Goal: Task Accomplishment & Management: Manage account settings

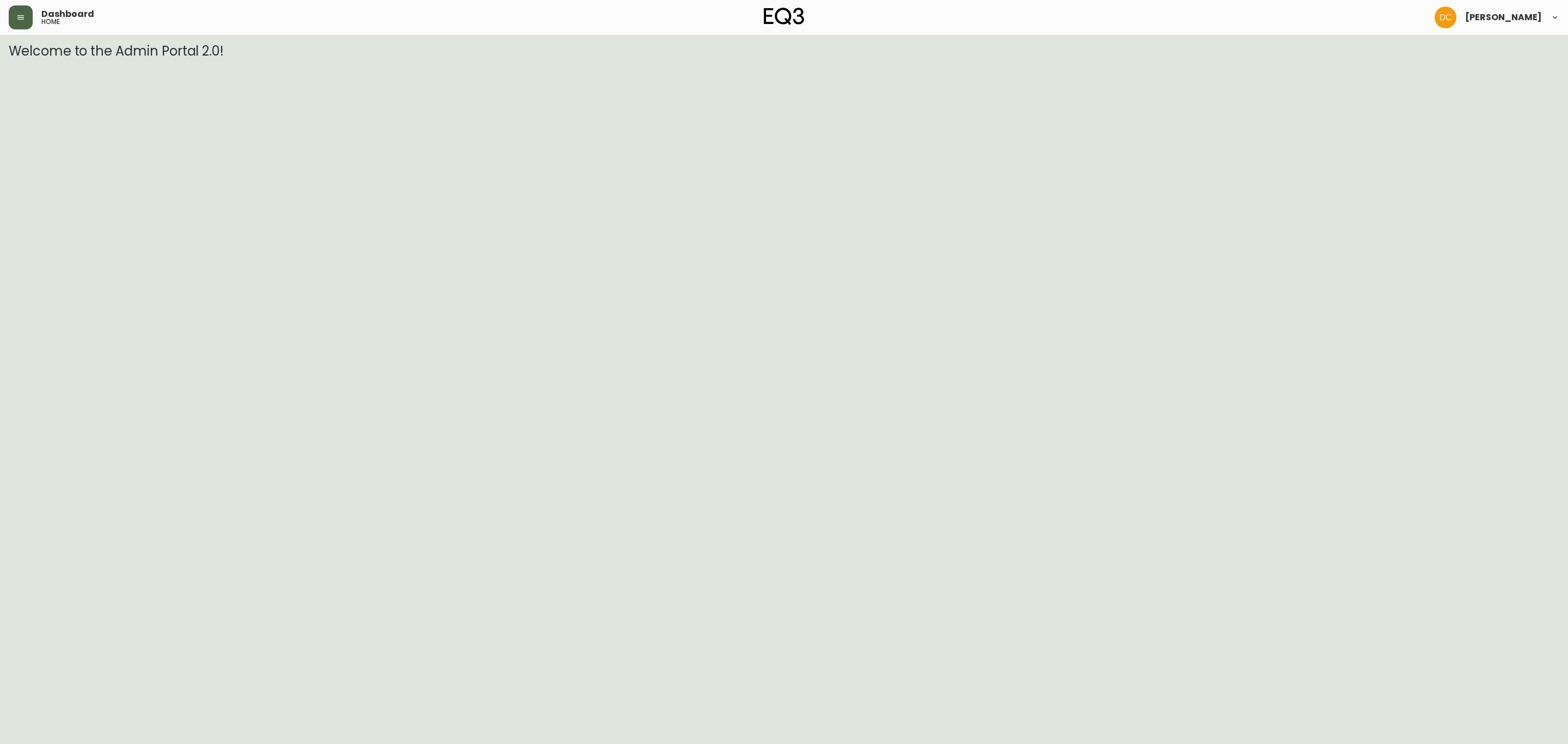
click at [12, 20] on button "button" at bounding box center [20, 17] width 24 height 24
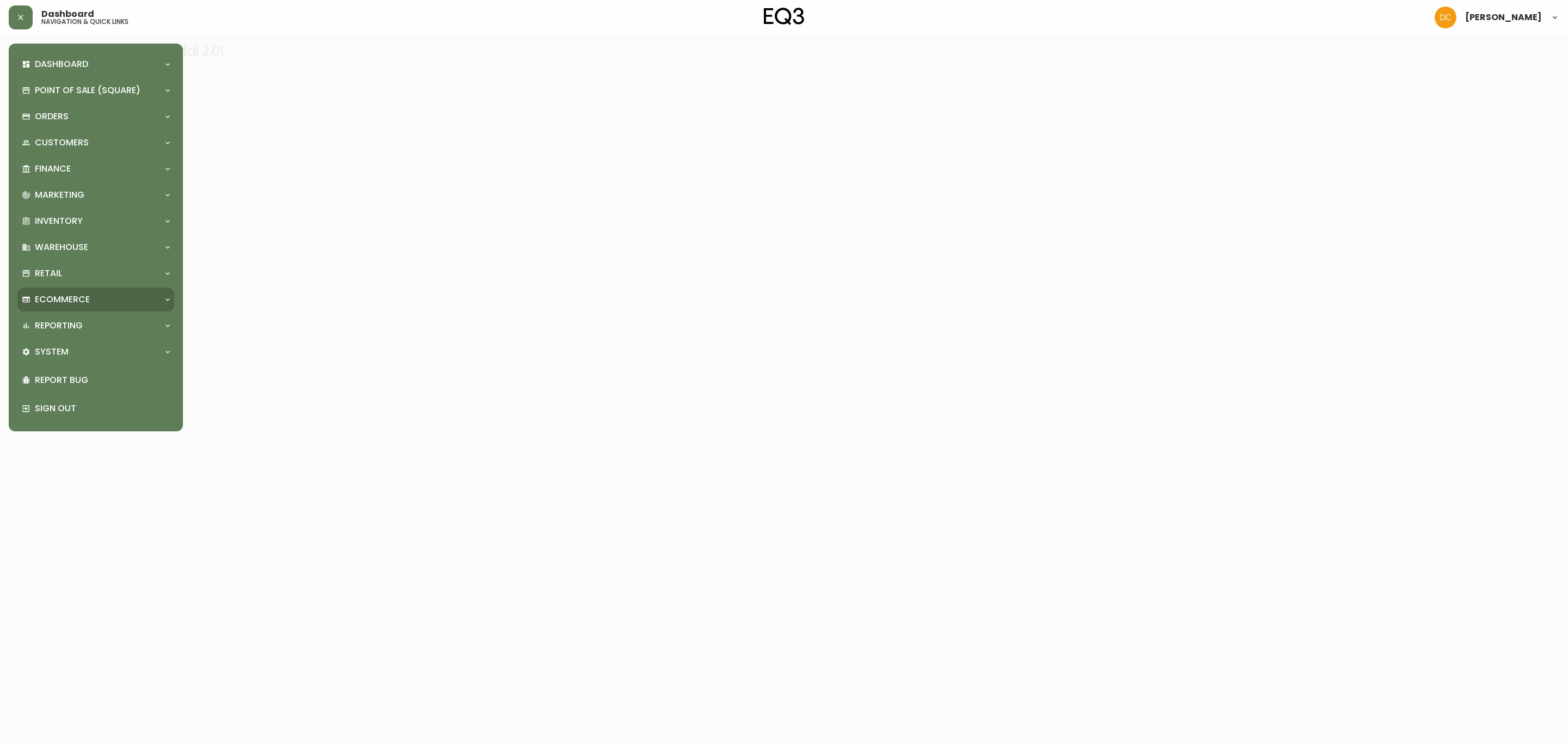
click at [85, 293] on p "Ecommerce" at bounding box center [63, 299] width 55 height 12
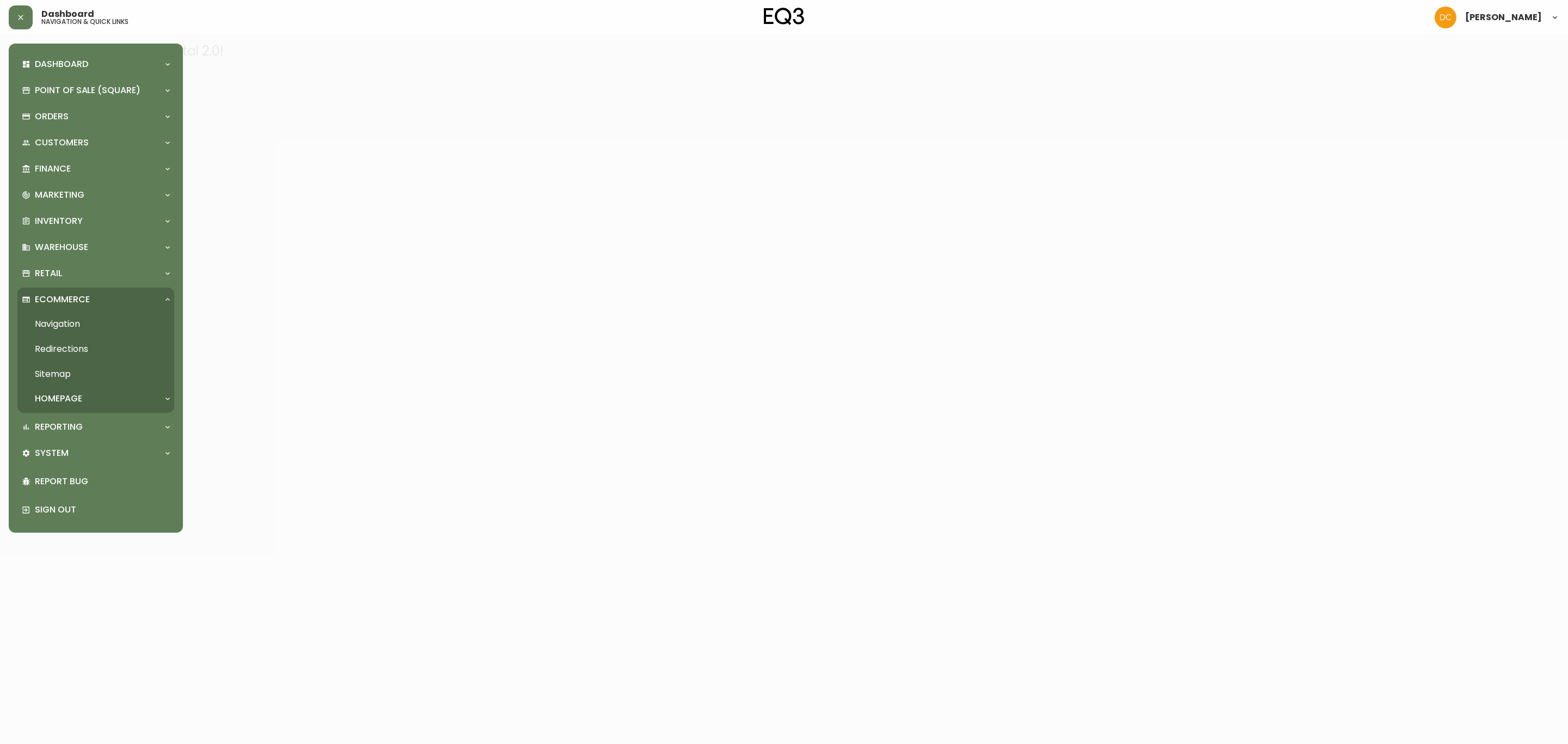
click at [87, 392] on div "Homepage" at bounding box center [91, 398] width 138 height 12
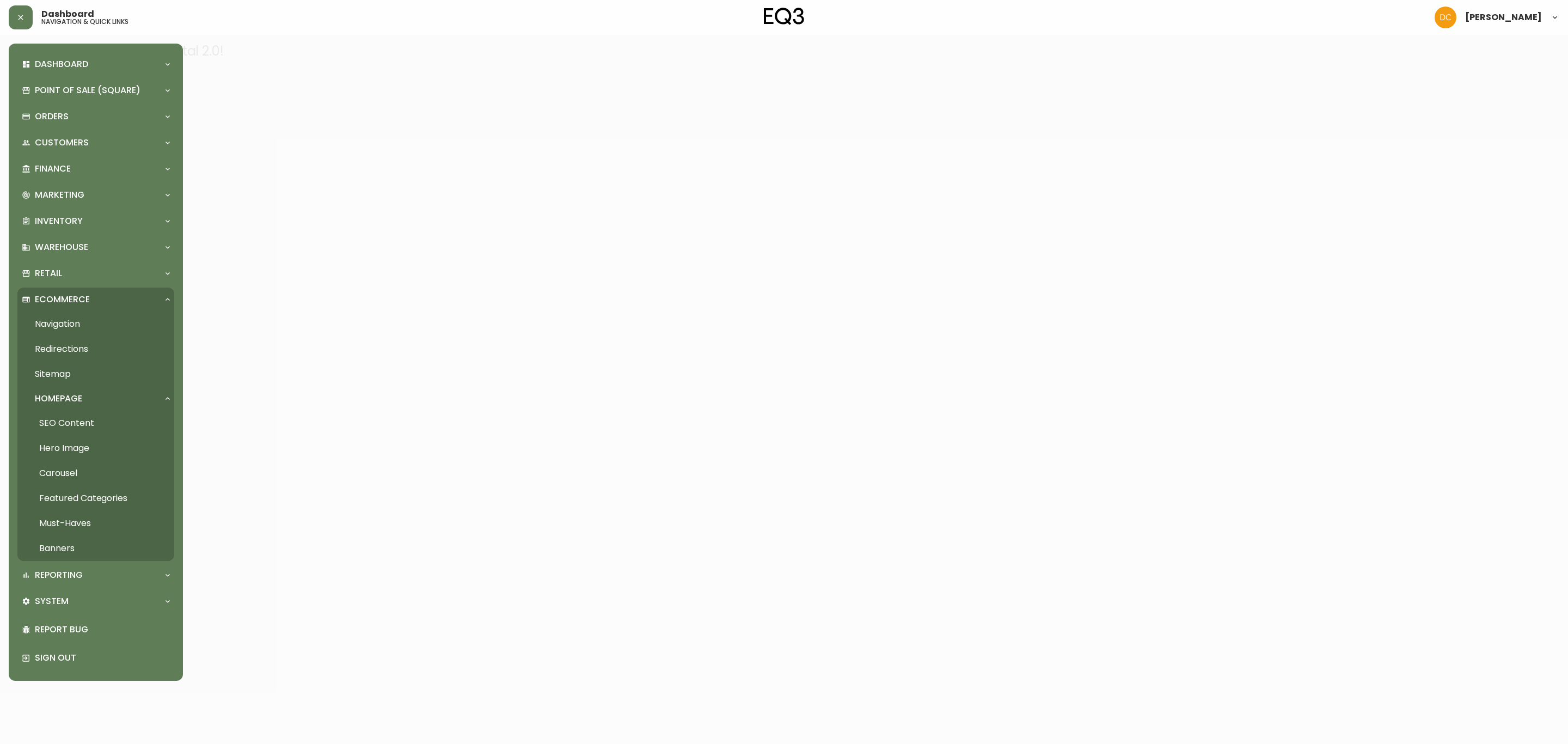
click at [78, 319] on link "Navigation" at bounding box center [95, 324] width 157 height 25
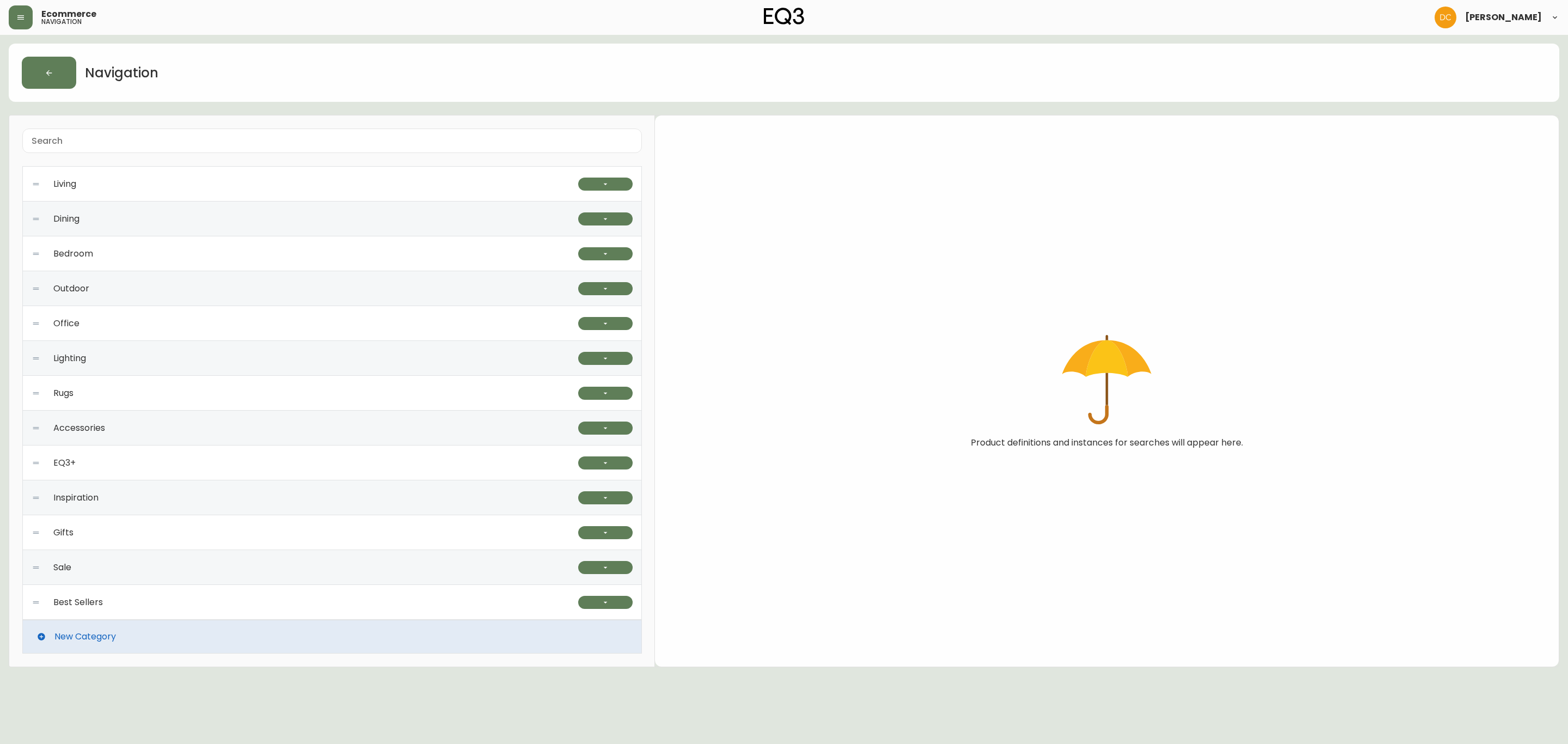
click at [295, 184] on div "Living" at bounding box center [304, 184] width 546 height 35
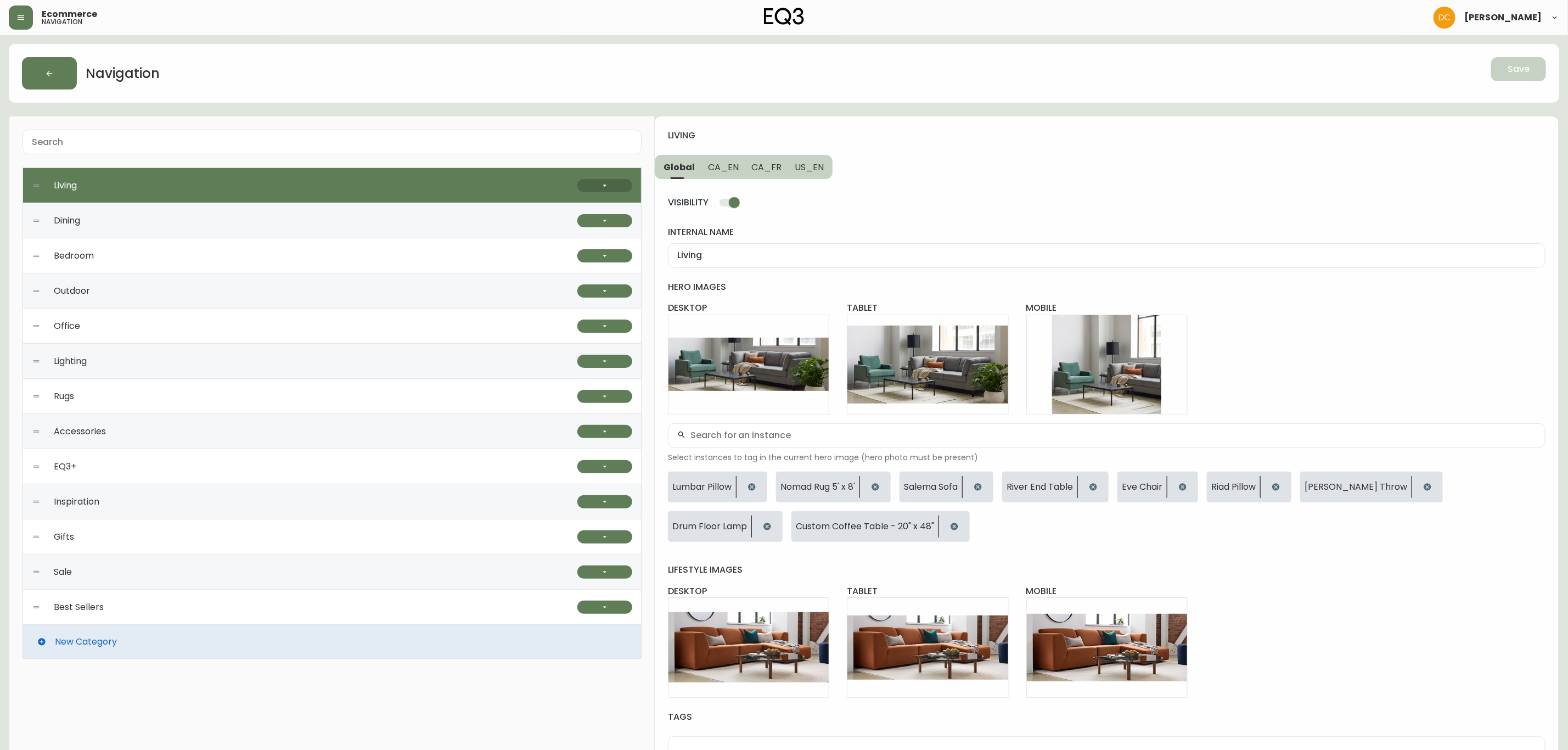
click at [610, 188] on button "button" at bounding box center [605, 185] width 55 height 13
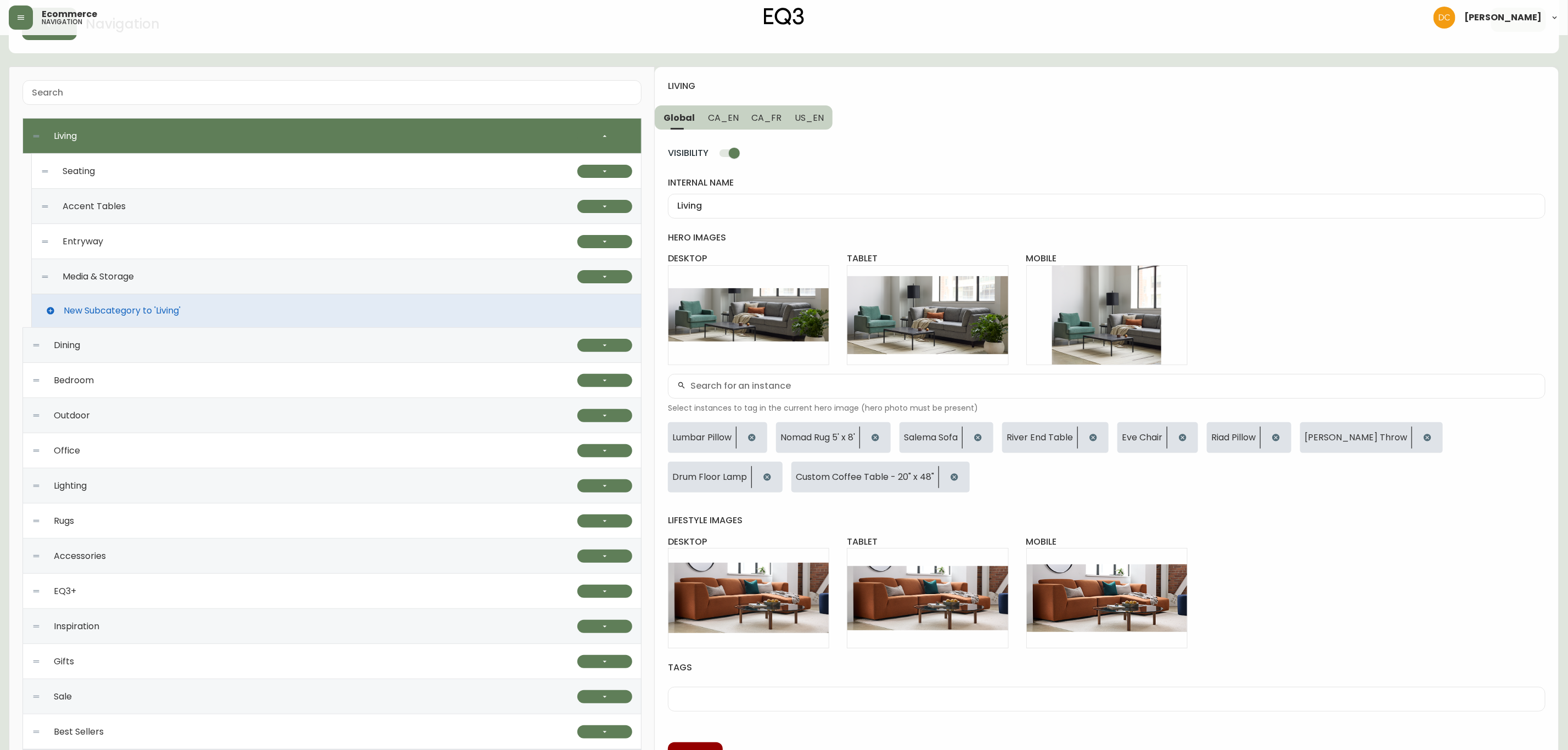
scroll to position [98, 0]
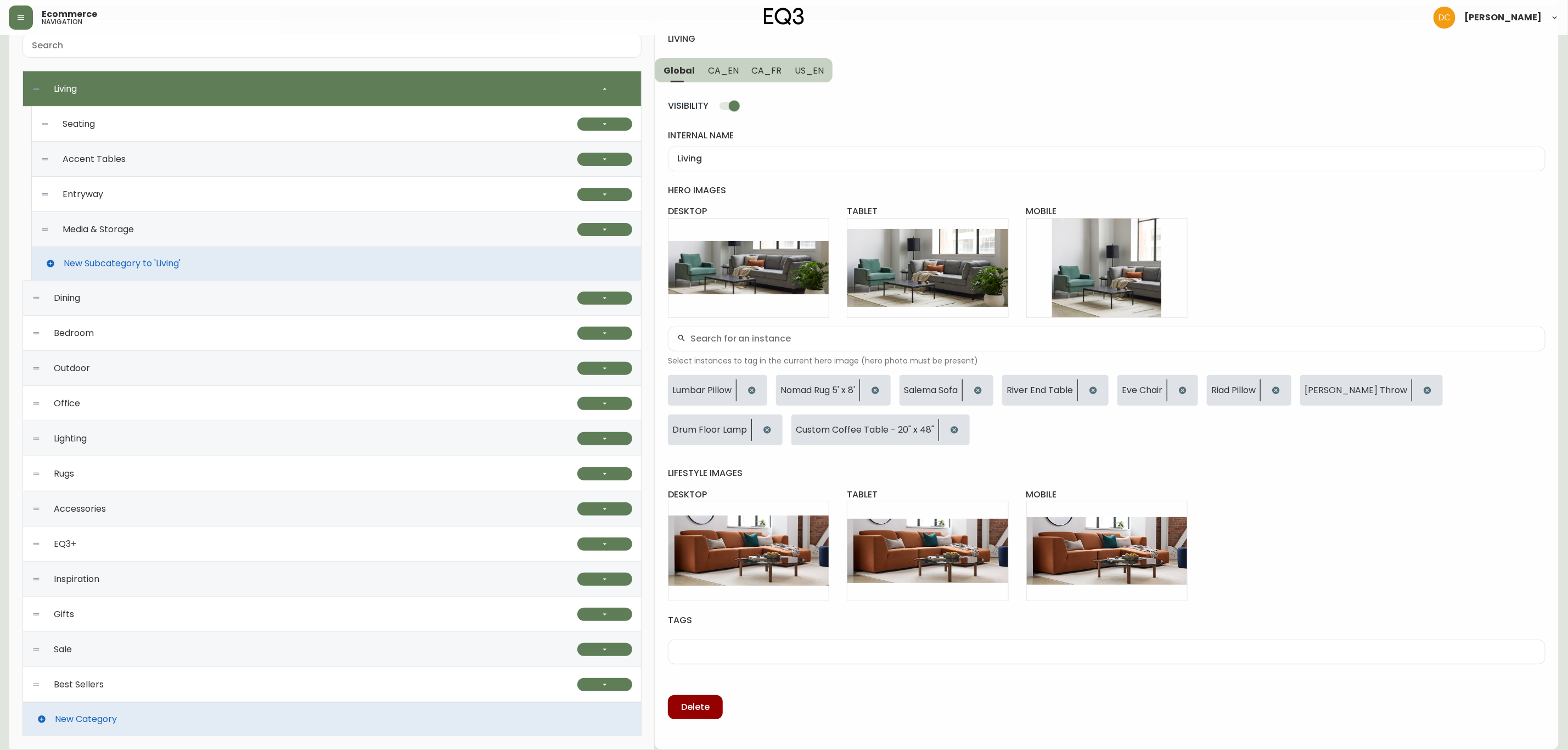
click at [158, 548] on div "EQ3+" at bounding box center [304, 544] width 545 height 35
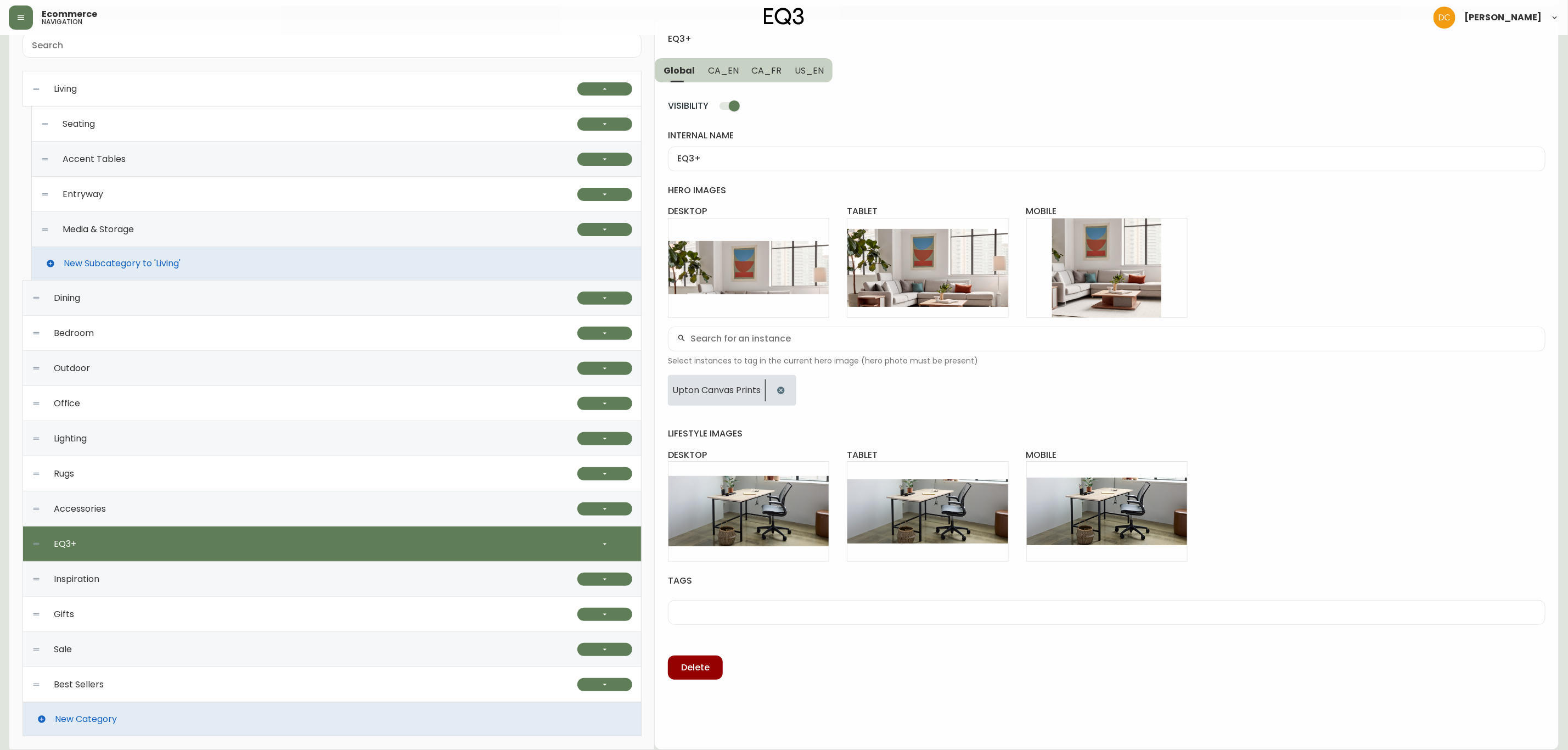
click at [359, 512] on div "Accessories" at bounding box center [304, 508] width 545 height 35
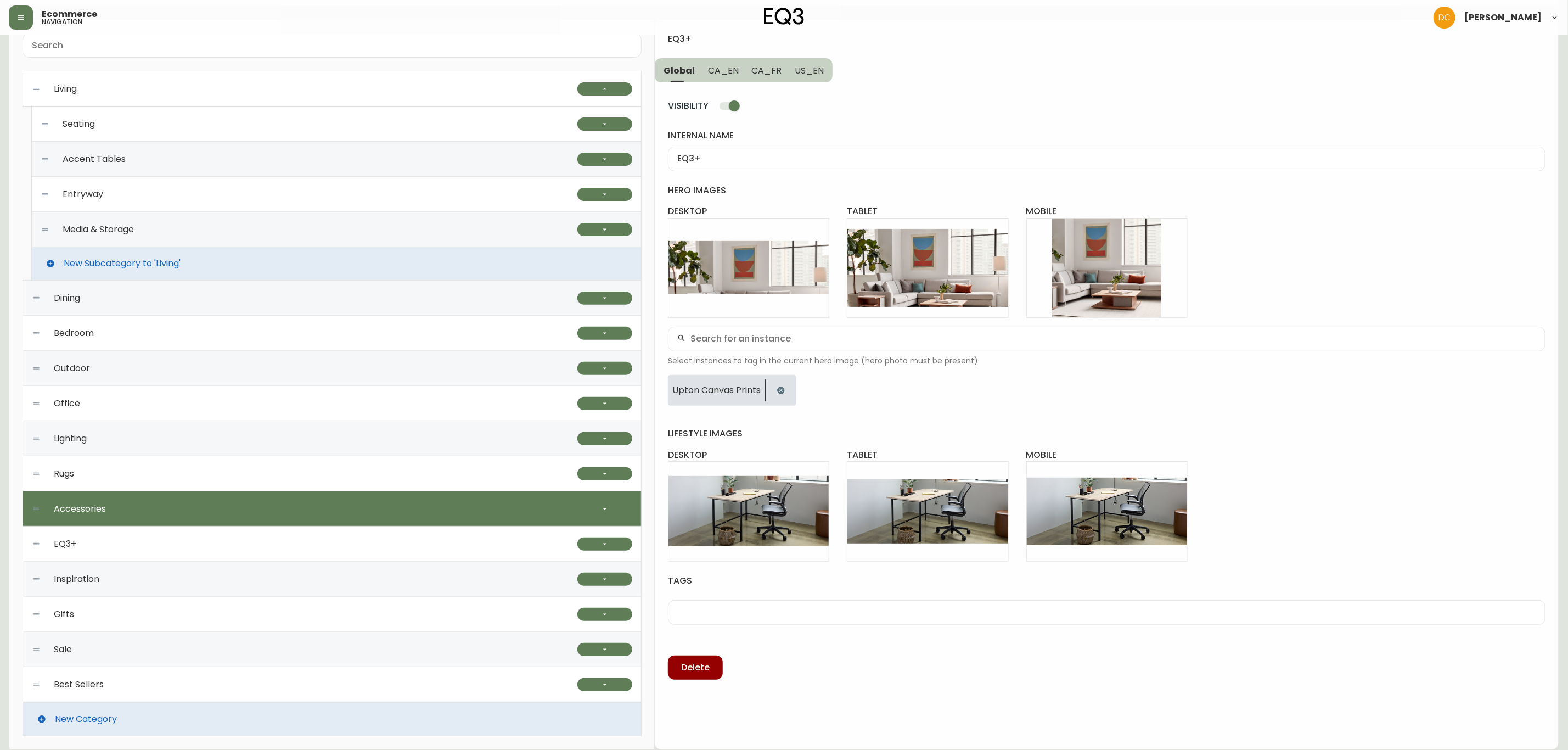
type input "Accessories"
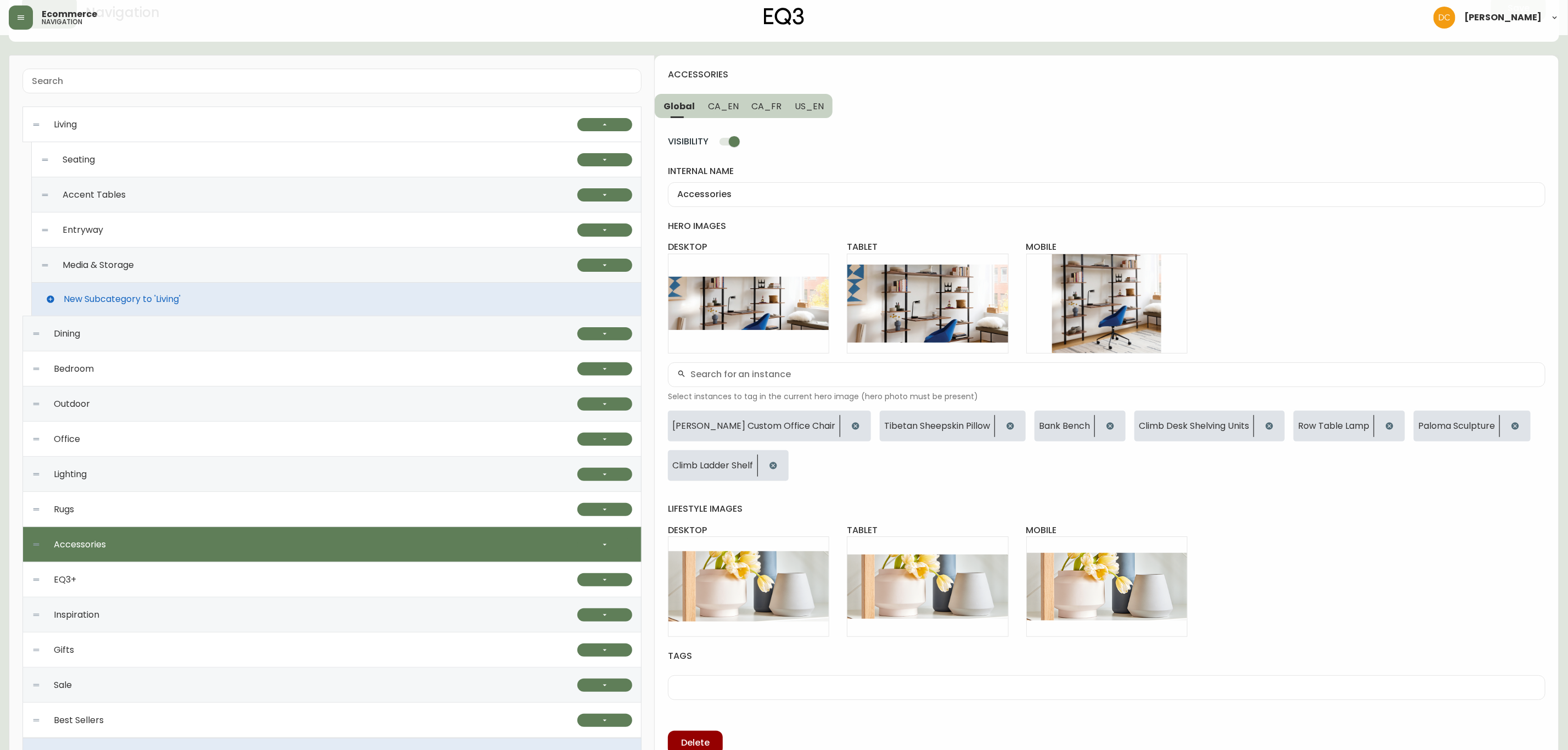
scroll to position [0, 0]
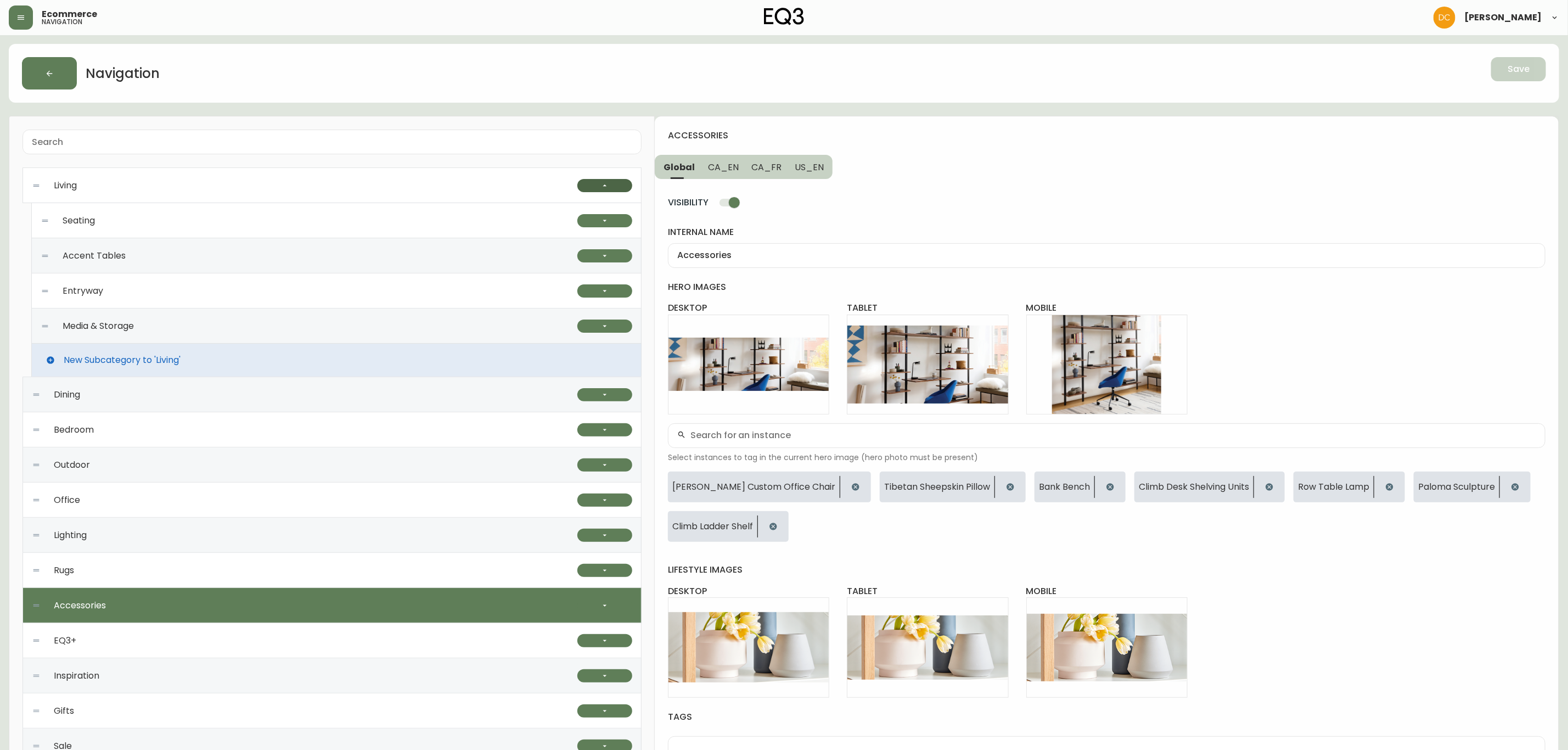
click at [601, 190] on icon "button" at bounding box center [604, 185] width 9 height 9
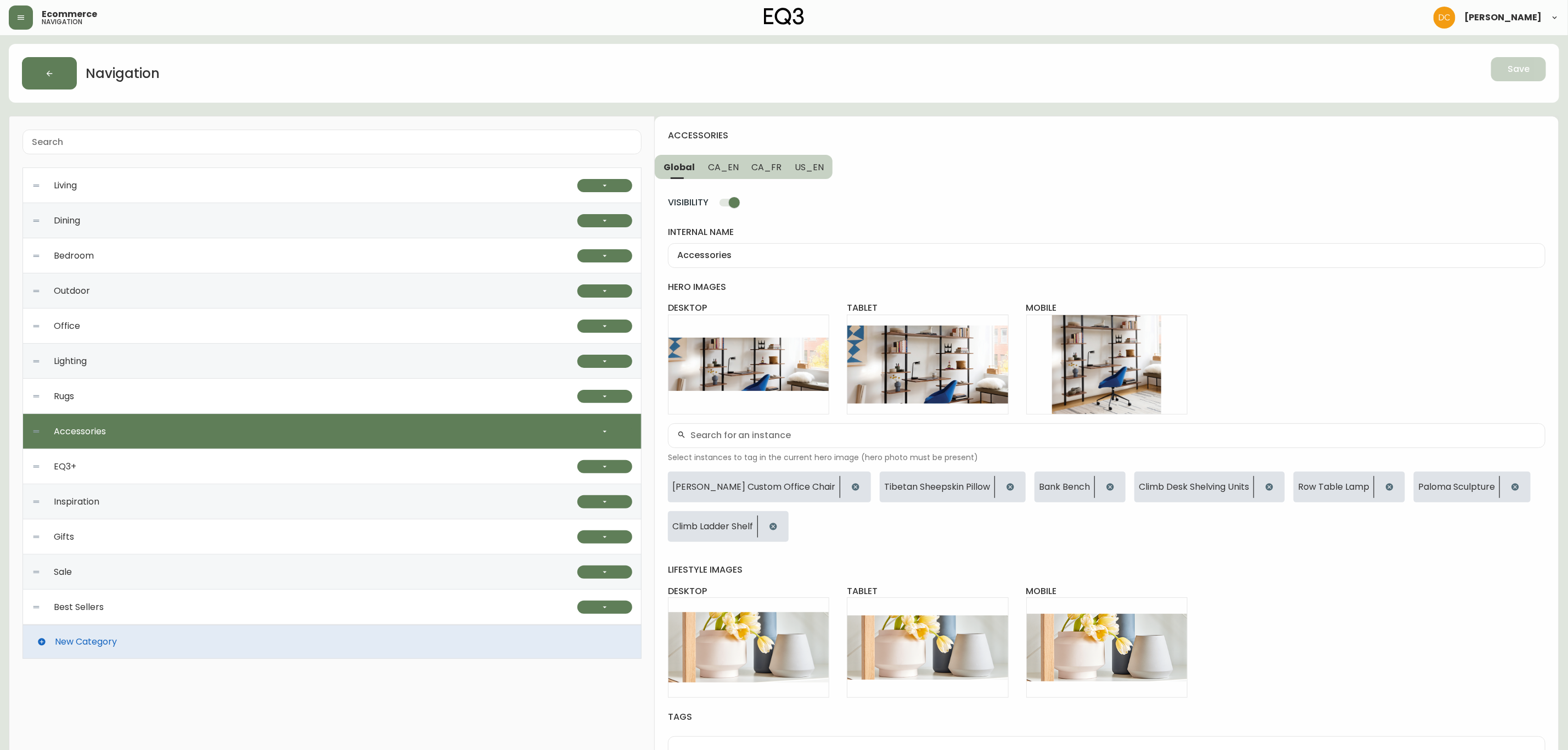
click at [116, 600] on div "Best Sellers" at bounding box center [304, 607] width 545 height 35
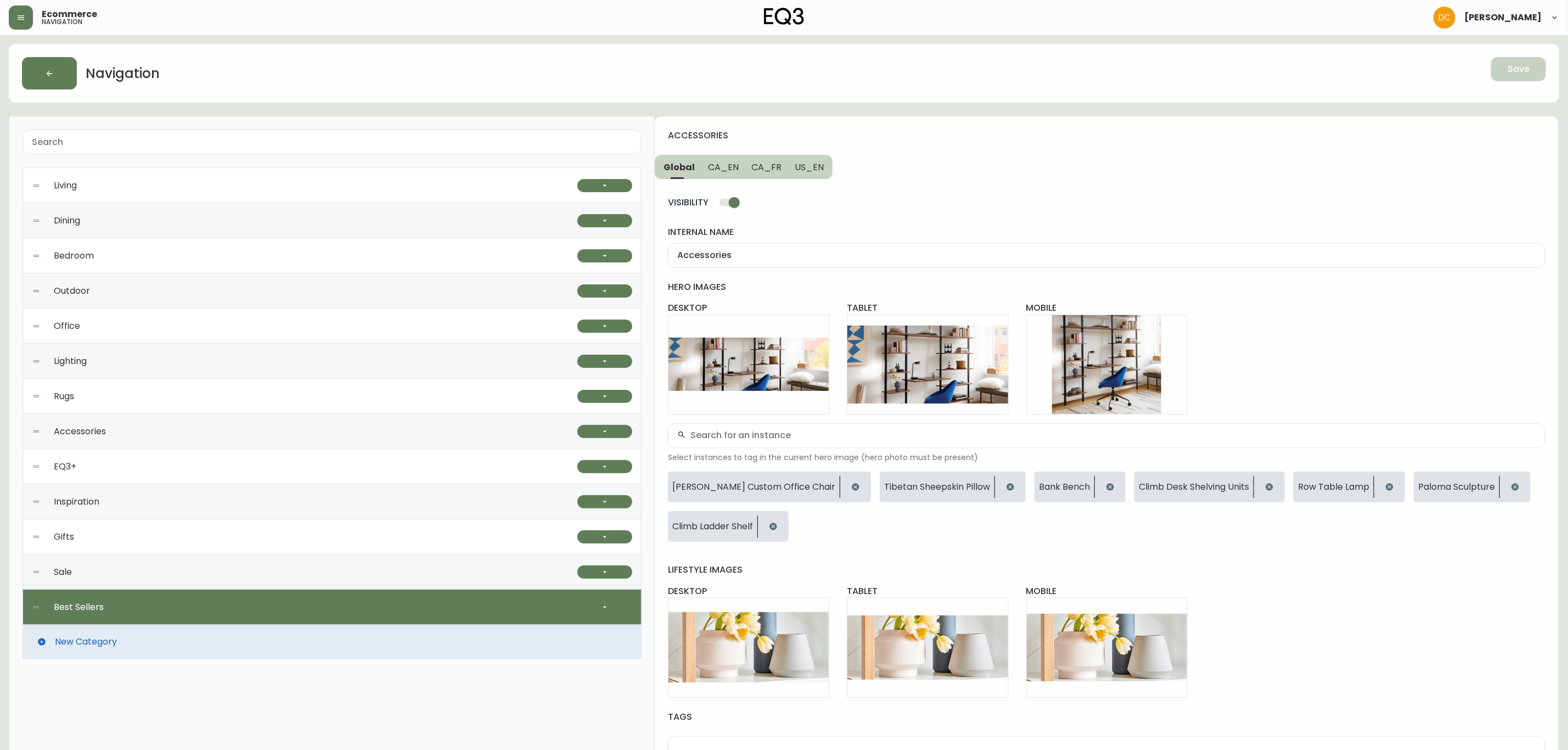
checkbox input "false"
type input "Best Sellers"
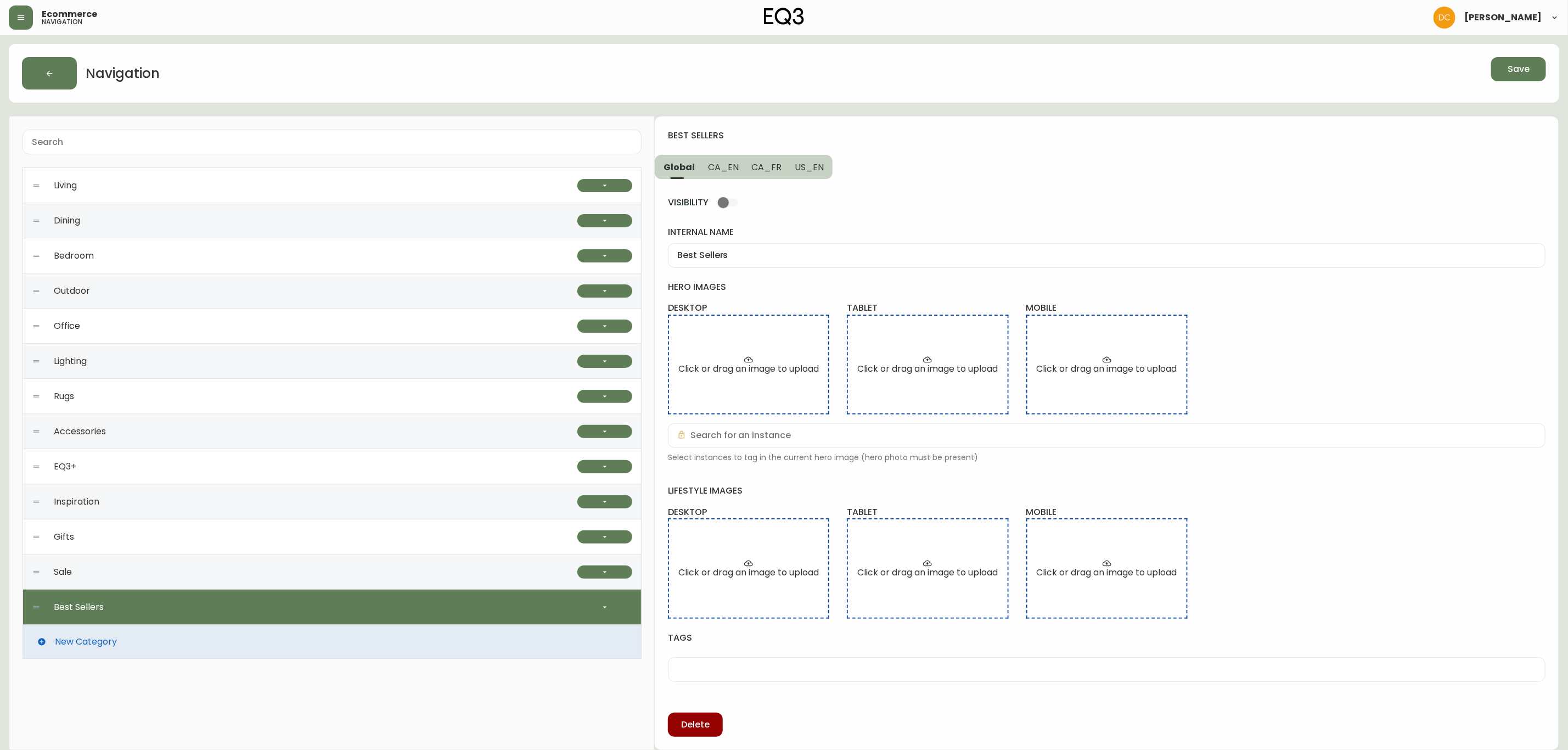
scroll to position [2, 0]
click at [595, 601] on button "button" at bounding box center [605, 606] width 55 height 13
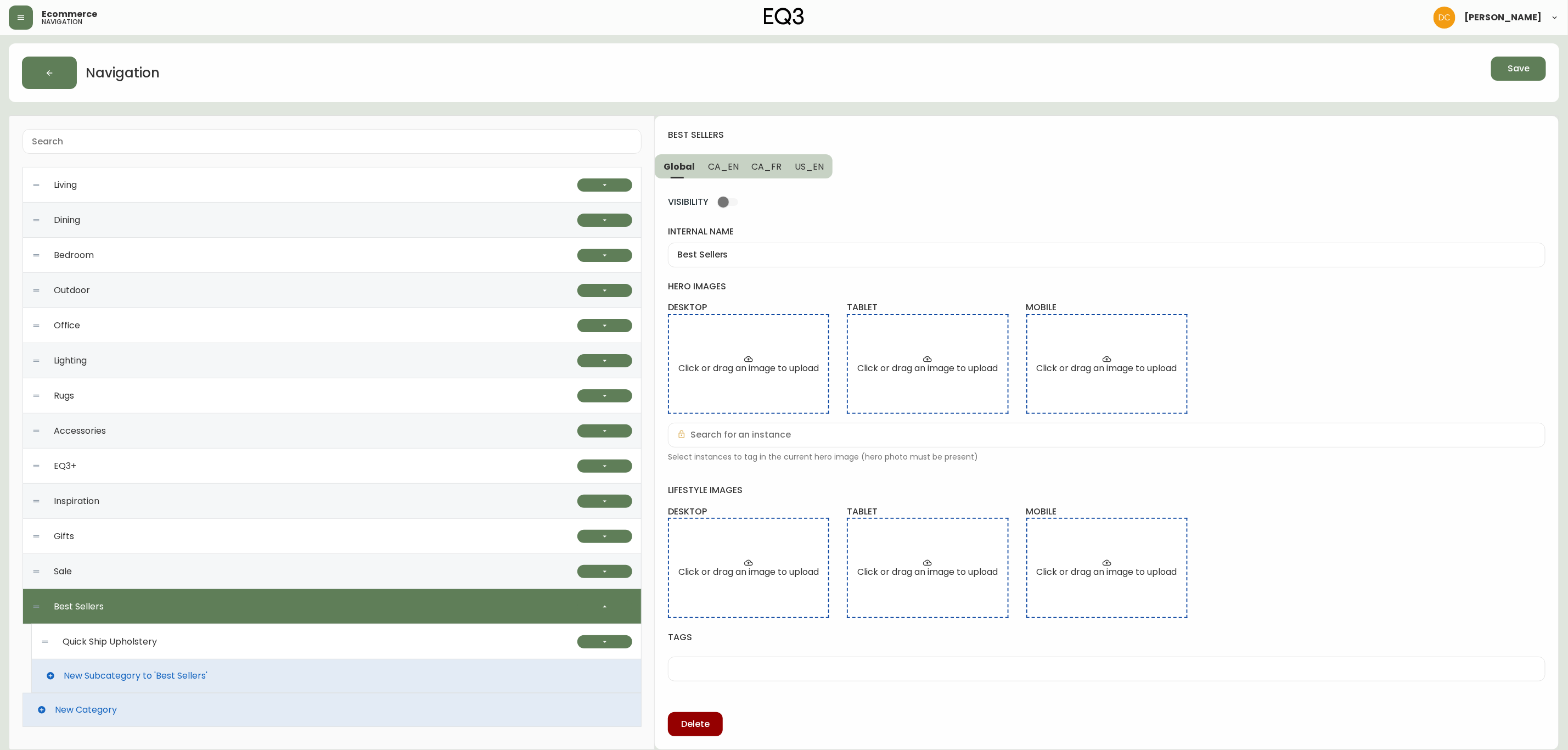
click at [325, 626] on div "Quick Ship Upholstery" at bounding box center [309, 641] width 537 height 35
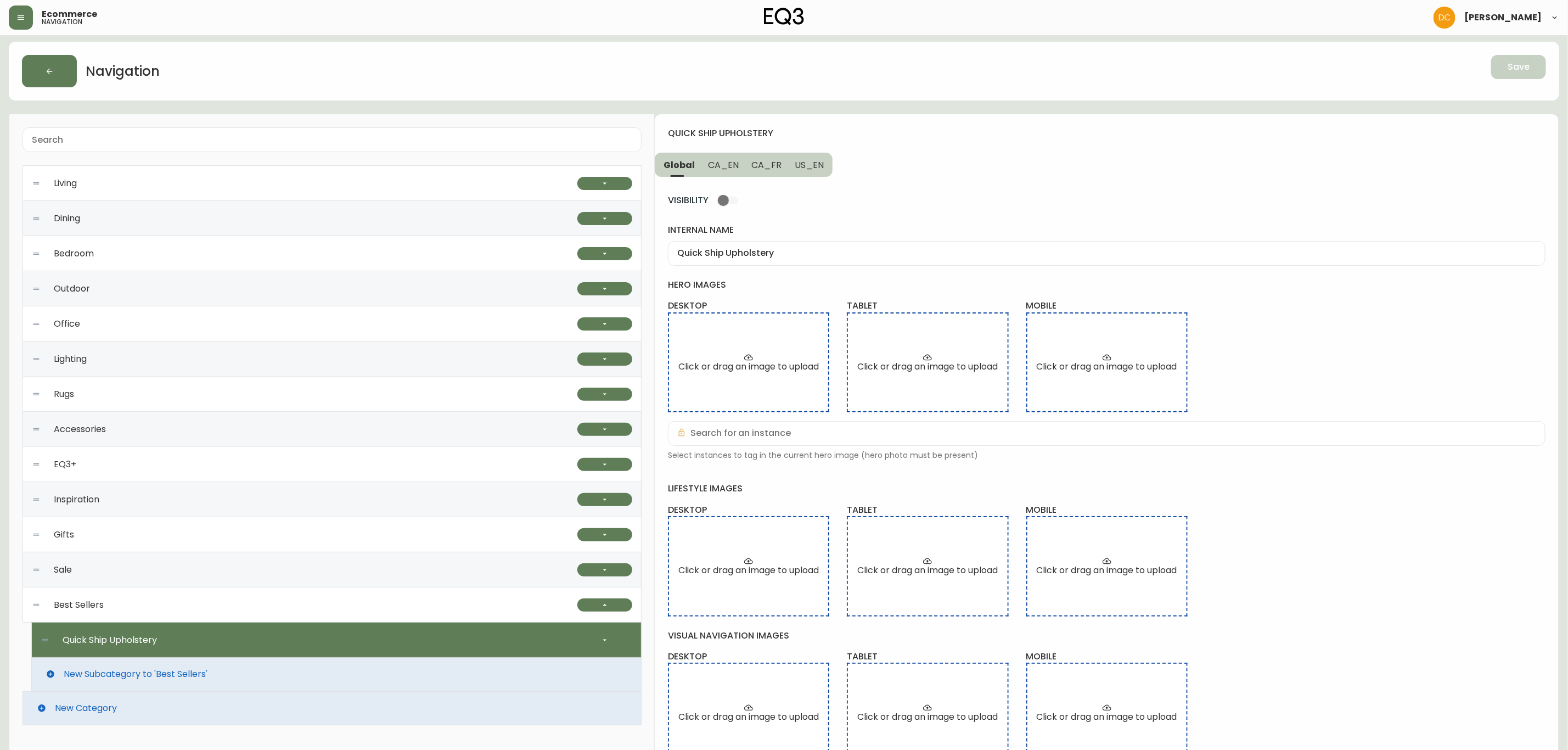
scroll to position [0, 0]
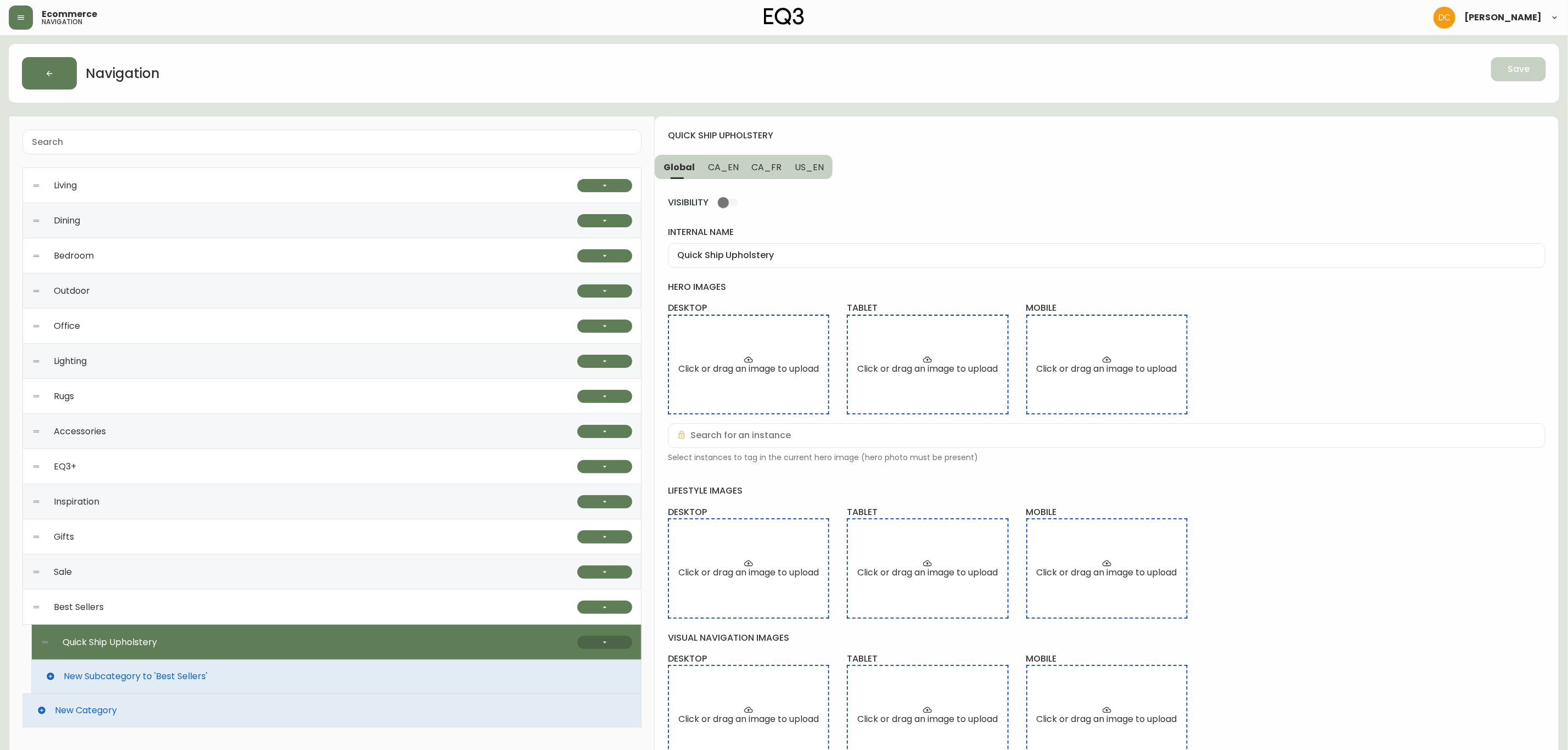
click at [616, 636] on button "button" at bounding box center [605, 642] width 55 height 13
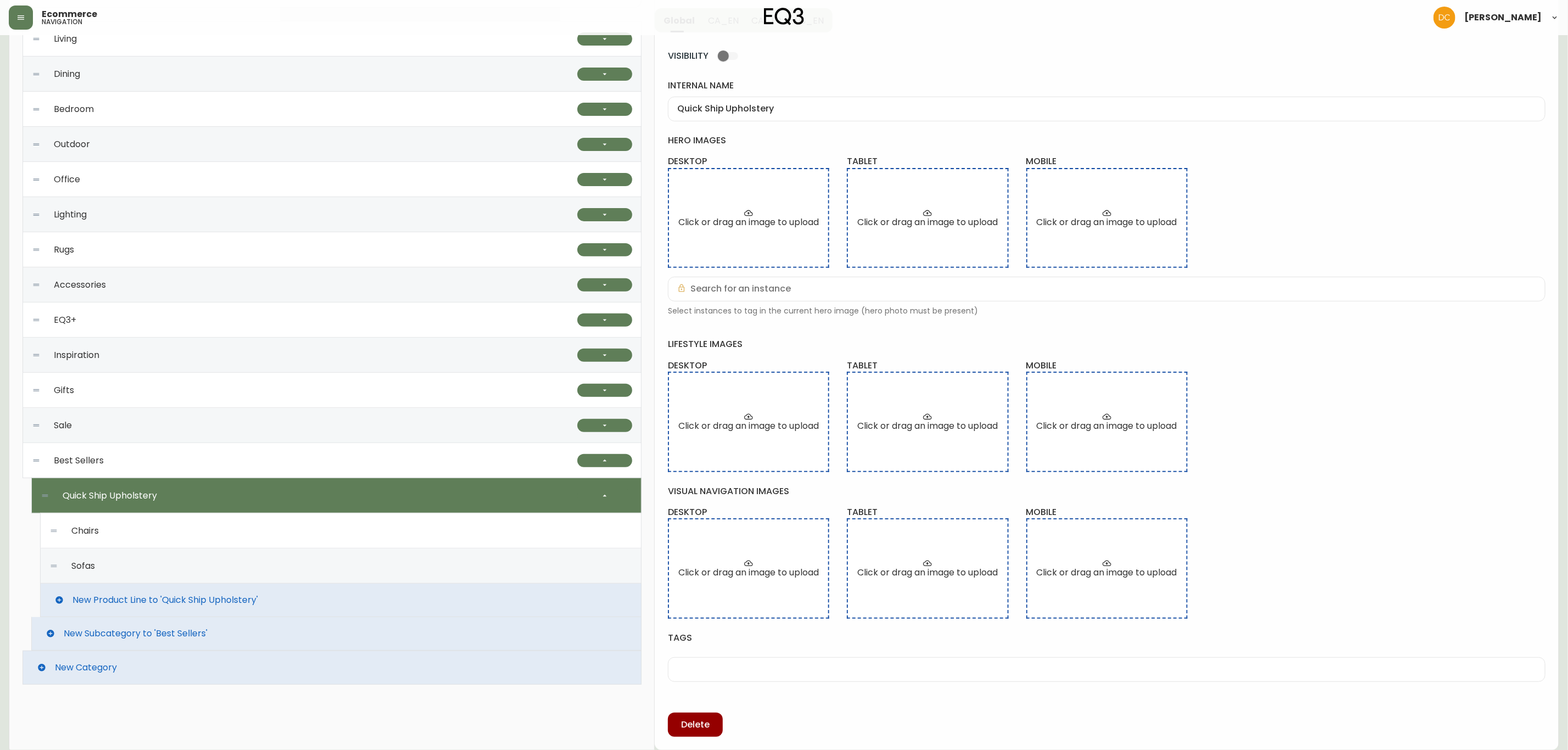
scroll to position [149, 0]
drag, startPoint x: 176, startPoint y: 536, endPoint x: 178, endPoint y: 545, distance: 9.2
click at [176, 535] on div "Chairs" at bounding box center [341, 530] width 583 height 35
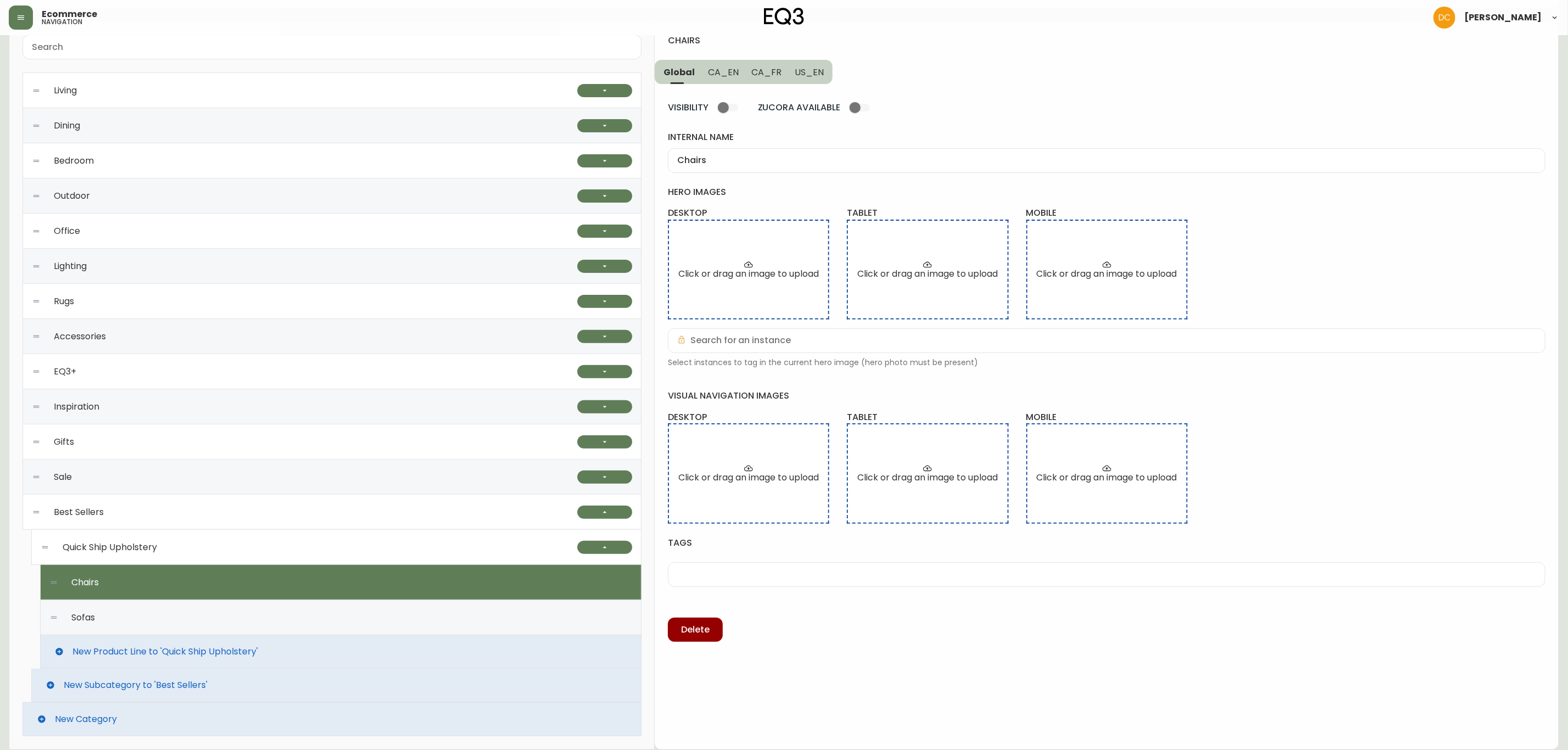
scroll to position [97, 0]
click at [749, 158] on input "Chairs" at bounding box center [1107, 160] width 859 height 10
drag, startPoint x: 710, startPoint y: 71, endPoint x: 716, endPoint y: 74, distance: 6.7
click at [710, 69] on span "CA_EN" at bounding box center [723, 72] width 31 height 12
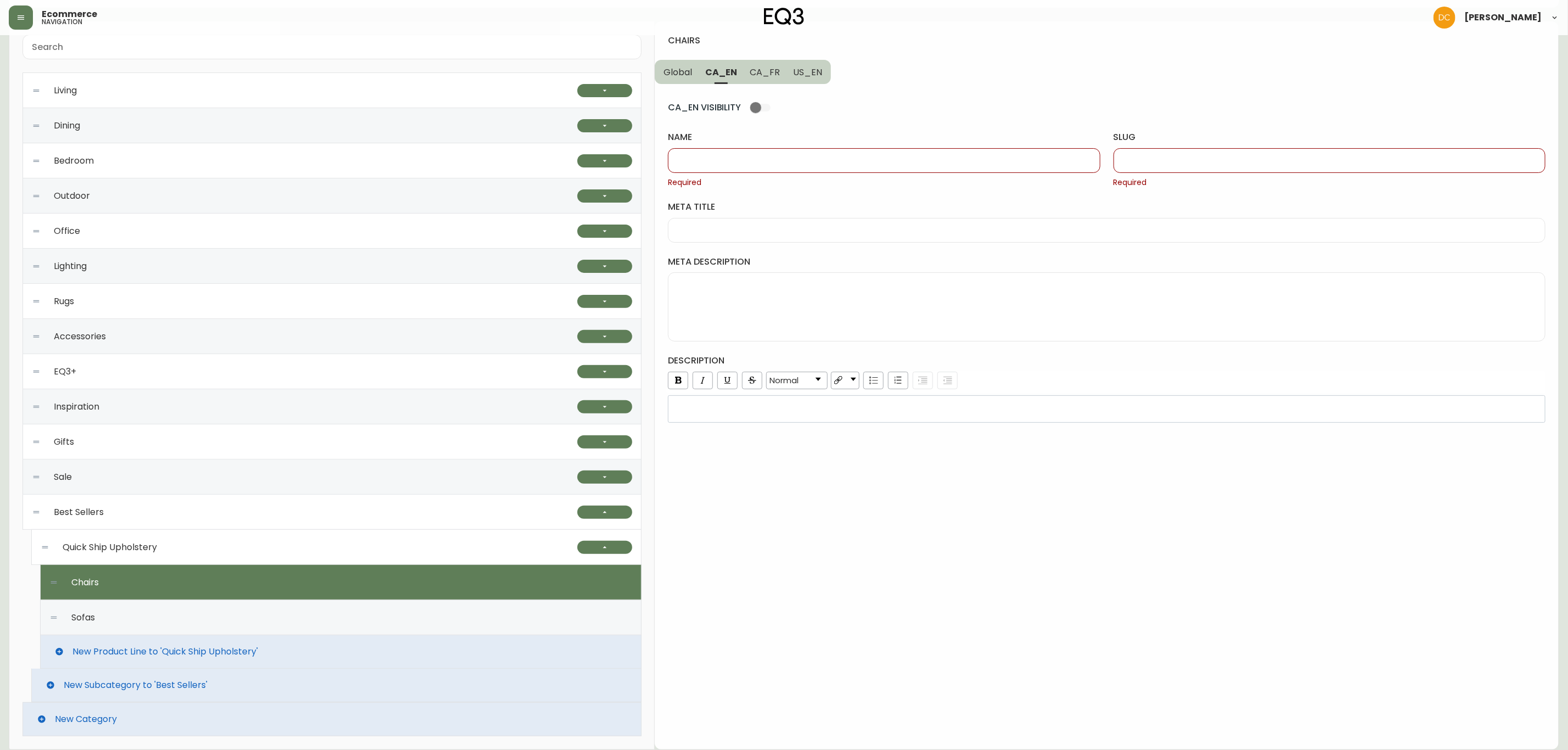
click at [737, 170] on div at bounding box center [884, 160] width 432 height 24
type input "C"
type input "c"
click at [106, 622] on div "Sofas" at bounding box center [341, 617] width 583 height 35
type input "Sofas"
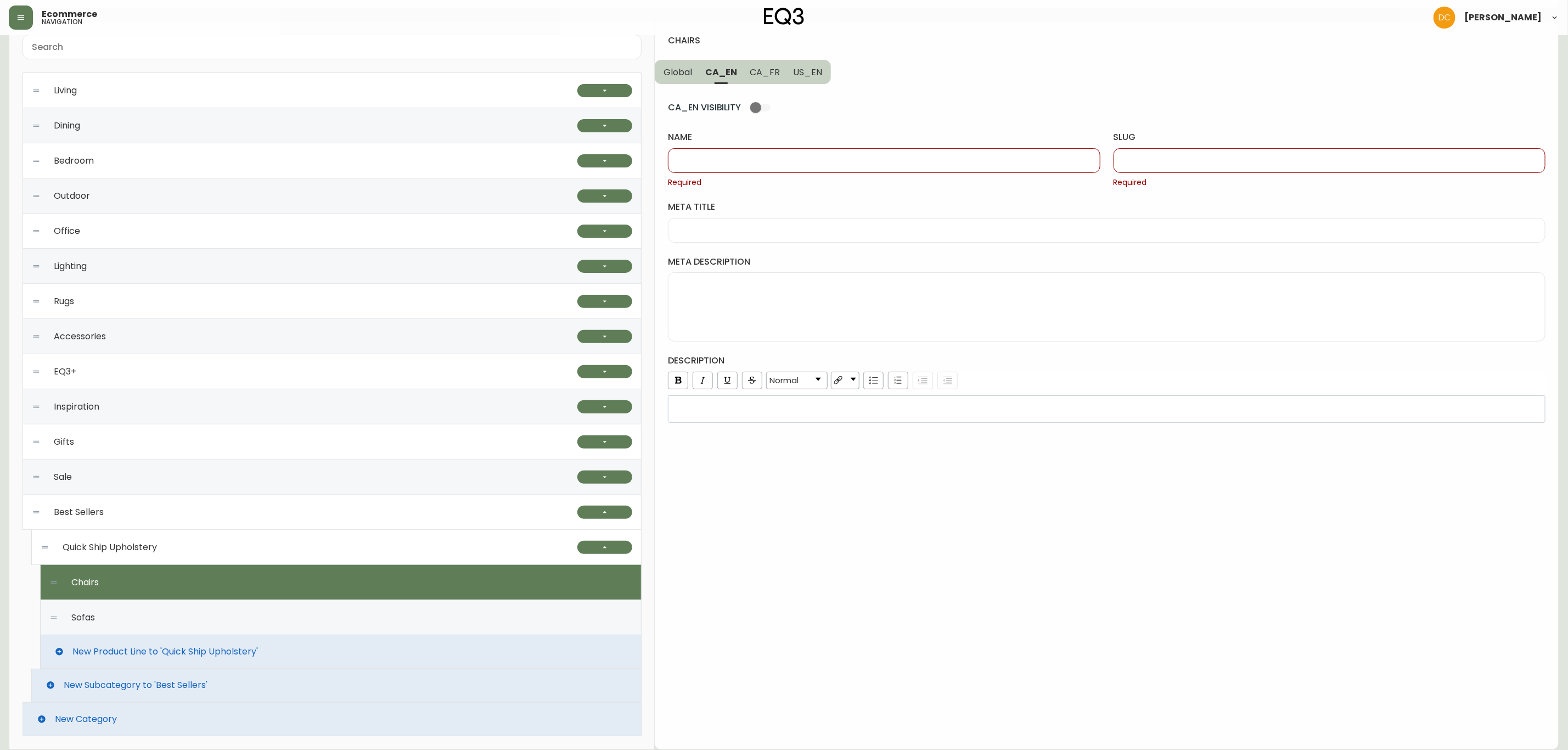
type input "sofas"
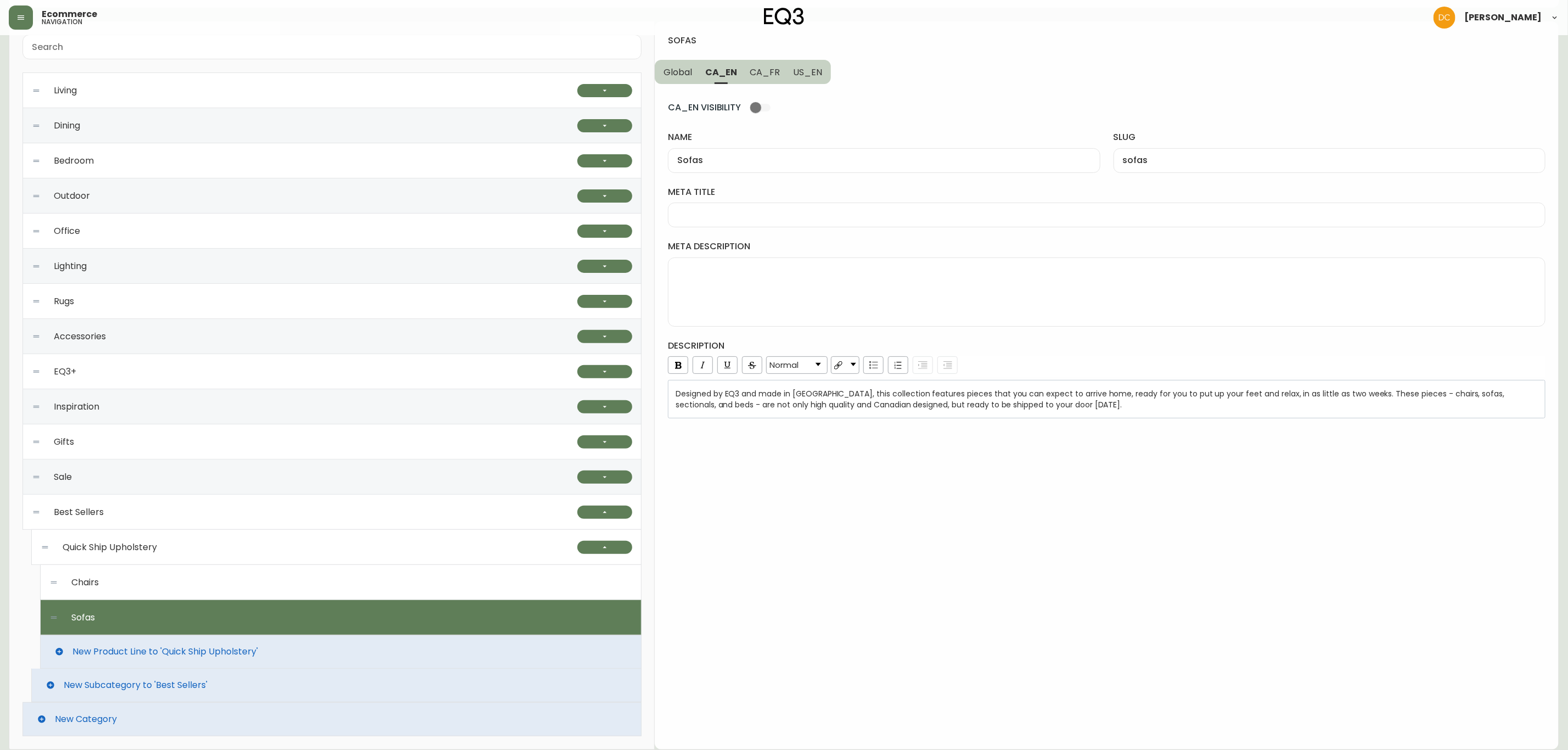
click at [131, 580] on div "Chairs" at bounding box center [341, 582] width 583 height 35
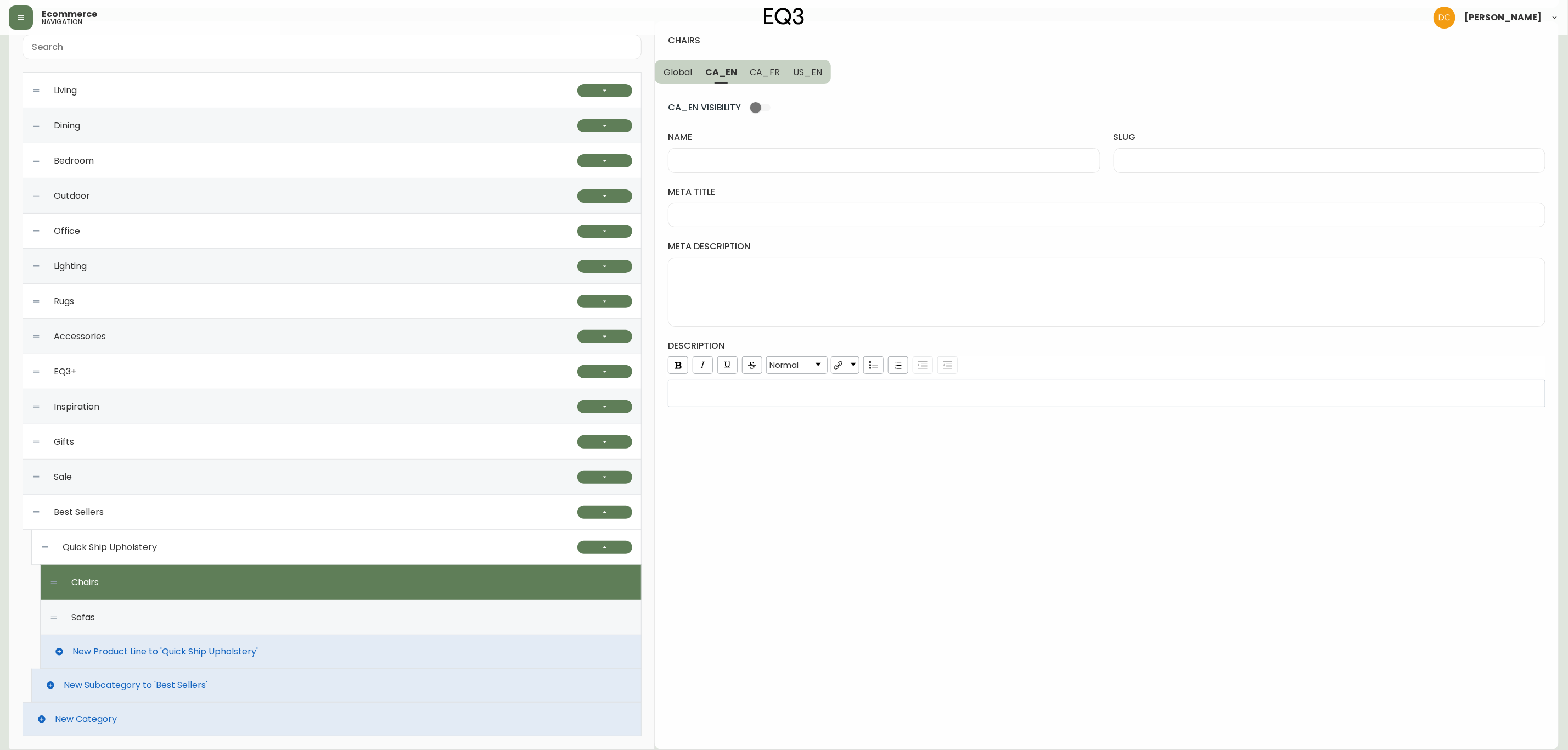
click at [687, 62] on button "Global" at bounding box center [677, 72] width 44 height 24
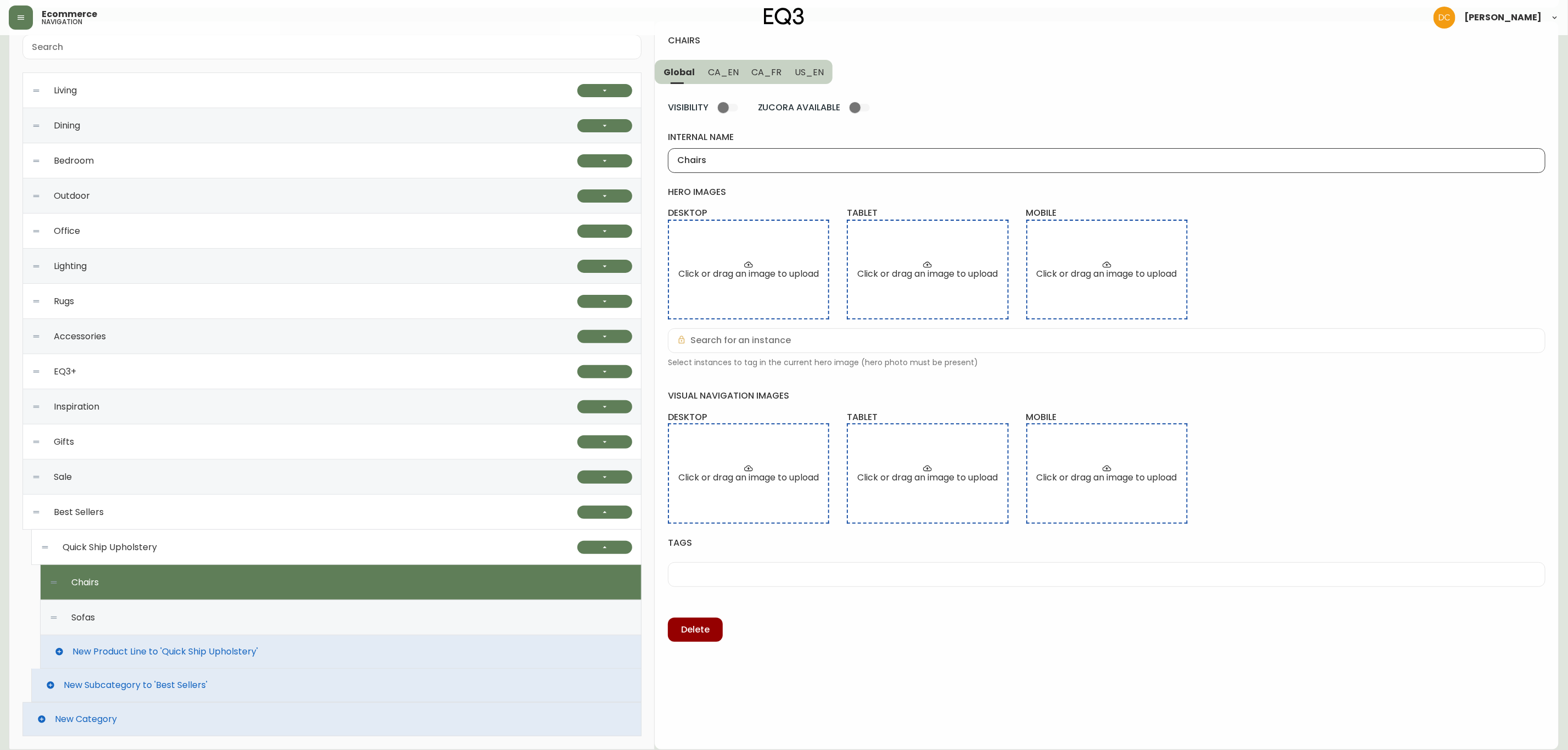
click at [804, 160] on input "Chairs" at bounding box center [1107, 160] width 859 height 10
type input "Ready To Ship Chairs"
click at [722, 79] on button "CA_EN" at bounding box center [723, 72] width 44 height 24
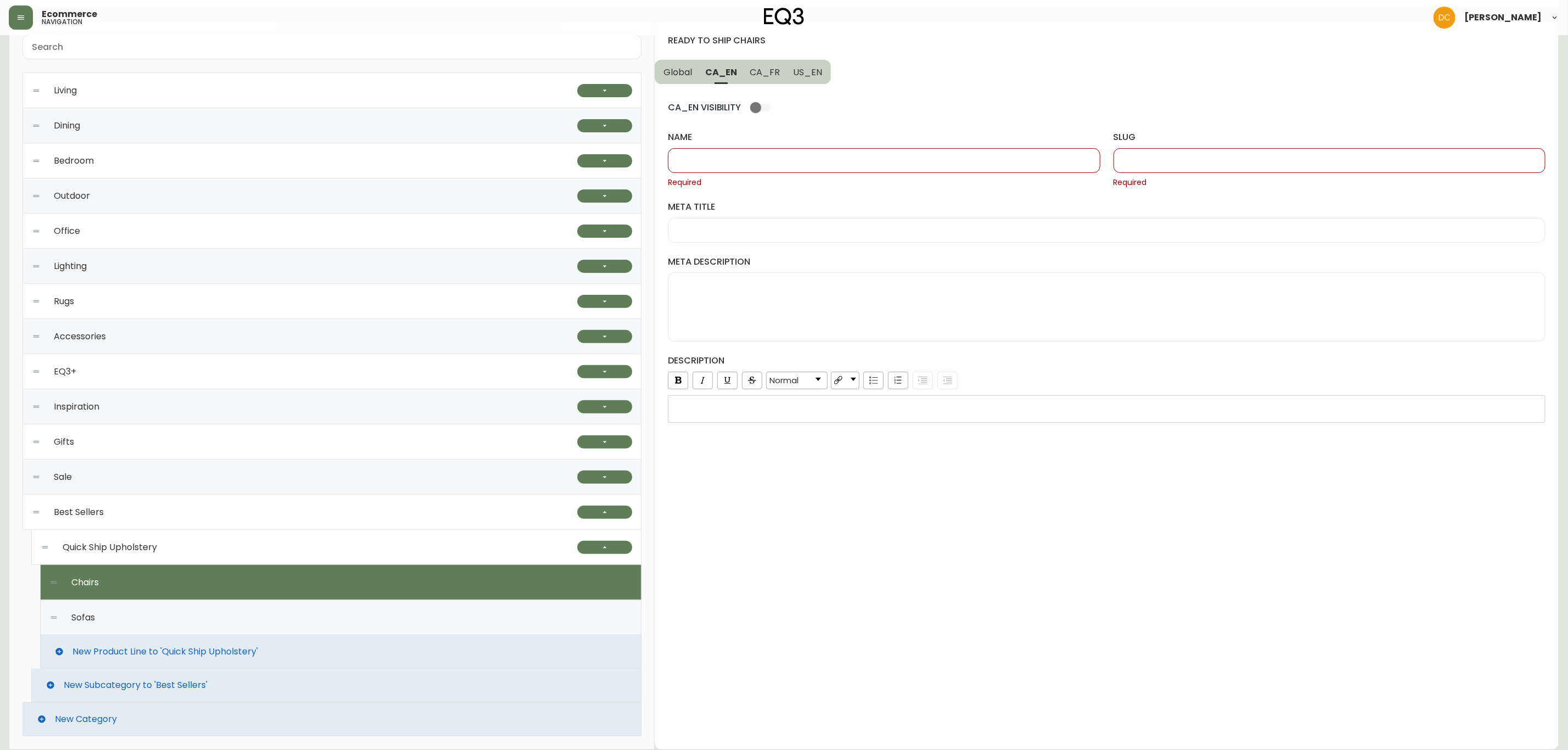
click at [752, 155] on input "name" at bounding box center [884, 160] width 414 height 10
type input "r"
paste input "Ready To Ship Chairs"
type input "Ready To Ship Chairs"
type input "ready-to-ship-chairs"
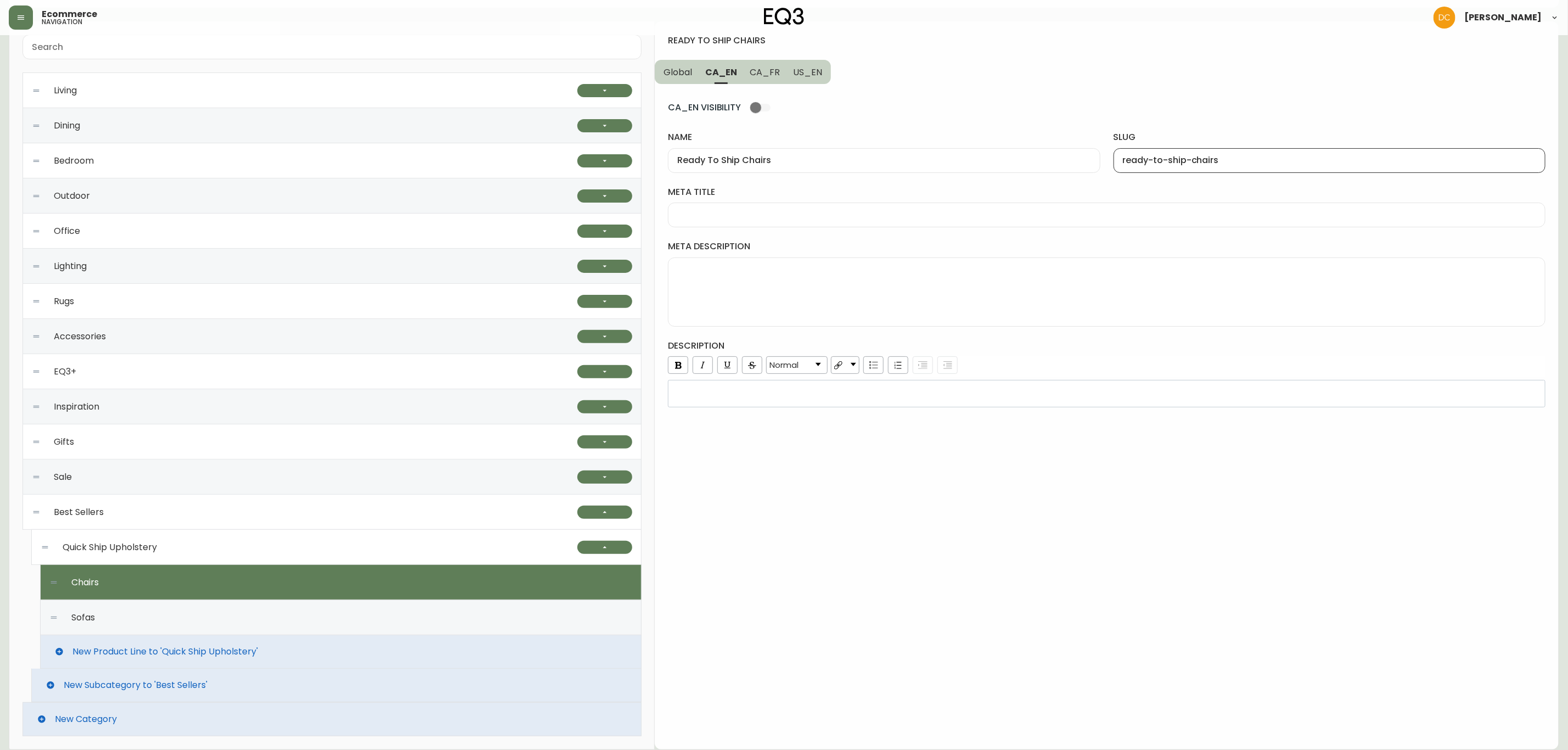
click at [813, 72] on span "US_EN" at bounding box center [808, 72] width 29 height 12
click at [1169, 169] on div "slug Required" at bounding box center [1329, 159] width 432 height 57
click at [1184, 160] on input "slug" at bounding box center [1329, 160] width 414 height 10
click at [1178, 160] on input "slug" at bounding box center [1329, 160] width 414 height 10
paste input "ready-to-ship-chairs"
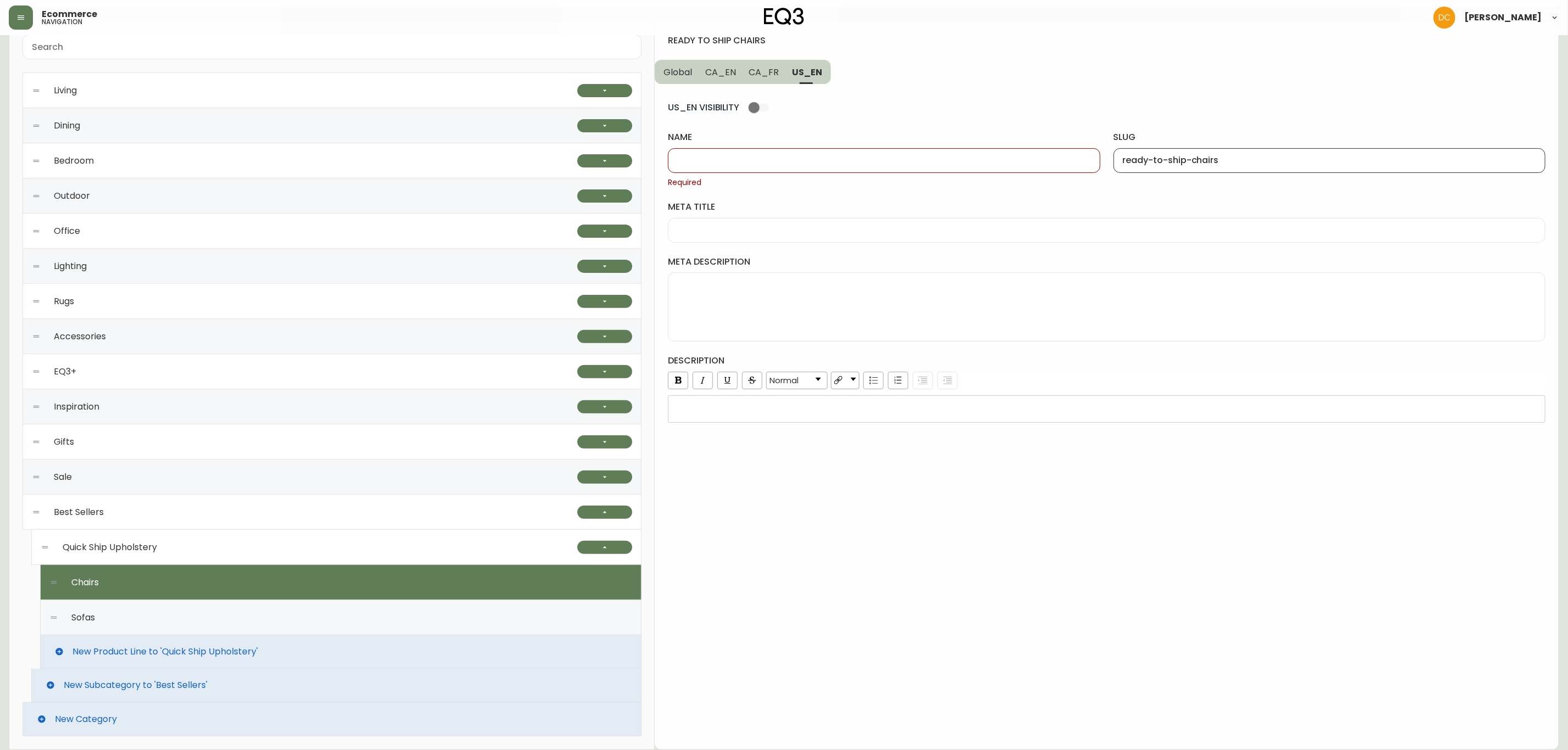
type input "ready-to-ship-chairs"
click at [723, 77] on button "CA_EN" at bounding box center [721, 72] width 44 height 24
type input "Ready To Ship Chairs"
click at [752, 165] on div "Ready To Ship Chairs" at bounding box center [884, 160] width 432 height 24
click at [813, 66] on span "US_EN" at bounding box center [808, 72] width 29 height 12
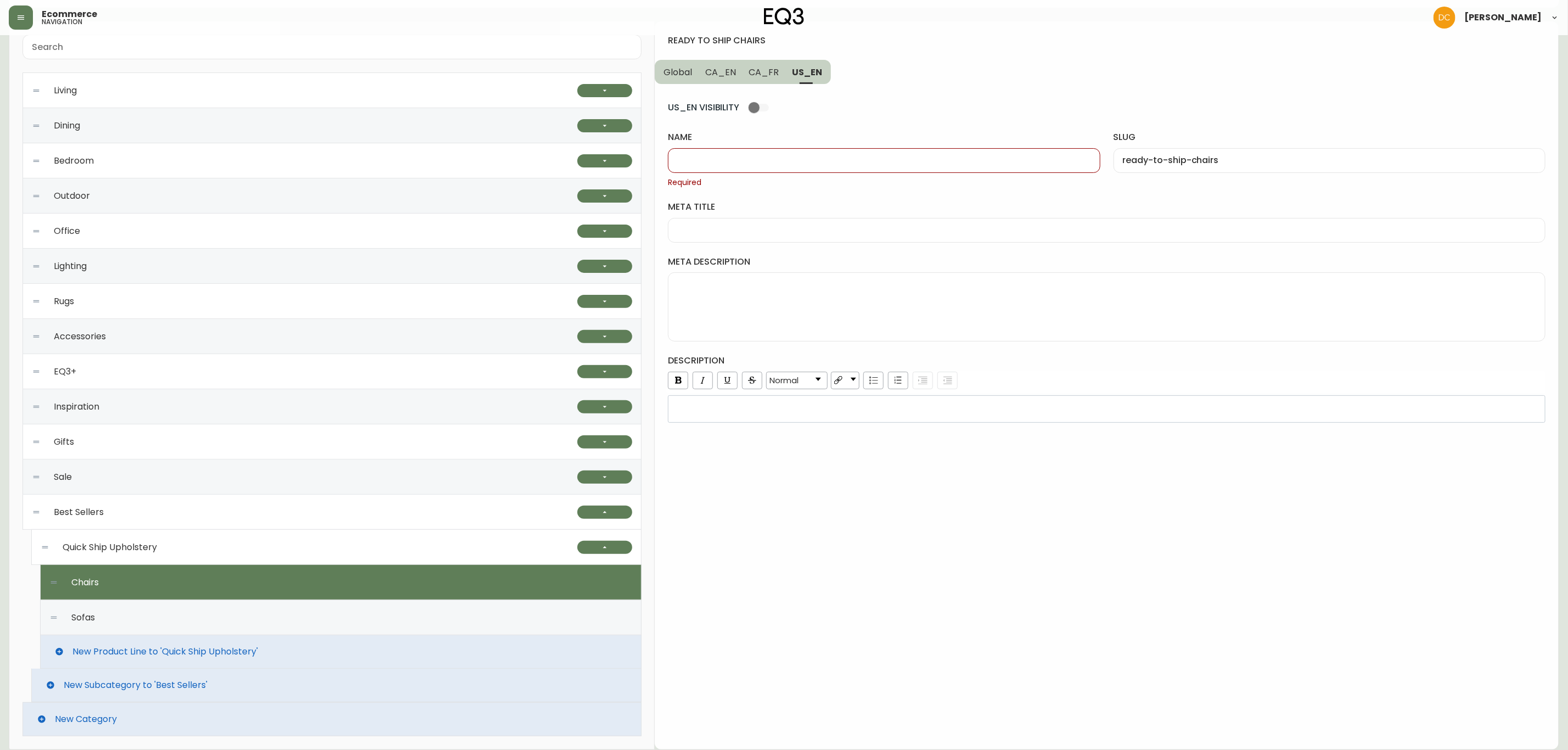
click at [787, 155] on input "name" at bounding box center [884, 160] width 414 height 10
paste input "Ready To Ship Chairs"
type input "Ready To Ship Chairs"
click at [771, 61] on button "CA_FR" at bounding box center [764, 72] width 43 height 24
click at [763, 148] on div at bounding box center [884, 160] width 432 height 24
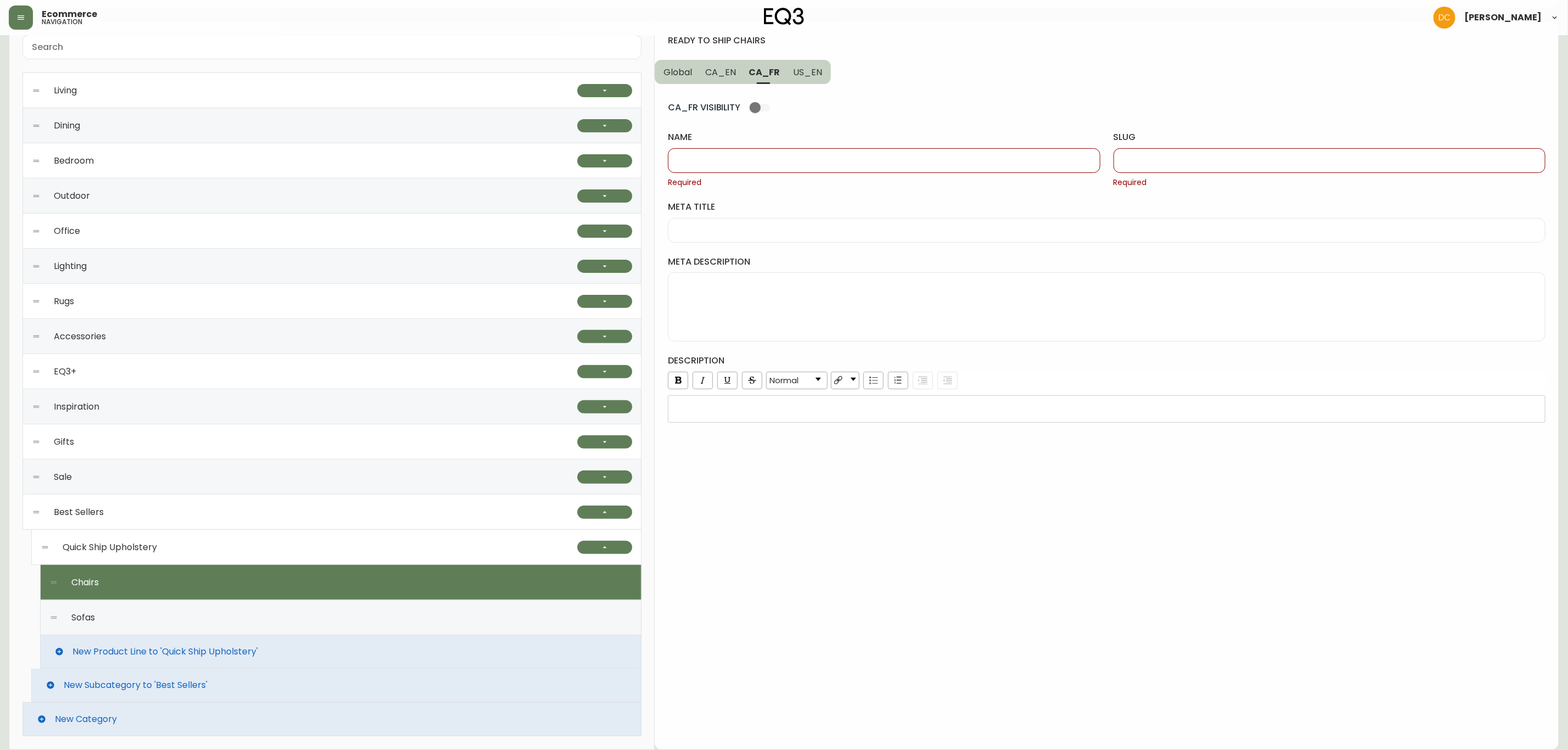
click at [788, 151] on div at bounding box center [884, 160] width 432 height 24
paste input "Articles prêts à partir"
drag, startPoint x: 707, startPoint y: 157, endPoint x: 622, endPoint y: 151, distance: 85.2
click at [622, 151] on div "Living Seating Ready to Ship Sofas Apartment Sofas Loveseats Sectionals Sleeper…" at bounding box center [784, 384] width 1551 height 729
click at [693, 166] on div "Articles prêts à partir" at bounding box center [884, 160] width 432 height 24
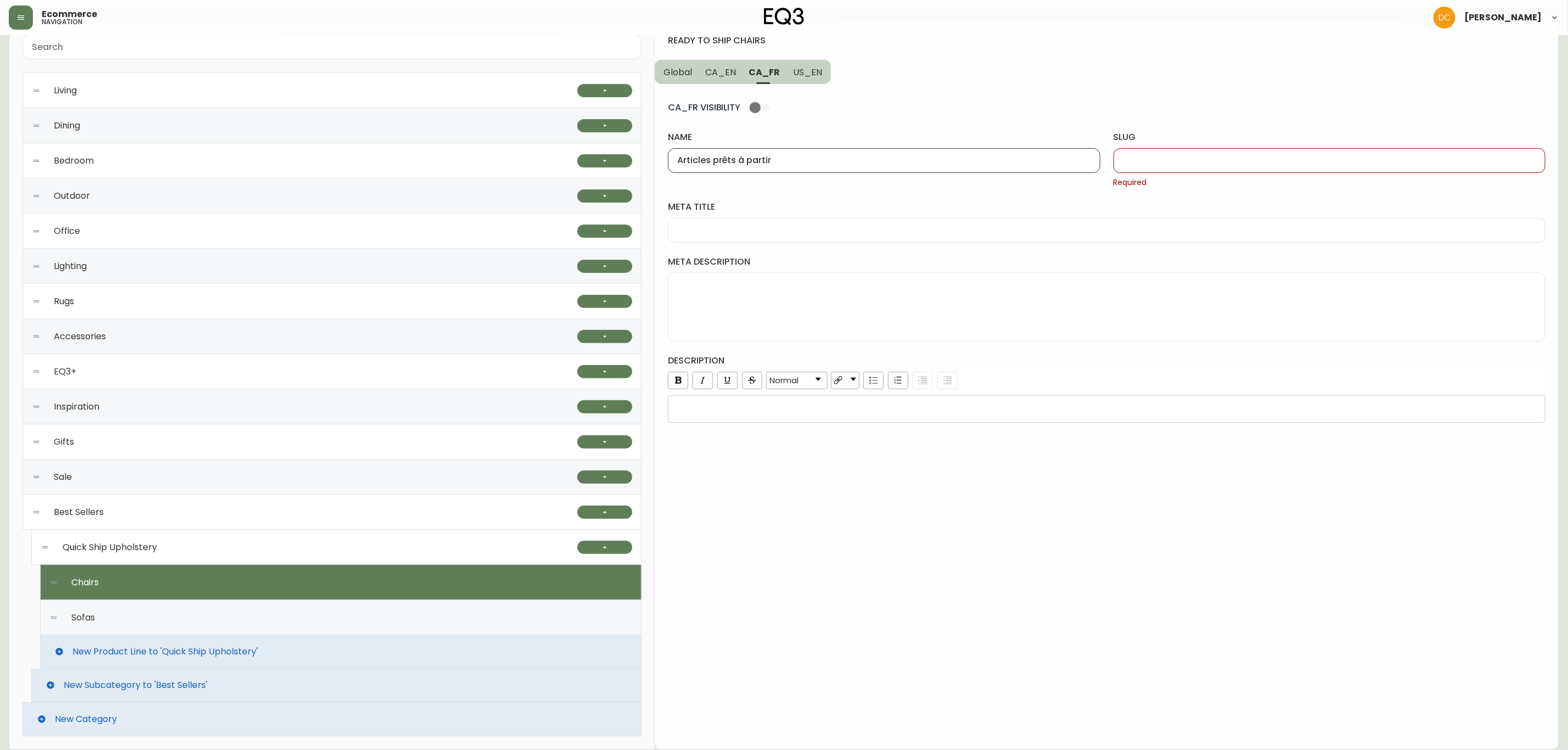
click at [693, 166] on div "Articles prêts à partir" at bounding box center [884, 160] width 432 height 24
click at [698, 157] on input "Articles prêts à partir" at bounding box center [884, 160] width 414 height 10
click at [700, 157] on input "Articles prêts à partir" at bounding box center [884, 160] width 414 height 10
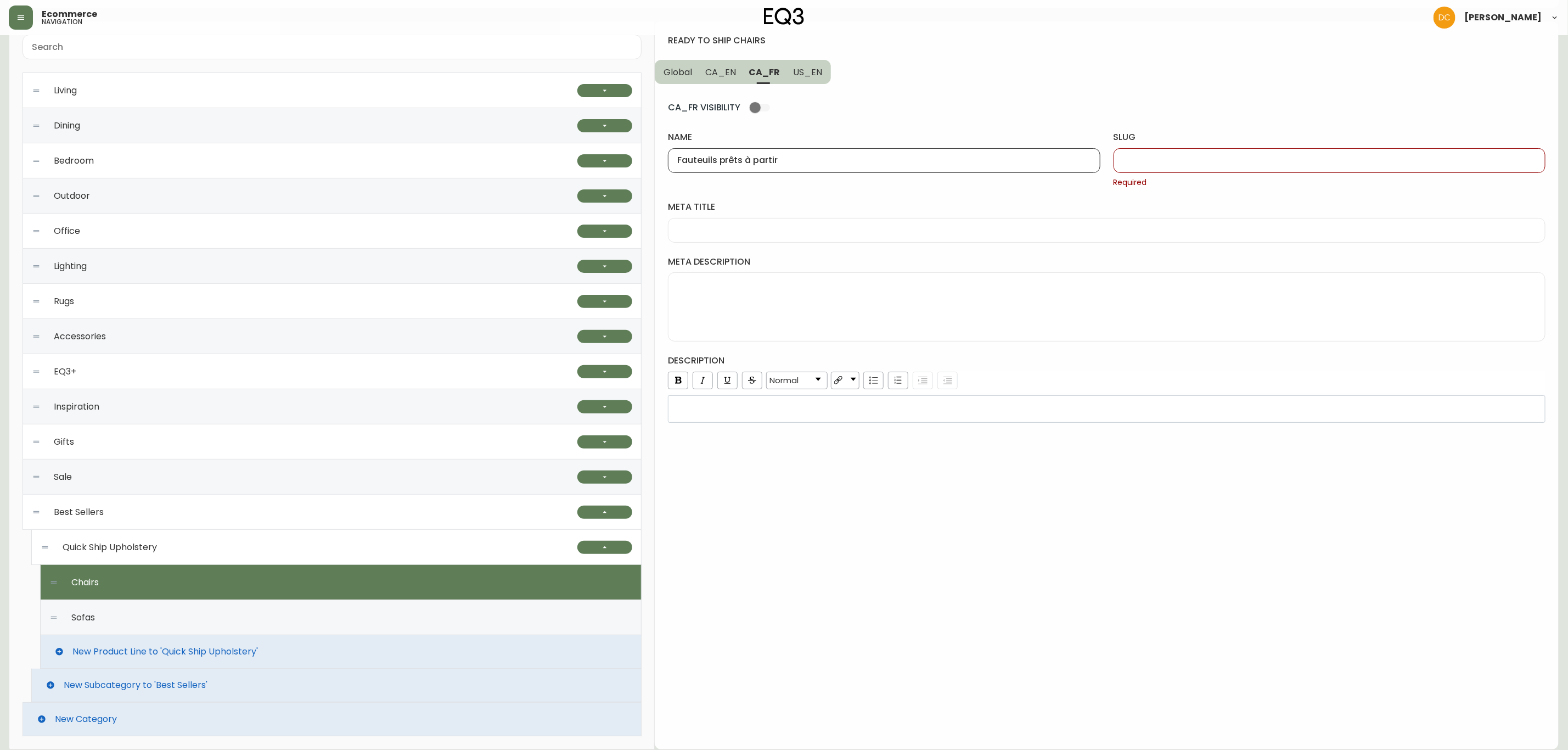
type input "Fauteuils prêts à partir"
click at [1169, 165] on div at bounding box center [1329, 160] width 432 height 24
click at [1151, 157] on input "f" at bounding box center [1329, 160] width 414 height 10
paste input "auteuils"
type input "fauteuils"
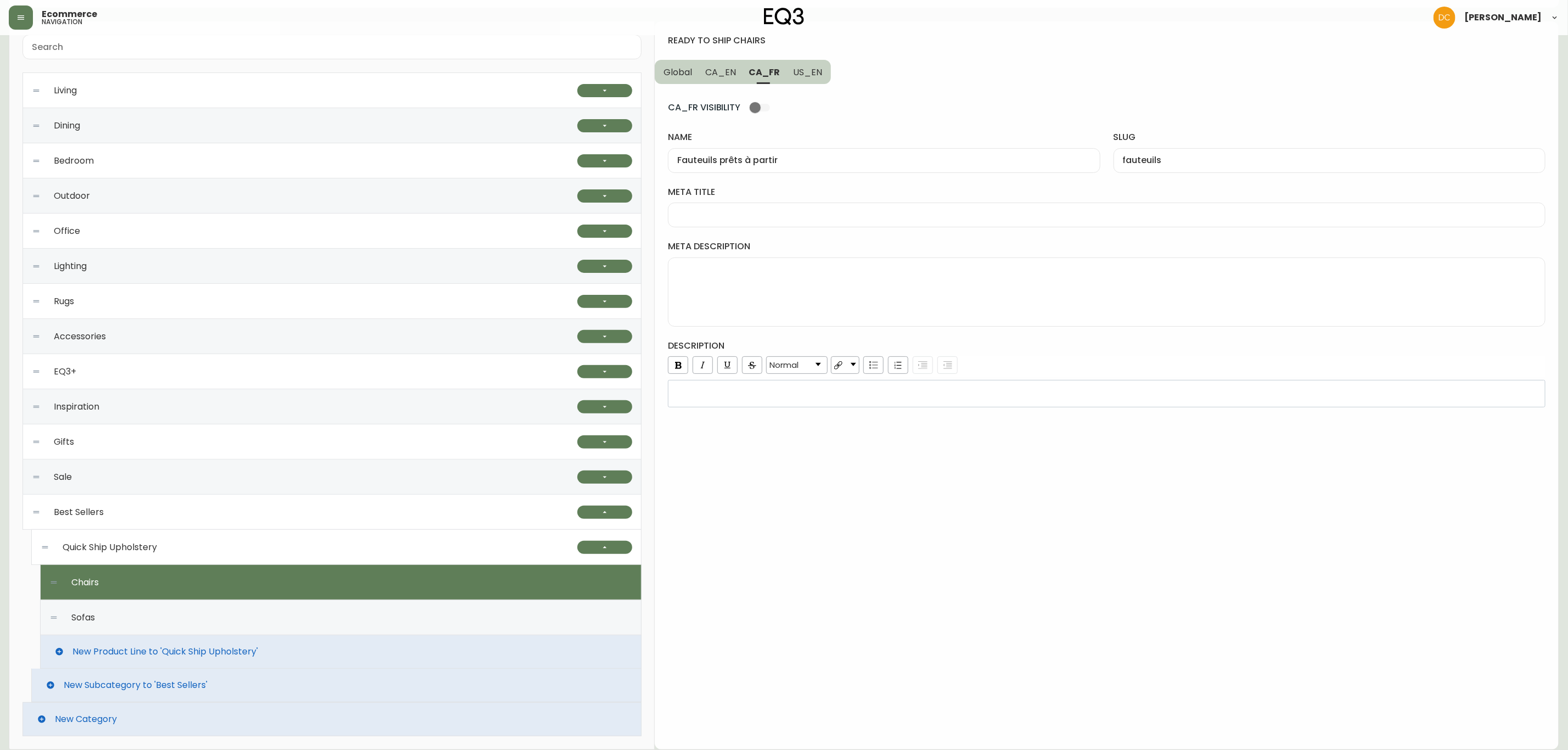
click at [692, 160] on input "Fauteuils prêts à partir" at bounding box center [884, 160] width 414 height 10
paste input "text"
type input "Fauteuils prêts à partir"
click at [1236, 158] on input "fauteuils" at bounding box center [1329, 160] width 414 height 10
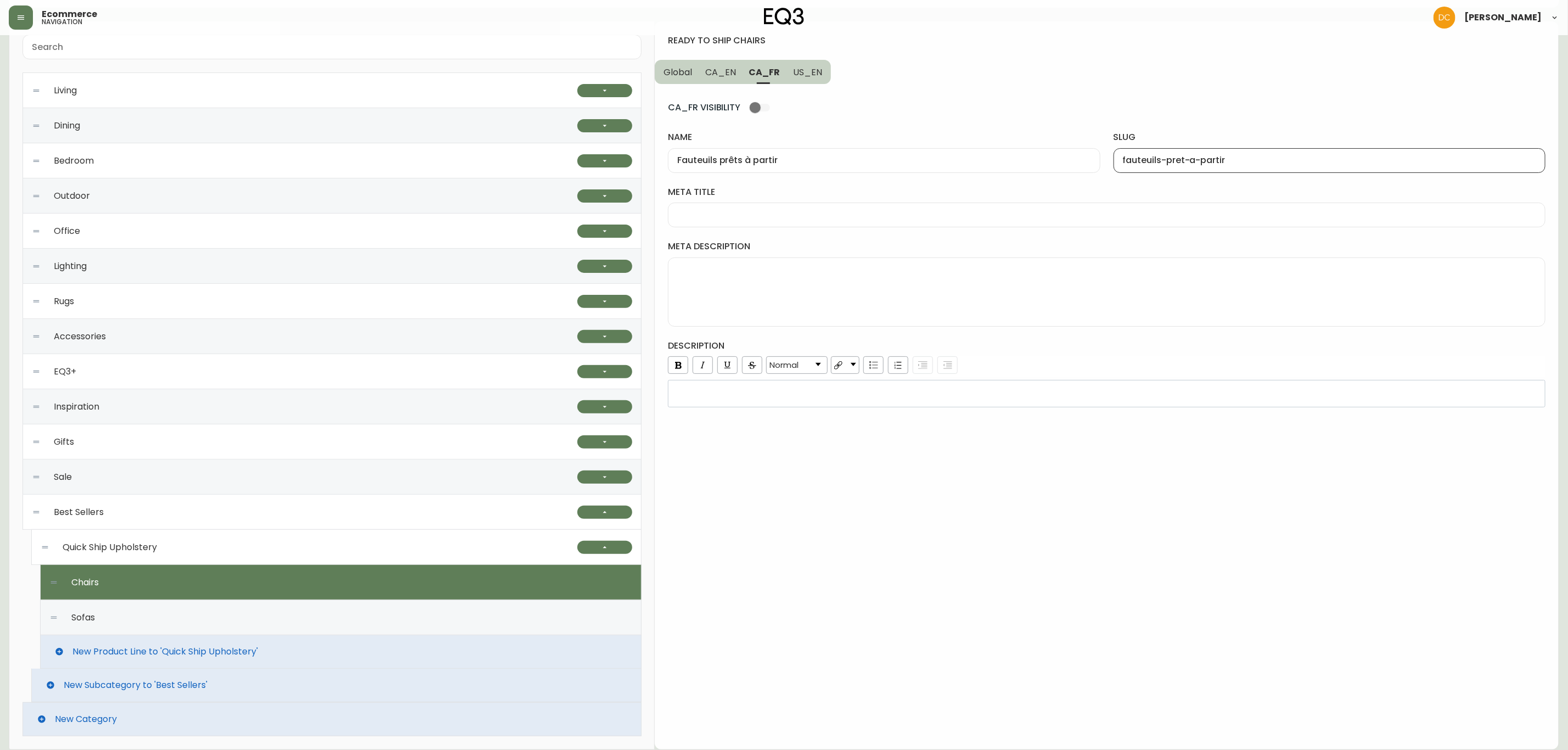
type input "fauteuils-pret-a-partir"
click at [806, 76] on span "US_EN" at bounding box center [808, 72] width 29 height 12
type input "Ready To Ship Chairs"
type input "ready-to-ship-chairs"
drag, startPoint x: 753, startPoint y: 73, endPoint x: 718, endPoint y: 73, distance: 35.0
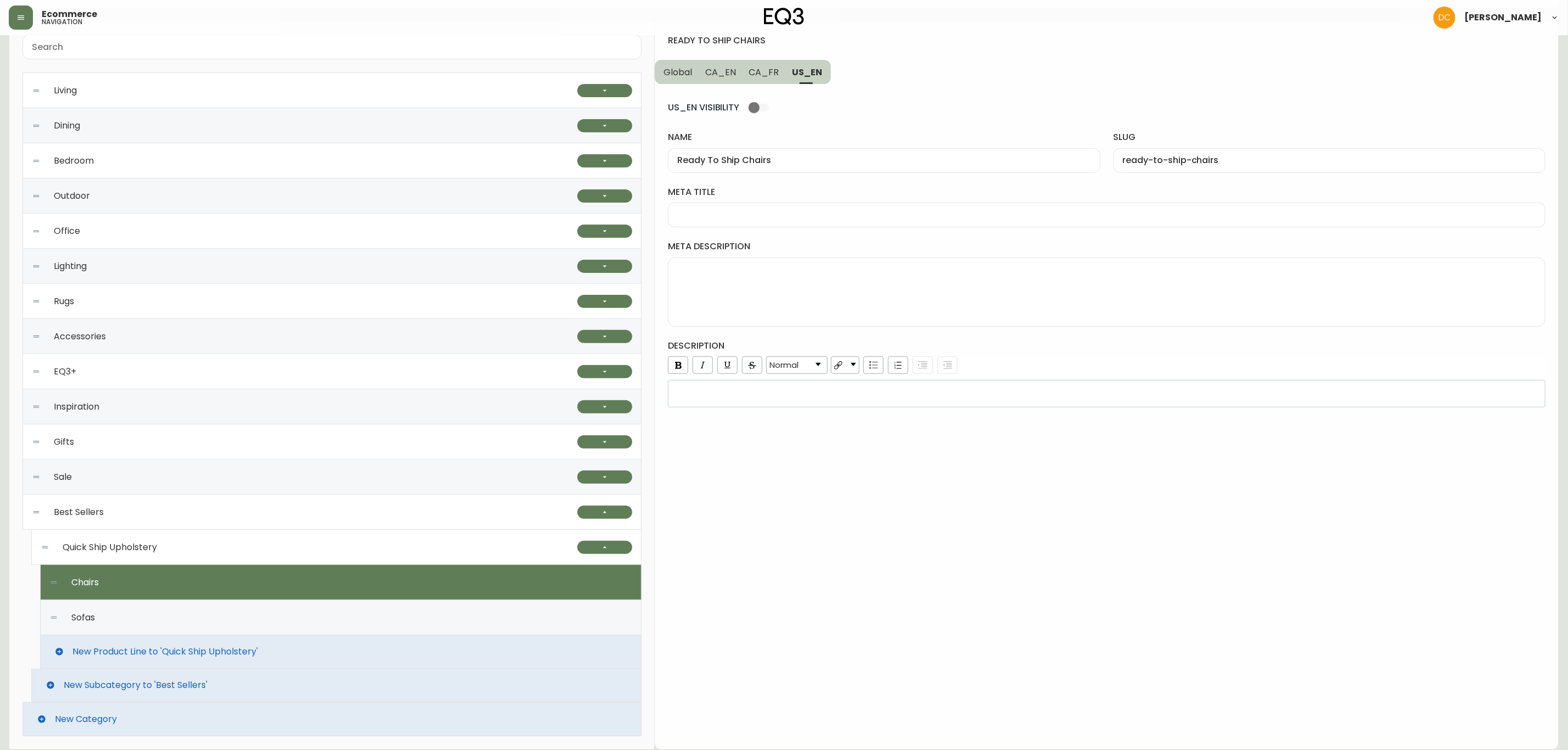
click at [752, 73] on span "CA_FR" at bounding box center [764, 72] width 30 height 12
type input "Fauteuils prêts à partir"
type input "fauteuils-pret-a-partir"
click at [717, 73] on span "CA_EN" at bounding box center [720, 72] width 31 height 12
type input "Ready To Ship Chairs"
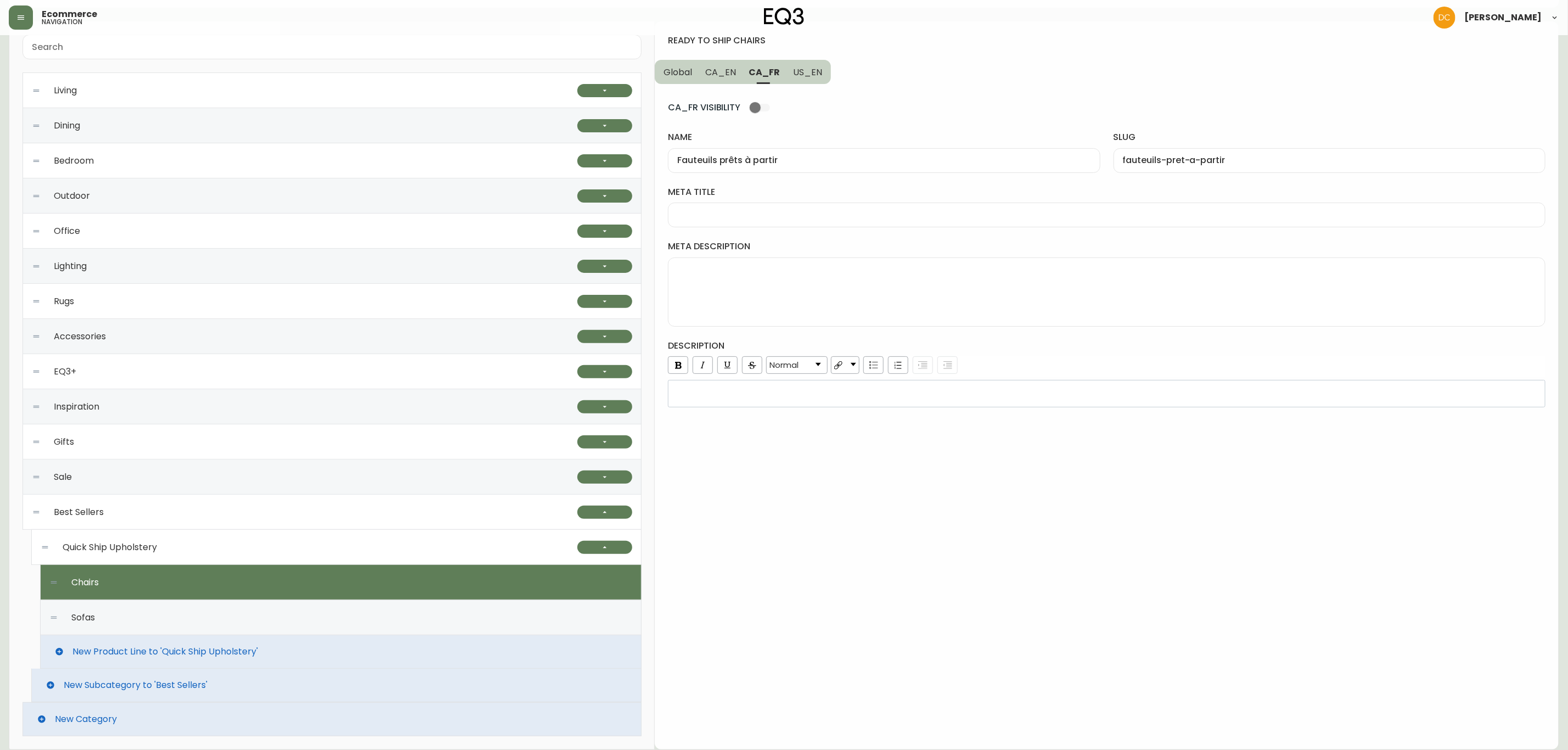
type input "ready-to-ship-chairs"
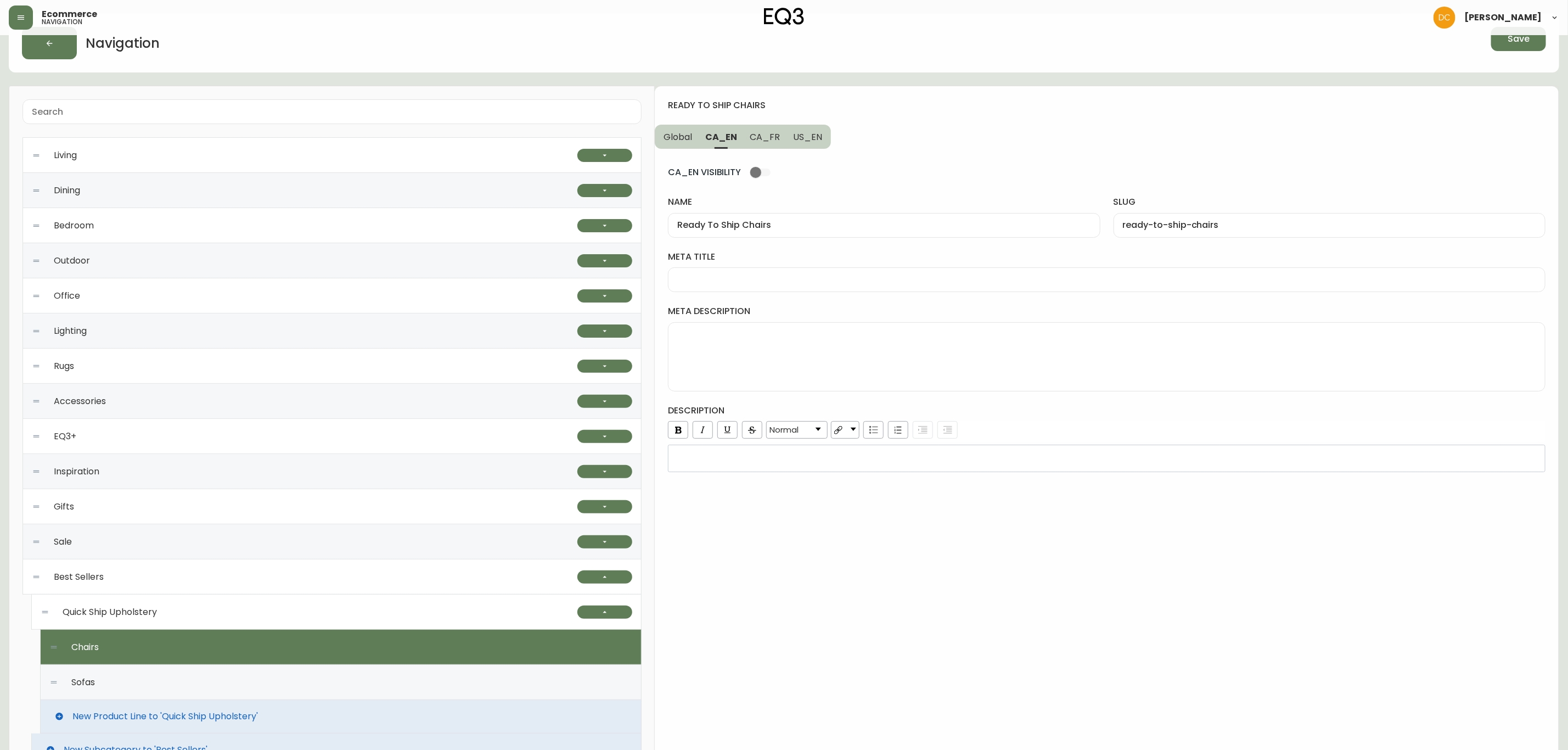
scroll to position [0, 0]
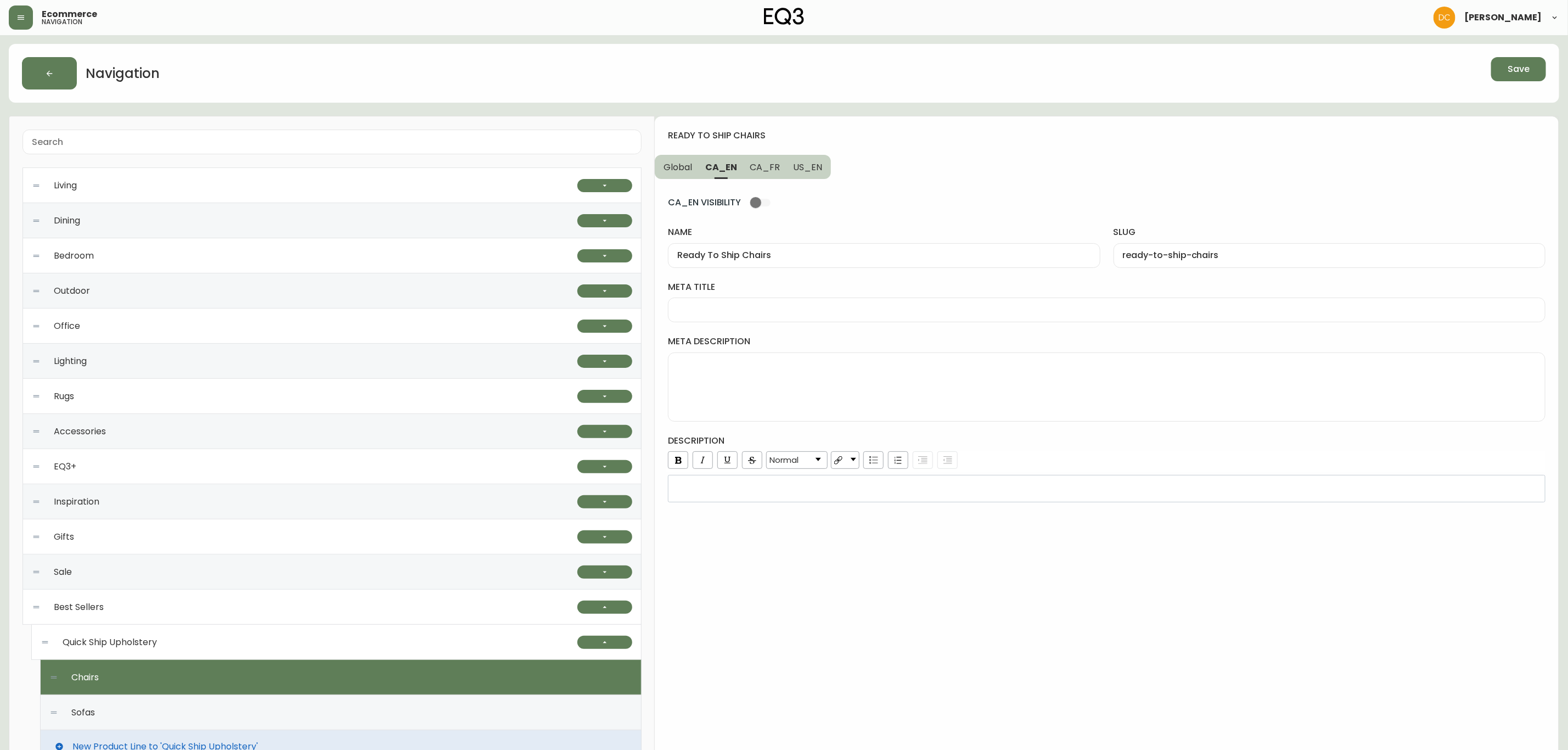
click at [815, 176] on button "US_EN" at bounding box center [808, 166] width 44 height 24
click at [766, 175] on button "CA_FR" at bounding box center [764, 166] width 43 height 24
type input "Fauteuils prêts à partir"
type input "fauteuils-pret-a-partir"
click at [730, 173] on span "CA_EN" at bounding box center [720, 167] width 31 height 12
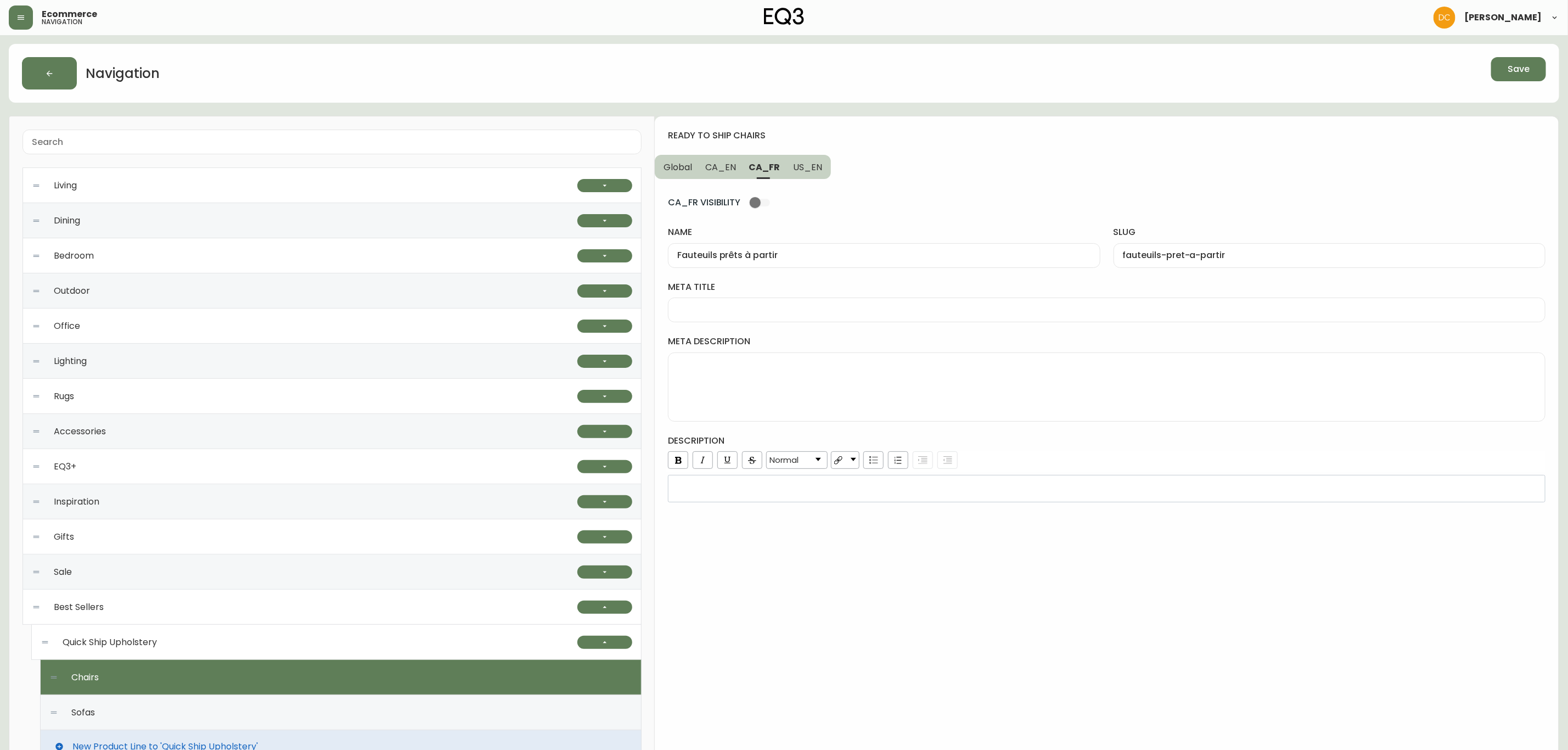
type input "Ready To Ship Chairs"
type input "ready-to-ship-chairs"
click at [672, 168] on span "Global" at bounding box center [678, 167] width 28 height 12
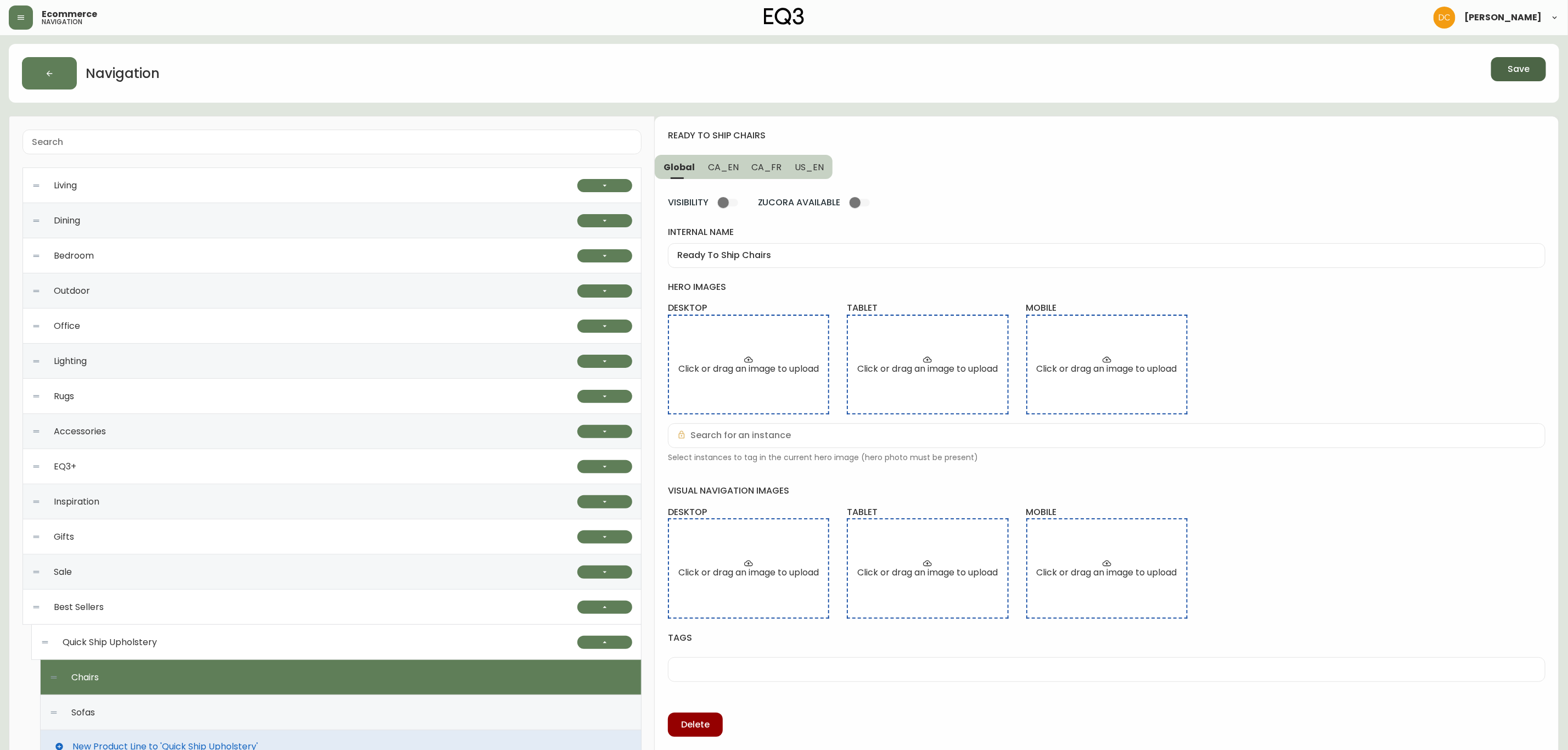
click at [1523, 76] on button "Save" at bounding box center [1519, 69] width 55 height 24
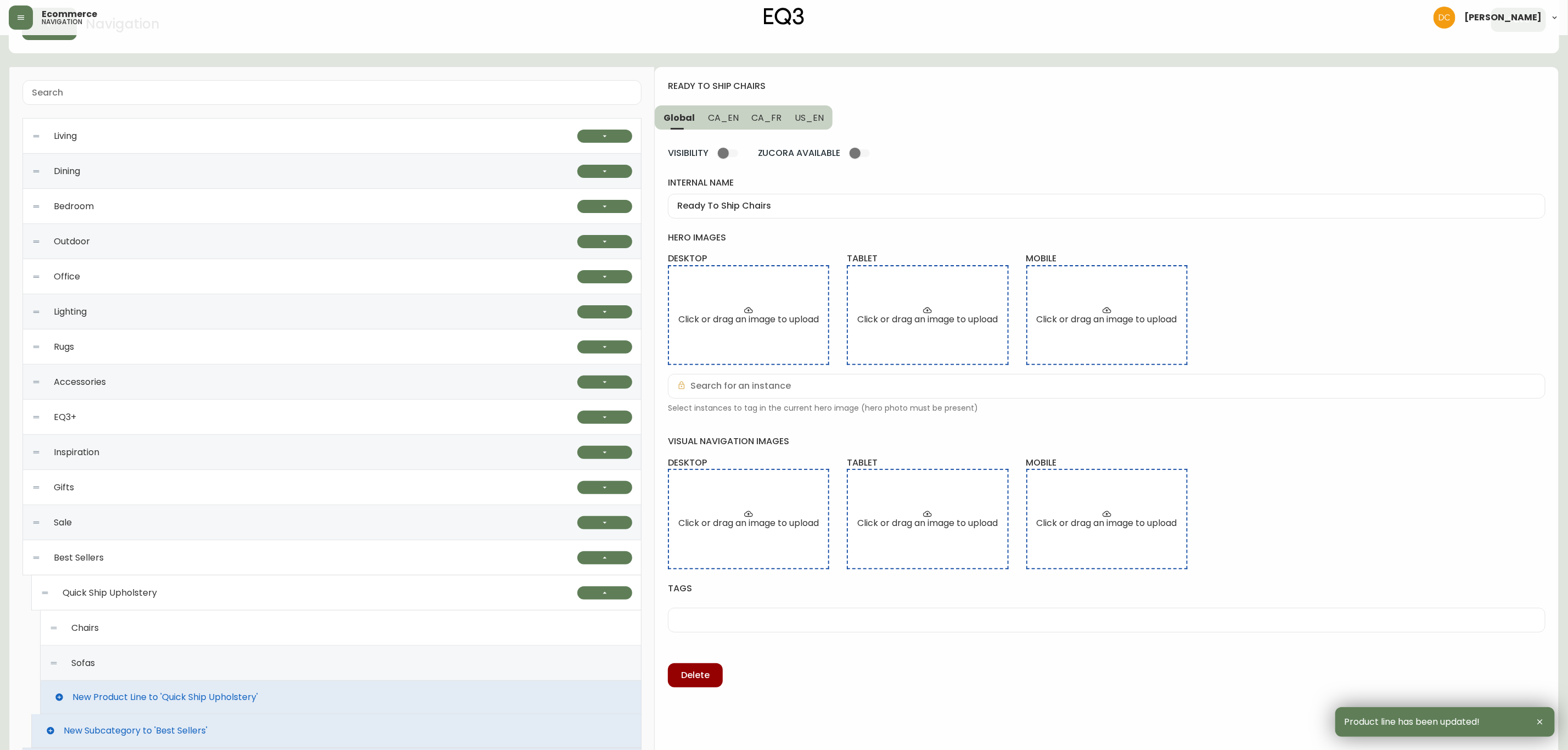
scroll to position [97, 0]
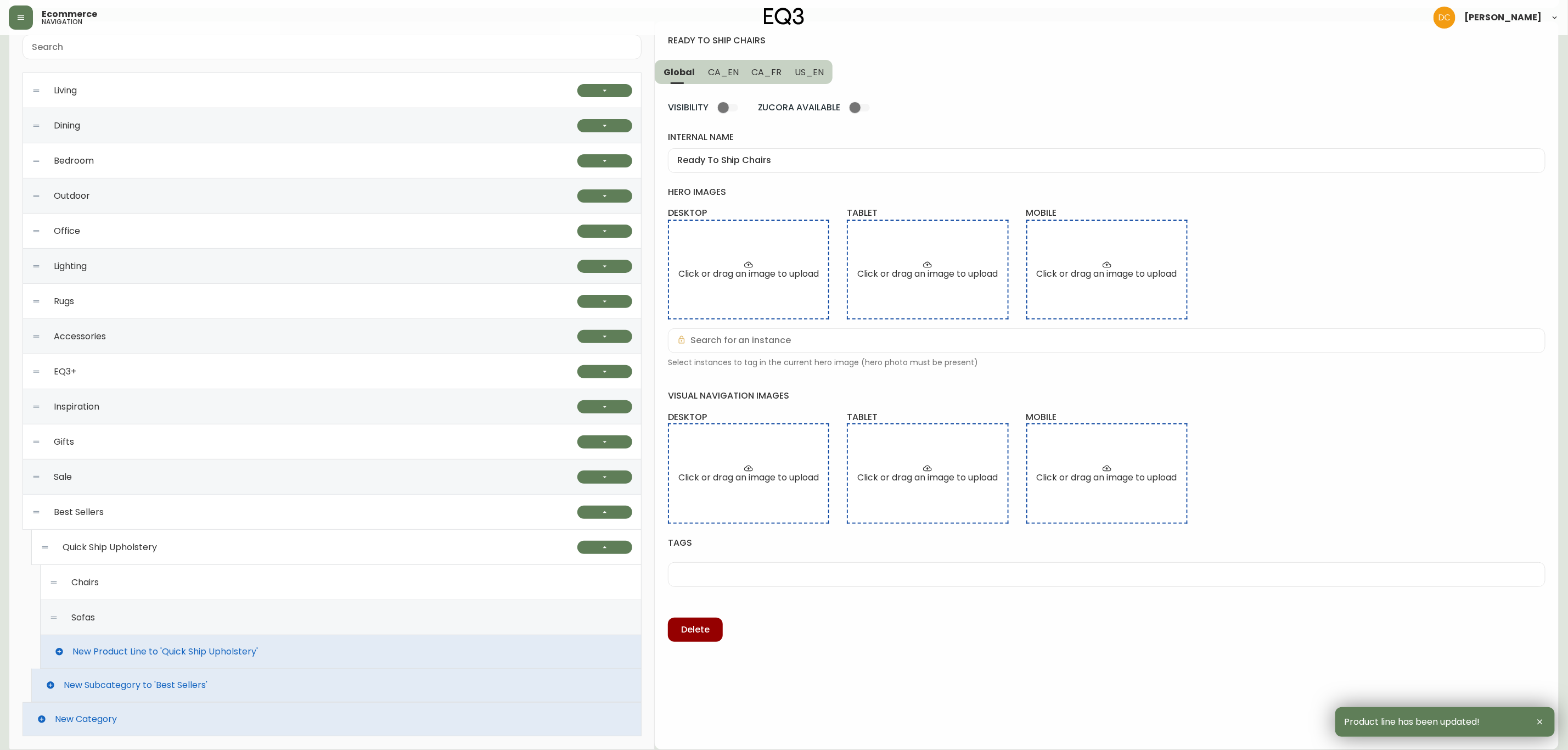
click at [299, 601] on div "Sofas" at bounding box center [341, 617] width 583 height 35
type input "Sofas"
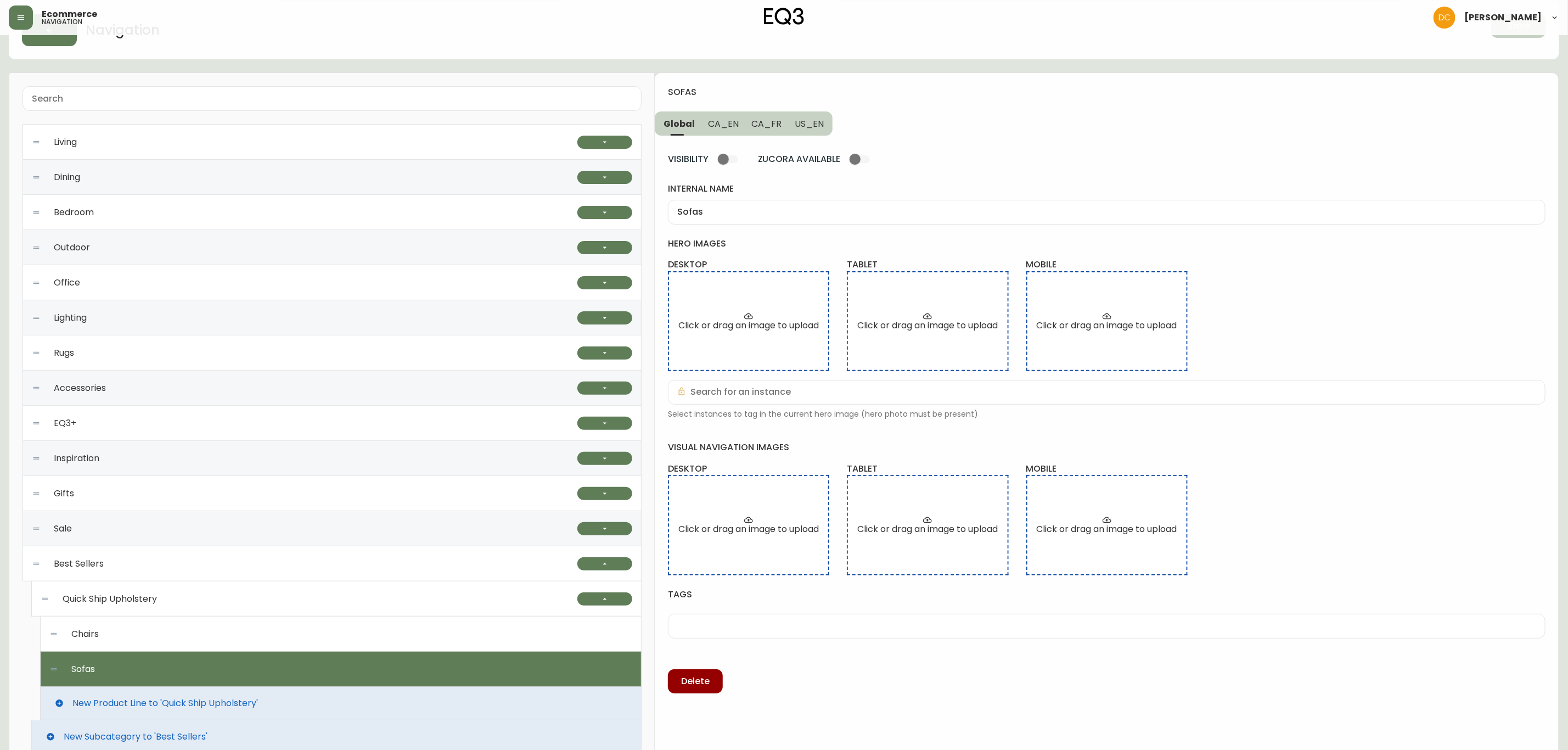
scroll to position [0, 0]
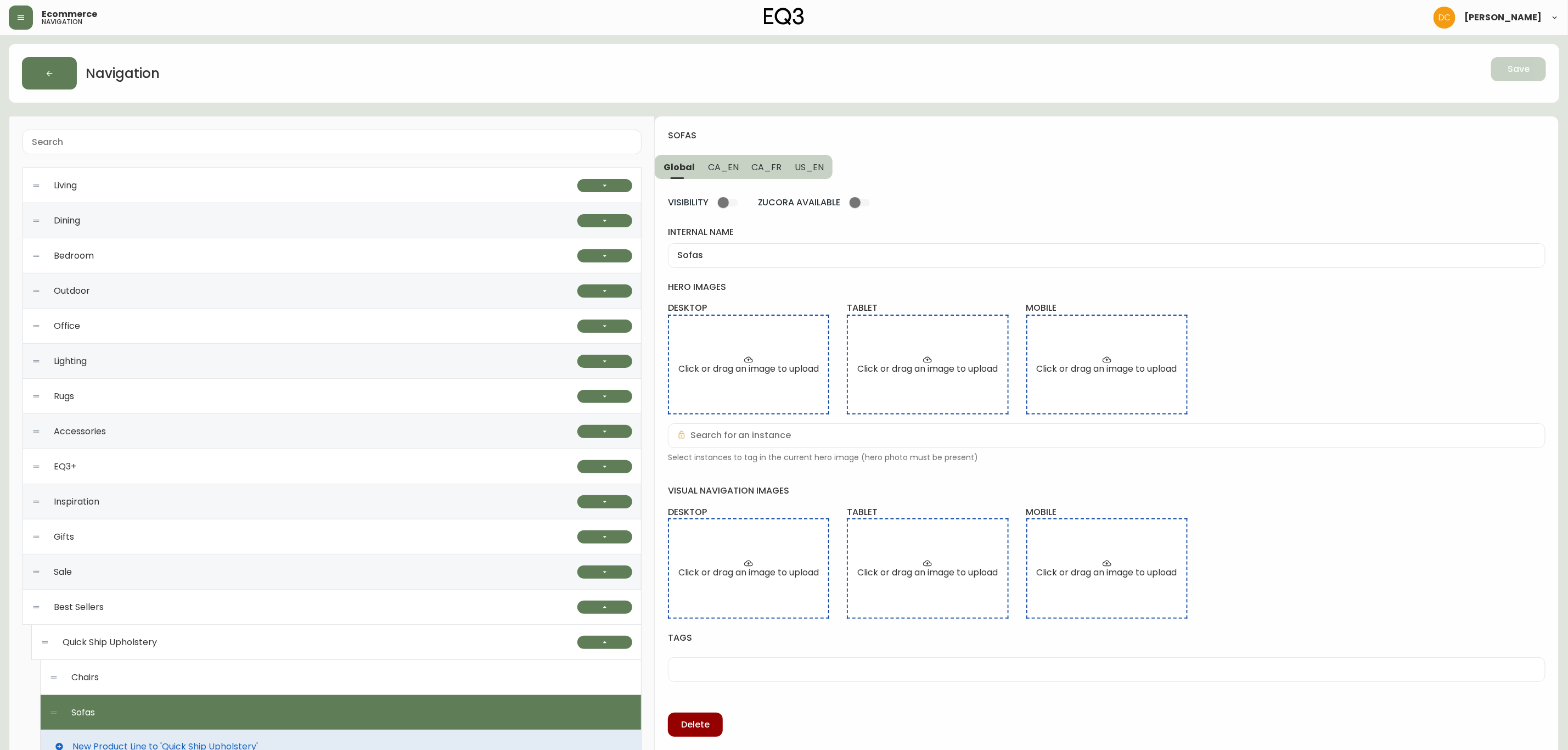
click at [755, 249] on div "Sofas" at bounding box center [1107, 255] width 878 height 24
type input "Ready To Ship Sofas"
click at [731, 169] on span "CA_EN" at bounding box center [723, 167] width 31 height 12
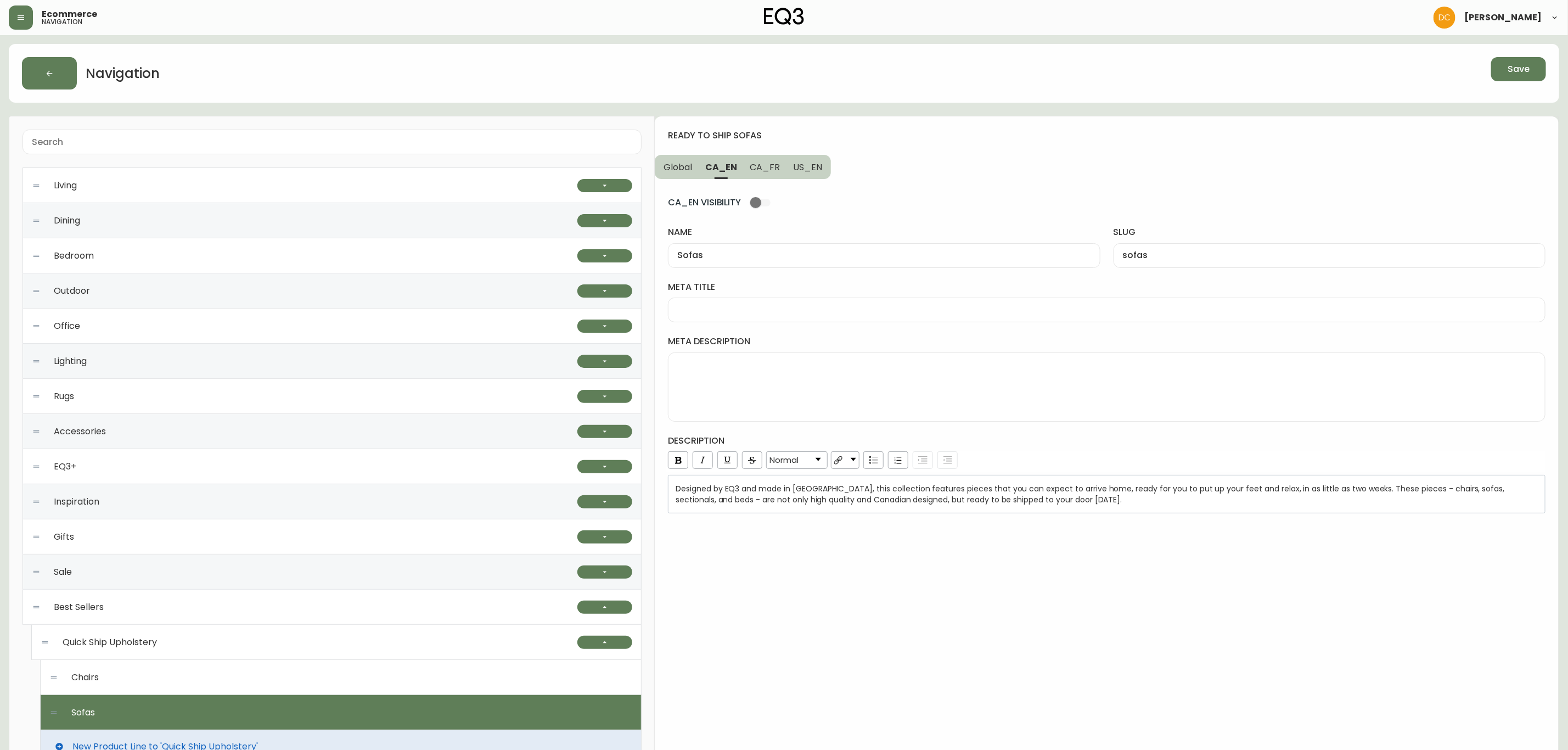
click at [764, 252] on input "Sofas" at bounding box center [884, 255] width 414 height 10
paste input "Ready To Ship"
click at [810, 166] on span "US_EN" at bounding box center [808, 167] width 29 height 12
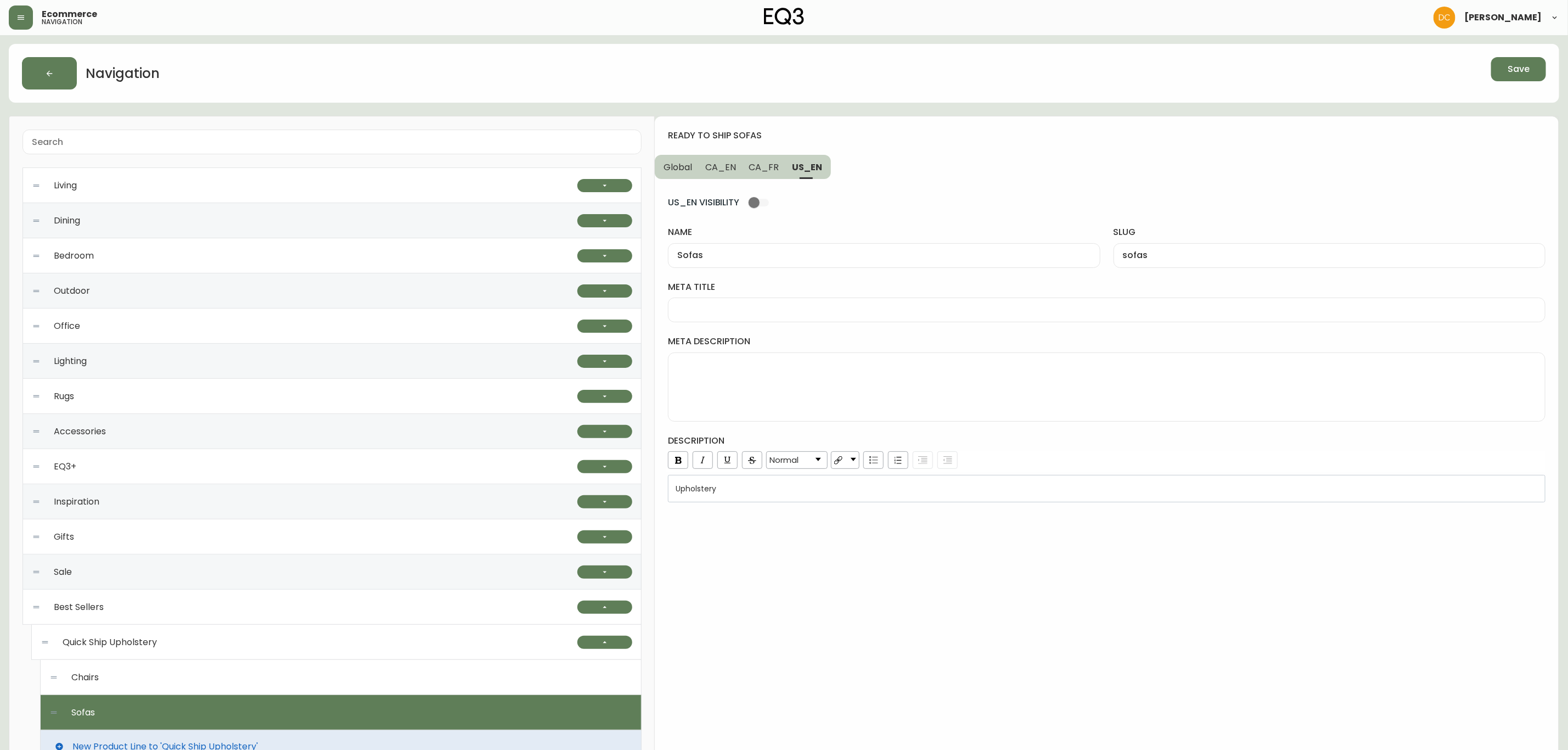
click at [805, 239] on div "name Sofas" at bounding box center [884, 247] width 432 height 41
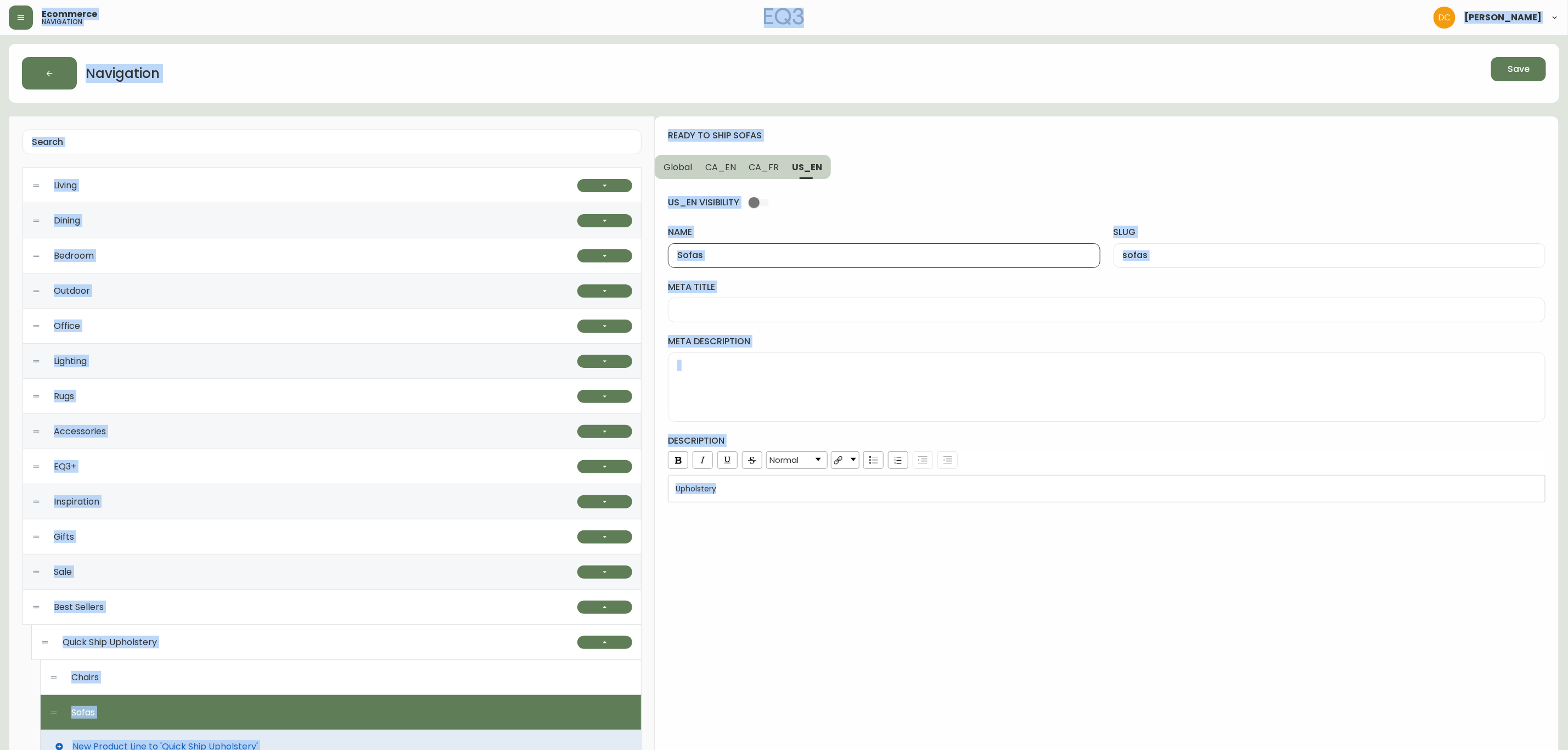
click at [802, 251] on input "Sofas" at bounding box center [884, 255] width 414 height 10
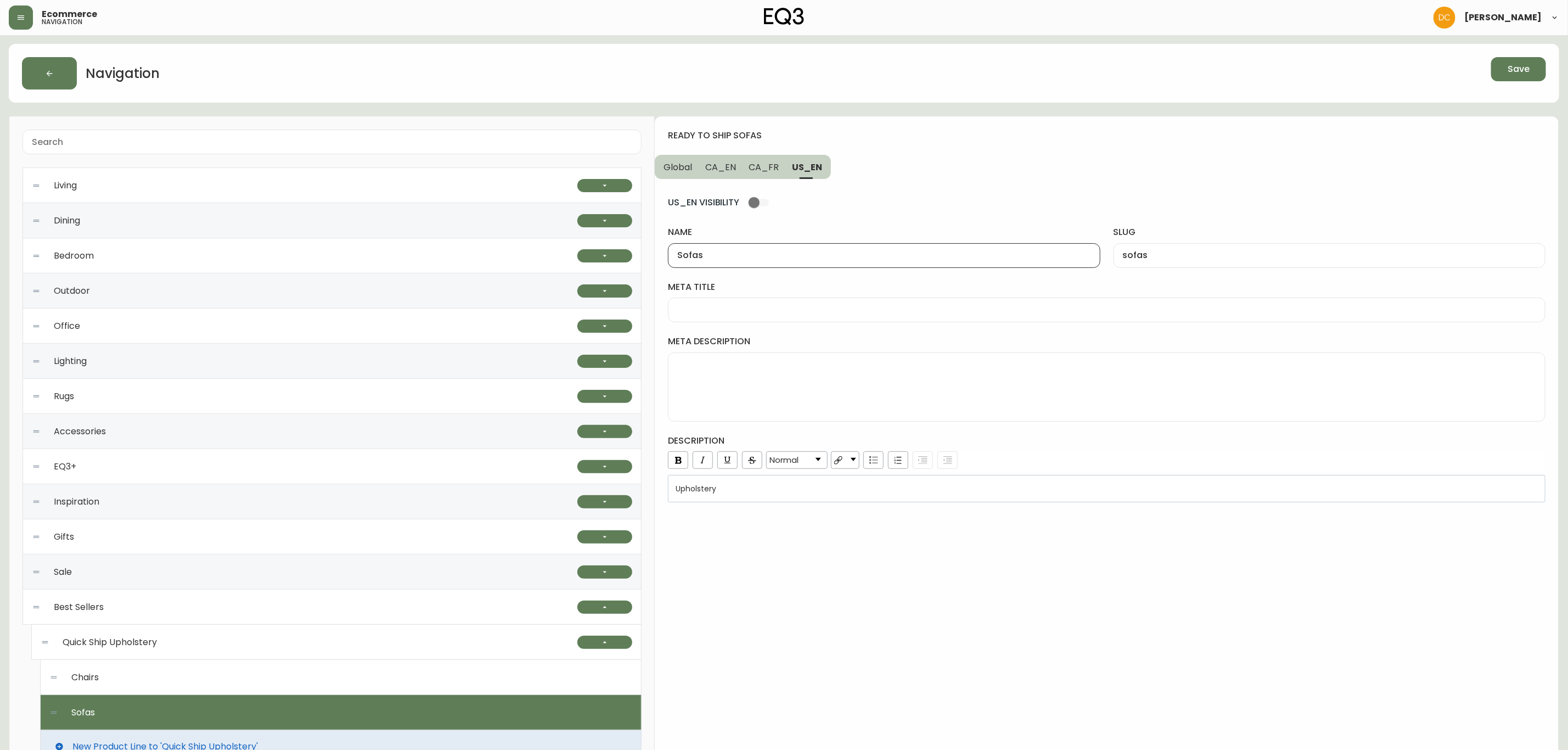
paste input "Ready To Ship"
type input "Ready To Ship Sofas"
click at [722, 163] on span "CA_EN" at bounding box center [720, 167] width 31 height 12
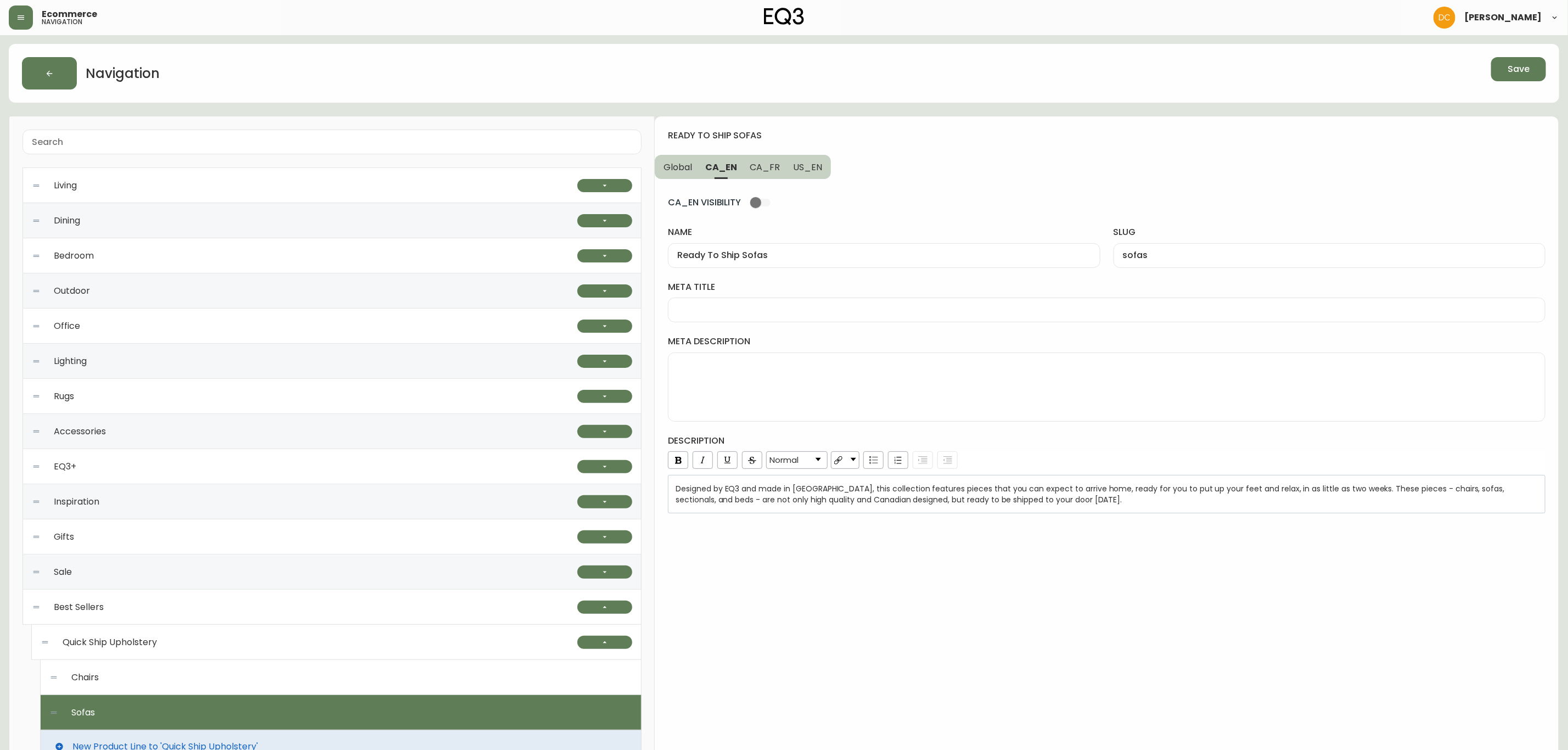
click at [1125, 258] on input "sofas" at bounding box center [1329, 255] width 414 height 10
click at [801, 175] on button "US_EN" at bounding box center [808, 166] width 44 height 24
type input "sofas"
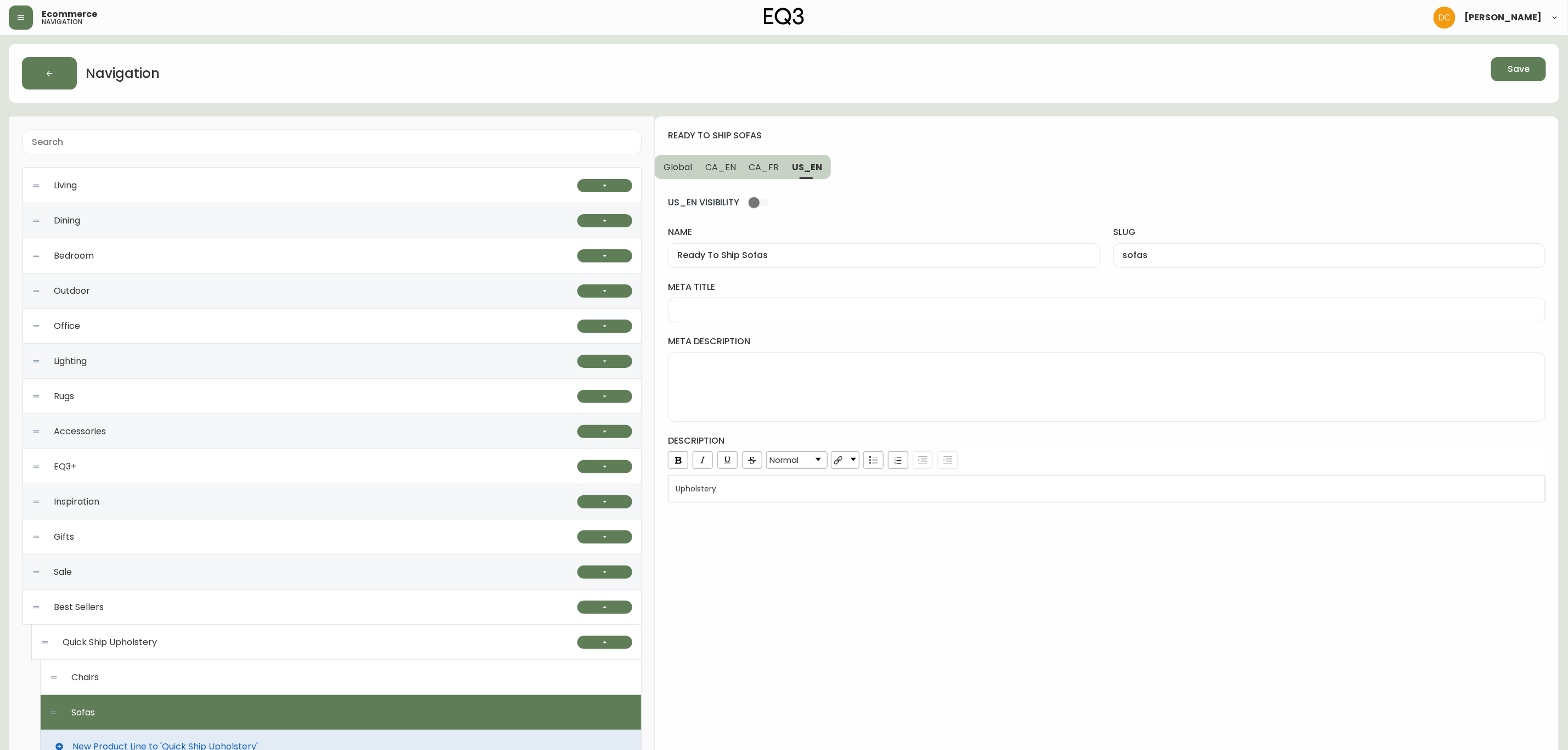
click at [1165, 264] on div "sofas" at bounding box center [1329, 255] width 432 height 24
paste input "ready-to-ship-"
type input "ready-to-ship-sofas"
click at [764, 169] on span "CA_FR" at bounding box center [764, 167] width 30 height 12
type input "Canapés"
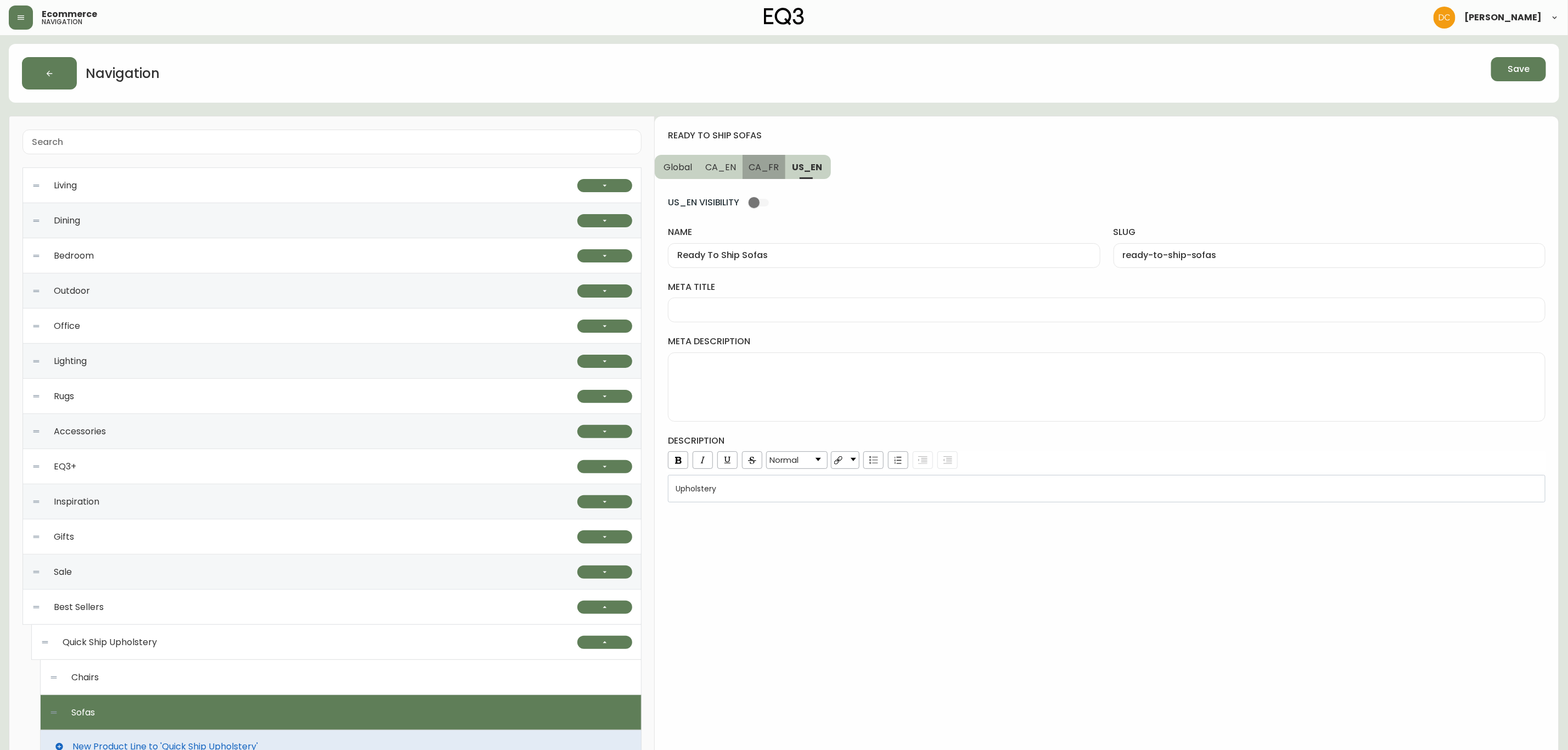
type input "canapes"
click at [764, 251] on input "Canapés" at bounding box center [884, 255] width 414 height 10
click at [781, 249] on div "Canapés" at bounding box center [884, 255] width 432 height 24
paste input "prêts à partir"
drag, startPoint x: 719, startPoint y: 256, endPoint x: 819, endPoint y: 269, distance: 100.8
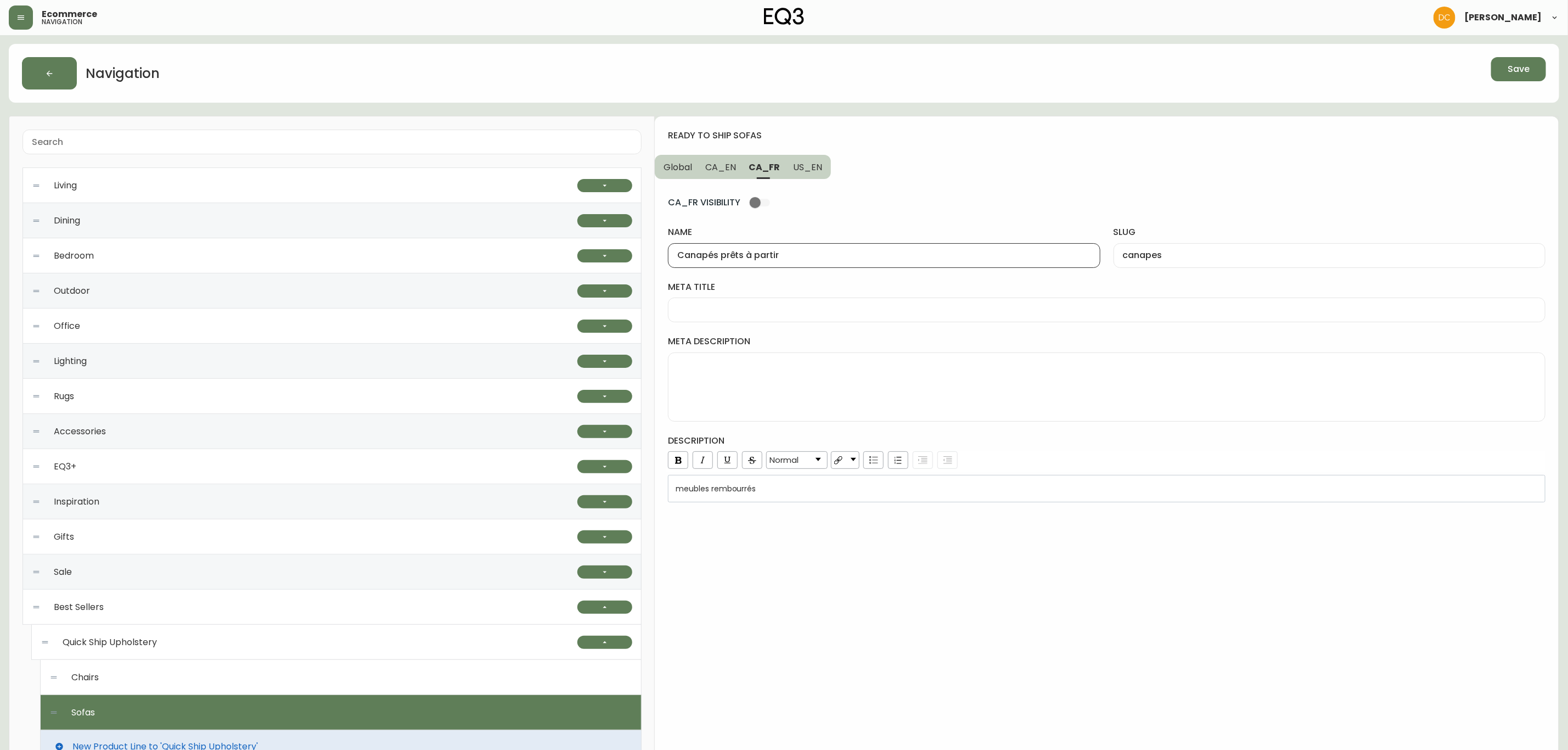
click at [719, 255] on input "Canapés prêts à partir" at bounding box center [884, 255] width 414 height 10
type input "Canapés prêts à partir"
click at [1165, 257] on input "canapes" at bounding box center [1329, 255] width 414 height 10
type input "canapes-pret-a-partir"
click at [726, 169] on span "CA_EN" at bounding box center [720, 167] width 31 height 12
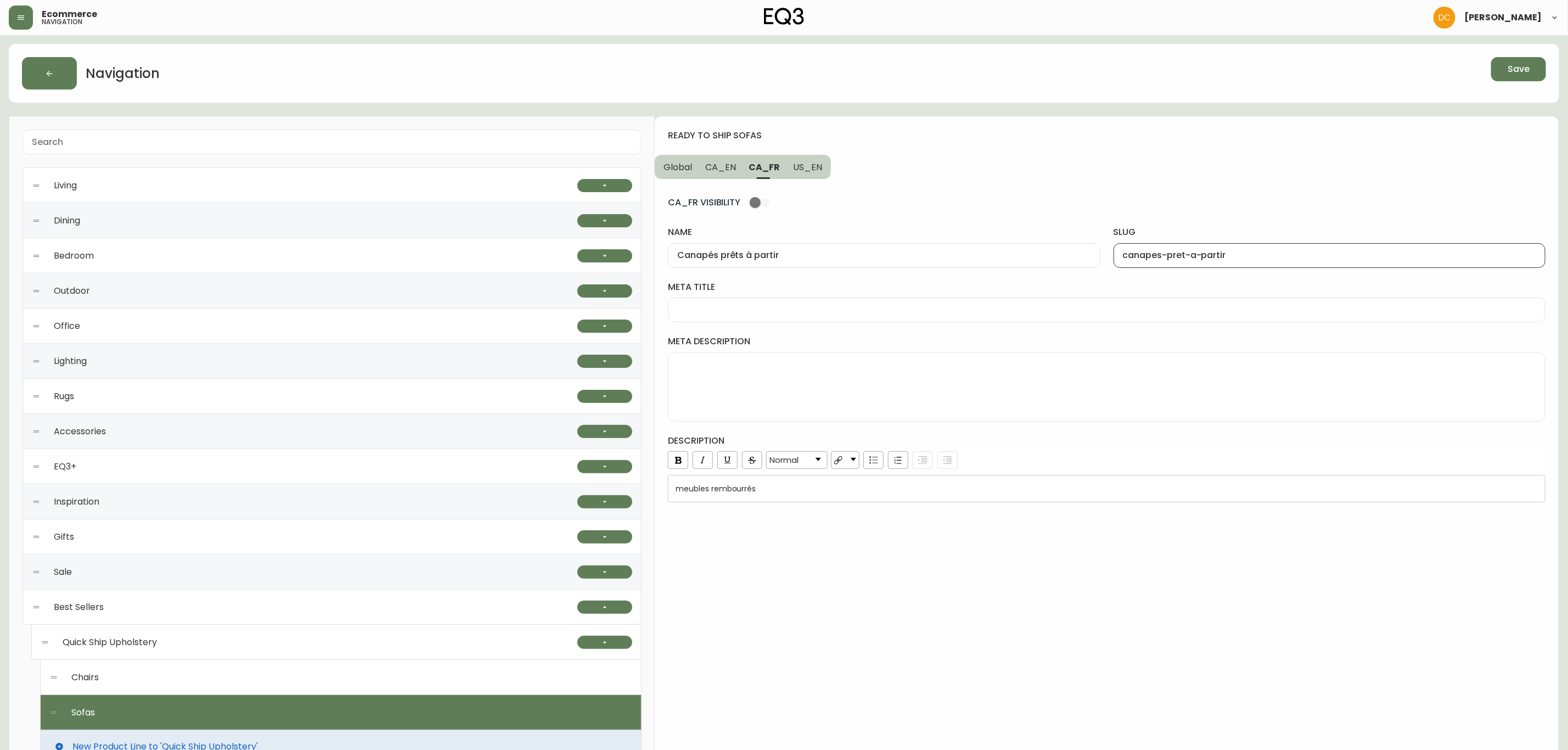
type input "Ready To Ship Sofas"
type input "ready-to-ship-sofas"
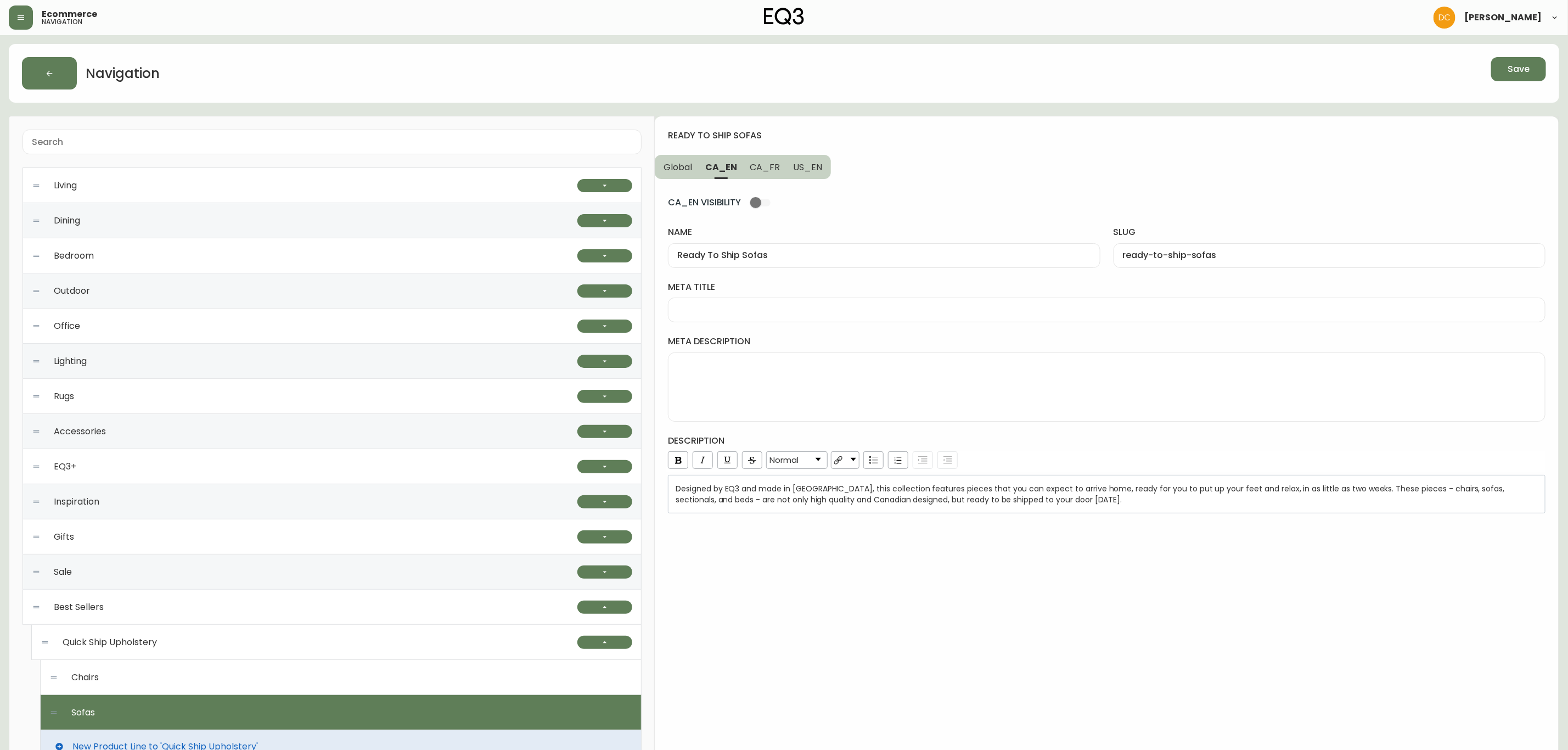
click at [690, 172] on span "Global" at bounding box center [678, 167] width 28 height 12
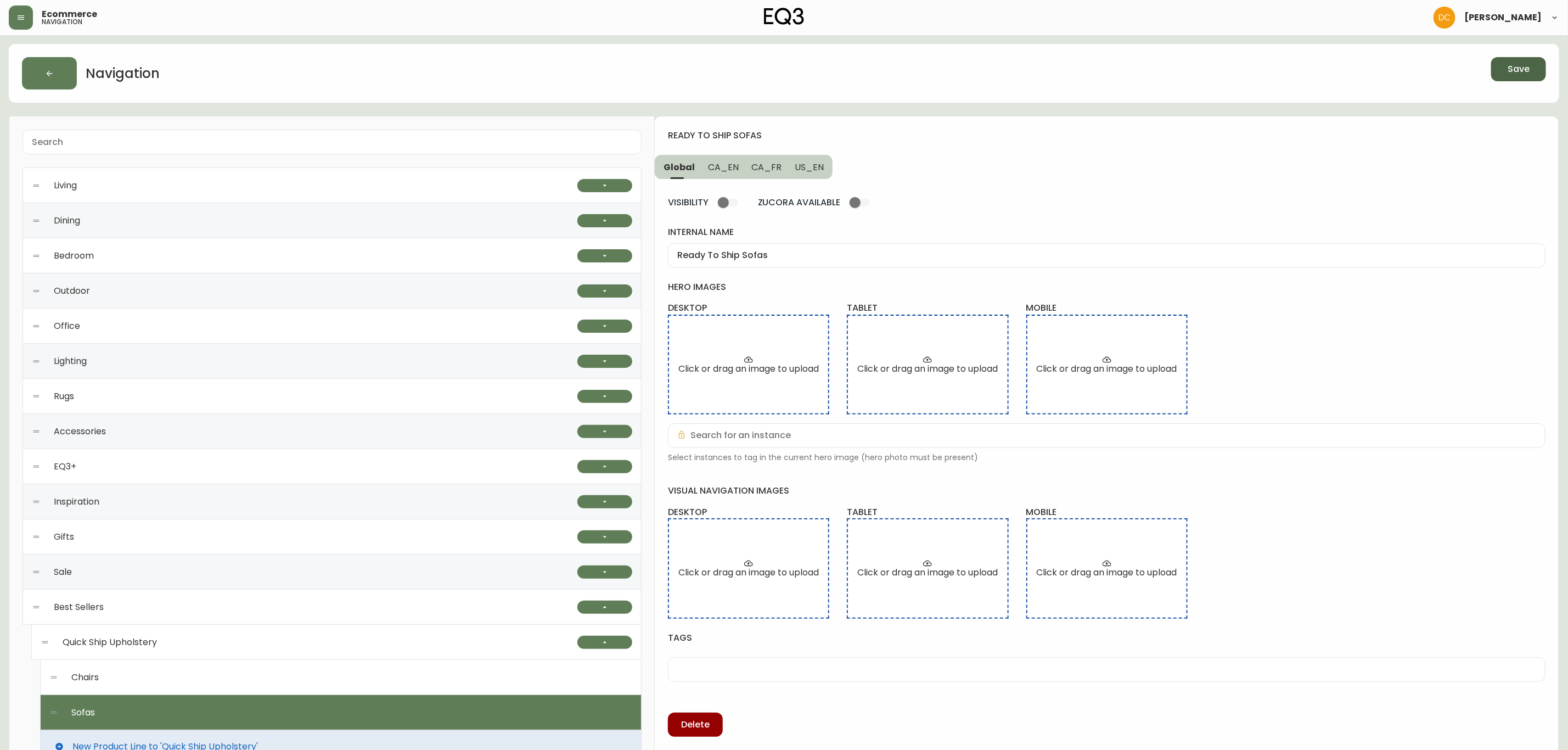
click at [1510, 72] on span "Save" at bounding box center [1519, 69] width 22 height 12
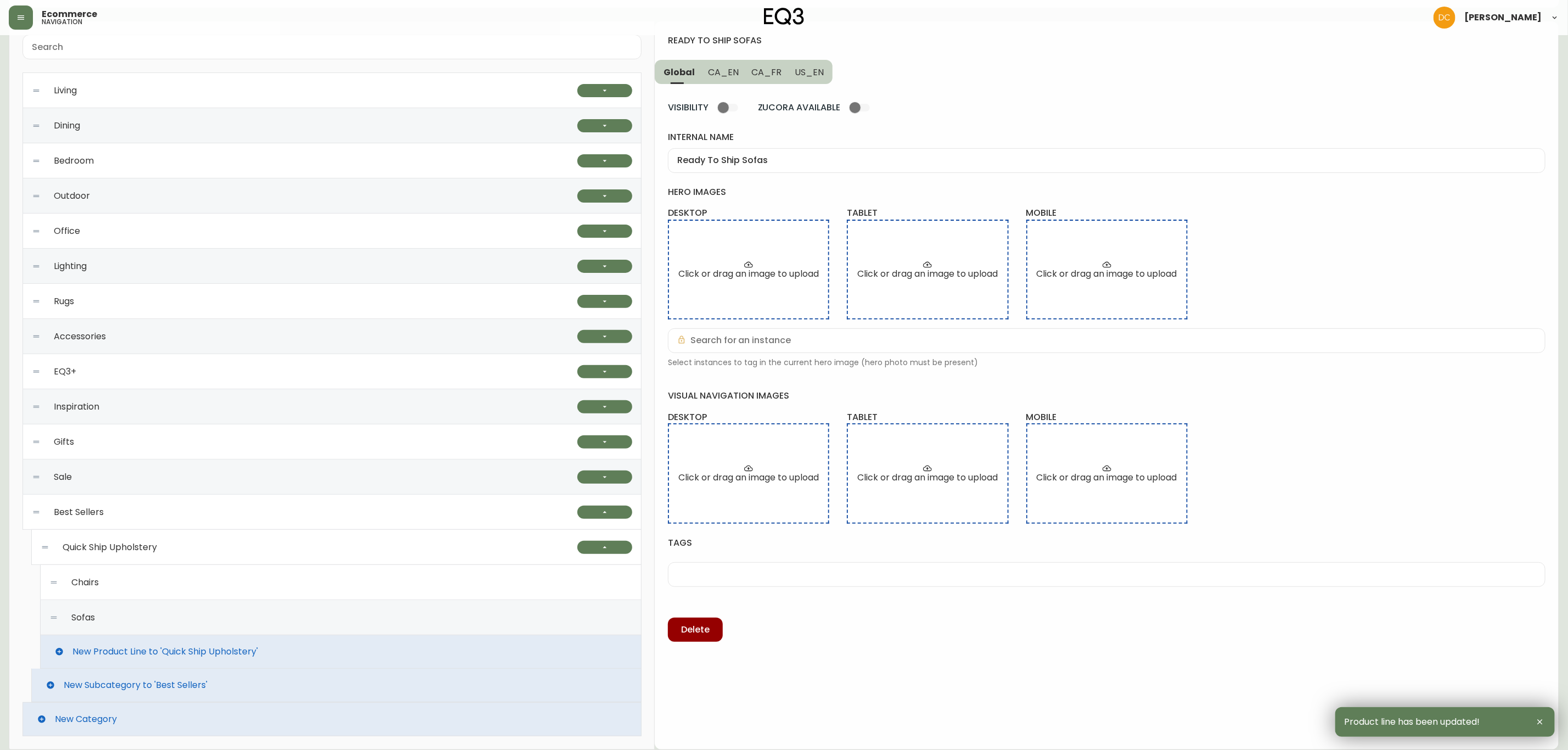
scroll to position [97, 0]
click at [106, 647] on span "New Product Line to 'Quick Ship Upholstery'" at bounding box center [165, 652] width 185 height 10
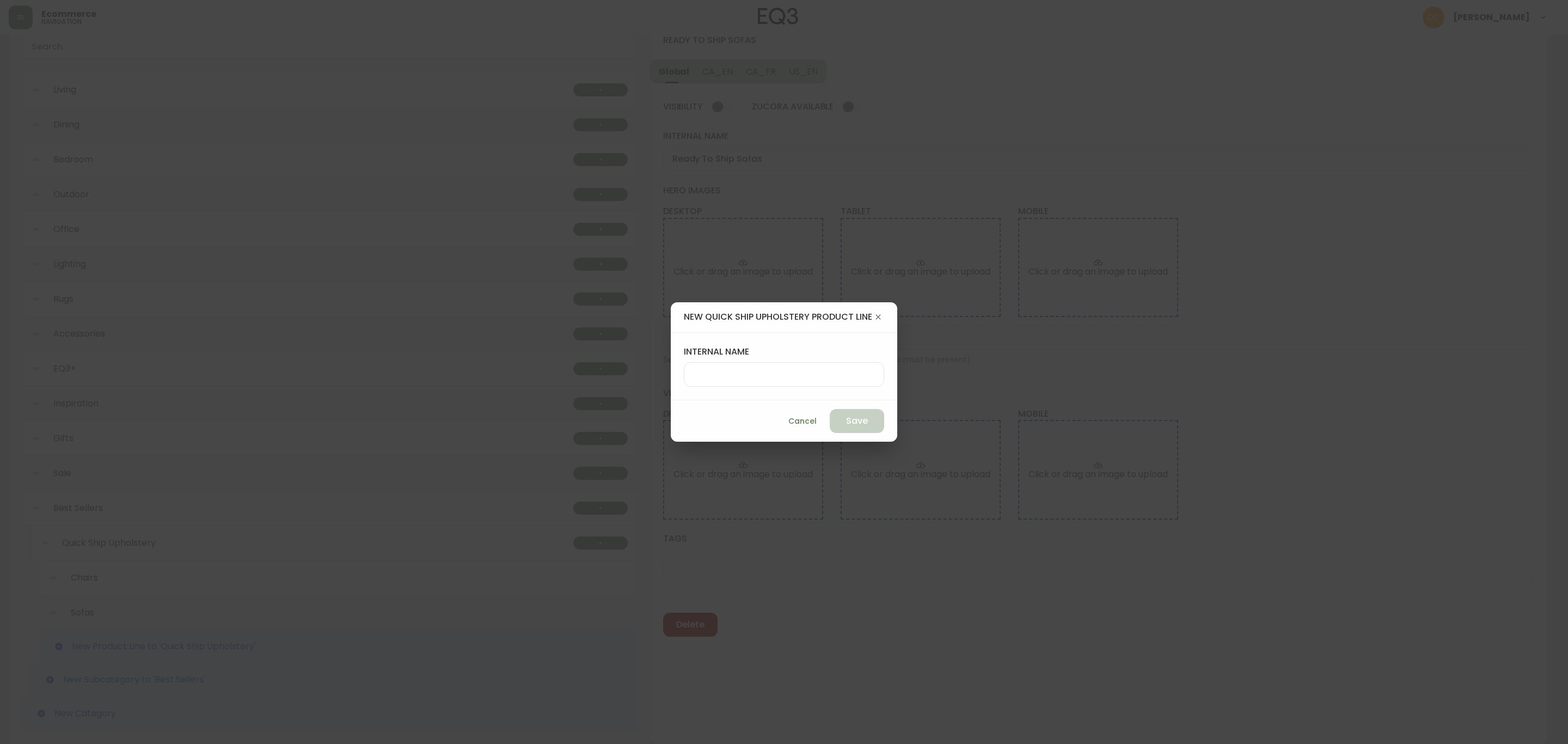
click at [735, 367] on div at bounding box center [784, 374] width 200 height 24
type input "Ready To Ship Sectionals"
click at [869, 431] on button "Save" at bounding box center [857, 420] width 55 height 24
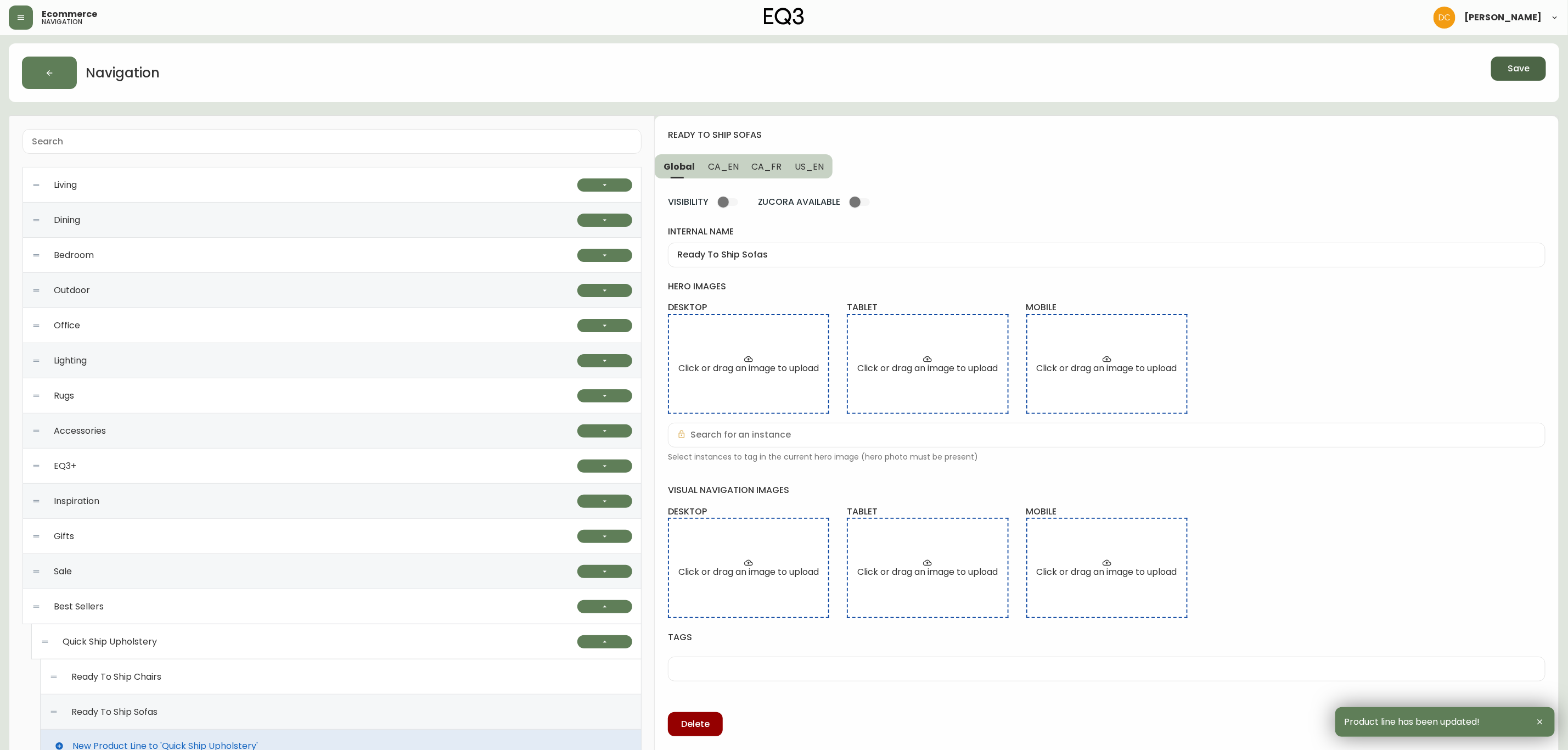
scroll to position [0, 0]
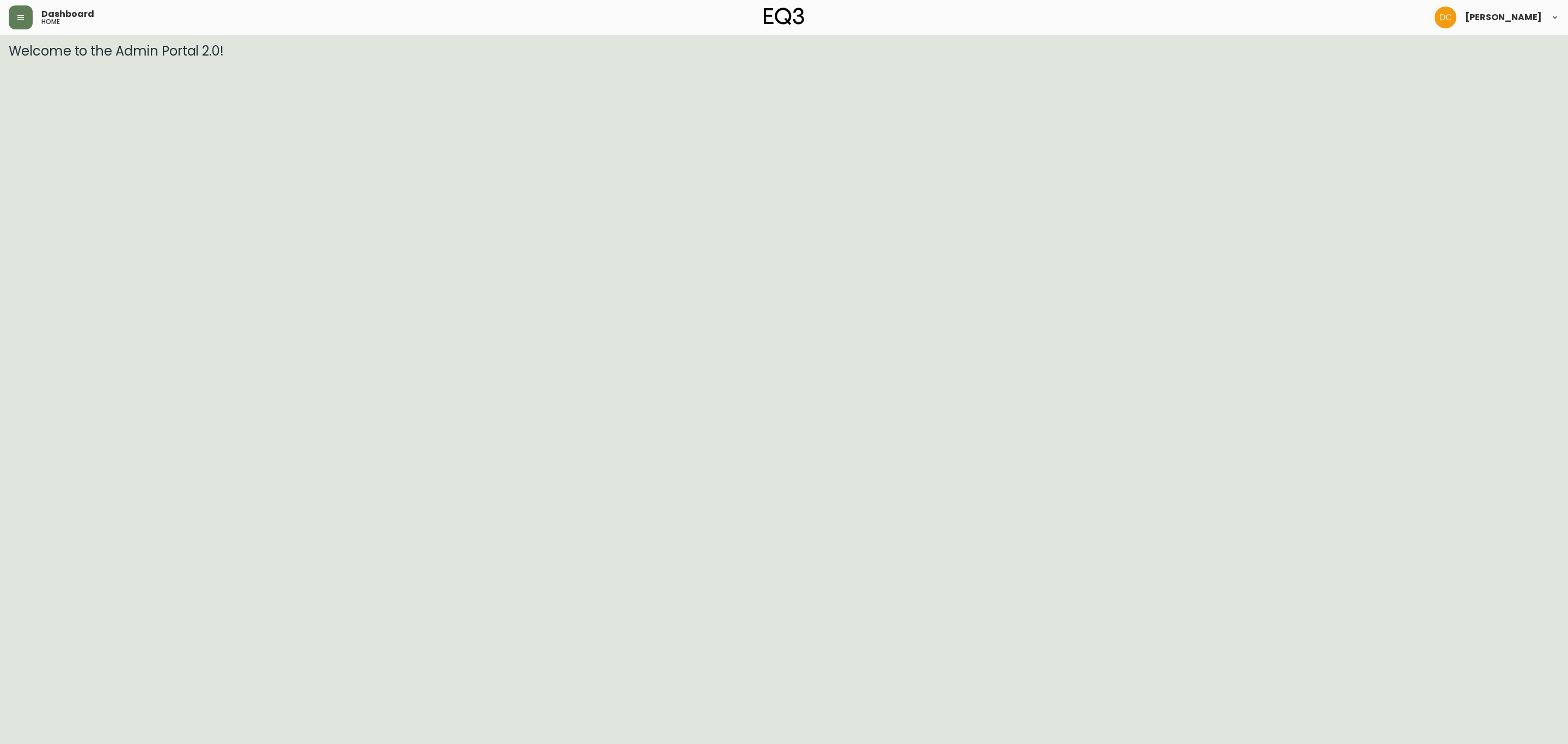
click at [13, 20] on button "button" at bounding box center [20, 17] width 24 height 24
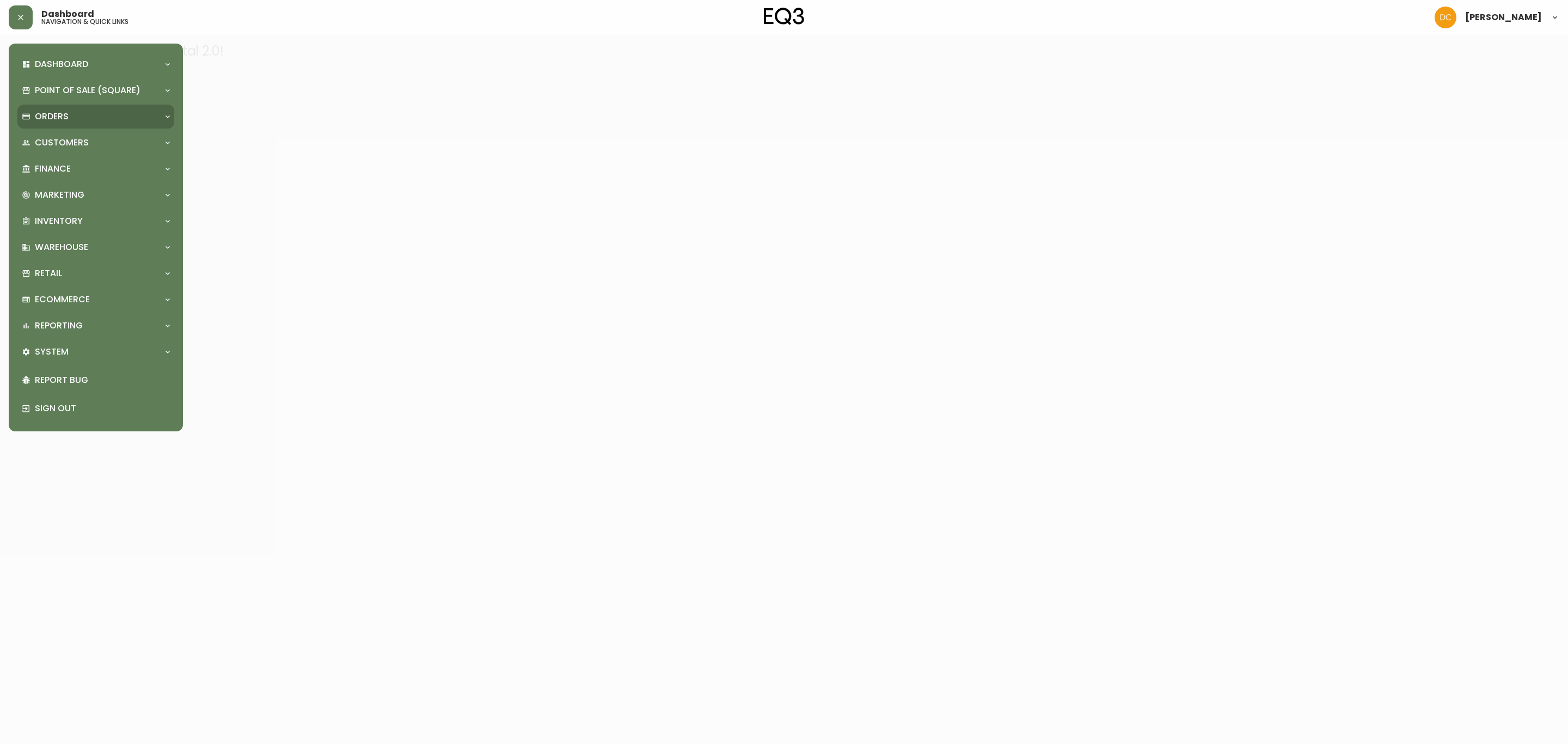
click at [80, 123] on div "Orders" at bounding box center [91, 116] width 138 height 12
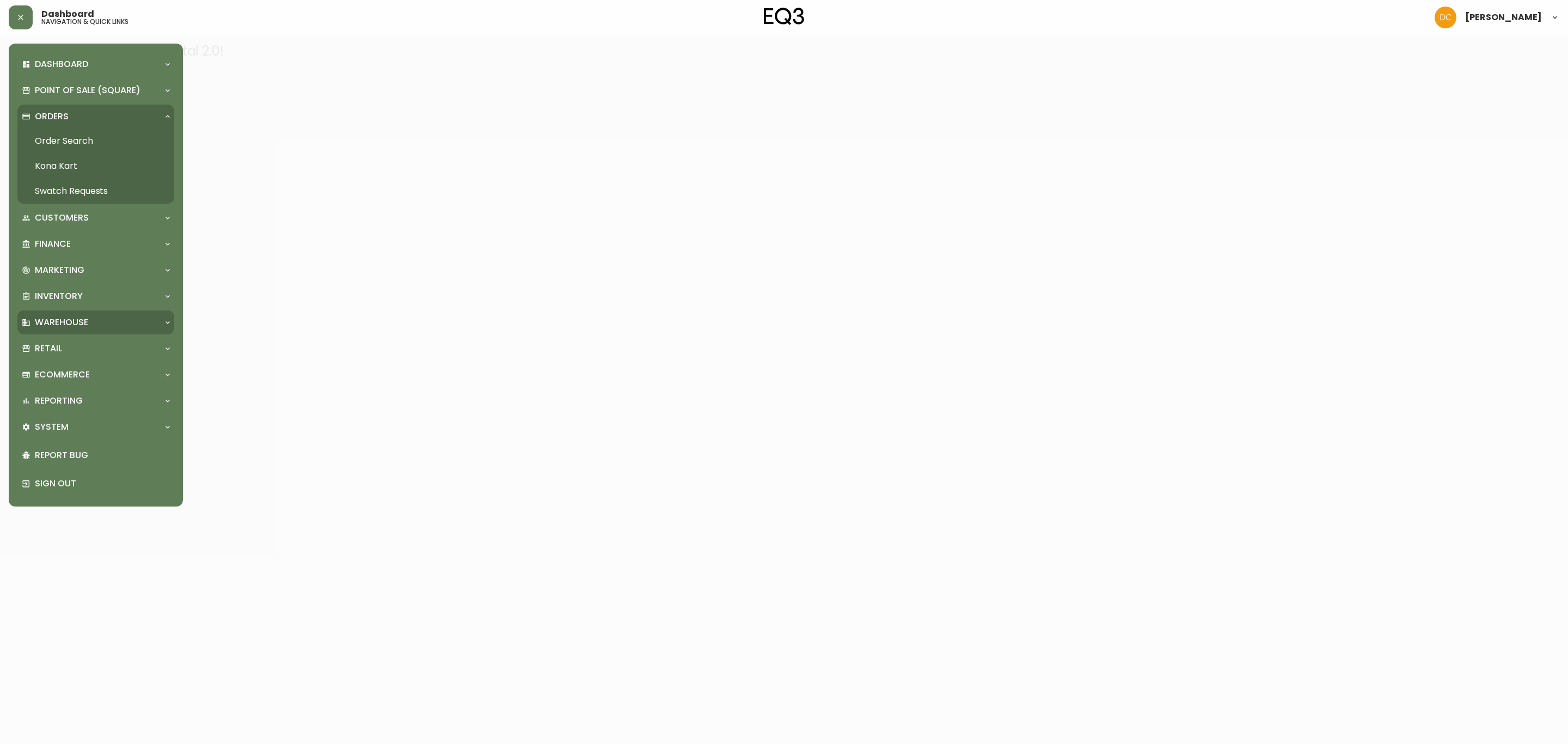
click at [105, 322] on div "Warehouse" at bounding box center [91, 322] width 138 height 12
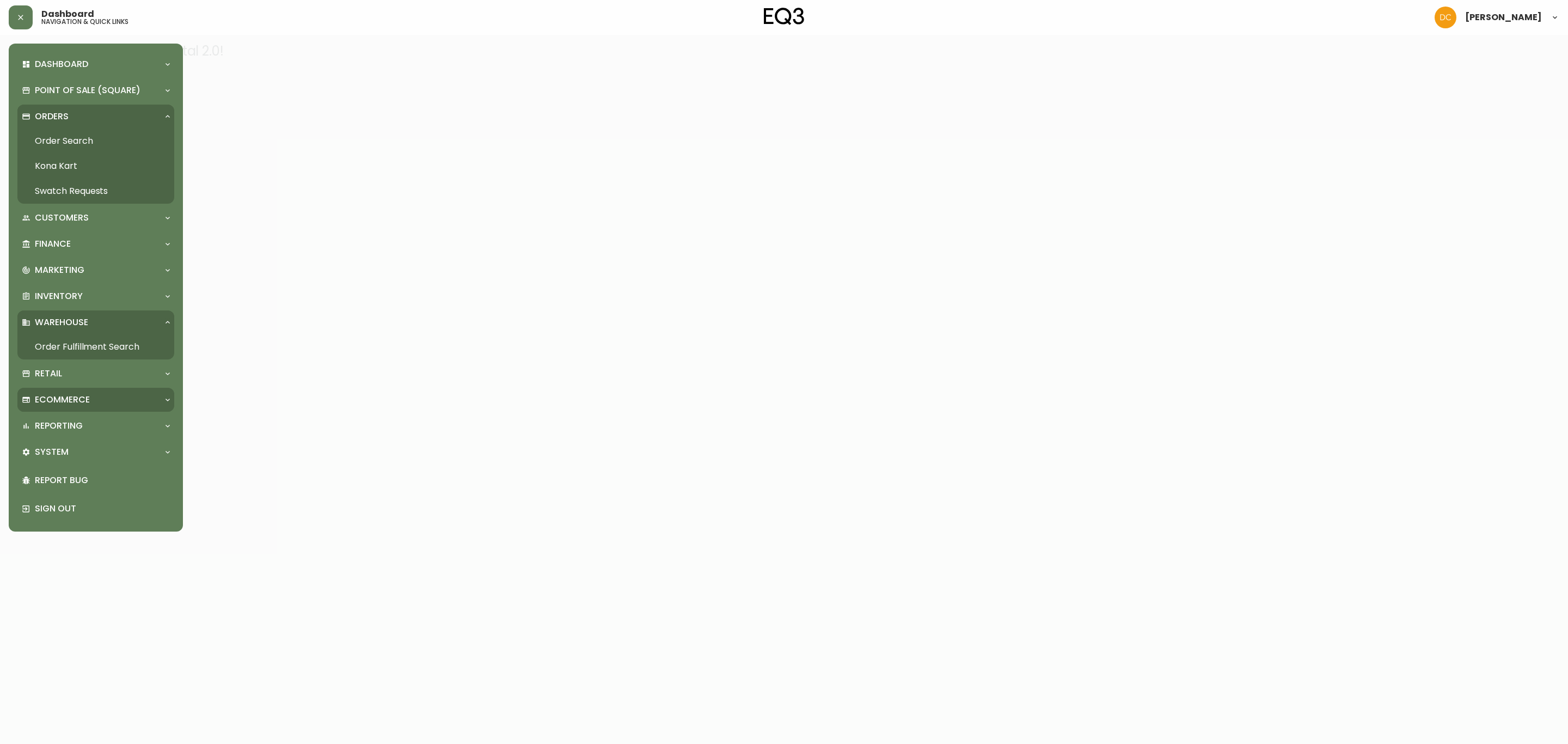
click at [105, 394] on div "Ecommerce" at bounding box center [91, 399] width 138 height 12
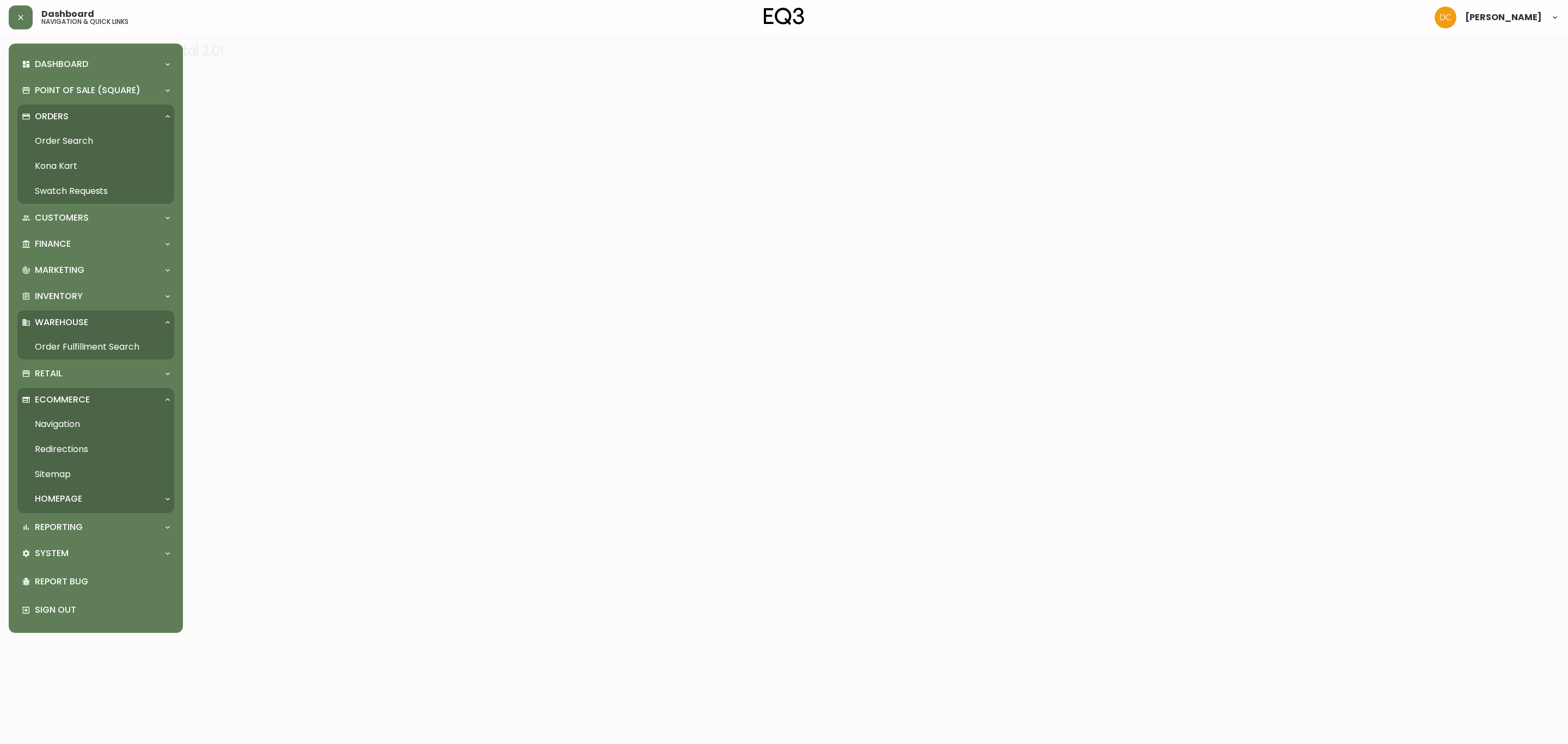
click at [95, 495] on div "Homepage" at bounding box center [91, 498] width 138 height 12
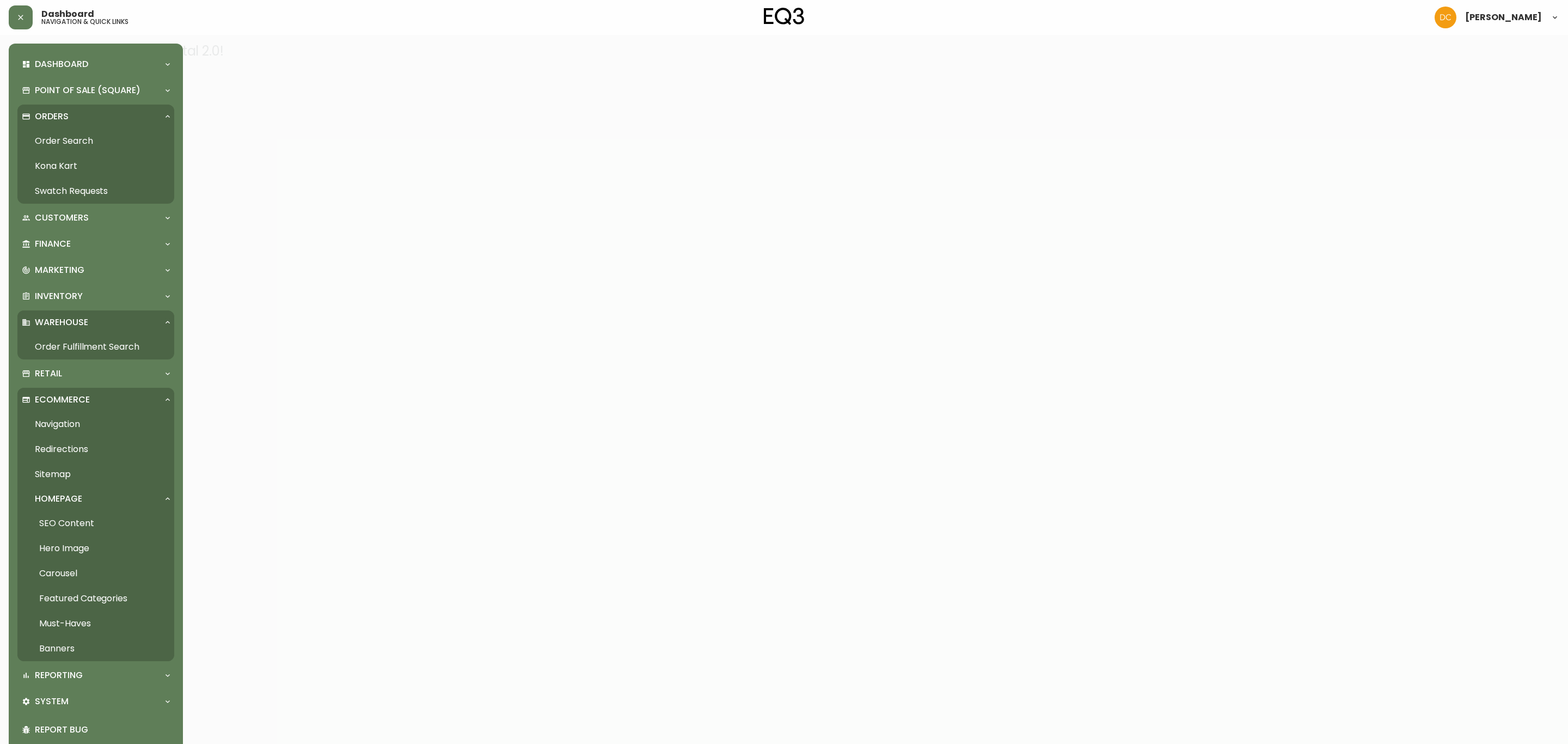
click at [66, 419] on link "Navigation" at bounding box center [95, 424] width 157 height 25
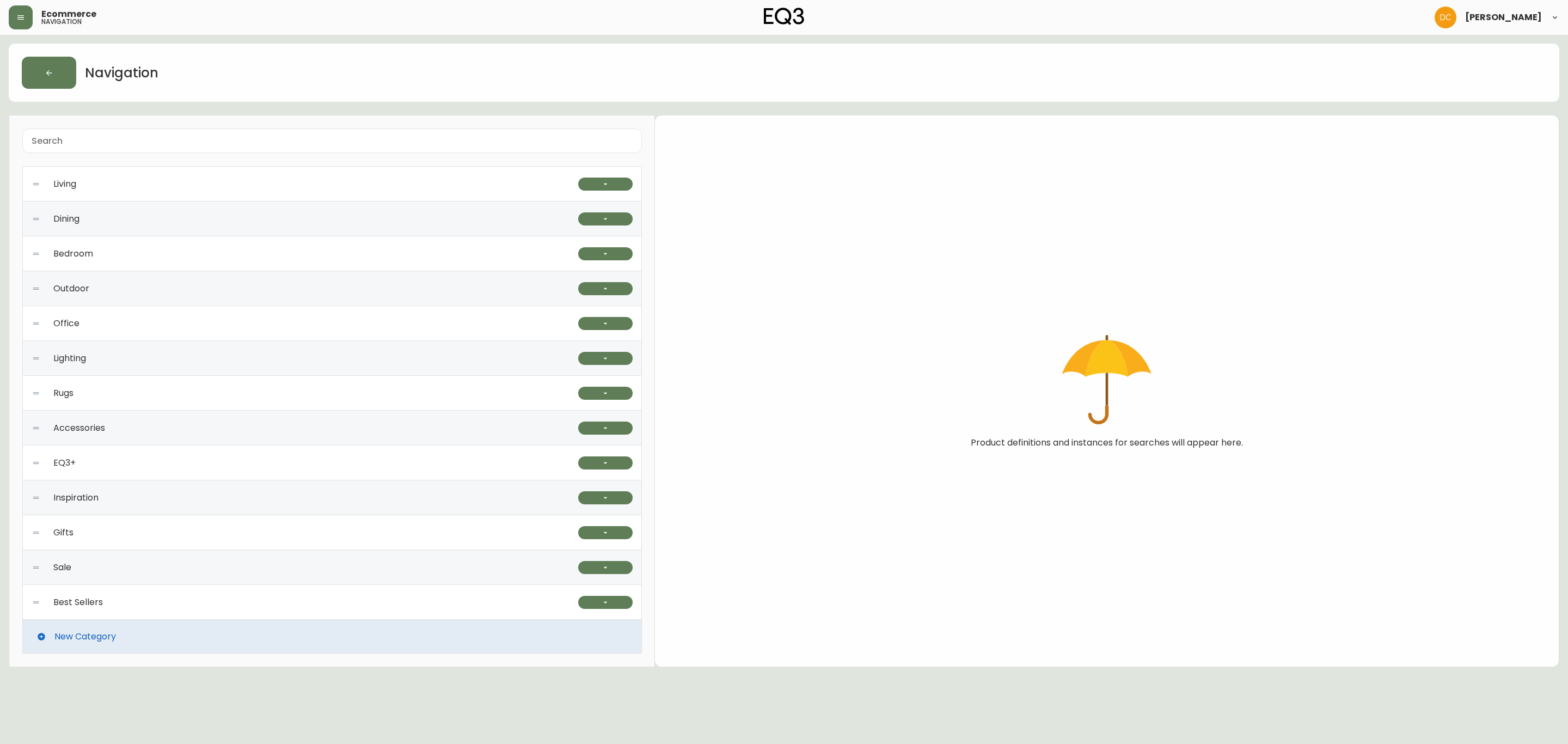
click at [142, 595] on div "Best Sellers" at bounding box center [304, 602] width 546 height 35
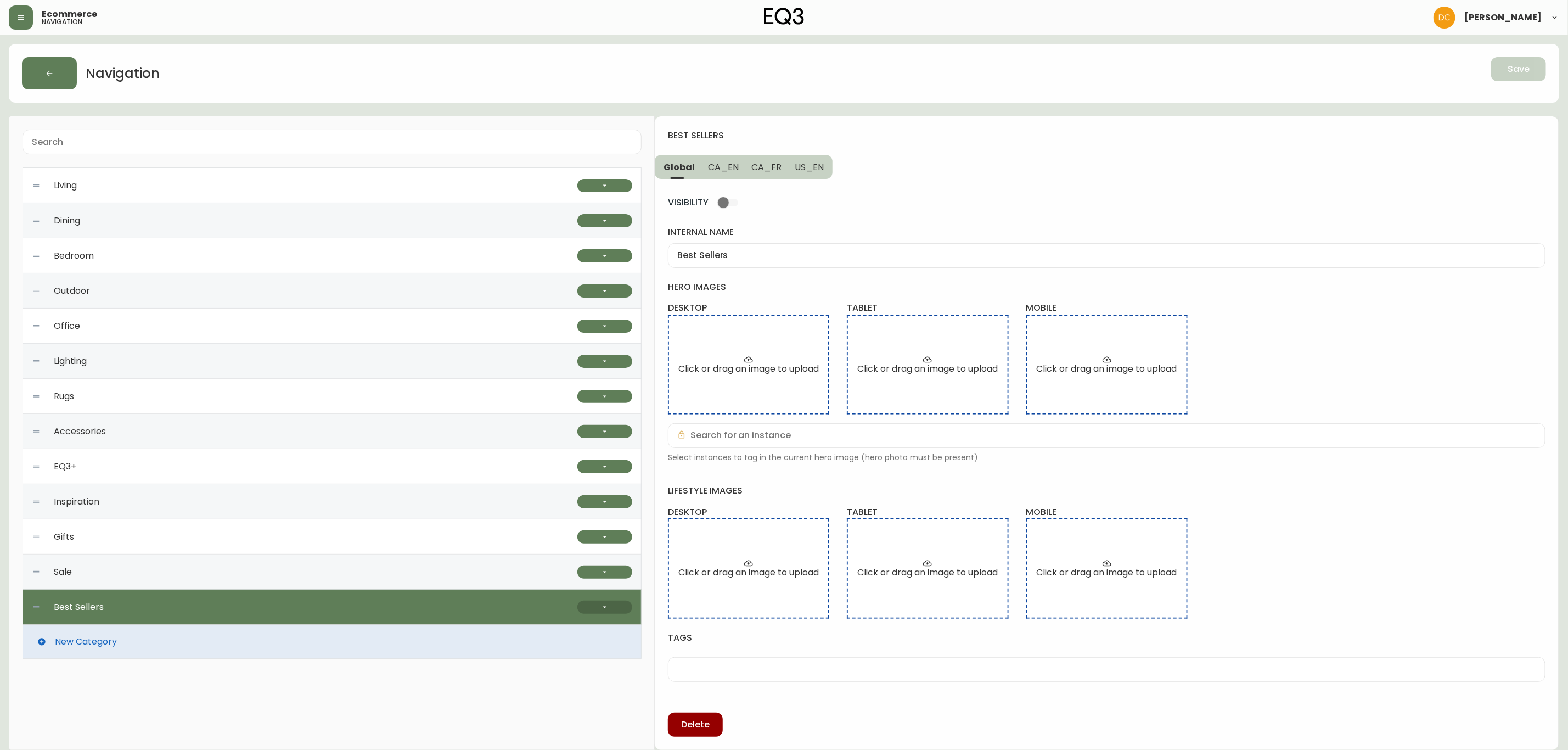
click at [610, 607] on button "button" at bounding box center [605, 607] width 55 height 13
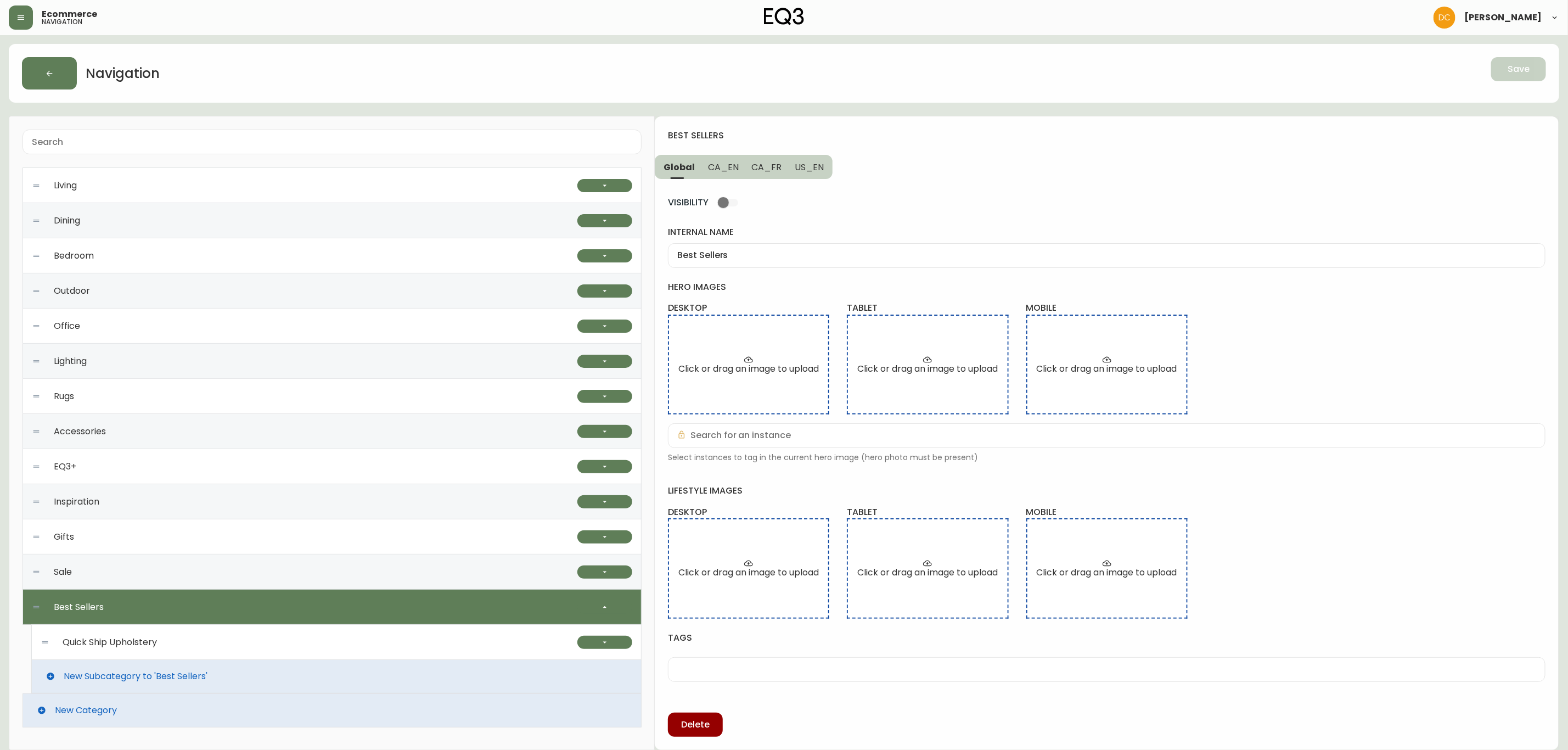
scroll to position [2, 0]
click at [273, 642] on div "Quick Ship Upholstery" at bounding box center [309, 641] width 537 height 35
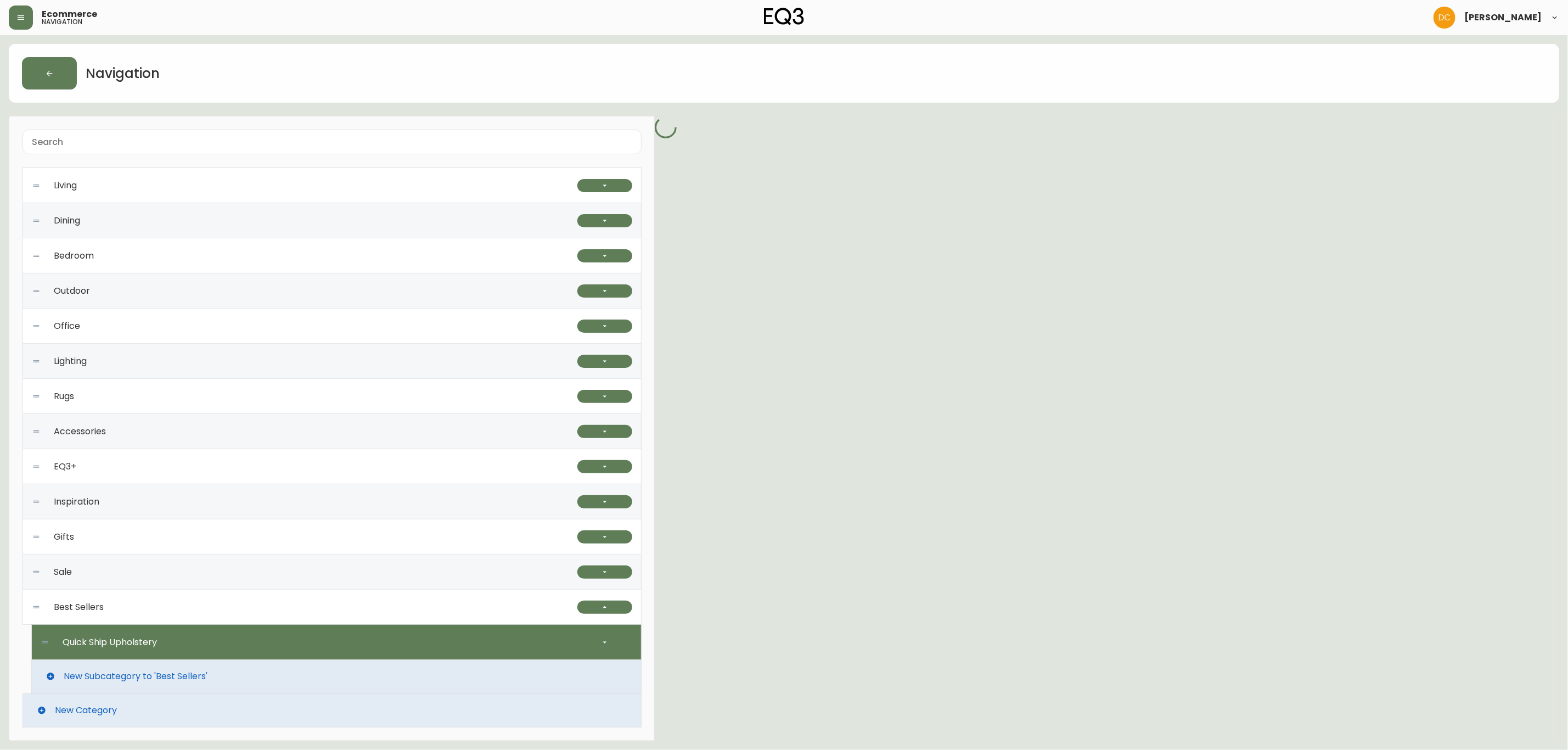
scroll to position [0, 0]
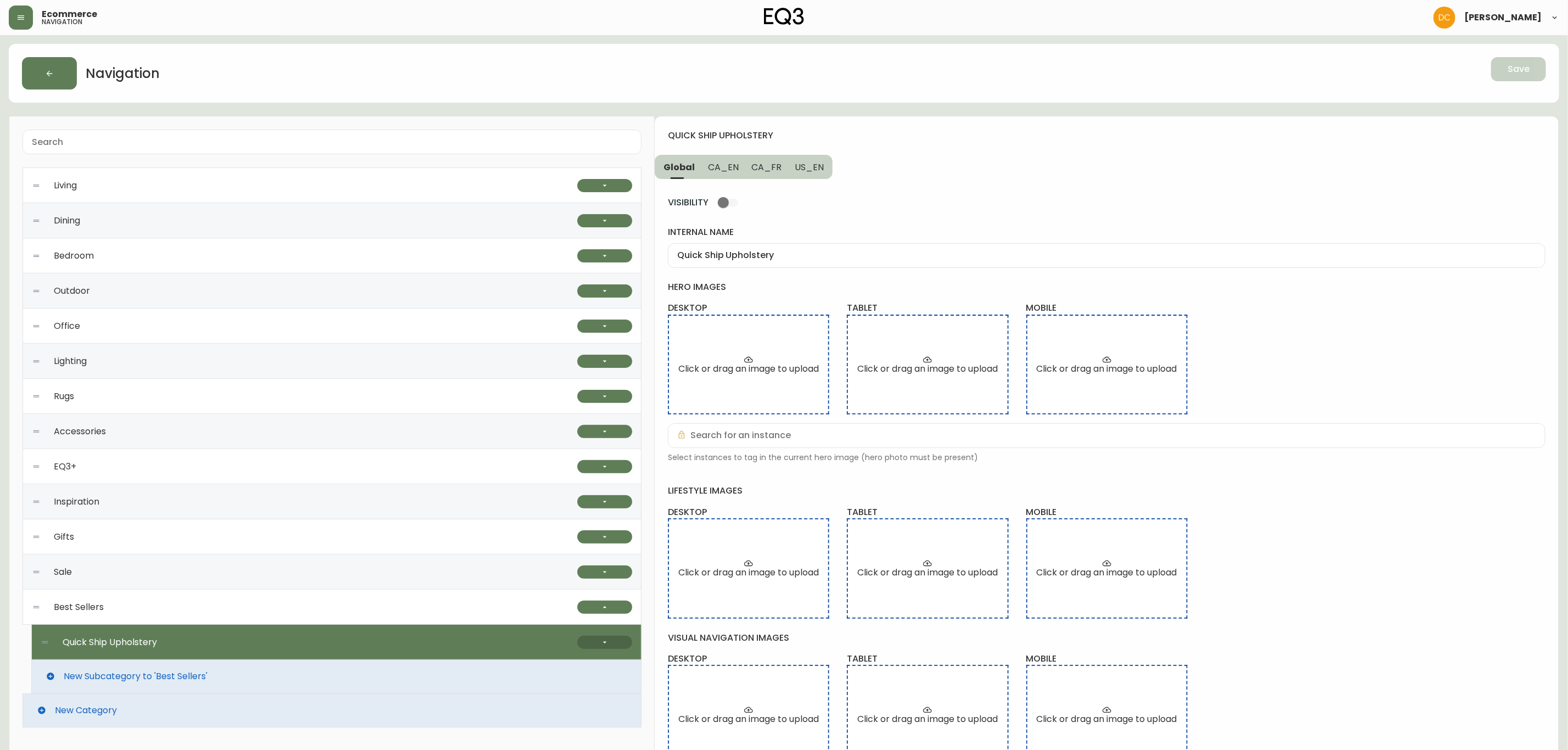
click at [611, 644] on button "button" at bounding box center [605, 642] width 55 height 13
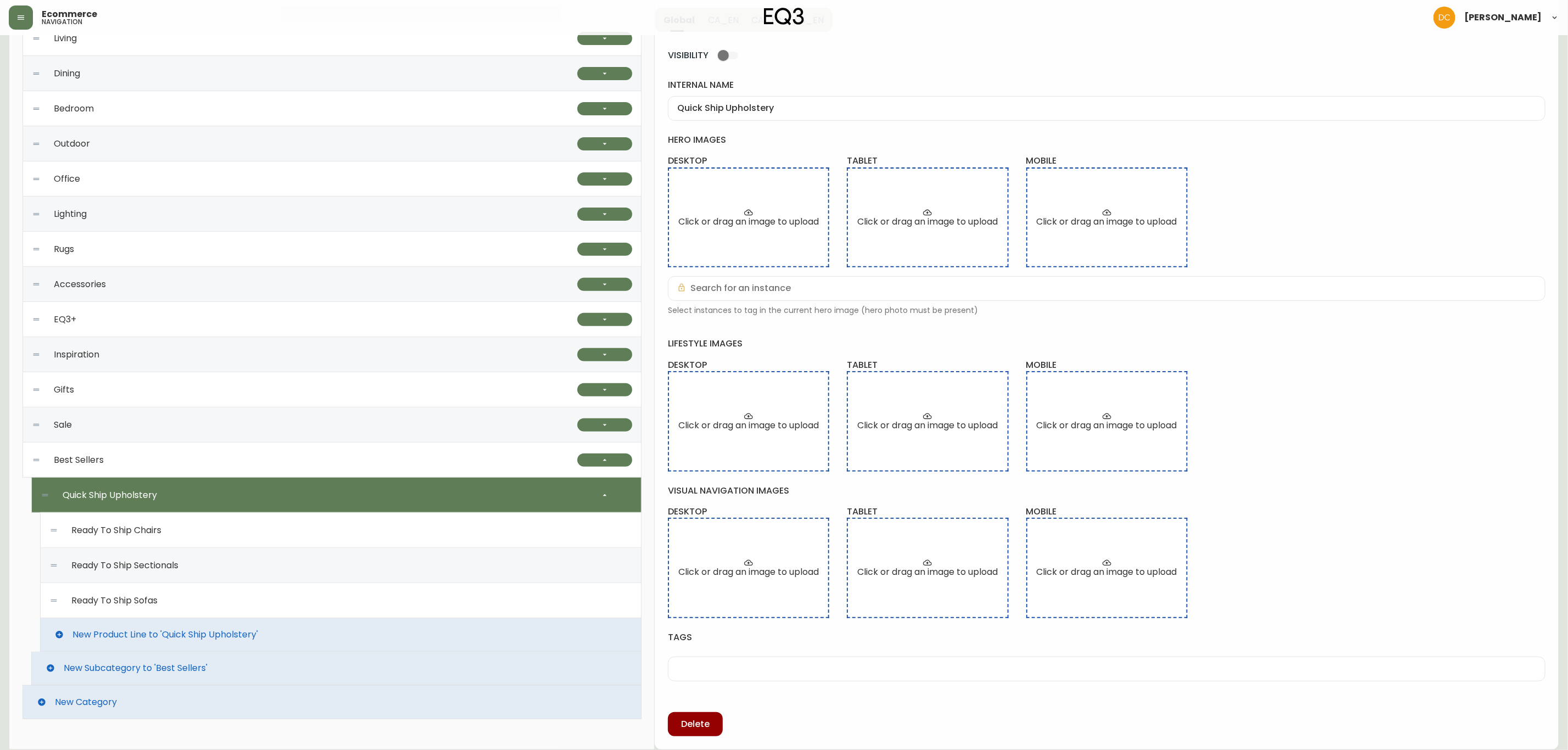
click at [213, 551] on div "Ready To Ship Sectionals" at bounding box center [341, 565] width 583 height 35
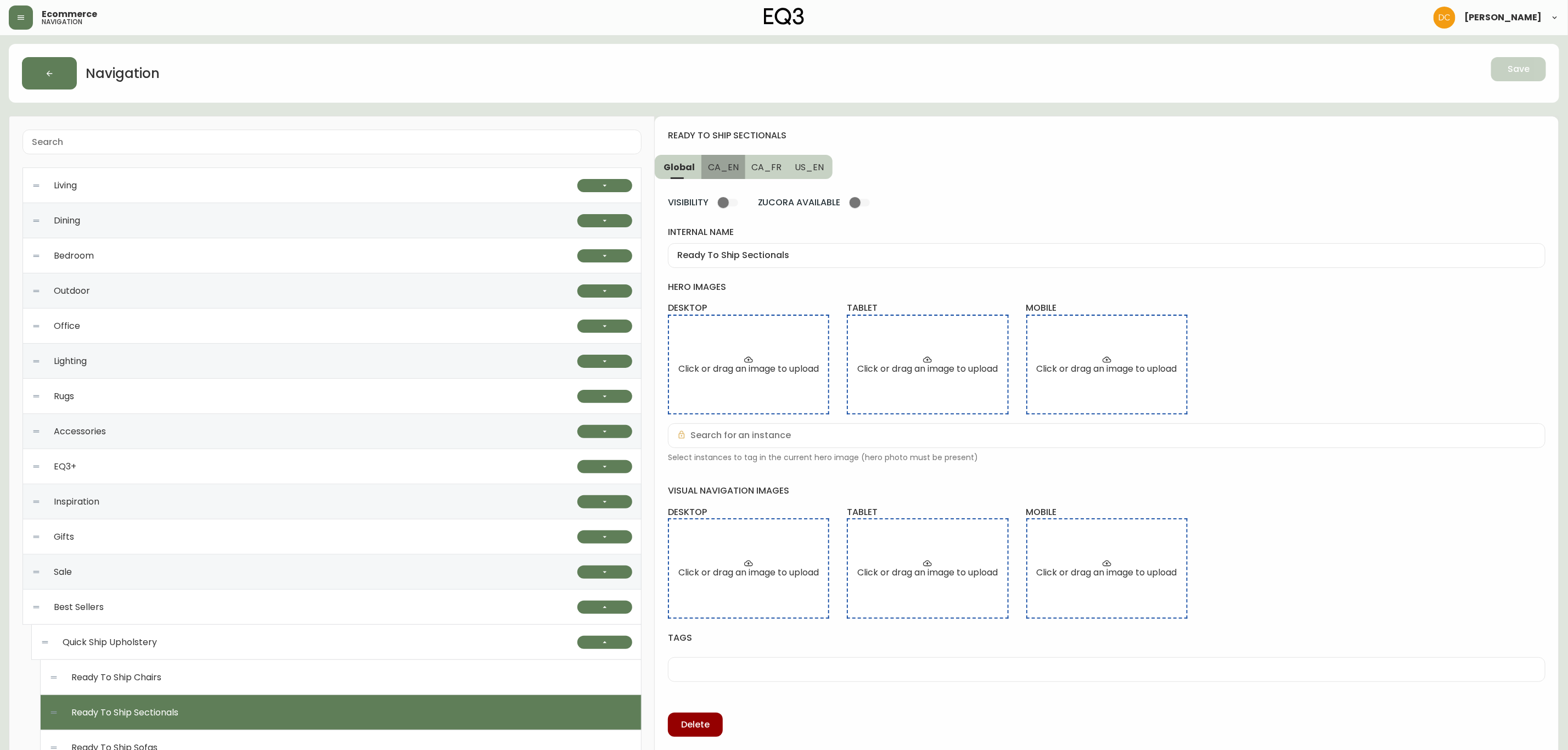
click at [732, 175] on button "CA_EN" at bounding box center [723, 166] width 44 height 24
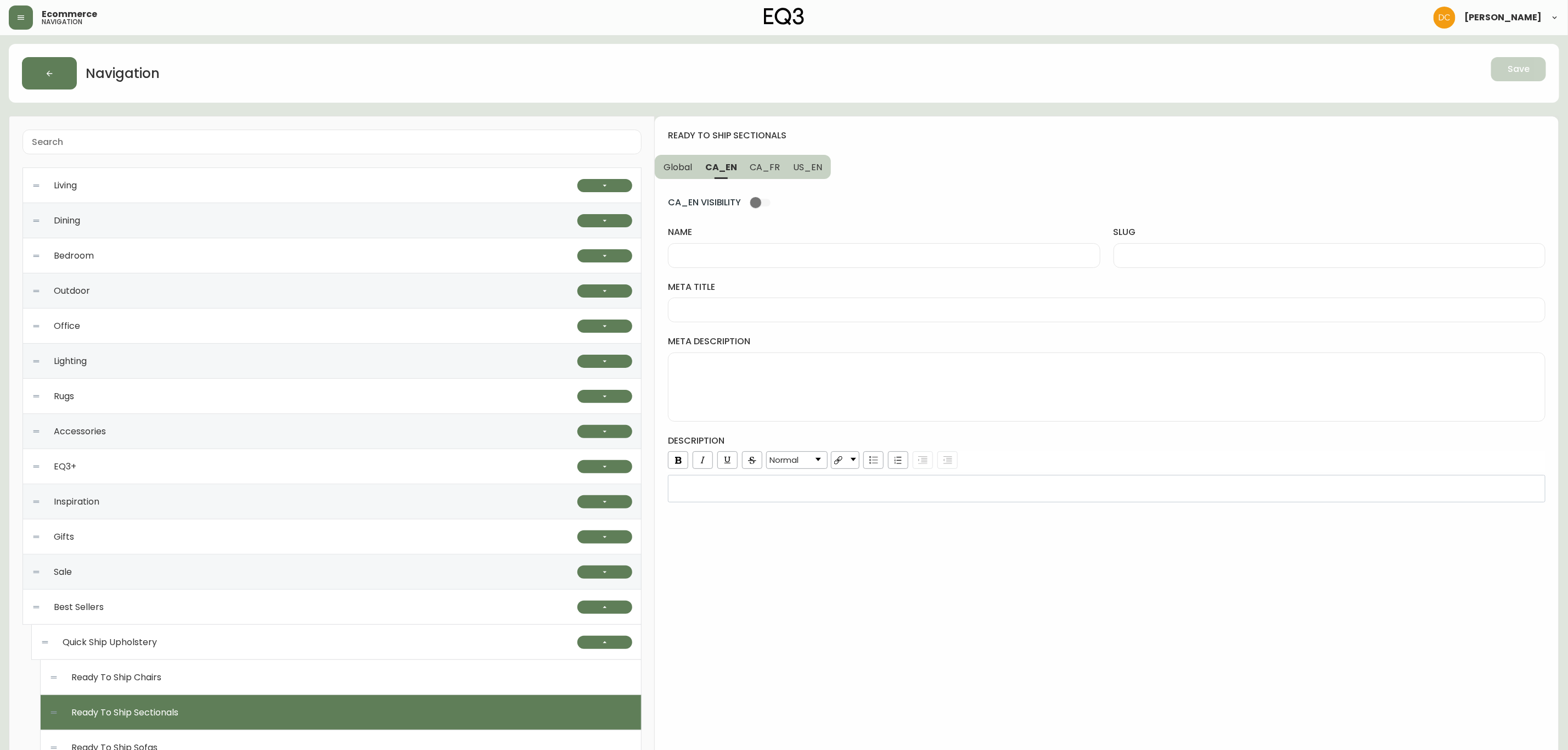
click at [686, 169] on span "Global" at bounding box center [678, 167] width 28 height 12
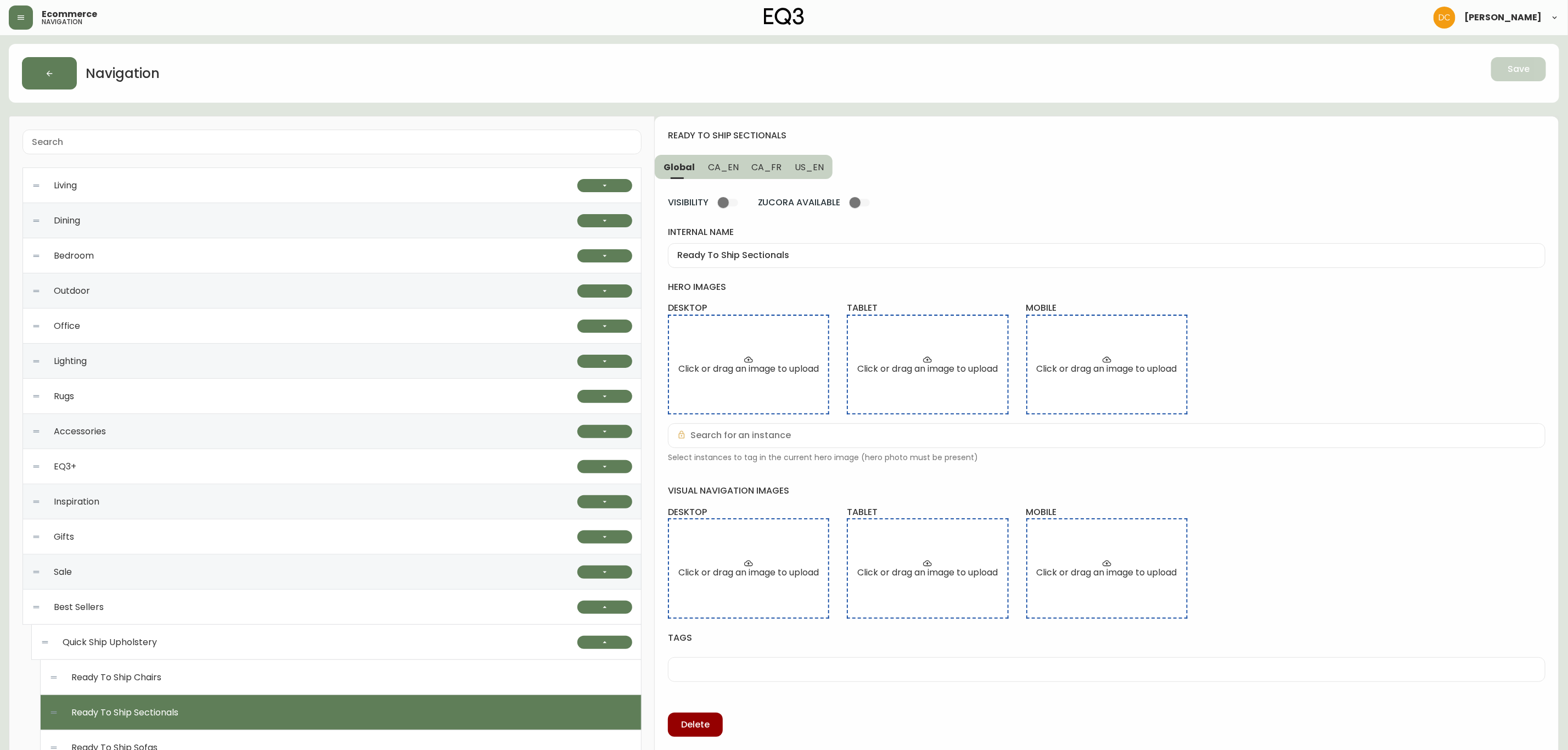
click at [754, 259] on input "Ready To Ship Sectionals" at bounding box center [1107, 255] width 859 height 10
click at [726, 173] on button "CA_EN" at bounding box center [723, 166] width 44 height 24
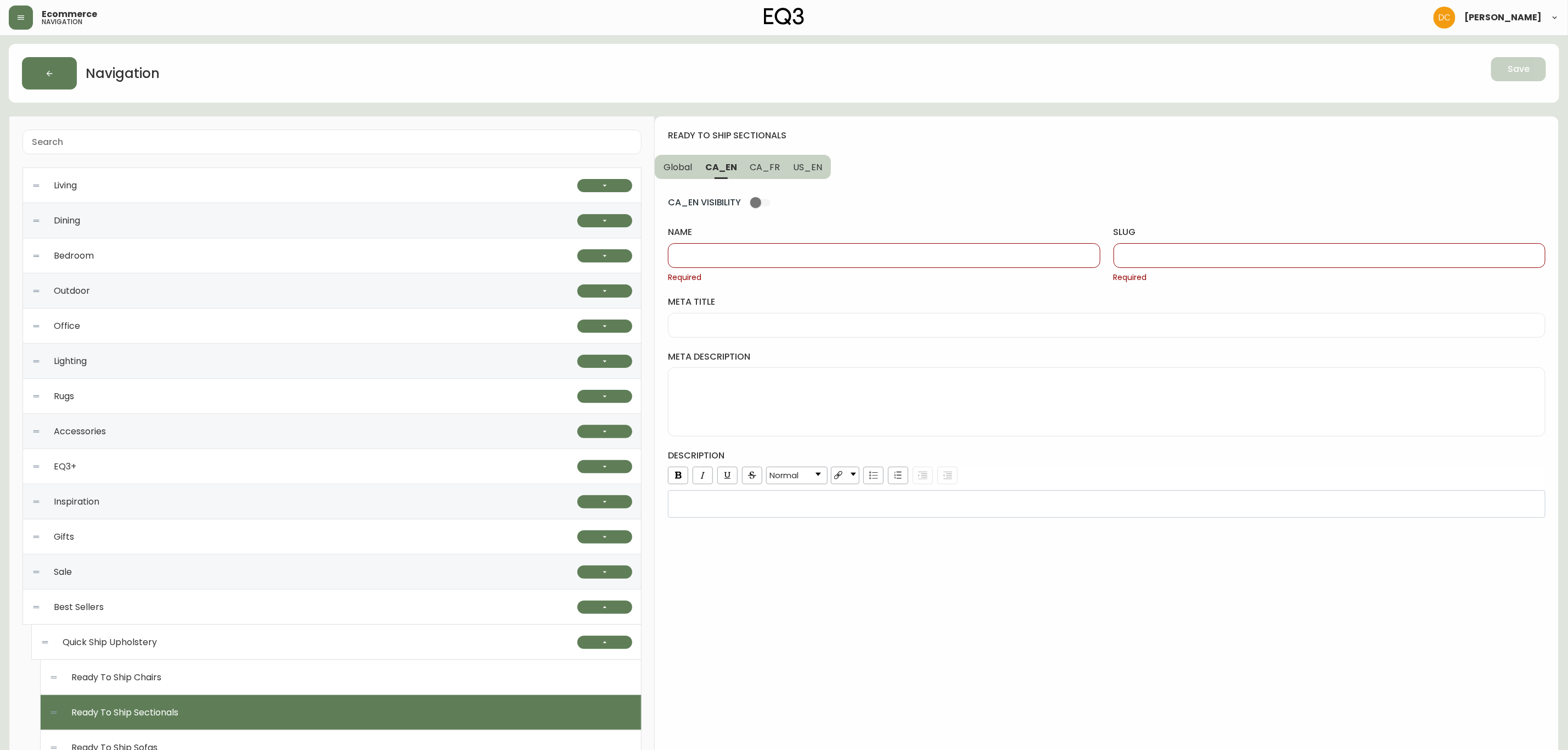
click at [748, 259] on input "name" at bounding box center [884, 255] width 414 height 10
paste input "Ready To Ship Sectionals"
type input "Ready To Ship Sectionals"
click at [1139, 255] on input "slug" at bounding box center [1329, 255] width 414 height 10
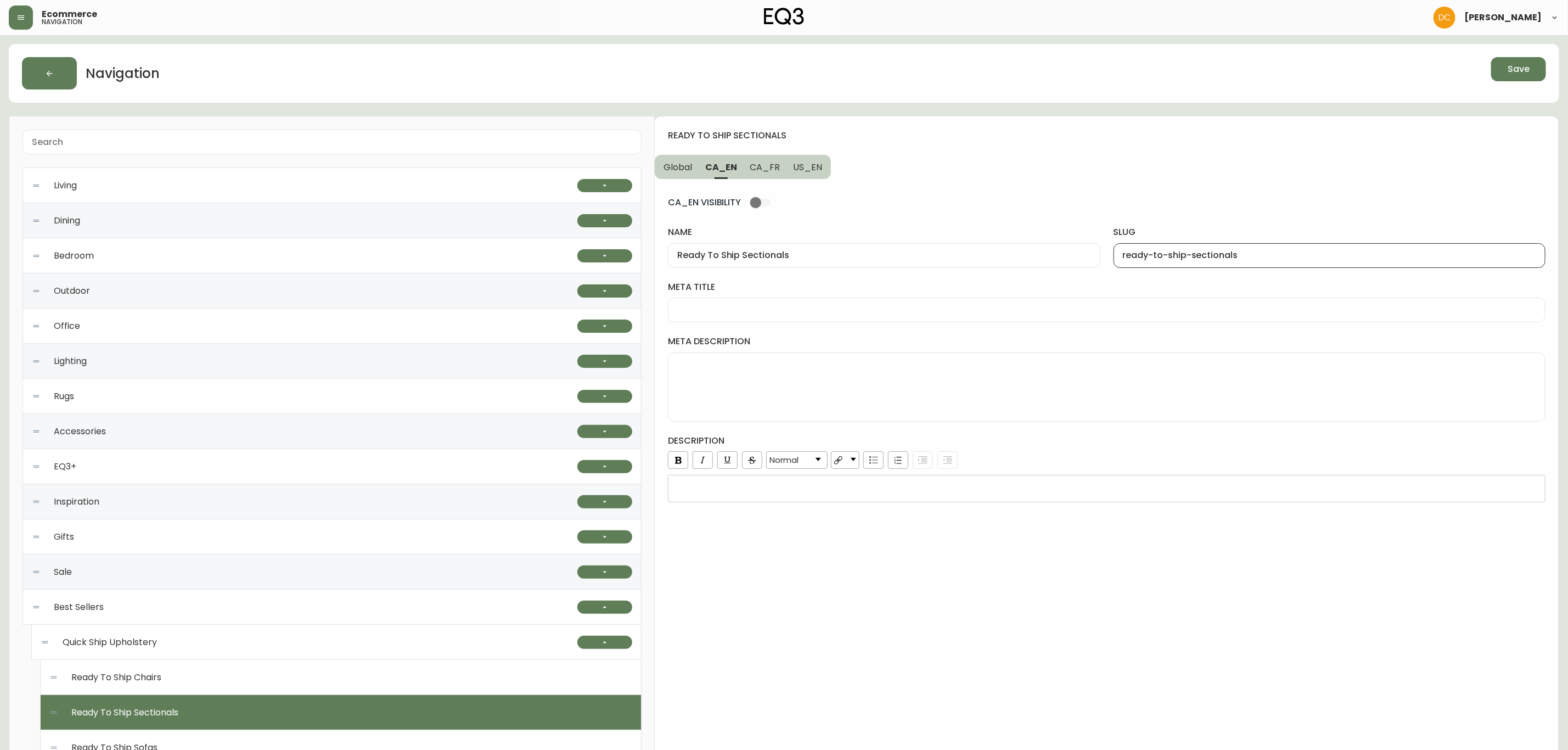
type input "ready-to-ship-sectionals"
drag, startPoint x: 807, startPoint y: 171, endPoint x: 1062, endPoint y: 222, distance: 260.0
click at [808, 175] on button "US_EN" at bounding box center [808, 166] width 44 height 24
click at [1179, 249] on div at bounding box center [1329, 255] width 432 height 24
paste input "ready-to-ship-sectionals"
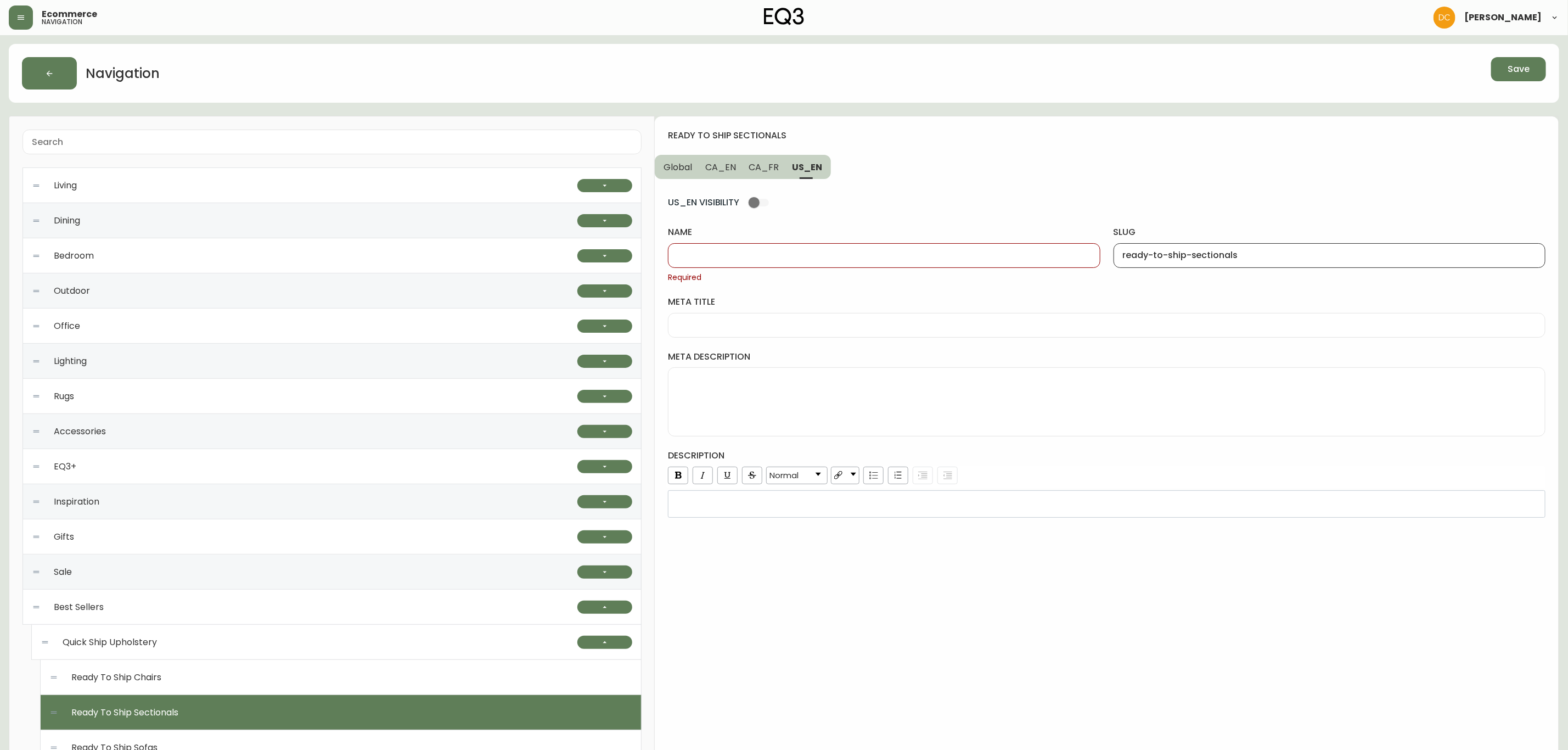
type input "ready-to-ship-sectionals"
click at [730, 163] on span "CA_EN" at bounding box center [720, 167] width 31 height 12
type input "Ready To Ship Sectionals"
click at [778, 251] on input "Ready To Ship Sectionals" at bounding box center [884, 255] width 414 height 10
click at [809, 169] on span "US_EN" at bounding box center [808, 167] width 29 height 12
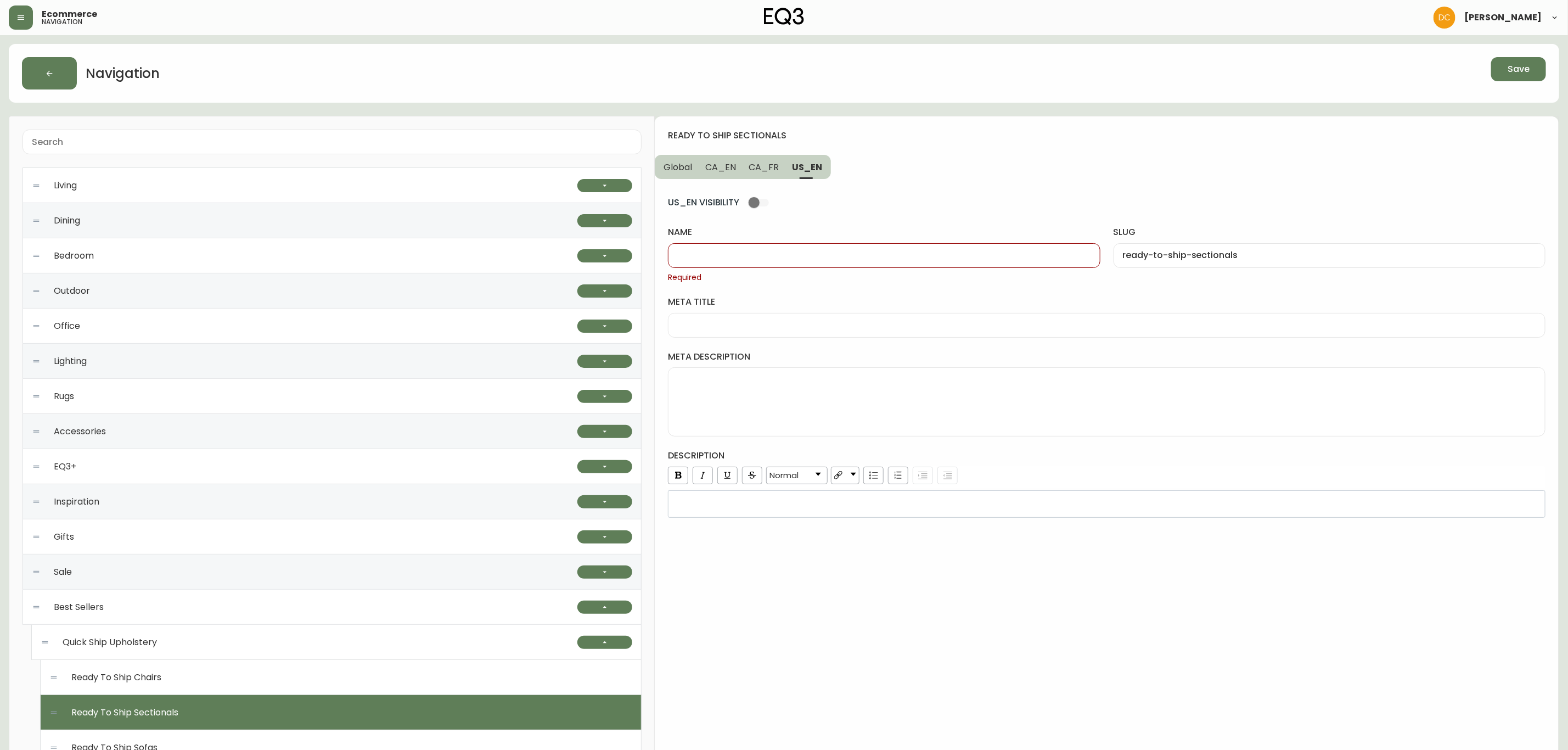
click at [799, 247] on div at bounding box center [884, 255] width 432 height 24
paste input "Ready To Ship Sectionals"
type input "Ready To Ship Sectionals"
click at [760, 169] on span "CA_FR" at bounding box center [764, 167] width 30 height 12
click at [797, 254] on input "name" at bounding box center [884, 255] width 414 height 10
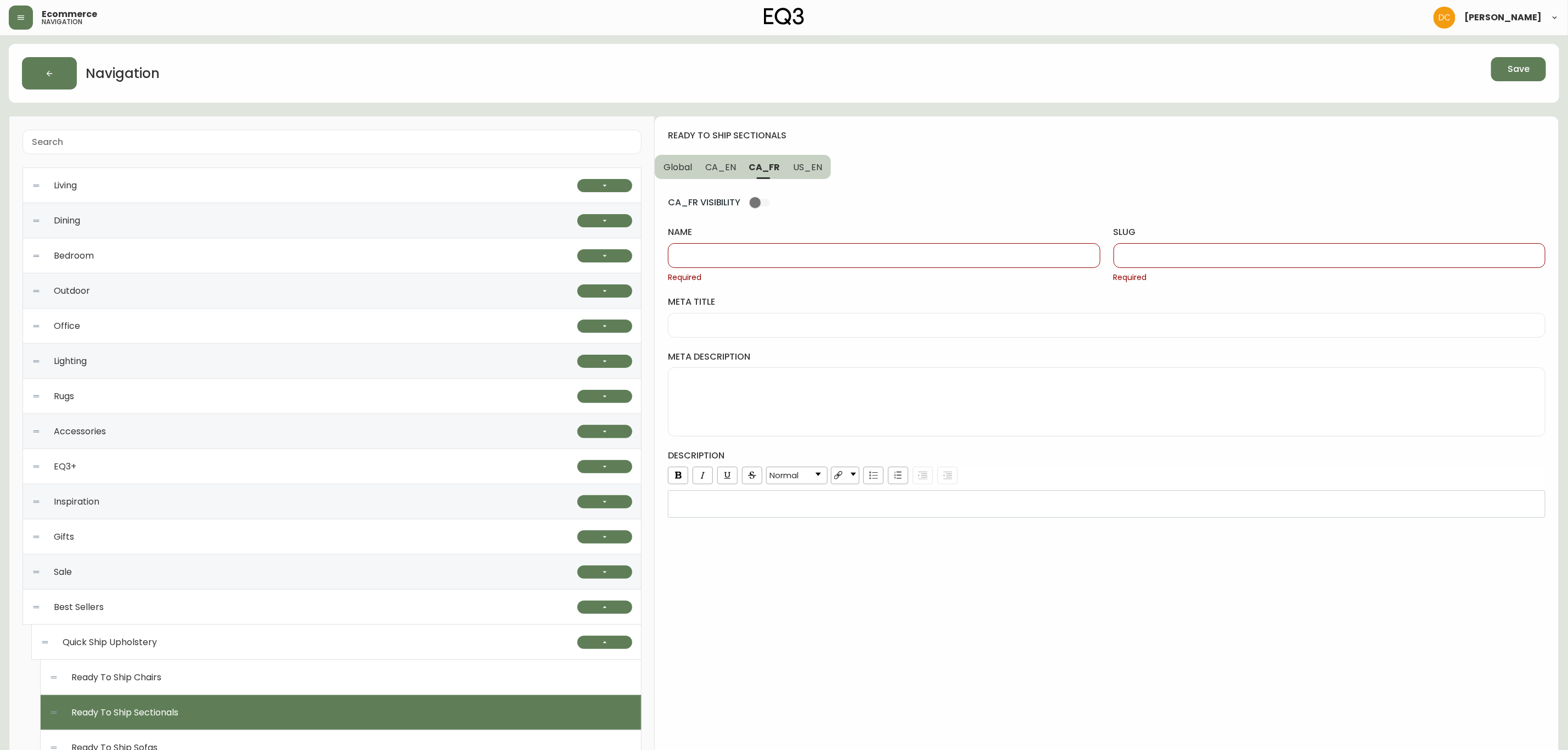
click at [790, 262] on div at bounding box center [884, 255] width 432 height 24
paste input "Canapés modulaires"
click at [813, 257] on input "Canapés modulaires" at bounding box center [884, 255] width 414 height 10
paste input "prêts à partir"
type input "Canapés modulaires prêts à partir"
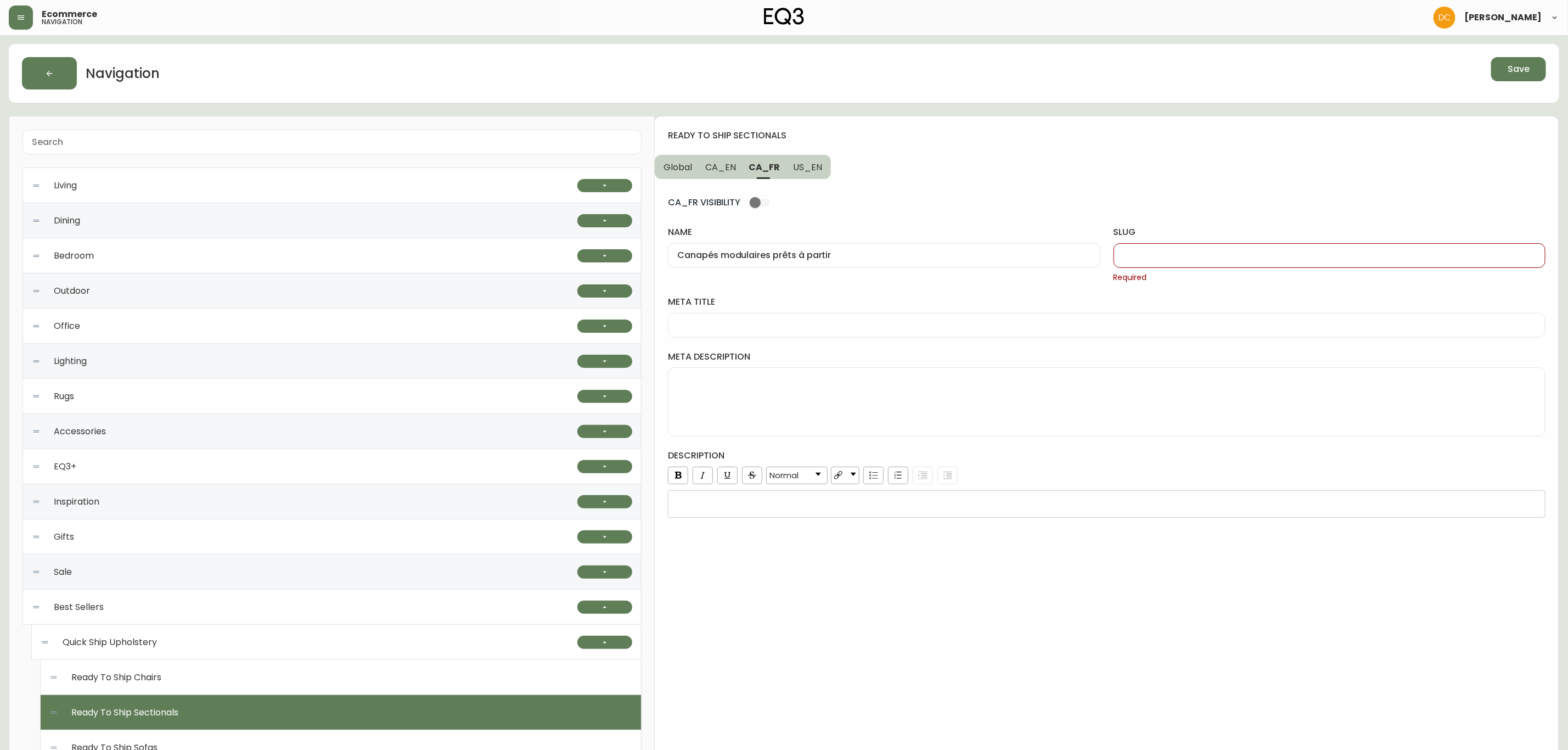
click at [1162, 251] on input "slug" at bounding box center [1329, 255] width 414 height 10
click at [1240, 254] on input "canapes-modulaires-pret-a-partir" at bounding box center [1329, 255] width 414 height 10
type input "canapes-modulaires-prets-a-partir"
click at [810, 176] on button "US_EN" at bounding box center [808, 166] width 44 height 24
type input "Ready To Ship Sectionals"
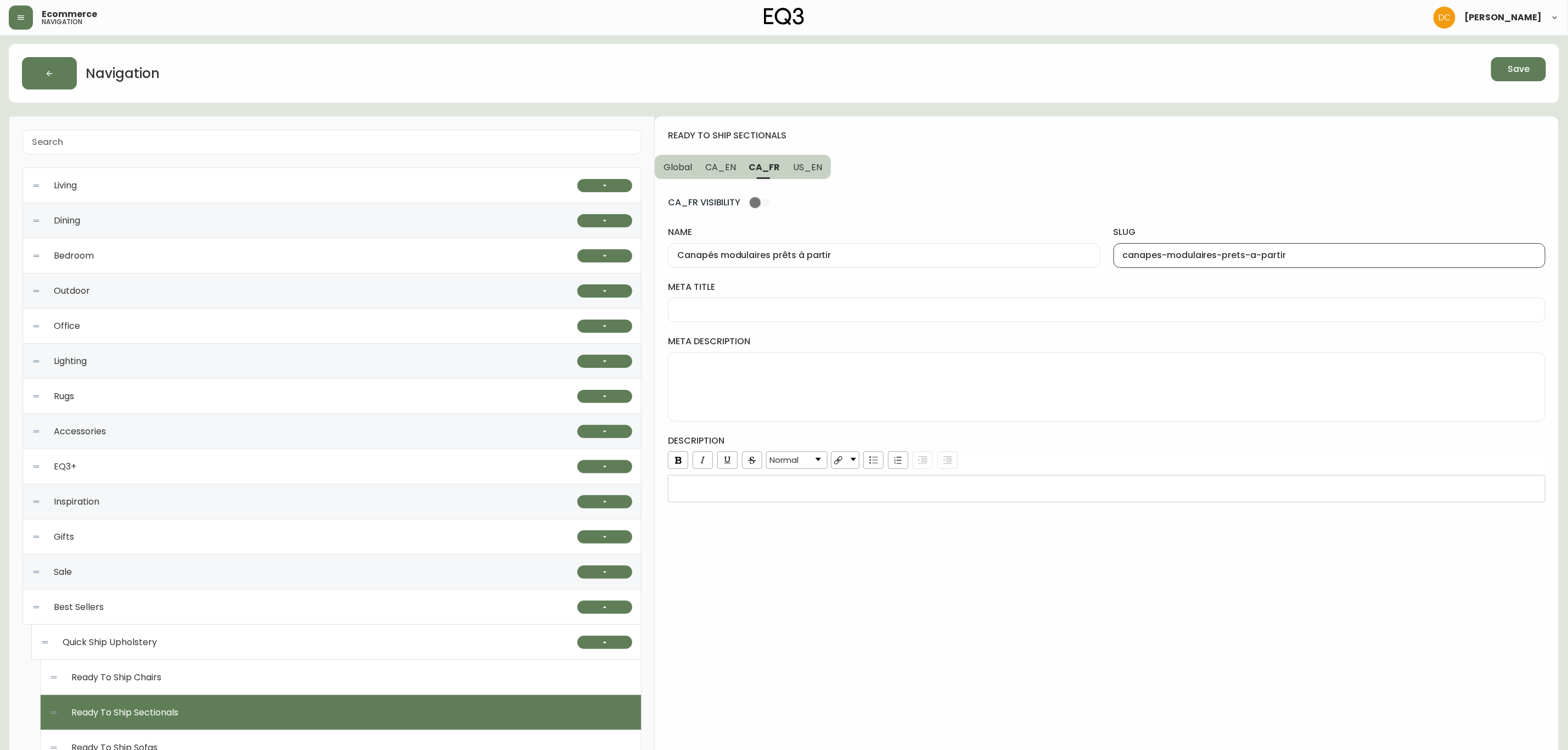
type input "ready-to-ship-sectionals"
click at [763, 175] on button "CA_FR" at bounding box center [764, 166] width 43 height 24
type input "Canapés modulaires prêts à partir"
type input "canapes-modulaires-prets-a-partir"
click at [723, 172] on span "CA_EN" at bounding box center [720, 167] width 31 height 12
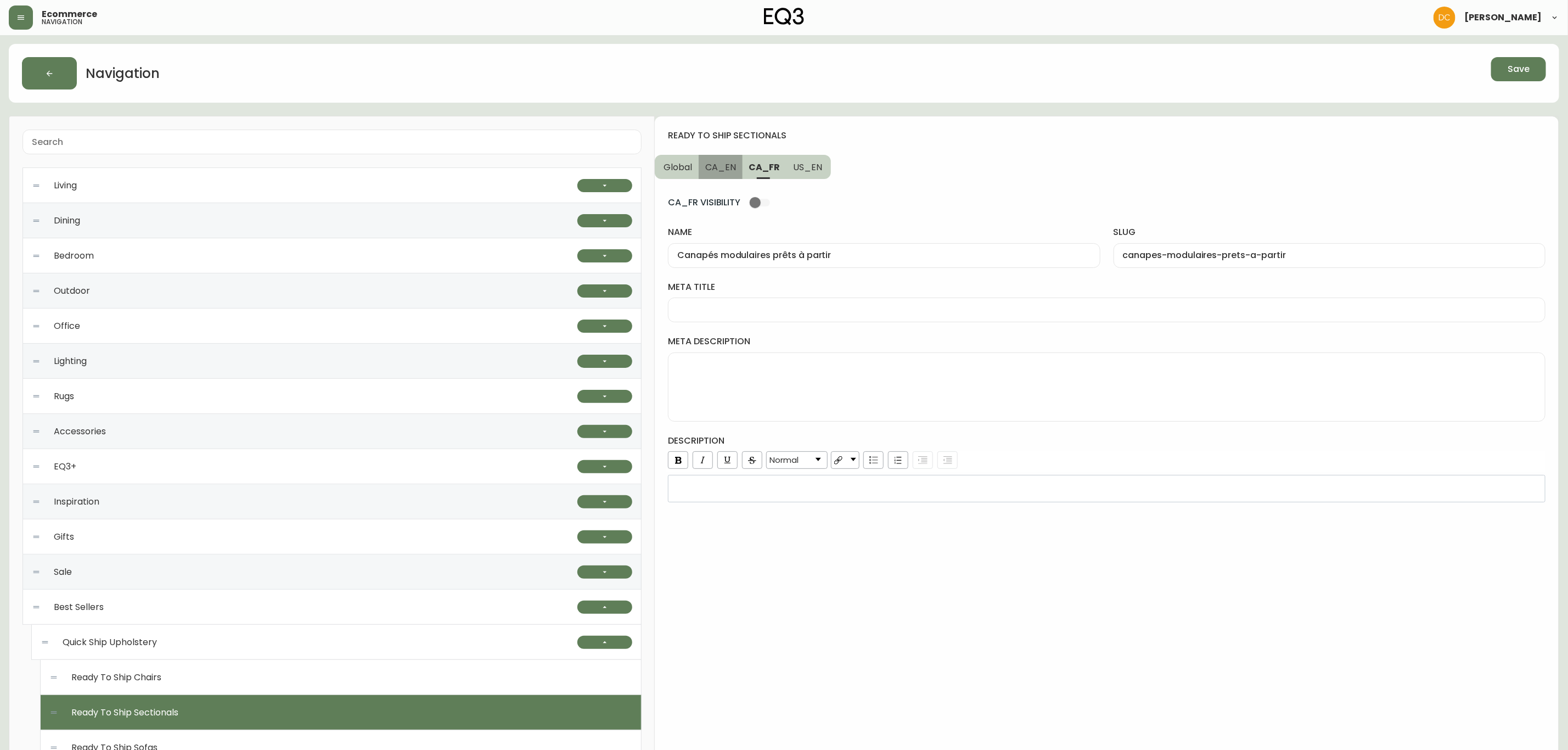
type input "Ready To Ship Sectionals"
type input "ready-to-ship-sectionals"
click at [692, 169] on button "Global" at bounding box center [677, 166] width 44 height 24
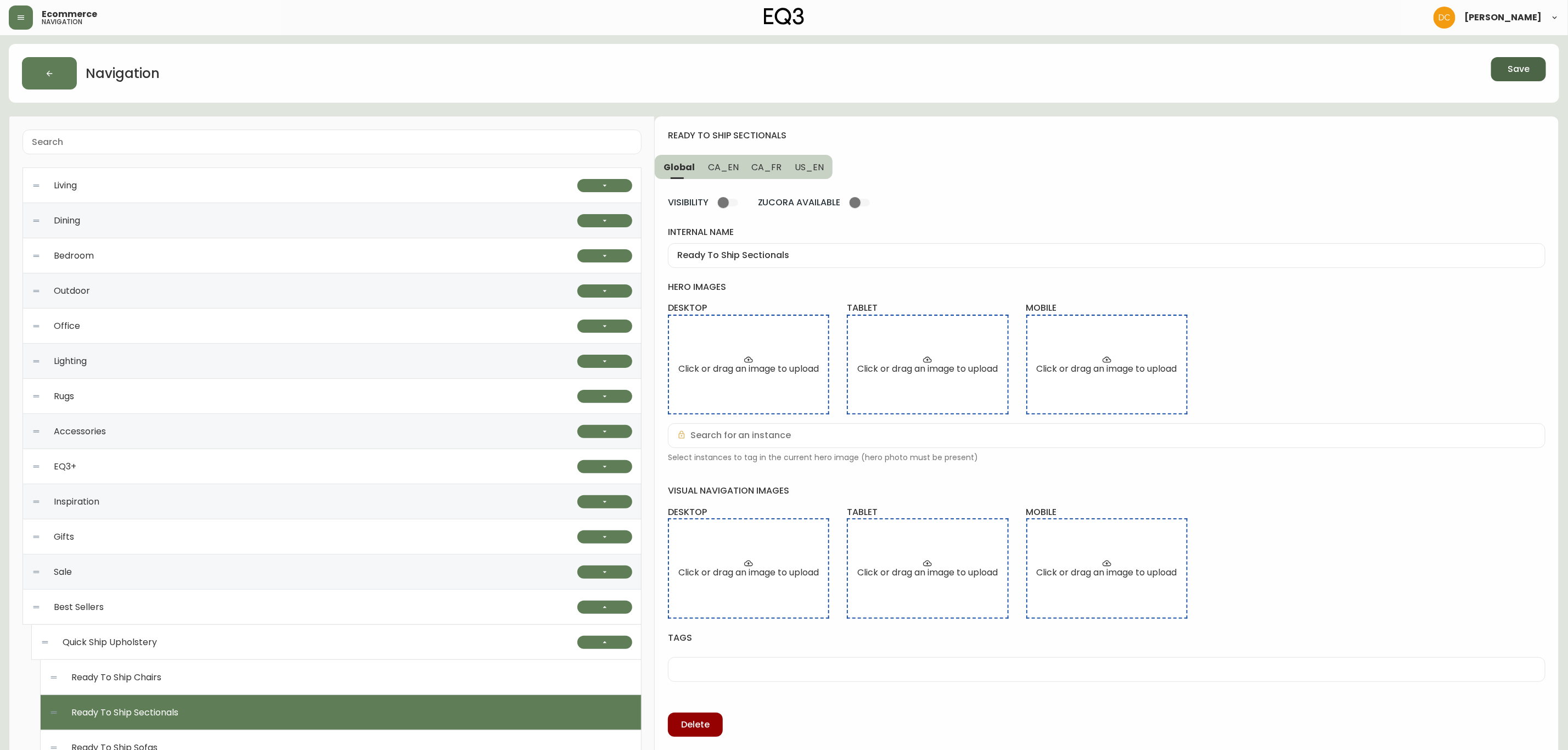
click at [1510, 65] on span "Save" at bounding box center [1519, 69] width 22 height 12
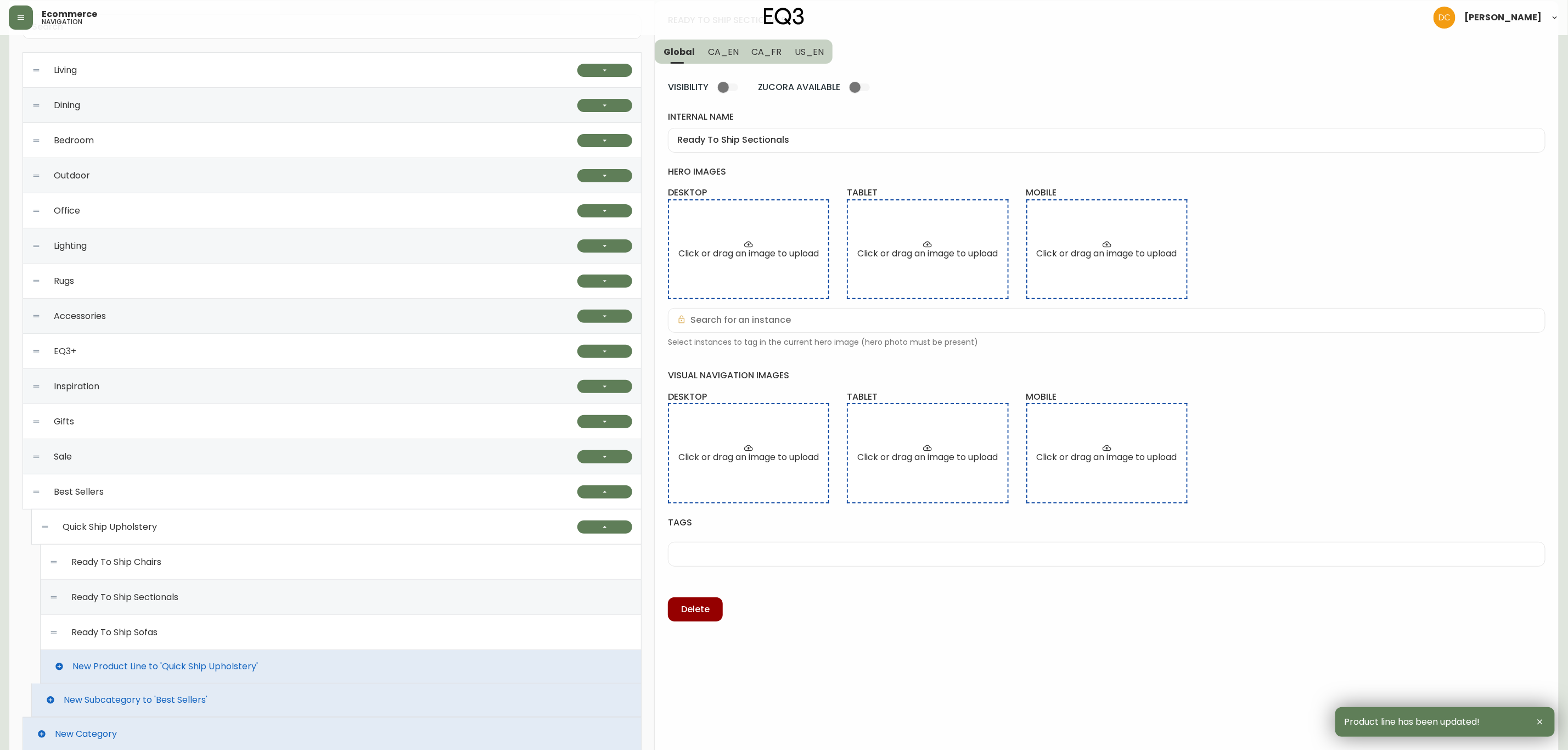
scroll to position [132, 0]
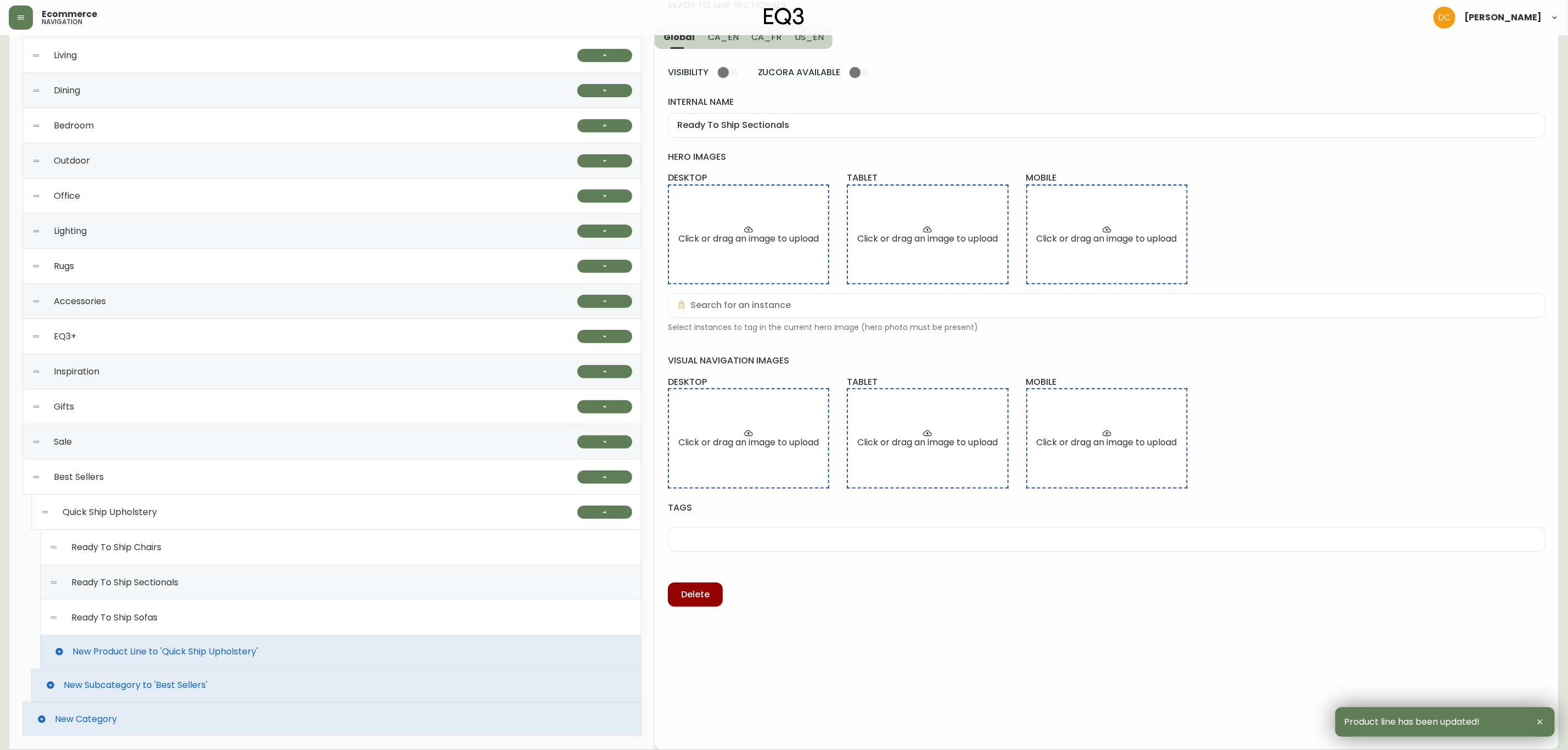
click at [201, 647] on span "New Product Line to 'Quick Ship Upholstery'" at bounding box center [165, 652] width 185 height 10
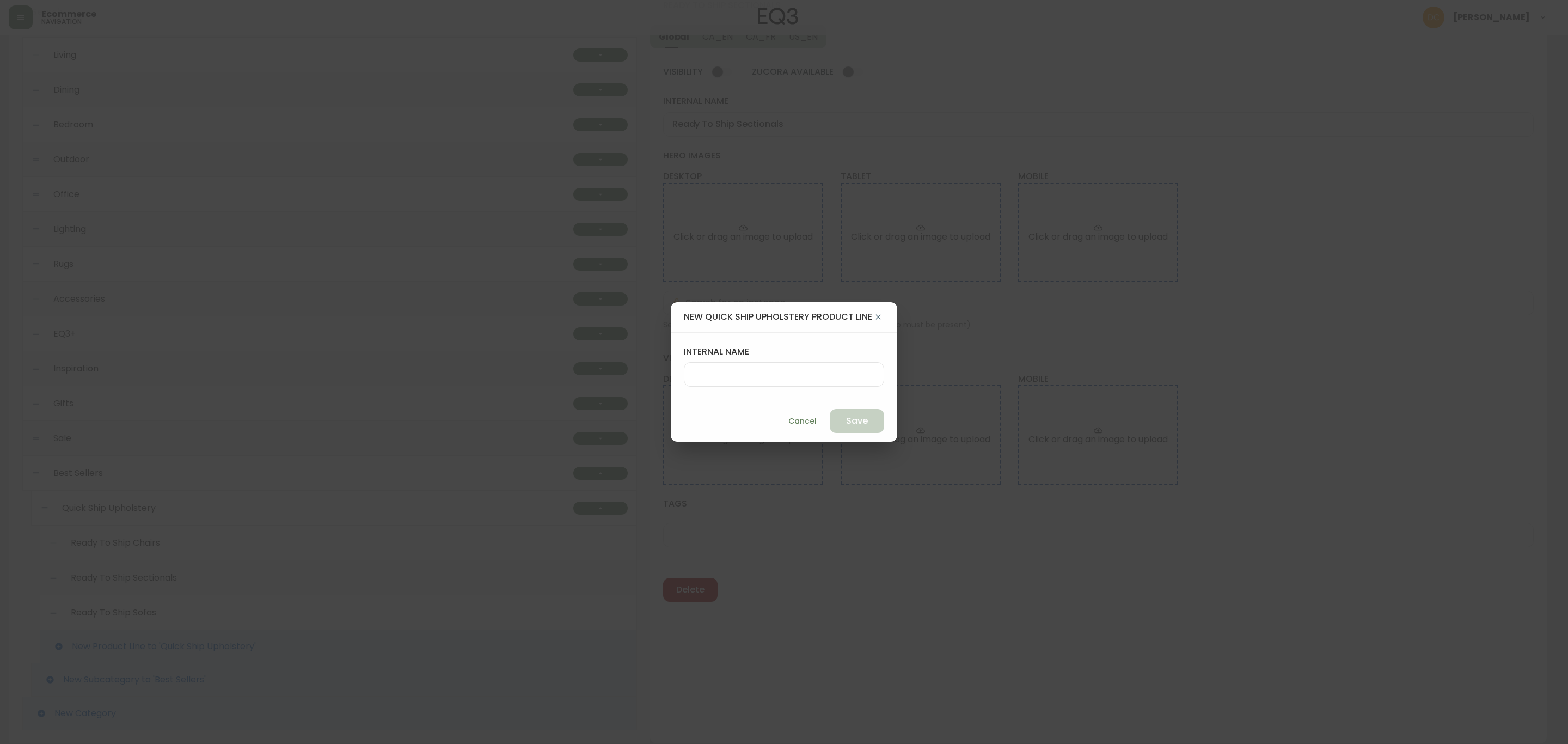
click at [783, 376] on input "internal name" at bounding box center [784, 374] width 182 height 10
type input "Ready To Ship Bed Frames"
click at [868, 422] on span "Save" at bounding box center [857, 420] width 22 height 12
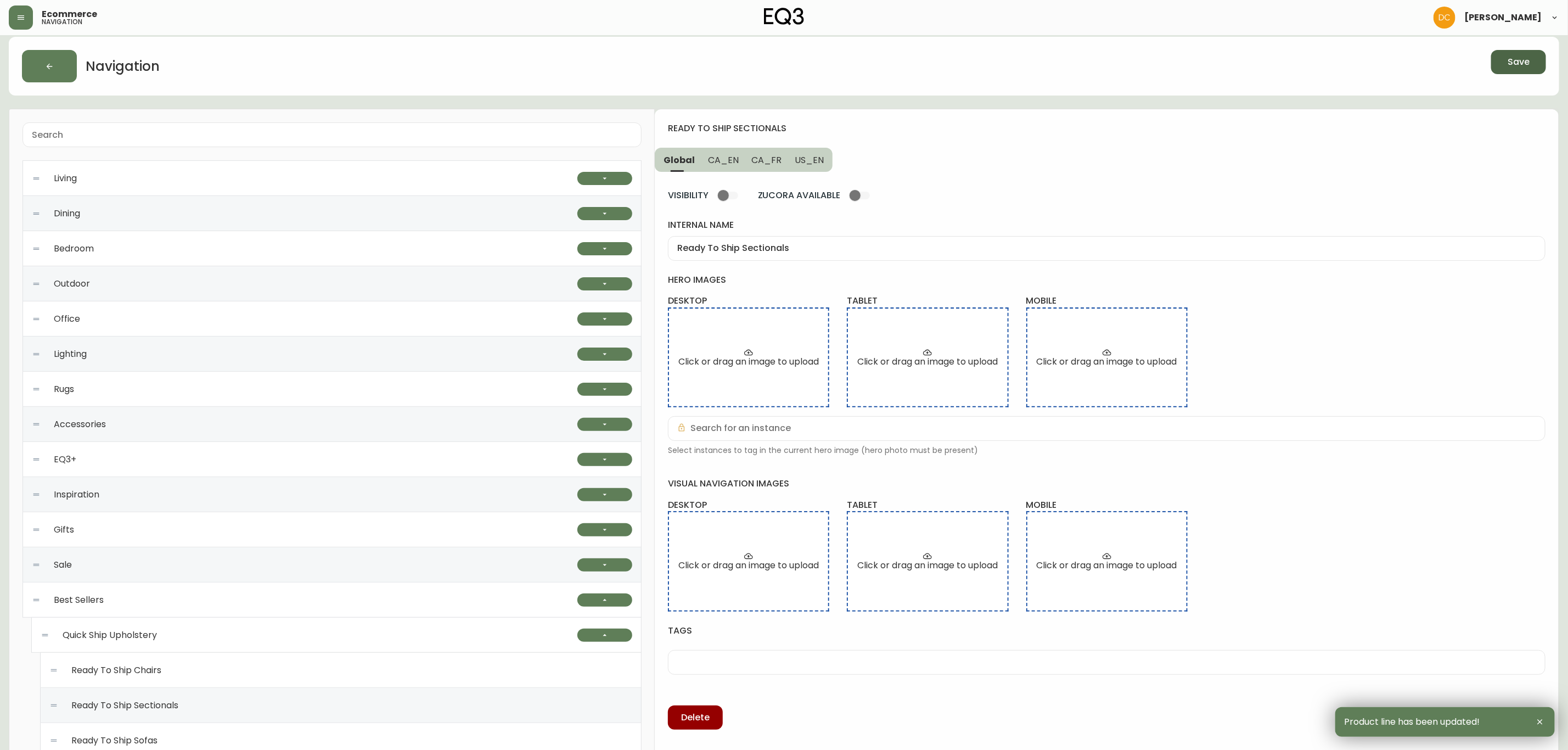
scroll to position [0, 0]
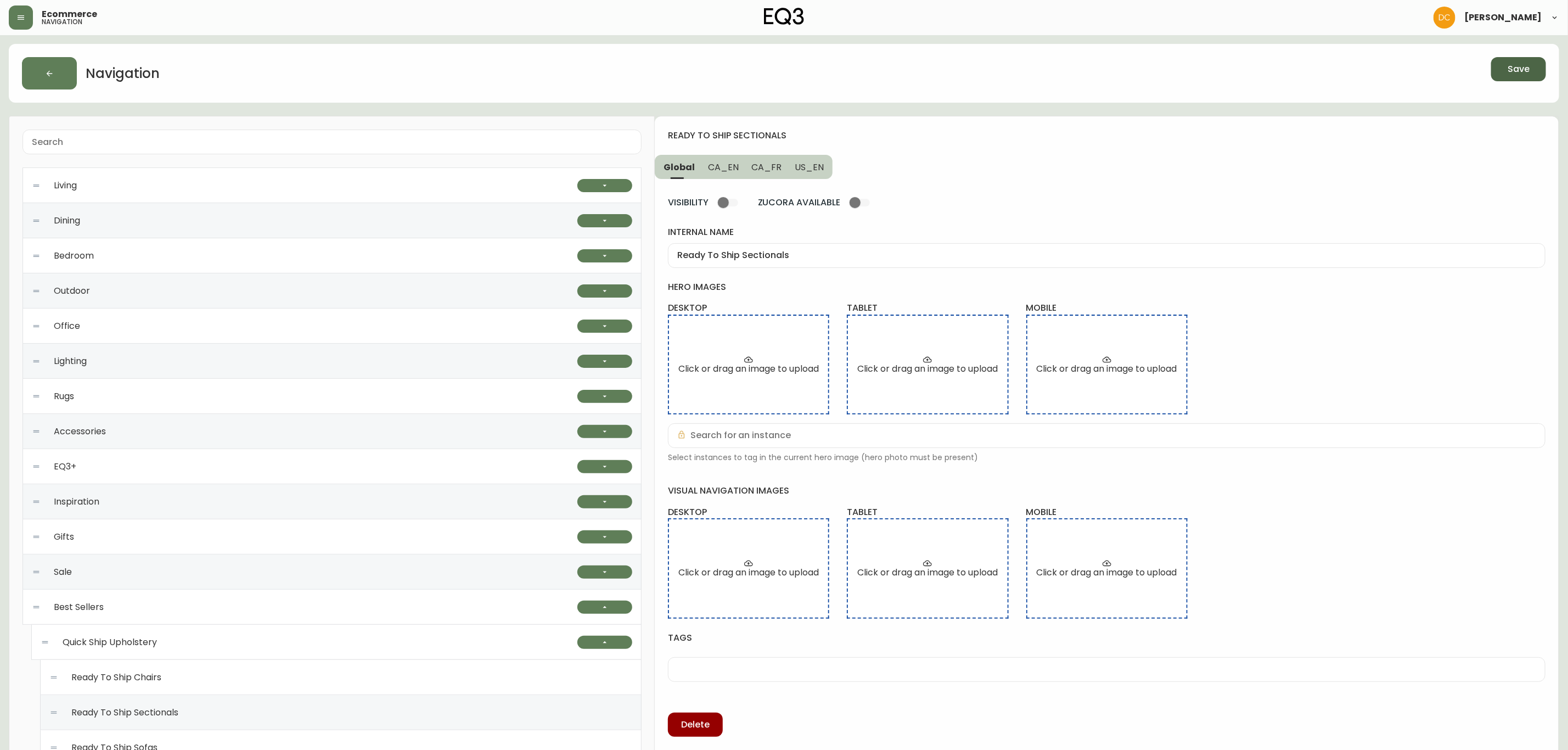
click at [443, 61] on div "Navigation" at bounding box center [424, 72] width 804 height 32
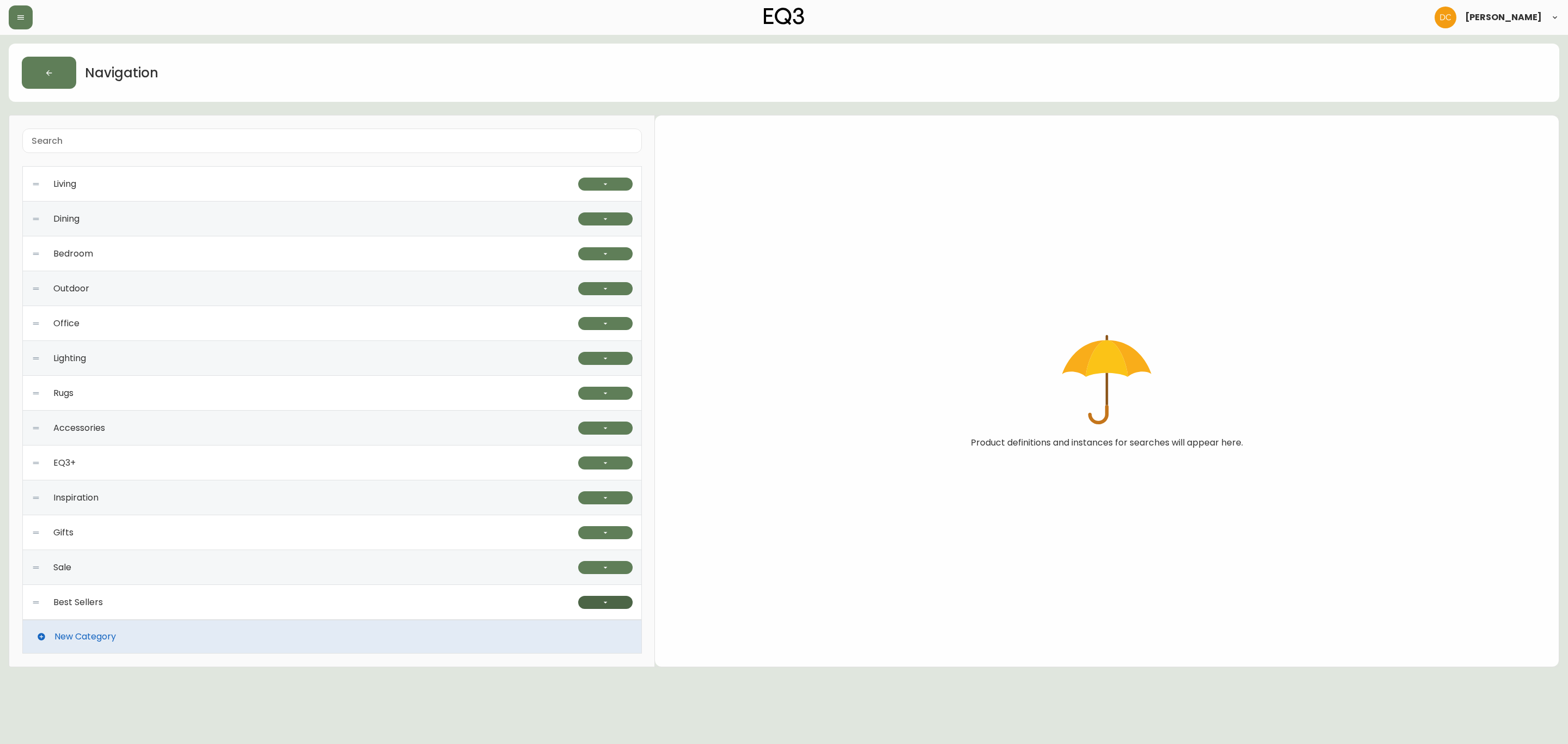
click at [610, 601] on icon "button" at bounding box center [605, 602] width 9 height 9
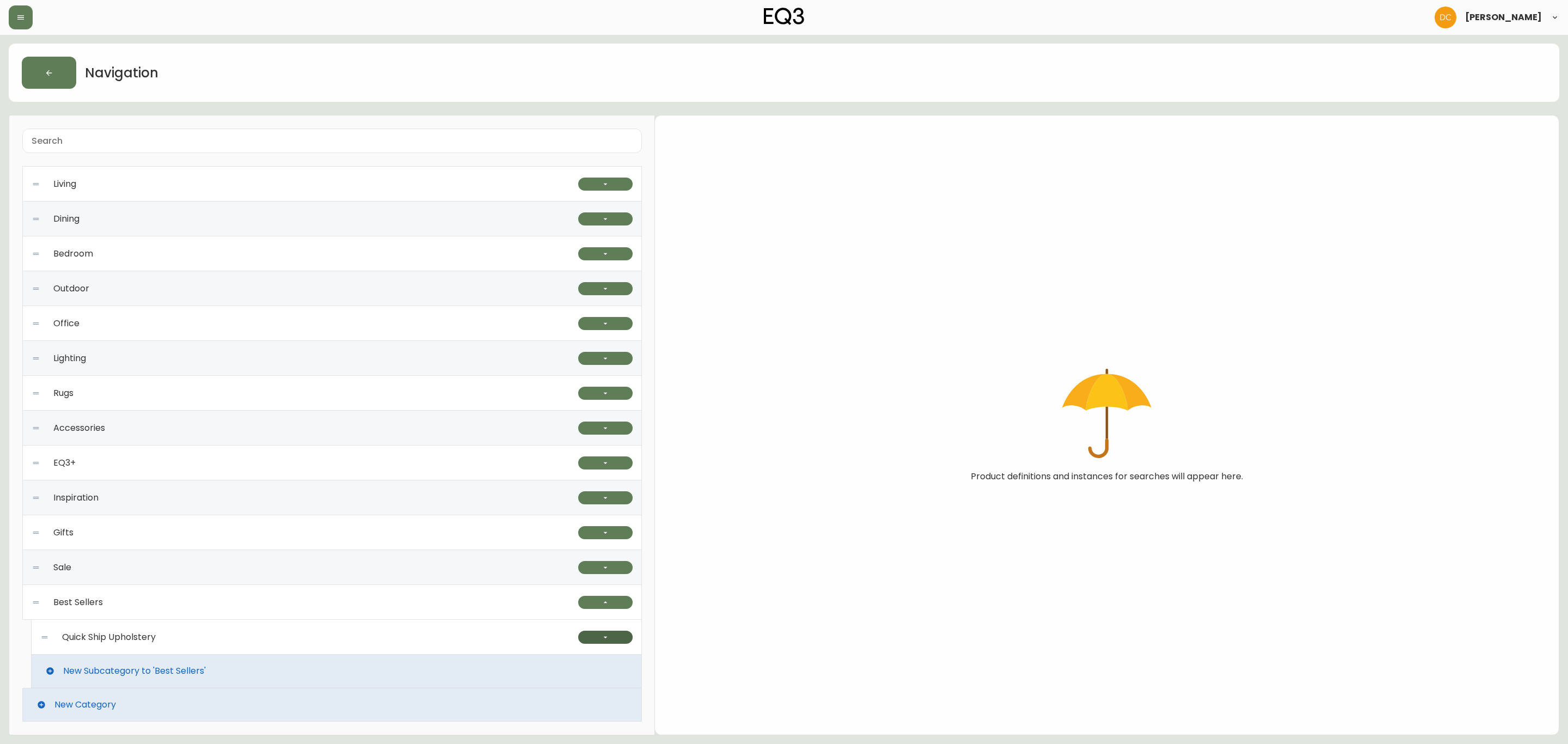
click at [611, 641] on button "button" at bounding box center [606, 637] width 55 height 13
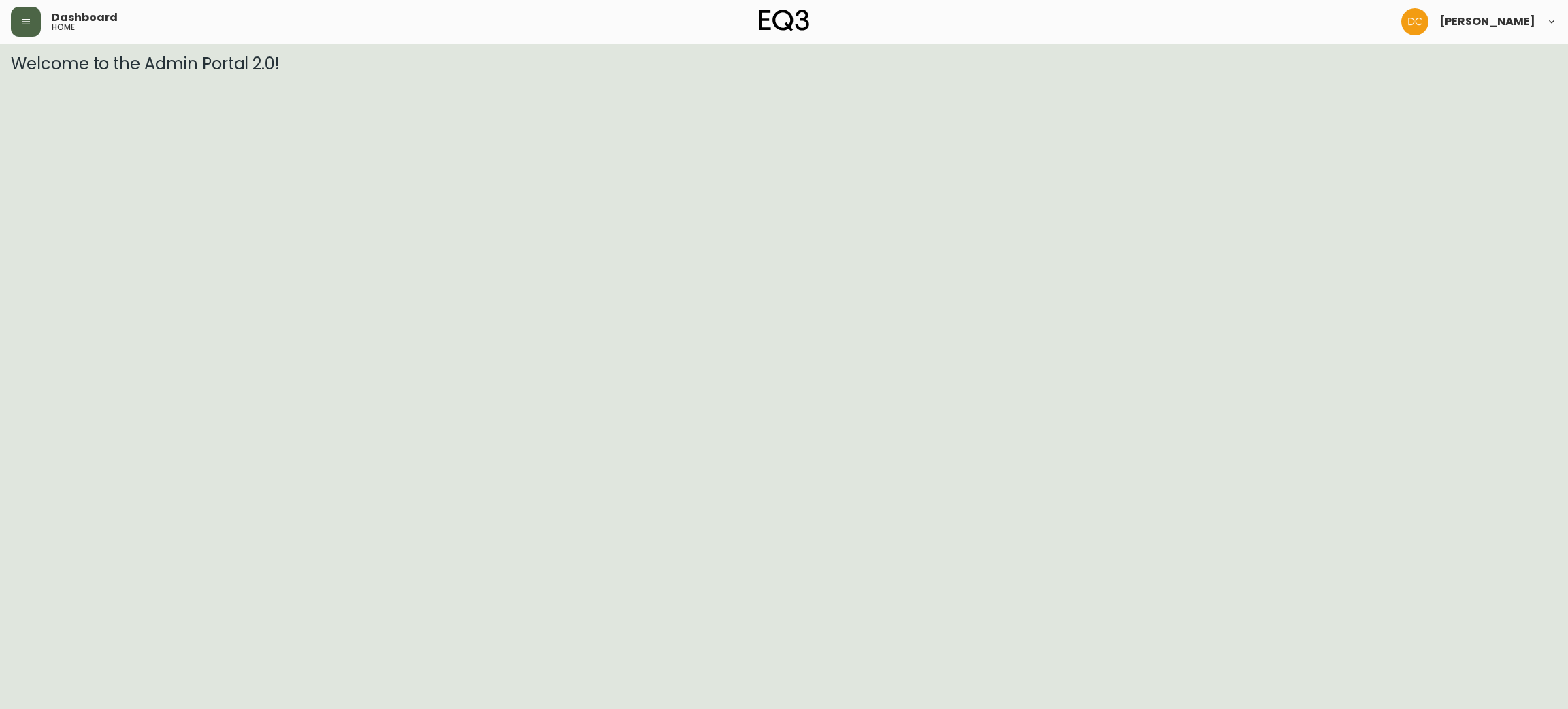
click at [30, 36] on div "Dashboard home David Castro" at bounding box center [784, 21] width 1547 height 44
click at [30, 28] on button "button" at bounding box center [25, 21] width 30 height 30
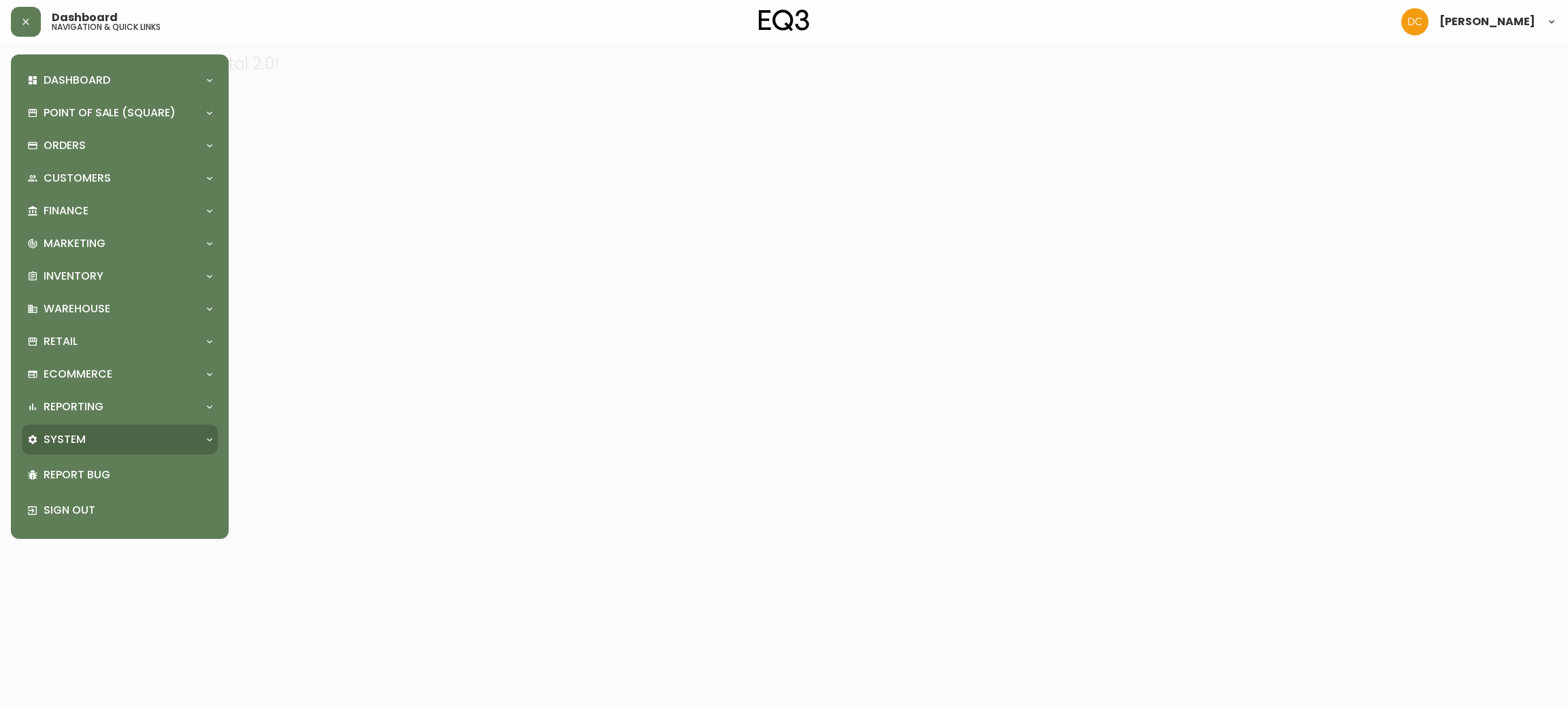
click at [121, 436] on div "System" at bounding box center [113, 438] width 172 height 15
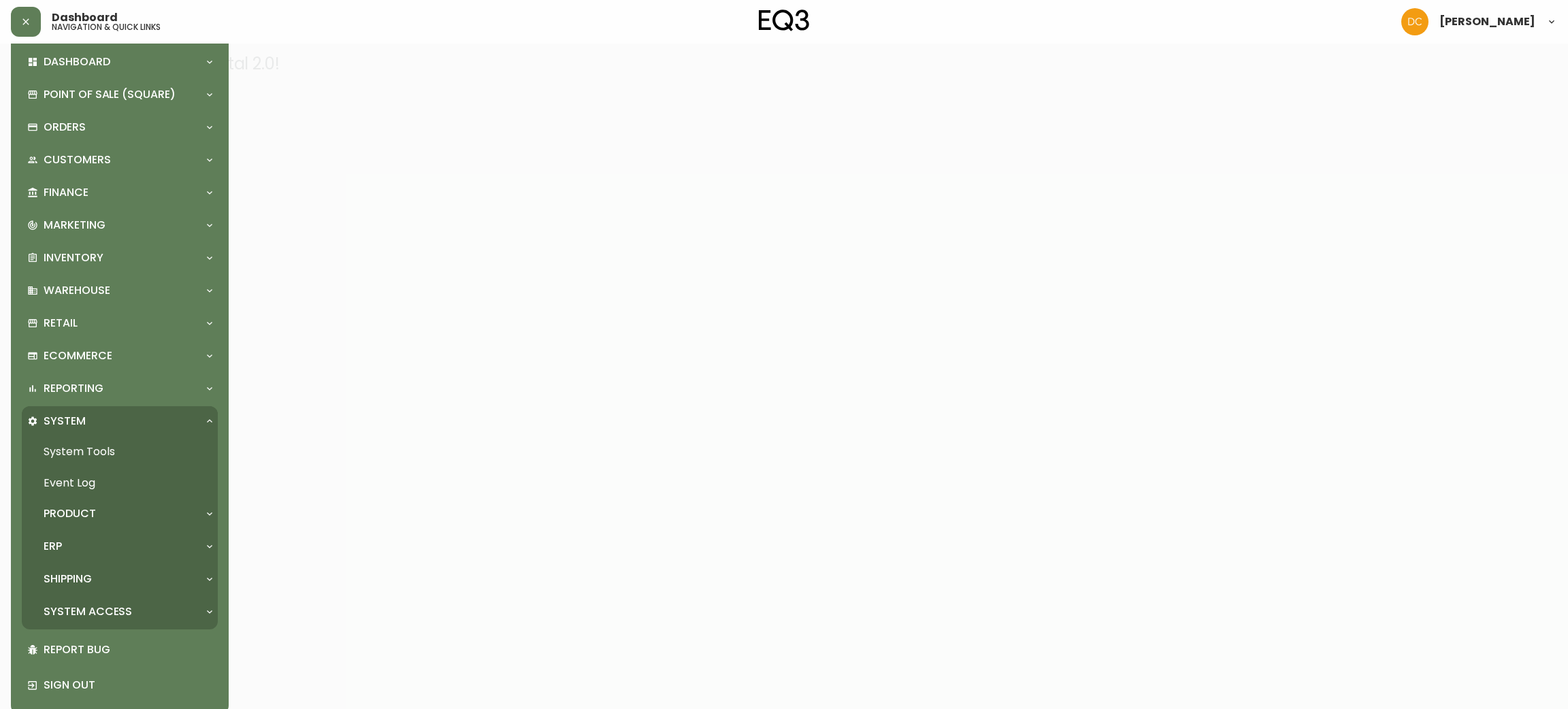
scroll to position [30, 0]
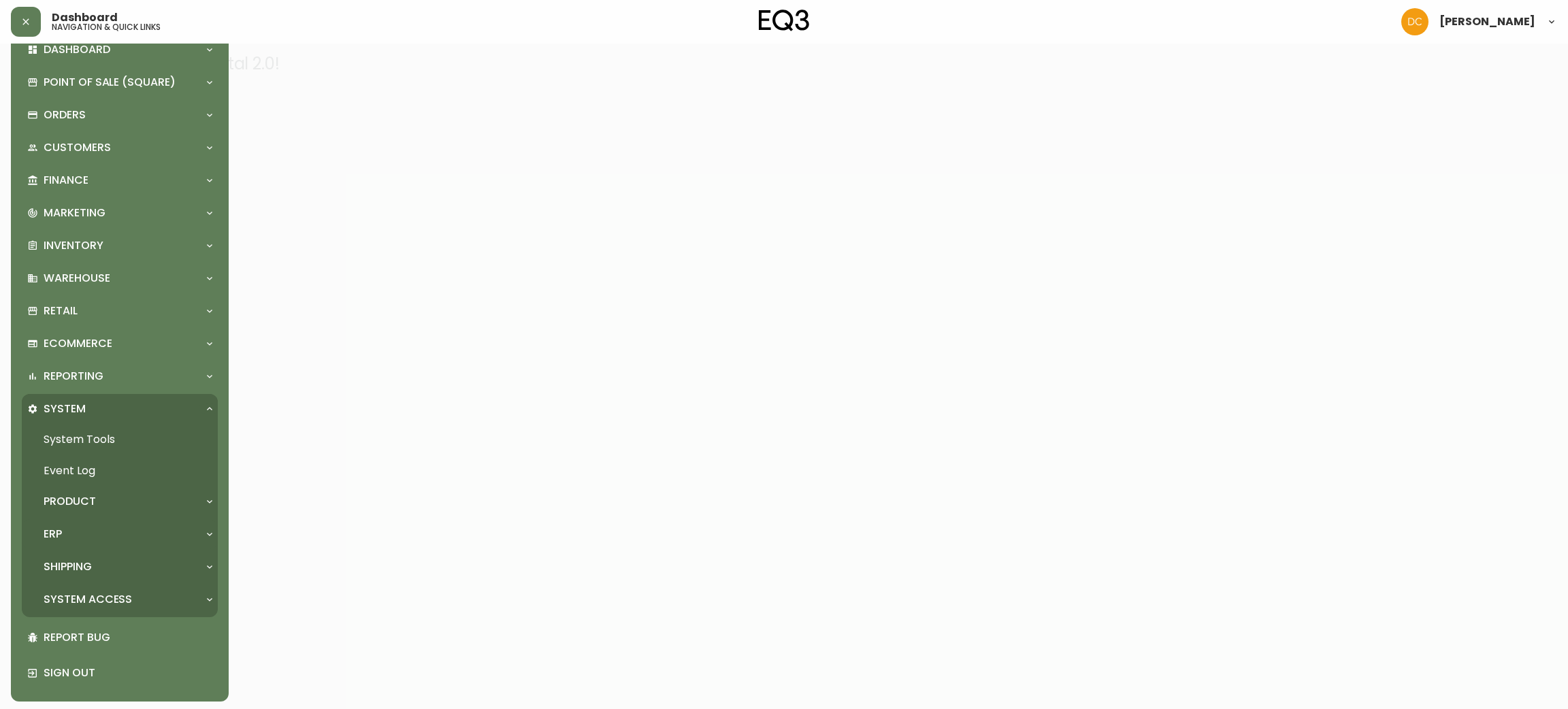
click at [113, 526] on div "ERP" at bounding box center [113, 533] width 172 height 15
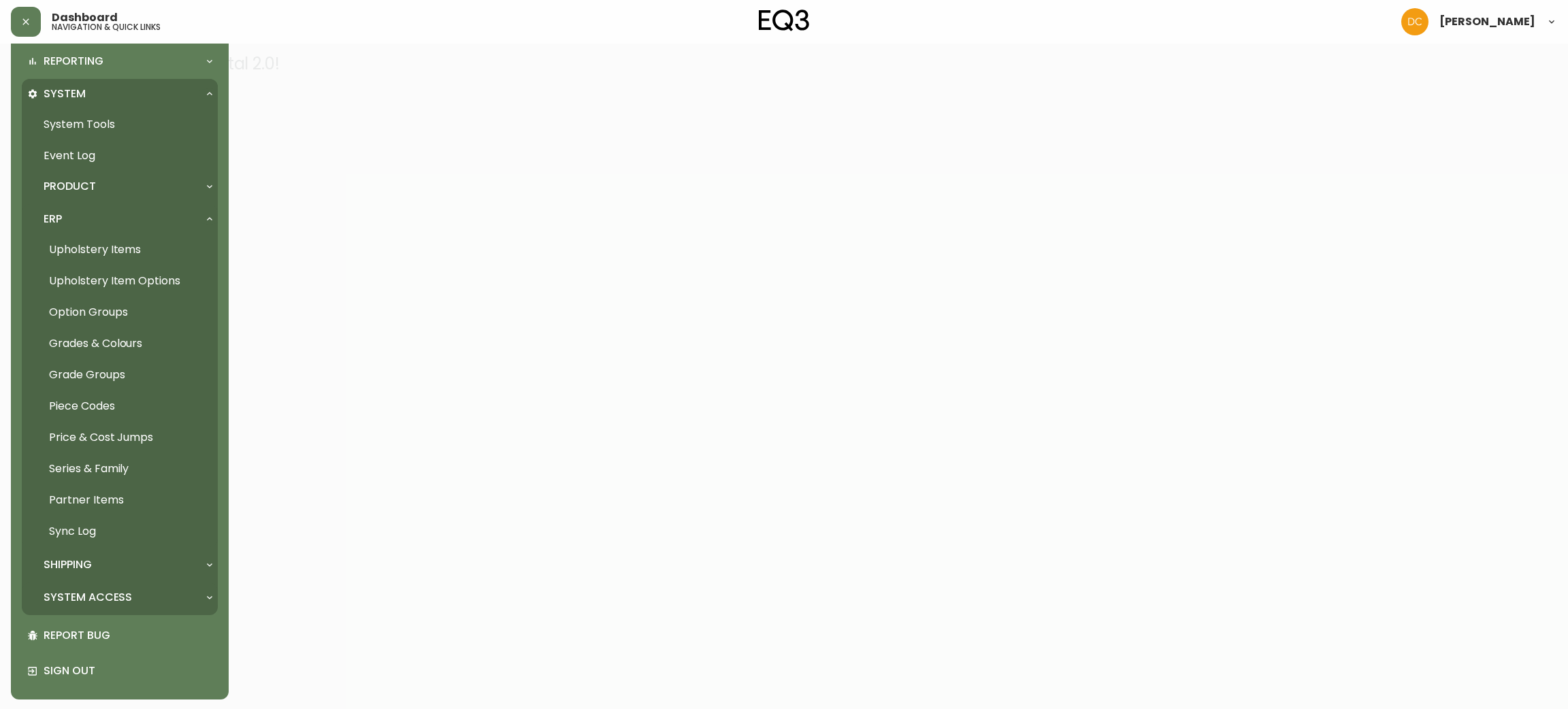
click at [125, 593] on p "System Access" at bounding box center [88, 597] width 89 height 15
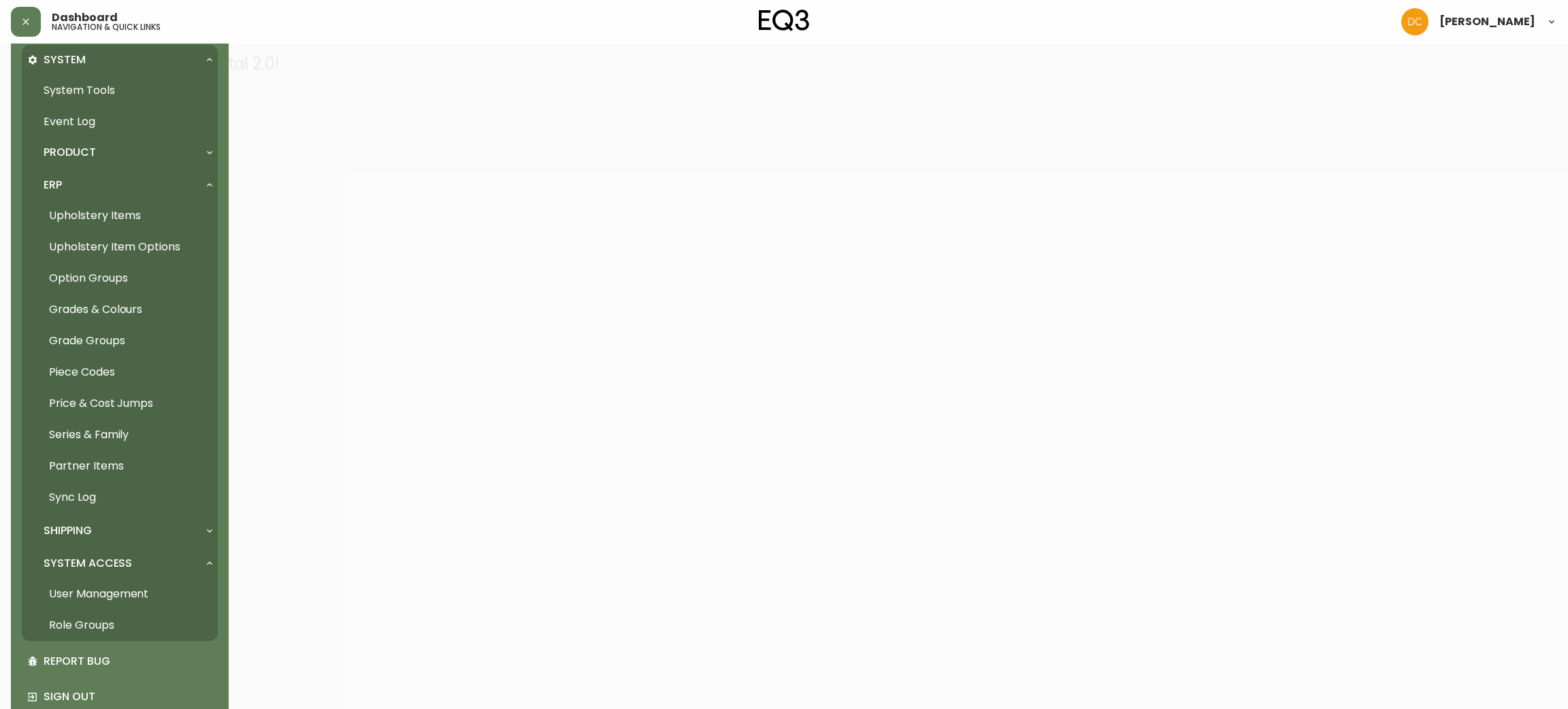
scroll to position [405, 0]
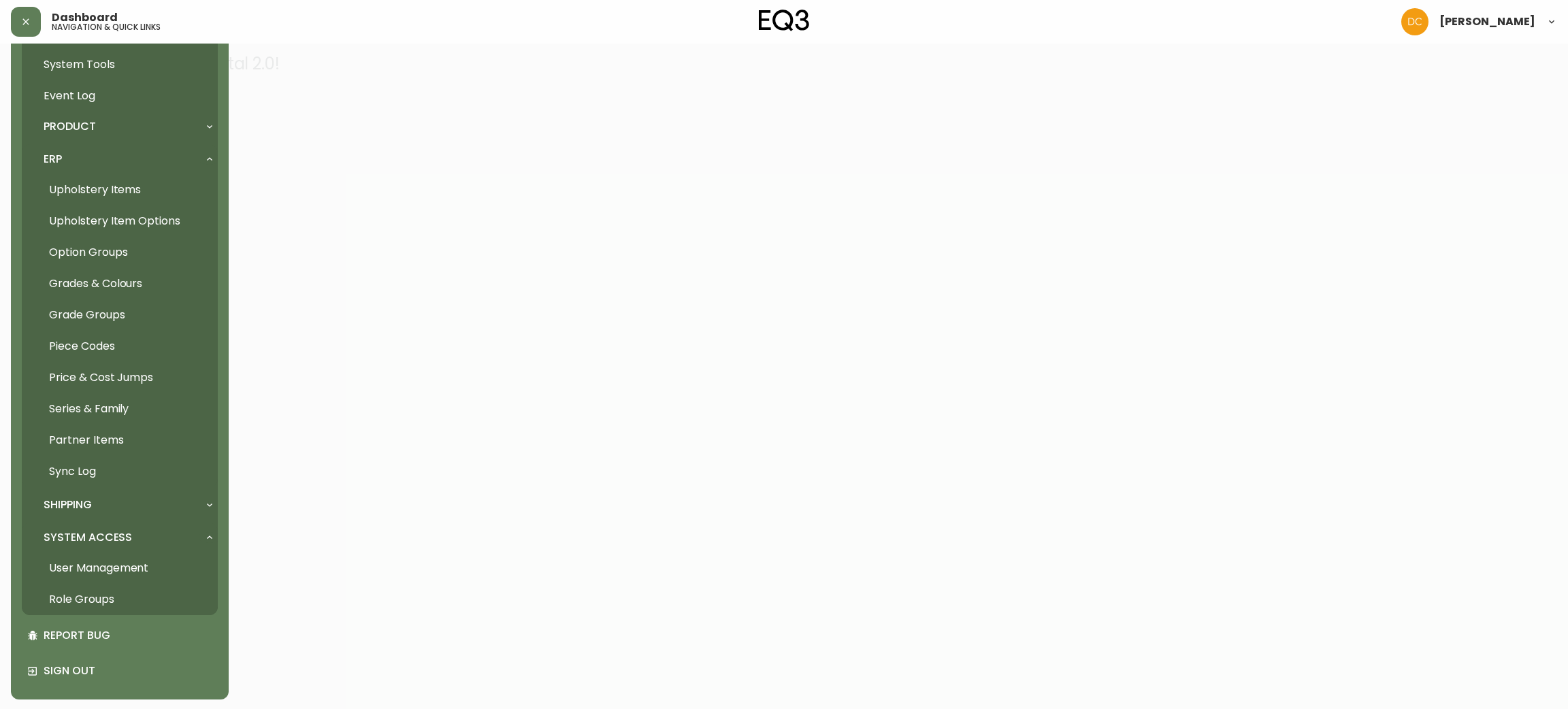
click at [134, 569] on link "User Management" at bounding box center [119, 568] width 196 height 31
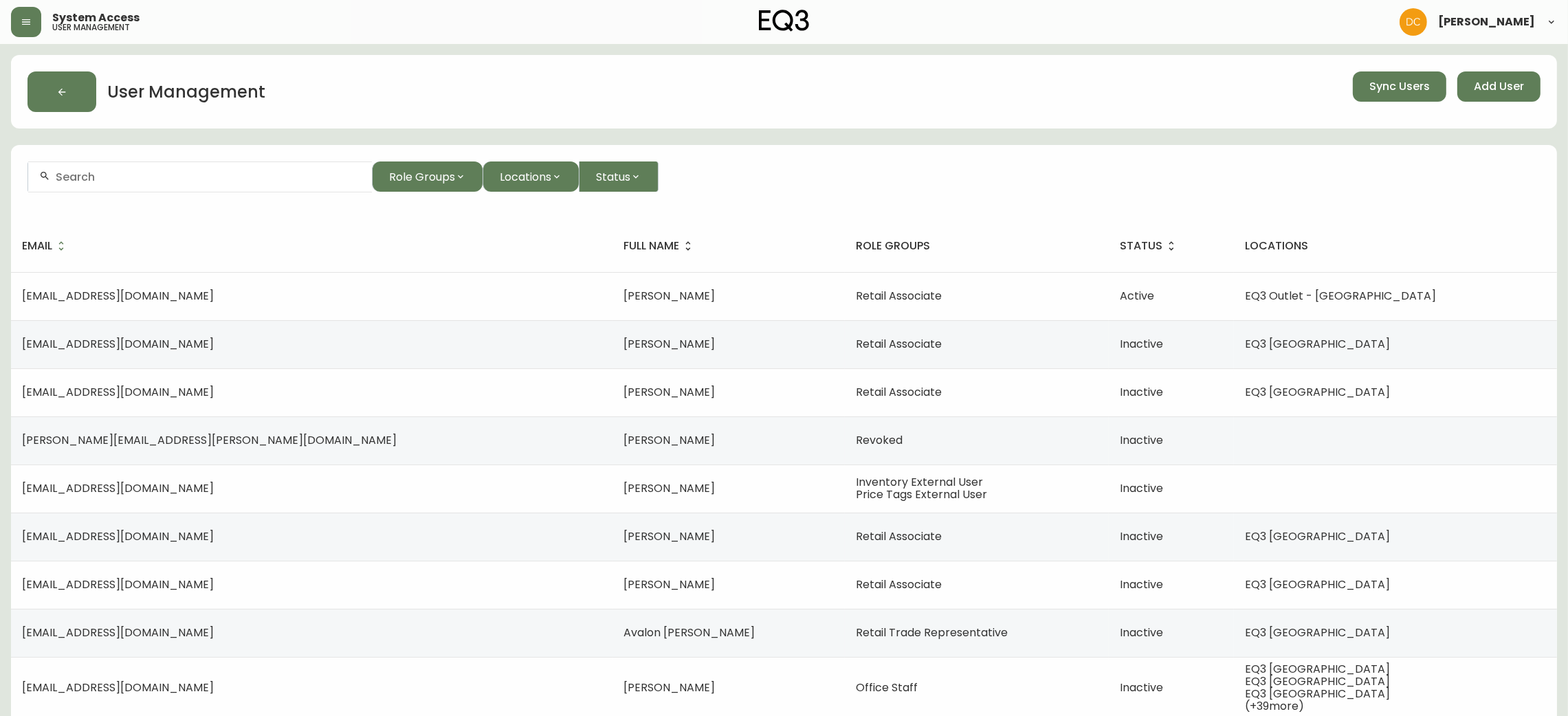
click at [246, 192] on form "Role Groups Locations Status" at bounding box center [784, 182] width 1546 height 75
click at [258, 177] on input "text" at bounding box center [207, 177] width 305 height 13
paste input "aanaya@eq3.com"
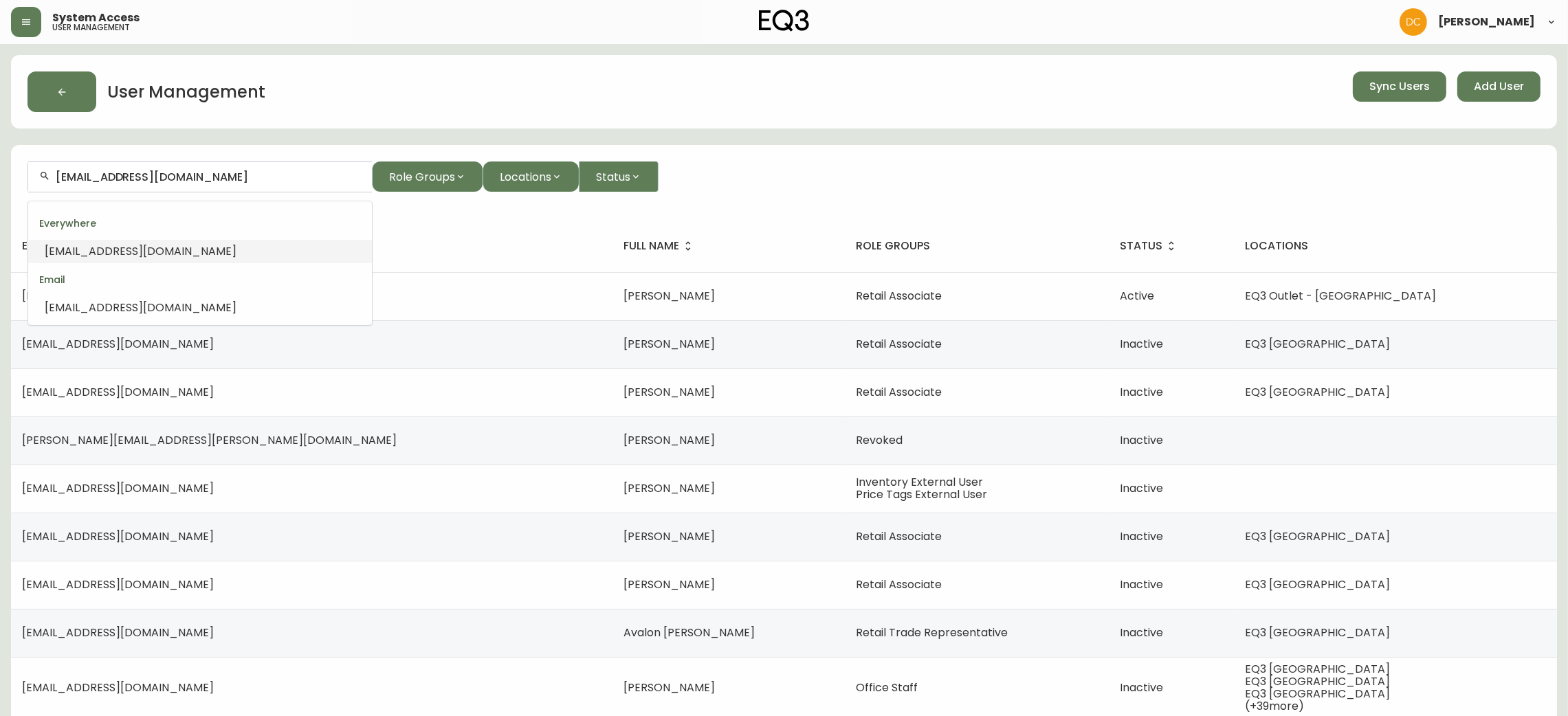
click at [201, 245] on li "aanaya@eq3.com" at bounding box center [200, 251] width 343 height 24
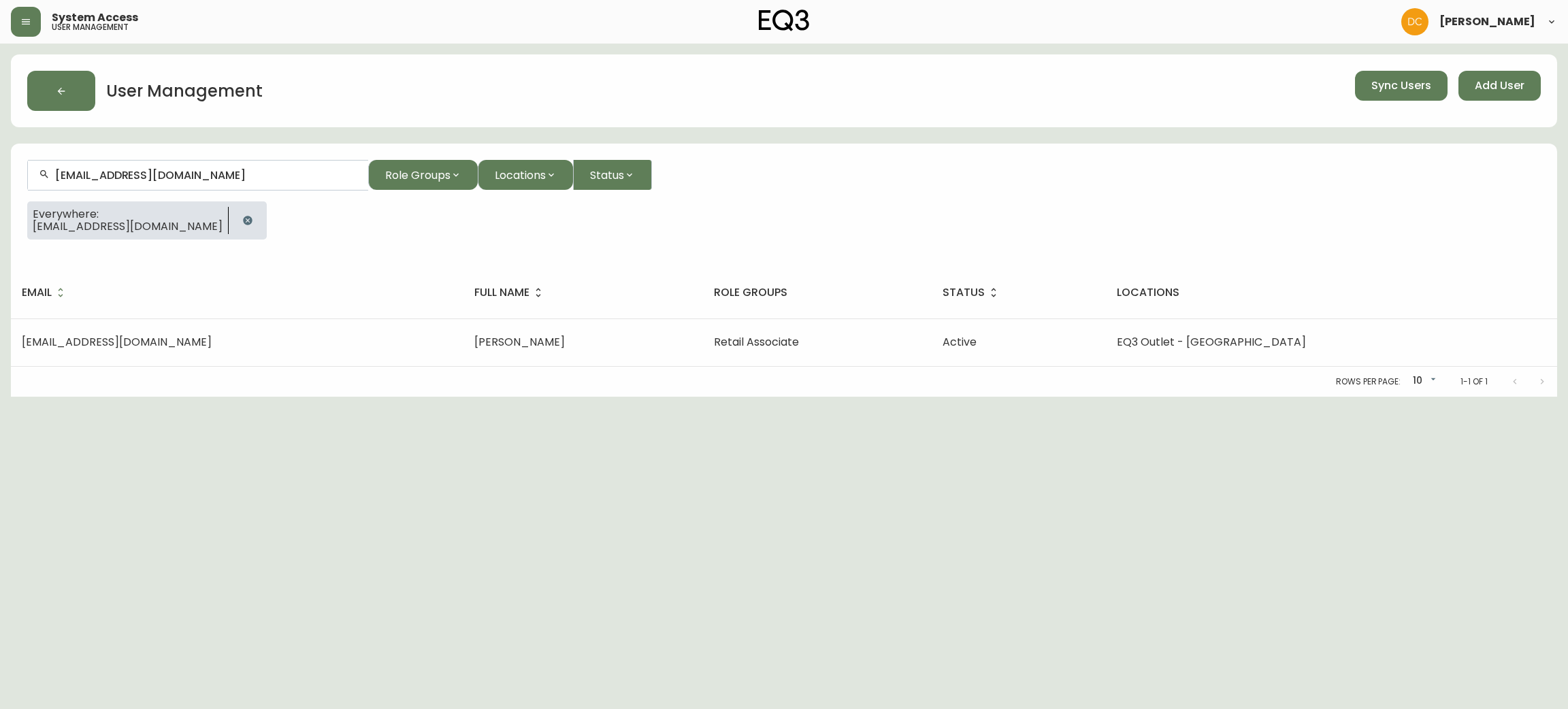
type input "aanaya@eq3.com"
click at [882, 316] on th "role groups" at bounding box center [818, 292] width 229 height 52
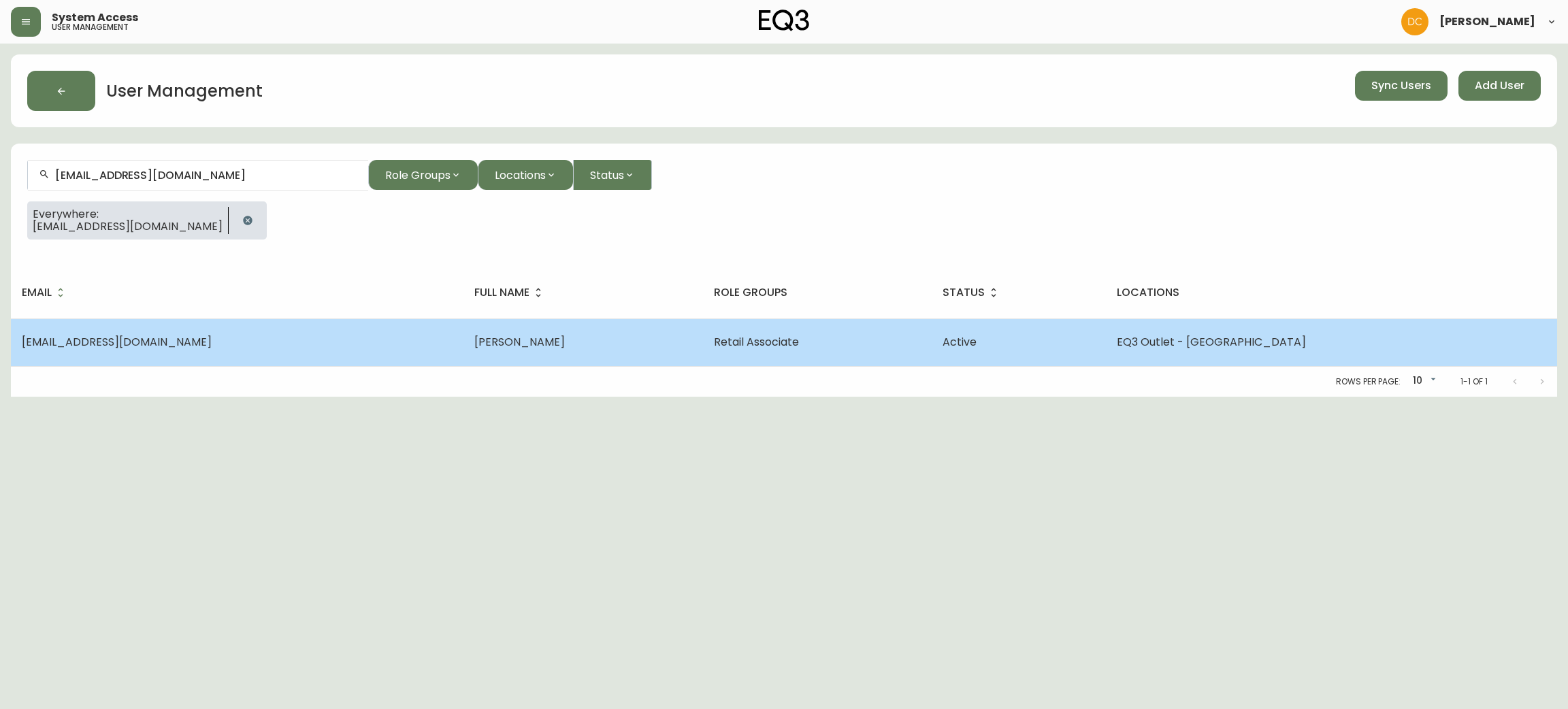
click at [889, 349] on td "Retail Associate" at bounding box center [818, 342] width 229 height 48
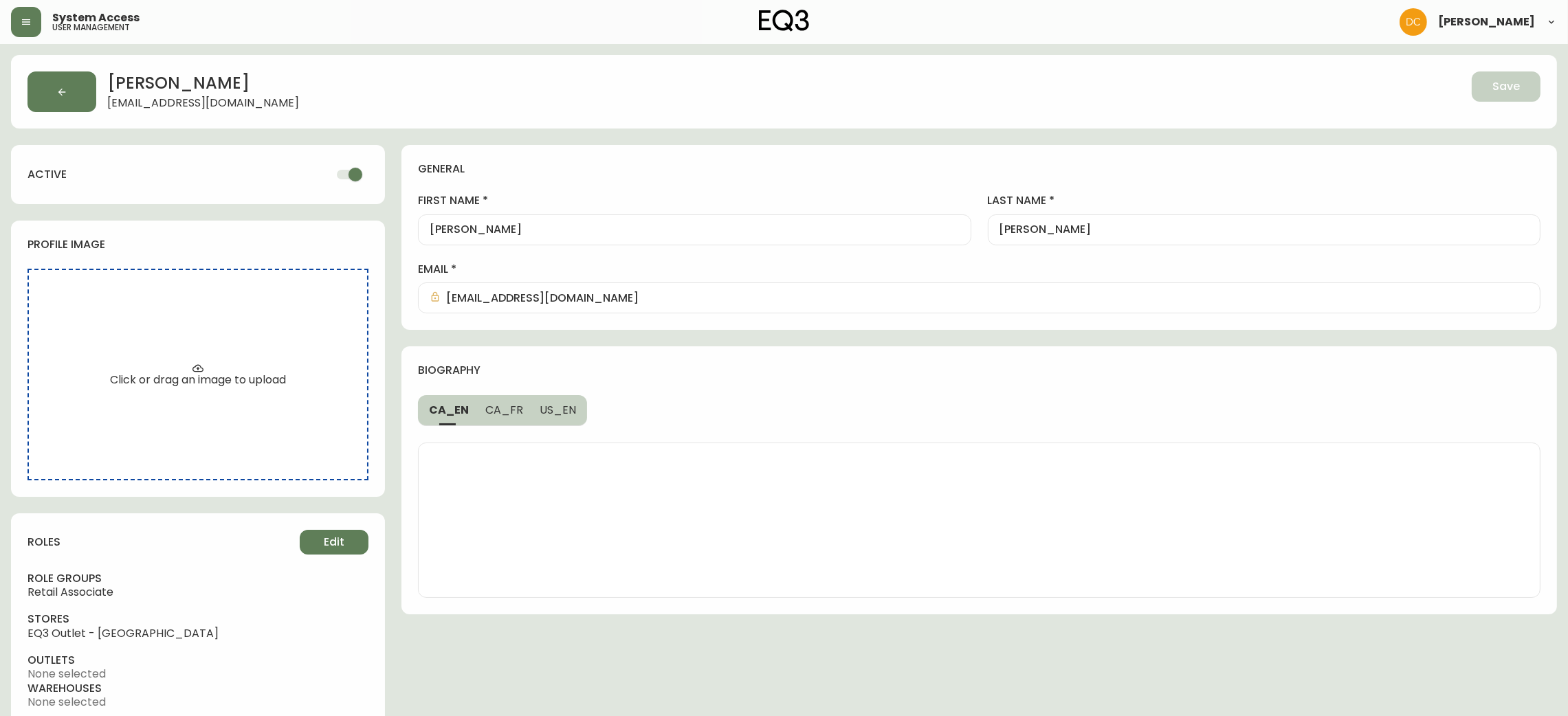
click at [1, 13] on header "System Access user management David Castro" at bounding box center [784, 22] width 1568 height 44
click at [23, 21] on icon "button" at bounding box center [26, 22] width 11 height 11
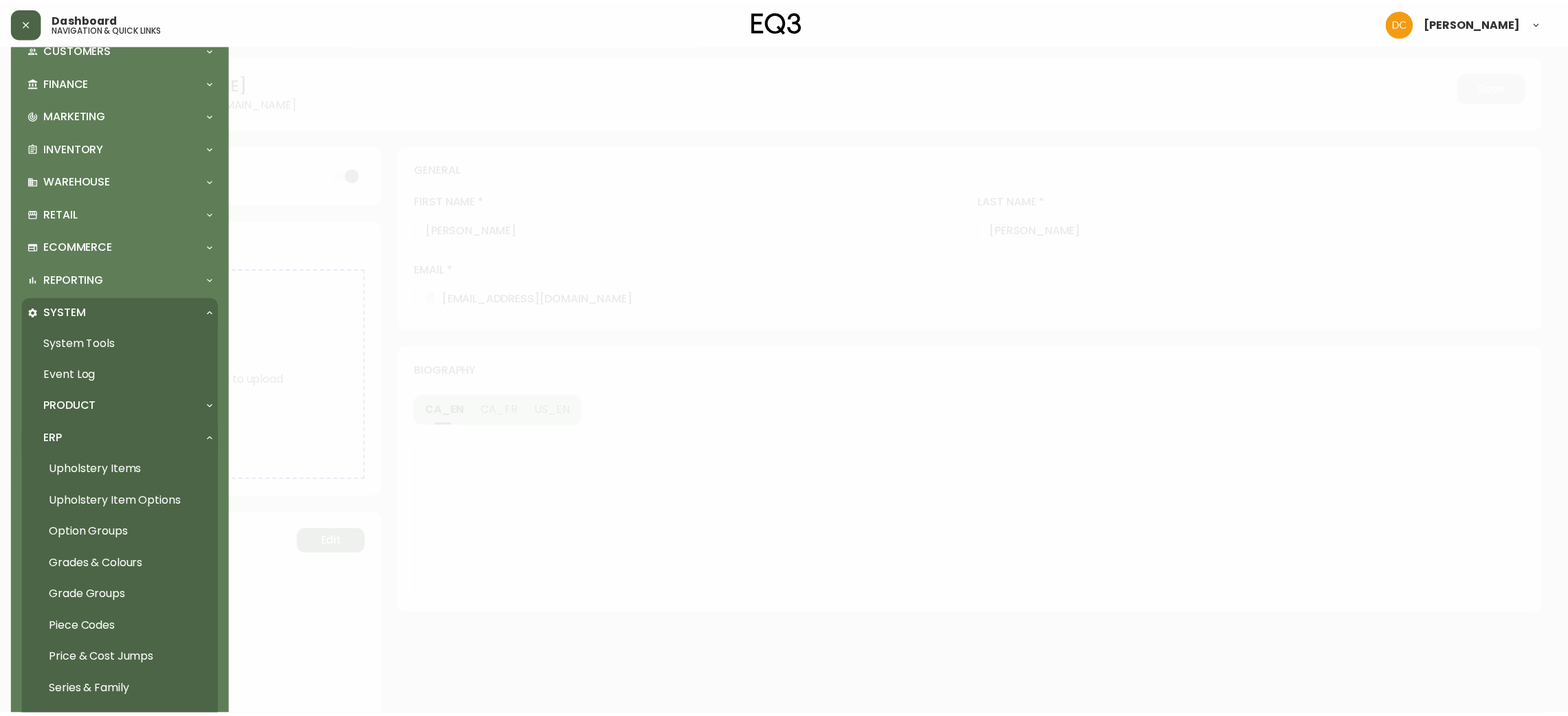
scroll to position [130, 0]
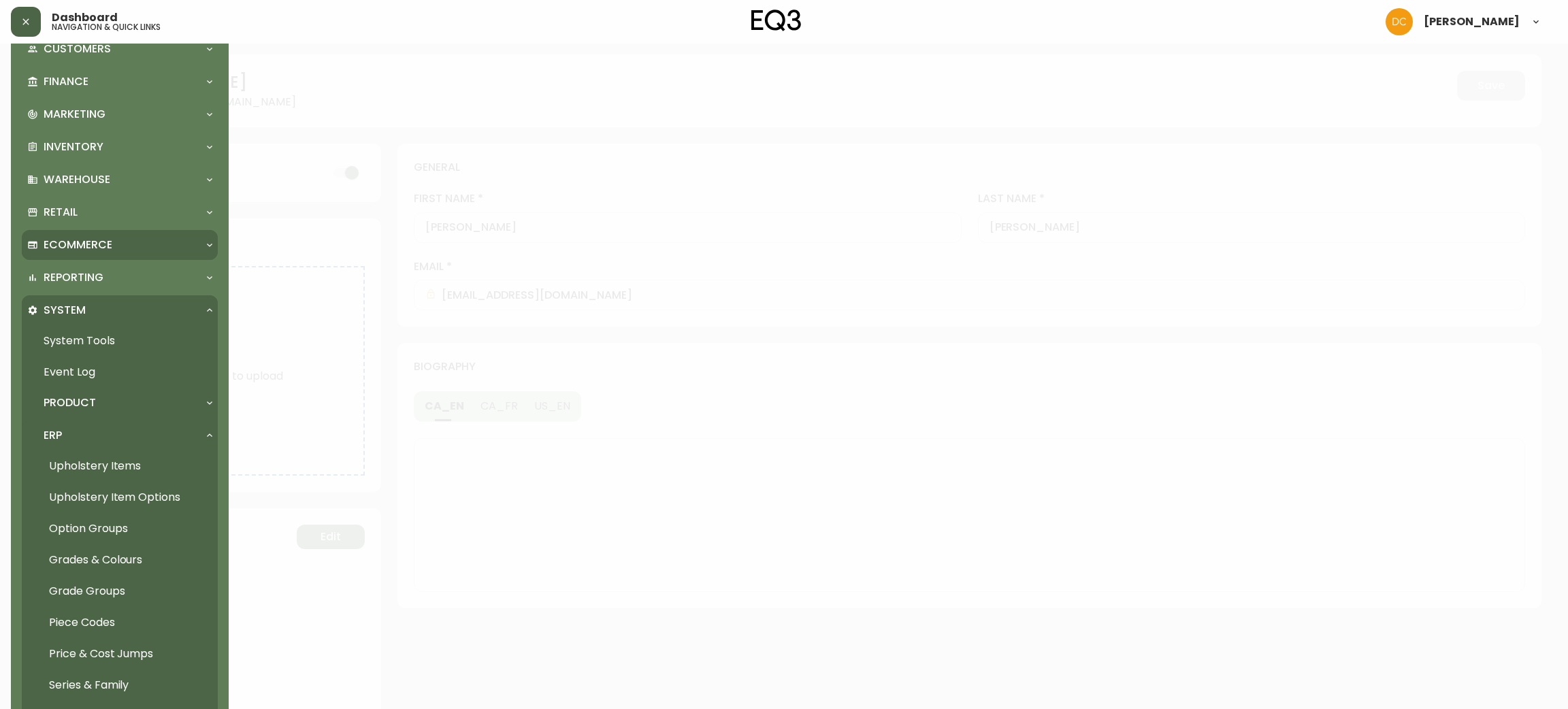
click at [144, 237] on div "Ecommerce" at bounding box center [113, 244] width 172 height 15
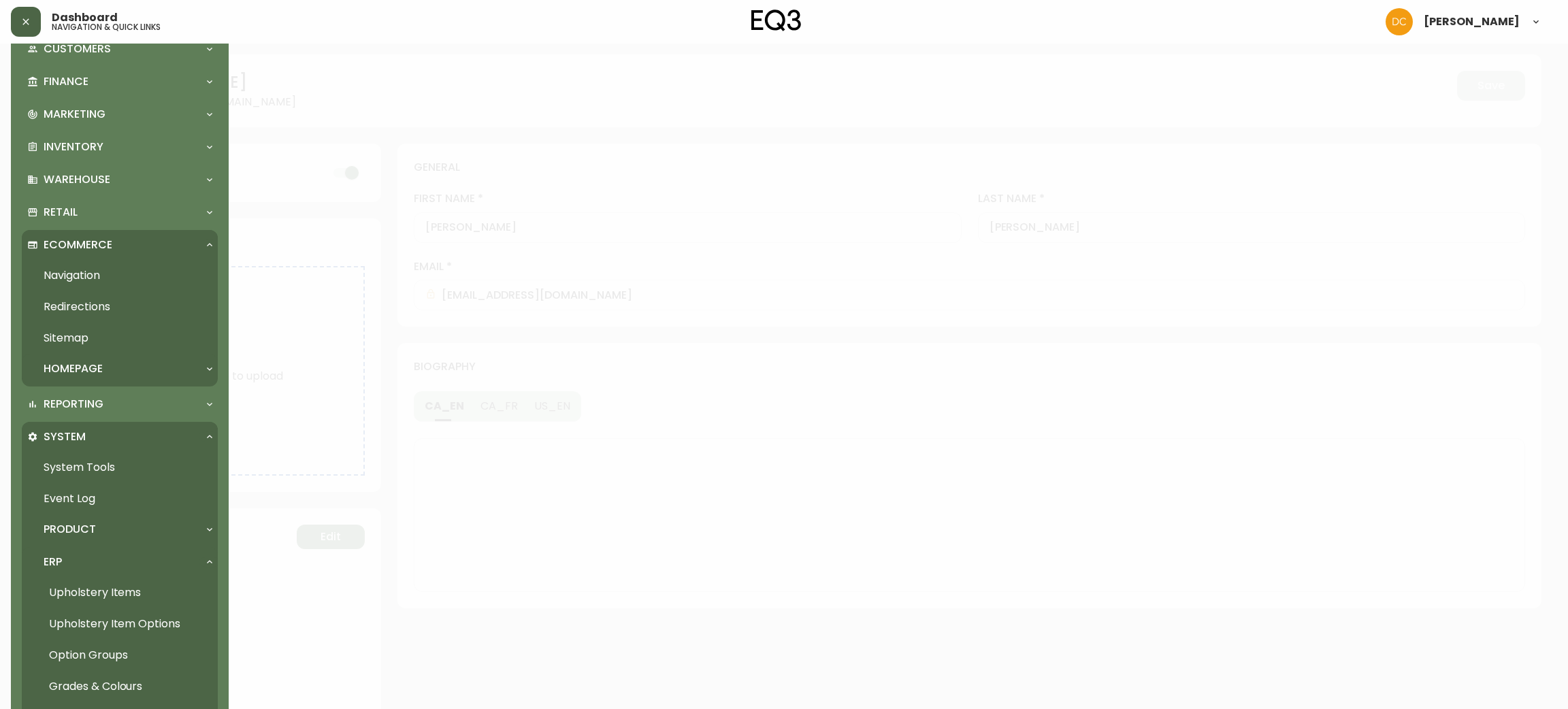
click at [103, 364] on p "Homepage" at bounding box center [73, 368] width 60 height 15
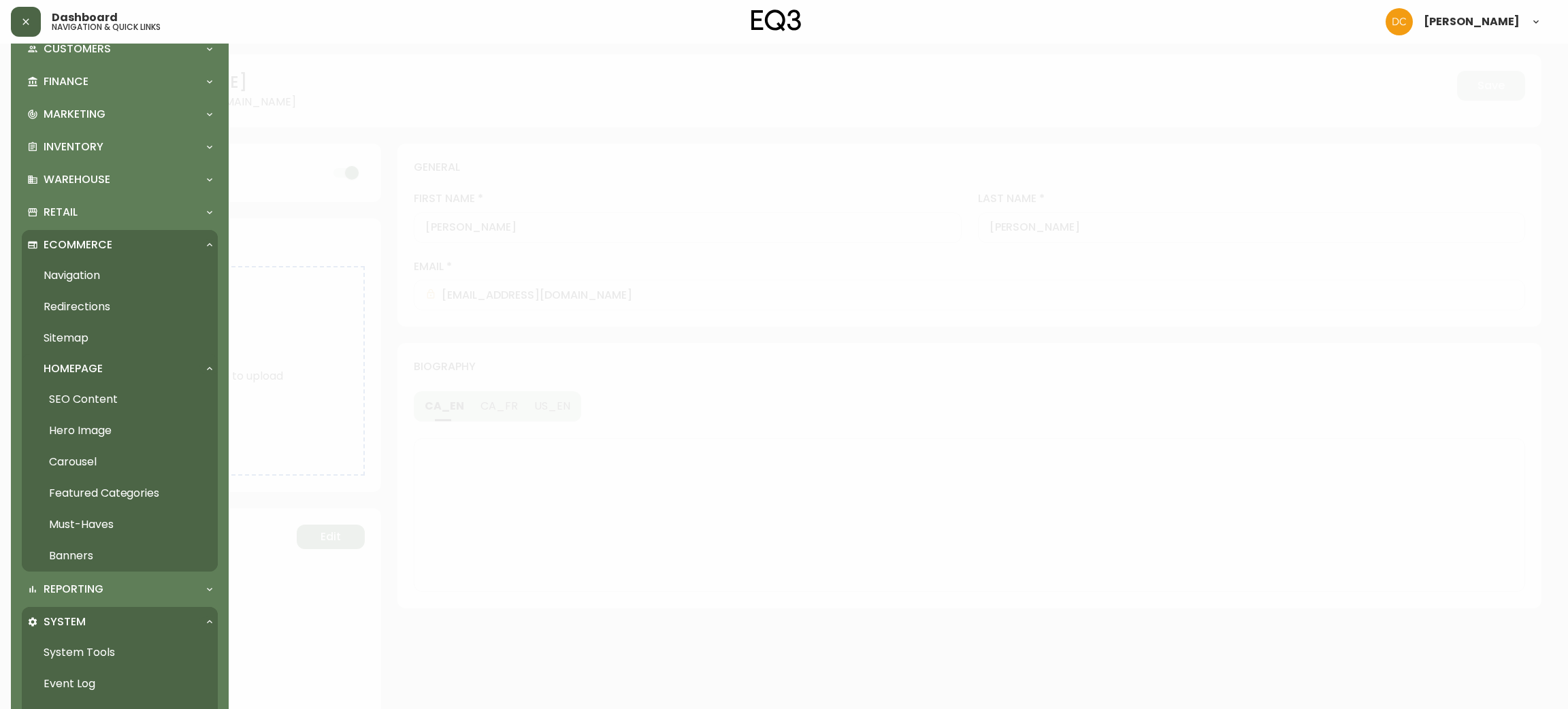
click at [113, 279] on link "Navigation" at bounding box center [119, 275] width 196 height 31
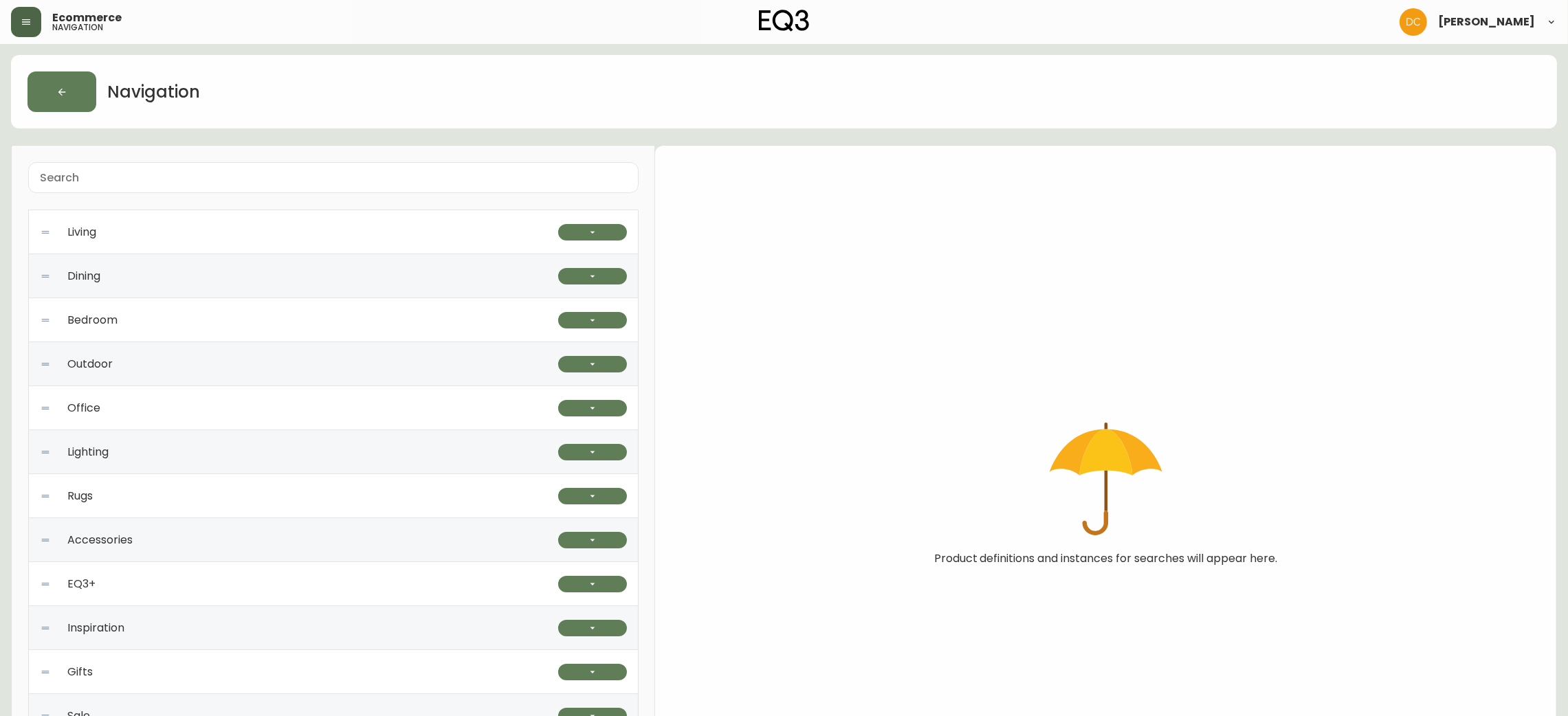
scroll to position [125, 0]
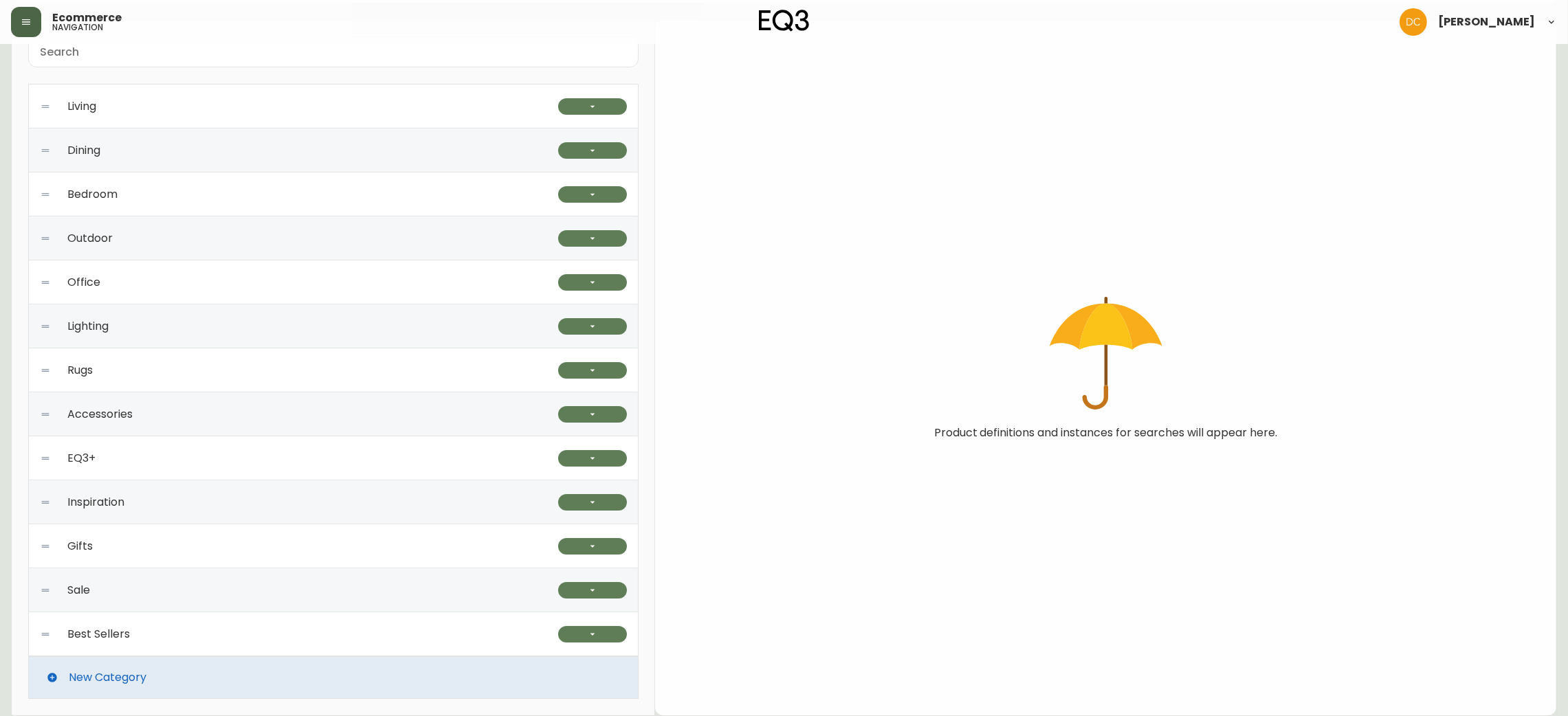
click at [321, 161] on div "Dining" at bounding box center [298, 150] width 518 height 44
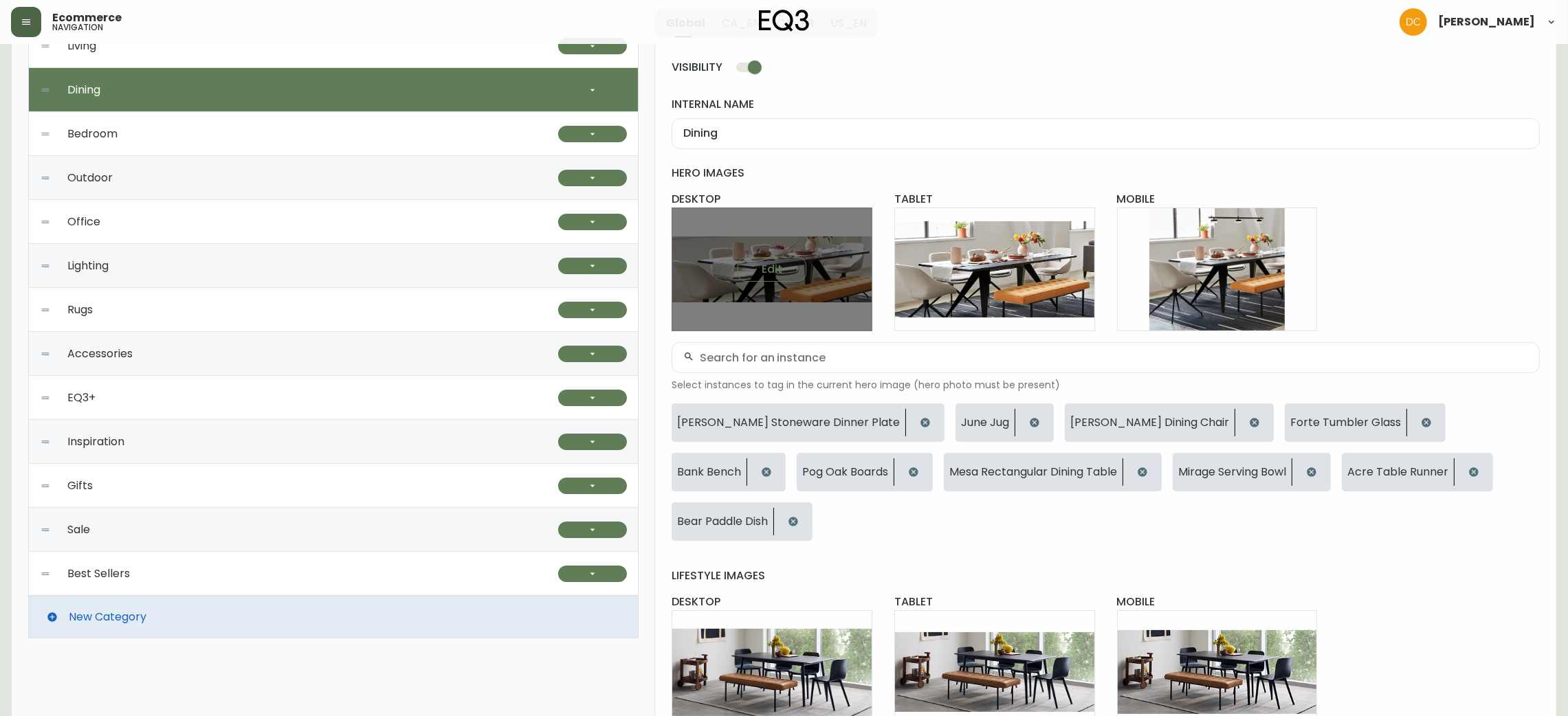
scroll to position [186, 0]
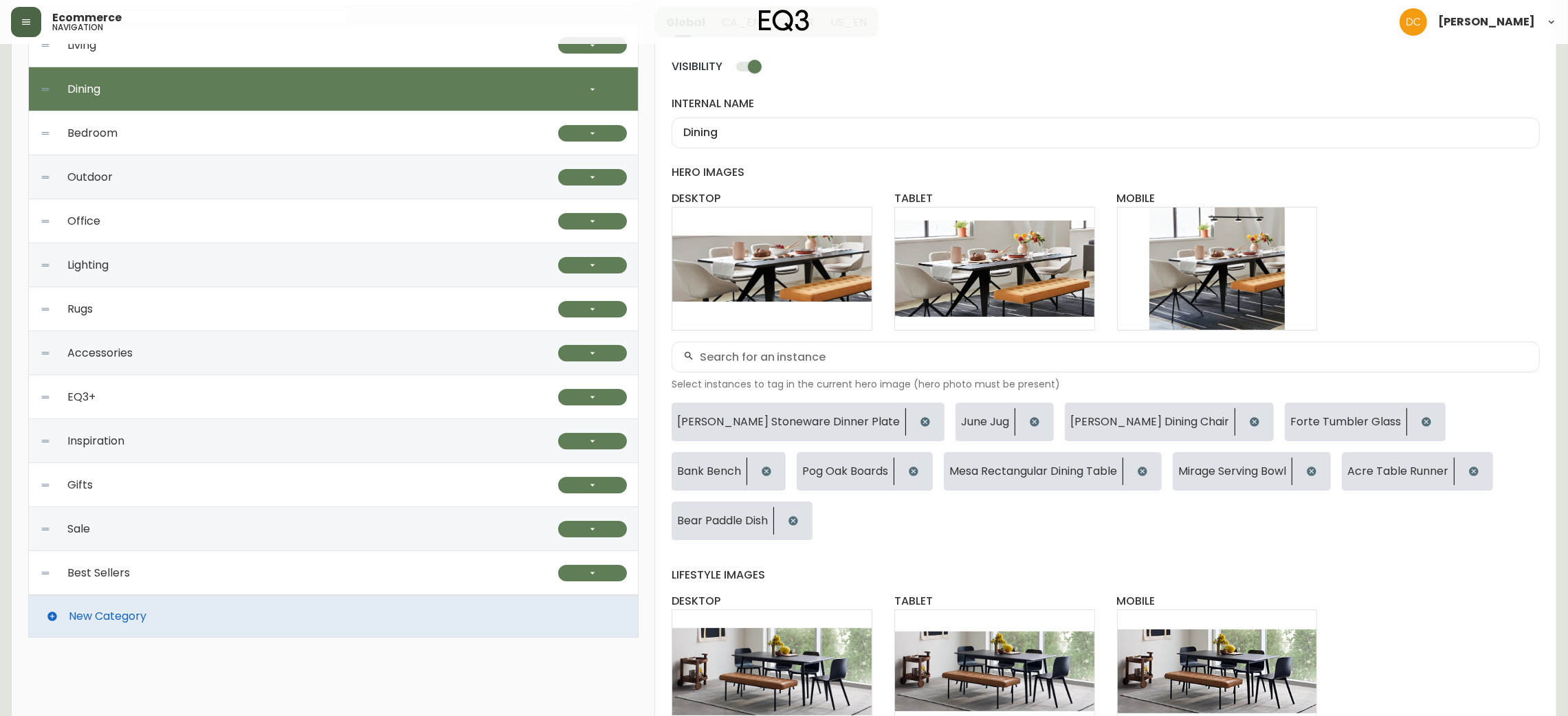
click at [411, 107] on div "Dining" at bounding box center [298, 89] width 518 height 44
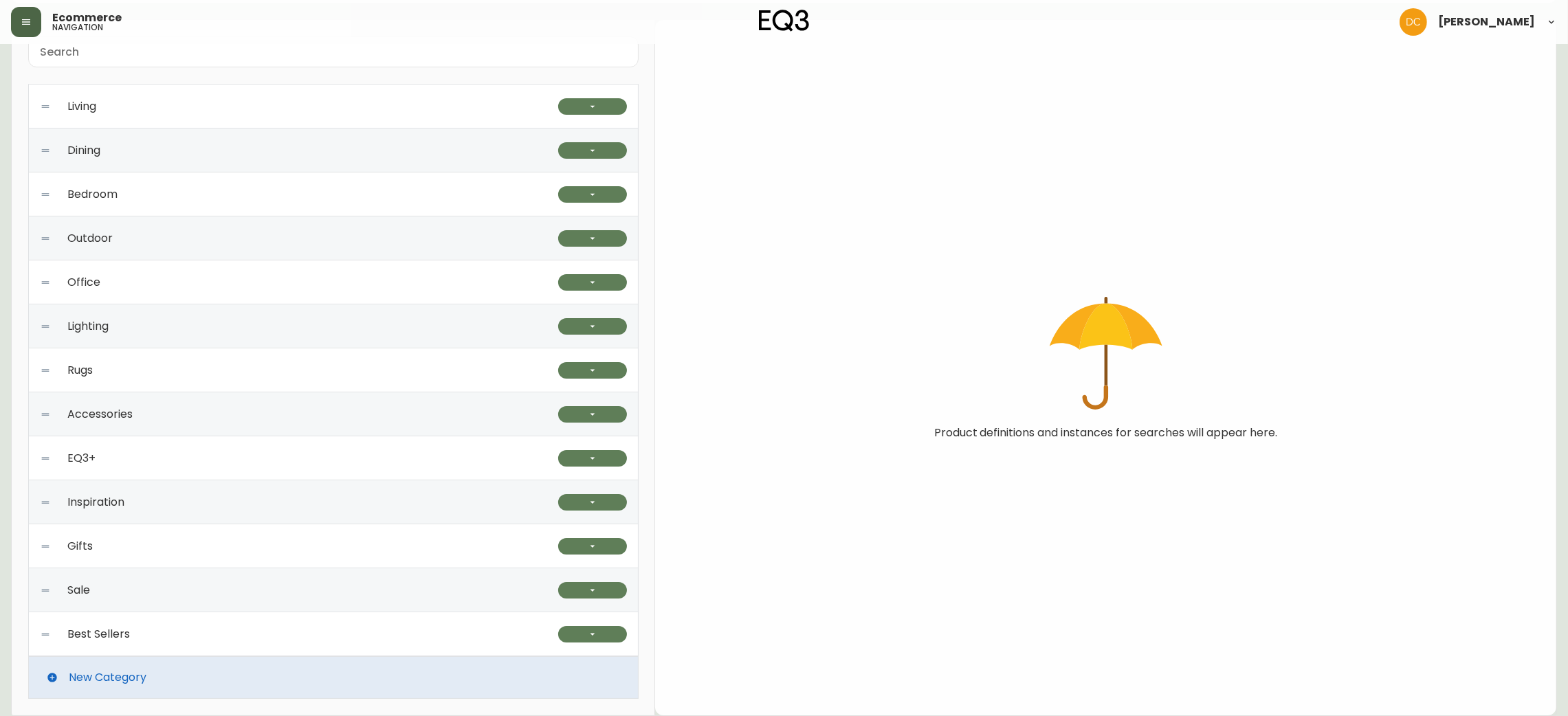
scroll to position [125, 0]
click at [398, 133] on div "Dining" at bounding box center [298, 150] width 518 height 44
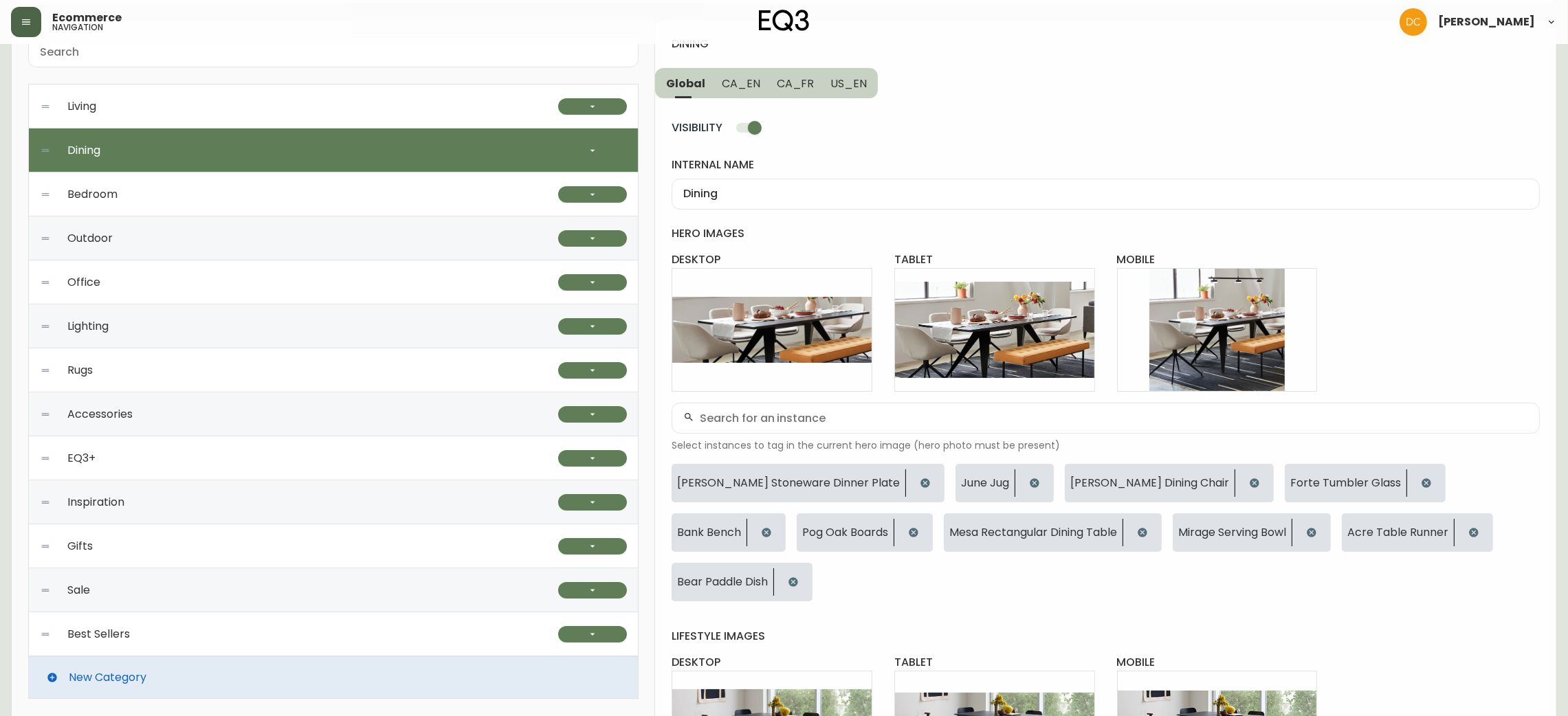
scroll to position [186, 0]
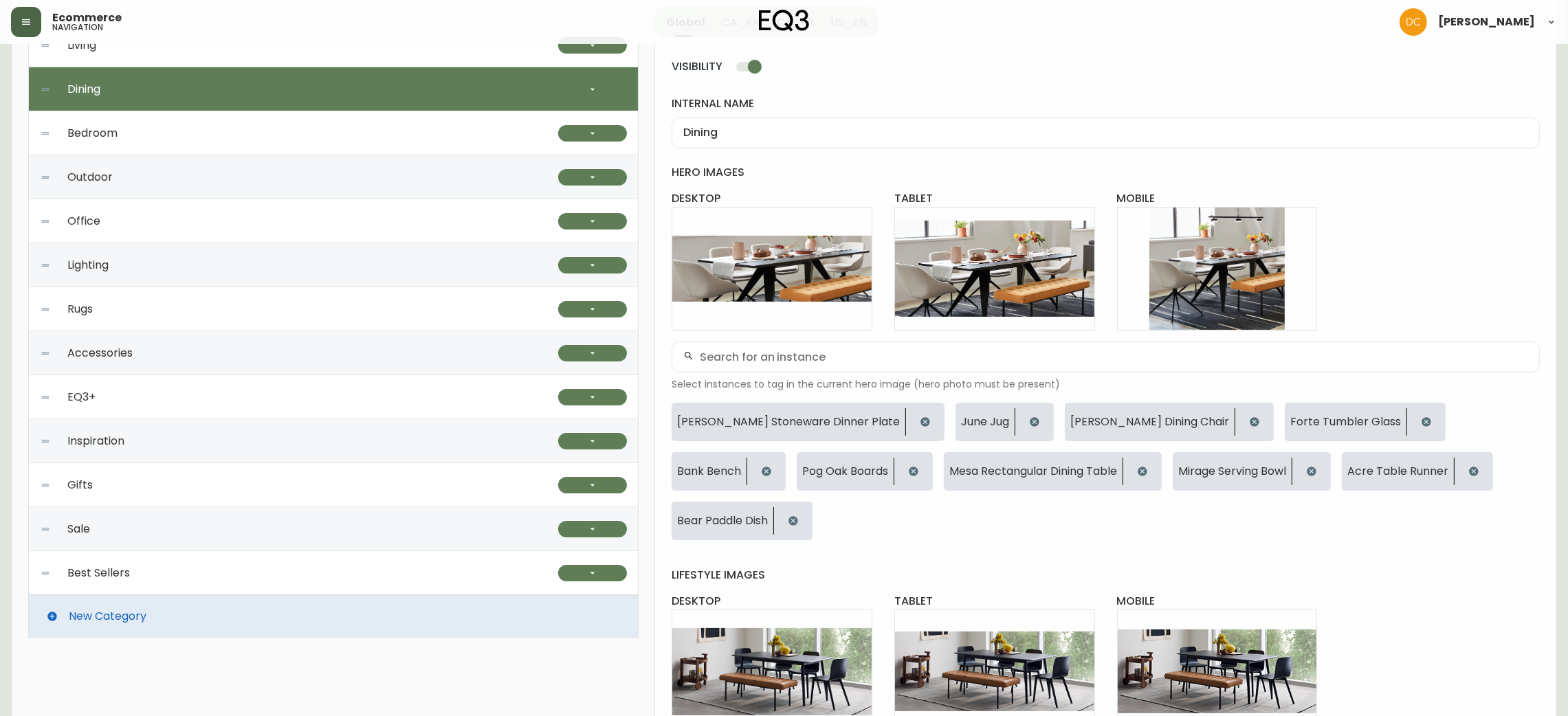
click at [397, 136] on div "Bedroom" at bounding box center [298, 133] width 518 height 44
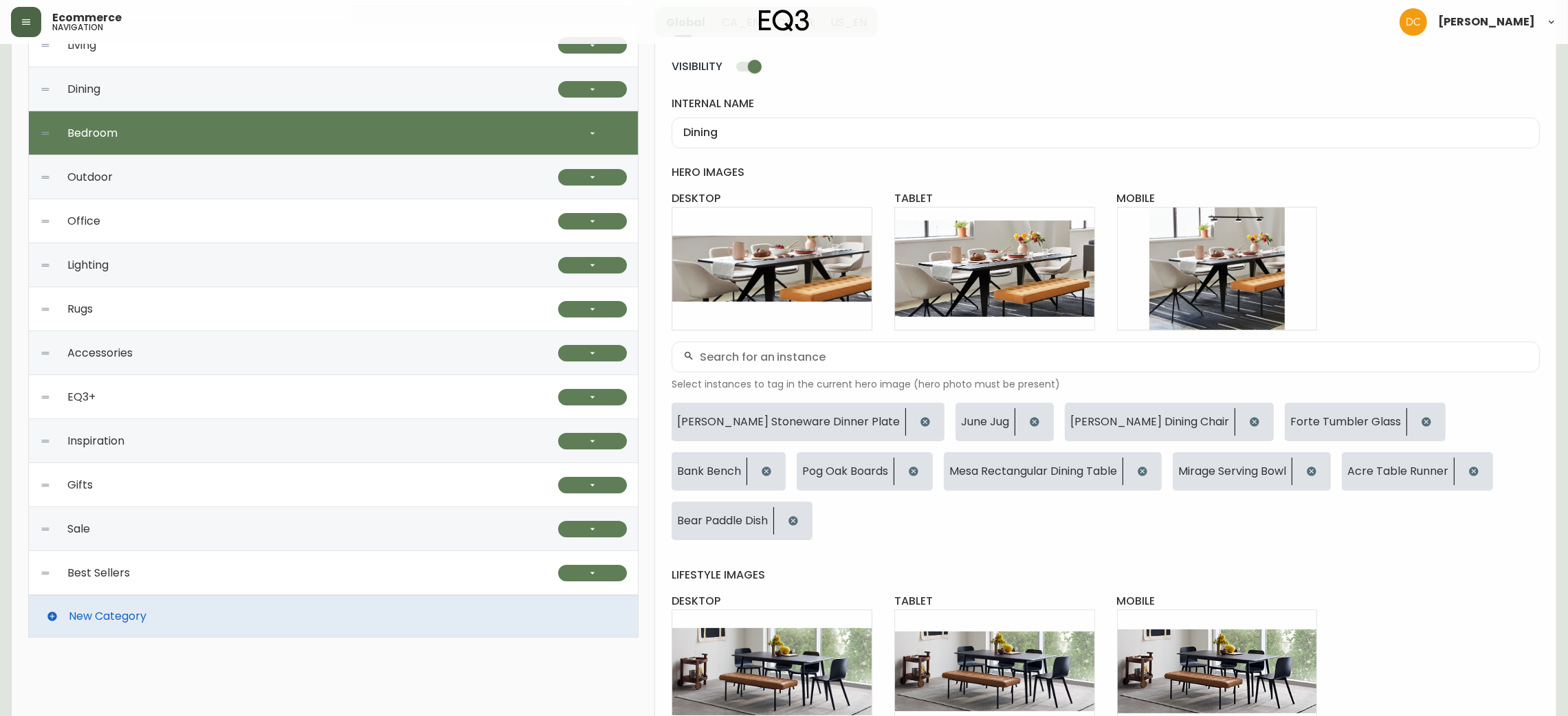
type input "Bedroom"
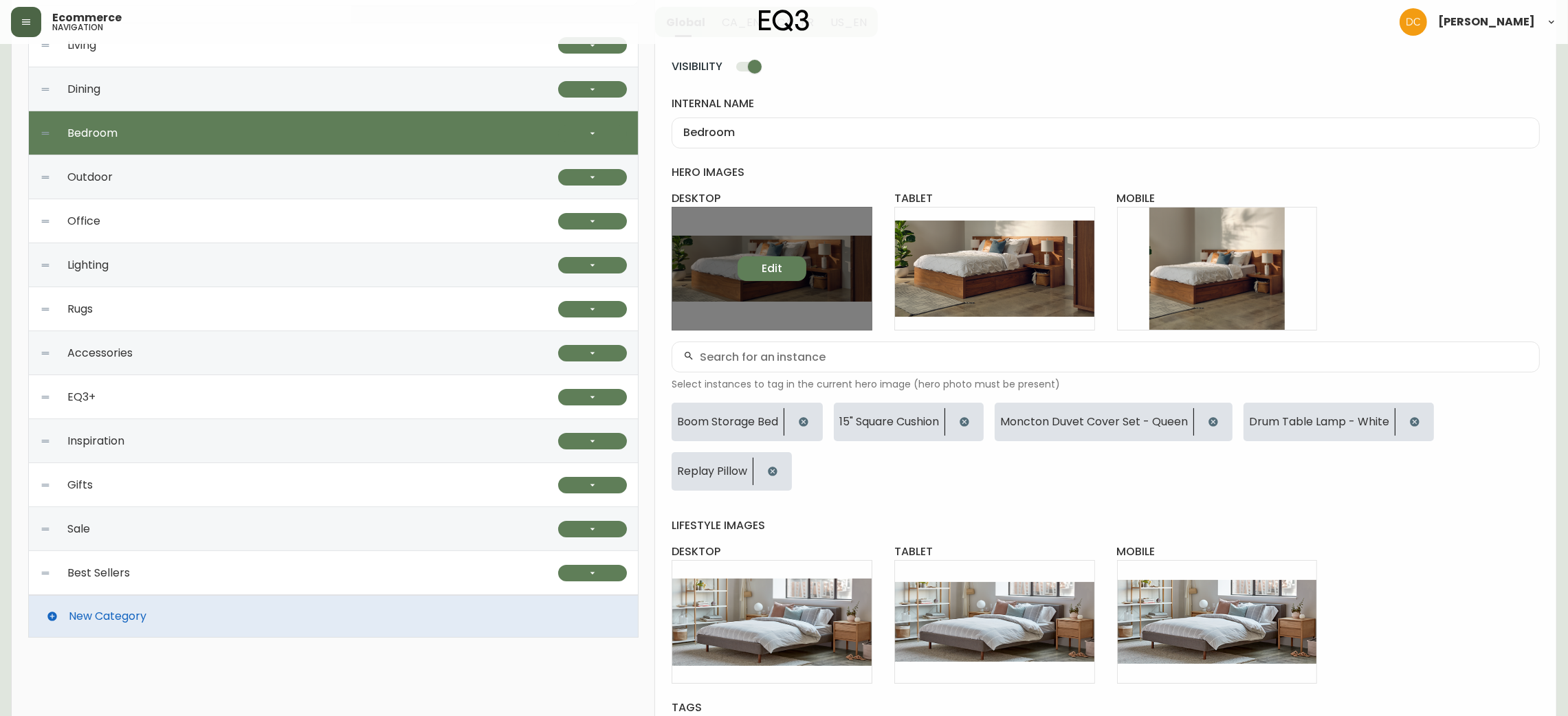
click at [774, 275] on span "Edit" at bounding box center [772, 268] width 21 height 15
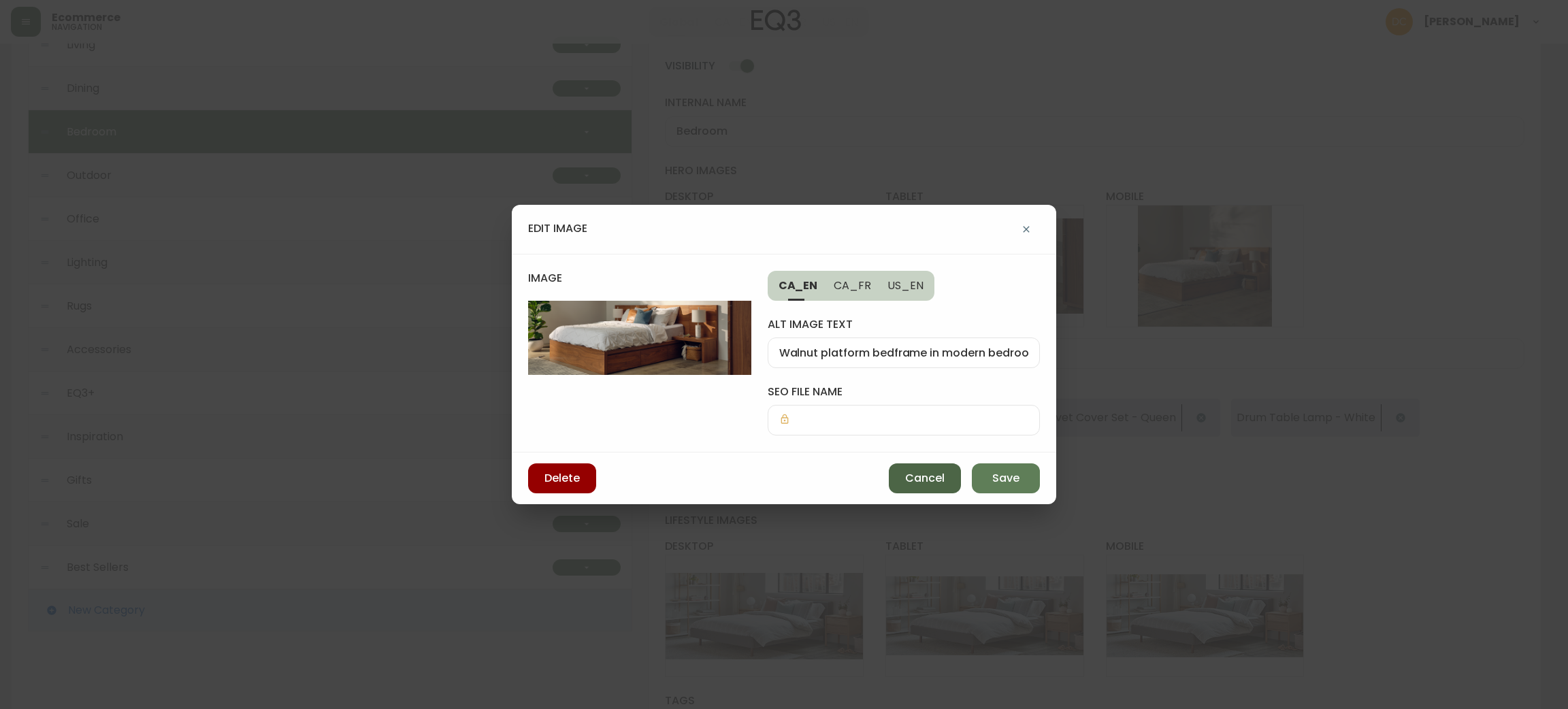
click at [945, 477] on button "Cancel" at bounding box center [925, 478] width 72 height 30
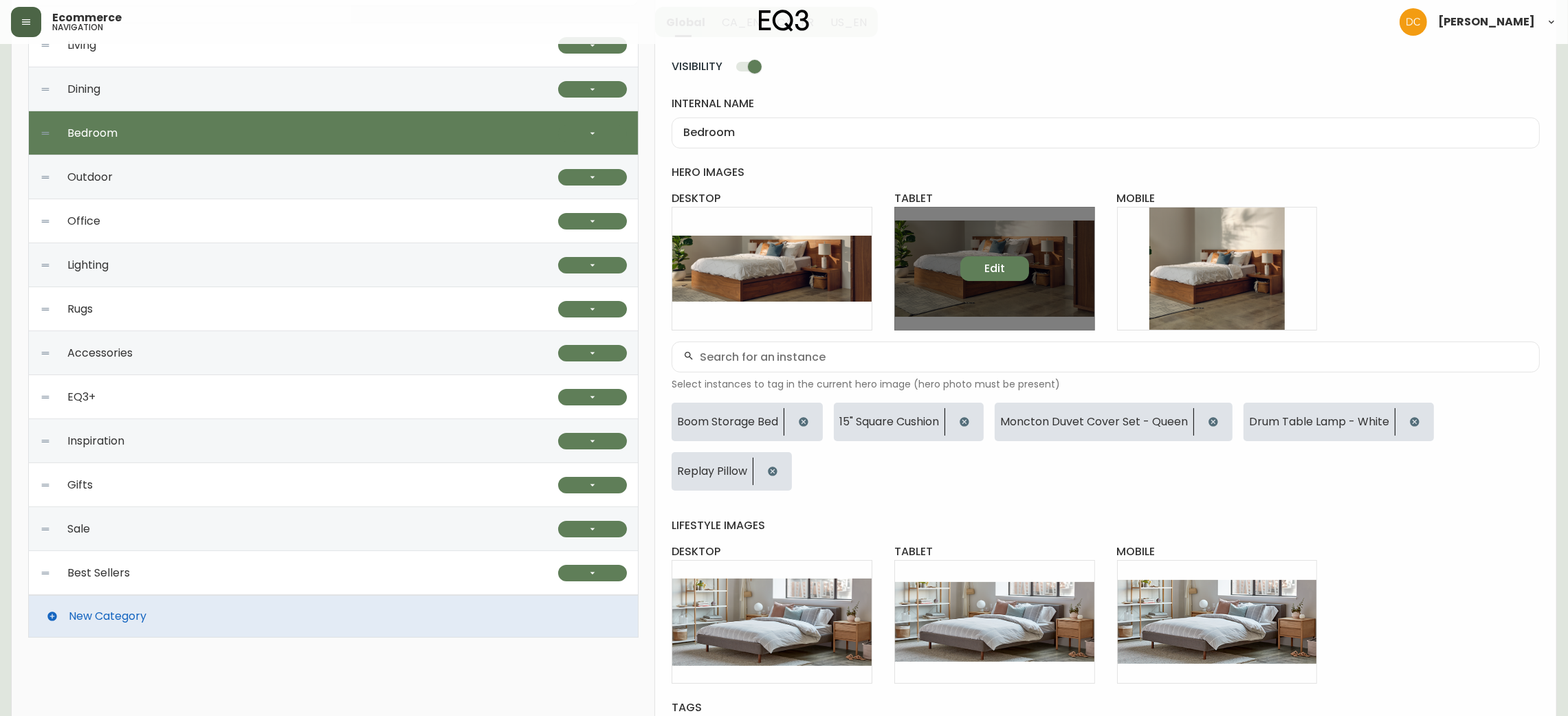
click at [1003, 273] on span "Edit" at bounding box center [995, 268] width 21 height 15
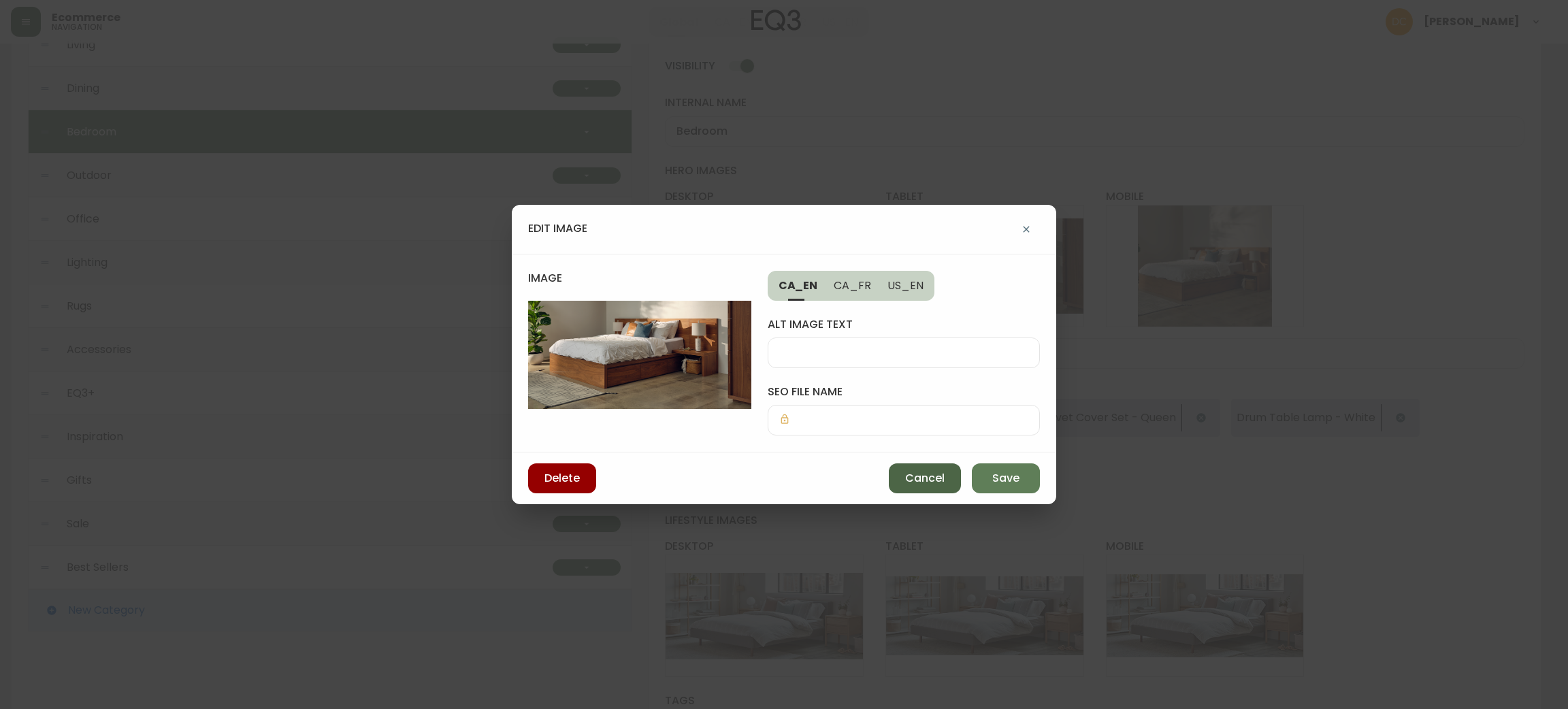
click at [924, 485] on span "Cancel" at bounding box center [924, 478] width 39 height 15
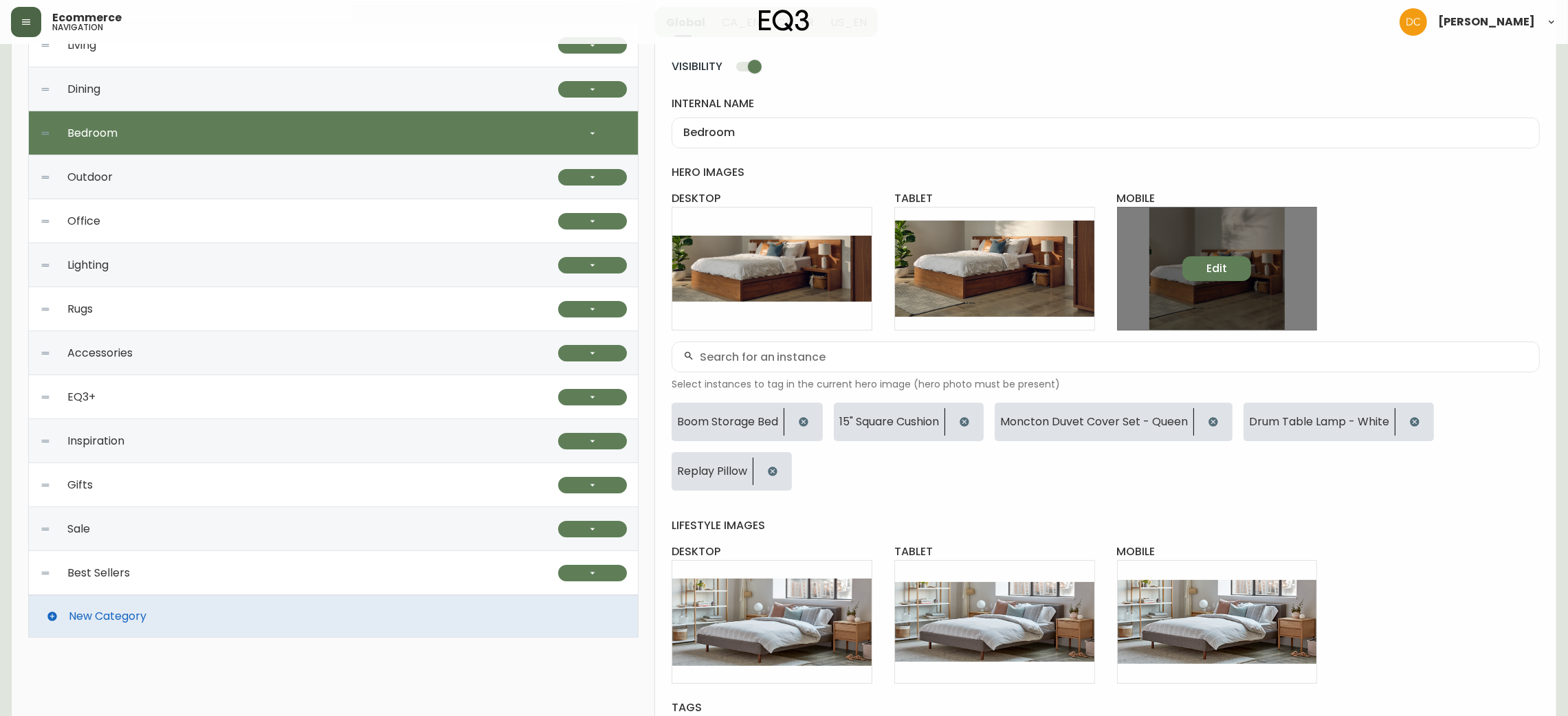
click at [1216, 274] on span "Edit" at bounding box center [1217, 268] width 21 height 15
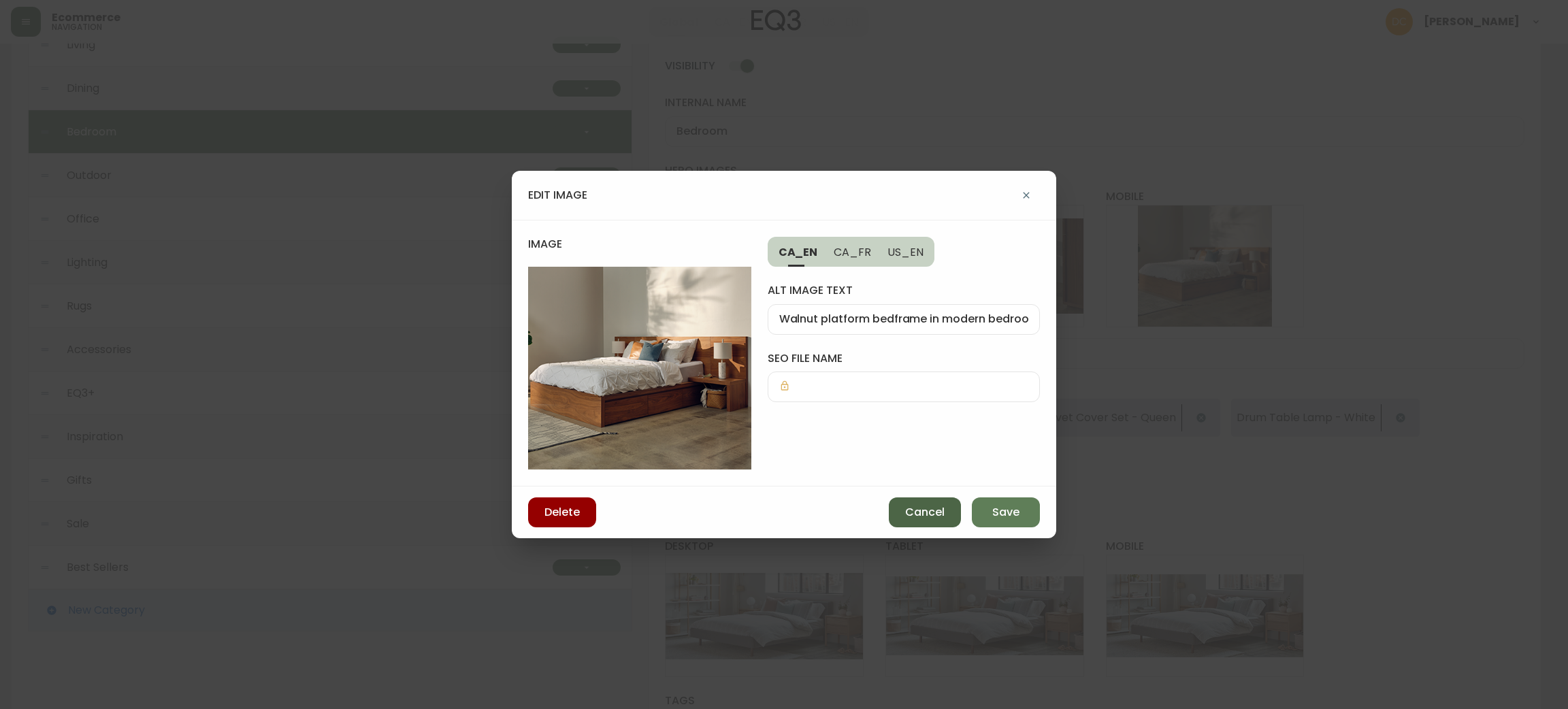
click at [915, 512] on span "Cancel" at bounding box center [924, 512] width 39 height 15
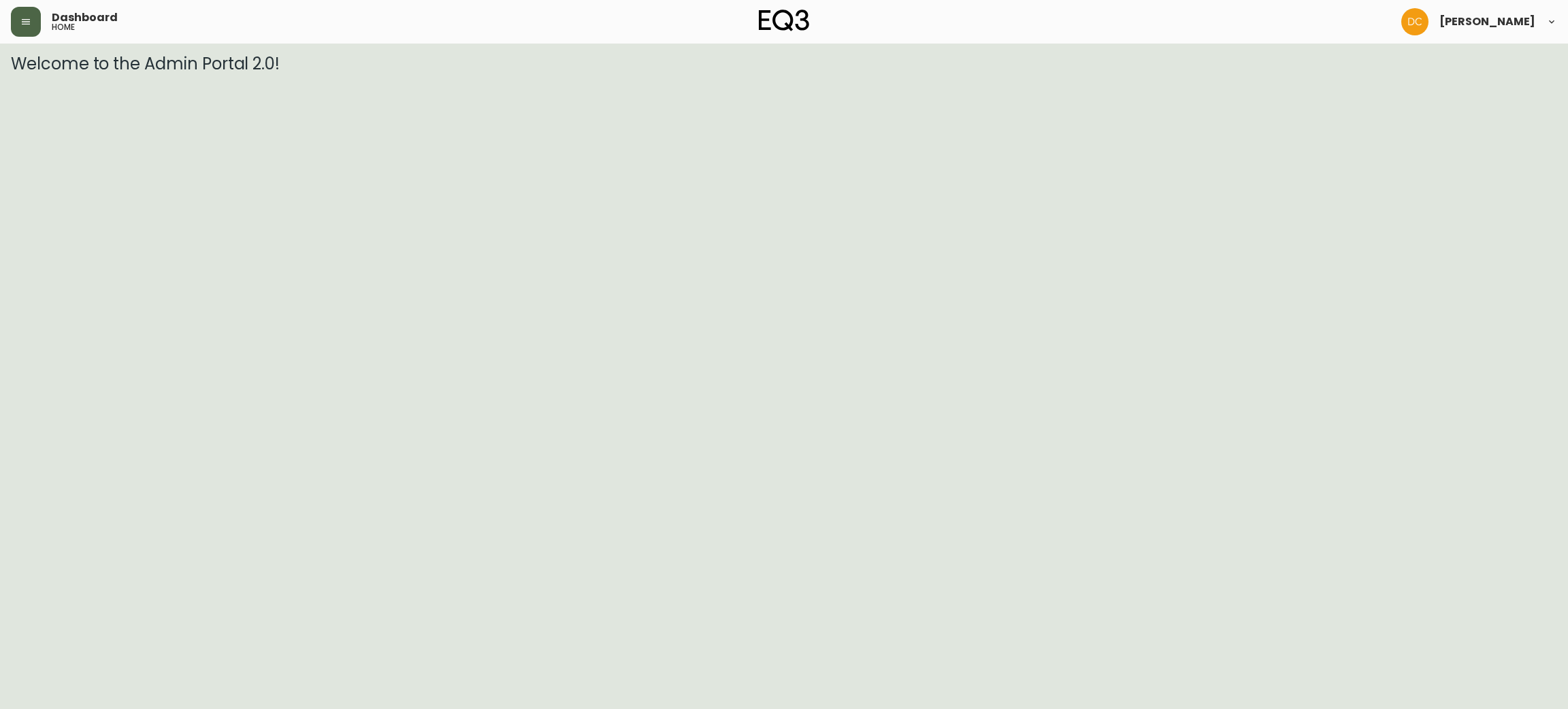
drag, startPoint x: 35, startPoint y: 38, endPoint x: 27, endPoint y: 27, distance: 13.6
click at [27, 27] on div "Dashboard home [PERSON_NAME]" at bounding box center [784, 21] width 1547 height 44
click at [27, 27] on button "button" at bounding box center [25, 21] width 30 height 30
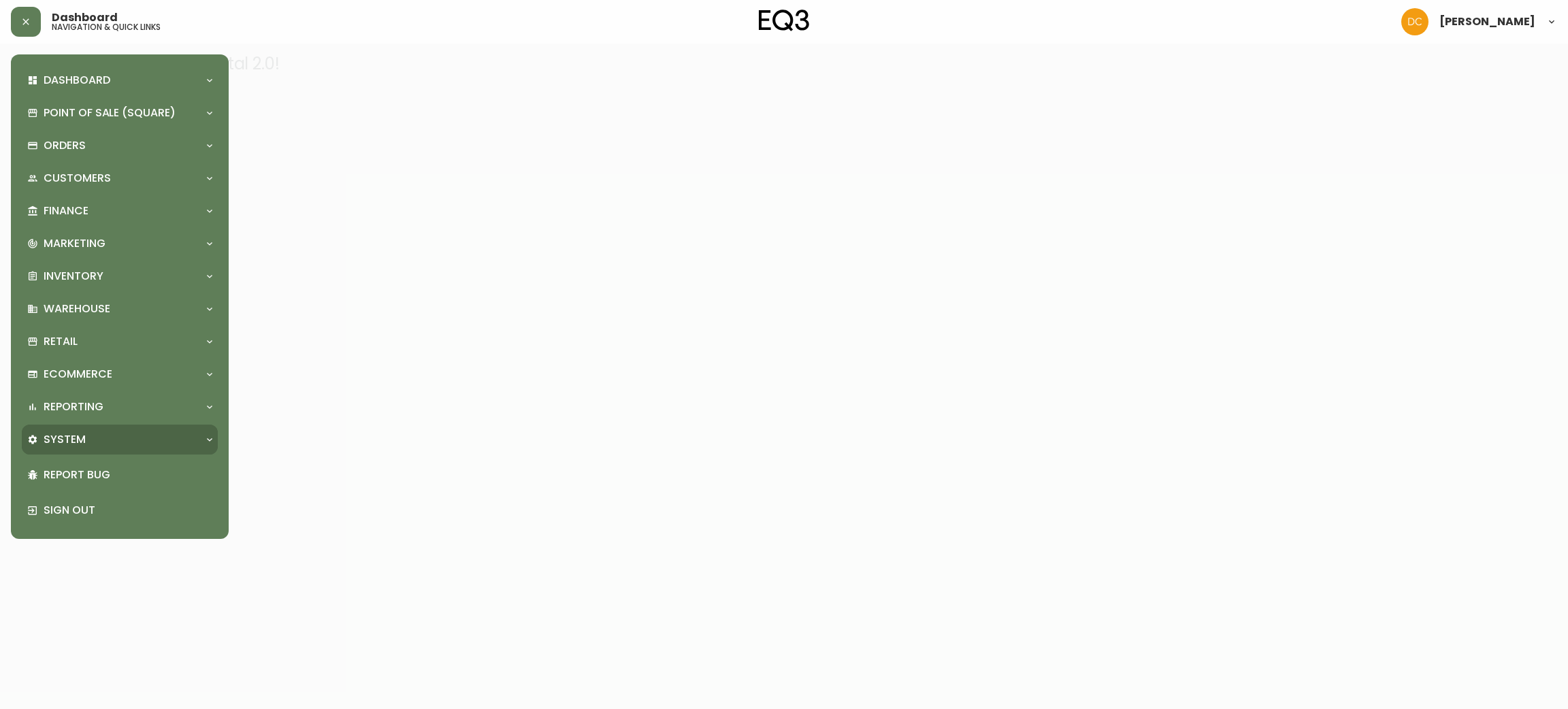
click at [68, 438] on p "System" at bounding box center [64, 438] width 42 height 15
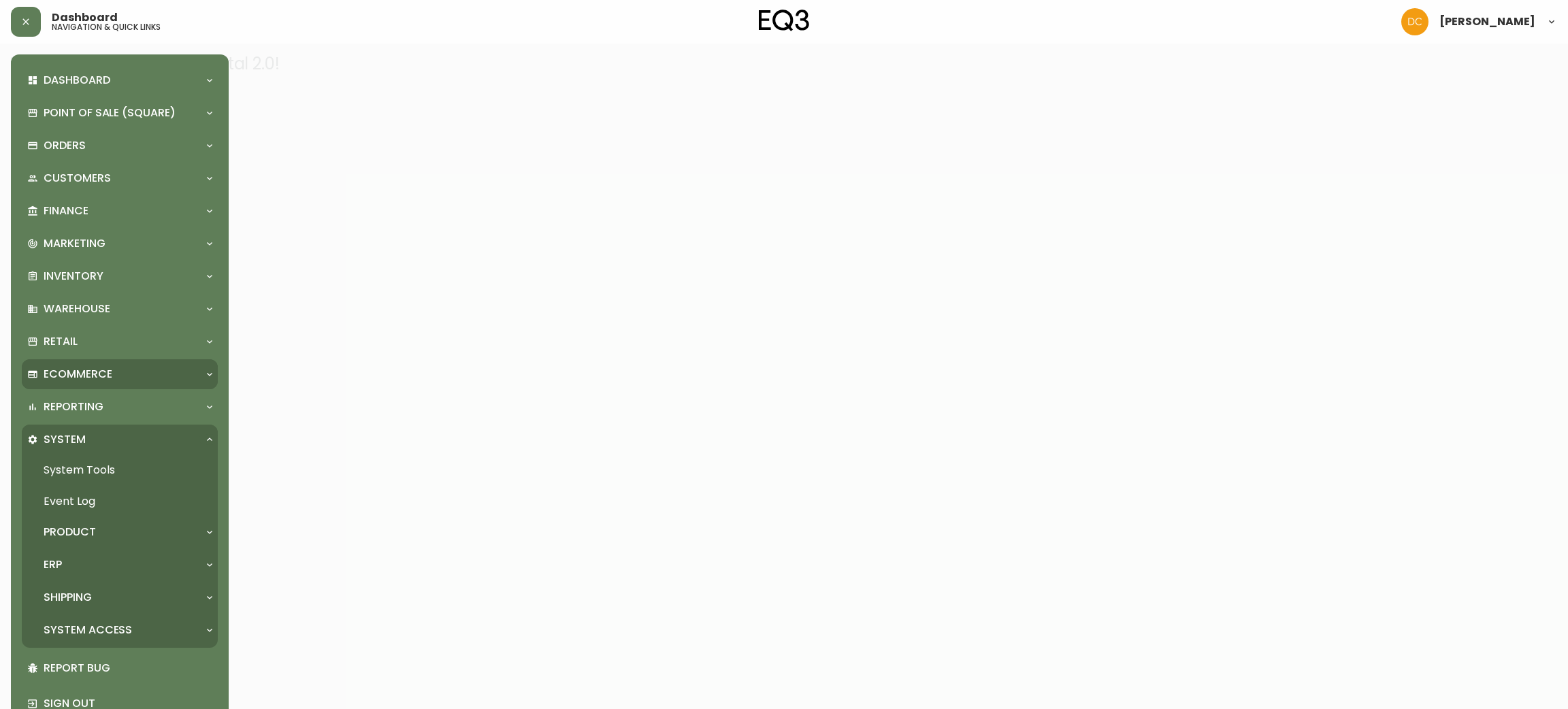
click at [136, 366] on div "Ecommerce" at bounding box center [113, 373] width 172 height 15
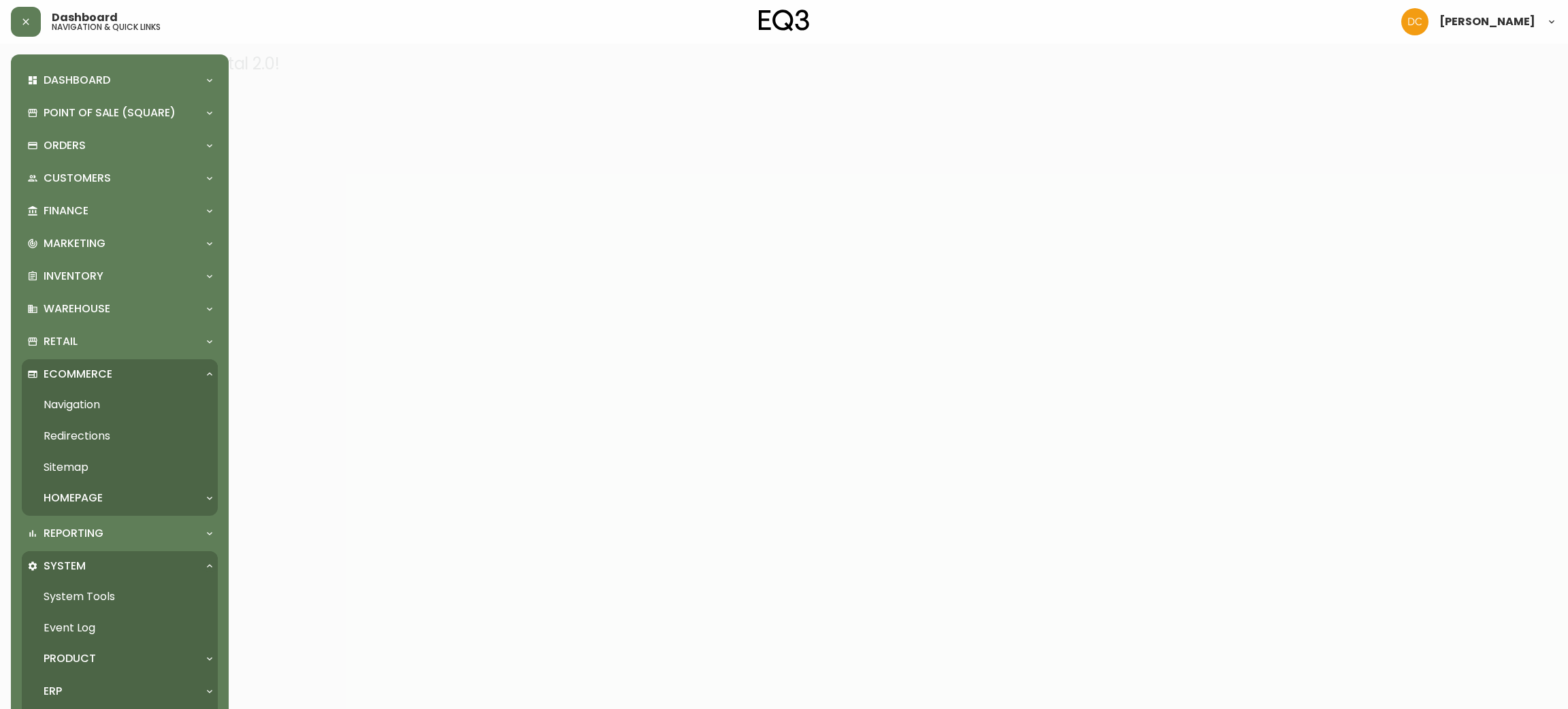
click at [123, 407] on link "Navigation" at bounding box center [119, 404] width 196 height 31
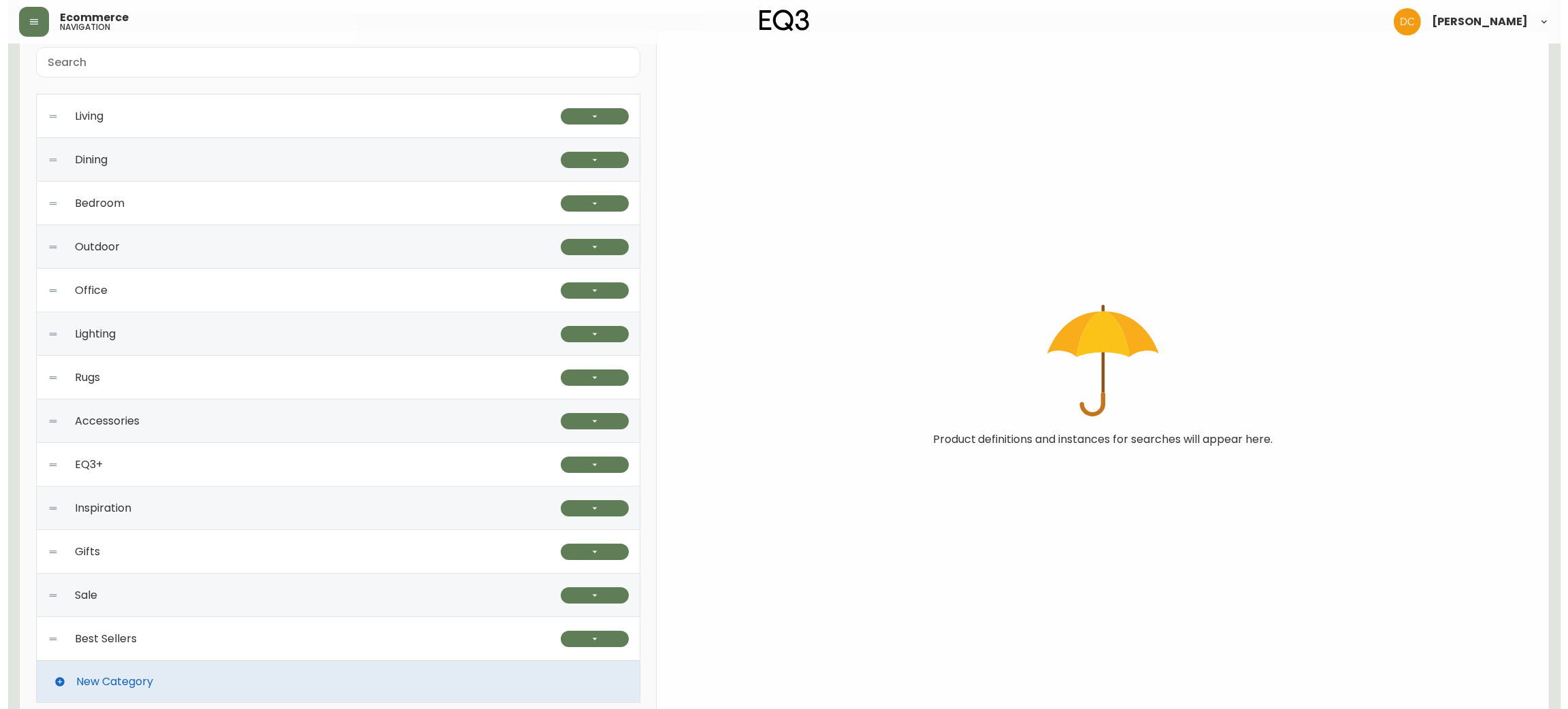
scroll to position [118, 0]
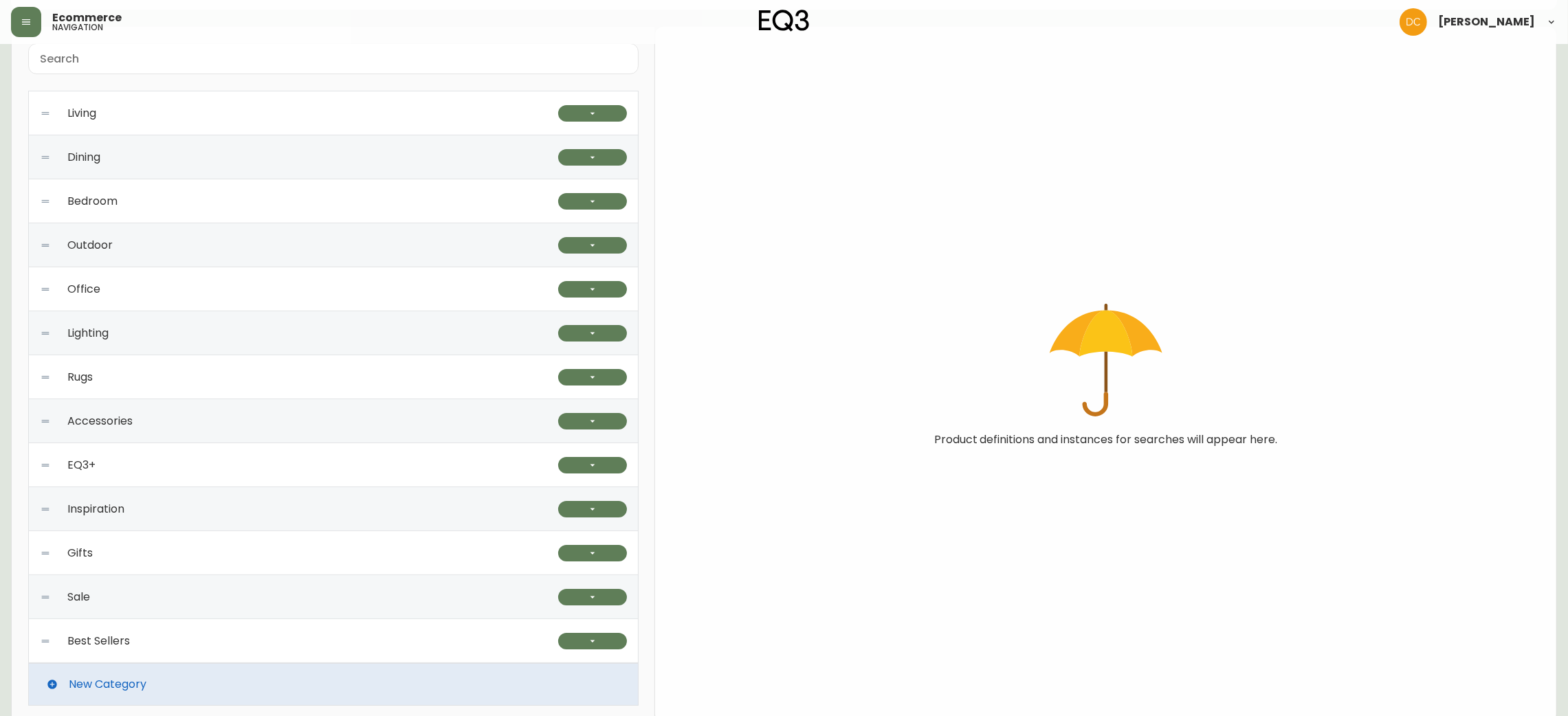
click at [5, 18] on header "Ecommerce navigation [PERSON_NAME]" at bounding box center [784, 22] width 1568 height 44
click at [23, 25] on icon "button" at bounding box center [26, 22] width 11 height 11
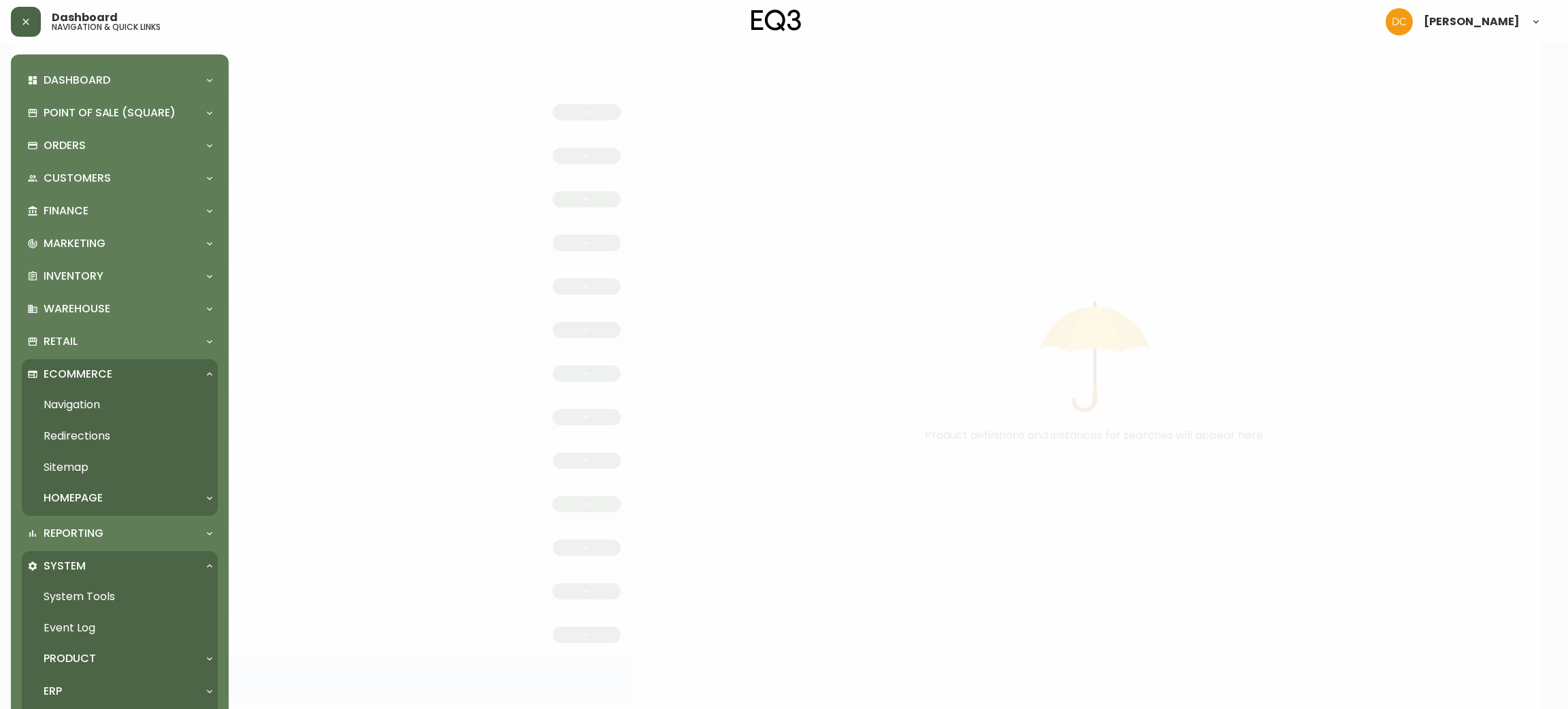
click at [157, 497] on div "Homepage" at bounding box center [113, 497] width 172 height 15
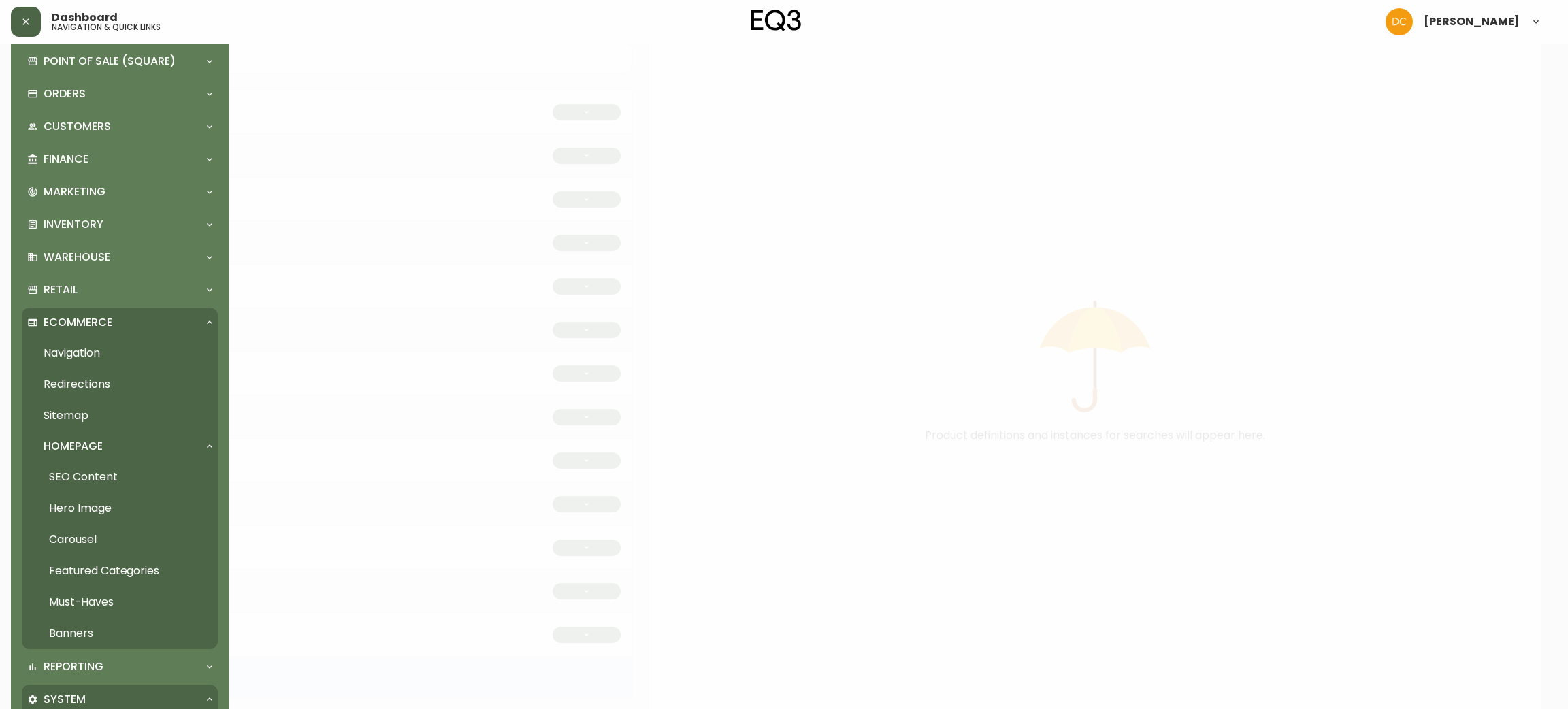
scroll to position [66, 0]
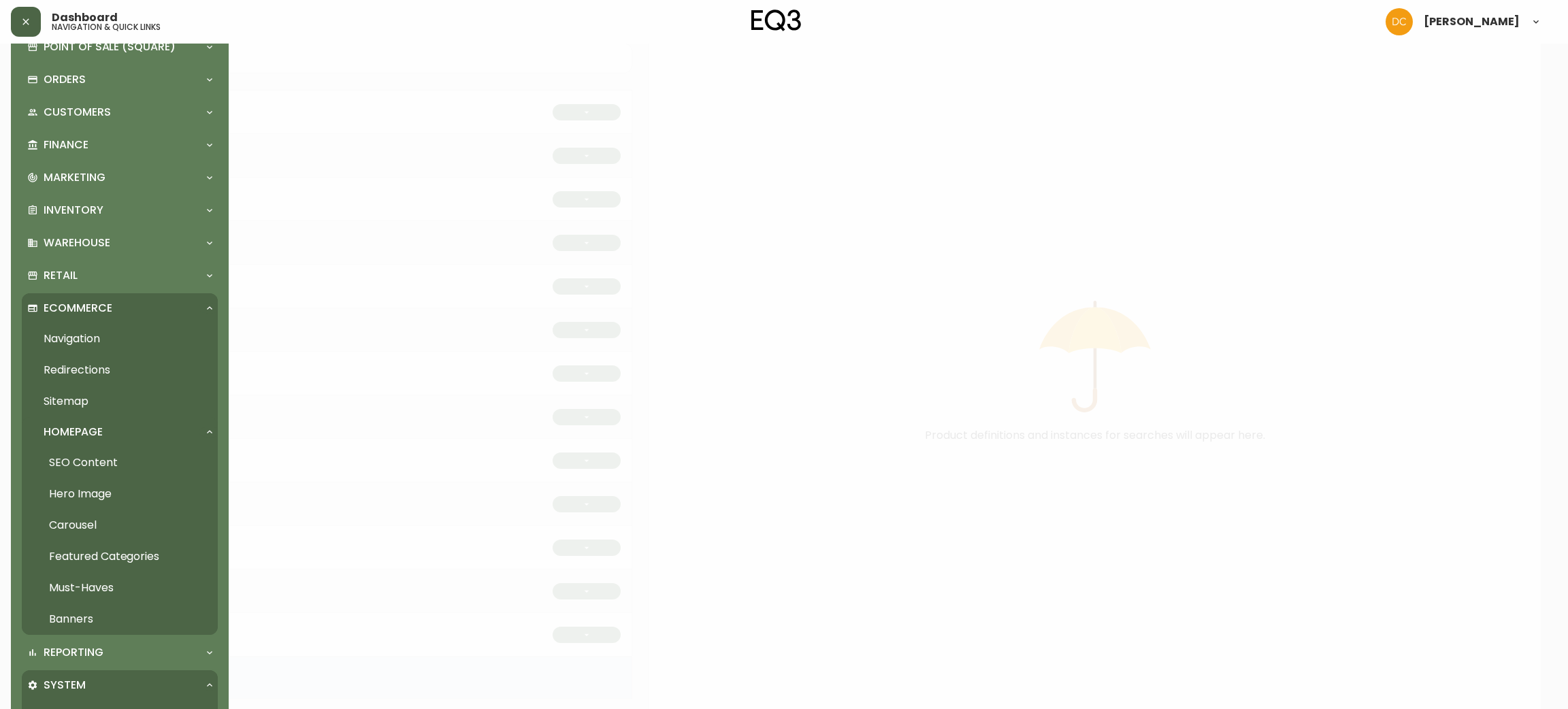
click at [100, 555] on link "Featured Categories" at bounding box center [119, 557] width 196 height 31
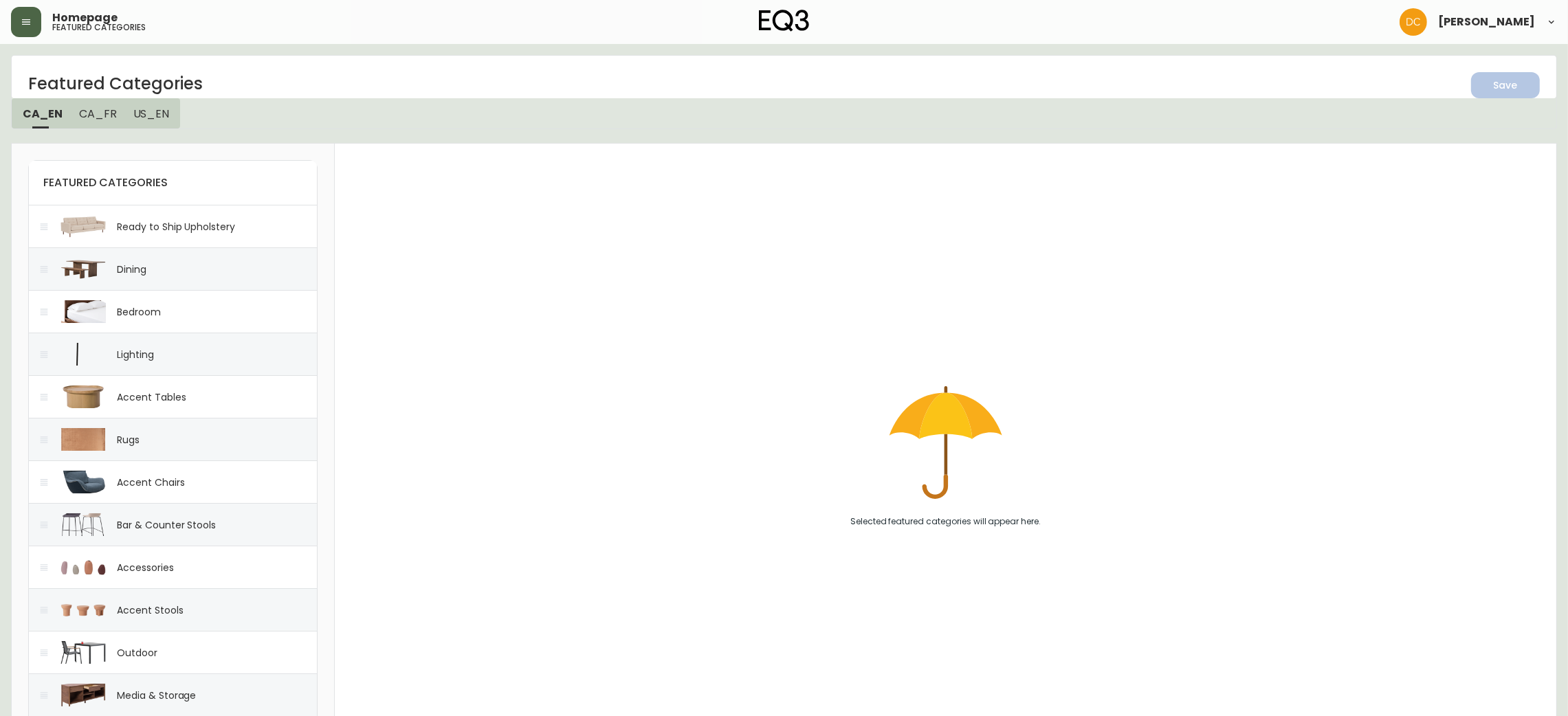
click at [155, 395] on div "Accent Tables" at bounding box center [151, 397] width 69 height 14
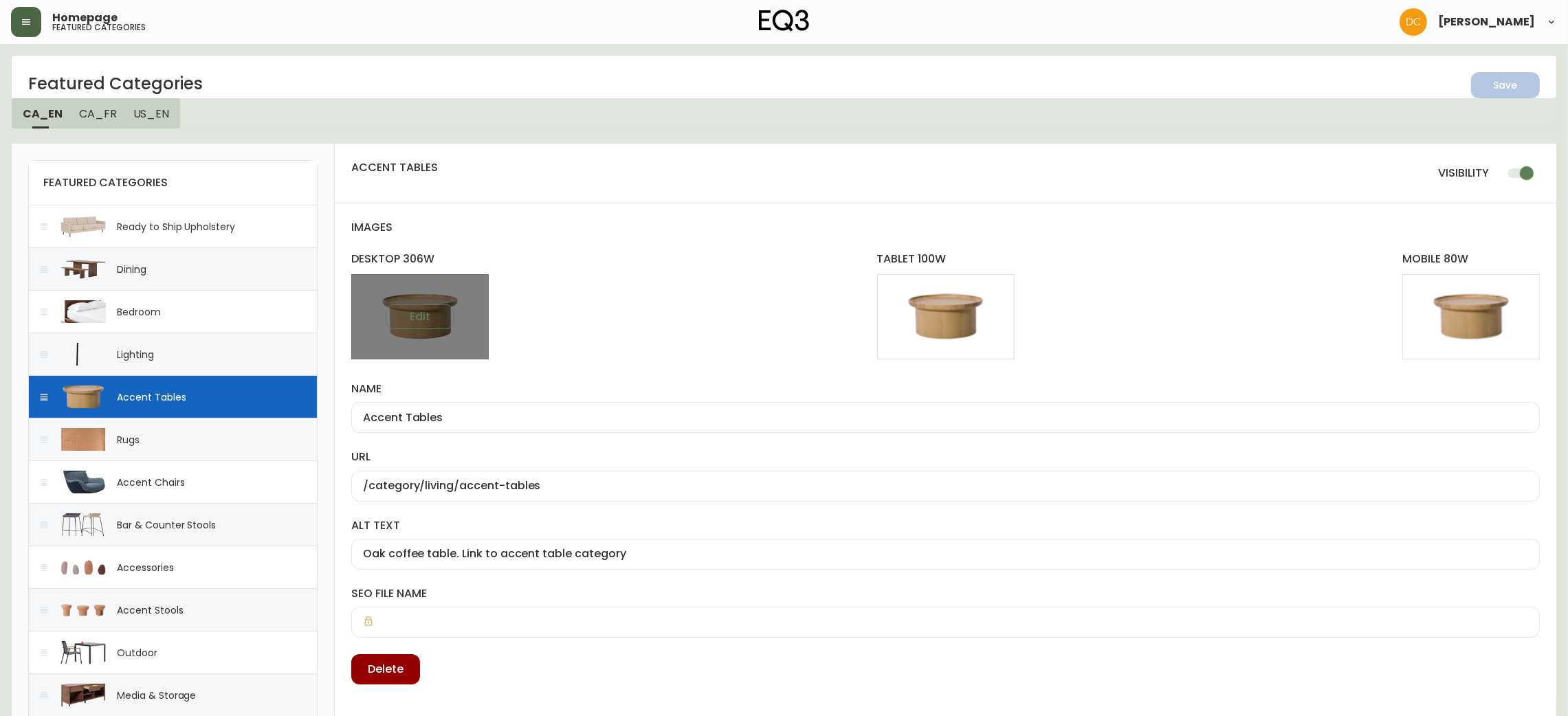
drag, startPoint x: 426, startPoint y: 317, endPoint x: 389, endPoint y: 292, distance: 44.7
click at [389, 292] on div "Edit" at bounding box center [419, 317] width 137 height 85
click at [403, 308] on button "Edit" at bounding box center [420, 317] width 69 height 25
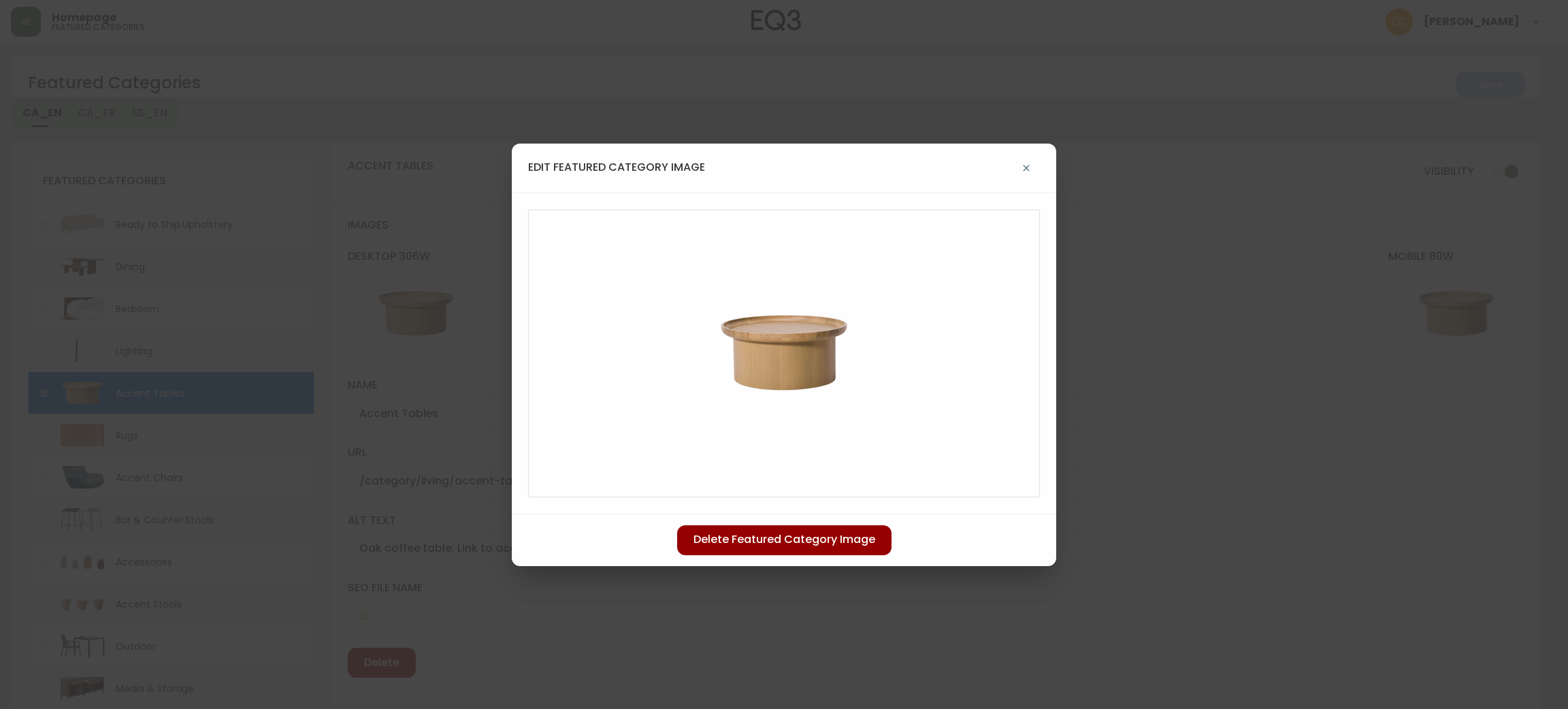
click at [947, 89] on div "edit featured category image Delete Featured Category Image" at bounding box center [784, 354] width 1568 height 709
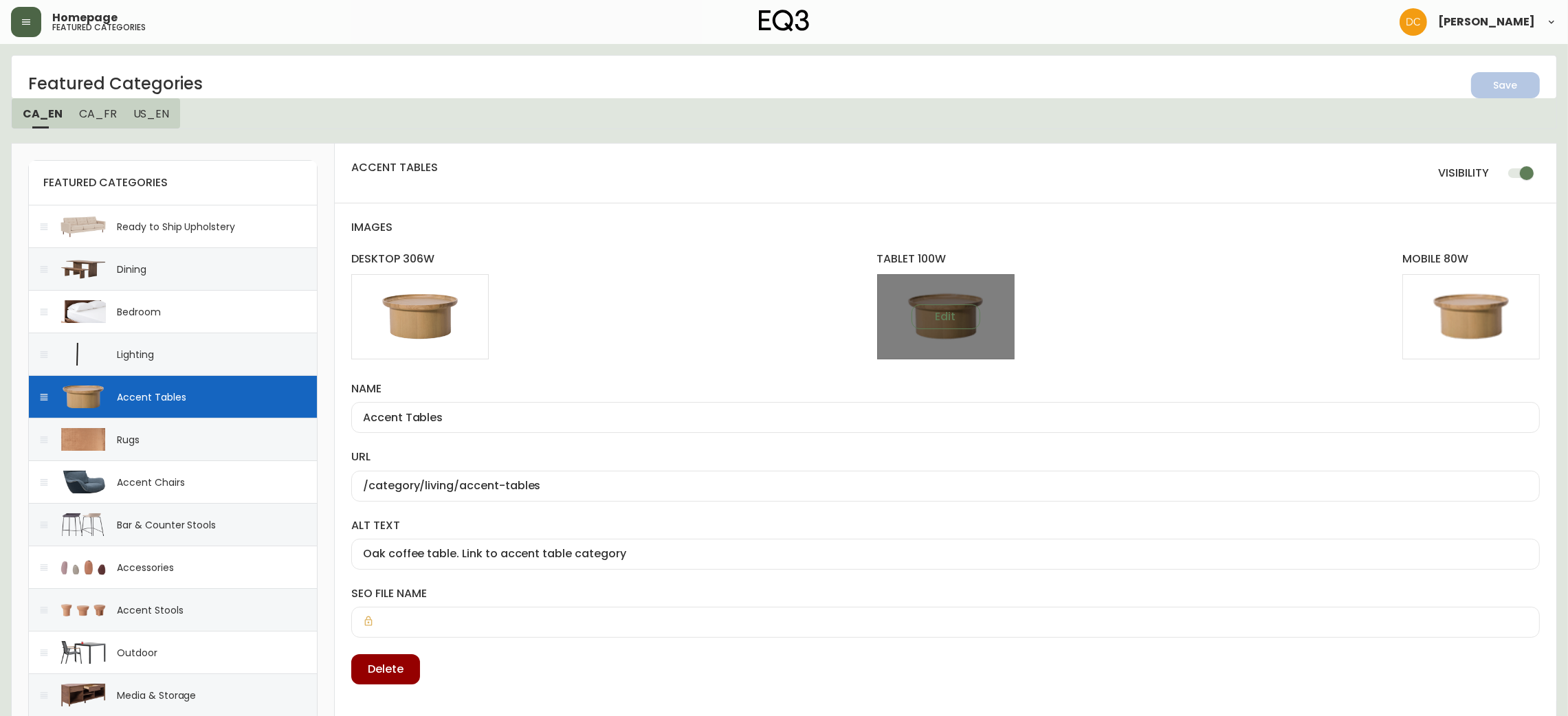
click at [948, 304] on div "Edit" at bounding box center [945, 317] width 137 height 85
click at [942, 312] on span "Edit" at bounding box center [945, 316] width 21 height 15
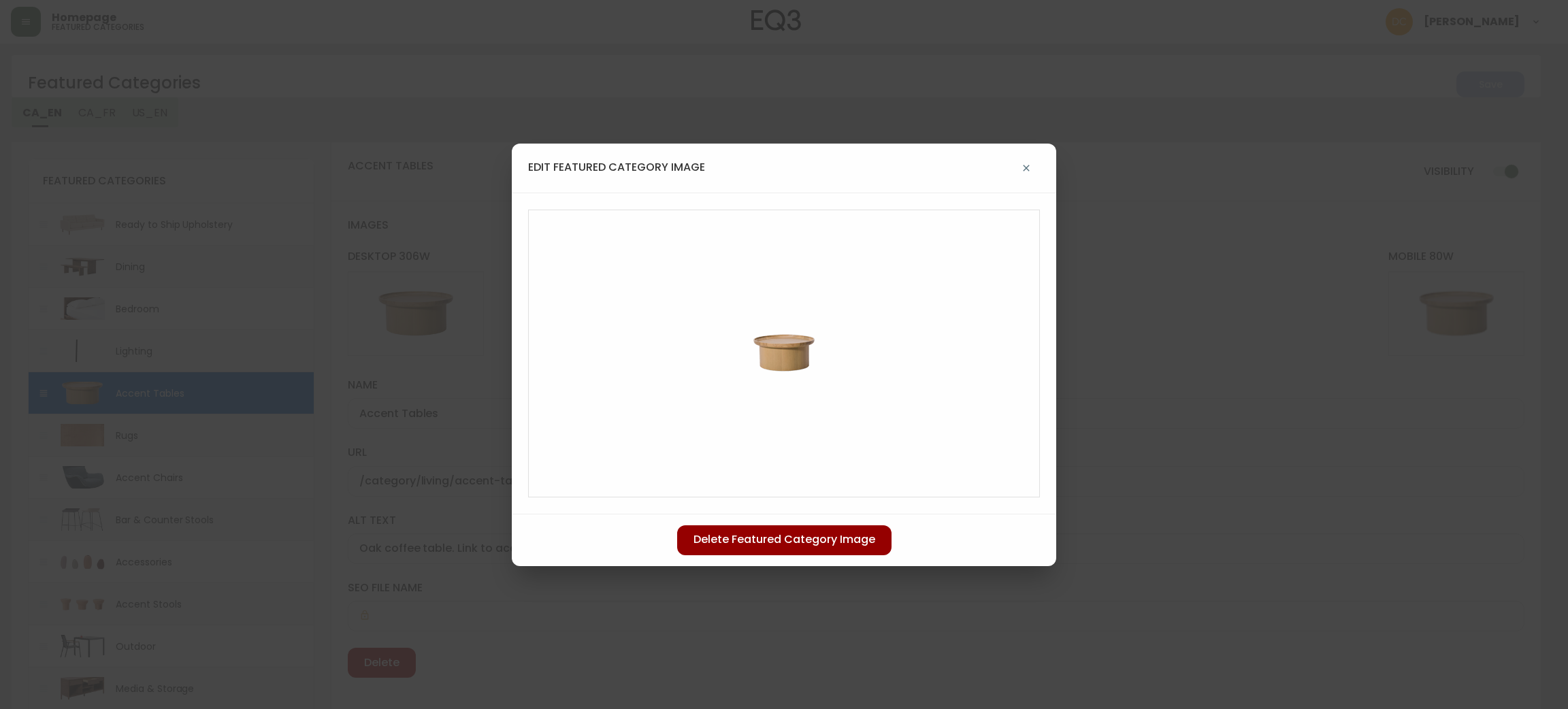
drag, startPoint x: 676, startPoint y: 331, endPoint x: 1016, endPoint y: 334, distance: 340.0
click at [1016, 334] on div at bounding box center [784, 354] width 512 height 288
click at [999, 141] on div "edit featured category image Delete Featured Category Image" at bounding box center [784, 354] width 1568 height 709
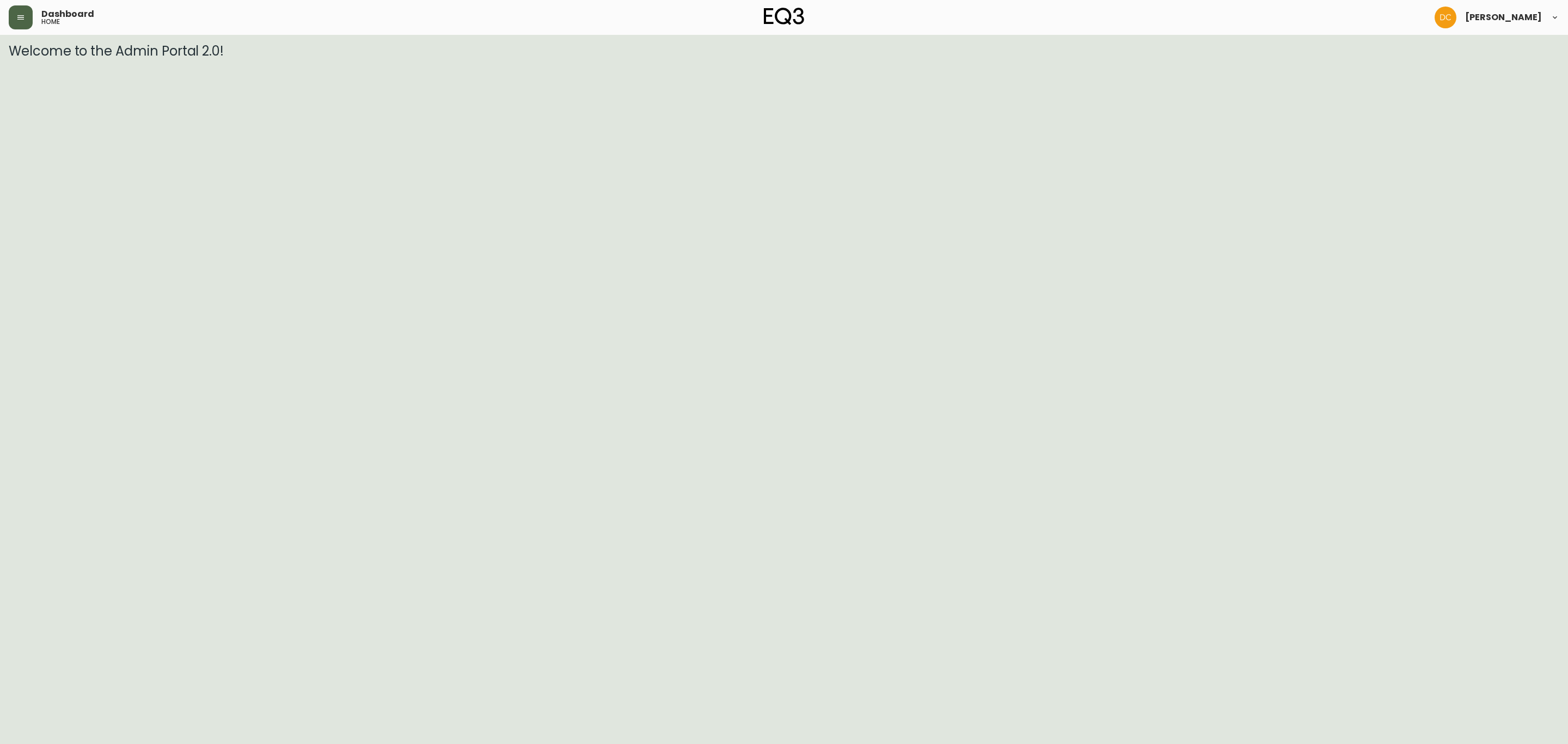
click at [20, 16] on icon "button" at bounding box center [20, 17] width 9 height 9
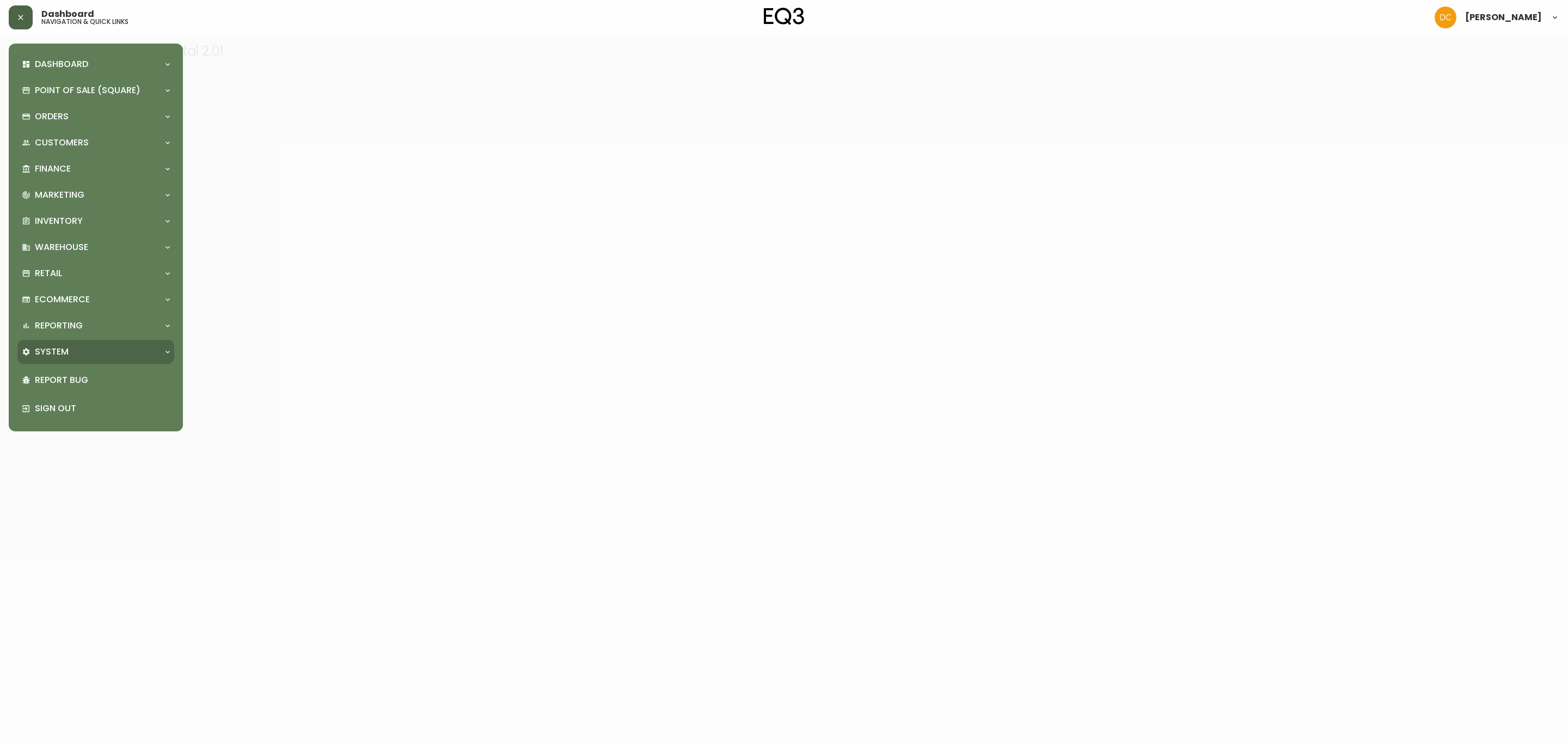
click at [87, 349] on div "System" at bounding box center [91, 351] width 138 height 12
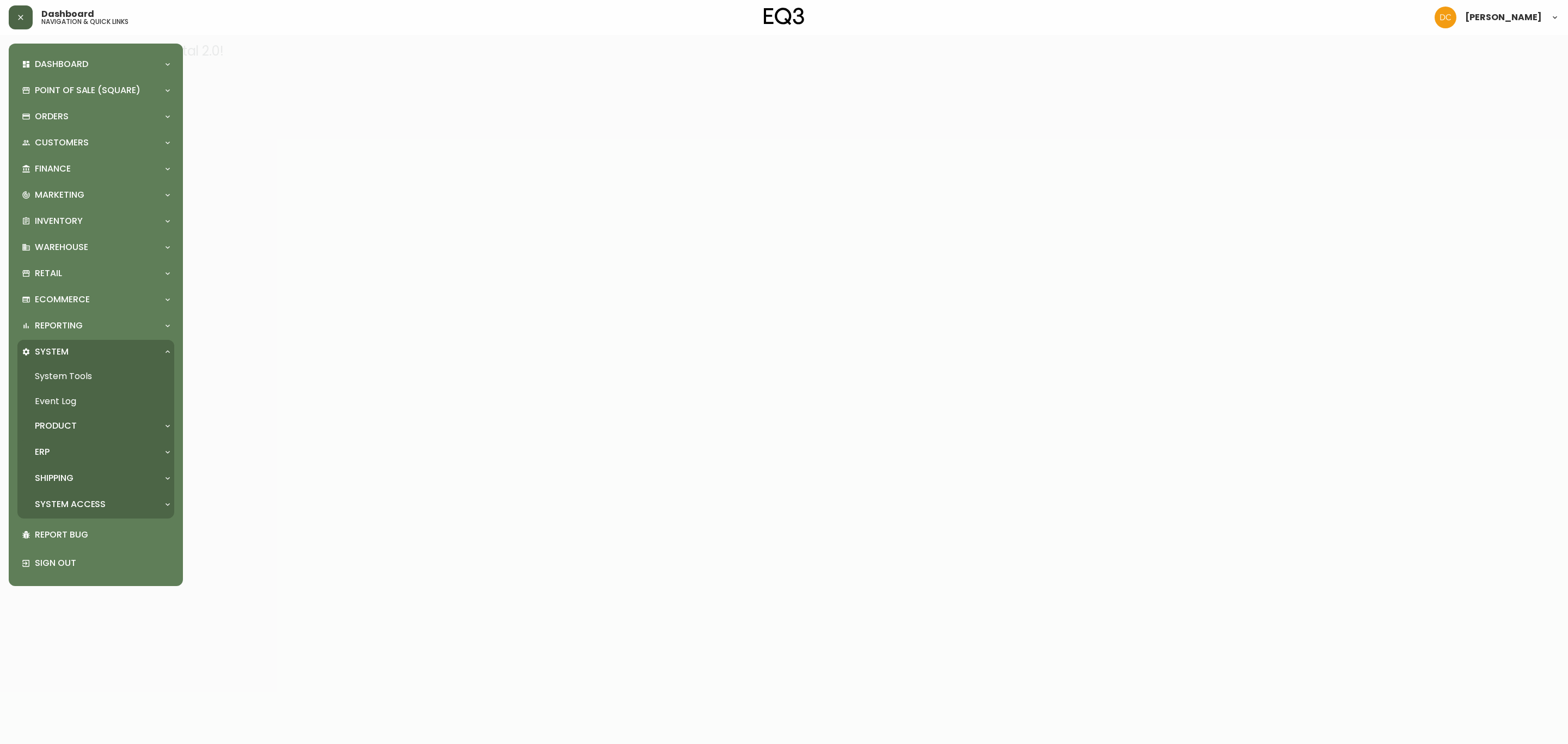
click at [72, 446] on div "ERP" at bounding box center [91, 452] width 138 height 12
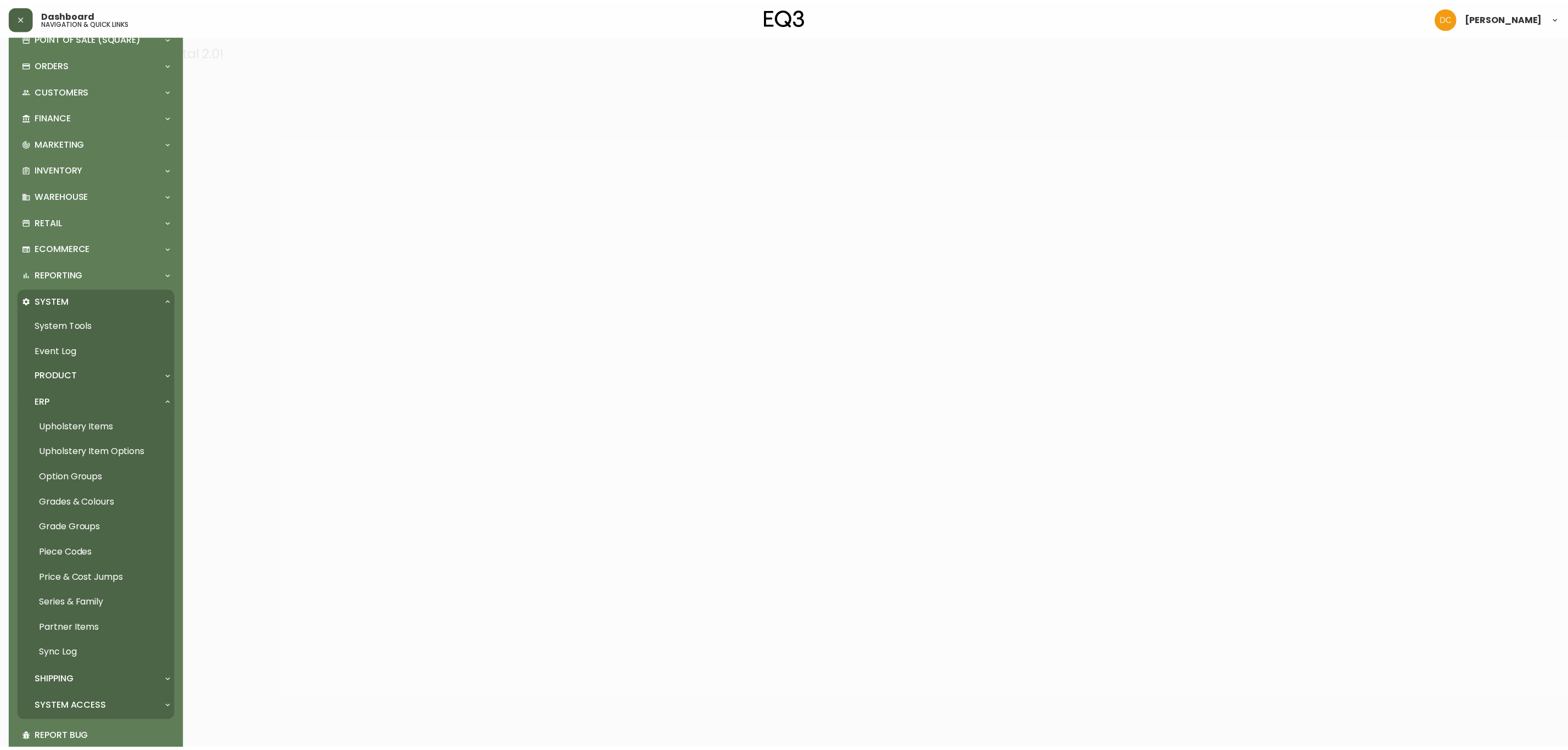
scroll to position [82, 0]
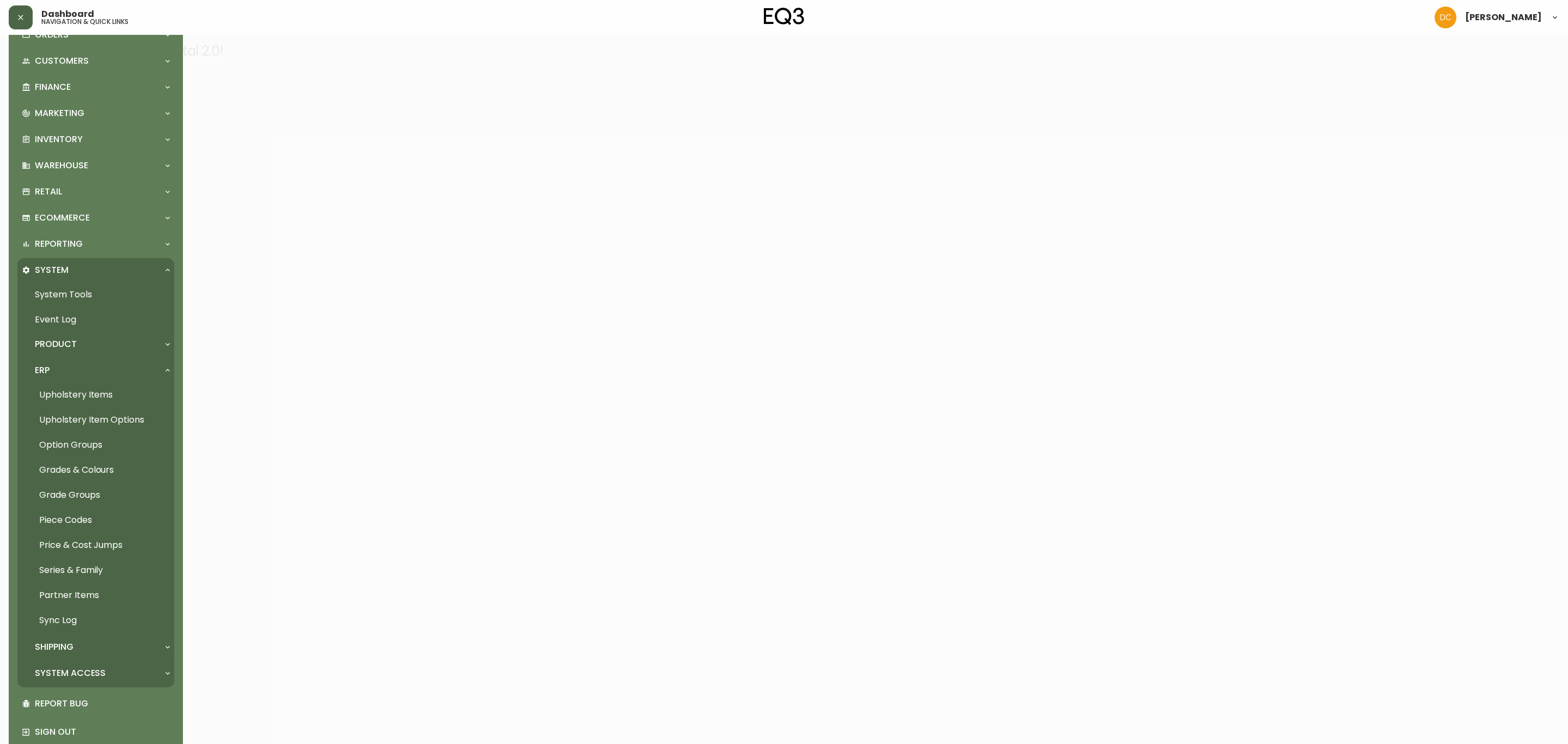
click at [85, 469] on link "Grades & Colours" at bounding box center [95, 470] width 157 height 25
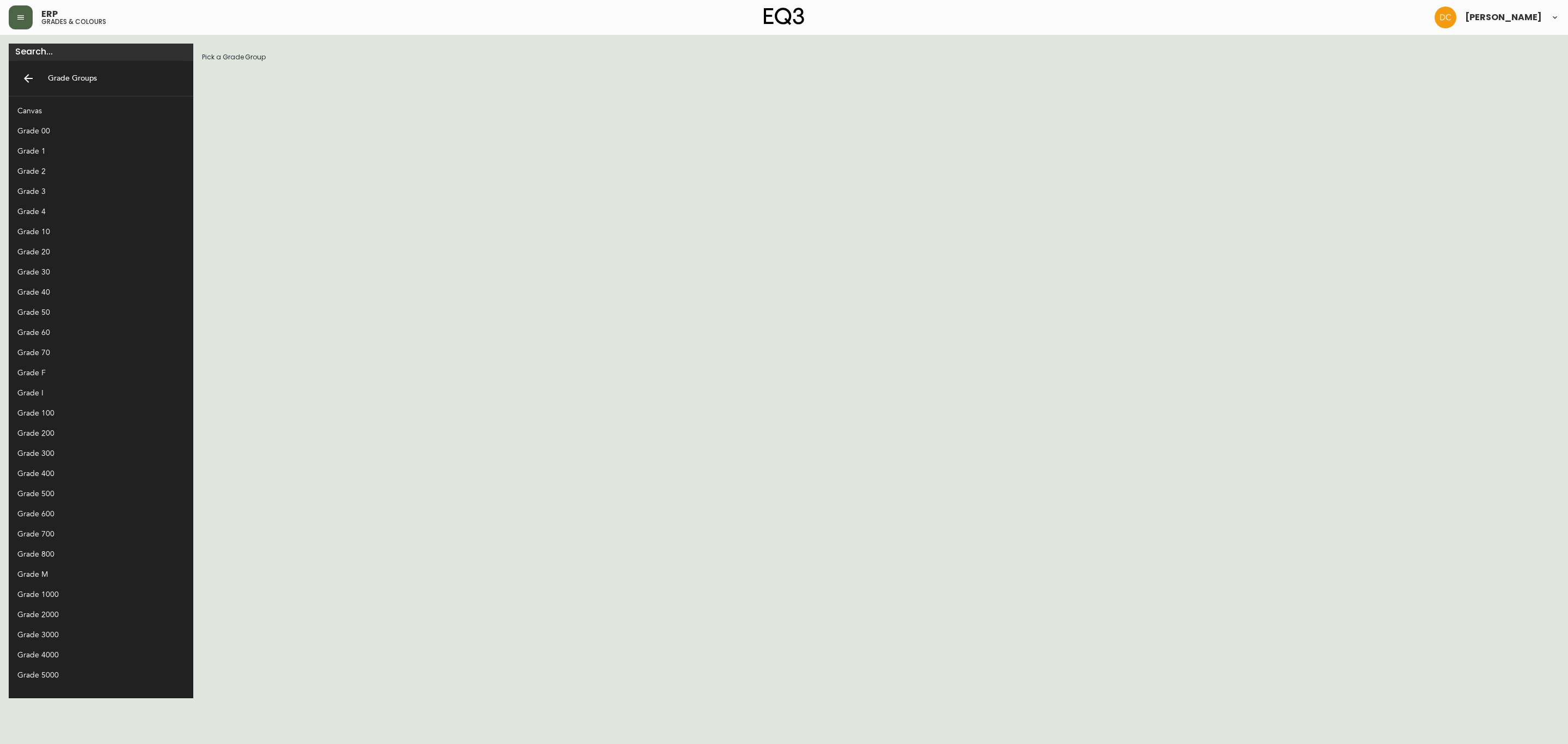
click at [76, 257] on div "Grade 20" at bounding box center [92, 252] width 150 height 12
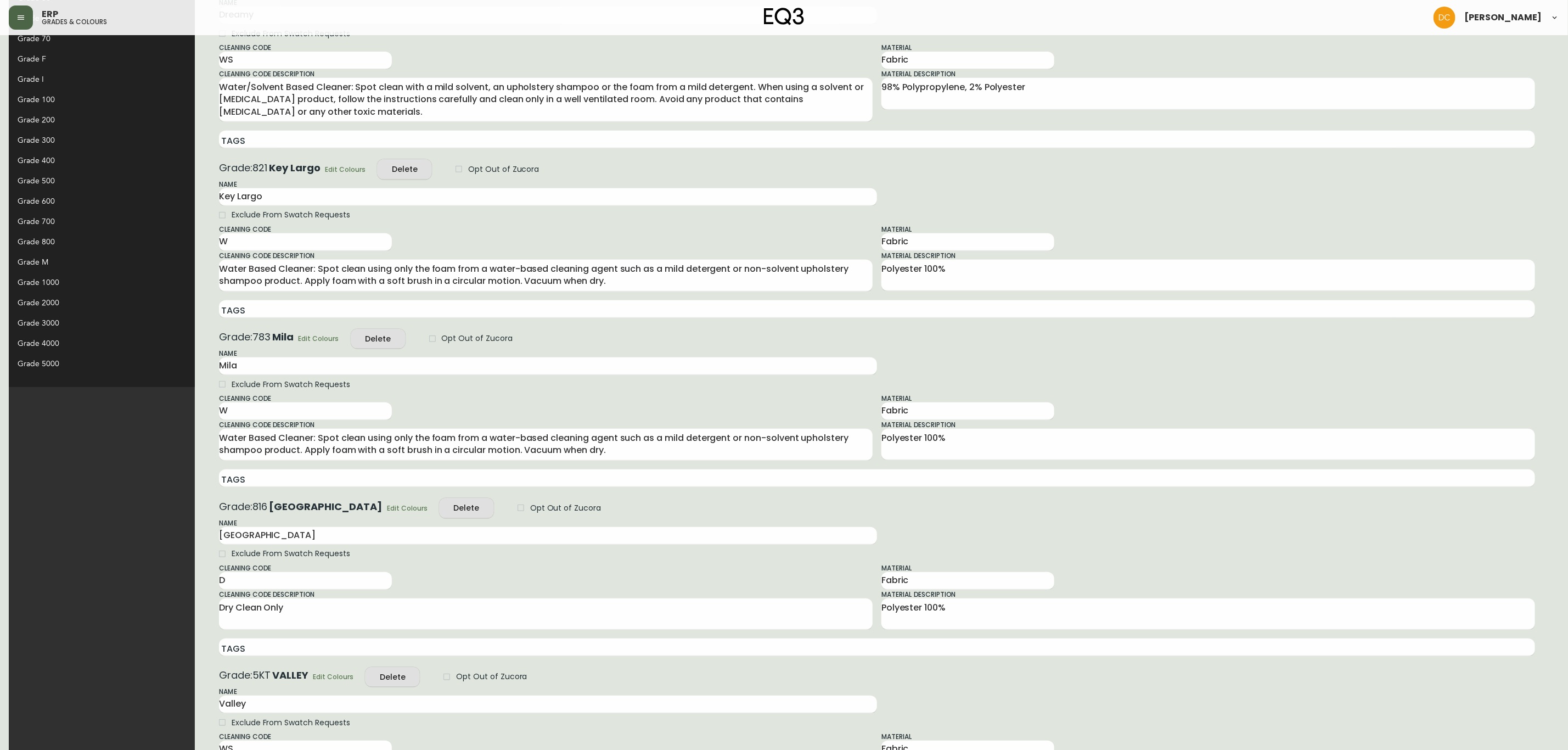
scroll to position [329, 0]
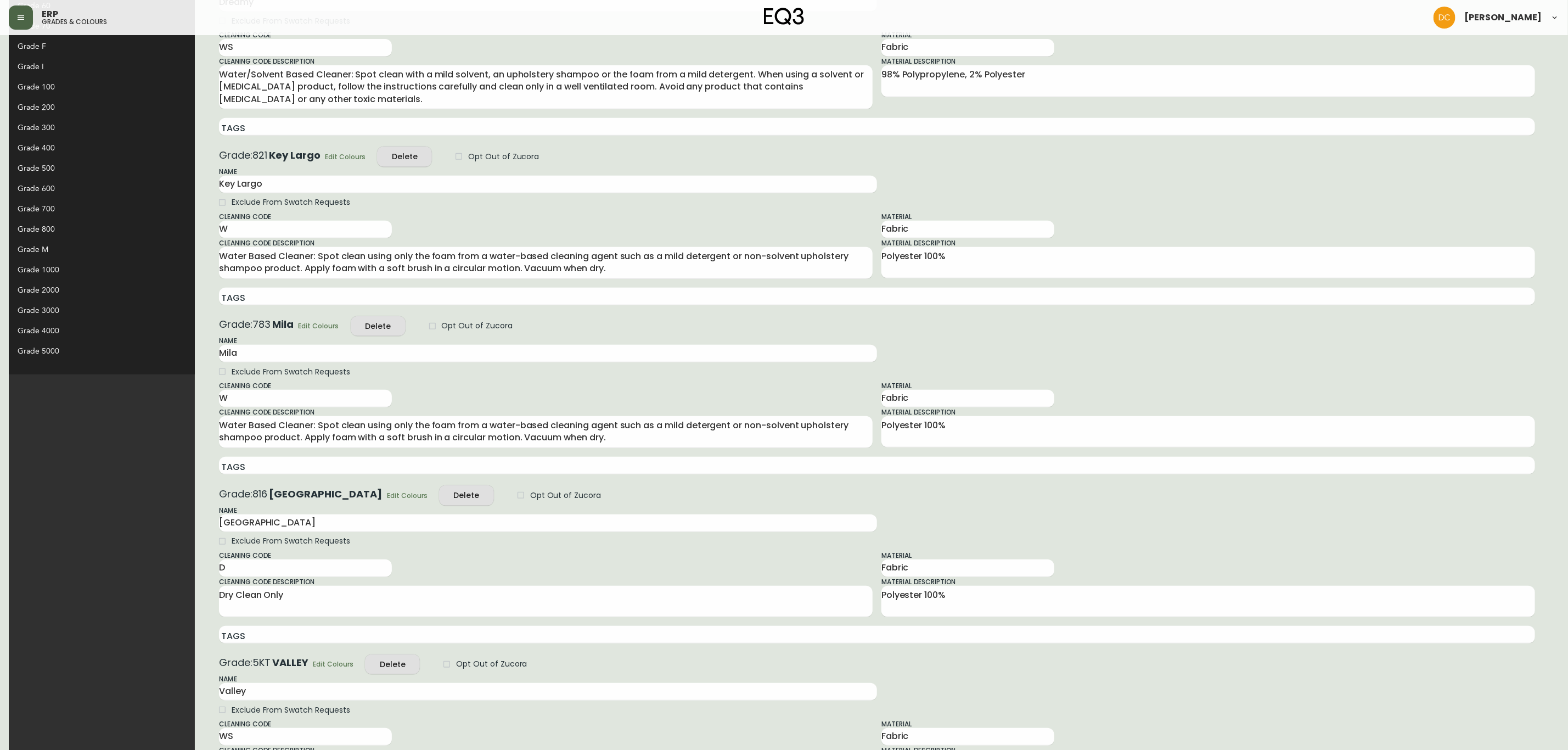
click at [325, 158] on span "Edit Colours" at bounding box center [345, 157] width 41 height 12
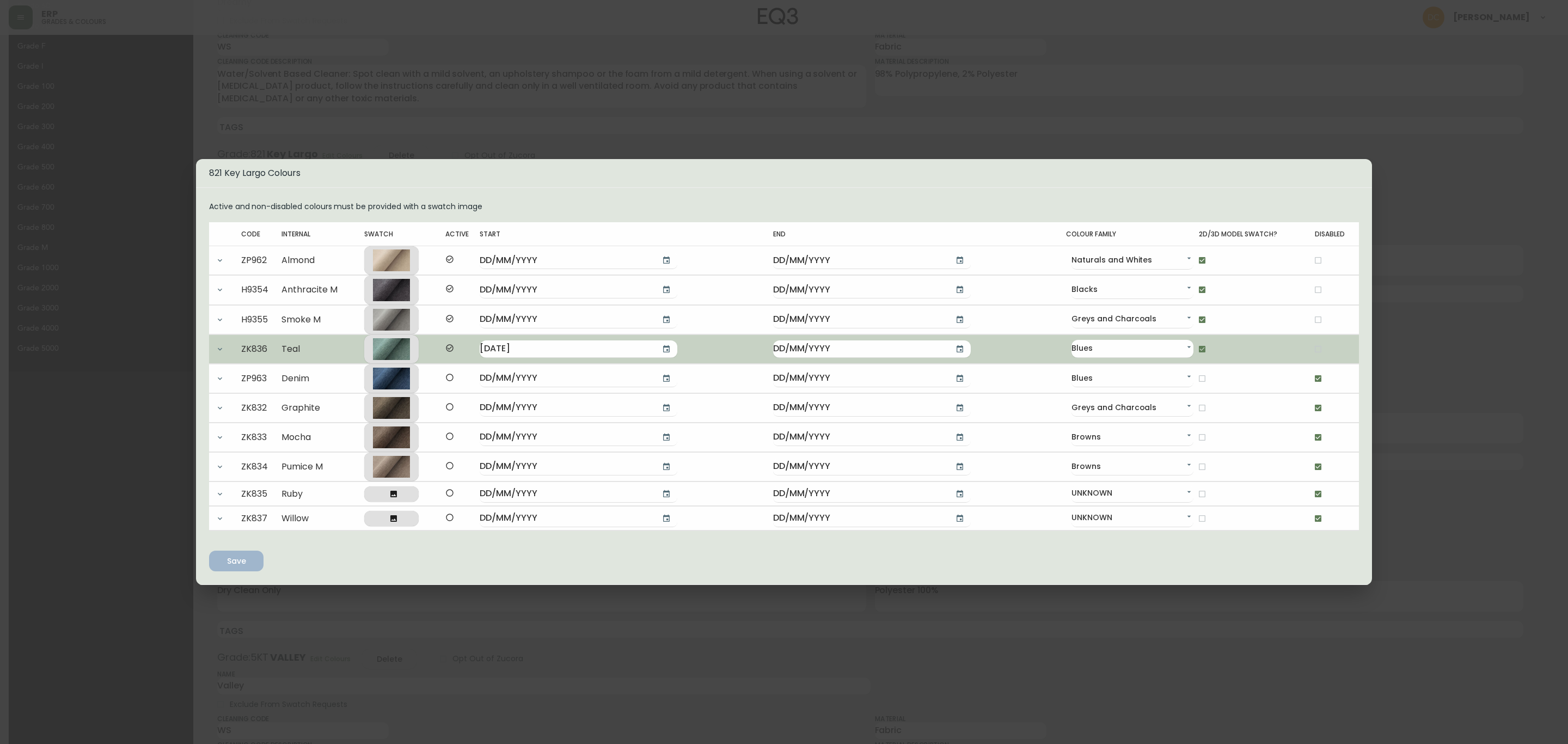
drag, startPoint x: 1323, startPoint y: 351, endPoint x: 1312, endPoint y: 349, distance: 11.2
click at [1322, 351] on div at bounding box center [1325, 349] width 21 height 19
click at [1312, 349] on input "checkbox" at bounding box center [1319, 349] width 19 height 19
checkbox input "true"
click at [1193, 345] on input "checkbox" at bounding box center [1202, 349] width 19 height 19
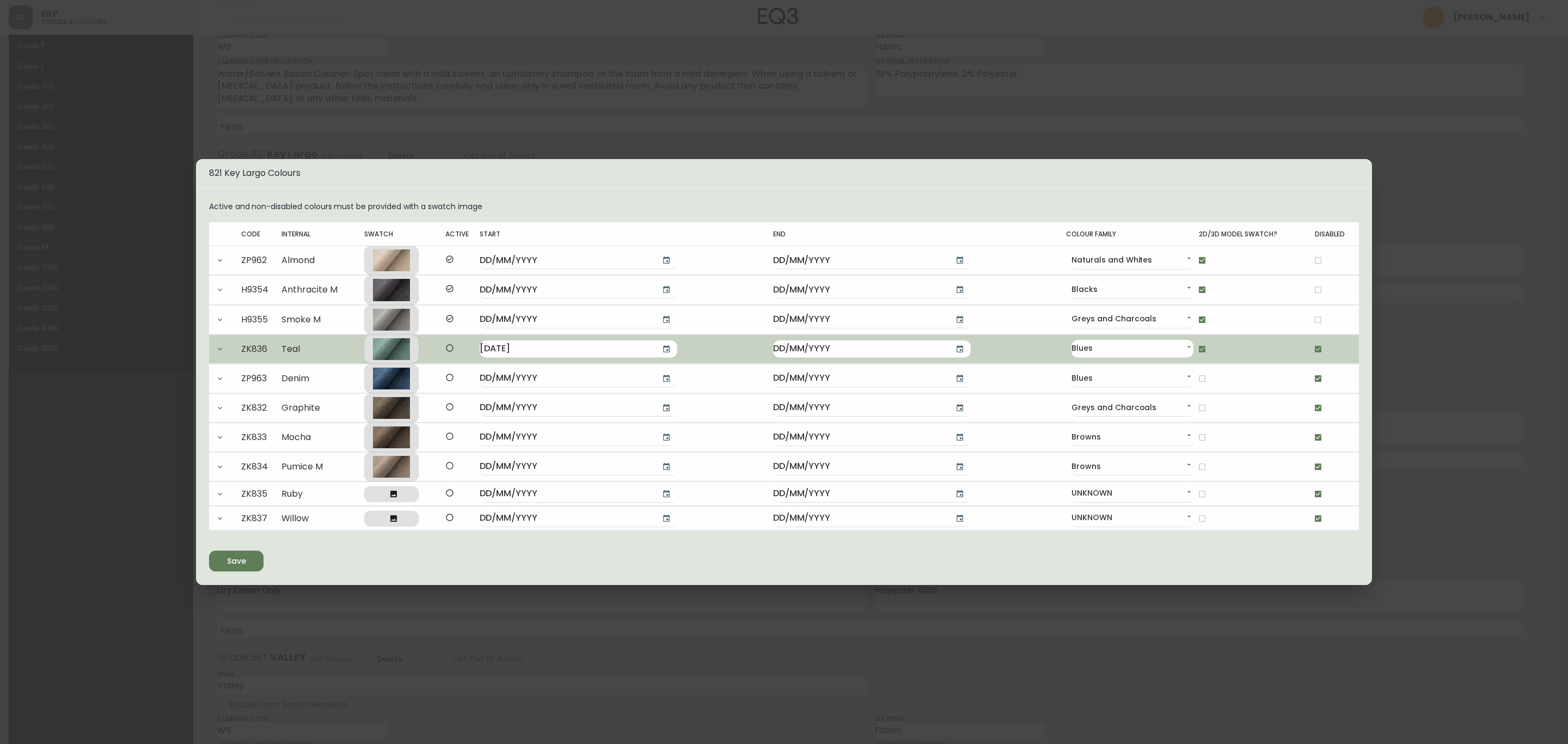
checkbox input "false"
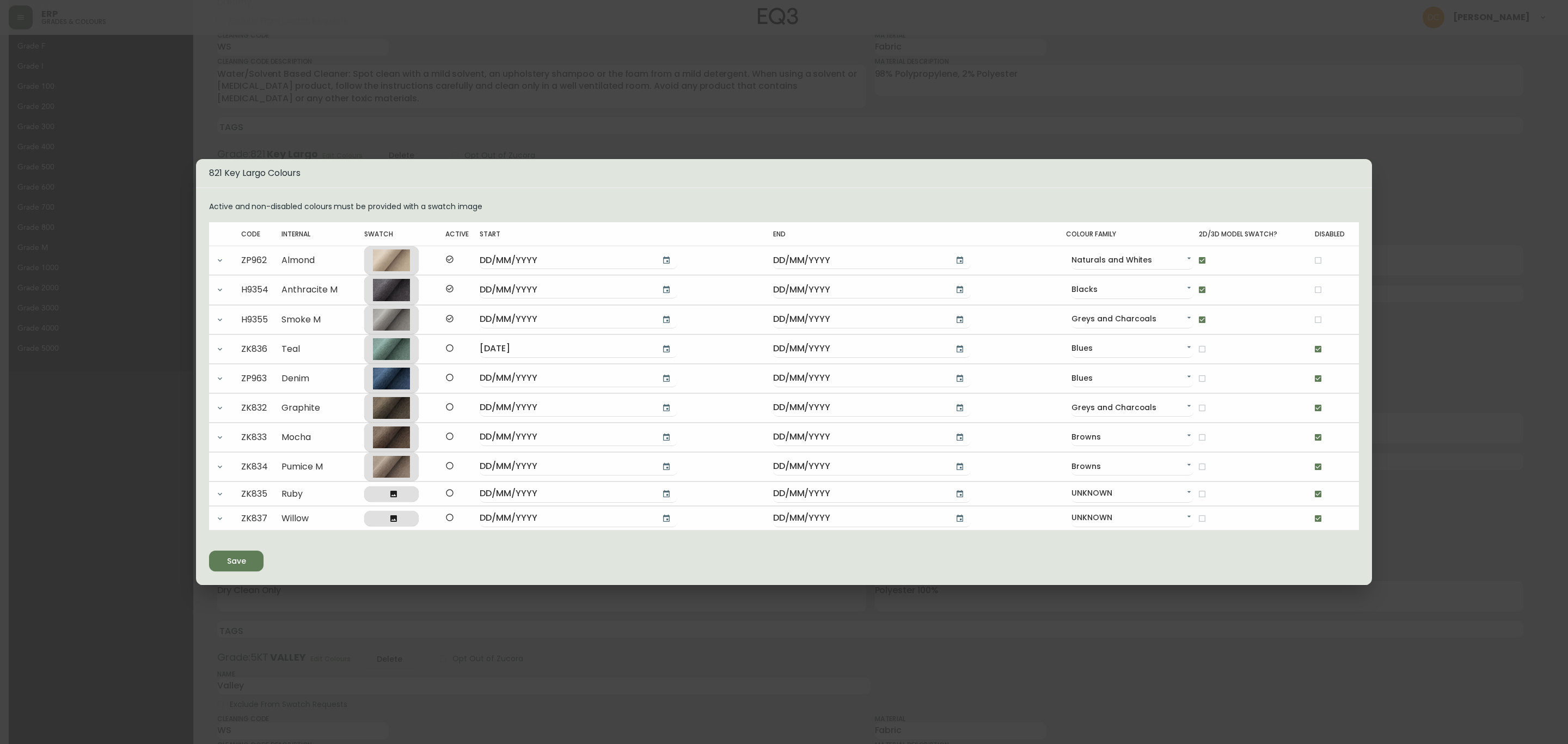
click at [254, 557] on span "Save" at bounding box center [236, 560] width 37 height 13
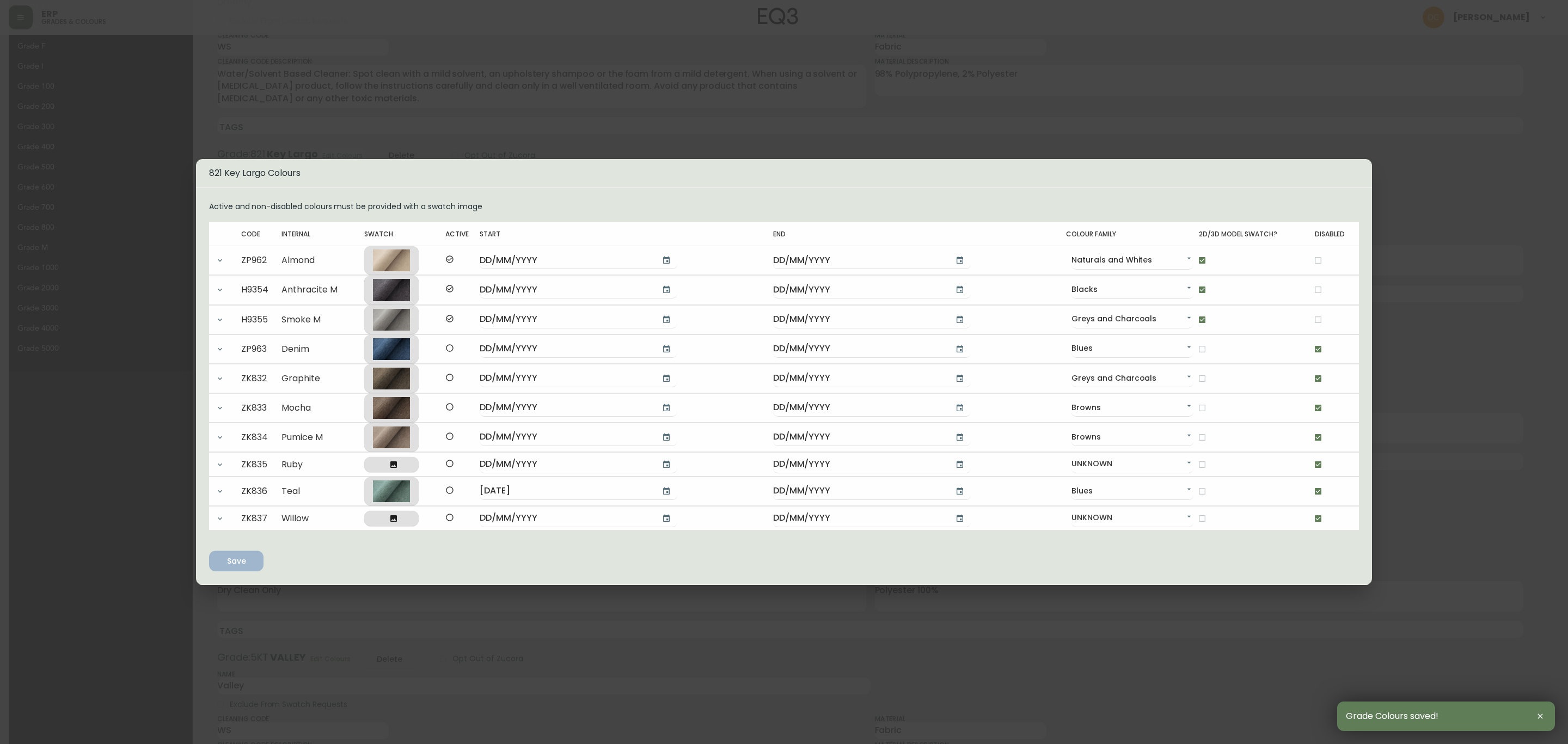
click at [1453, 338] on div "821 Key Largo Colours Active and non-disabled colours must be provided with a s…" at bounding box center [784, 372] width 1568 height 744
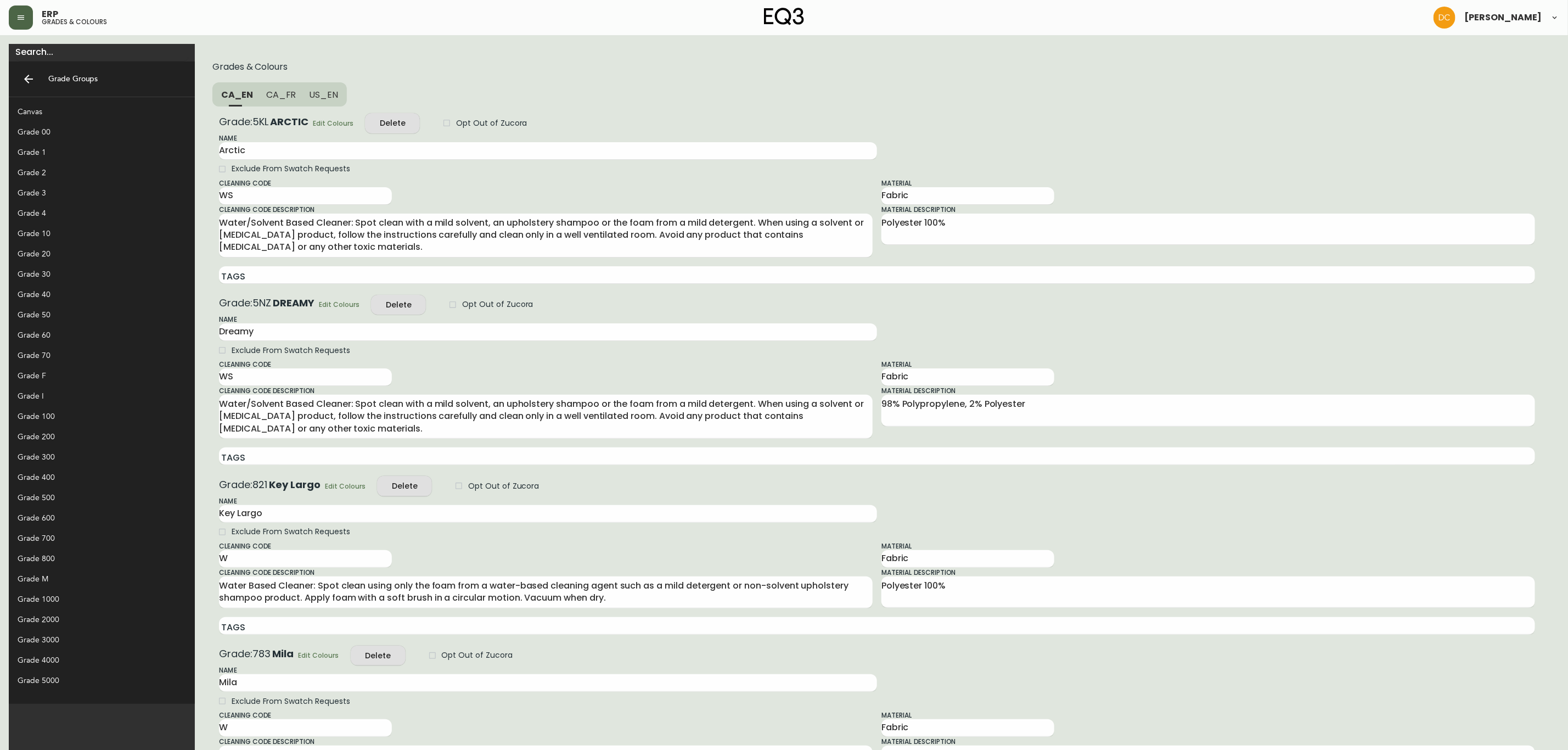
click at [69, 344] on div "Grade 60" at bounding box center [102, 335] width 186 height 20
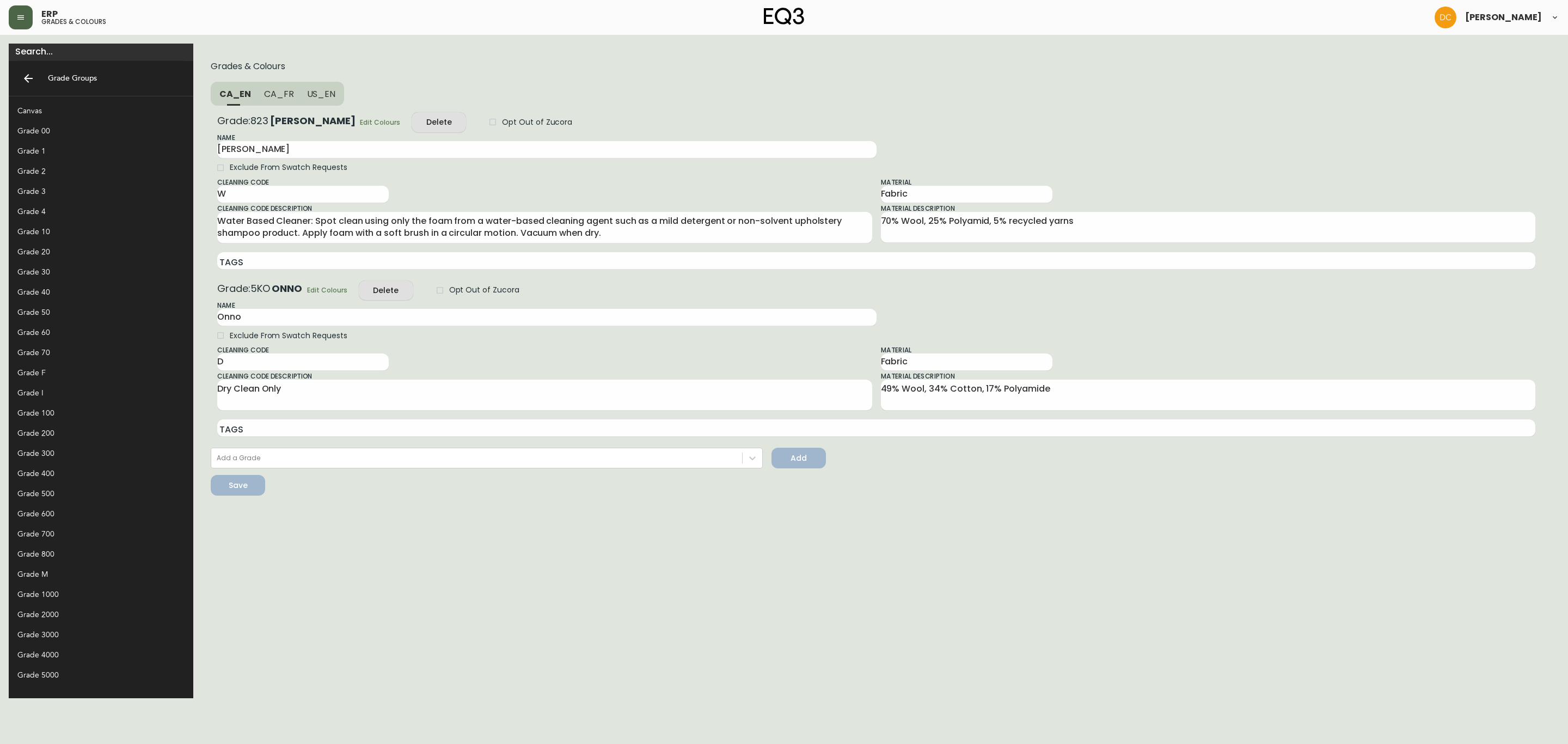
click at [61, 348] on div "Grade 70" at bounding box center [92, 352] width 150 height 12
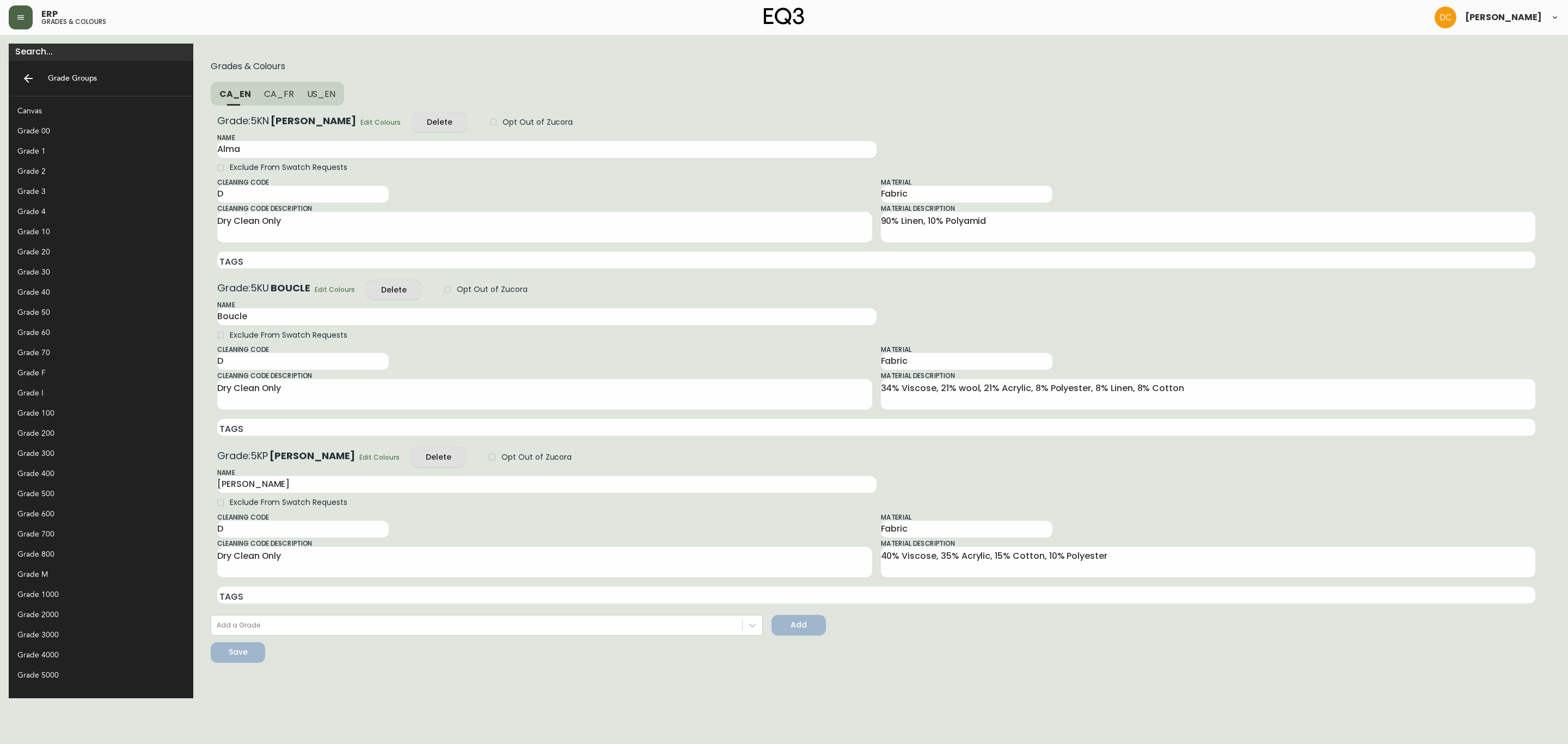
click at [84, 302] on div "Grade 50" at bounding box center [101, 313] width 184 height 20
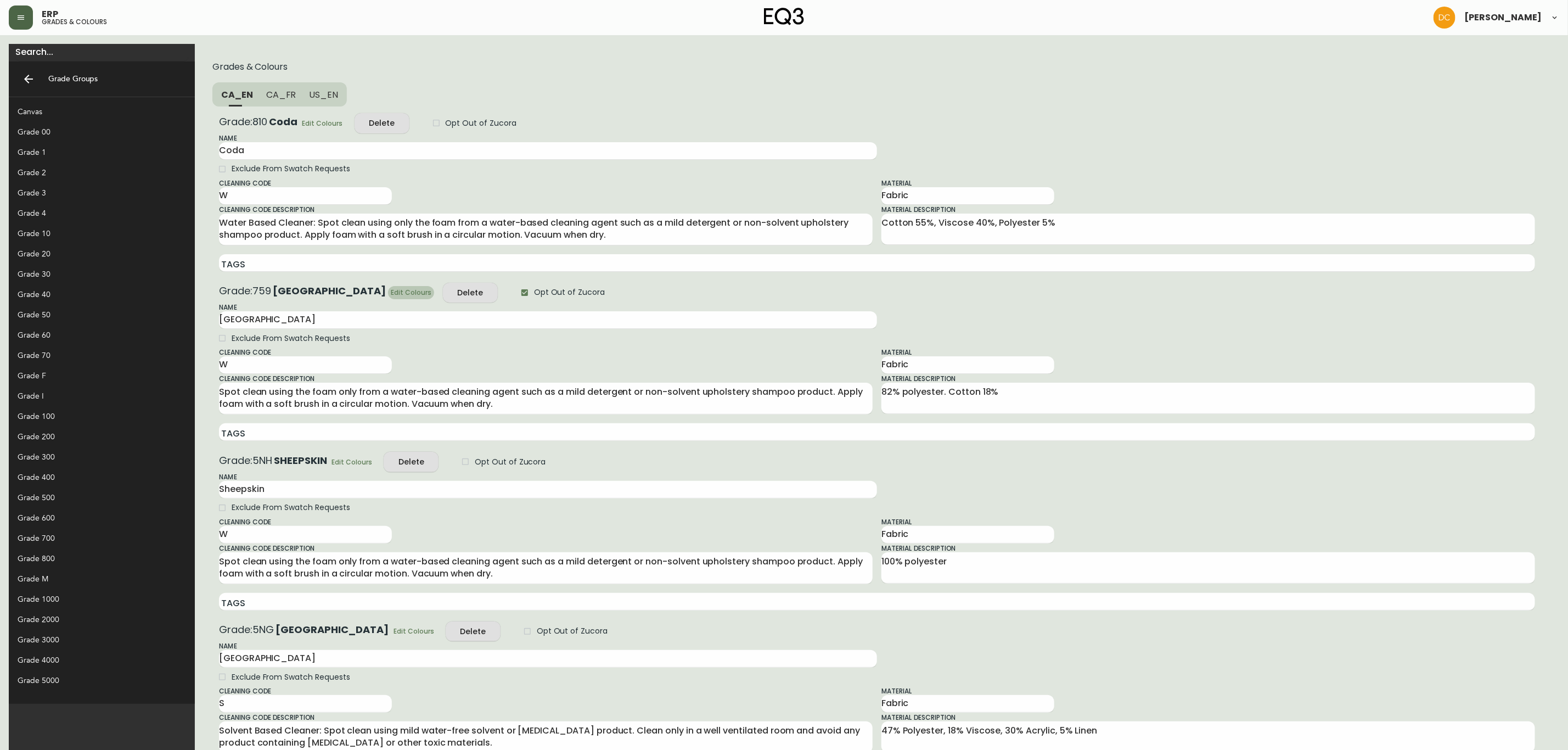
click at [391, 287] on span "Edit Colours" at bounding box center [411, 292] width 41 height 12
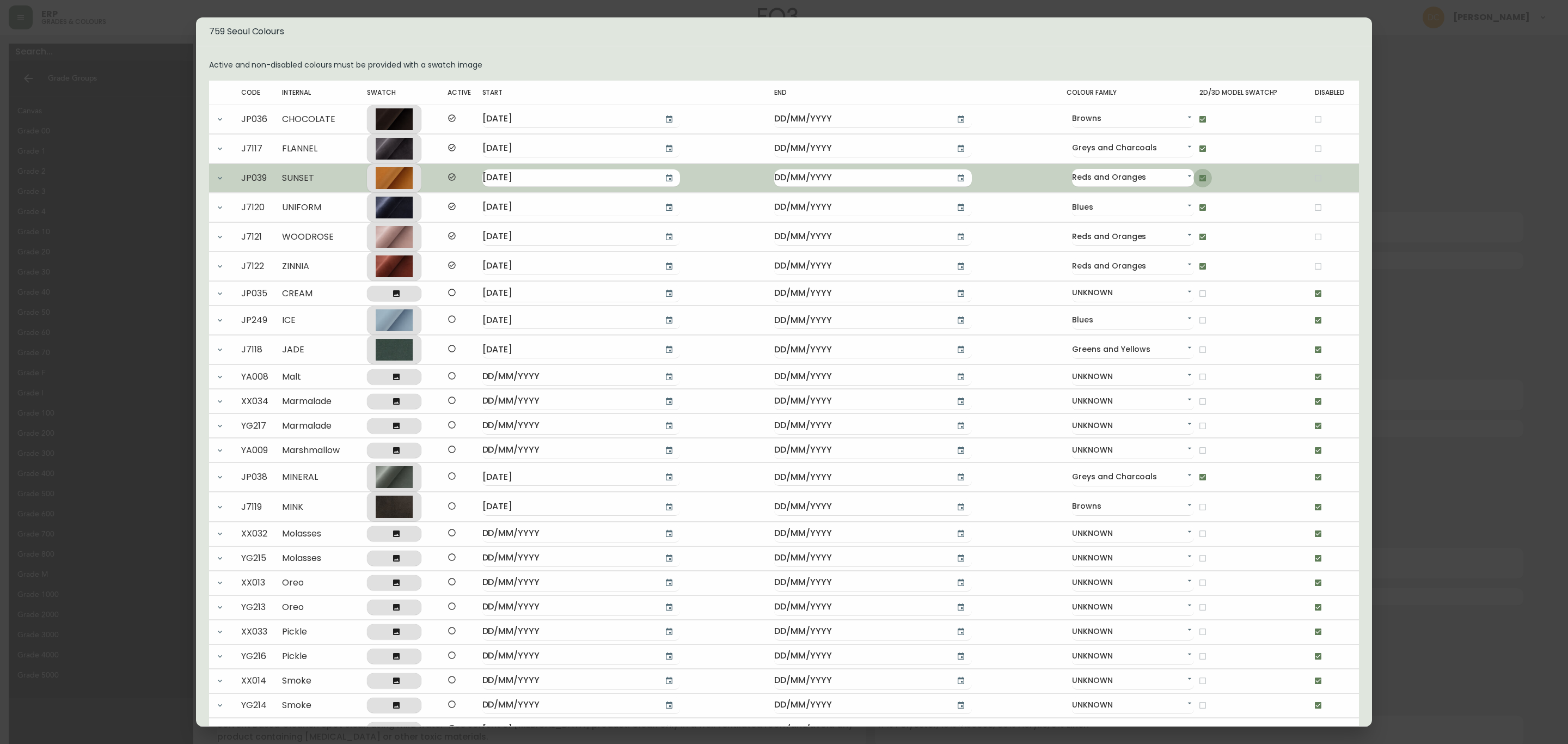
click at [1194, 178] on input "checkbox" at bounding box center [1203, 178] width 19 height 19
checkbox input "false"
click at [1309, 178] on input "checkbox" at bounding box center [1319, 178] width 19 height 19
checkbox input "true"
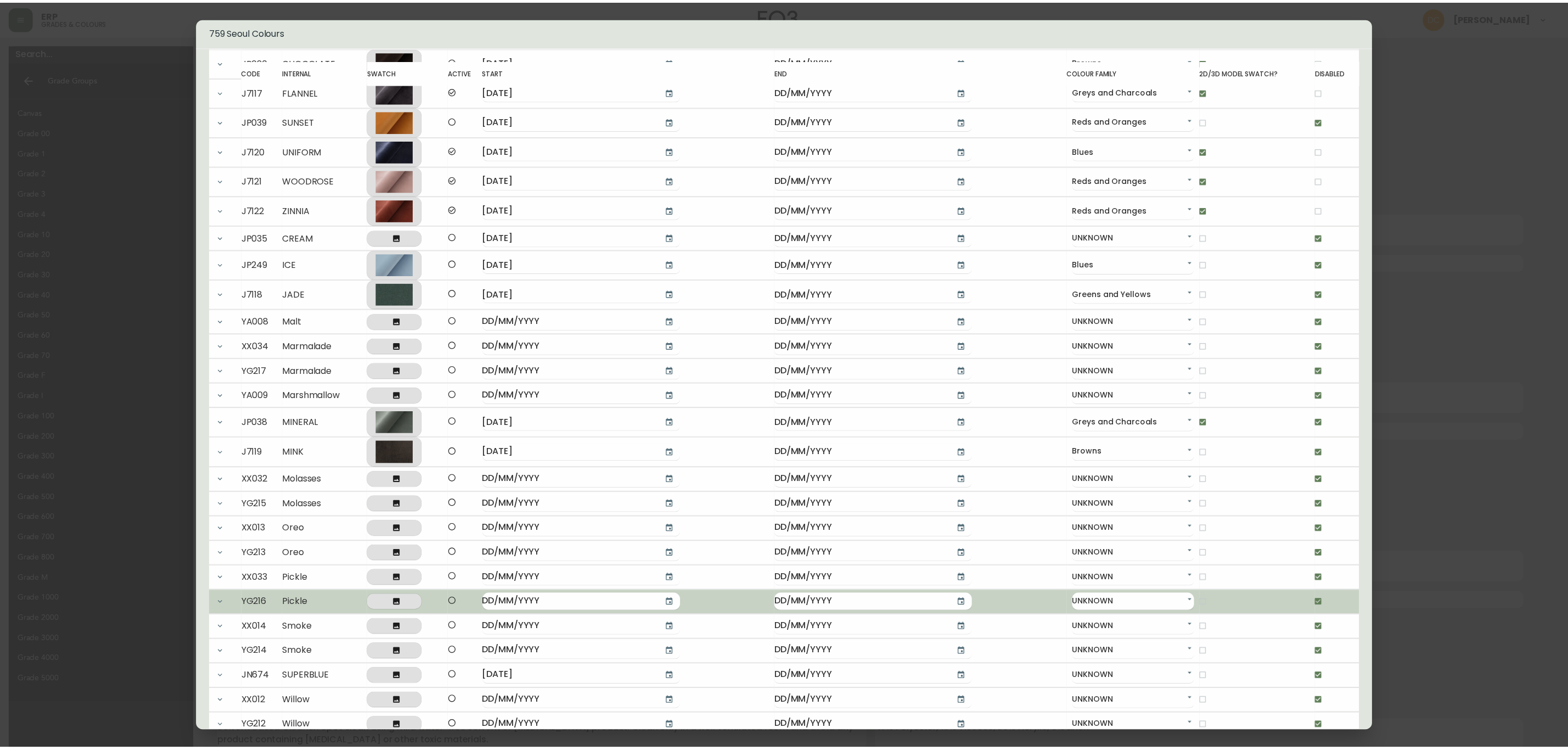
scroll to position [130, 0]
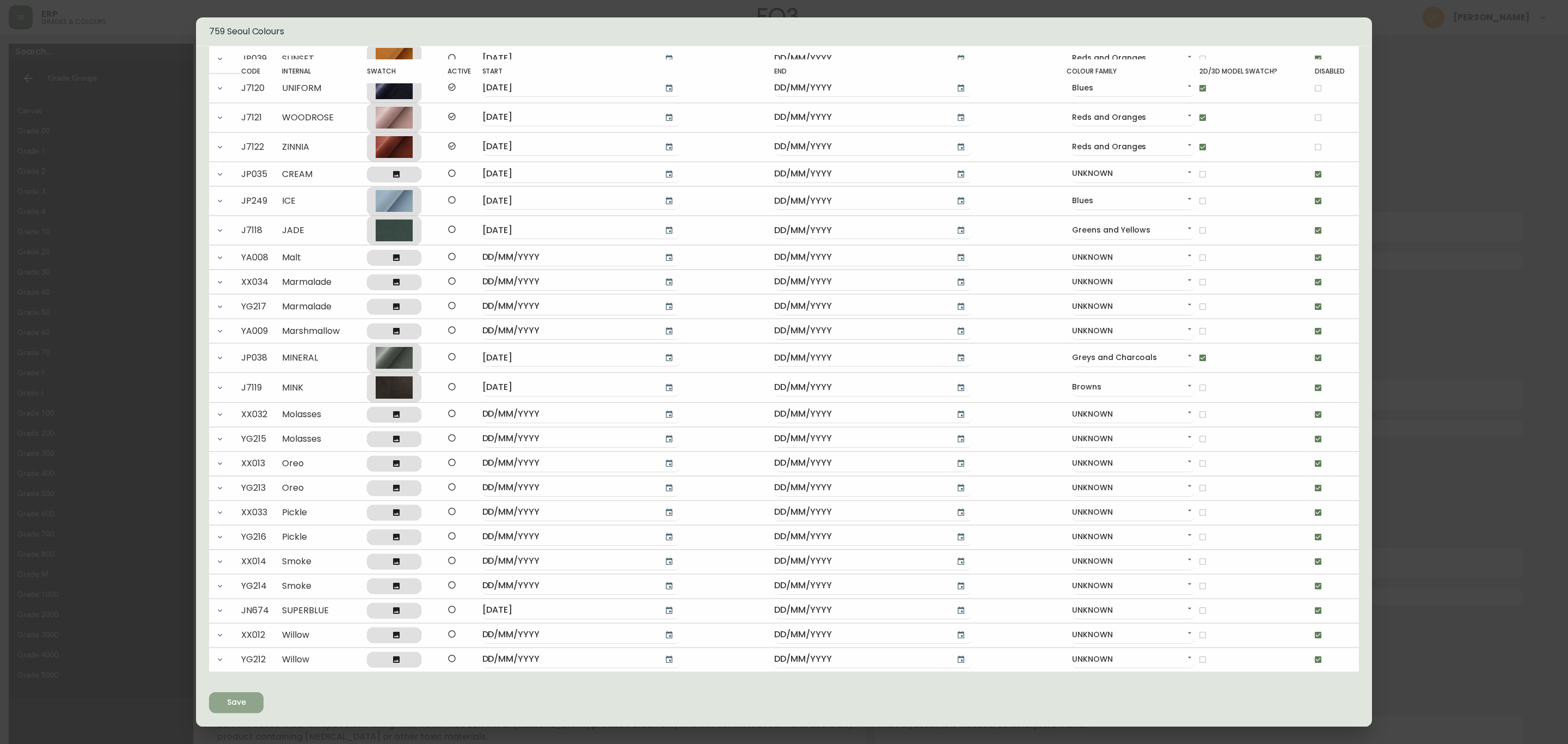
click at [231, 703] on icon "submit" at bounding box center [232, 700] width 13 height 13
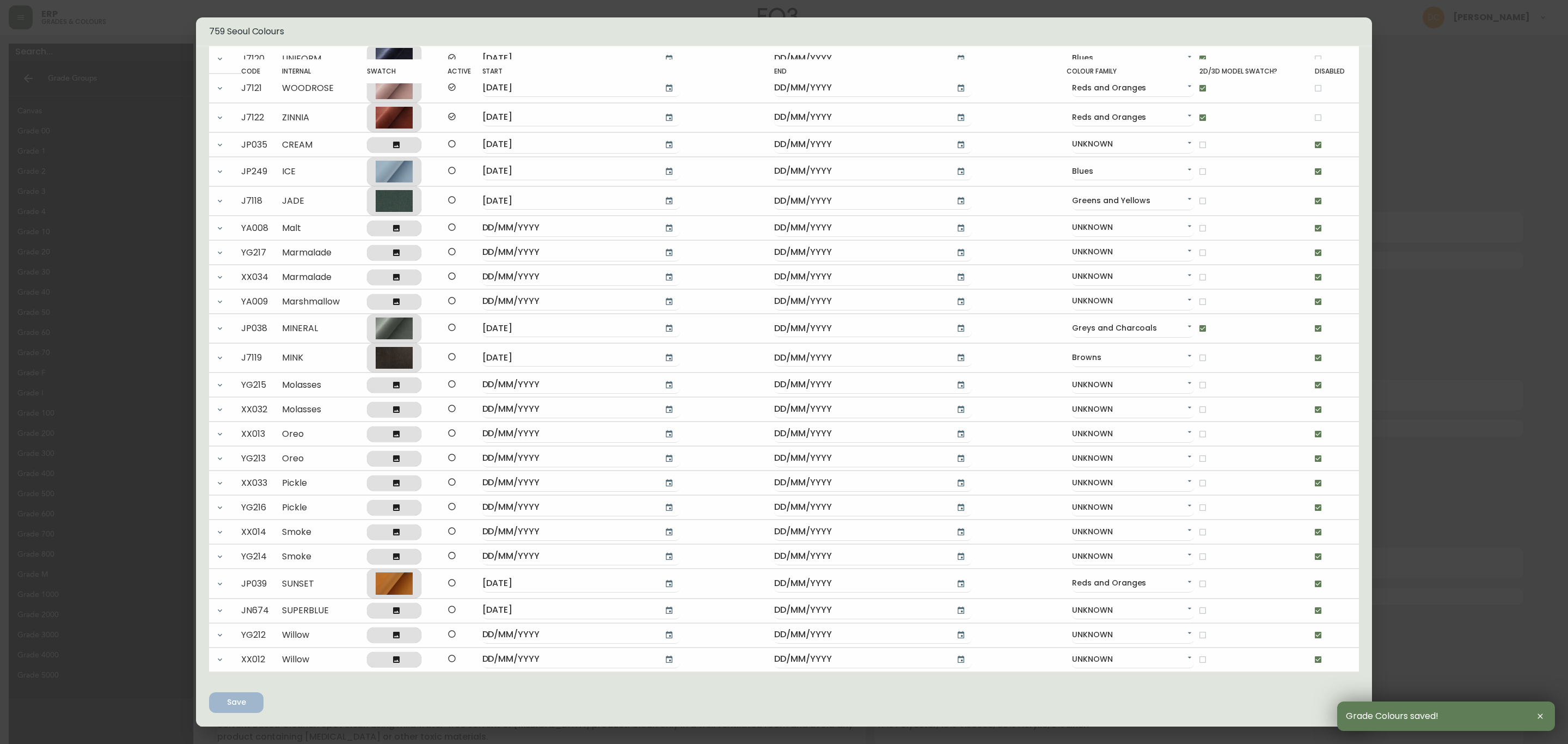
click at [1524, 289] on div "759 Seoul Colours Active and non-disabled colours must be provided with a swatc…" at bounding box center [784, 372] width 1568 height 744
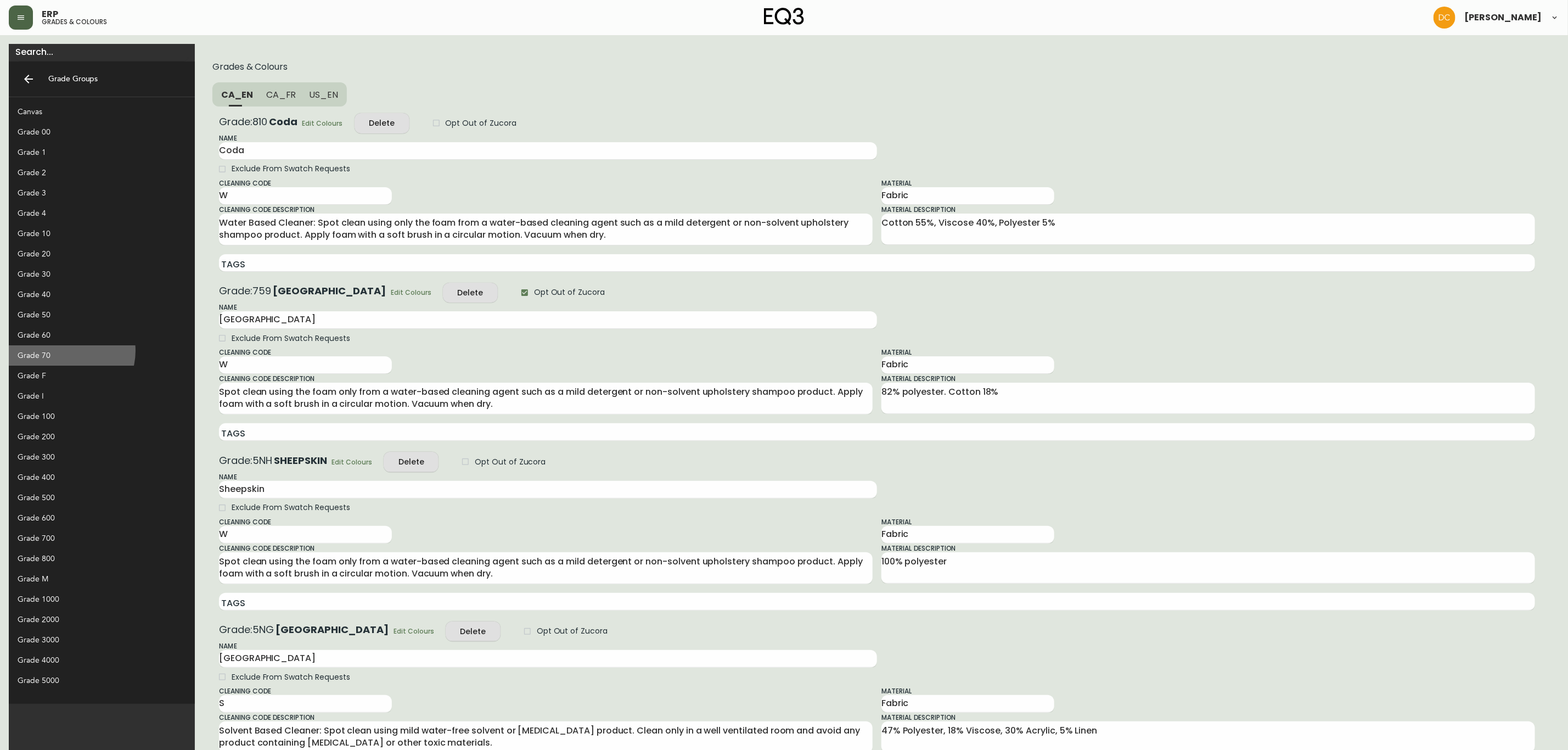
click at [68, 351] on div "Grade 70" at bounding box center [93, 355] width 151 height 12
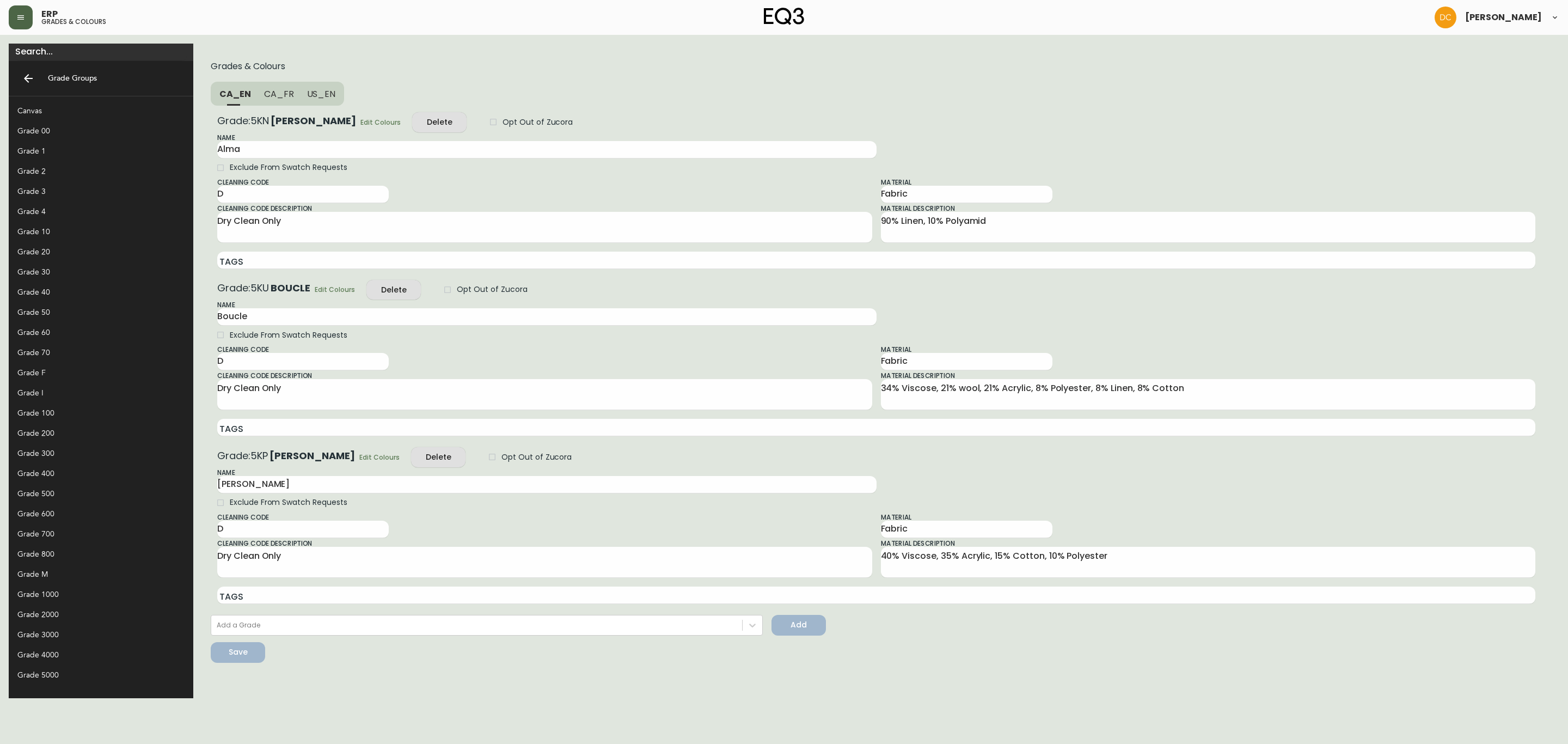
click at [66, 329] on div "Grade 60" at bounding box center [92, 332] width 150 height 12
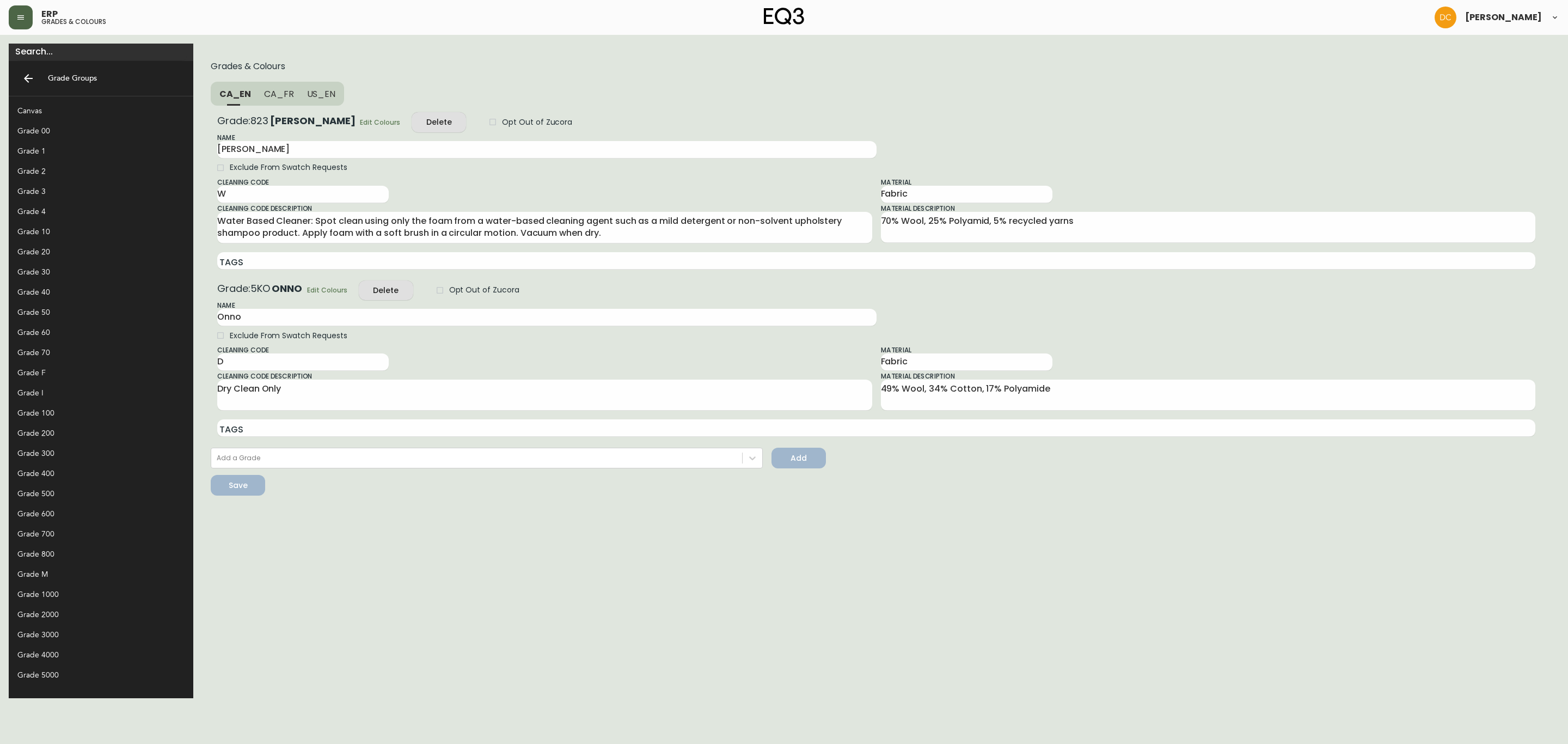
click at [360, 121] on span "Edit Colours" at bounding box center [380, 122] width 41 height 12
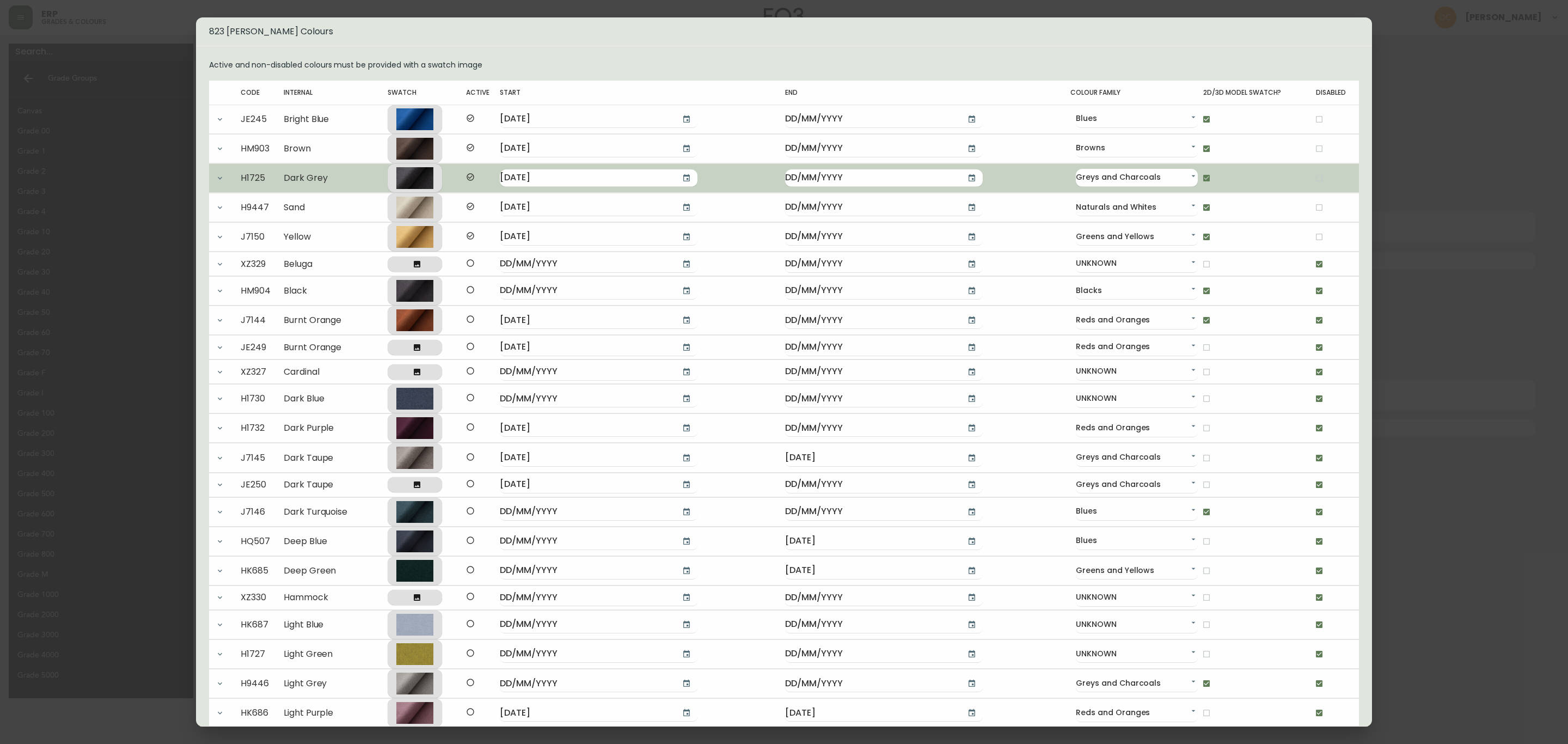
click at [1197, 173] on input "checkbox" at bounding box center [1207, 178] width 19 height 19
checkbox input "false"
click at [1310, 177] on input "checkbox" at bounding box center [1319, 178] width 19 height 19
checkbox input "true"
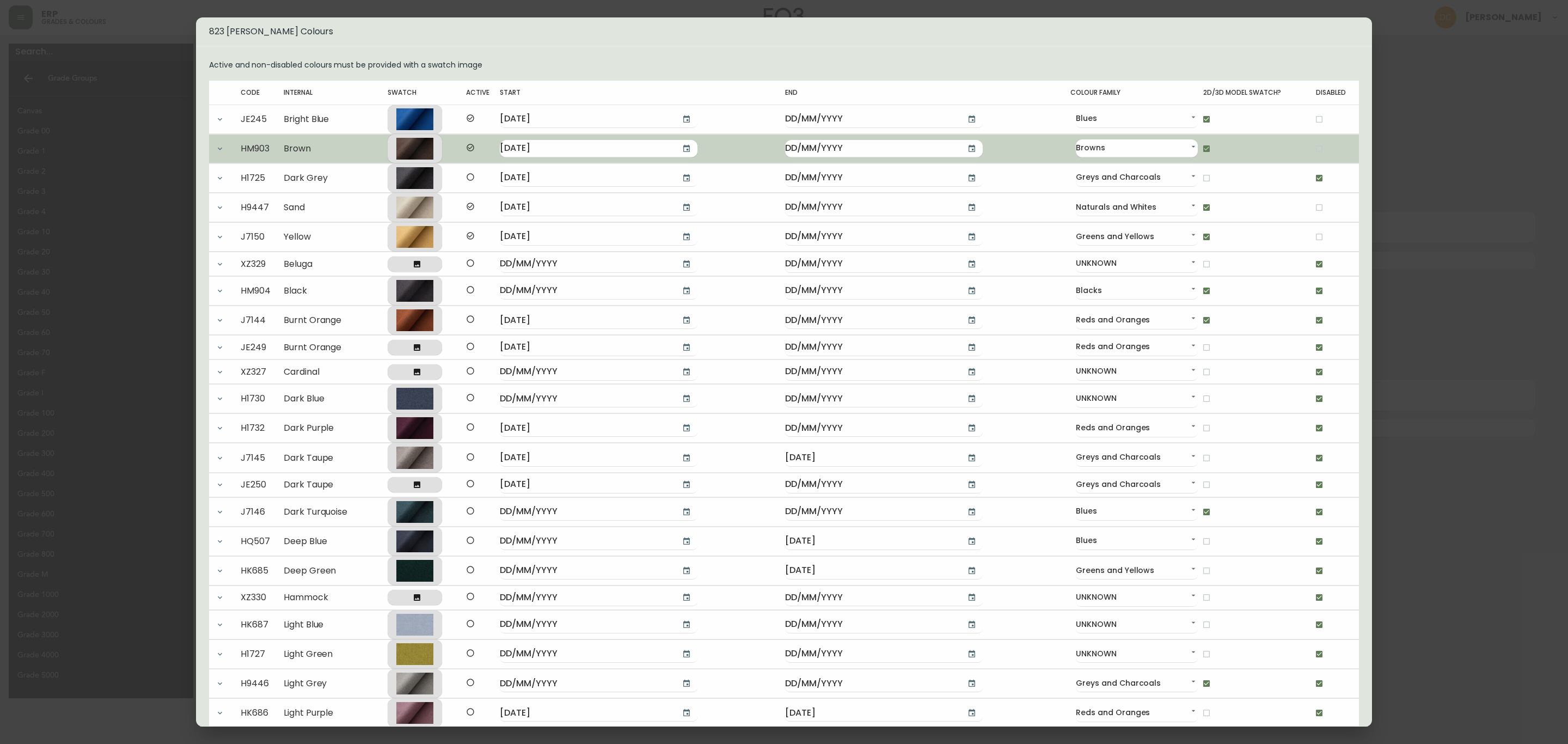
click at [1197, 157] on input "checkbox" at bounding box center [1207, 148] width 19 height 19
checkbox input "false"
click at [1310, 150] on input "checkbox" at bounding box center [1319, 148] width 19 height 19
checkbox input "true"
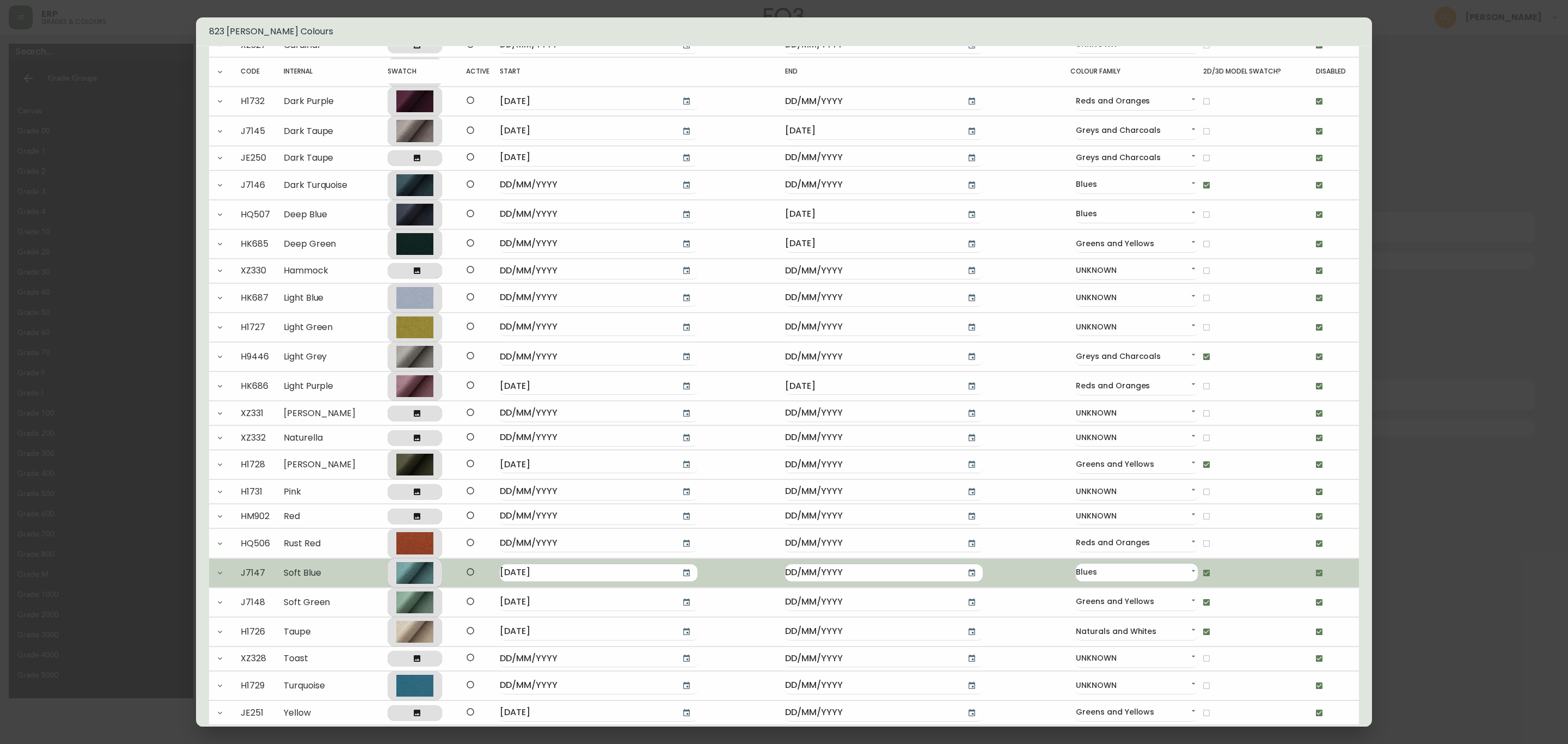
scroll to position [395, 0]
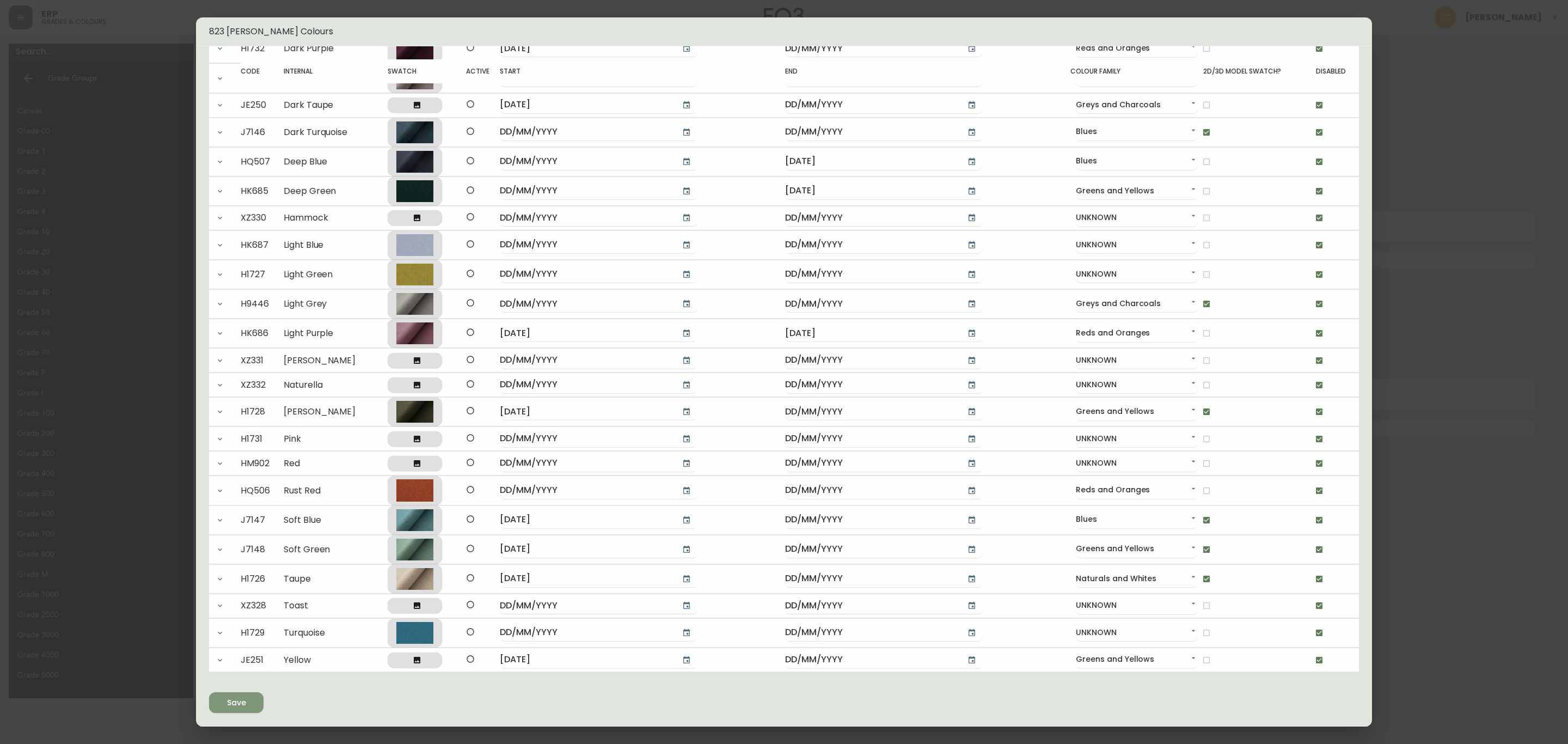
click at [256, 704] on button "Save" at bounding box center [236, 702] width 55 height 20
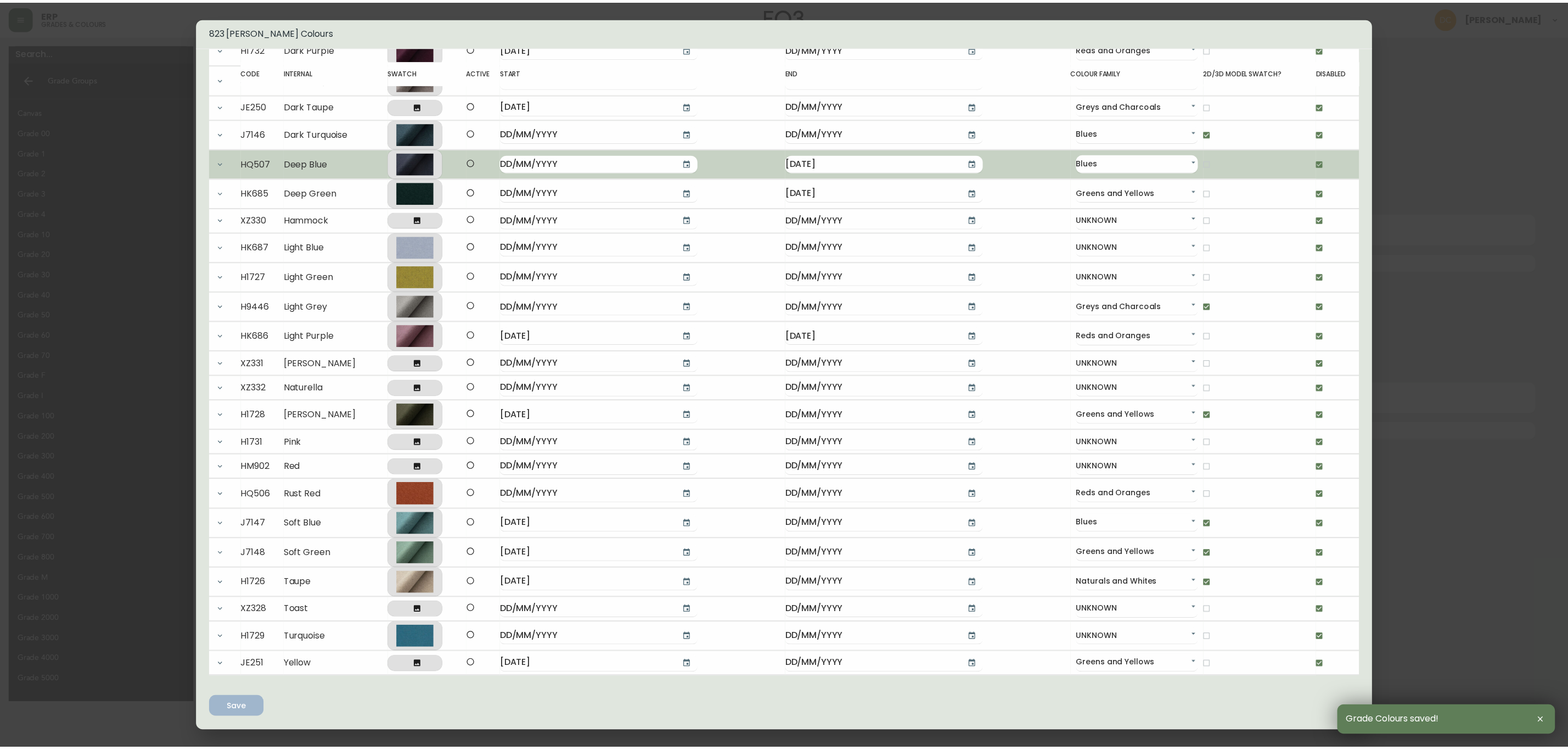
scroll to position [0, 0]
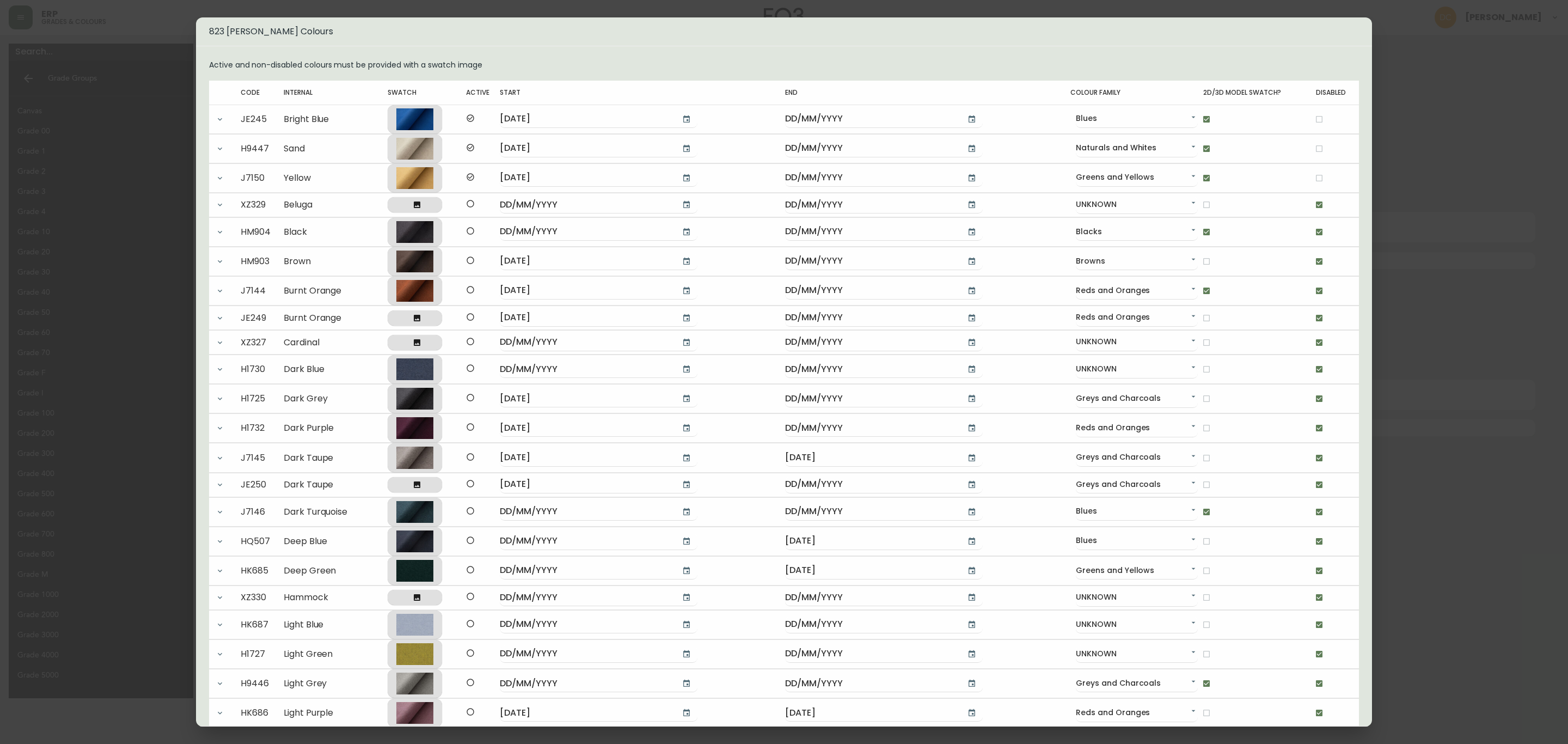
click at [1487, 380] on div "823 Lana Colours Active and non-disabled colours must be provided with a swatch…" at bounding box center [784, 372] width 1568 height 744
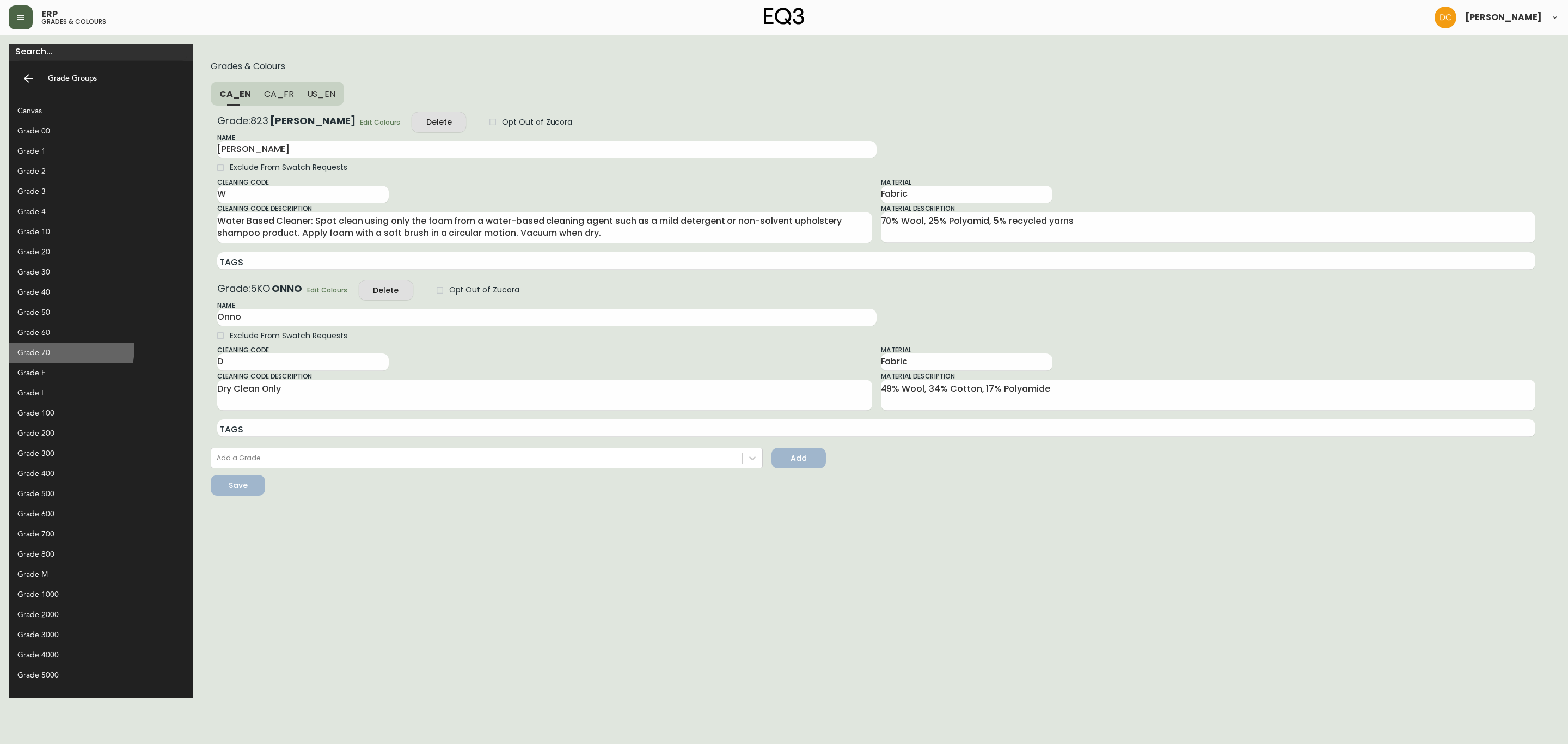
click at [58, 348] on div "Grade 70" at bounding box center [92, 352] width 150 height 12
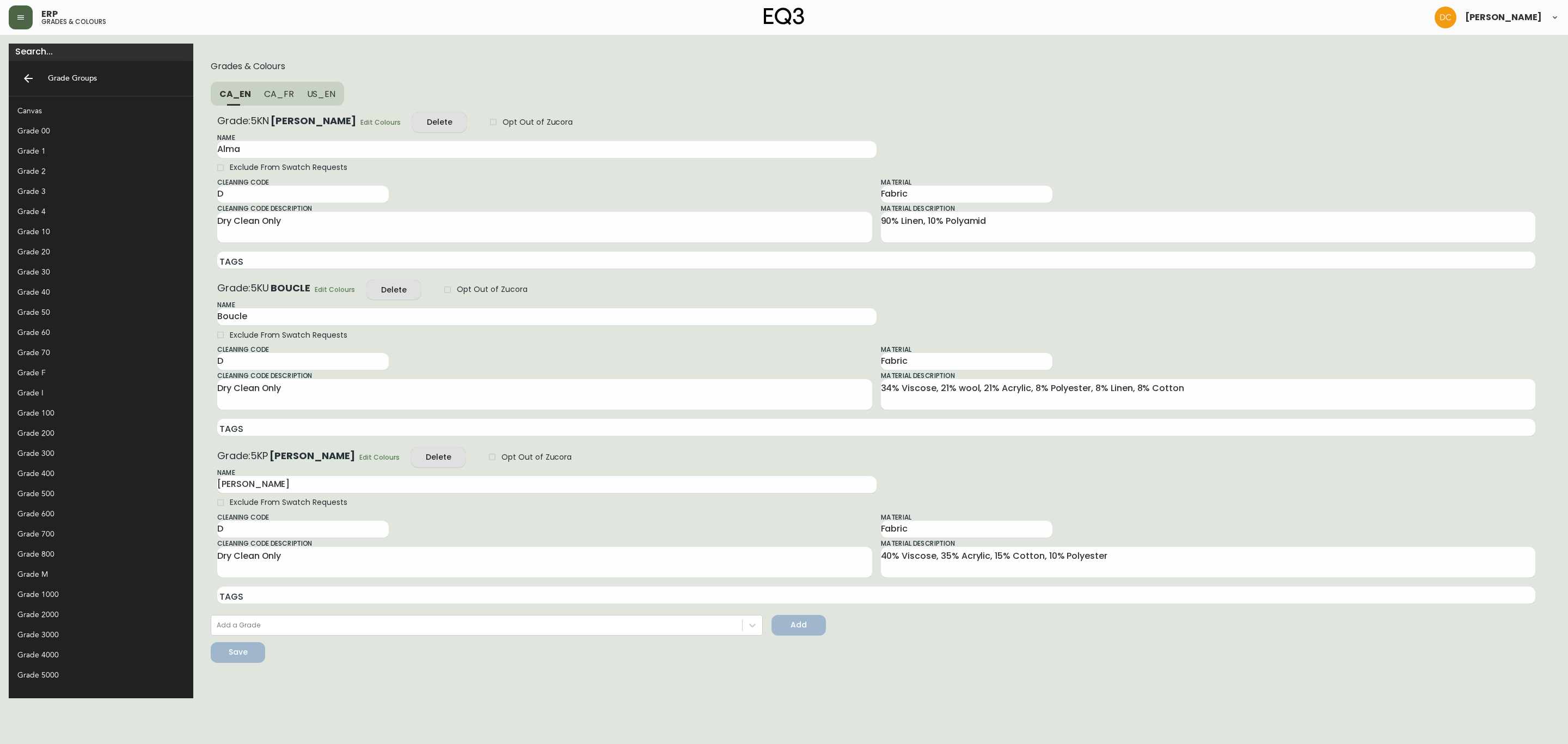
click at [64, 331] on div "Grade 60" at bounding box center [92, 332] width 150 height 12
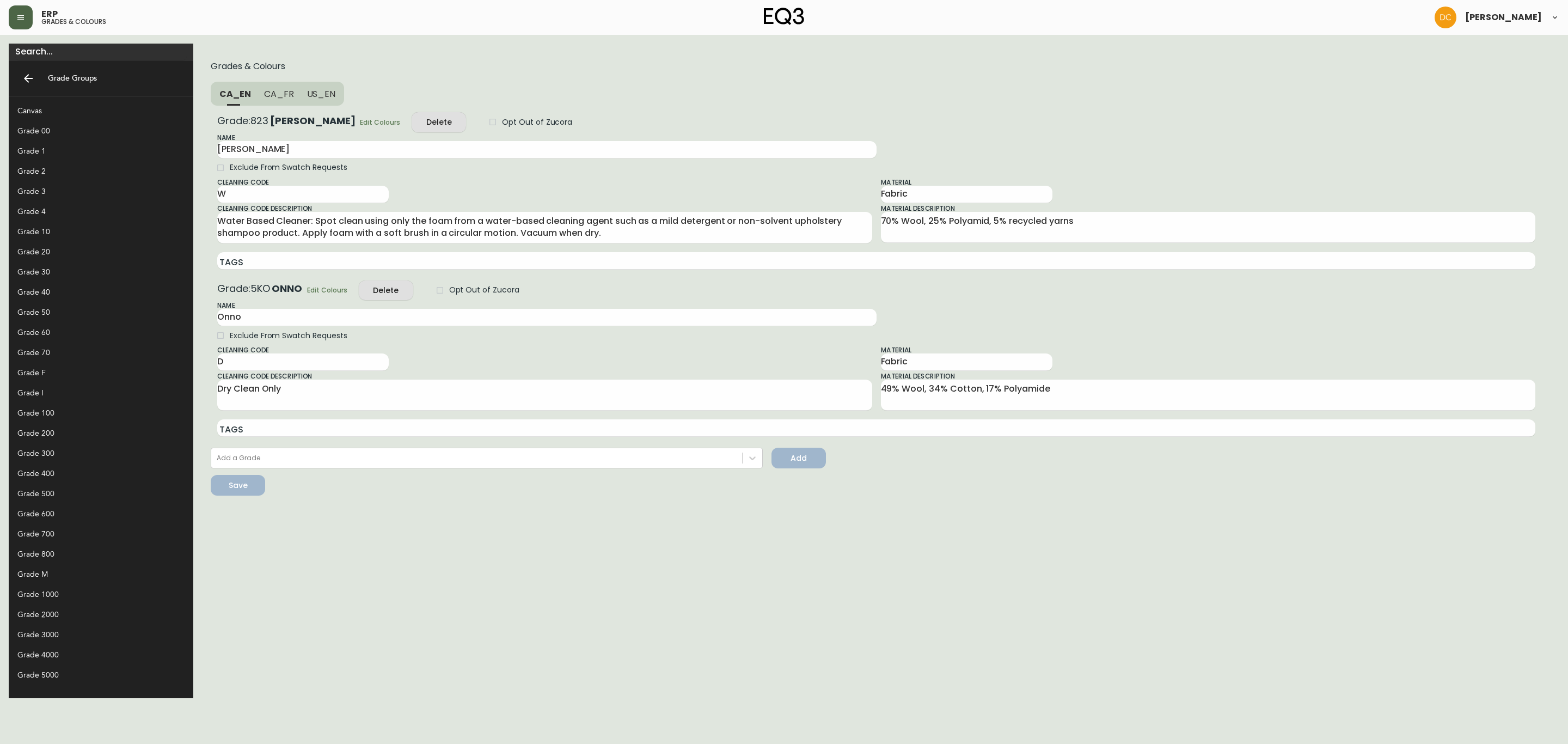
click at [64, 316] on div "Grade 50" at bounding box center [92, 312] width 150 height 12
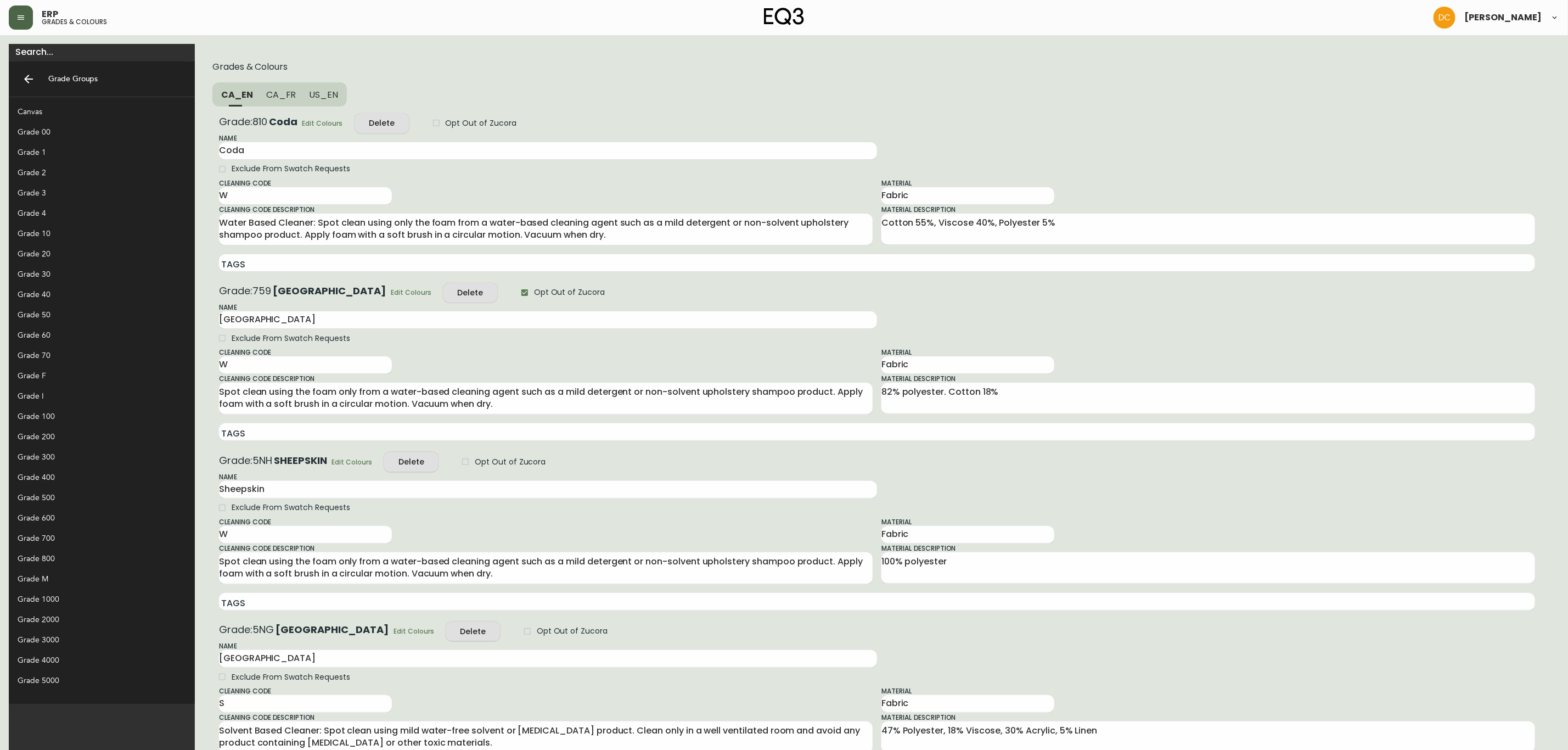
click at [66, 293] on div "Grade 40" at bounding box center [93, 294] width 151 height 12
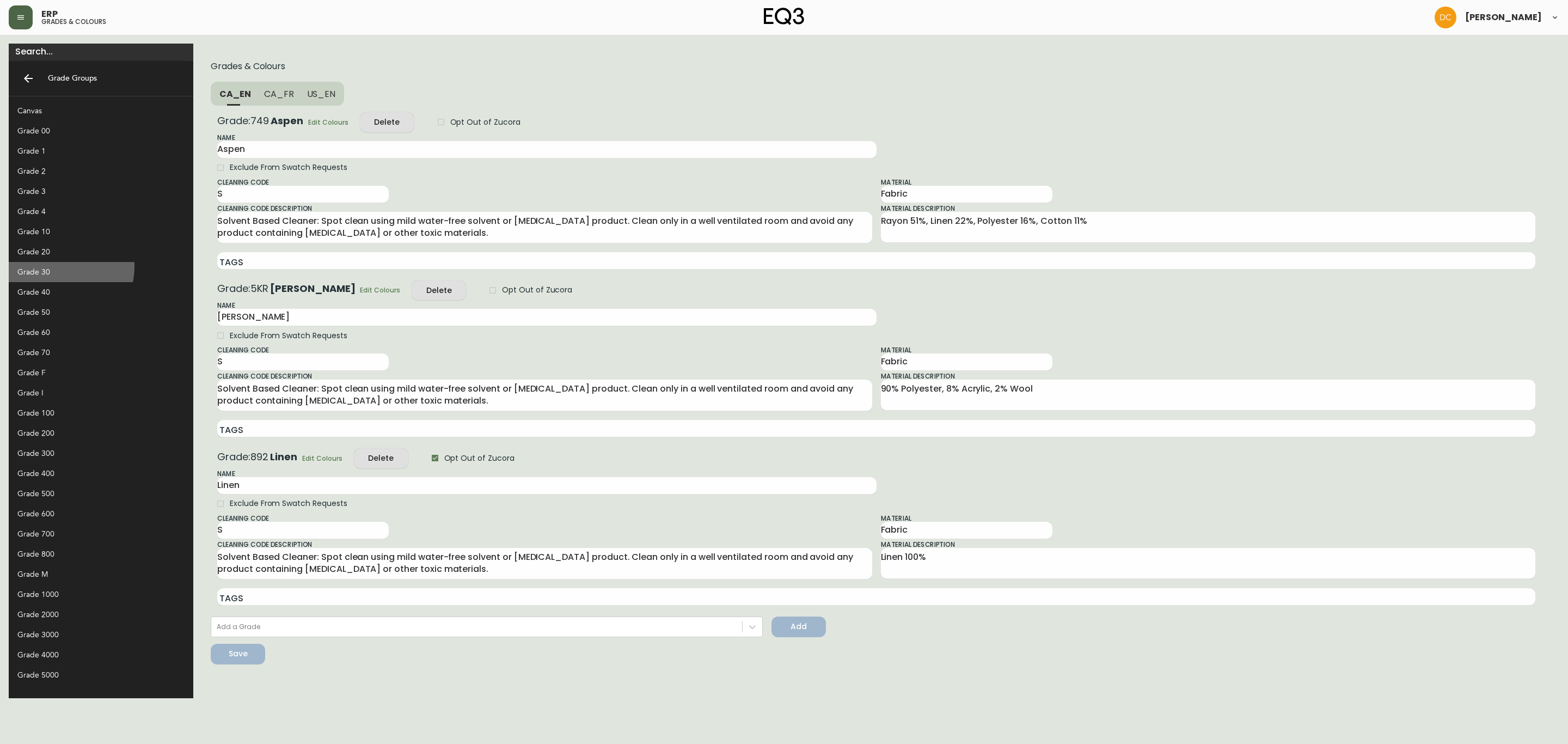
click at [62, 266] on div "Grade 30" at bounding box center [92, 272] width 150 height 12
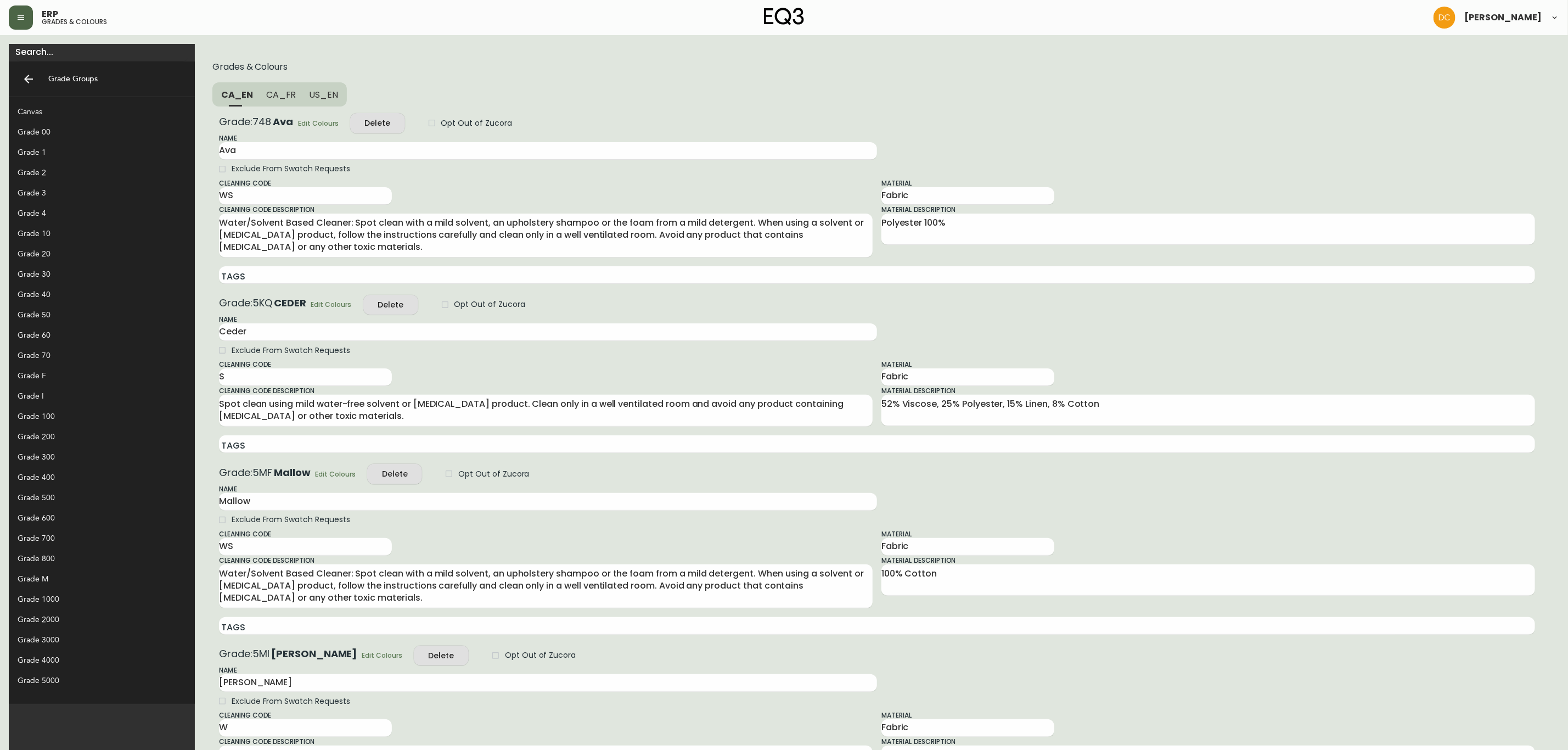
click at [308, 298] on button "Edit Colours" at bounding box center [331, 304] width 46 height 13
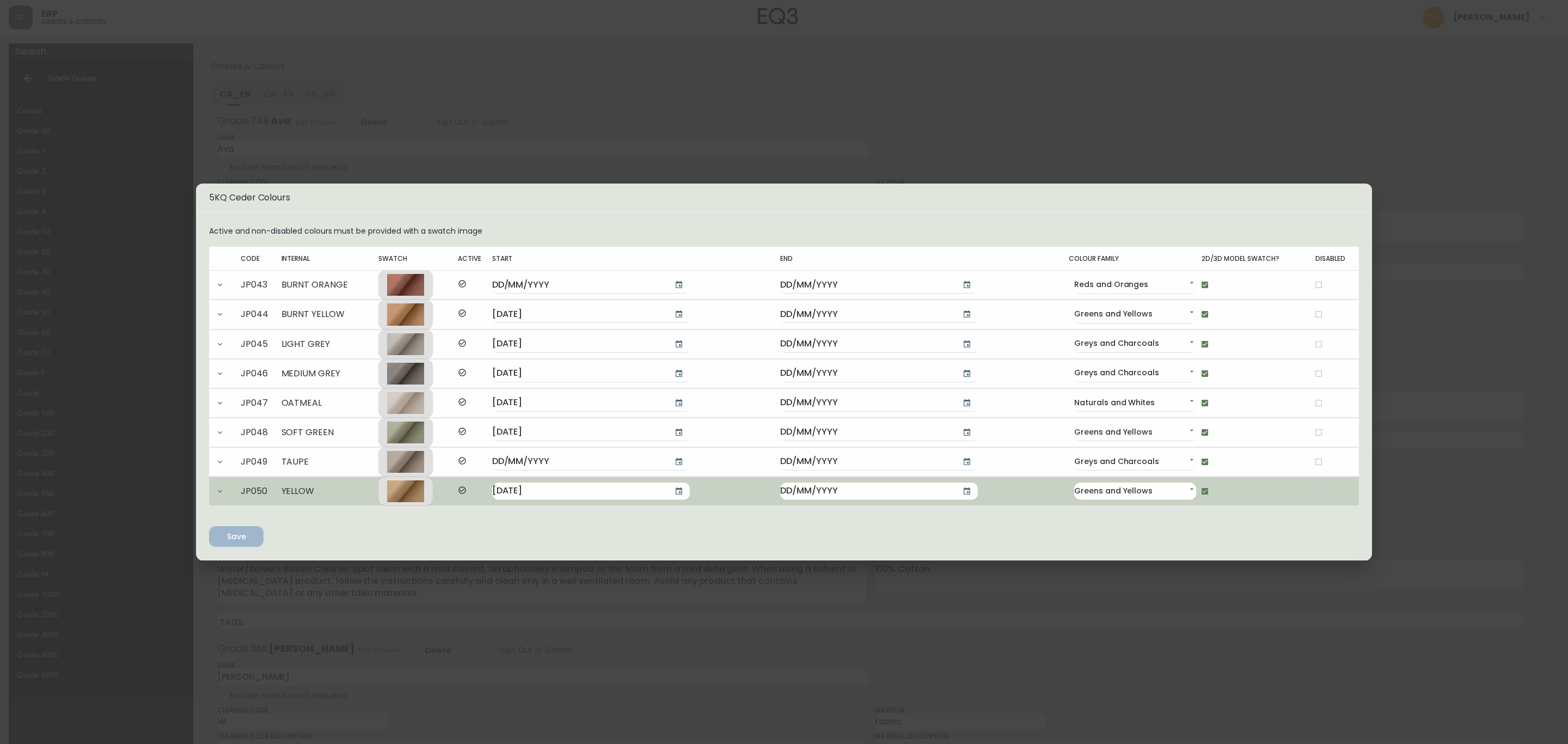
click at [1312, 495] on input "checkbox" at bounding box center [1319, 491] width 19 height 19
checkbox input "true"
click at [1196, 492] on input "checkbox" at bounding box center [1205, 491] width 19 height 19
checkbox input "false"
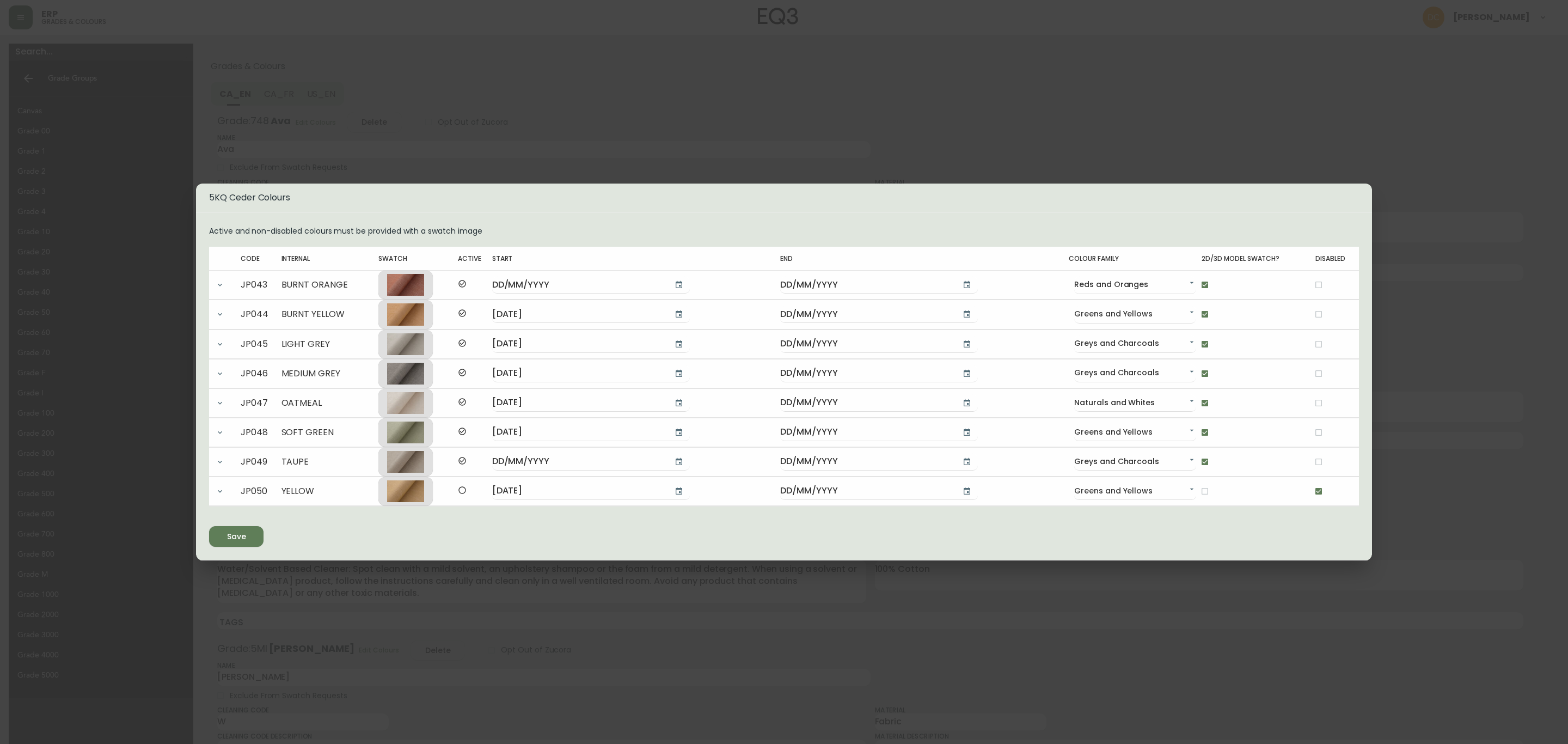
click at [213, 535] on button "Save" at bounding box center [236, 536] width 55 height 20
drag, startPoint x: 610, startPoint y: 48, endPoint x: 603, endPoint y: 52, distance: 8.1
click at [610, 48] on div "5KQ Ceder Colours Active and non-disabled colours must be provided with a swatc…" at bounding box center [784, 372] width 1568 height 744
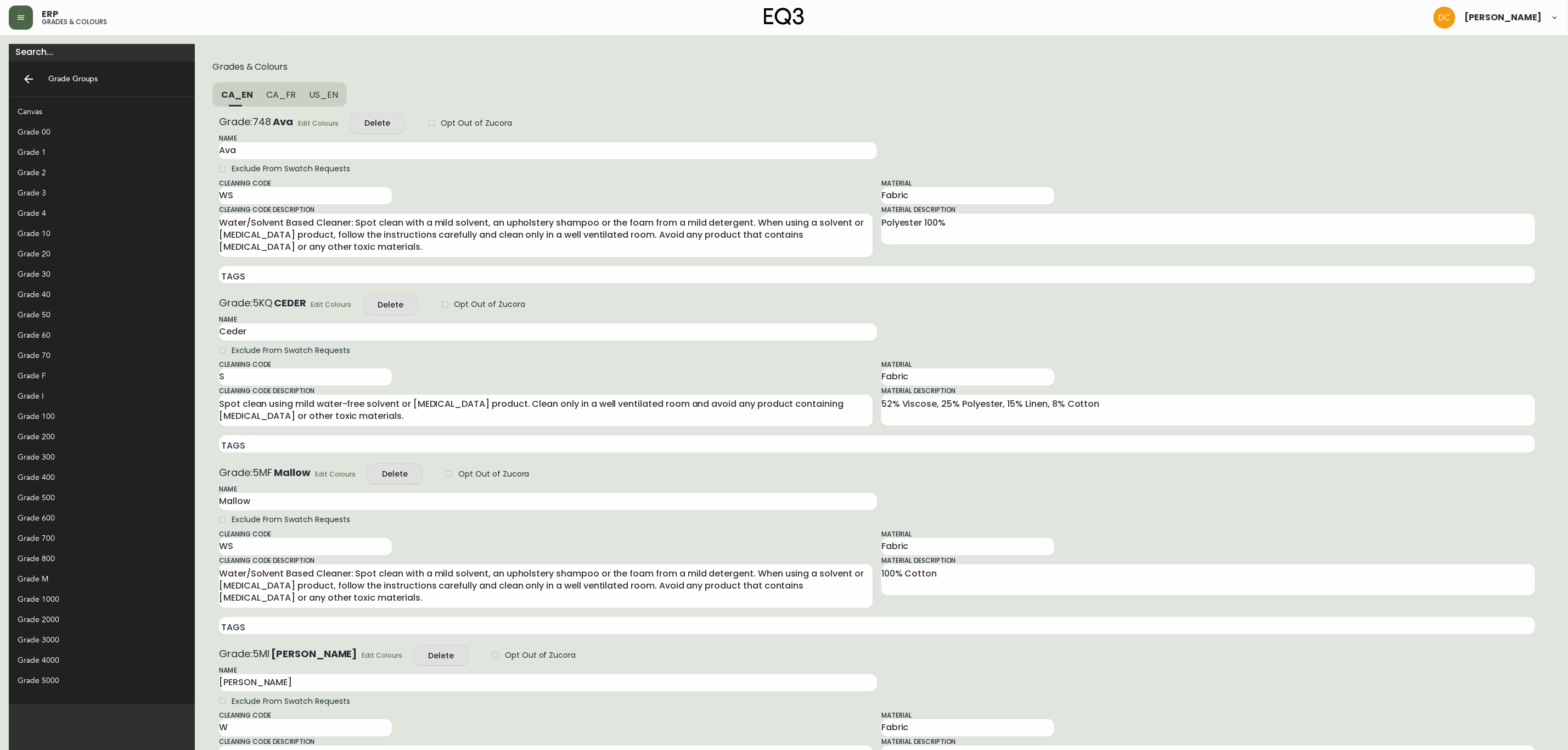
click at [23, 22] on button "button" at bounding box center [20, 17] width 24 height 24
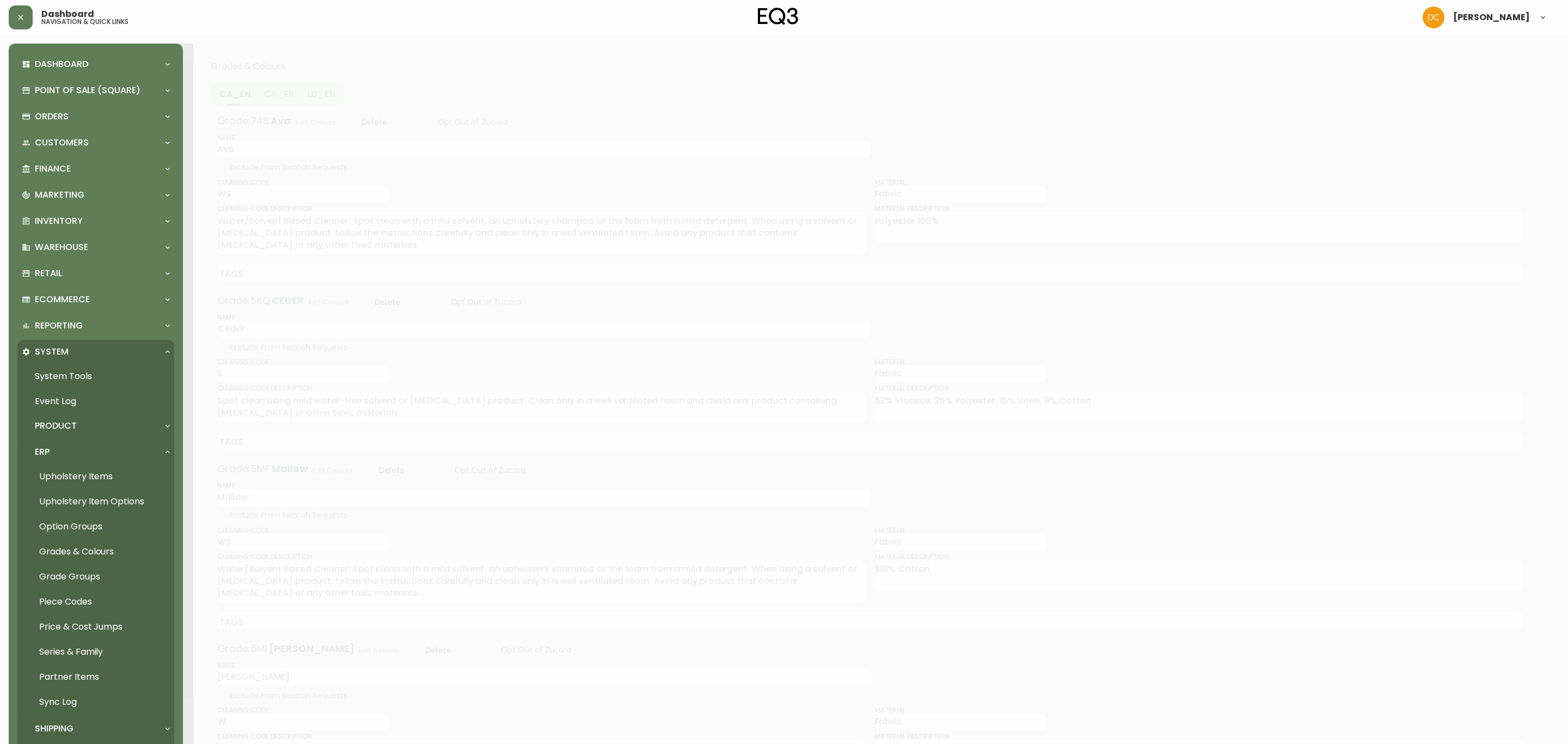
click at [80, 431] on div "Product" at bounding box center [95, 425] width 157 height 24
click at [80, 448] on link "Product Definitions" at bounding box center [95, 450] width 157 height 25
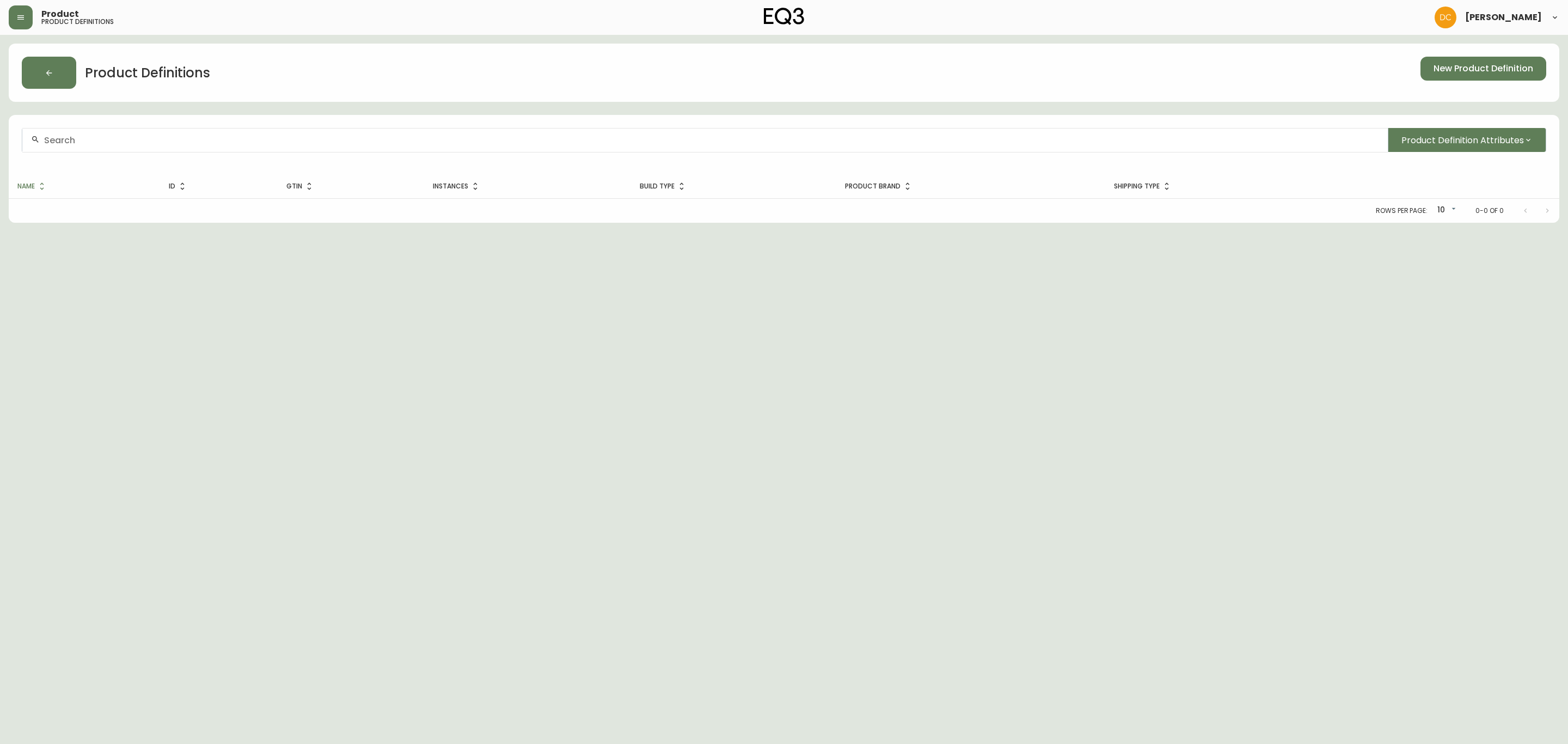
click at [489, 145] on div at bounding box center [705, 140] width 1366 height 24
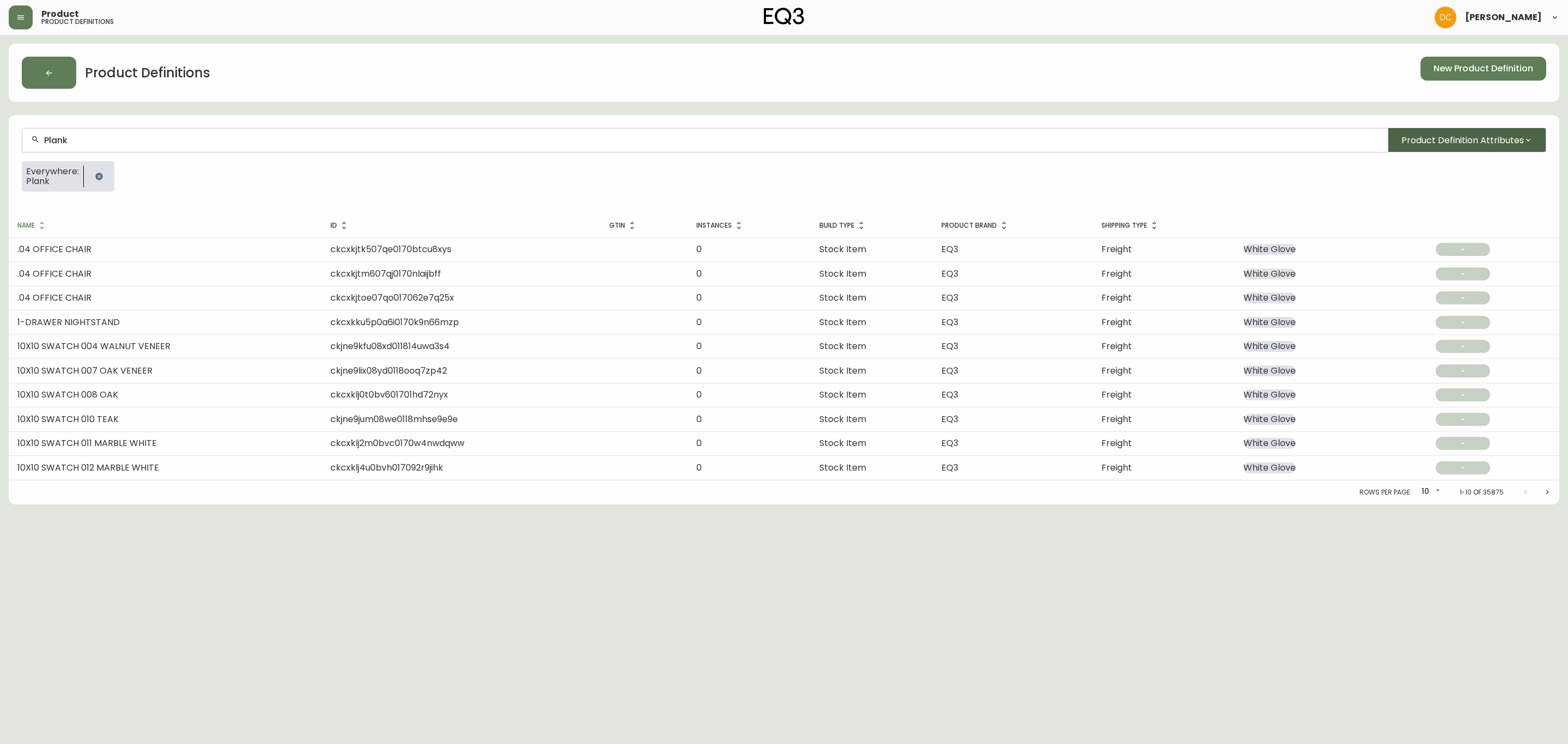
type input "Plank"
click at [1476, 144] on span "Product Definition Attributes" at bounding box center [1462, 140] width 123 height 13
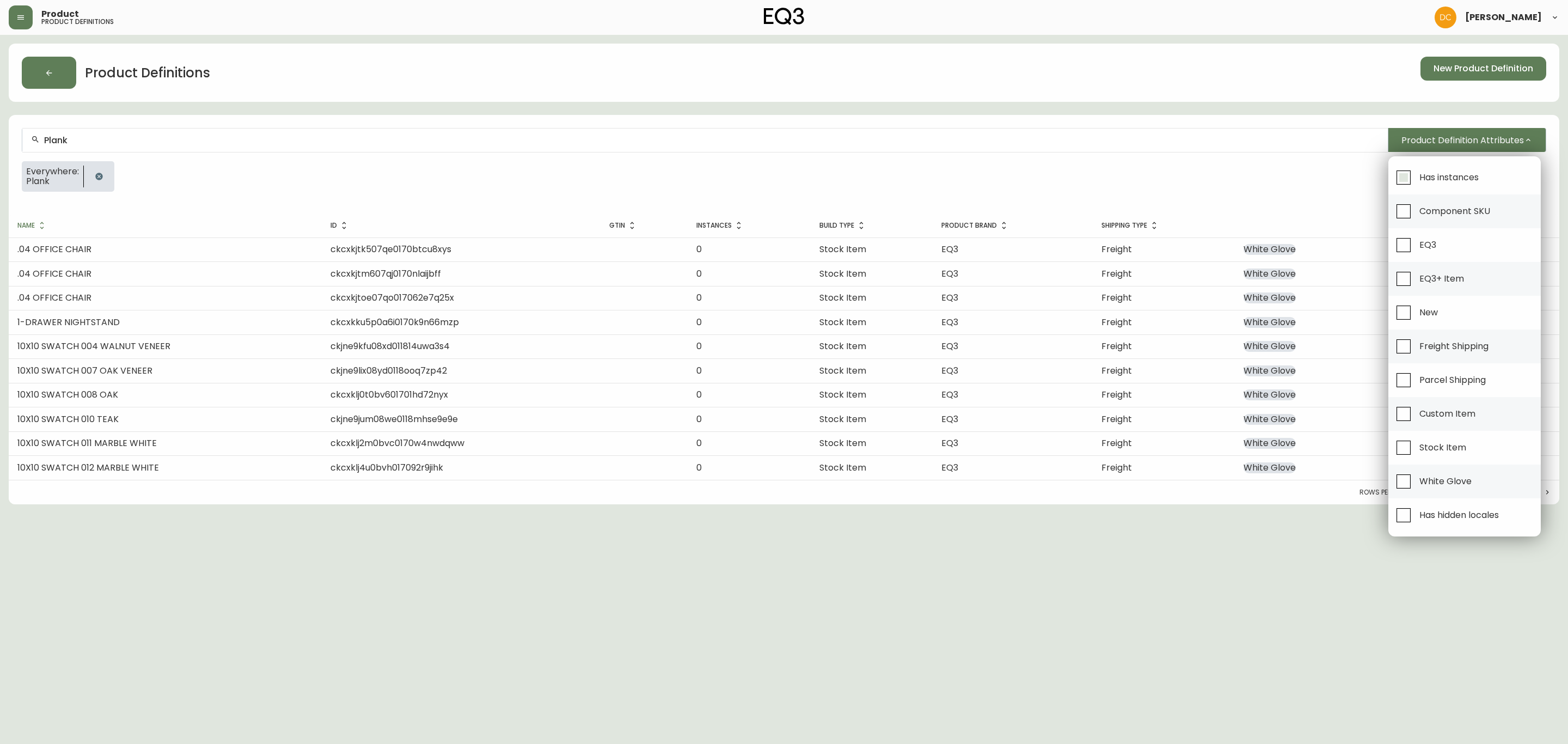
click at [1431, 167] on span "Has instances" at bounding box center [1448, 177] width 63 height 24
click at [1416, 167] on input "Has instances" at bounding box center [1404, 177] width 25 height 25
checkbox input "true"
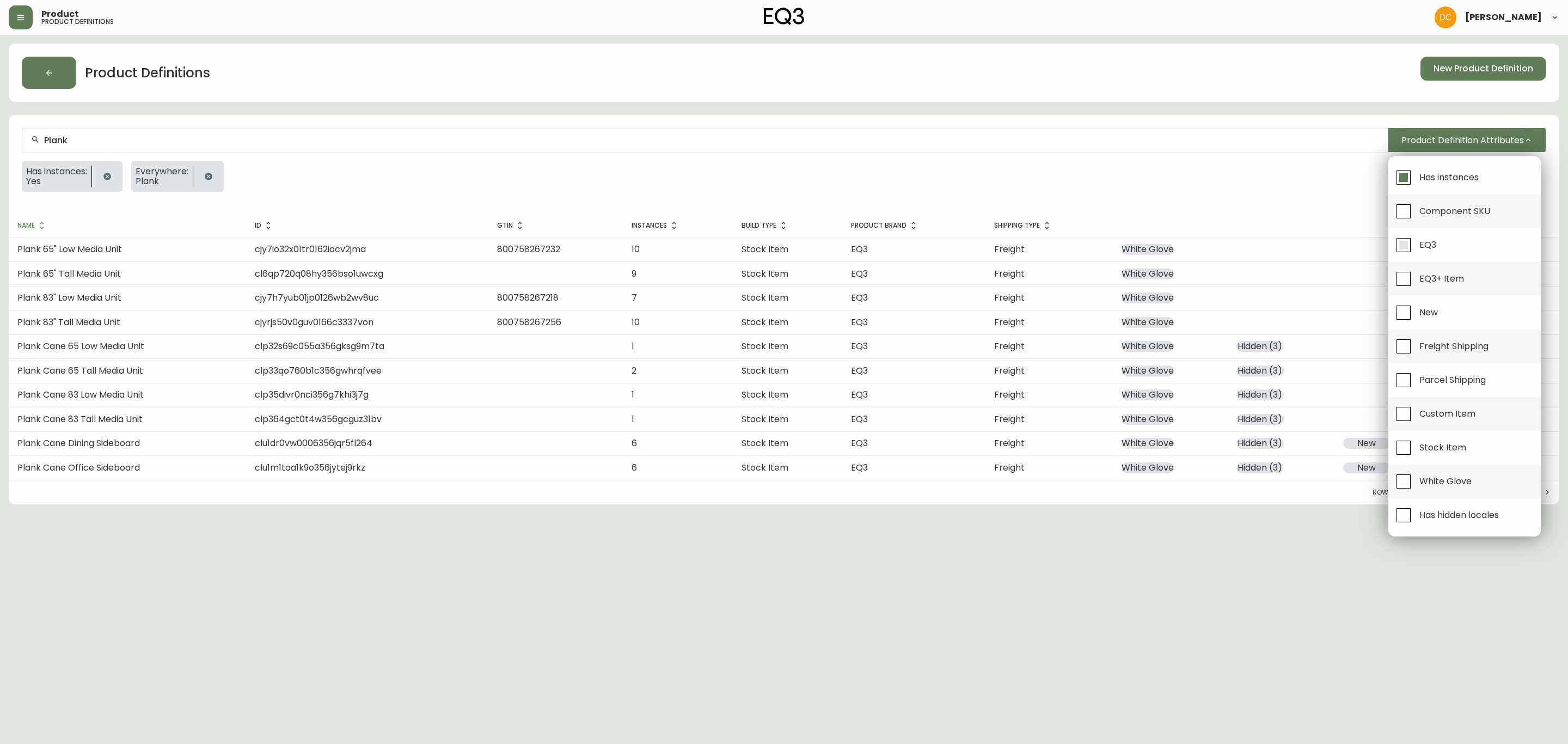
click at [1430, 245] on span "EQ3" at bounding box center [1428, 245] width 17 height 12
click at [1416, 245] on input "EQ3" at bounding box center [1404, 245] width 25 height 25
checkbox input "true"
click at [1169, 173] on div at bounding box center [784, 372] width 1568 height 744
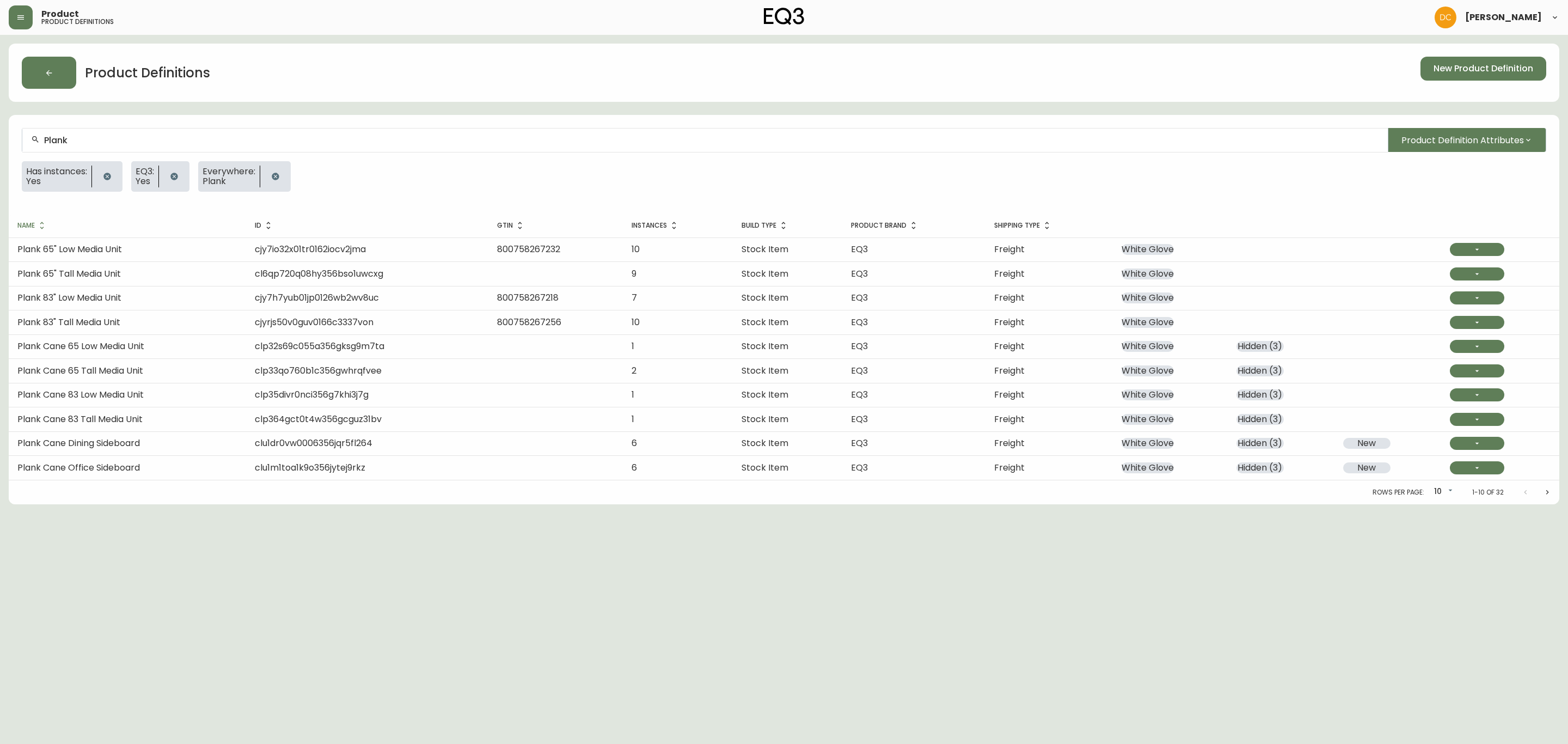
click at [1449, 496] on body "Product product definitions David Castro Product Definitions New Product Defini…" at bounding box center [784, 252] width 1568 height 504
click at [1448, 559] on li "50" at bounding box center [1444, 566] width 28 height 18
type input "50"
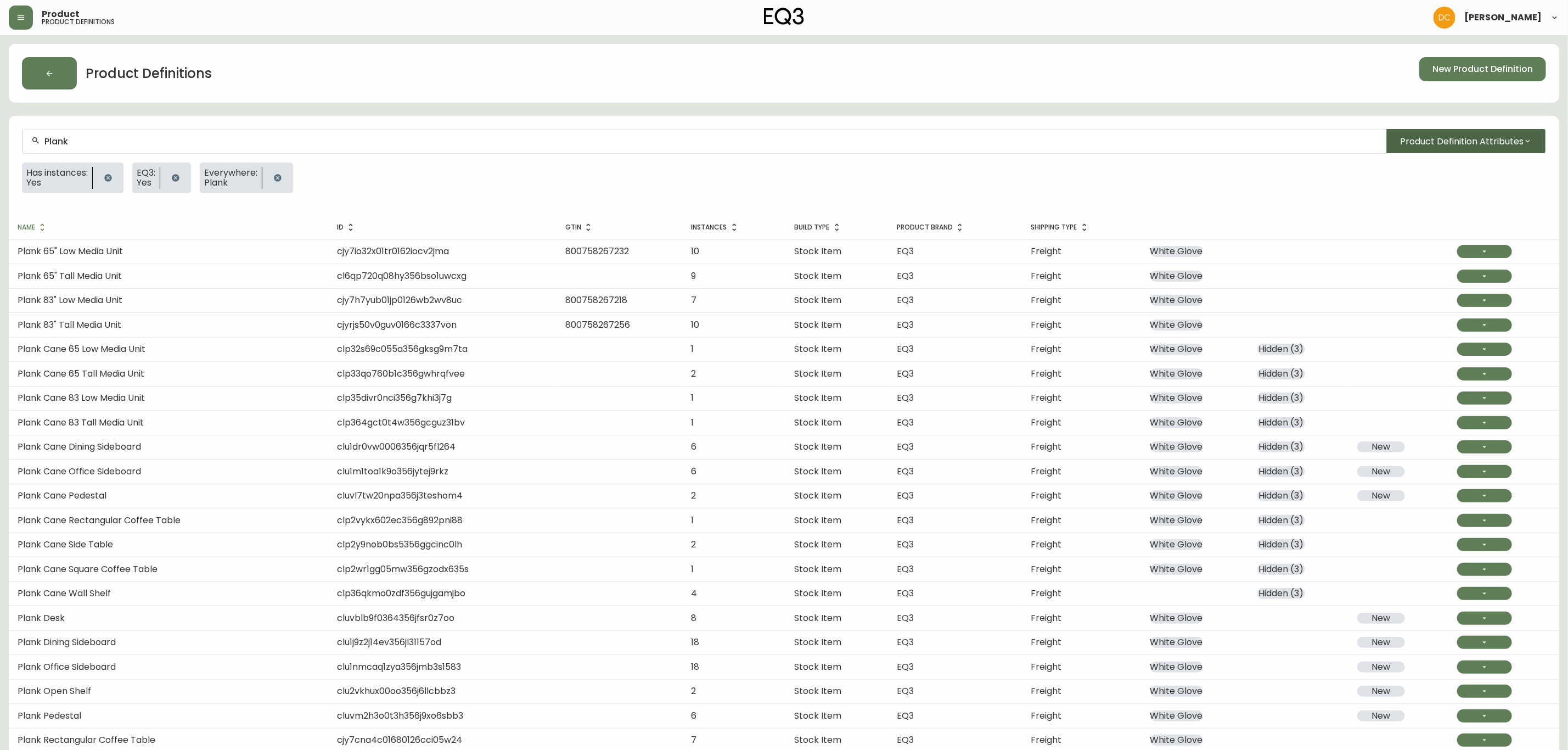
click at [1497, 130] on button "Product Definition Attributes" at bounding box center [1466, 141] width 160 height 24
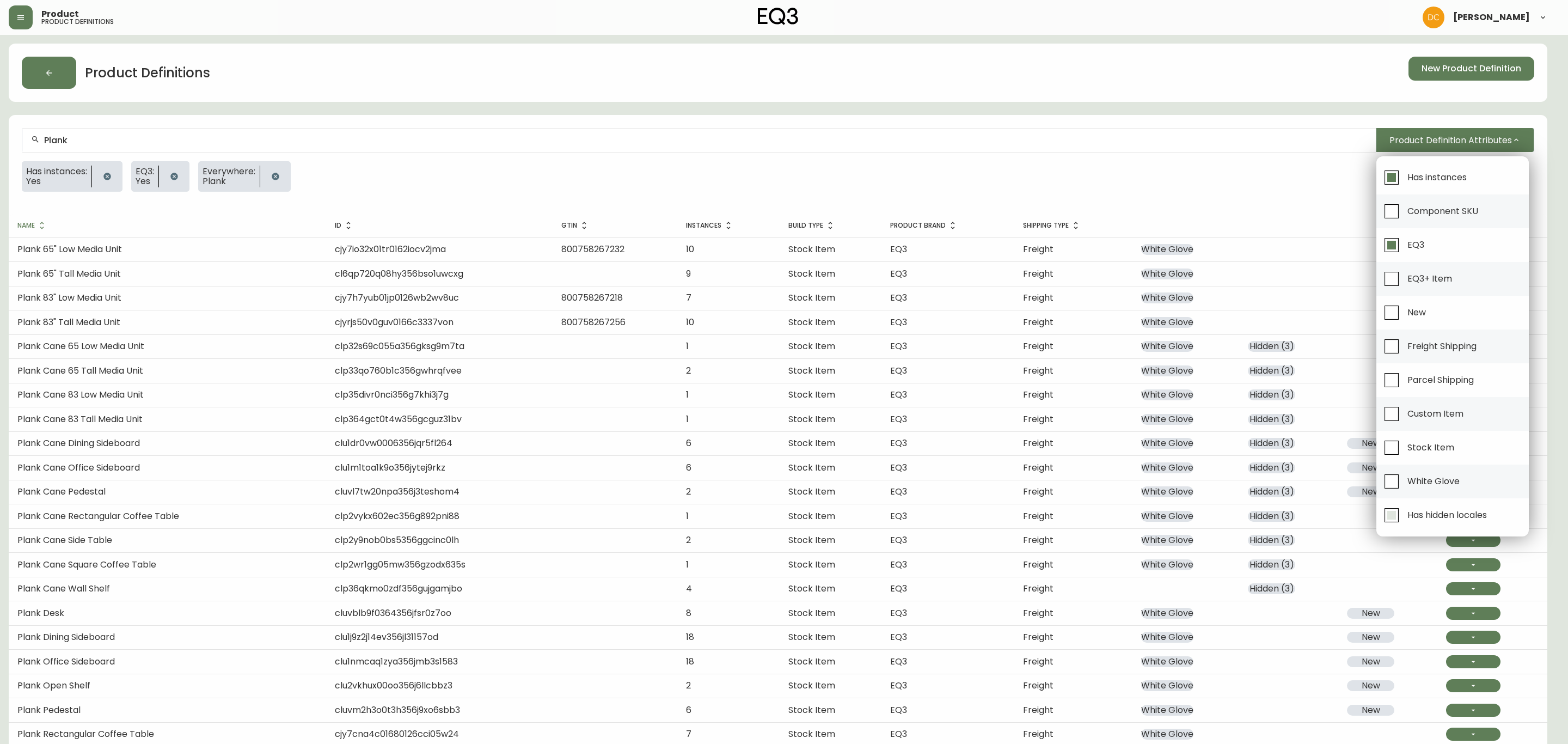
click at [1427, 510] on span "Has hidden locales" at bounding box center [1446, 514] width 83 height 24
click at [1405, 510] on input "Has hidden locales" at bounding box center [1392, 515] width 25 height 25
click at [1427, 510] on span "Has hidden locales" at bounding box center [1446, 514] width 83 height 24
click at [1405, 510] on input "Has hidden locales" at bounding box center [1392, 515] width 25 height 25
checkbox input "false"
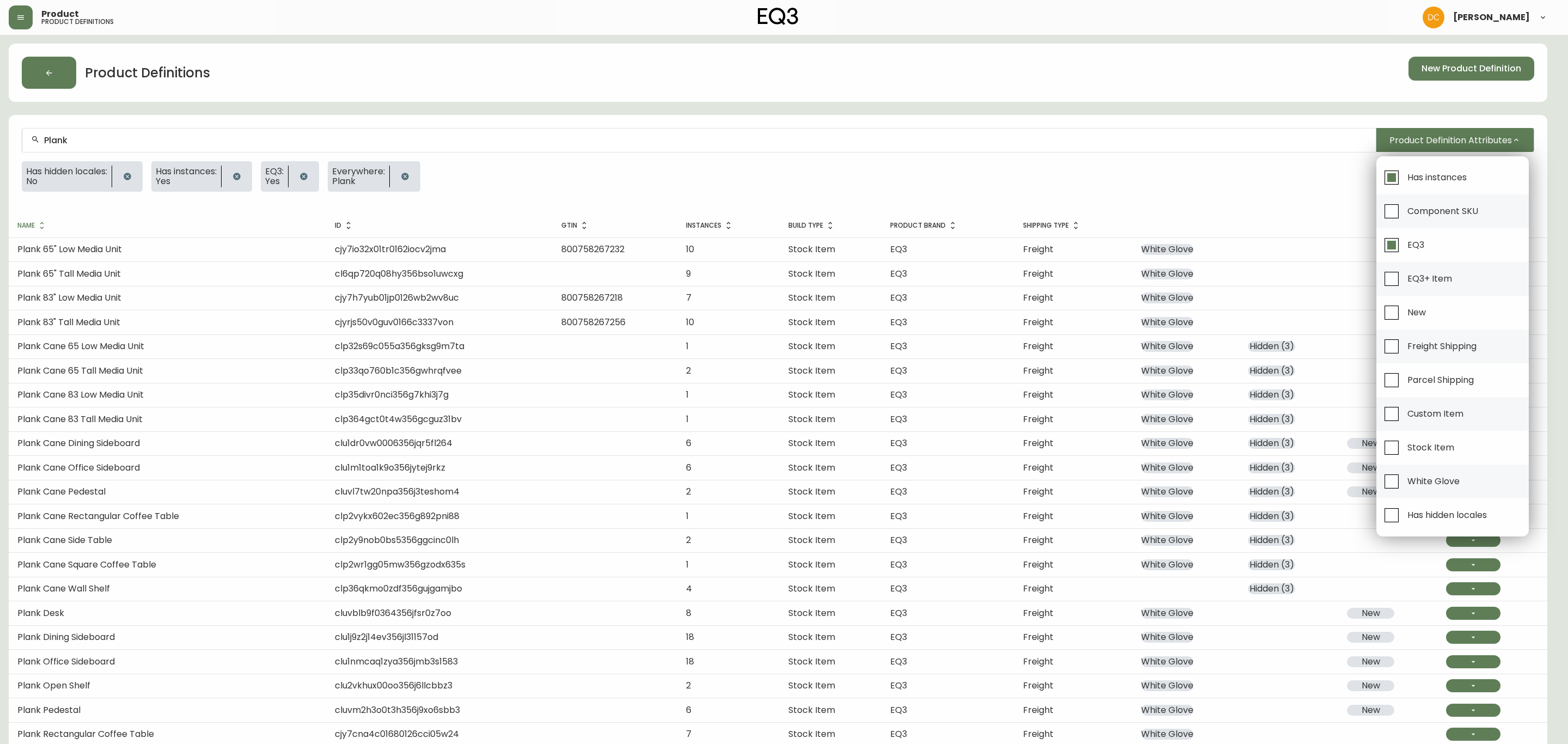
click at [1076, 191] on div at bounding box center [784, 372] width 1568 height 744
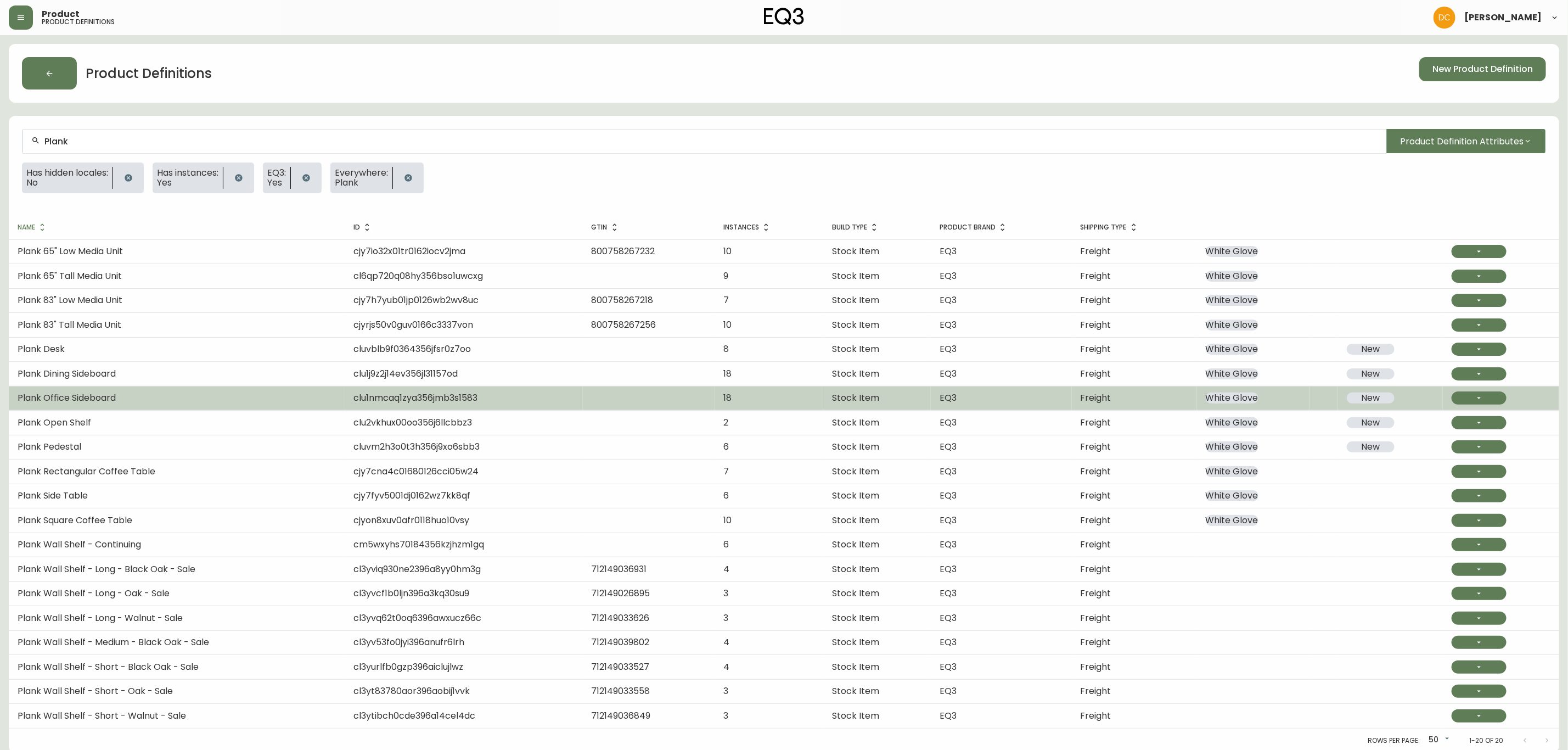
scroll to position [6, 0]
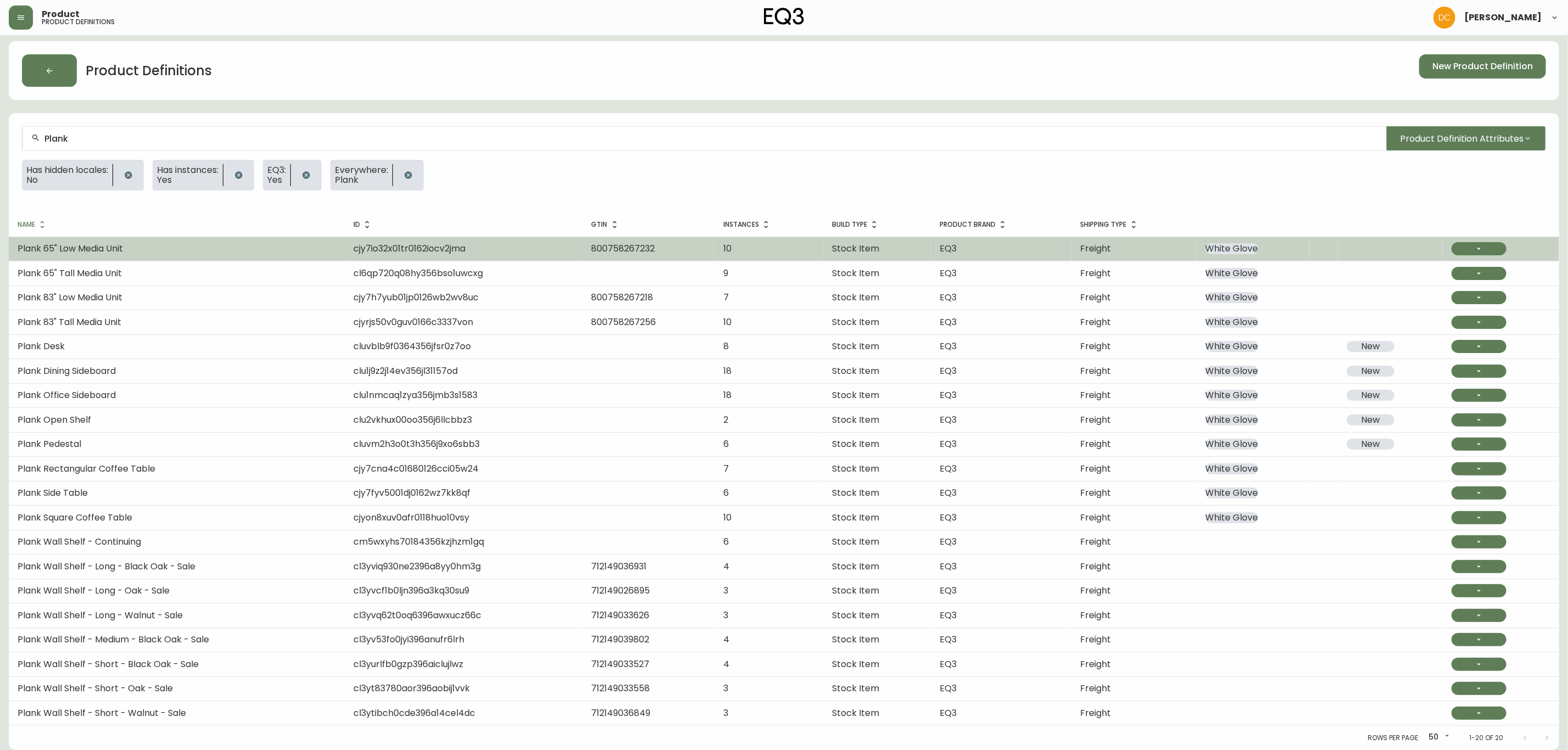
click at [183, 251] on td "Plank 65" Low Media Unit" at bounding box center [176, 248] width 336 height 24
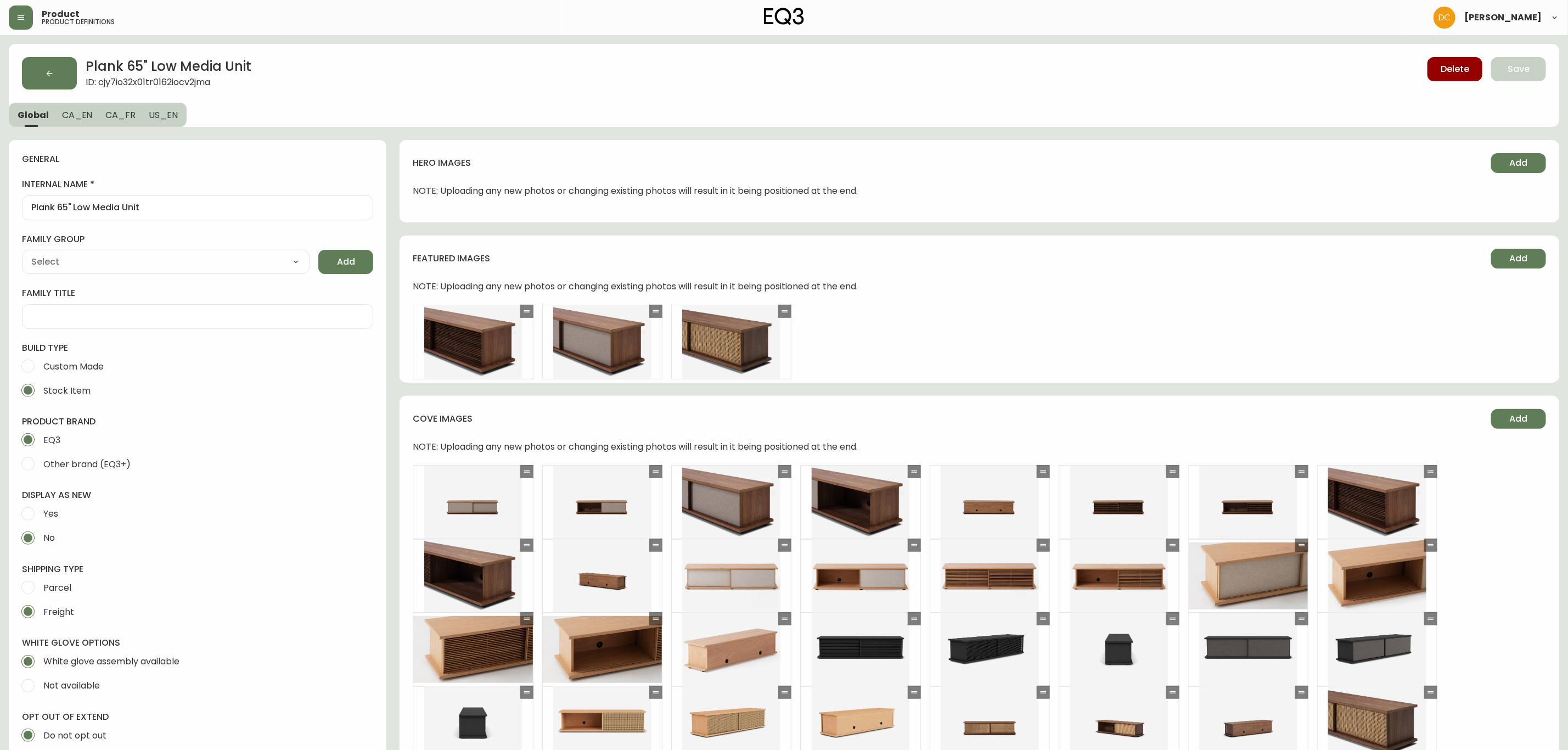
type input "EQ3"
type input "Casegoods_Ethylene"
select select "cjyt4m5lw0000pt749bx6gh7n"
select select "cjy7e8xl901b50126m81mdlvx"
type input "Furniture > Entertainment Centers & TV Stands"
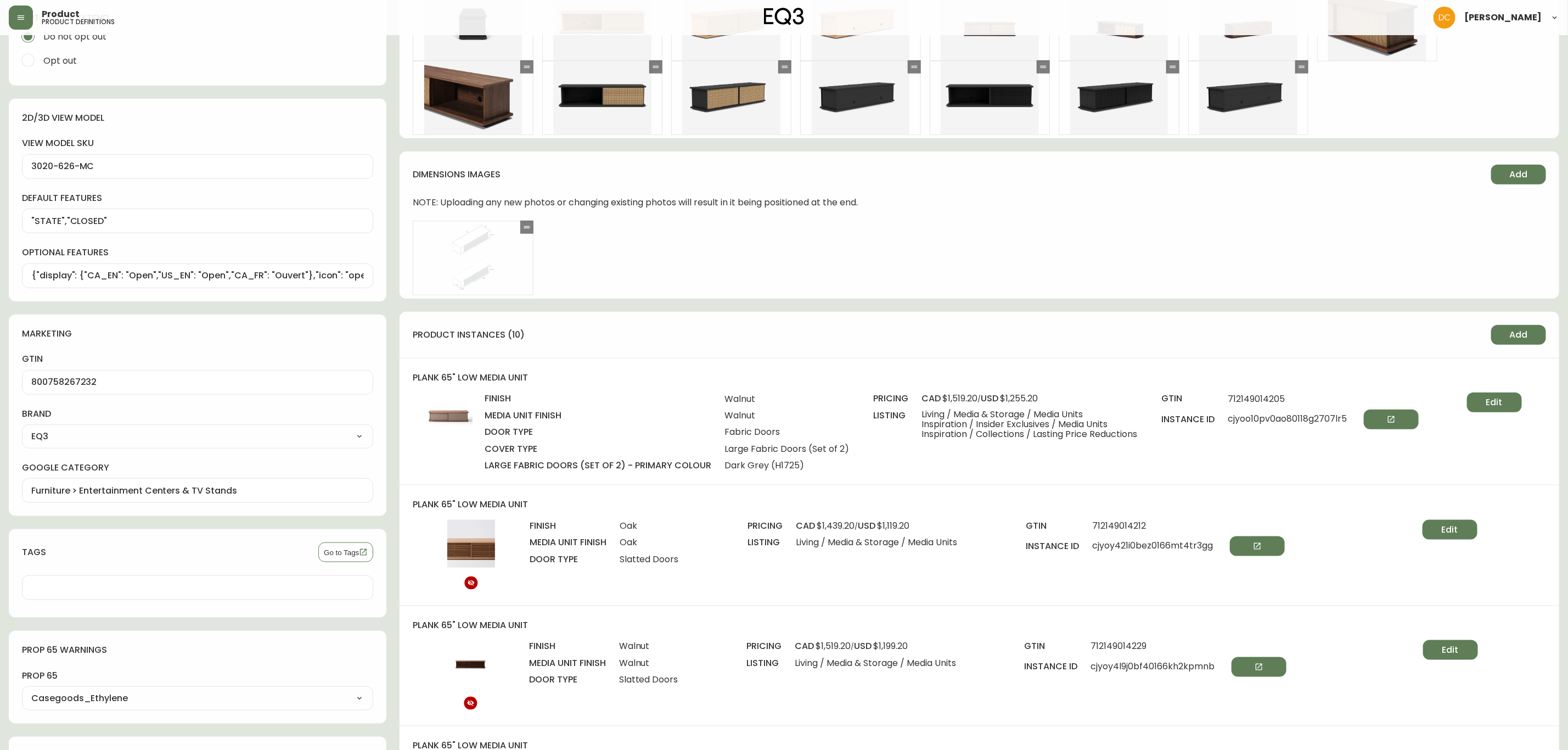
scroll to position [905, 0]
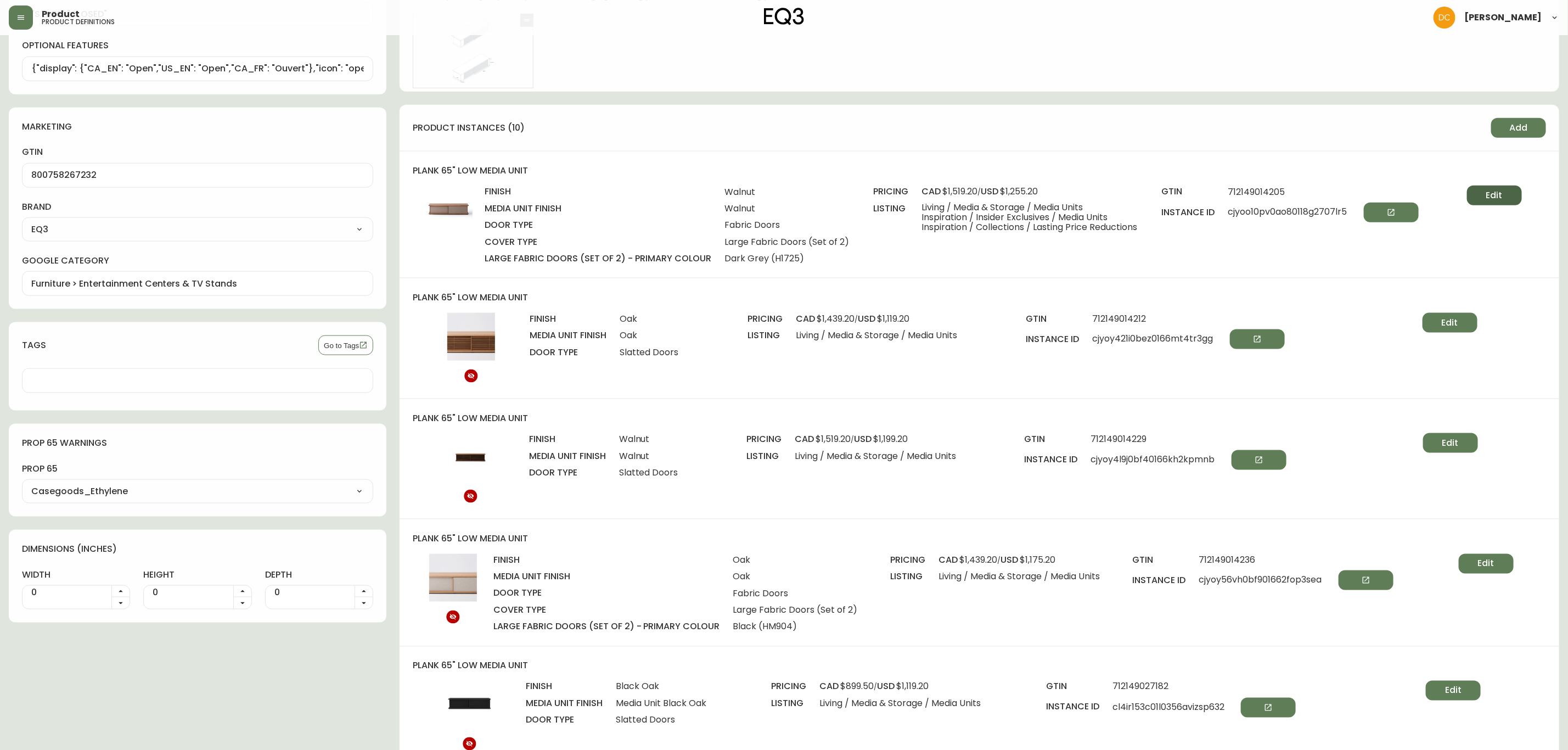
click at [1510, 190] on button "Edit" at bounding box center [1495, 195] width 55 height 20
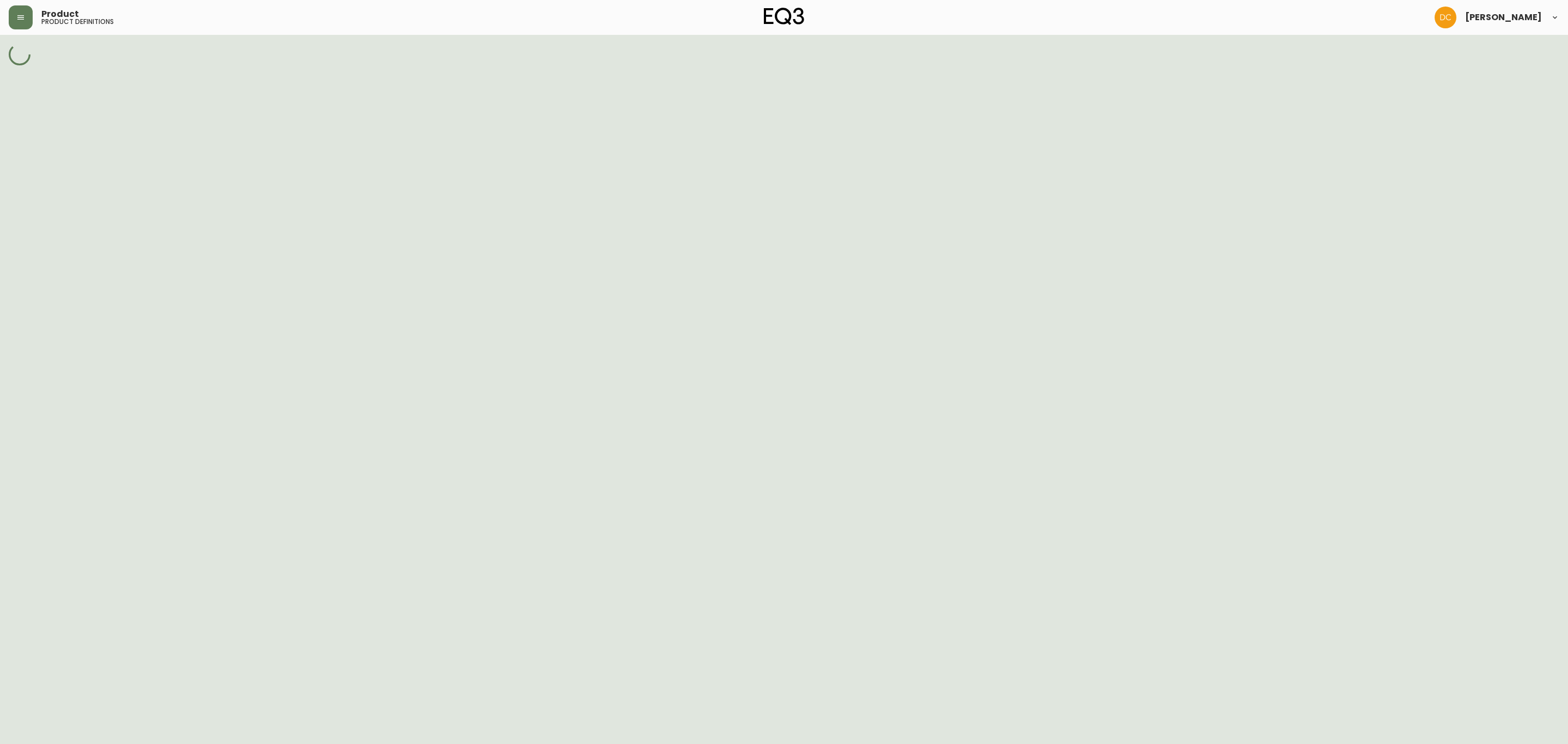
select select "cjy7iu5aq01ud0162tqbfqaoi"
select select "cjyortmvx0axd0118g24l9qf5"
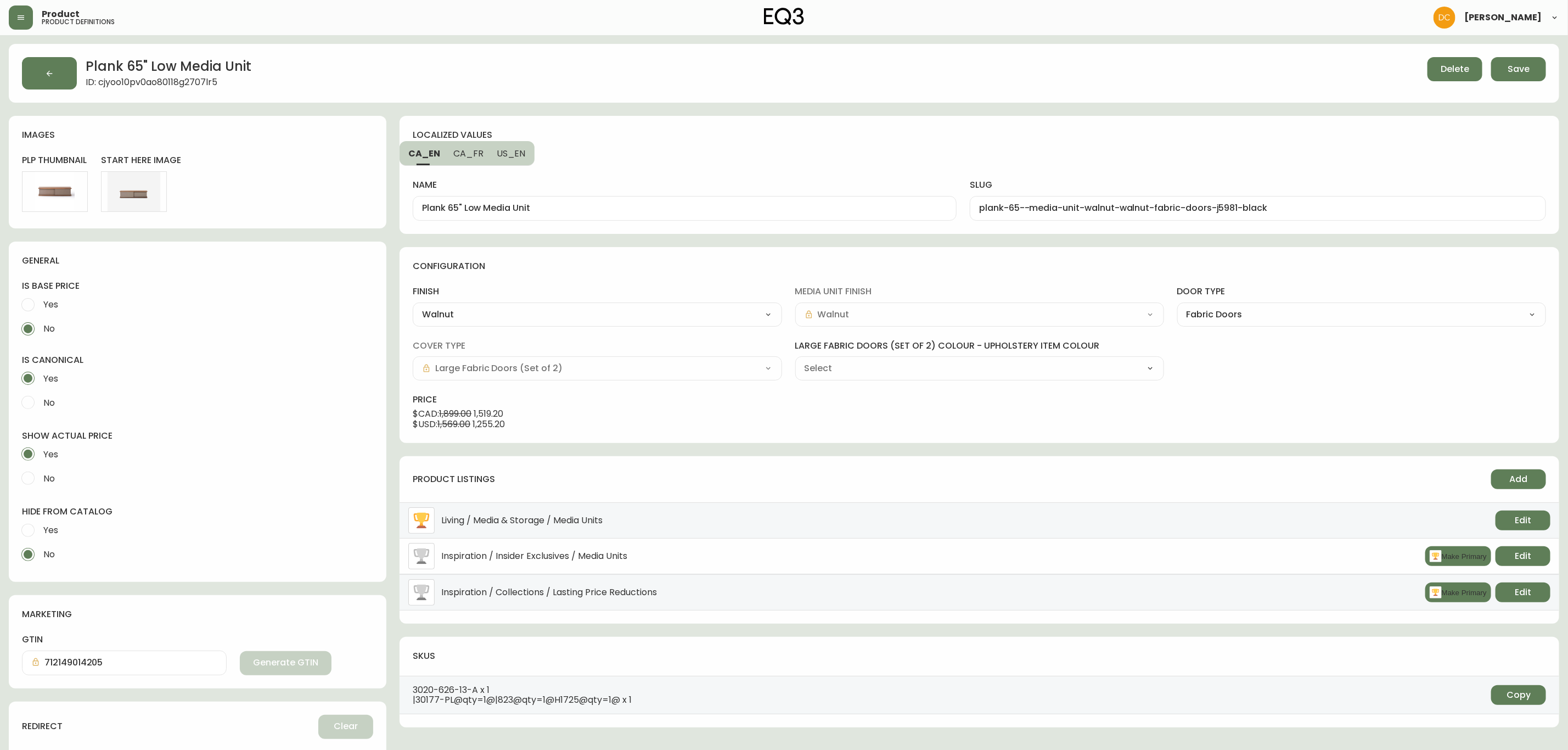
type input "Grade 60 - Lana Dark Grey (H1725) (Not Active)"
click at [1061, 369] on select "Grade 60 - Lana Bright Blue (JE245) Grade 60 - Lana Sand (H9447) Grade 60 - Lan…" at bounding box center [979, 368] width 369 height 17
select select "H9447"
click at [795, 361] on select "Grade 60 - Lana Bright Blue (JE245) Grade 60 - Lana Sand (H9447) Grade 60 - Lan…" at bounding box center [979, 368] width 369 height 17
type input "Grade 60 - Lana Sand (H9447)"
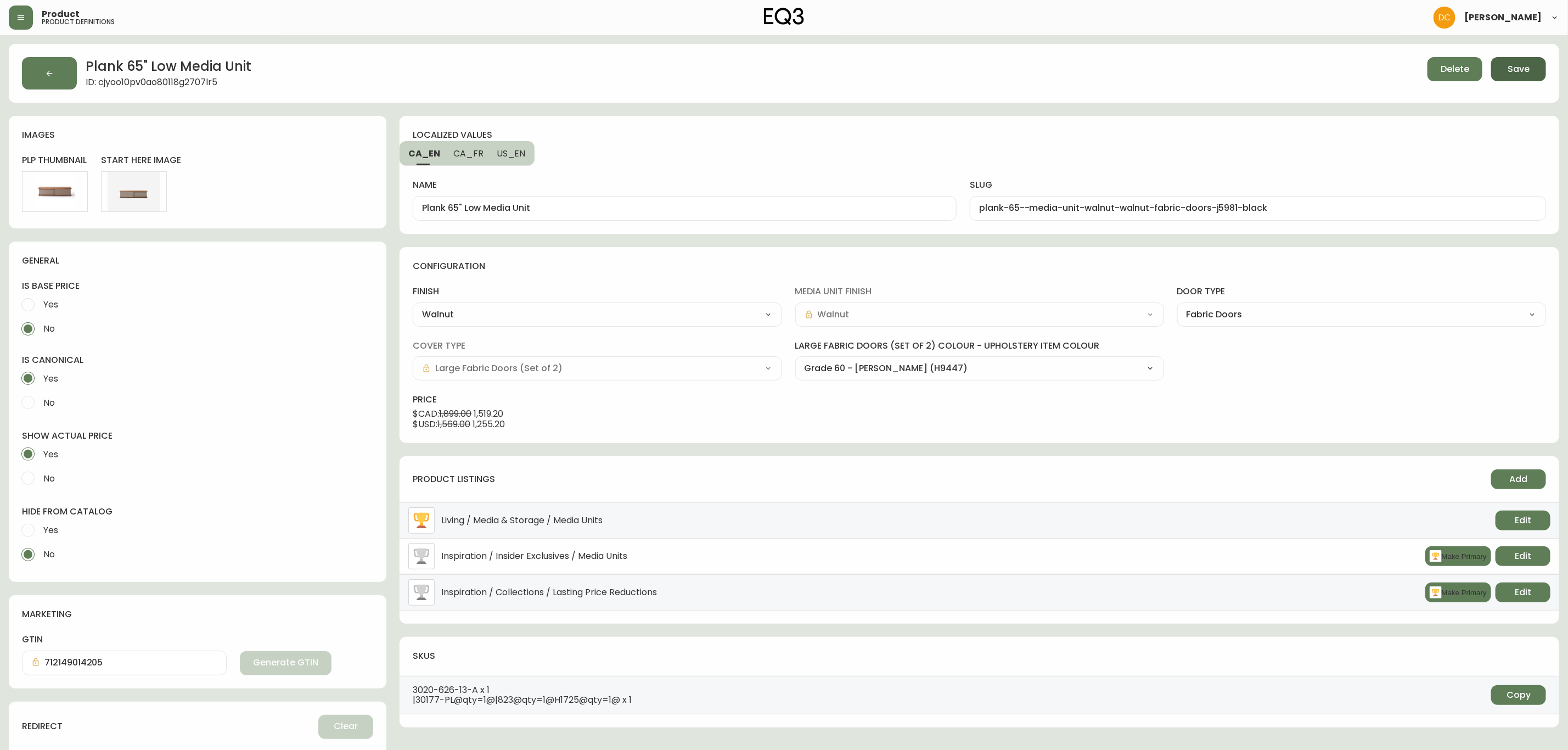
click at [1518, 63] on span "Save" at bounding box center [1519, 69] width 22 height 12
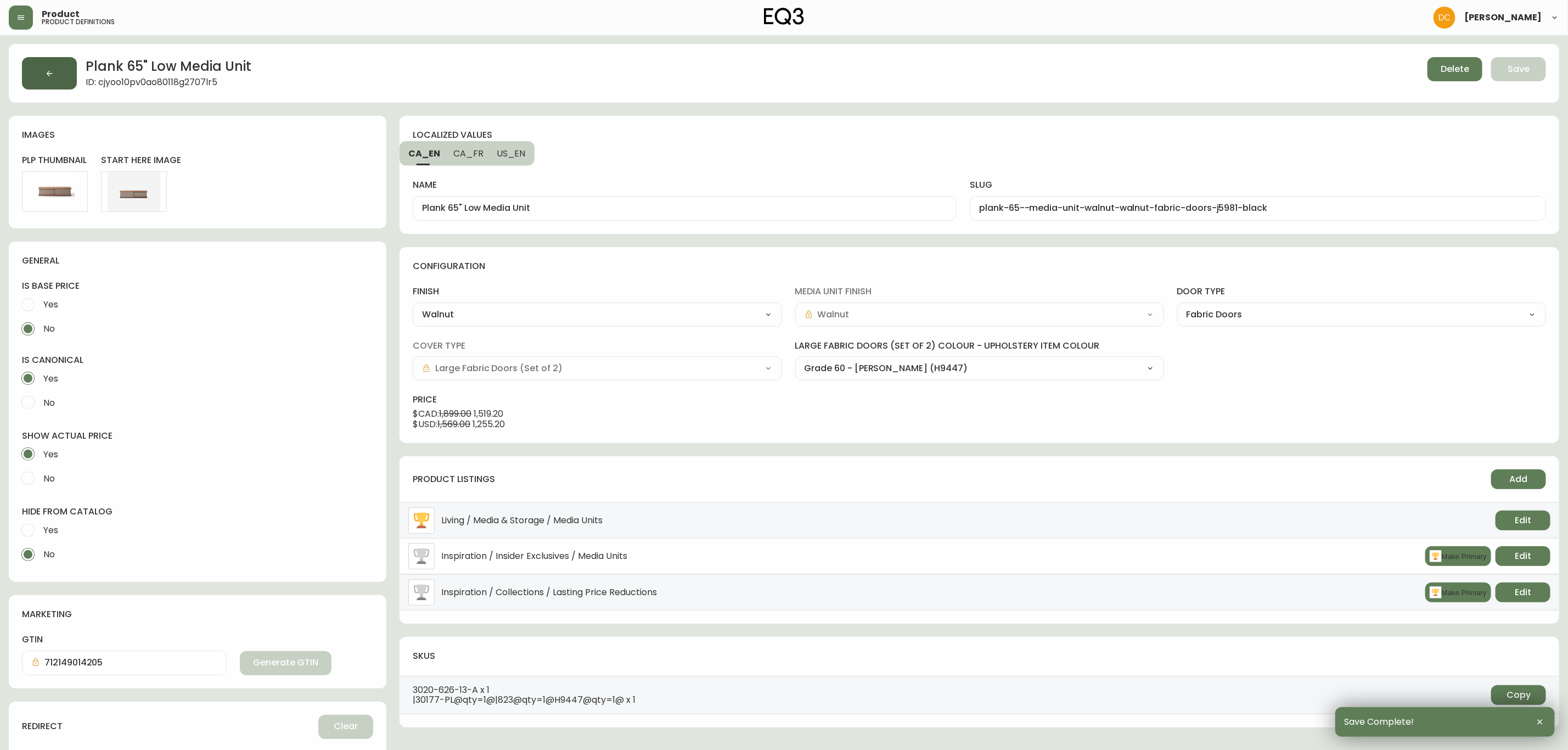
click at [54, 86] on button "button" at bounding box center [50, 72] width 55 height 32
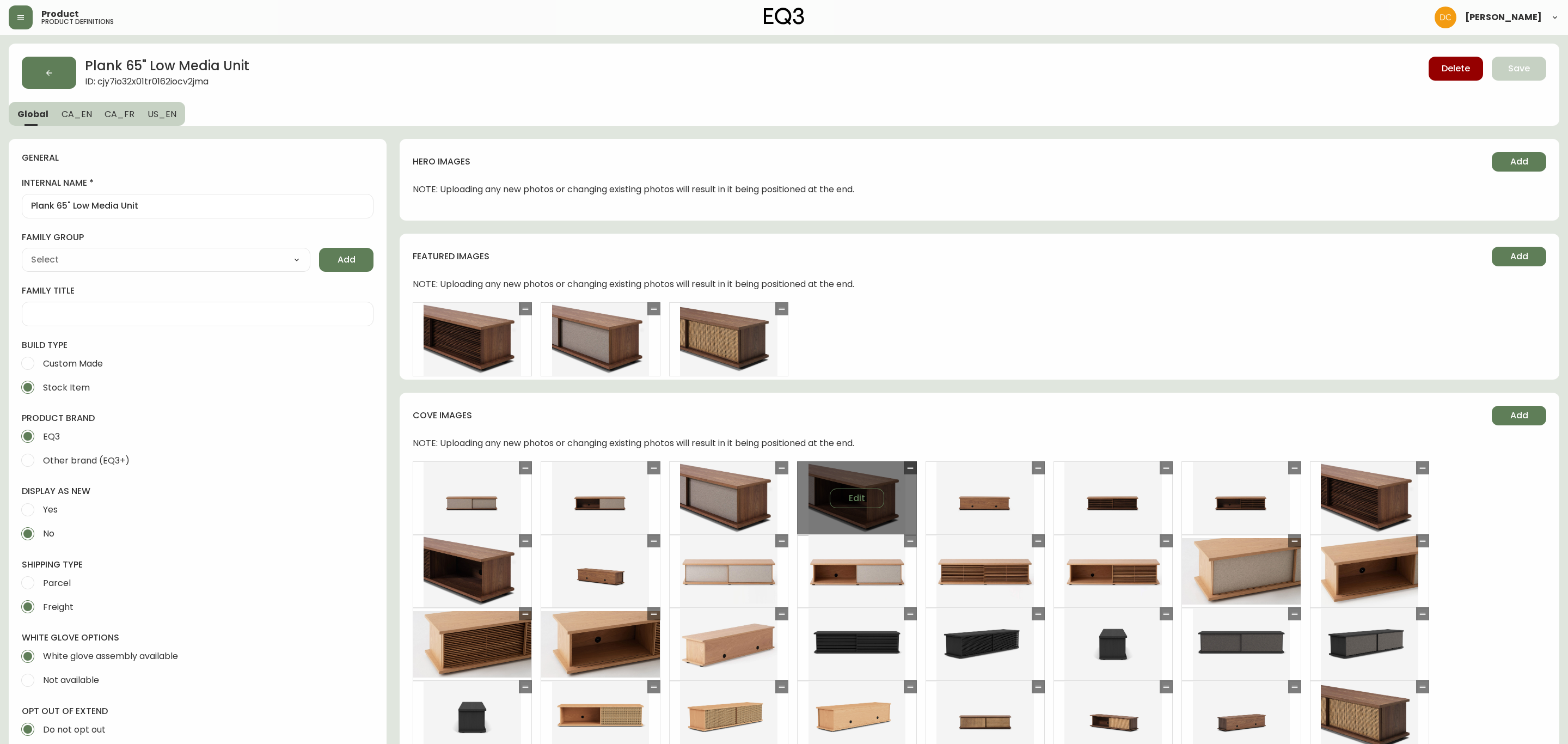
type input "EQ3"
type input "Furniture > Entertainment Centers & TV Stands"
type input "Casegoods_Ethylene"
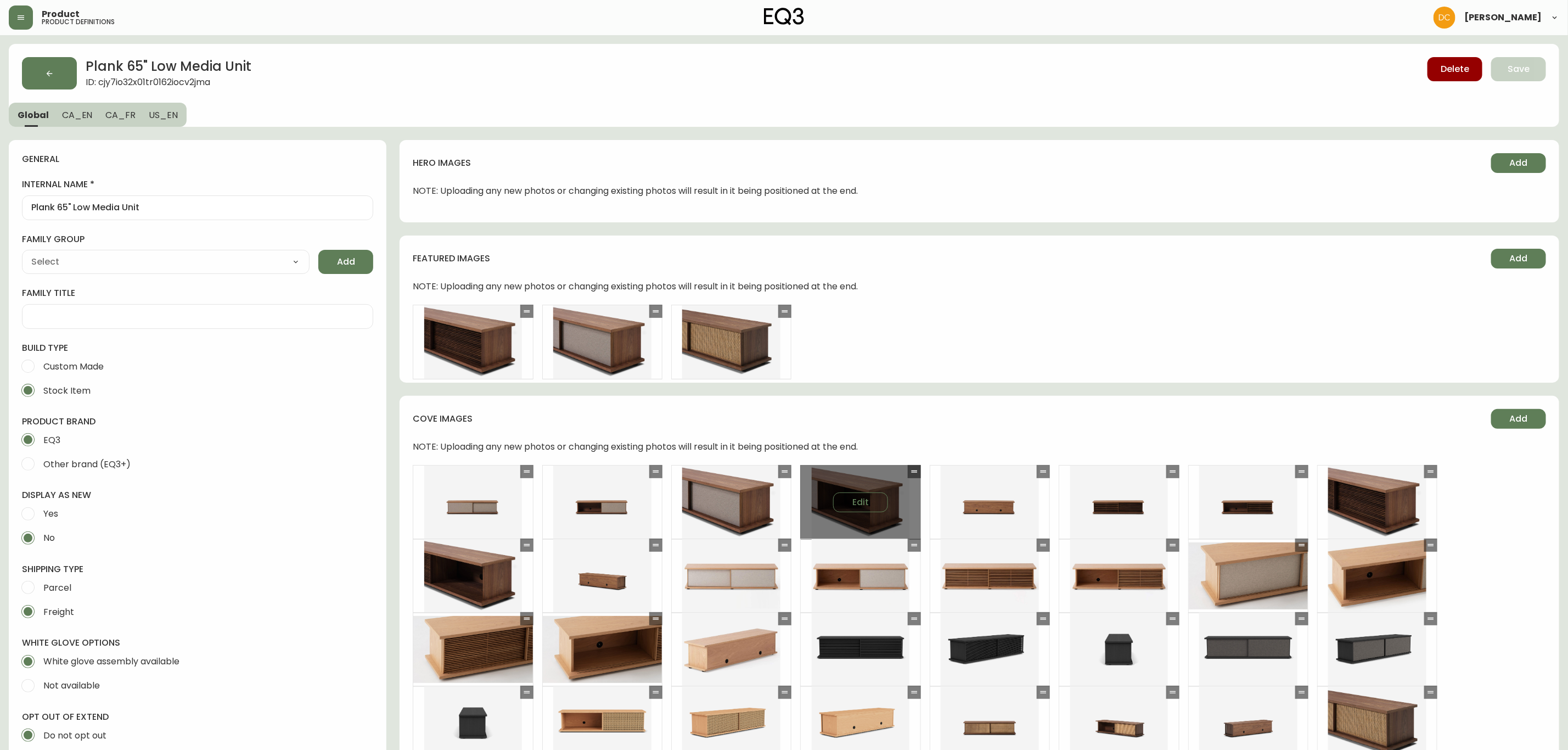
select select "cjyt4m5lw0000pt749bx6gh7n"
select select "cjy7e8xl901b50126m81mdlvx"
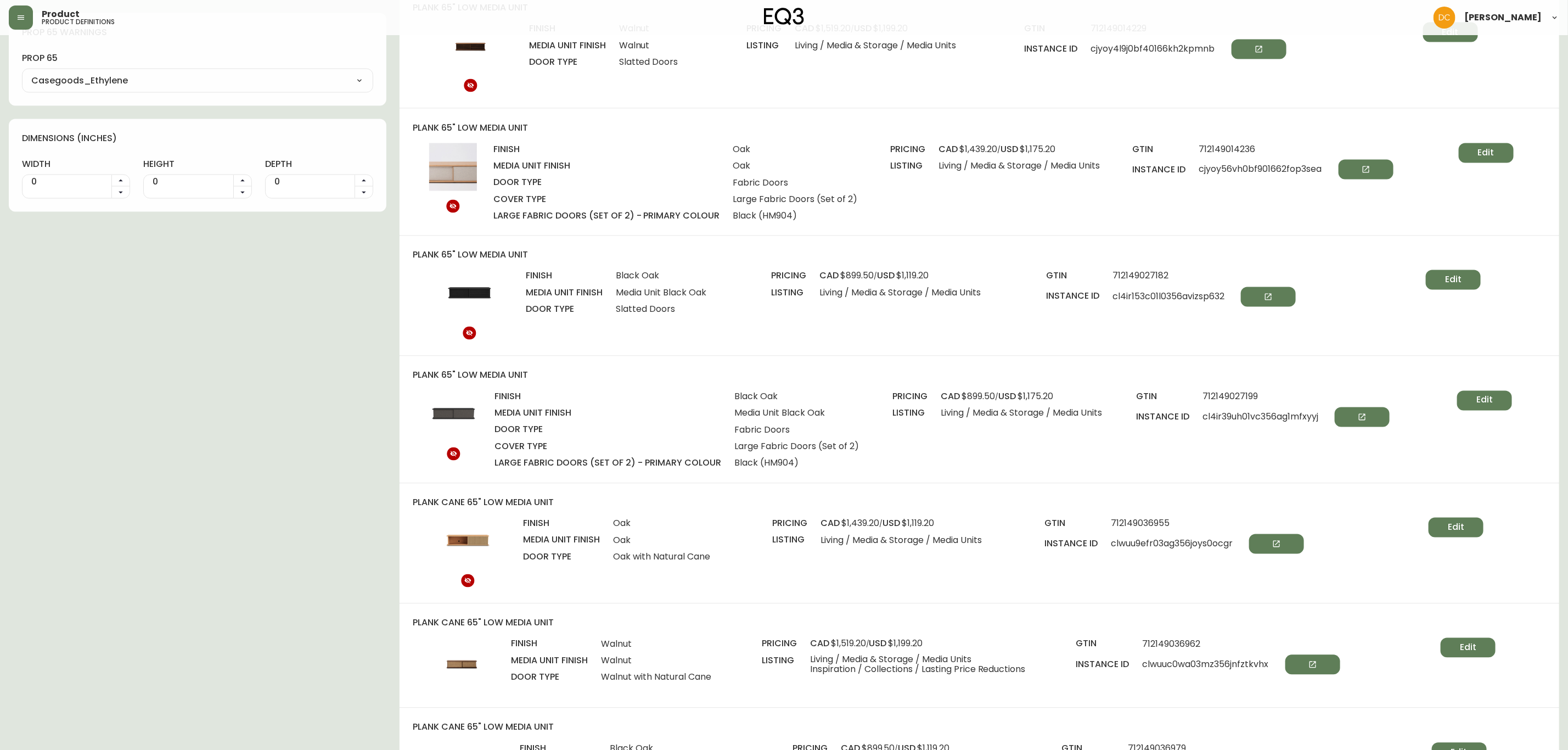
scroll to position [1317, 0]
click at [1483, 148] on span "Edit" at bounding box center [1486, 151] width 17 height 12
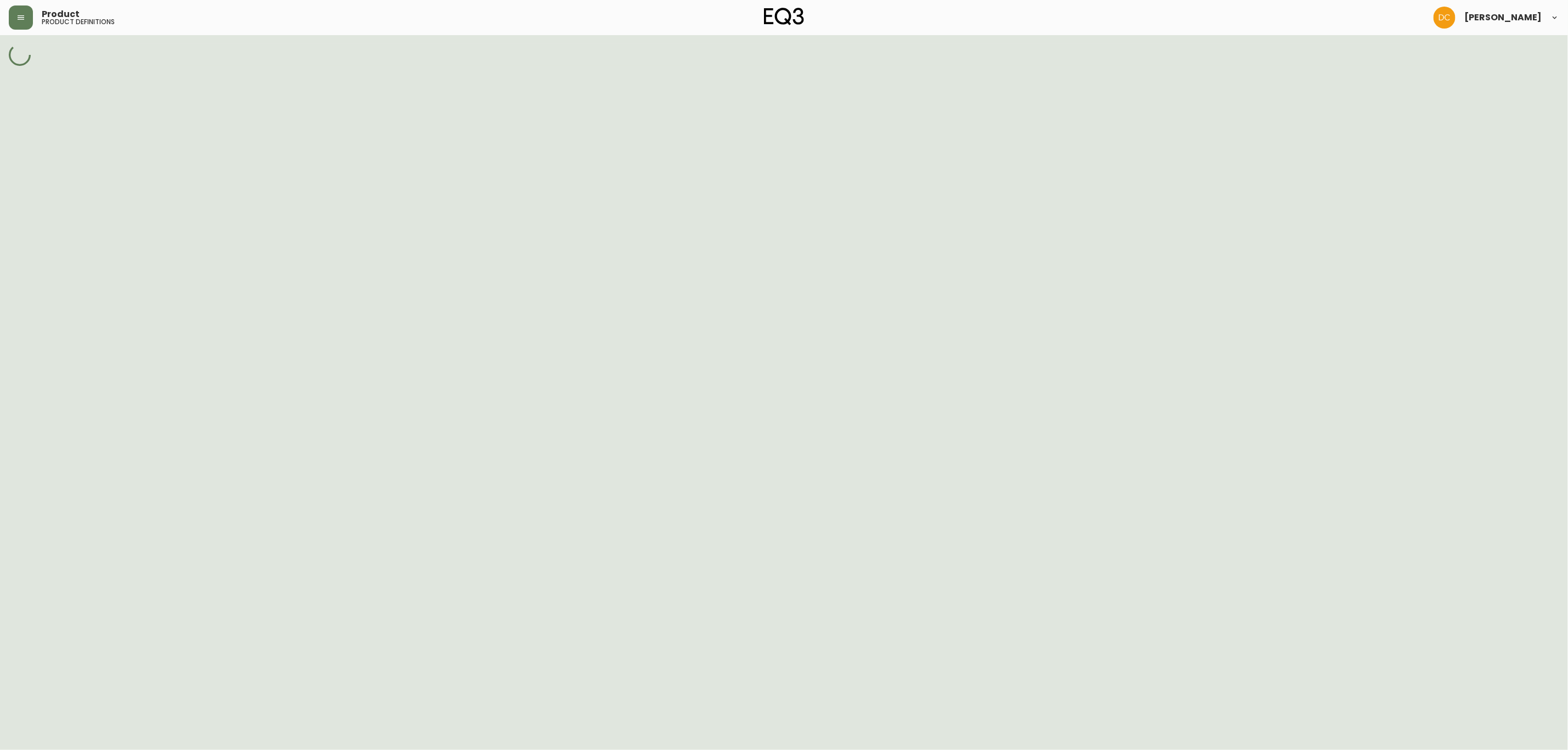
select select "cjyorgv270ata0166wuwxo72q"
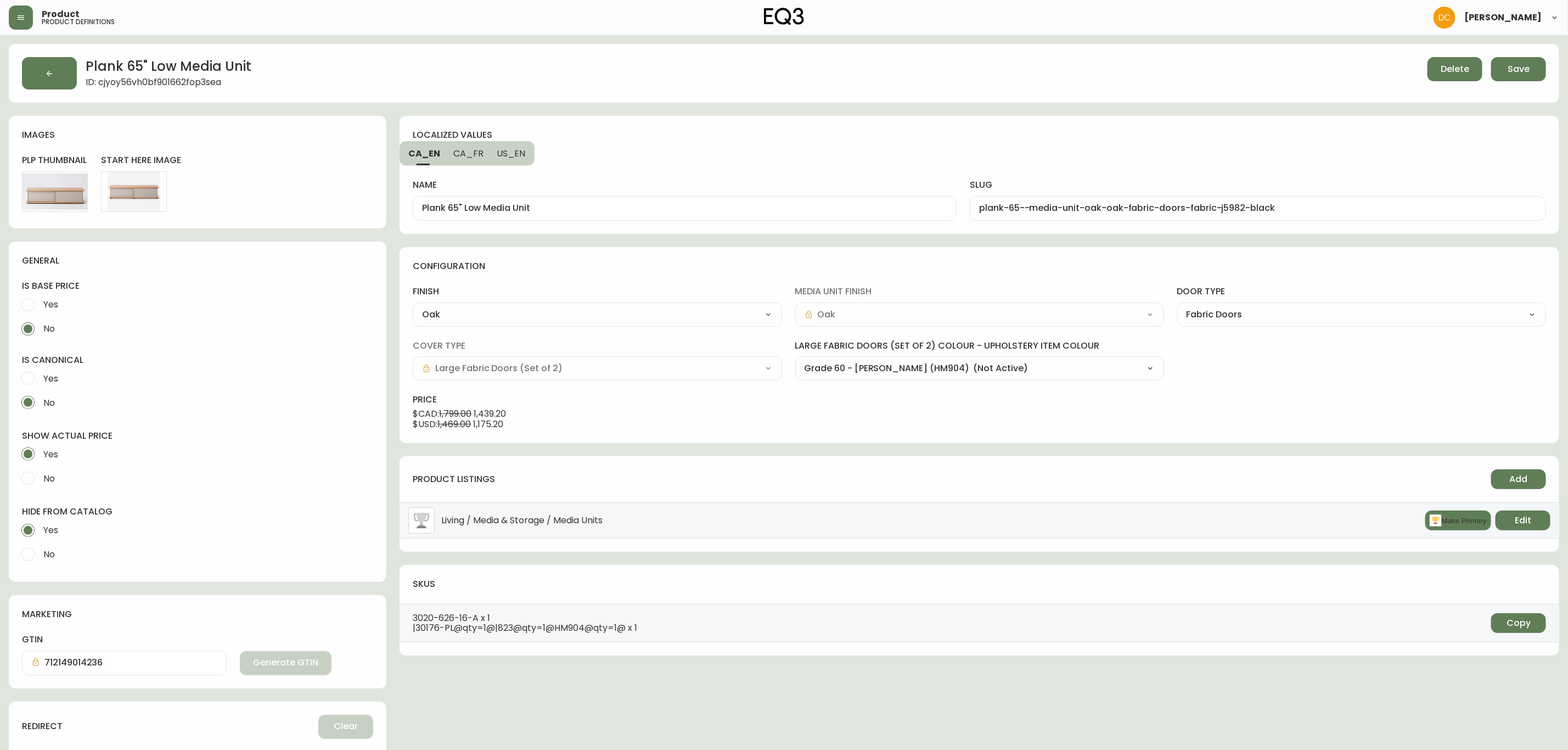
click at [993, 375] on select "Grade 60 - Lana Bright Blue (JE245) Grade 60 - Lana Sand (H9447) Grade 60 - Lan…" at bounding box center [979, 368] width 369 height 17
select select "H9447"
click at [795, 361] on select "Grade 60 - Lana Bright Blue (JE245) Grade 60 - Lana Sand (H9447) Grade 60 - Lan…" at bounding box center [979, 368] width 369 height 17
type input "Grade 60 - Lana Sand (H9447)"
click at [1507, 68] on button "Save" at bounding box center [1519, 69] width 55 height 24
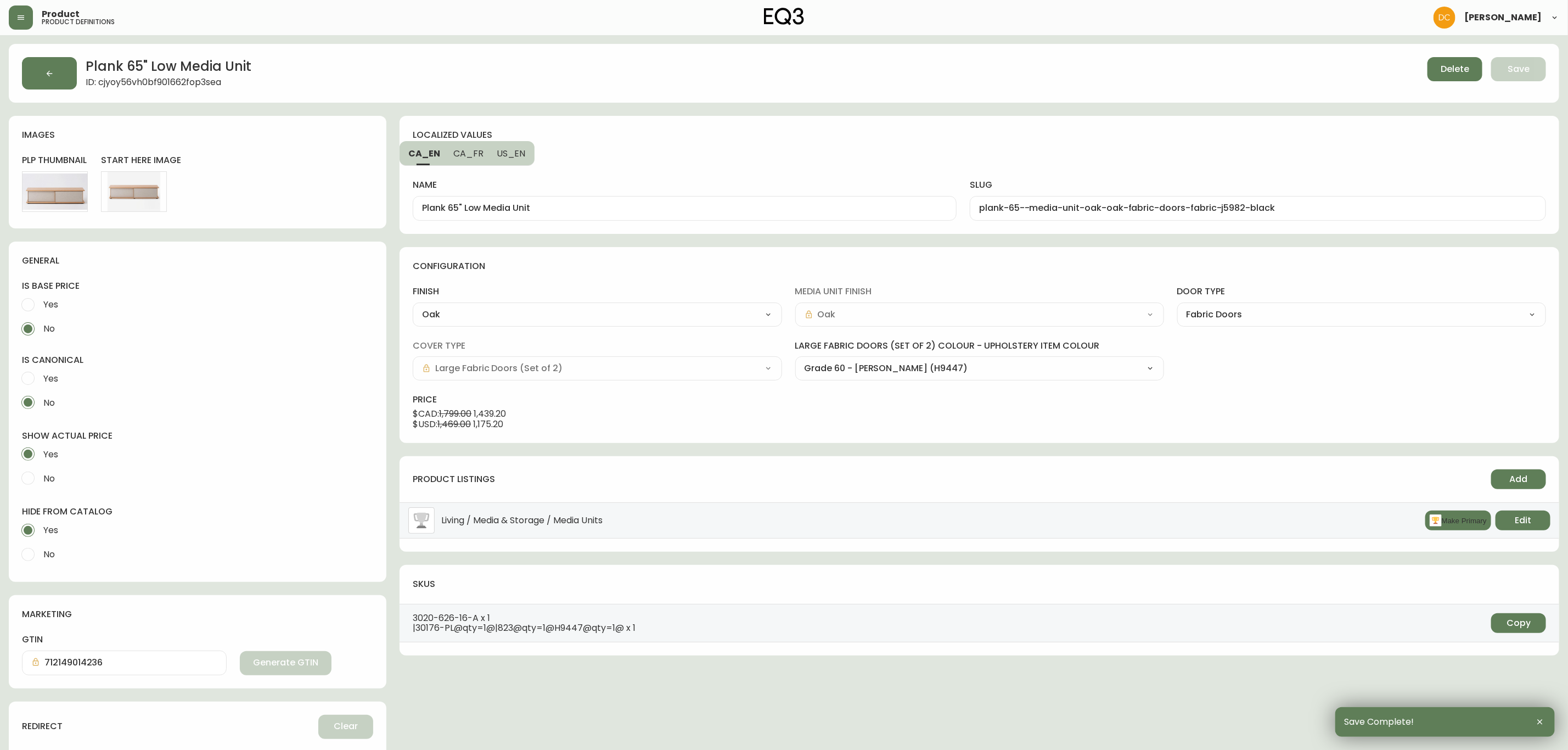
click at [76, 68] on button "button" at bounding box center [50, 72] width 55 height 32
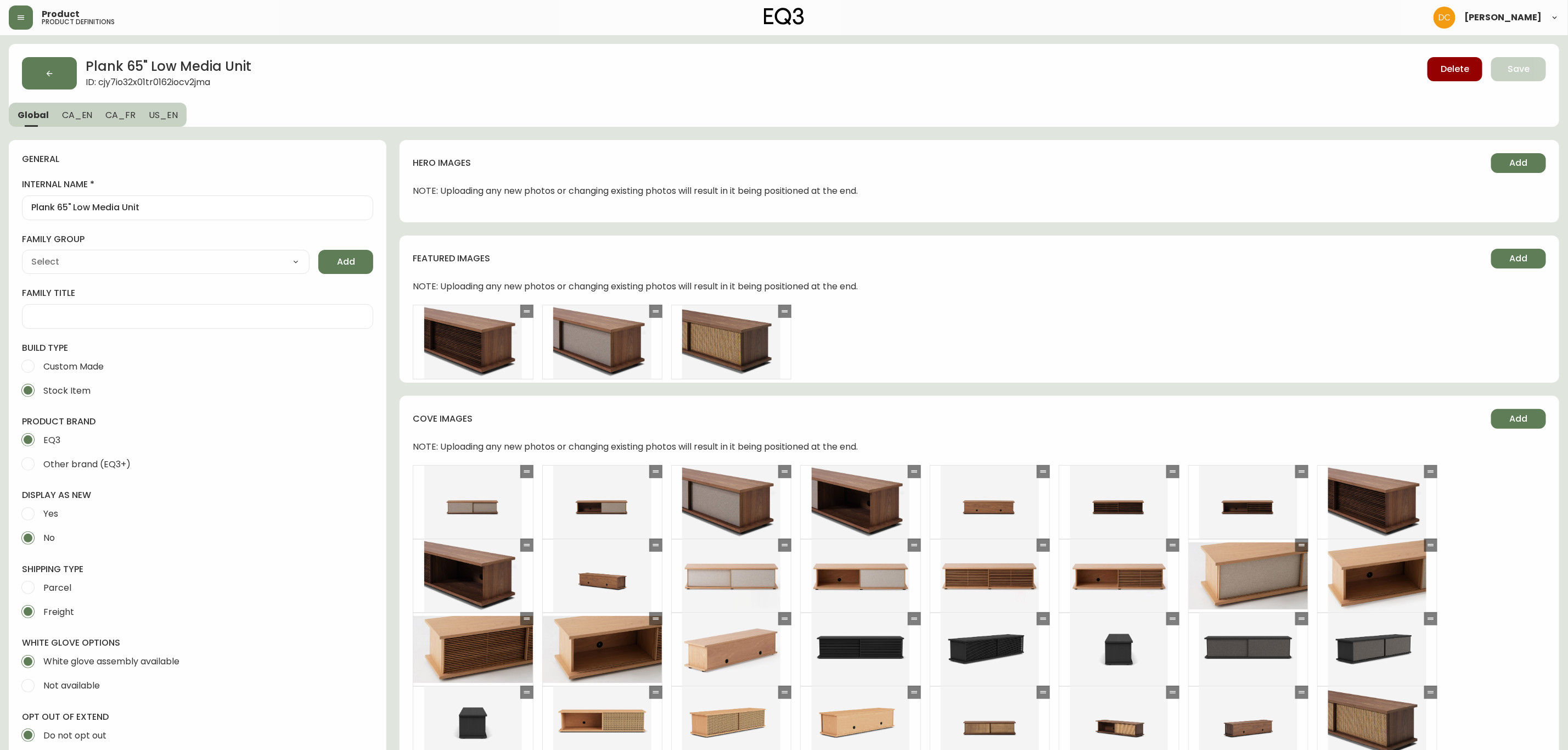
type input "EQ3"
select select "cjyt4m5lw0000pt749bx6gh7n"
type input "Furniture > Entertainment Centers & TV Stands"
type input "Casegoods_Ethylene"
select select "cjy7e8xl901b50126m81mdlvx"
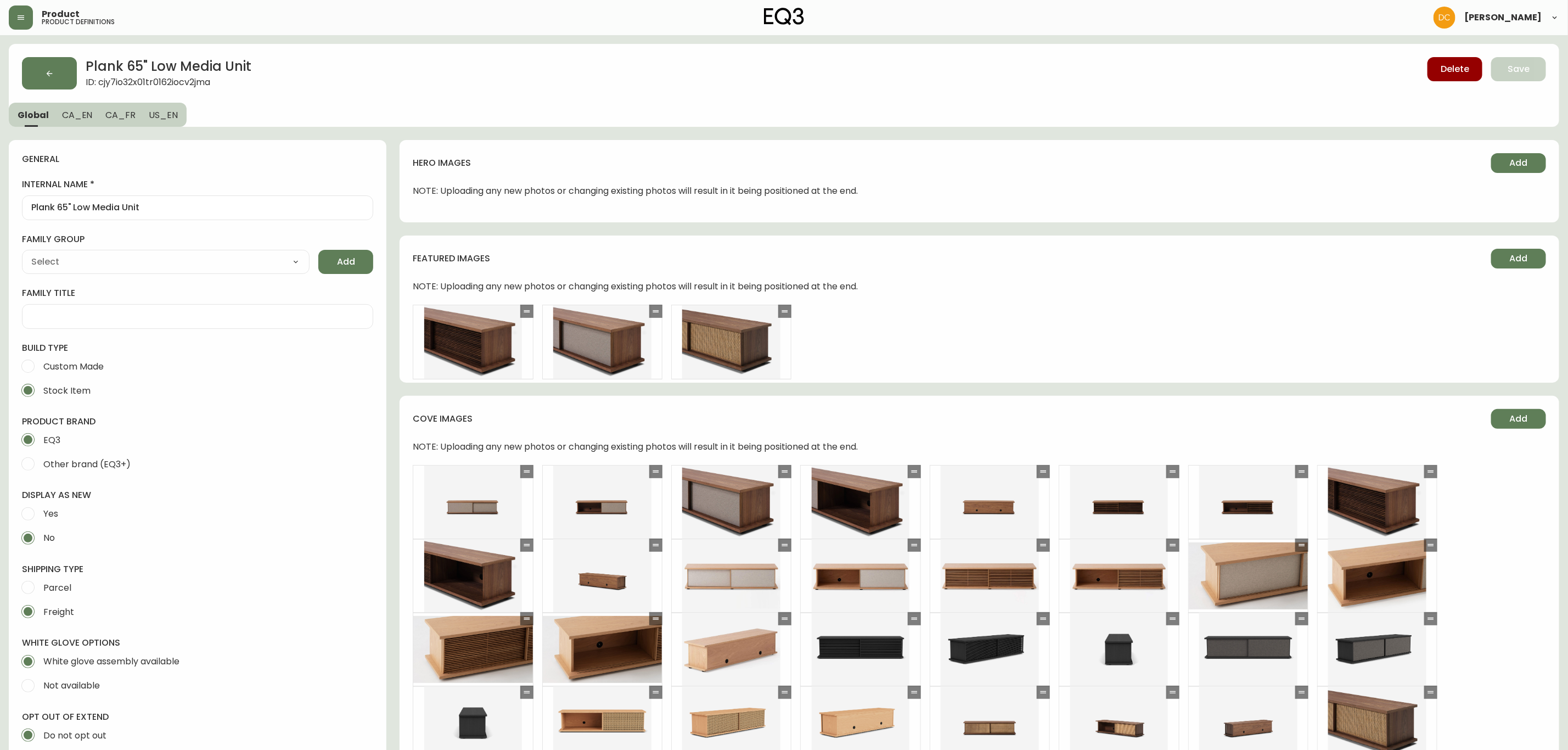
drag, startPoint x: 797, startPoint y: 674, endPoint x: 786, endPoint y: 403, distance: 271.2
click at [54, 65] on button "button" at bounding box center [50, 72] width 55 height 32
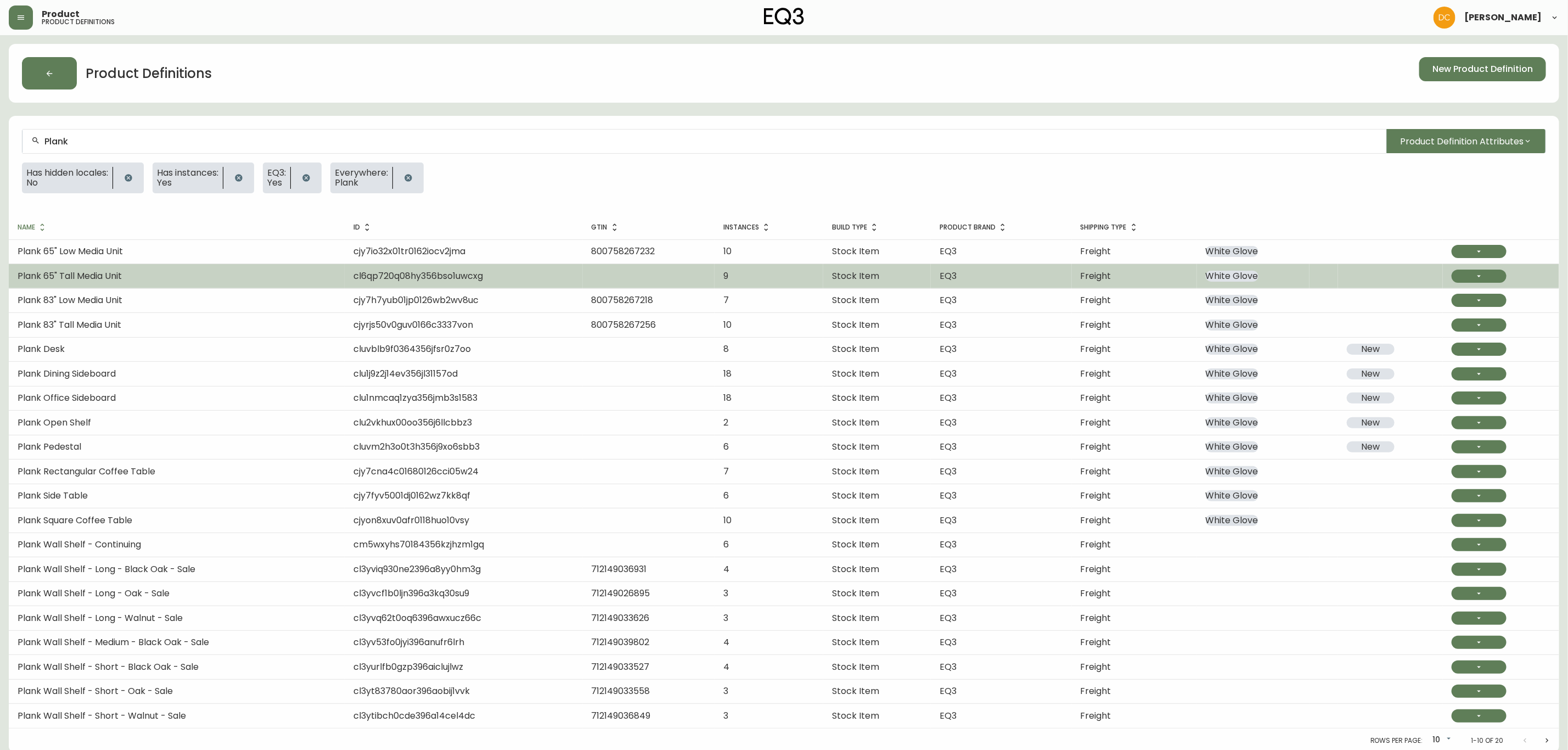
click at [329, 285] on td "Plank 65" Tall Media Unit" at bounding box center [176, 276] width 336 height 24
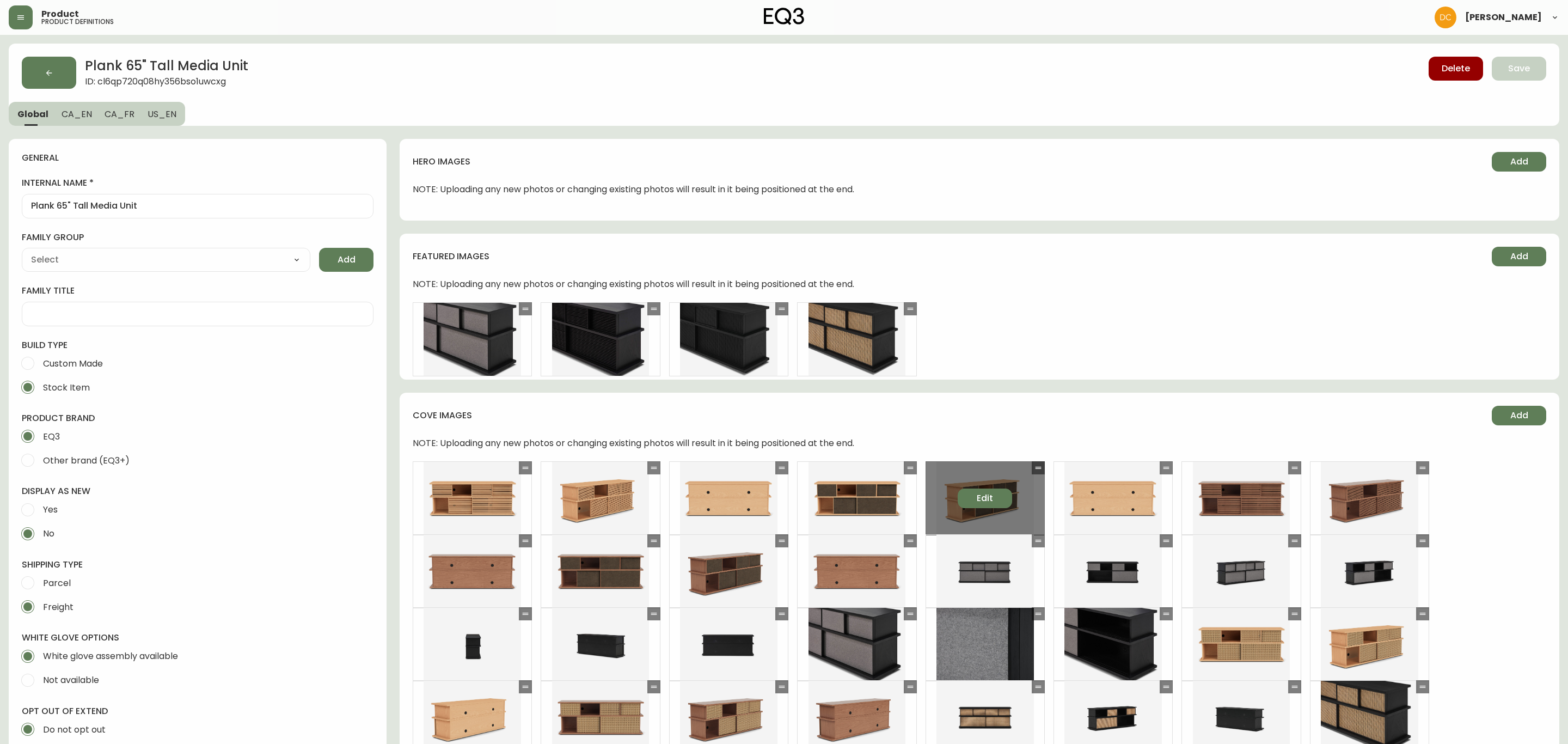
type input "EQ3"
select select "cjyt4m5lw0000pt749bx6gh7n"
type input "Furniture > Entertainment Centers & TV Stands"
type input "Default"
select select "cjpjx7rji00004c744bbp6zrf"
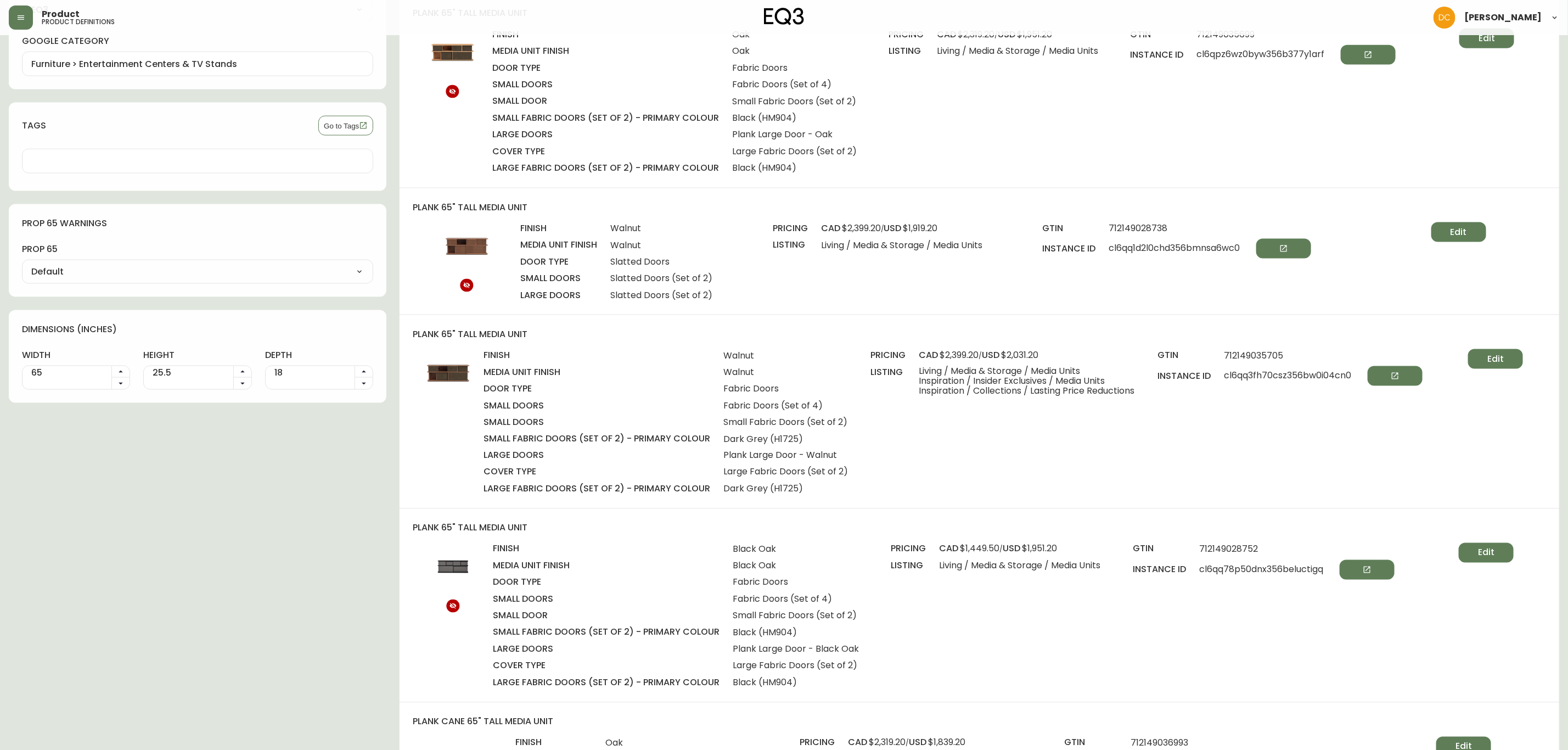
scroll to position [1153, 0]
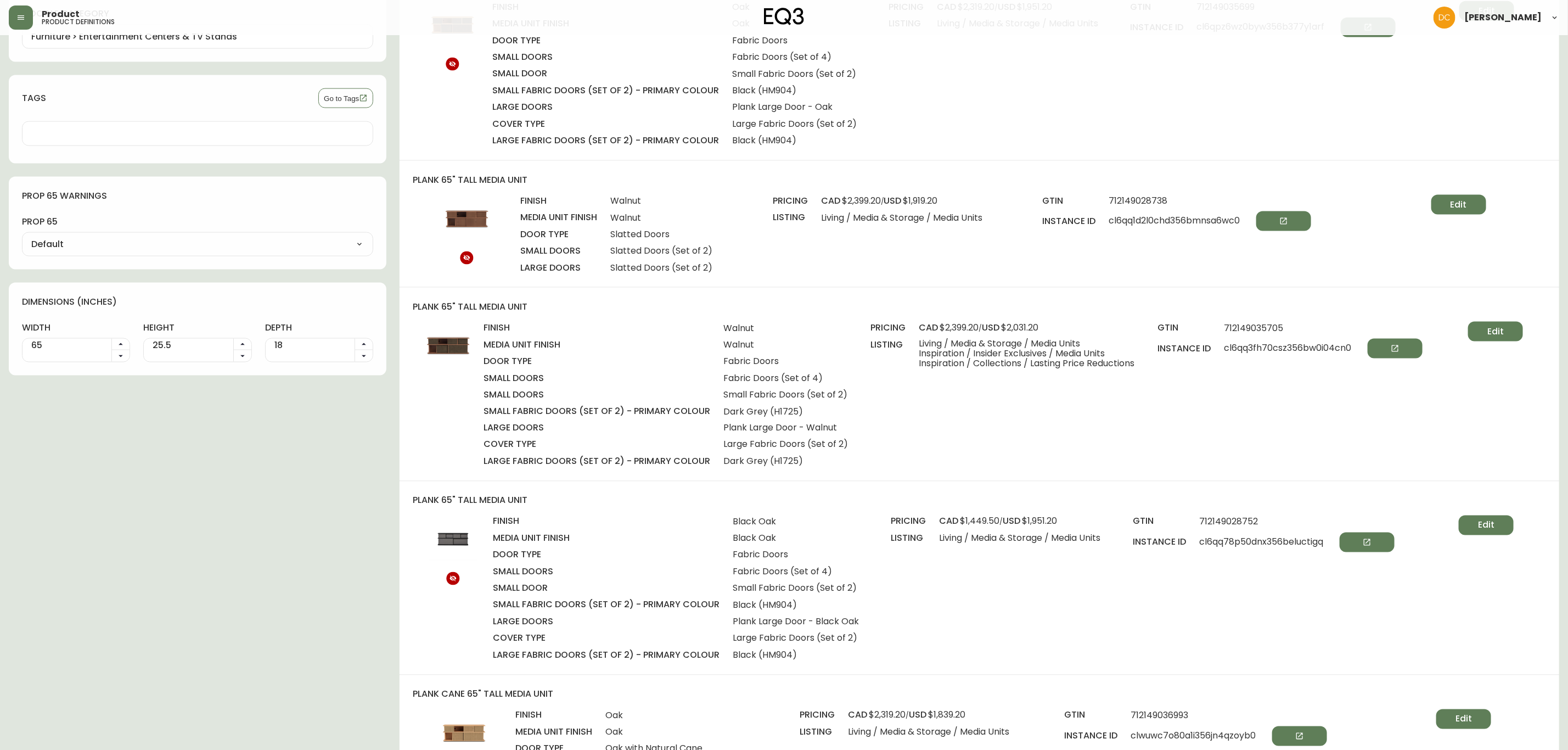
click at [1485, 323] on button "Edit" at bounding box center [1496, 331] width 55 height 20
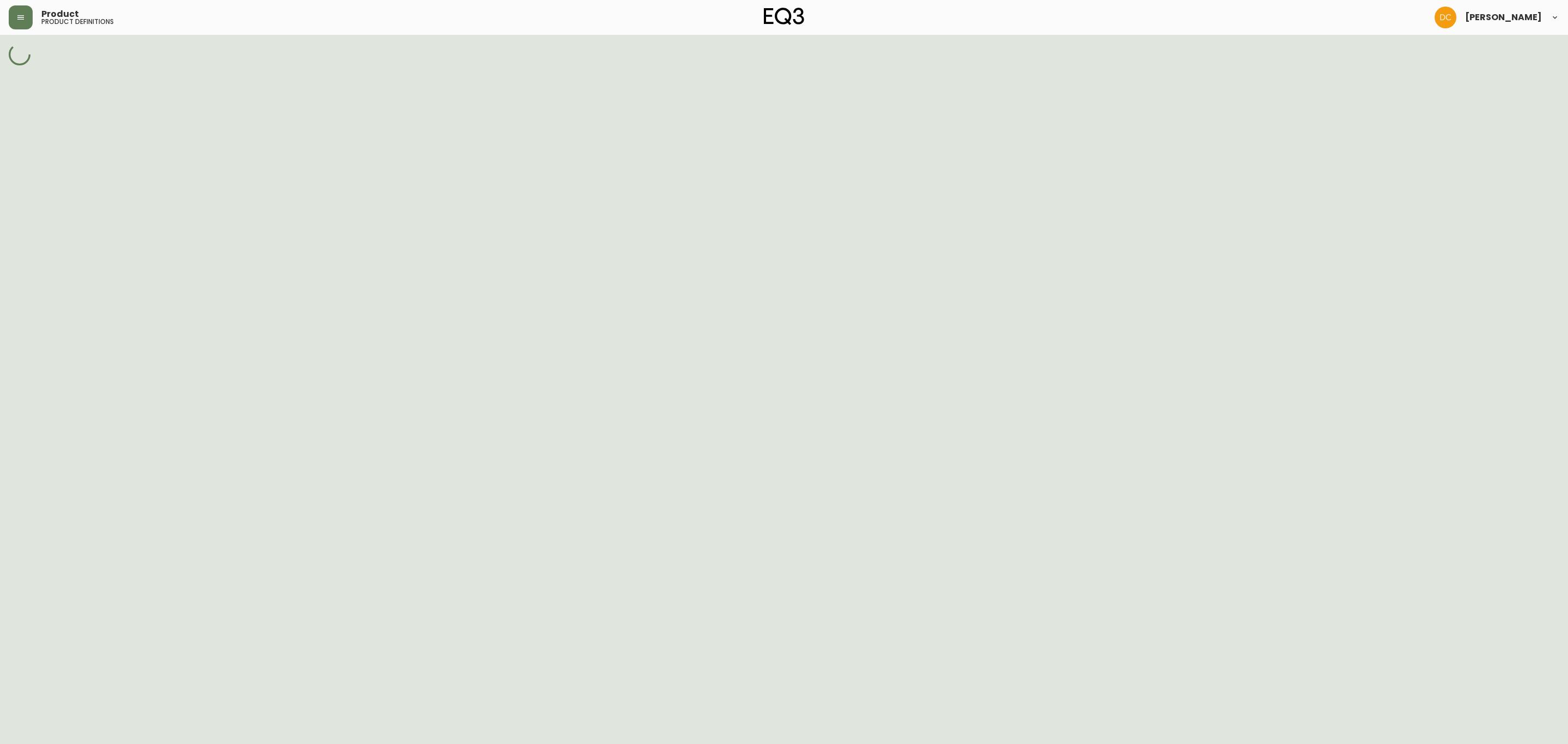
select select "cl6qpbv9p09k3356bka8hb0t5"
select select "cl6qp3af107mm356bce3sw7u5"
select select "H1725"
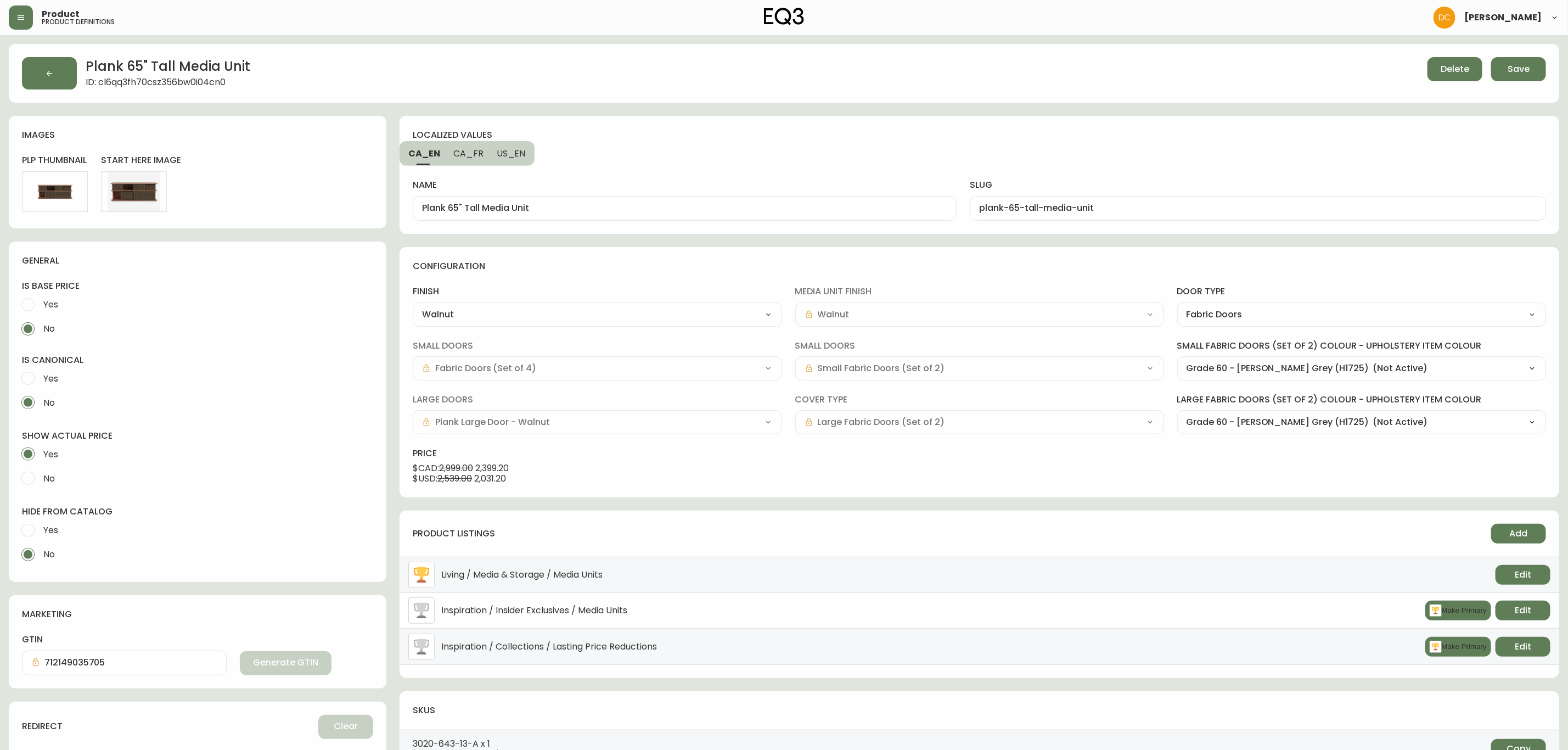
click at [1326, 367] on select "Grade 60 - Lana Bright Blue (JE245) Grade 60 - Lana Sand (H9447) Grade 60 - Lan…" at bounding box center [1362, 368] width 369 height 17
select select "H9447"
click at [1177, 361] on select "Grade 60 - Lana Bright Blue (JE245) Grade 60 - Lana Sand (H9447) Grade 60 - Lan…" at bounding box center [1362, 368] width 369 height 17
type input "Grade 60 - Lana Sand (H9447)"
click at [1325, 420] on select "Grade 60 - Lana Bright Blue (JE245) Grade 60 - Lana Sand (H9447) Grade 60 - Lan…" at bounding box center [1362, 422] width 369 height 17
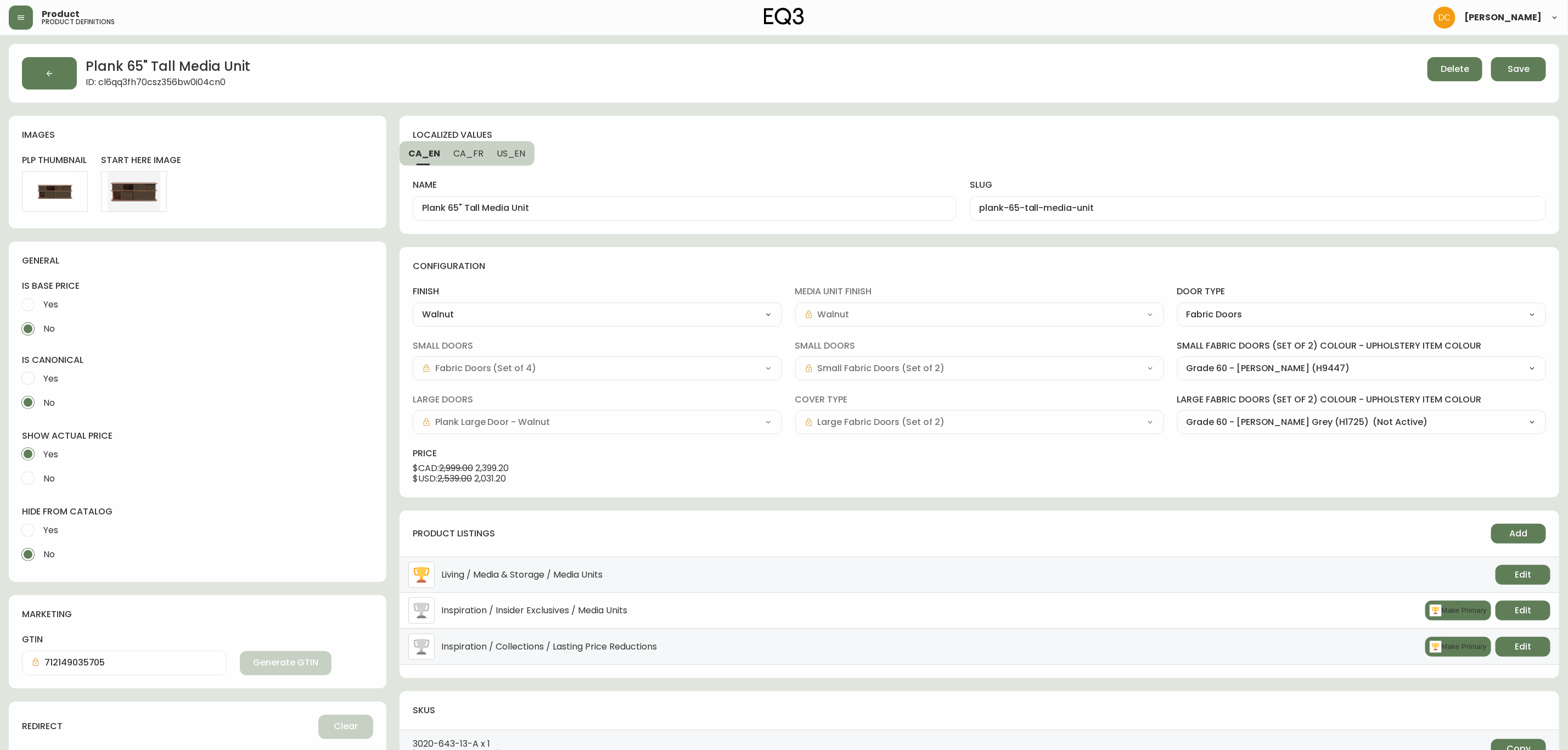
select select "H9447"
click at [1177, 415] on select "Grade 60 - Lana Bright Blue (JE245) Grade 60 - Lana Sand (H9447) Grade 60 - Lan…" at bounding box center [1362, 422] width 369 height 17
type input "Grade 60 - Lana Sand (H9447)"
click at [1511, 68] on span "Save" at bounding box center [1519, 69] width 22 height 12
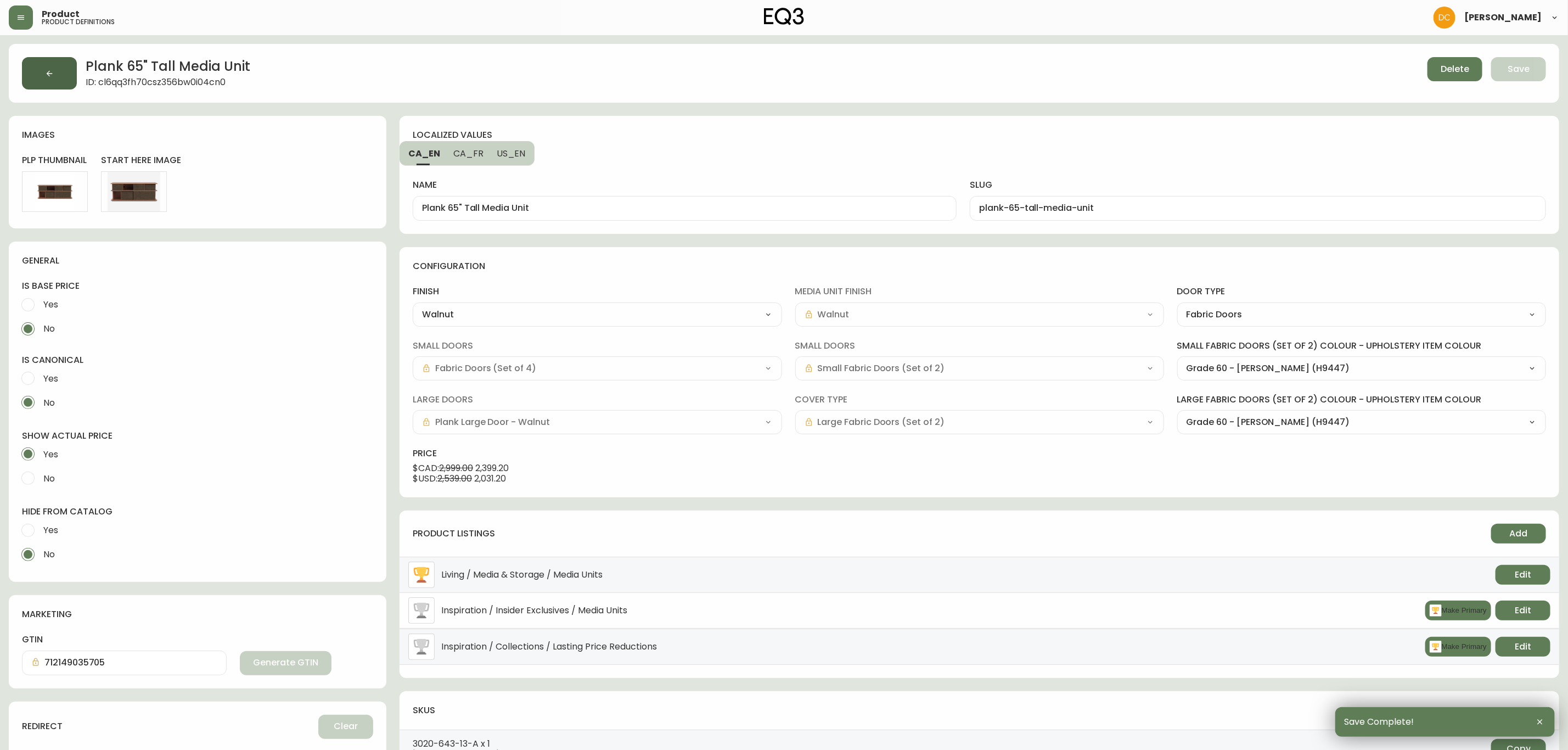
click at [48, 65] on button "button" at bounding box center [50, 72] width 55 height 32
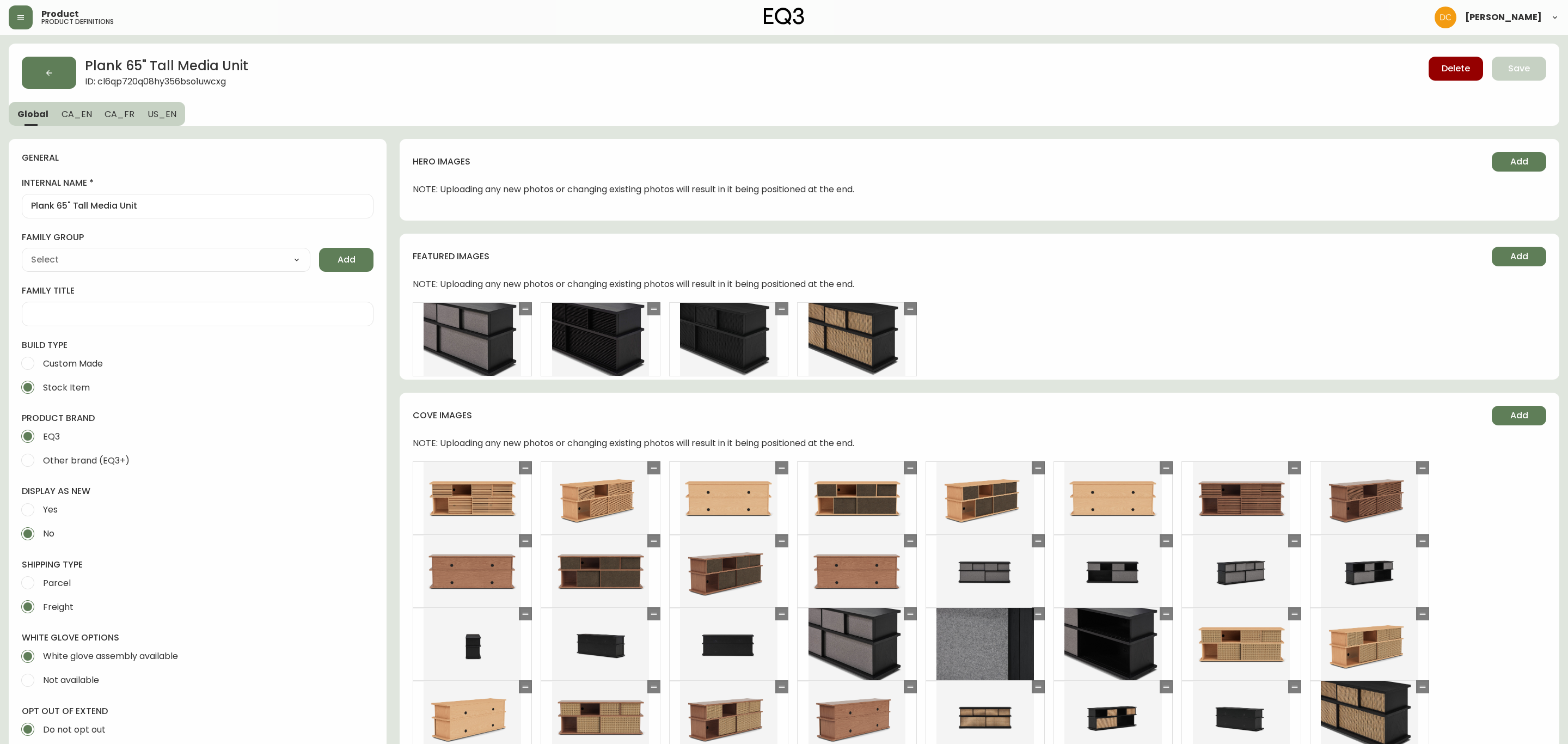
type input "EQ3"
type input "Furniture > Entertainment Centers & TV Stands"
type input "Default"
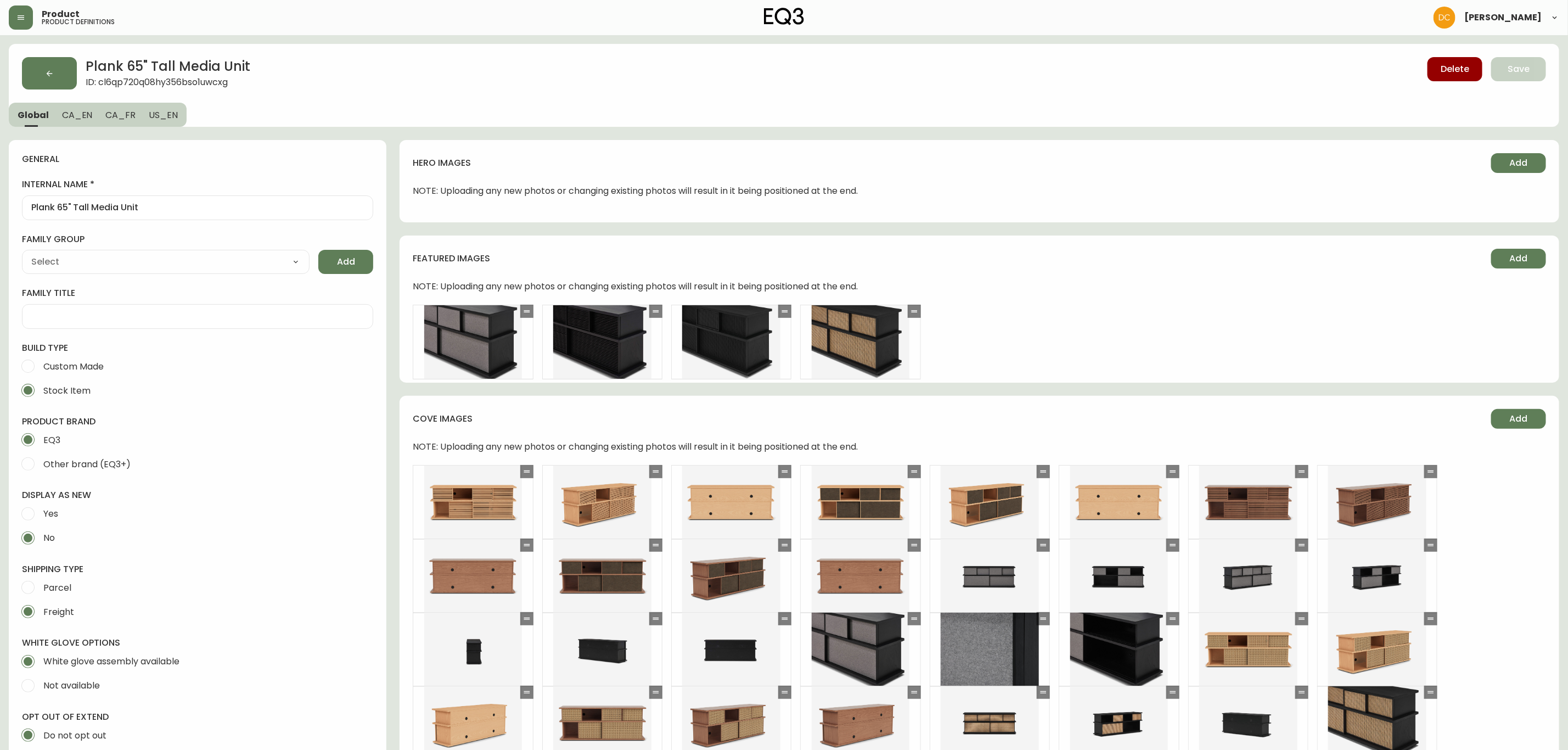
select select "cjyt4m5lw0000pt749bx6gh7n"
select select "cjpjx7rji00004c744bbp6zrf"
drag, startPoint x: 776, startPoint y: 586, endPoint x: 385, endPoint y: 175, distance: 567.3
click at [59, 65] on button "button" at bounding box center [50, 72] width 55 height 32
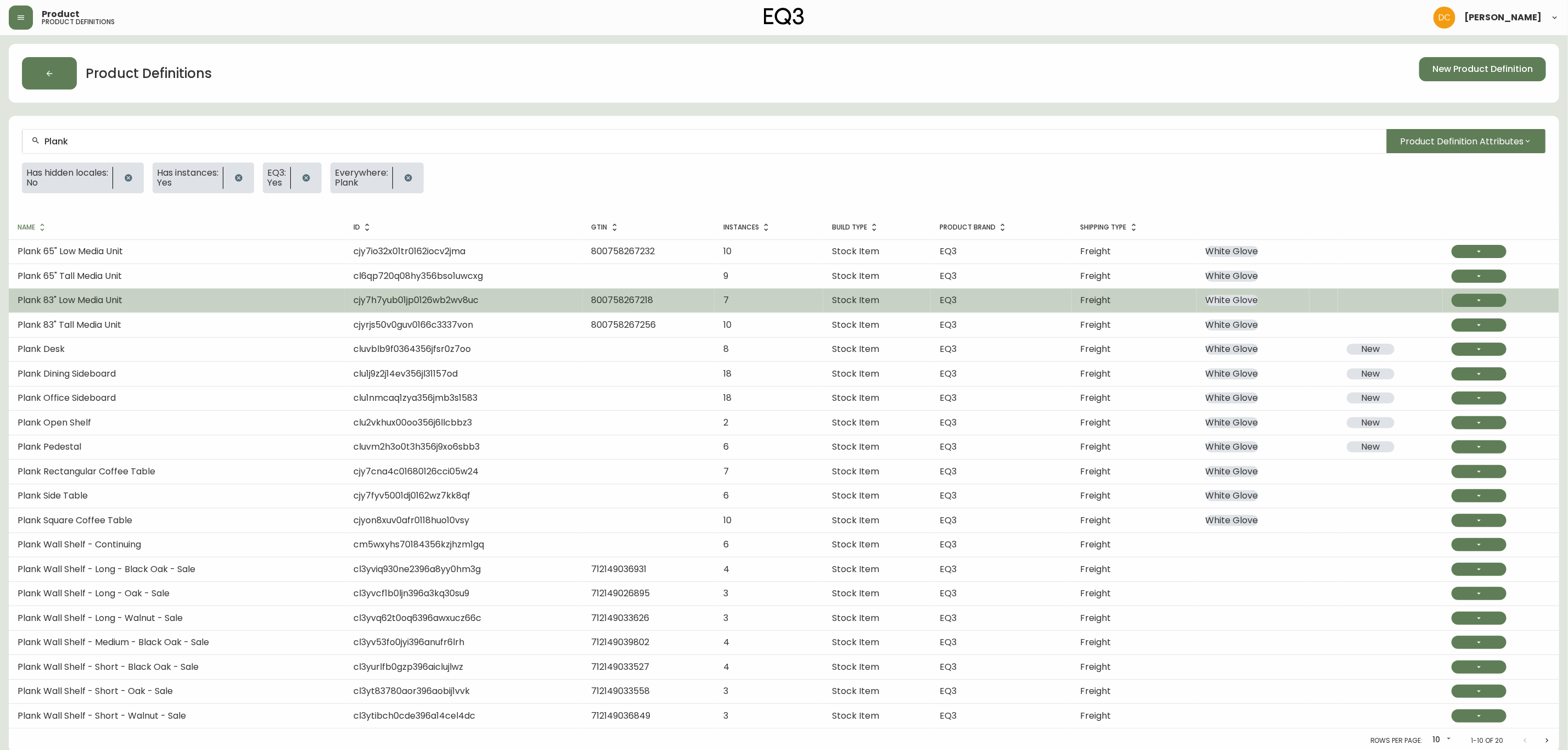
click at [191, 306] on td "Plank 83" Low Media Unit" at bounding box center [176, 300] width 336 height 24
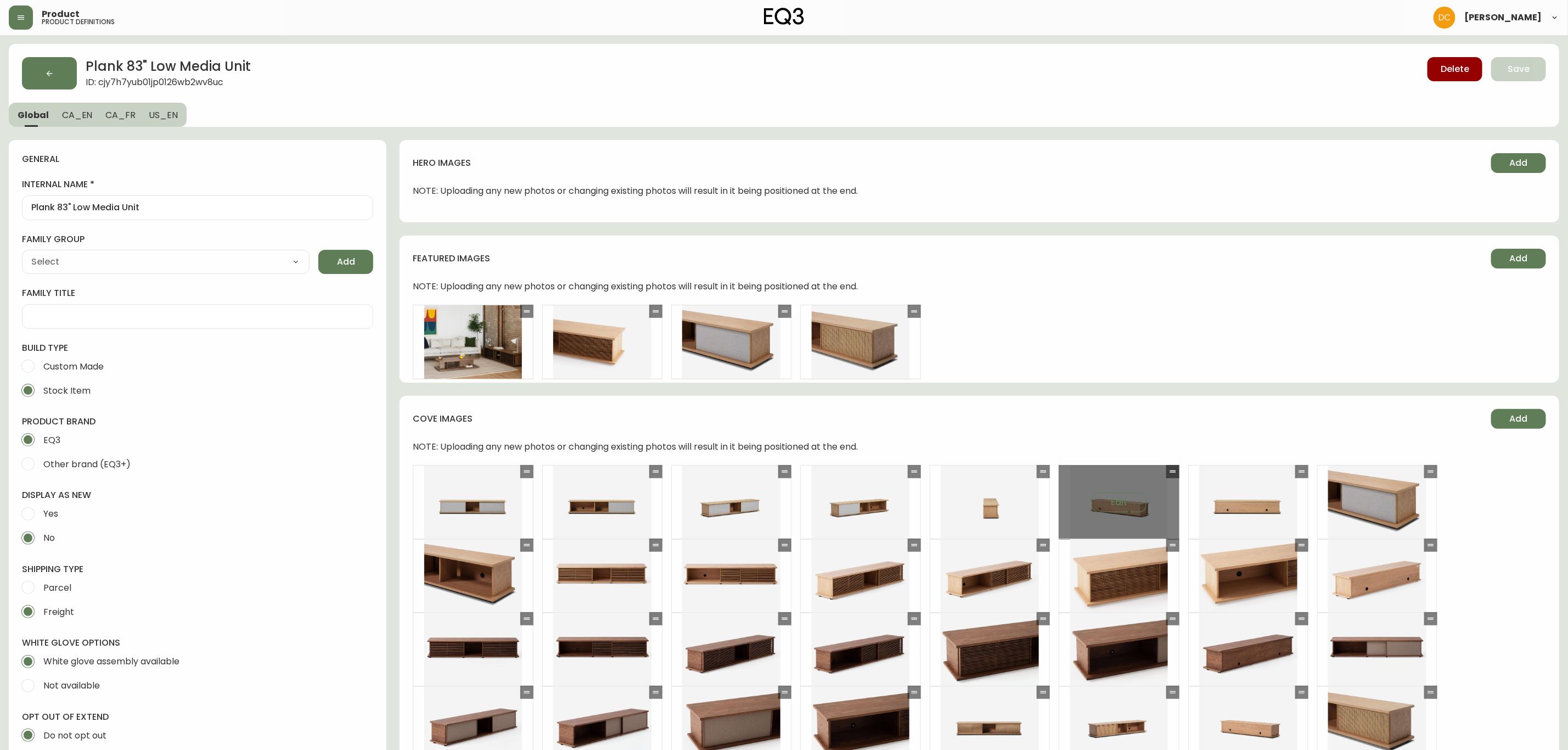
type input "EQ3"
type input "Furniture > Entertainment Centers & TV Stands"
type input "Casegoods_Ethylene"
select select "cjyt4m5lw0000pt749bx6gh7n"
select select "cjy7e8xl901b50126m81mdlvx"
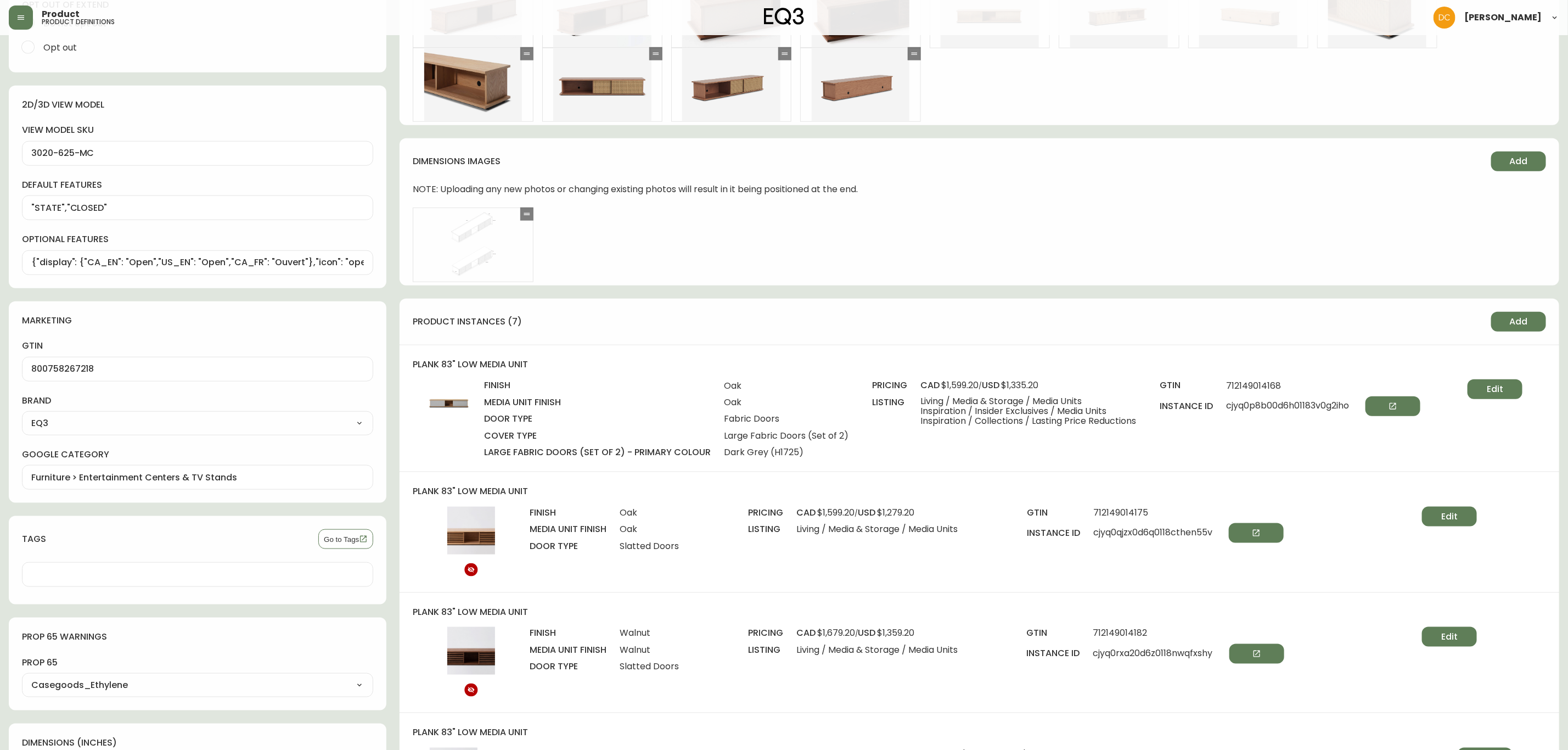
scroll to position [741, 0]
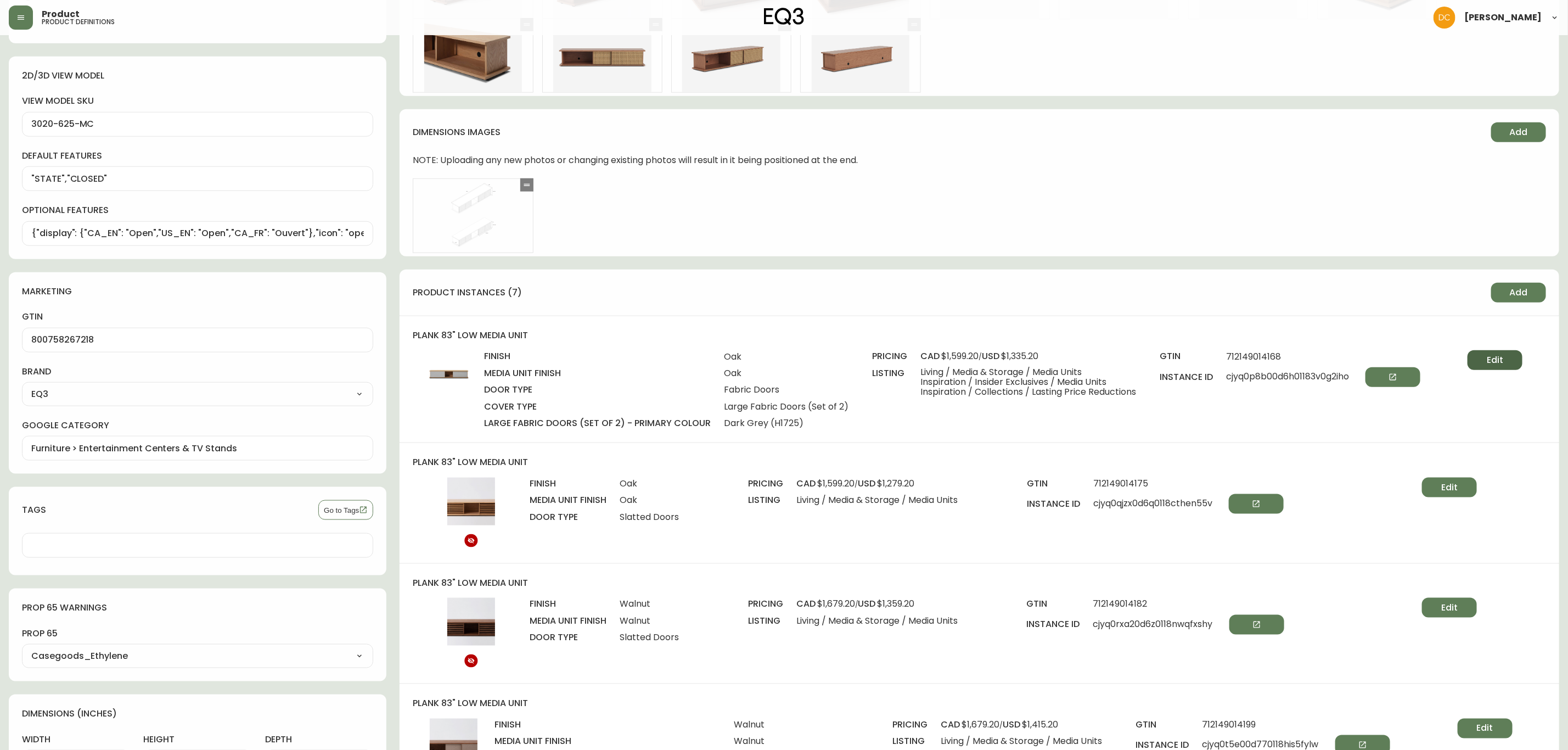
click at [1496, 365] on span "Edit" at bounding box center [1495, 359] width 17 height 12
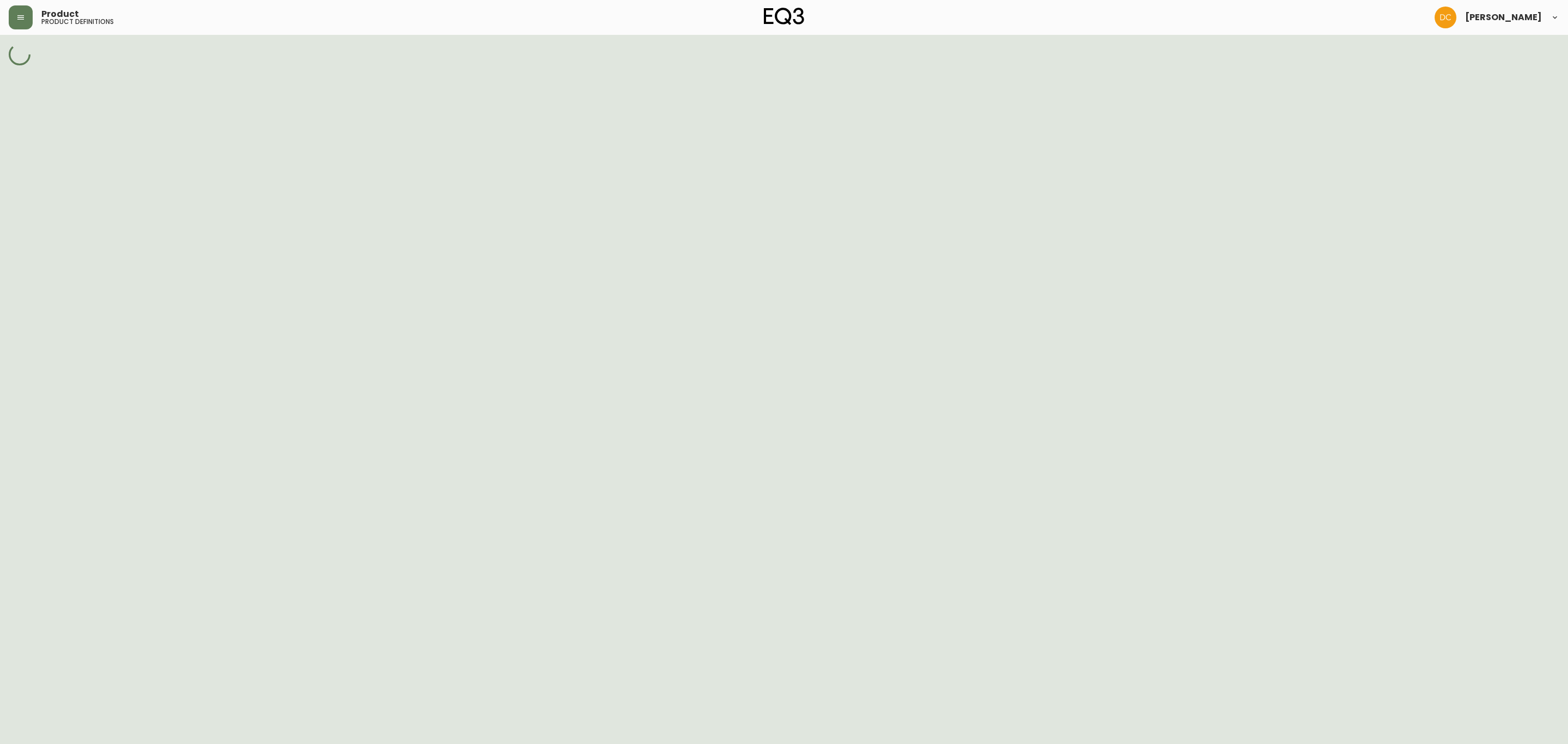
select select "cjyoyatnw0bgh01669wyi5eqk"
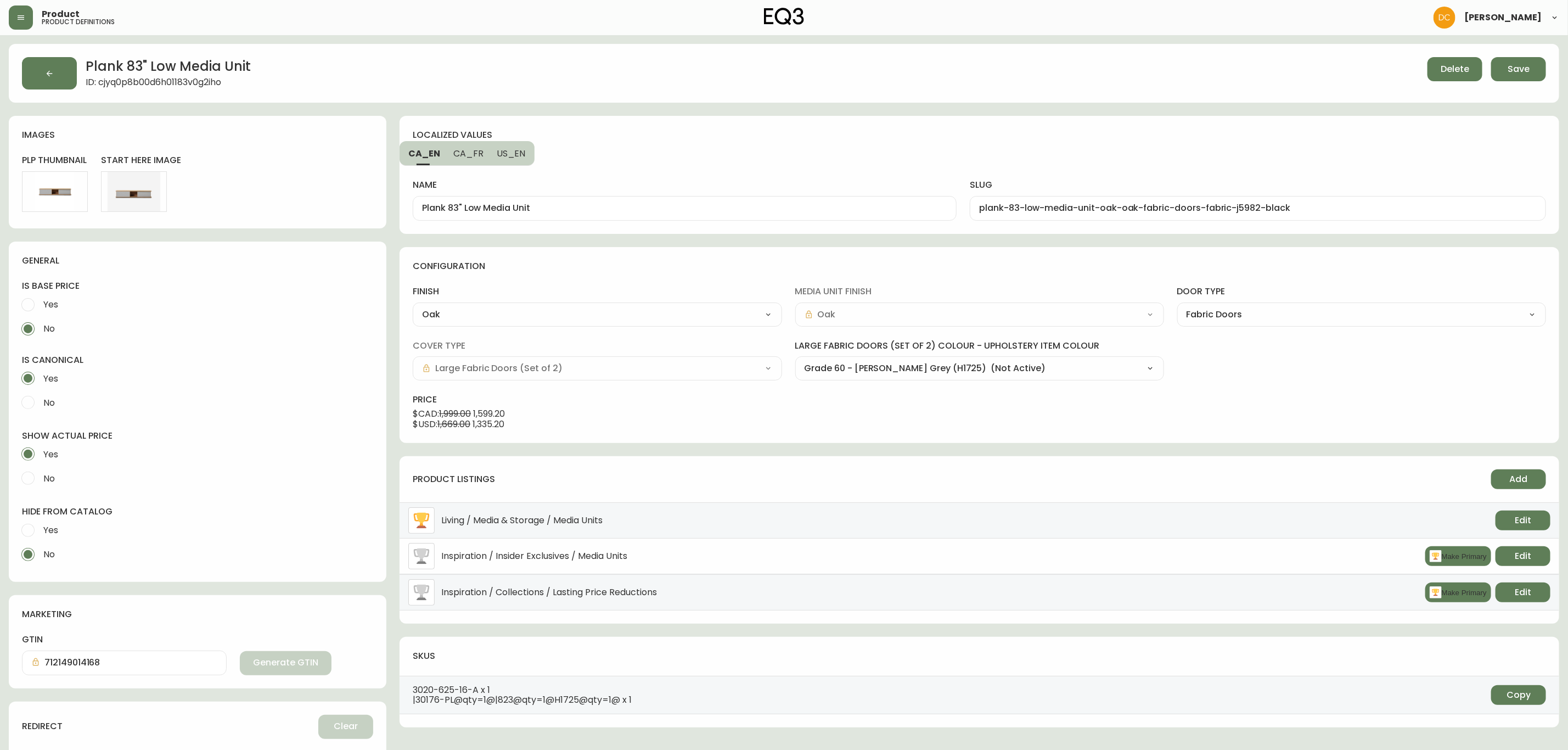
click at [929, 372] on select "Grade 60 - Lana Bright Blue (JE245) Grade 60 - Lana Sand (H9447) Grade 60 - Lan…" at bounding box center [979, 368] width 369 height 17
select select "H9447"
click at [795, 361] on select "Grade 60 - Lana Bright Blue (JE245) Grade 60 - Lana Sand (H9447) Grade 60 - Lan…" at bounding box center [979, 368] width 369 height 17
type input "Grade 60 - Lana Sand (H9447)"
click at [1517, 65] on span "Save" at bounding box center [1519, 69] width 22 height 12
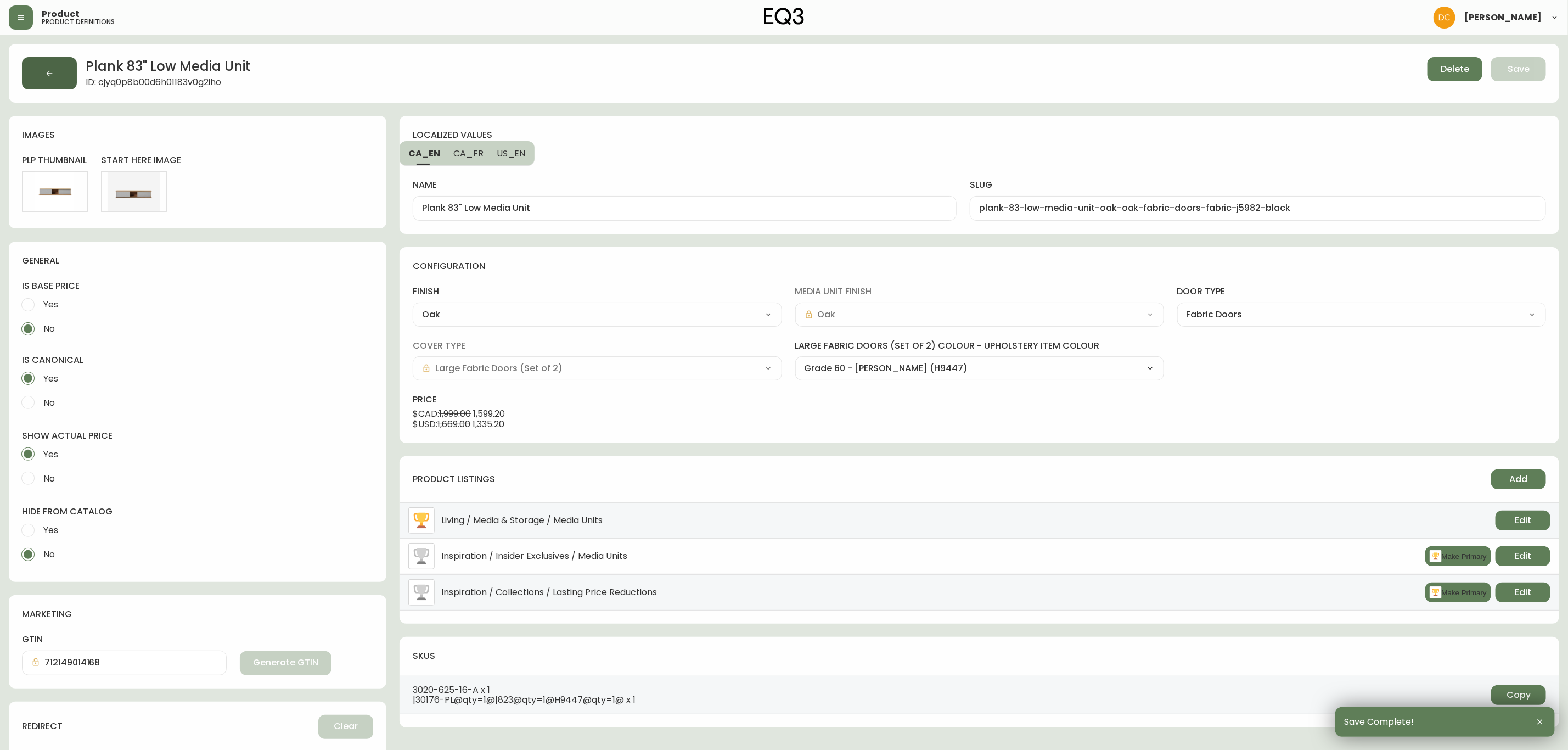
click at [48, 83] on button "button" at bounding box center [50, 72] width 55 height 32
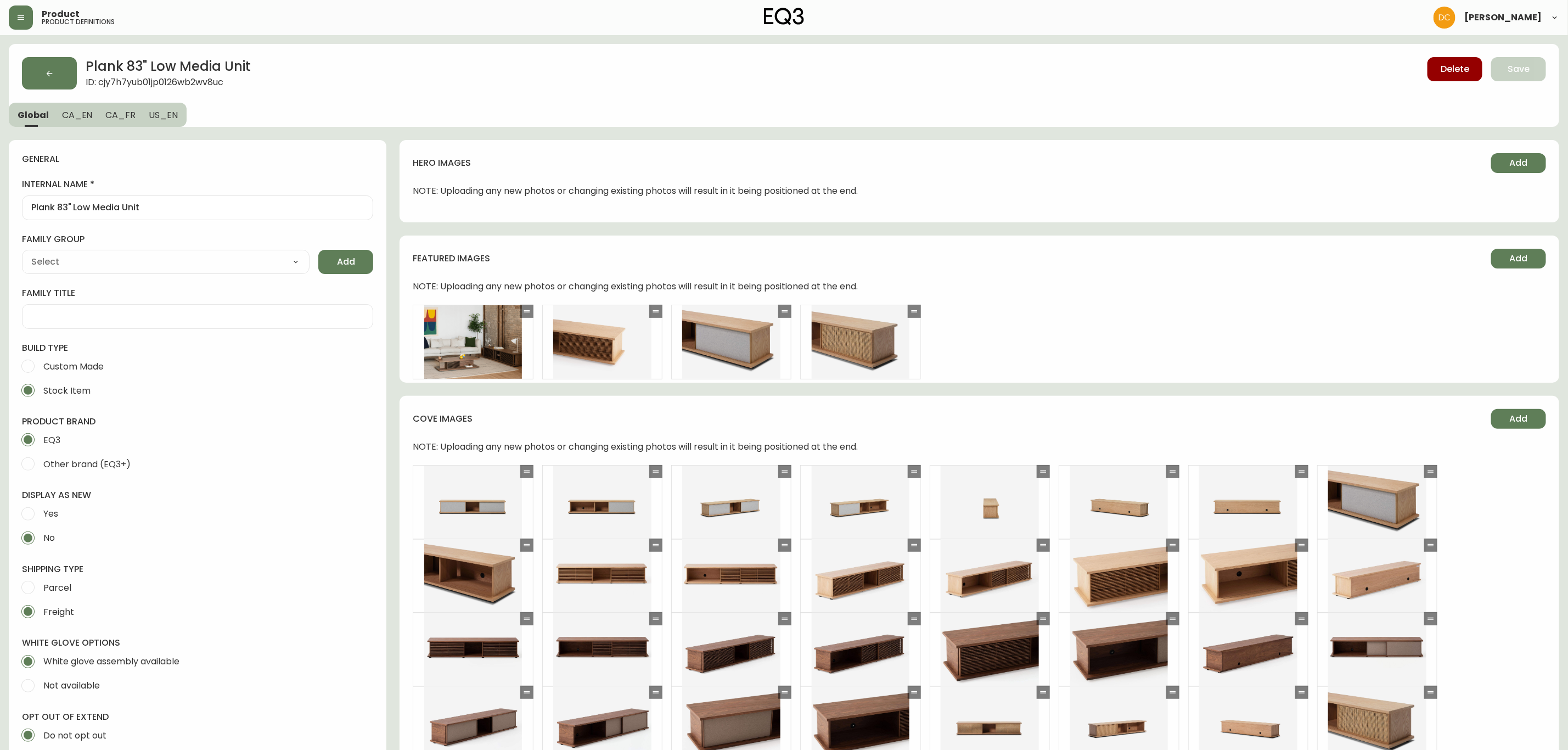
type input "EQ3"
type input "Furniture > Entertainment Centers & TV Stands"
type input "Casegoods_Ethylene"
select select "cjyt4m5lw0000pt749bx6gh7n"
select select "cjy7e8xl901b50126m81mdlvx"
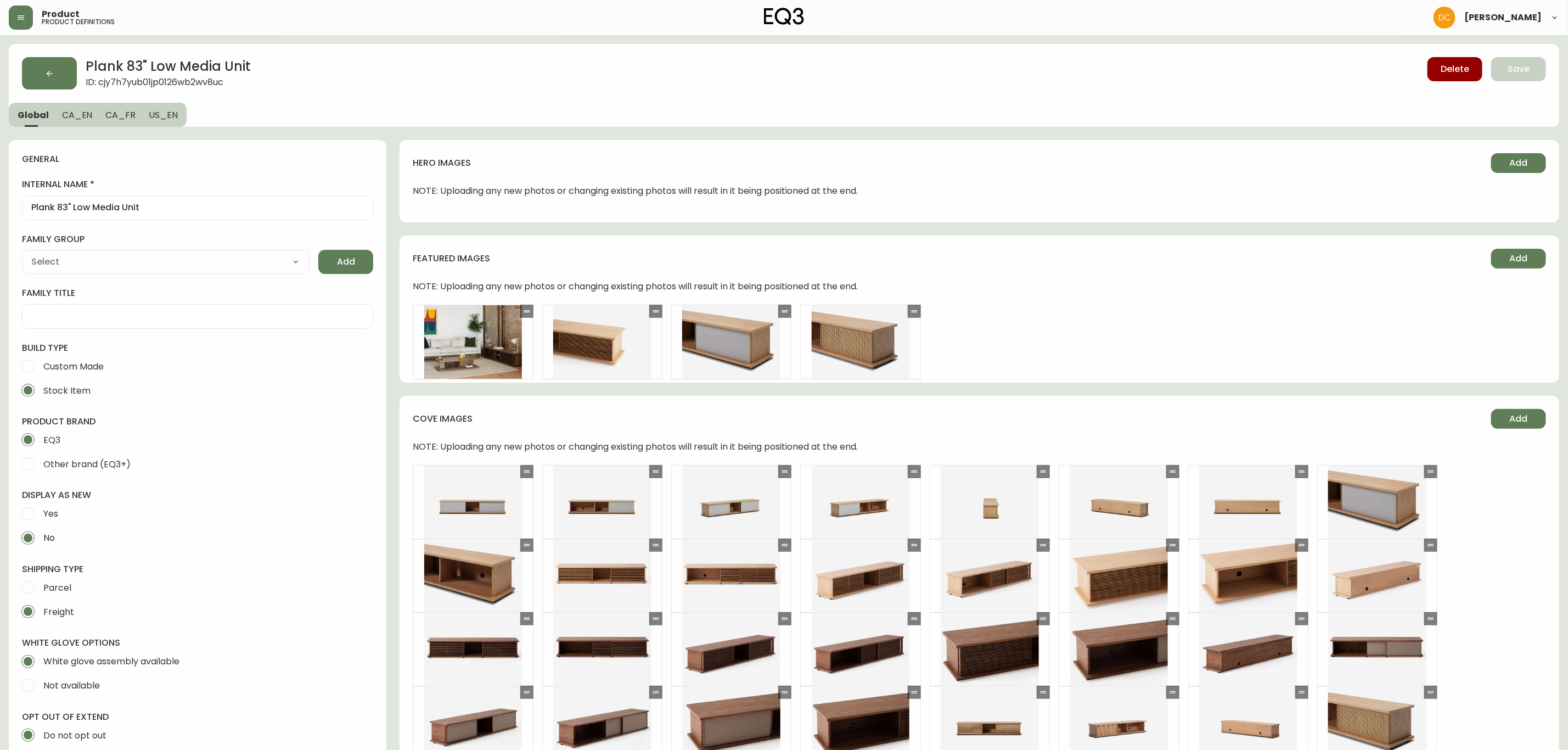
drag, startPoint x: 763, startPoint y: 636, endPoint x: 168, endPoint y: 102, distance: 799.5
click at [60, 74] on button "button" at bounding box center [50, 72] width 55 height 32
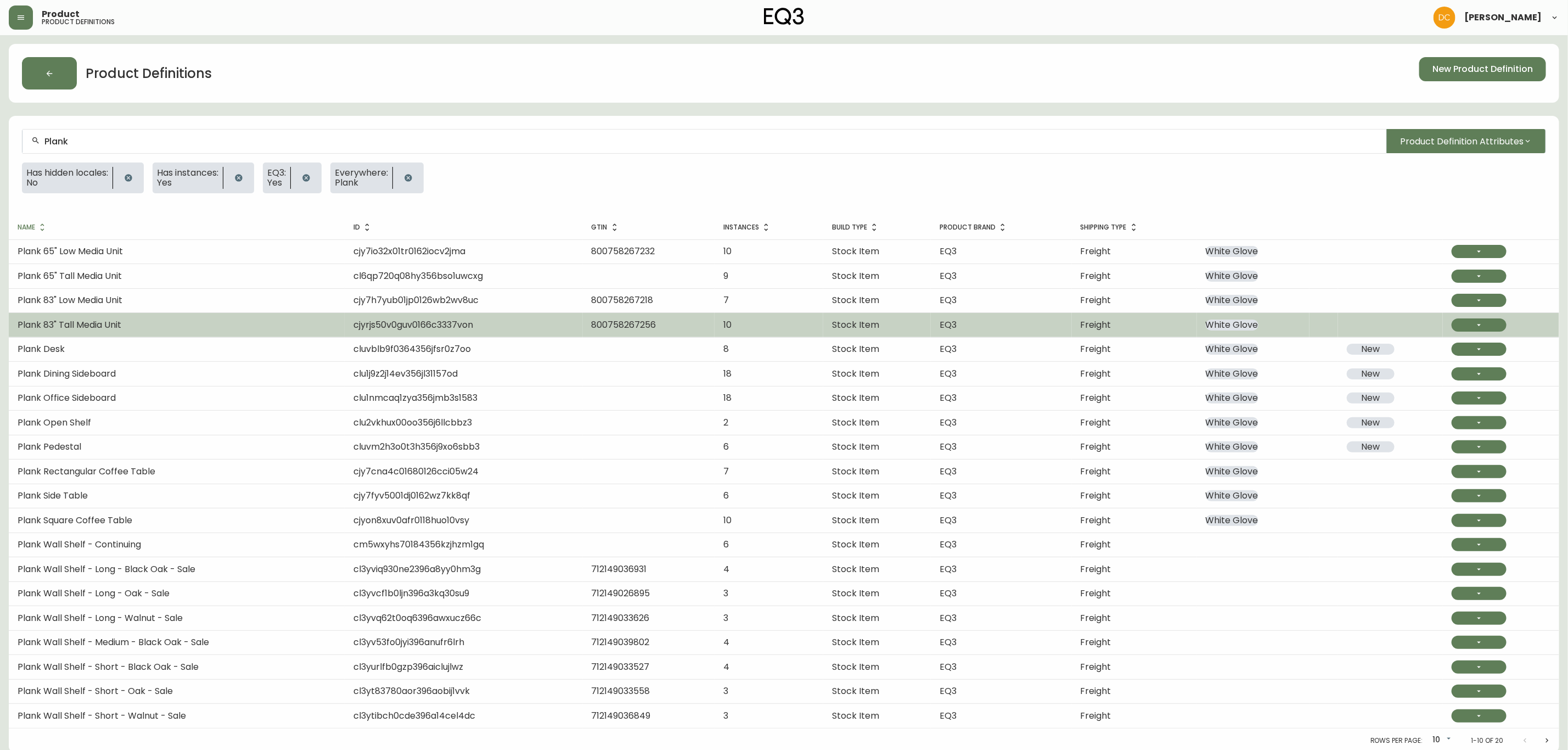
click at [216, 318] on td "Plank 83" Tall Media Unit" at bounding box center [176, 325] width 336 height 24
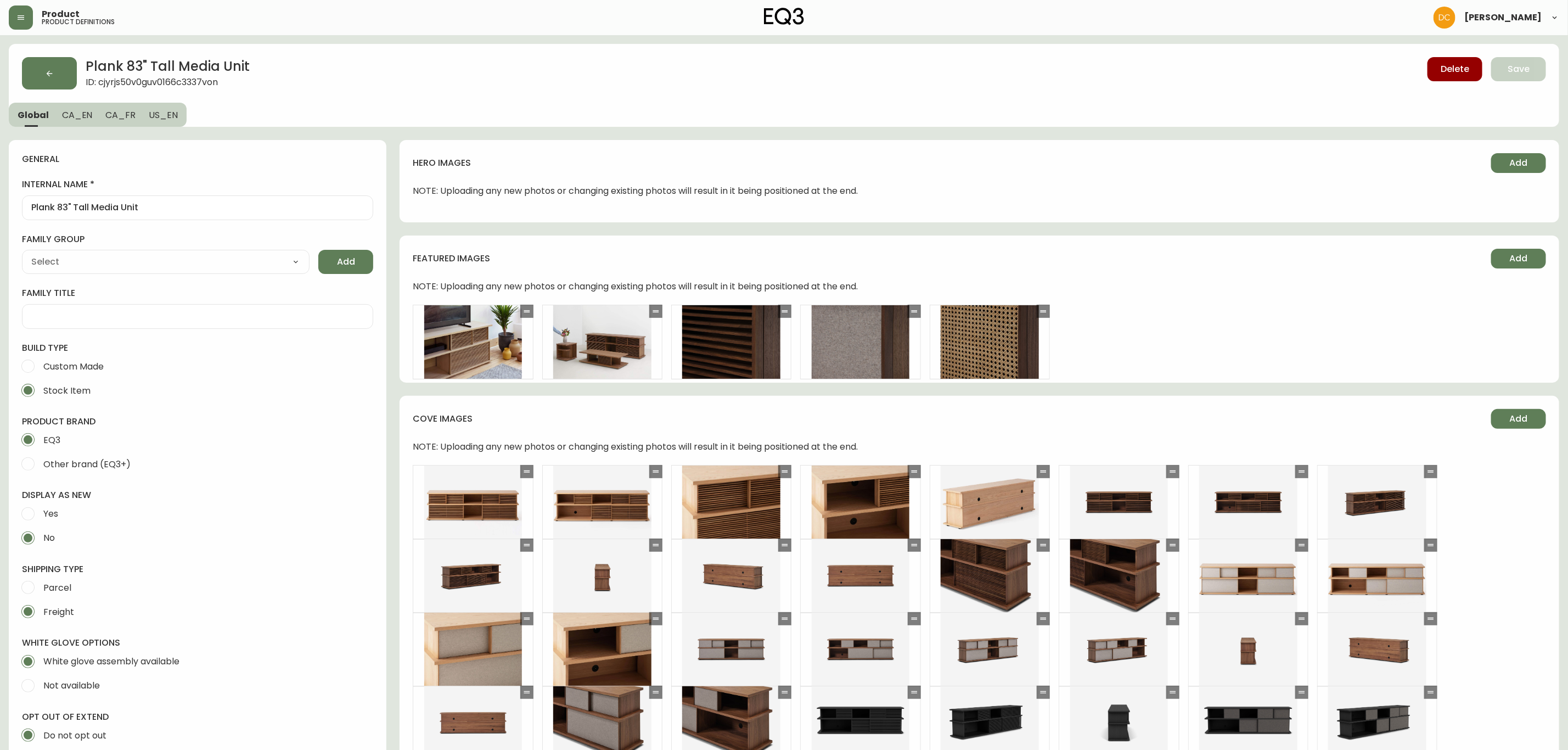
type input "EQ3"
select select "cjyt4m5lw0000pt749bx6gh7n"
type input "Furniture > Entertainment Centers & TV Stands"
type input "Casegoods_Ethylene"
select select "cjy7e8xl901b50126m81mdlvx"
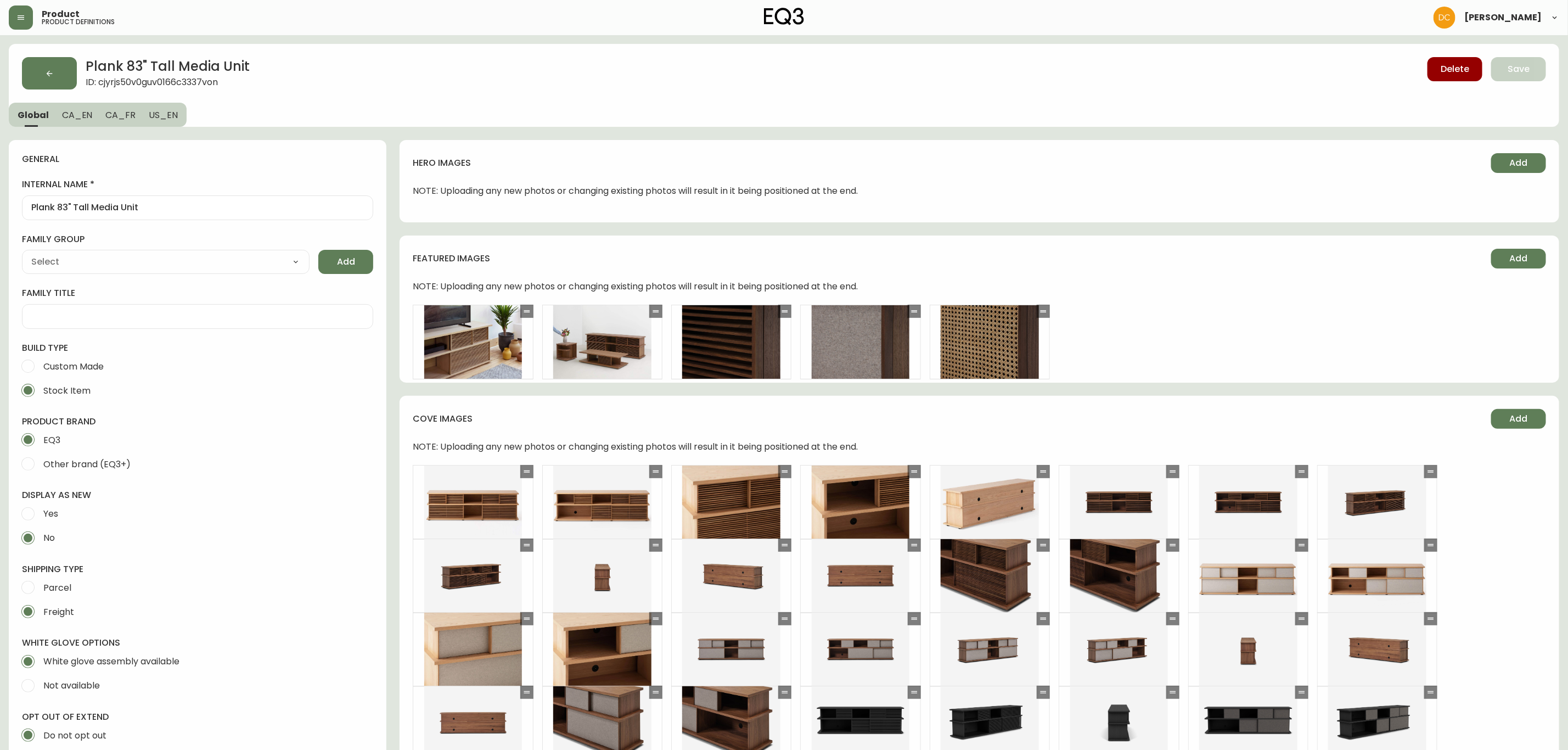
drag, startPoint x: 888, startPoint y: 631, endPoint x: 879, endPoint y: 258, distance: 373.1
click at [58, 80] on button "button" at bounding box center [50, 72] width 55 height 32
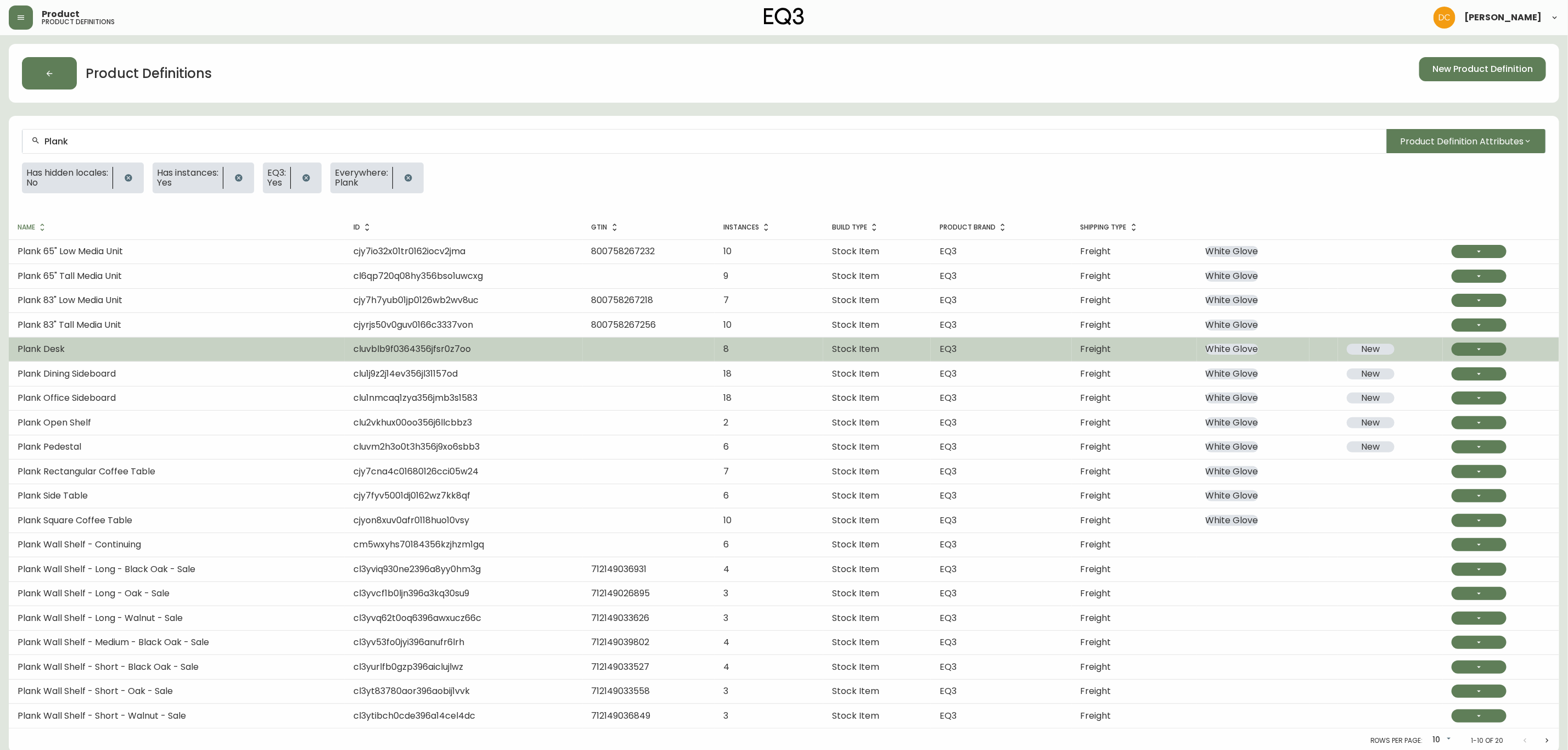
click at [218, 340] on td "Plank Desk" at bounding box center [176, 349] width 336 height 24
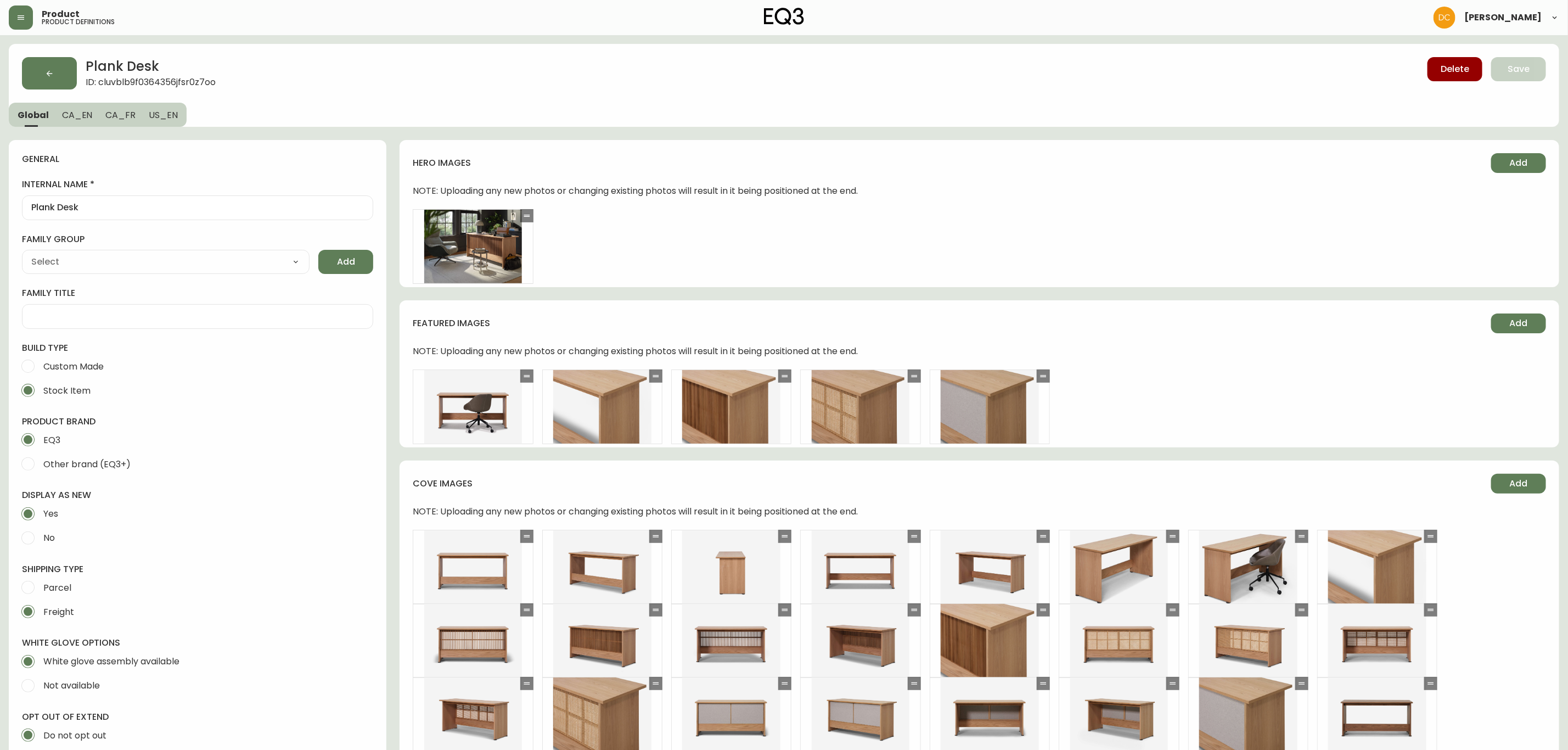
type input "EQ3"
select select "cjyt4m5lw0000pt749bx6gh7n"
type input "Furniture > Office Furniture > Desks"
type input "Casegoods_Ethylene"
select select "cjy7e8xl901b50126m81mdlvx"
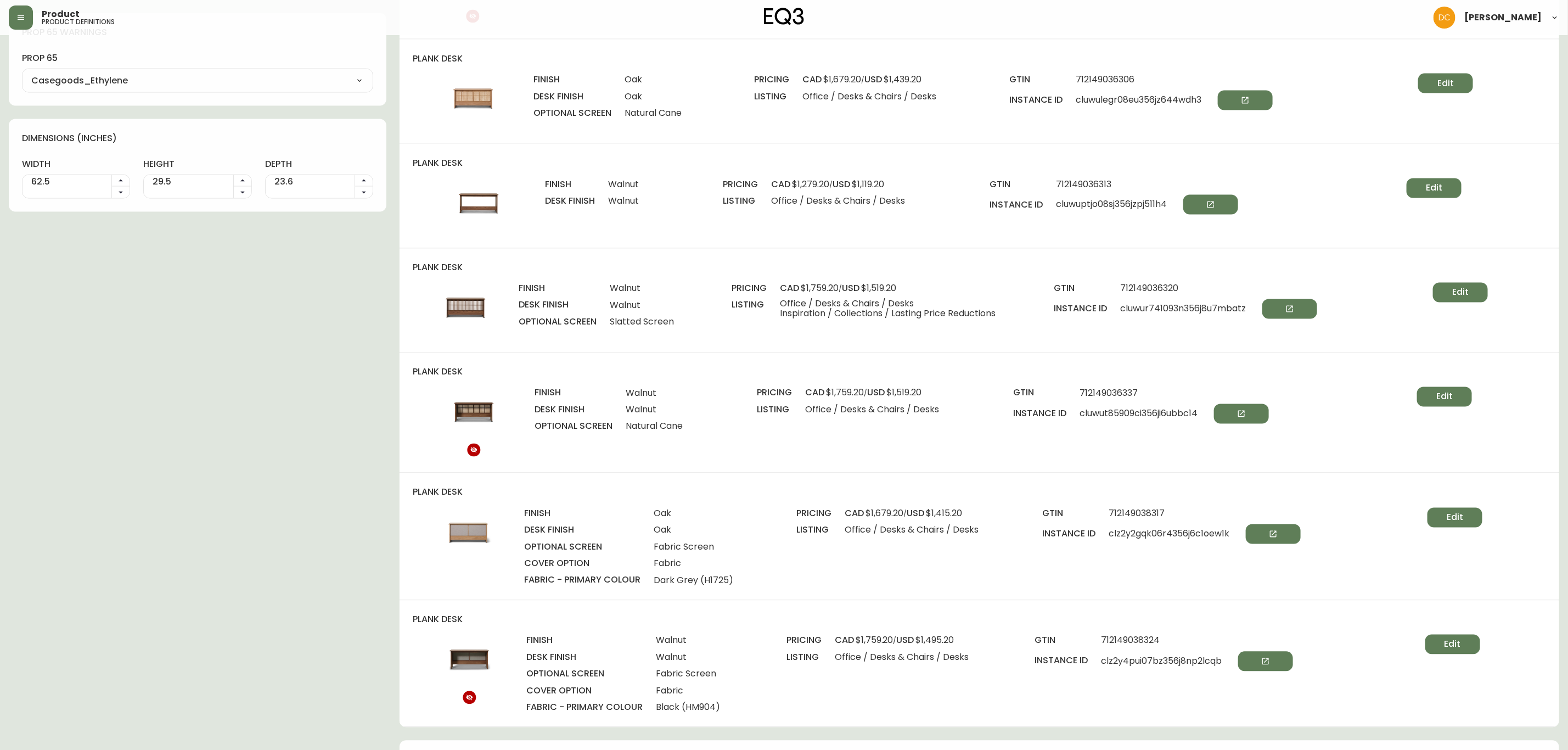
scroll to position [1399, 0]
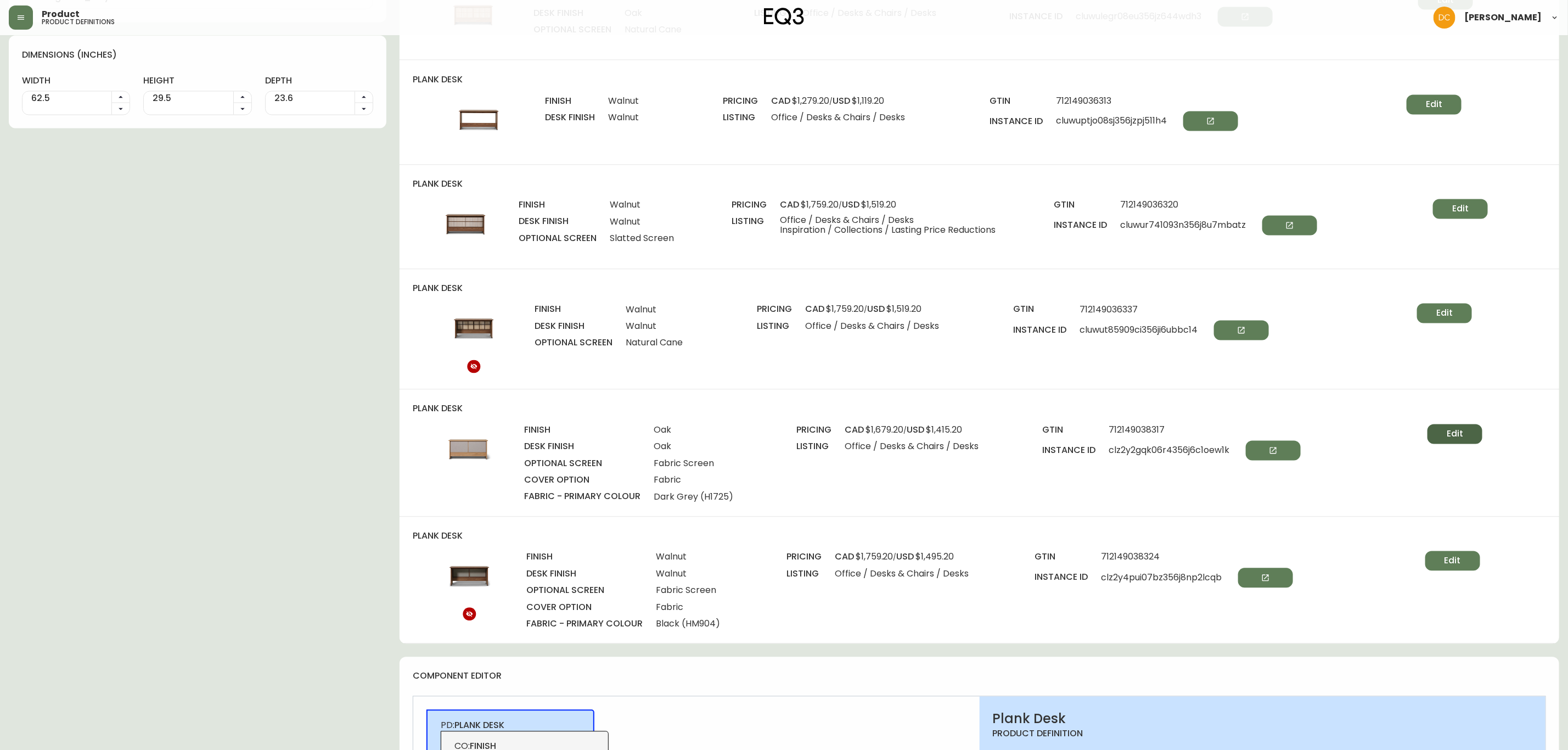
click at [1439, 428] on button "Edit" at bounding box center [1455, 433] width 55 height 20
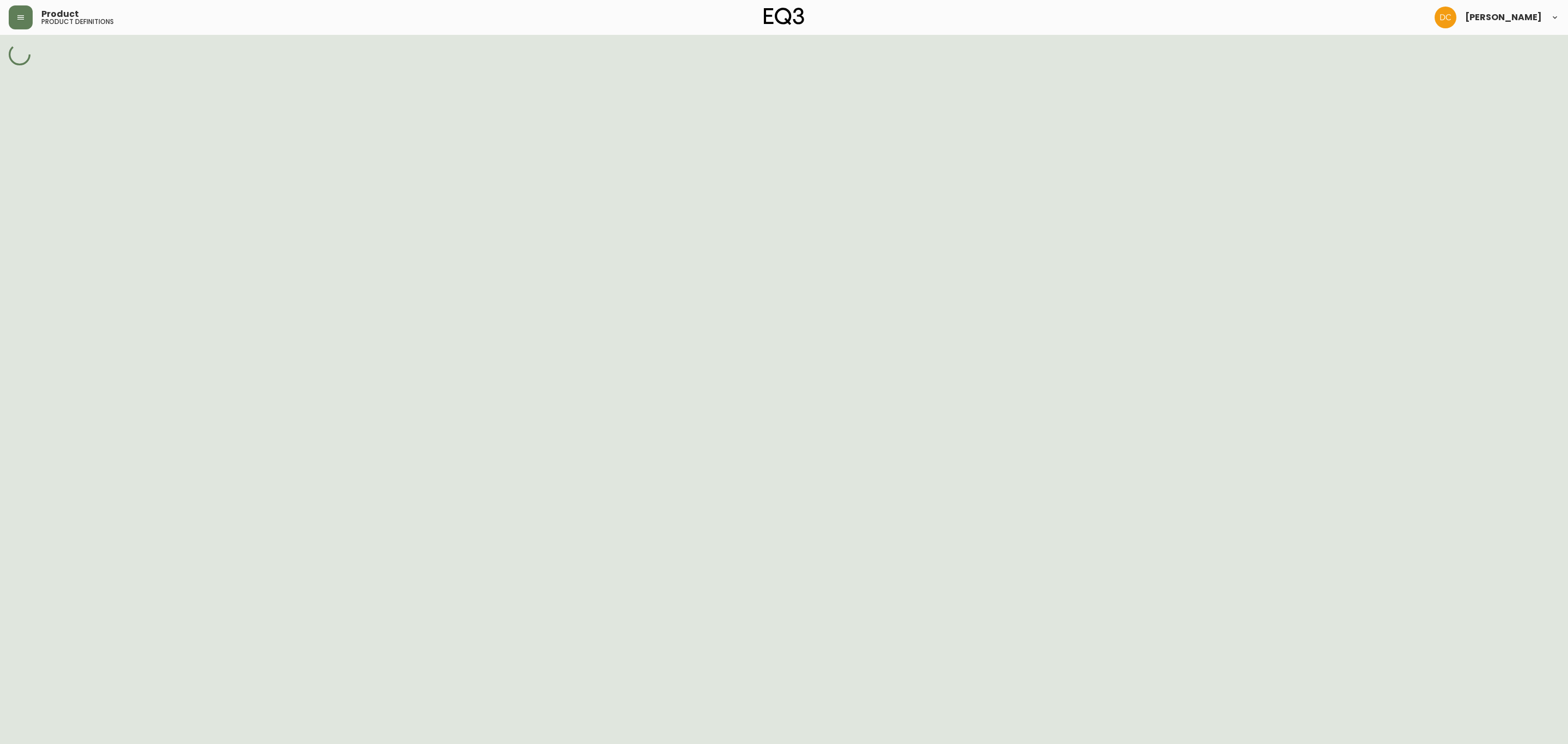
select select "clz2woj4c0077356jr4e6zpgx"
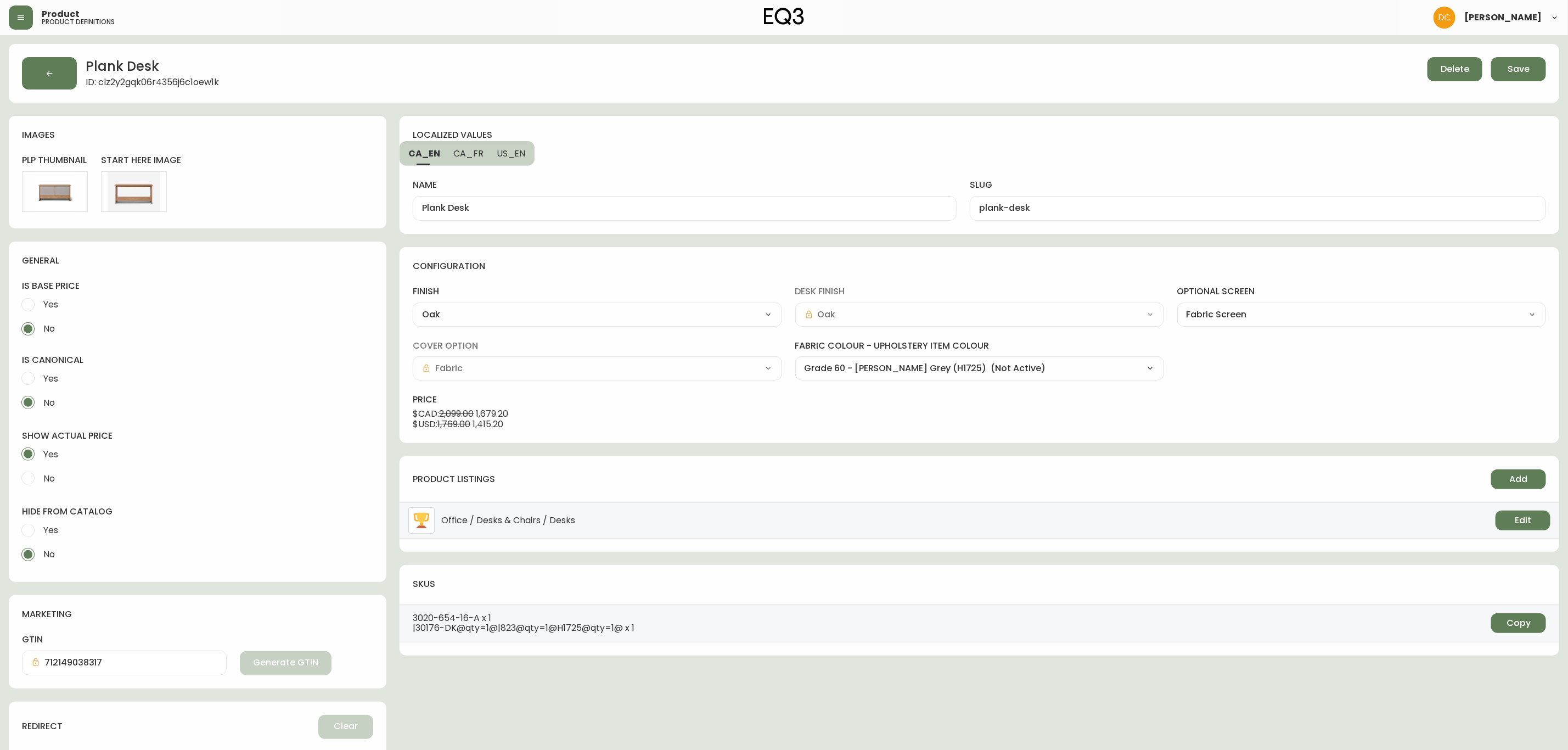
click at [1105, 370] on select "Grade 60 - Lana Bright Blue (JE245) Grade 60 - Lana Sand (H9447) Grade 60 - Lan…" at bounding box center [979, 368] width 369 height 17
select select "H9447"
click at [795, 361] on select "Grade 60 - Lana Bright Blue (JE245) Grade 60 - Lana Sand (H9447) Grade 60 - Lan…" at bounding box center [979, 368] width 369 height 17
type input "Grade 60 - Lana Sand (H9447)"
click at [1512, 68] on span "Save" at bounding box center [1519, 69] width 22 height 12
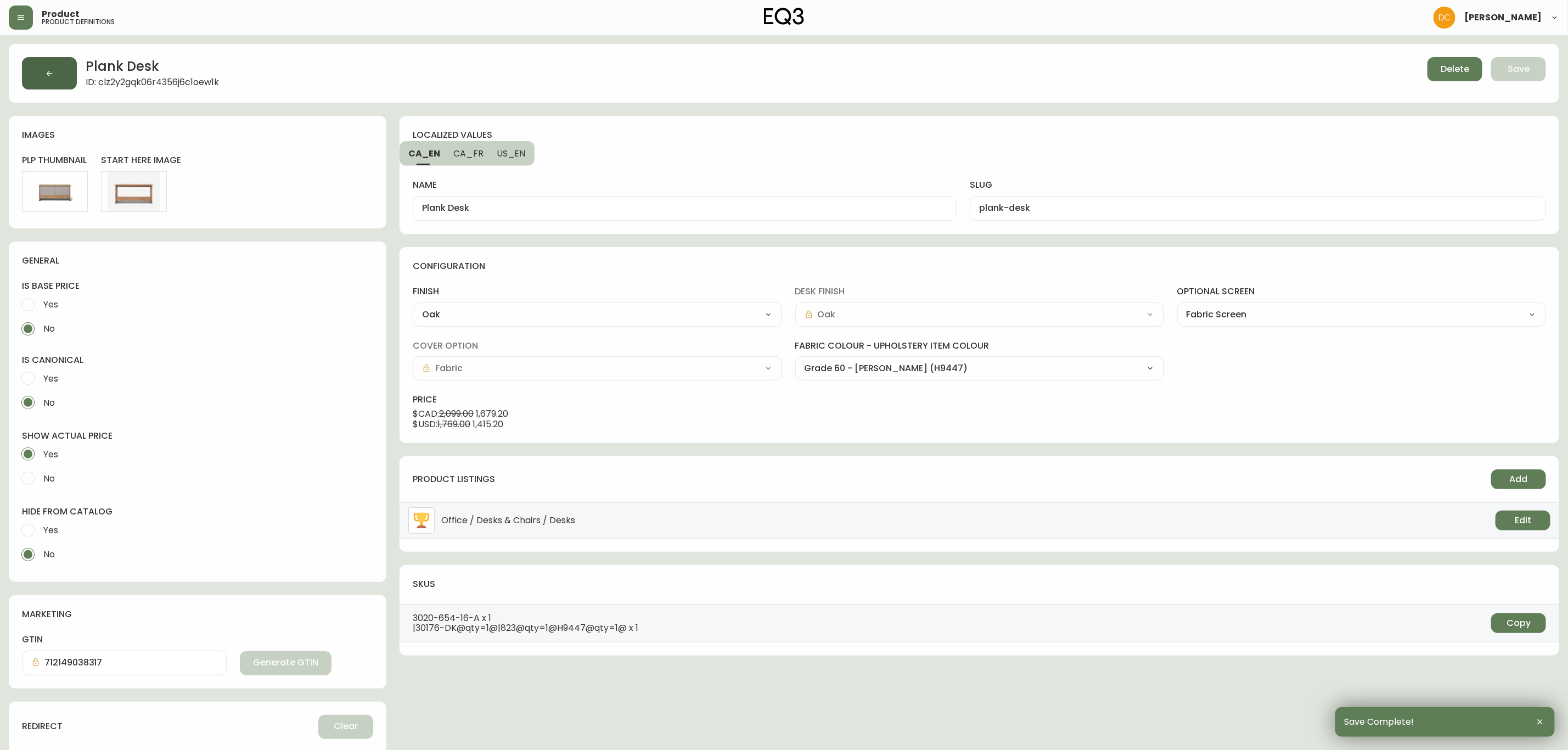
click at [39, 68] on button "button" at bounding box center [50, 72] width 55 height 32
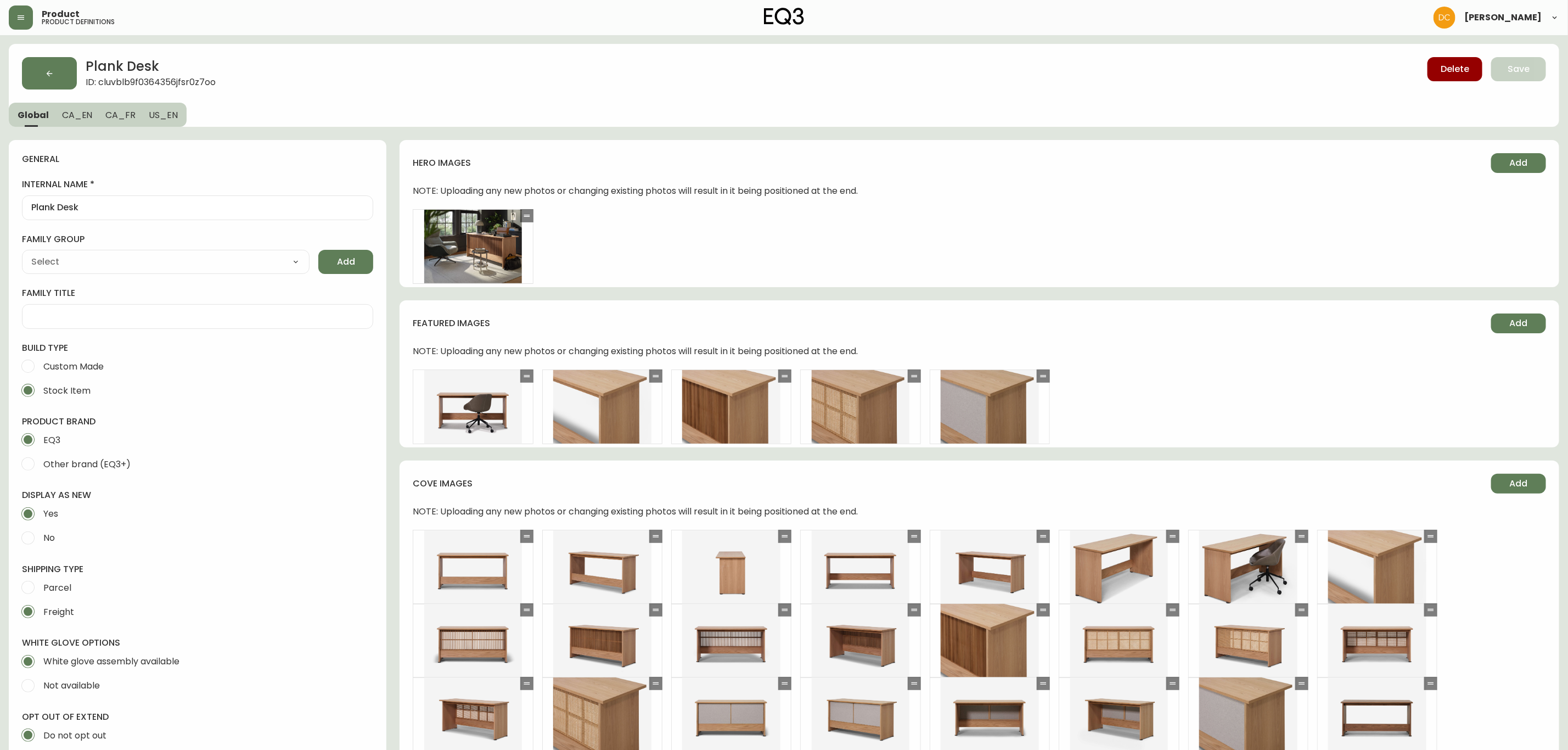
type input "EQ3"
type input "Furniture > Office Furniture > Desks"
type input "Casegoods_Ethylene"
select select "cjyt4m5lw0000pt749bx6gh7n"
select select "cjy7e8xl901b50126m81mdlvx"
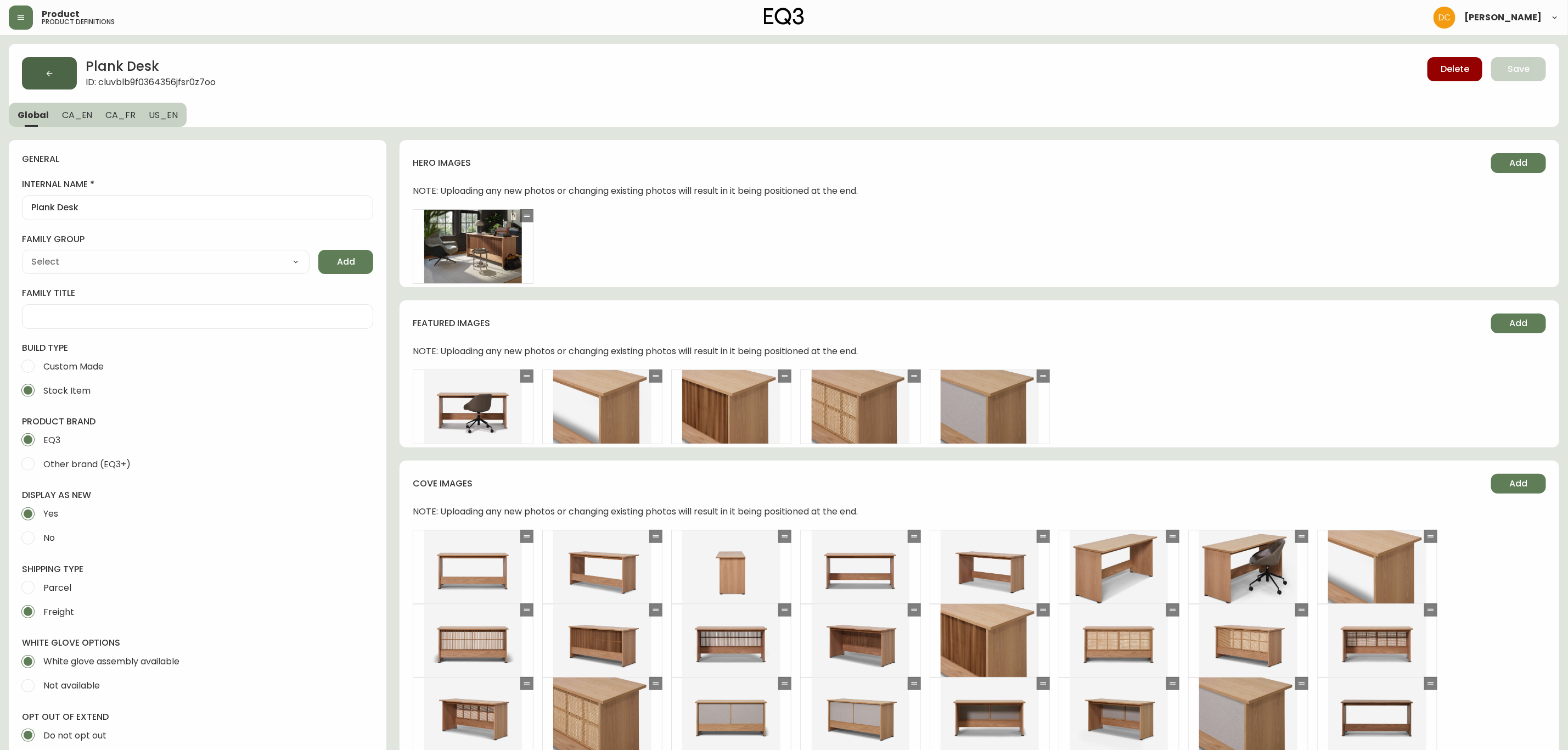
click at [37, 72] on button "button" at bounding box center [50, 72] width 55 height 32
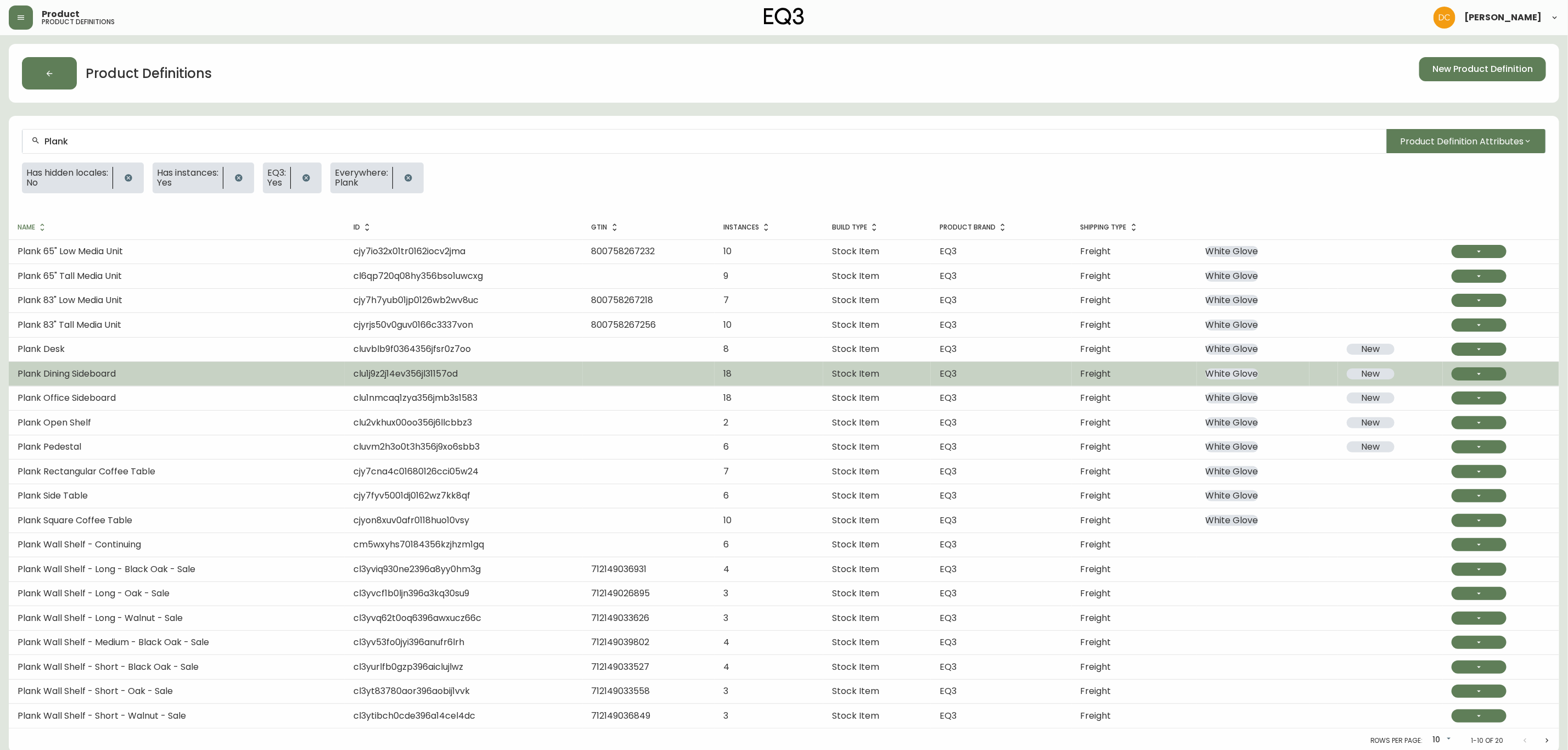
click at [203, 366] on td "Plank Dining Sideboard" at bounding box center [176, 373] width 336 height 24
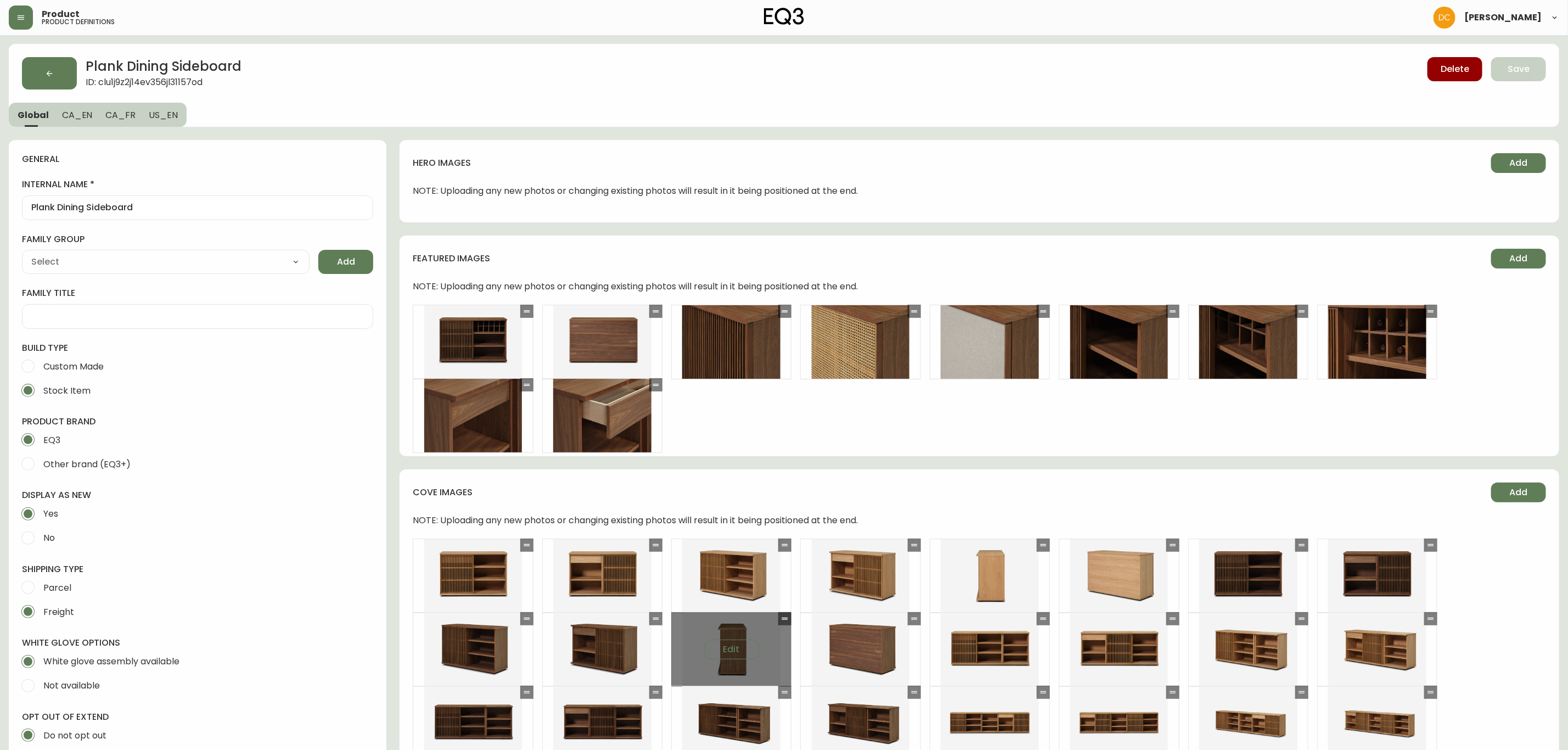
type input "Casegoods_Ethylene"
select select "cjy7e8xl901b50126m81mdlvx"
type input "EQ3"
select select "cjyt4m5lw0000pt749bx6gh7n"
type input "Furniture > Cabinets & Storage > Buffets & Sideboards"
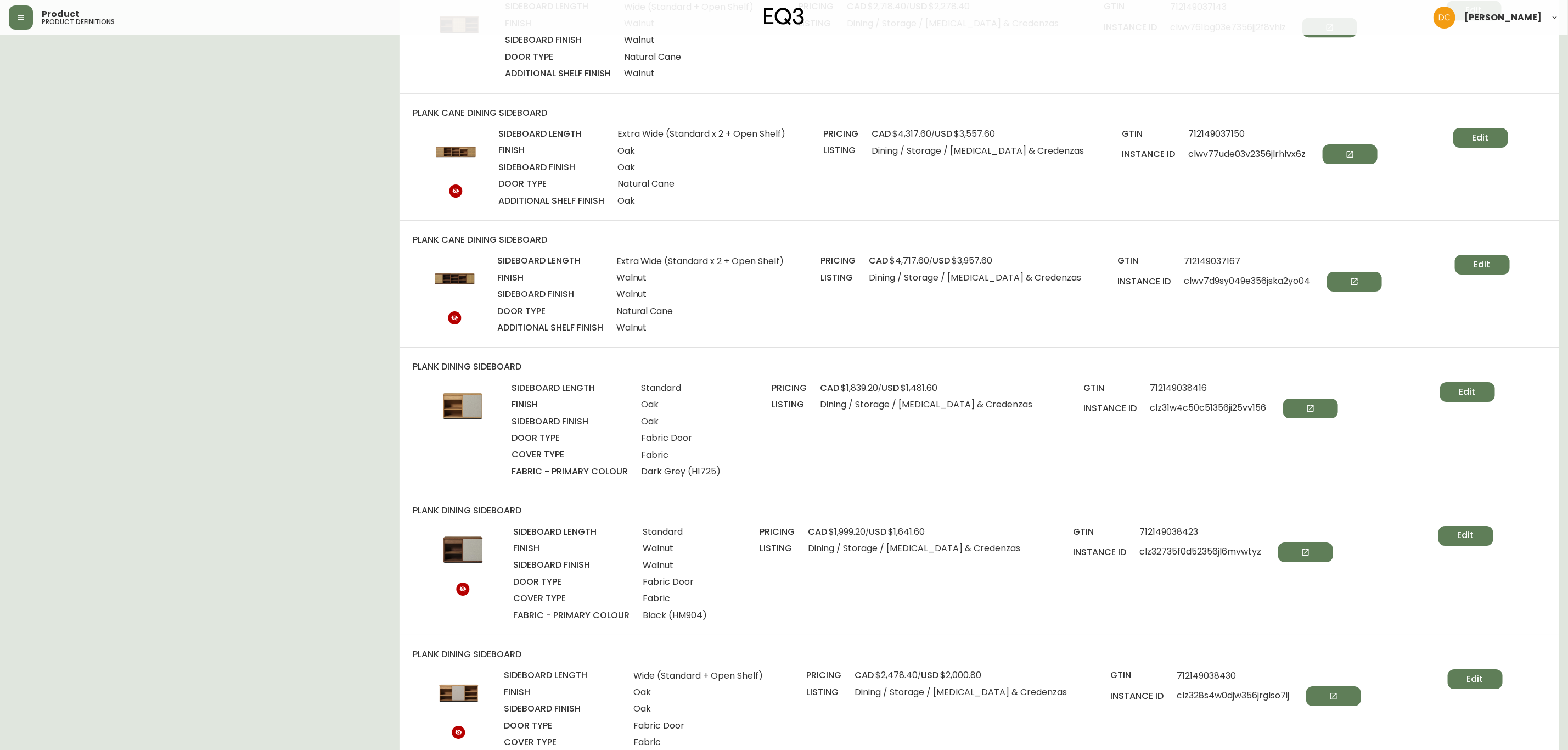
scroll to position [2634, 0]
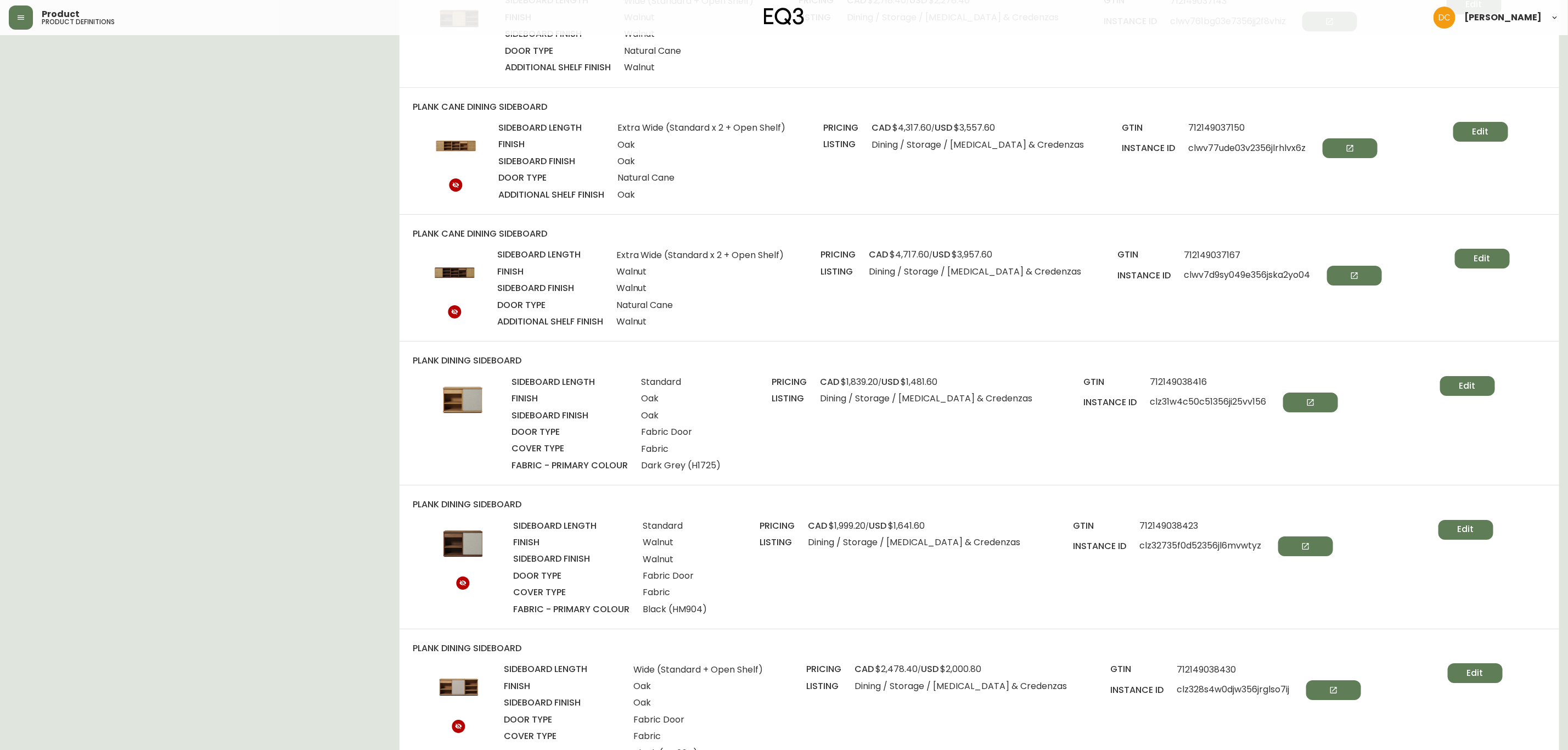
click at [1469, 384] on span "Edit" at bounding box center [1467, 385] width 17 height 12
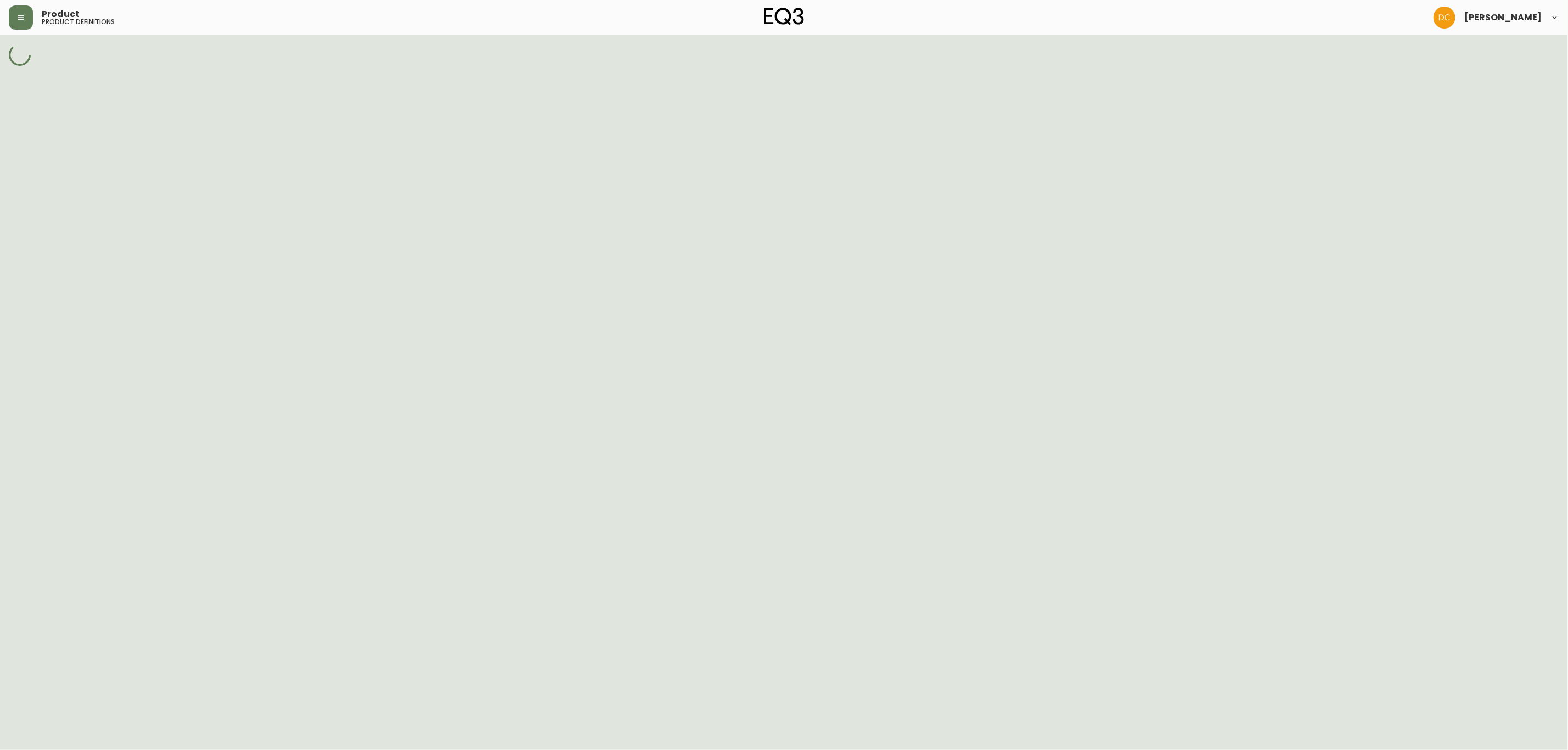
select select "clz3014vf03xa356jvvl0mm7c"
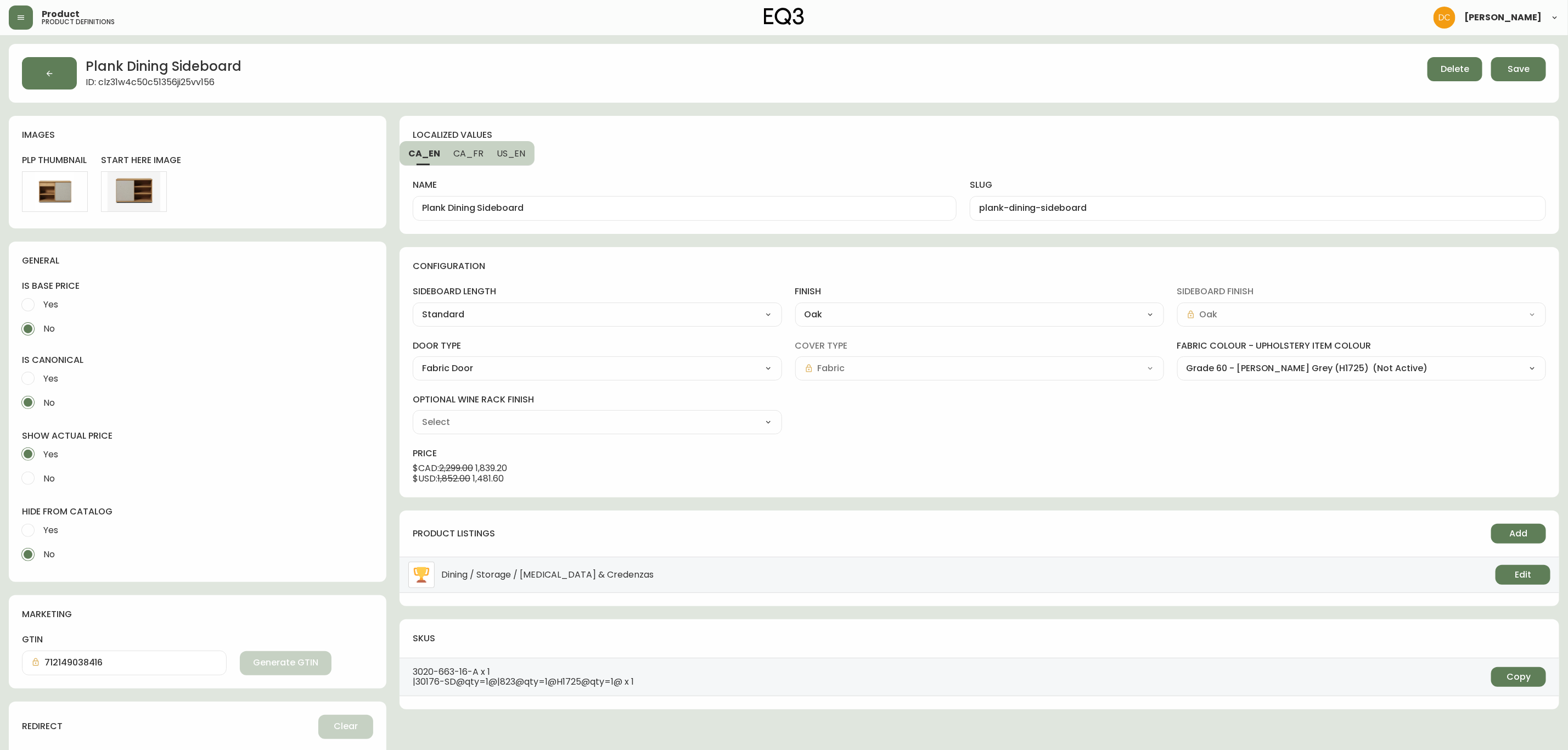
click at [1249, 359] on div "Grade 60 - Lana Bright Blue (JE245) Grade 60 - Lana Sand (H9447) Grade 60 - Lan…" at bounding box center [1362, 368] width 369 height 24
click at [1253, 373] on select "Grade 60 - Lana Bright Blue (JE245) Grade 60 - Lana Sand (H9447) Grade 60 - Lan…" at bounding box center [1362, 368] width 369 height 17
select select "H9447"
click at [1177, 361] on select "Grade 60 - Lana Bright Blue (JE245) Grade 60 - Lana Sand (H9447) Grade 60 - Lan…" at bounding box center [1362, 368] width 369 height 17
type input "Grade 60 - Lana Sand (H9447)"
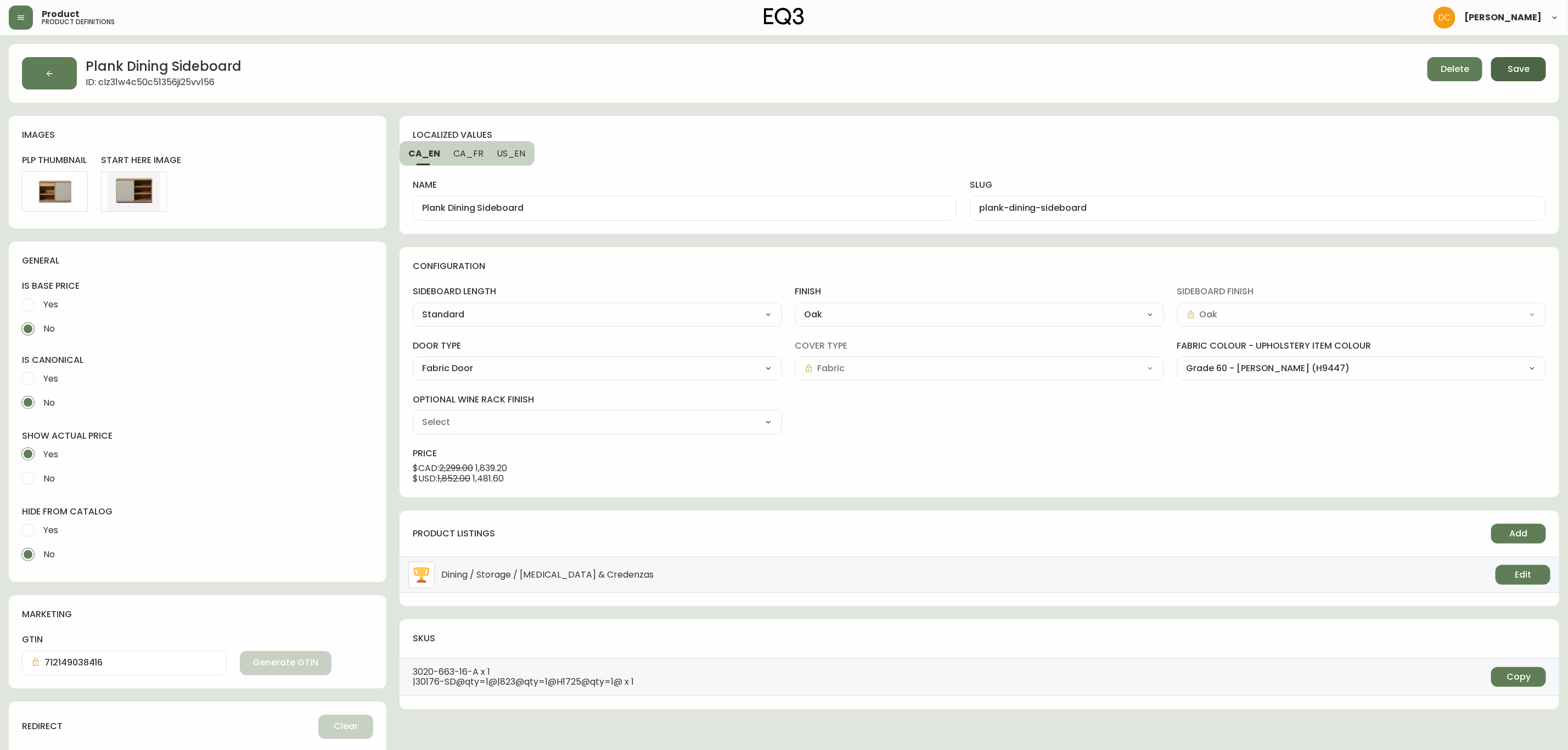
click at [1523, 73] on span "Save" at bounding box center [1519, 69] width 22 height 12
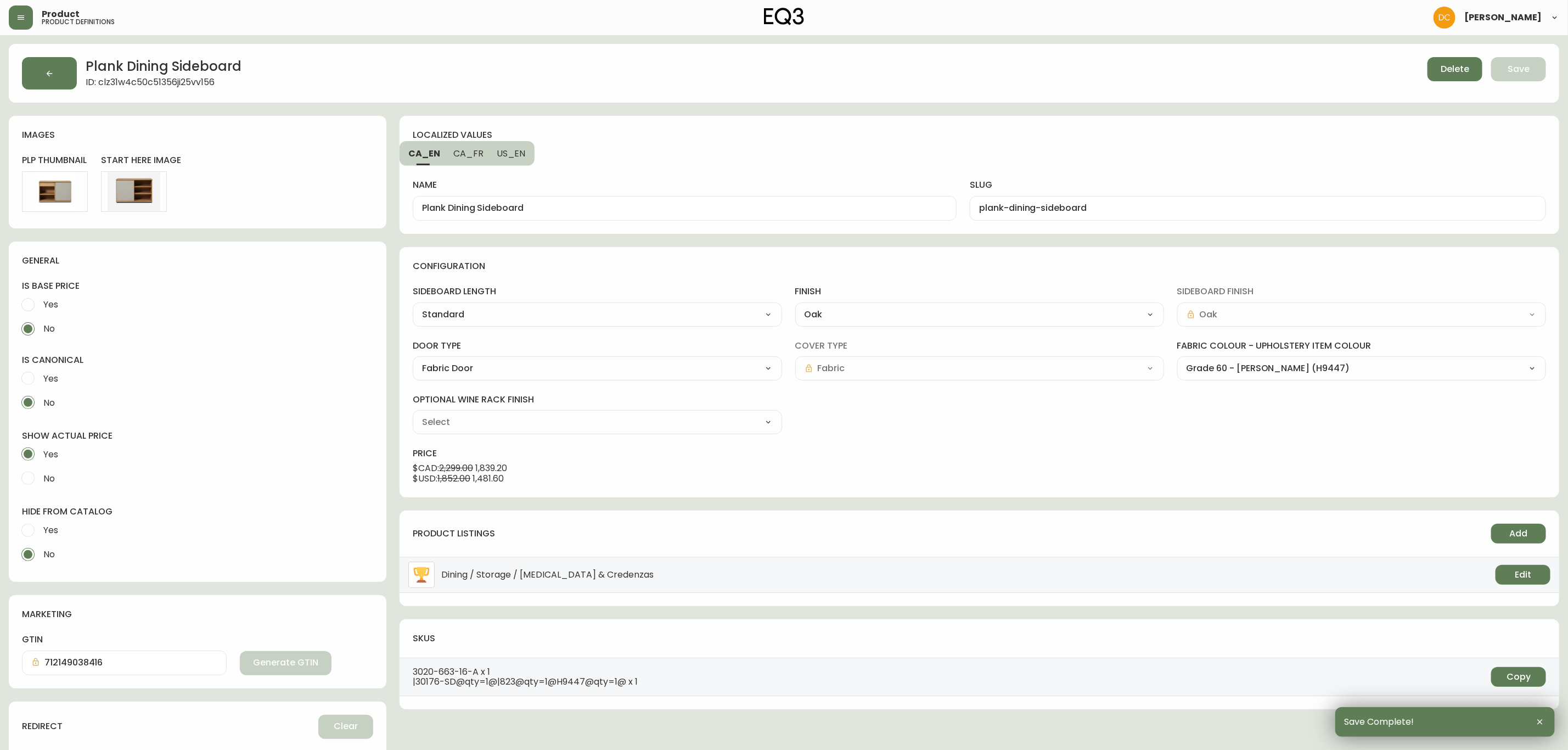
click at [39, 54] on div "Plank Dining Sideboard ID: clz31w4c50c51356ji25vv156 Delete Save" at bounding box center [784, 73] width 1551 height 59
click at [39, 61] on button "button" at bounding box center [50, 72] width 55 height 32
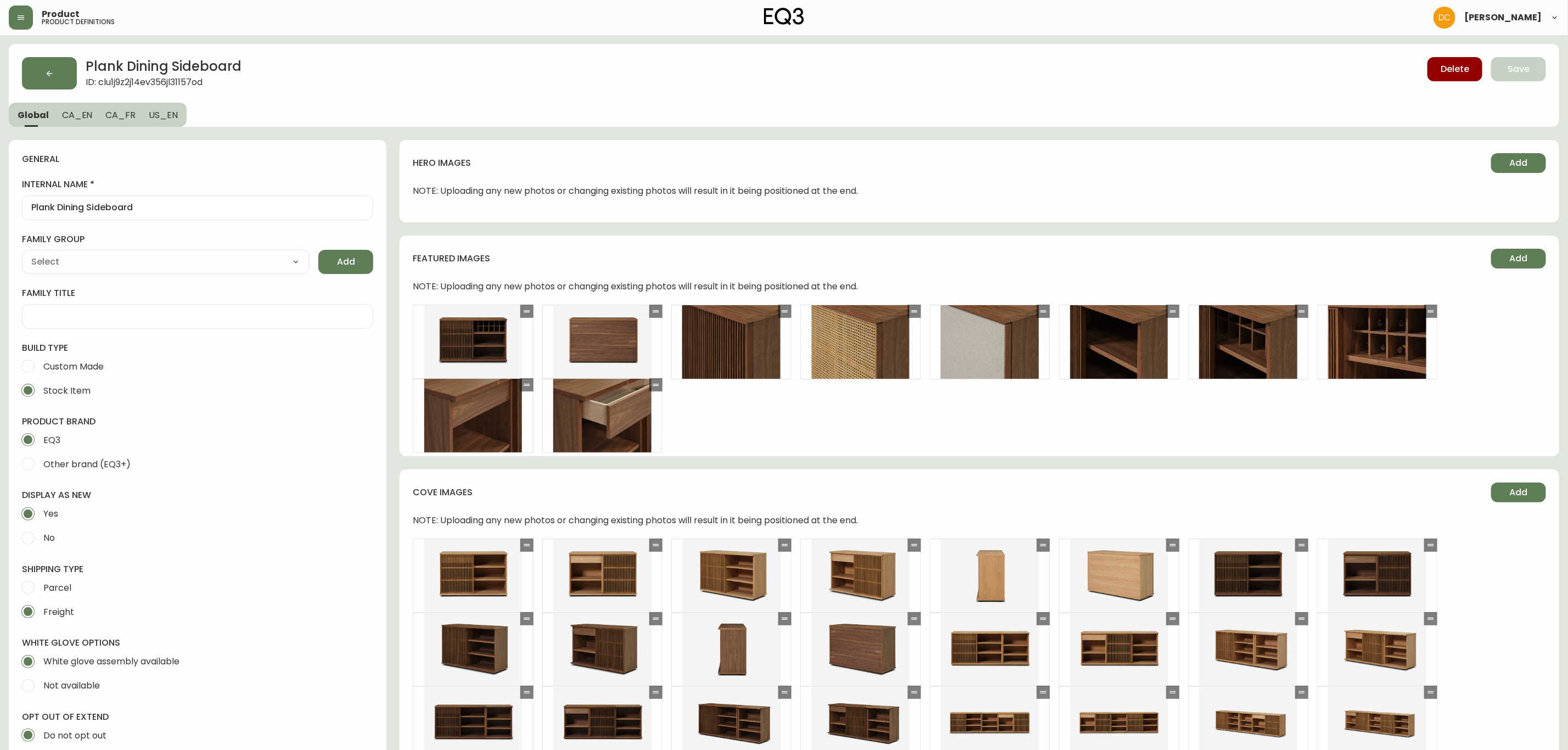
type input "EQ3"
type input "Furniture > Cabinets & Storage > Buffets & Sideboards"
type input "Casegoods_Ethylene"
select select "cjyt4m5lw0000pt749bx6gh7n"
select select "cjy7e8xl901b50126m81mdlvx"
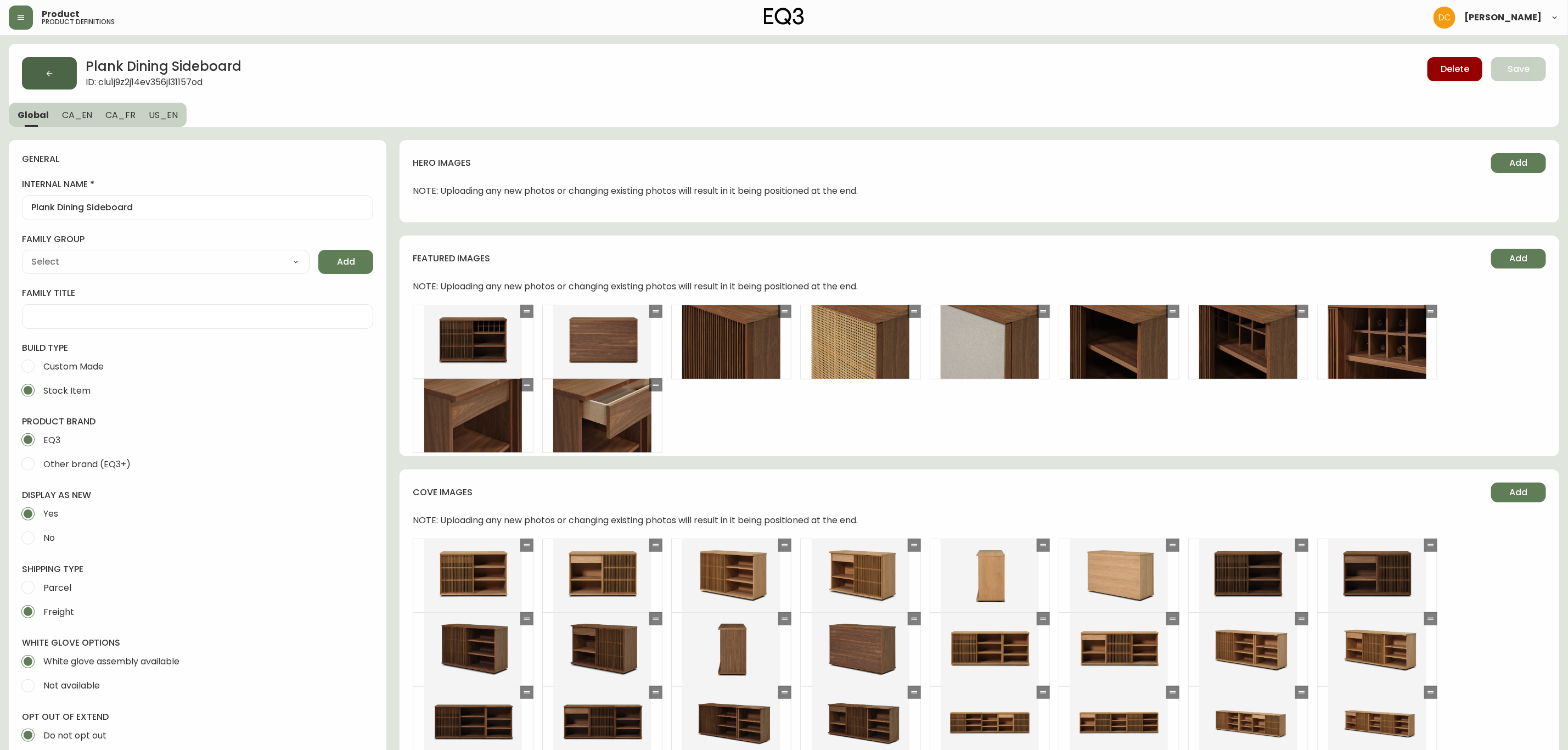
click at [58, 77] on button "button" at bounding box center [50, 72] width 55 height 32
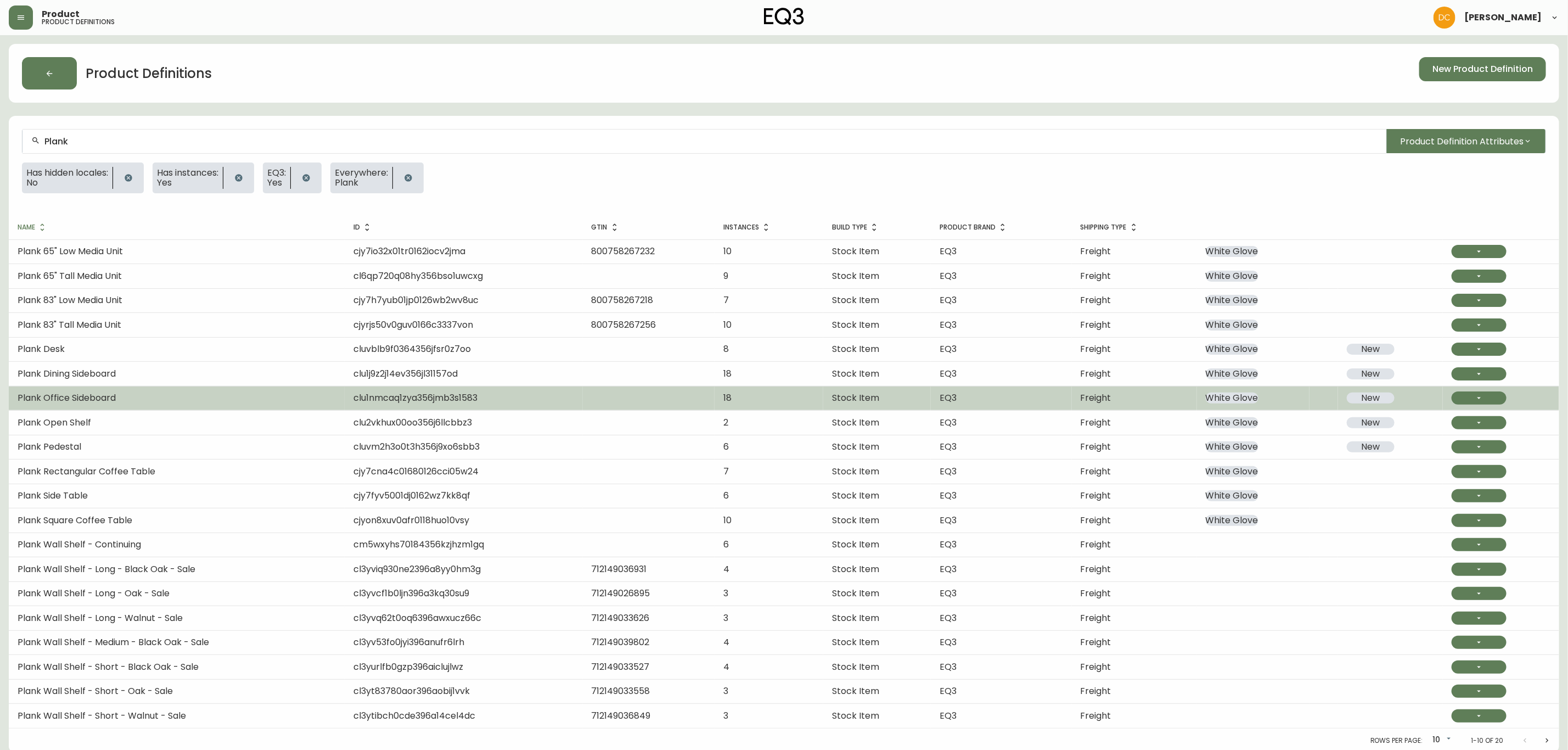
click at [213, 395] on td "Plank Office Sideboard" at bounding box center [176, 398] width 336 height 24
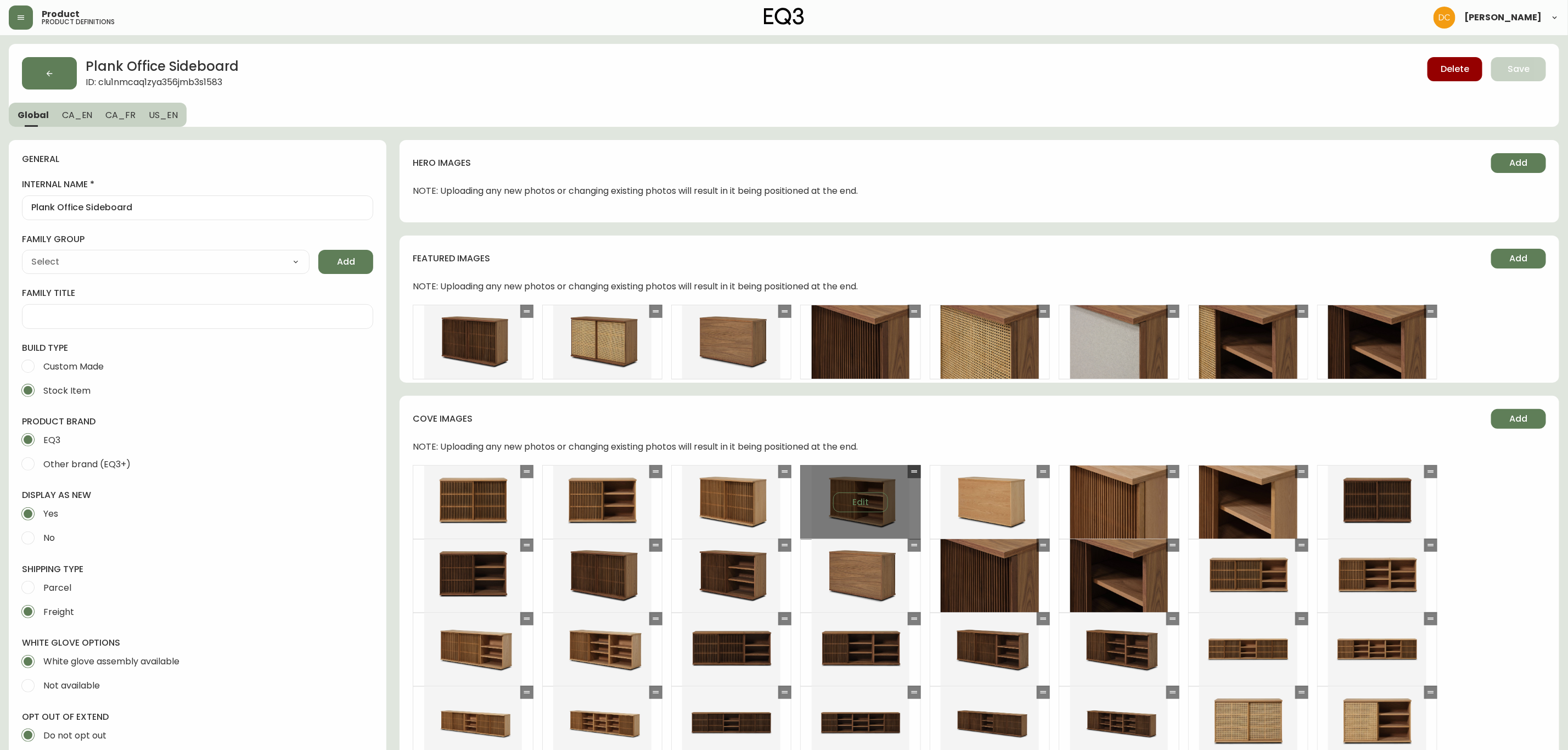
type input "EQ3"
select select "cjyt4m5lw0000pt749bx6gh7n"
type input "Furniture > Cabinets & Storage > Buffets & Sideboards"
type input "Casegoods_Ethylene"
select select "cjy7e8xl901b50126m81mdlvx"
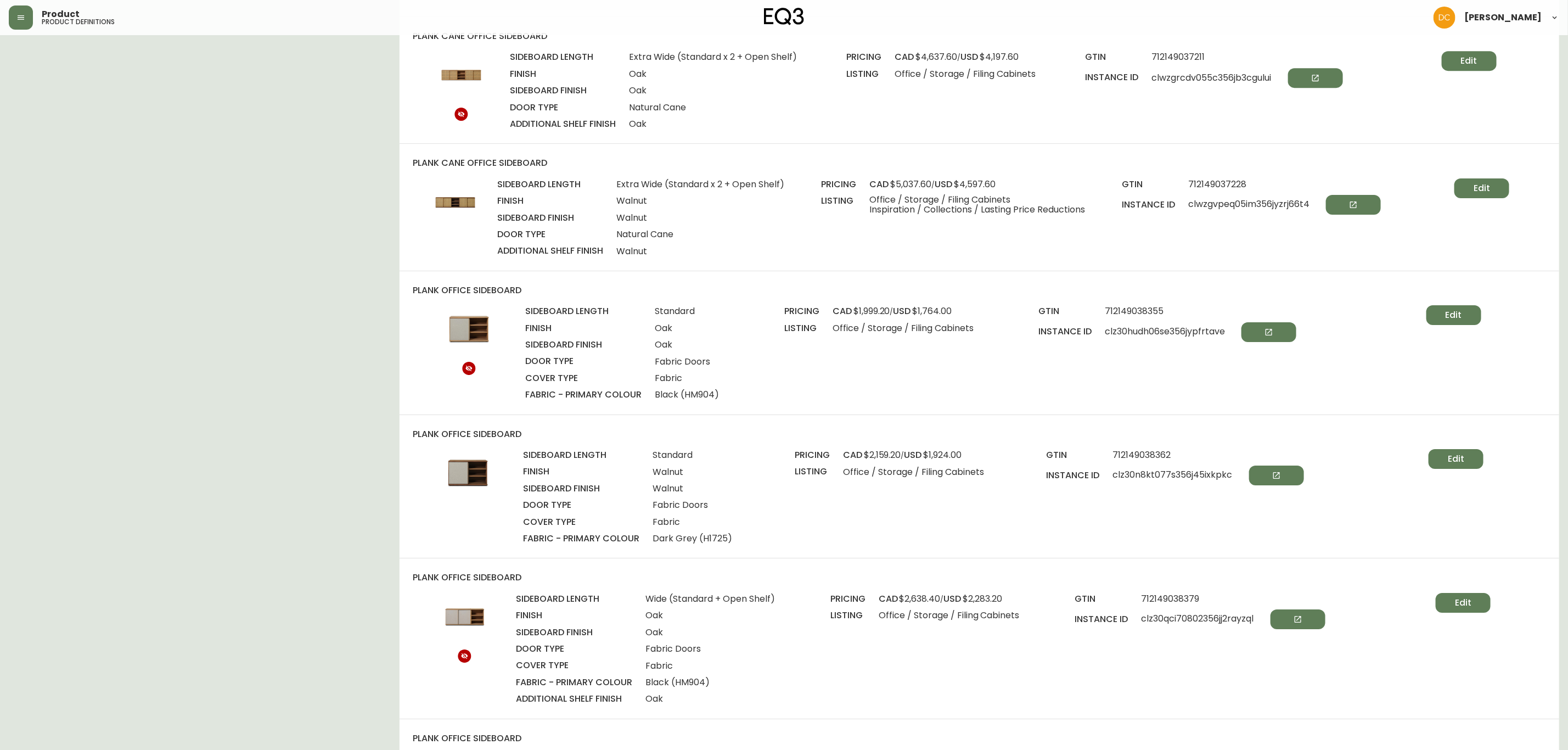
scroll to position [2716, 0]
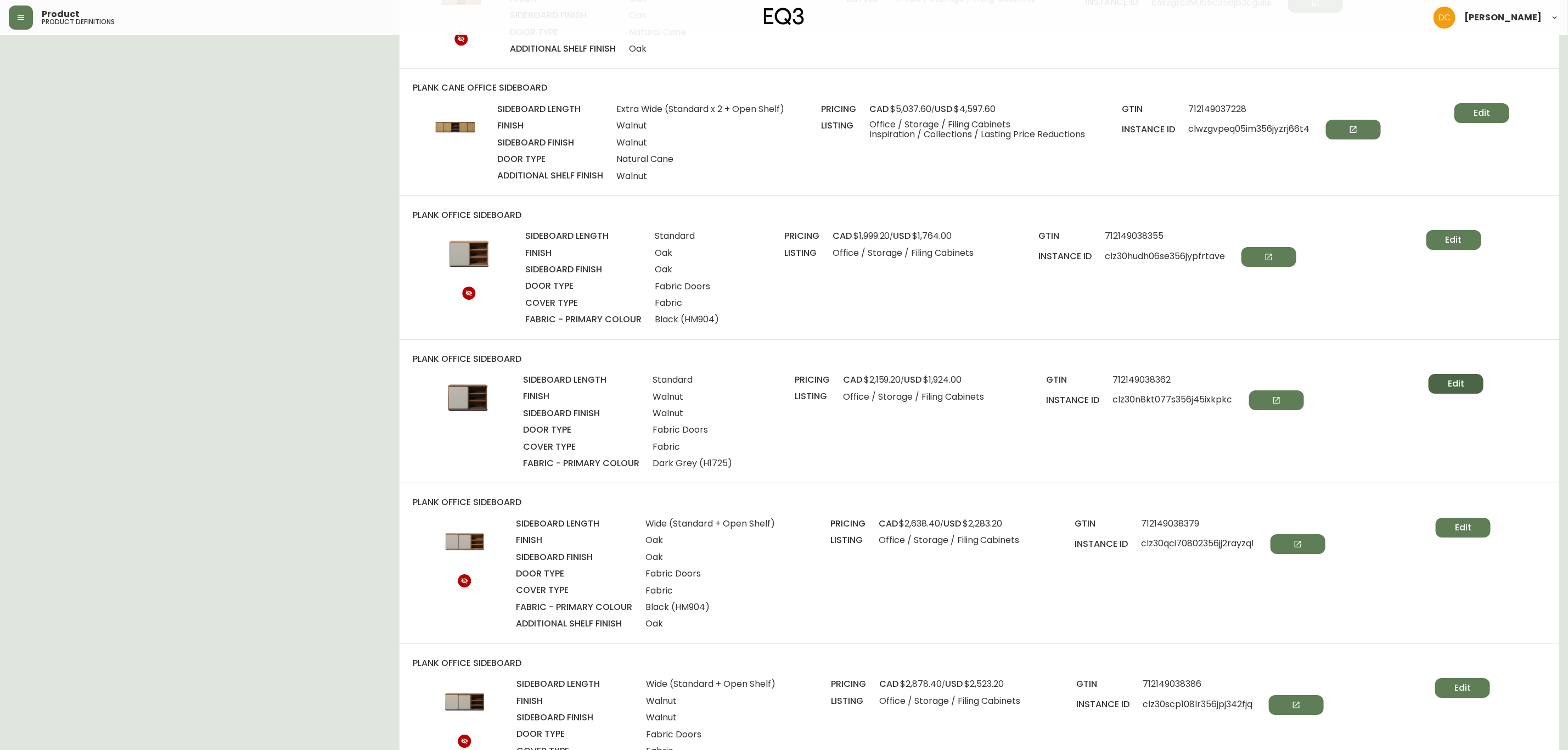
click at [1459, 390] on span "Edit" at bounding box center [1456, 383] width 17 height 12
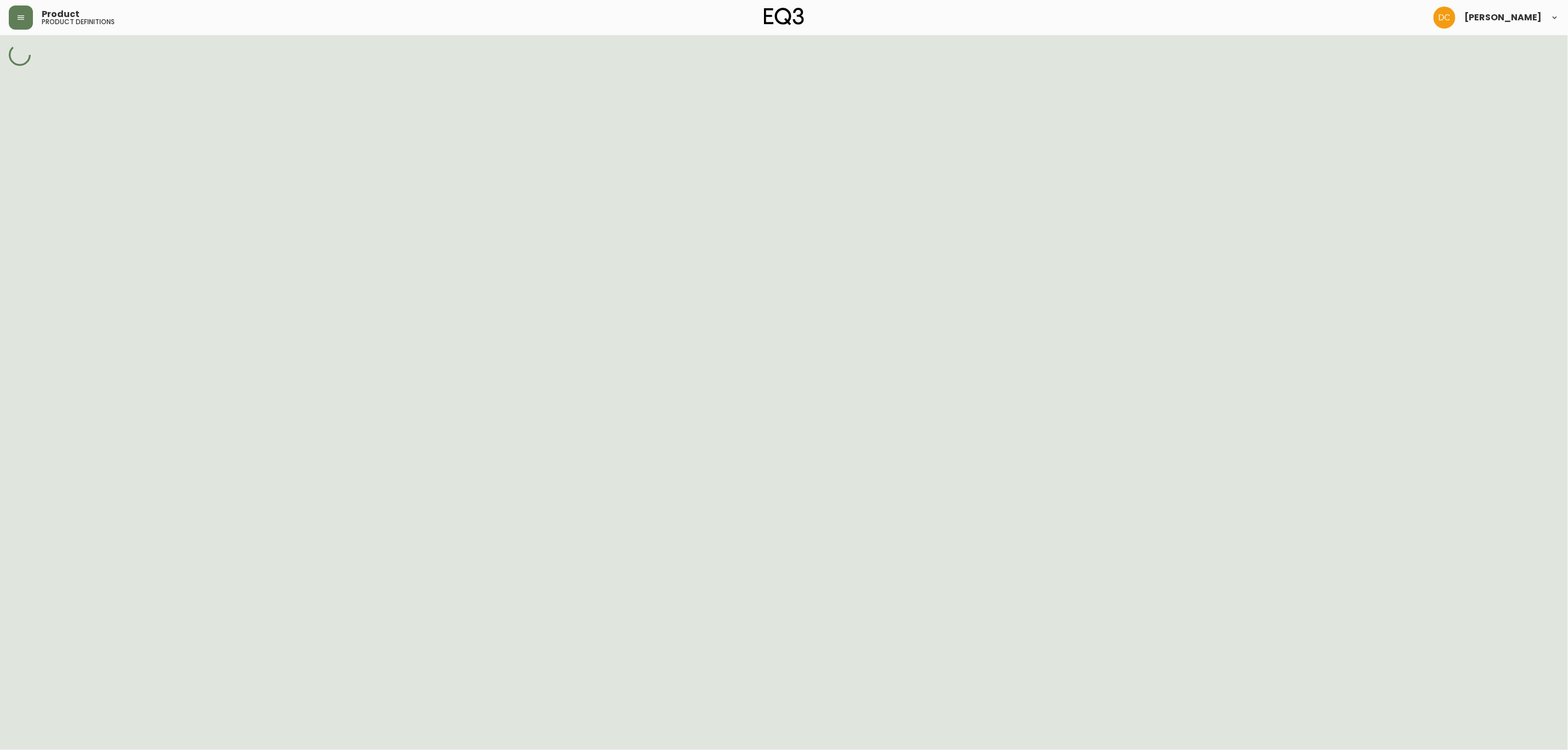
select select "clu1ng5uc1xks356j0vq8cpdv"
select select "clz2zanwn00na356jgultmcwz"
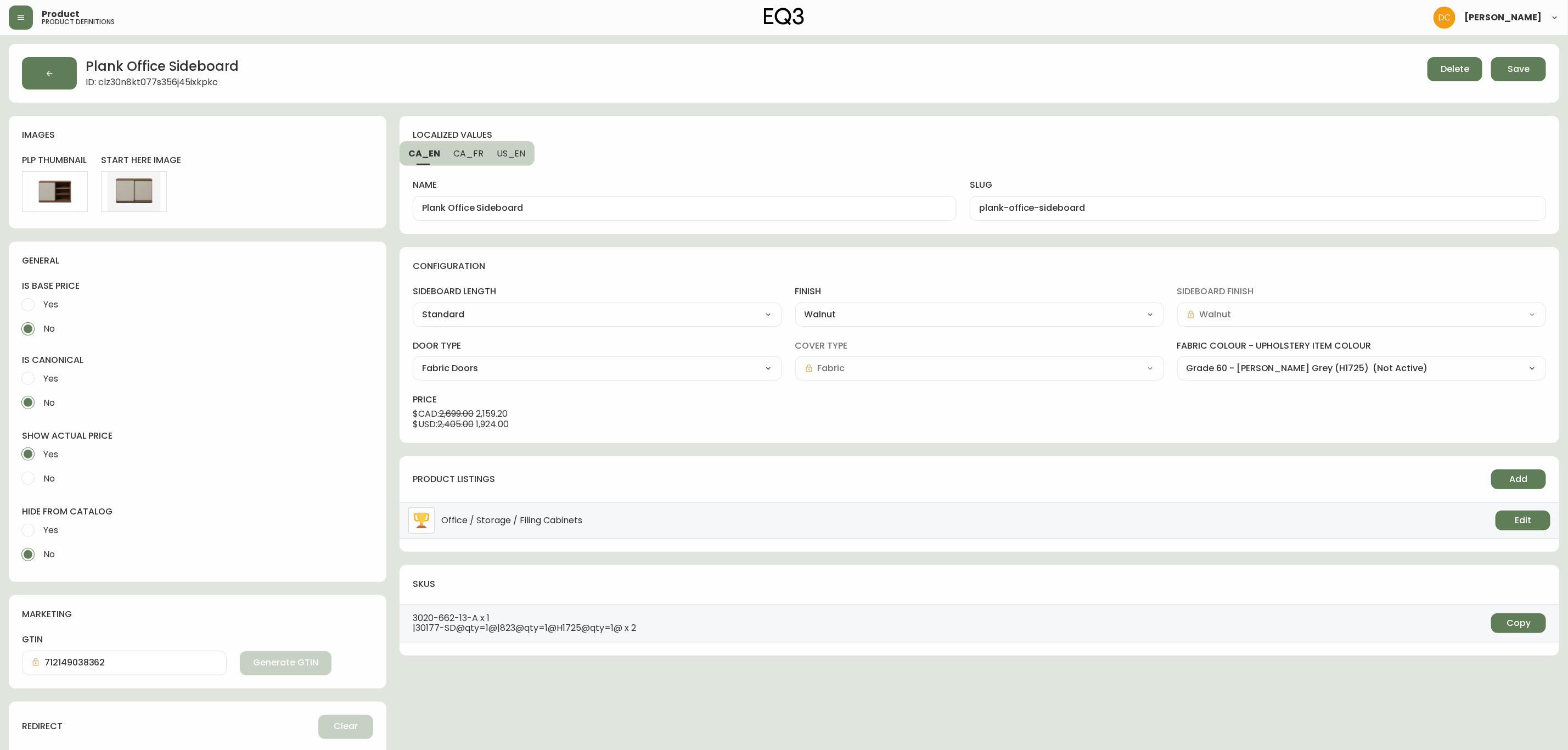
click at [1295, 369] on select "Grade 60 - Lana Bright Blue (JE245) Grade 60 - Lana Sand (H9447) Grade 60 - Lan…" at bounding box center [1362, 368] width 369 height 17
select select "J7150"
click at [1177, 361] on select "Grade 60 - Lana Bright Blue (JE245) Grade 60 - Lana Sand (H9447) Grade 60 - Lan…" at bounding box center [1362, 368] width 369 height 17
type input "Grade 60 - Lana Yellow (J7150)"
click at [1296, 362] on select "Grade 60 - Lana Bright Blue (JE245) Grade 60 - Lana Sand (H9447) Grade 60 - Lan…" at bounding box center [1362, 368] width 369 height 17
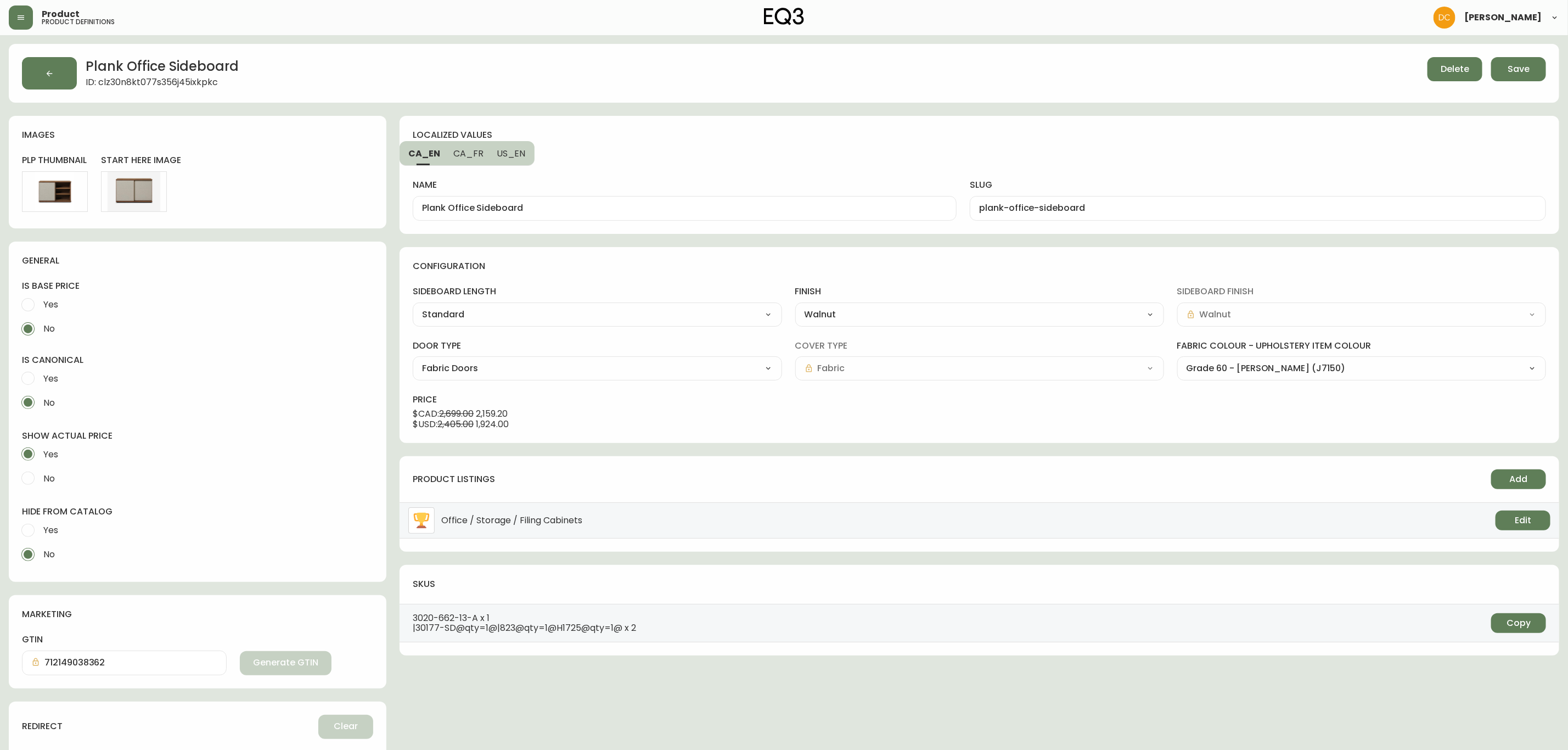
select select "H9447"
click at [1177, 361] on select "Grade 60 - Lana Bright Blue (JE245) Grade 60 - Lana Sand (H9447) Grade 60 - Lan…" at bounding box center [1362, 368] width 369 height 17
type input "Grade 60 - Lana Sand (H9447)"
click at [1509, 69] on span "Save" at bounding box center [1519, 69] width 22 height 12
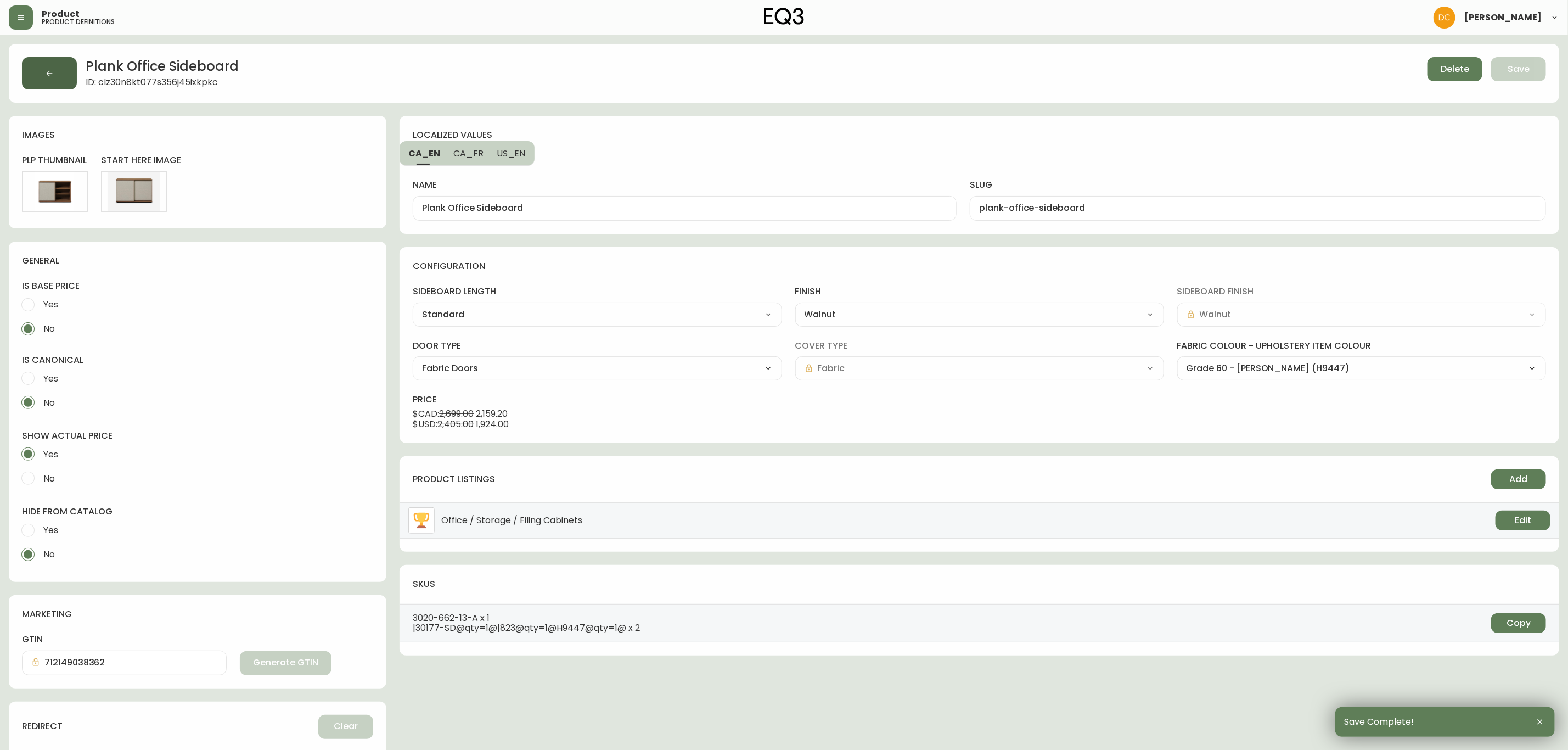
click at [46, 77] on icon "button" at bounding box center [49, 73] width 9 height 9
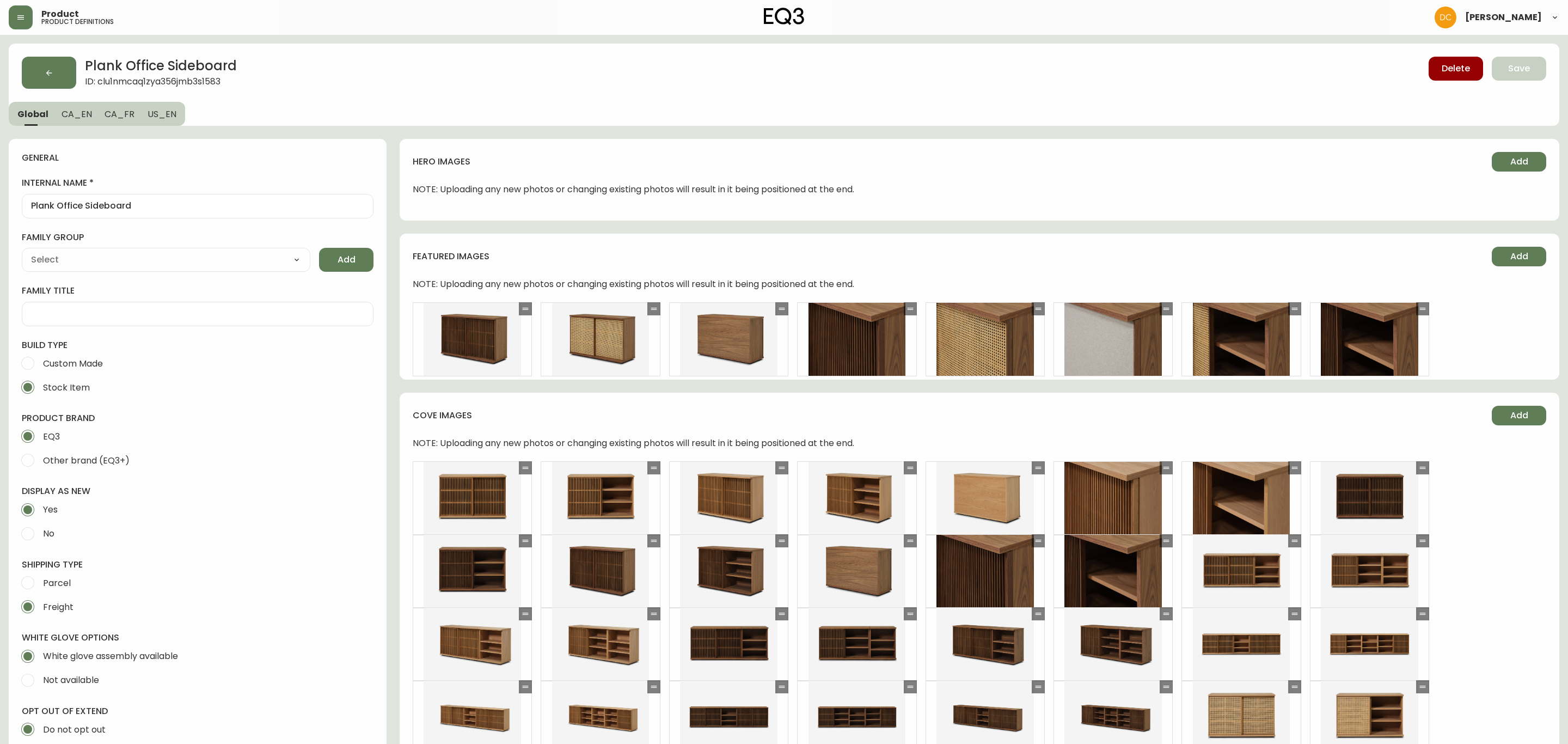
type input "EQ3"
type input "Furniture > Cabinets & Storage > Buffets & Sideboards"
type input "Casegoods_Ethylene"
select select "cjyt4m5lw0000pt749bx6gh7n"
select select "cjy7e8xl901b50126m81mdlvx"
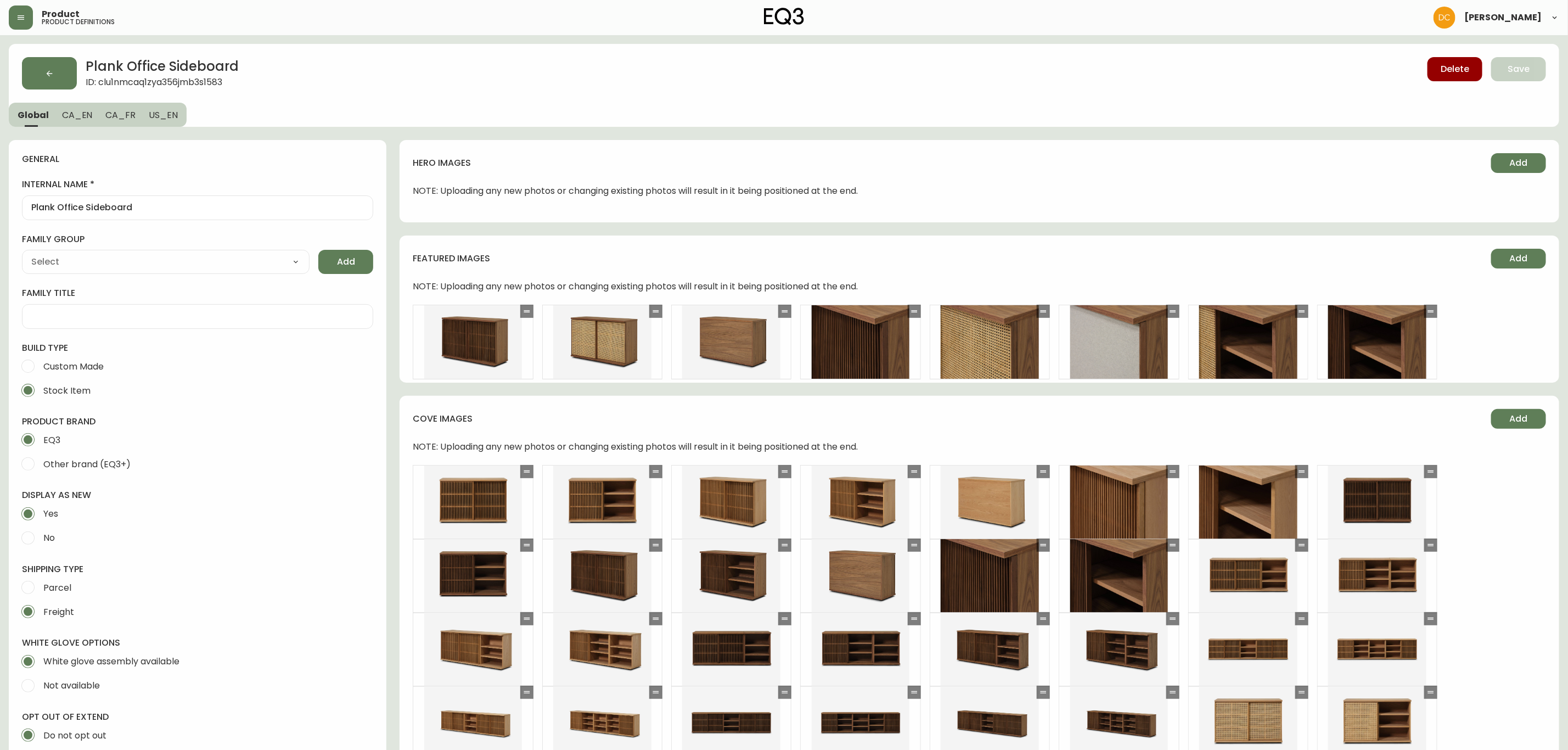
drag, startPoint x: 801, startPoint y: 626, endPoint x: 658, endPoint y: 115, distance: 530.6
click at [53, 82] on button "button" at bounding box center [50, 72] width 55 height 32
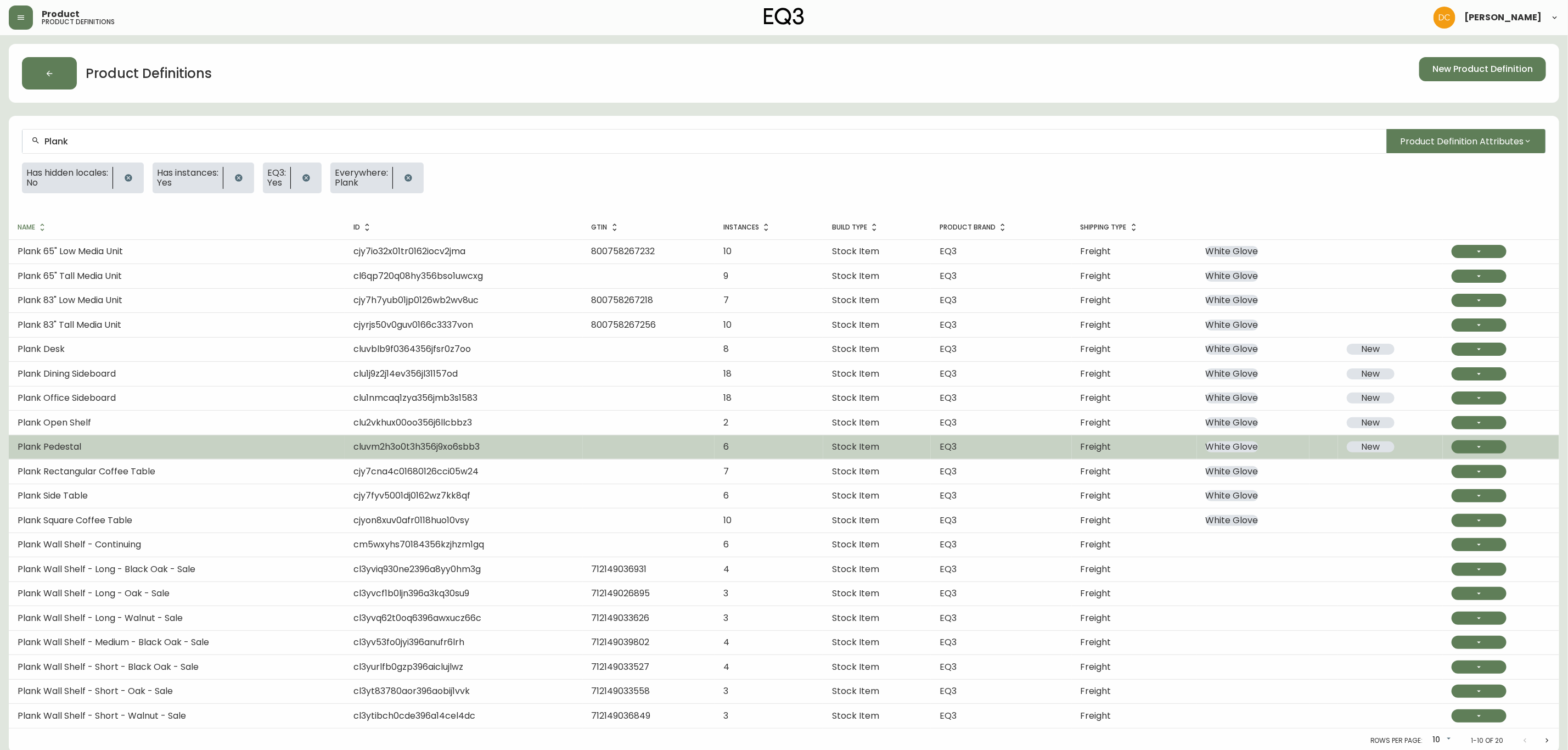
click at [219, 447] on td "Plank Pedestal" at bounding box center [176, 447] width 336 height 24
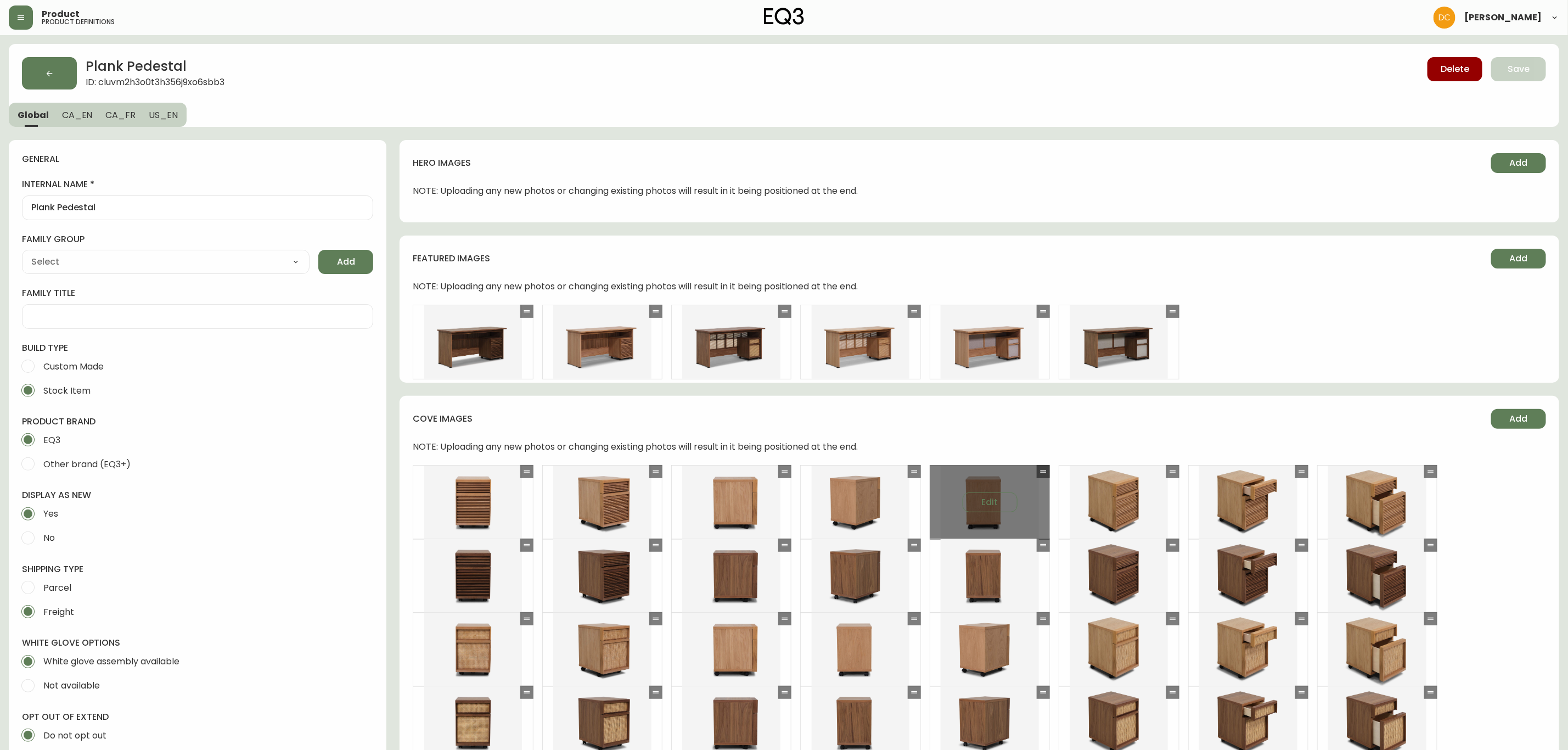
type input "EQ3"
select select "cjyt4m5lw0000pt749bx6gh7n"
type input "Furniture > Cabinets & Storage > File Cabinets"
type input "Casegoods_Ethylene"
select select "cjy7e8xl901b50126m81mdlvx"
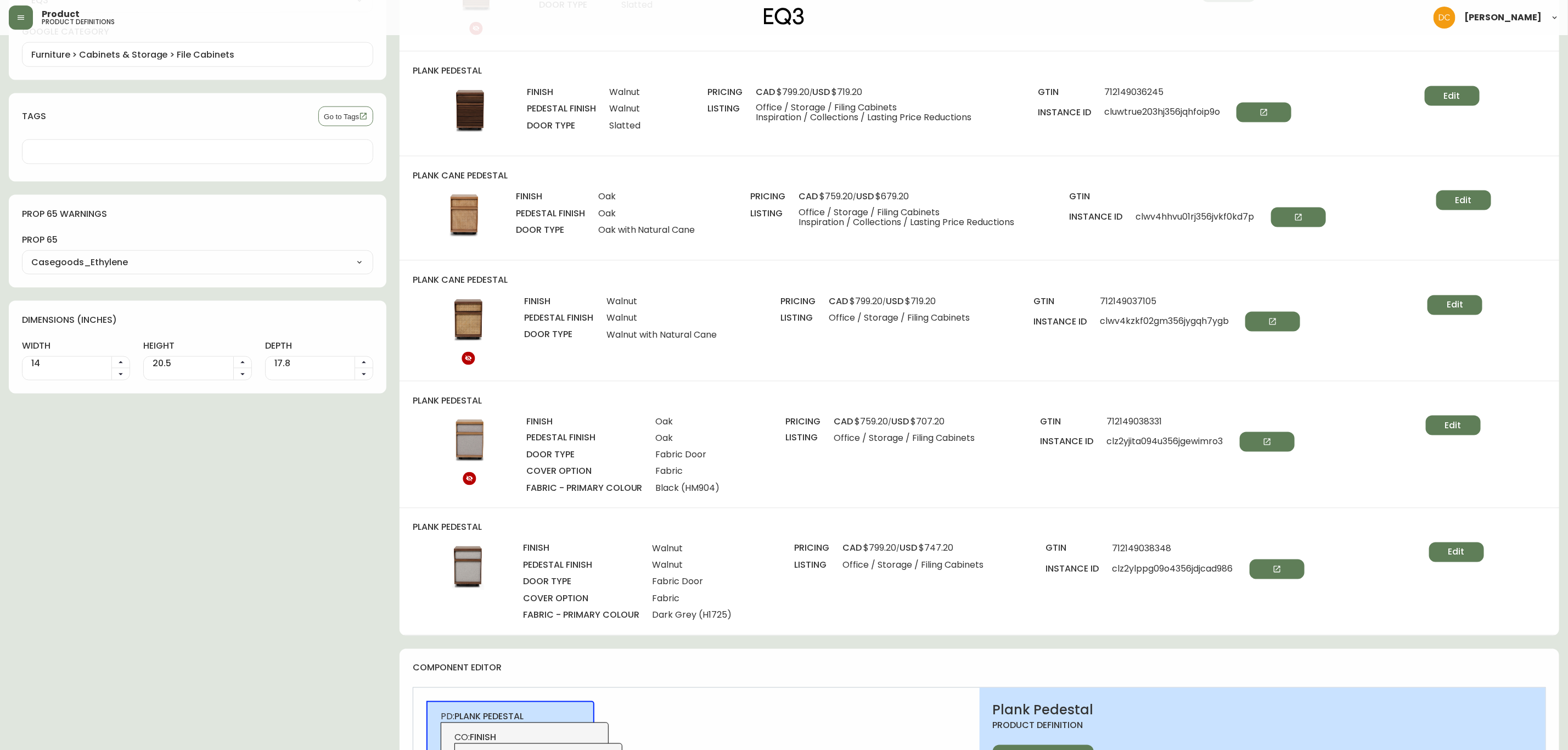
scroll to position [1153, 0]
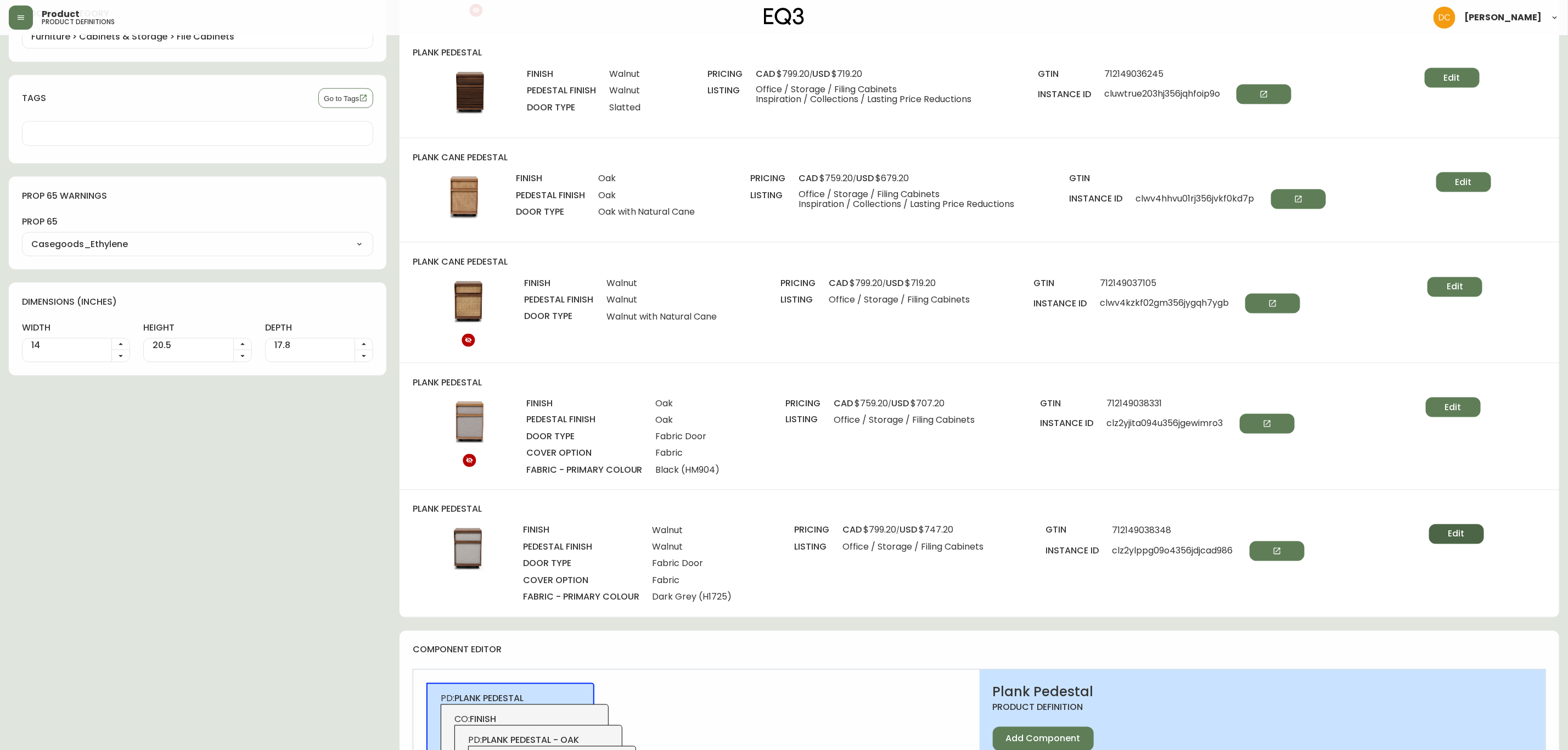
click at [1470, 537] on button "Edit" at bounding box center [1457, 533] width 55 height 20
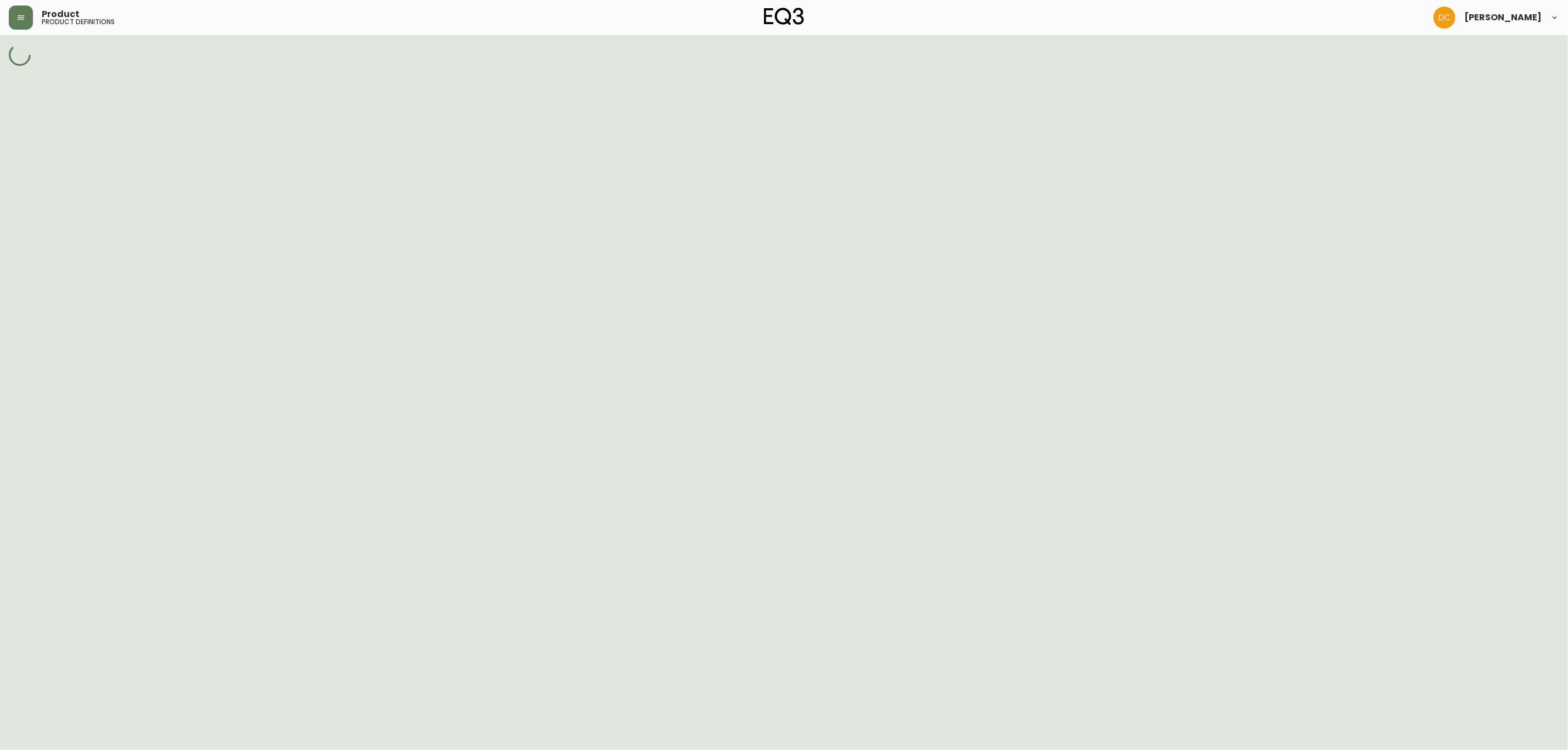
select select "cluvm8n1f0uwa356jt97y3isg"
select select "clz2x8ayq04ju356juc3001tx"
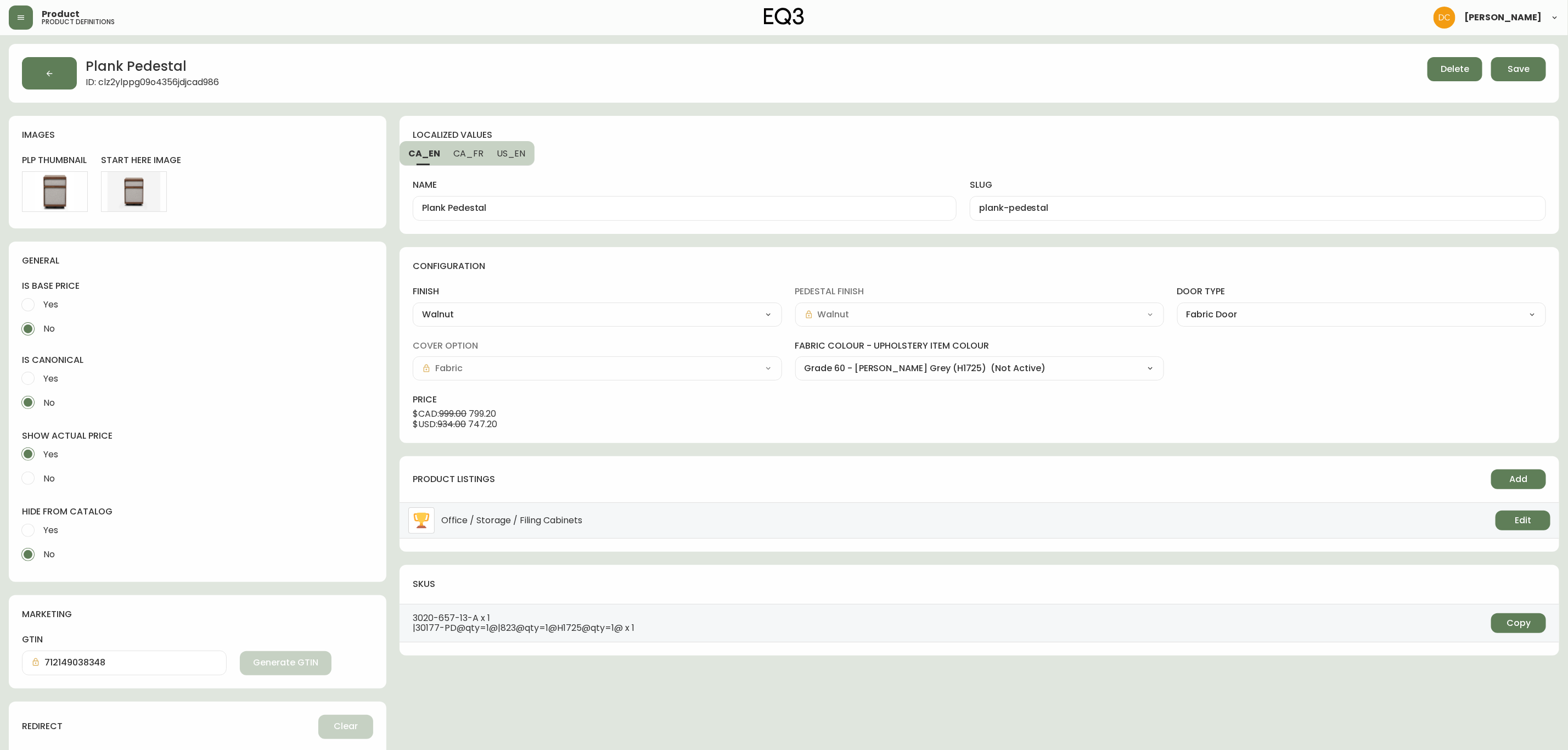
click at [969, 369] on select "Grade 60 - Lana Bright Blue (JE245) Grade 60 - Lana Sand (H9447) Grade 60 - Lan…" at bounding box center [979, 368] width 369 height 17
select select "H9447"
click at [795, 361] on select "Grade 60 - Lana Bright Blue (JE245) Grade 60 - Lana Sand (H9447) Grade 60 - Lan…" at bounding box center [979, 368] width 369 height 17
type input "Grade 60 - Lana Sand (H9447)"
click at [1524, 69] on span "Save" at bounding box center [1519, 69] width 22 height 12
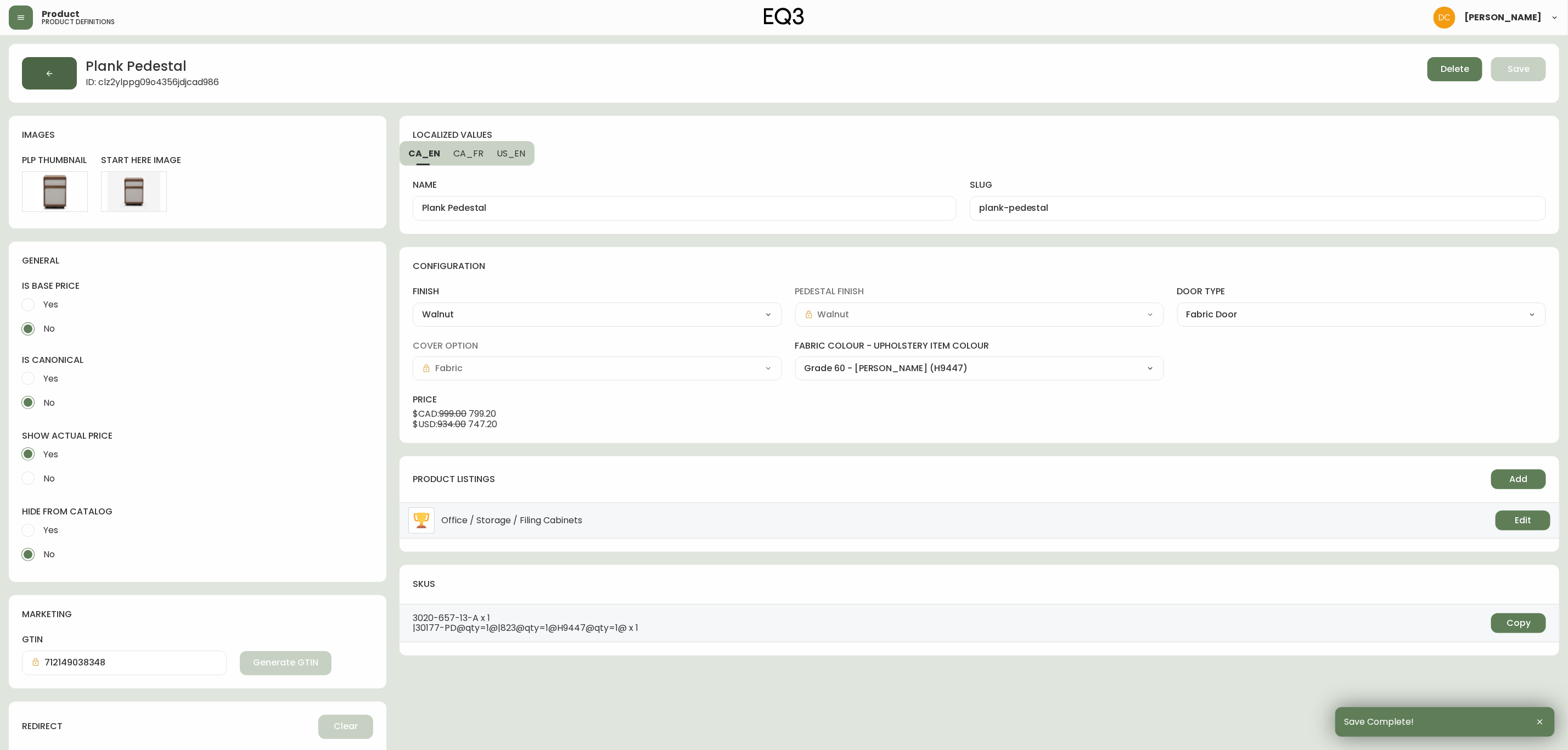
click at [22, 72] on button "button" at bounding box center [50, 72] width 55 height 32
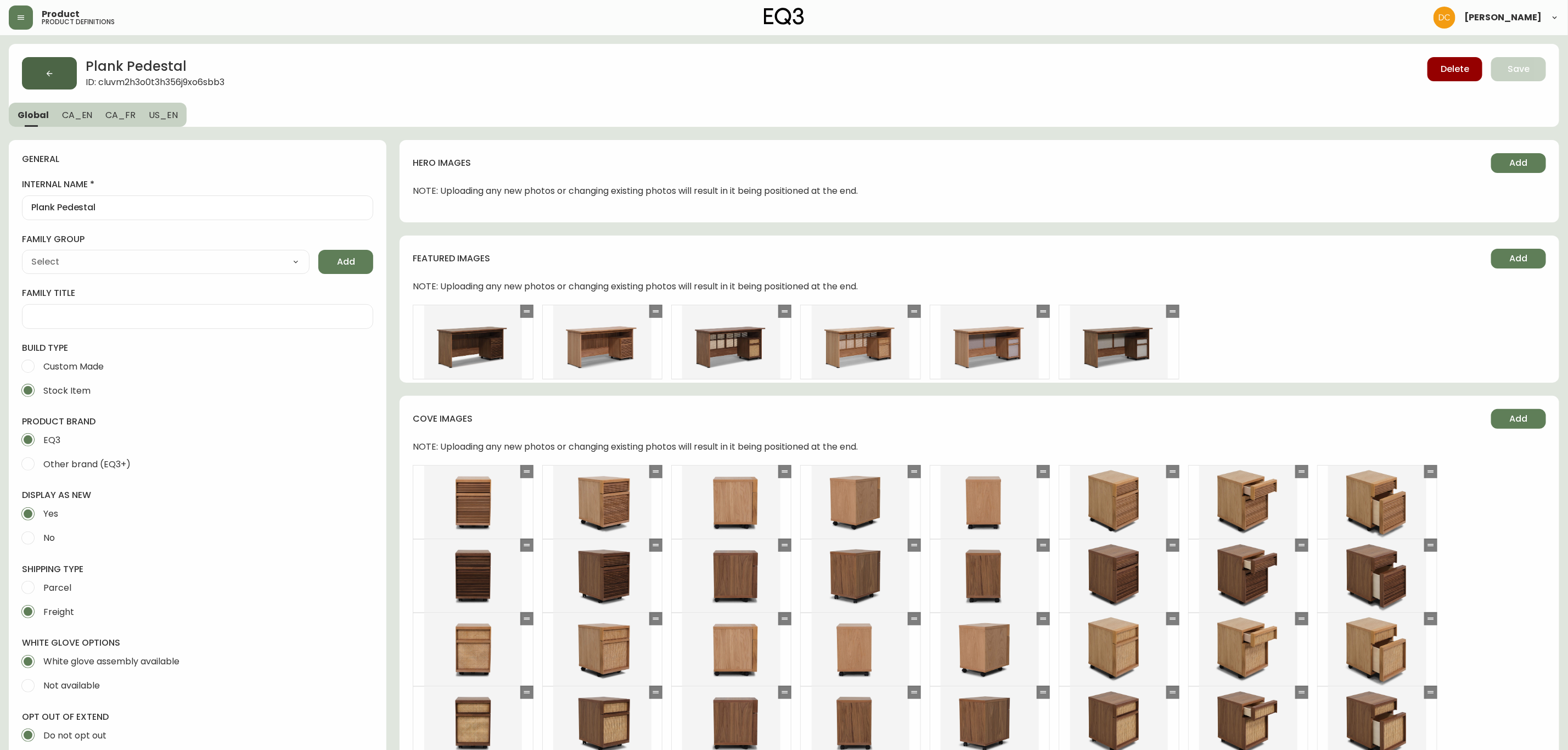
type input "EQ3"
type input "Furniture > Cabinets & Storage > File Cabinets"
type input "Casegoods_Ethylene"
select select "cjyt4m5lw0000pt749bx6gh7n"
select select "cjy7e8xl901b50126m81mdlvx"
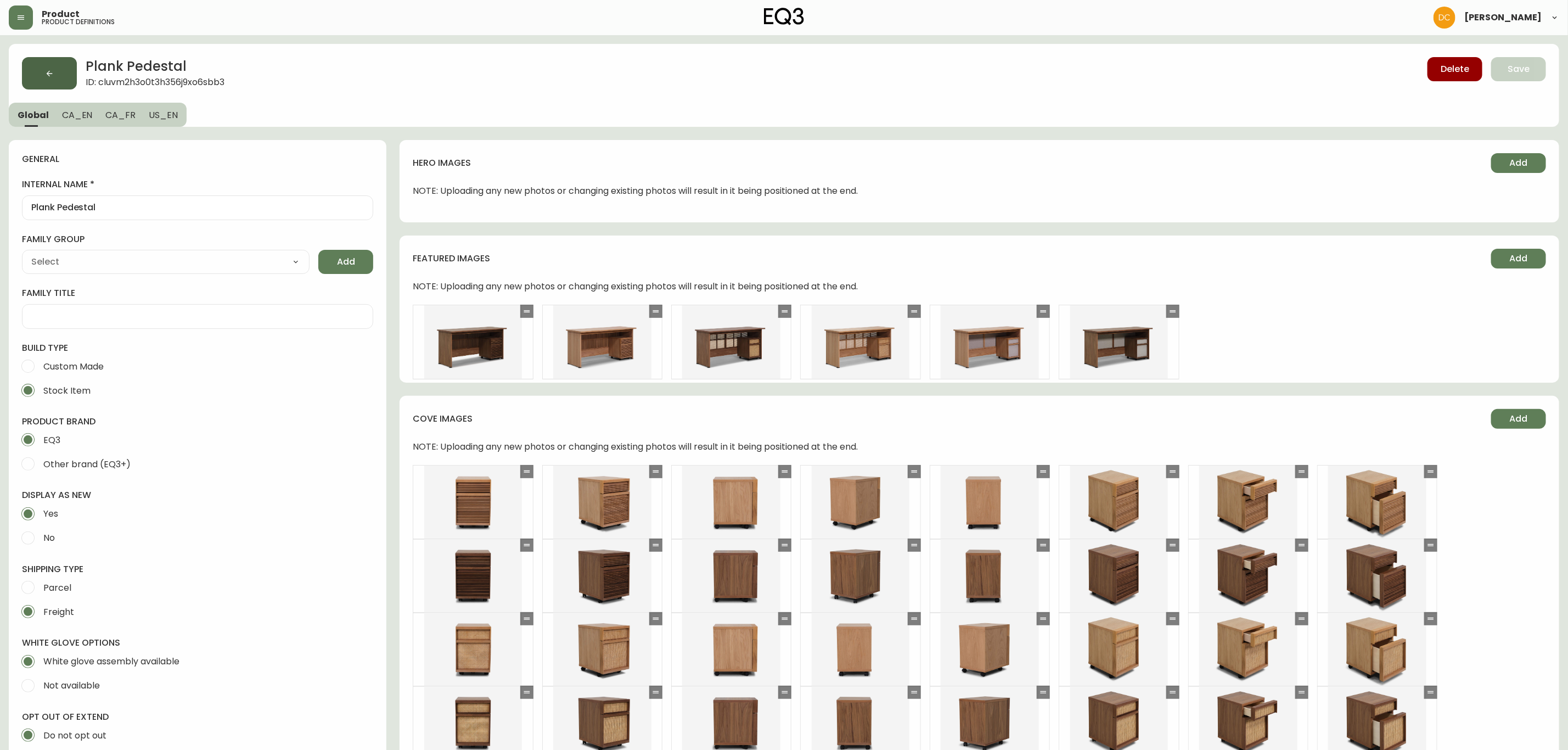
click at [30, 75] on button "button" at bounding box center [50, 72] width 55 height 32
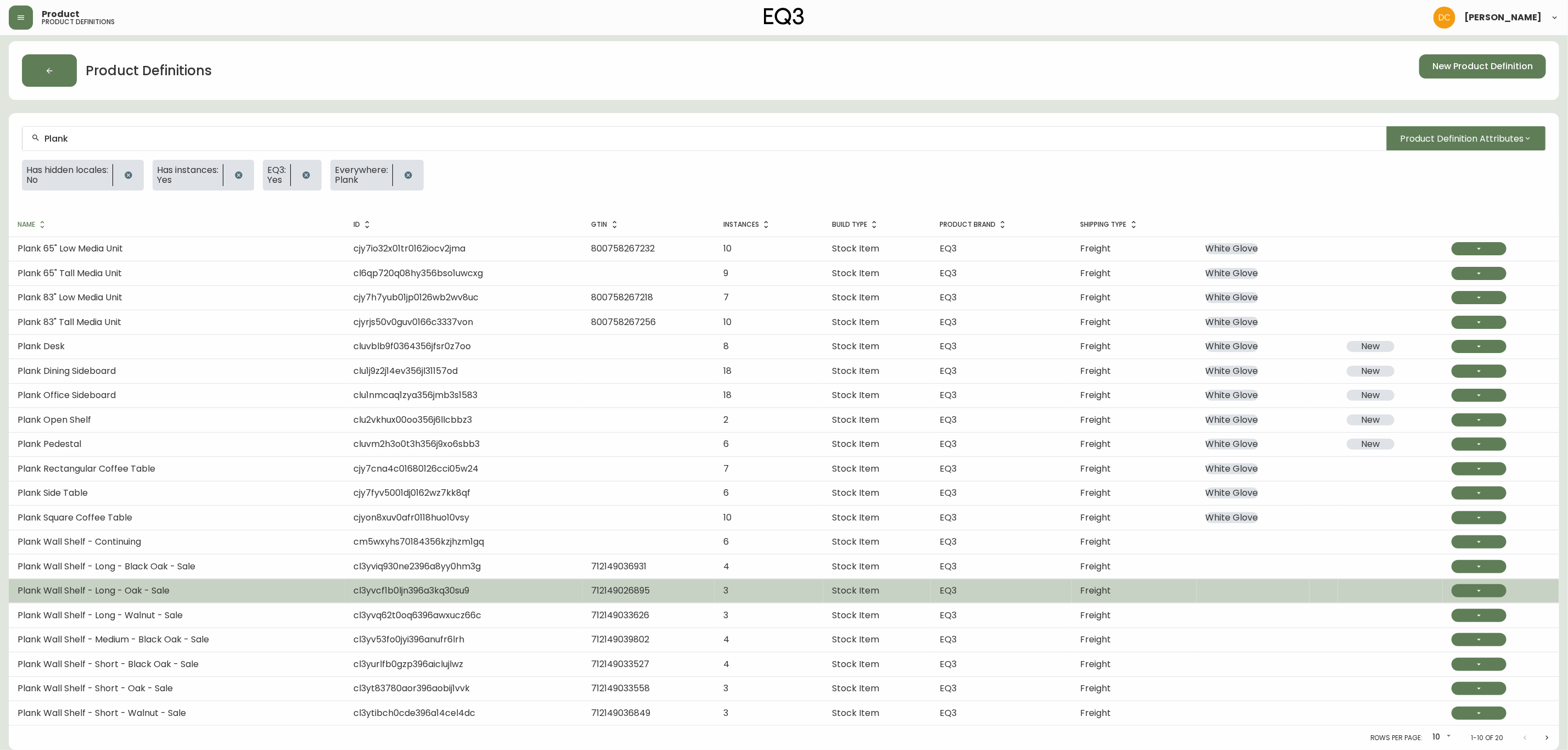
scroll to position [6, 0]
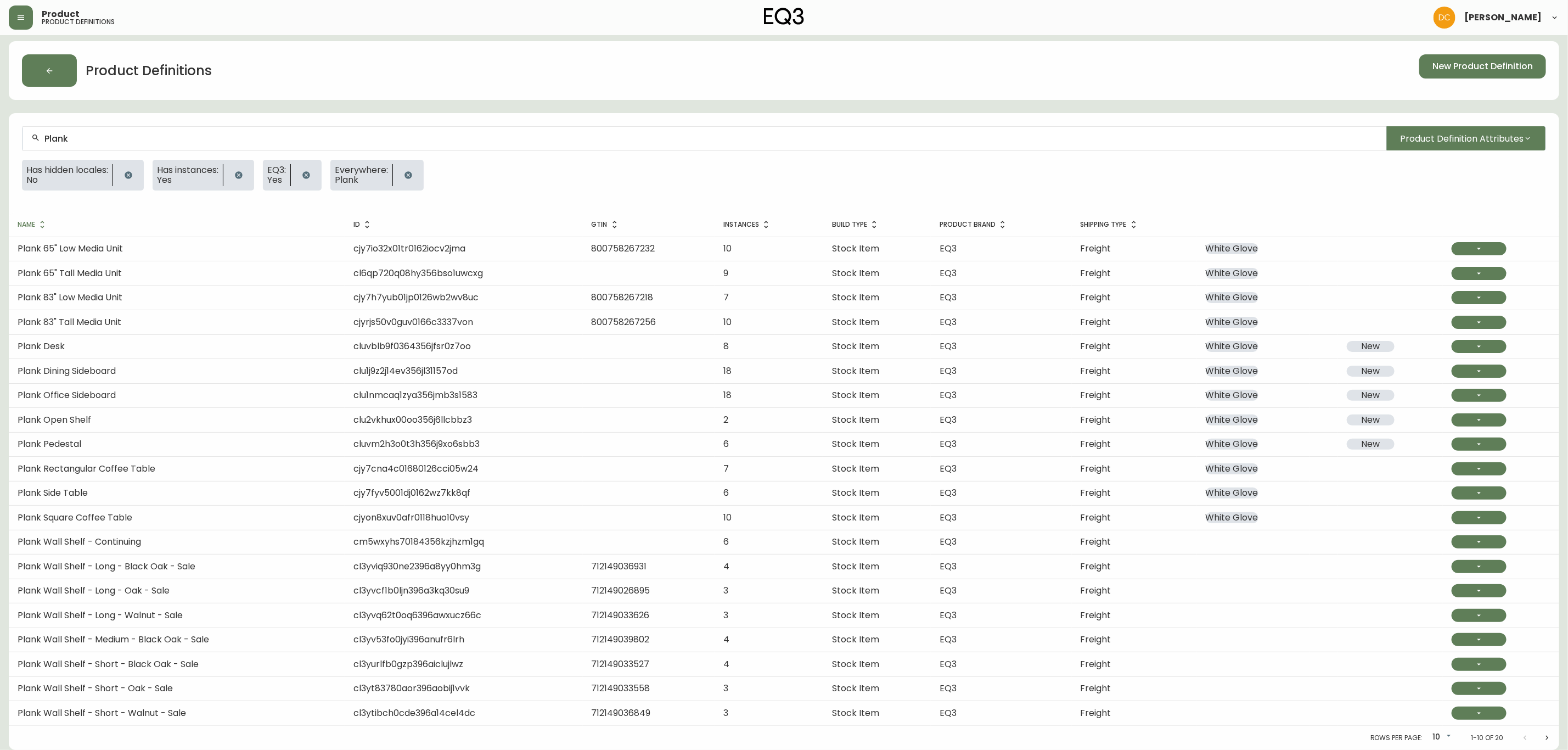
click at [220, 509] on td "Plank Square Coffee Table" at bounding box center [176, 518] width 336 height 24
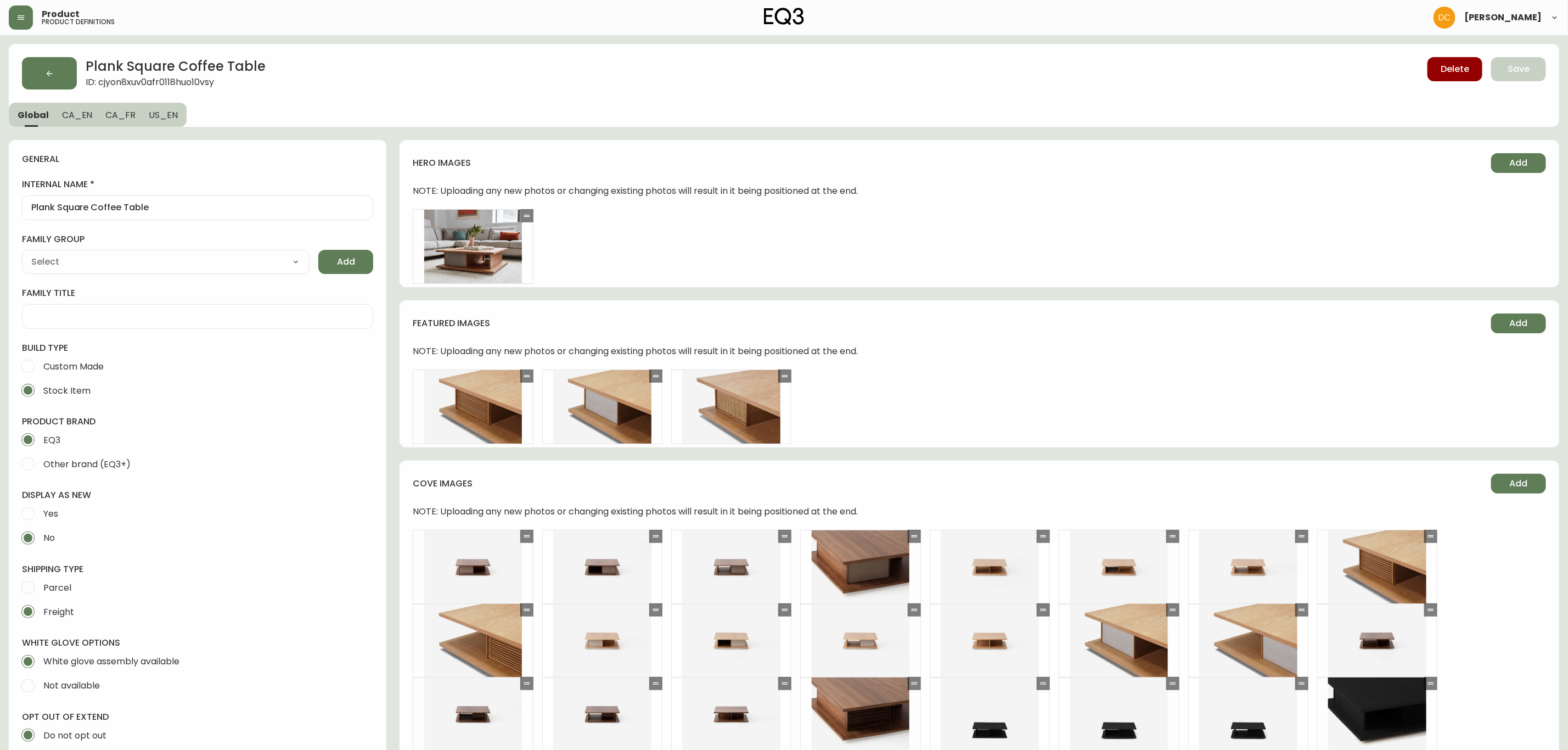
type input "EQ3"
type input "Casegoods_Ethylene"
type input "Furniture > Tables > Accent Tables > Coffee Tables"
select select "cjyt4m5lw0000pt749bx6gh7n"
select select "cjy7e8xl901b50126m81mdlvx"
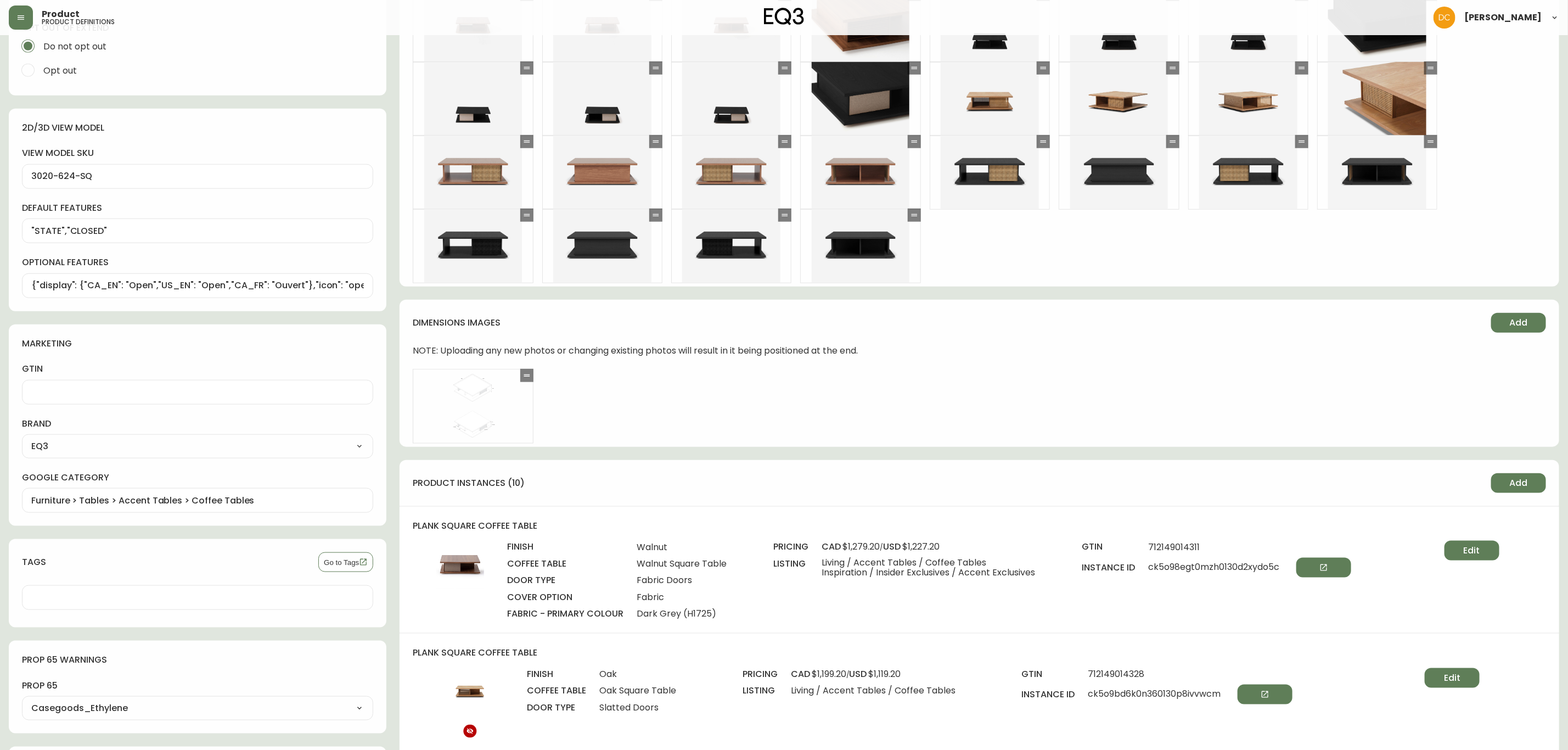
scroll to position [905, 0]
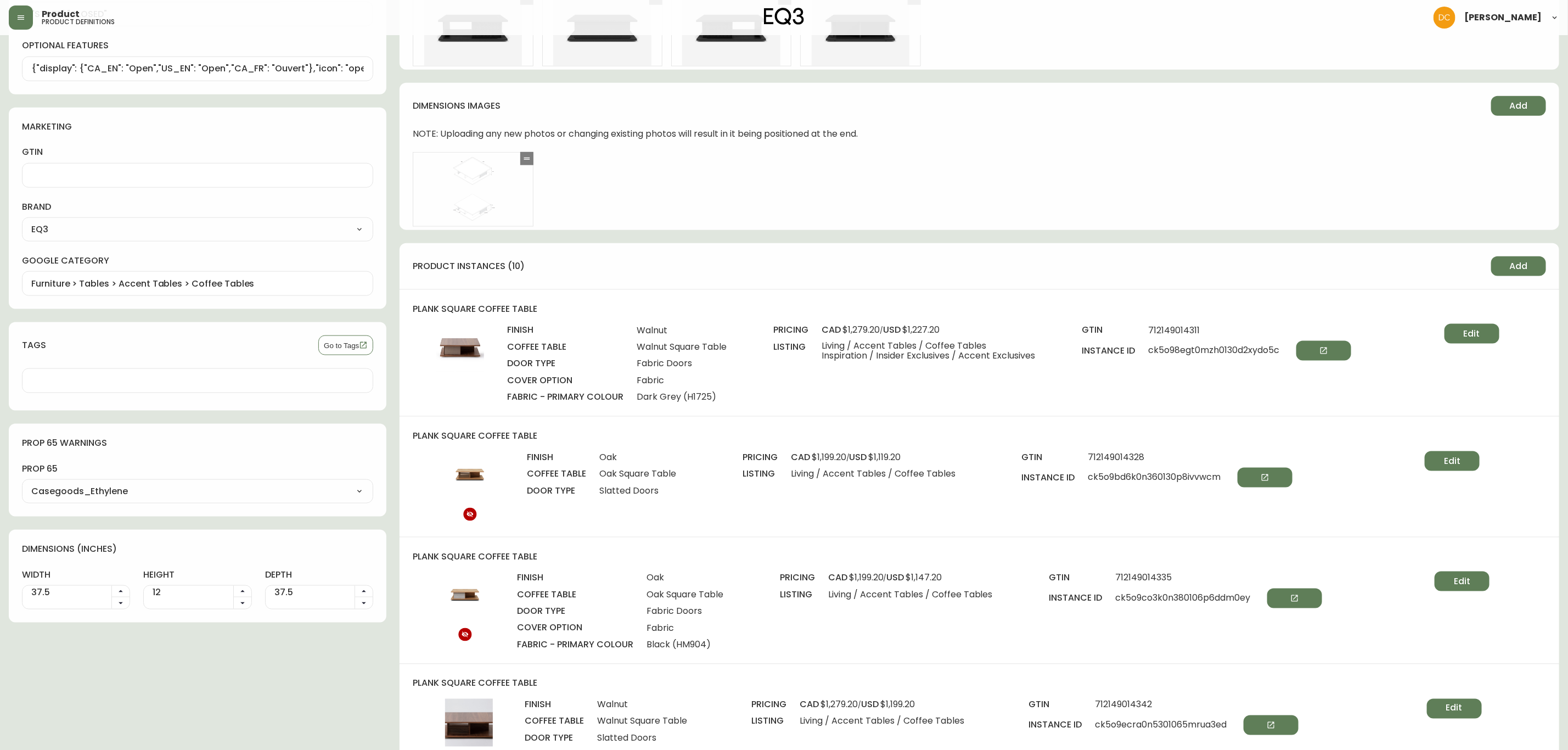
click at [1444, 326] on div "Edit" at bounding box center [1448, 363] width 102 height 79
click at [1451, 335] on button "Edit" at bounding box center [1472, 333] width 55 height 20
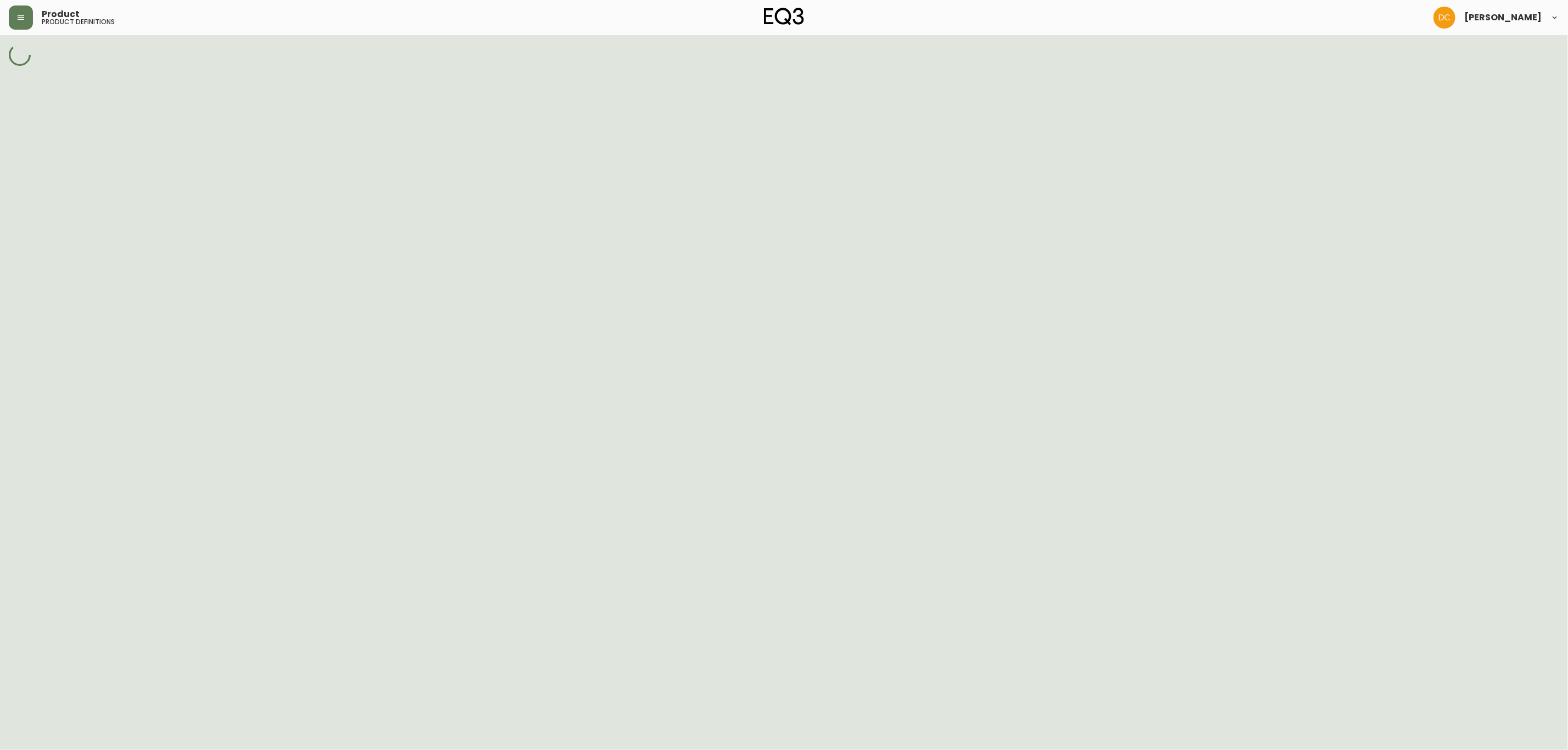
select select "ck5o7yjzv0lob0106xyqqdcqm"
select select "ck5o7yk0v0loh010662oqyd5f"
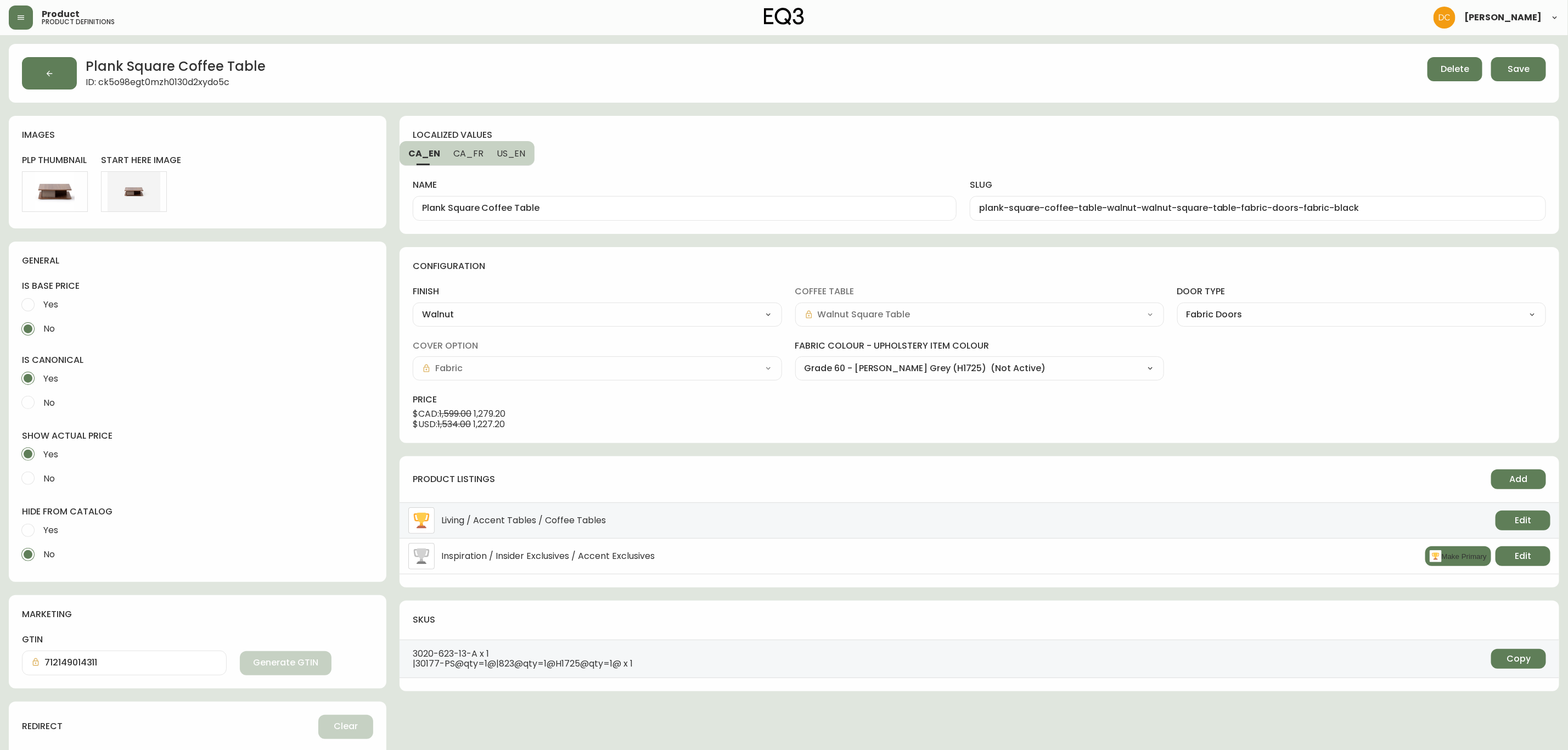
click at [979, 367] on select "Grade 60 - Lana Bright Blue (JE245) Grade 60 - Lana Sand (H9447) Grade 60 - Lan…" at bounding box center [979, 368] width 369 height 17
select select "H9447"
click at [795, 361] on select "Grade 60 - Lana Bright Blue (JE245) Grade 60 - Lana Sand (H9447) Grade 60 - Lan…" at bounding box center [979, 368] width 369 height 17
type input "Grade 60 - Lana Sand (H9447)"
click at [1508, 69] on span "Save" at bounding box center [1519, 69] width 22 height 12
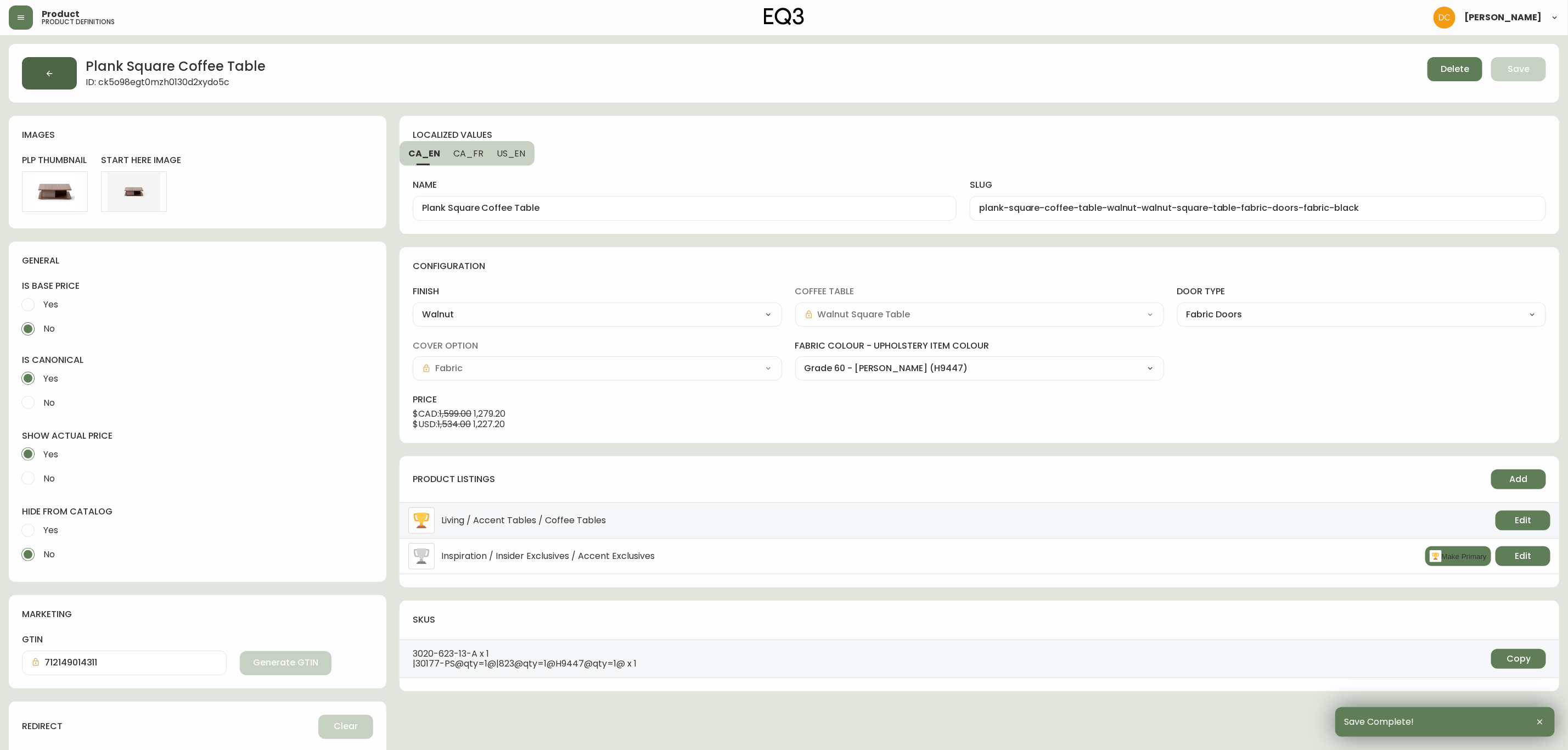
click at [45, 74] on icon "button" at bounding box center [49, 73] width 9 height 9
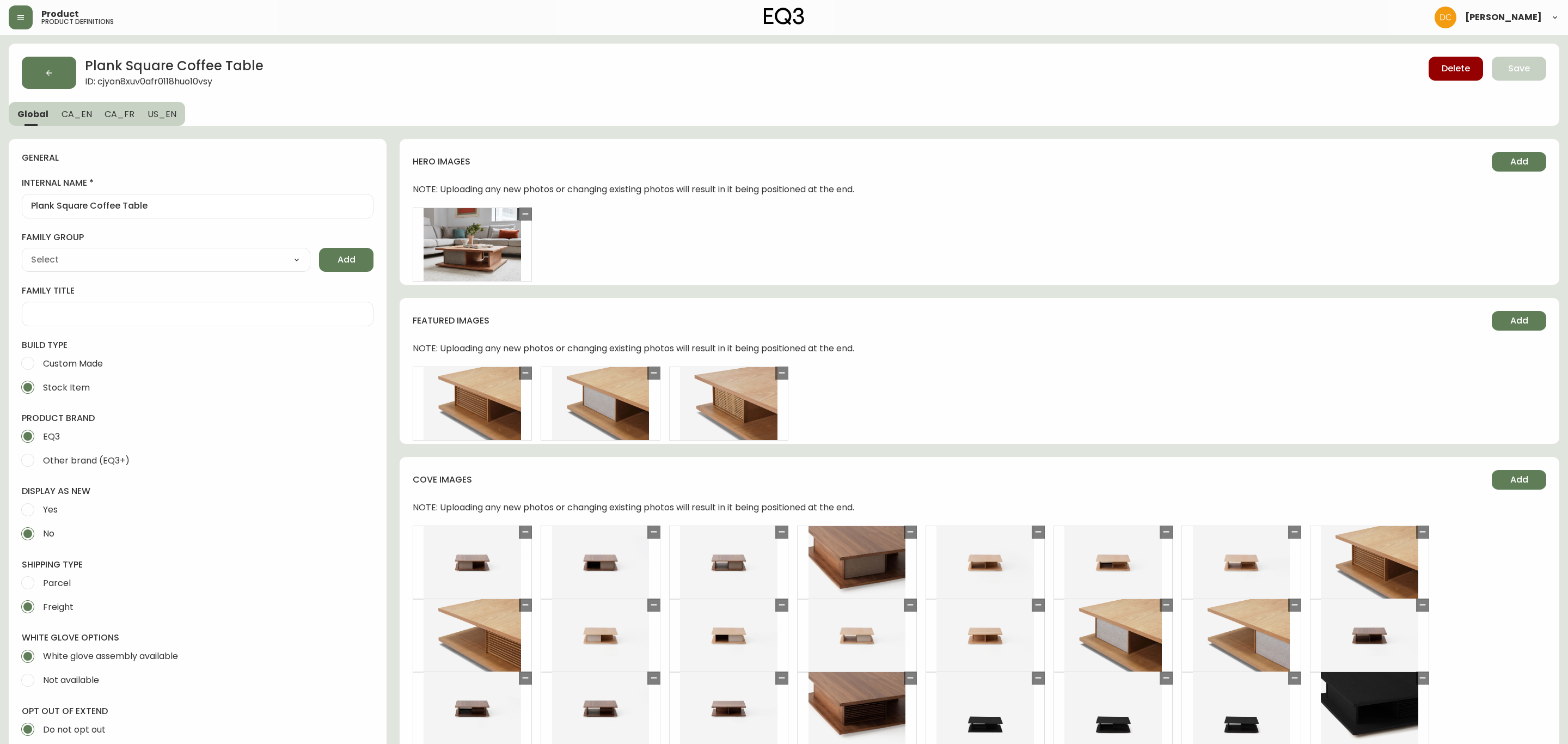
type input "EQ3"
type input "Furniture > Tables > Accent Tables > Coffee Tables"
type input "Casegoods_Ethylene"
select select "cjyt4m5lw0000pt749bx6gh7n"
select select "cjy7e8xl901b50126m81mdlvx"
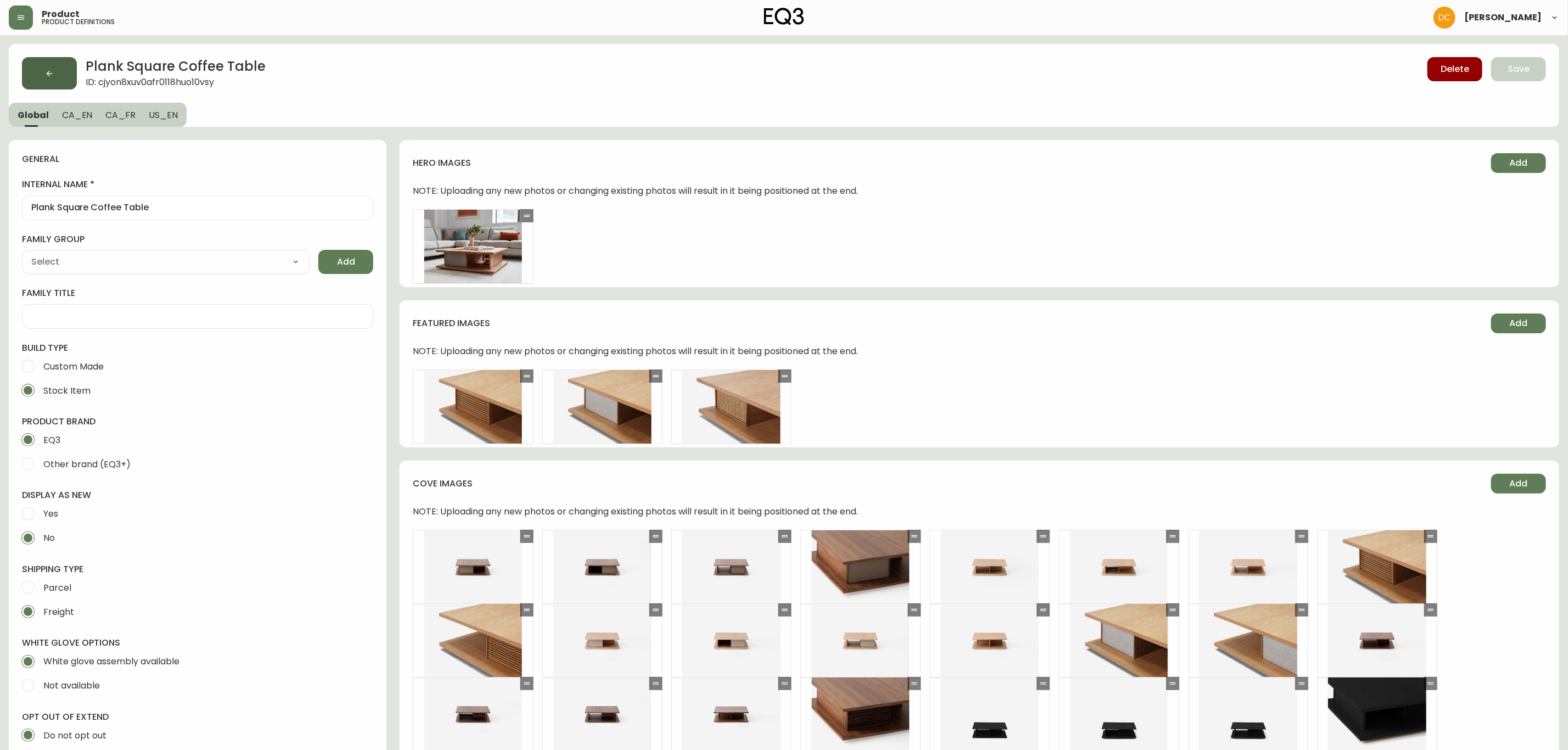
click at [41, 81] on button "button" at bounding box center [50, 72] width 55 height 32
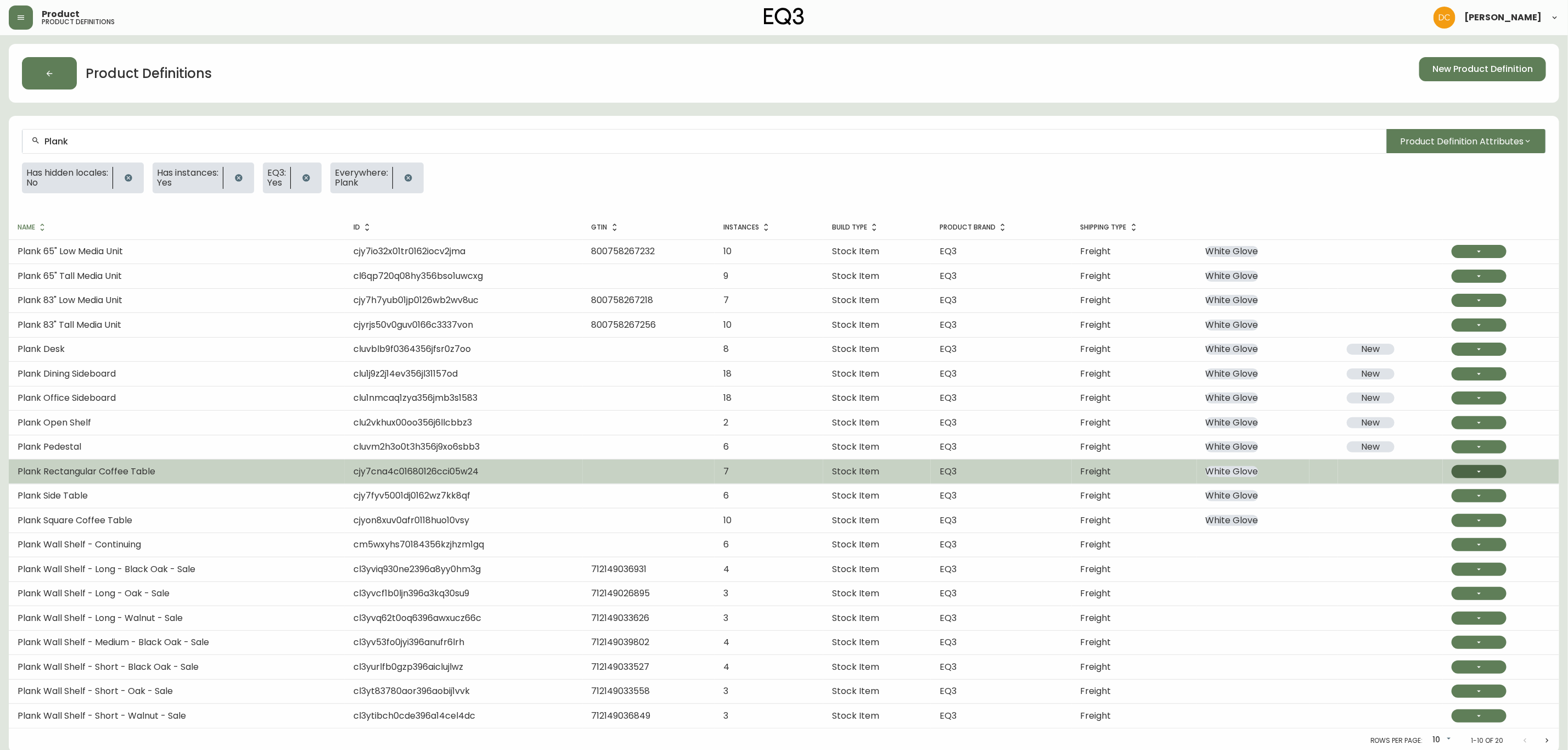
click at [1481, 476] on icon "button" at bounding box center [1479, 471] width 9 height 9
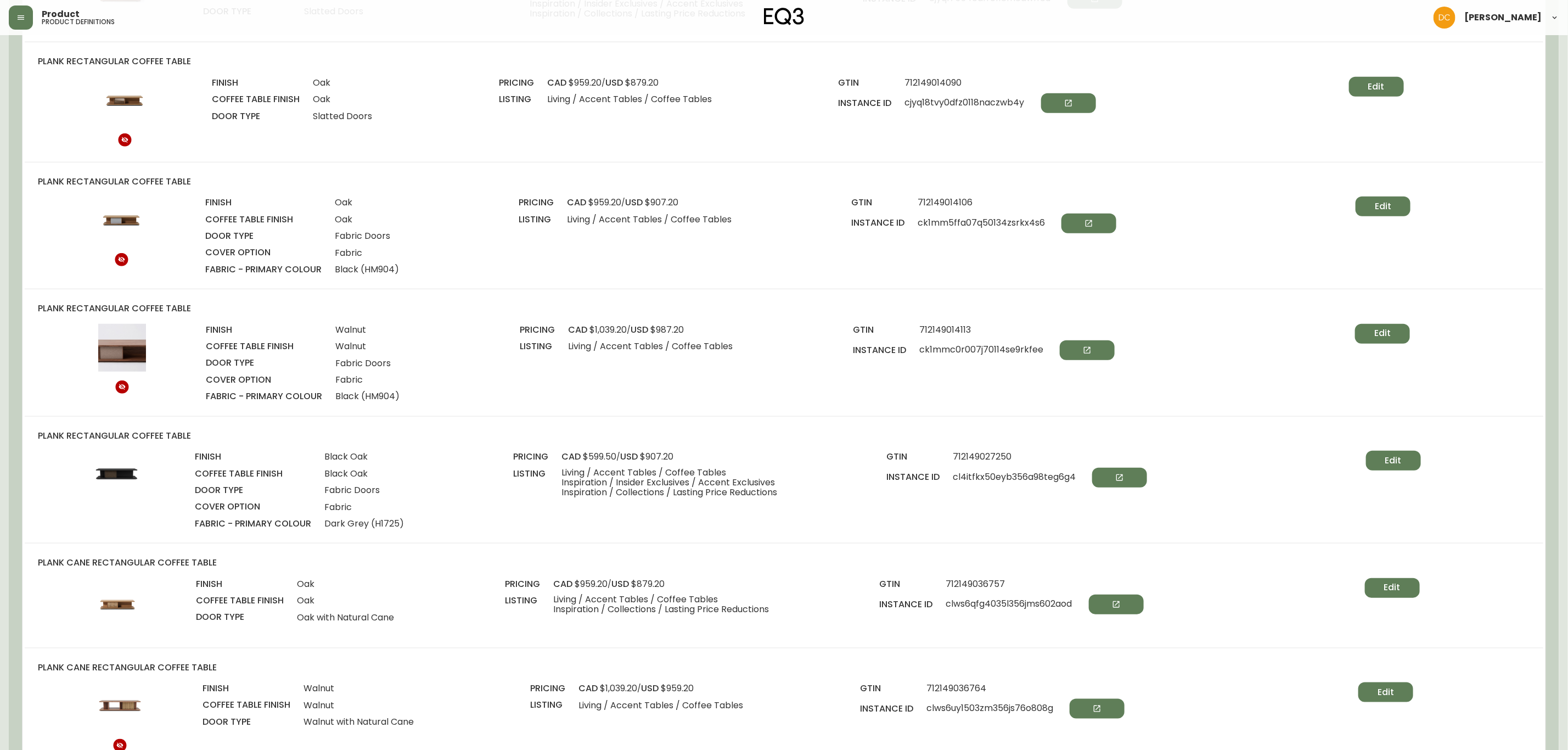
scroll to position [659, 0]
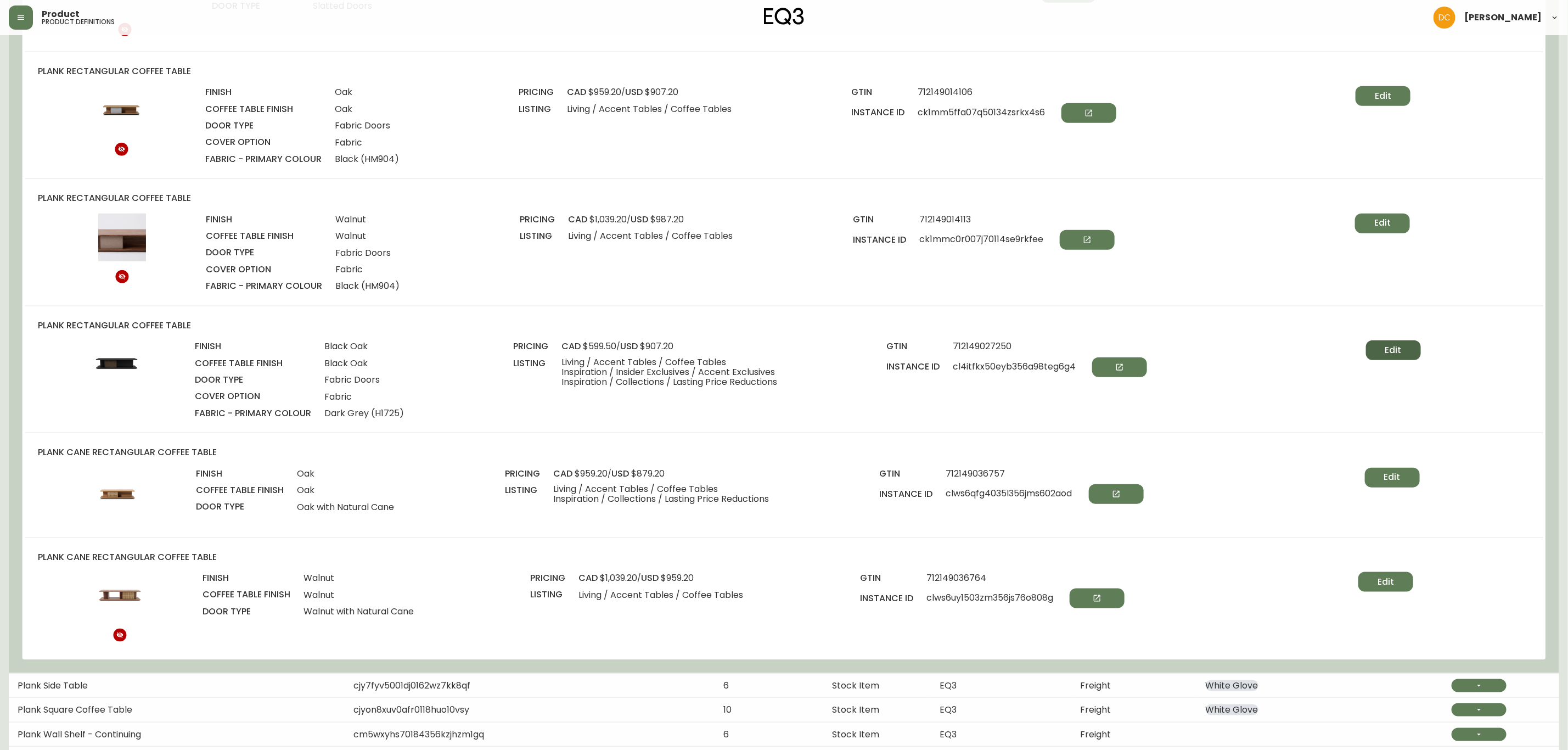
click at [1387, 356] on span "Edit" at bounding box center [1393, 350] width 17 height 12
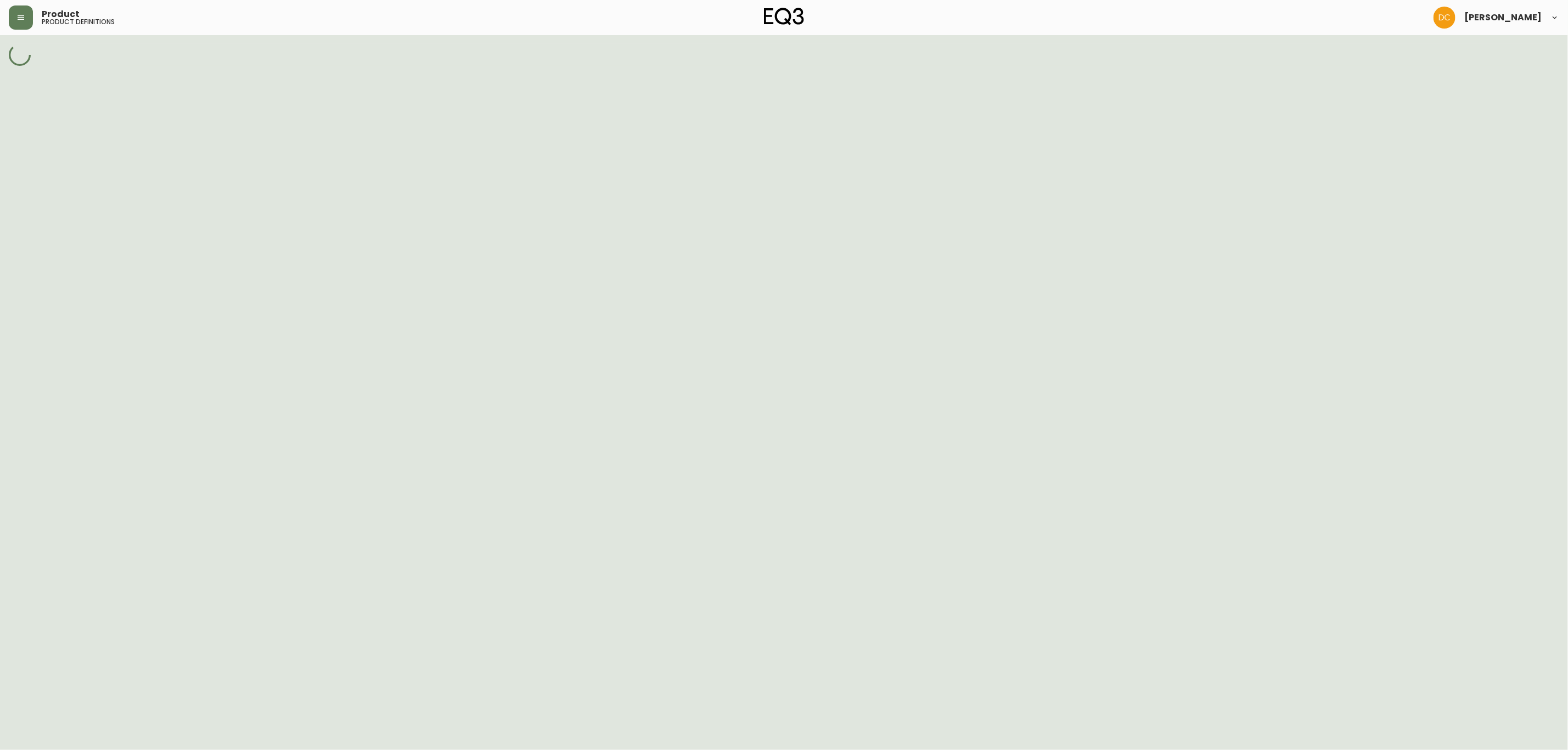
select select "cl4isvibi0ca1356ahetrt8lw"
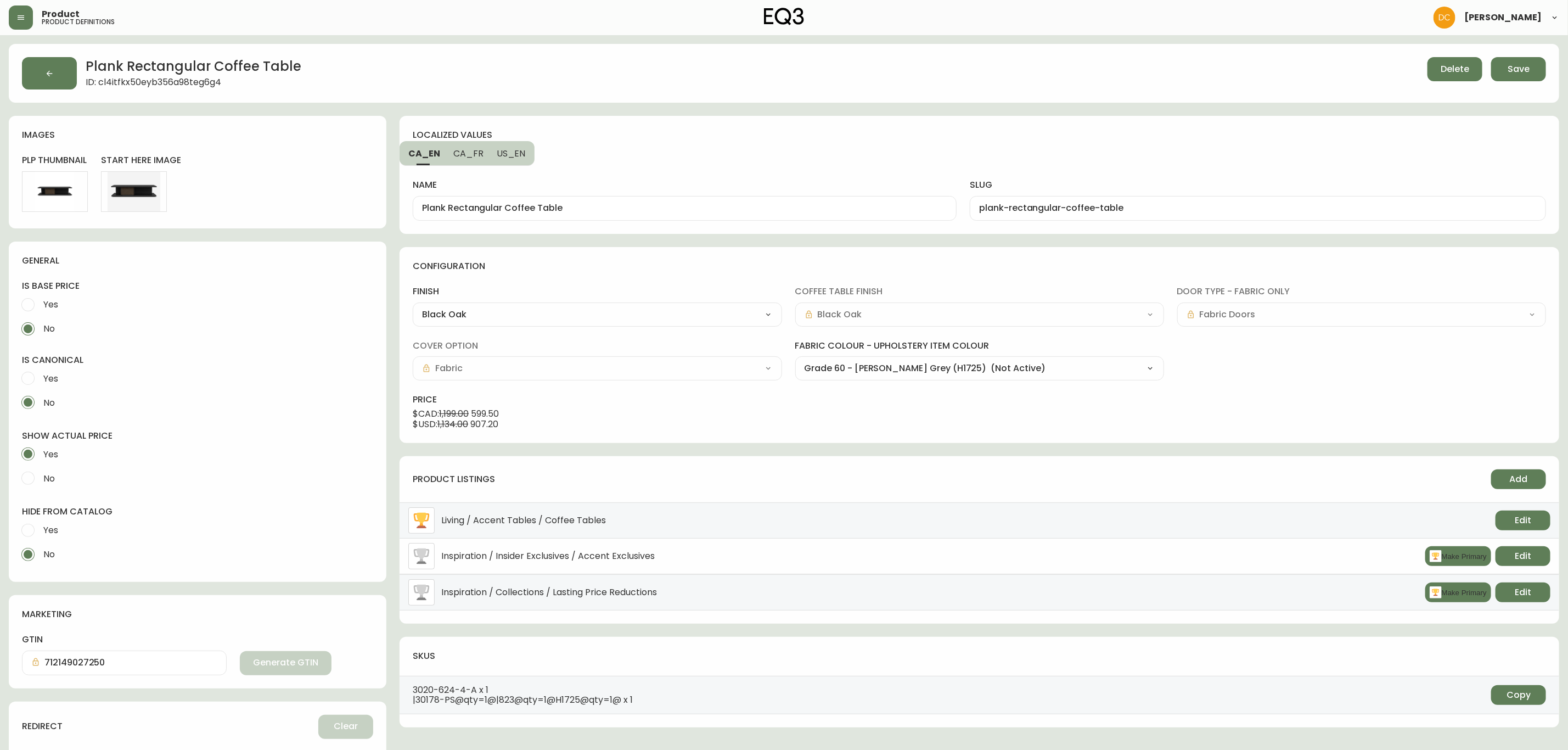
click at [1112, 373] on select "Grade 60 - Lana Bright Blue (JE245) Grade 60 - Lana Sand (H9447) Grade 60 - Lan…" at bounding box center [979, 368] width 369 height 17
select select "H9447"
click at [795, 361] on select "Grade 60 - Lana Bright Blue (JE245) Grade 60 - Lana Sand (H9447) Grade 60 - Lan…" at bounding box center [979, 368] width 369 height 17
type input "Grade 60 - Lana Sand (H9447)"
click at [1518, 63] on span "Save" at bounding box center [1519, 69] width 22 height 12
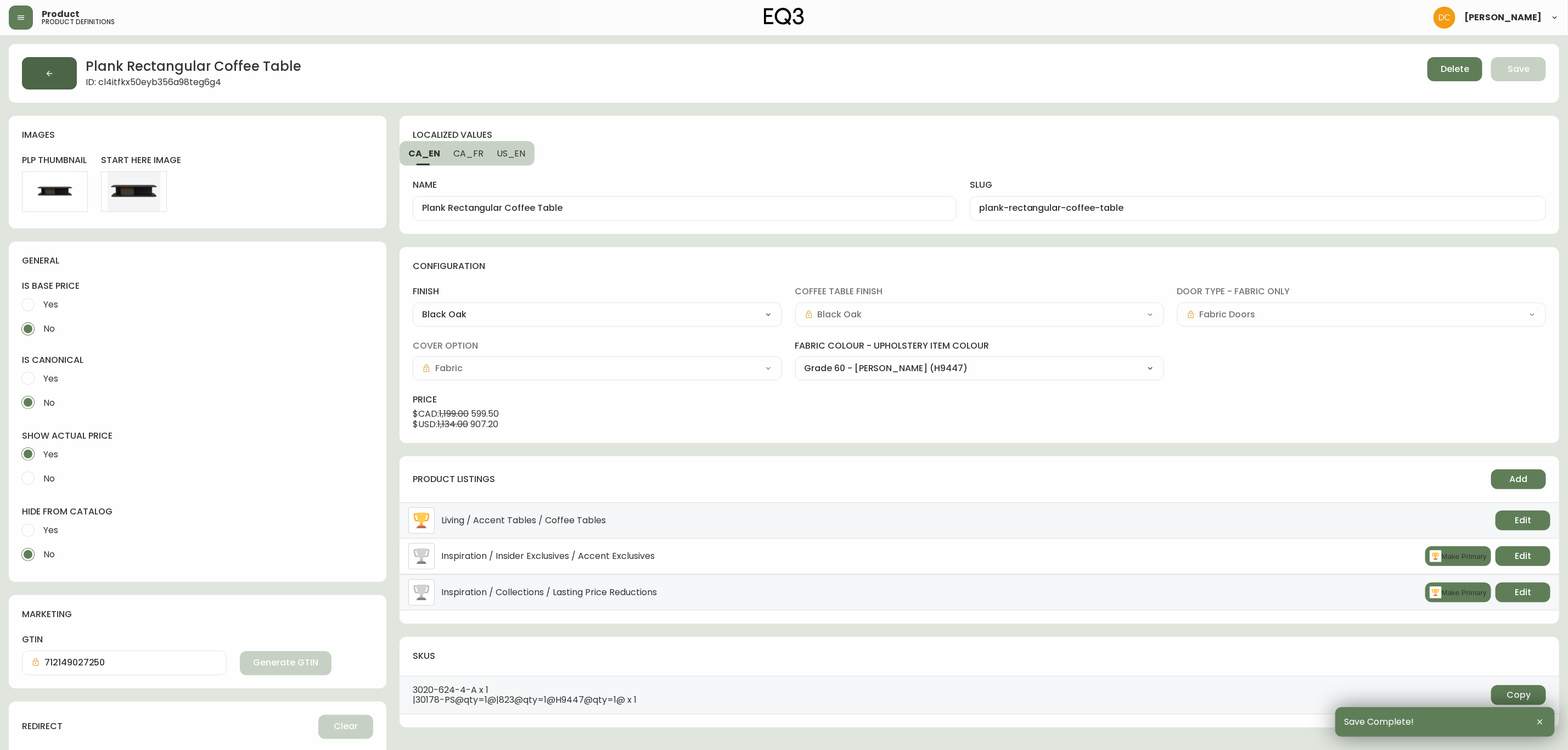
click at [51, 77] on icon "button" at bounding box center [49, 73] width 9 height 9
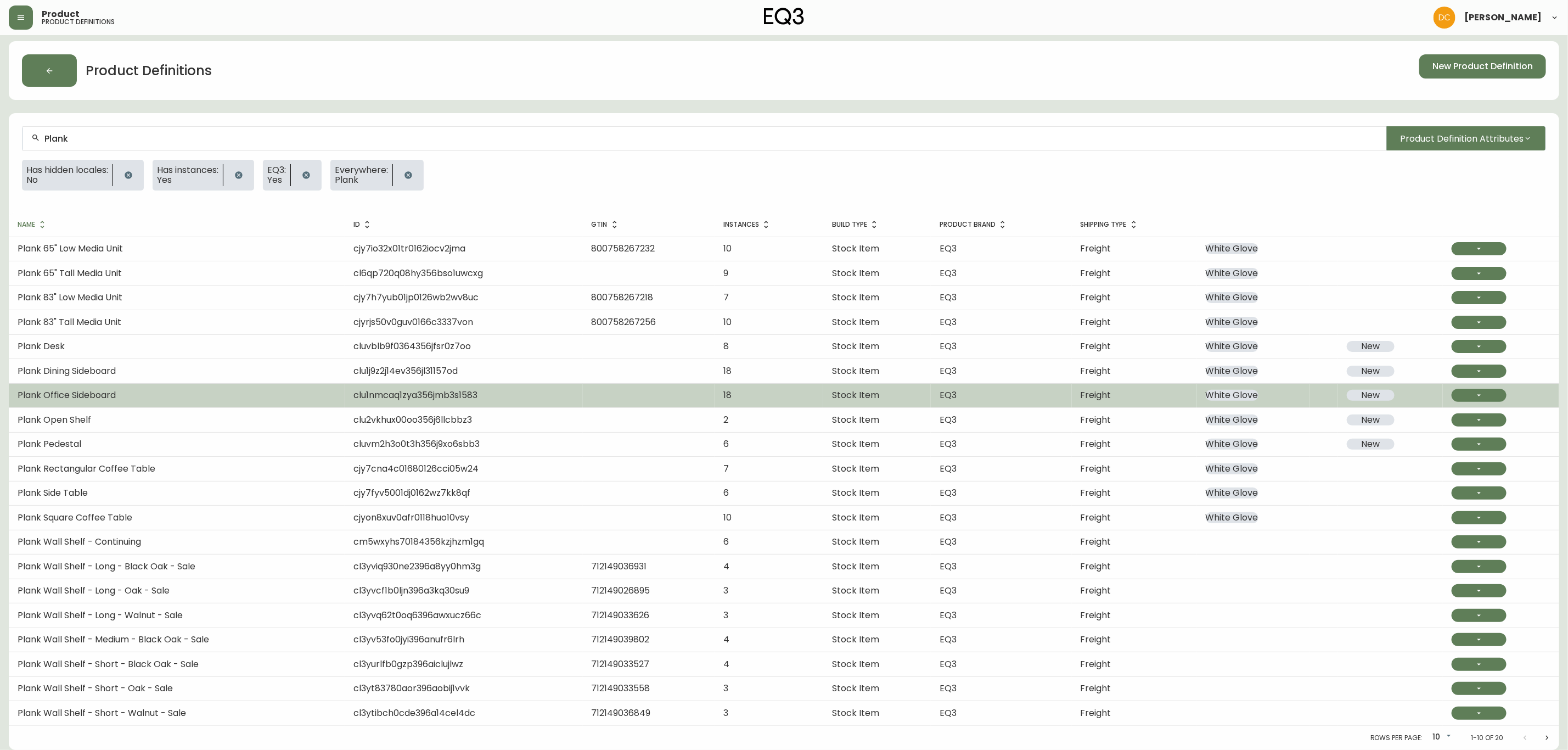
scroll to position [6, 0]
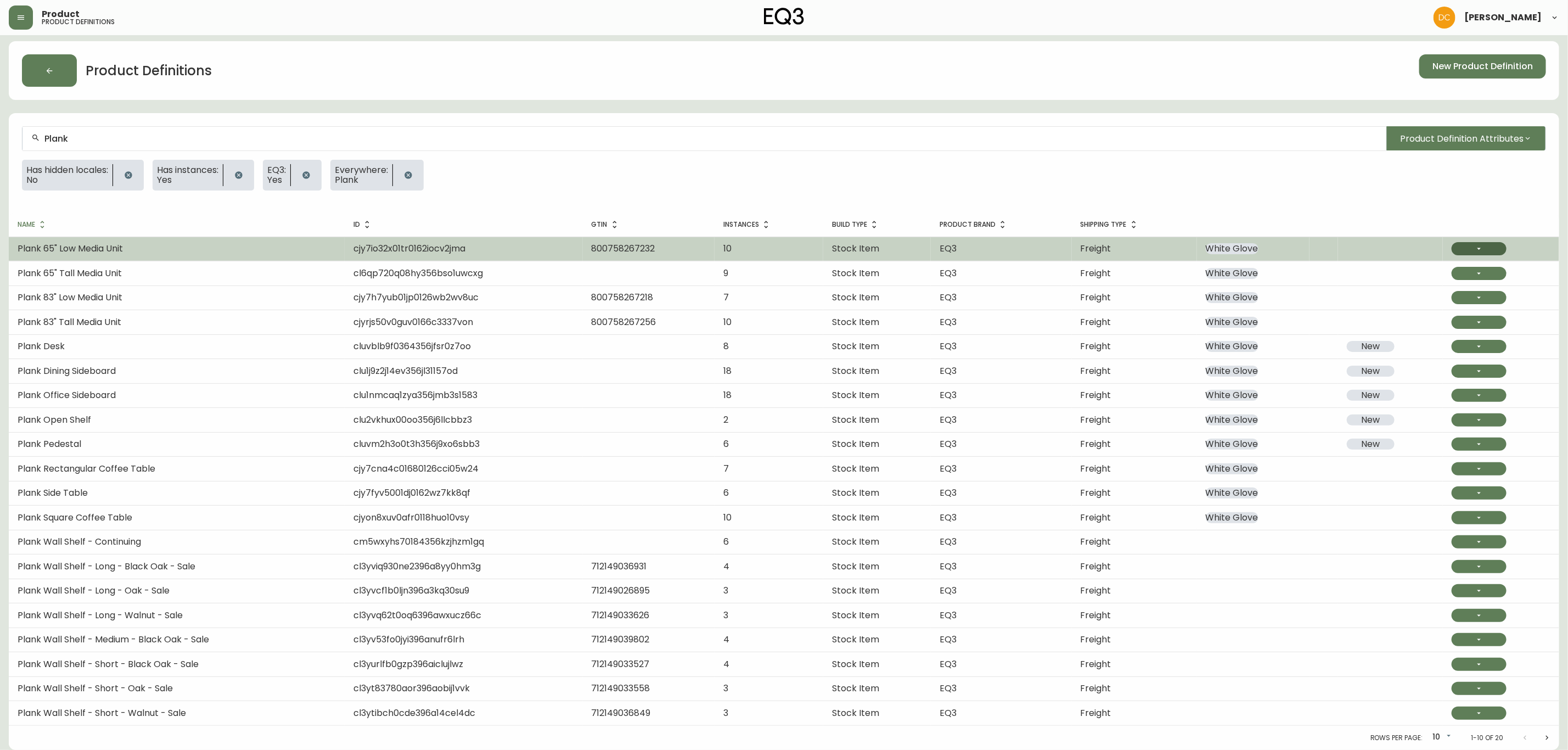
click at [1494, 243] on button "button" at bounding box center [1480, 248] width 55 height 13
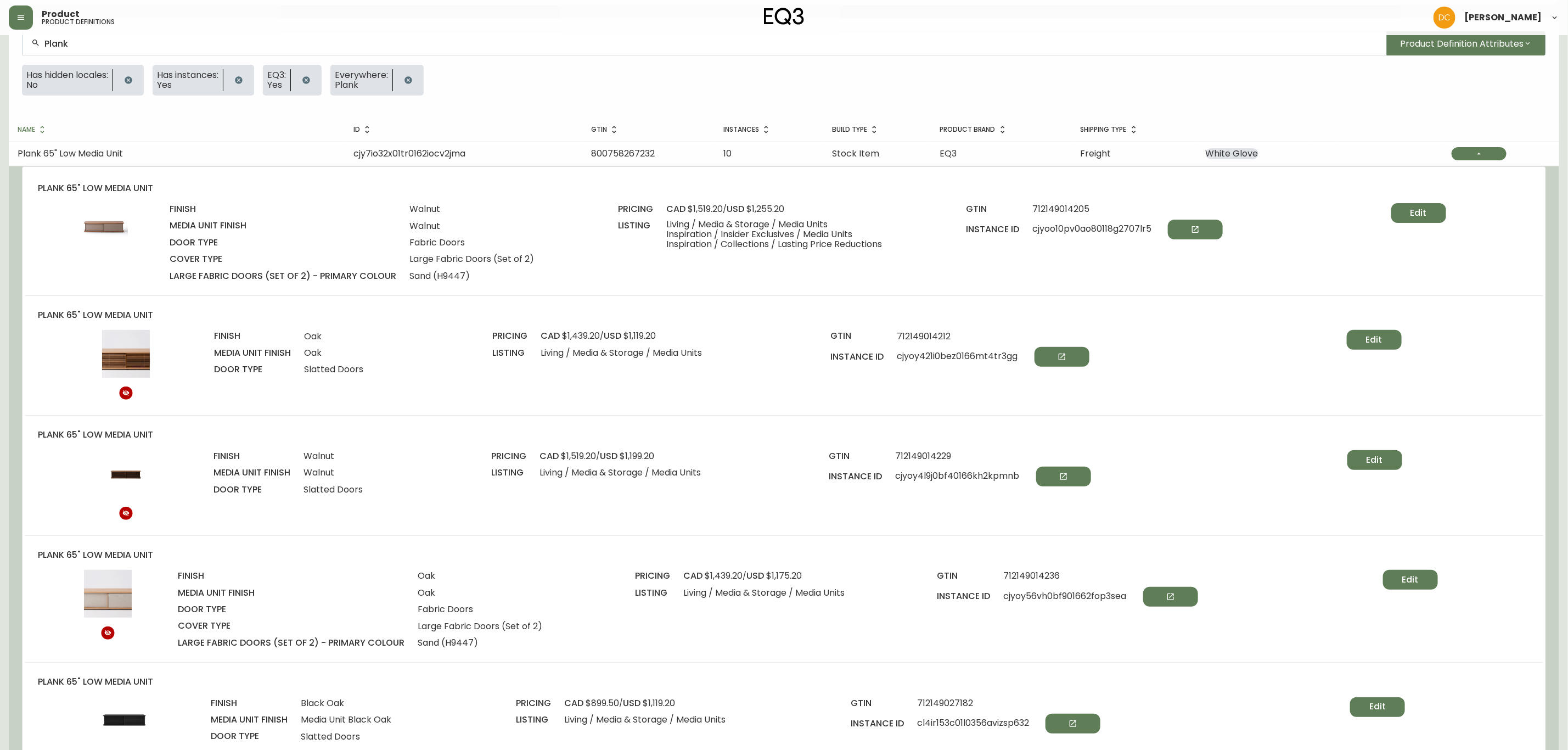
scroll to position [0, 0]
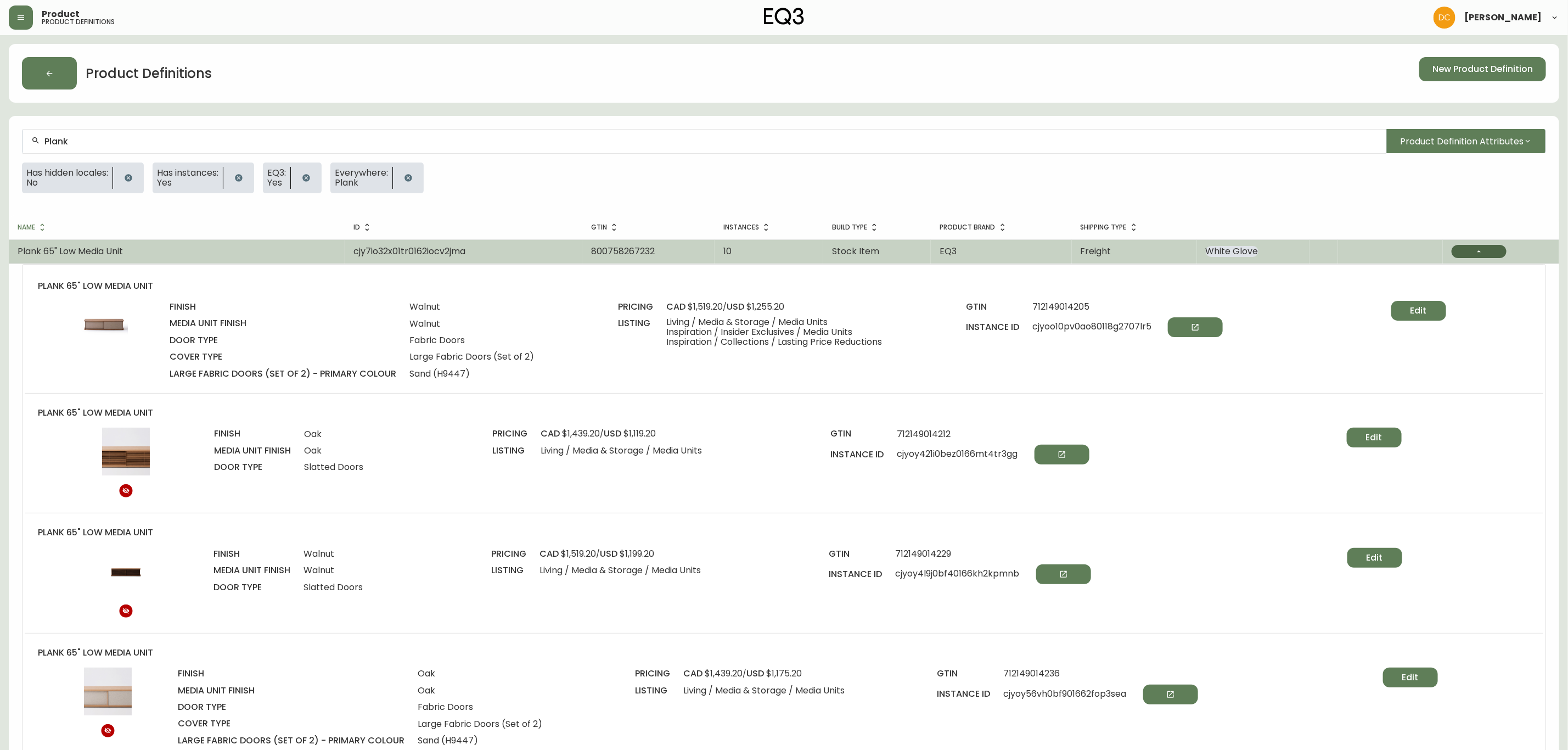
click at [1479, 245] on button "button" at bounding box center [1480, 251] width 55 height 13
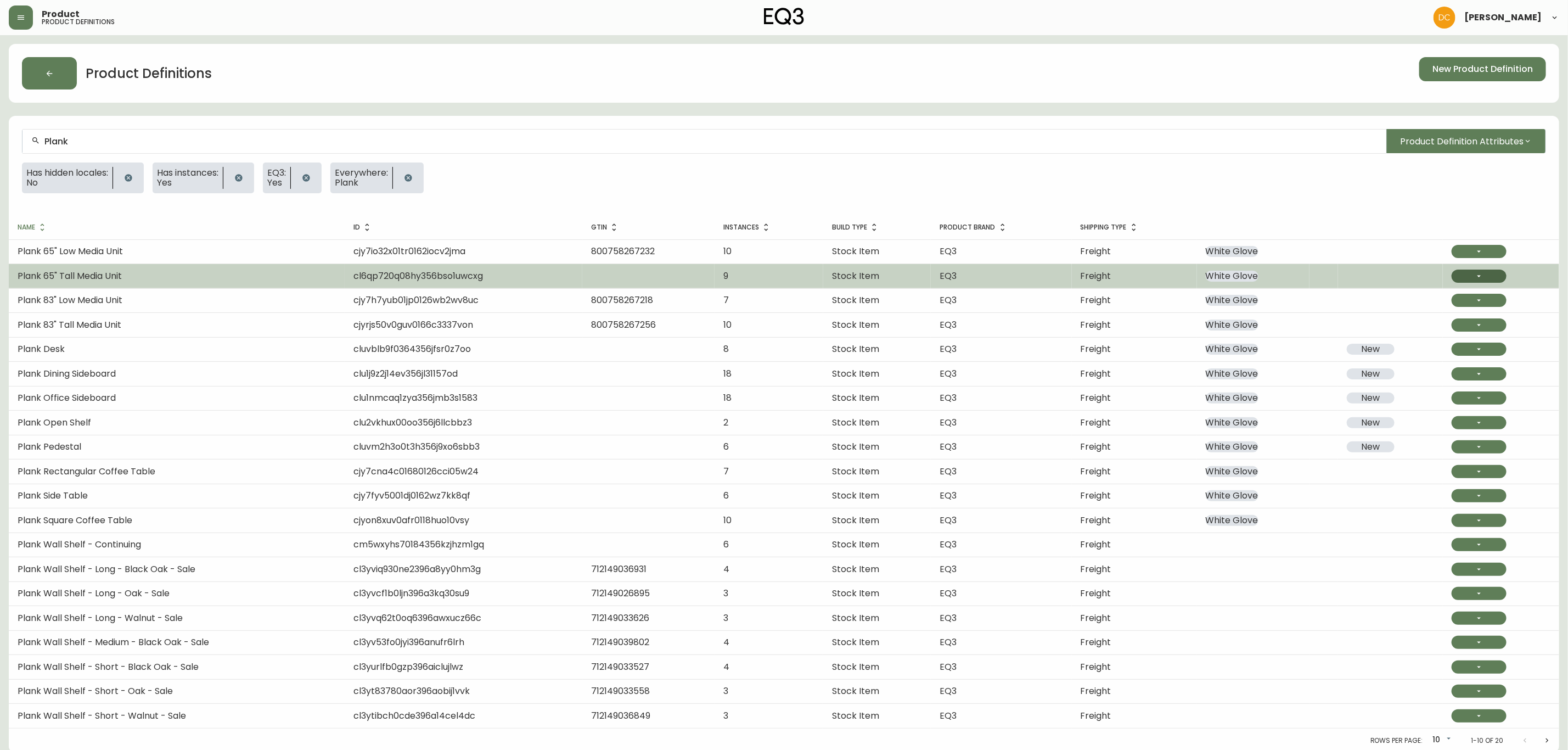
click at [1465, 273] on button "button" at bounding box center [1480, 276] width 55 height 13
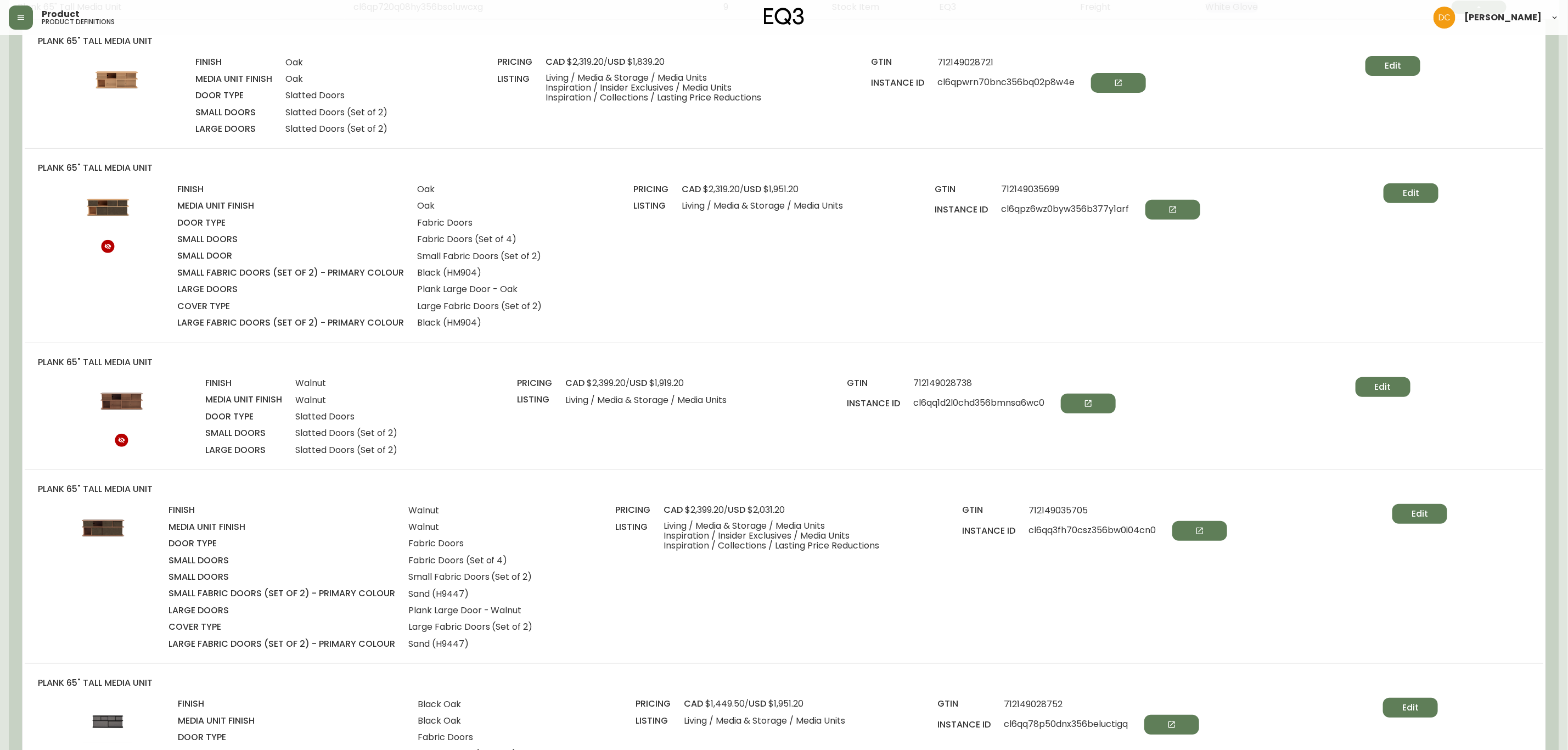
scroll to position [82, 0]
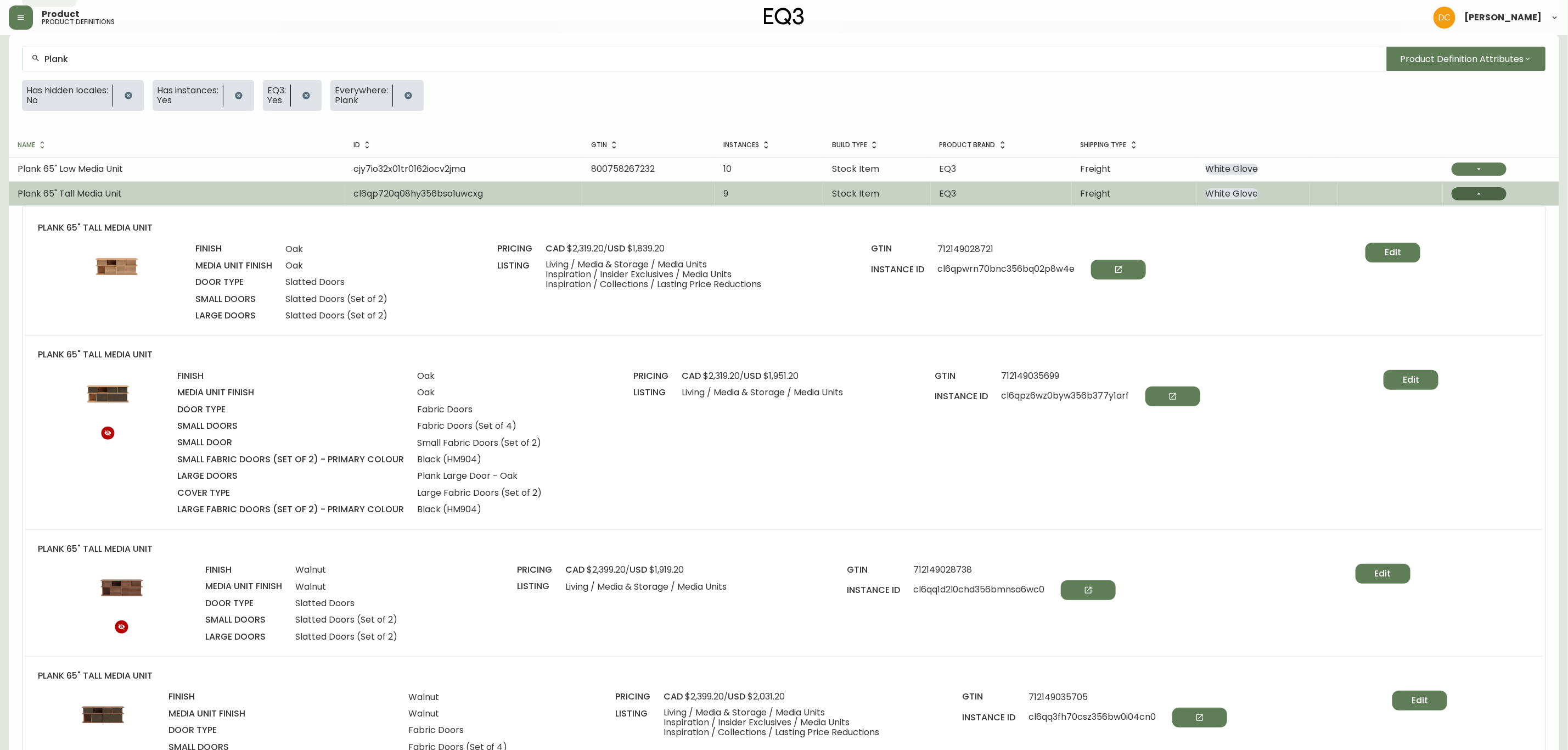
click at [1464, 195] on button "button" at bounding box center [1480, 194] width 55 height 13
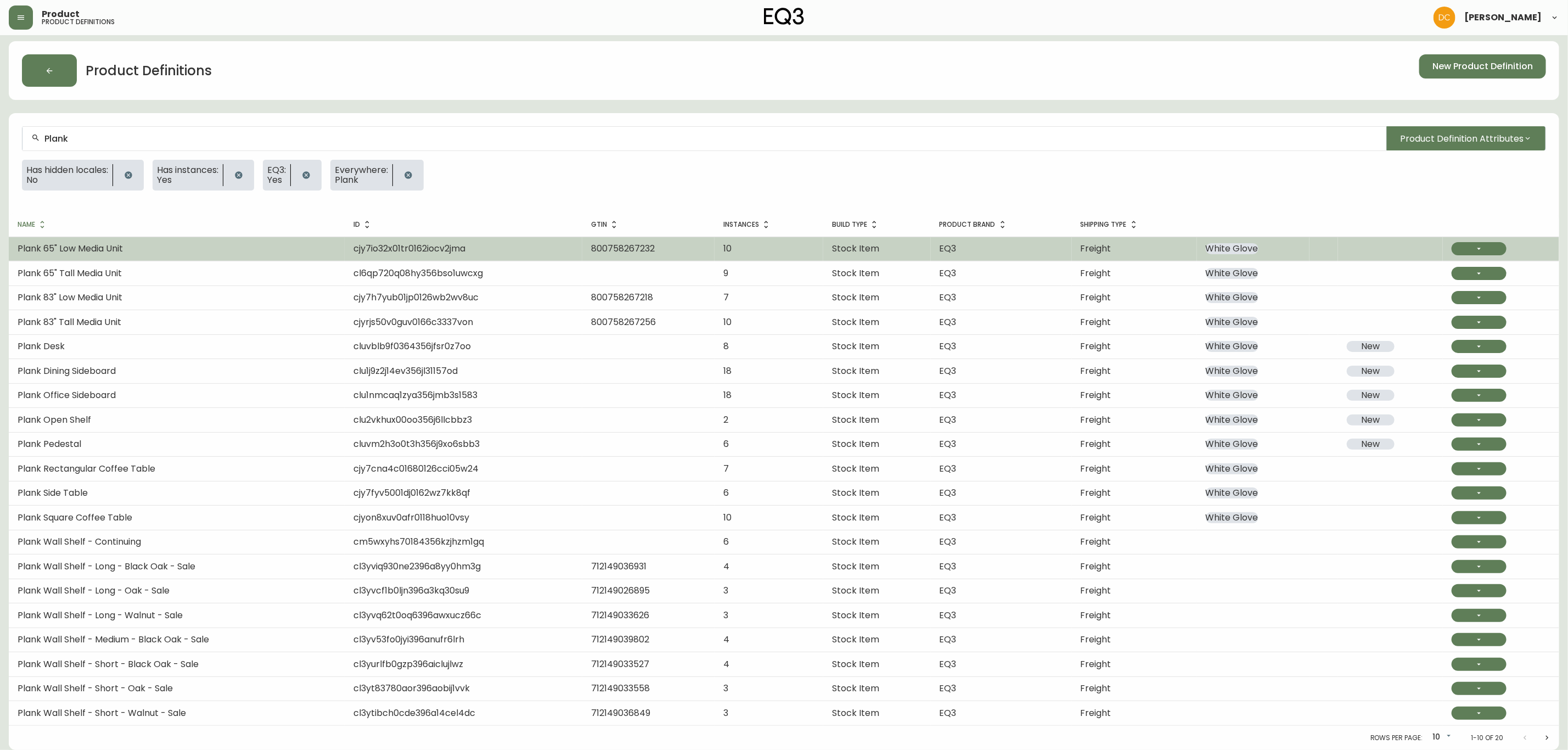
scroll to position [6, 0]
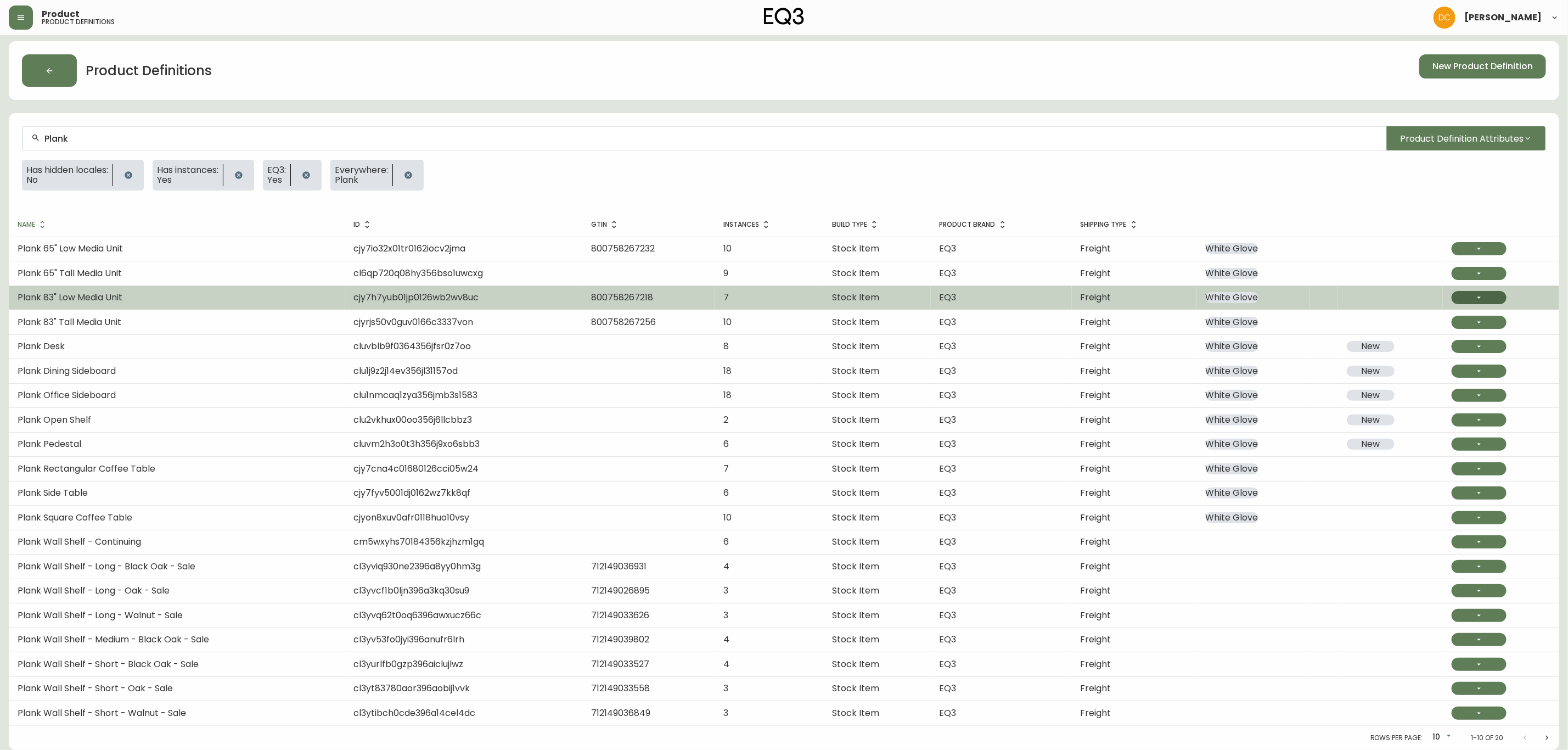
click at [1472, 299] on button "button" at bounding box center [1480, 297] width 55 height 13
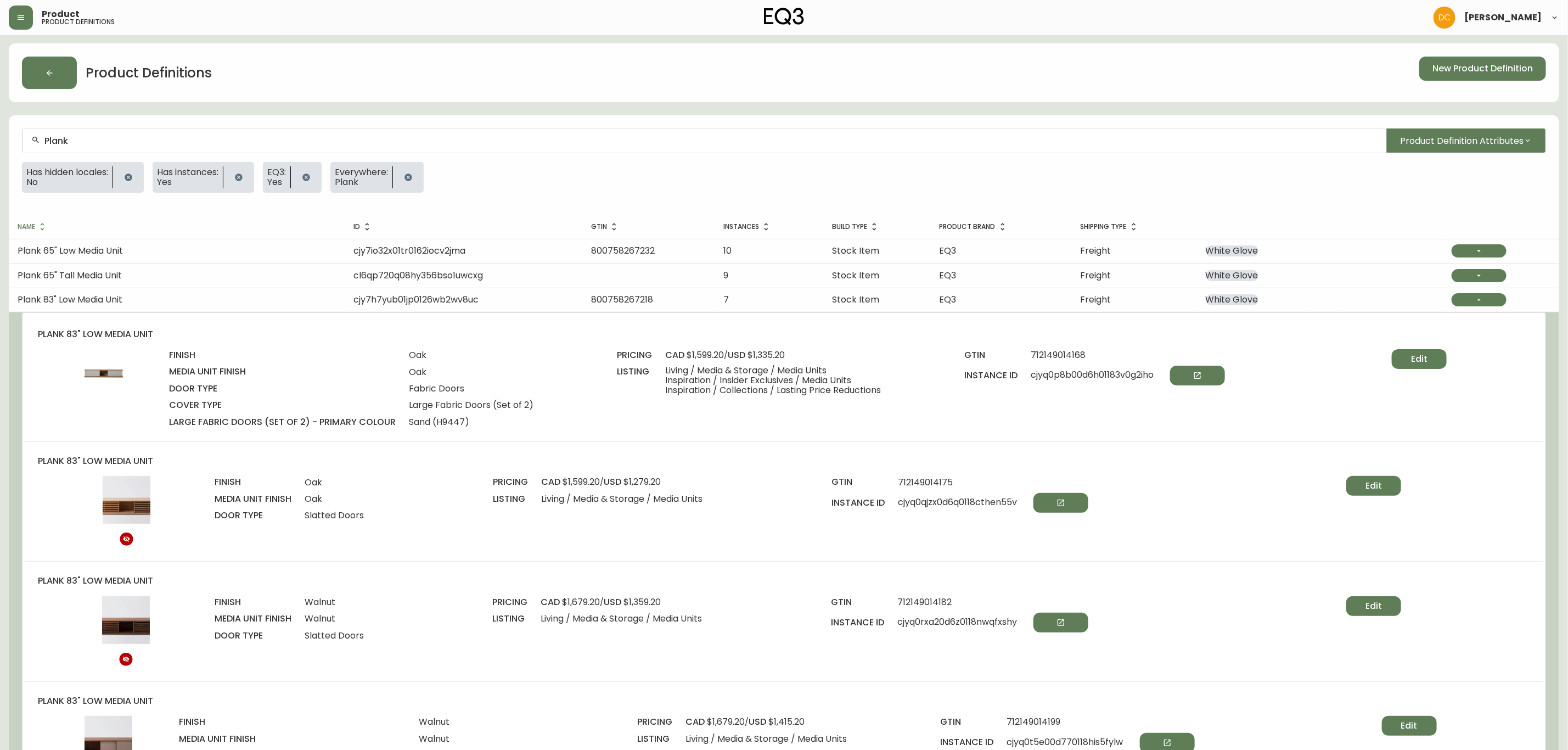
scroll to position [0, 0]
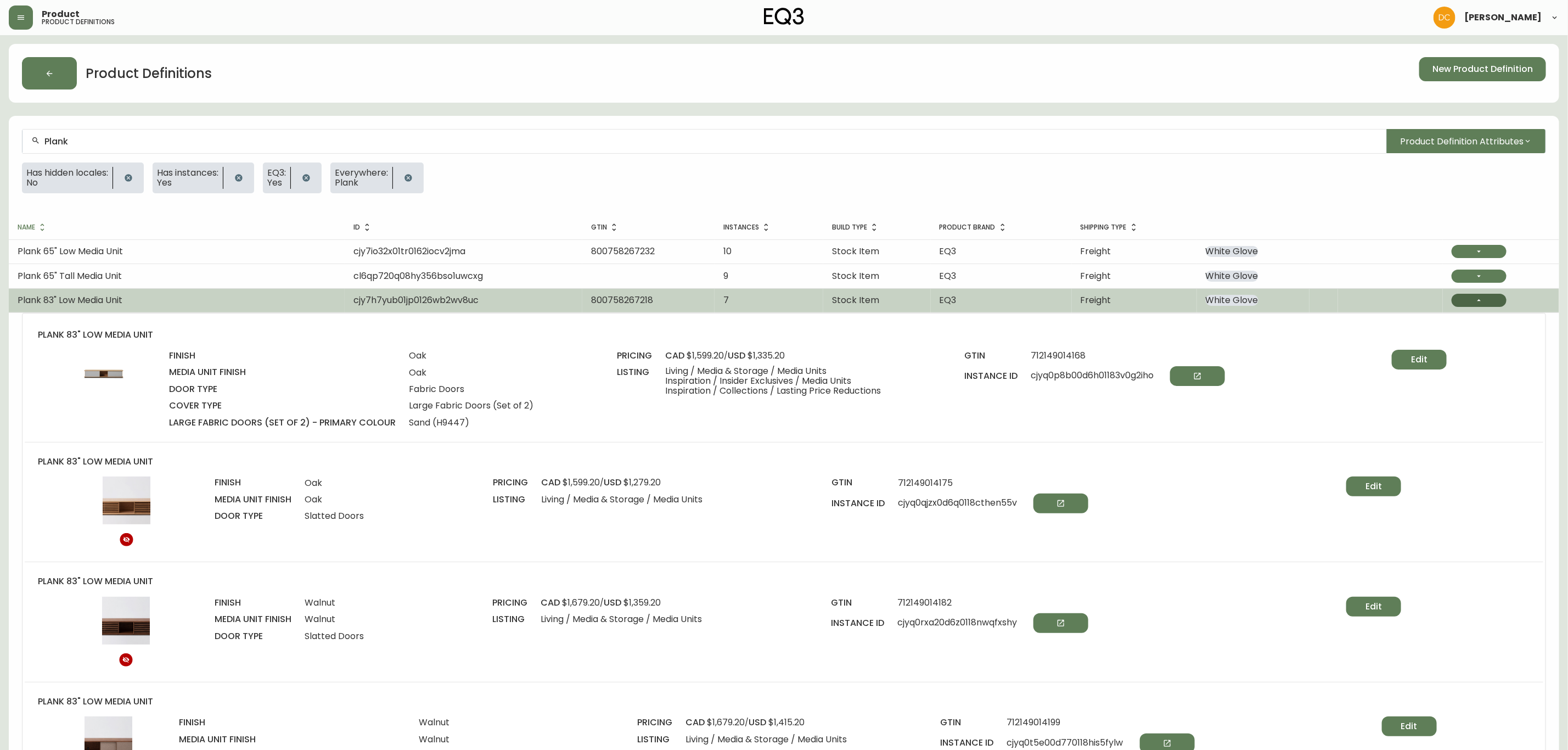
click at [1458, 305] on button "button" at bounding box center [1480, 300] width 55 height 13
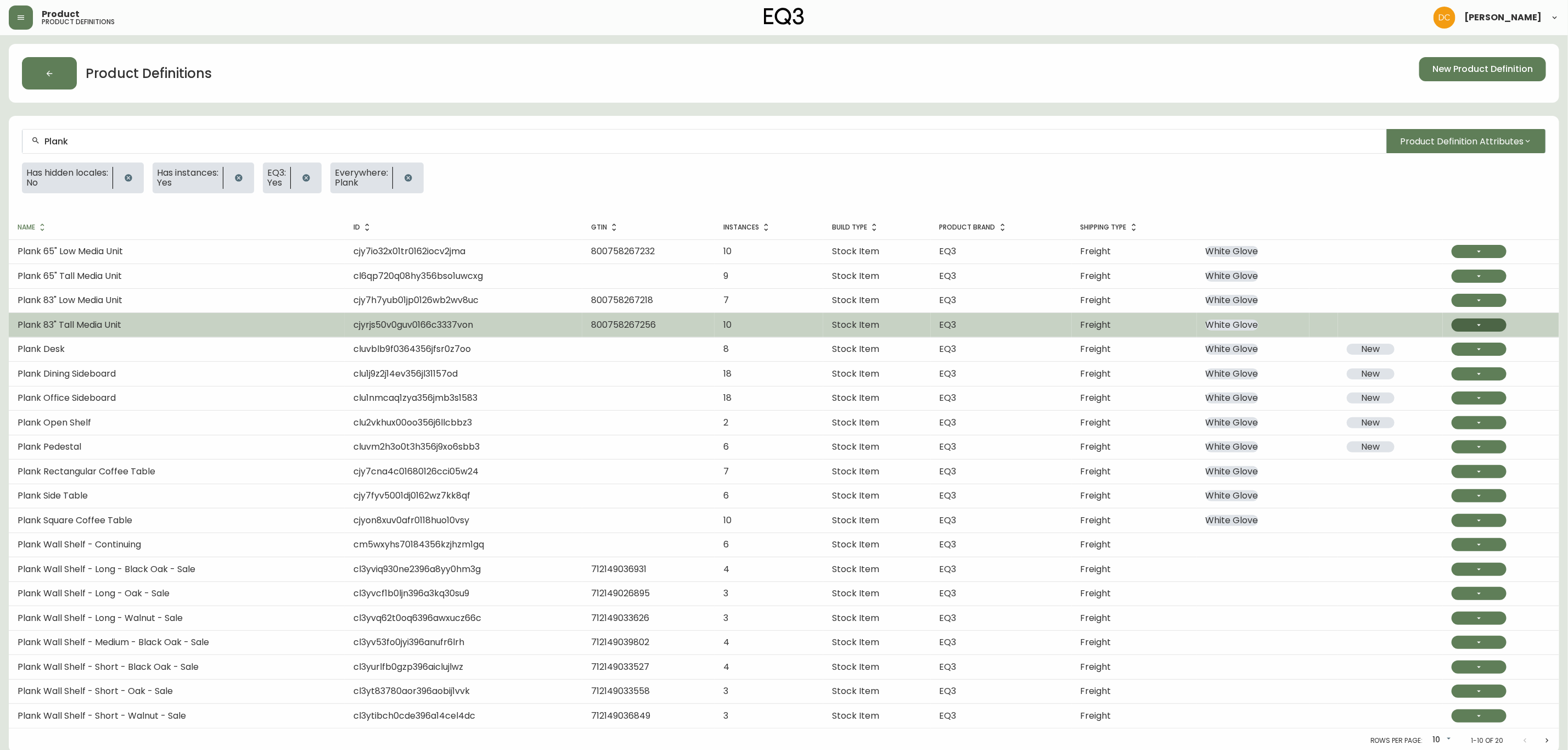
click at [1470, 321] on button "button" at bounding box center [1480, 325] width 55 height 13
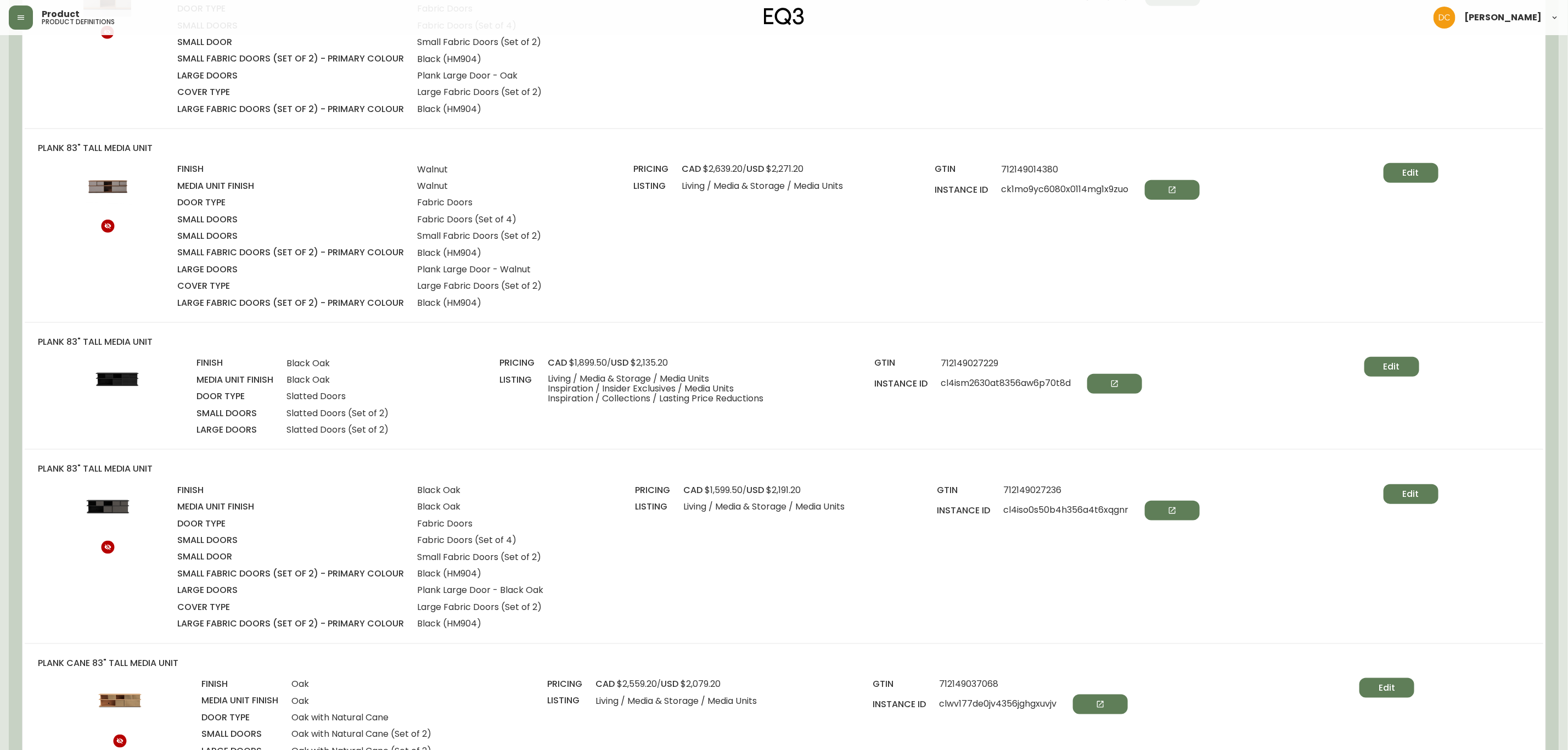
scroll to position [693, 0]
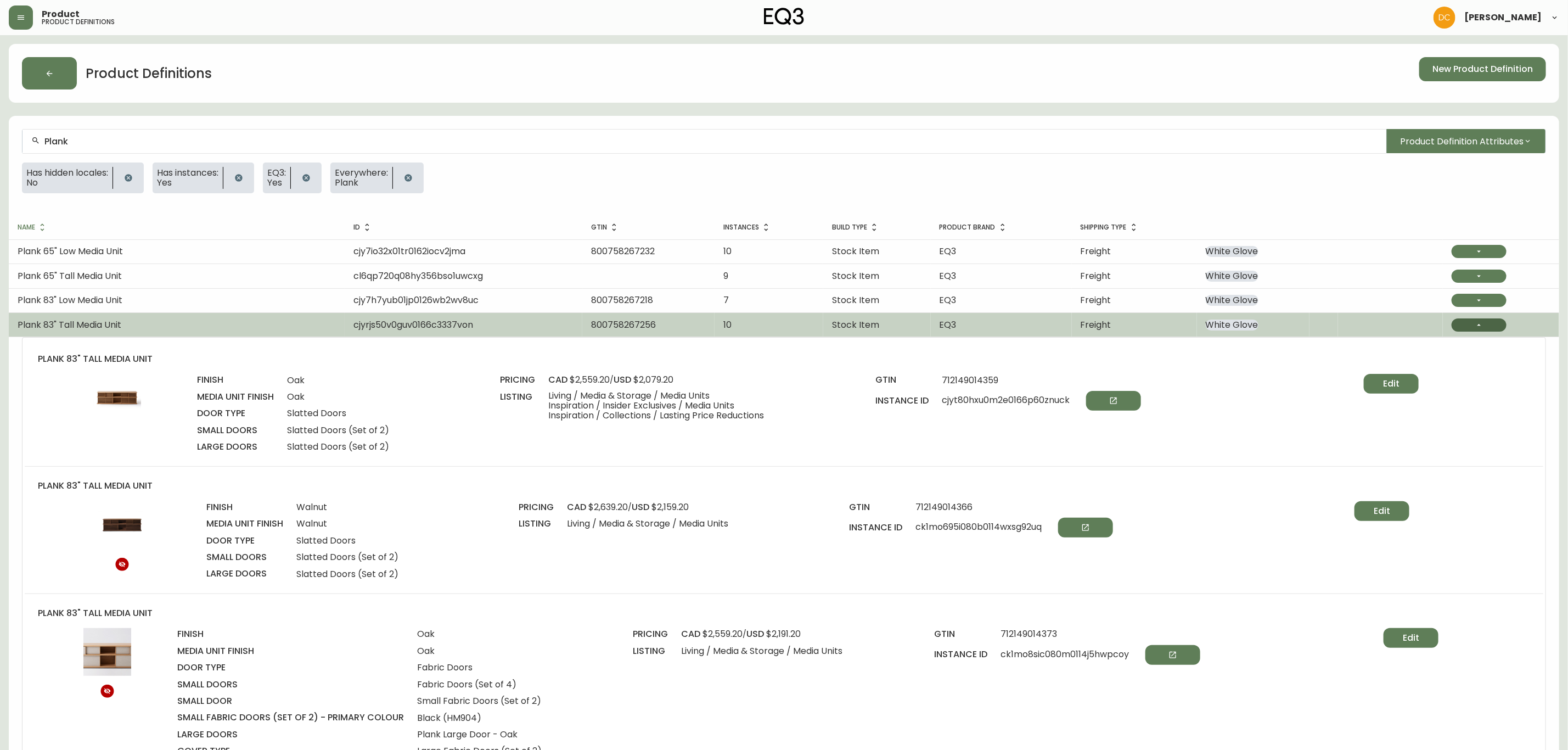
click at [1484, 321] on icon "button" at bounding box center [1479, 325] width 9 height 9
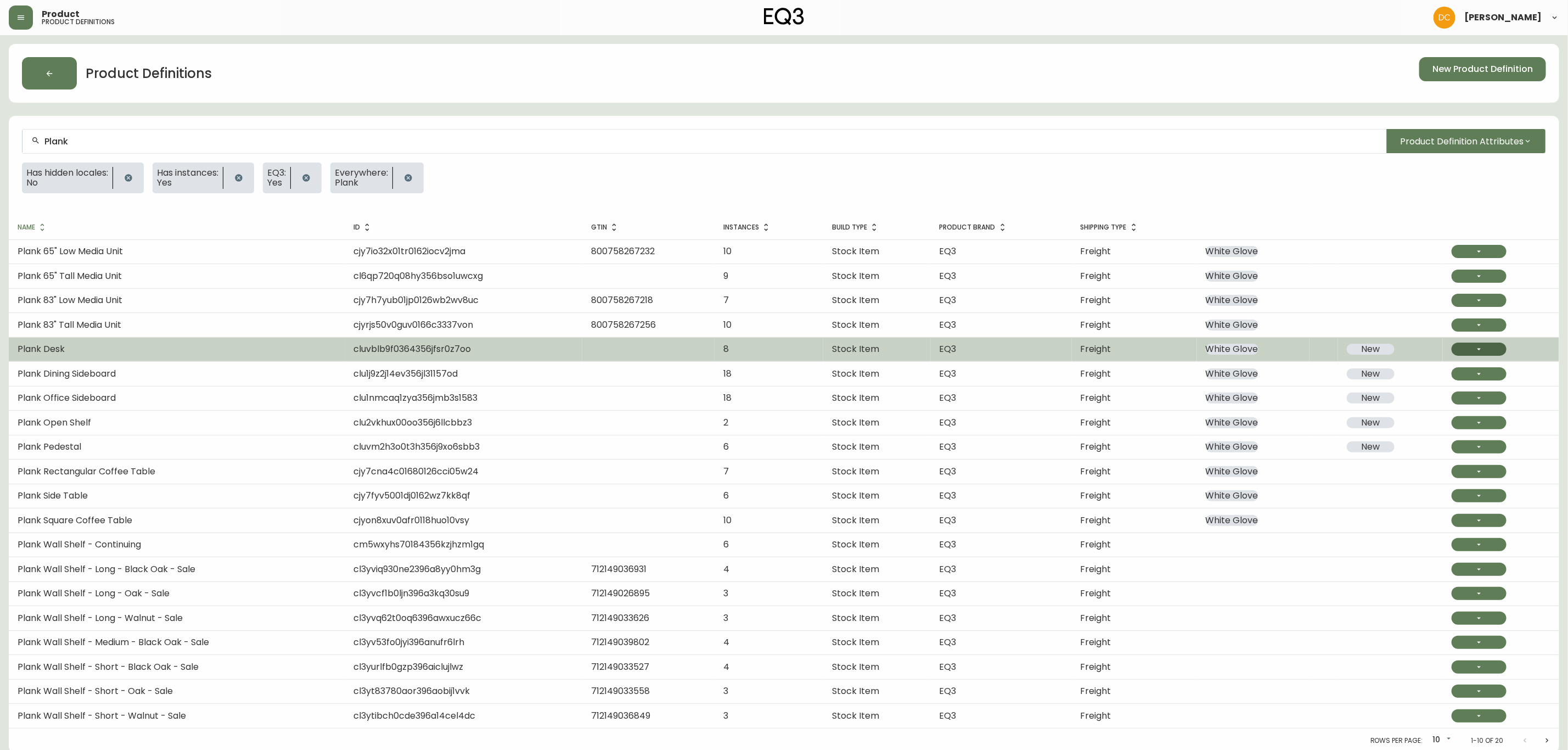
click at [1482, 351] on icon "button" at bounding box center [1479, 348] width 9 height 9
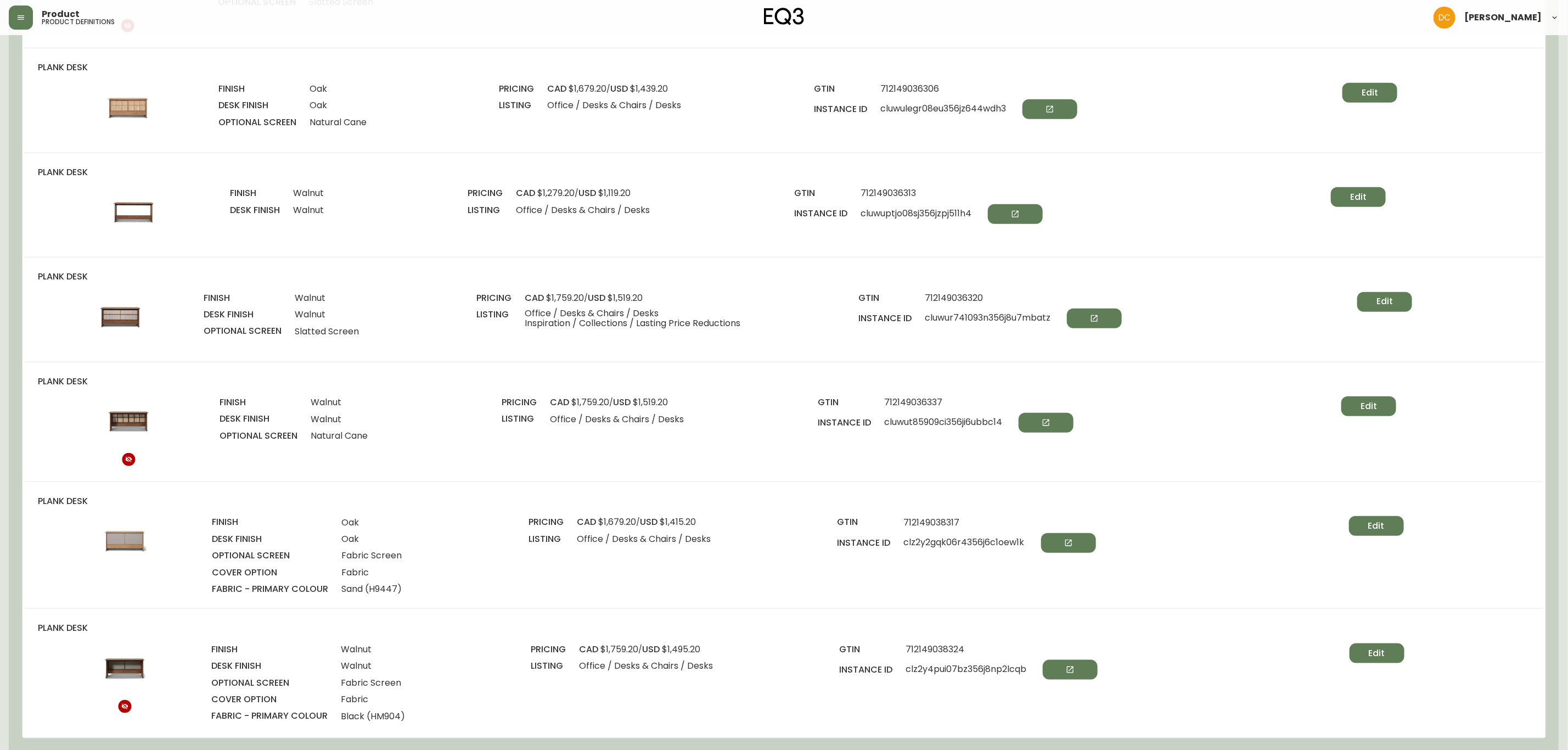
scroll to position [576, 0]
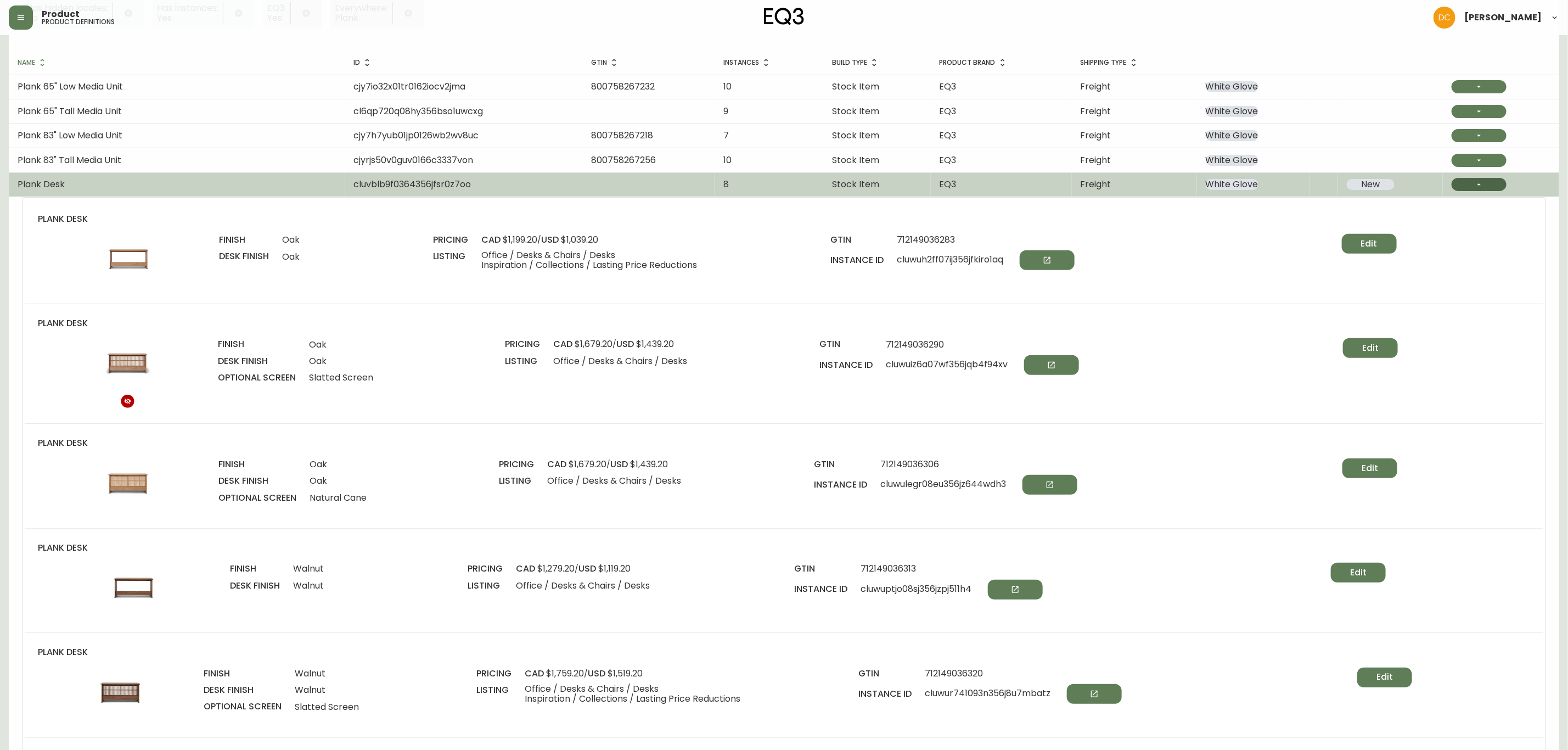
click at [1486, 185] on button "button" at bounding box center [1480, 184] width 55 height 13
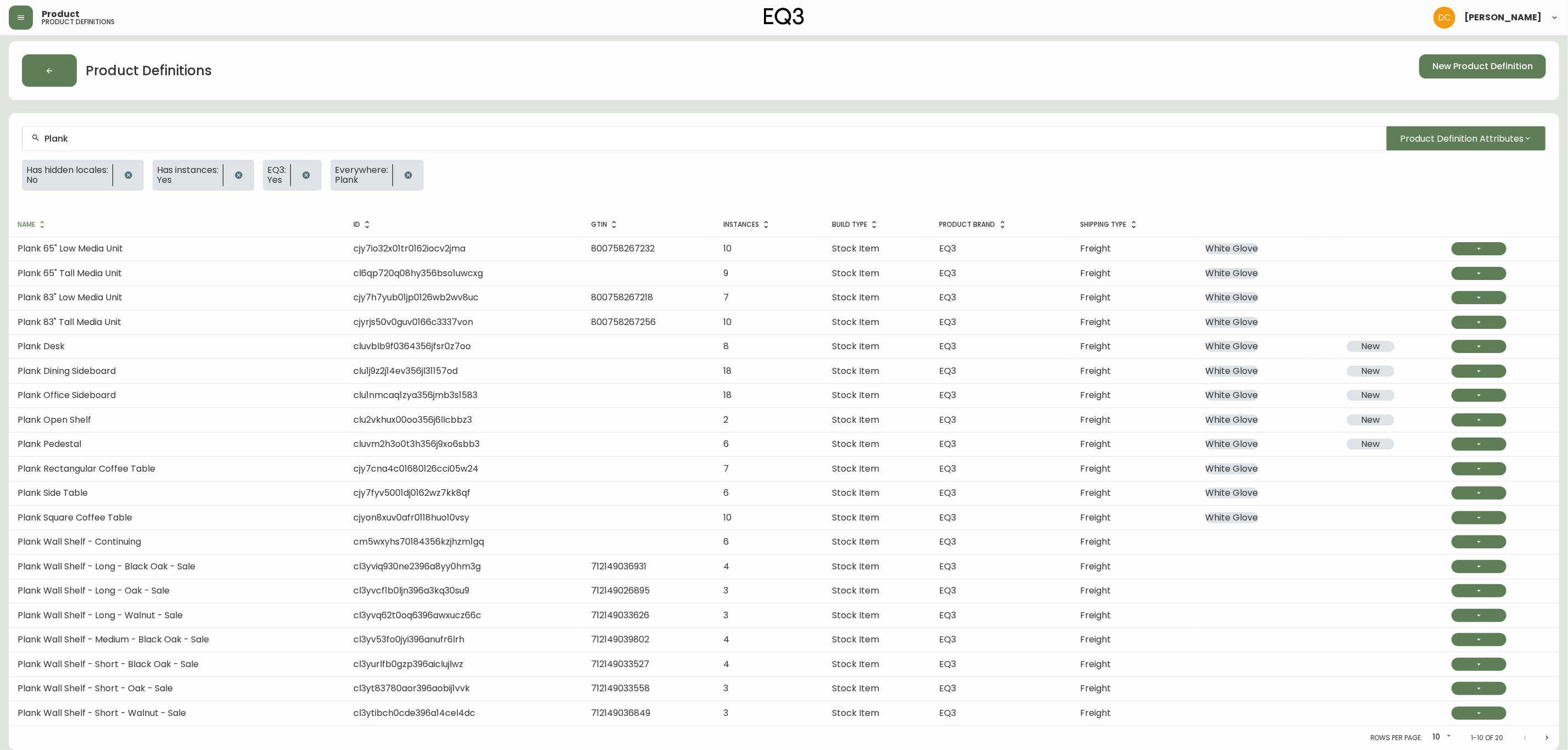
scroll to position [6, 0]
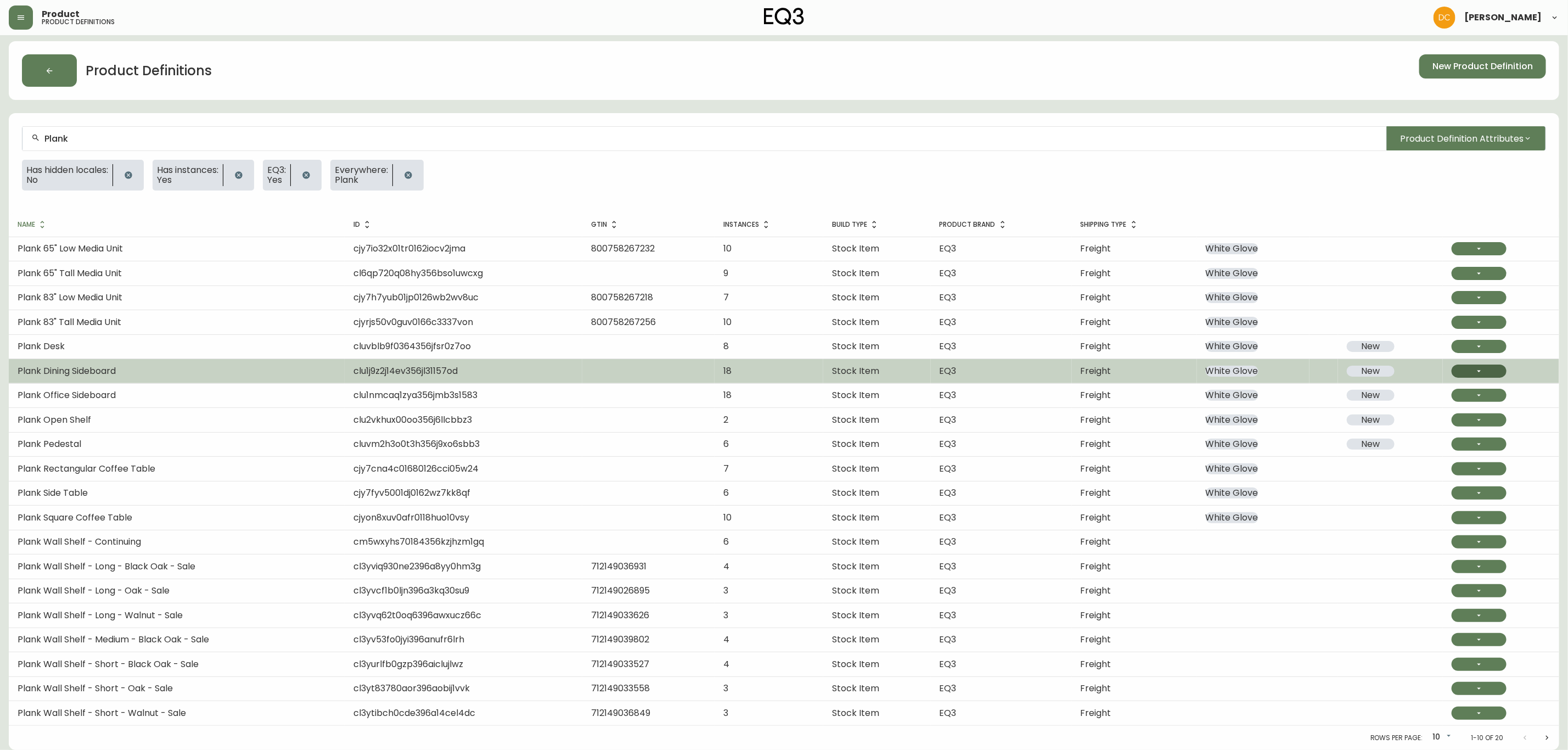
click at [1466, 368] on button "button" at bounding box center [1480, 371] width 55 height 13
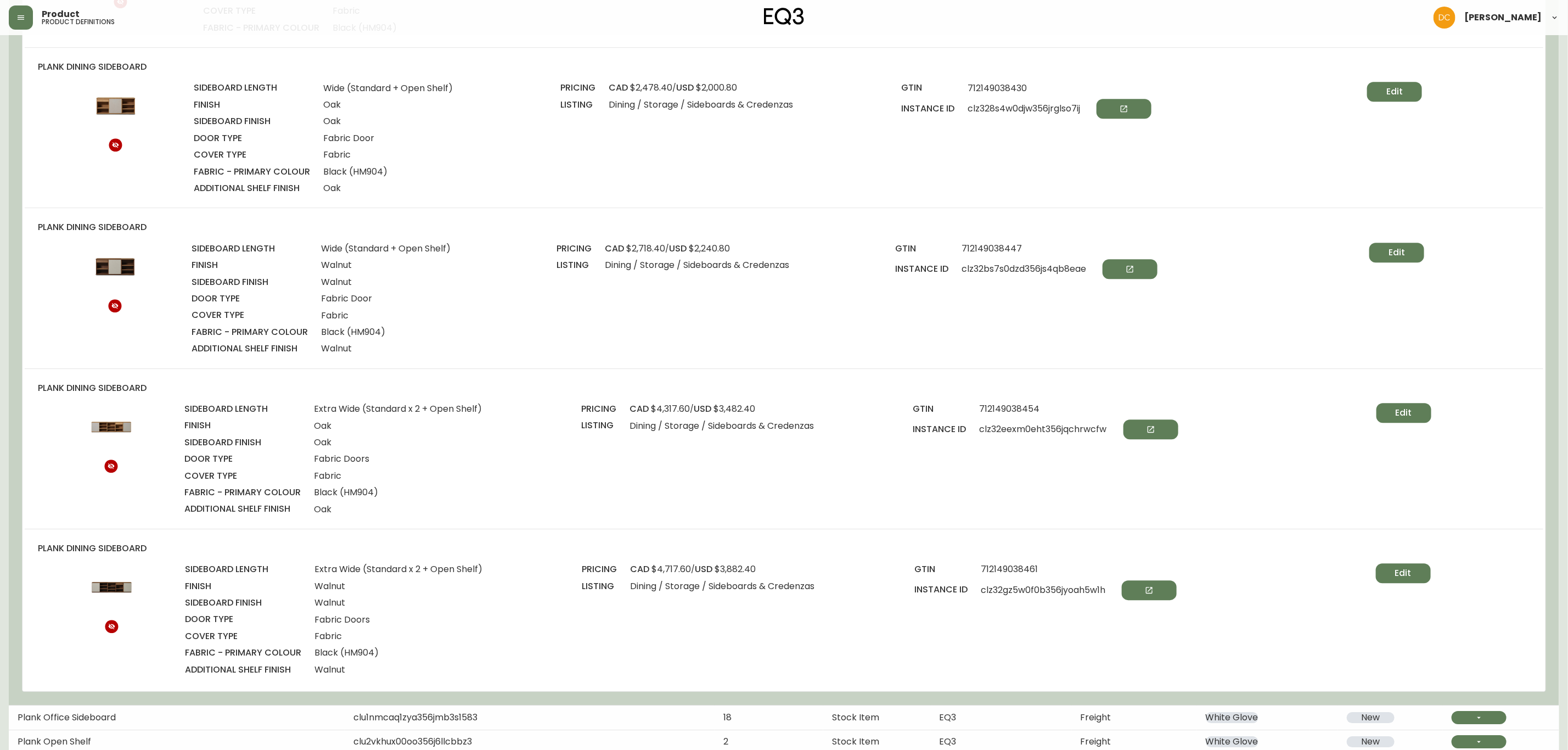
scroll to position [2146, 0]
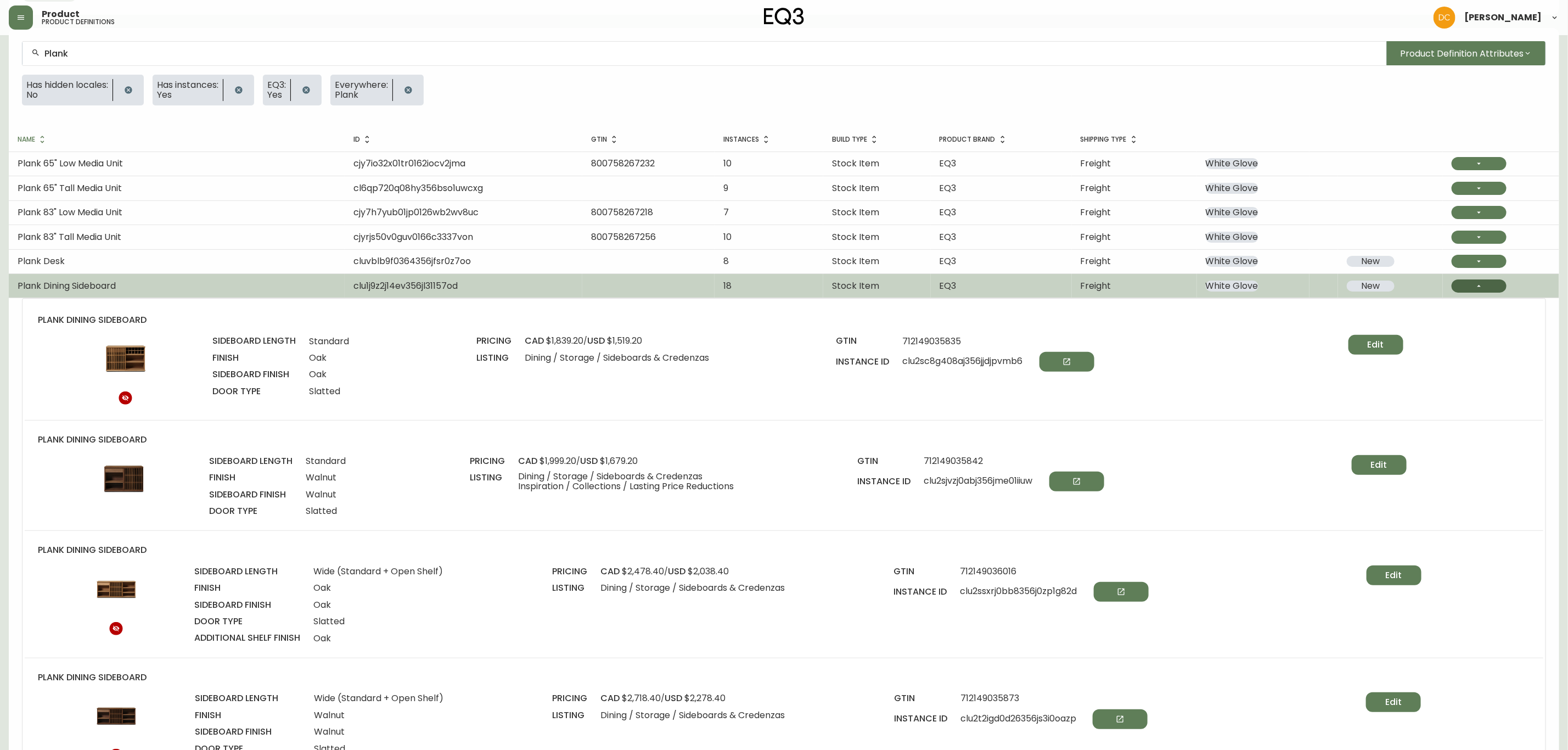
click at [1479, 291] on icon "button" at bounding box center [1479, 285] width 9 height 9
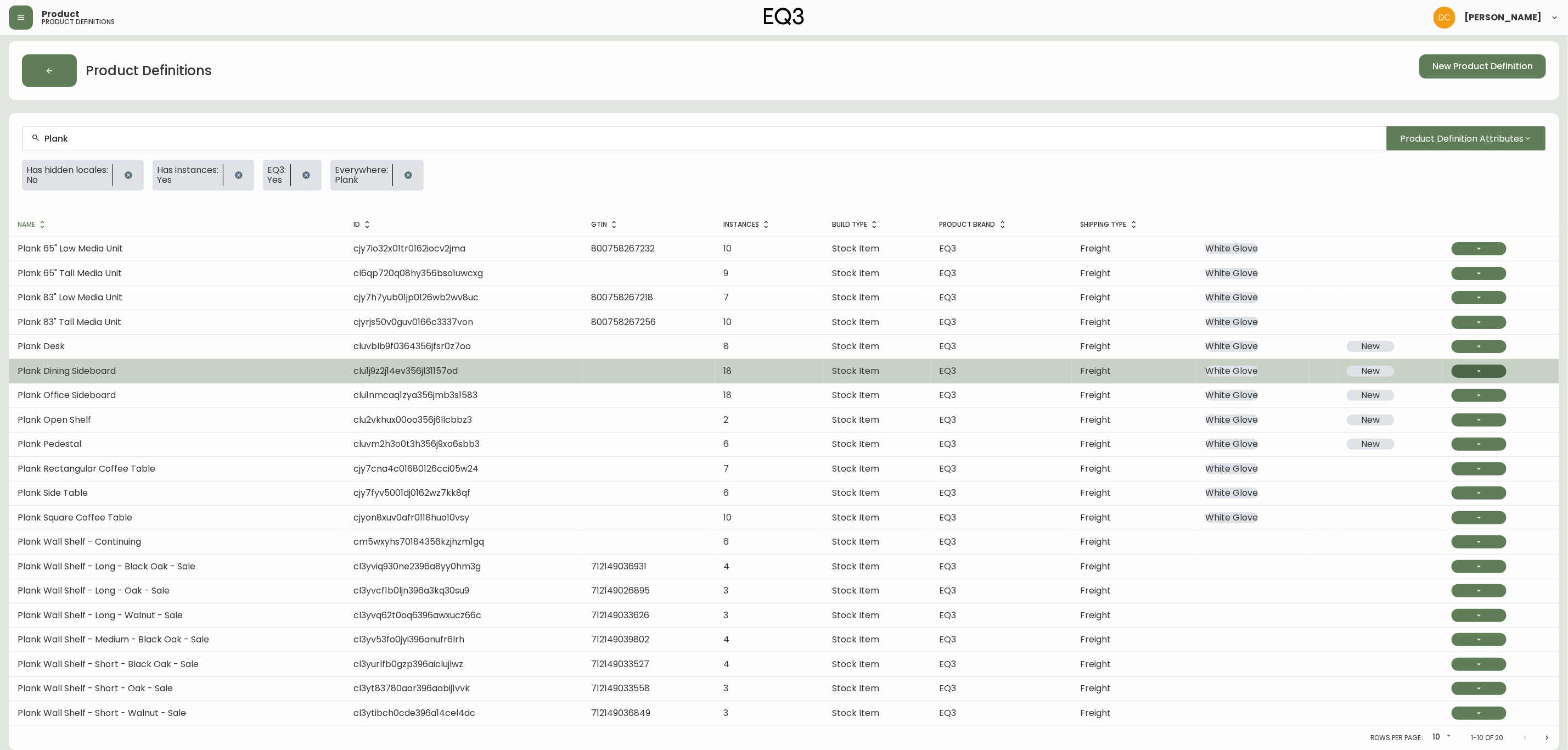
scroll to position [6, 0]
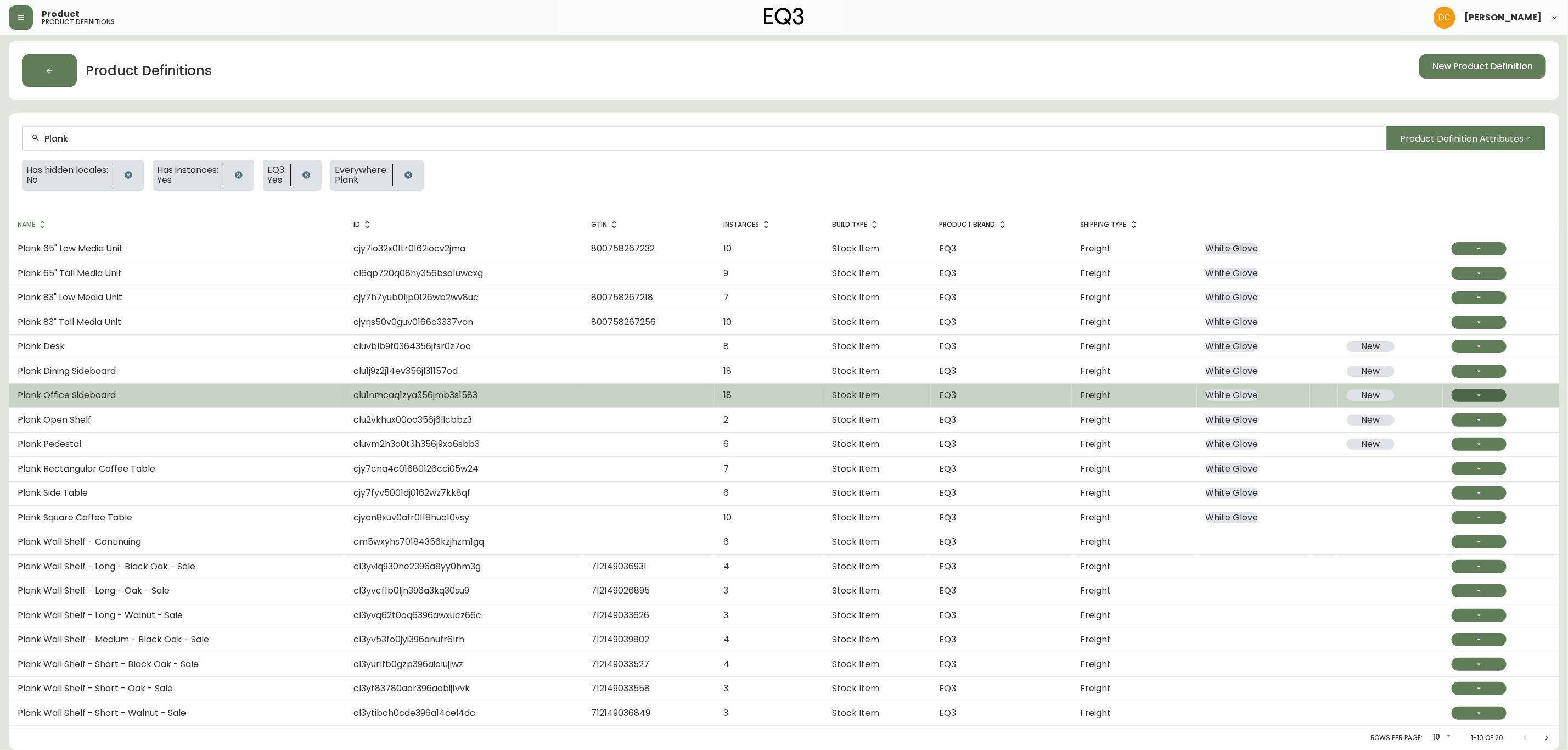
click at [1482, 391] on icon "button" at bounding box center [1479, 395] width 9 height 9
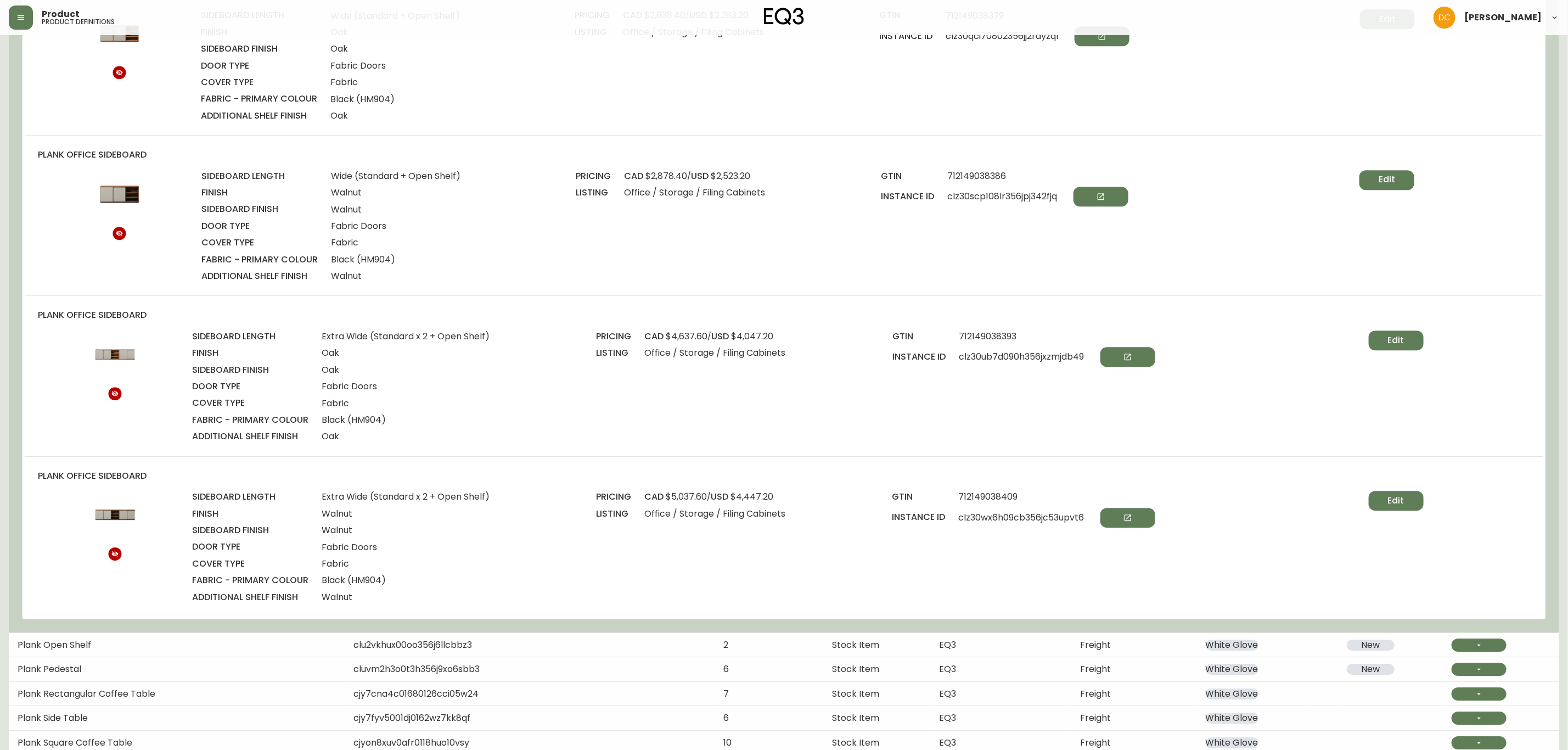
scroll to position [2311, 0]
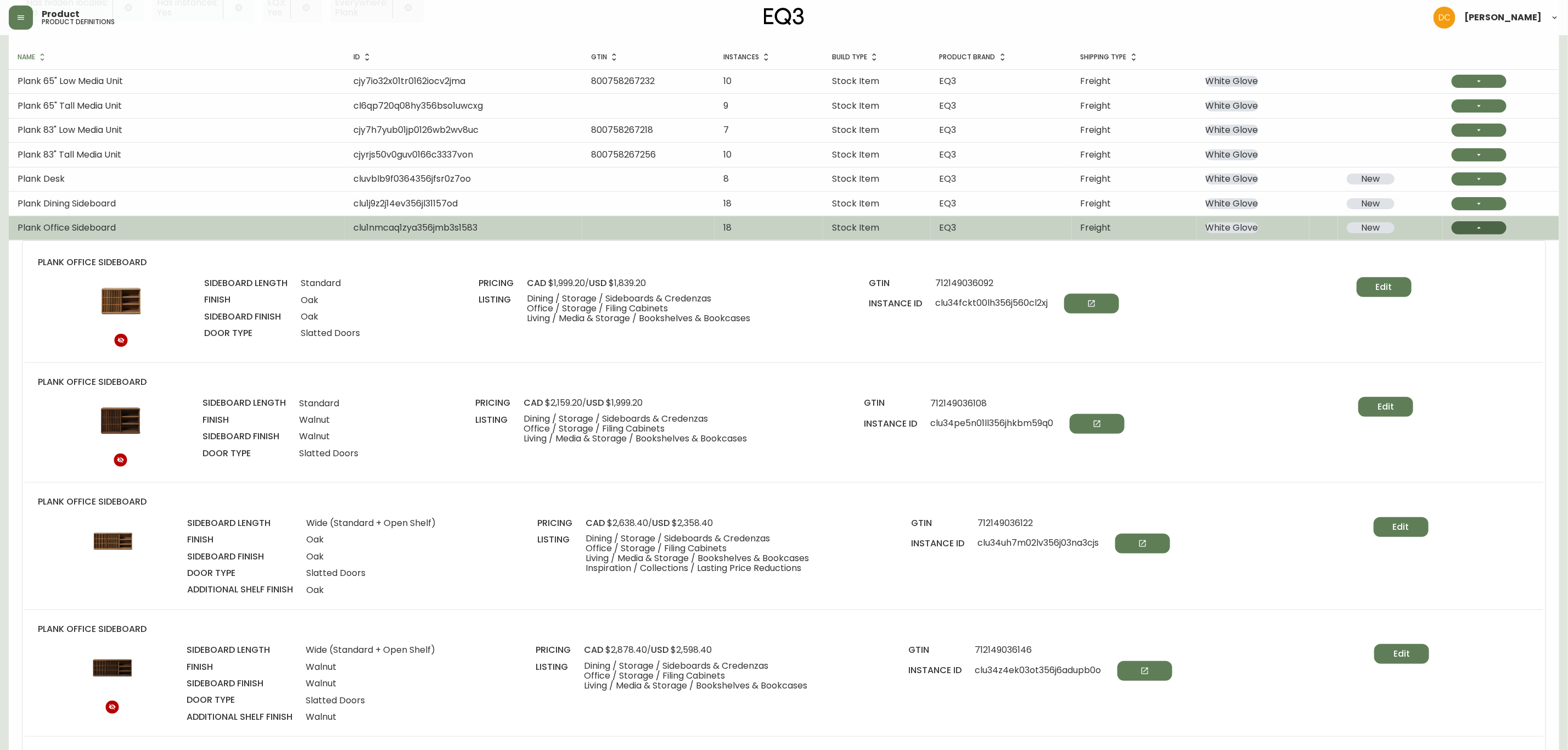
click at [1489, 229] on button "button" at bounding box center [1480, 228] width 55 height 13
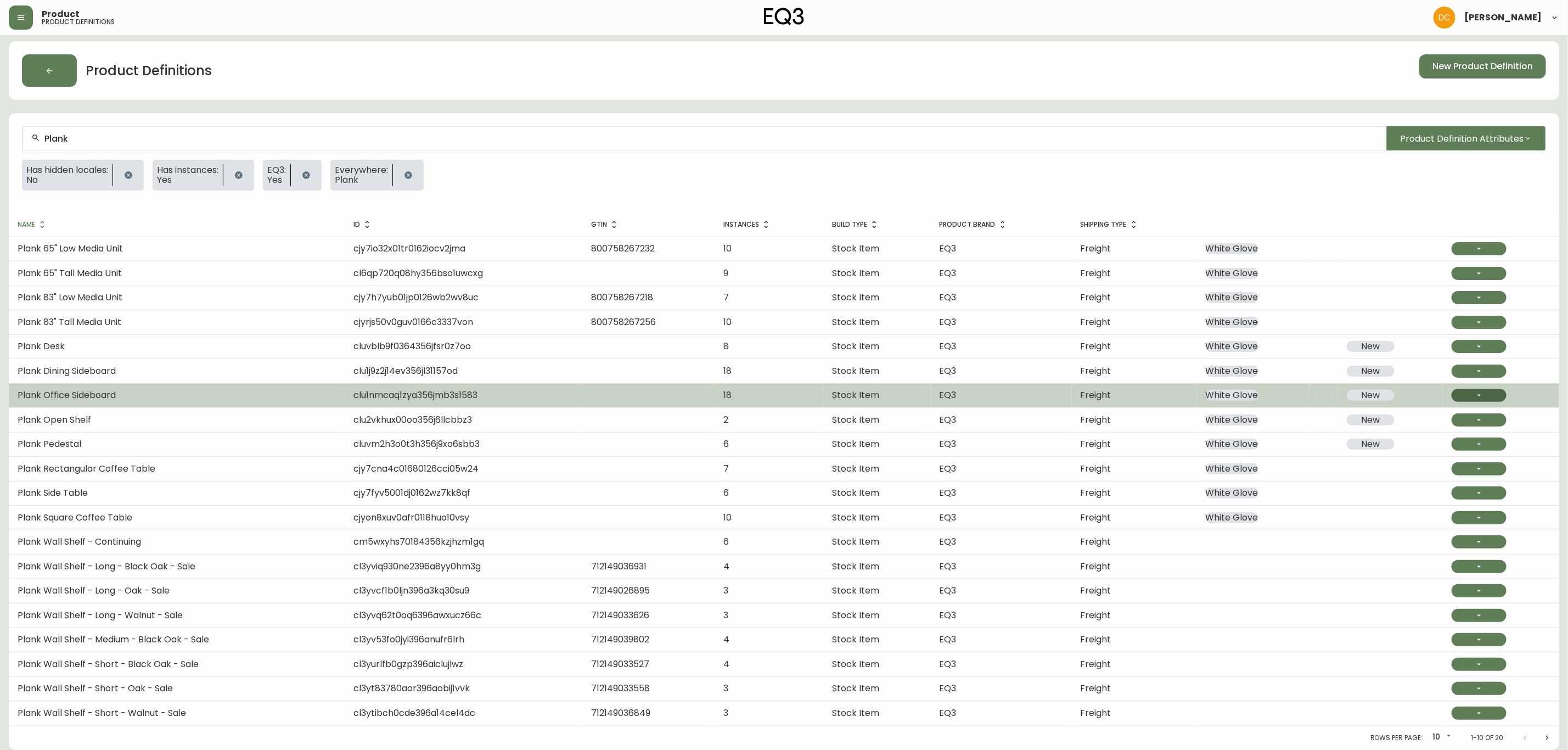
scroll to position [6, 0]
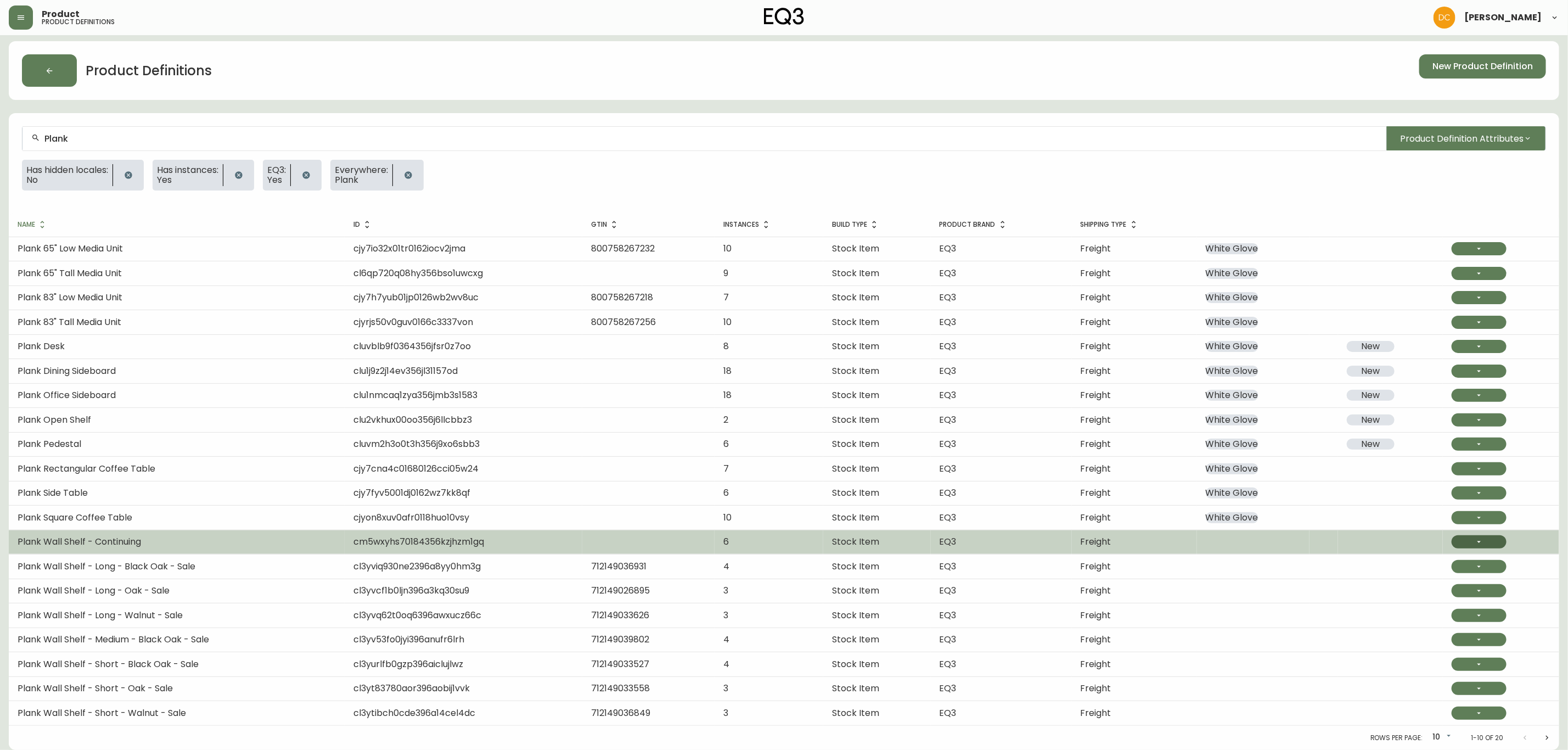
click at [1488, 542] on button "button" at bounding box center [1480, 541] width 55 height 13
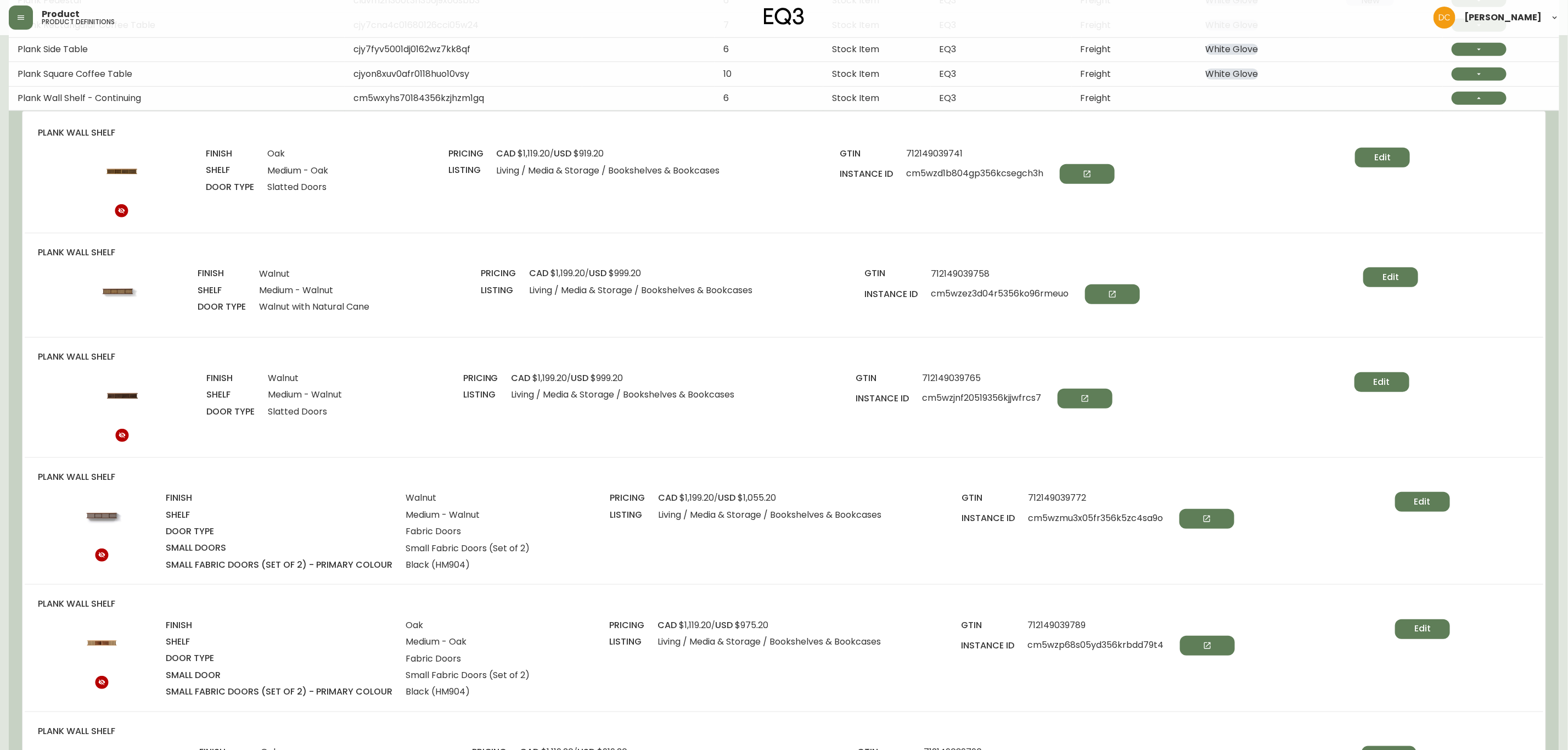
scroll to position [417, 0]
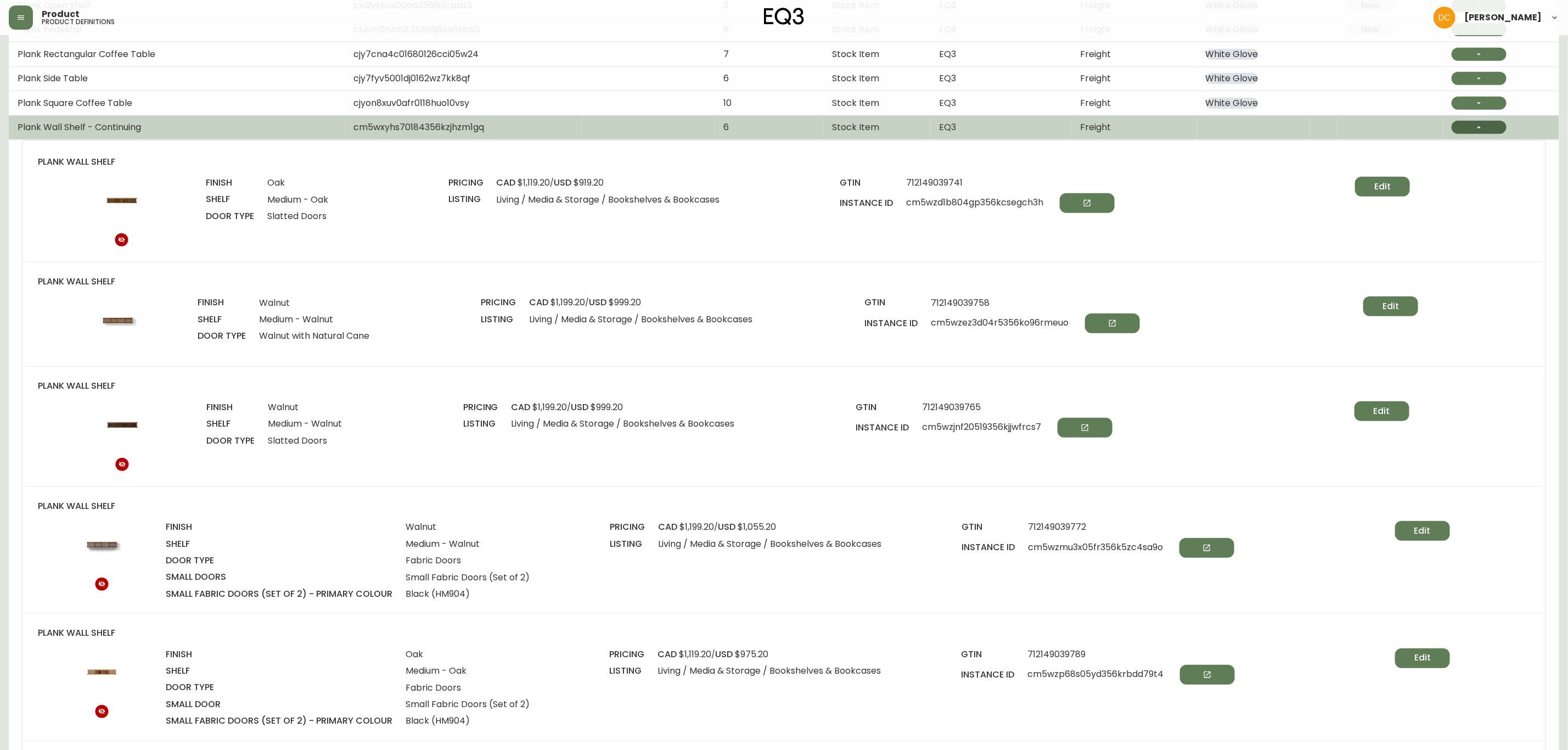
click at [1481, 134] on button "button" at bounding box center [1480, 127] width 55 height 13
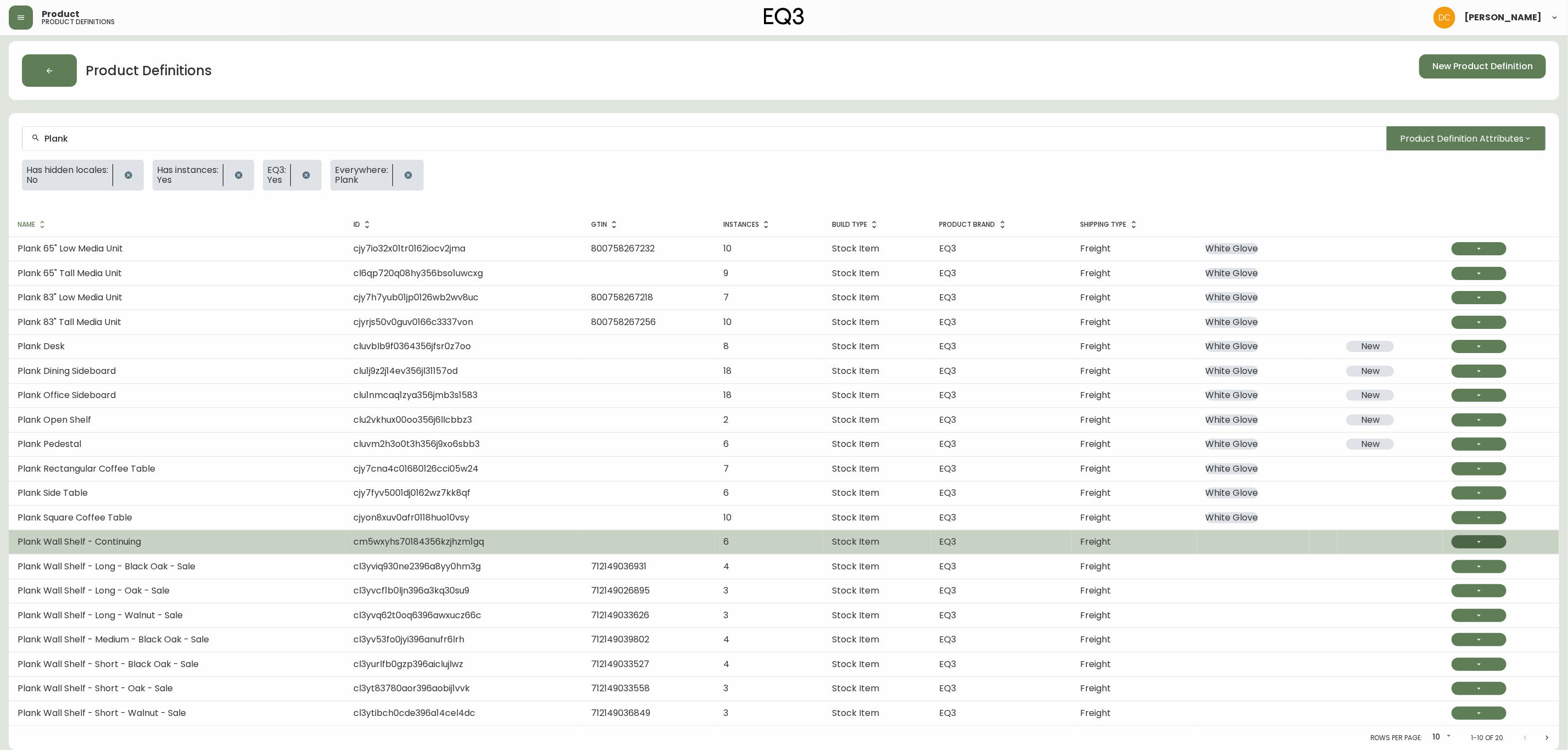
scroll to position [6, 0]
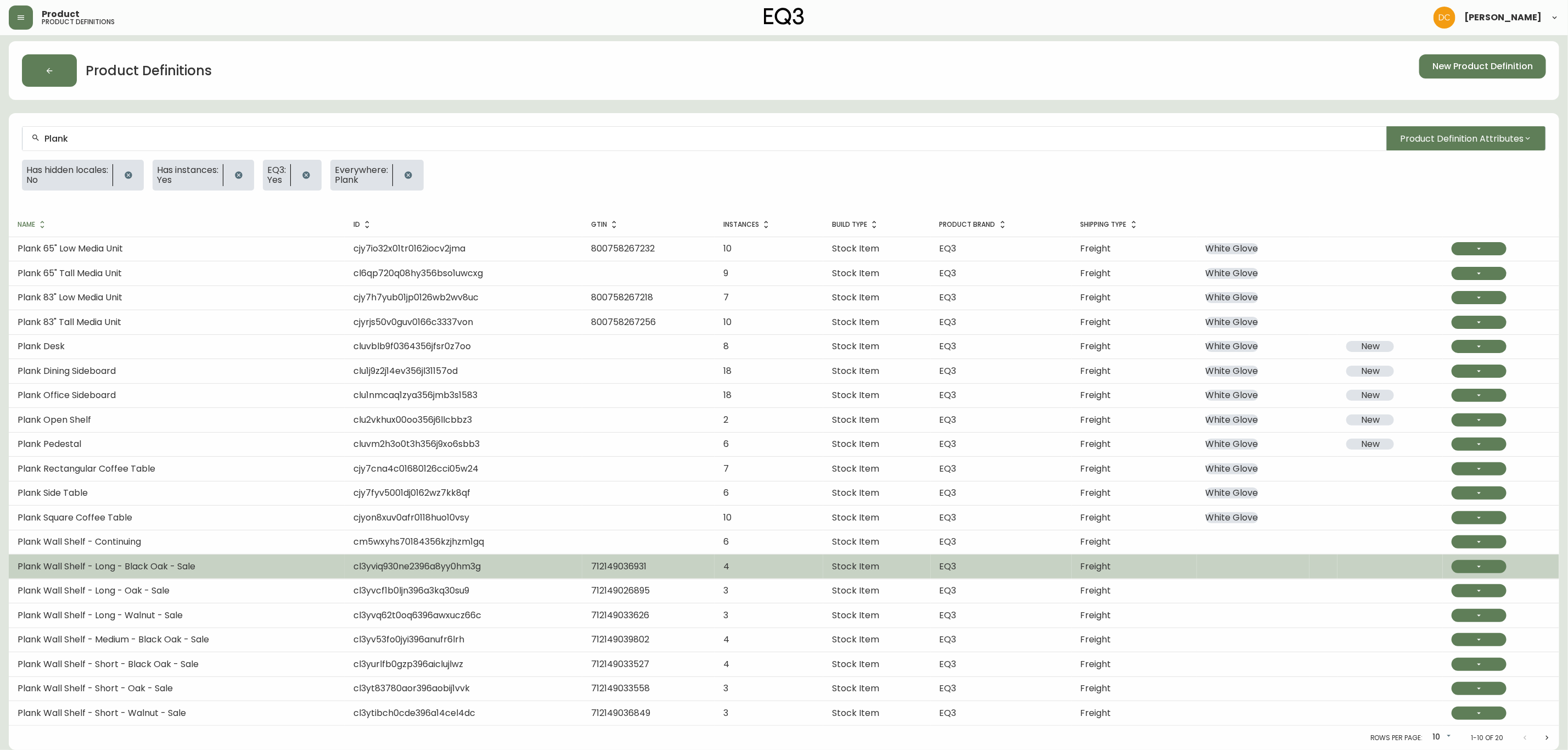
click at [176, 568] on span "Plank Wall Shelf - Long - Black Oak - Sale" at bounding box center [106, 566] width 178 height 13
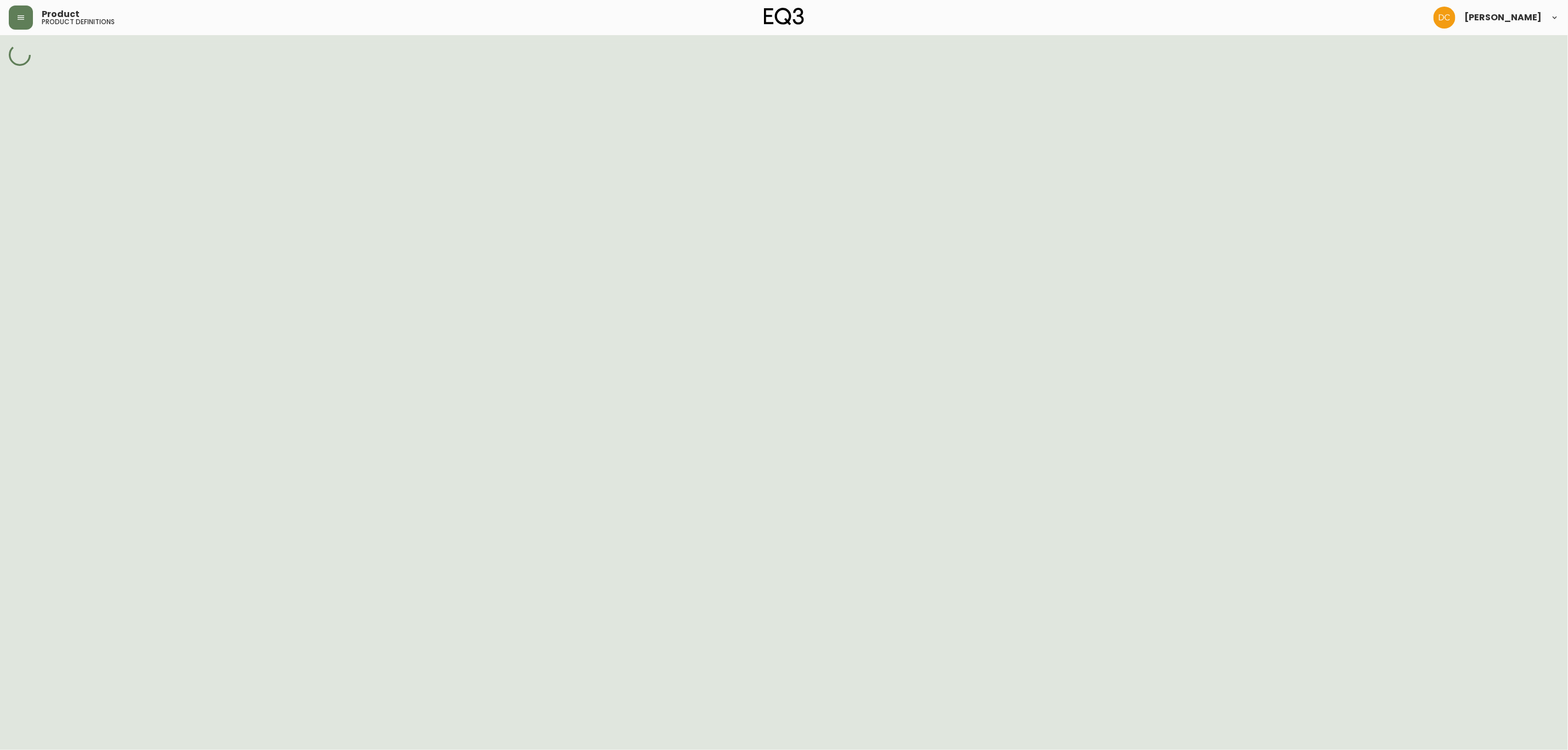
select select "cld0ddzul13ch011848so0rd3"
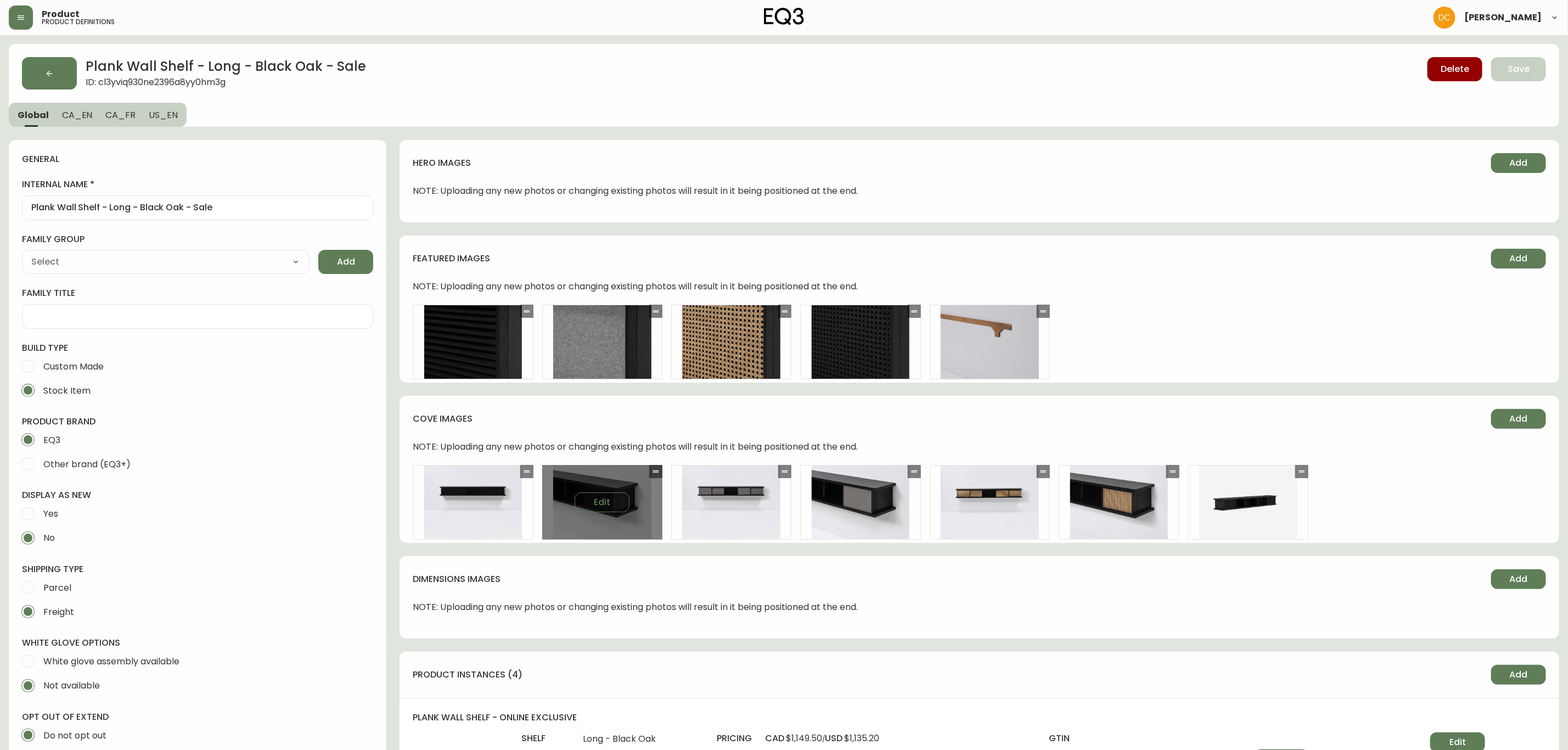
type input "Furniture > Shelving > Wall Shelves & Ledges"
click at [46, 71] on icon "button" at bounding box center [49, 73] width 9 height 9
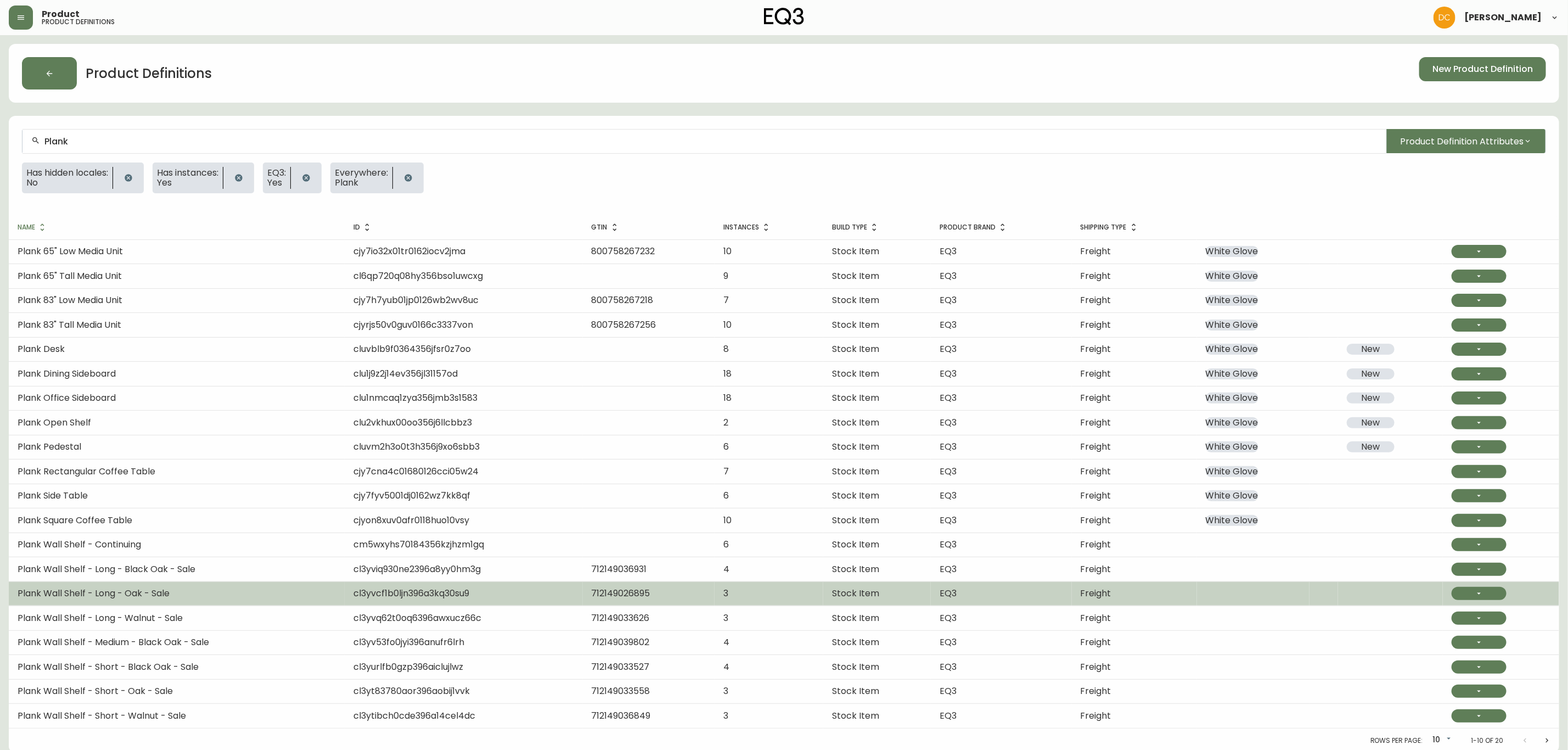
click at [207, 589] on td "Plank Wall Shelf - Long - Oak - Sale" at bounding box center [176, 593] width 336 height 24
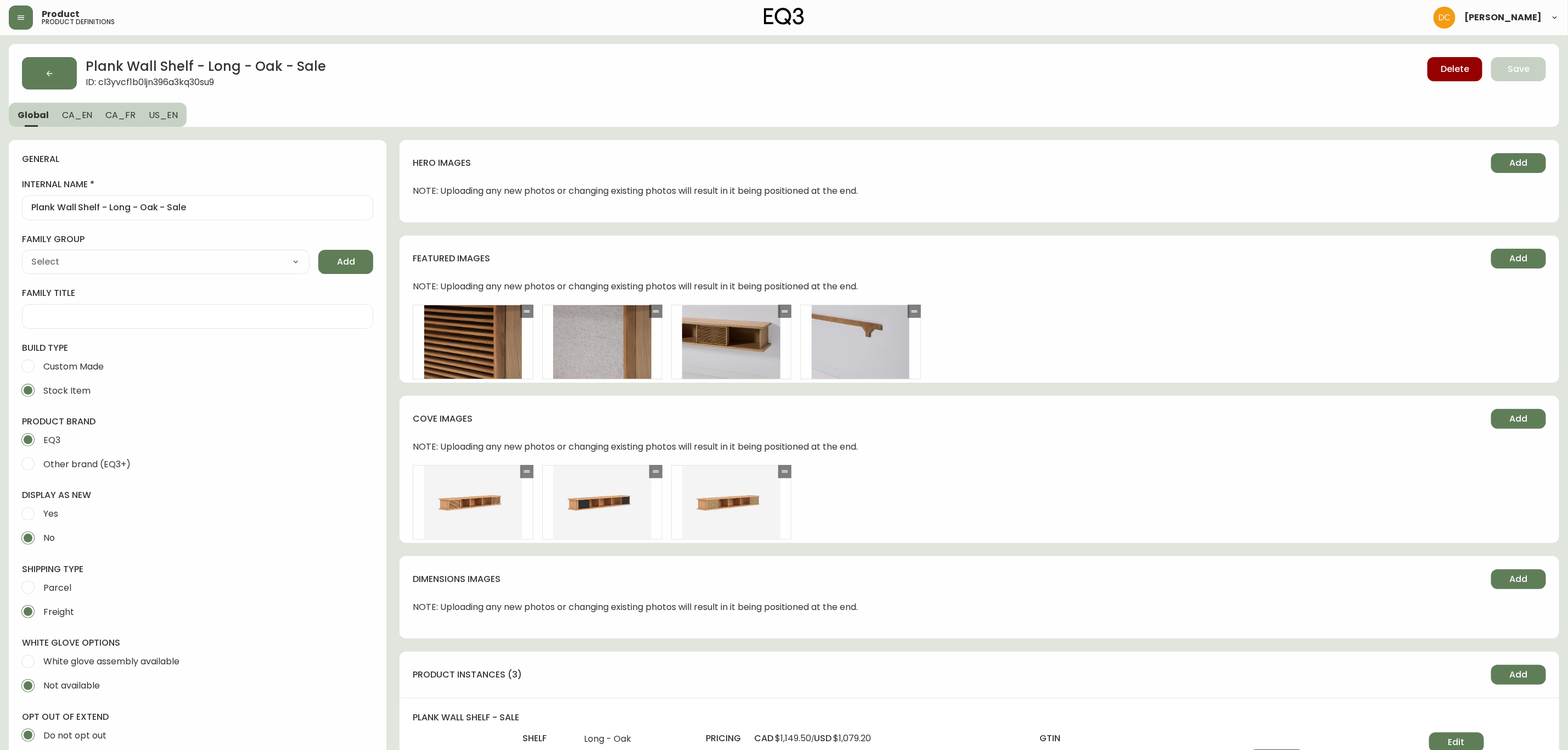
type input "EQ3"
type input "Furniture > Shelving > Wall Shelves & Ledges"
type input "Casegood_Wood_Dust"
select select "cjyt4m5lw0000pt749bx6gh7n"
select select "cld0ddzul13ch011848so0rd3"
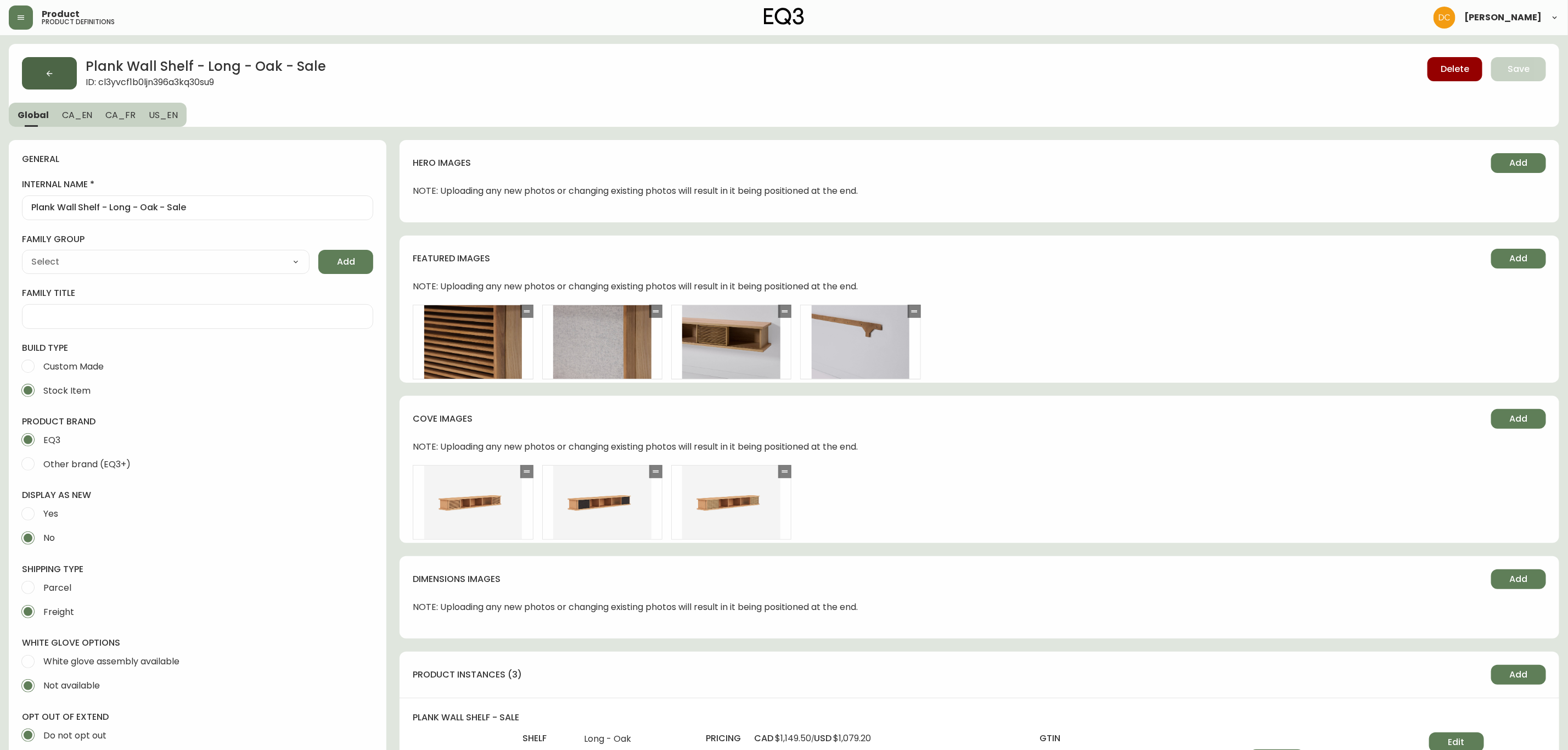
click at [61, 76] on button "button" at bounding box center [50, 72] width 55 height 32
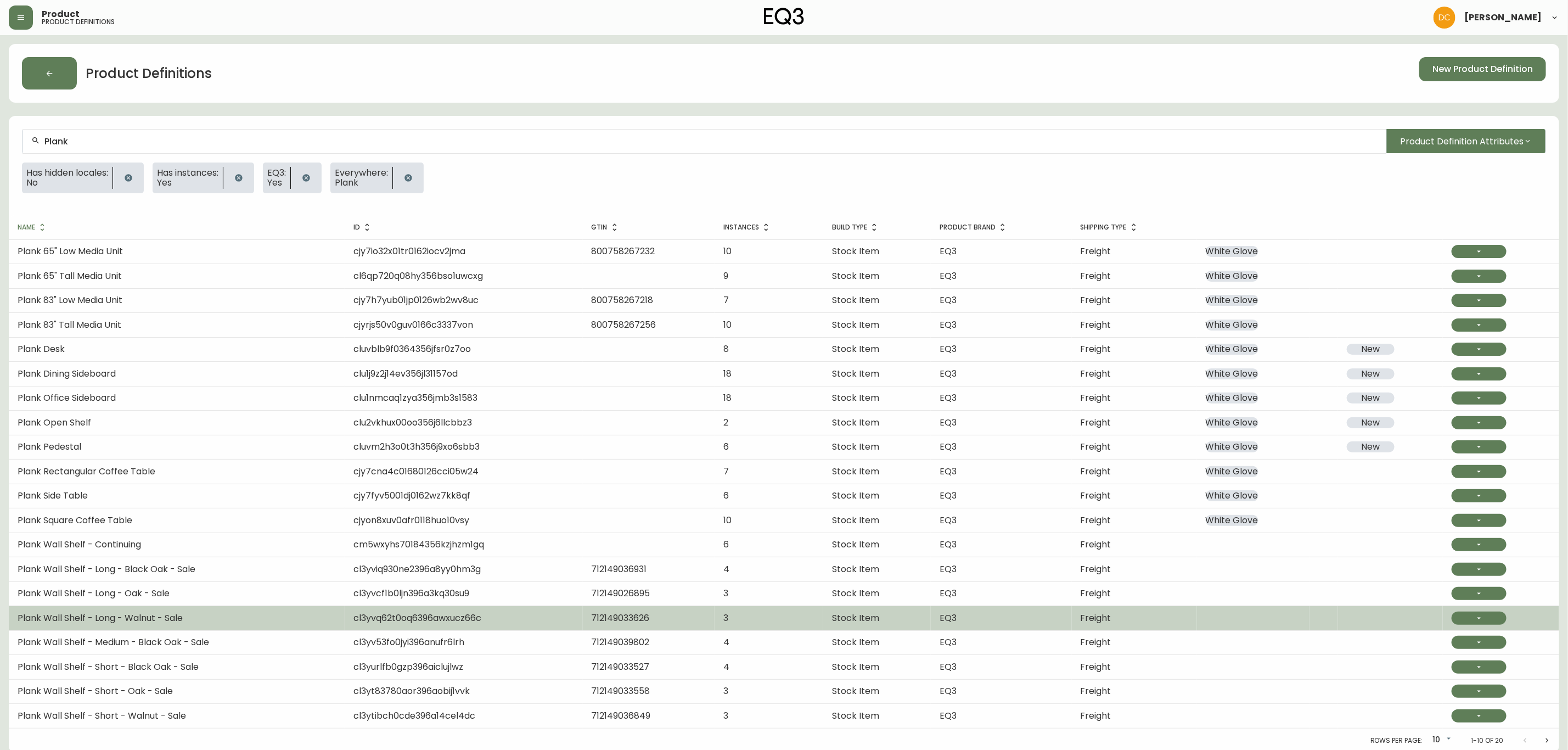
scroll to position [6, 0]
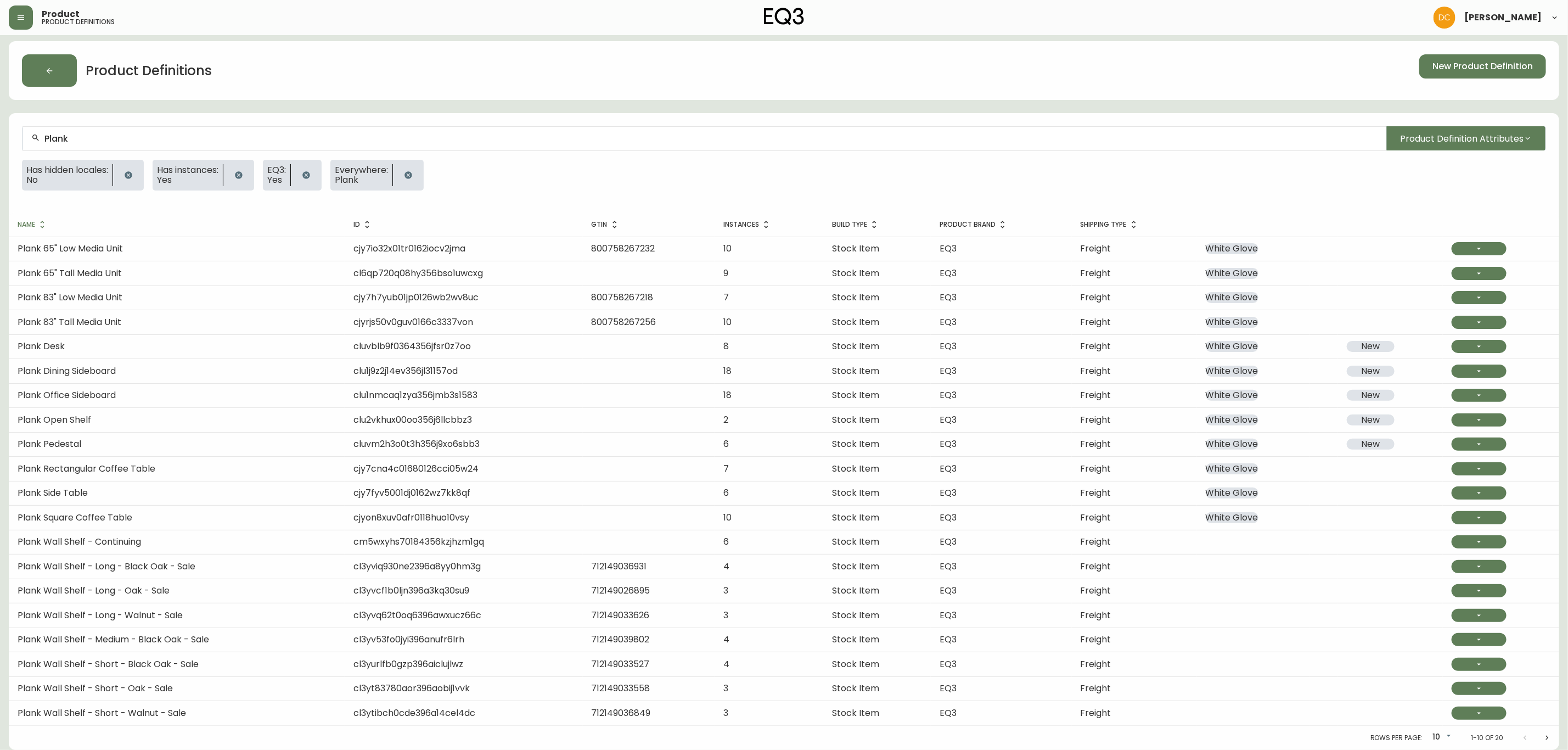
click at [189, 616] on td "Plank Wall Shelf - Long - Walnut - Sale" at bounding box center [176, 615] width 336 height 24
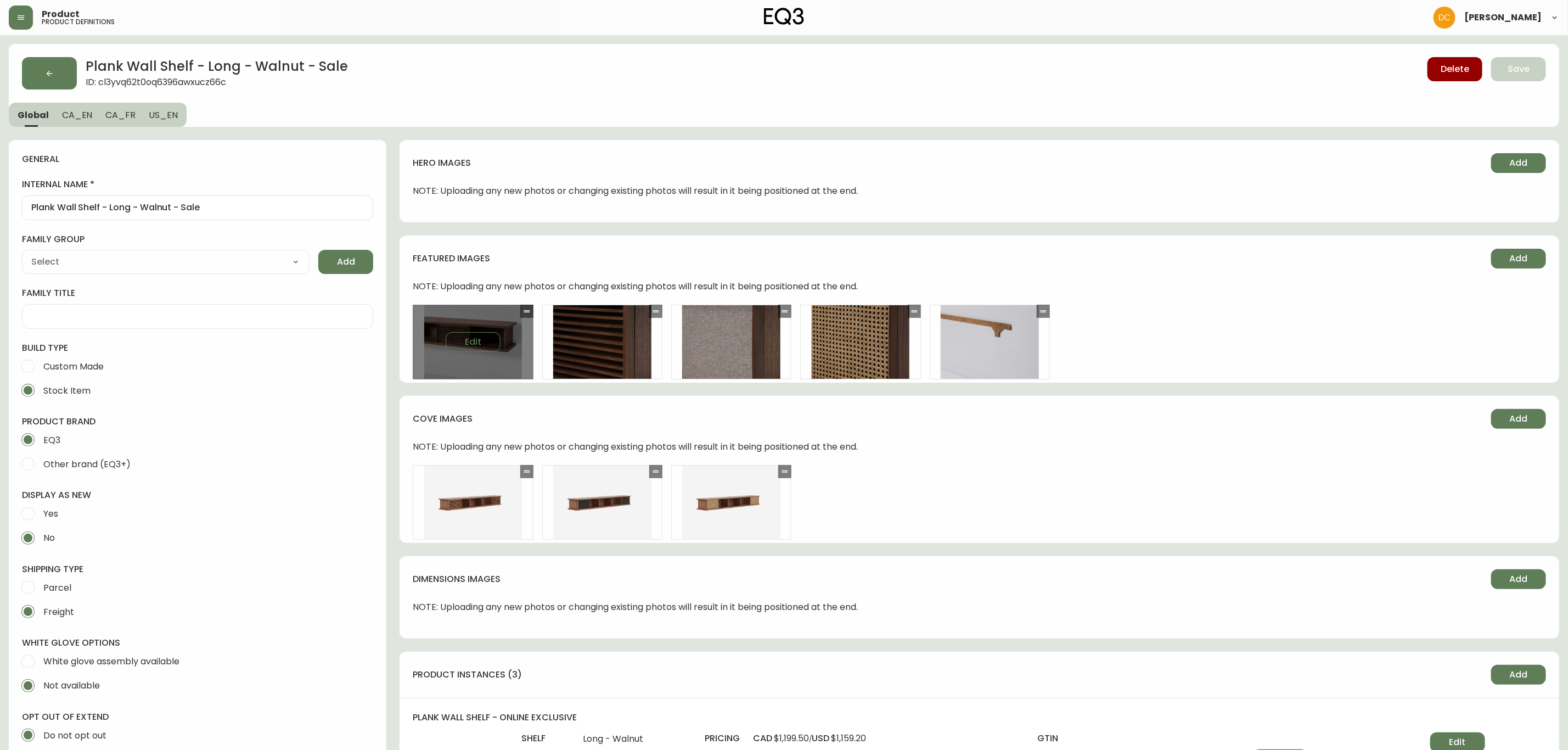
type input "EQ3"
type input "Furniture > Shelving > Wall Shelves & Ledges"
type input "Casegood_Wood_Dust"
select select "cjyt4m5lw0000pt749bx6gh7n"
select select "cld0ddzul13ch011848so0rd3"
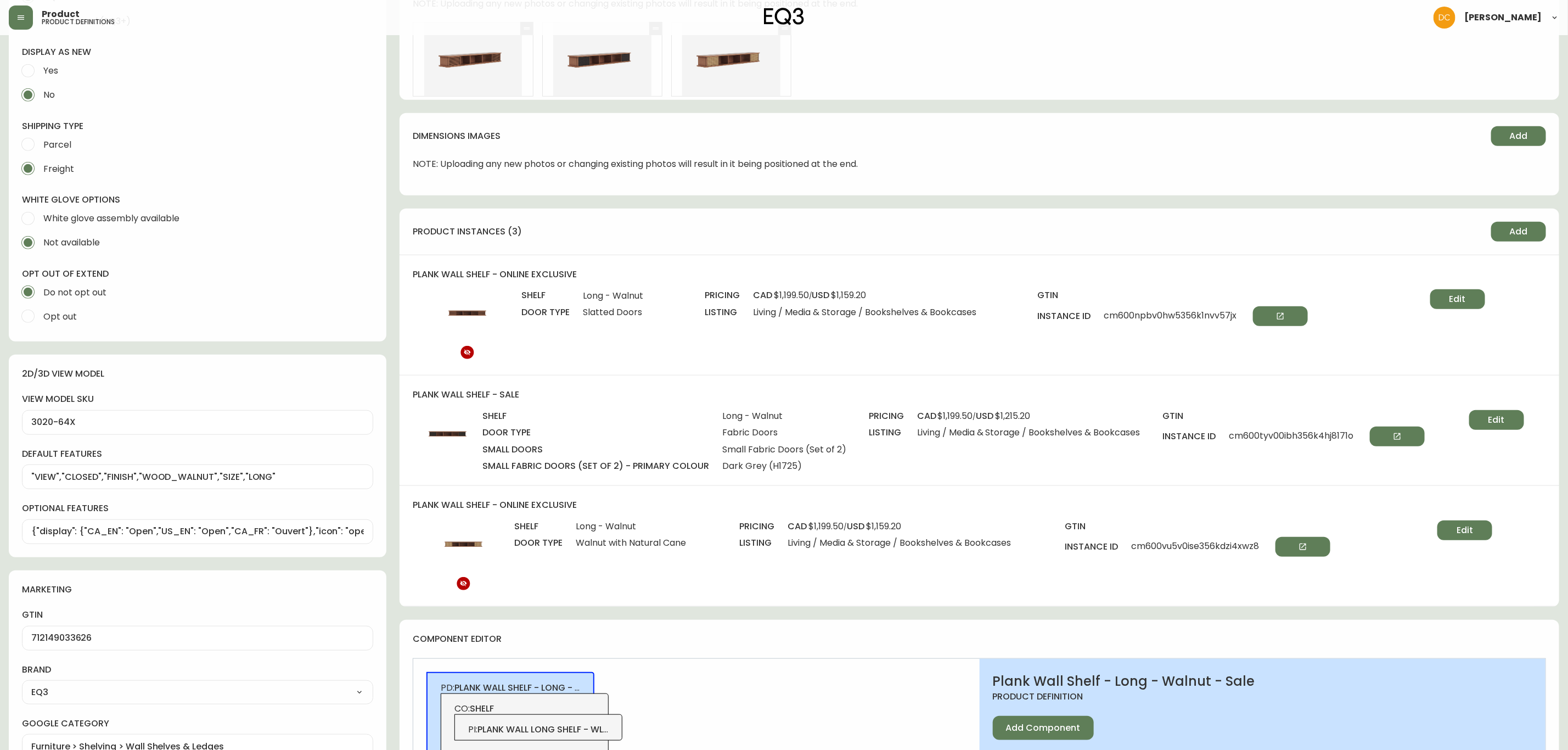
scroll to position [494, 0]
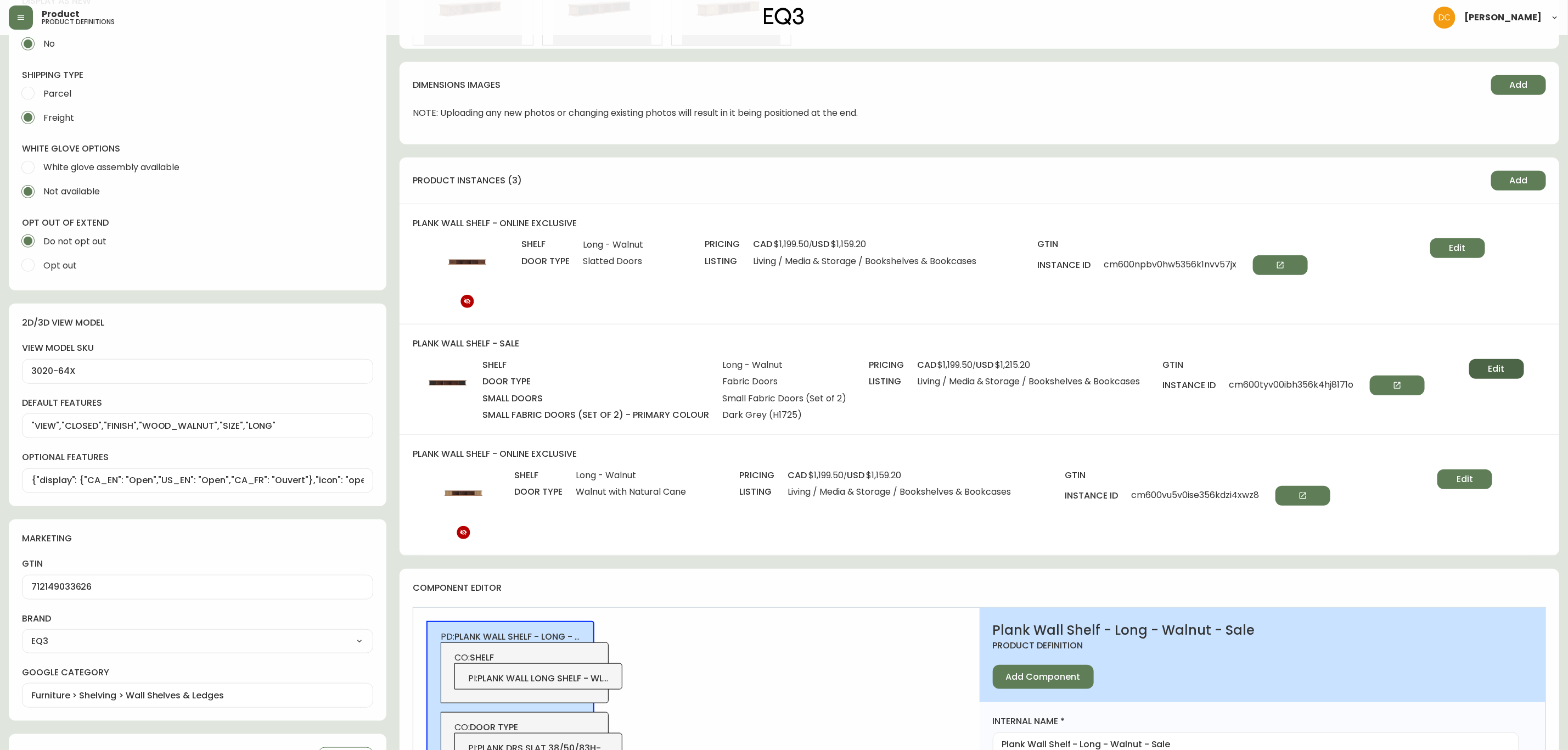
click at [1507, 361] on button "Edit" at bounding box center [1497, 369] width 55 height 20
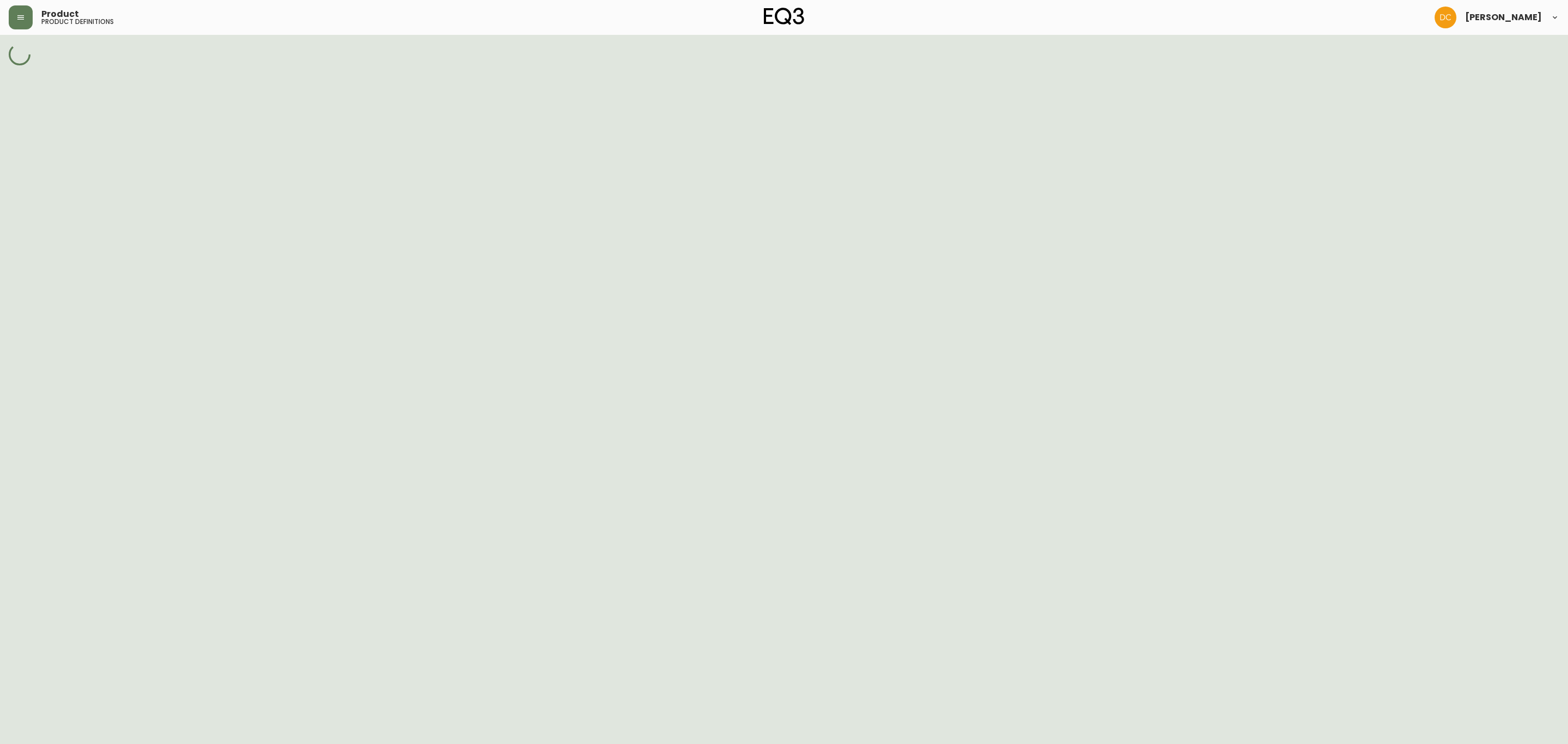
select select "cl434i17w02ff396aclar3ovv"
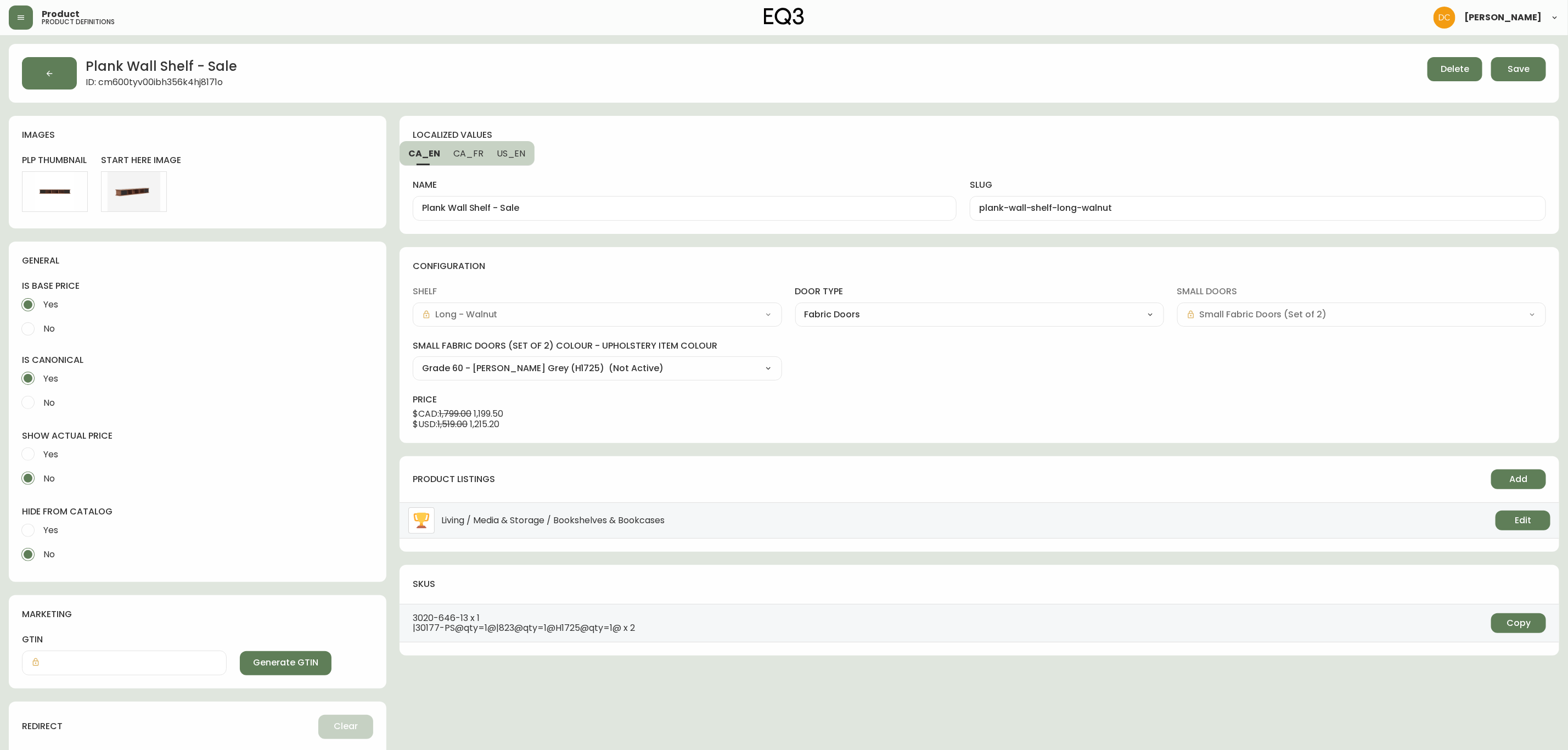
click at [725, 373] on select "Grade 60 - Lana Bright Blue (JE245) Grade 60 - Lana Sand (H9447) Grade 60 - Lan…" at bounding box center [597, 368] width 369 height 17
select select "J7150"
click at [413, 361] on select "Grade 60 - Lana Bright Blue (JE245) Grade 60 - Lana Sand (H9447) Grade 60 - Lan…" at bounding box center [597, 368] width 369 height 17
type input "Grade 60 - Lana Yellow (J7150)"
click at [605, 369] on select "Grade 60 - Lana Bright Blue (JE245) Grade 60 - Lana Sand (H9447) Grade 60 - Lan…" at bounding box center [597, 368] width 369 height 17
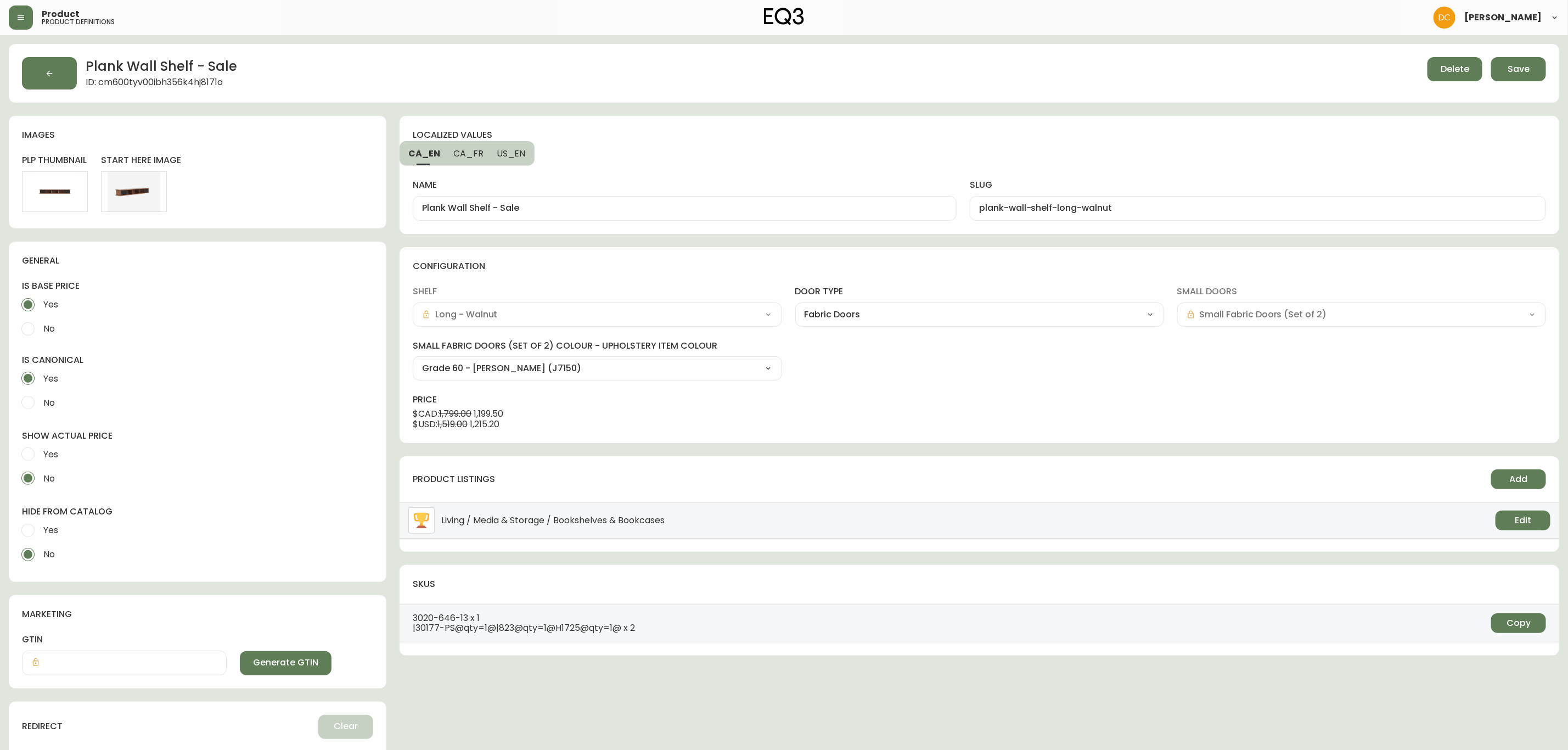
select select "H9447"
click at [413, 361] on select "Grade 60 - Lana Bright Blue (JE245) Grade 60 - Lana Sand (H9447) Grade 60 - Lan…" at bounding box center [597, 368] width 369 height 17
type input "Grade 60 - Lana Sand (H9447)"
click at [1514, 74] on span "Save" at bounding box center [1519, 69] width 22 height 12
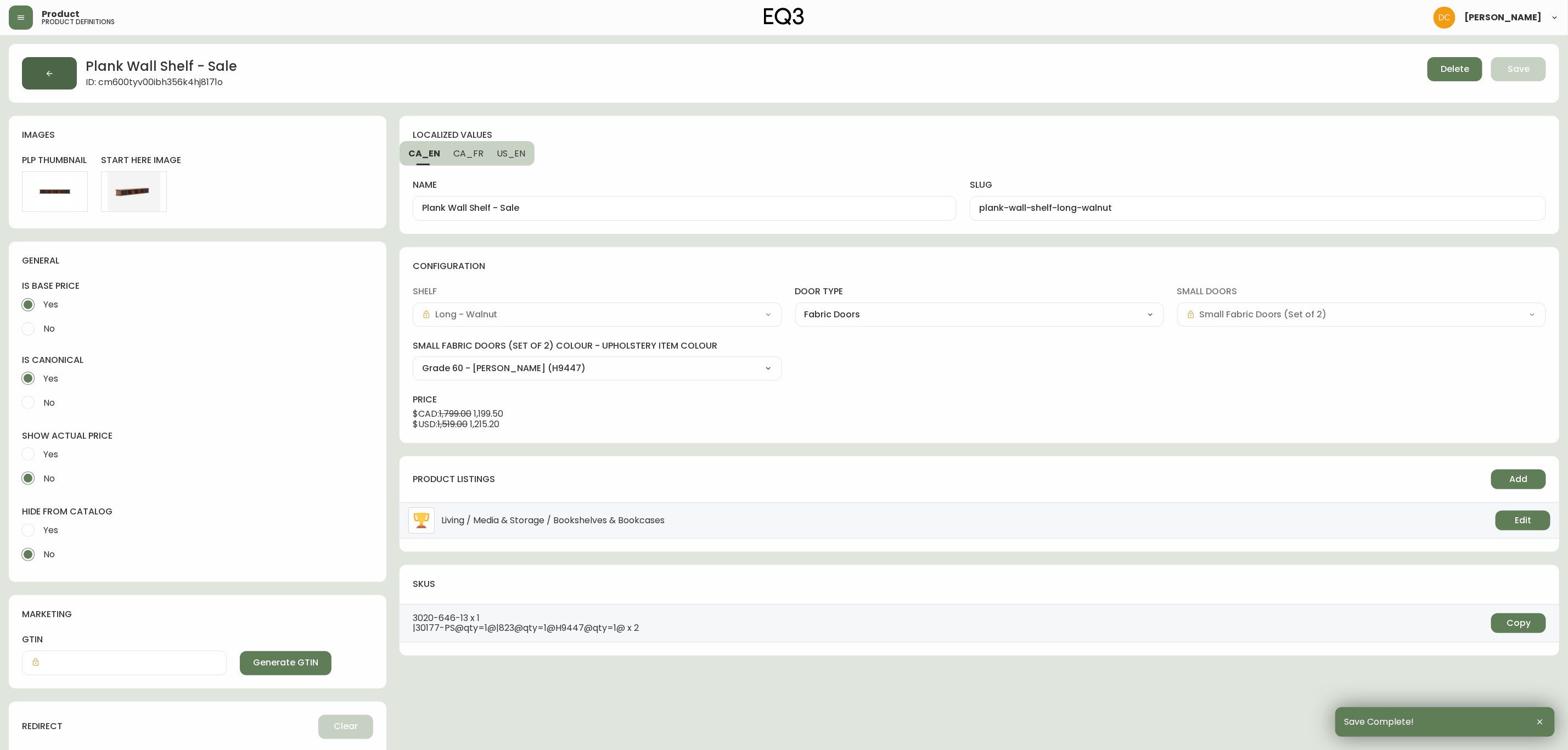
click at [55, 73] on button "button" at bounding box center [50, 72] width 55 height 32
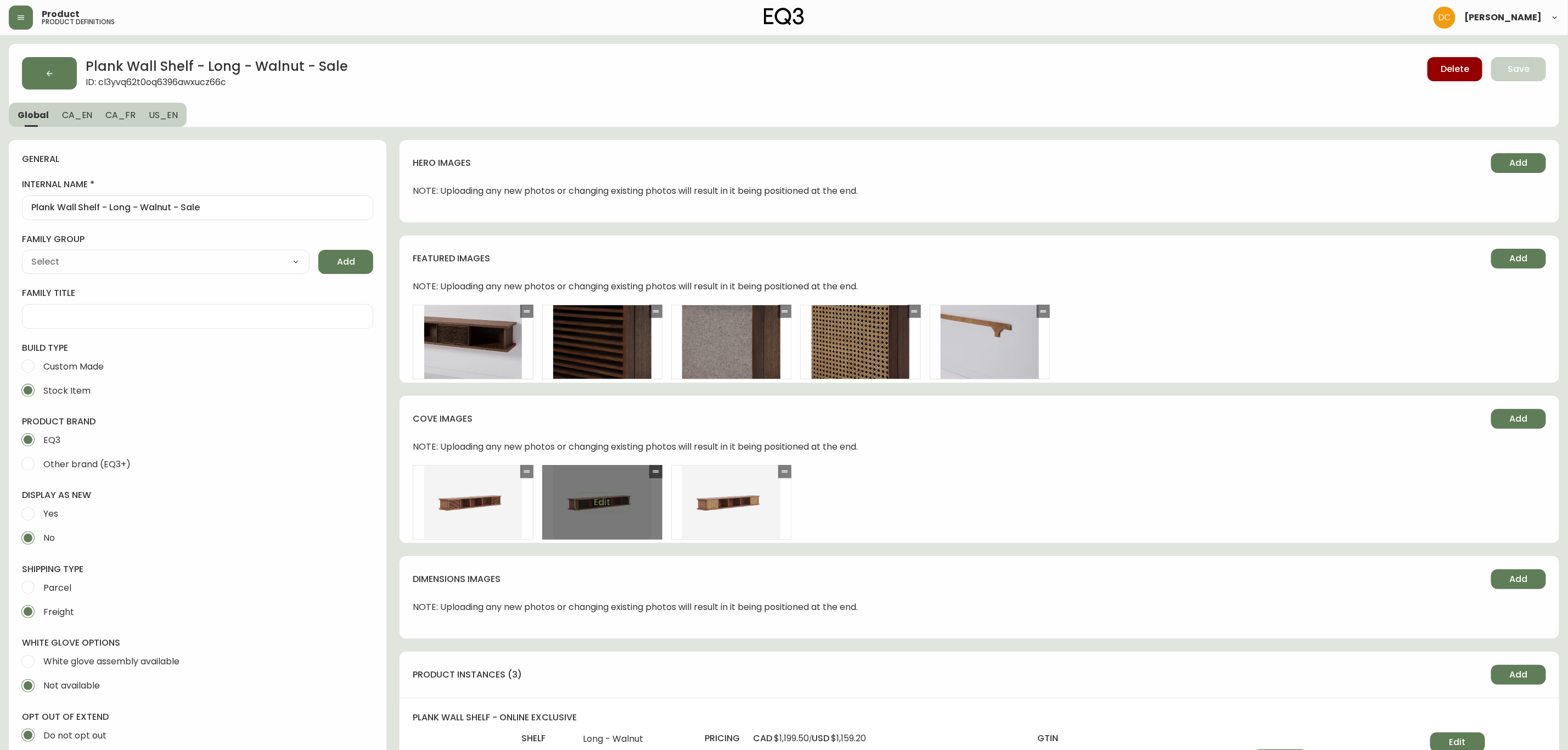
type input "EQ3"
type input "Furniture > Shelving > Wall Shelves & Ledges"
type input "Casegood_Wood_Dust"
select select "cjyt4m5lw0000pt749bx6gh7n"
select select "cld0ddzul13ch011848so0rd3"
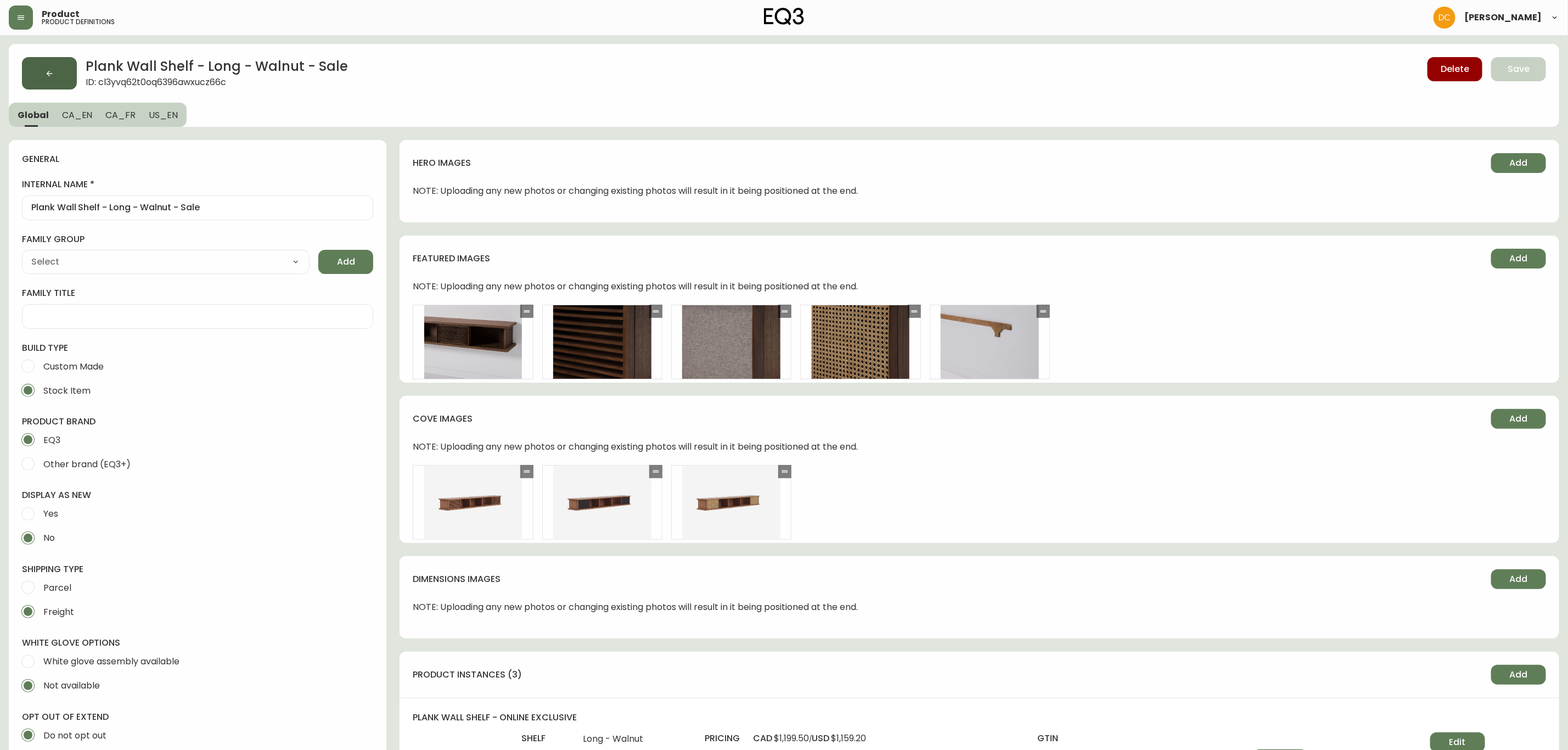
click at [56, 75] on button "button" at bounding box center [50, 72] width 55 height 32
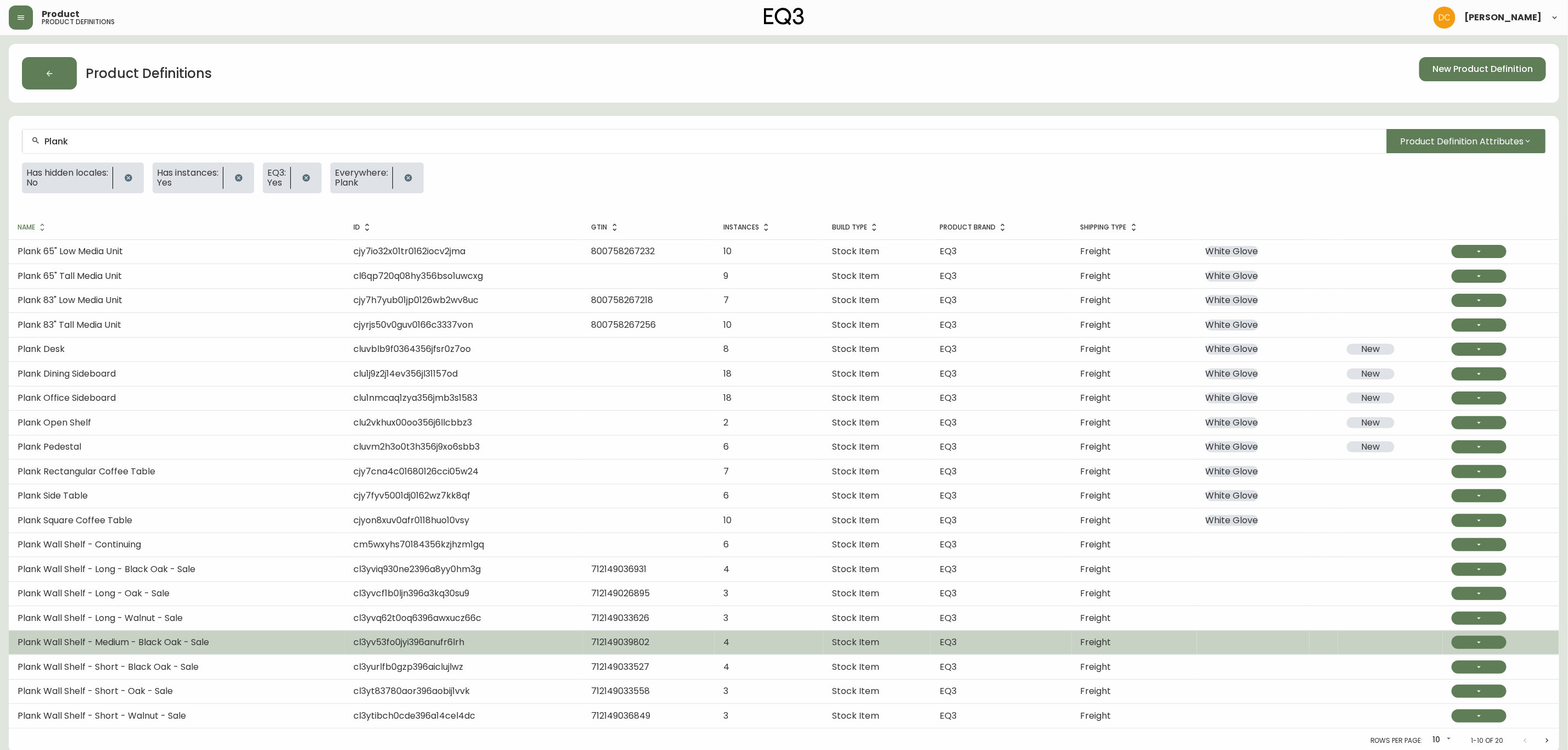
scroll to position [6, 0]
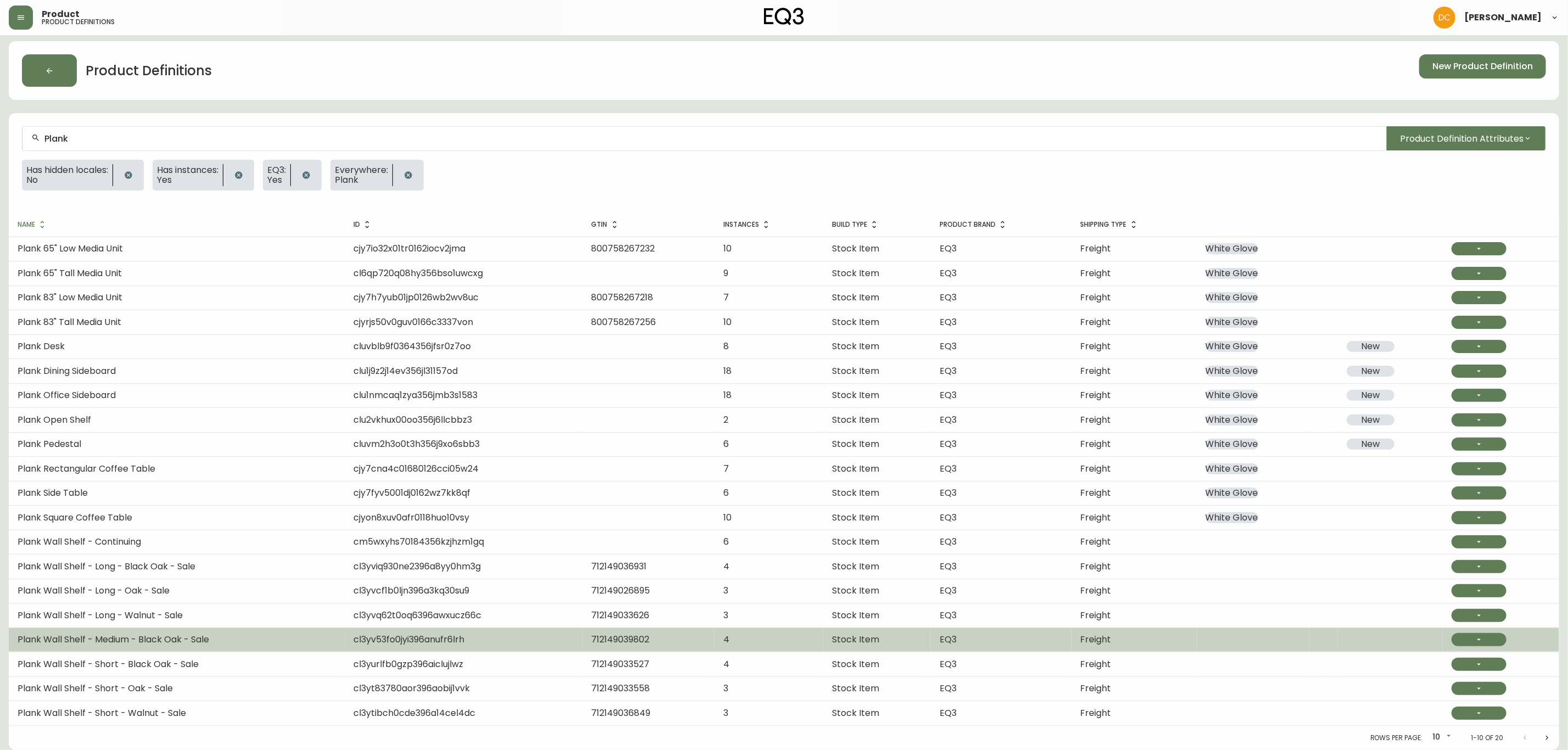
click at [198, 640] on span "Plank Wall Shelf - Medium - Black Oak - Sale" at bounding box center [113, 639] width 191 height 13
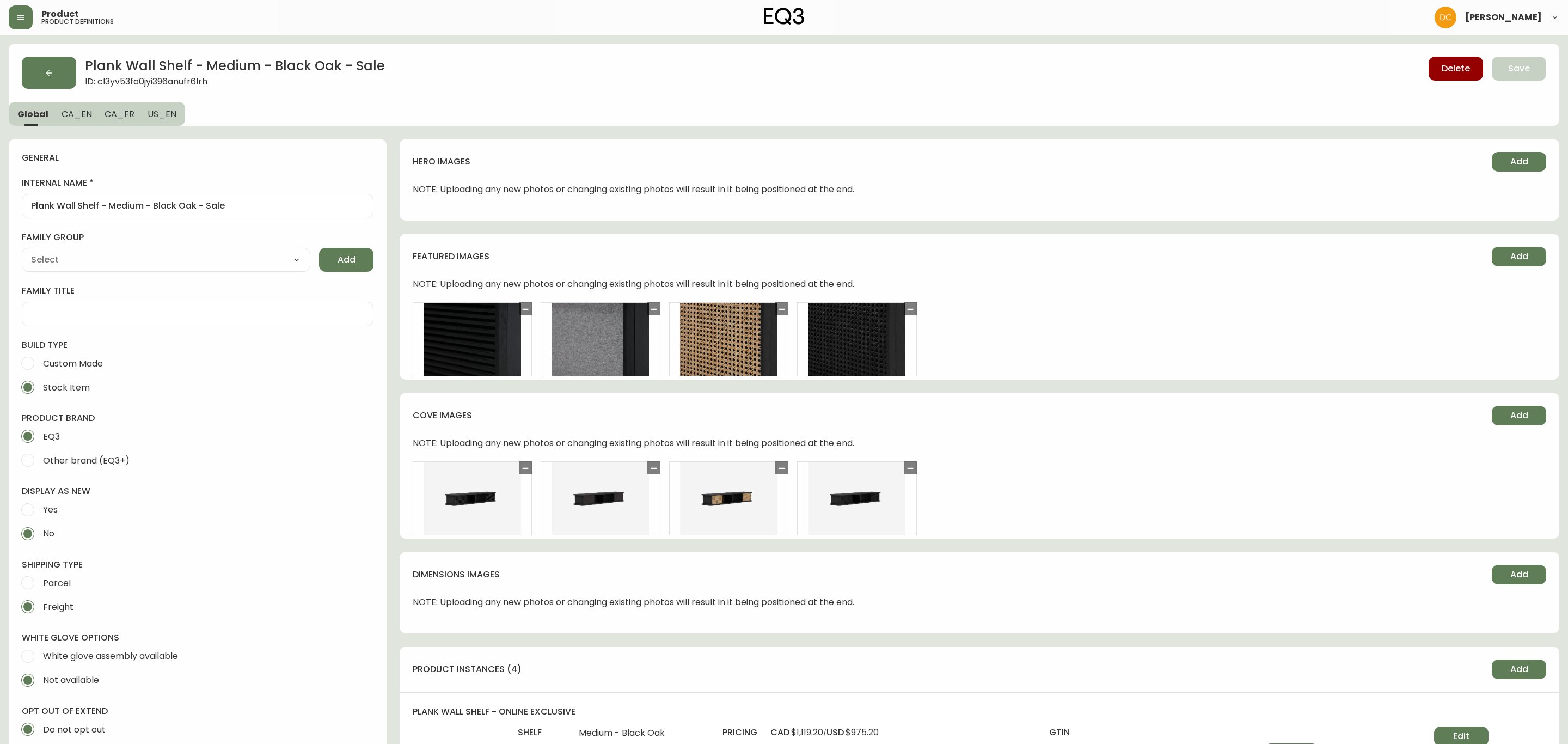
type input "EQ3"
type input "Furniture > Shelving > Wall Shelves & Ledges"
type input "Casegood_Wood_Dust"
select select "cjyt4m5lw0000pt749bx6gh7n"
select select "cld0ddzul13ch011848so0rd3"
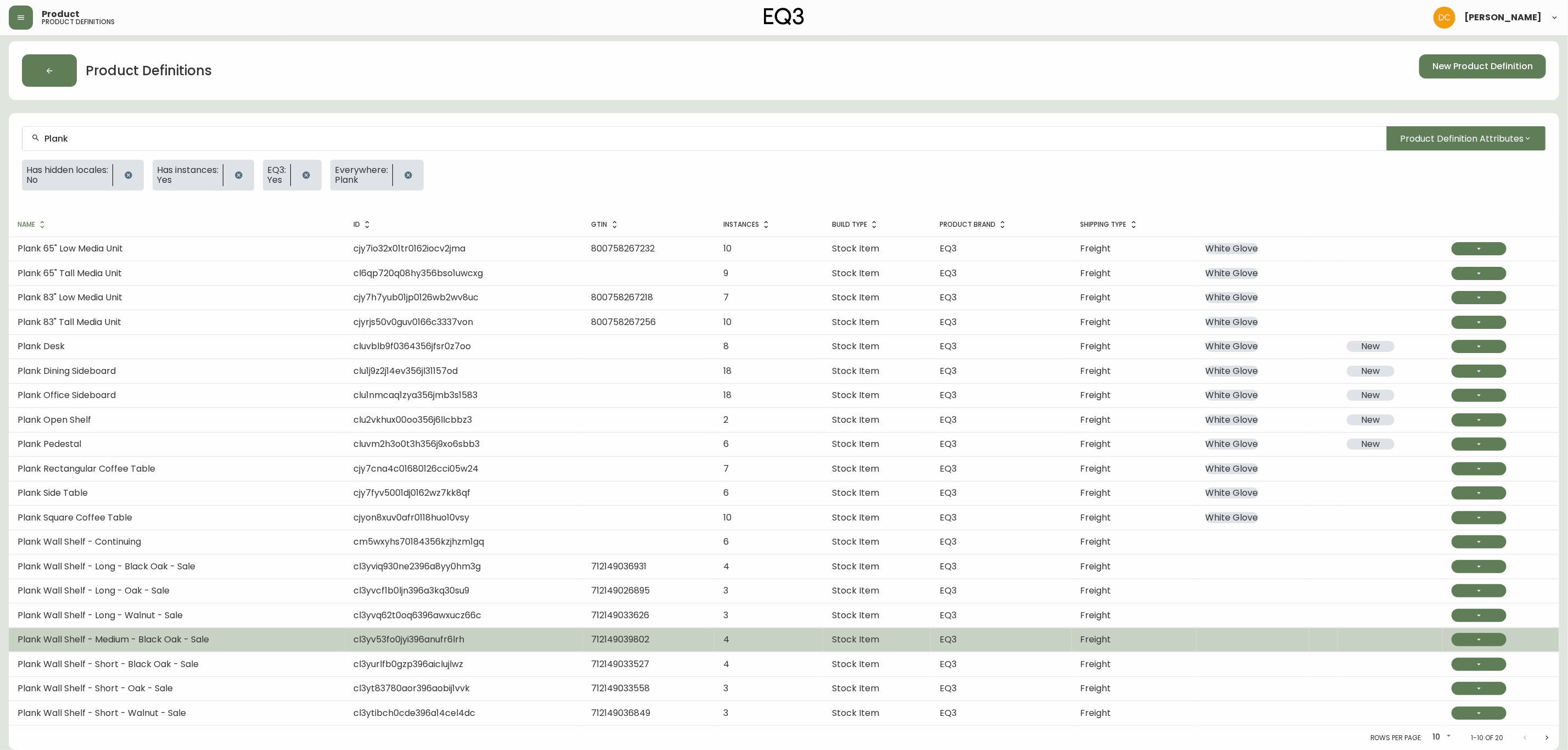
scroll to position [6, 0]
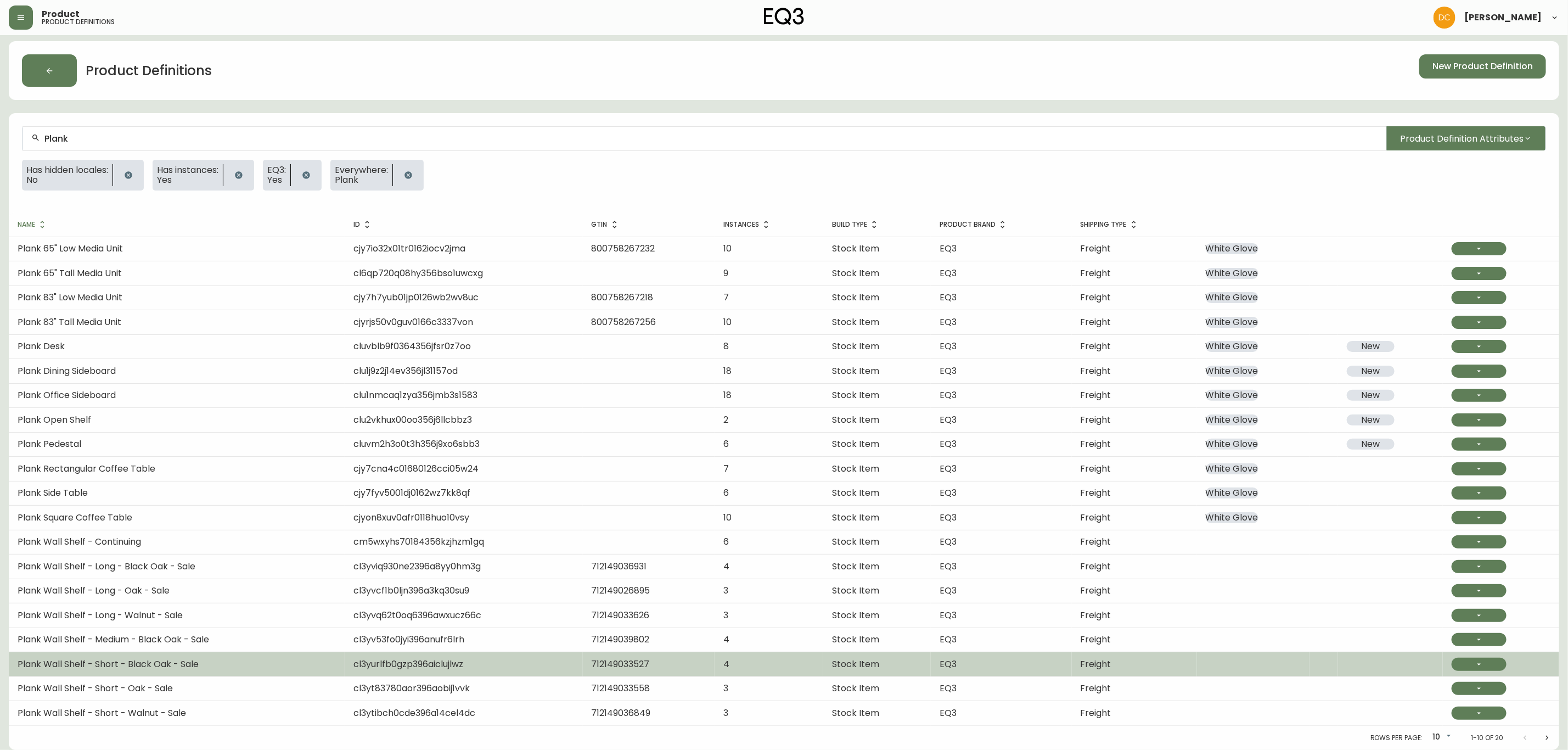
click at [160, 658] on span "Plank Wall Shelf - Short - Black Oak - Sale" at bounding box center [108, 664] width 181 height 13
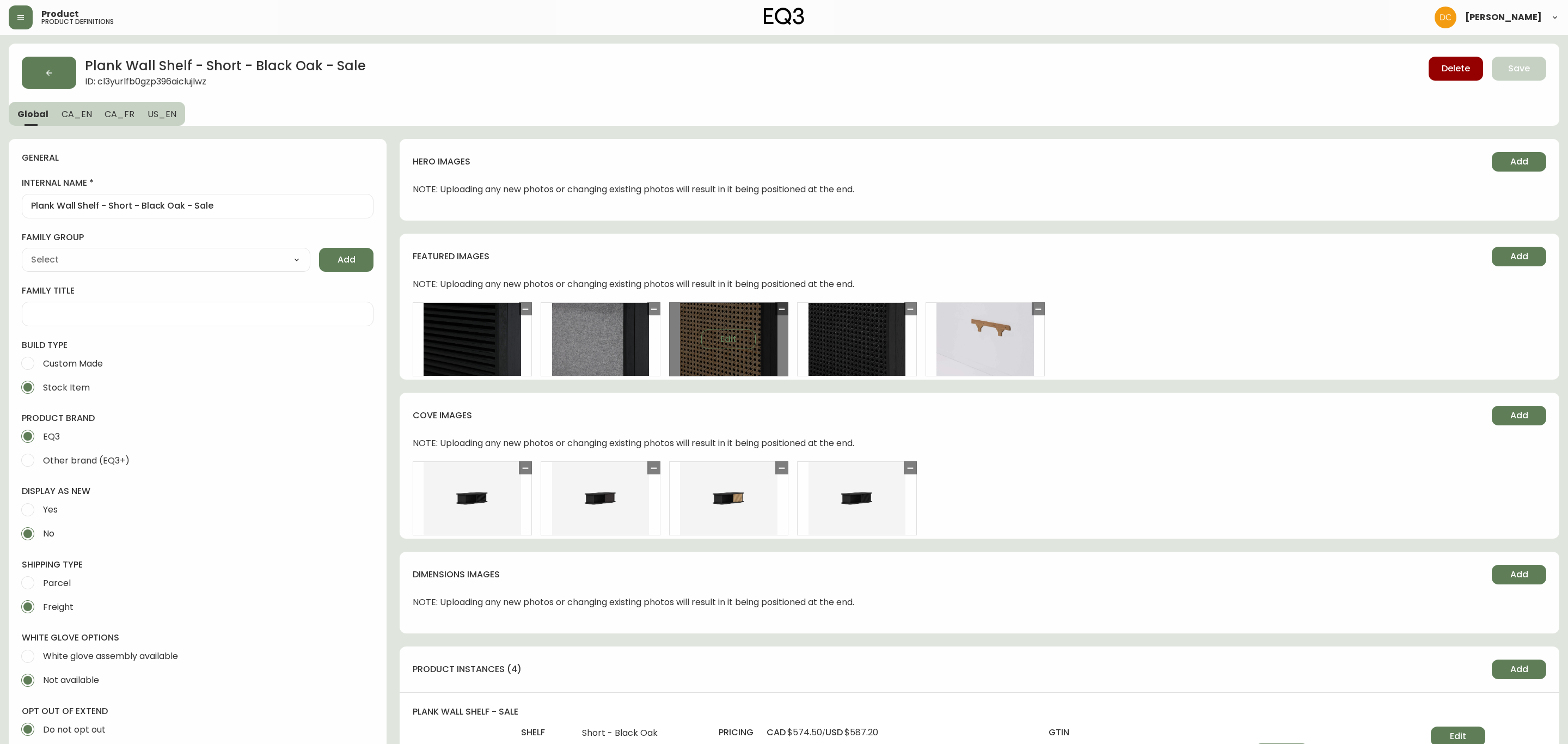
type input "EQ3"
type input "Furniture > Shelving > Wall Shelves & Ledges"
type input "Casegood_Wood_Dust"
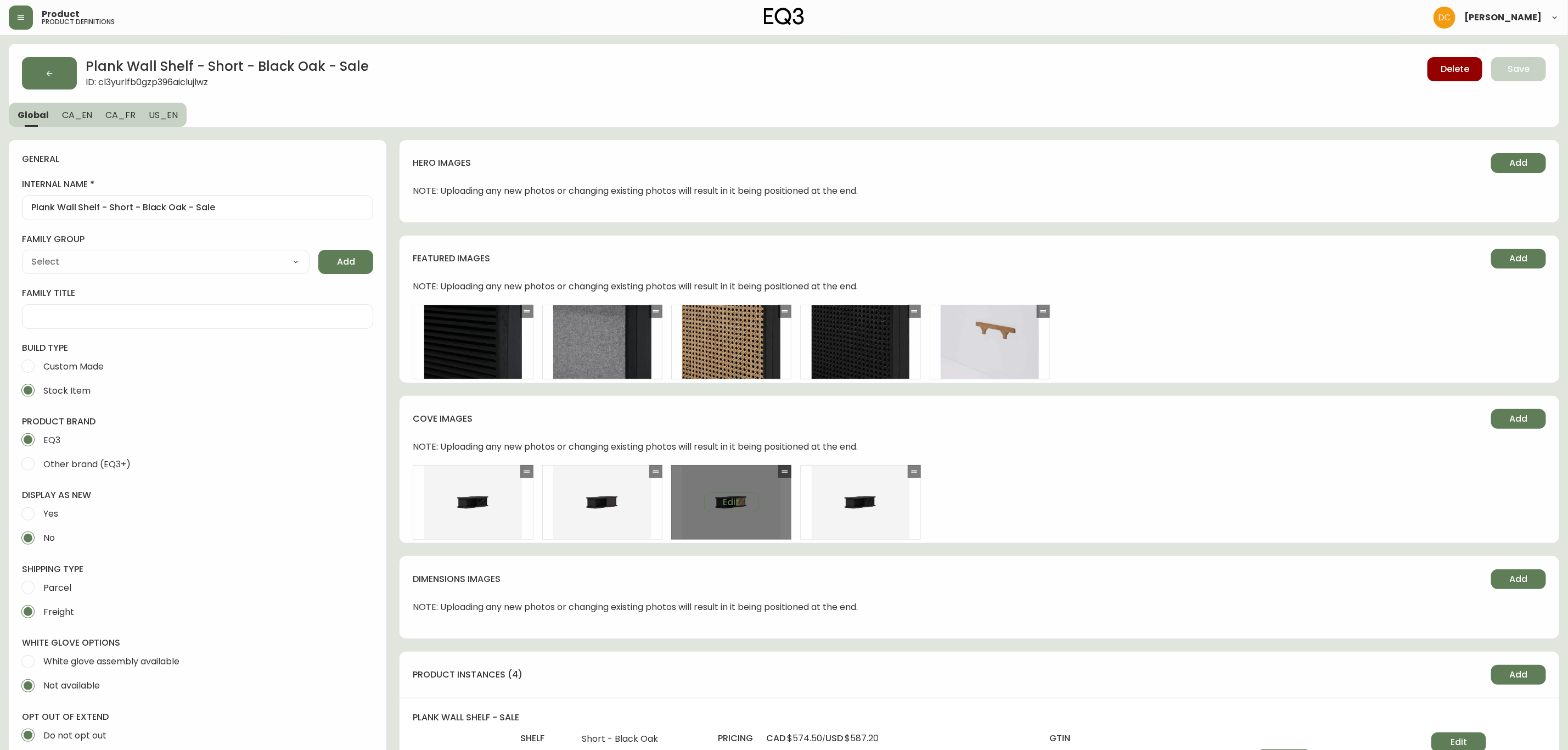
select select "cjyt4m5lw0000pt749bx6gh7n"
select select "cld0ddzul13ch011848so0rd3"
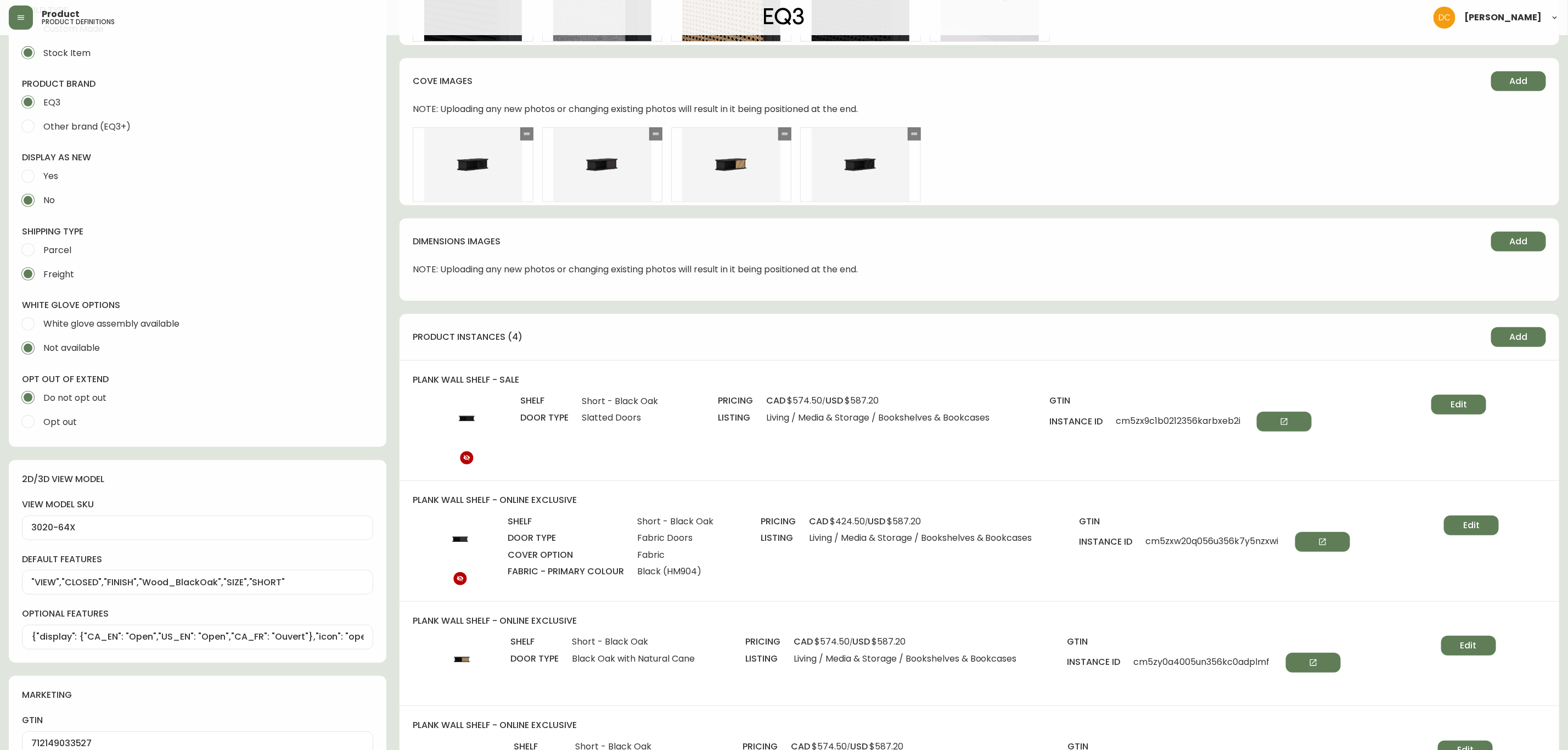
scroll to position [82, 0]
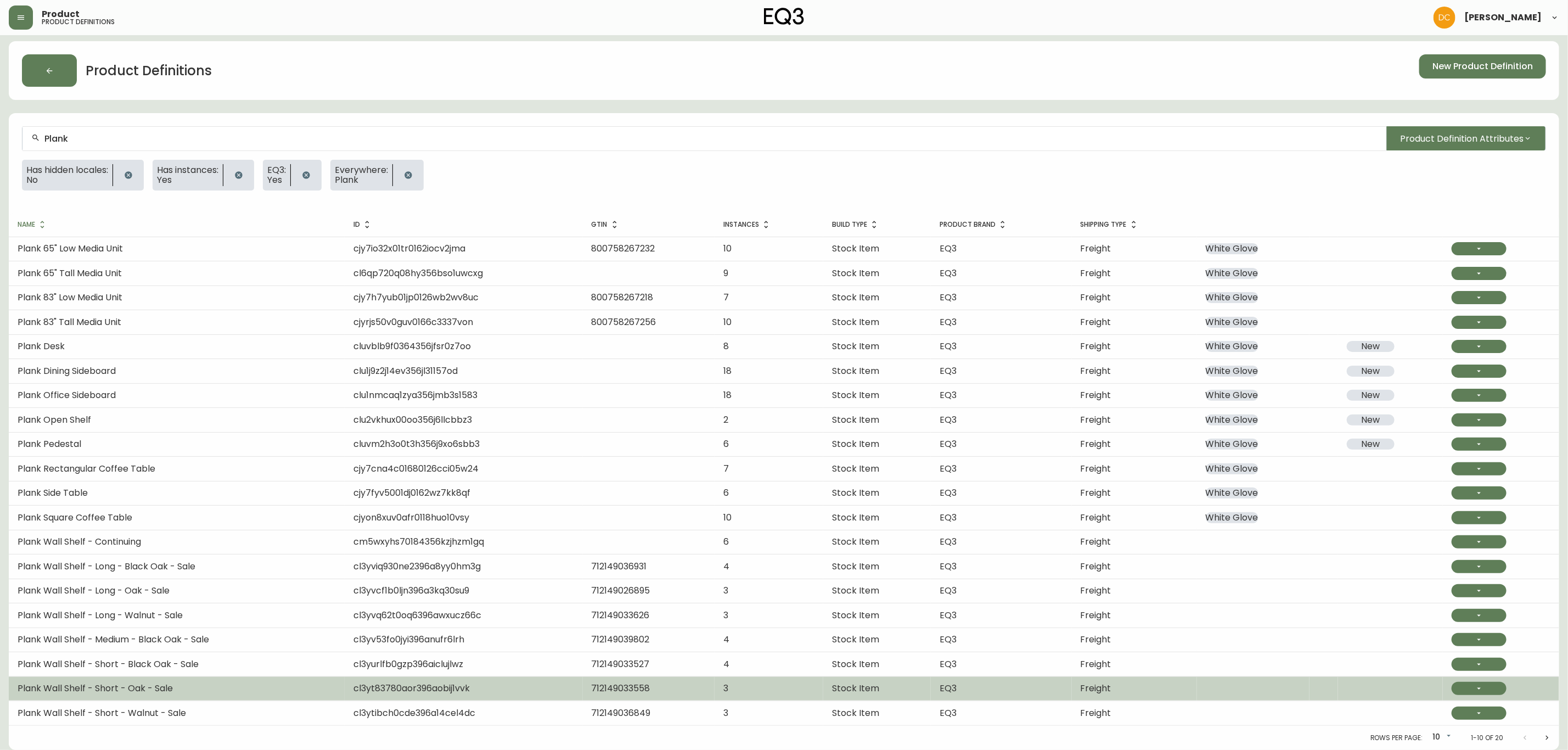
scroll to position [6, 0]
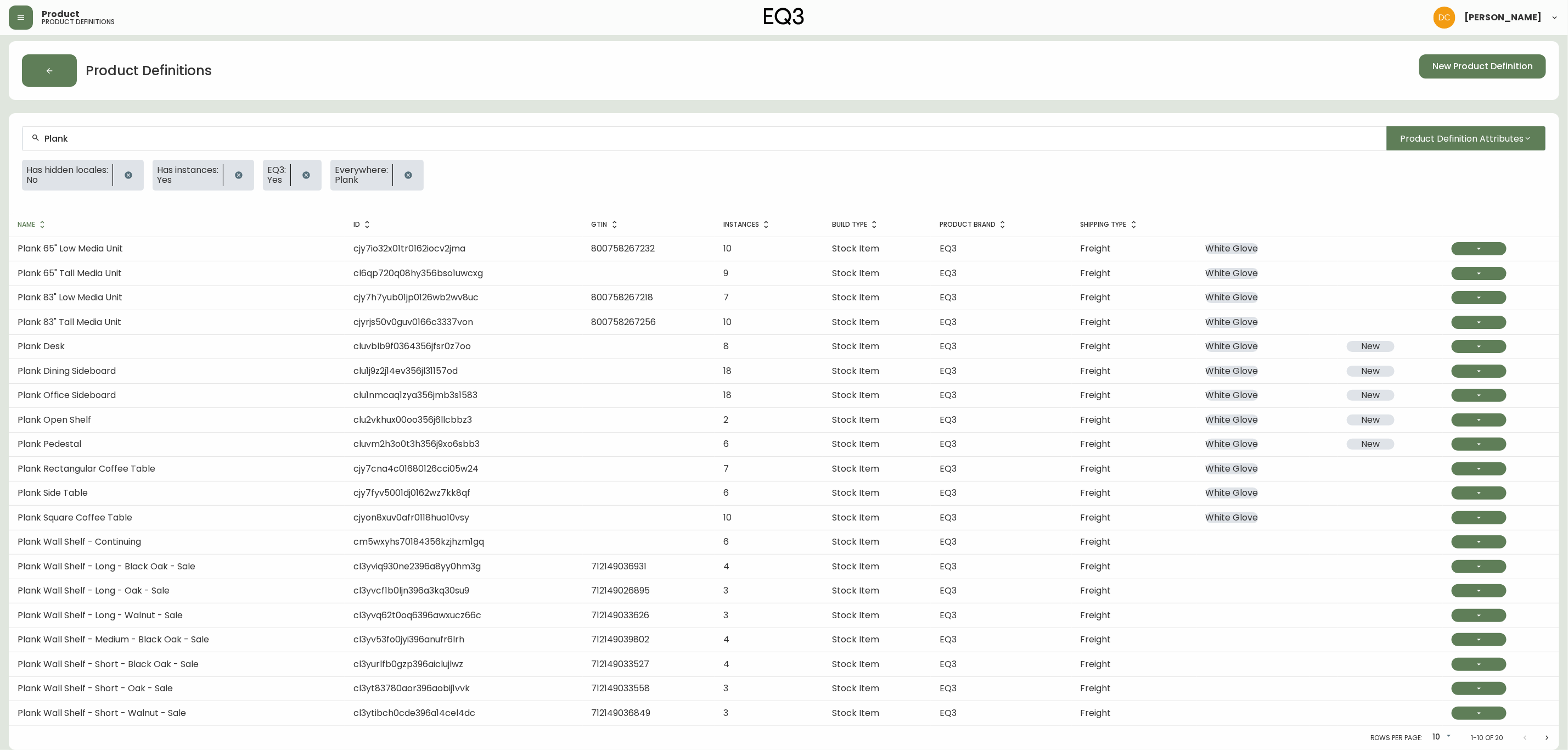
click at [193, 683] on td "Plank Wall Shelf - Short - Oak - Sale" at bounding box center [176, 688] width 336 height 24
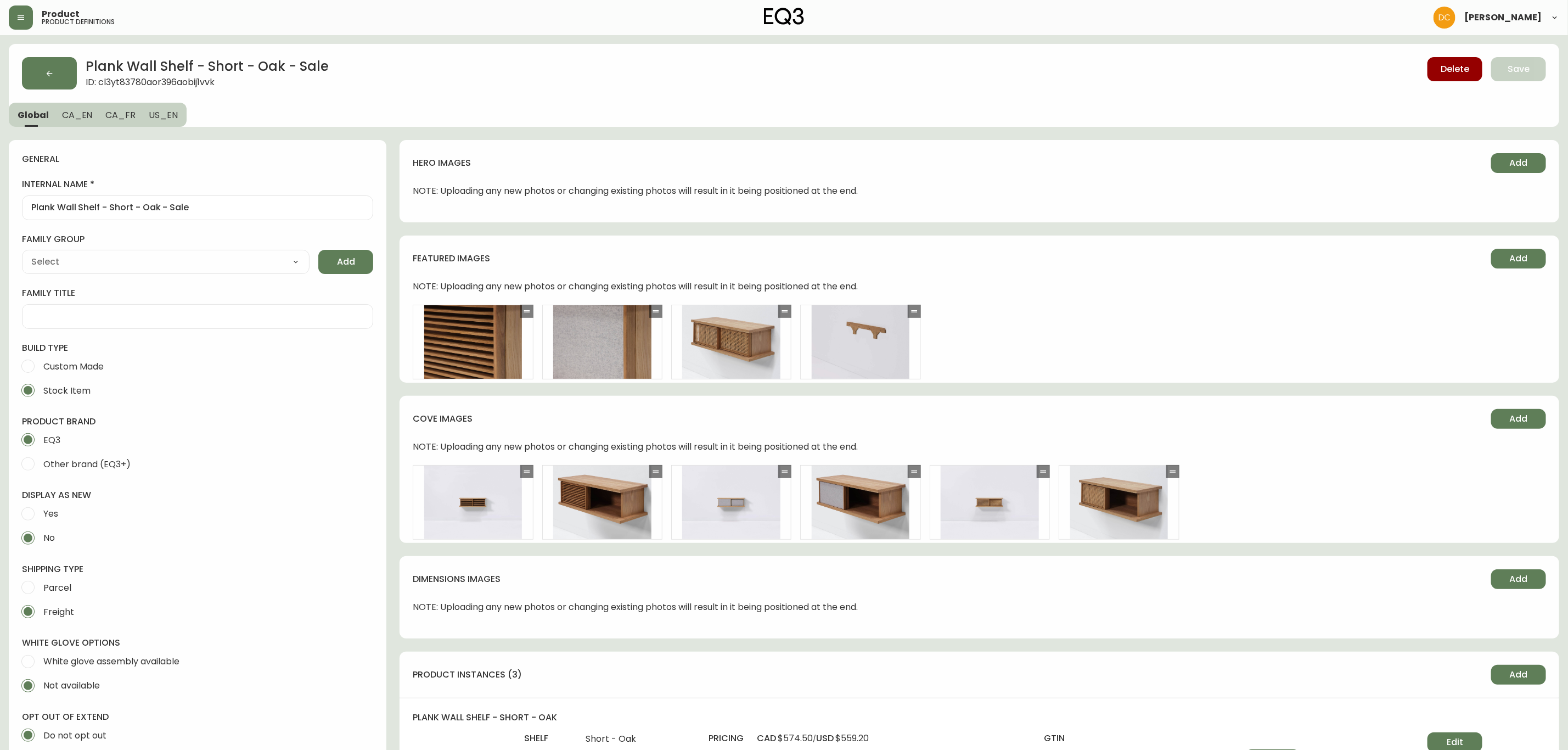
type input "EQ3"
type input "Furniture > Shelving > Wall Shelves & Ledges"
type input "Casegood_Wood_Dust"
select select "cjyt4m5lw0000pt749bx6gh7n"
select select "cld0ddzul13ch011848so0rd3"
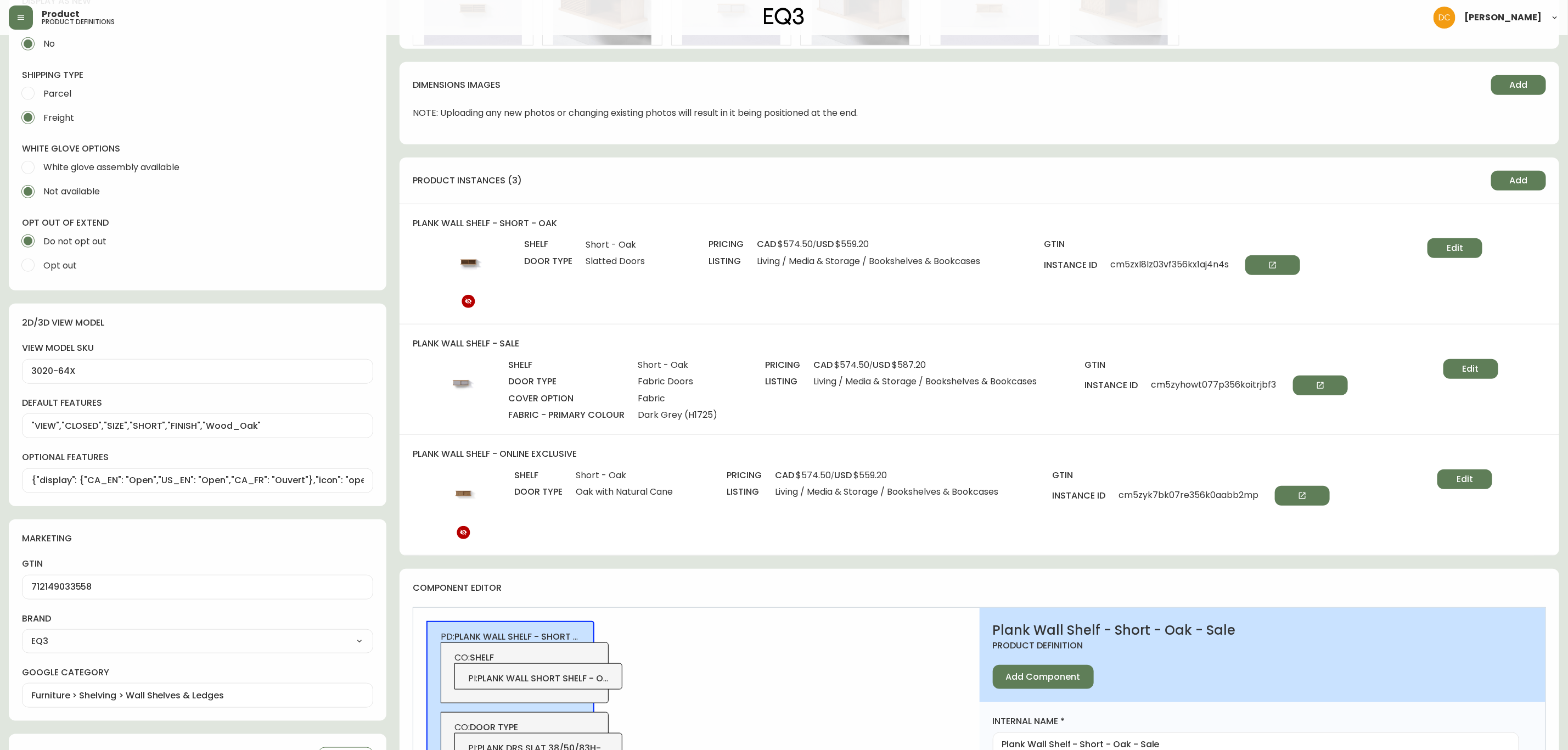
drag, startPoint x: 1477, startPoint y: 365, endPoint x: 1472, endPoint y: 369, distance: 6.4
click at [1473, 370] on span "Edit" at bounding box center [1470, 368] width 17 height 12
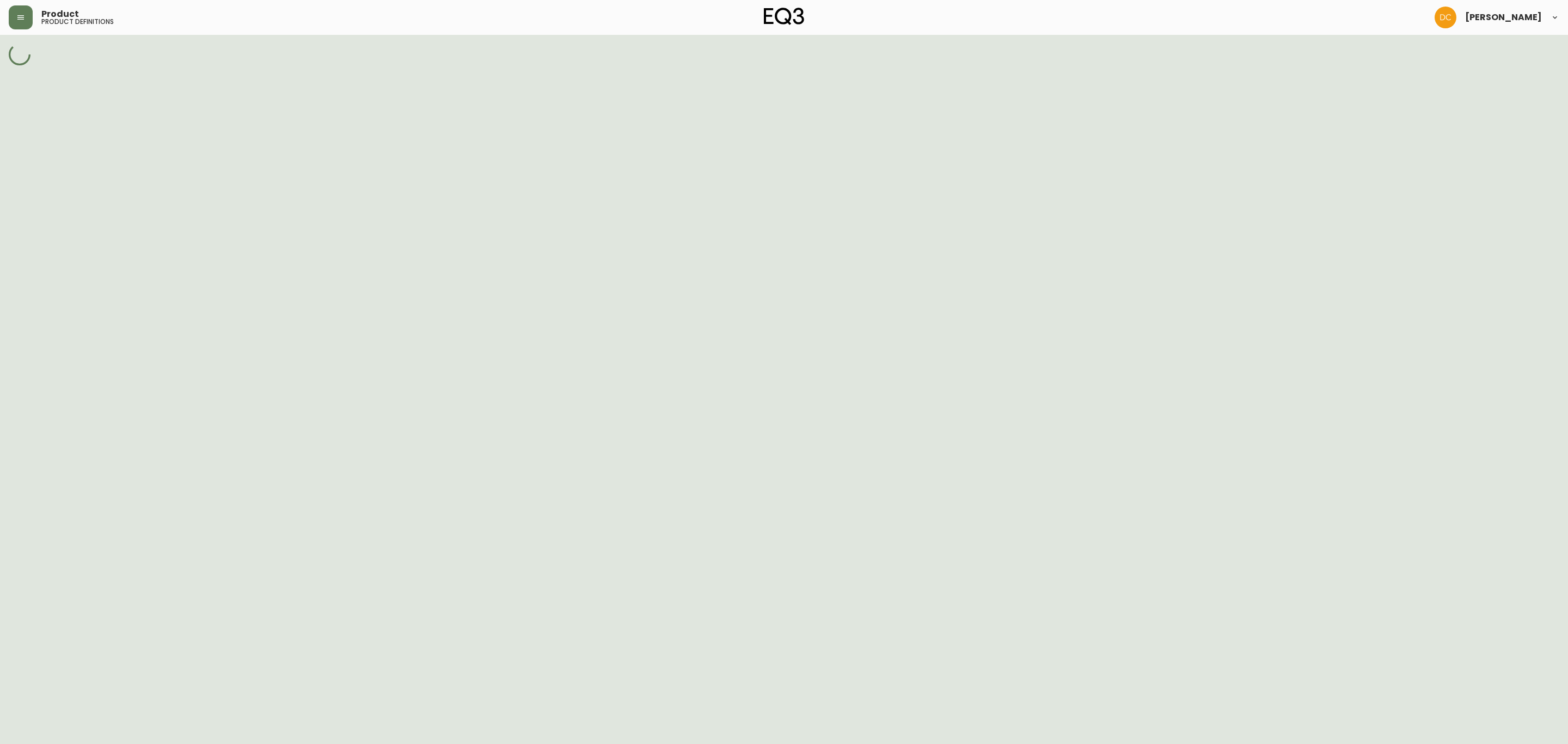
select select "cl3ytf1yy0bn8396aqy2zux7g"
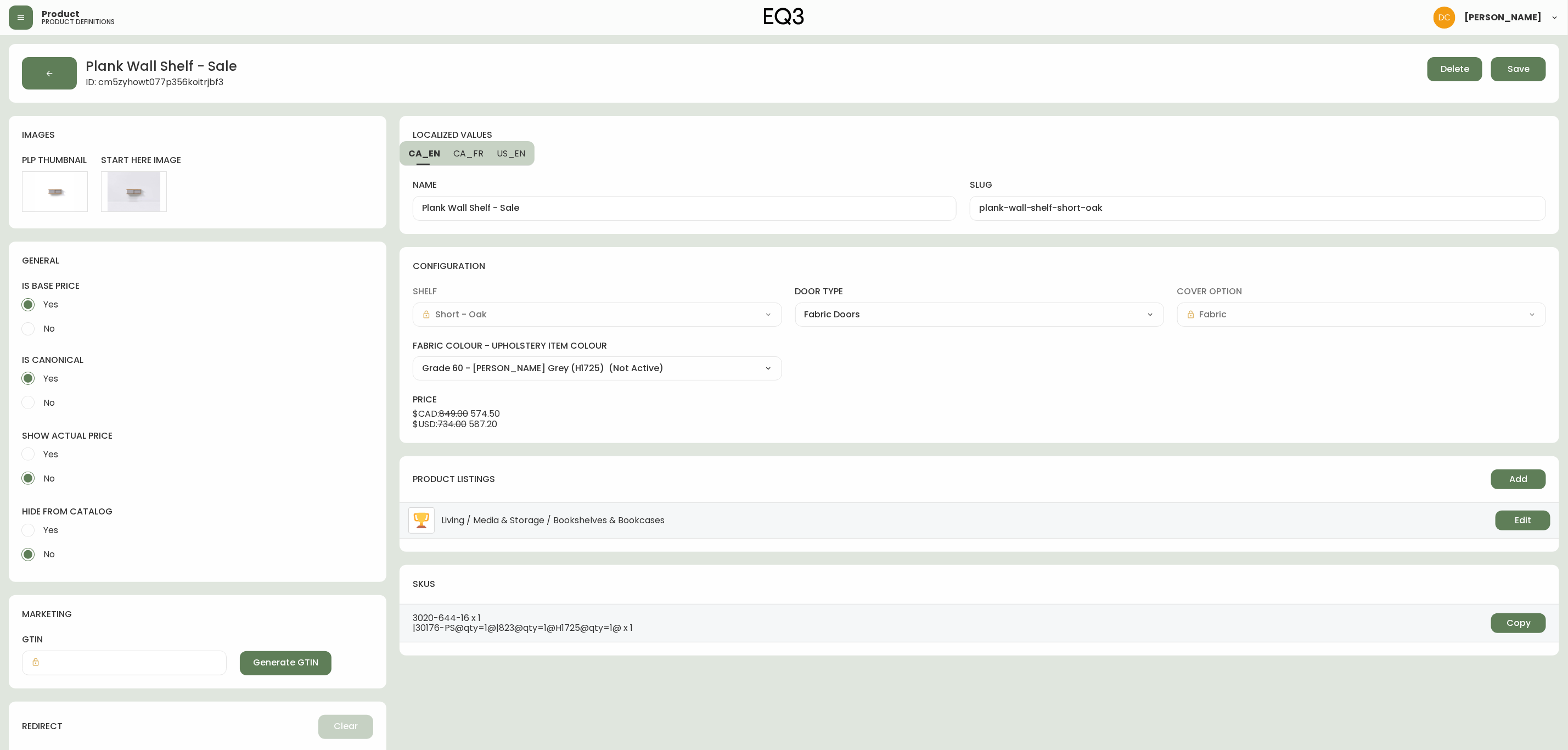
click at [672, 377] on select "Grade 60 - Lana Bright Blue (JE245) Grade 60 - Lana Sand (H9447) Grade 60 - Lan…" at bounding box center [597, 368] width 369 height 17
select select "H9447"
click at [413, 361] on select "Grade 60 - Lana Bright Blue (JE245) Grade 60 - Lana Sand (H9447) Grade 60 - Lan…" at bounding box center [597, 368] width 369 height 17
type input "Grade 60 - Lana Sand (H9447)"
click at [1523, 66] on span "Save" at bounding box center [1519, 69] width 22 height 12
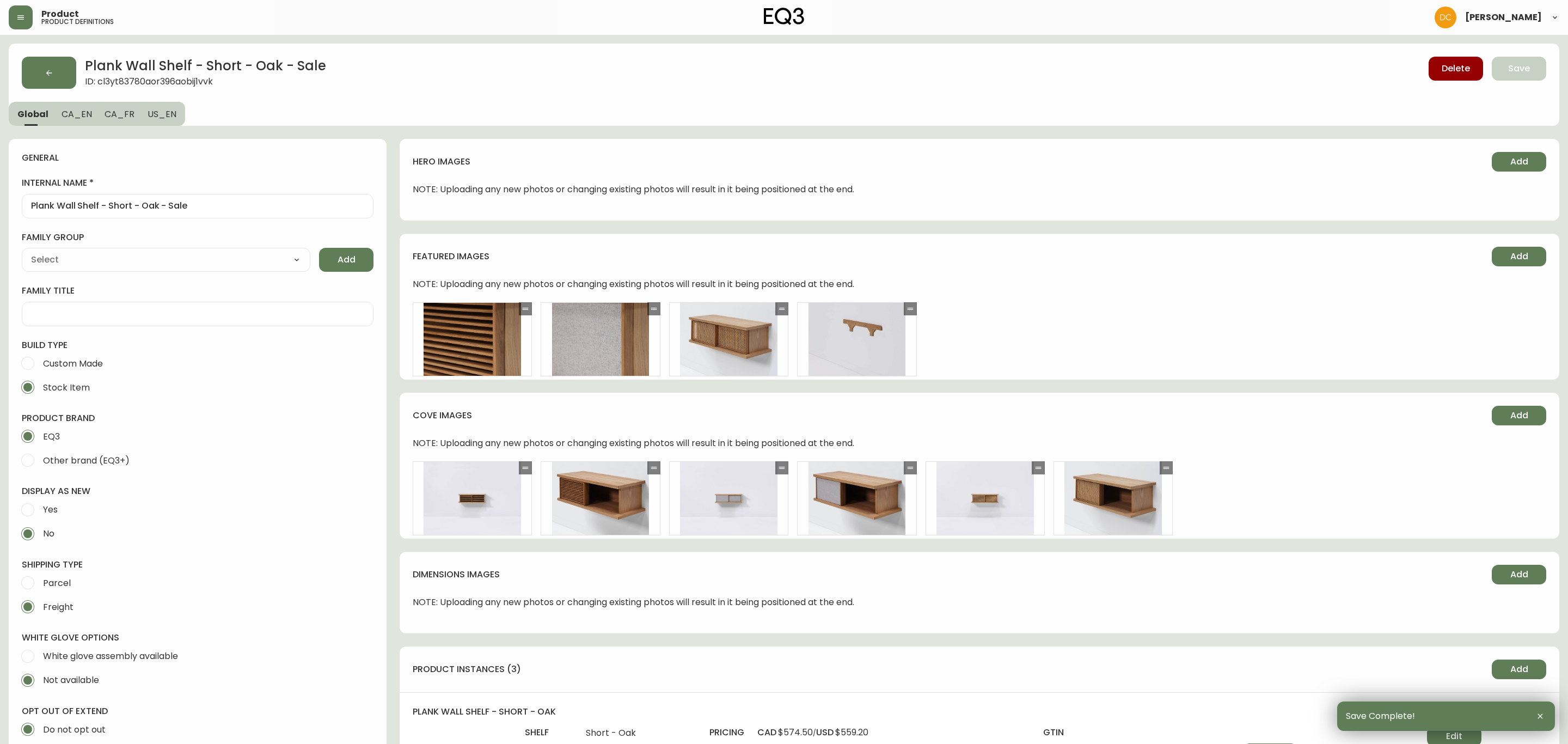
type input "Furniture > Shelving > Wall Shelves & Ledges"
type input "Casegood_Wood_Dust"
type input "EQ3"
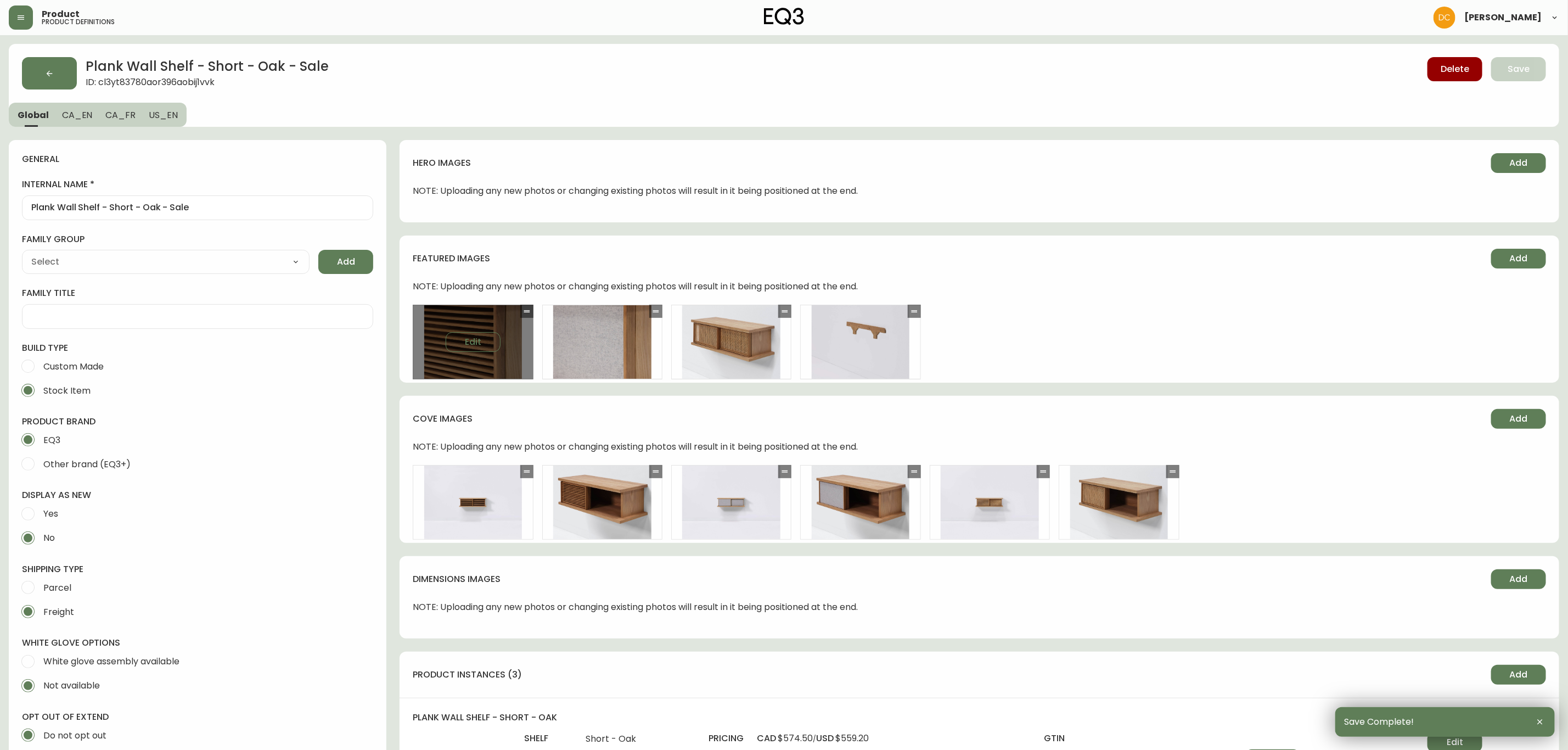
select select "cjyt4m5lw0000pt749bx6gh7n"
select select "cld0ddzul13ch011848so0rd3"
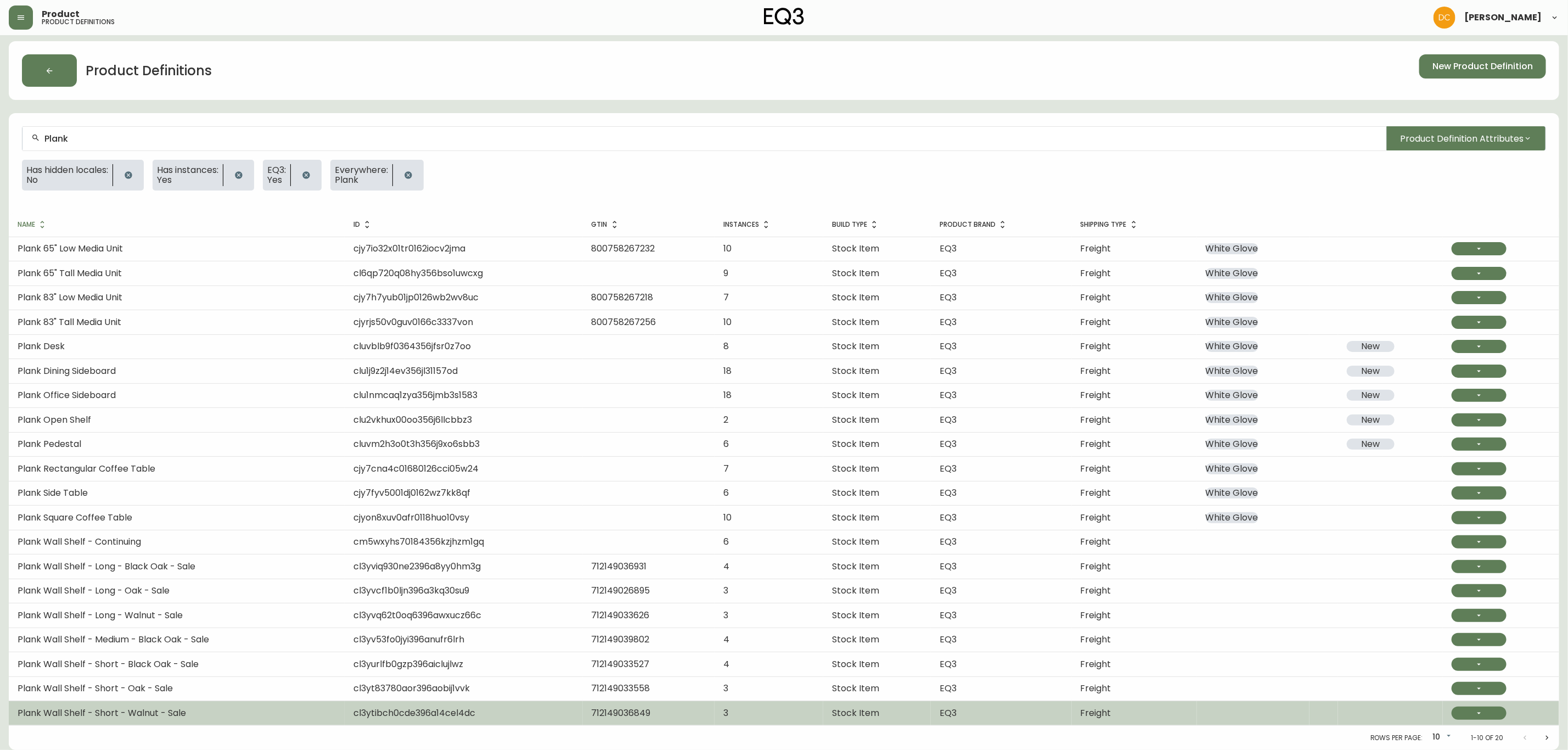
click at [247, 711] on td "Plank Wall Shelf - Short - Walnut - Sale" at bounding box center [176, 713] width 336 height 24
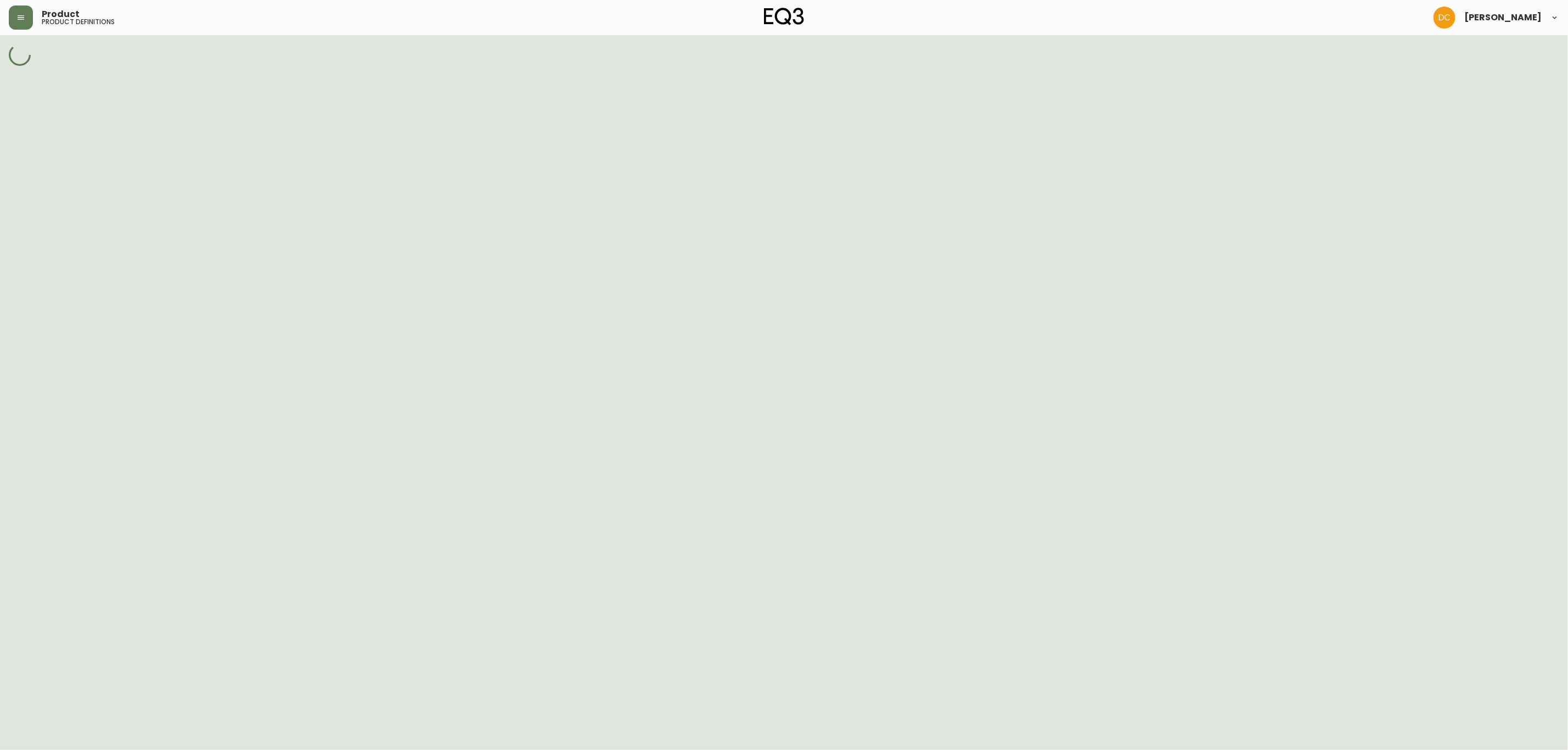
select select "cld0ddzul13ch011848so0rd3"
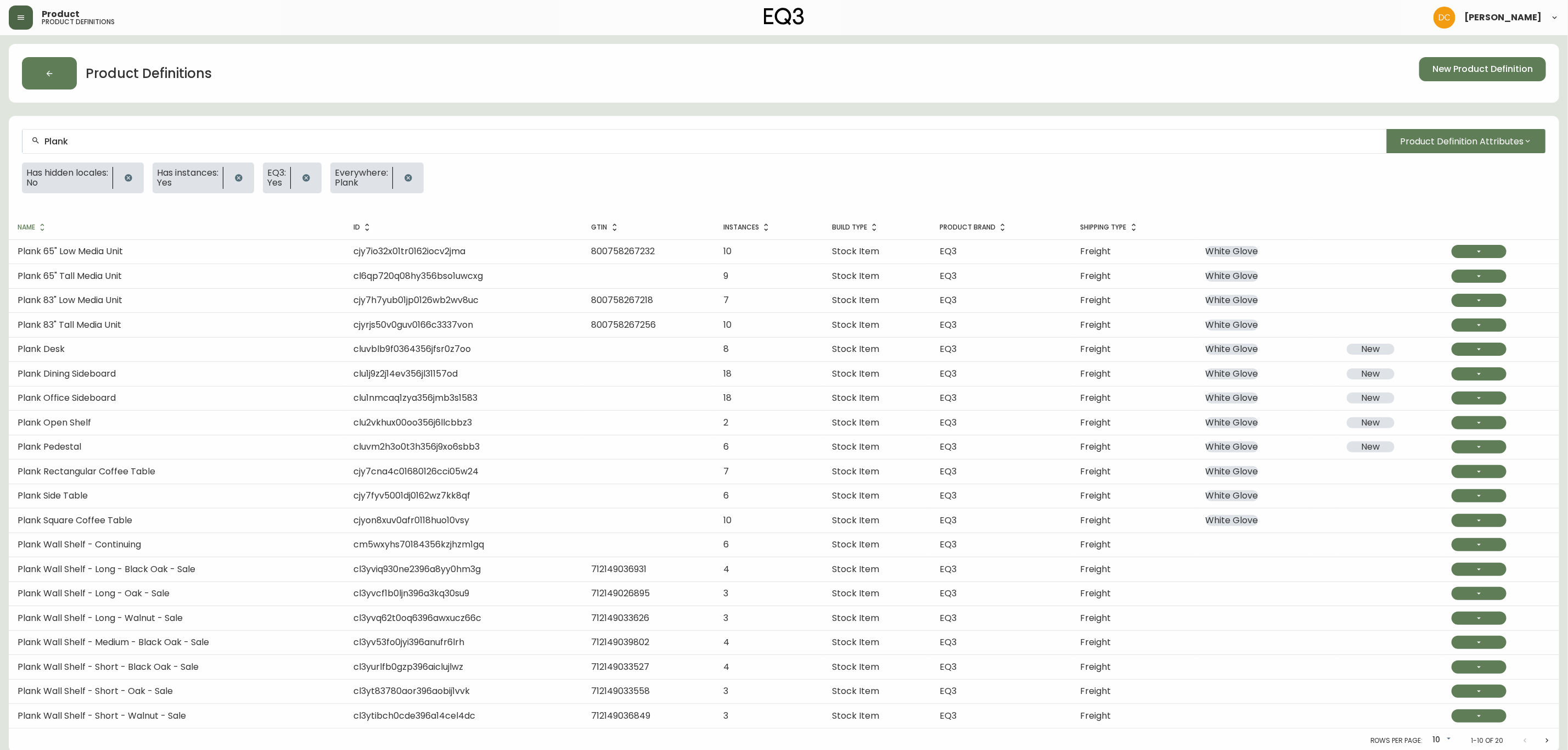
click at [13, 21] on button "button" at bounding box center [20, 17] width 24 height 24
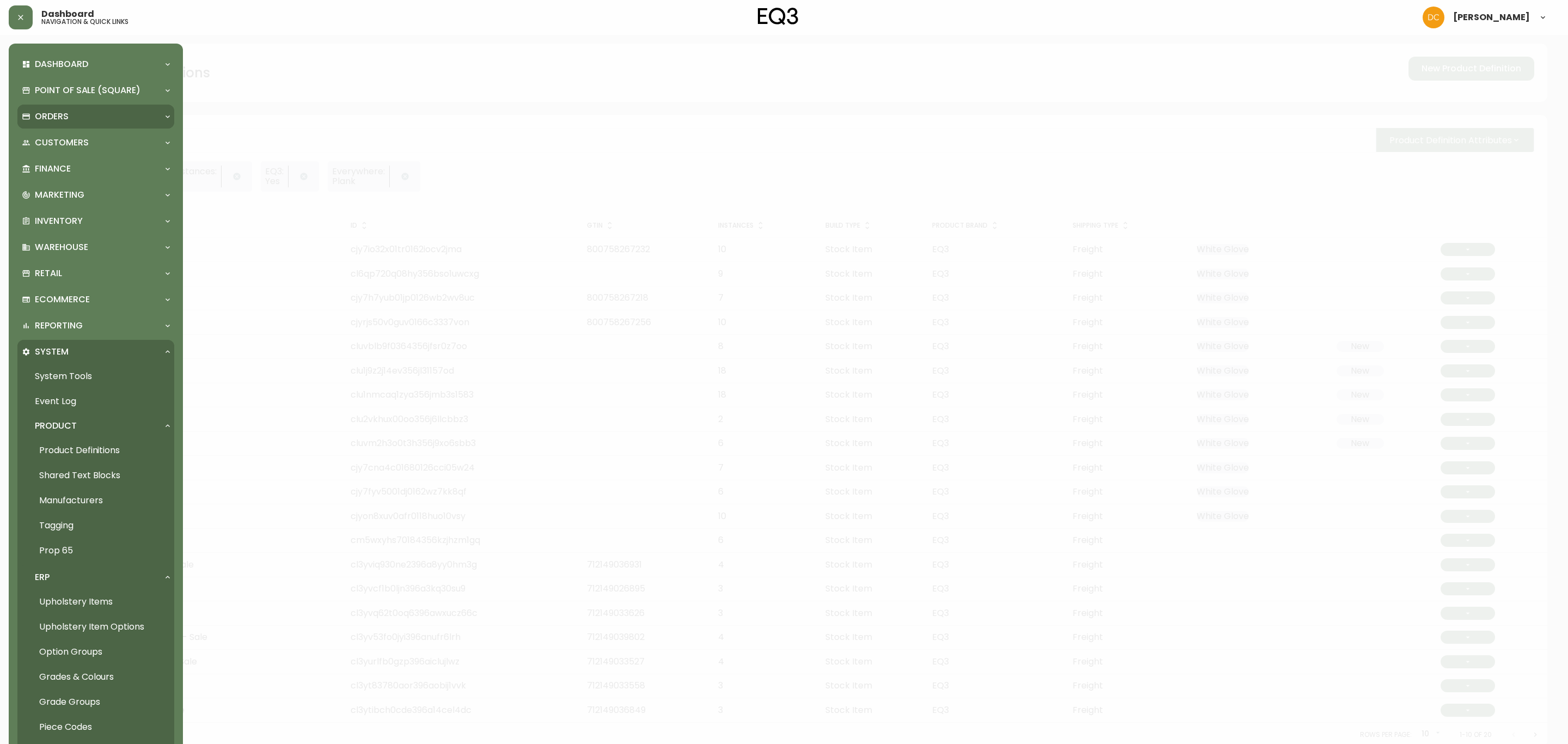
click at [97, 107] on div "Orders" at bounding box center [95, 116] width 157 height 24
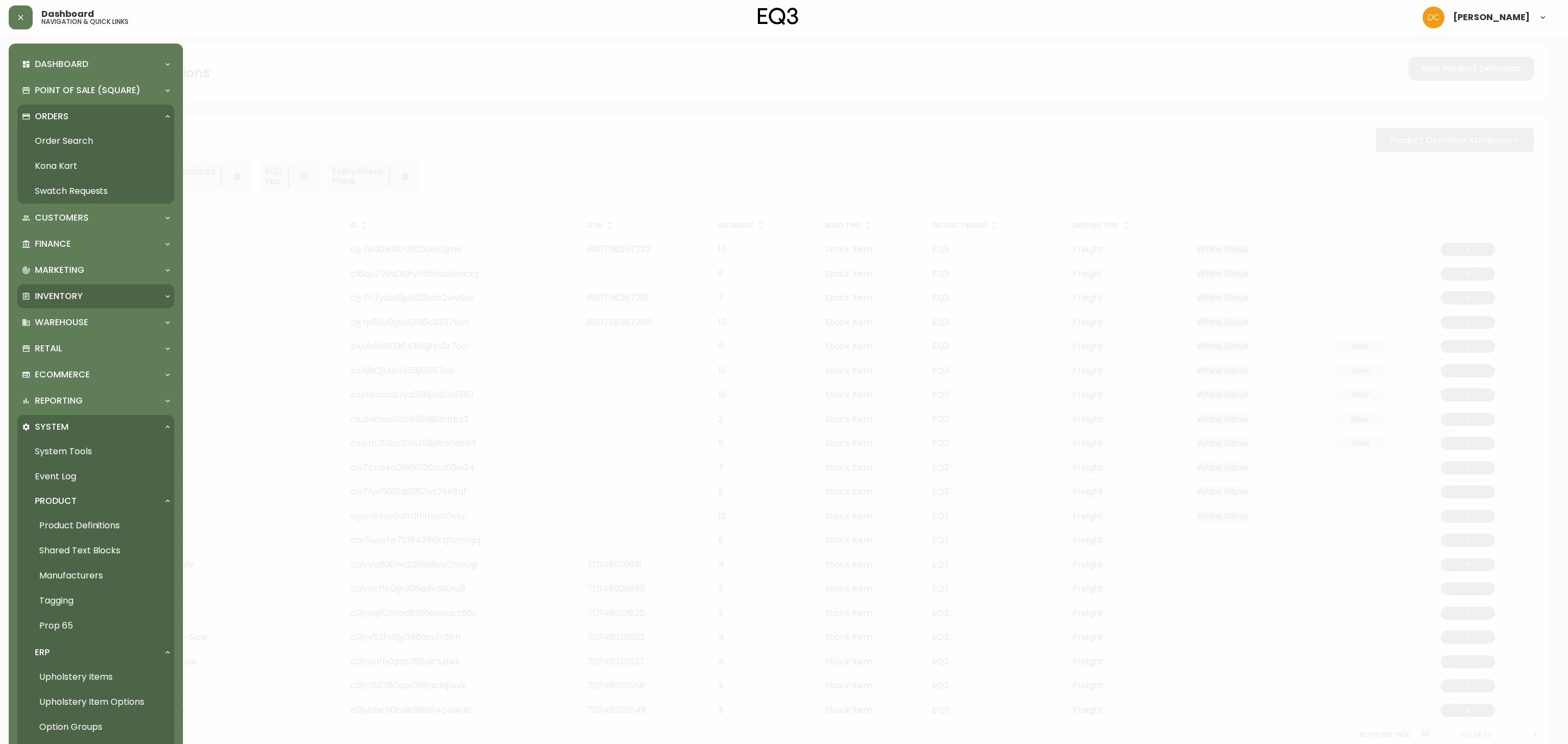
click at [100, 301] on div "Inventory" at bounding box center [91, 295] width 138 height 12
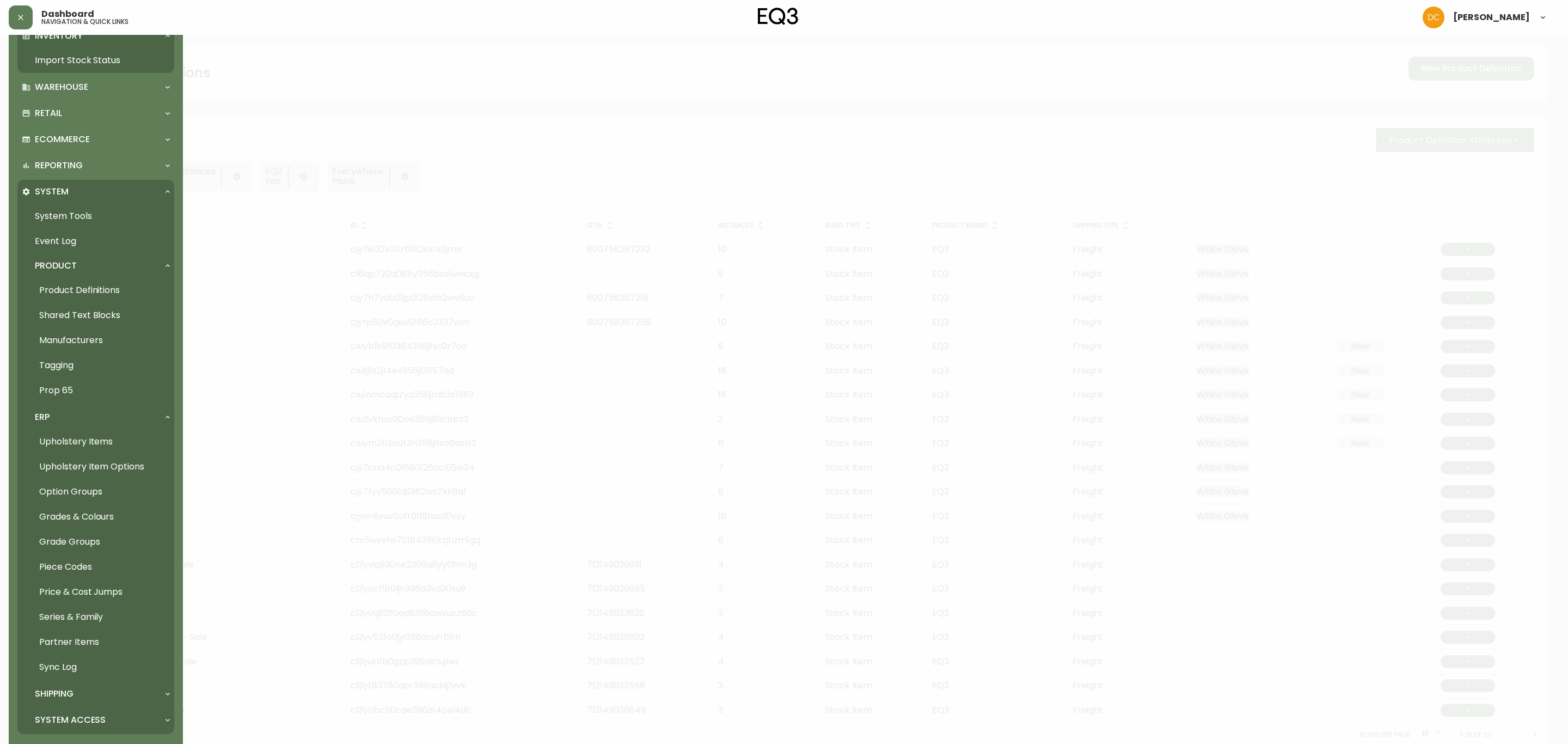
scroll to position [163, 0]
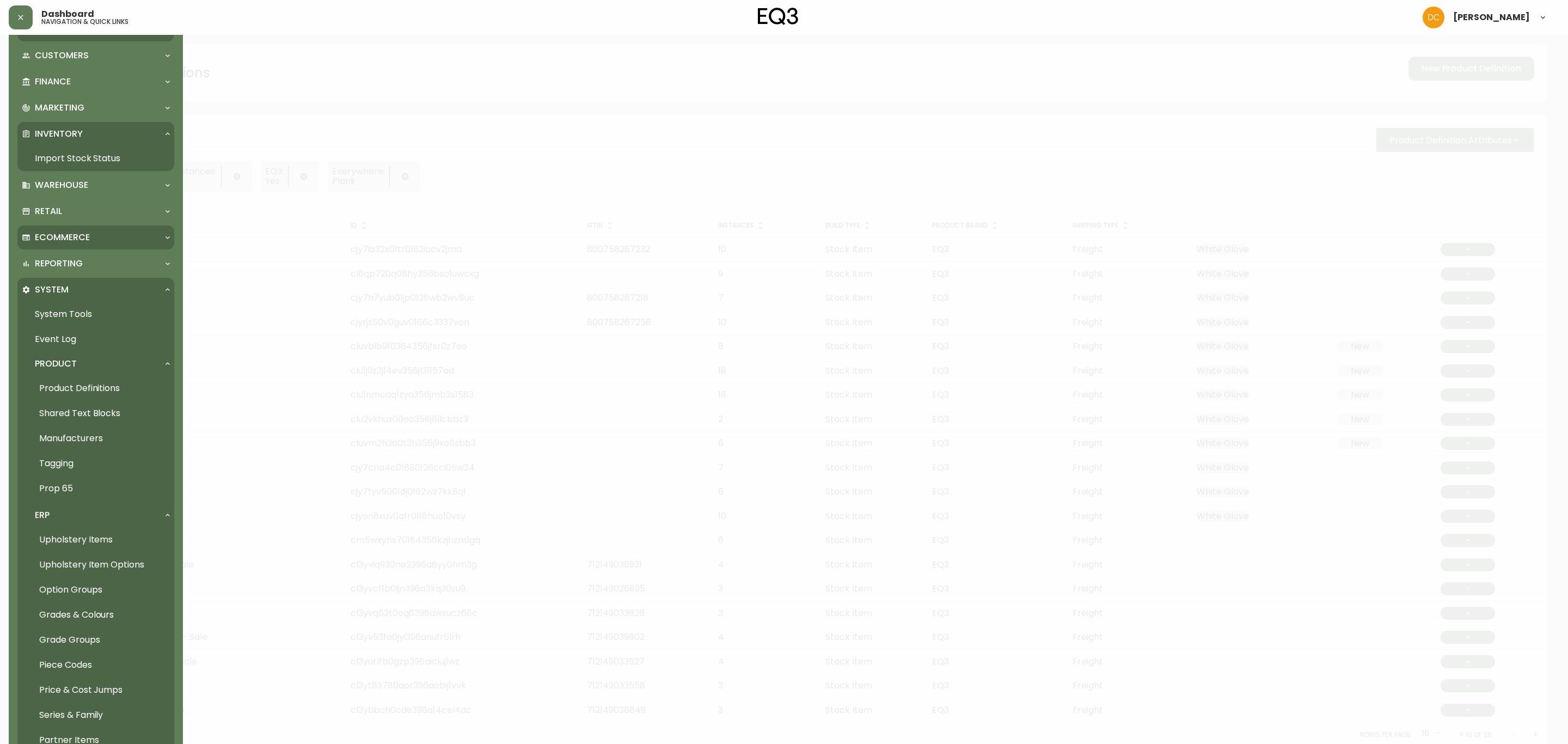
click at [79, 235] on p "Ecommerce" at bounding box center [63, 237] width 55 height 12
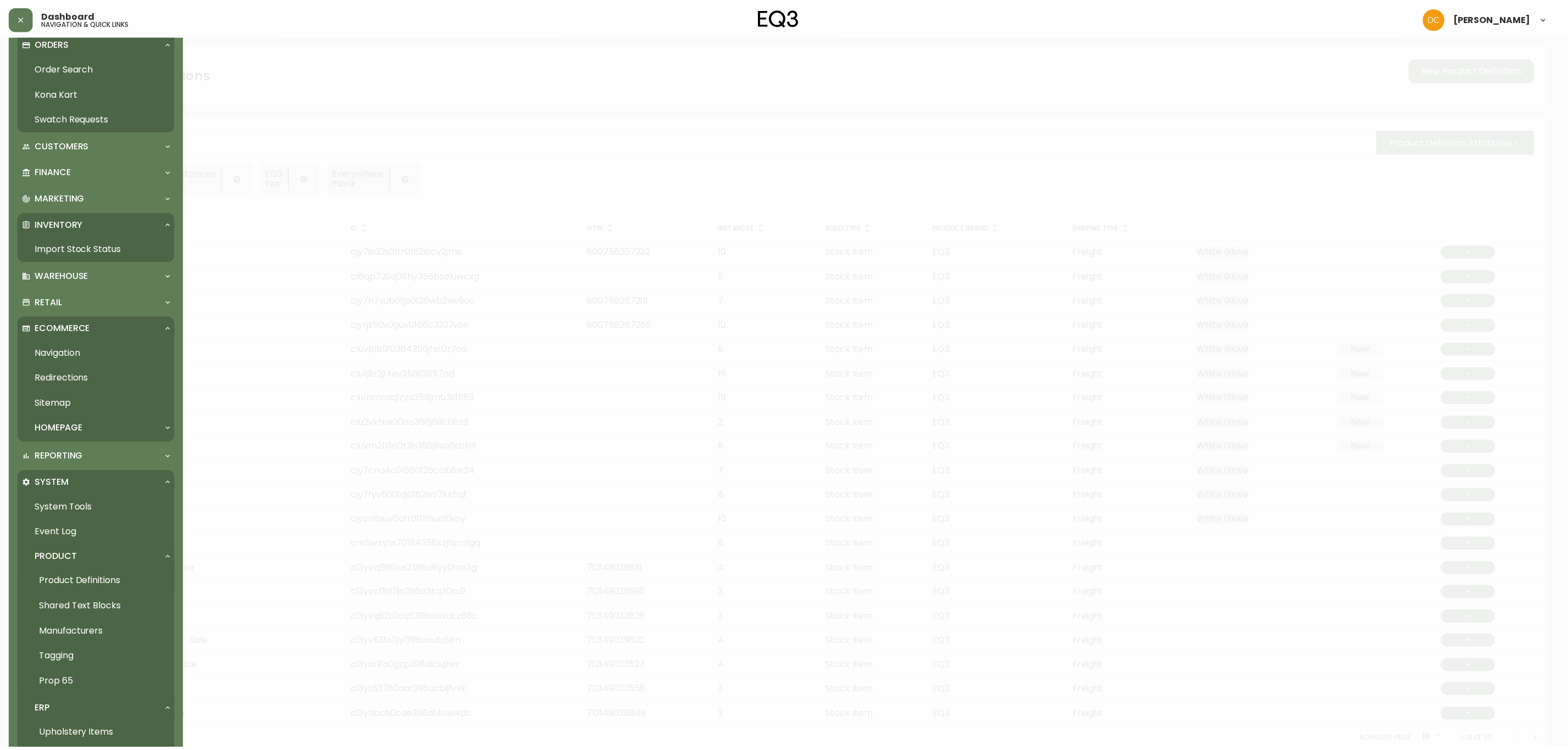
scroll to position [0, 0]
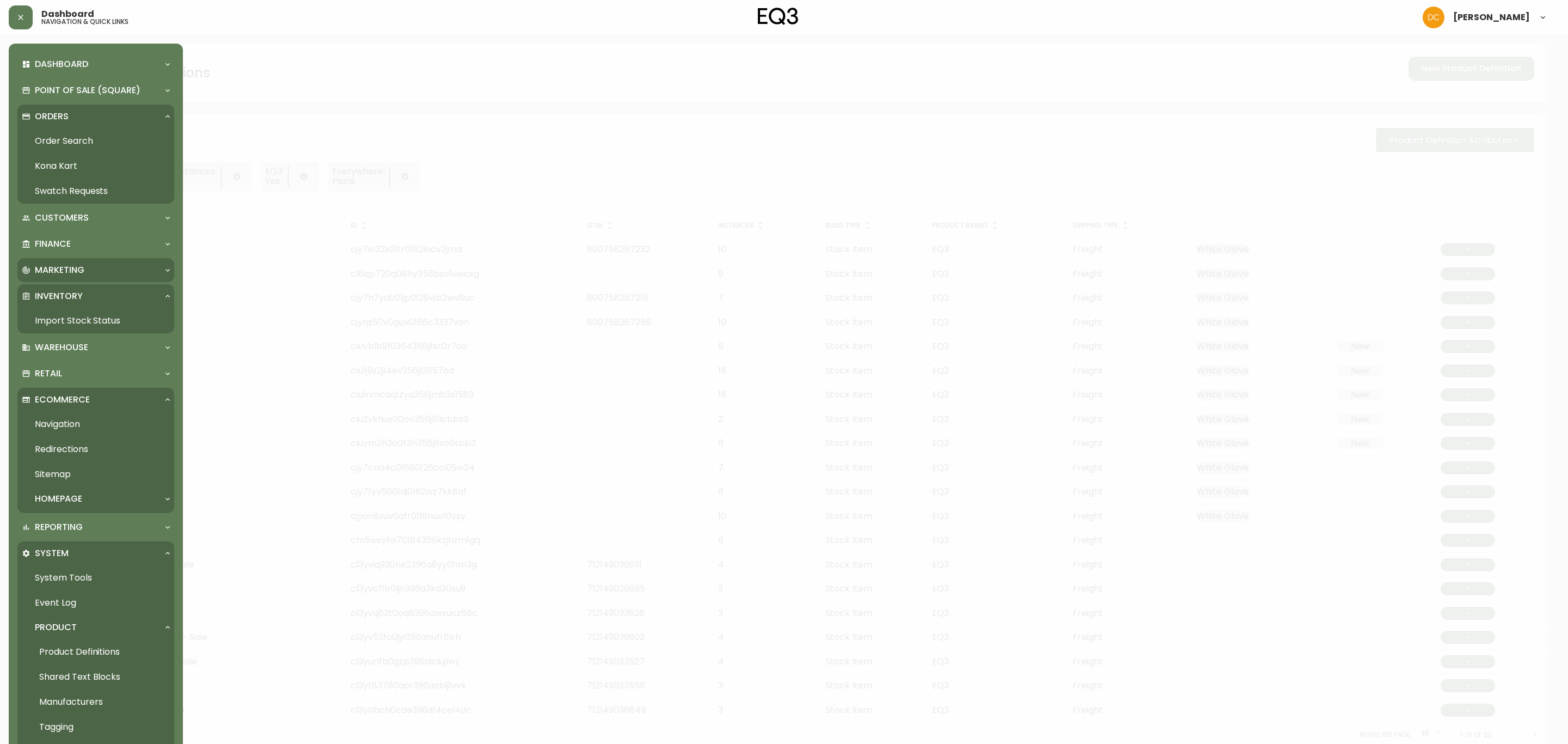
click at [105, 277] on div "Marketing" at bounding box center [95, 270] width 157 height 24
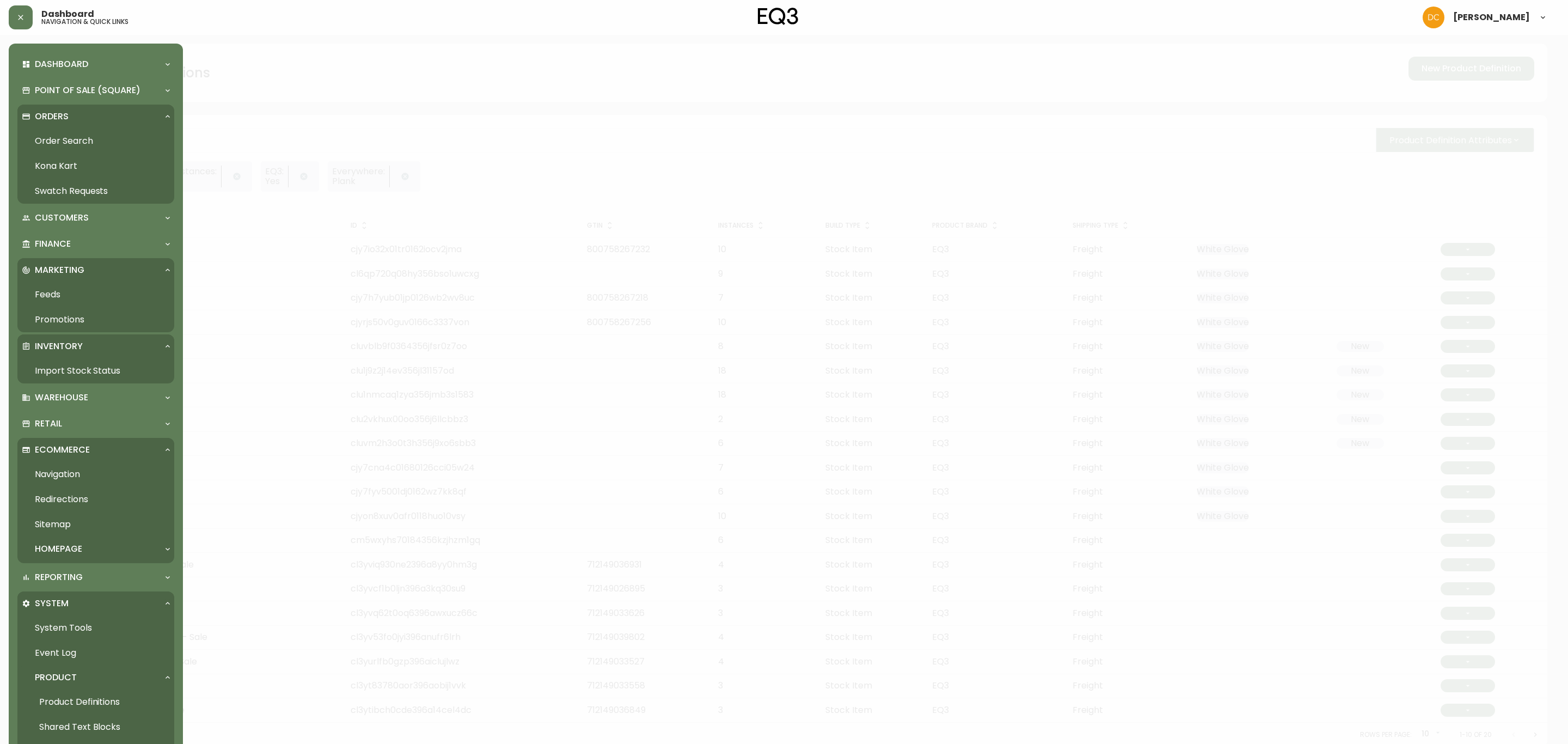
click at [90, 322] on link "Promotions" at bounding box center [95, 320] width 157 height 25
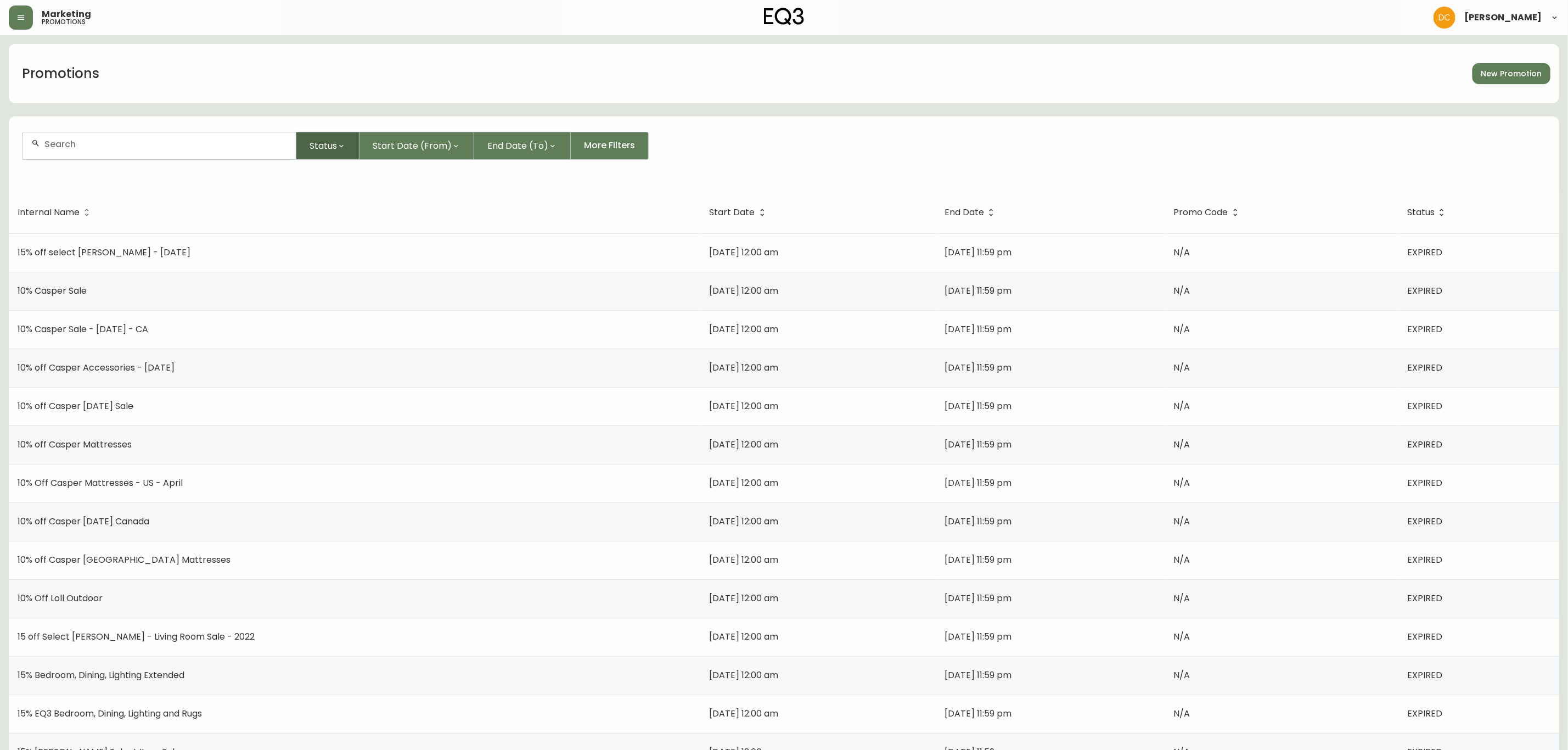
click at [333, 145] on span "Status" at bounding box center [323, 145] width 28 height 13
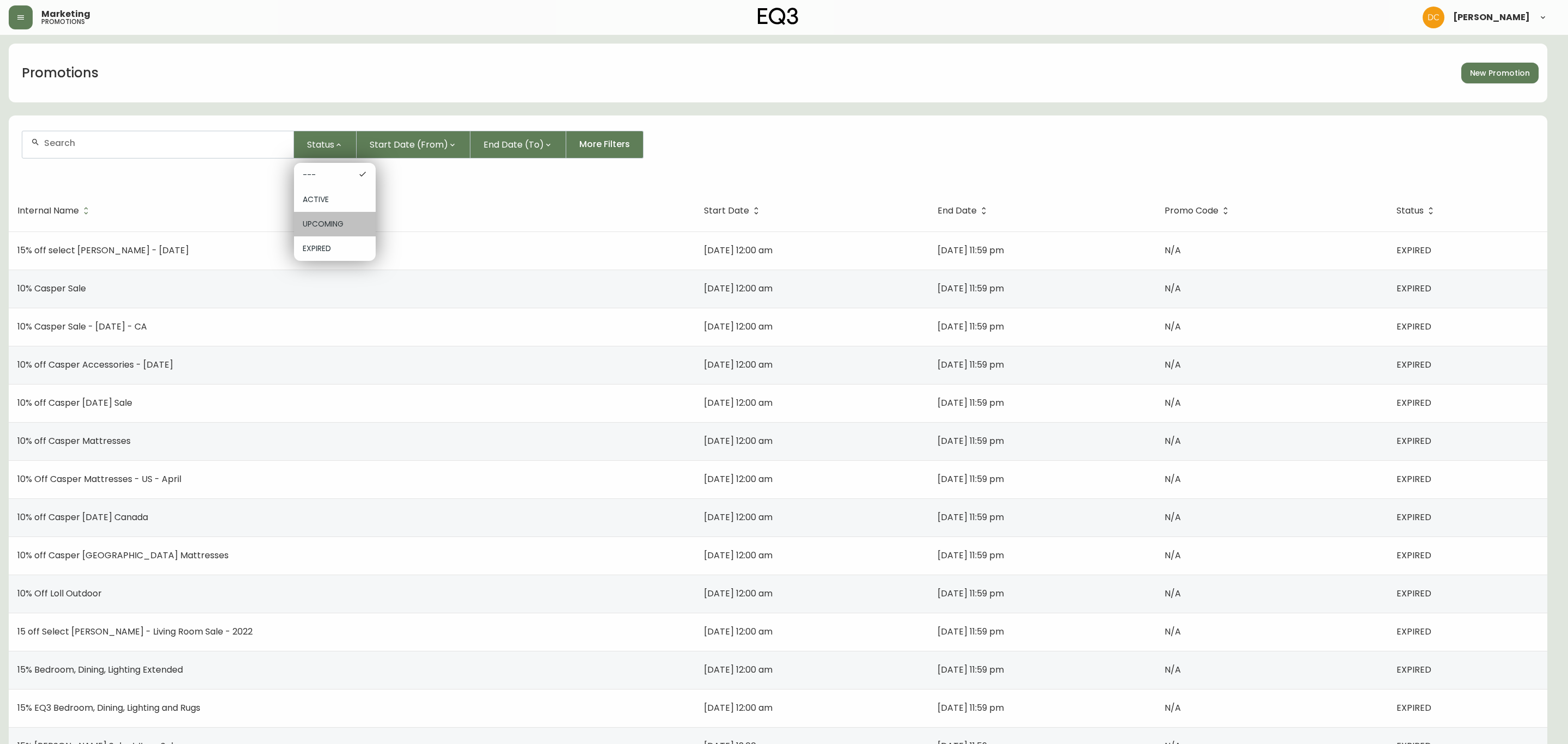
click at [352, 224] on span "UPCOMING" at bounding box center [335, 224] width 64 height 12
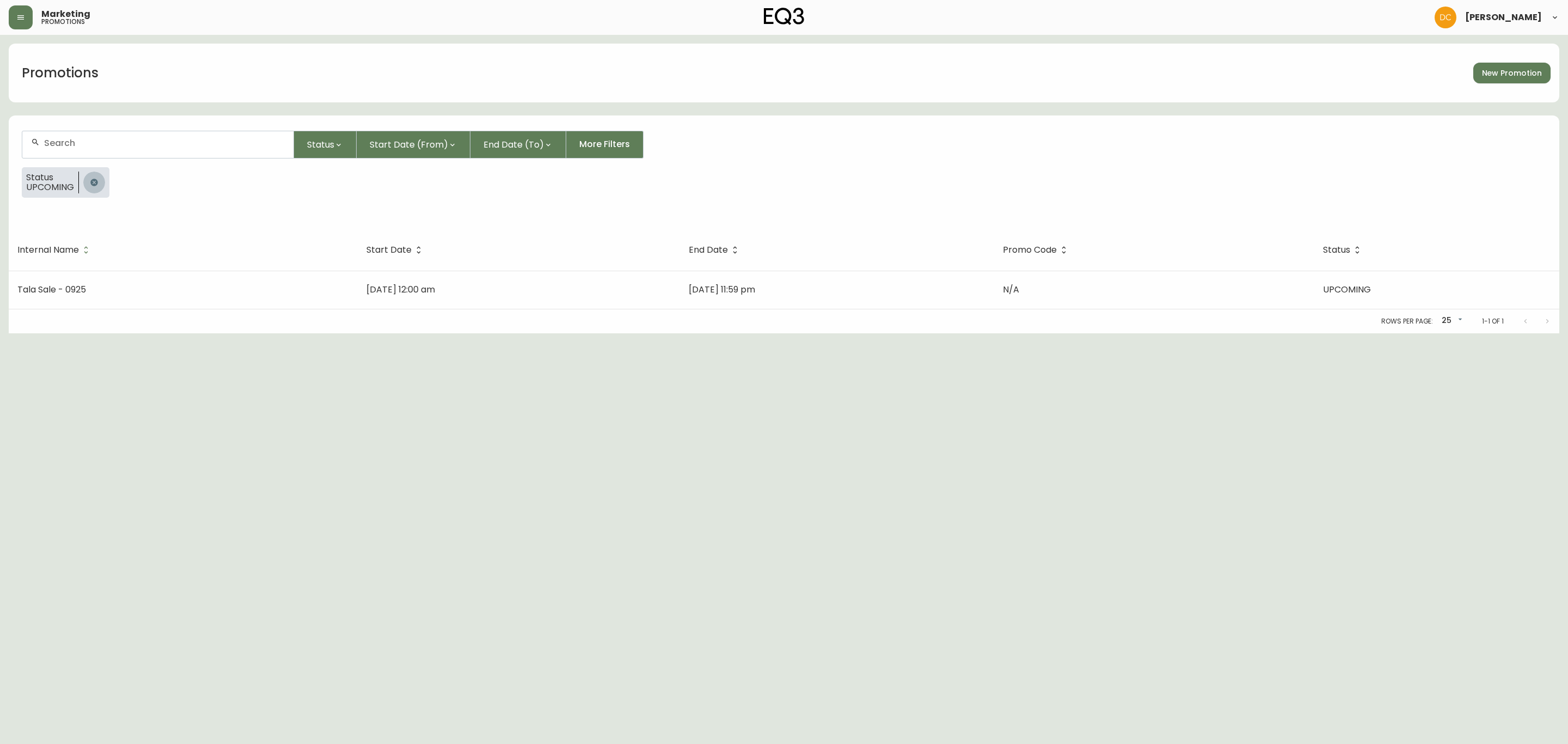
click at [95, 181] on icon "button" at bounding box center [94, 182] width 9 height 9
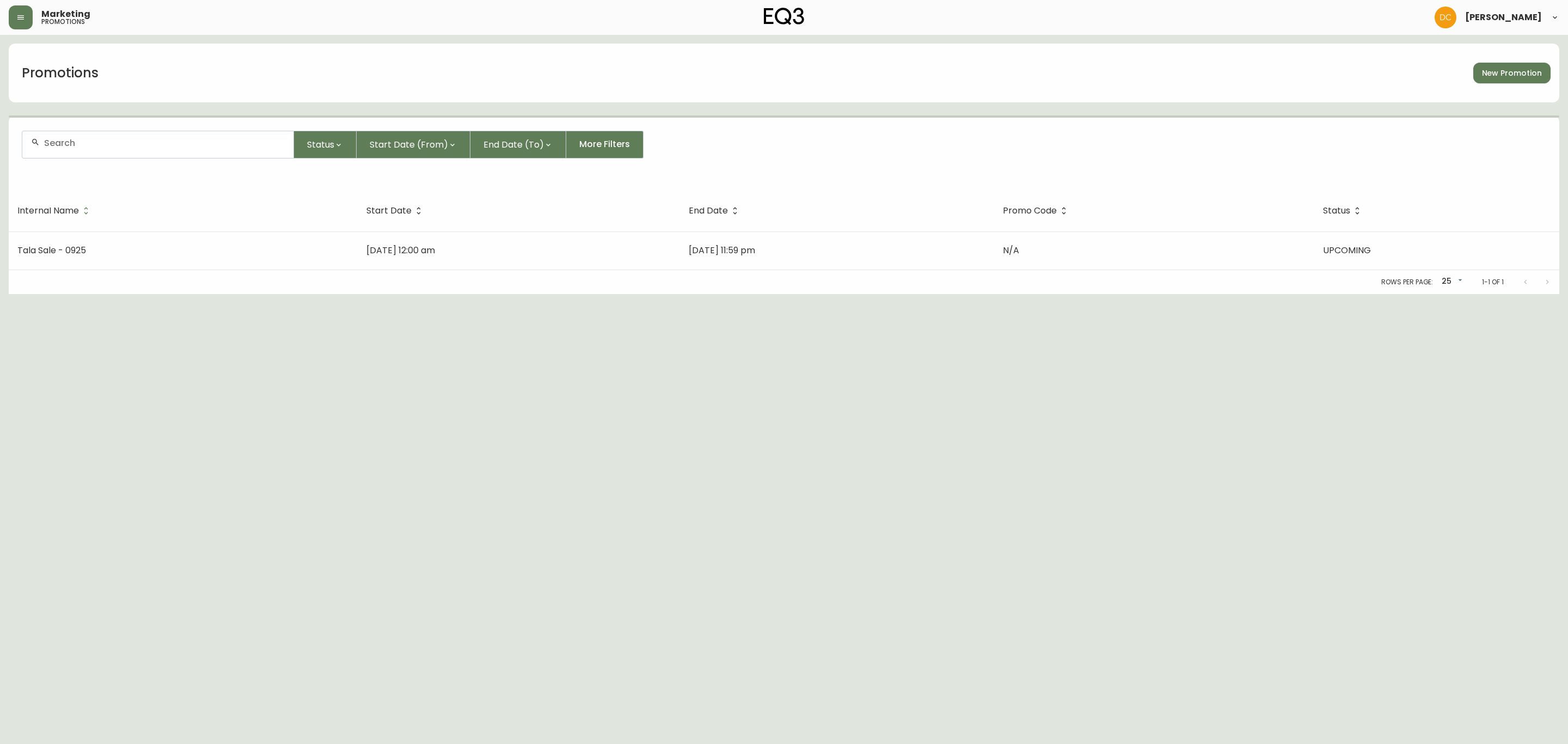
click at [145, 141] on input "text" at bounding box center [164, 142] width 241 height 10
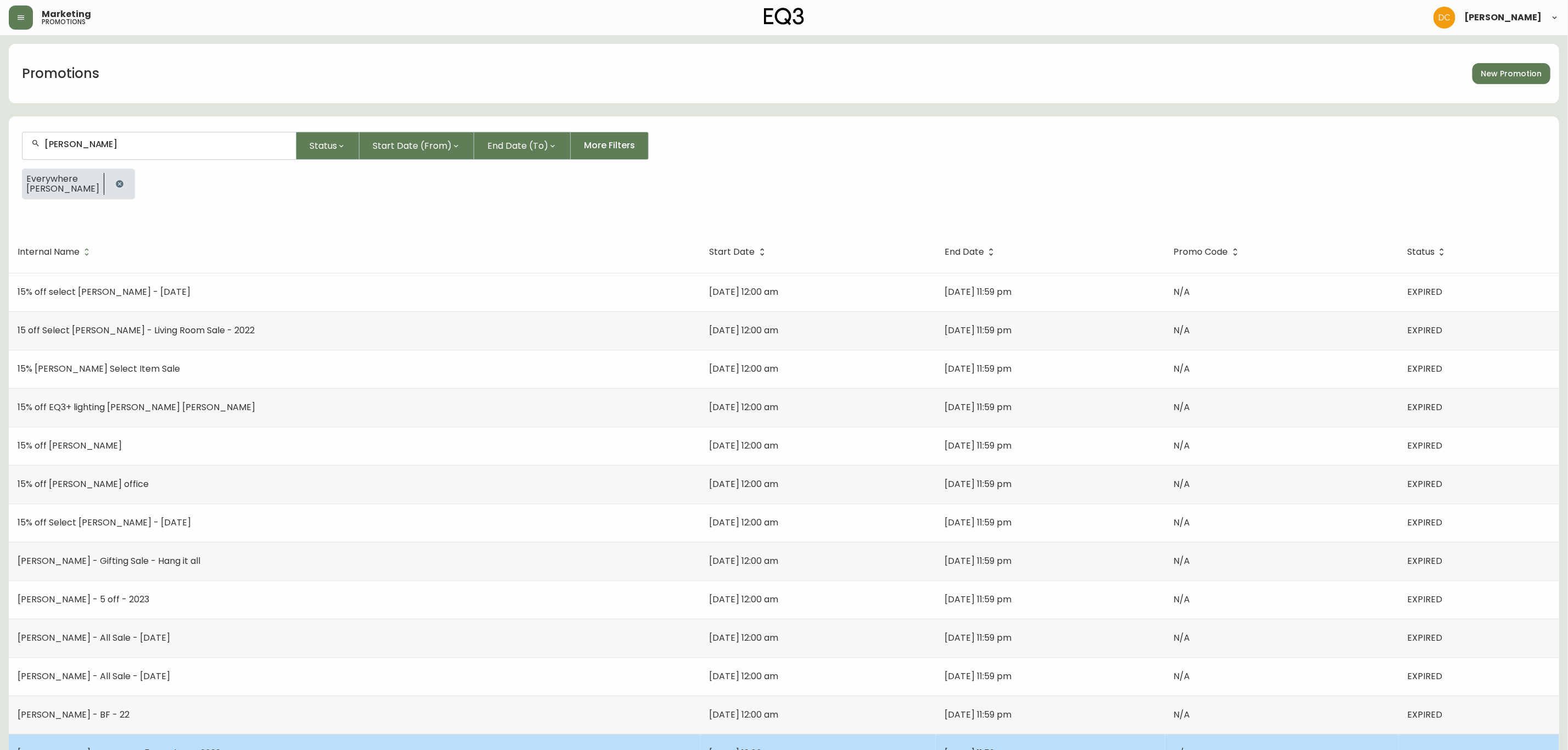
type input "Herman"
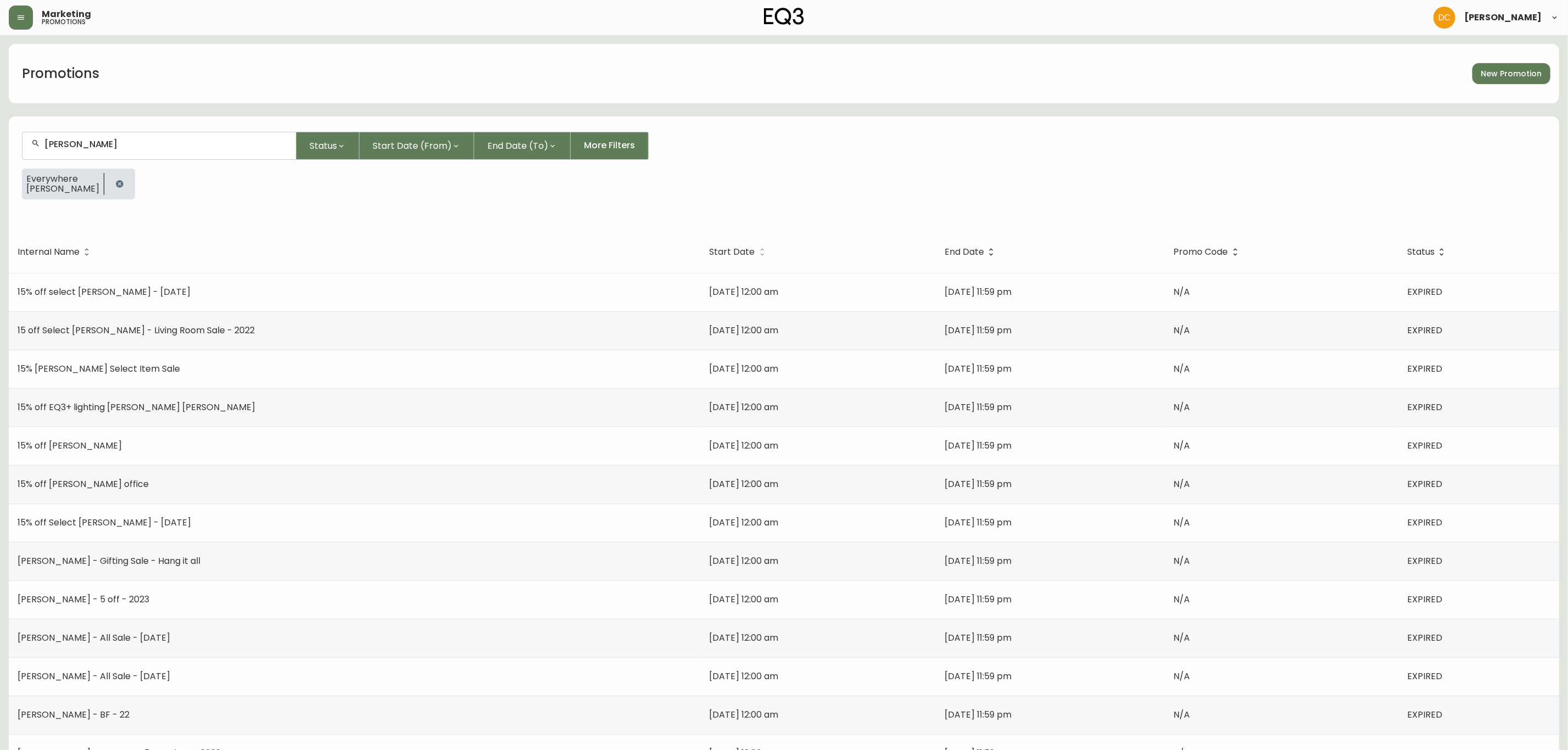
click at [757, 247] on icon at bounding box center [762, 251] width 10 height 10
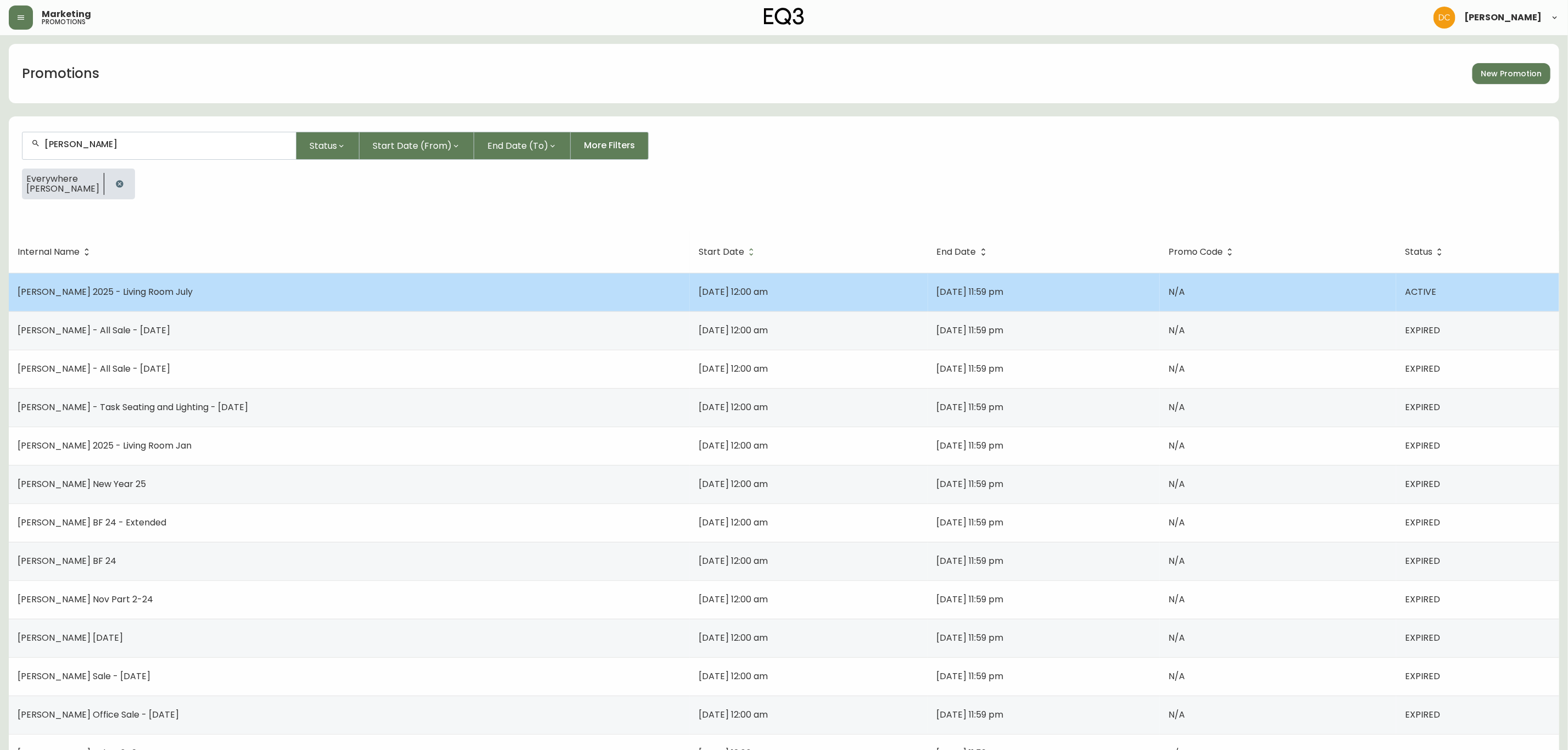
click at [556, 302] on td "Herman Miller 2025 - Living Room July" at bounding box center [349, 291] width 681 height 39
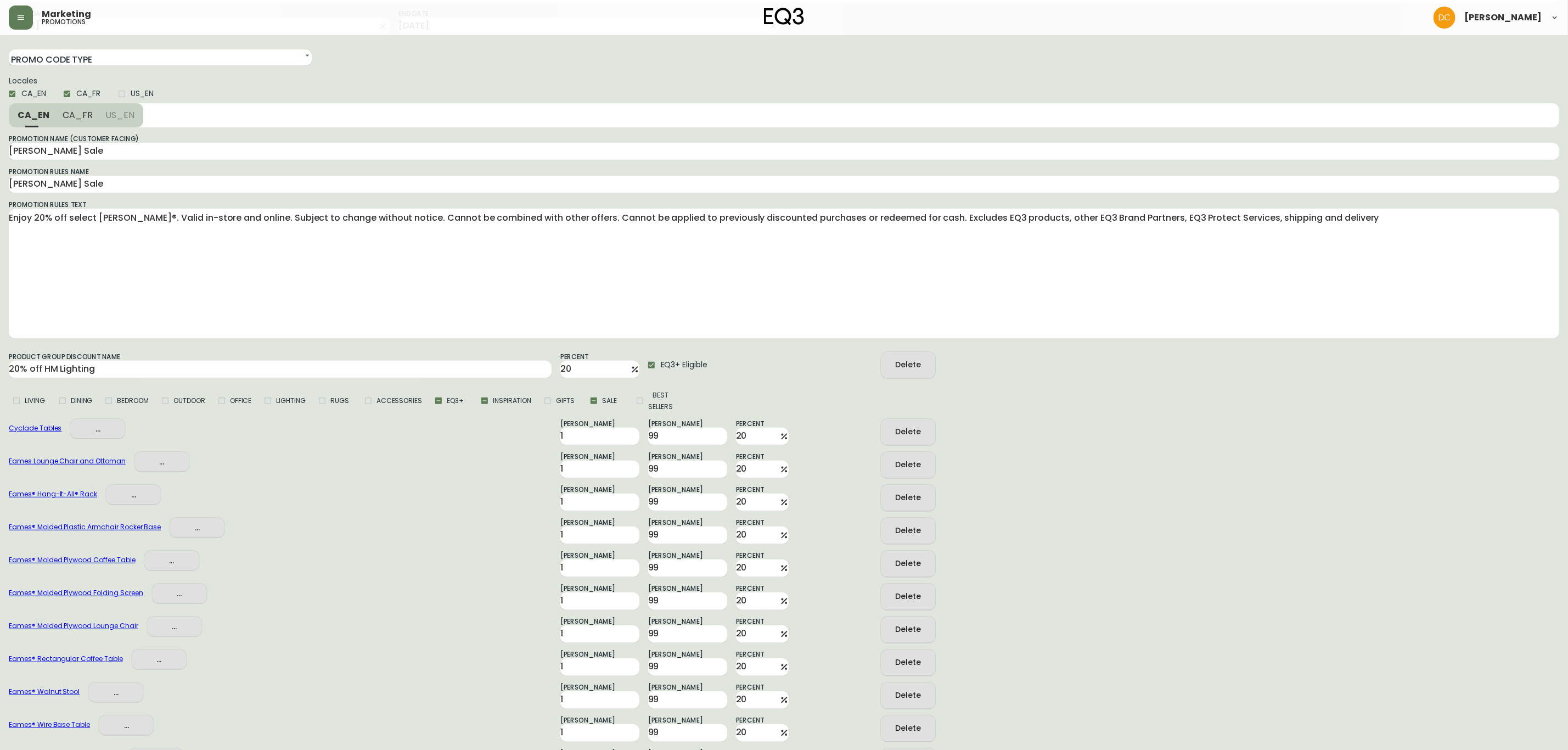
scroll to position [329, 0]
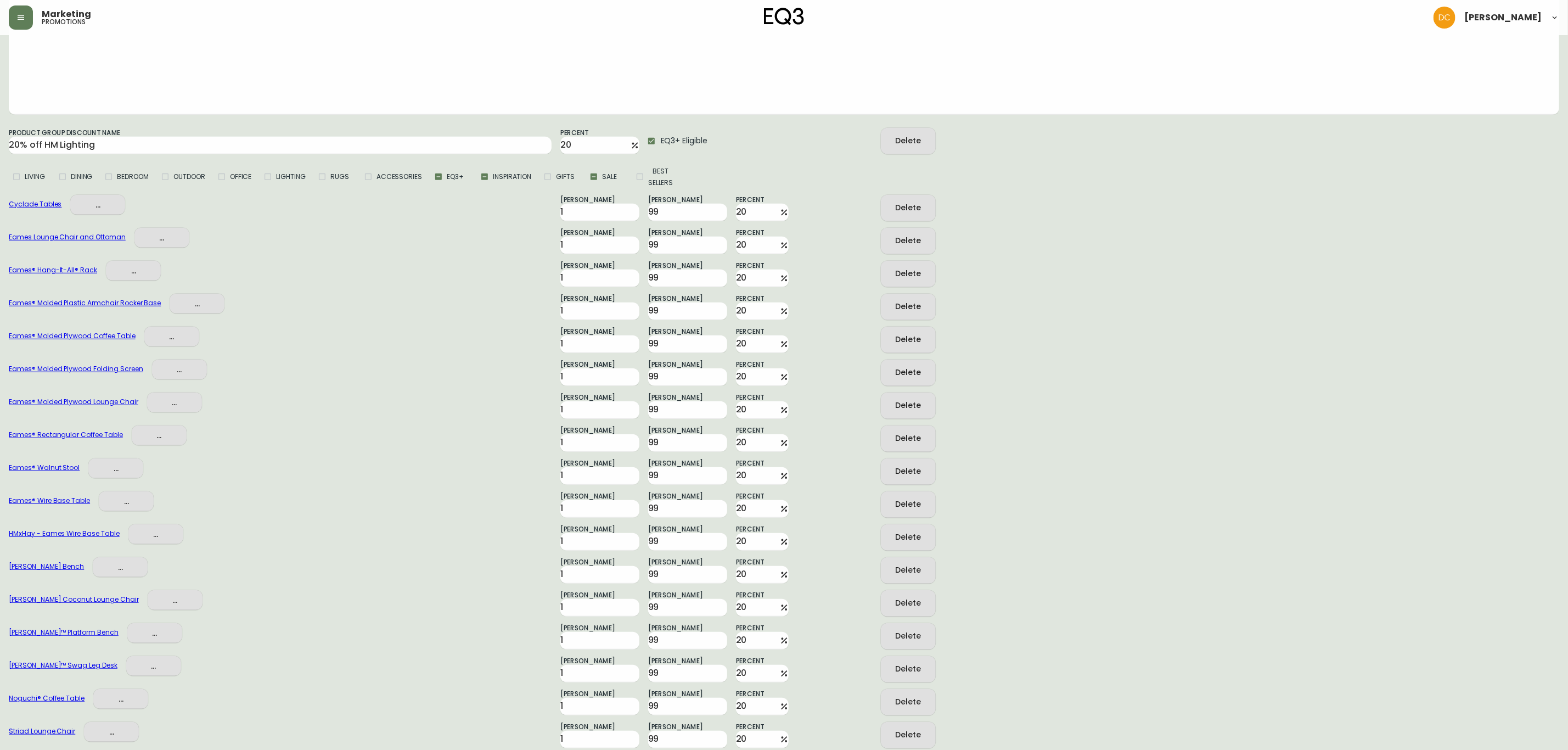
click at [885, 275] on button "Delete" at bounding box center [908, 273] width 55 height 26
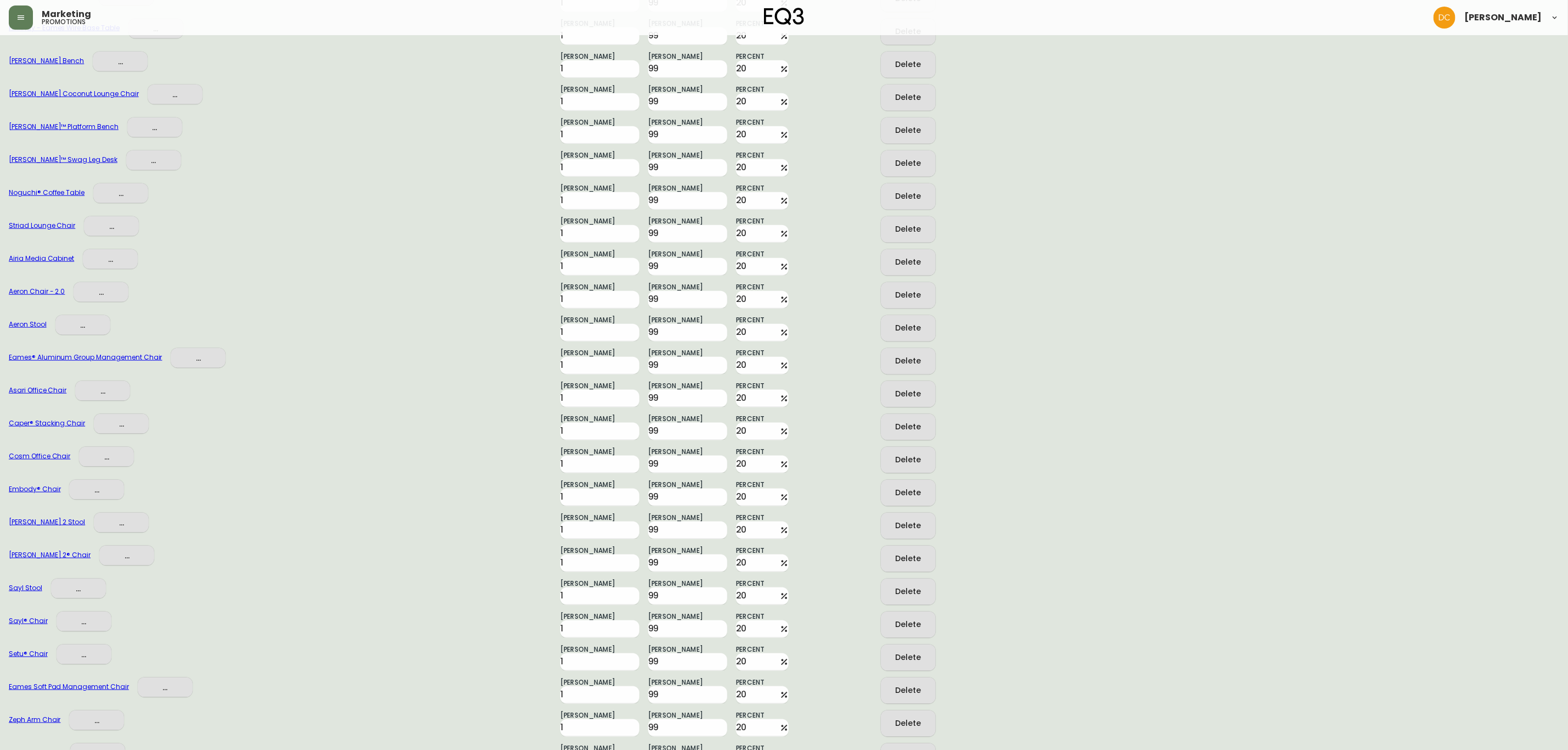
scroll to position [849, 0]
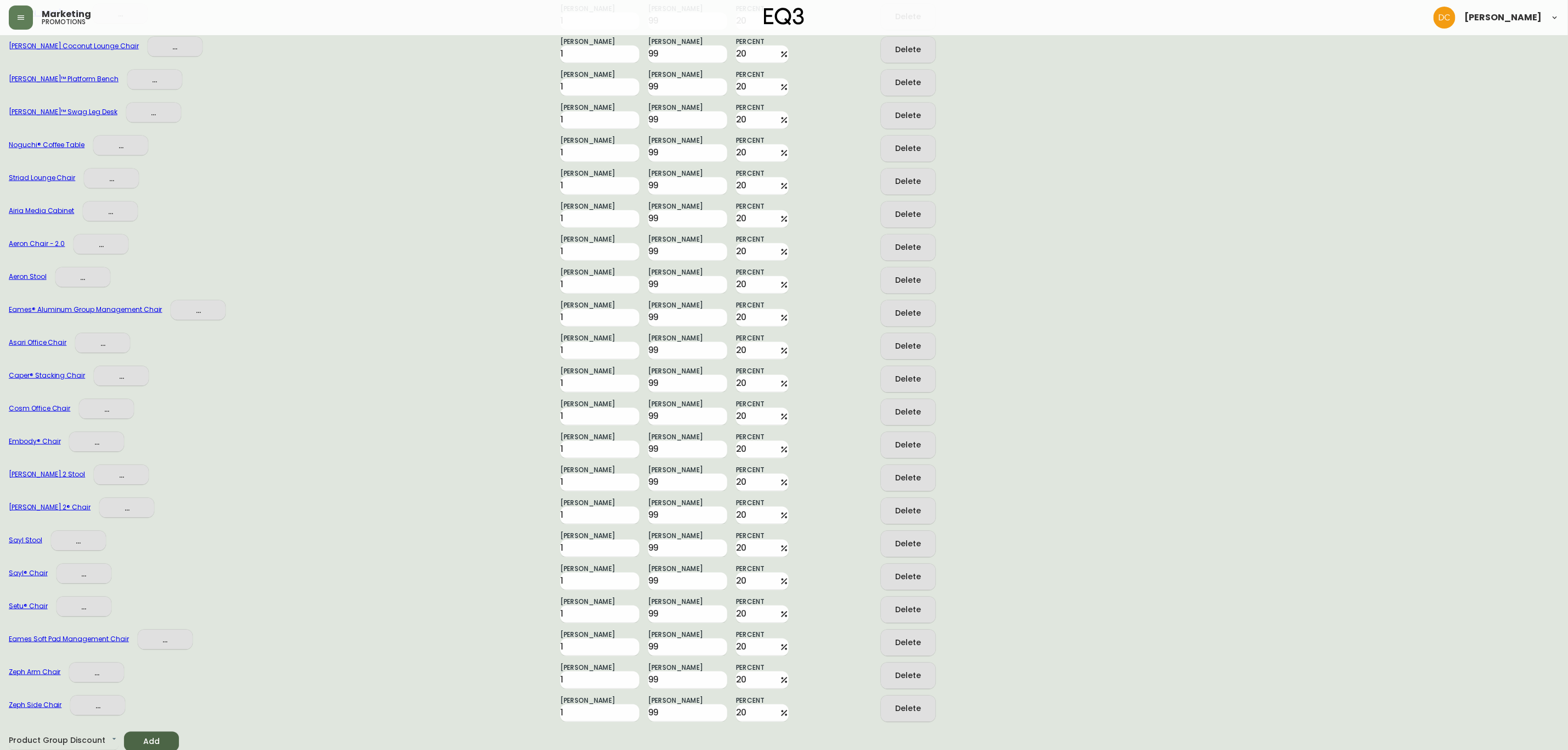
click at [356, 350] on div "Asari Office Chair ..." at bounding box center [280, 346] width 543 height 26
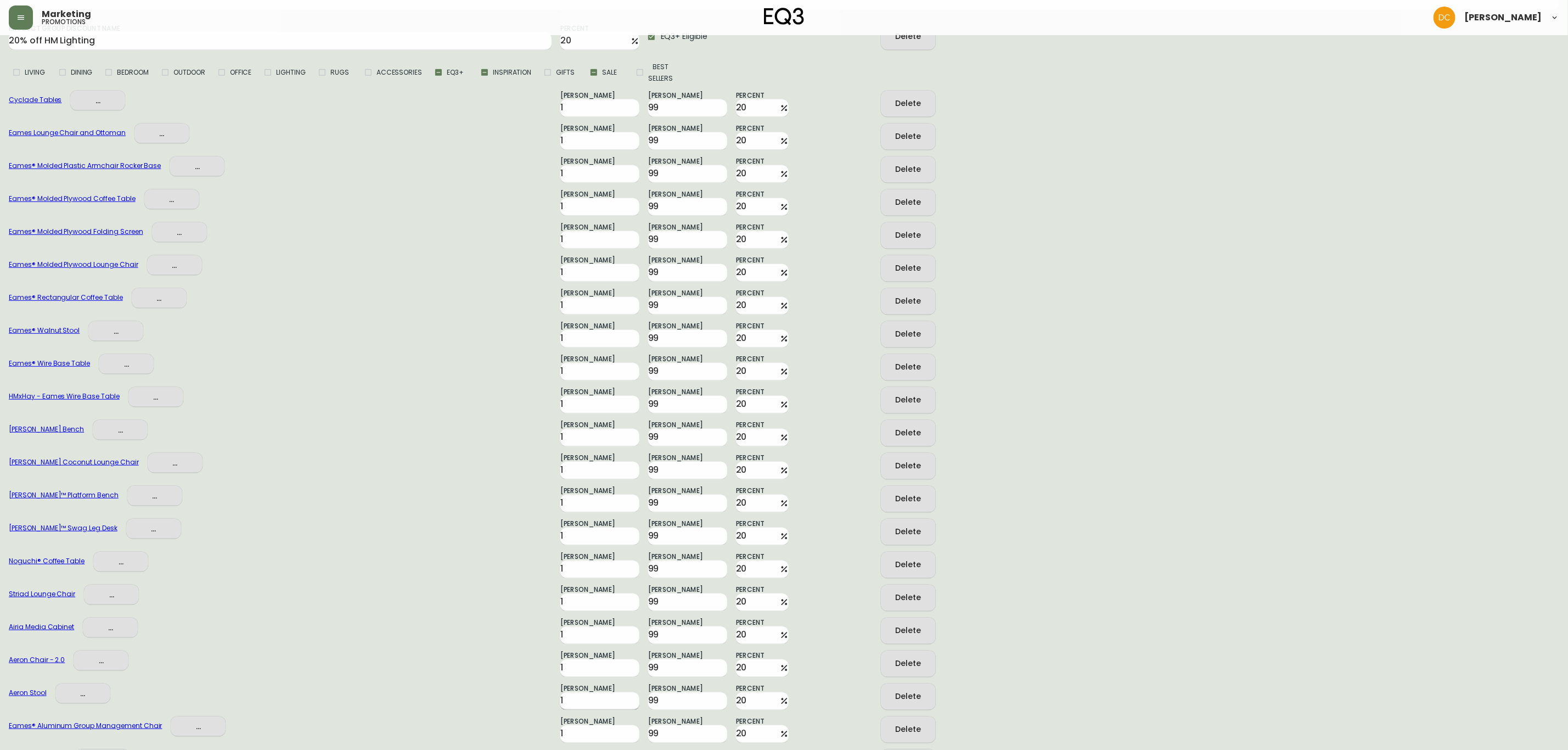
scroll to position [355, 0]
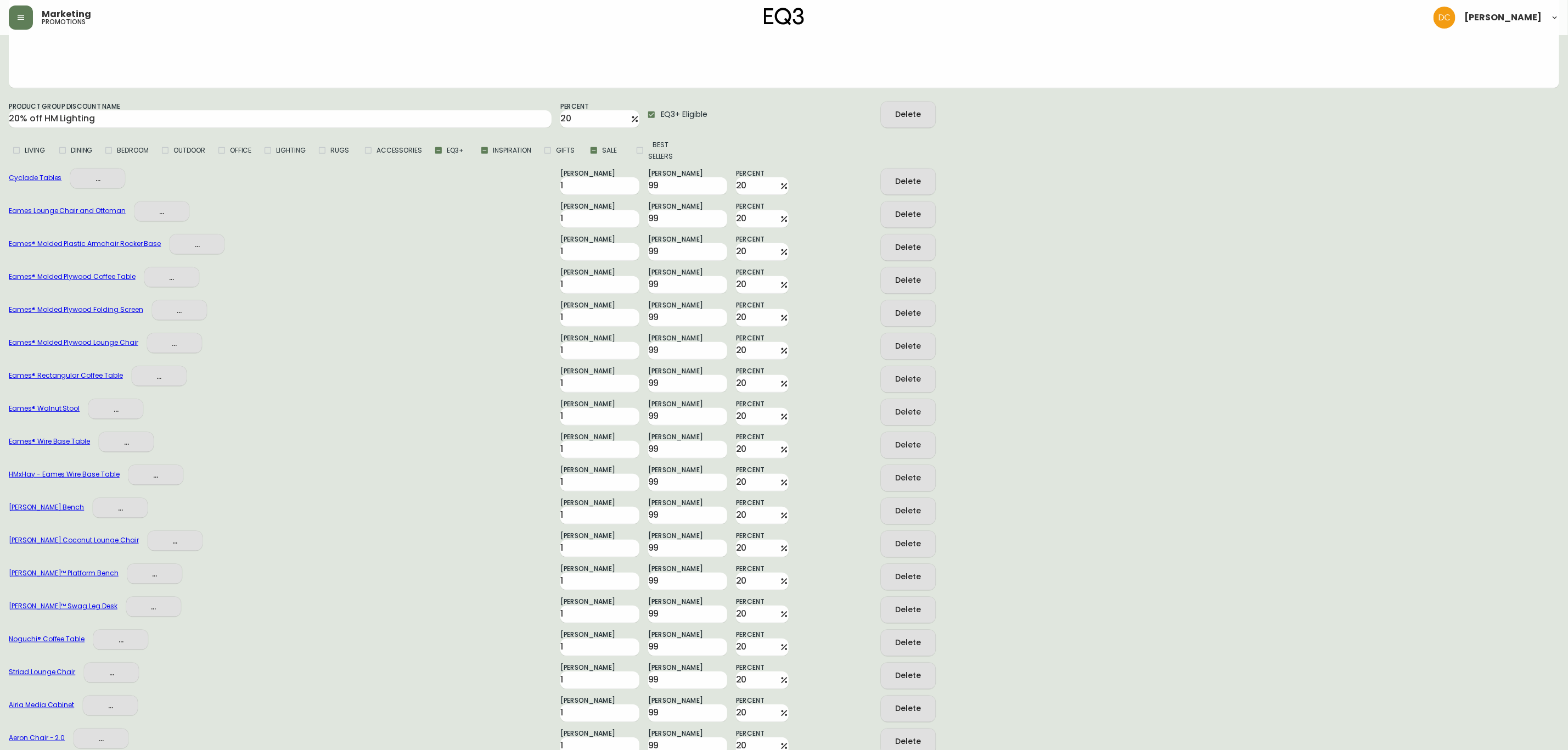
click at [1045, 482] on div "HMxHay - Eames Wire Base Table ... Min Quantity 1 Max Quantity 99 Percent 20 De…" at bounding box center [784, 475] width 1551 height 33
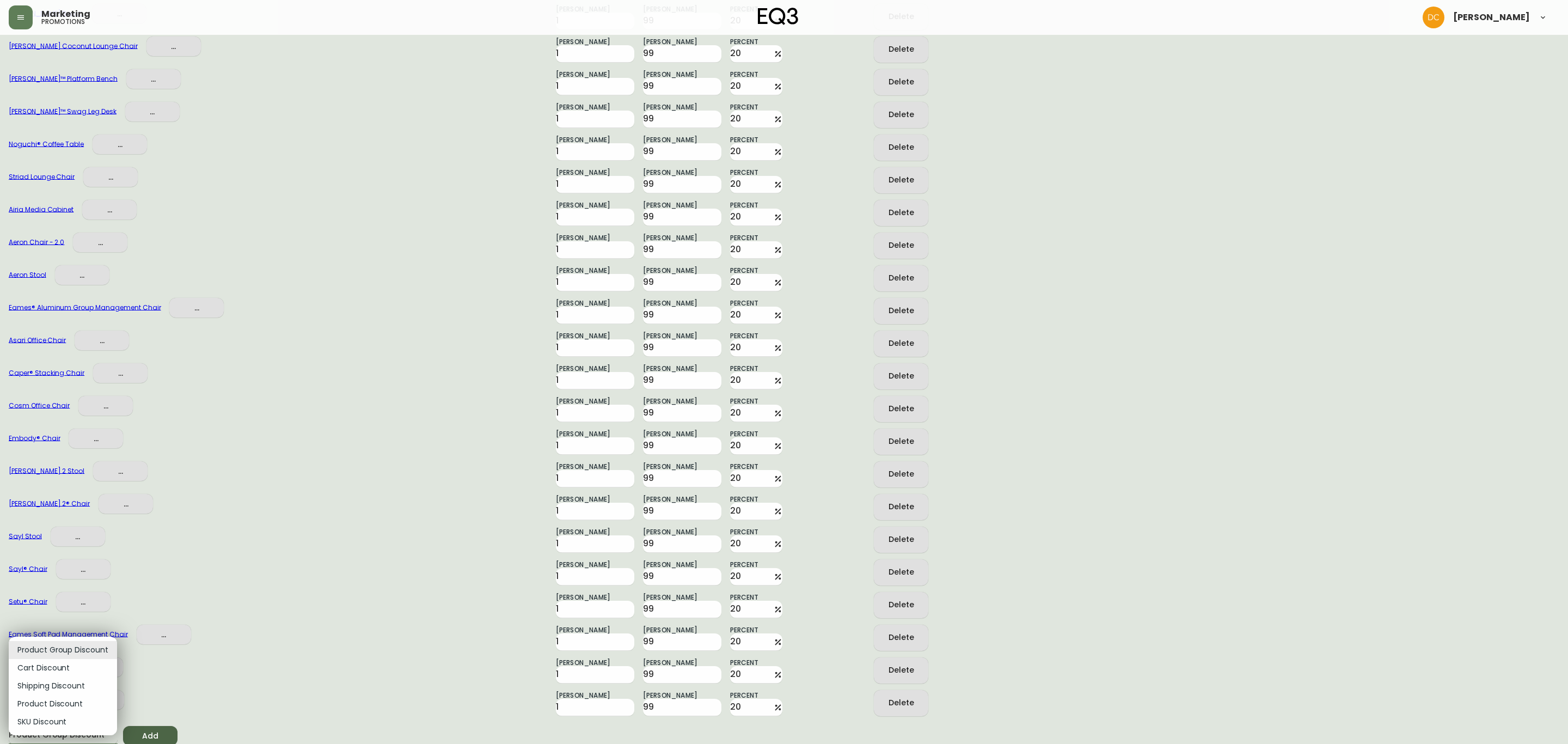
click at [51, 695] on li "Product Discount" at bounding box center [63, 703] width 109 height 18
type input "PRODUCT_OFFER"
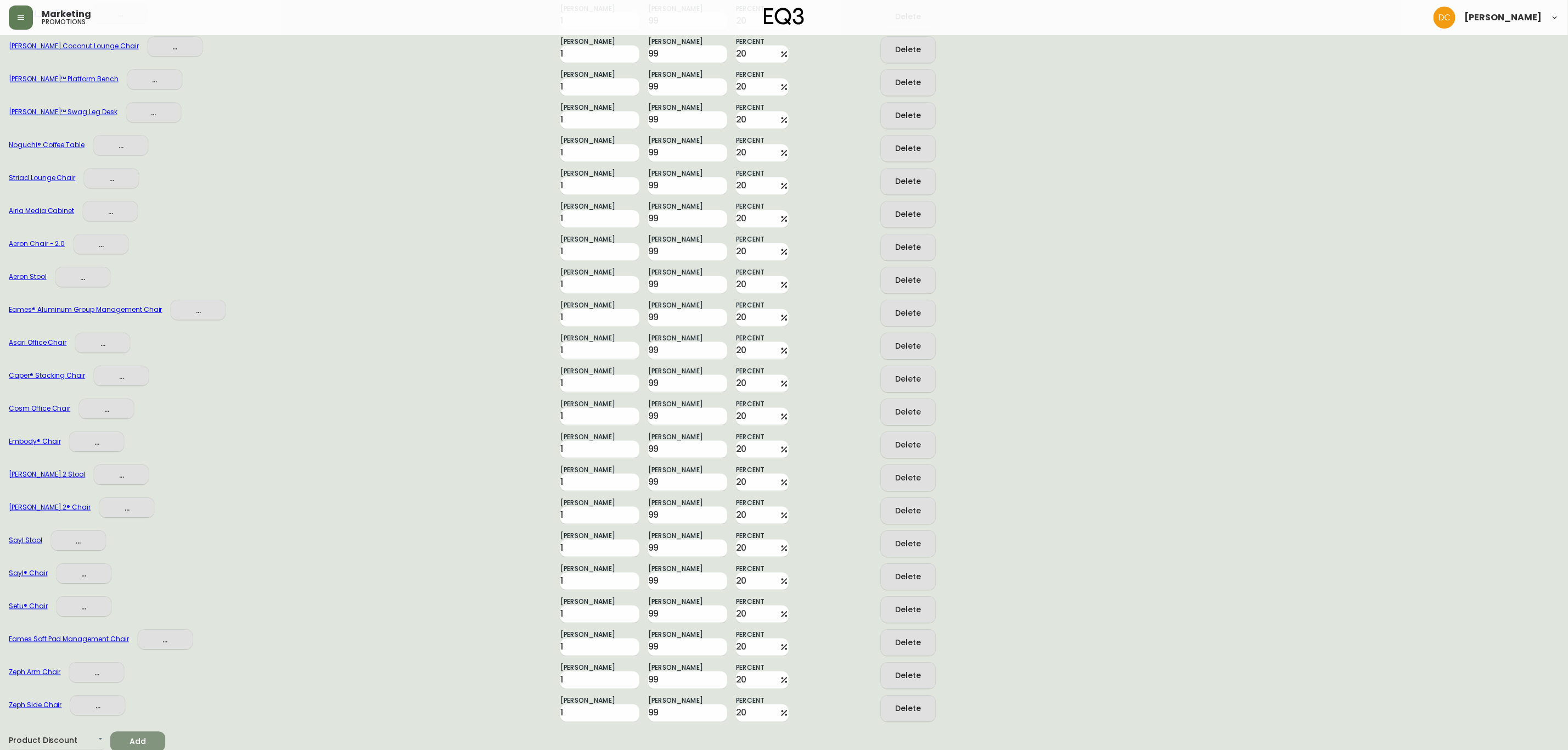
click at [145, 746] on span "Add" at bounding box center [137, 741] width 37 height 13
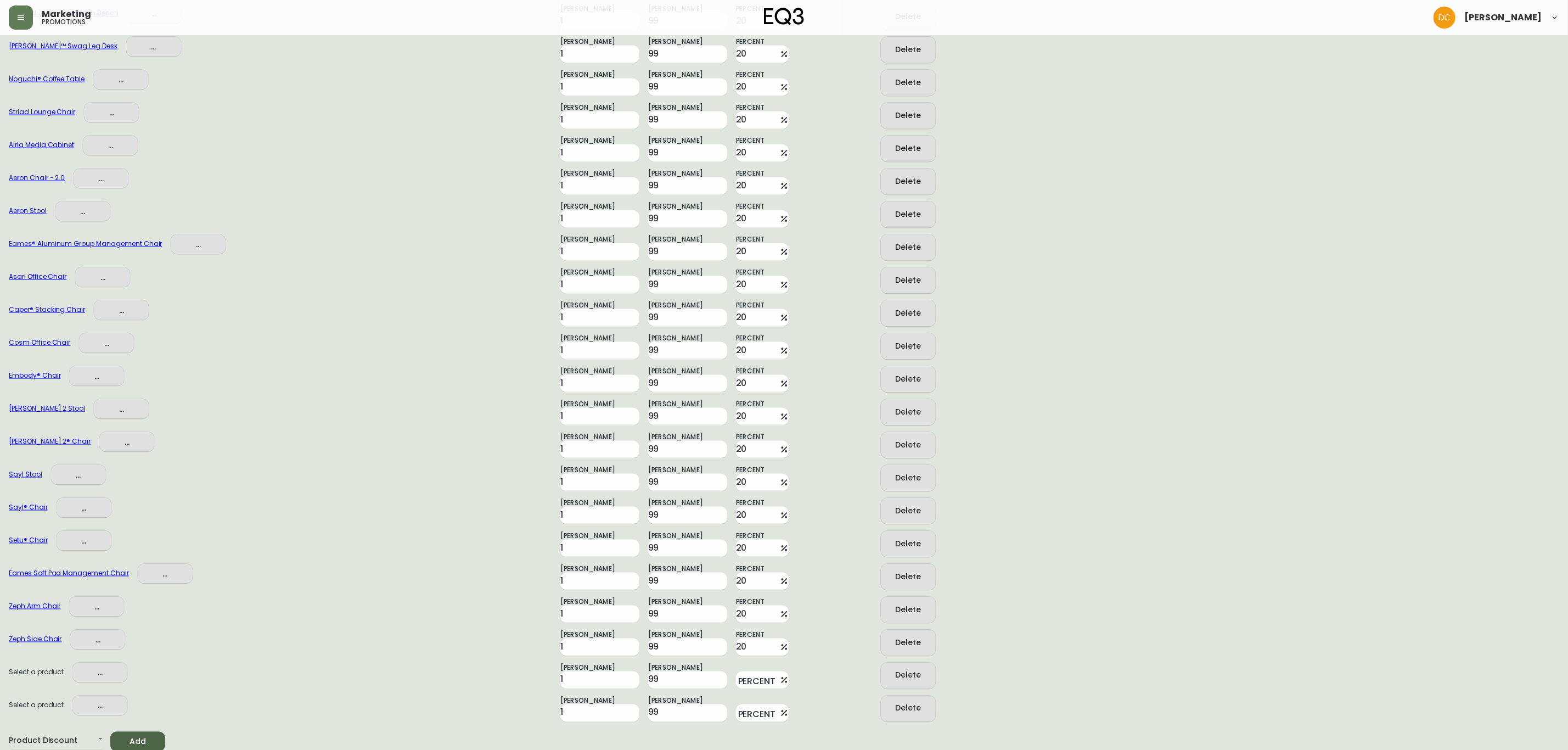
click at [145, 746] on span "Add" at bounding box center [137, 741] width 37 height 13
click at [144, 746] on span "Add" at bounding box center [137, 741] width 37 height 13
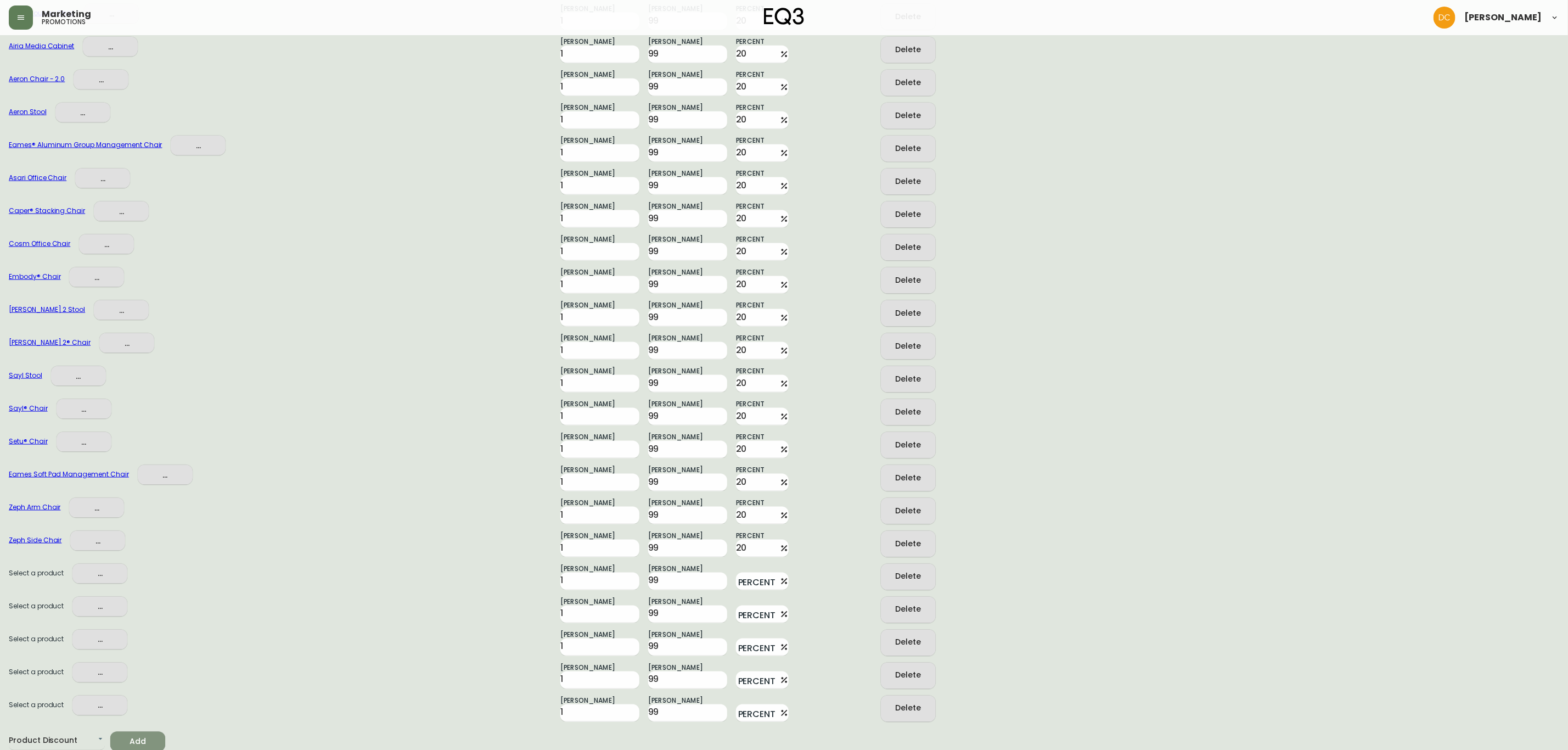
click at [144, 746] on span "Add" at bounding box center [137, 741] width 37 height 13
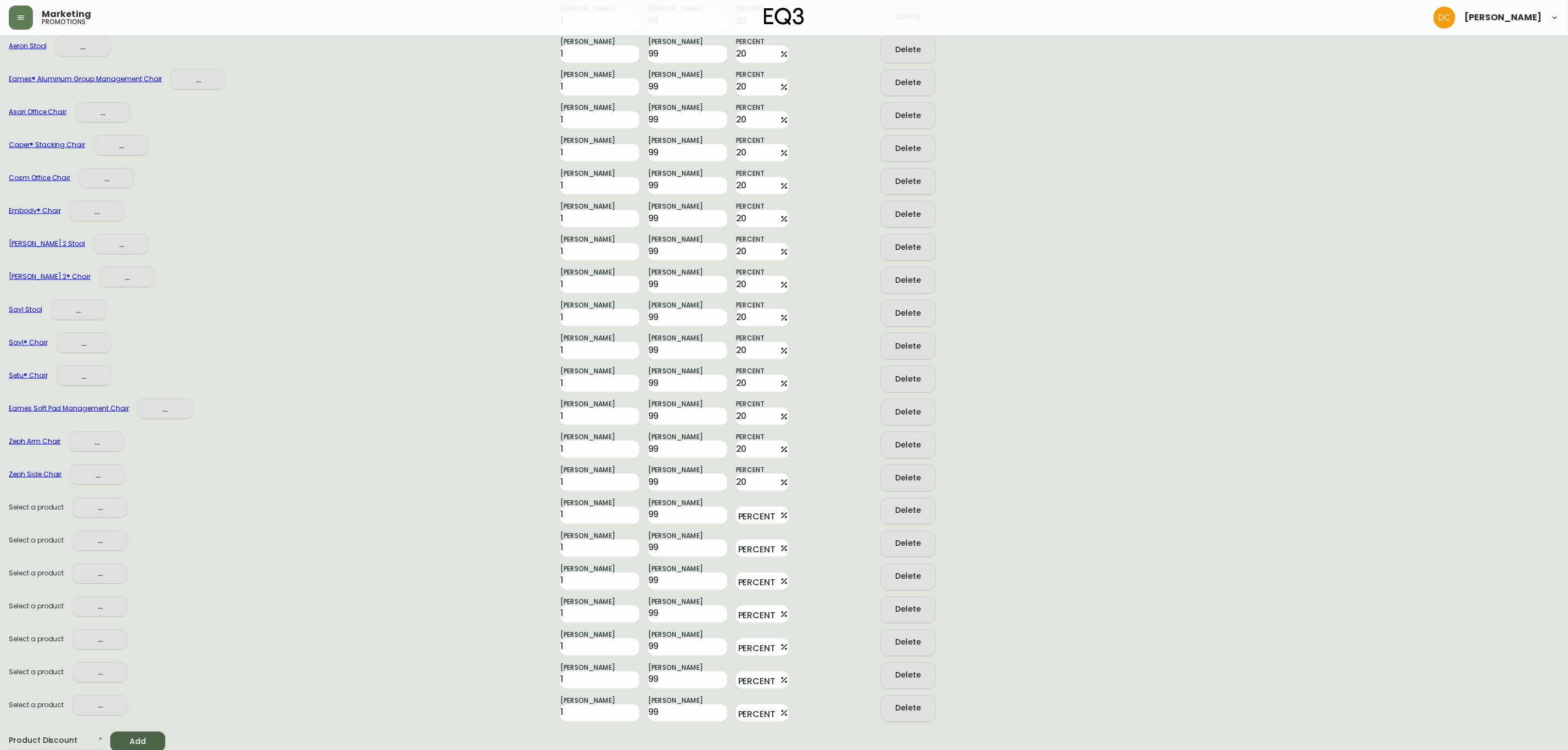
click at [144, 746] on span "Add" at bounding box center [137, 741] width 37 height 13
click at [143, 746] on span "Add" at bounding box center [137, 741] width 37 height 13
click at [143, 746] on button "Add" at bounding box center [138, 742] width 55 height 20
click at [142, 748] on button "Add" at bounding box center [138, 742] width 55 height 20
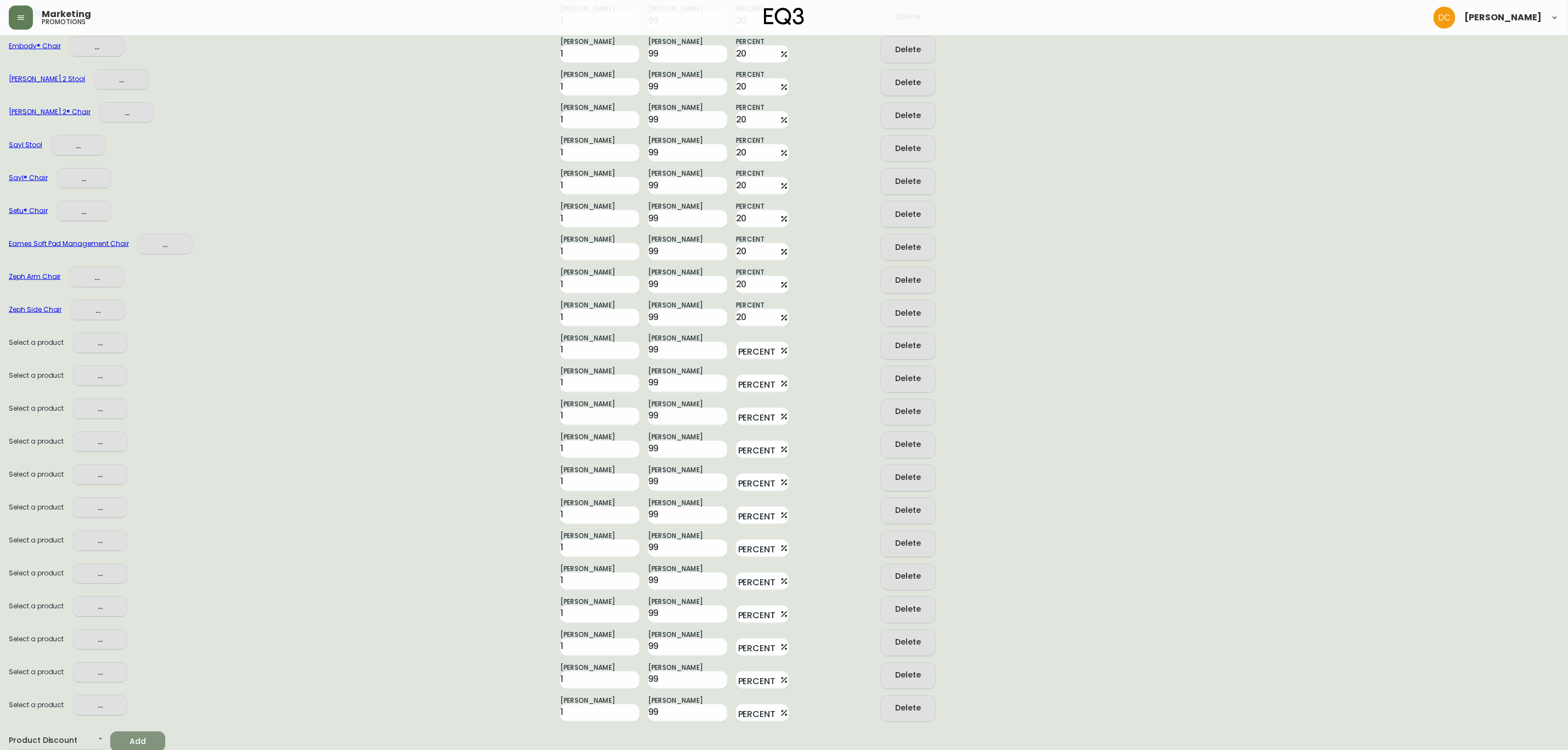
click at [142, 748] on button "Add" at bounding box center [138, 742] width 55 height 20
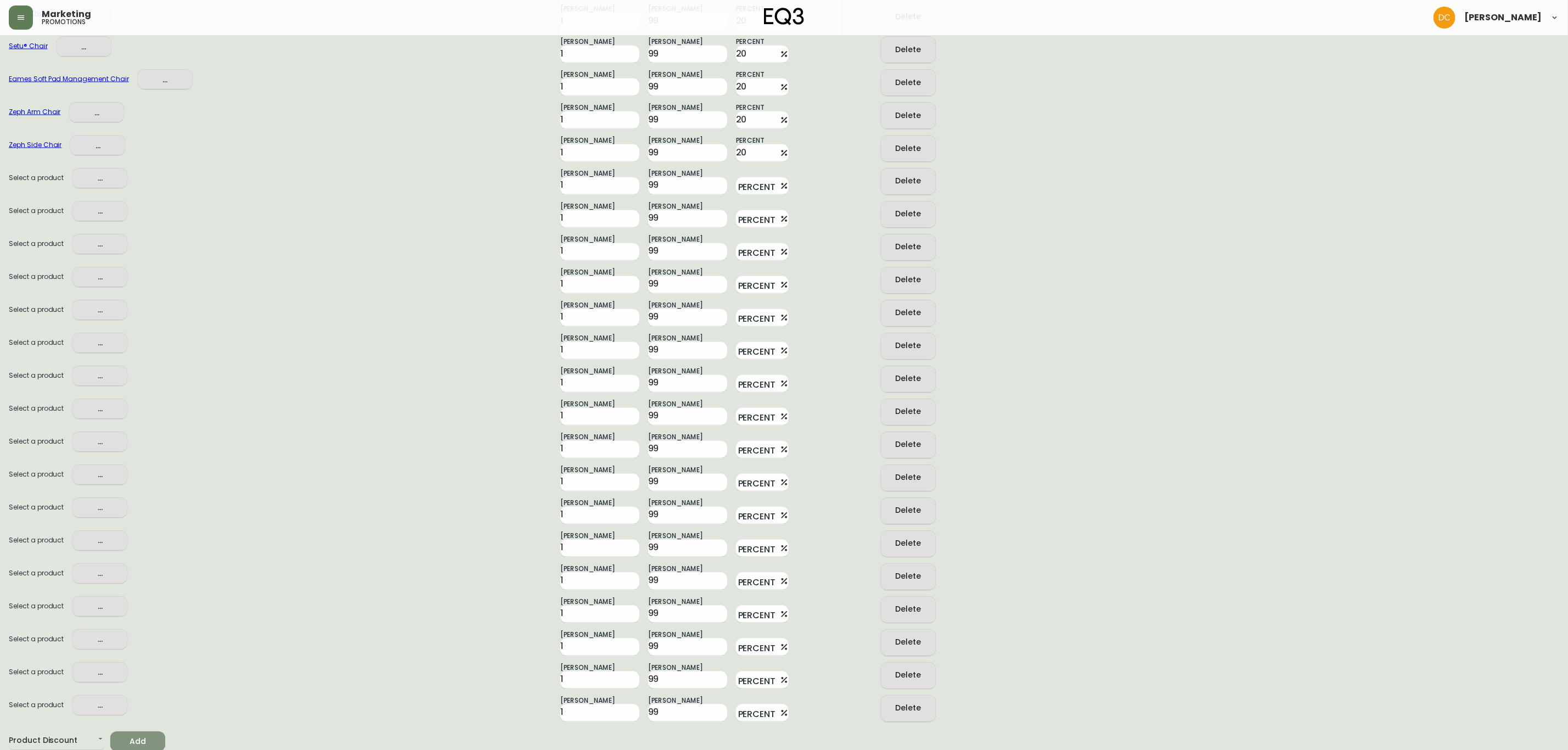
click at [142, 748] on button "Add" at bounding box center [138, 742] width 55 height 20
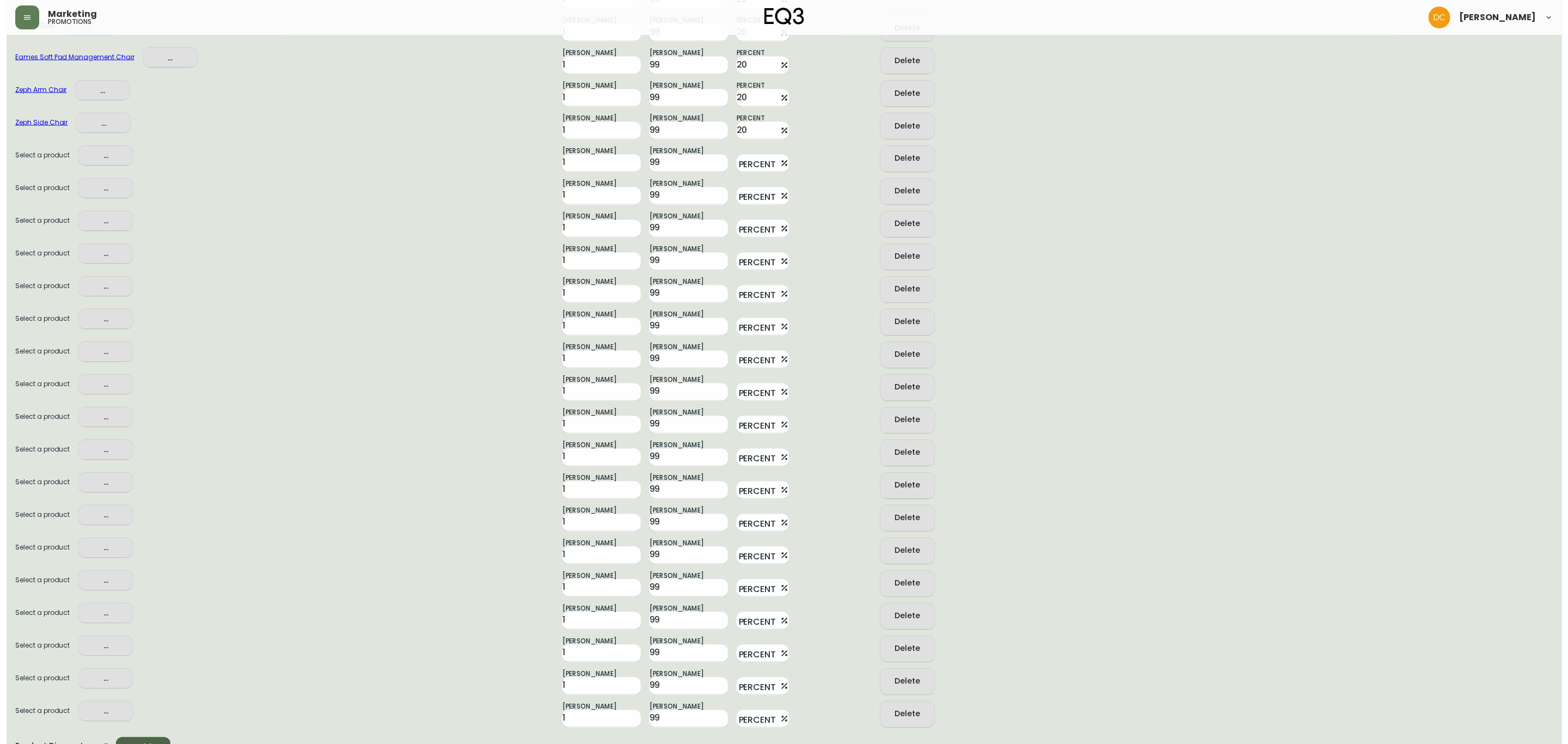
scroll to position [1431, 0]
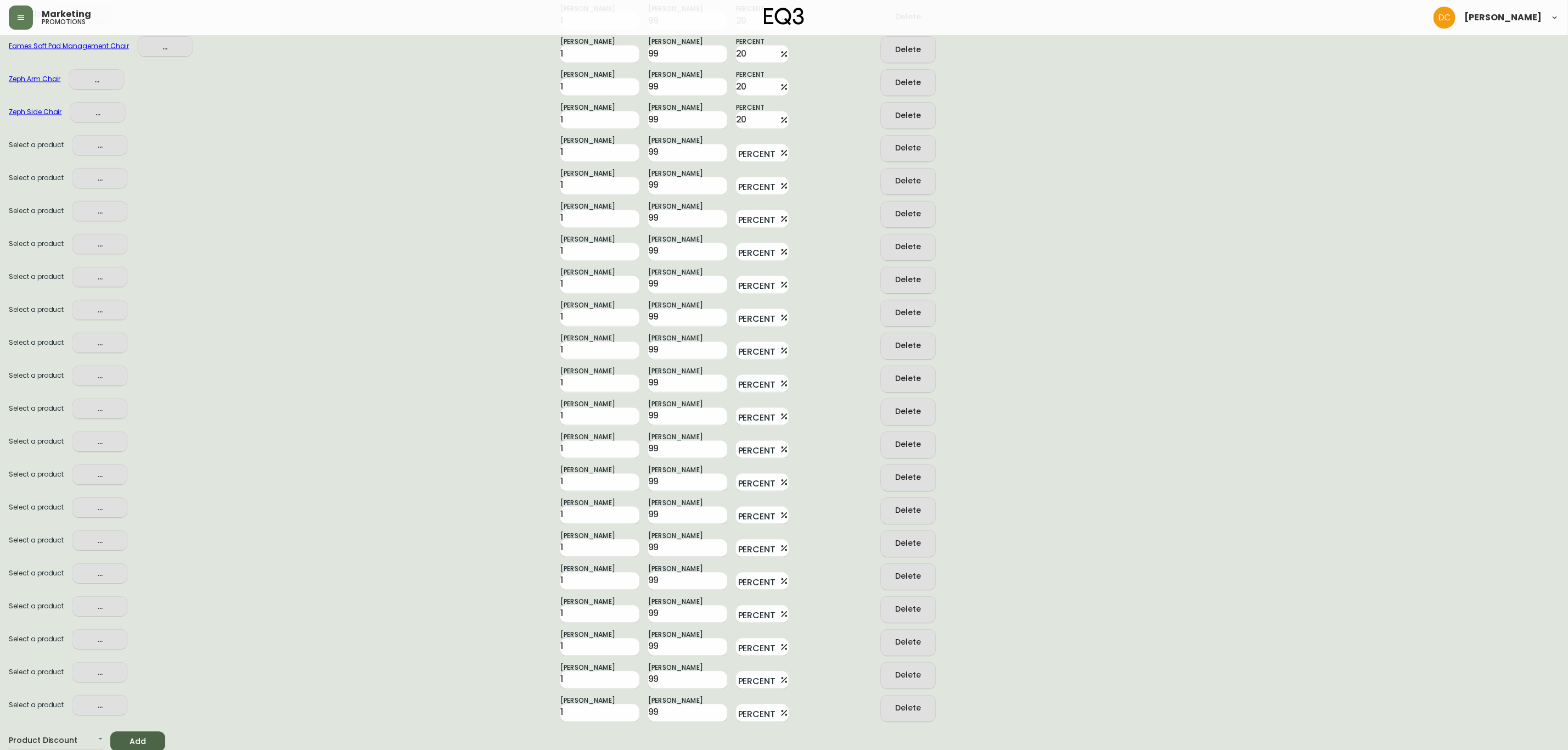
click at [97, 143] on span "..." at bounding box center [99, 145] width 37 height 13
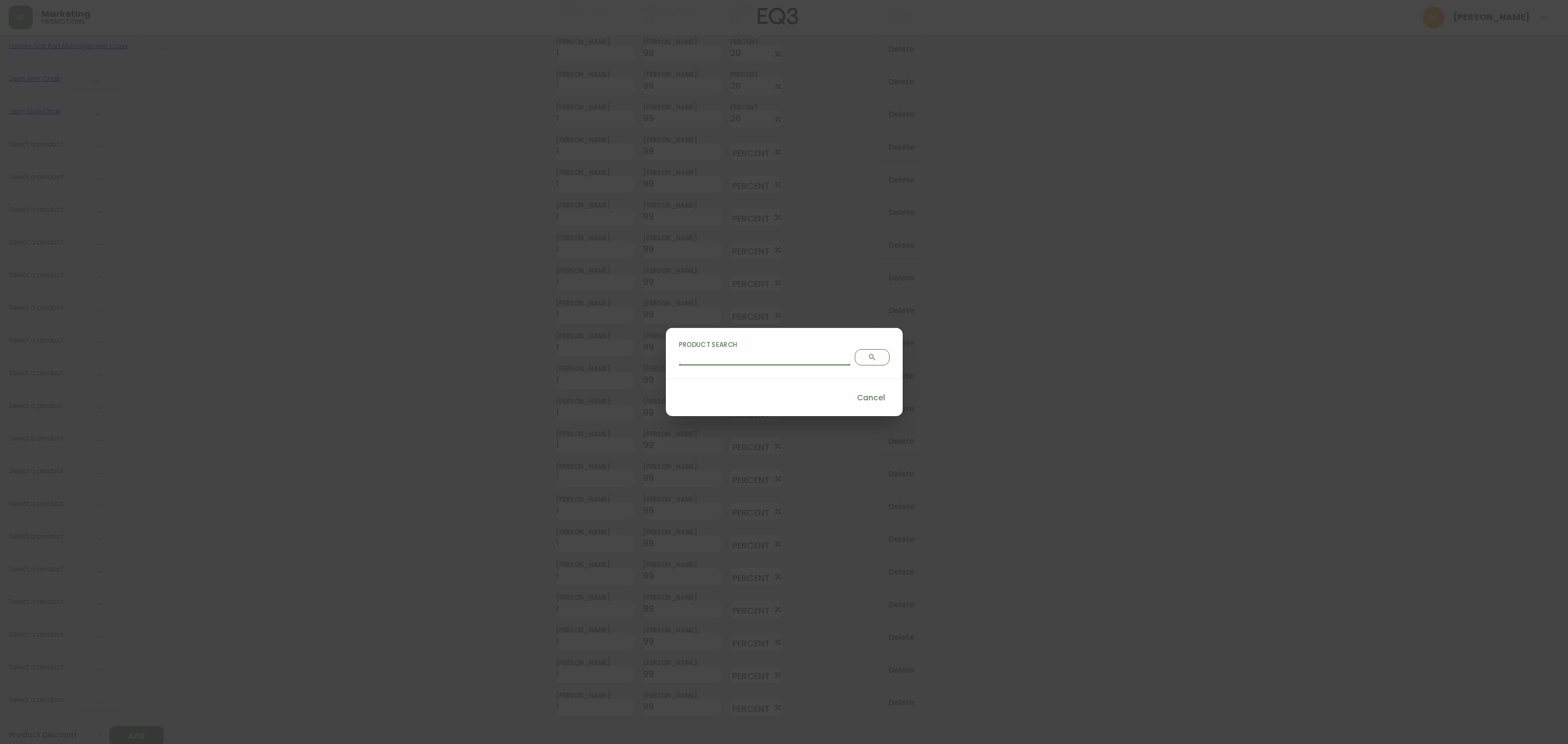
click at [773, 363] on input "Product Search" at bounding box center [764, 356] width 171 height 17
click at [868, 359] on icon "Search" at bounding box center [872, 356] width 9 height 9
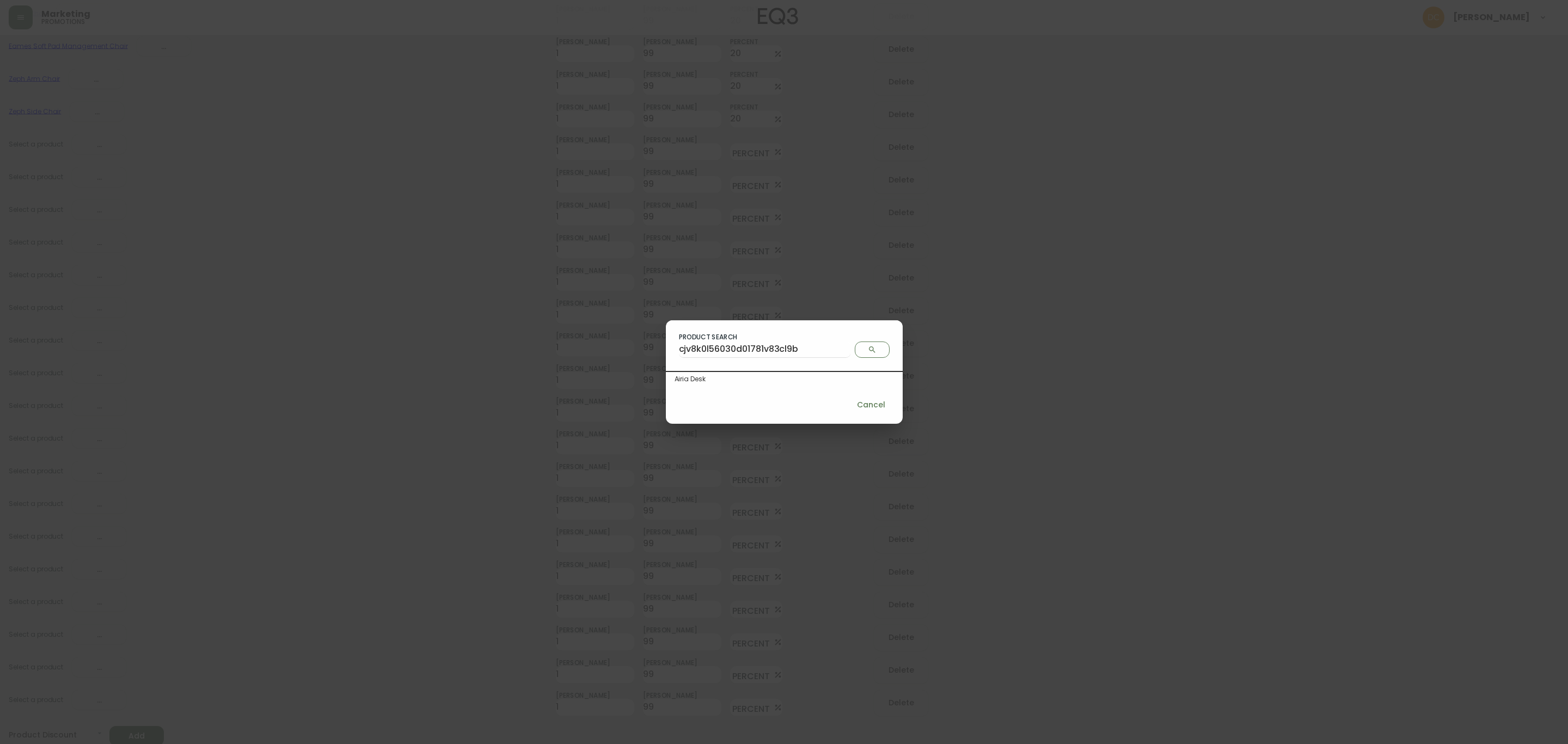
click at [793, 374] on div "Airia Desk" at bounding box center [784, 379] width 220 height 10
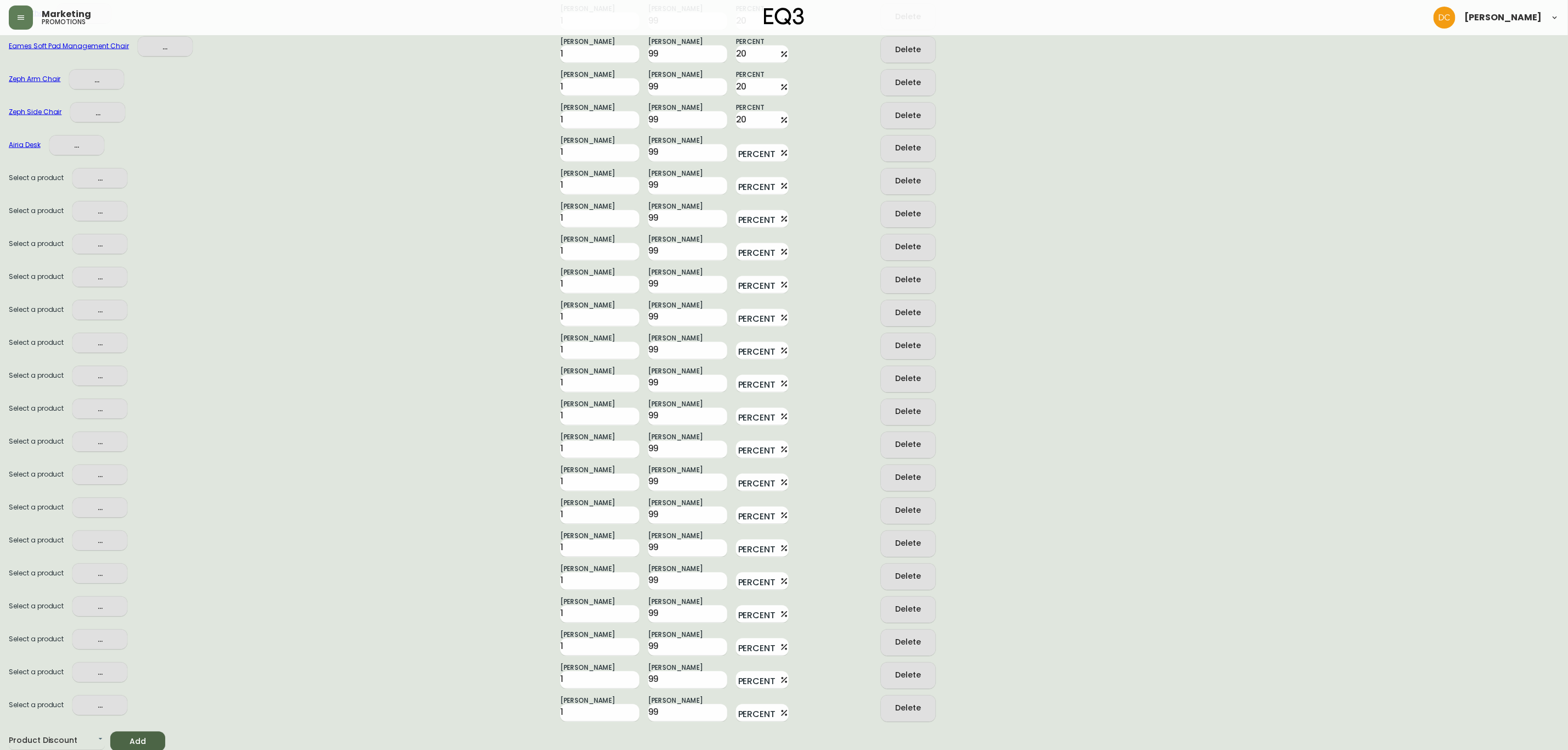
click at [95, 180] on span "..." at bounding box center [99, 178] width 37 height 13
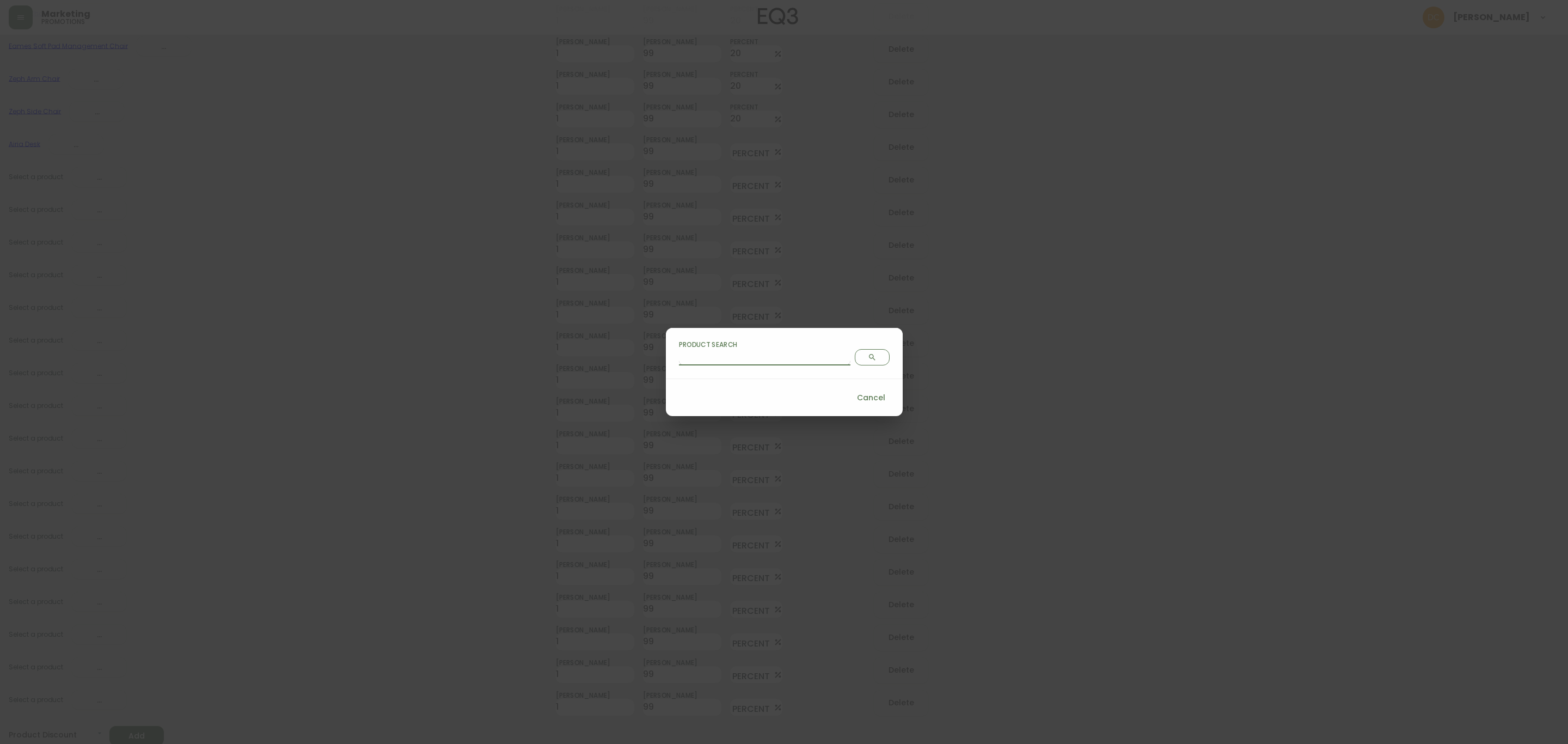
click at [745, 363] on input "Product Search" at bounding box center [764, 356] width 171 height 17
click at [860, 359] on span "Search" at bounding box center [872, 356] width 25 height 9
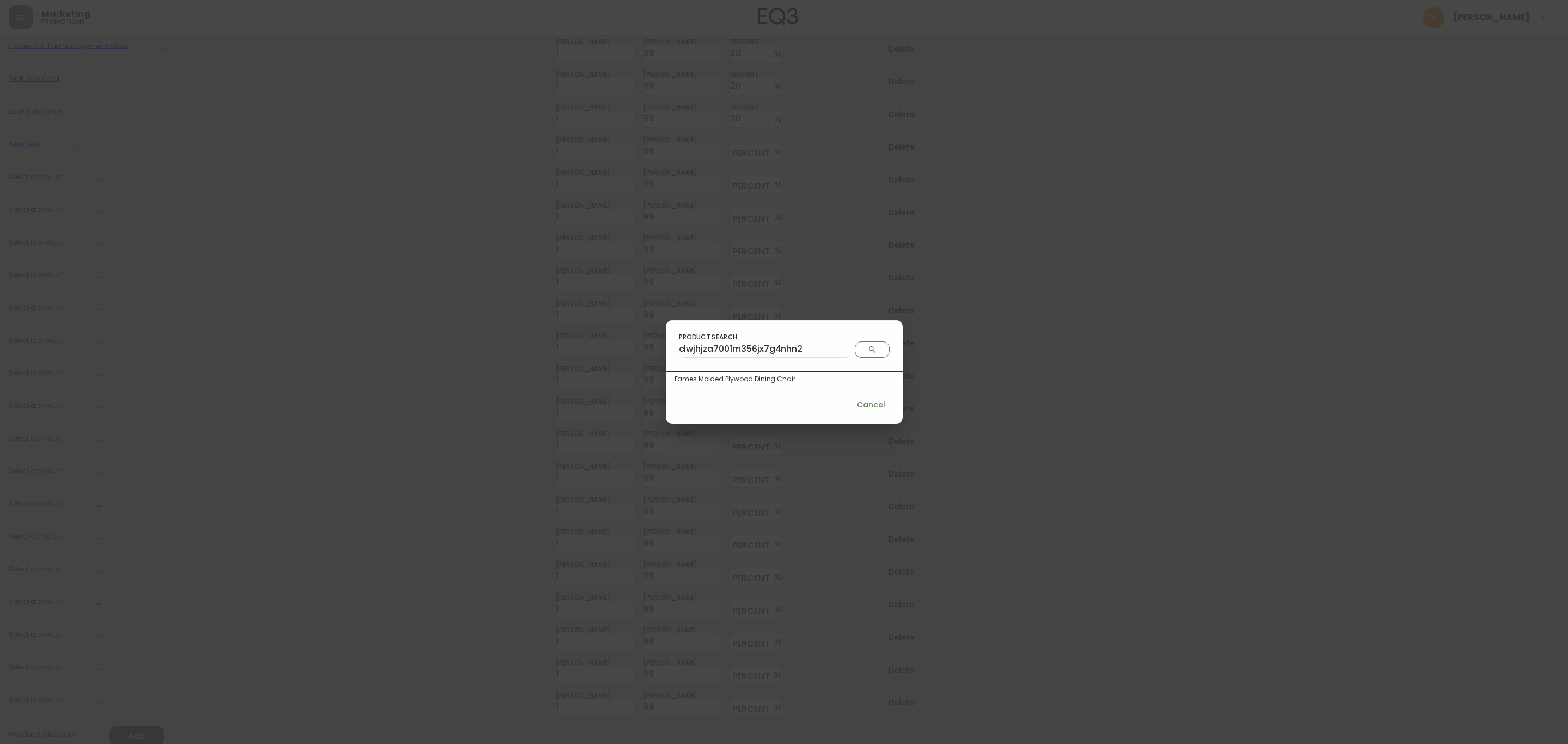
click at [745, 374] on div "Eames Molded Plywood Dining Chair" at bounding box center [784, 379] width 220 height 10
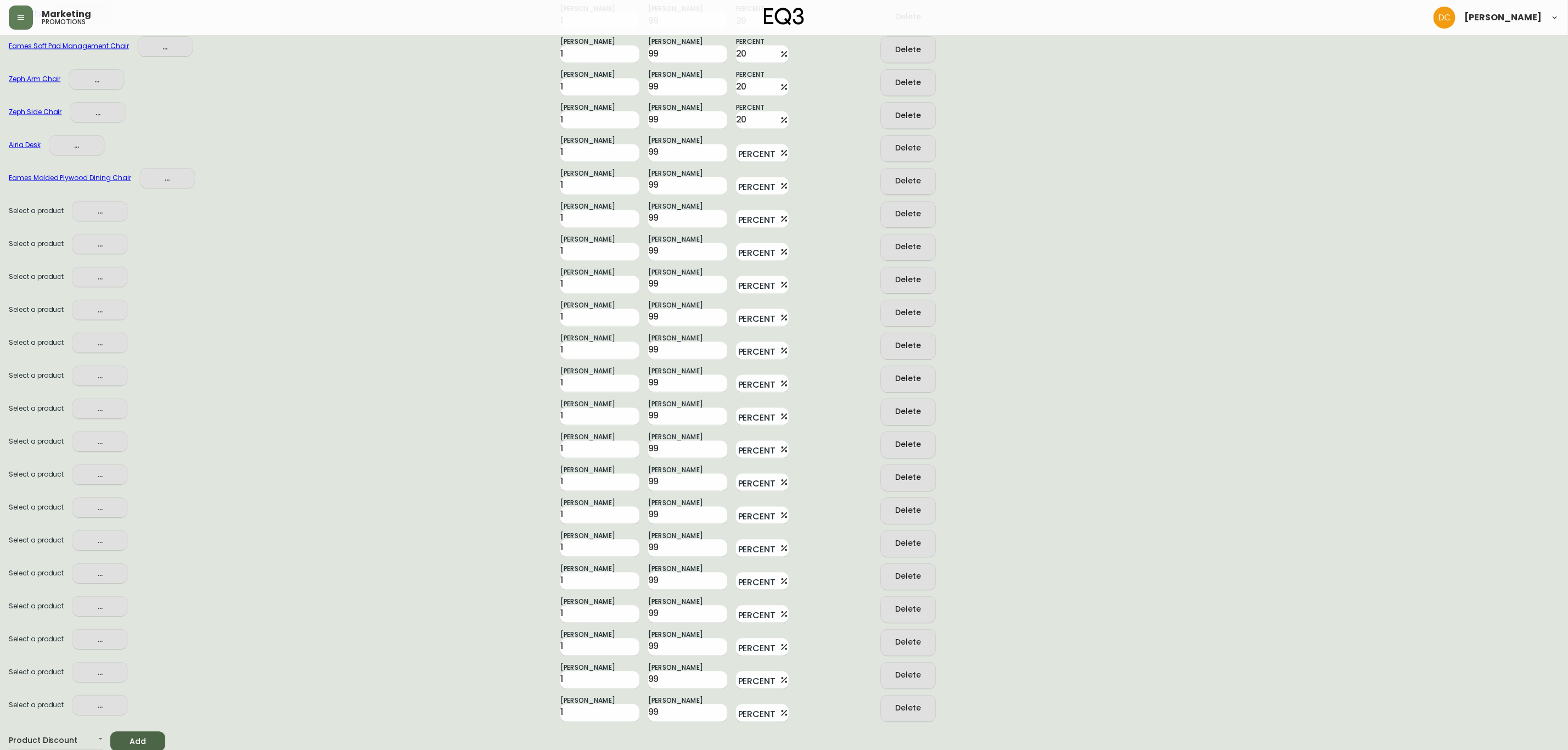
click at [98, 216] on span "..." at bounding box center [99, 211] width 37 height 13
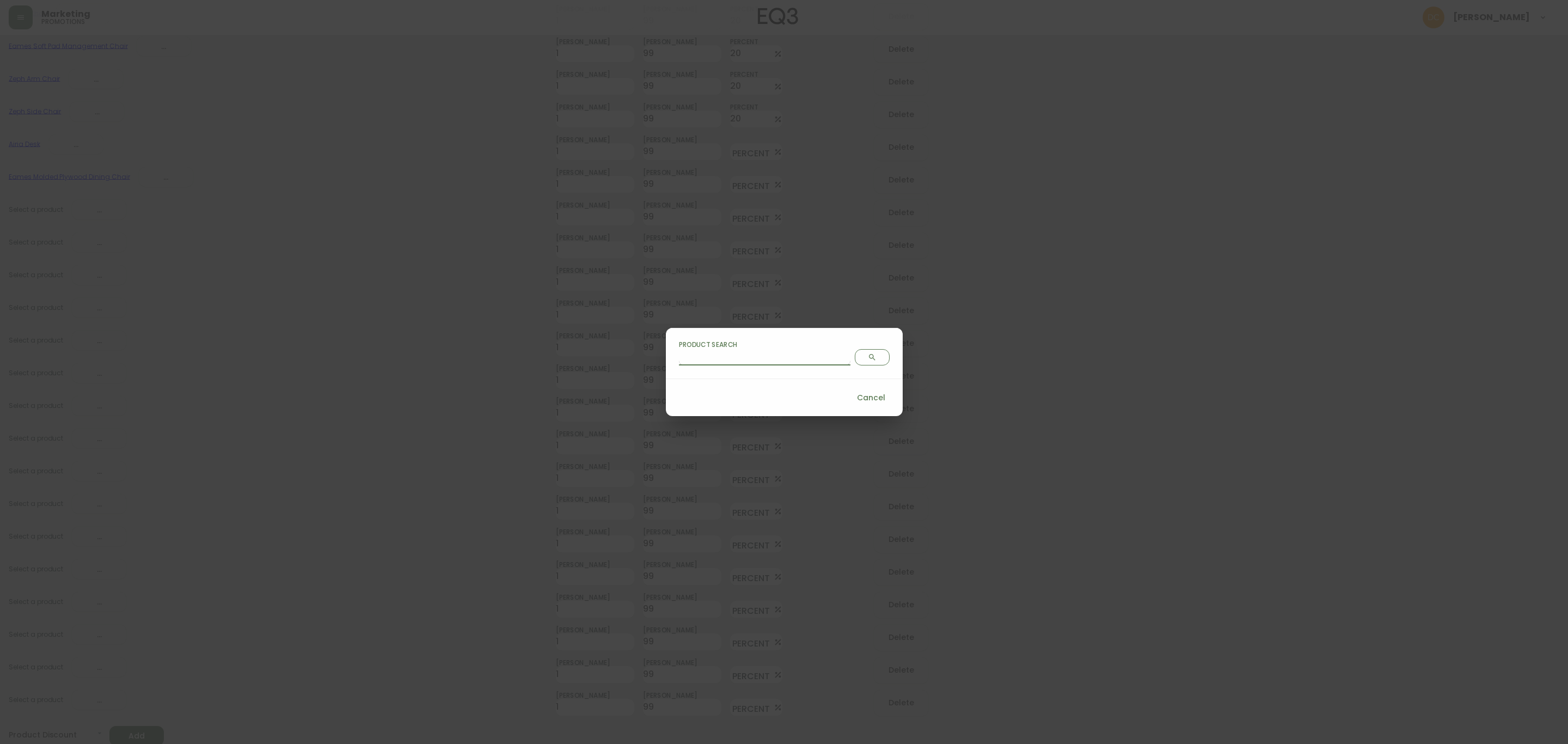
click at [758, 354] on input "Product Search" at bounding box center [764, 356] width 171 height 17
click at [868, 353] on icon "Search" at bounding box center [872, 356] width 9 height 9
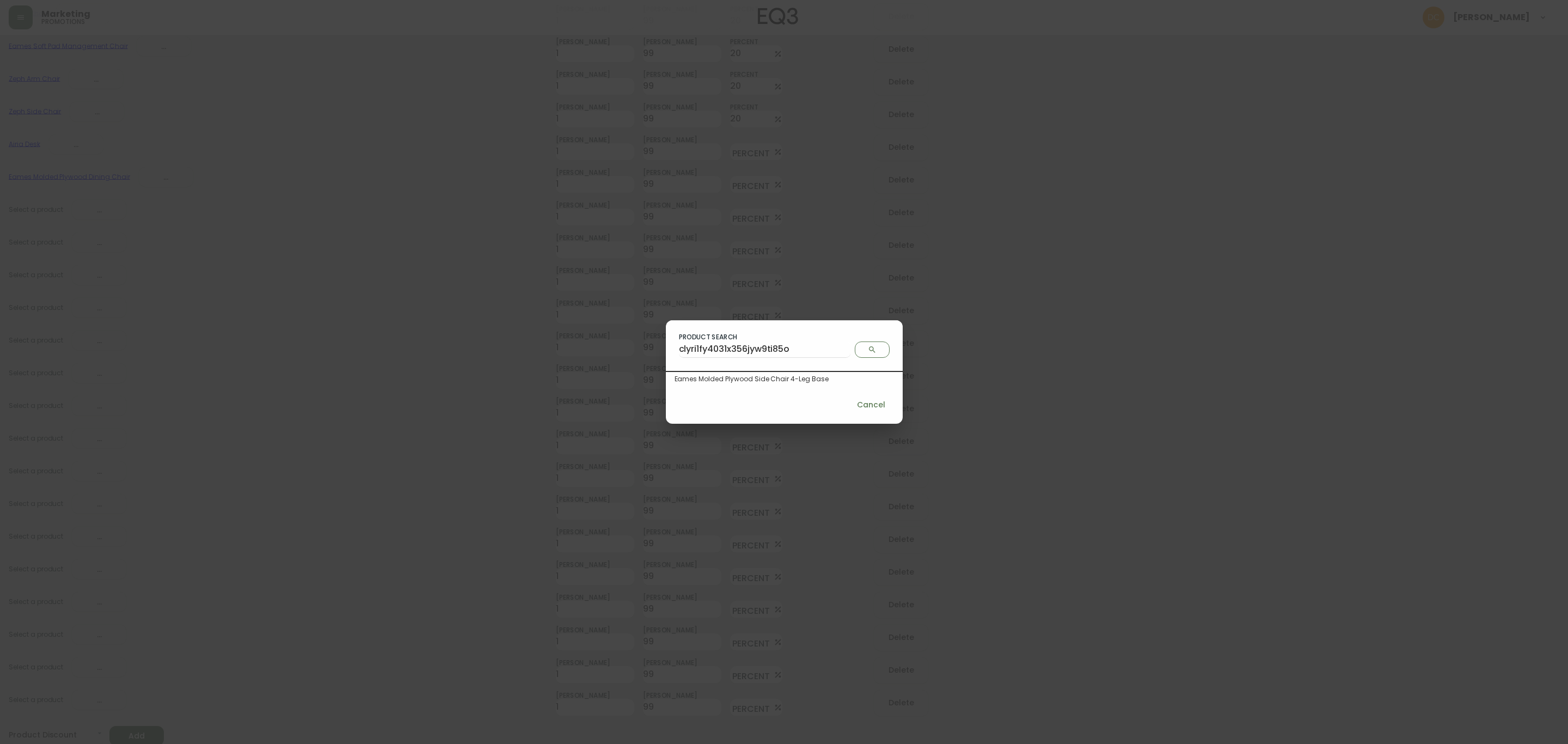
click at [769, 382] on div "Eames Molded Plywood Side Chair 4-Leg Base" at bounding box center [784, 379] width 220 height 10
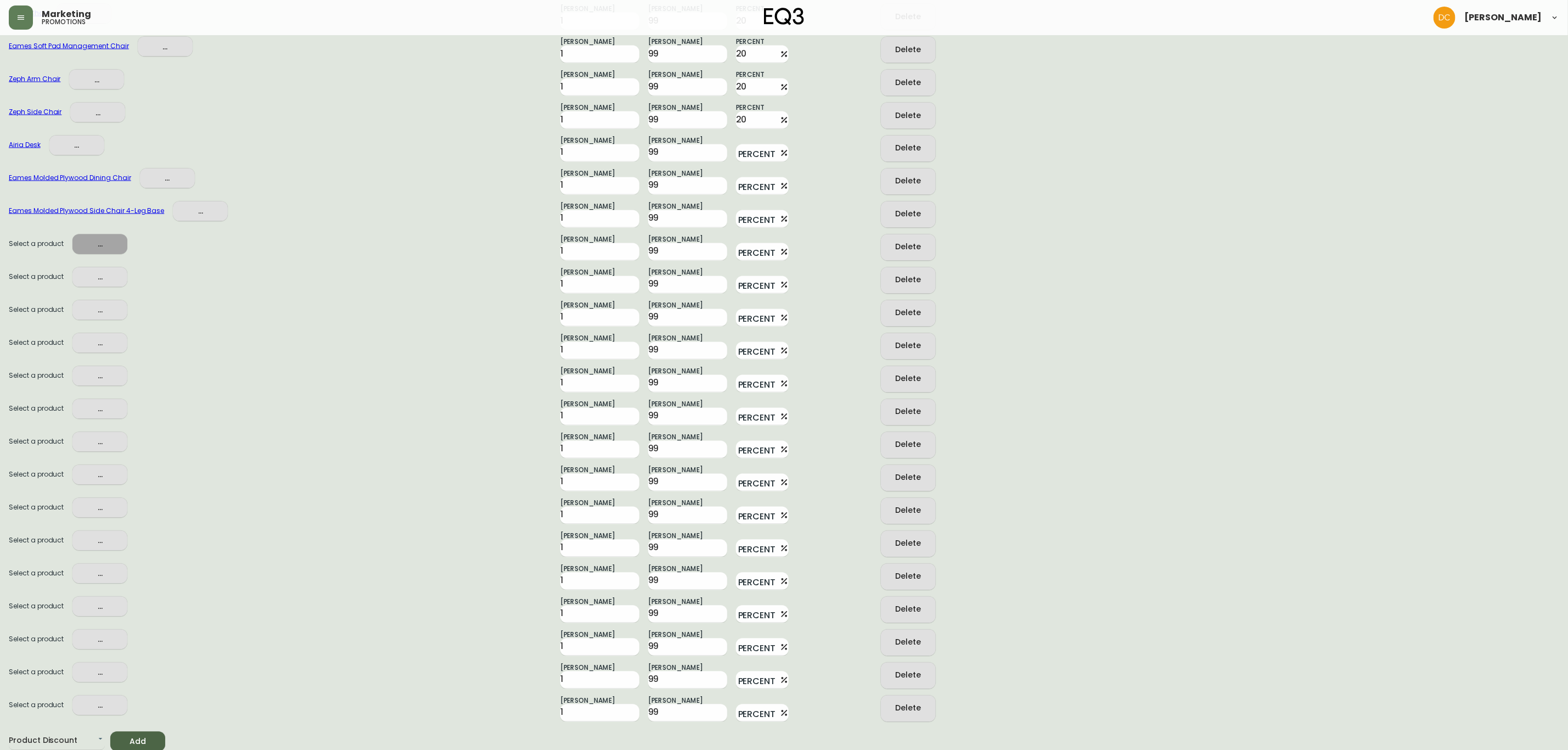
click at [109, 244] on span "..." at bounding box center [99, 244] width 37 height 13
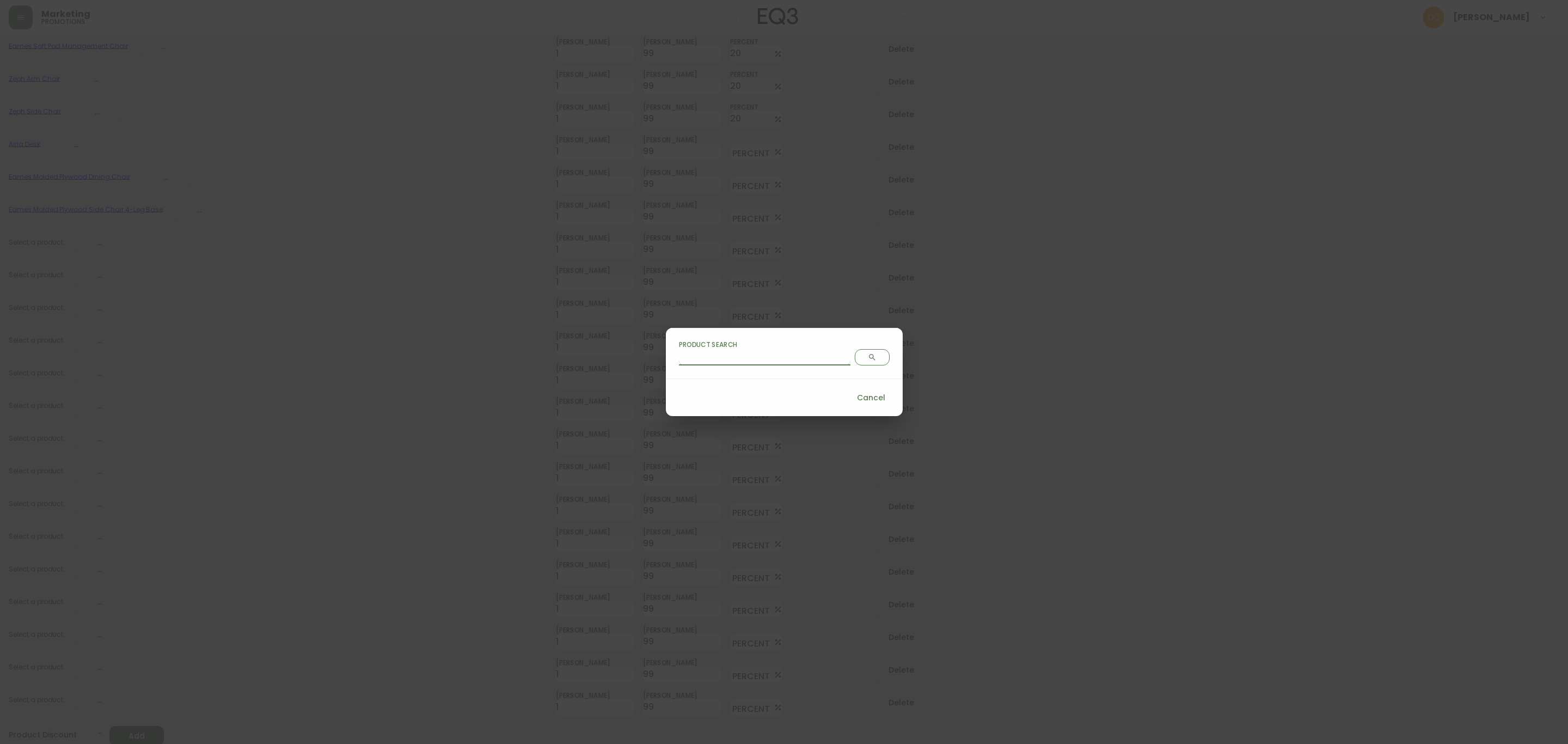
drag, startPoint x: 775, startPoint y: 363, endPoint x: 783, endPoint y: 356, distance: 10.6
click at [773, 363] on input "Product Search" at bounding box center [764, 356] width 171 height 17
click at [860, 355] on span "Search" at bounding box center [872, 356] width 25 height 9
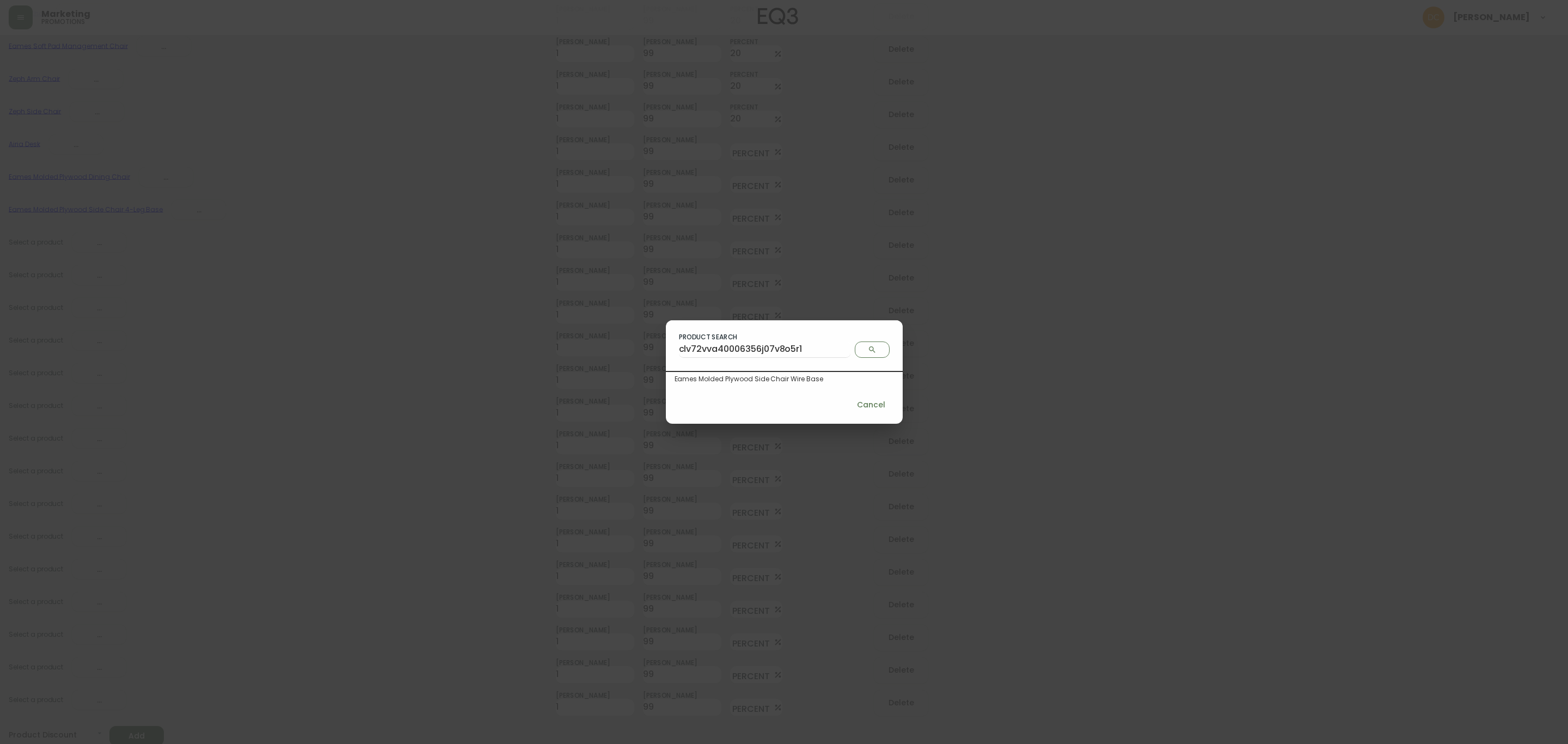
click at [785, 382] on div "Eames Molded Plywood Side Chair Wire Base" at bounding box center [784, 379] width 220 height 10
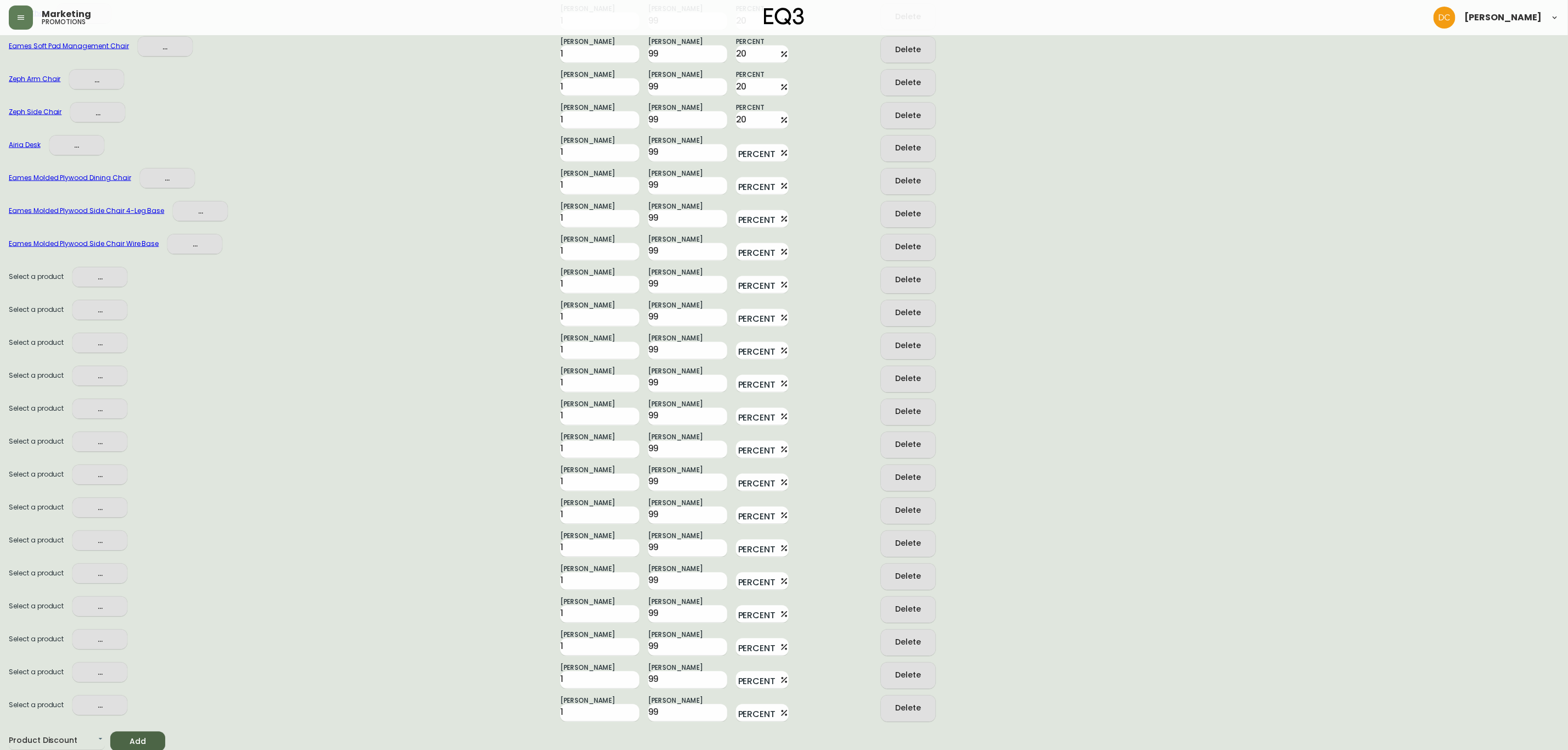
click at [98, 278] on span "..." at bounding box center [99, 277] width 37 height 13
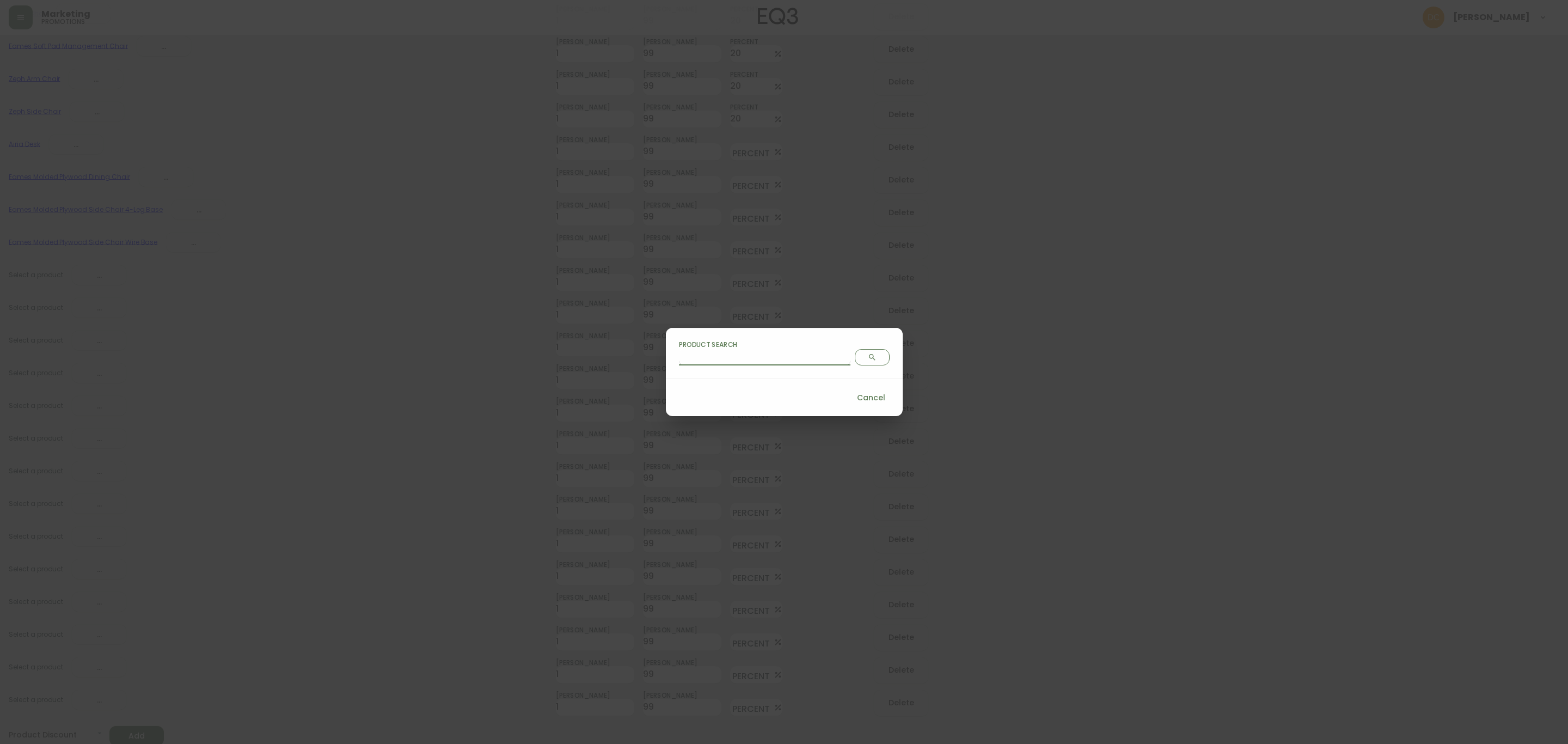
click at [764, 358] on input "Product Search" at bounding box center [764, 356] width 171 height 17
click at [868, 359] on icon "Search" at bounding box center [872, 356] width 9 height 9
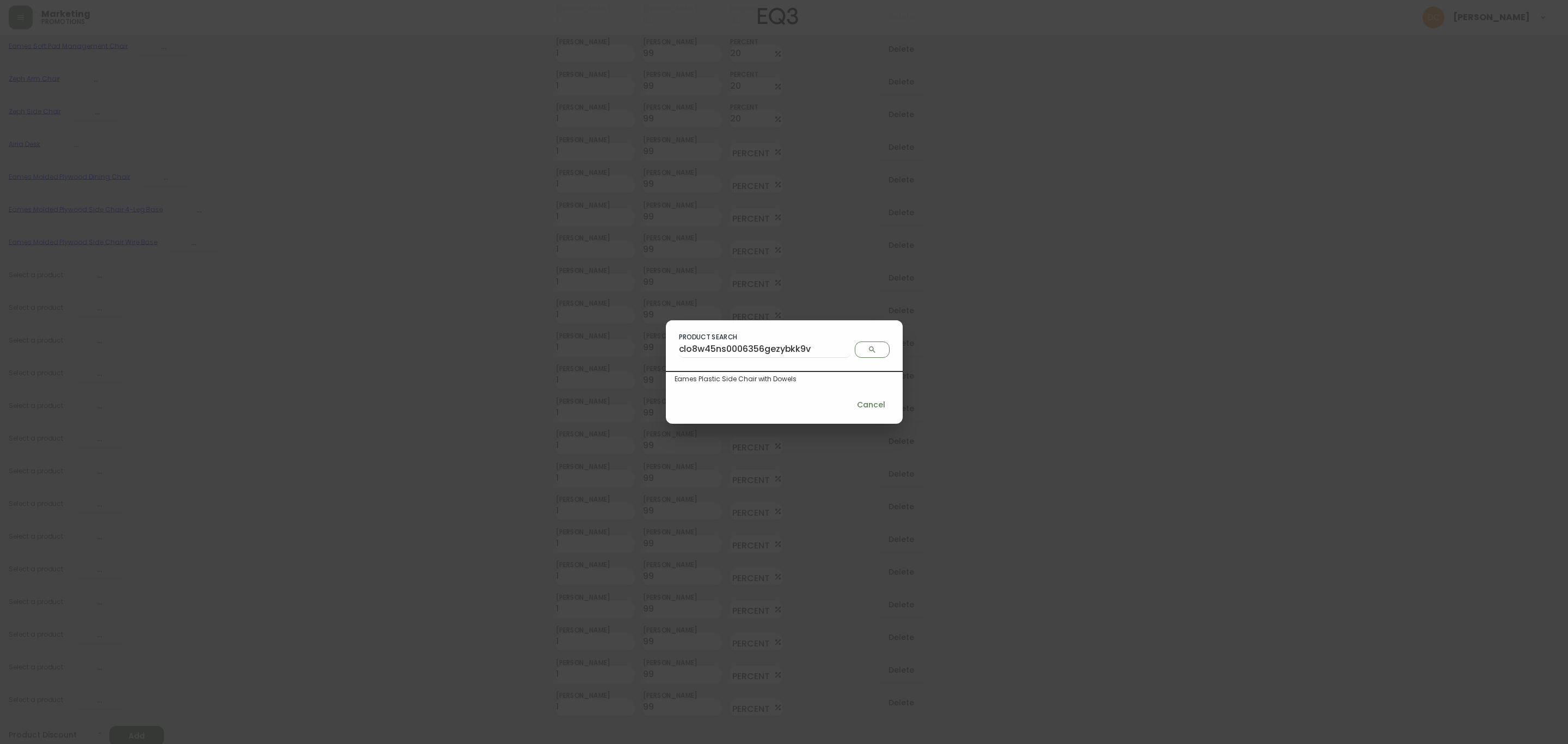
click at [830, 388] on div "Cancel" at bounding box center [784, 405] width 237 height 38
click at [832, 374] on div "Eames Plastic Side Chair with Dowels" at bounding box center [784, 379] width 220 height 10
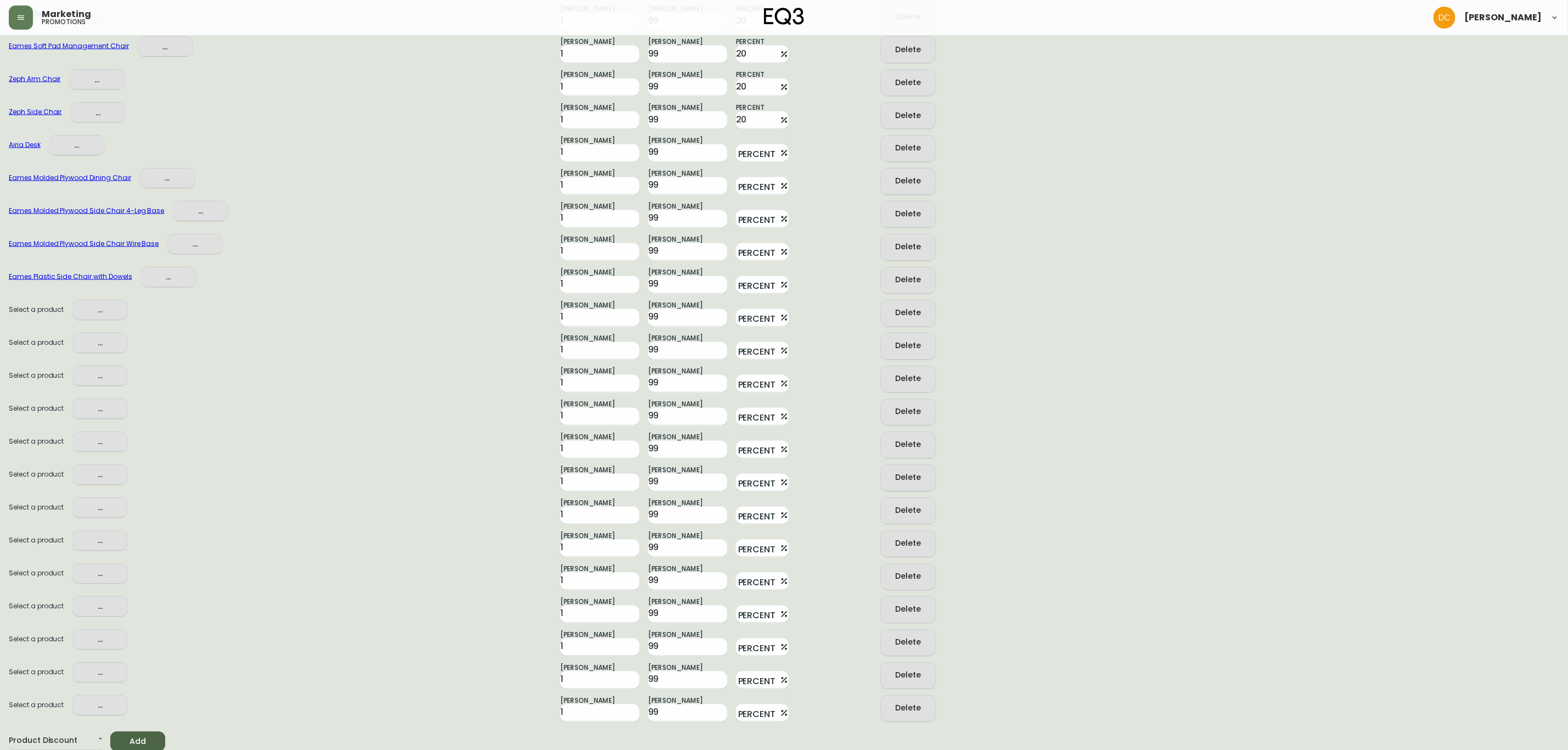
click at [102, 314] on span "..." at bounding box center [99, 310] width 37 height 13
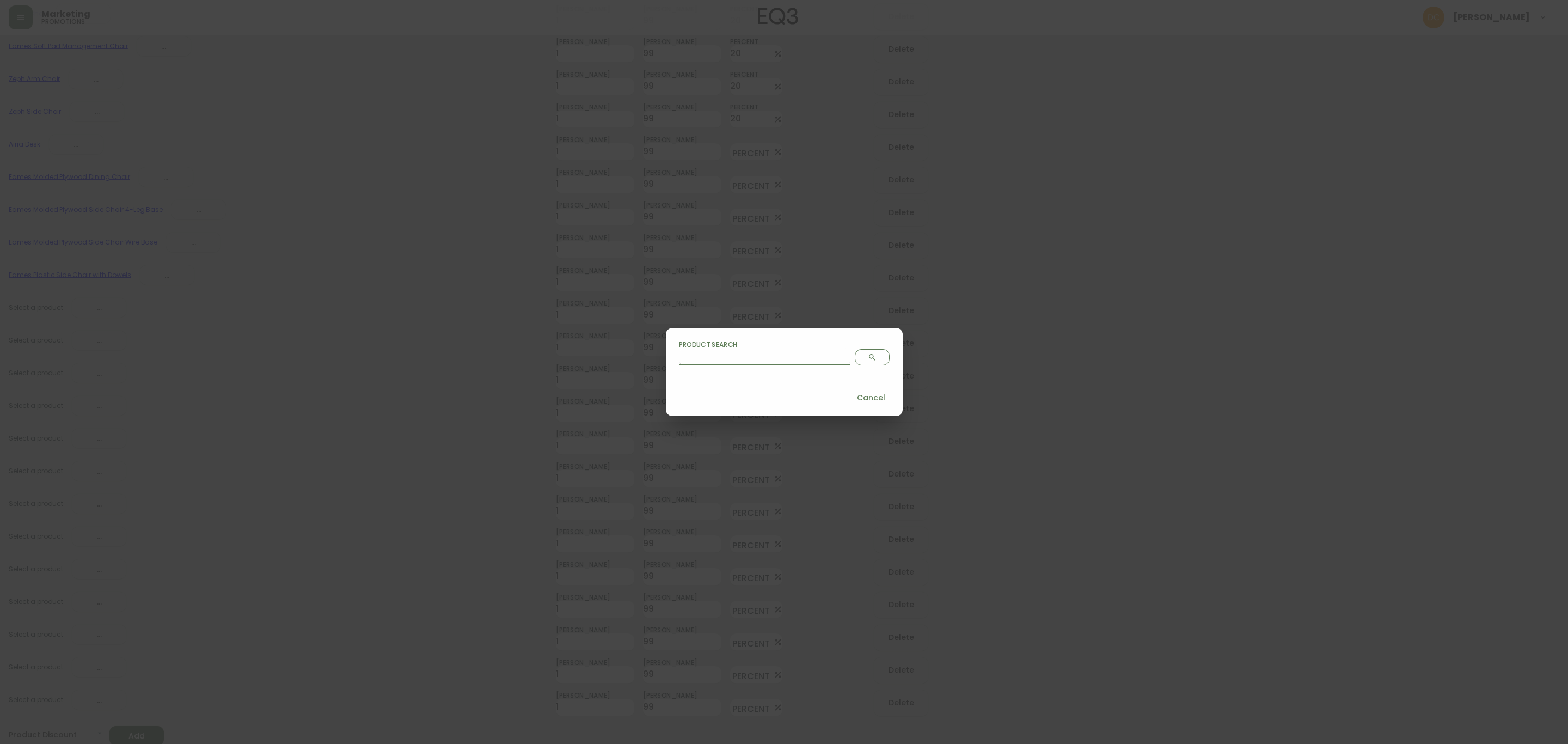
click at [762, 363] on input "Product Search" at bounding box center [764, 356] width 171 height 17
click at [860, 356] on span "Search" at bounding box center [872, 356] width 25 height 9
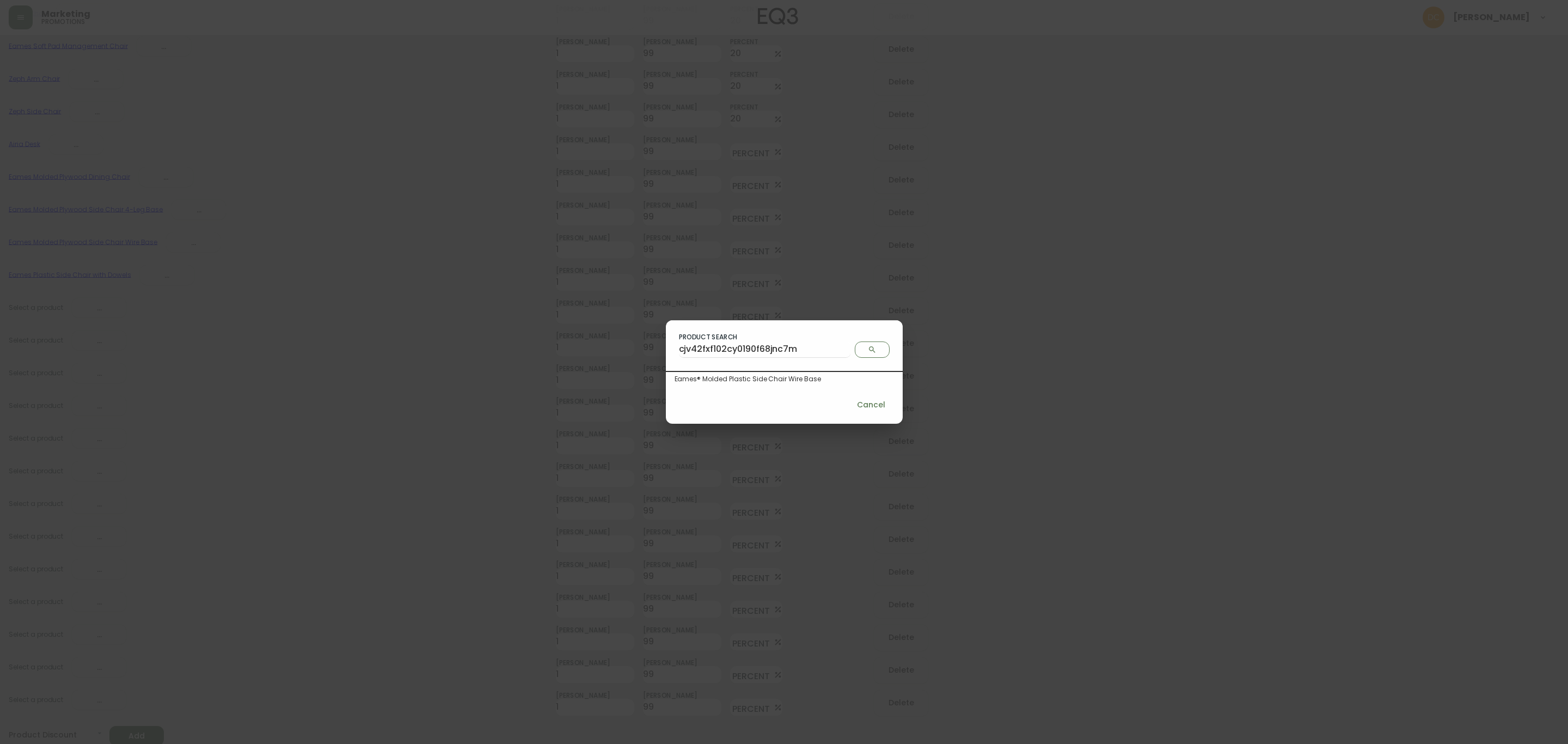
click at [793, 377] on div "Eames® Molded Plastic Side Chair Wire Base" at bounding box center [784, 379] width 220 height 10
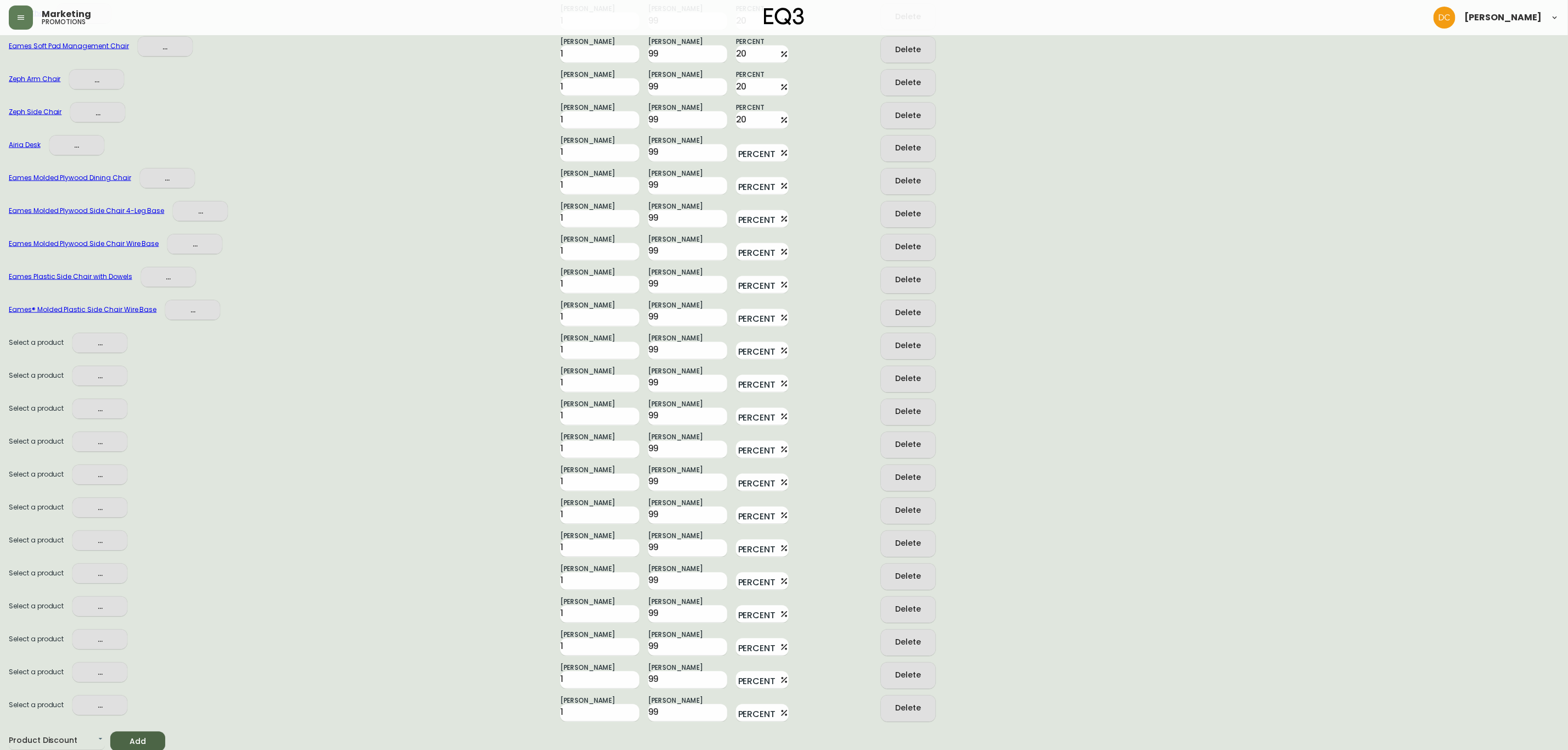
click at [84, 336] on span "..." at bounding box center [99, 343] width 37 height 13
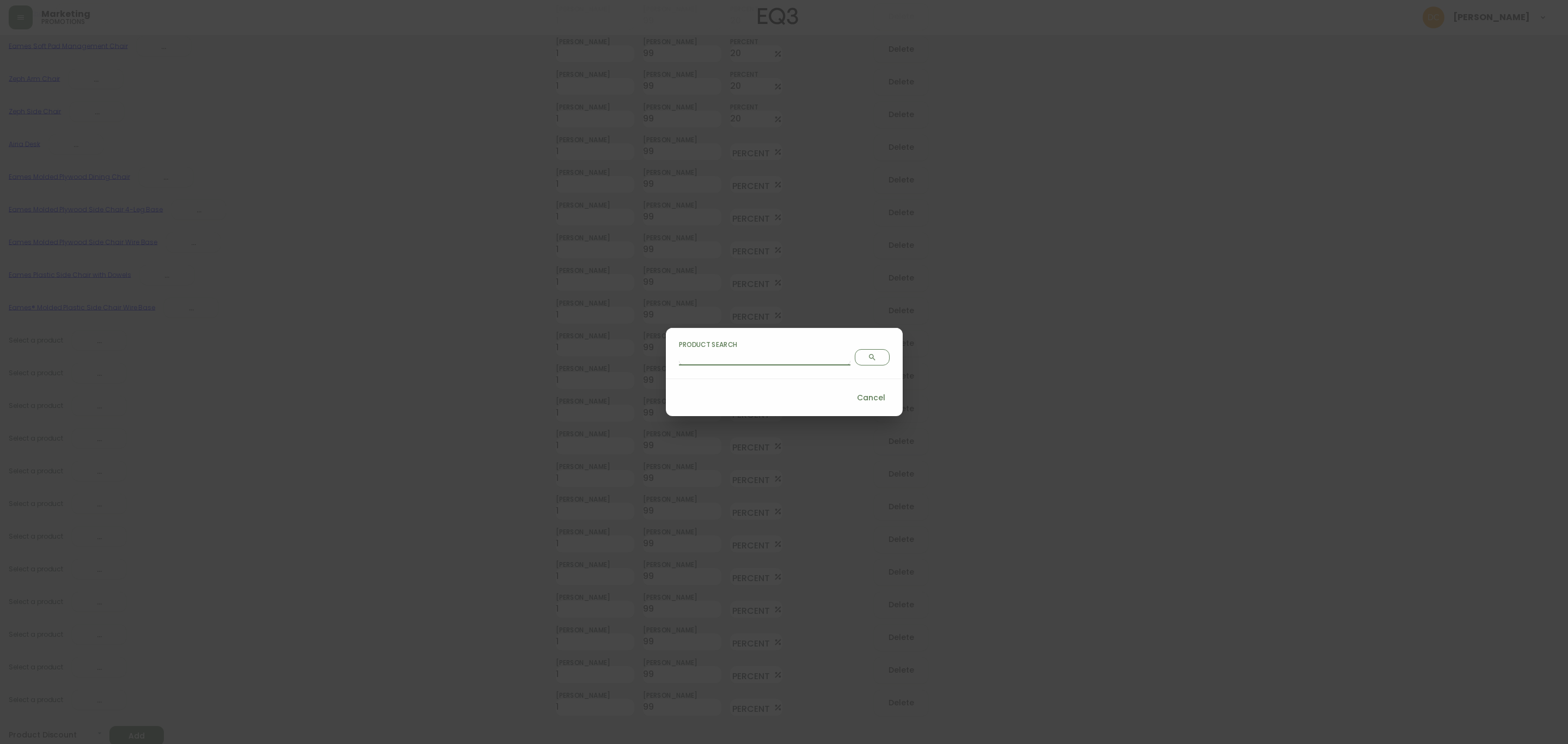
click at [785, 364] on input "Product Search" at bounding box center [764, 356] width 171 height 17
click at [855, 355] on button "Search" at bounding box center [872, 357] width 35 height 16
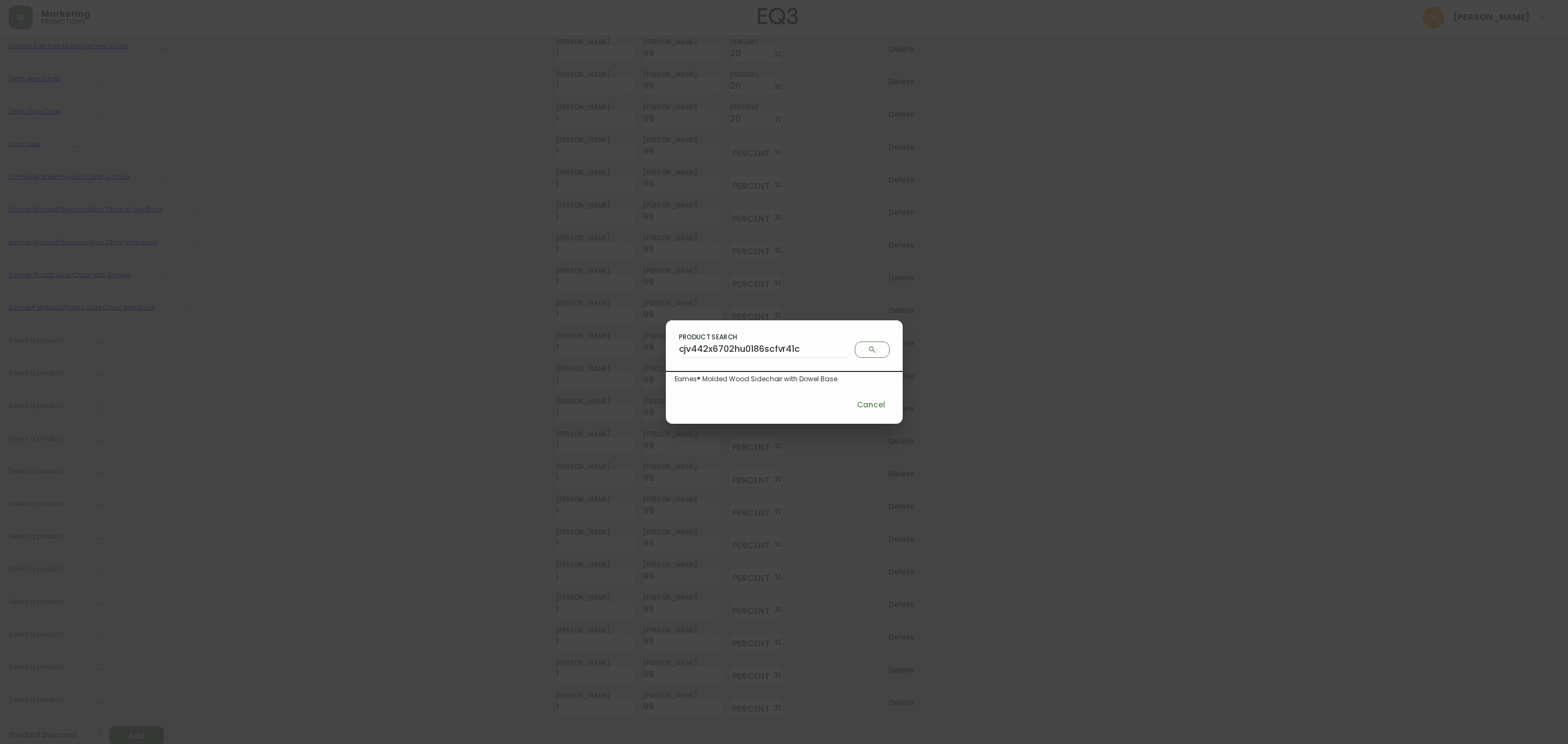
click at [786, 379] on div "Eames® Molded Wood Sidechair with Dowel Base" at bounding box center [784, 379] width 220 height 10
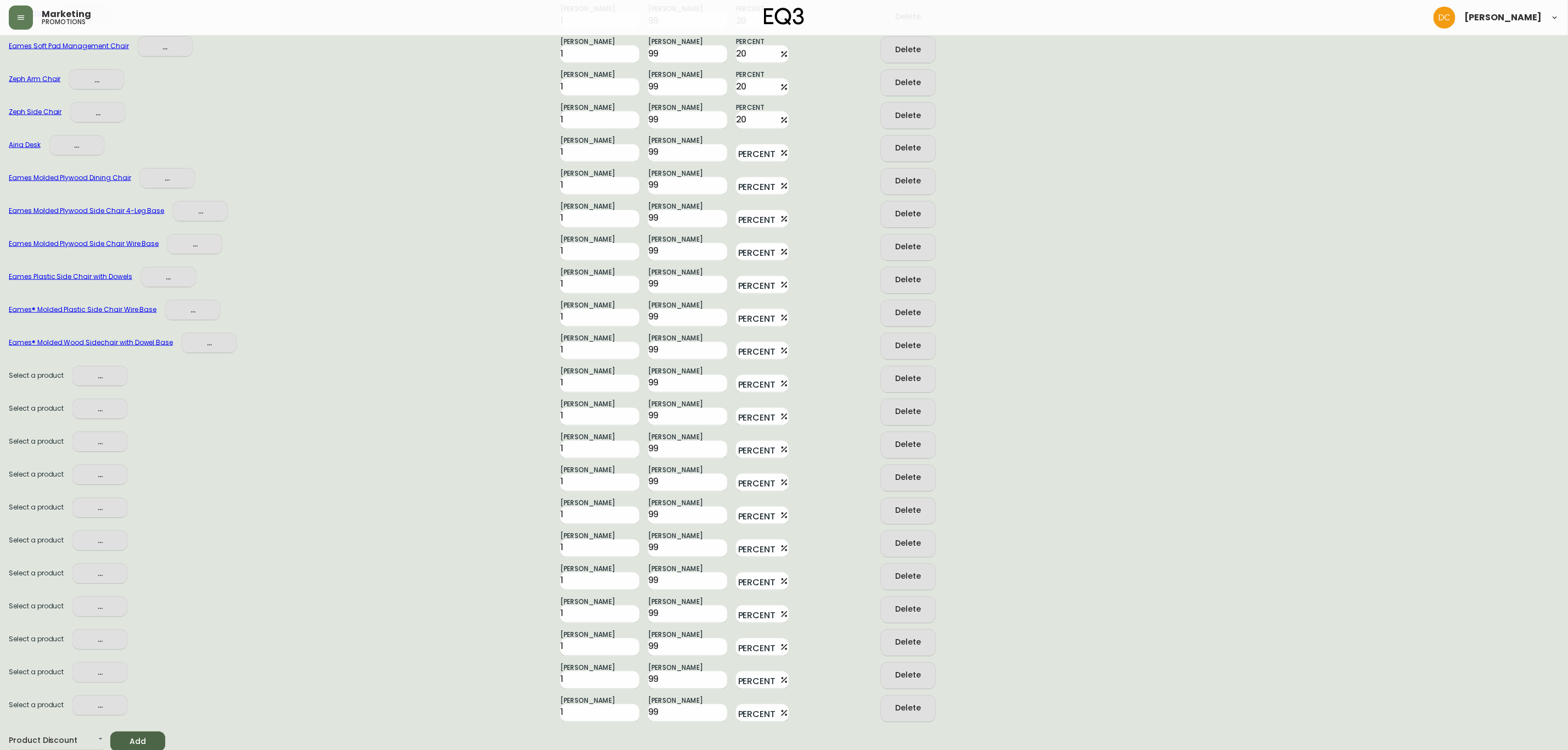
click at [104, 370] on span "..." at bounding box center [99, 376] width 37 height 13
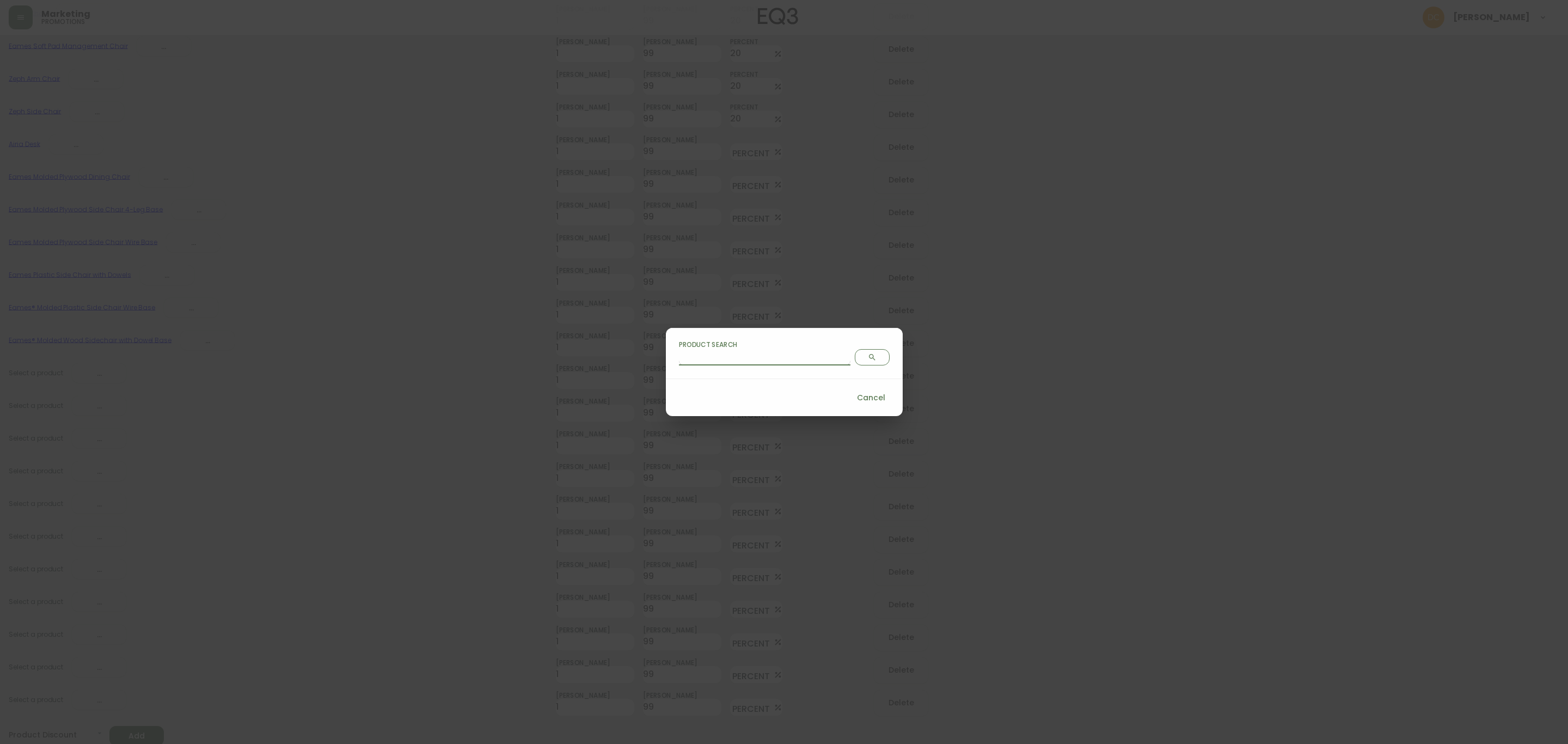
click at [769, 356] on input "Product Search" at bounding box center [764, 356] width 171 height 17
click at [860, 359] on span "Search" at bounding box center [872, 356] width 25 height 9
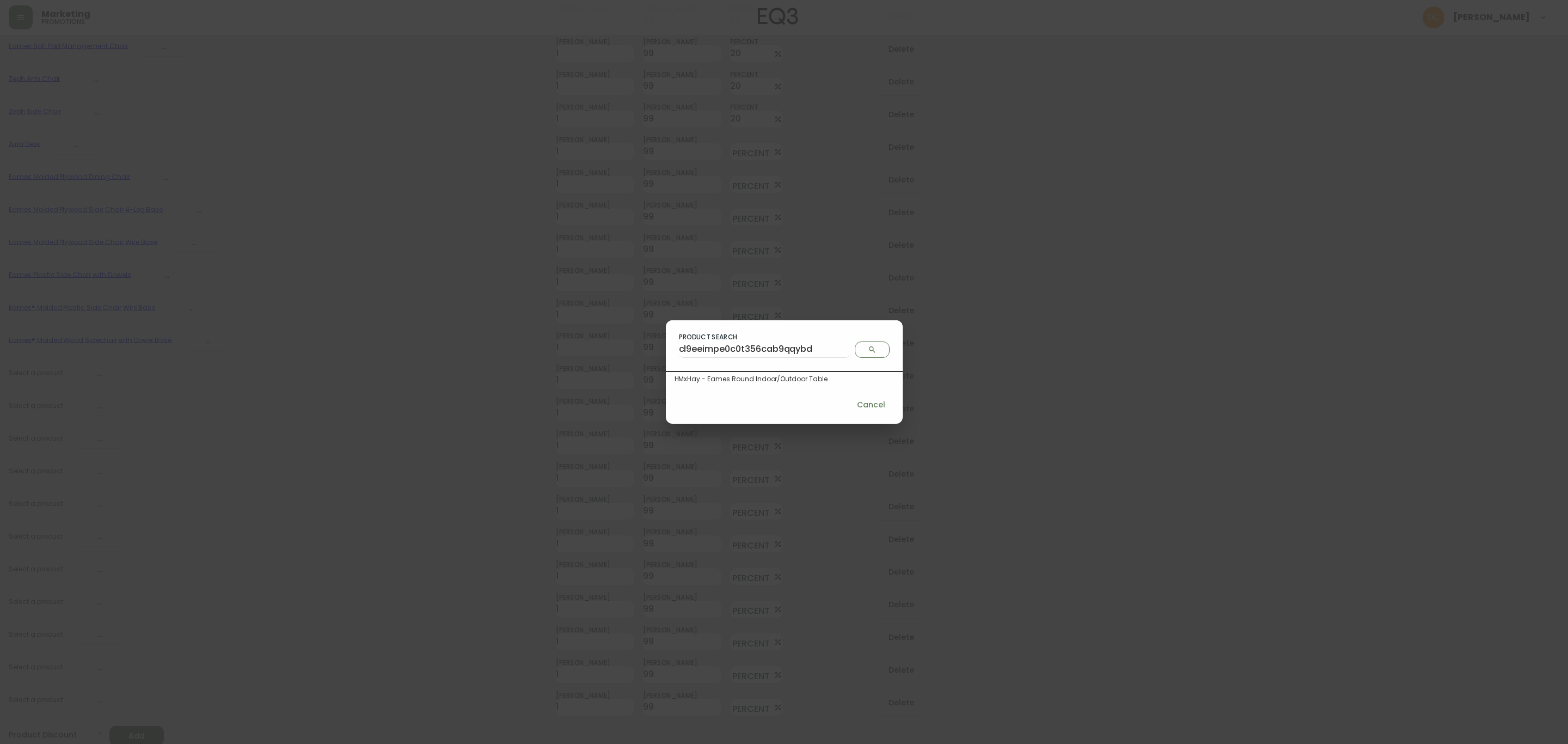
click at [790, 374] on div "HMxHay - Eames Round Indoor/Outdoor Table" at bounding box center [784, 379] width 220 height 10
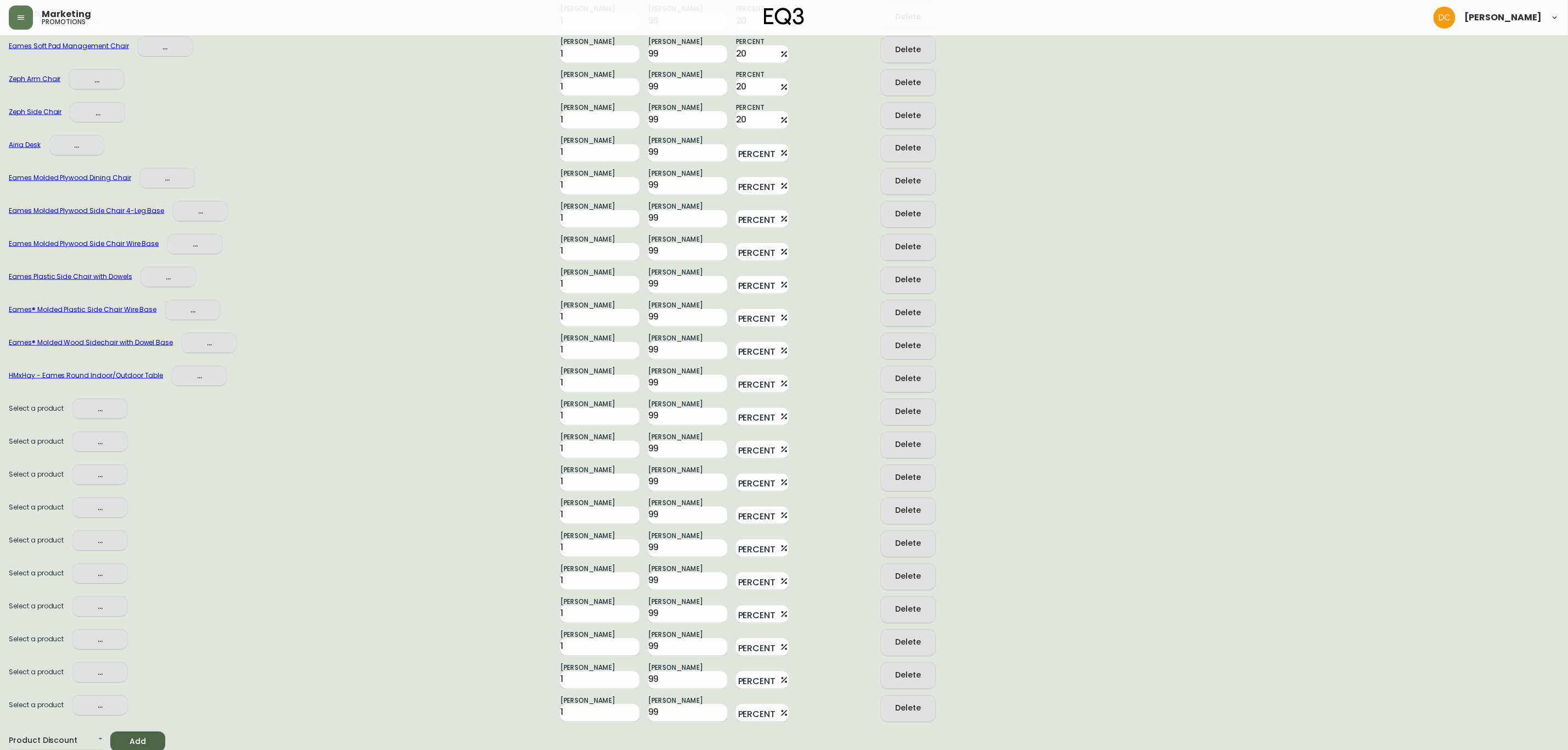
click at [108, 407] on span "..." at bounding box center [99, 409] width 37 height 13
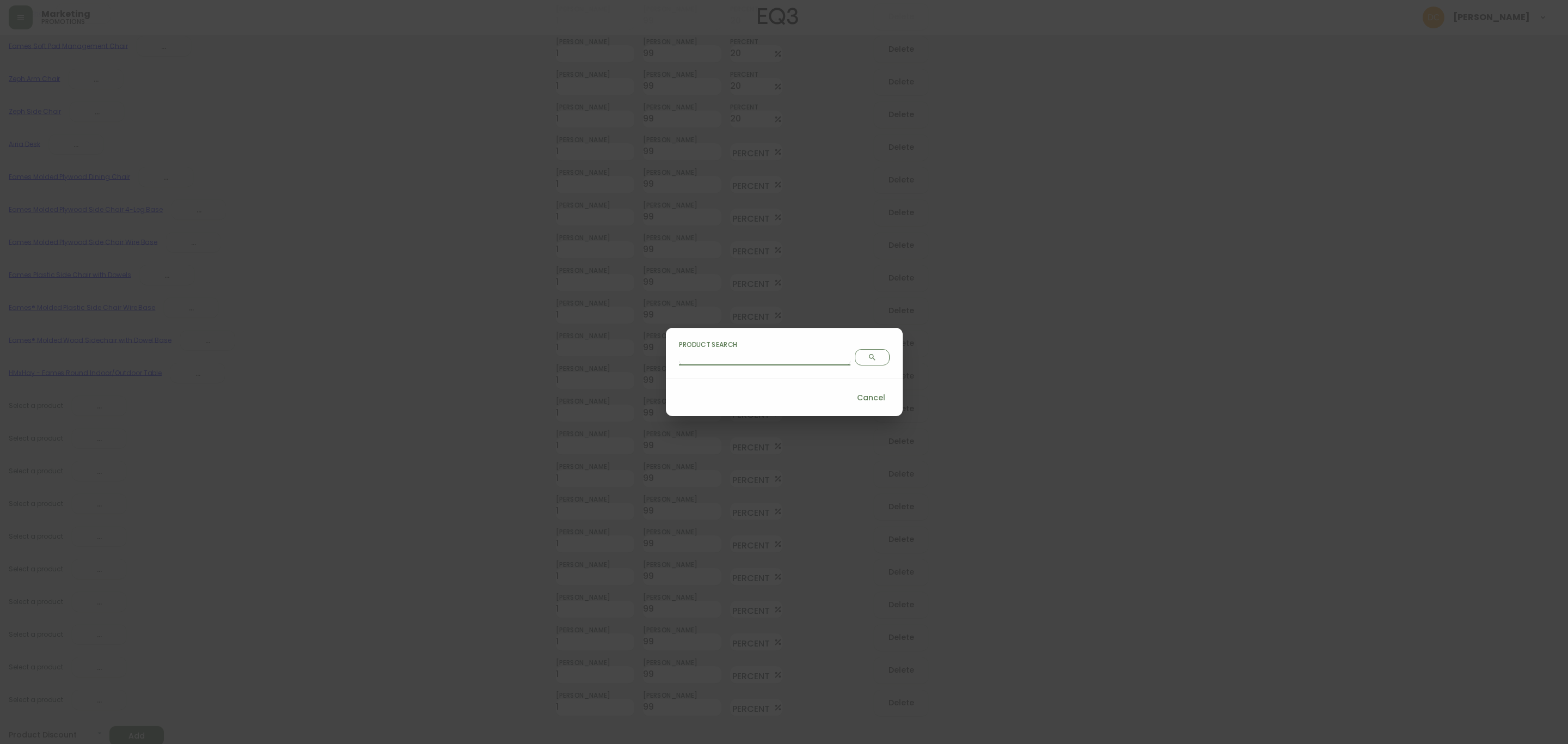
drag, startPoint x: 742, startPoint y: 362, endPoint x: 797, endPoint y: 356, distance: 55.3
click at [742, 362] on input "Product Search" at bounding box center [764, 356] width 171 height 17
click at [868, 358] on icon "Search" at bounding box center [872, 356] width 9 height 9
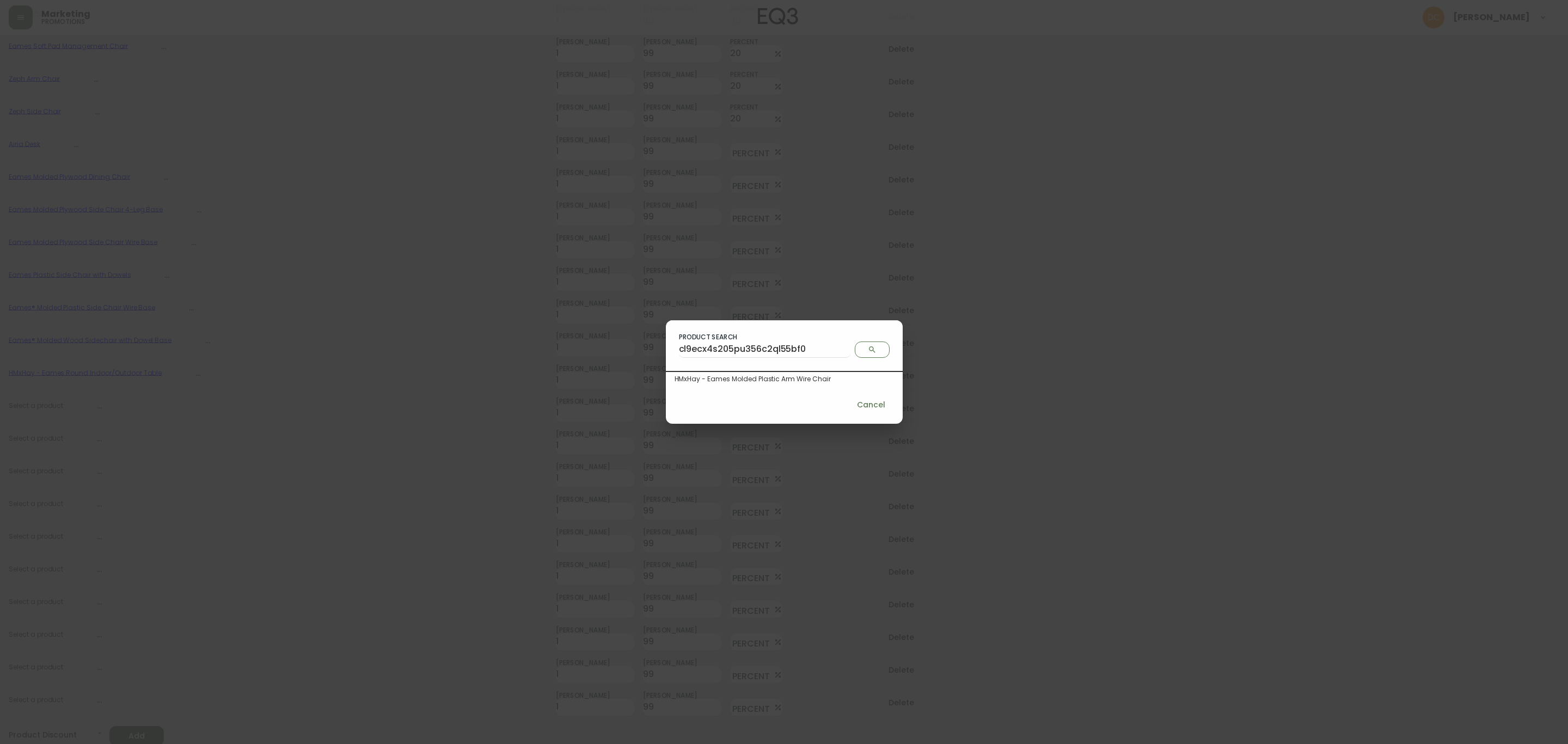
click at [776, 376] on div "HMxHay - Eames Molded Plastic Arm Wire Chair" at bounding box center [784, 379] width 220 height 10
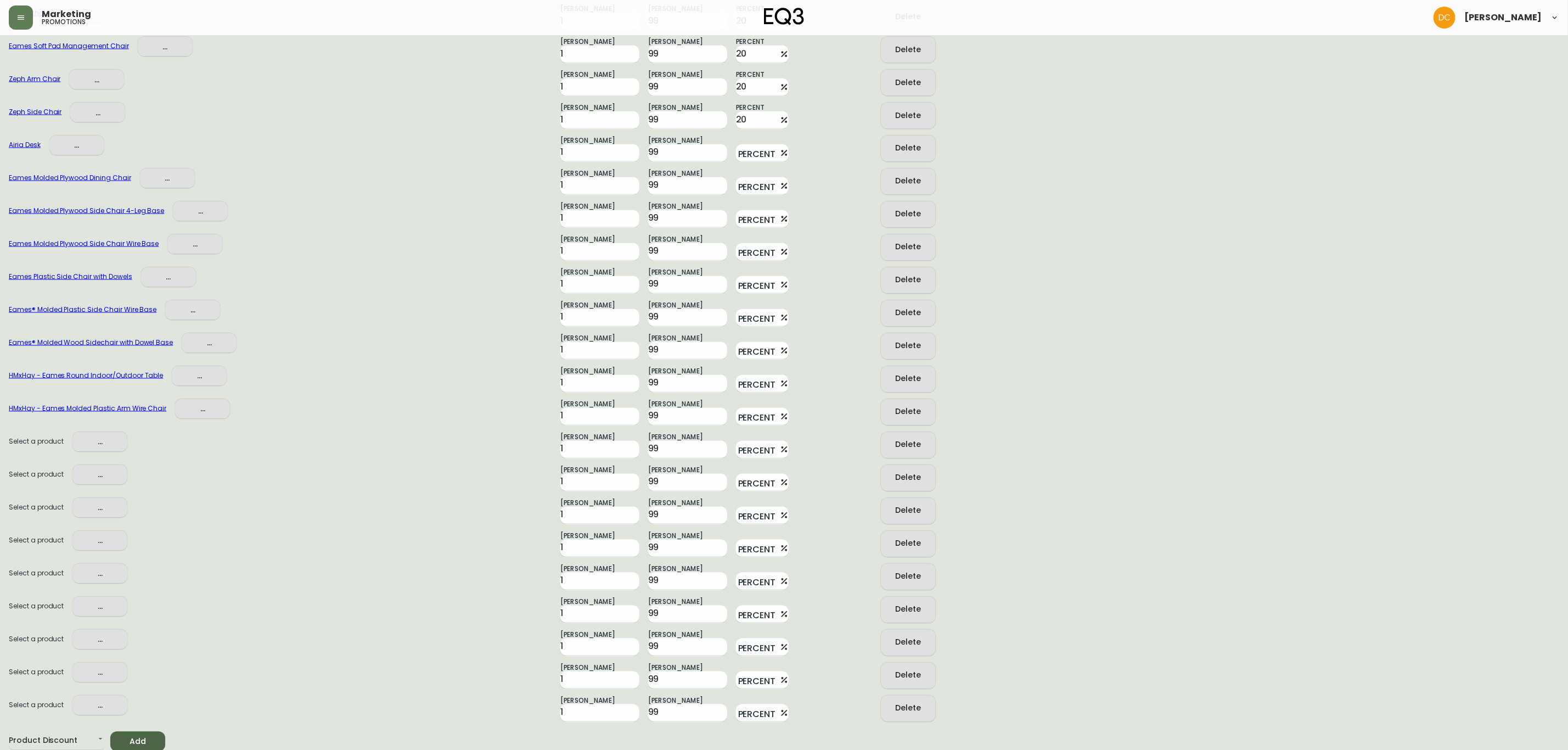
click at [91, 435] on span "..." at bounding box center [99, 441] width 37 height 13
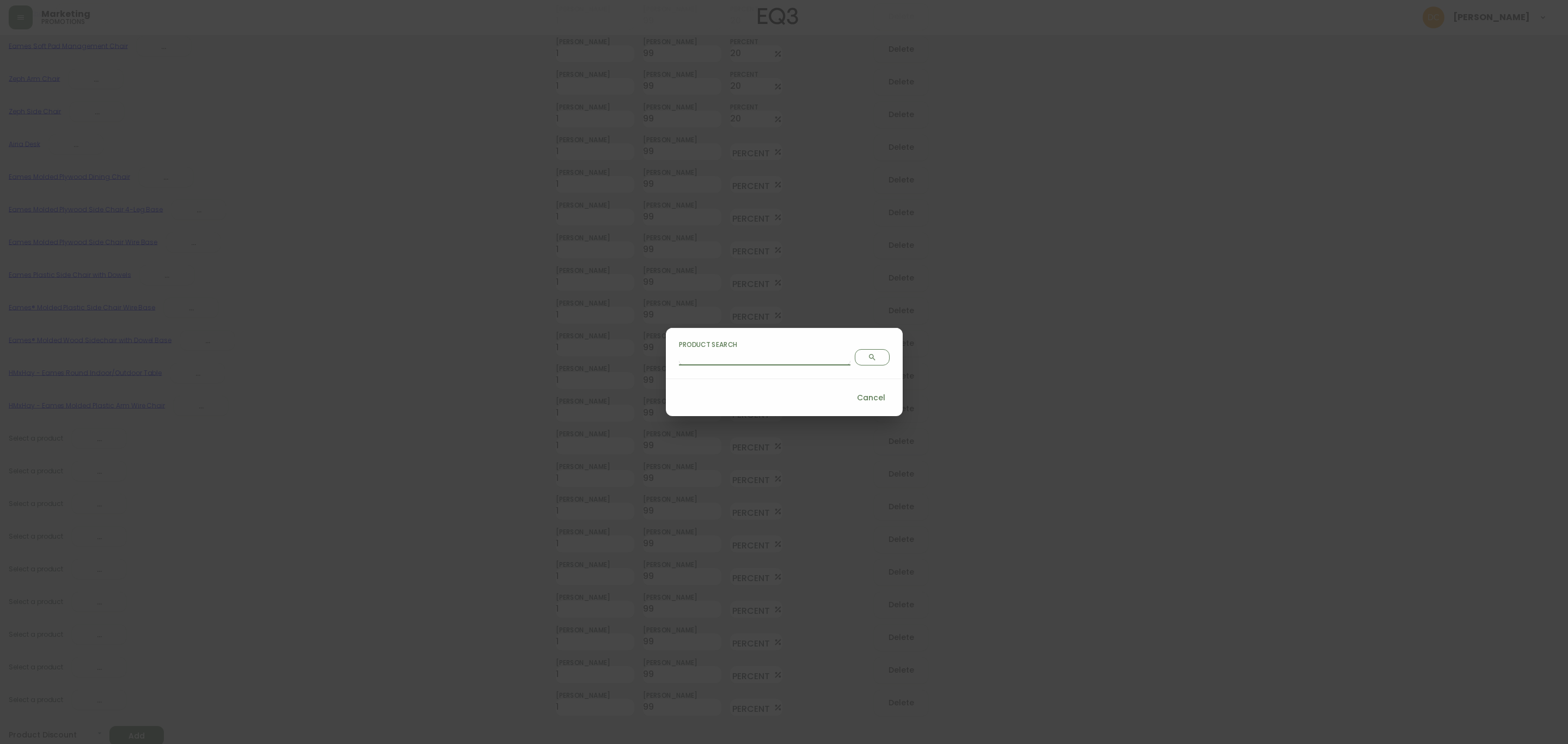
click at [745, 359] on input "Product Search" at bounding box center [764, 356] width 171 height 17
click at [868, 352] on icon "Search" at bounding box center [872, 356] width 9 height 9
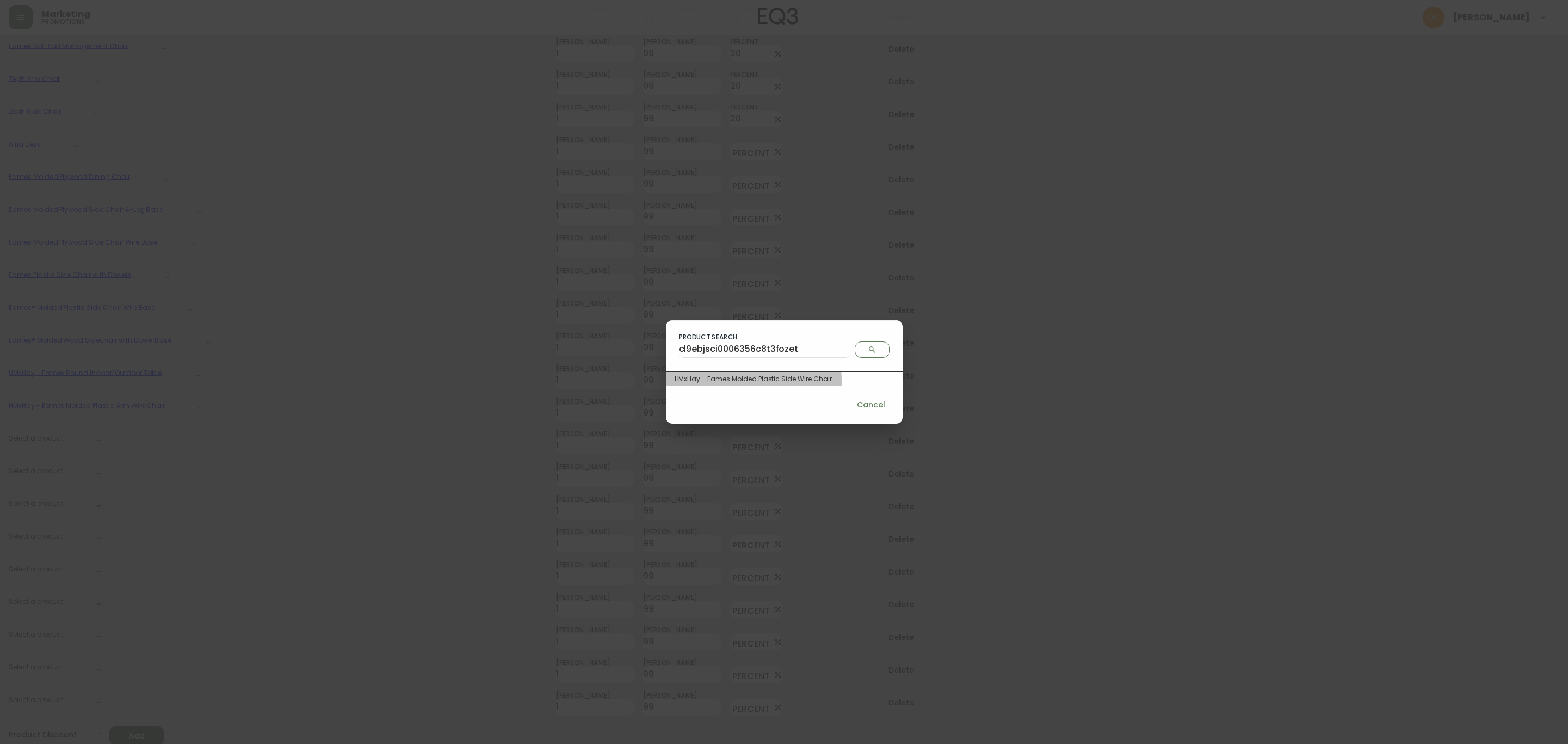
click at [758, 381] on div "HMxHay - Eames Molded Plastic Side Wire Chair" at bounding box center [784, 379] width 220 height 10
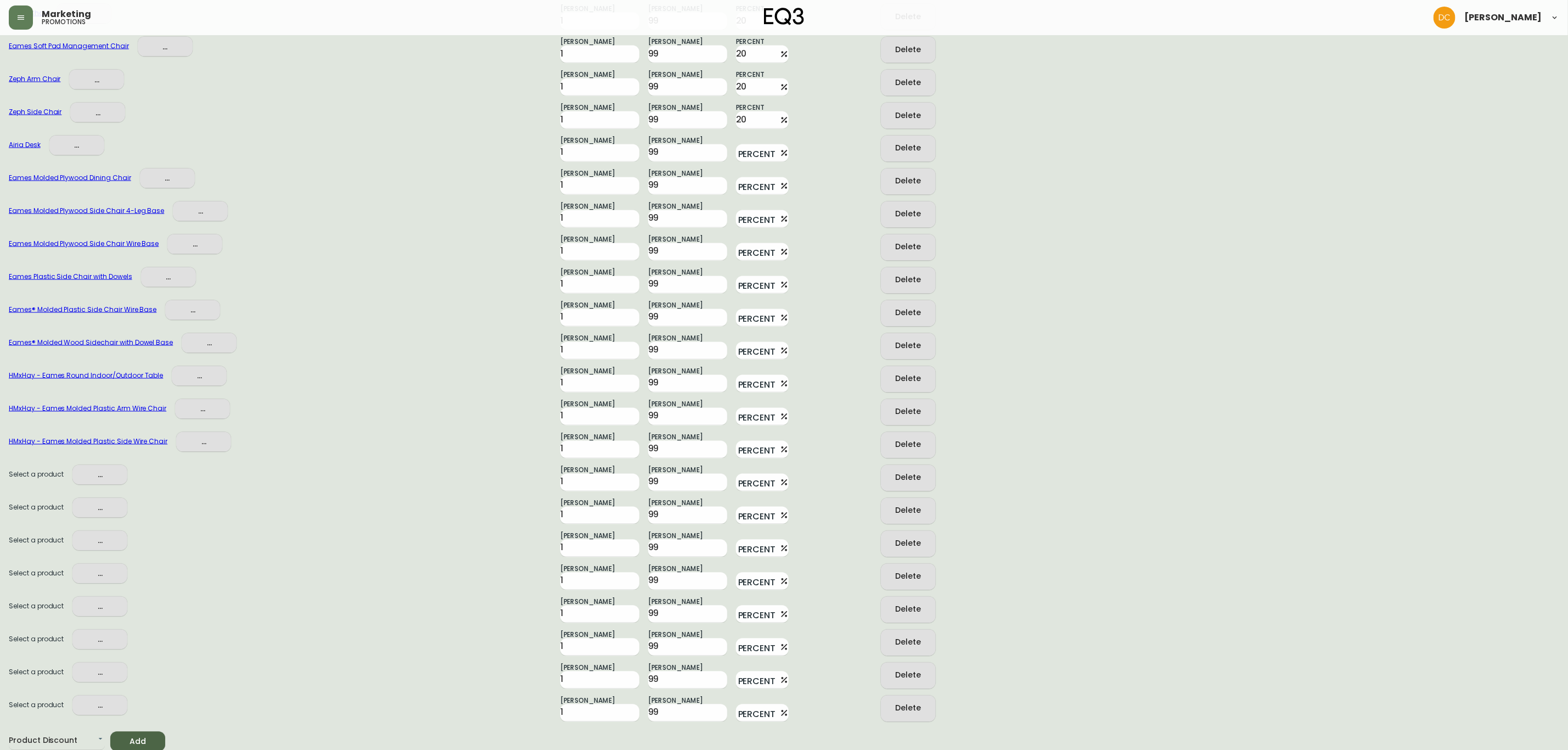
click at [76, 476] on button "..." at bounding box center [100, 475] width 55 height 20
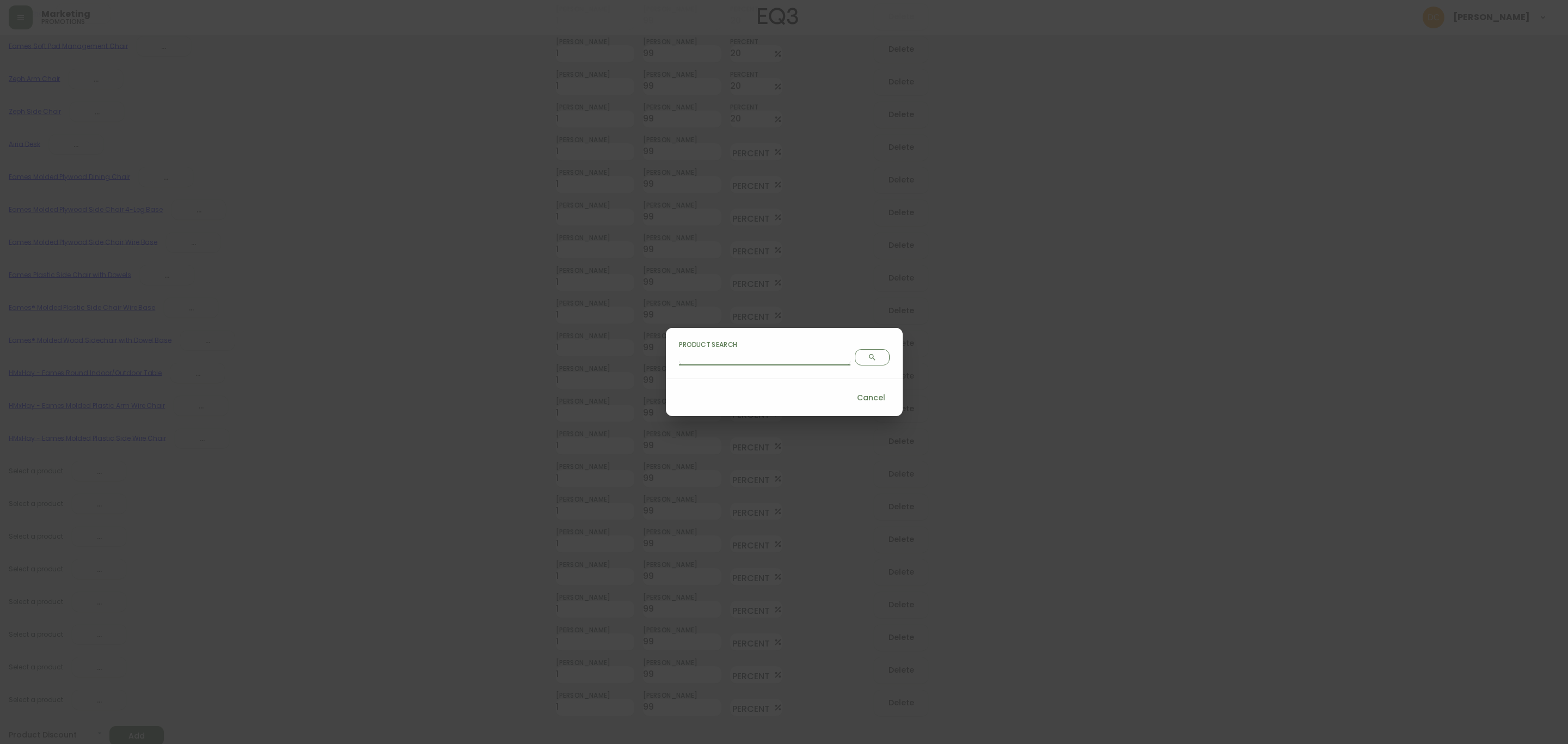
drag, startPoint x: 751, startPoint y: 363, endPoint x: 762, endPoint y: 362, distance: 11.0
click at [751, 363] on input "Product Search" at bounding box center [764, 356] width 171 height 17
click at [860, 353] on span "Search" at bounding box center [872, 356] width 25 height 9
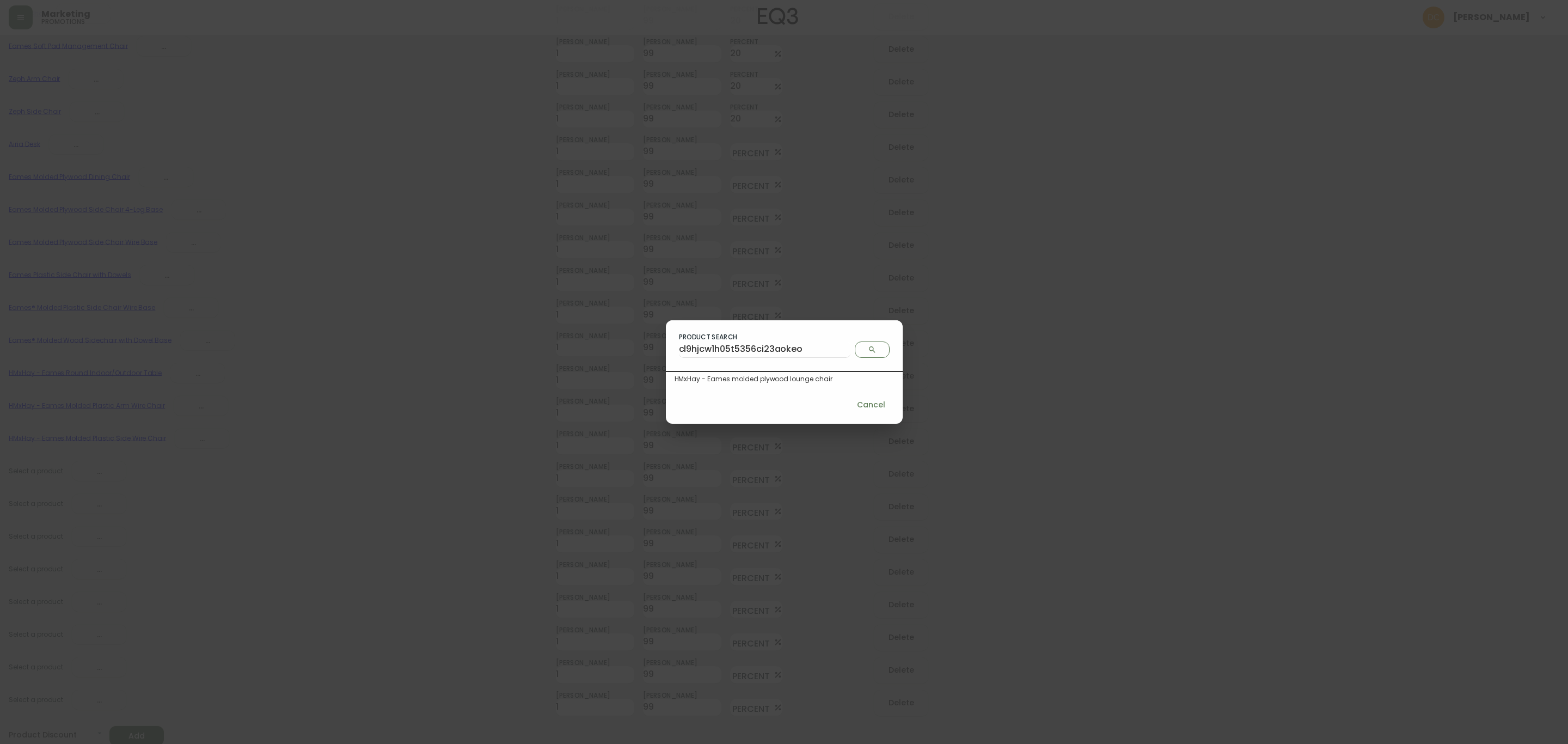
click at [761, 377] on div "HMxHay - Eames molded plywood lounge chair" at bounding box center [784, 379] width 220 height 10
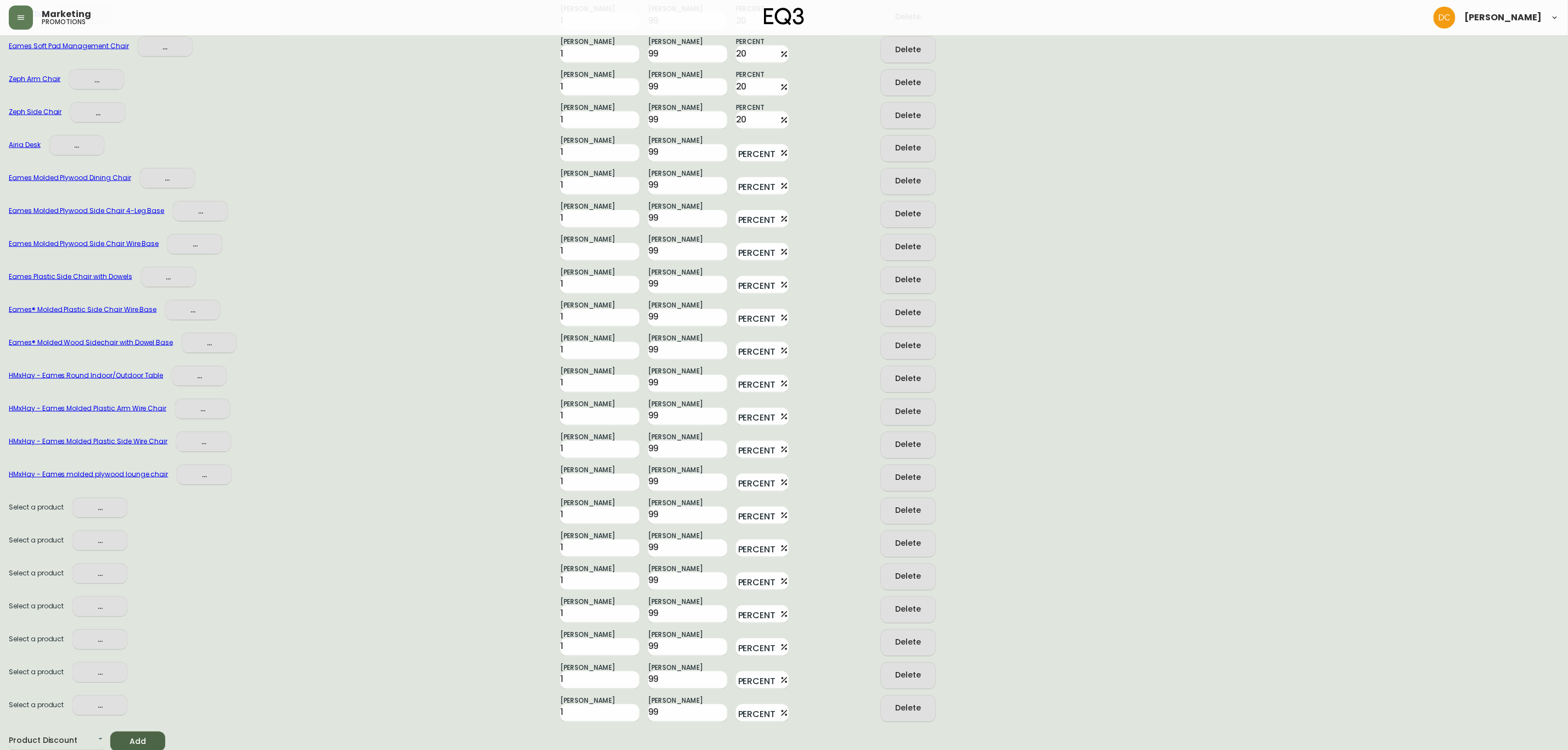
click at [100, 502] on span "..." at bounding box center [99, 507] width 37 height 13
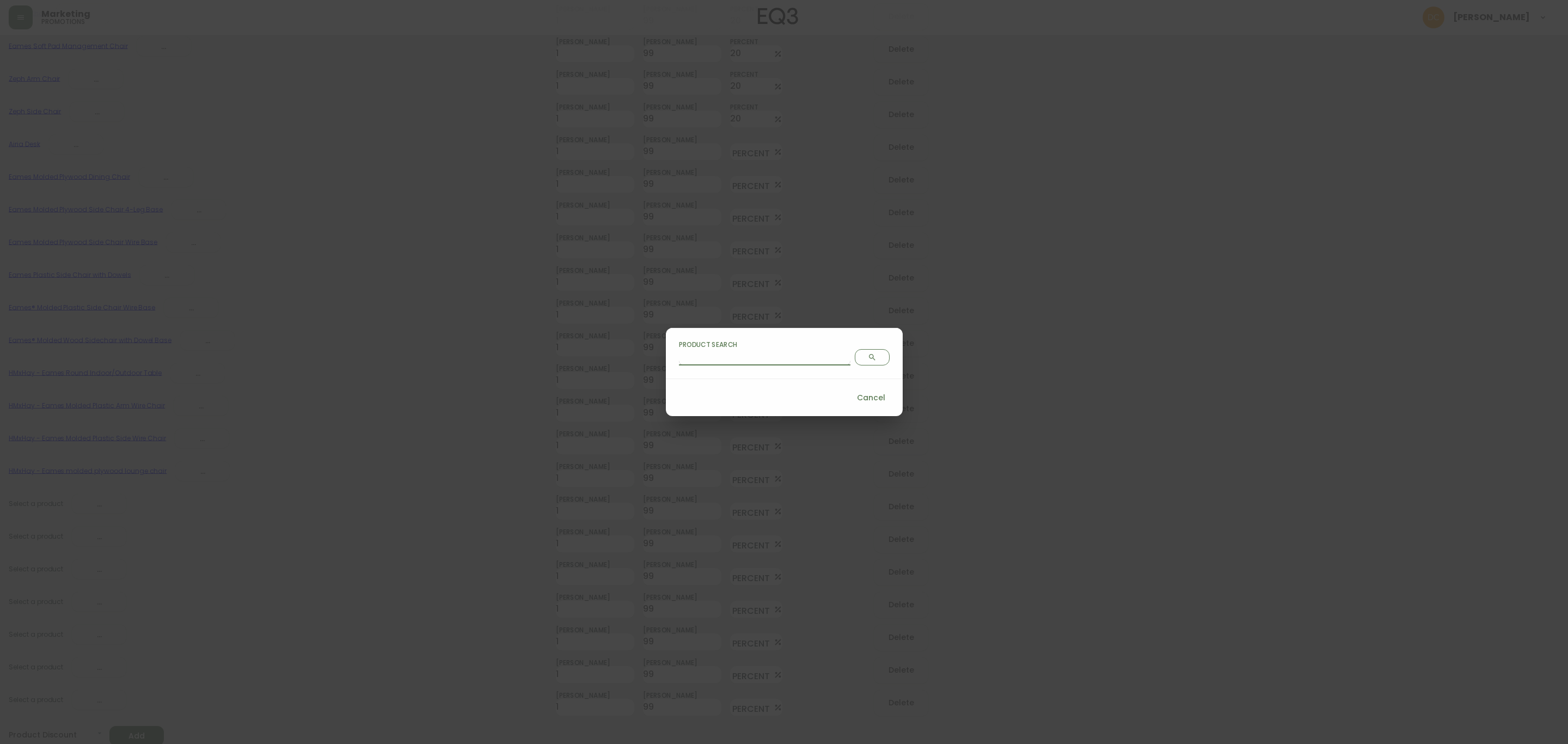
drag, startPoint x: 735, startPoint y: 358, endPoint x: 754, endPoint y: 355, distance: 19.2
click at [735, 358] on input "Product Search" at bounding box center [764, 356] width 171 height 17
click at [868, 358] on icon "Search" at bounding box center [872, 356] width 9 height 9
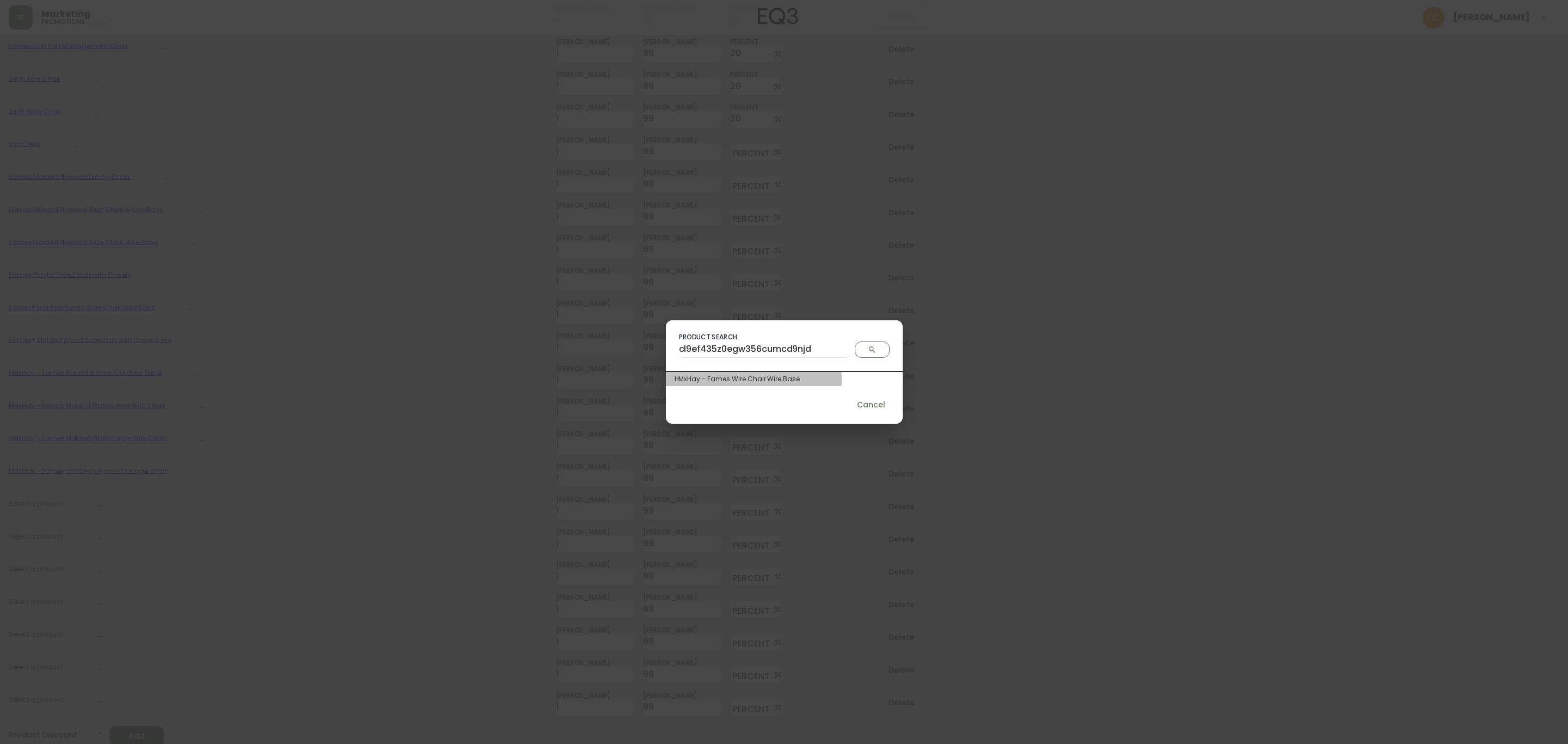
click at [754, 379] on div "HMxHay - Eames Wire Chair Wire Base" at bounding box center [784, 379] width 220 height 10
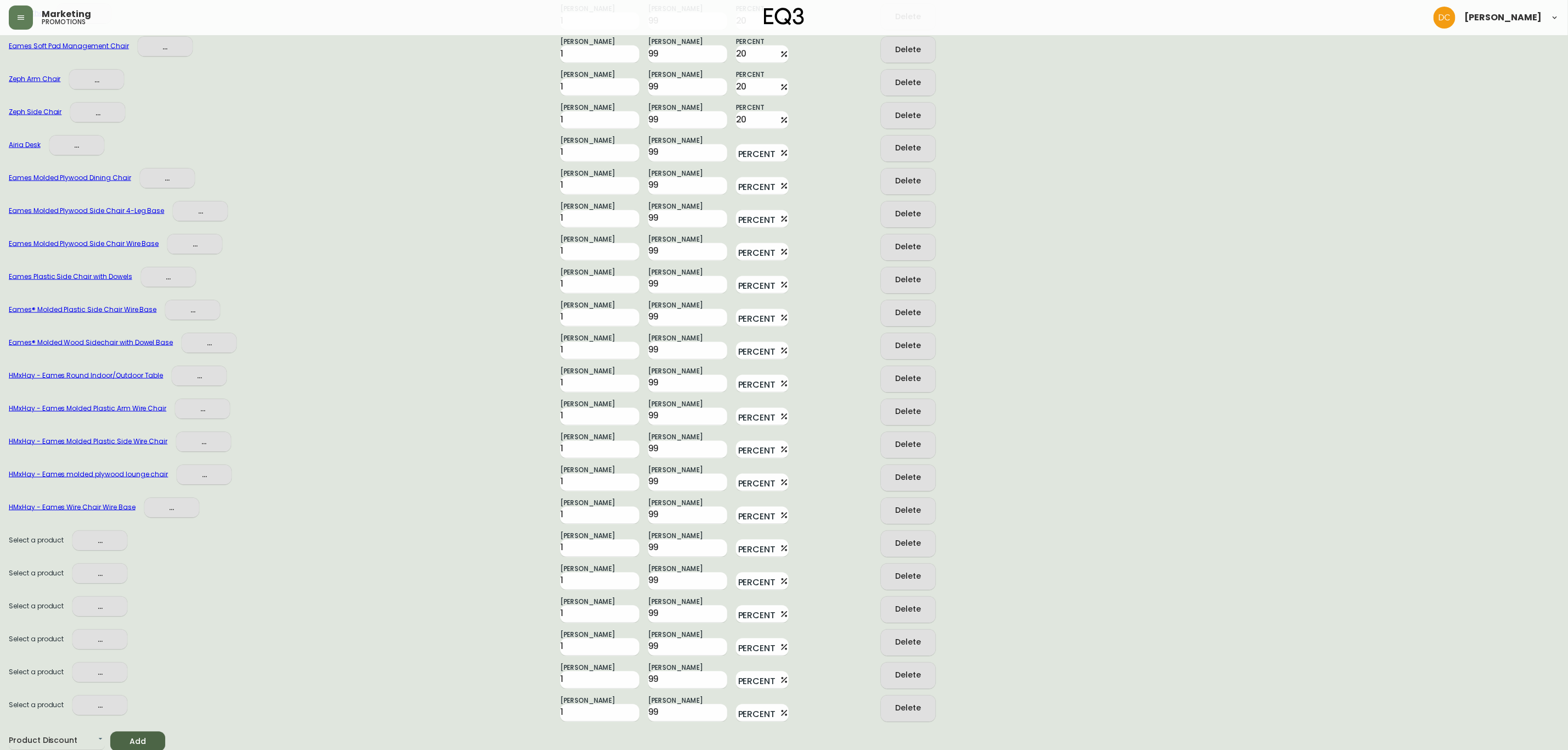
click at [109, 540] on span "..." at bounding box center [99, 540] width 37 height 13
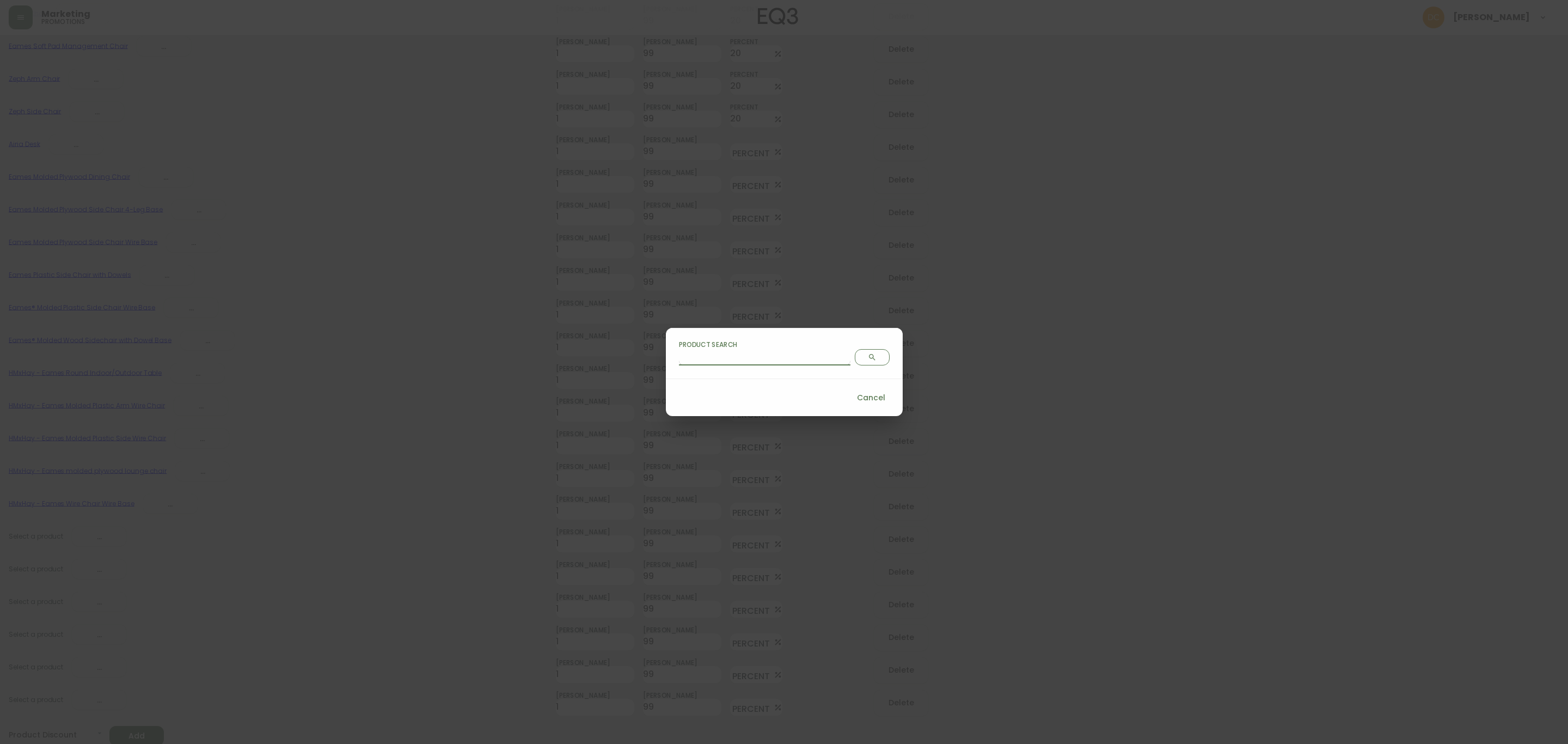
click at [757, 356] on input "Product Search" at bounding box center [764, 356] width 171 height 17
click at [855, 365] on button "Search" at bounding box center [872, 357] width 35 height 16
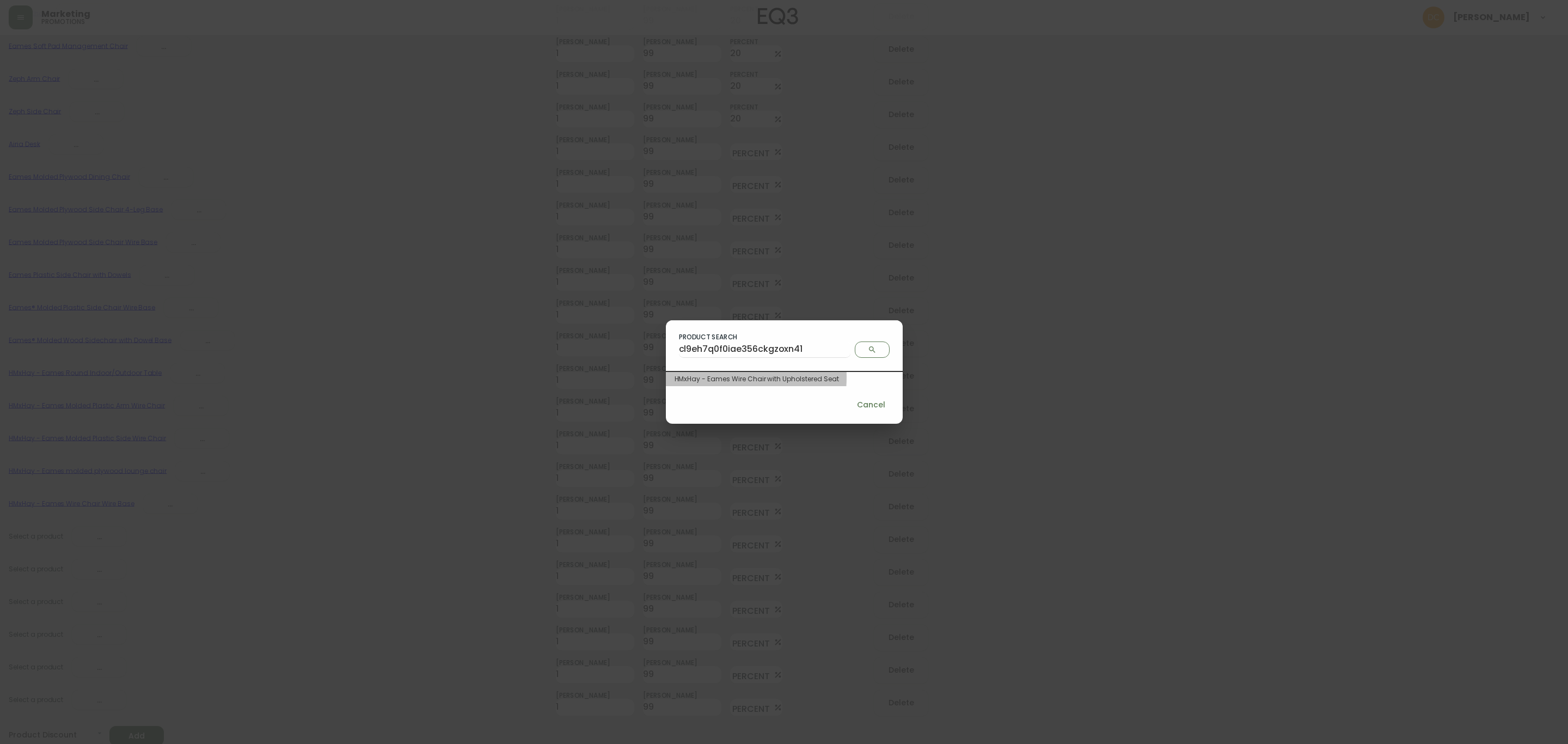
click at [745, 377] on div "HMxHay - Eames Wire Chair with Upholstered Seat" at bounding box center [784, 379] width 220 height 10
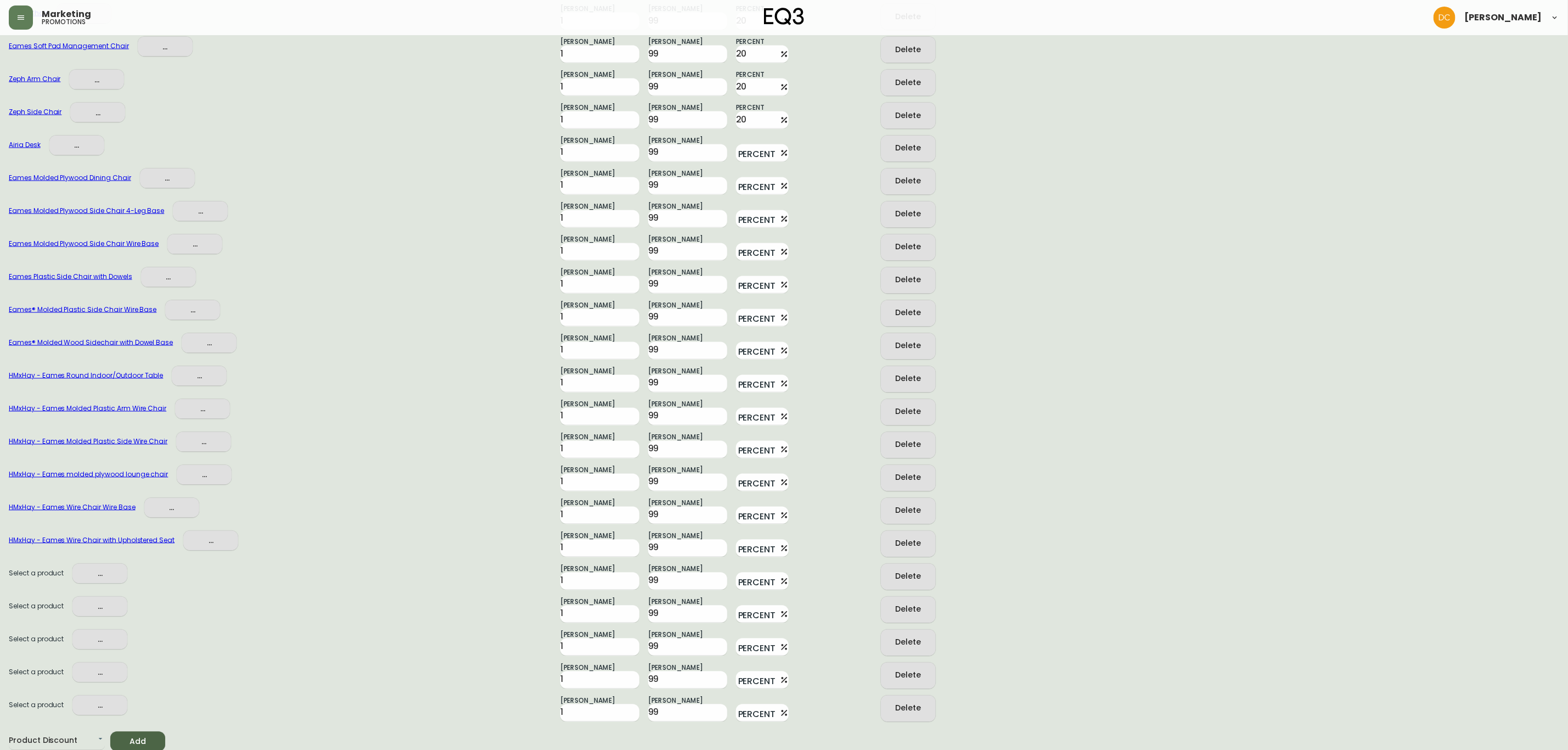
click at [102, 573] on span "..." at bounding box center [99, 574] width 37 height 13
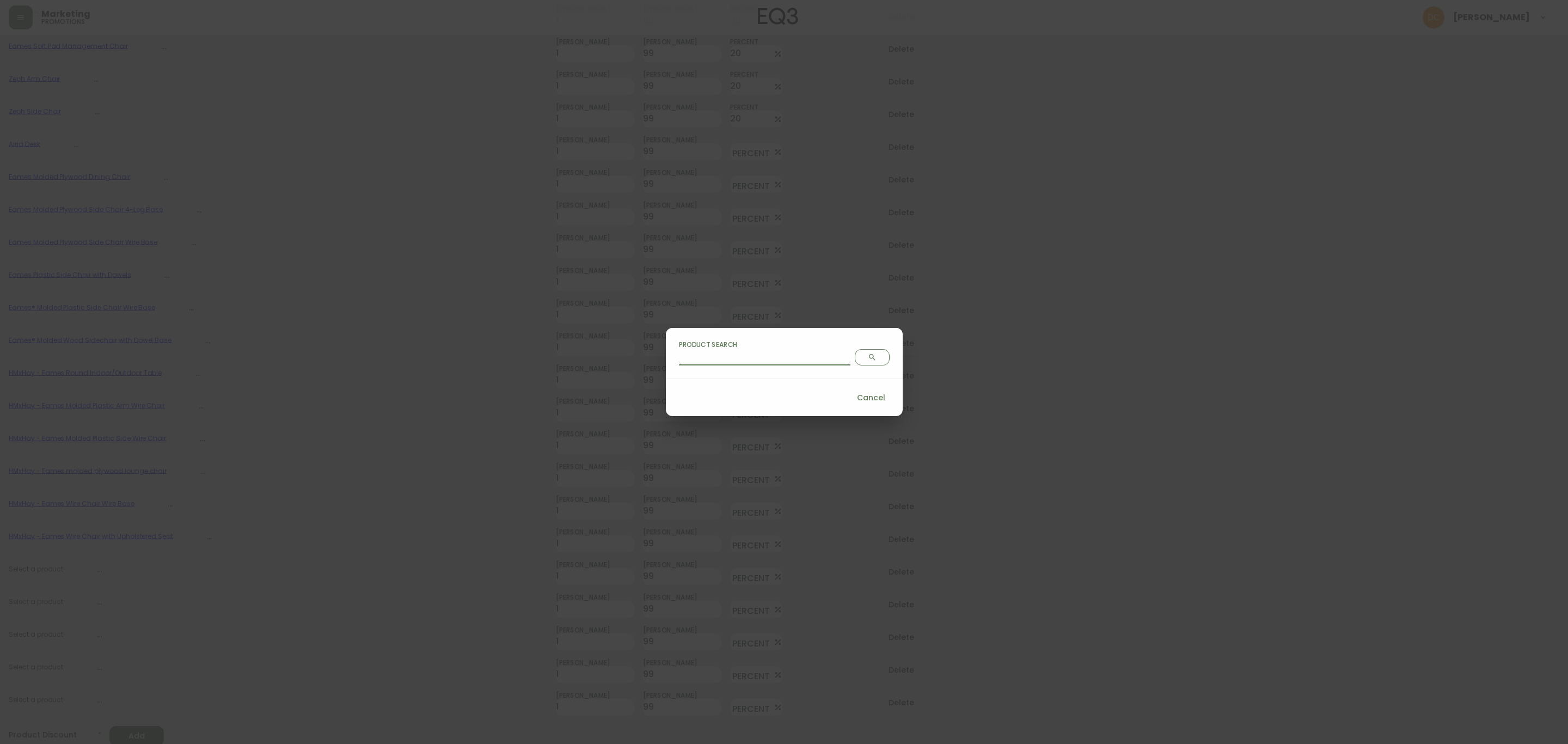
click at [739, 359] on input "Product Search" at bounding box center [764, 356] width 171 height 17
click at [868, 359] on icon "Search" at bounding box center [872, 356] width 9 height 9
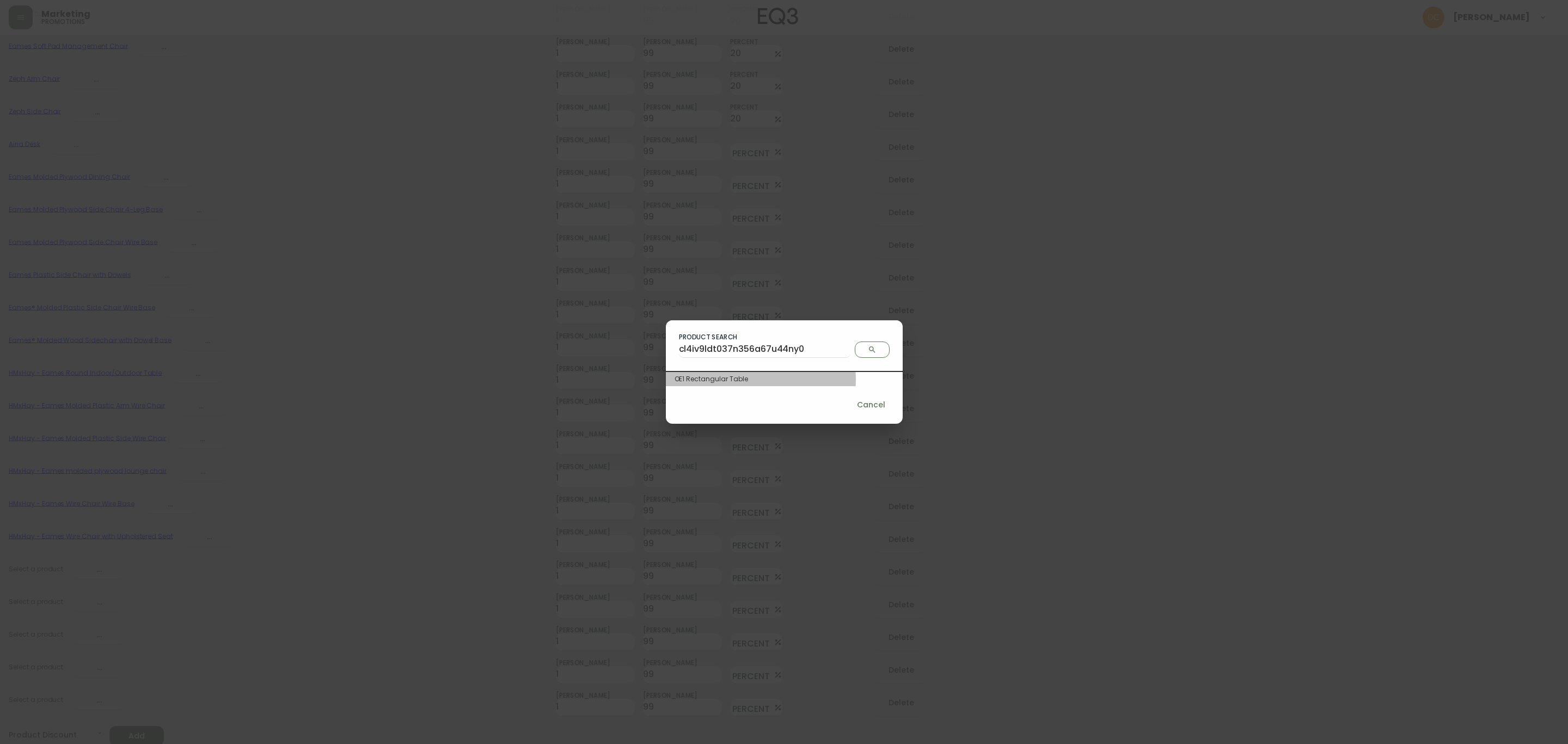
click at [791, 380] on div "OE1 Rectangular Table" at bounding box center [784, 379] width 220 height 10
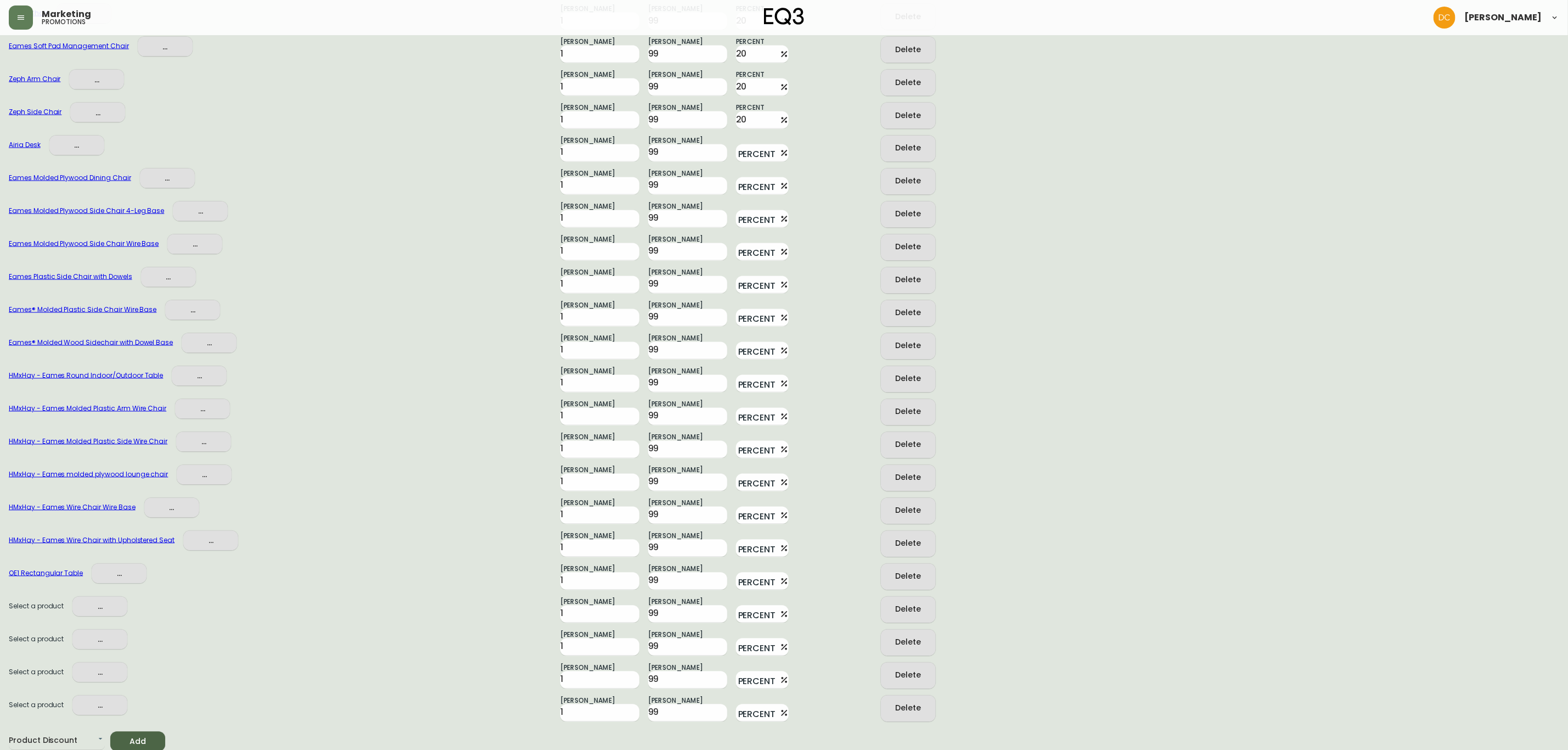
click at [100, 607] on span "..." at bounding box center [99, 606] width 37 height 13
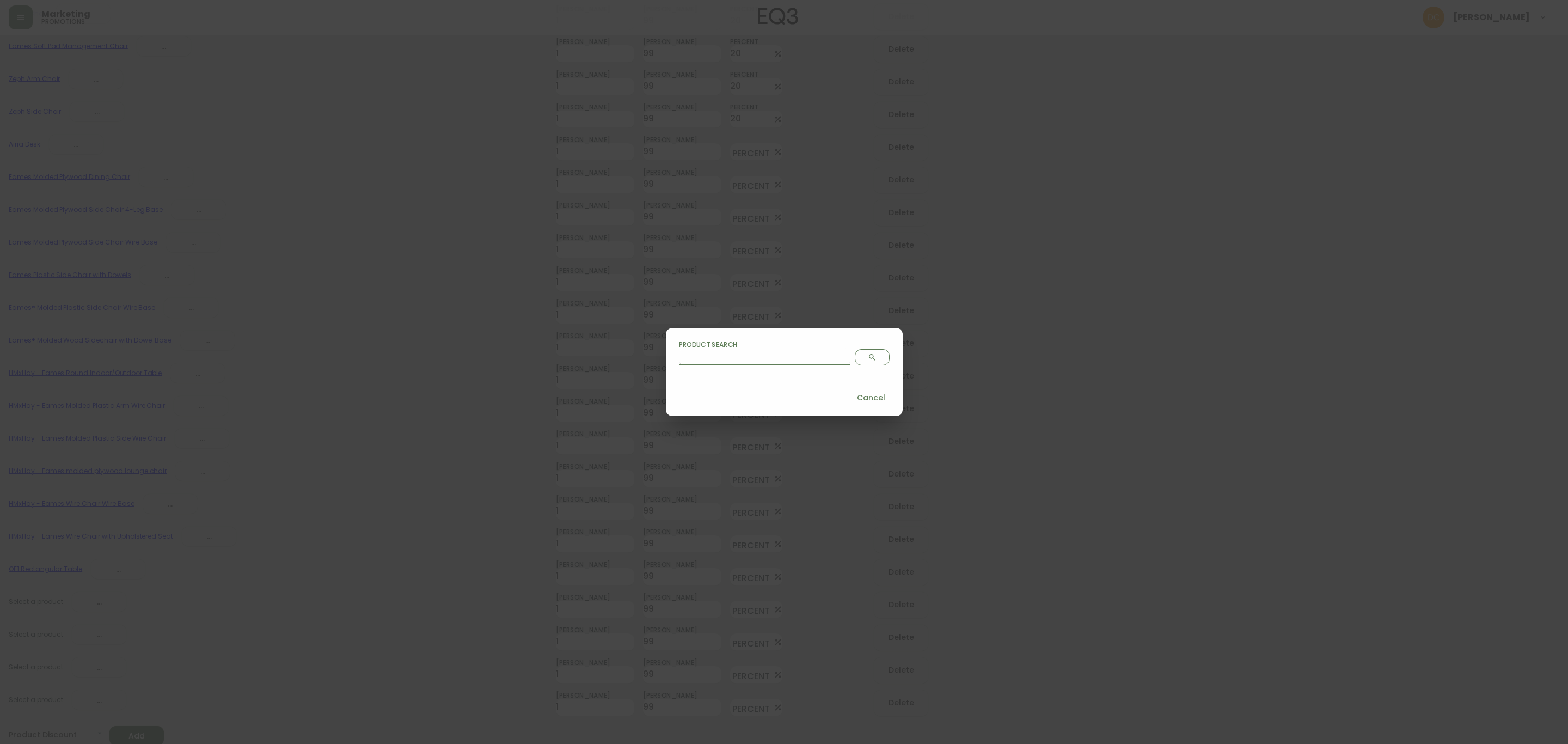
click at [764, 365] on div "Product Search" at bounding box center [784, 352] width 237 height 51
paste input "cl4iwa54l0abw356addihmmpc"
click at [860, 358] on span "Search" at bounding box center [872, 356] width 25 height 9
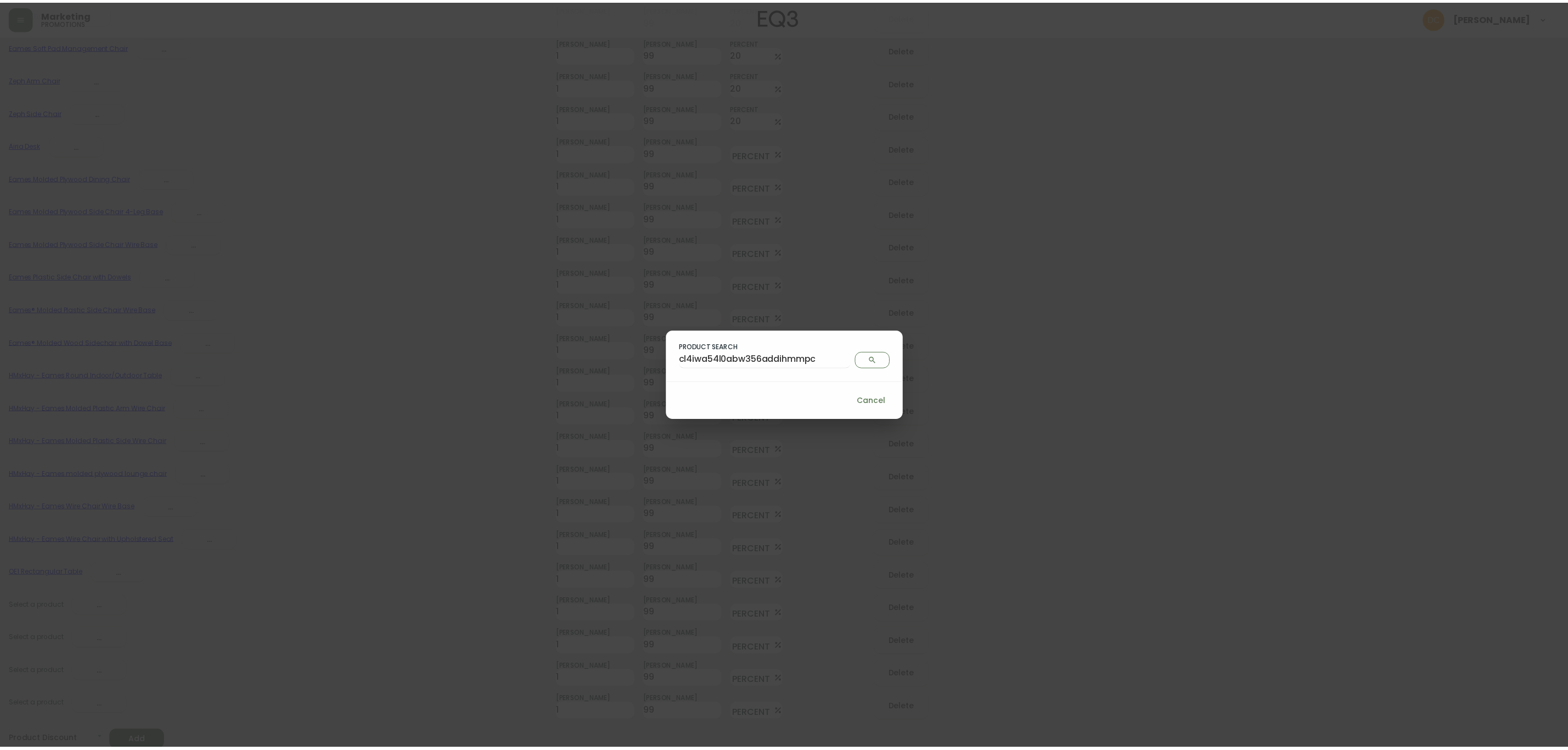
scroll to position [0, 0]
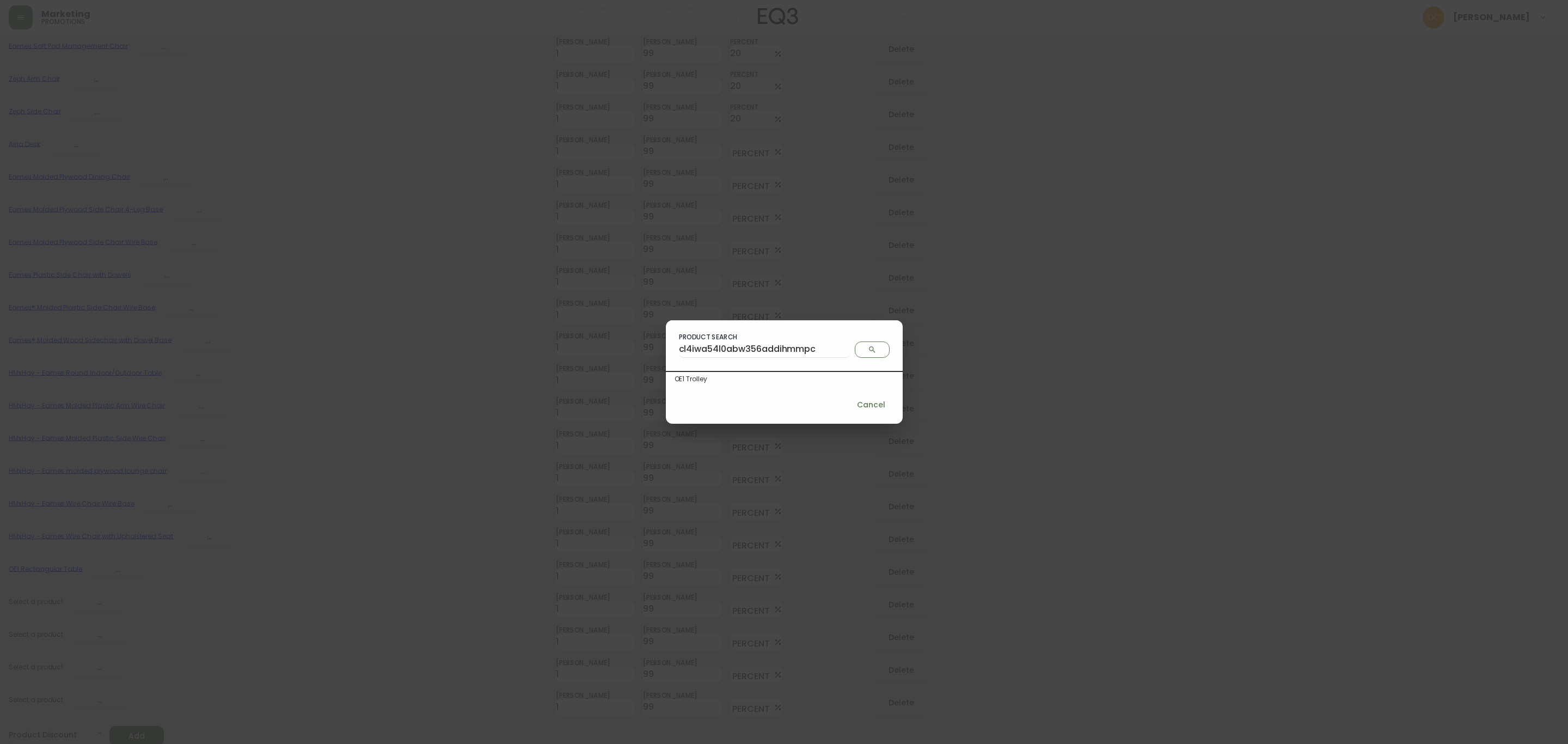
click at [784, 379] on div "OE1 Trolley" at bounding box center [784, 379] width 220 height 10
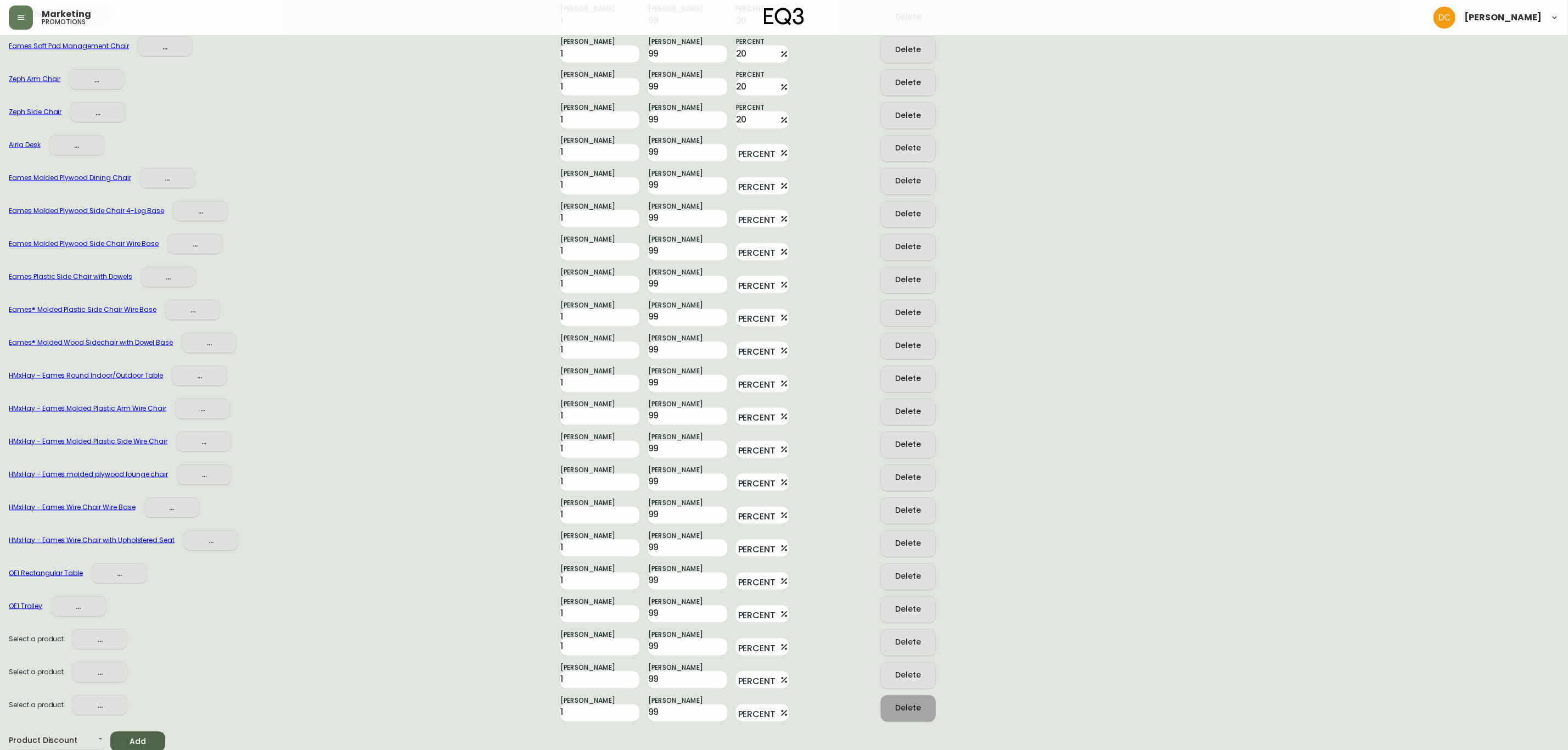
click at [912, 711] on div "Delete" at bounding box center [908, 707] width 26 height 13
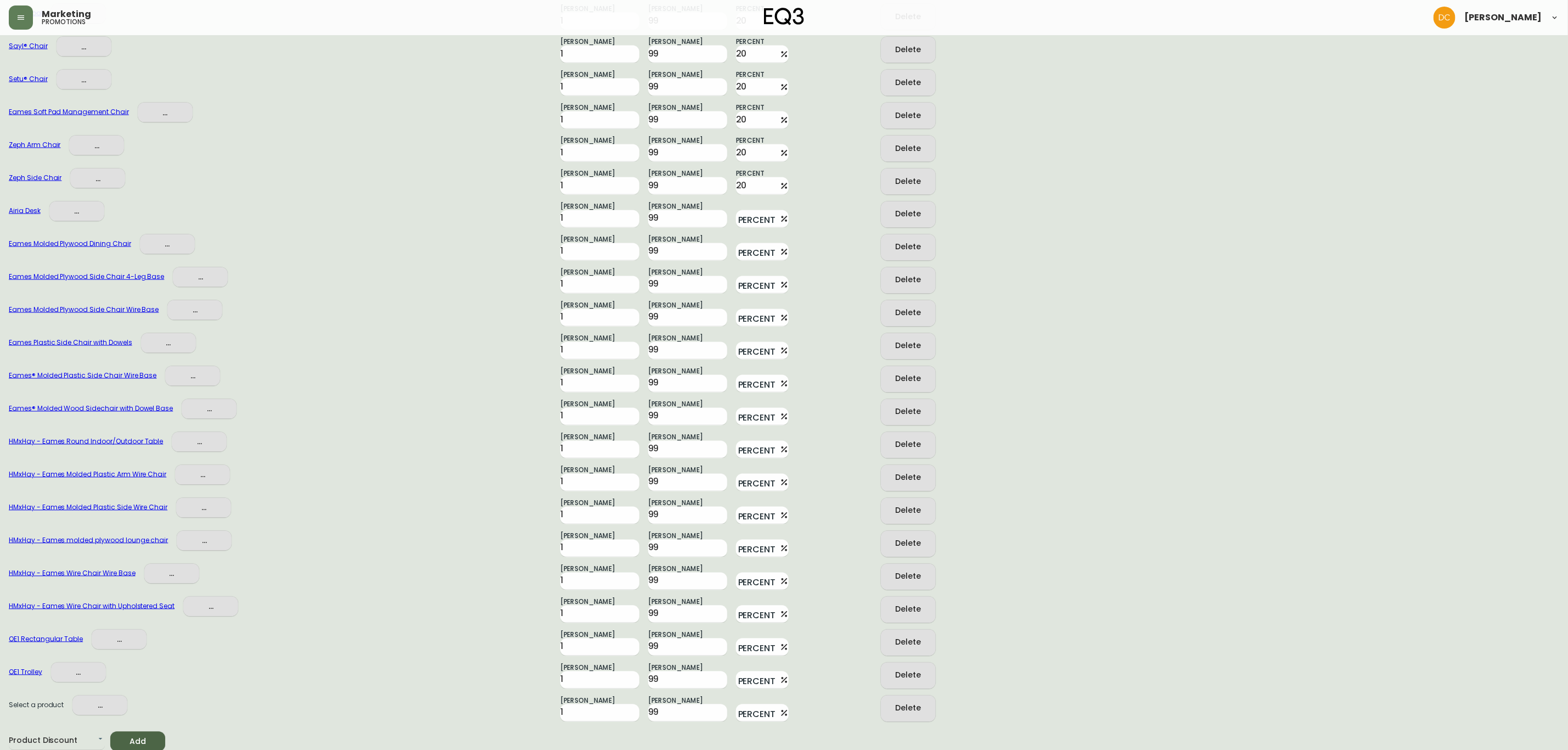
click at [912, 711] on div "Delete" at bounding box center [908, 707] width 26 height 13
click at [741, 251] on input "Percent" at bounding box center [756, 252] width 39 height 17
click at [743, 280] on input "Percent" at bounding box center [756, 284] width 39 height 17
paste input "20"
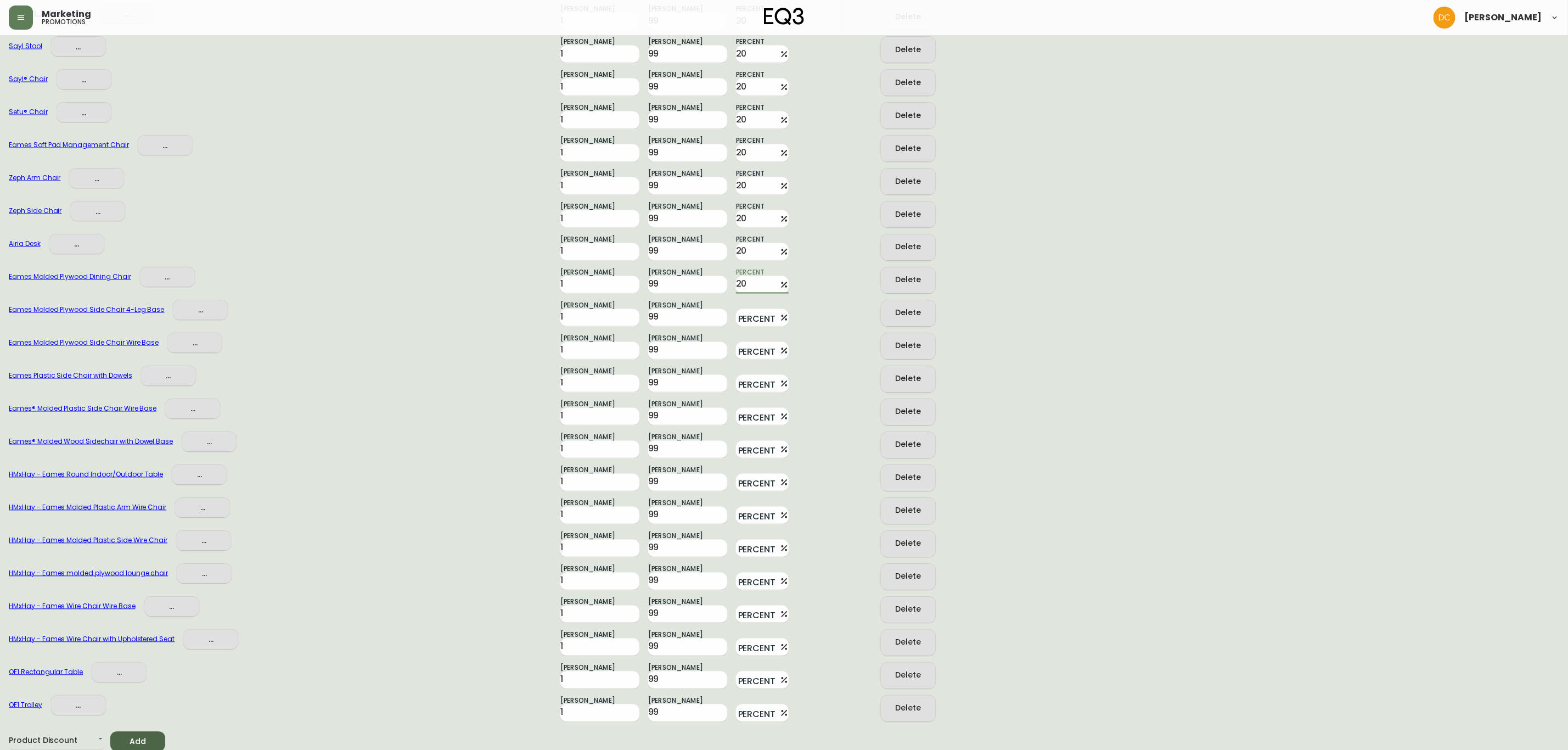
click at [752, 326] on div "Eames Molded Plywood Side Chair Wire Base ... Min Quantity 1 Max Quantity 99 Pe…" at bounding box center [784, 343] width 1551 height 33
click at [749, 323] on input "Percent" at bounding box center [756, 317] width 39 height 17
paste input "20"
click at [750, 348] on input "Percent" at bounding box center [756, 351] width 39 height 17
paste input "20"
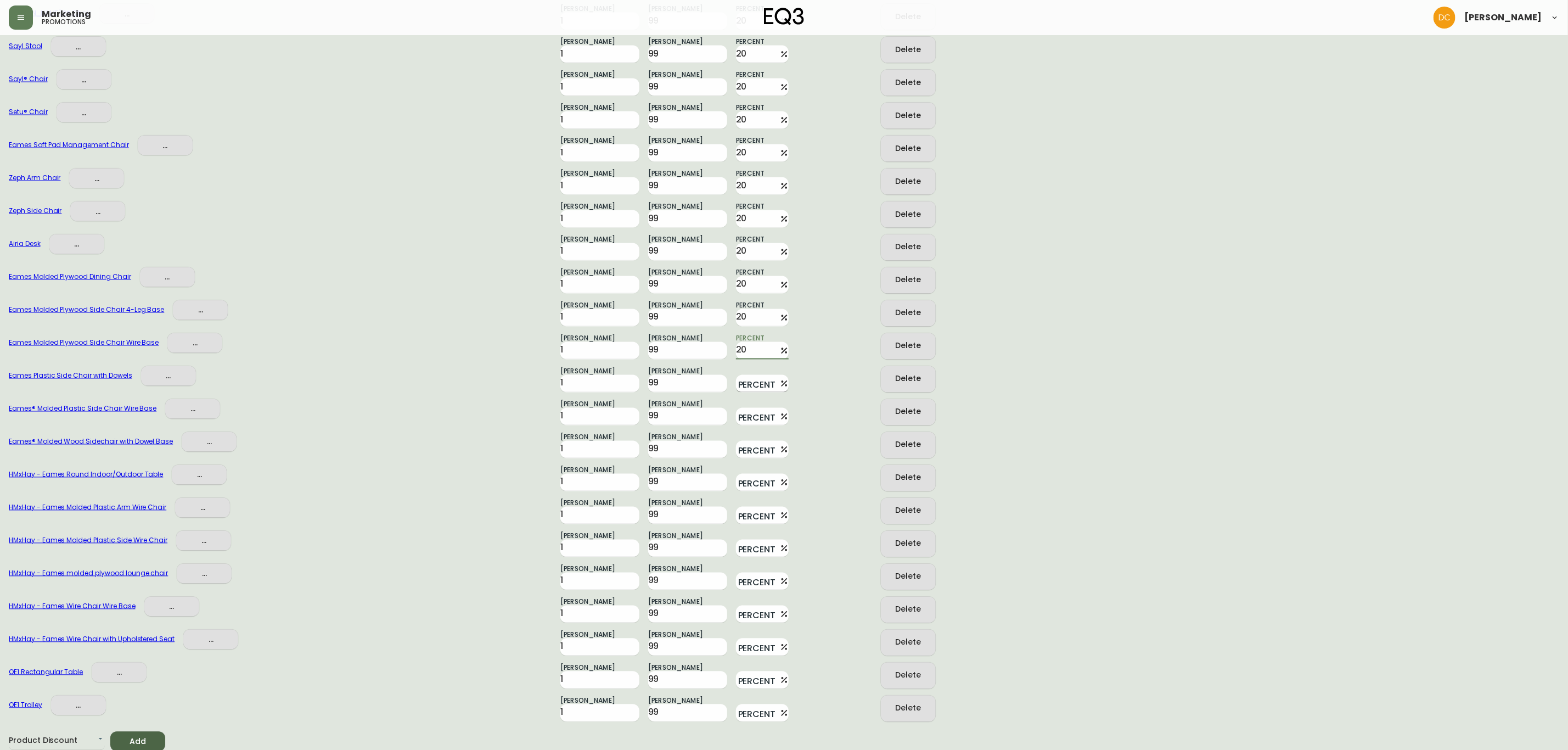
click at [750, 377] on input "Percent" at bounding box center [756, 384] width 39 height 17
paste input "20"
click at [750, 417] on input "Percent" at bounding box center [756, 417] width 39 height 17
paste input "20"
click at [750, 447] on input "Percent" at bounding box center [756, 449] width 39 height 17
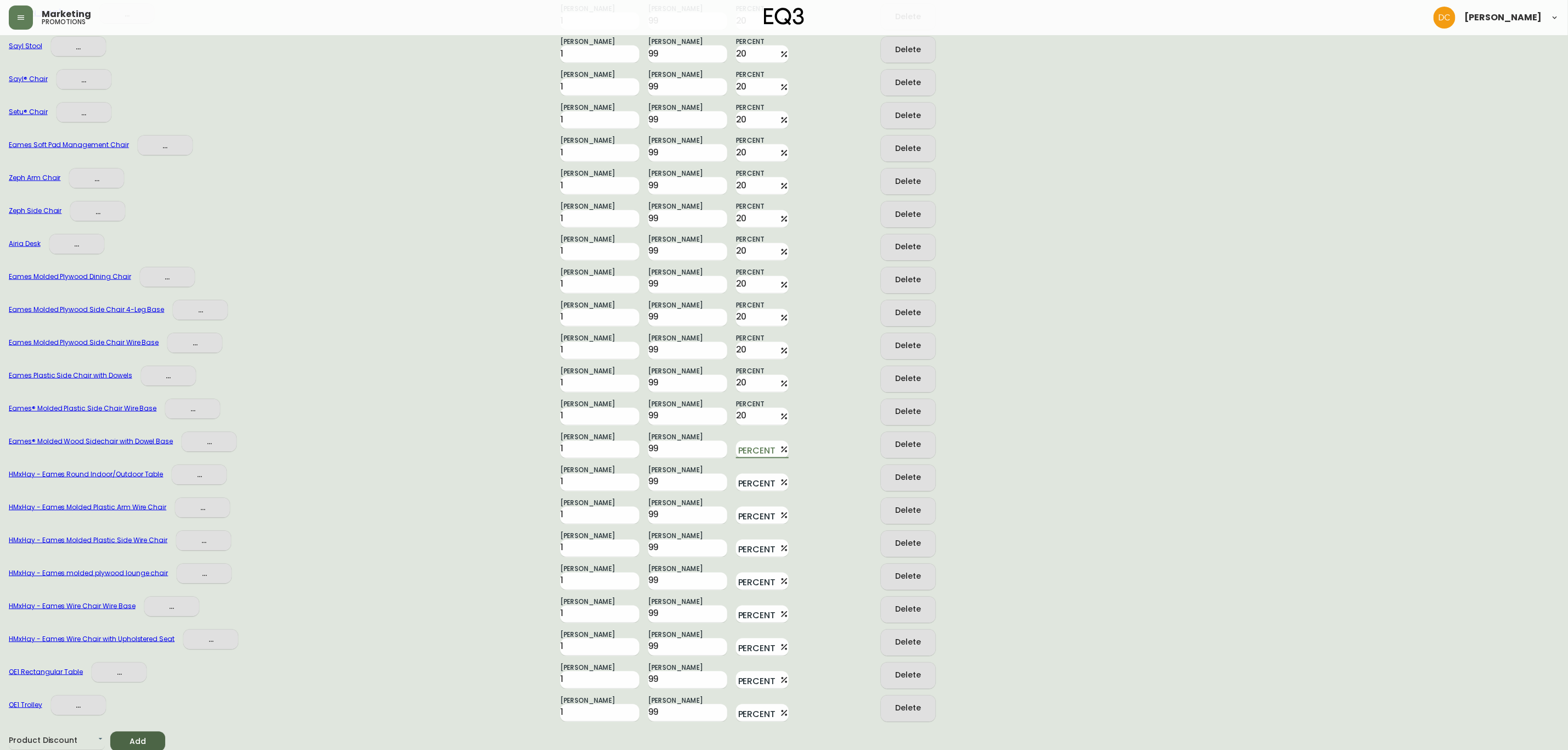
paste input "20"
click at [746, 492] on div "HMxHay - Eames Molded Plastic Arm Wire Chair ... Min Quantity 1 Max Quantity 99…" at bounding box center [784, 507] width 1551 height 33
click at [749, 478] on input "Percent" at bounding box center [756, 482] width 39 height 17
paste input "20"
click at [753, 515] on input "Percent" at bounding box center [756, 515] width 39 height 17
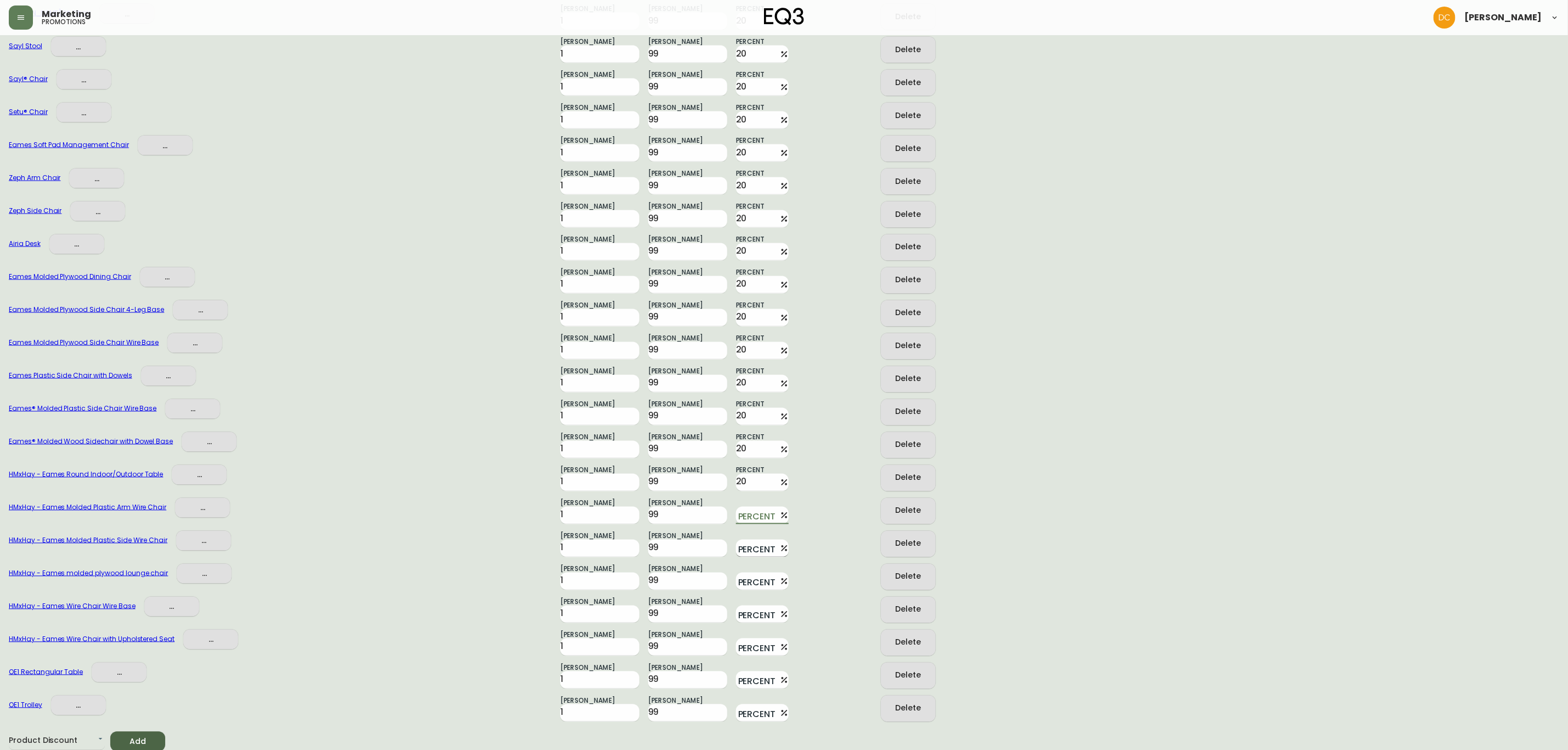
paste input "20"
click at [753, 545] on input "Percent" at bounding box center [756, 548] width 39 height 17
paste input "20"
click at [749, 578] on input "Percent" at bounding box center [756, 581] width 39 height 17
paste input "20"
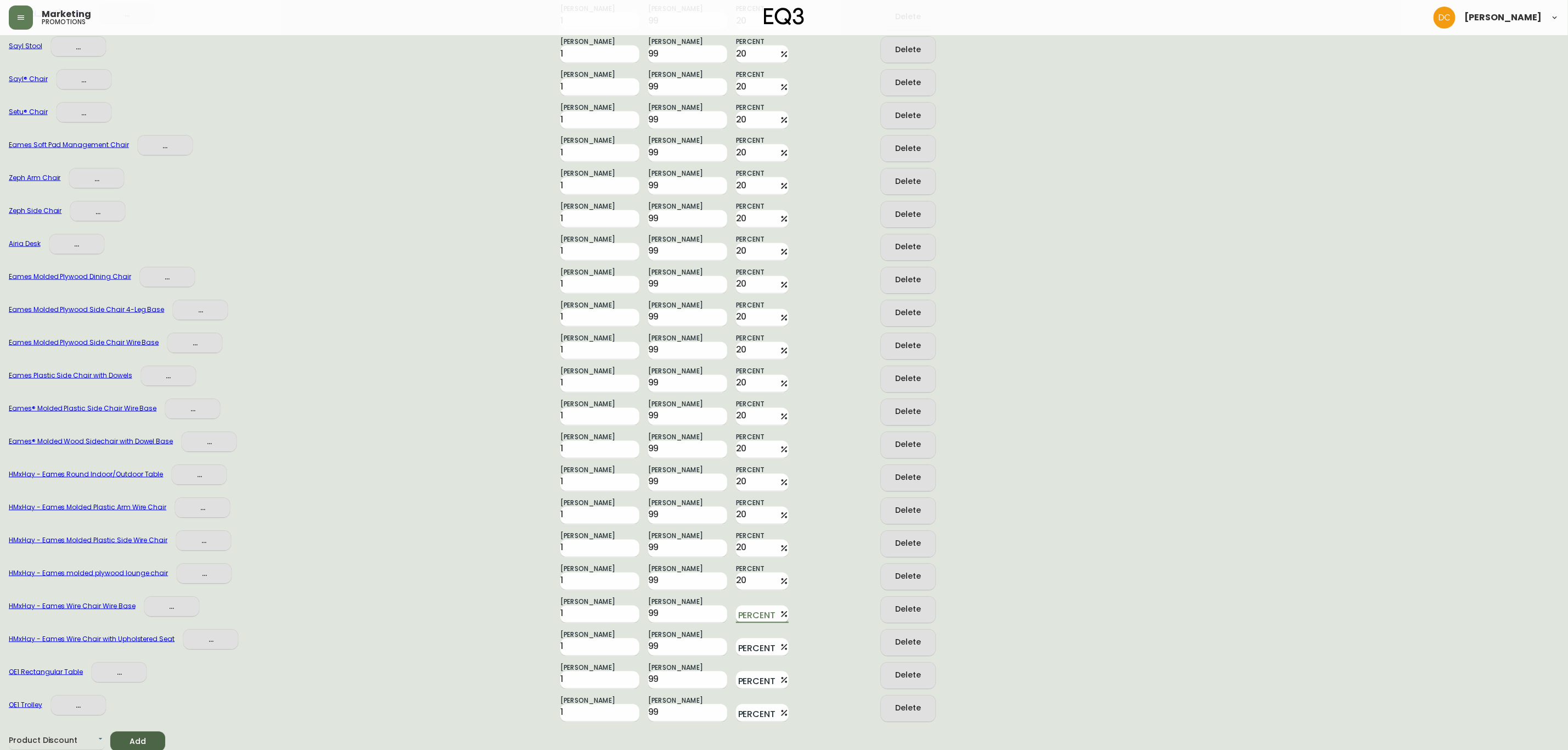
click at [748, 618] on input "Percent" at bounding box center [756, 614] width 39 height 17
paste input "20"
click at [748, 639] on input "Percent" at bounding box center [756, 647] width 39 height 17
paste input "20"
click at [748, 674] on input "Percent" at bounding box center [756, 680] width 39 height 17
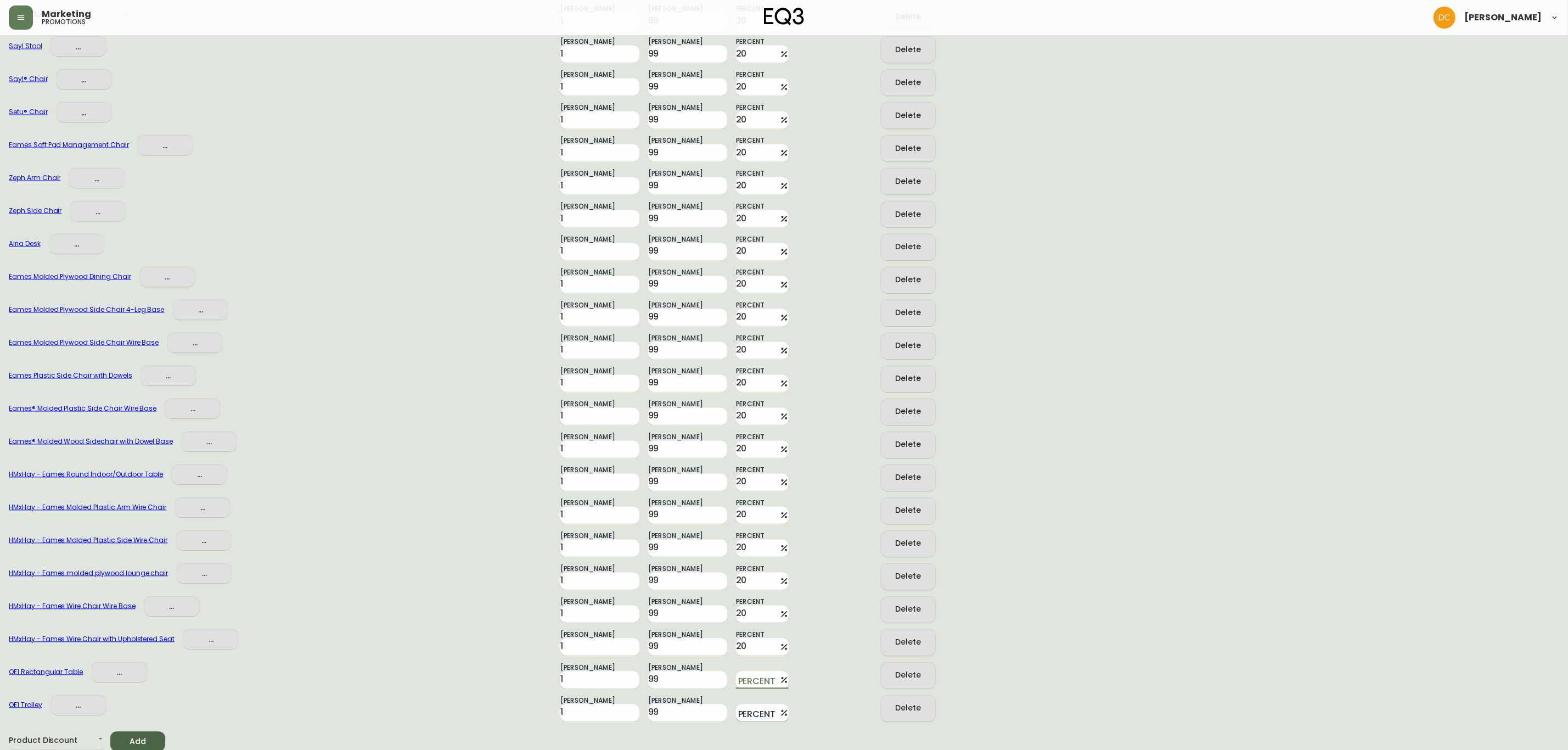
paste input "20"
click at [746, 704] on input "Percent" at bounding box center [756, 713] width 39 height 17
paste input "20"
click at [815, 658] on div "OE1 Rectangular Table ... Min Quantity 1 Max Quantity 99 Percent 20 Delete" at bounding box center [784, 672] width 1551 height 33
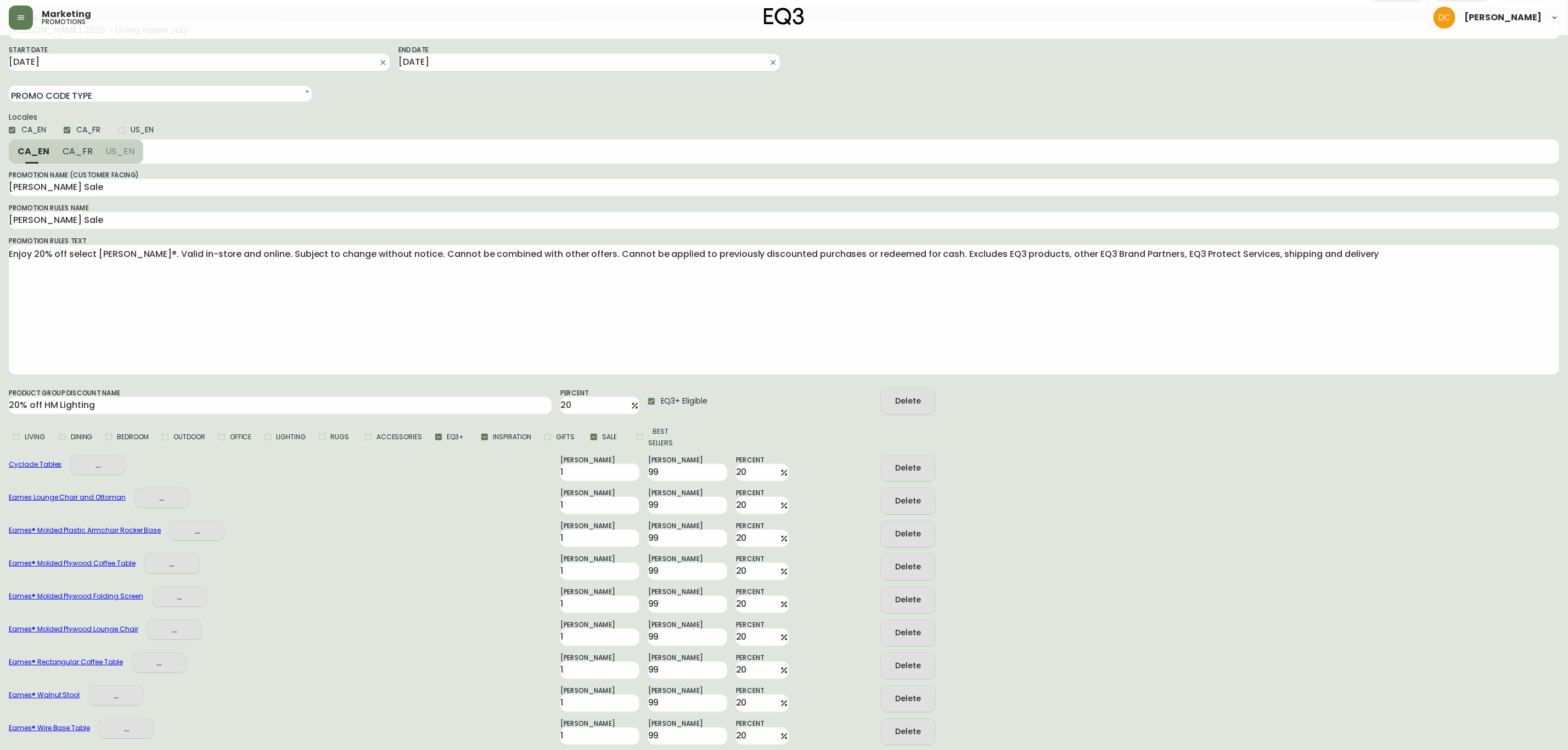
scroll to position [0, 0]
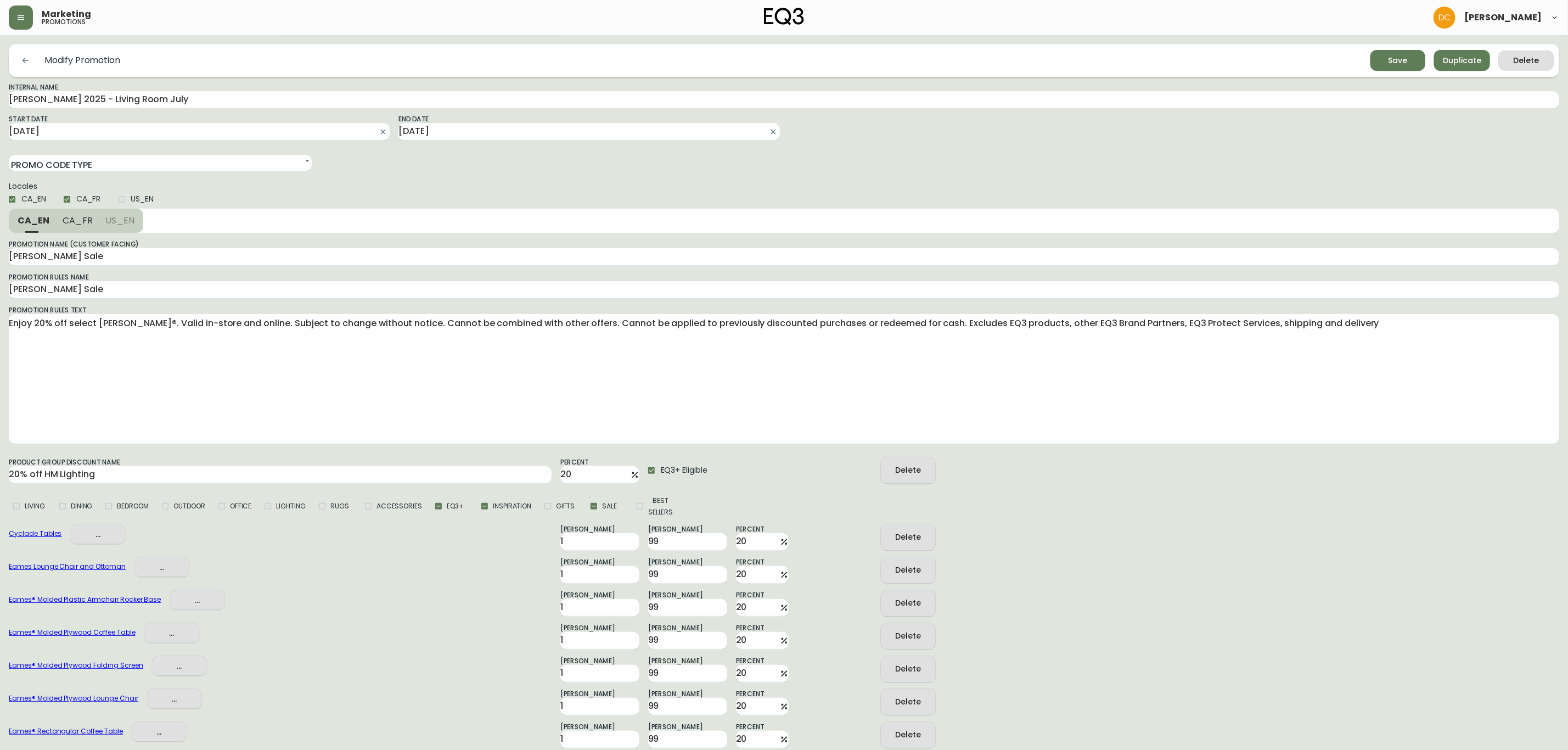
drag, startPoint x: 820, startPoint y: 678, endPoint x: 801, endPoint y: 481, distance: 197.9
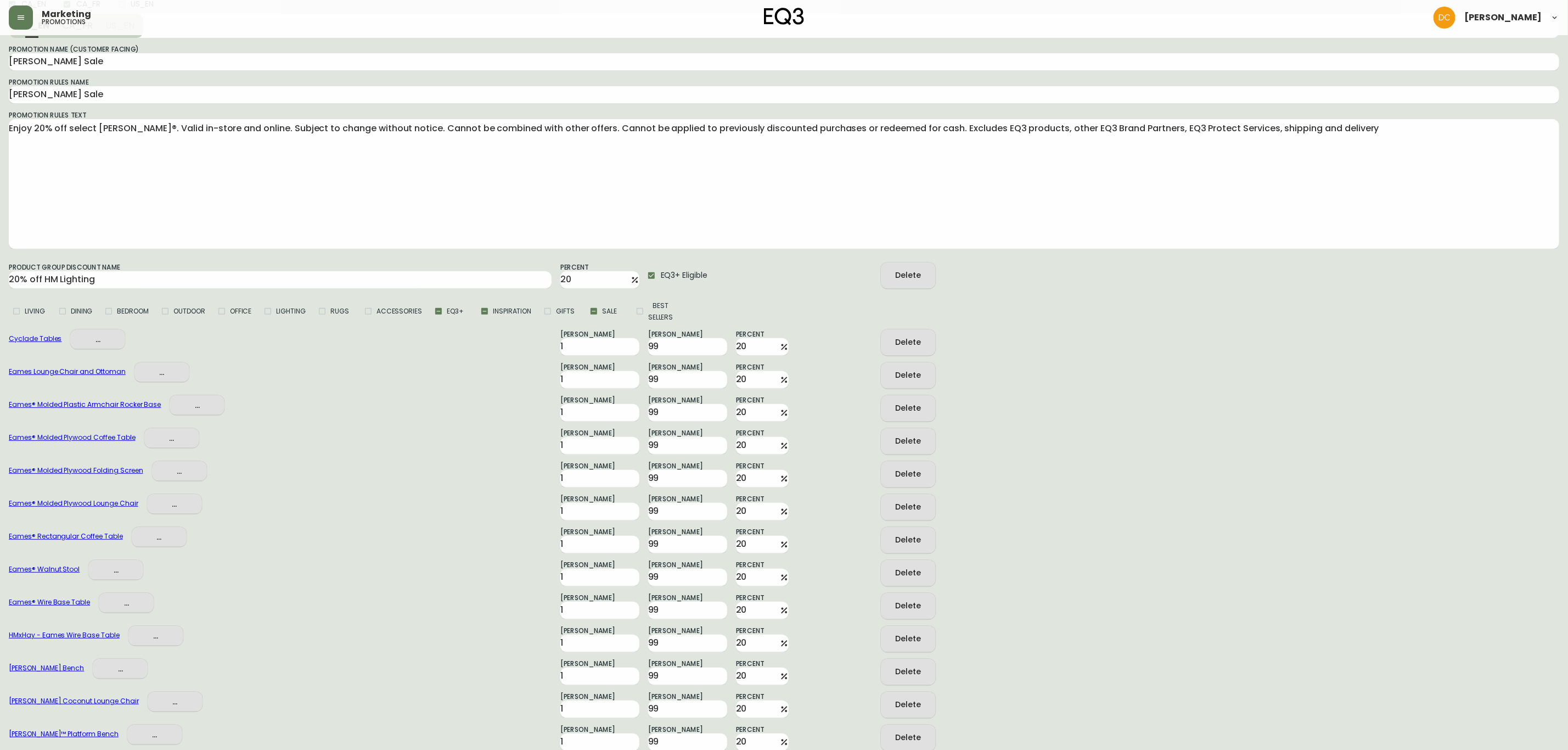
scroll to position [247, 0]
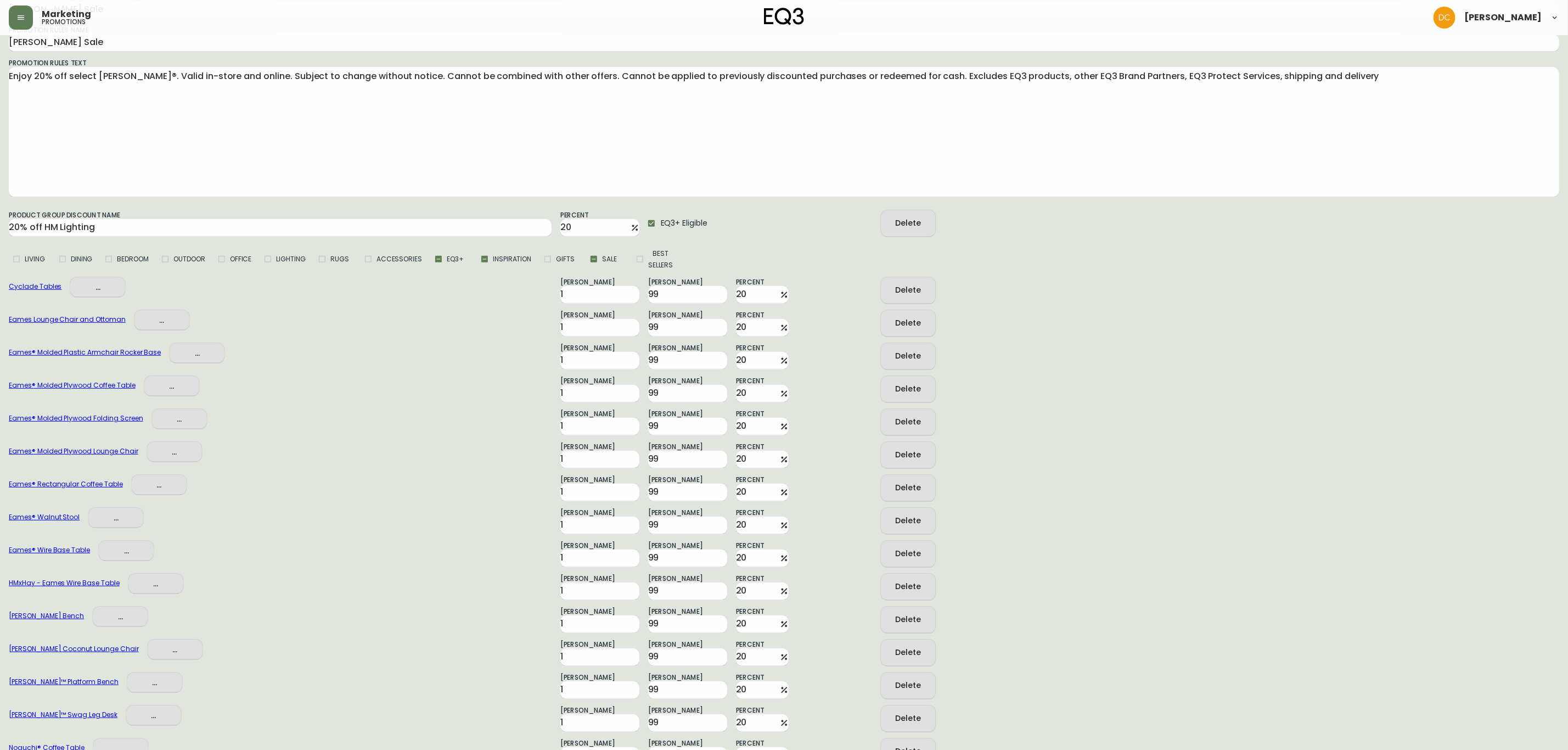
click at [886, 552] on button "Delete" at bounding box center [908, 553] width 55 height 26
click at [1187, 562] on div "HMxHay - Eames Wire Base Table ... Min Quantity 1 Max Quantity 99 Percent 20 De…" at bounding box center [784, 551] width 1551 height 33
drag, startPoint x: 344, startPoint y: 601, endPoint x: 379, endPoint y: 609, distance: 35.9
click at [344, 601] on div "Nelson Coconut Lounge Chair ... Min Quantity 1 Max Quantity 99 Percent 20 Delete" at bounding box center [784, 616] width 1551 height 33
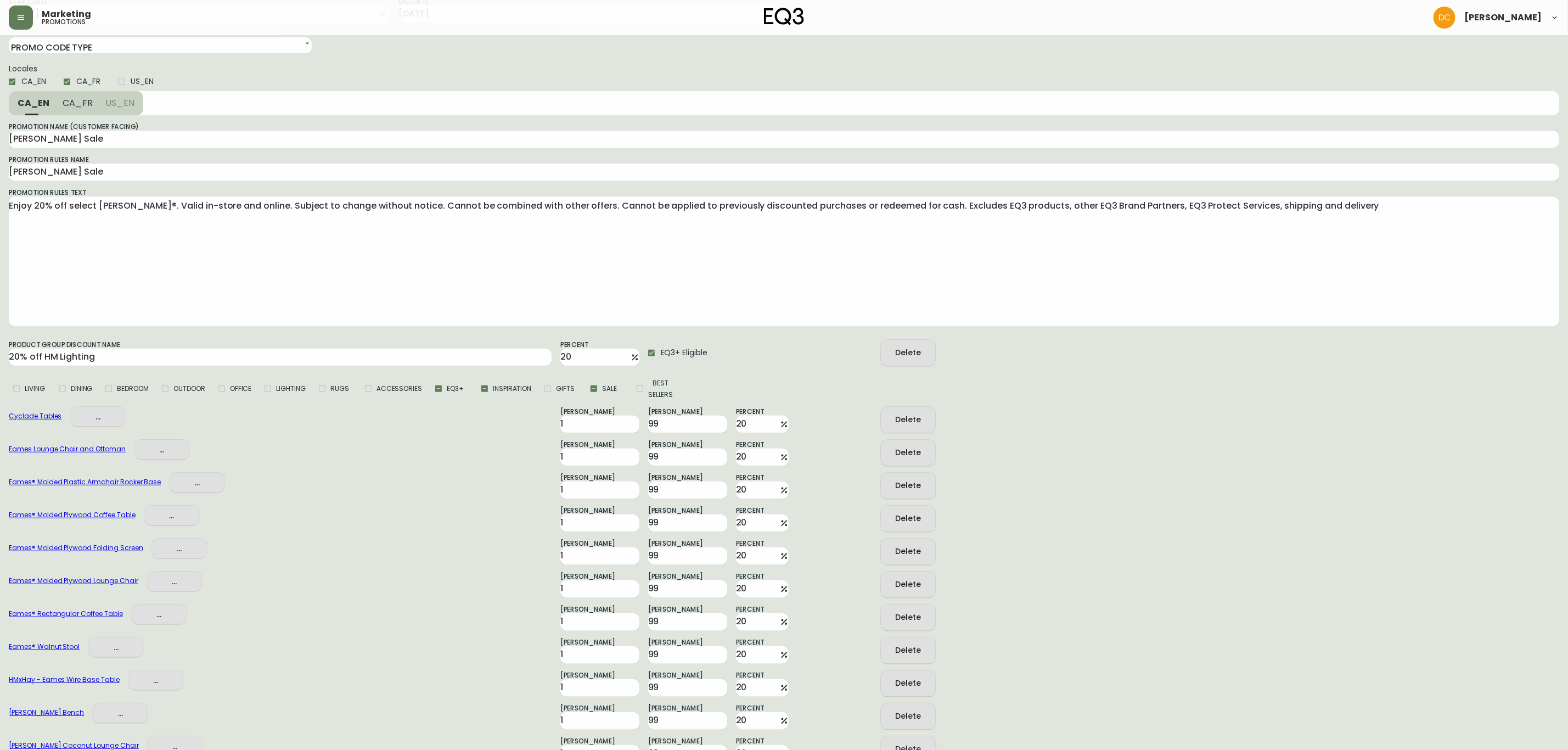
scroll to position [0, 0]
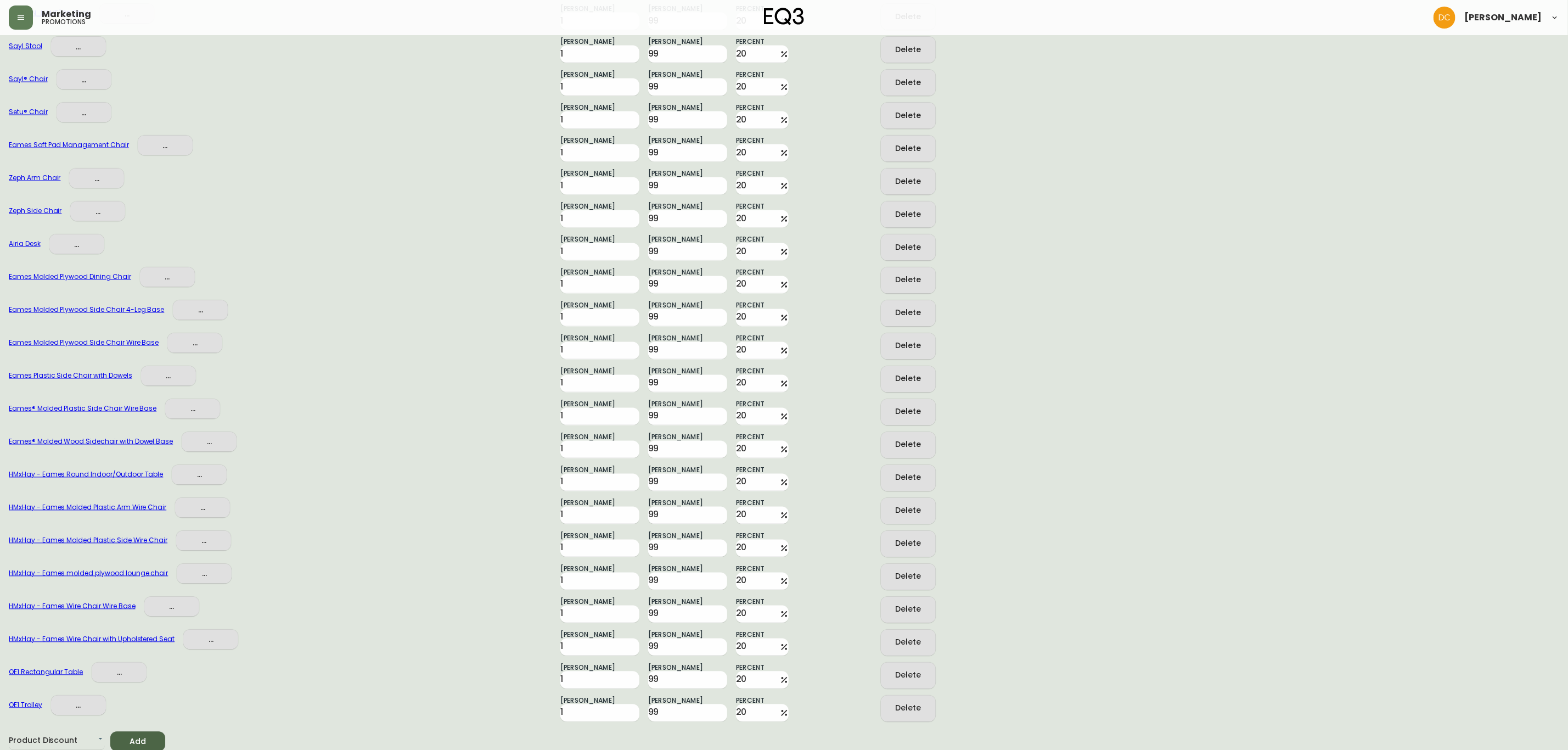
drag, startPoint x: 450, startPoint y: 569, endPoint x: 459, endPoint y: 655, distance: 86.5
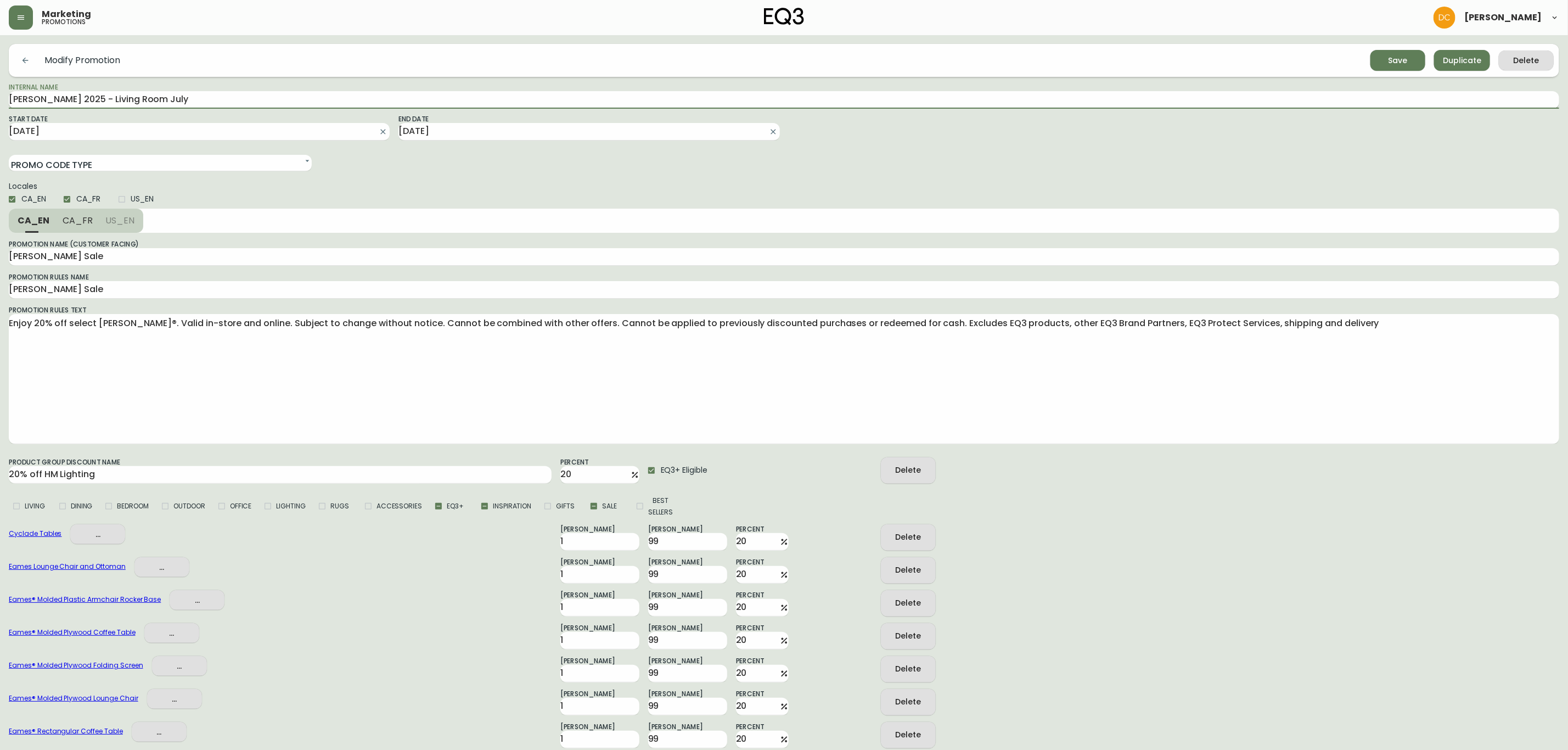
click at [255, 106] on input "Herman Miller 2025 - Living Room July" at bounding box center [784, 100] width 1551 height 17
click at [1447, 65] on span "Duplicate" at bounding box center [1462, 60] width 39 height 13
click at [246, 99] on input "Internal Name" at bounding box center [784, 100] width 1551 height 17
paste input "Herman Miller 2025 - Living Room July"
drag, startPoint x: 99, startPoint y: 93, endPoint x: 319, endPoint y: 94, distance: 220.0
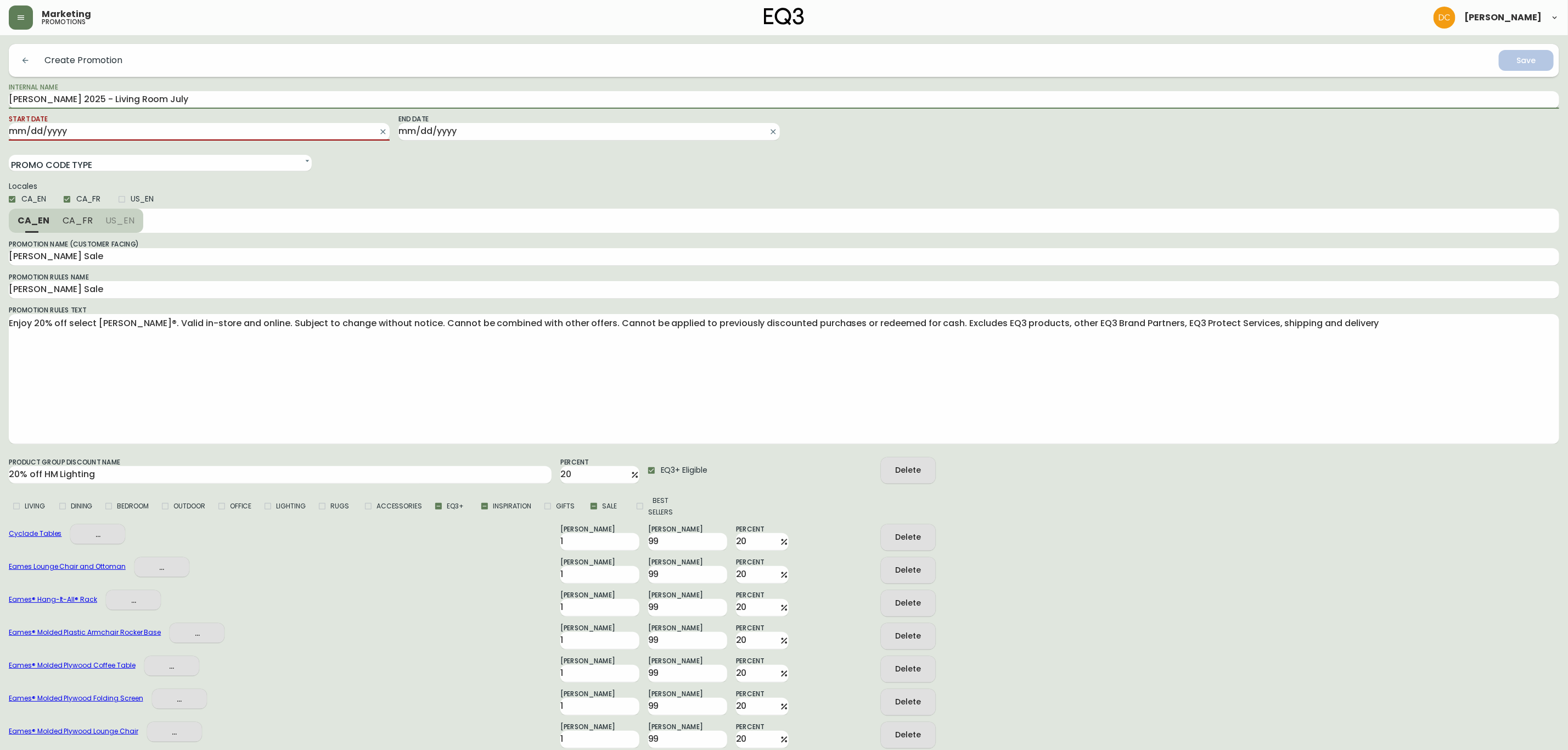
click at [319, 94] on input "Herman Miller 2025 - Living Room July" at bounding box center [784, 100] width 1551 height 17
click at [297, 128] on input "Start Date" at bounding box center [190, 132] width 363 height 17
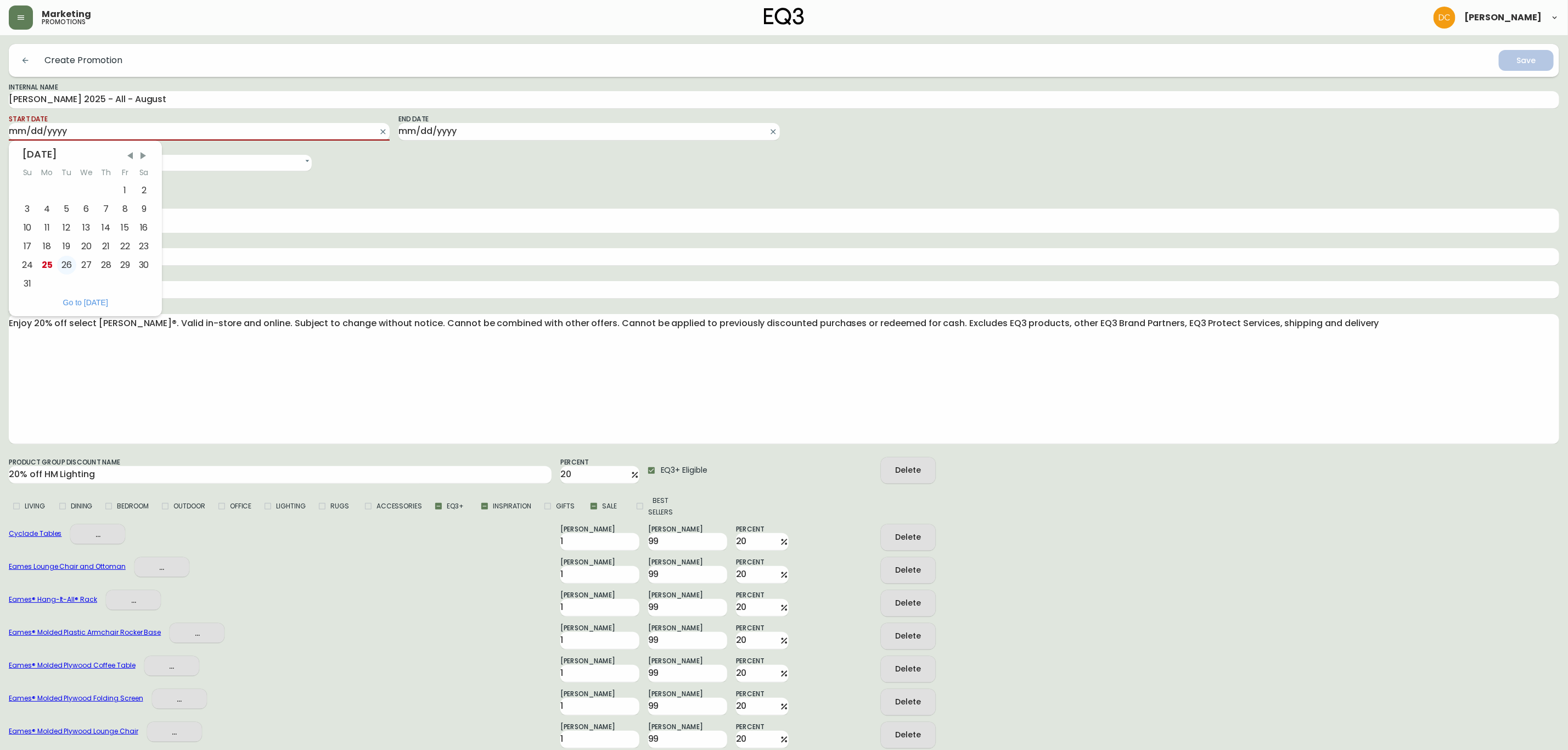
click at [62, 267] on div "26" at bounding box center [66, 265] width 19 height 19
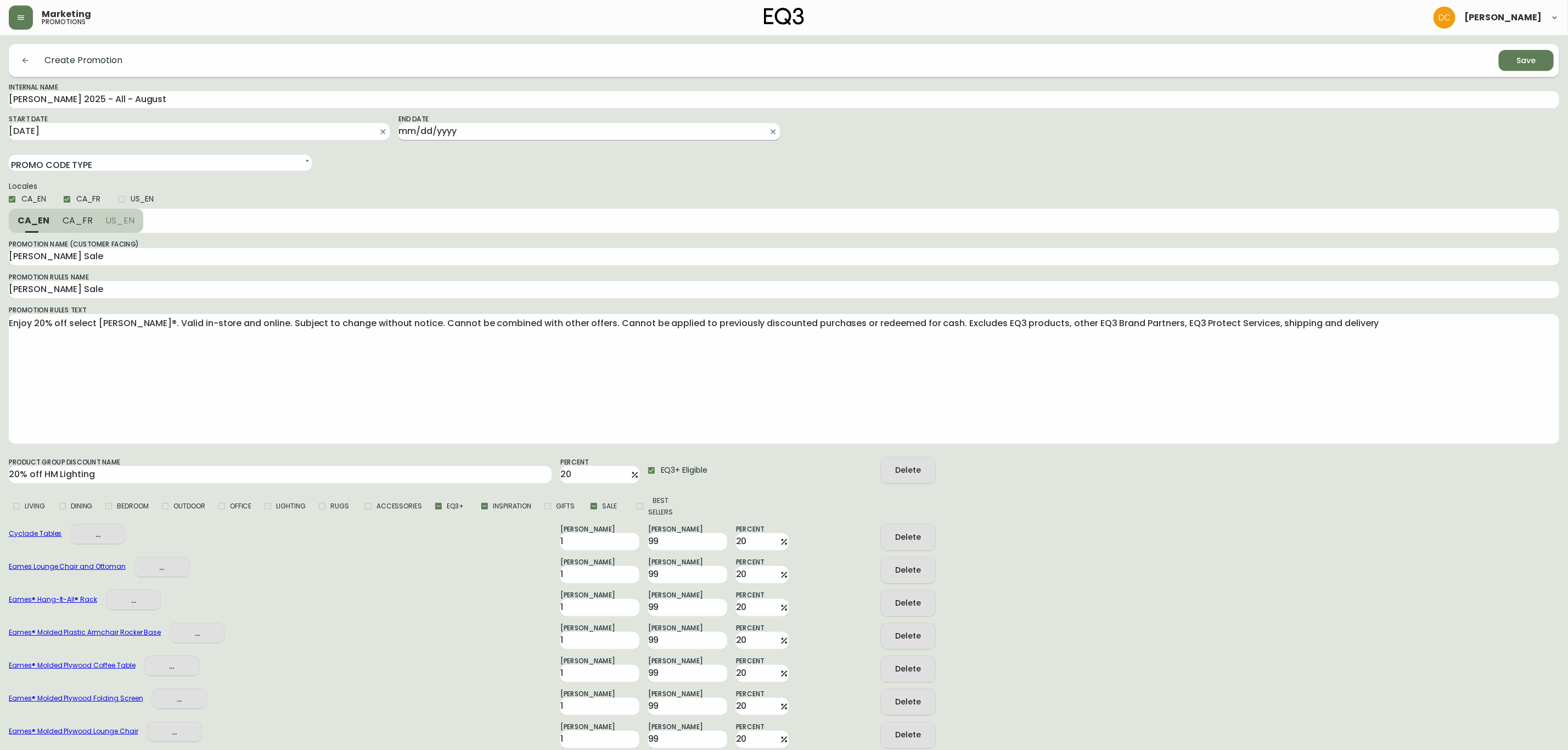
click at [515, 131] on input "End Date" at bounding box center [580, 132] width 363 height 17
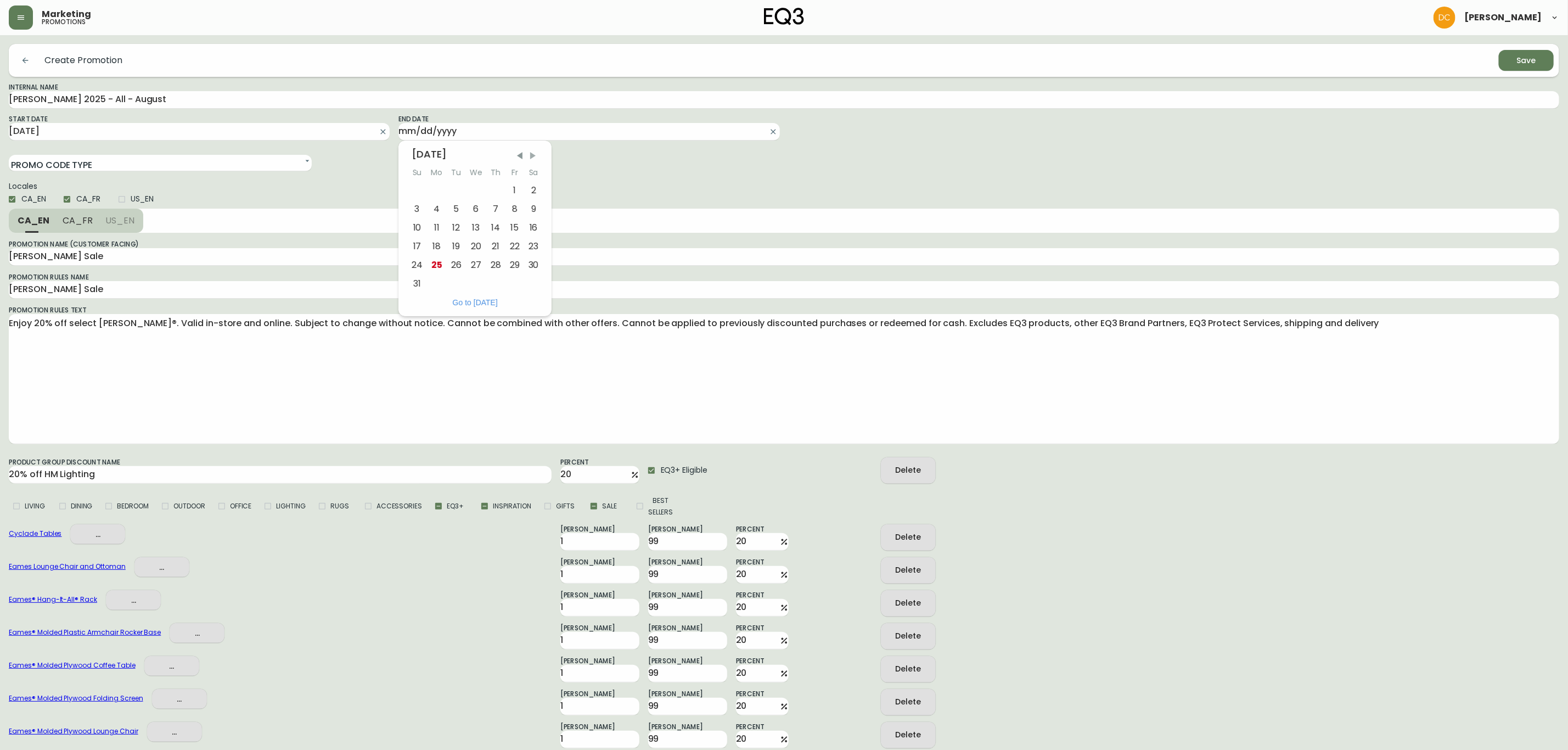
click at [534, 157] on span "Next Month" at bounding box center [533, 156] width 11 height 11
click at [491, 234] on div "18" at bounding box center [495, 228] width 19 height 19
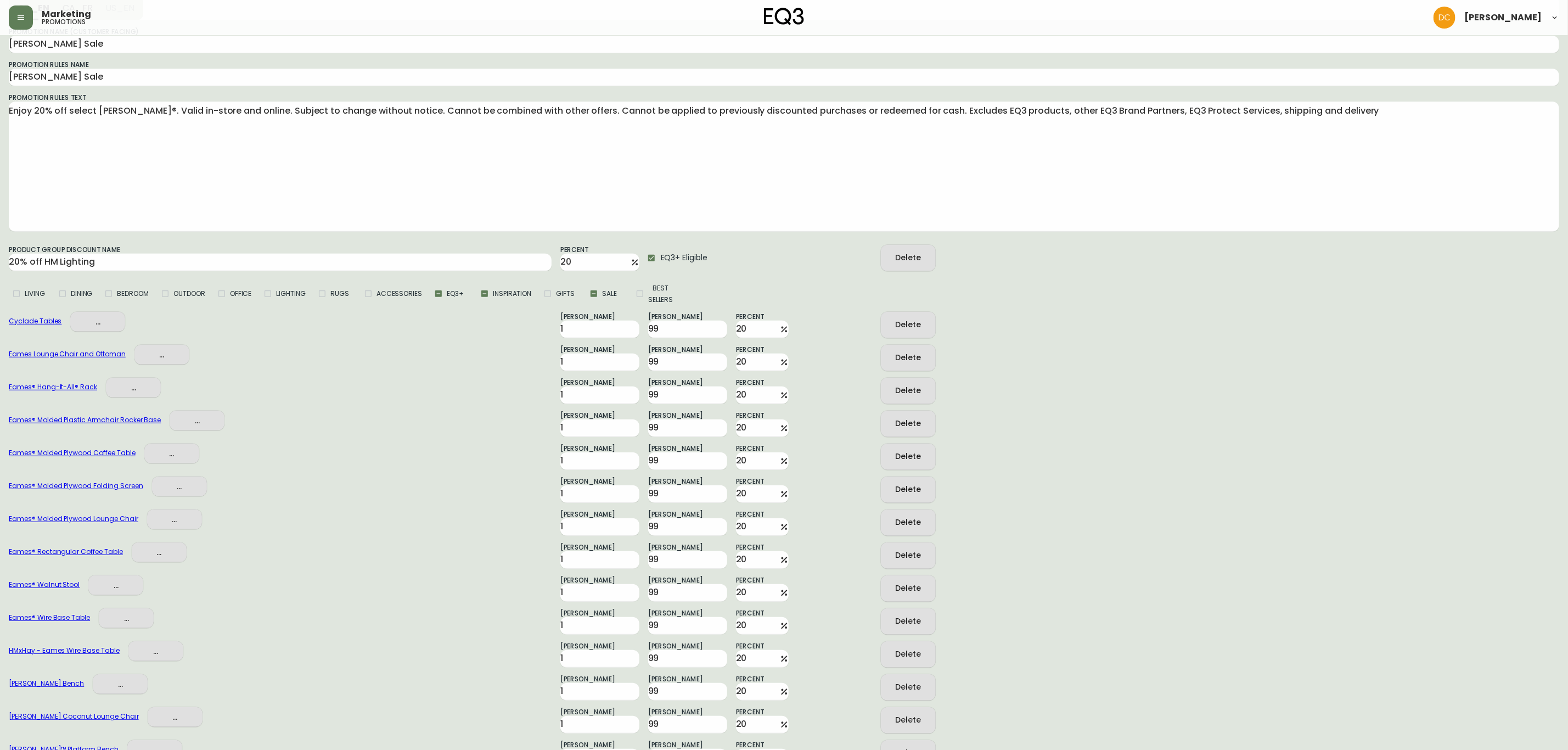
scroll to position [306, 0]
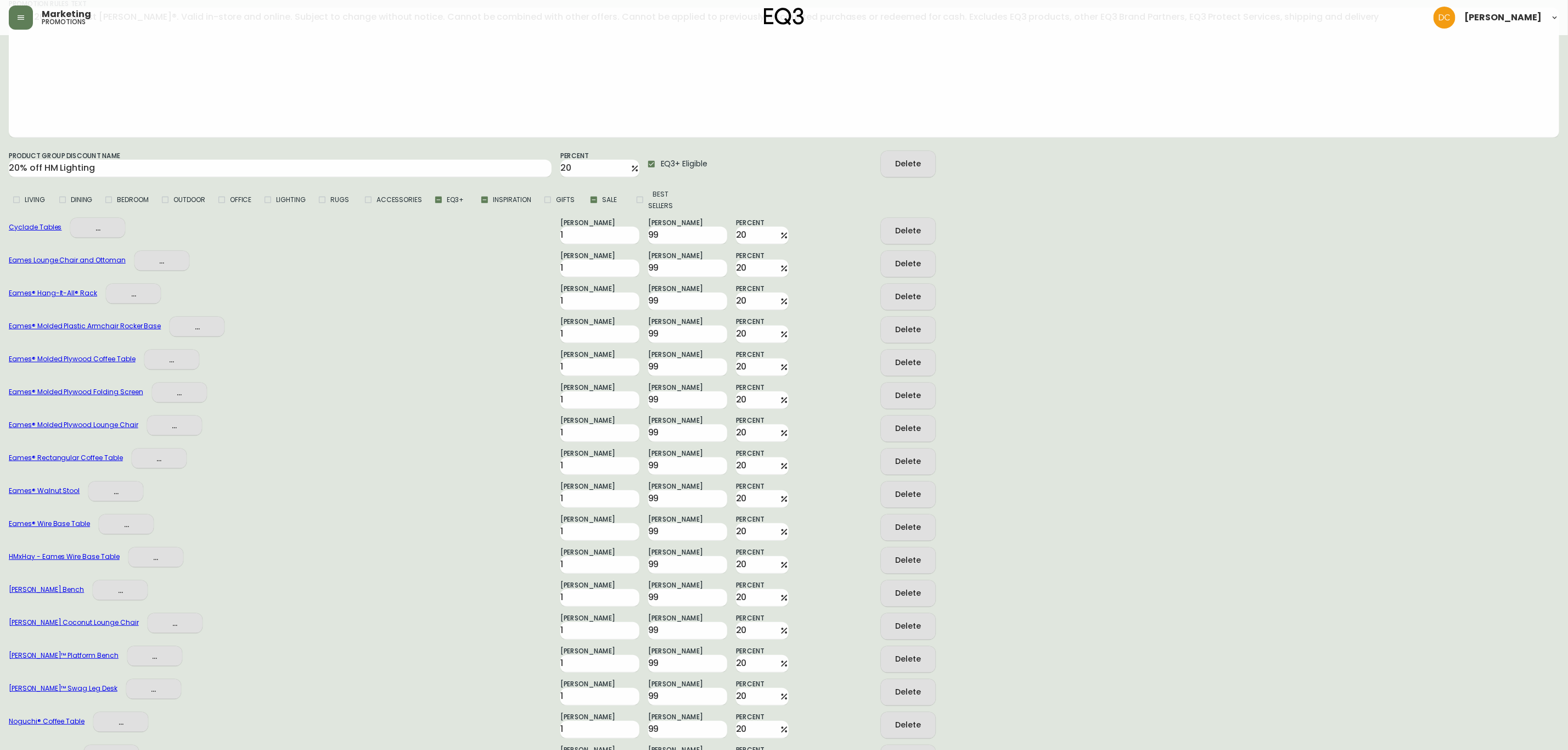
click at [905, 296] on icon "button" at bounding box center [901, 295] width 14 height 14
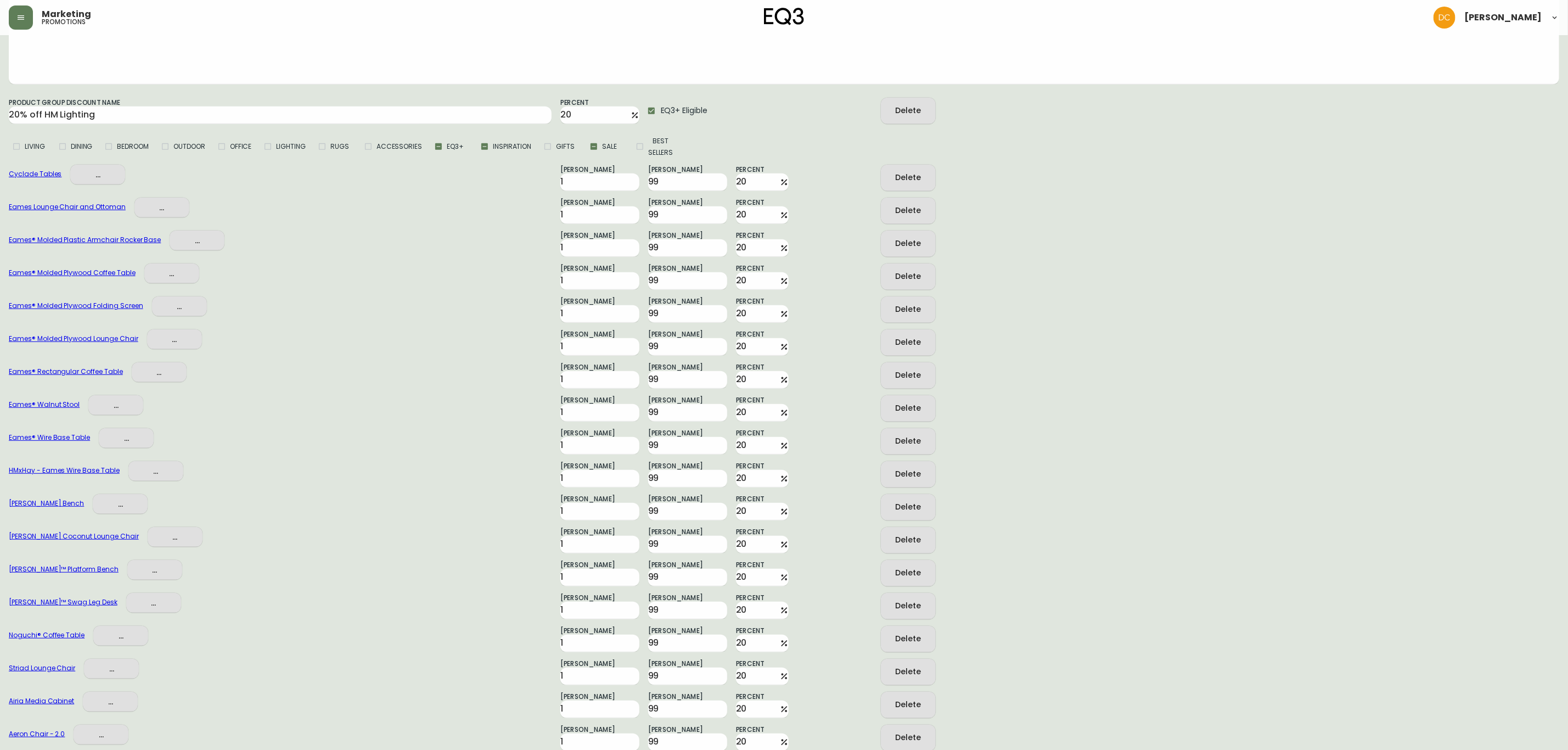
scroll to position [388, 0]
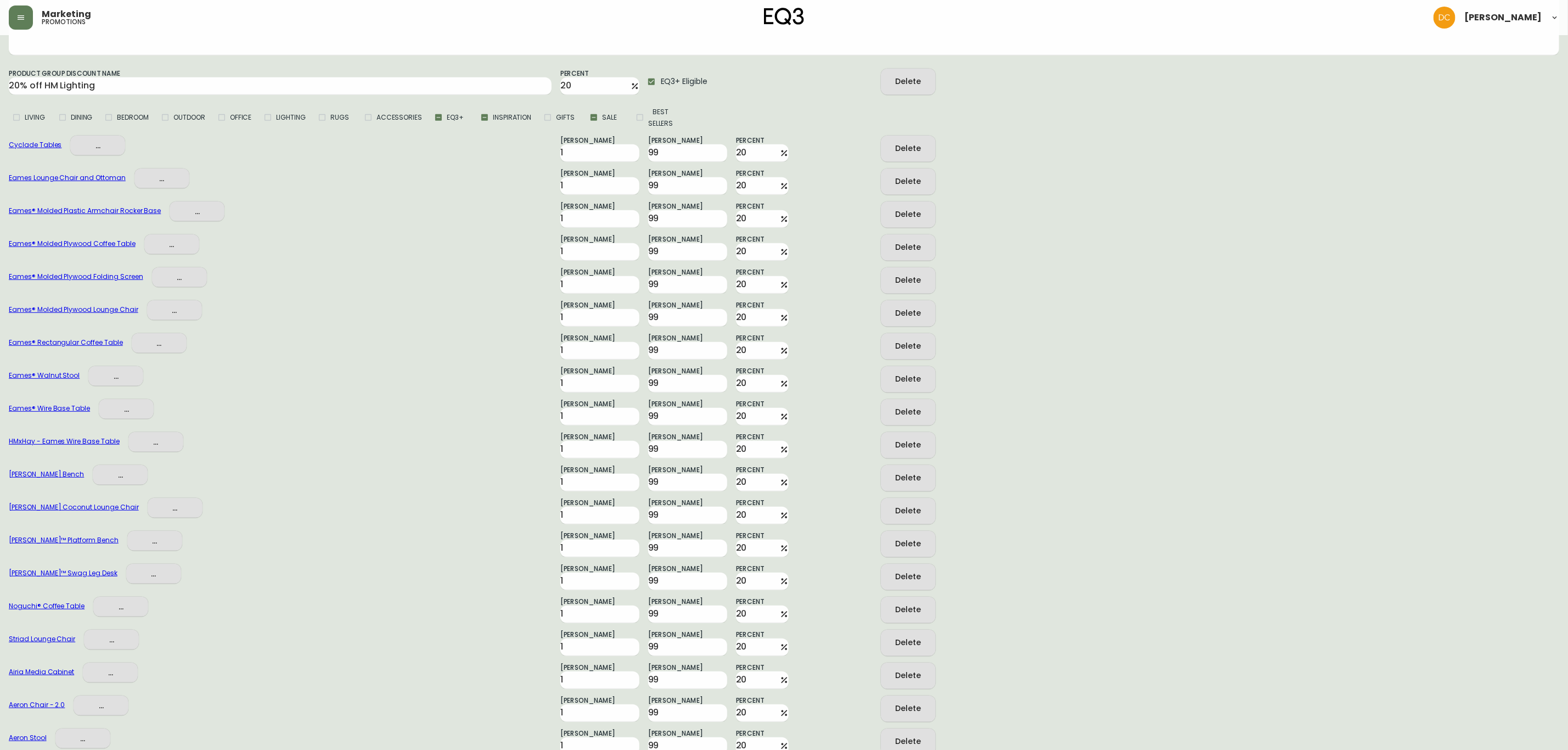
click at [884, 414] on button "Delete" at bounding box center [908, 411] width 55 height 26
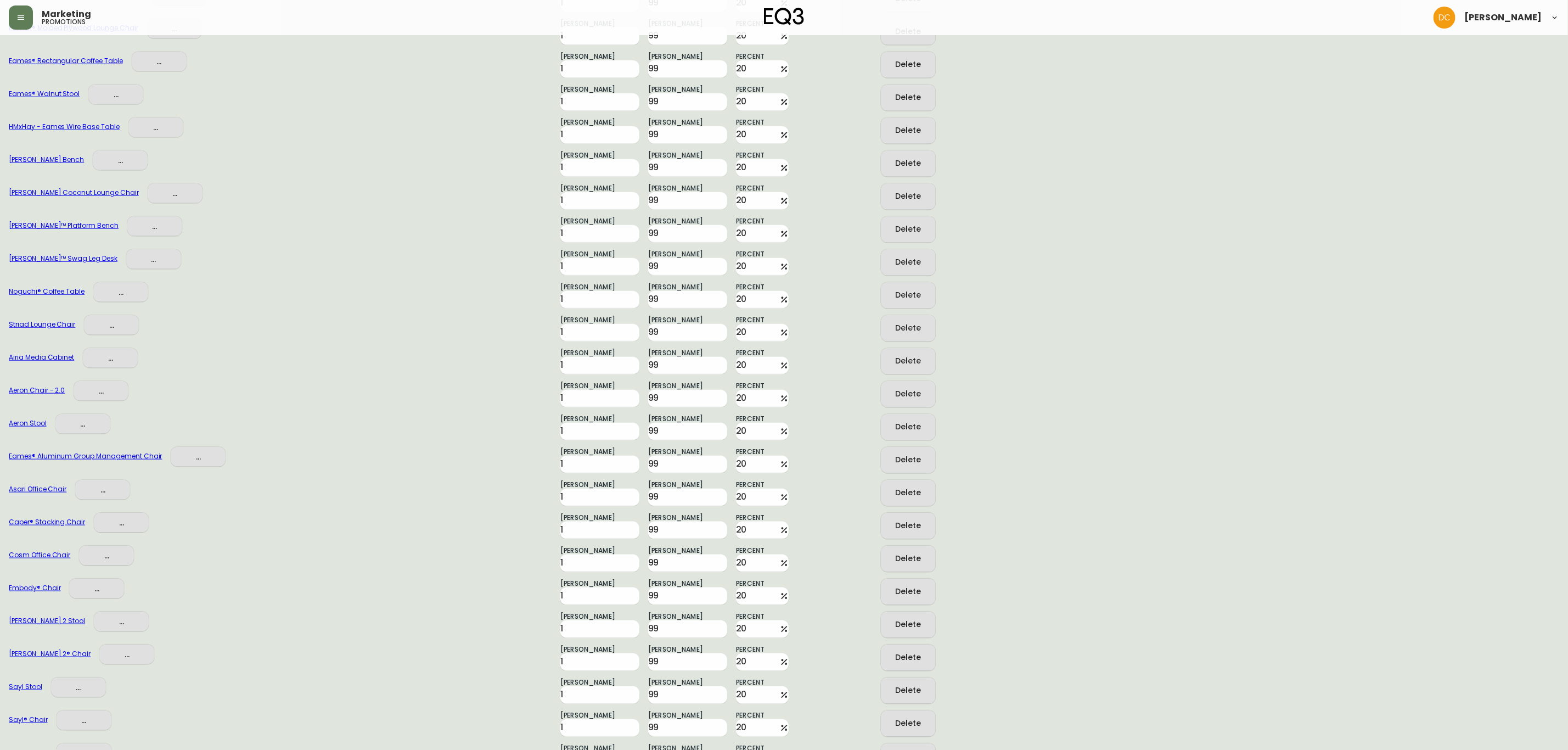
scroll to position [817, 0]
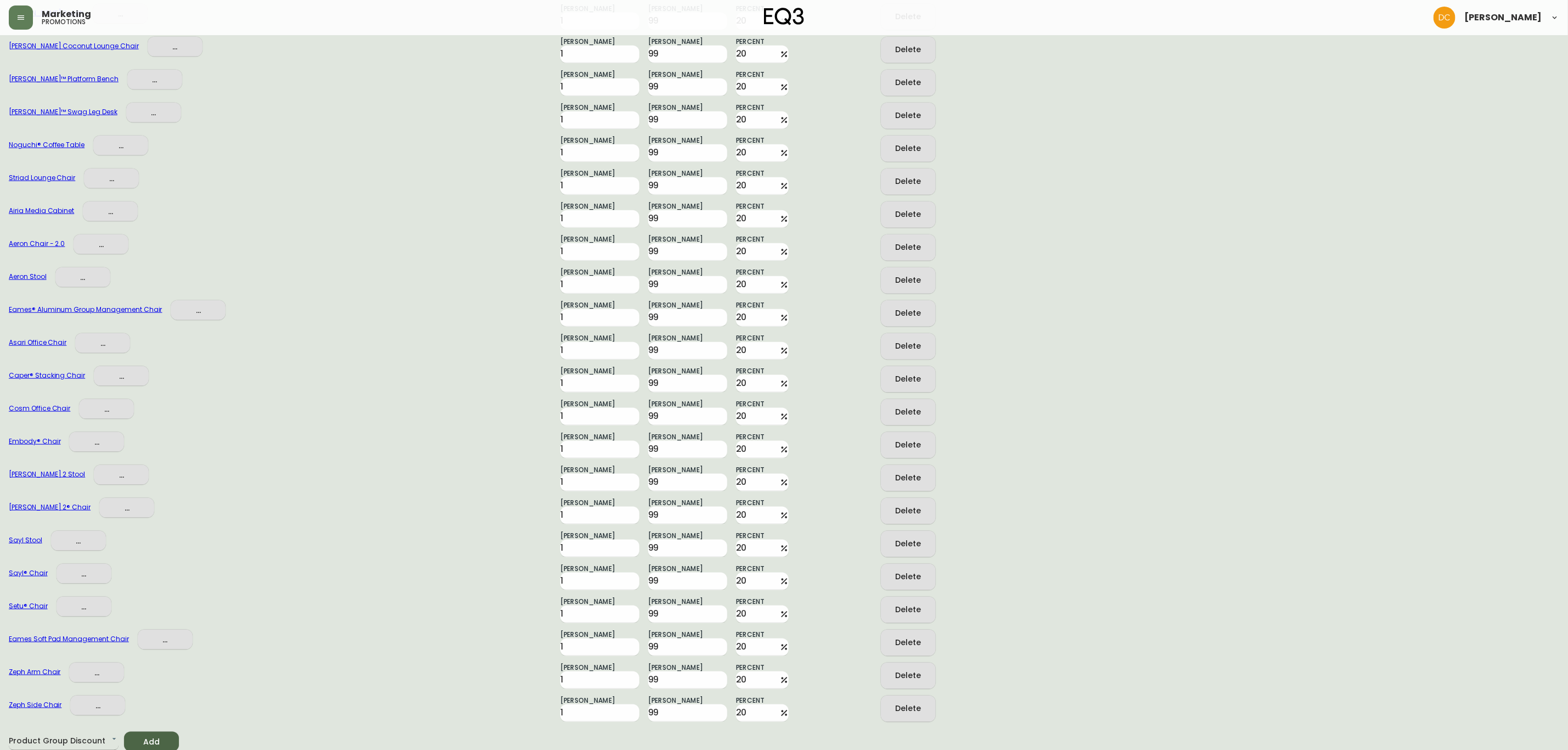
click at [84, 693] on li "Shipping Discount" at bounding box center [63, 691] width 110 height 18
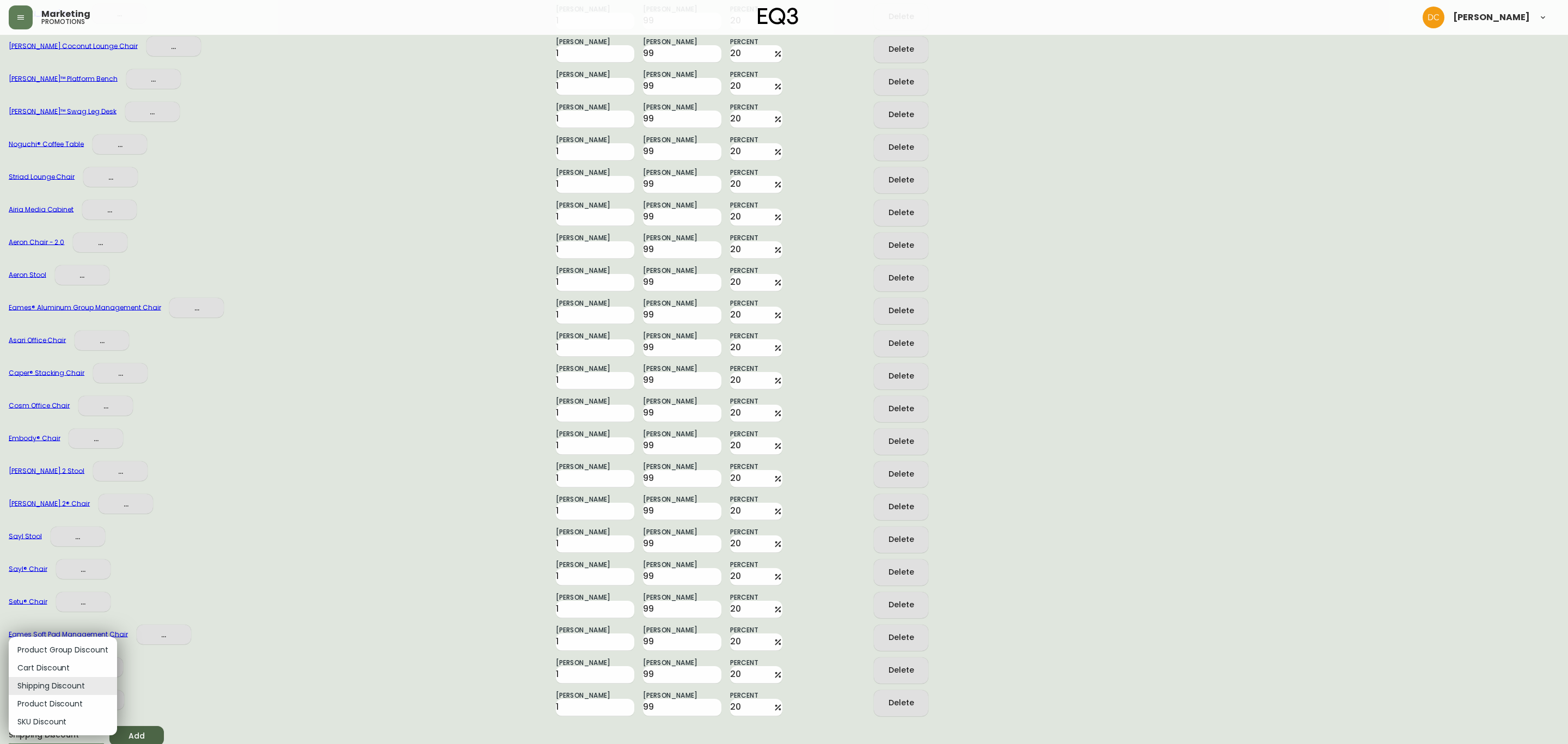
click at [73, 708] on li "Product Discount" at bounding box center [63, 703] width 109 height 18
click at [147, 733] on span "Add" at bounding box center [136, 735] width 37 height 13
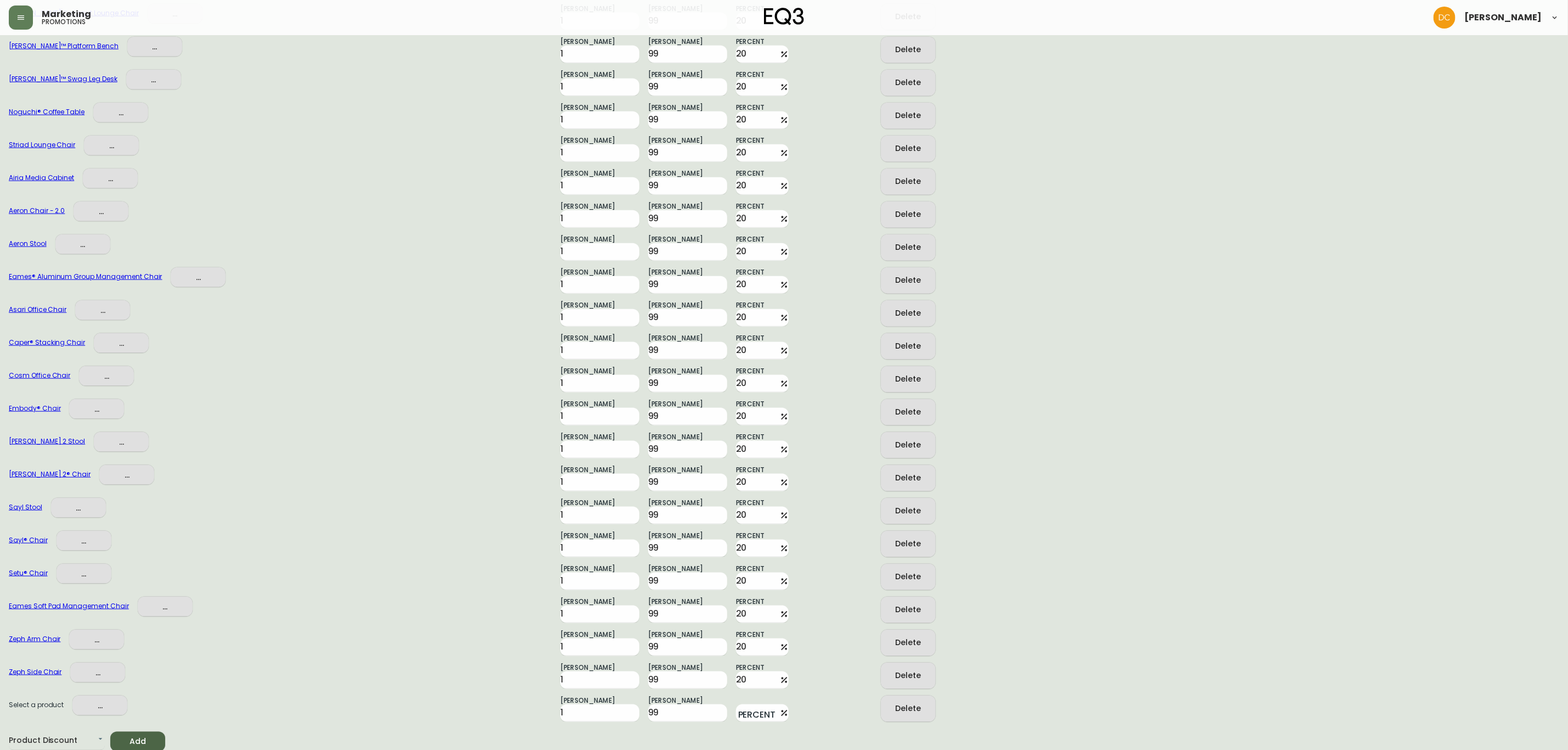
click at [148, 738] on span "Add" at bounding box center [137, 741] width 37 height 13
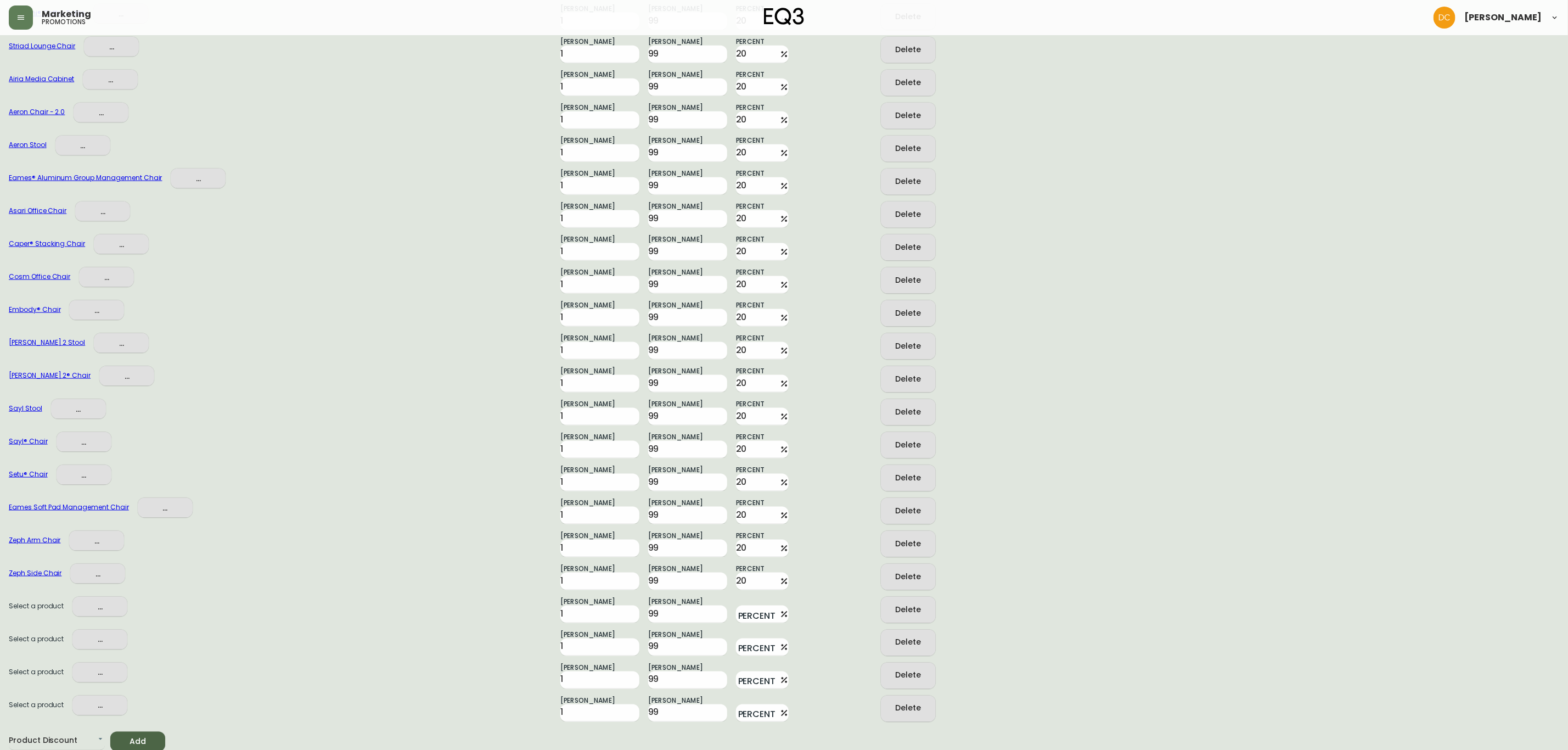
click at [148, 738] on span "Add" at bounding box center [137, 741] width 37 height 13
click at [147, 738] on span "Add" at bounding box center [137, 741] width 37 height 13
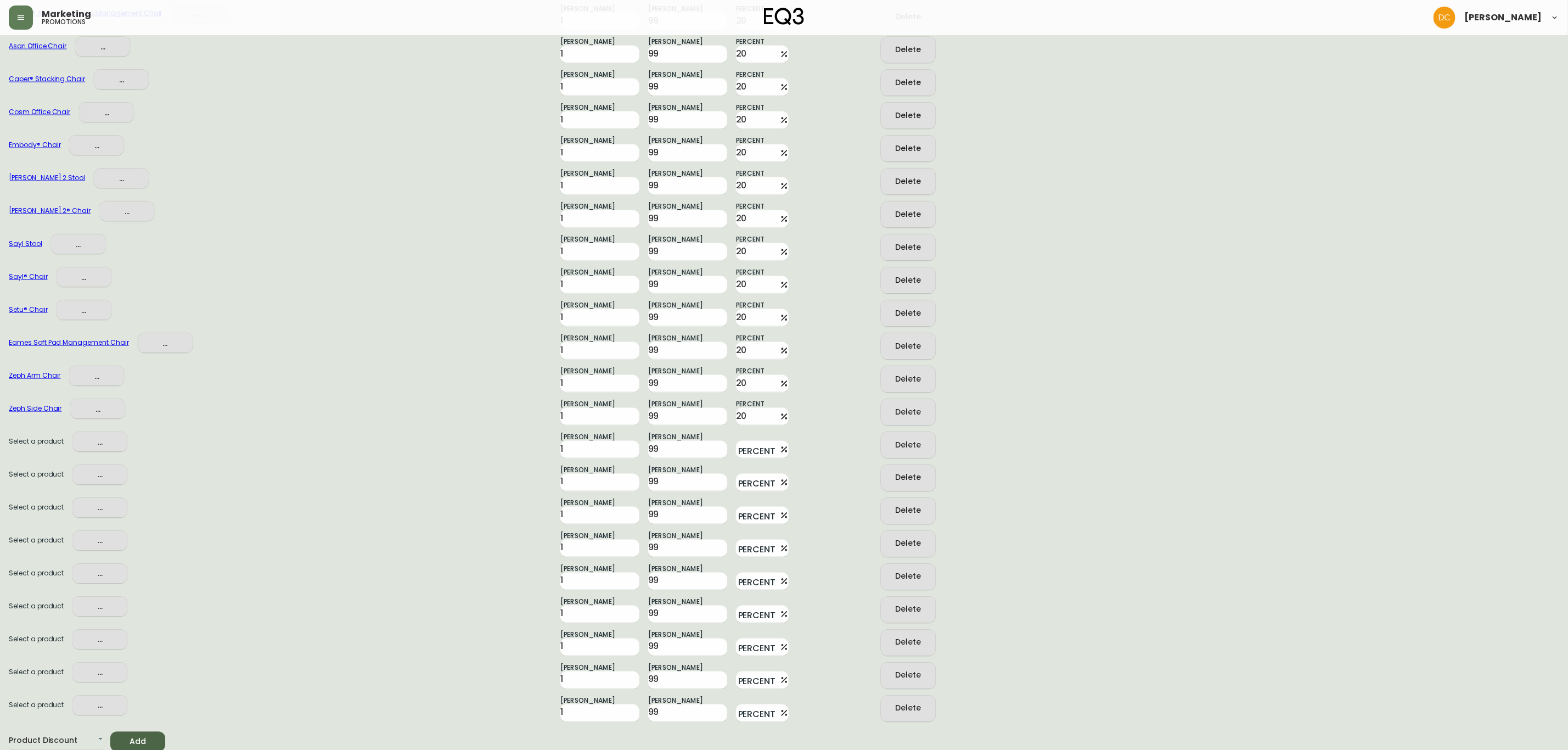
click at [147, 738] on span "Add" at bounding box center [137, 741] width 37 height 13
click at [145, 738] on span "Add" at bounding box center [137, 741] width 37 height 13
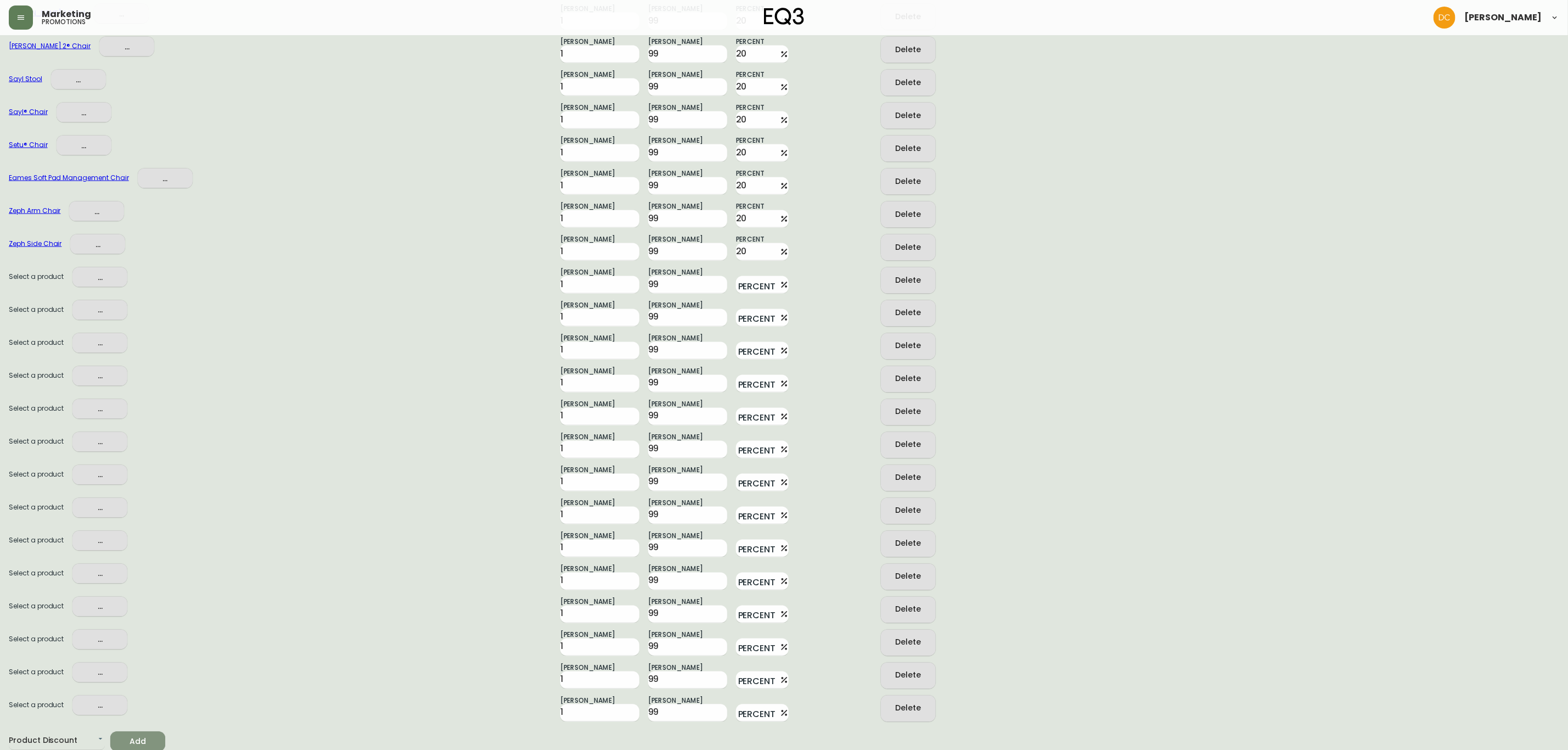
click at [145, 738] on span "Add" at bounding box center [137, 741] width 37 height 13
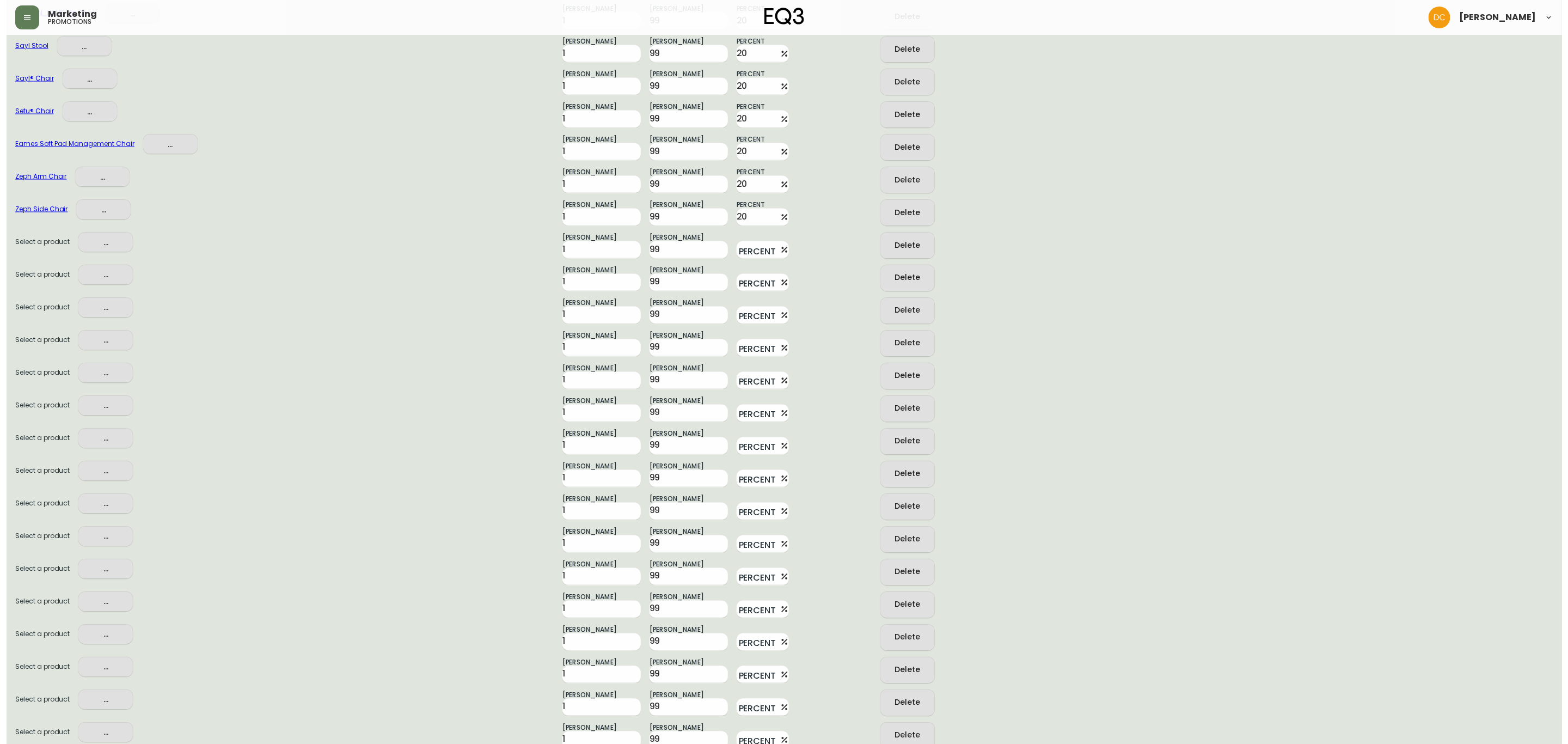
scroll to position [1332, 0]
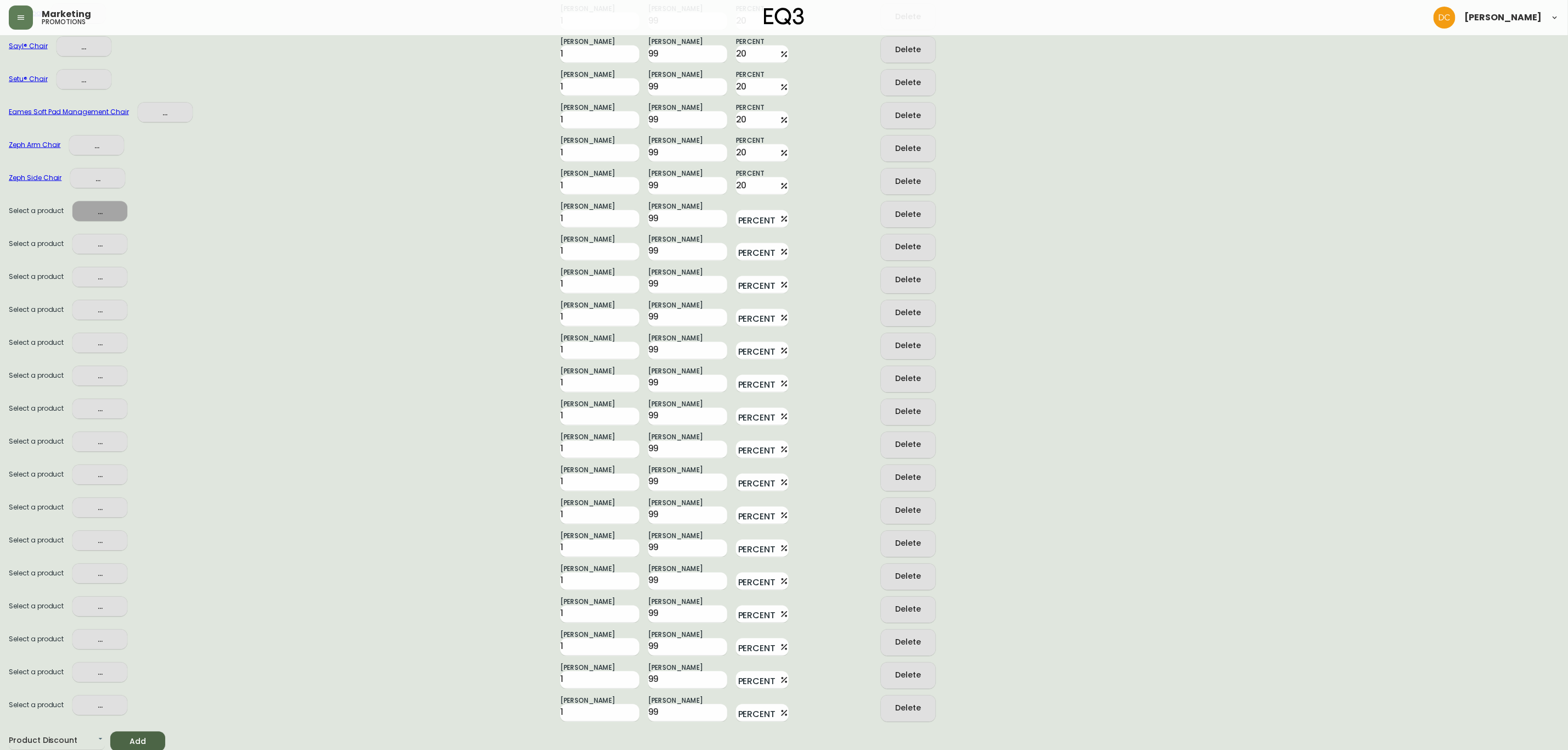
click at [112, 209] on span "..." at bounding box center [99, 211] width 37 height 13
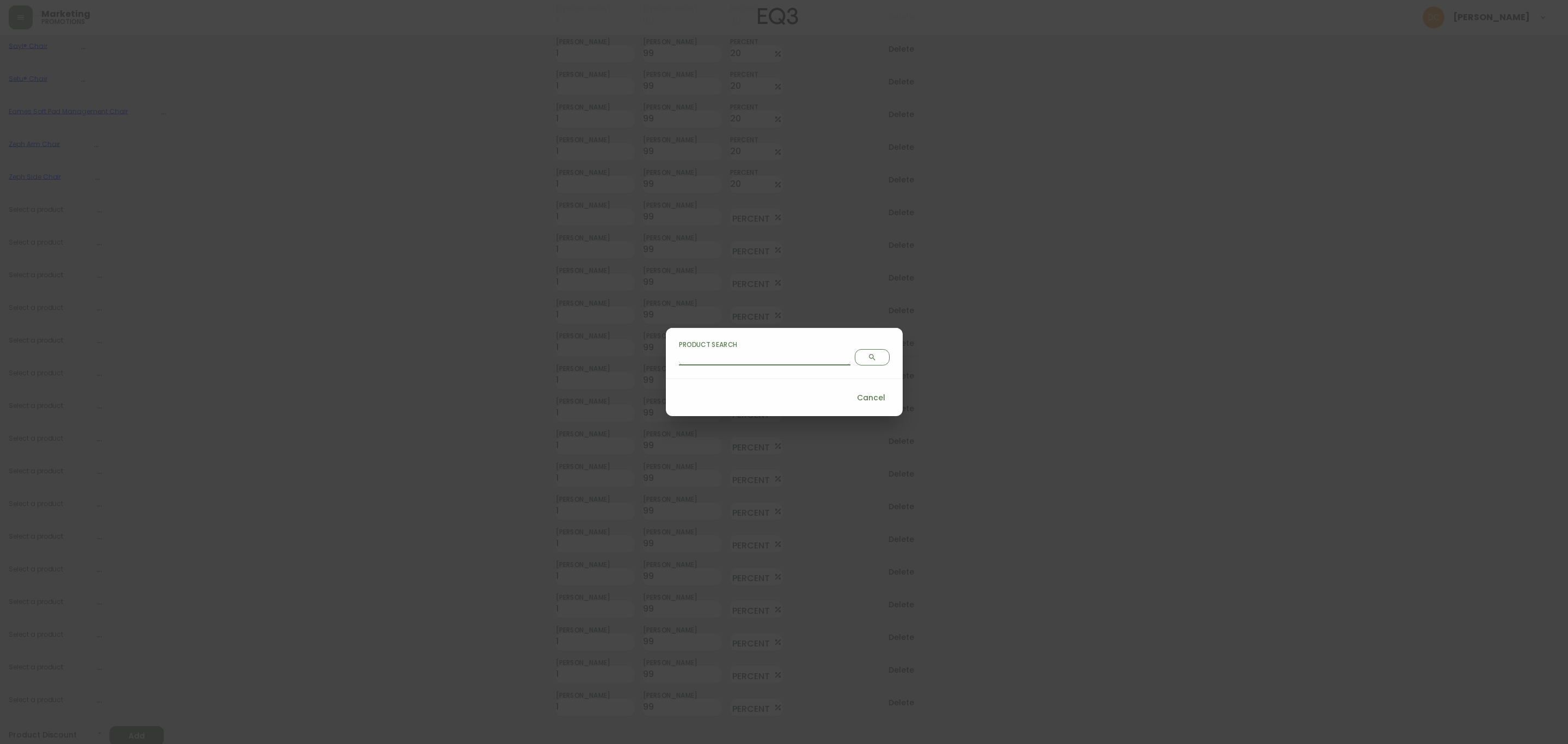
click at [776, 356] on input "Product Search" at bounding box center [764, 356] width 171 height 17
click at [860, 358] on span "Search" at bounding box center [872, 356] width 25 height 9
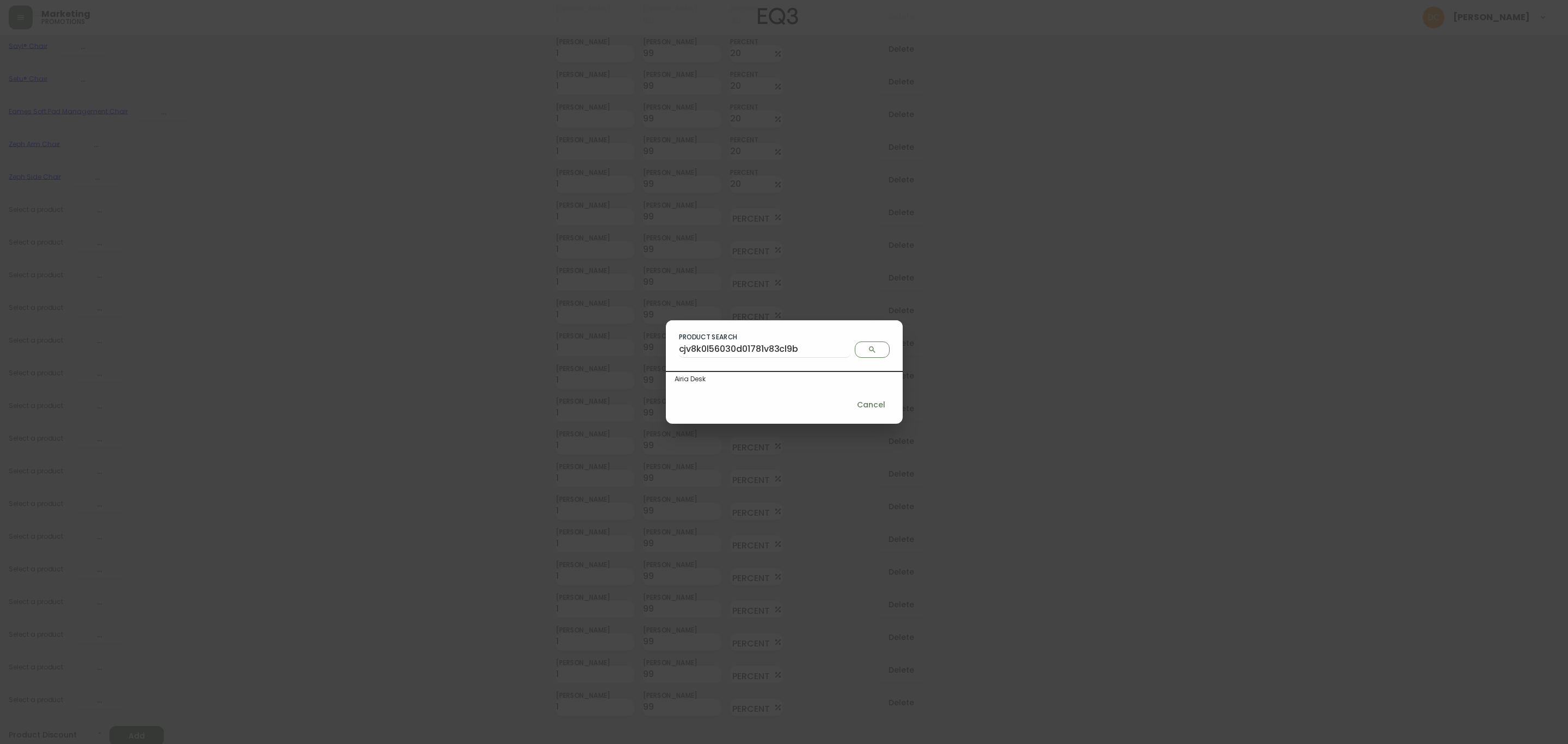
click at [776, 377] on div "Airia Desk" at bounding box center [784, 379] width 220 height 10
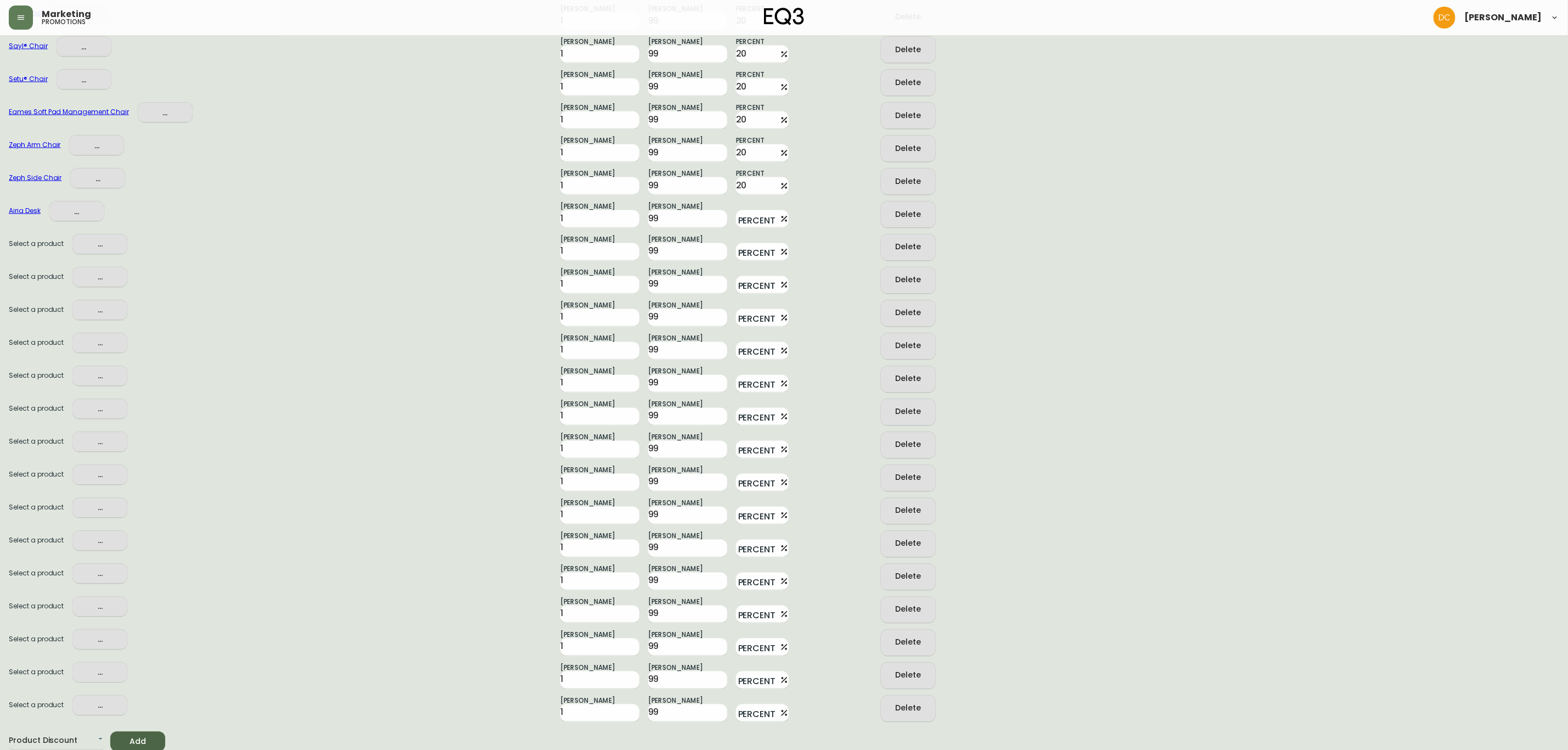
click at [115, 245] on span "..." at bounding box center [99, 244] width 37 height 13
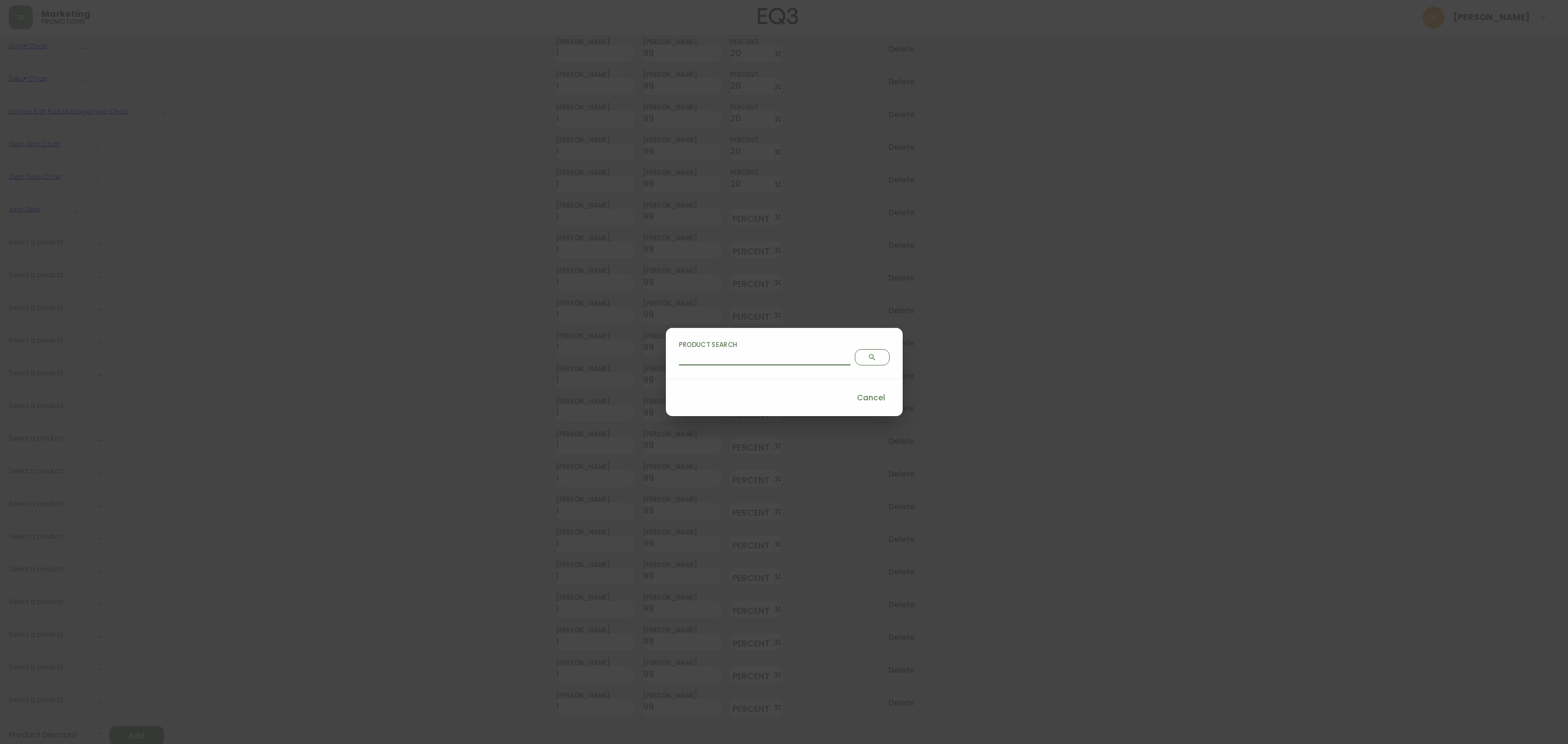
drag, startPoint x: 775, startPoint y: 356, endPoint x: 822, endPoint y: 358, distance: 47.0
click at [775, 356] on input "Product Search" at bounding box center [764, 356] width 171 height 17
click at [860, 358] on span "Search" at bounding box center [872, 356] width 25 height 9
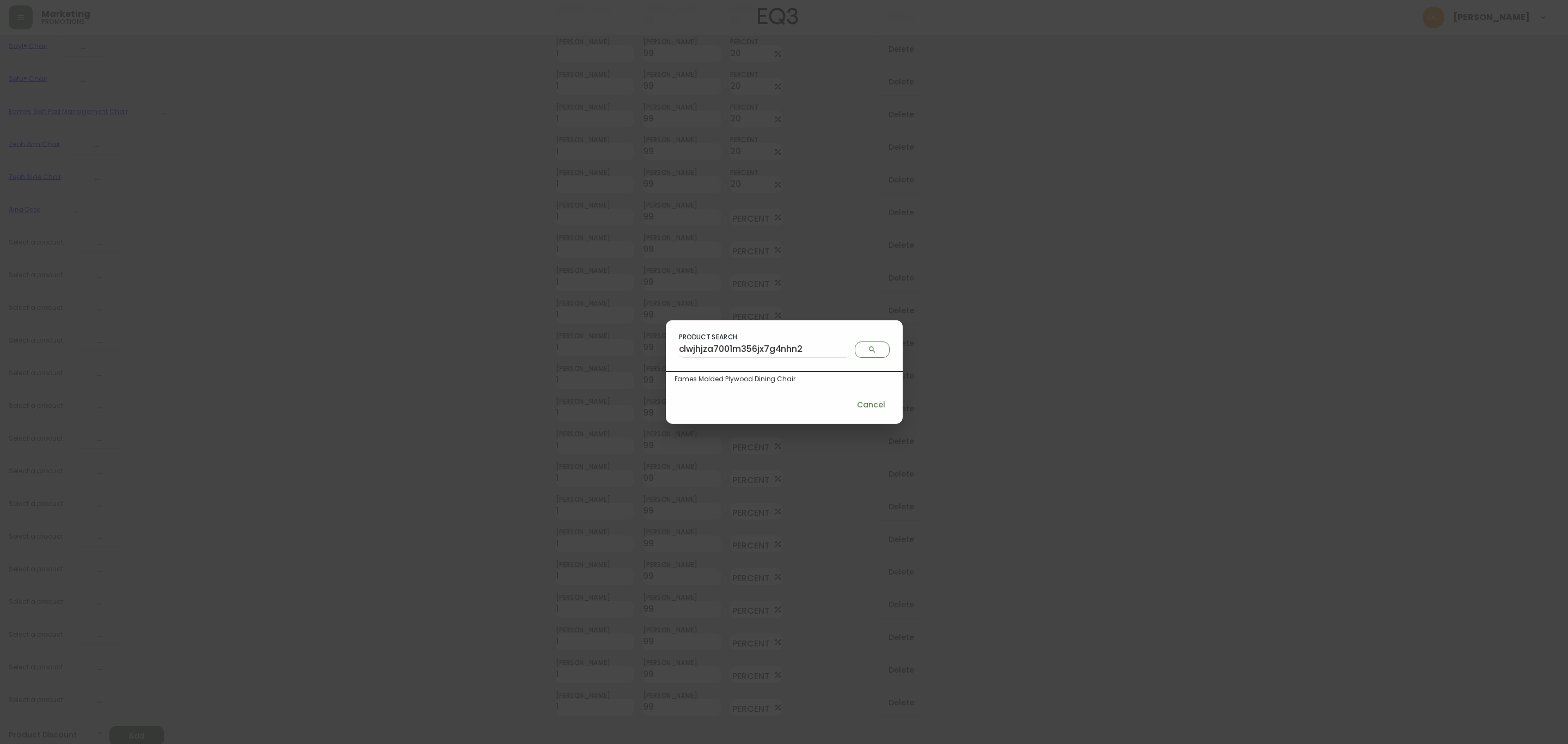
click at [762, 377] on div "Eames Molded Plywood Dining Chair" at bounding box center [784, 379] width 220 height 10
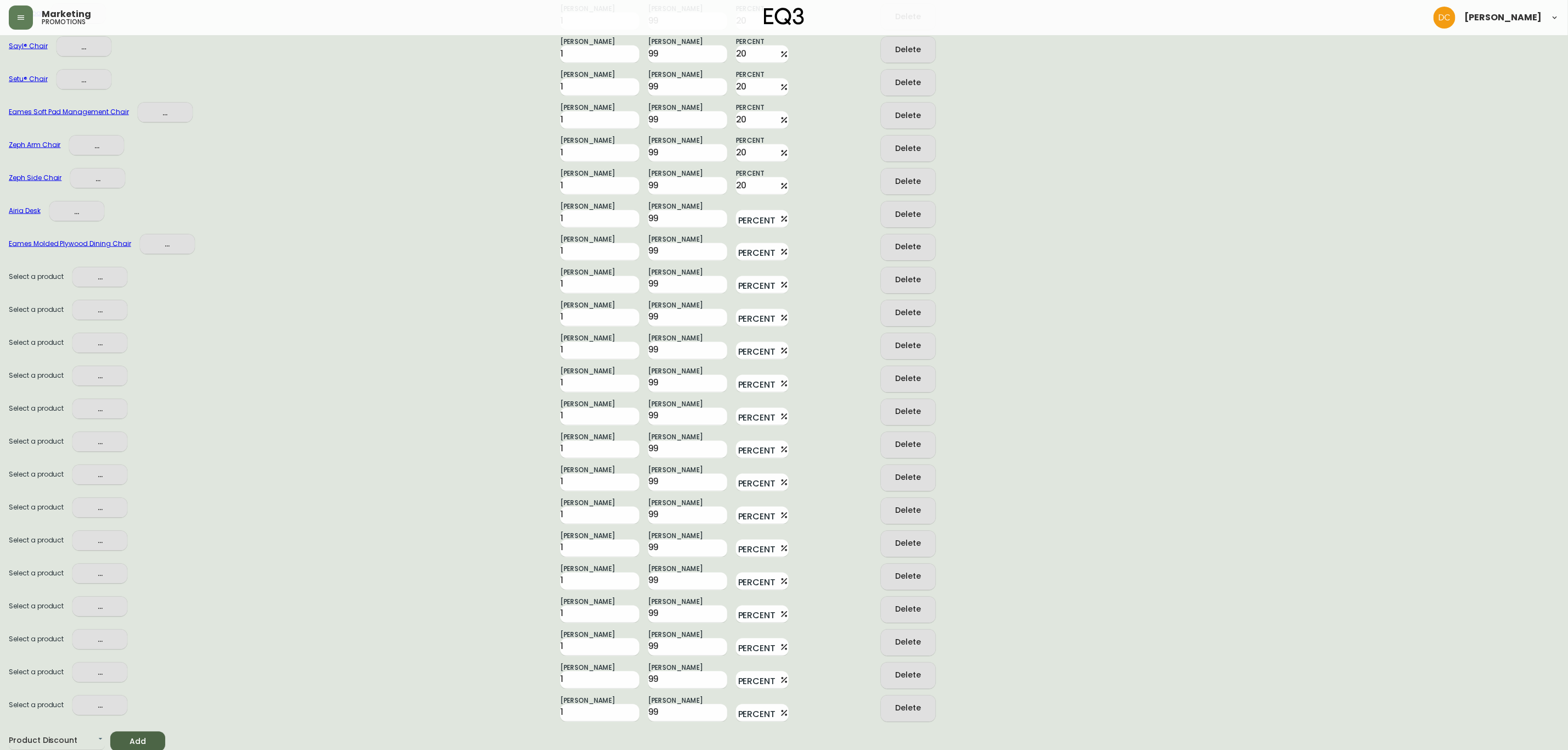
click at [98, 285] on button "..." at bounding box center [100, 277] width 55 height 20
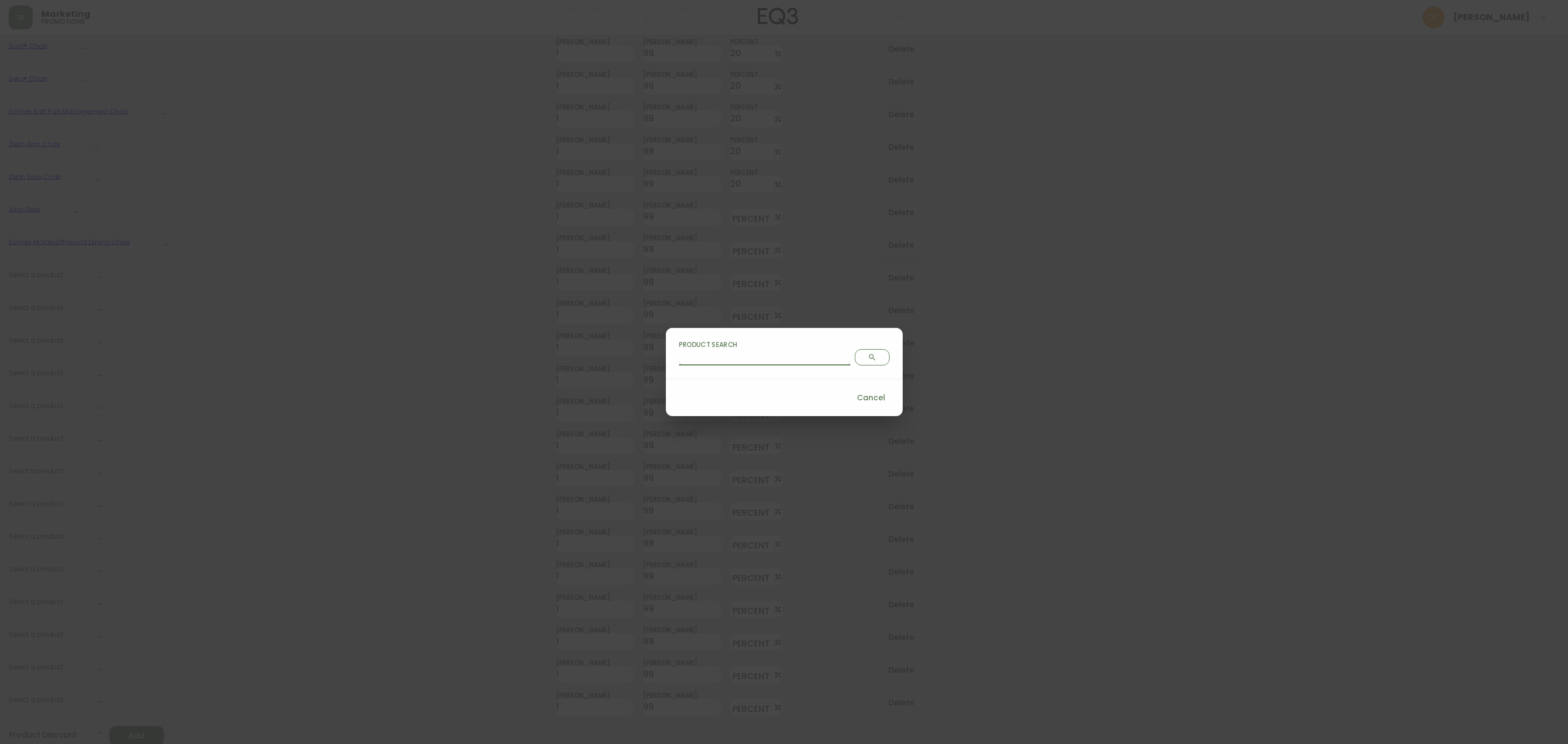
drag, startPoint x: 736, startPoint y: 351, endPoint x: 758, endPoint y: 353, distance: 22.1
click at [736, 351] on input "Product Search" at bounding box center [764, 356] width 171 height 17
click at [860, 358] on span "Search" at bounding box center [872, 356] width 25 height 9
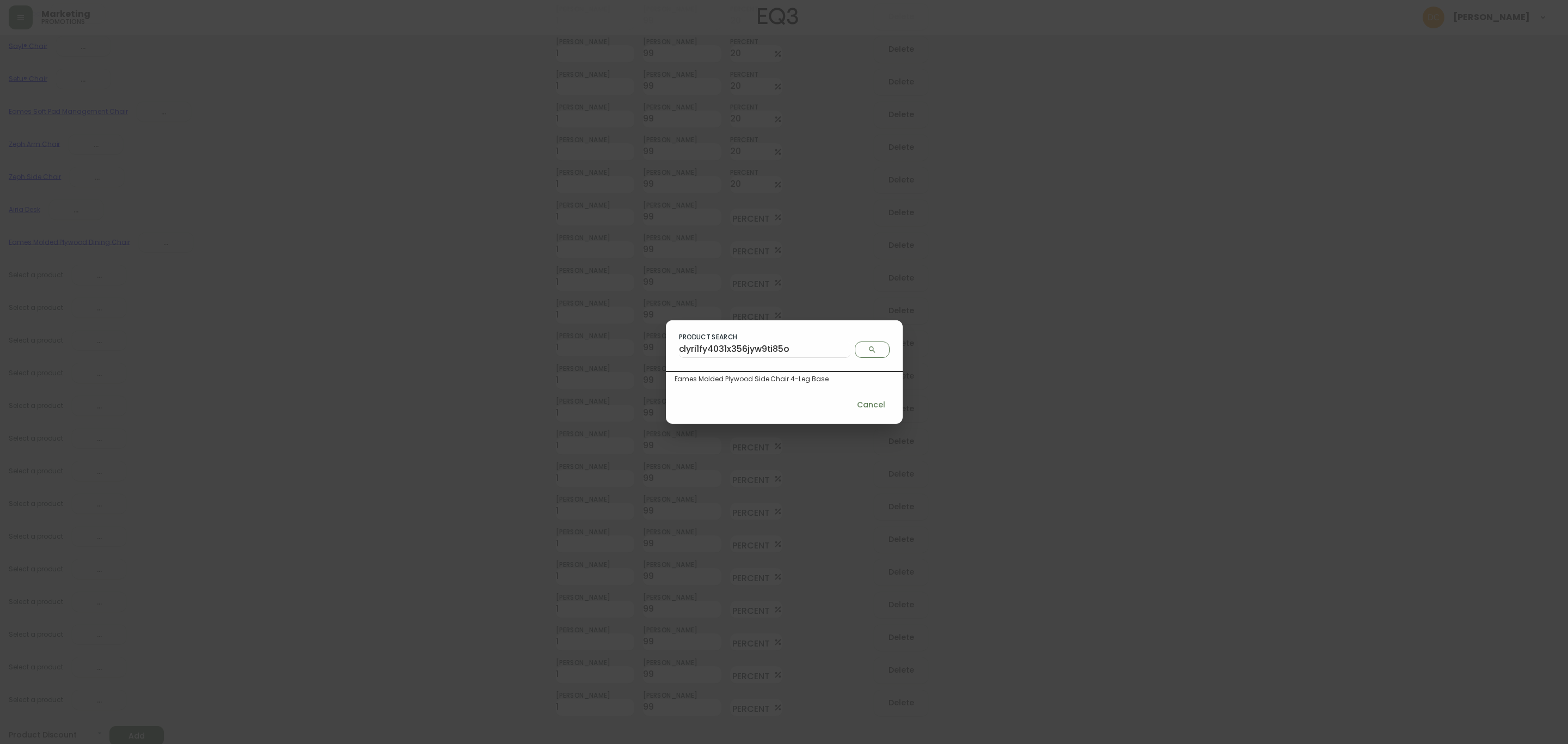
click at [808, 374] on div "Eames Molded Plywood Side Chair 4-Leg Base" at bounding box center [784, 379] width 220 height 10
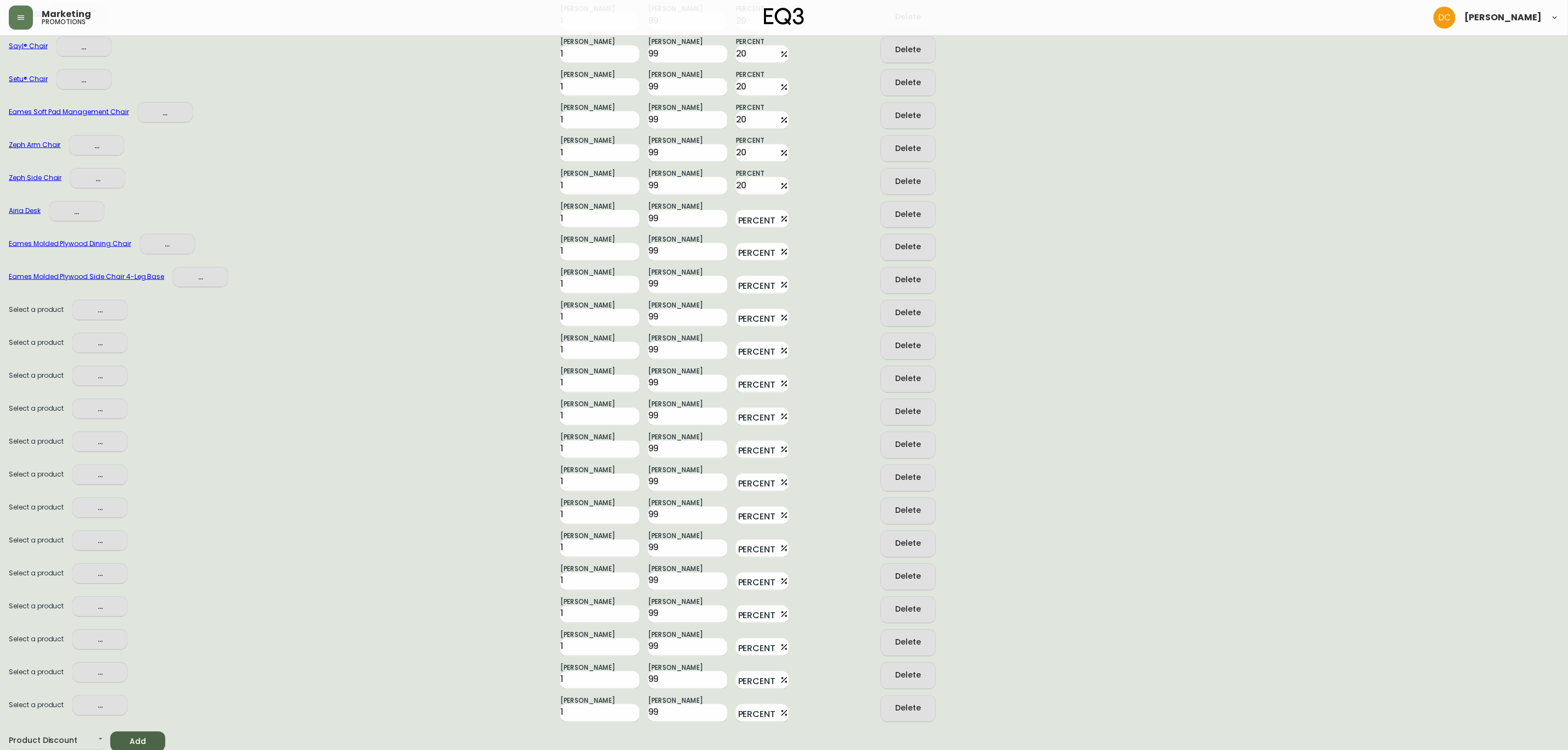
click at [106, 318] on button "..." at bounding box center [100, 310] width 55 height 20
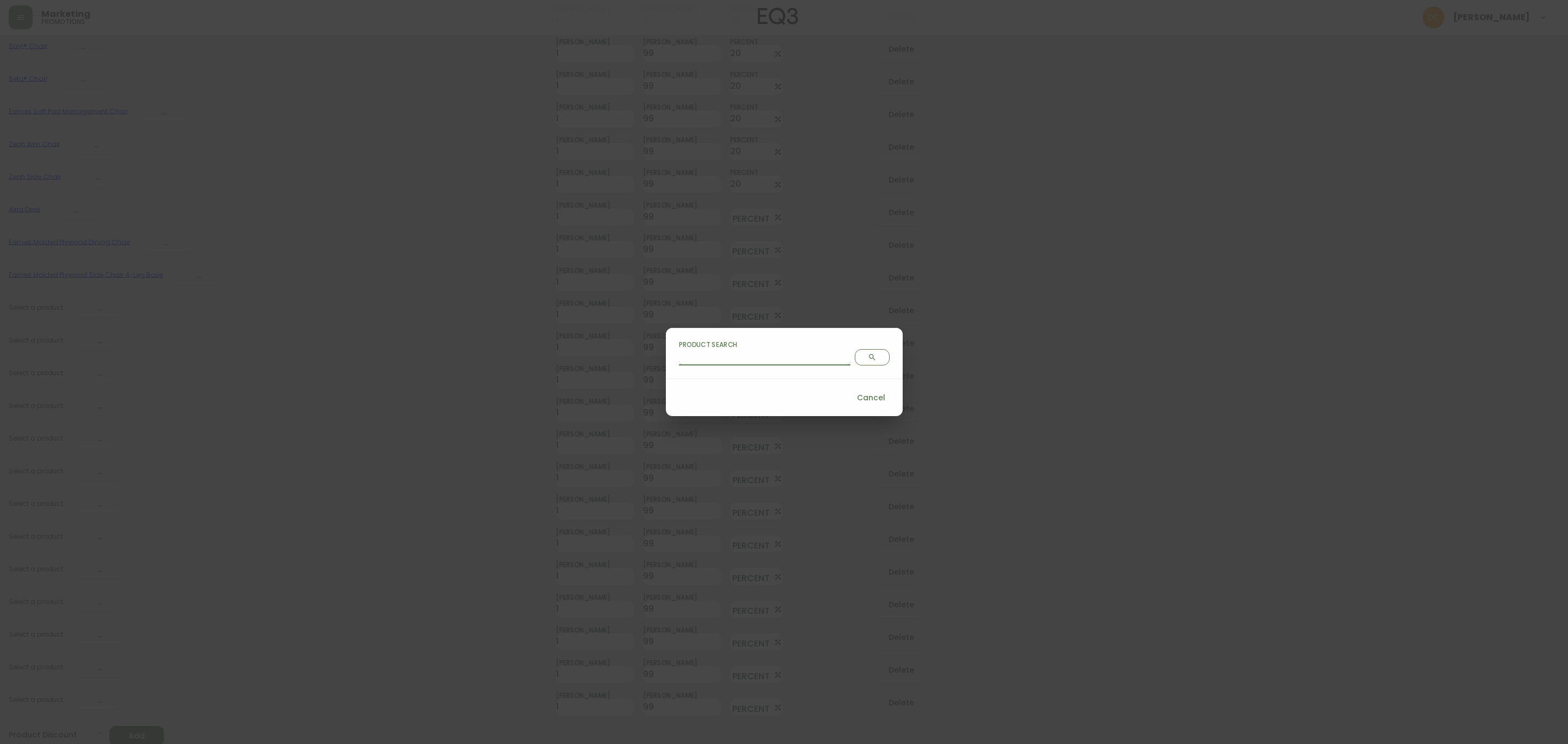
click at [715, 351] on input "Product Search" at bounding box center [764, 356] width 171 height 17
click at [855, 349] on button "Search" at bounding box center [872, 357] width 35 height 16
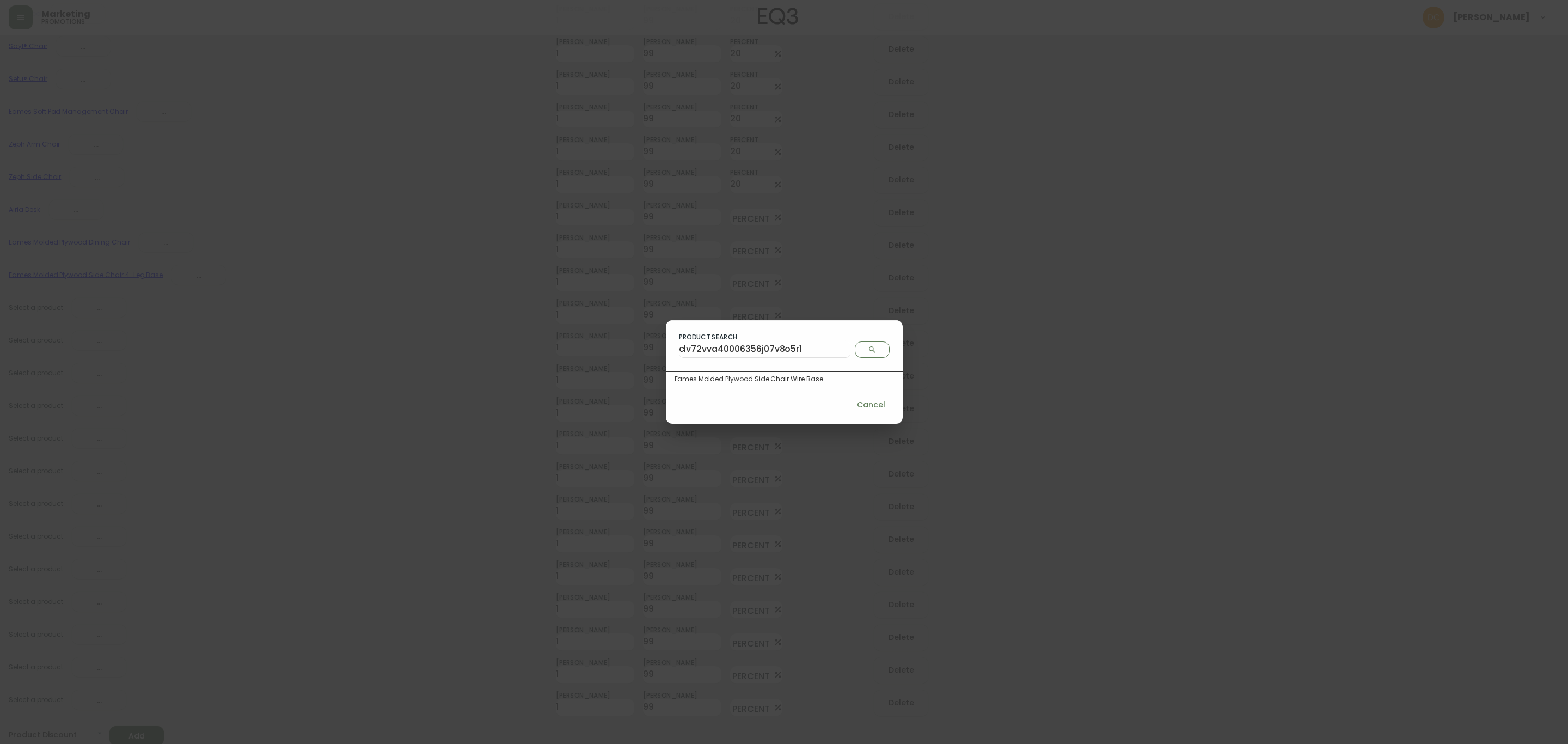
click at [758, 383] on div "Eames Molded Plywood Side Chair Wire Base" at bounding box center [784, 379] width 220 height 10
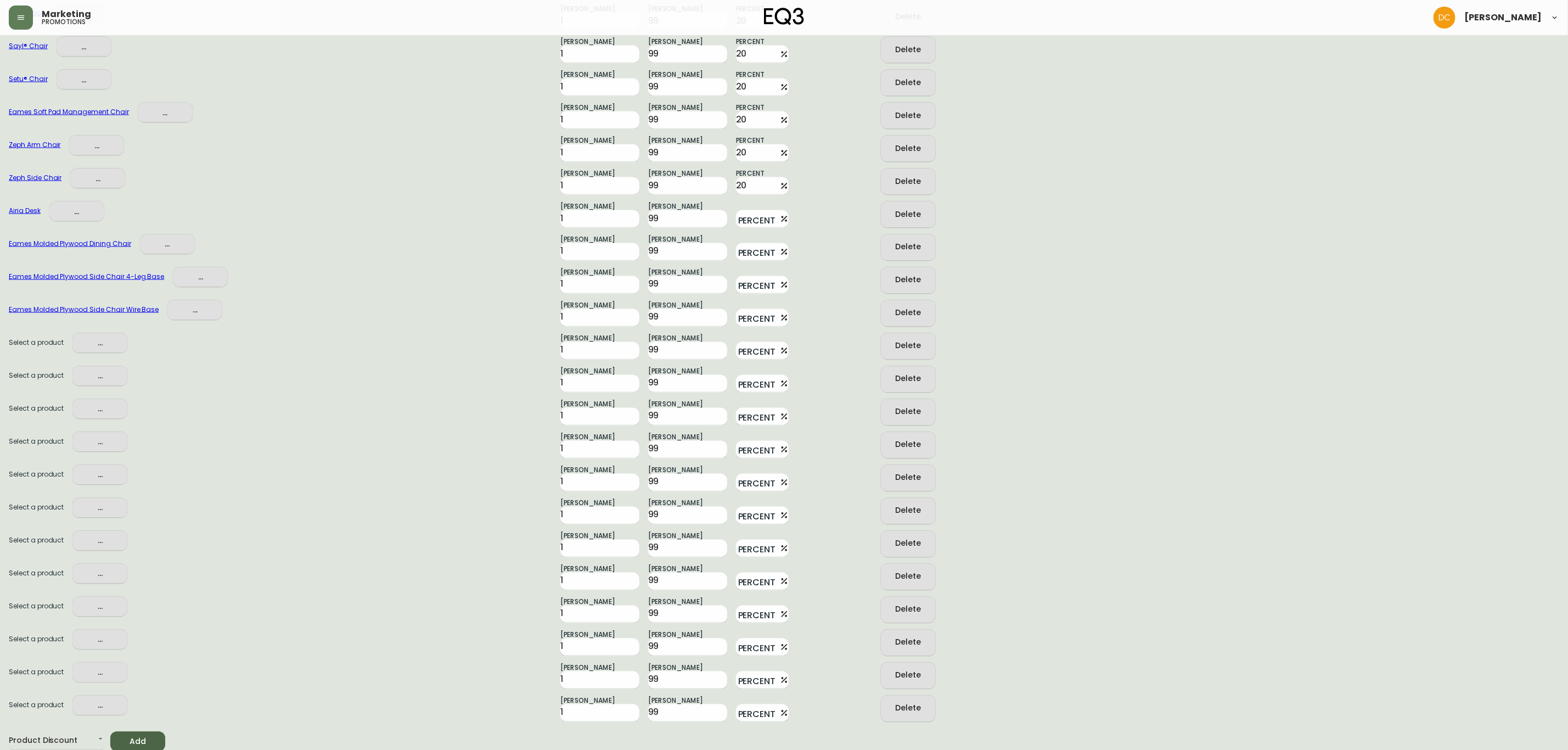
click at [108, 343] on span "..." at bounding box center [99, 343] width 37 height 13
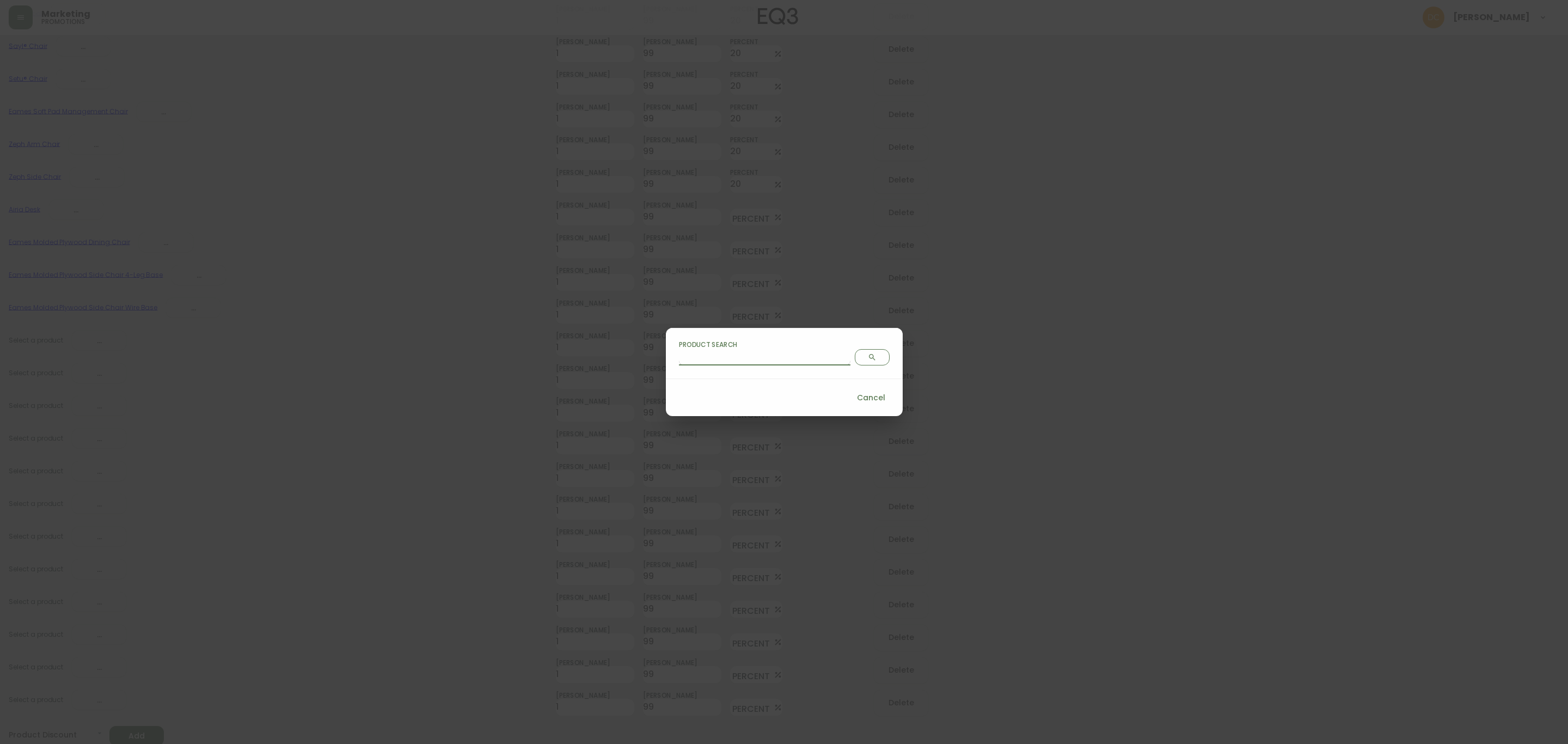
click at [748, 358] on input "Product Search" at bounding box center [764, 356] width 171 height 17
click at [868, 361] on icon "Search" at bounding box center [872, 356] width 9 height 9
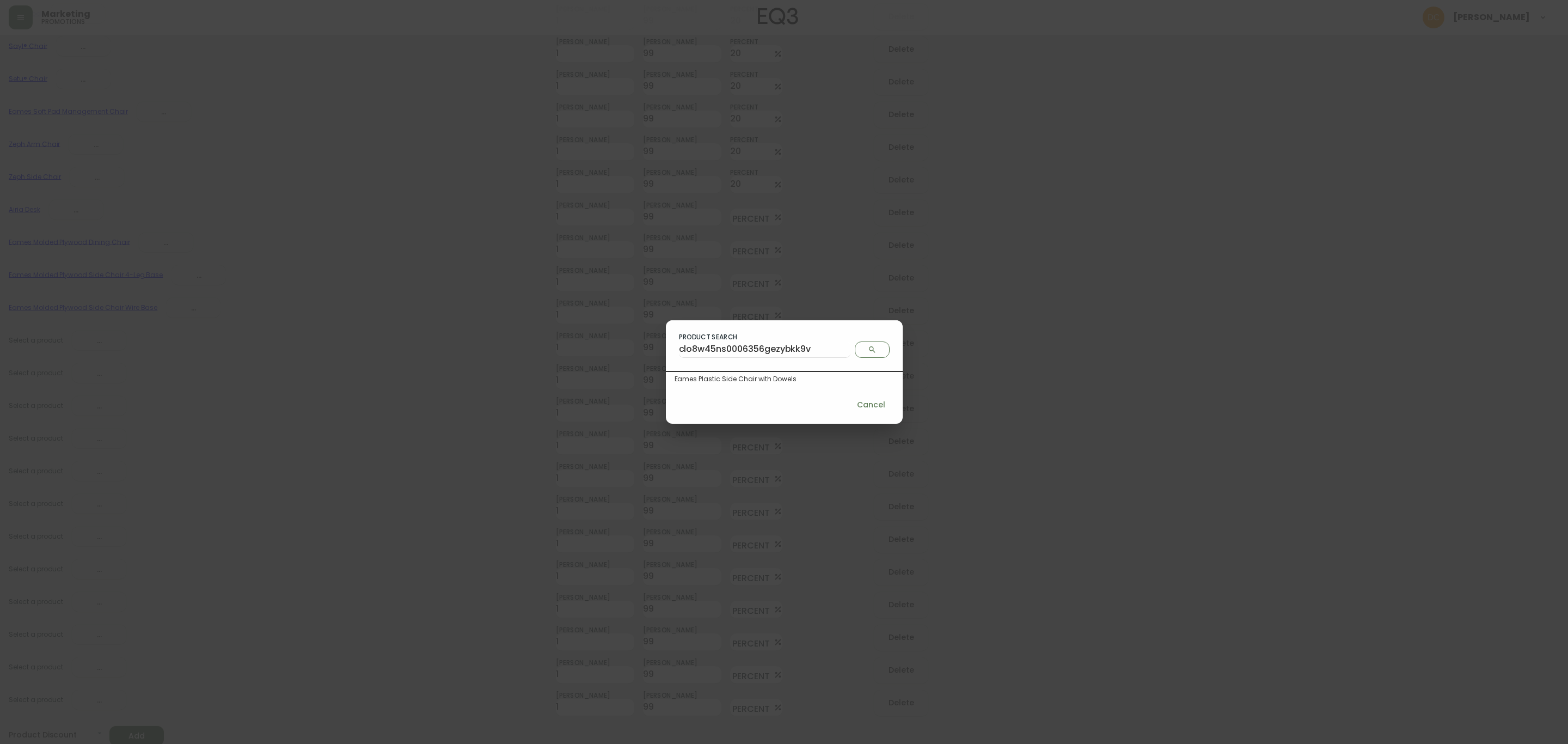
click at [782, 380] on div "Eames Plastic Side Chair with Dowels" at bounding box center [784, 379] width 220 height 10
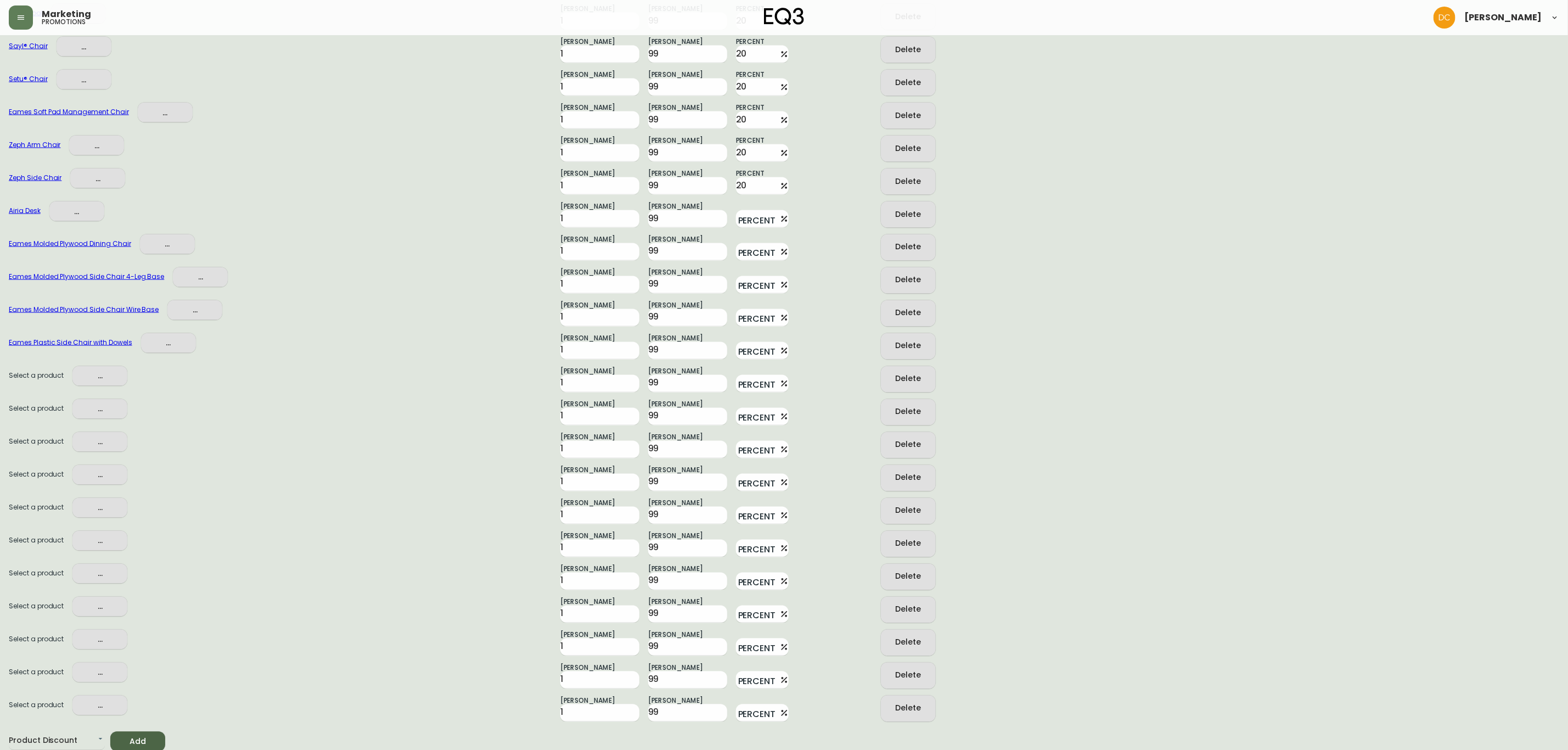
click at [100, 377] on span "..." at bounding box center [99, 376] width 37 height 13
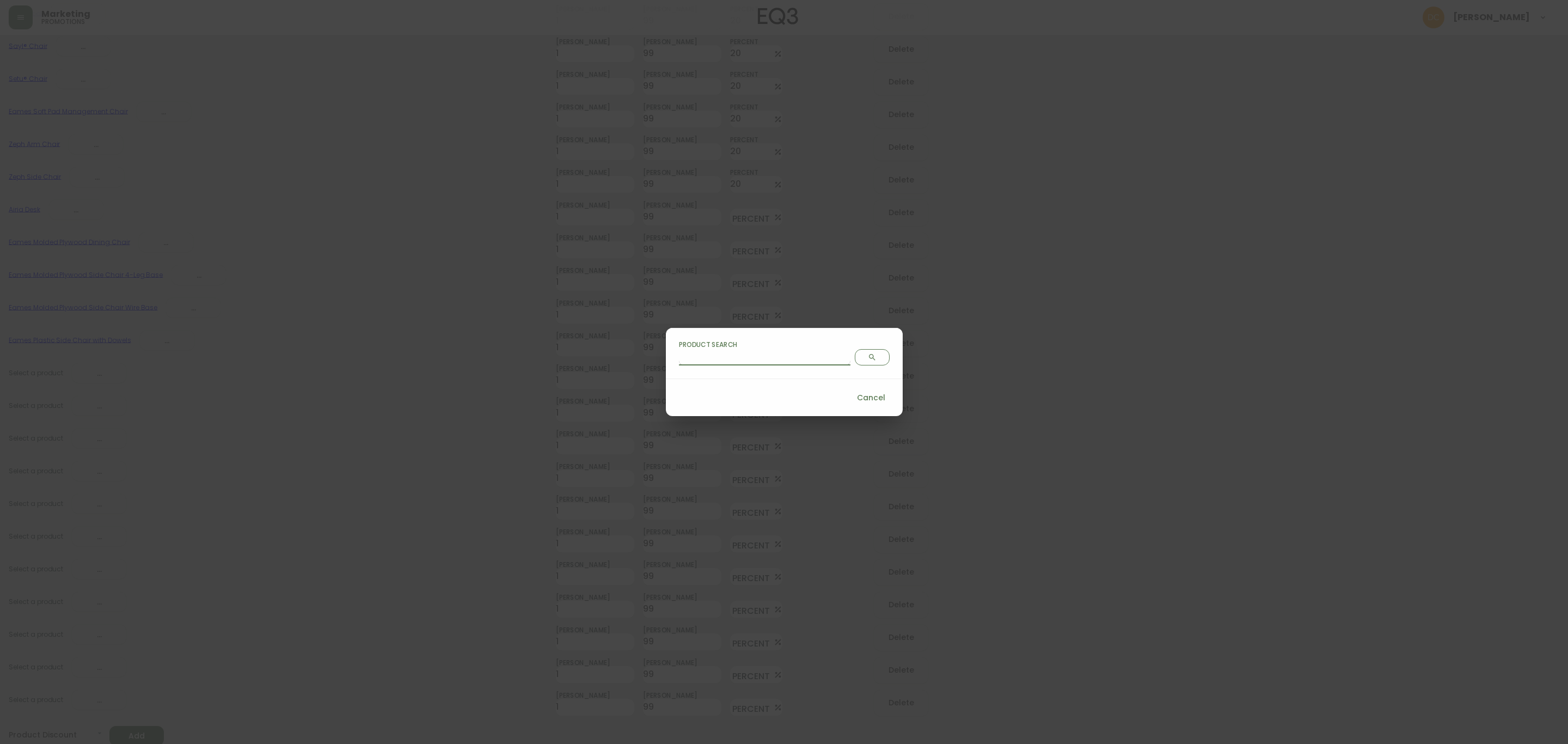
drag, startPoint x: 754, startPoint y: 365, endPoint x: 772, endPoint y: 363, distance: 18.1
click at [754, 364] on input "Product Search" at bounding box center [764, 356] width 171 height 17
click at [868, 359] on icon "Search" at bounding box center [872, 356] width 9 height 9
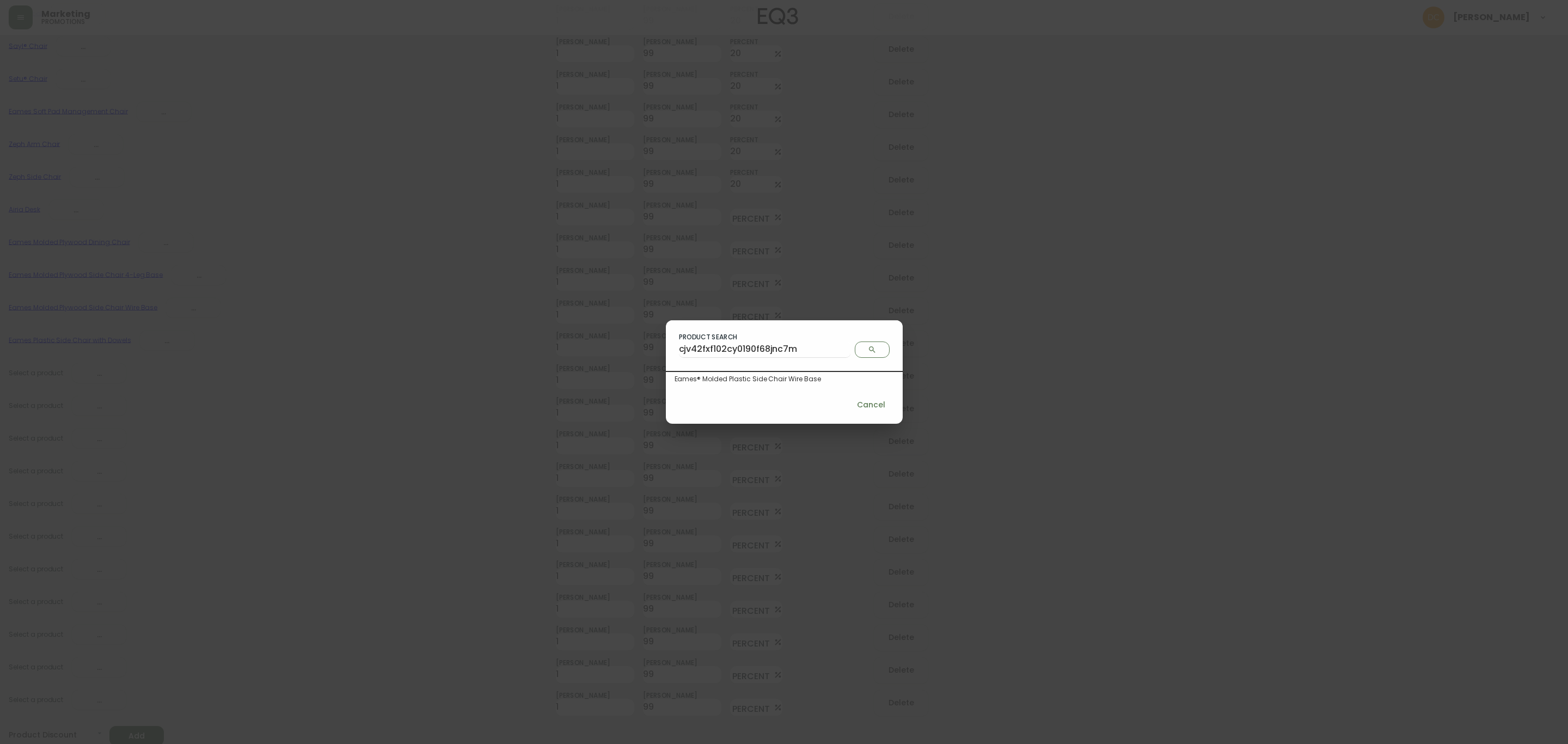
click at [778, 385] on div "Eames® Molded Plastic Side Chair Wire Base" at bounding box center [784, 379] width 237 height 14
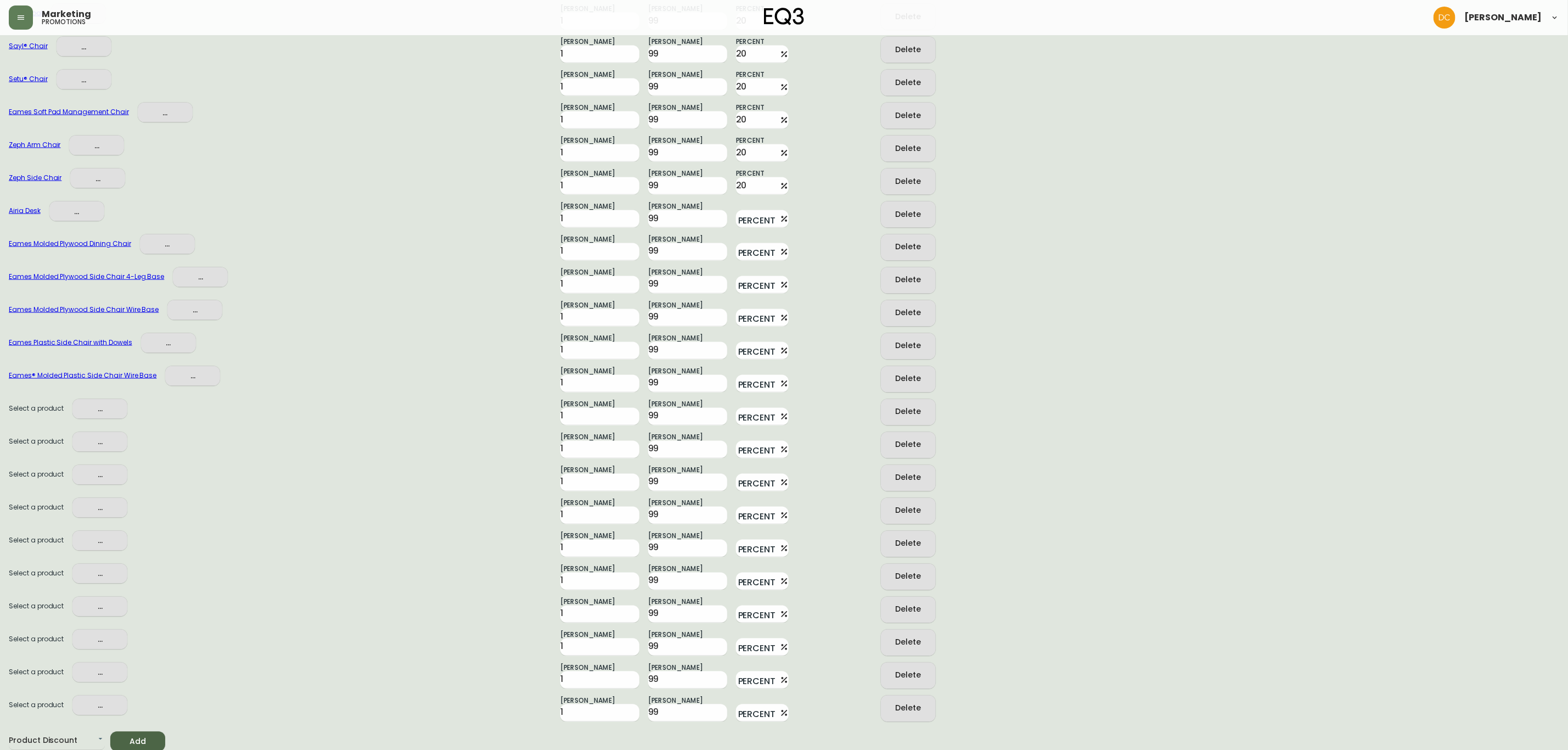
click at [106, 410] on span "..." at bounding box center [99, 409] width 37 height 13
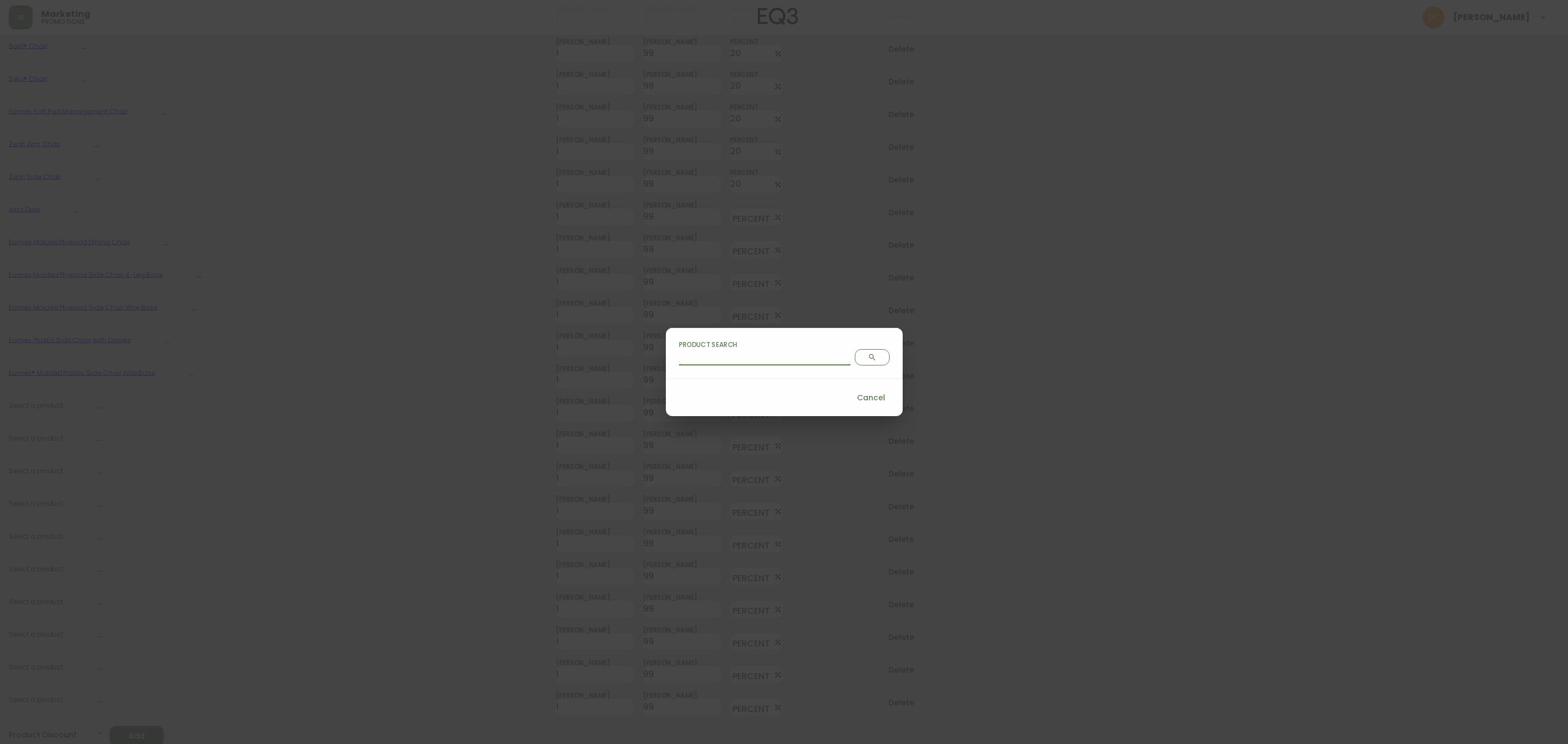
drag, startPoint x: 749, startPoint y: 363, endPoint x: 768, endPoint y: 362, distance: 19.0
click at [749, 363] on input "Product Search" at bounding box center [764, 356] width 171 height 17
click at [860, 353] on div "Product Search cjv442x6702hu0186scfvr41c" at bounding box center [784, 352] width 237 height 51
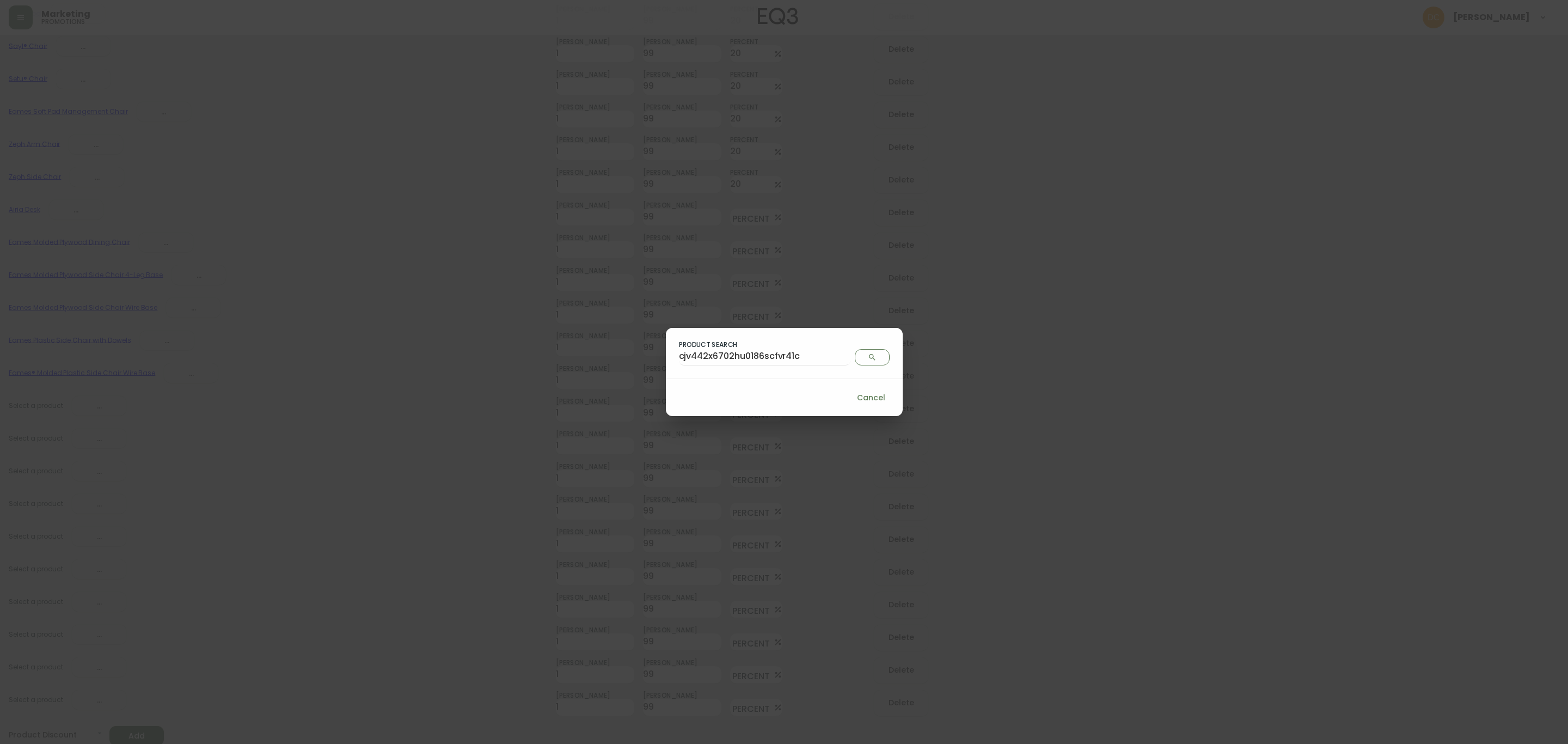
click at [868, 358] on icon "Search" at bounding box center [872, 356] width 9 height 9
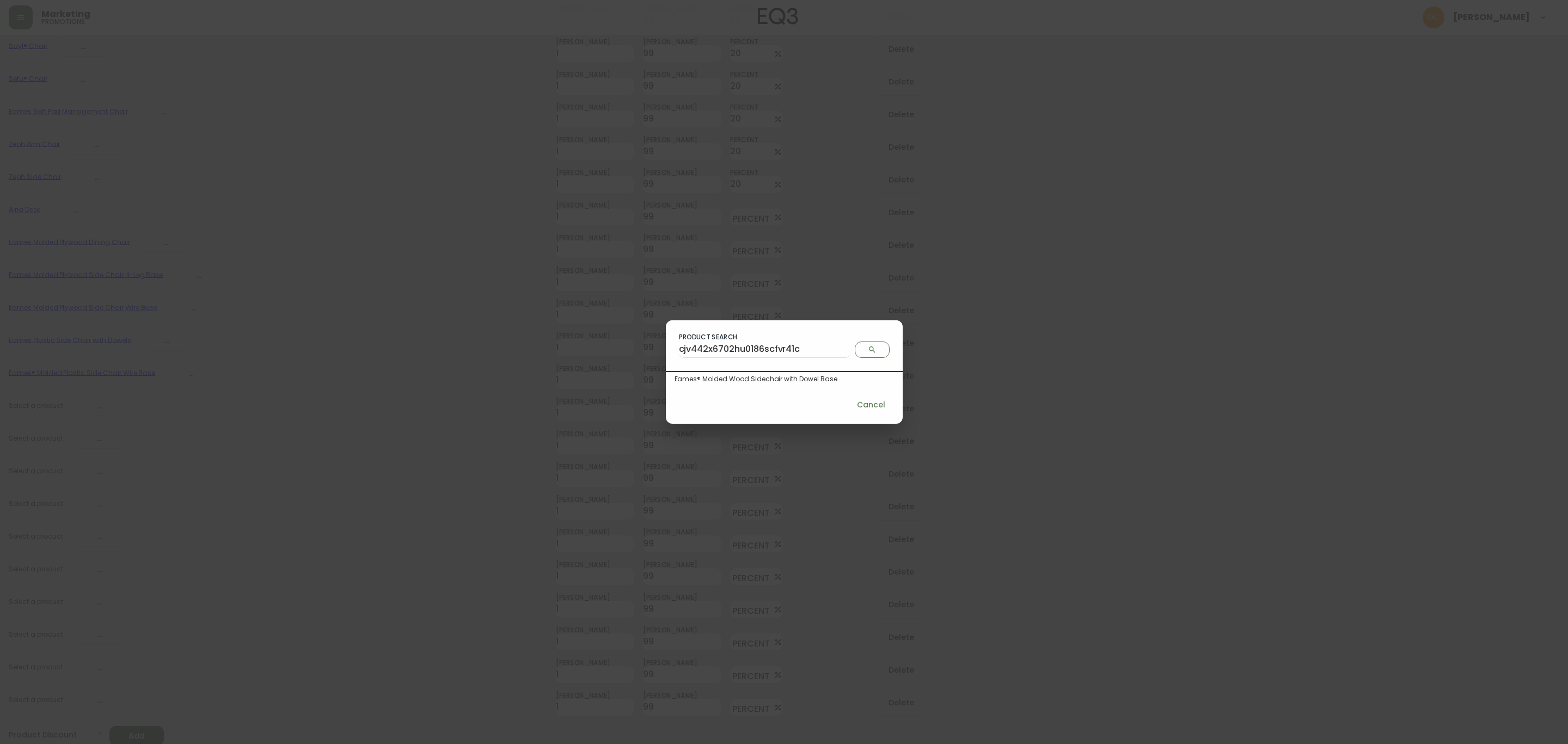
click at [754, 377] on div "Eames® Molded Wood Sidechair with Dowel Base" at bounding box center [784, 379] width 220 height 10
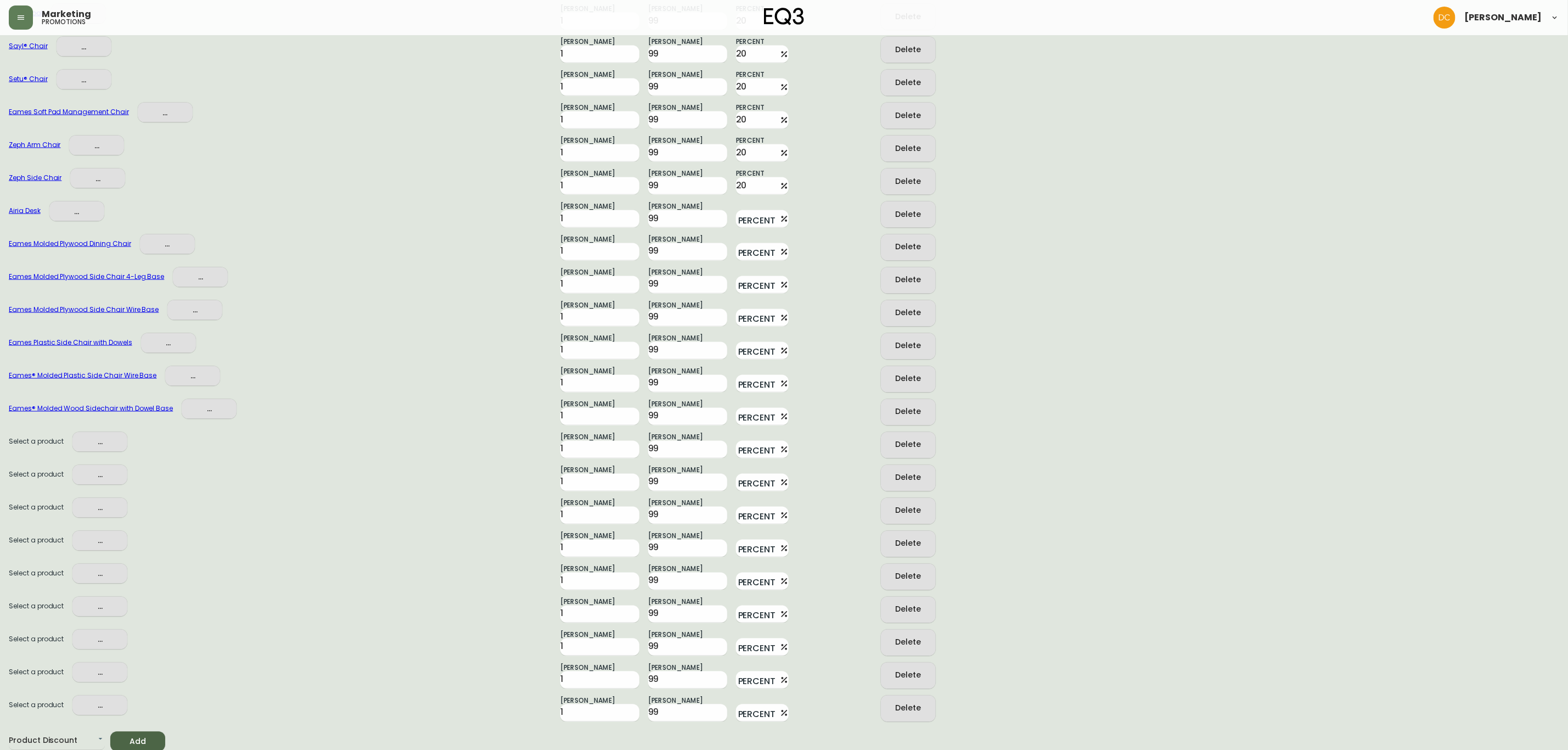
click at [113, 442] on span "..." at bounding box center [99, 441] width 37 height 13
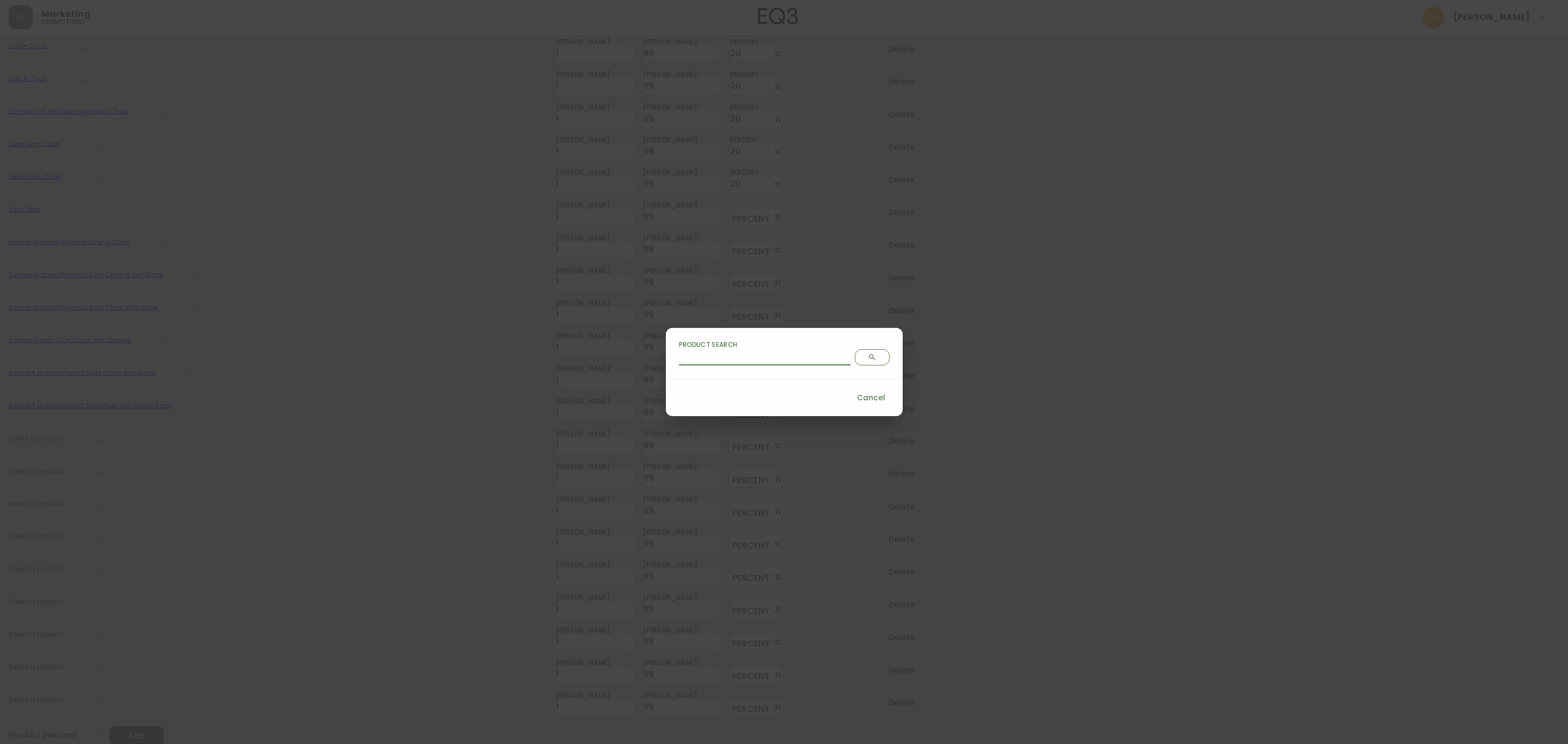
click at [789, 363] on input "Product Search" at bounding box center [764, 356] width 171 height 17
click at [860, 356] on span "Search" at bounding box center [872, 356] width 25 height 9
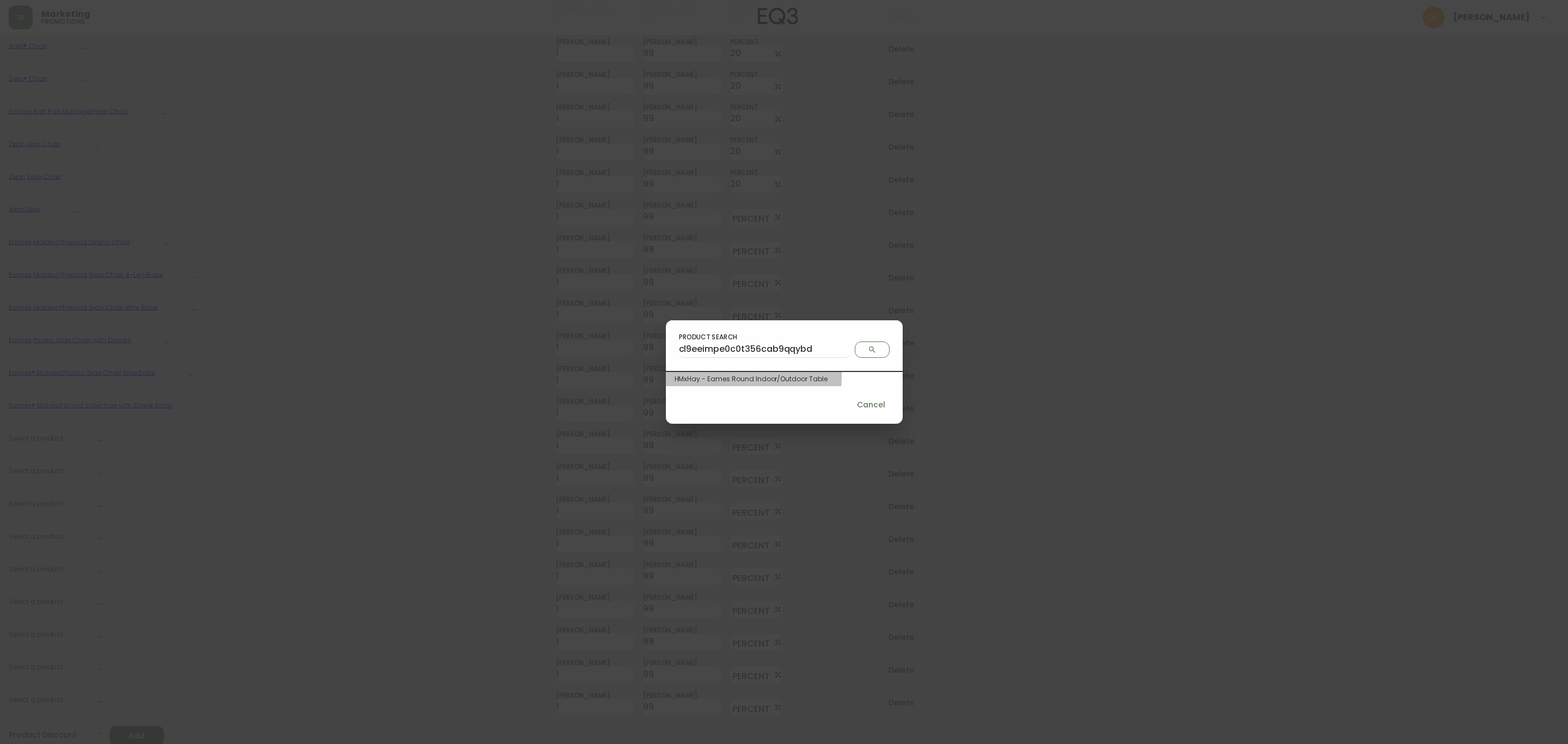
click at [768, 377] on div "HMxHay - Eames Round Indoor/Outdoor Table" at bounding box center [784, 379] width 220 height 10
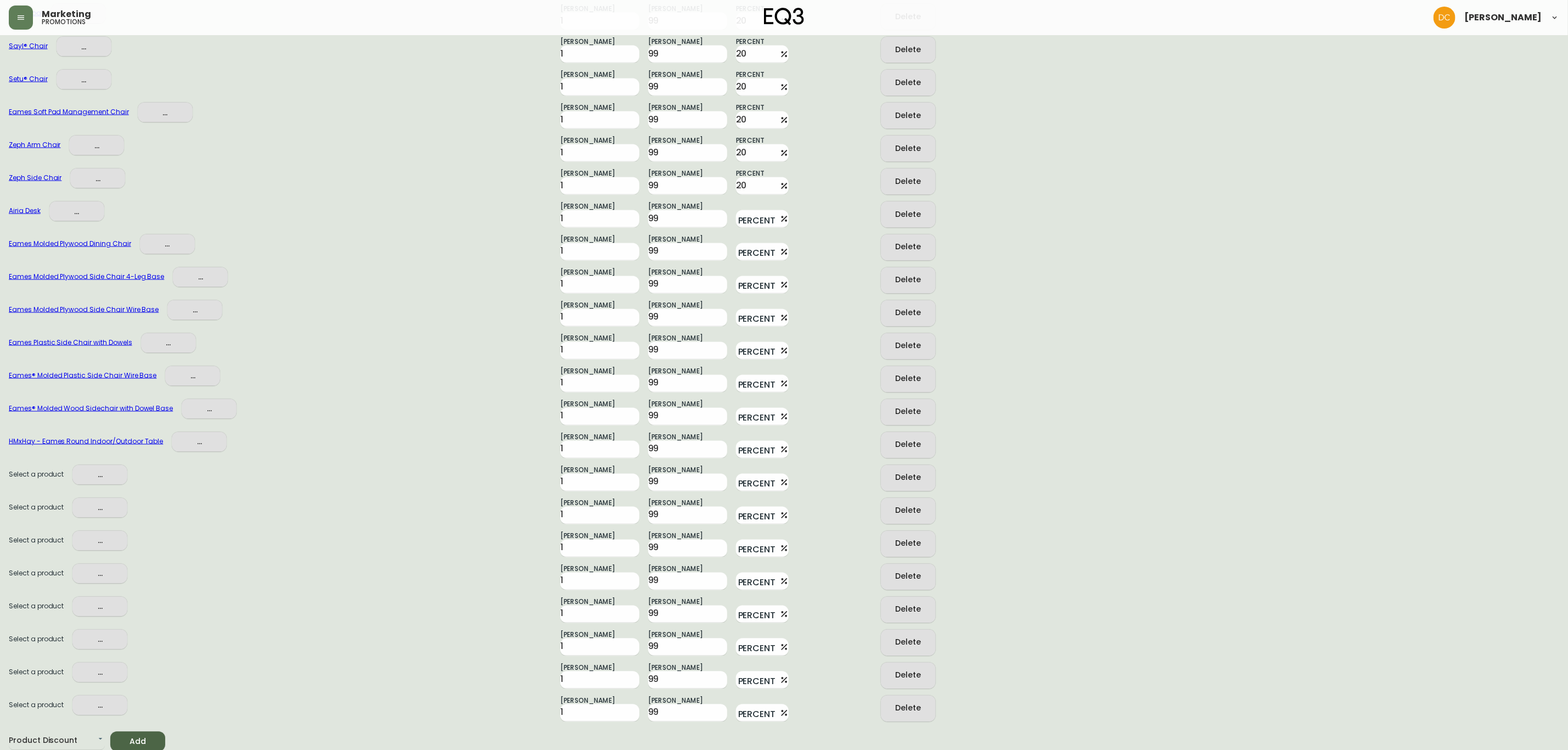
click at [112, 476] on span "..." at bounding box center [99, 474] width 37 height 13
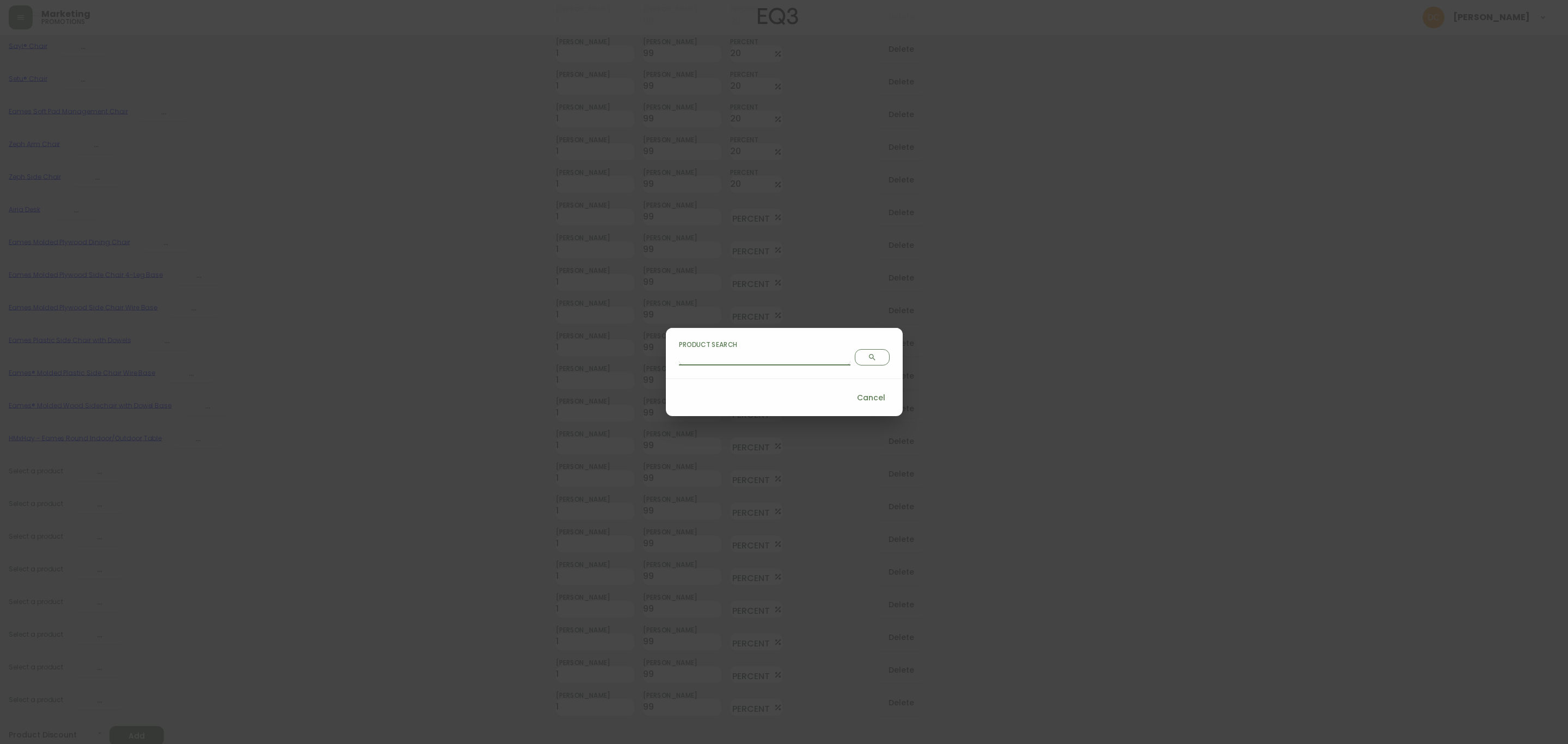
drag, startPoint x: 787, startPoint y: 355, endPoint x: 797, endPoint y: 355, distance: 10.0
click at [787, 355] on input "Product Search" at bounding box center [764, 356] width 171 height 17
click at [868, 352] on icon "Search" at bounding box center [872, 356] width 9 height 9
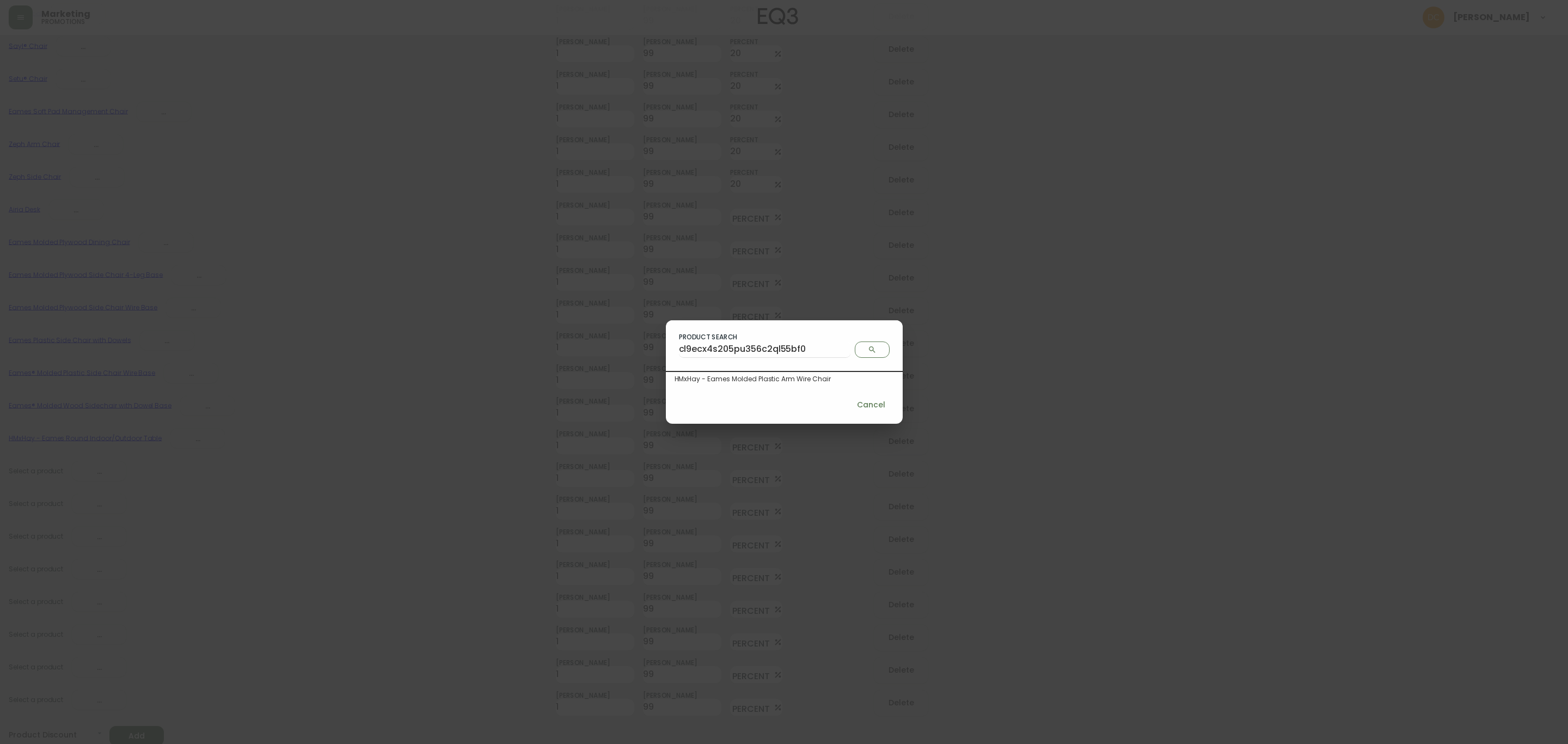
click at [800, 374] on div "HMxHay - Eames Molded Plastic Arm Wire Chair" at bounding box center [784, 379] width 220 height 10
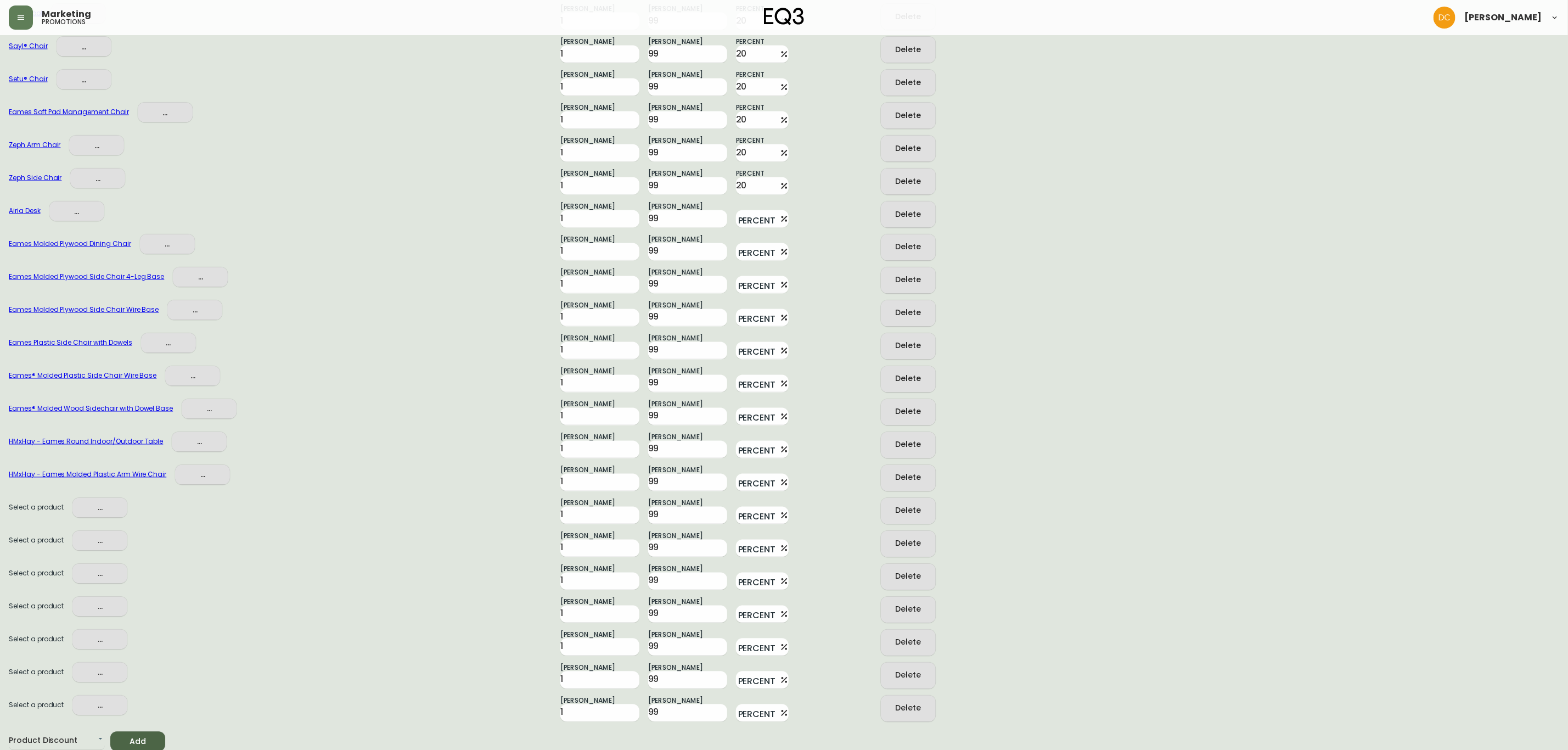
click at [112, 506] on span "..." at bounding box center [99, 507] width 37 height 13
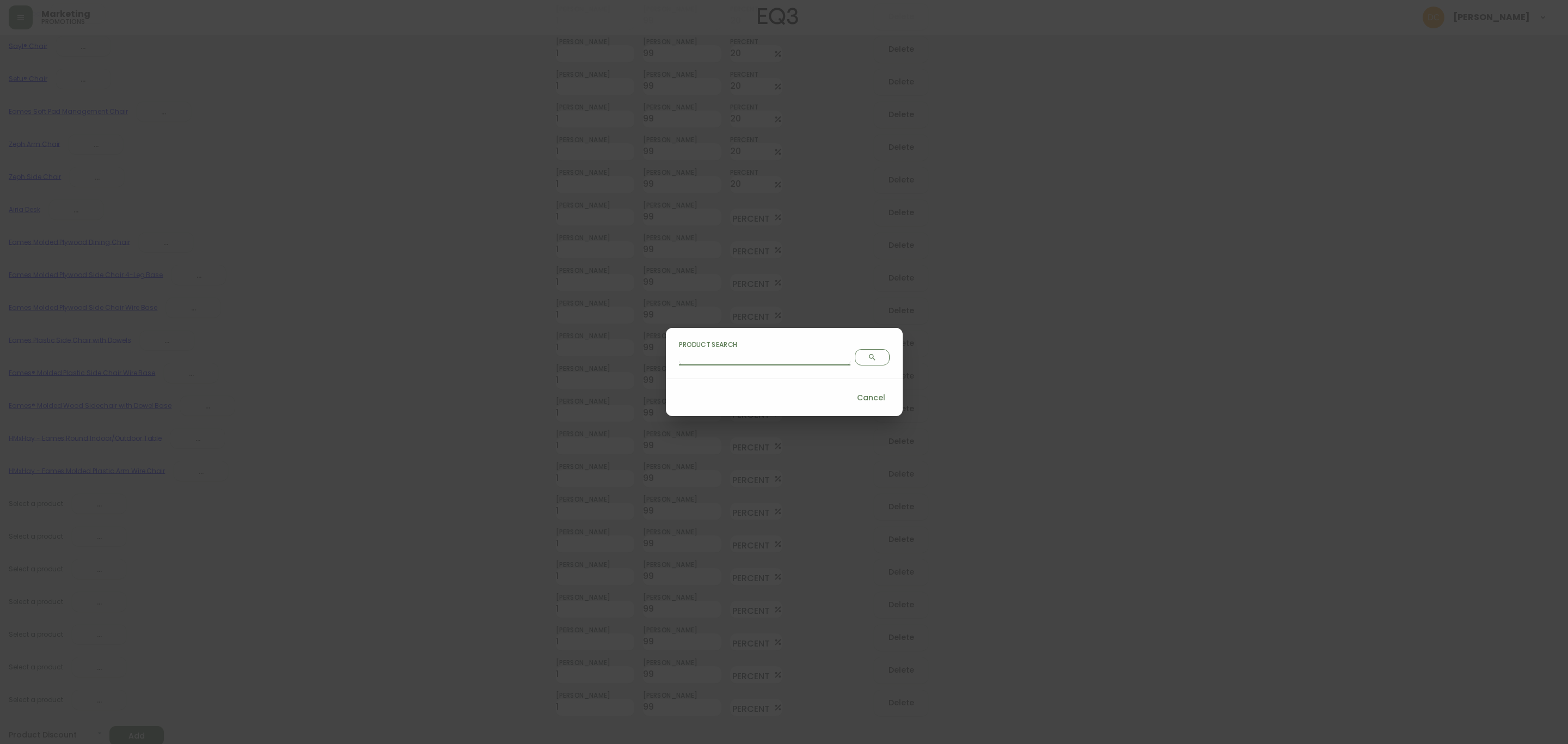
click at [820, 355] on div "Product Search" at bounding box center [785, 352] width 211 height 26
click at [749, 358] on input "Product Search" at bounding box center [764, 356] width 171 height 17
paste input "cl9ebjsci0006356c8t3fozet"
click at [868, 353] on icon "Search" at bounding box center [872, 356] width 9 height 9
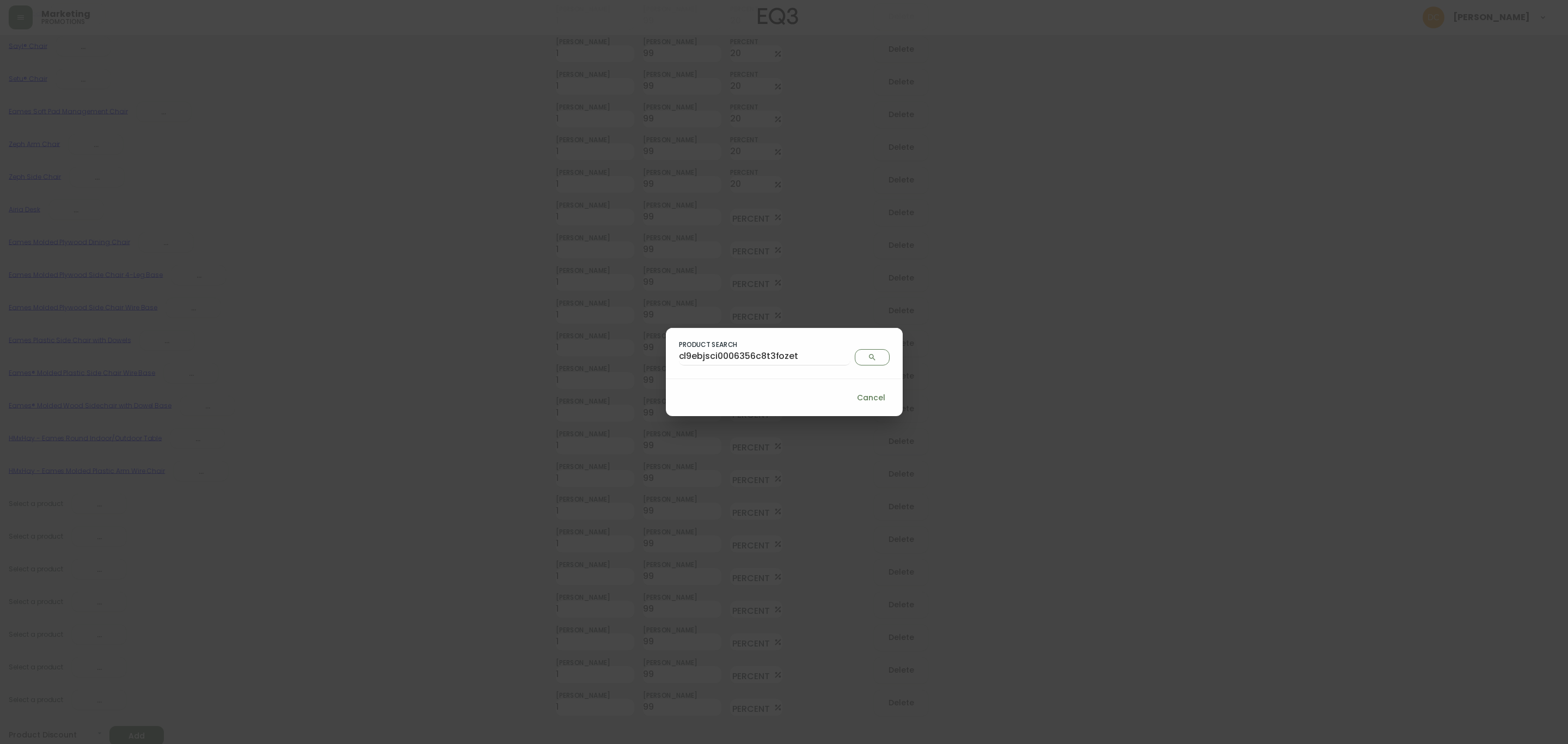
scroll to position [0, 0]
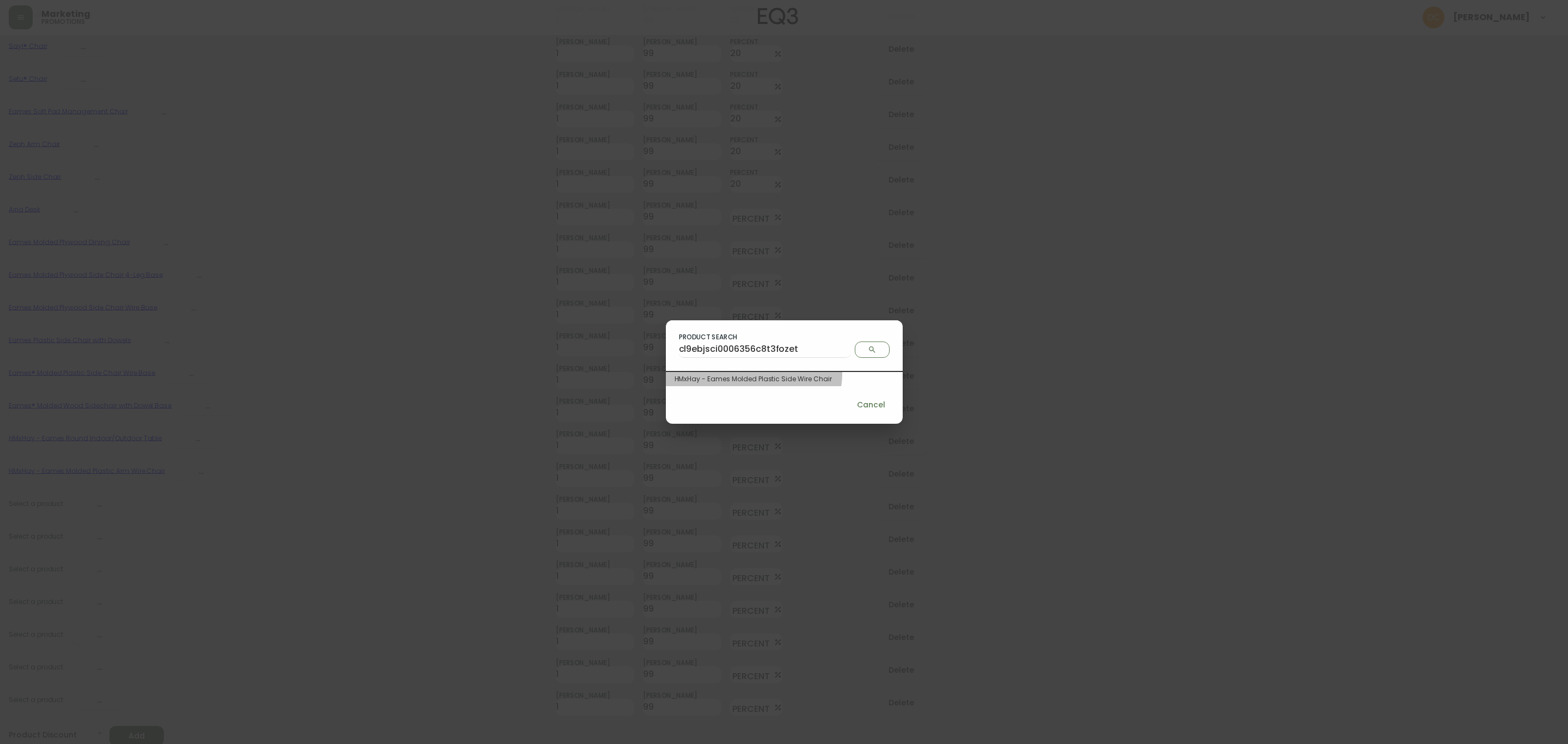
click at [779, 373] on div "HMxHay - Eames Molded Plastic Side Wire Chair" at bounding box center [784, 379] width 237 height 14
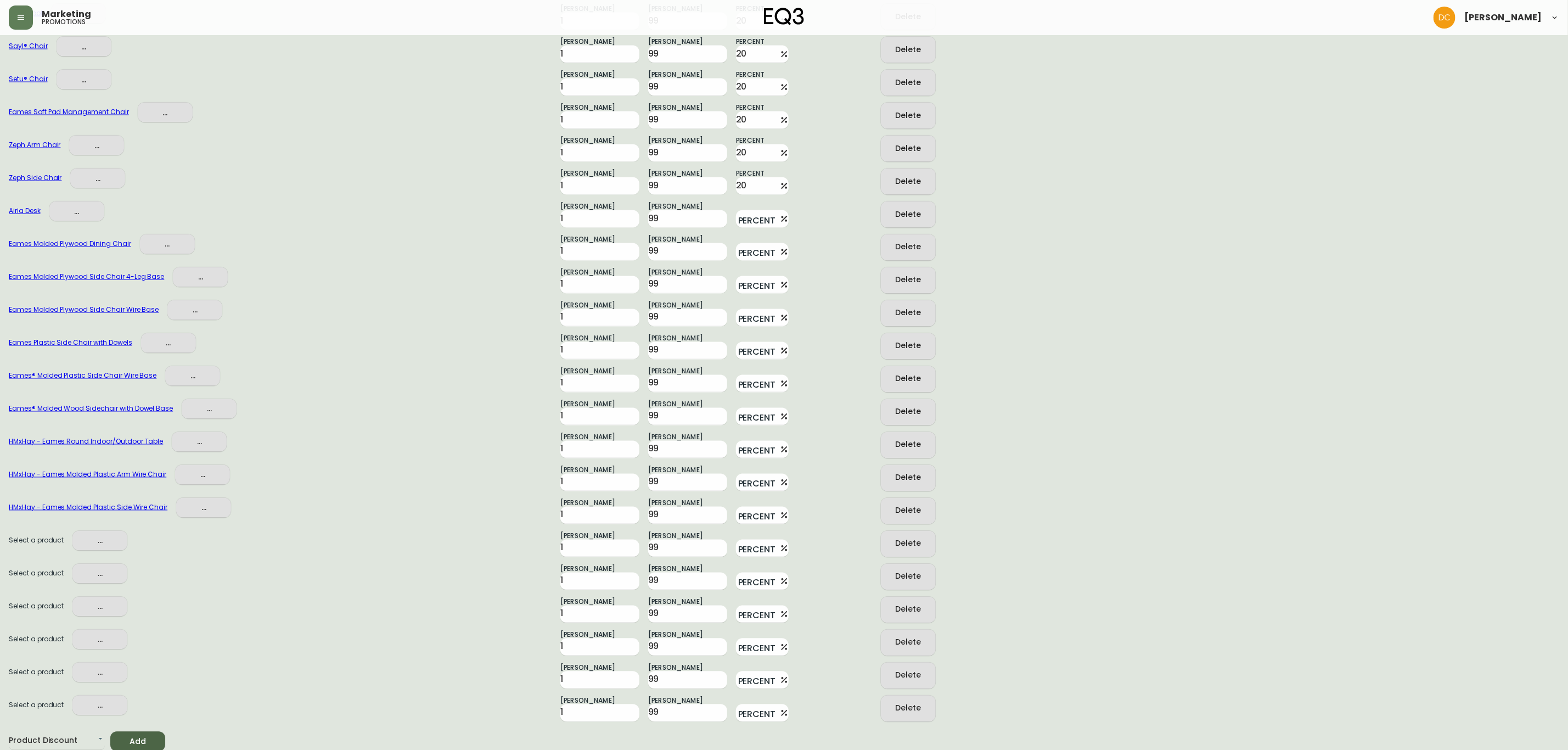
click at [90, 540] on span "..." at bounding box center [99, 540] width 37 height 13
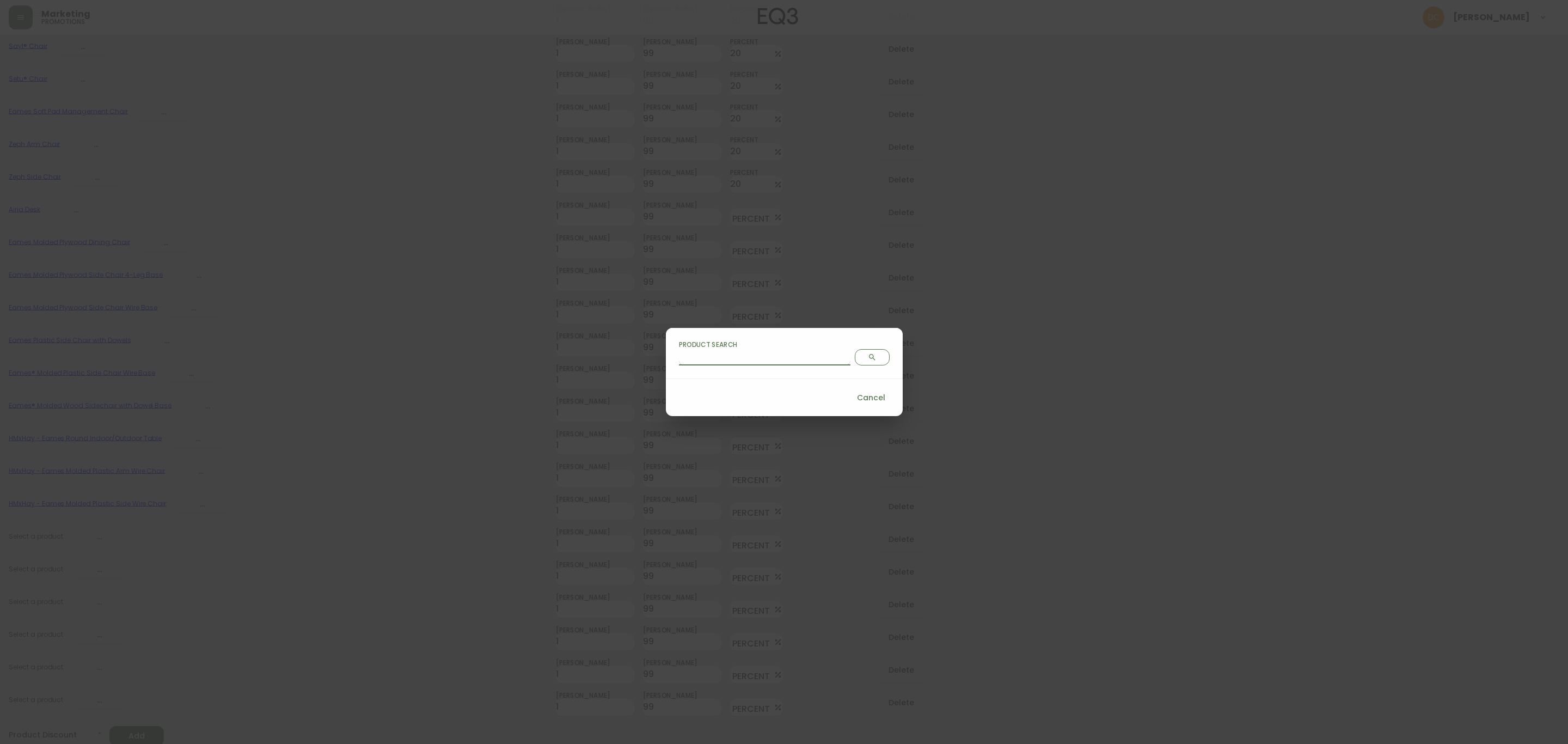
click at [778, 359] on input "Product Search" at bounding box center [764, 356] width 171 height 17
click at [868, 361] on icon "Search" at bounding box center [872, 356] width 9 height 9
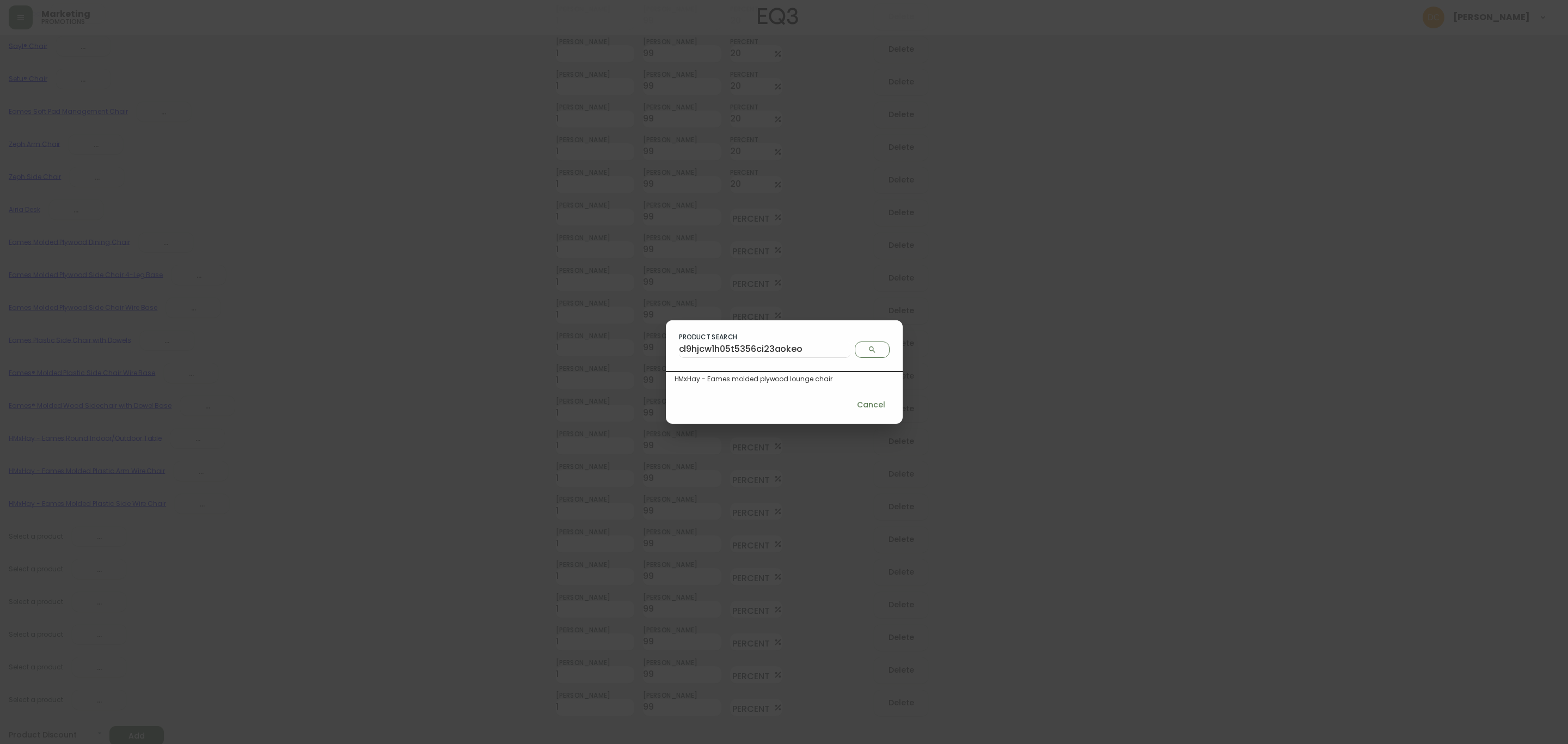
click at [750, 377] on div "HMxHay - Eames molded plywood lounge chair" at bounding box center [784, 379] width 220 height 10
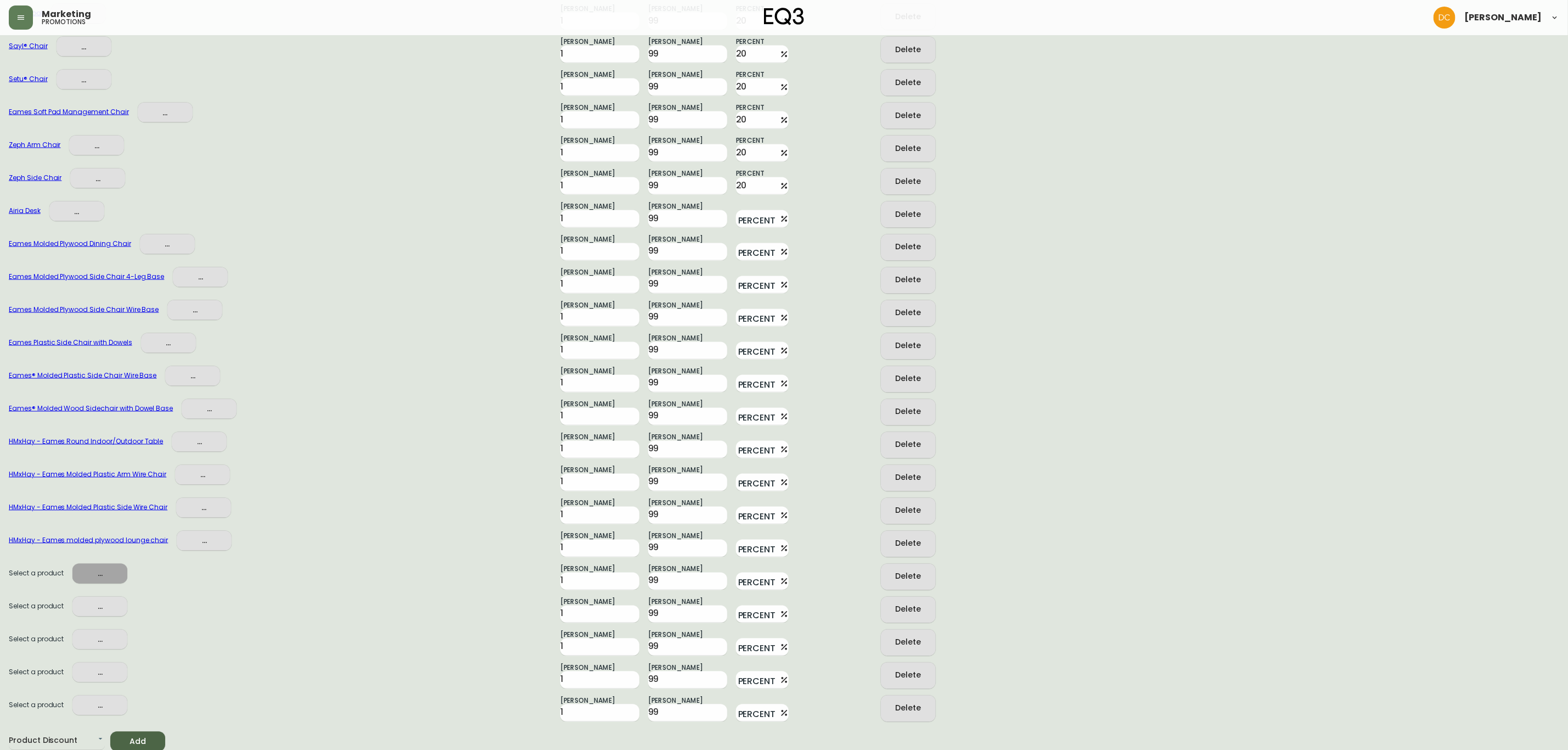
click at [95, 563] on button "..." at bounding box center [100, 574] width 55 height 20
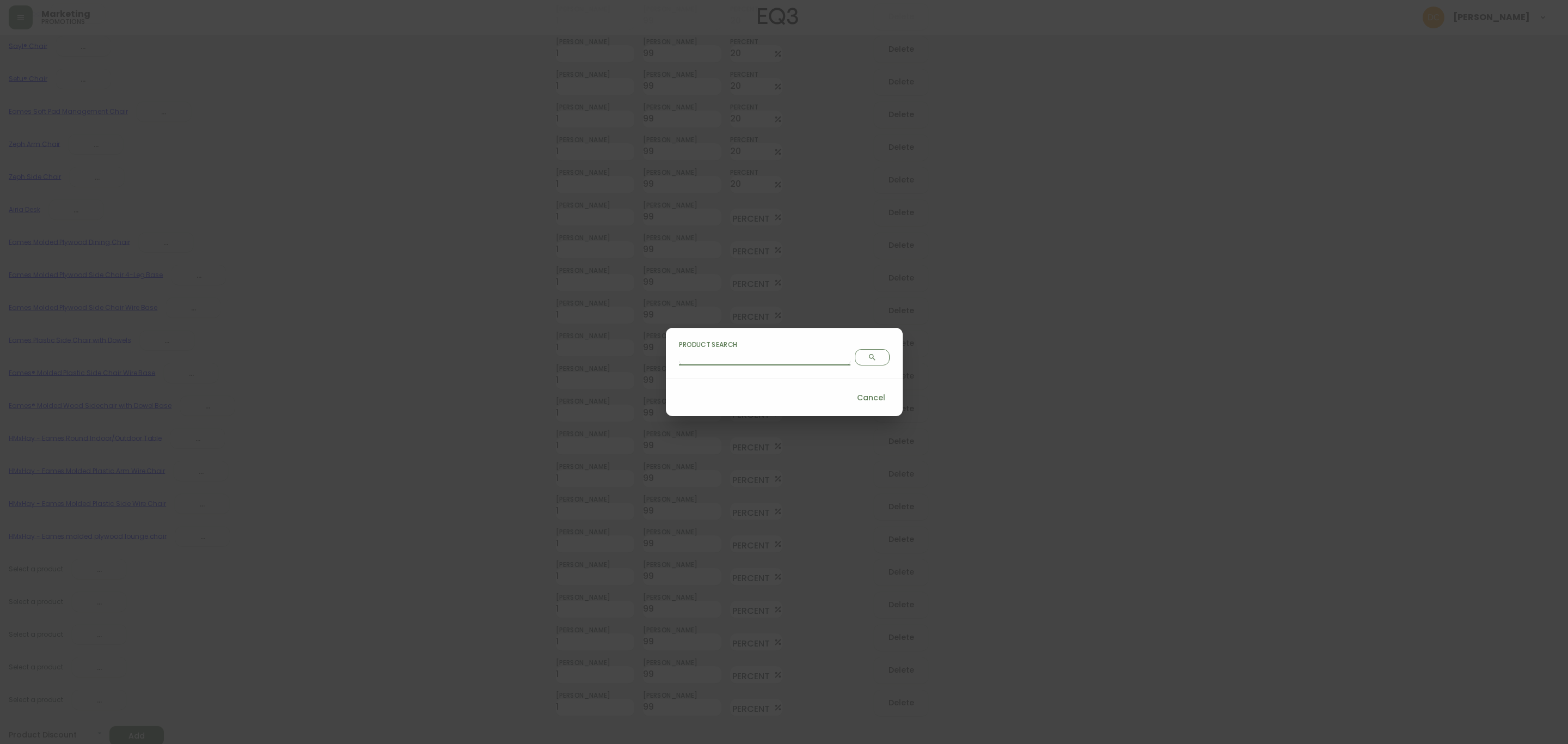
drag, startPoint x: 753, startPoint y: 354, endPoint x: 765, endPoint y: 353, distance: 12.0
click at [753, 354] on input "Product Search" at bounding box center [764, 356] width 171 height 17
click at [855, 363] on button "Search" at bounding box center [872, 357] width 35 height 16
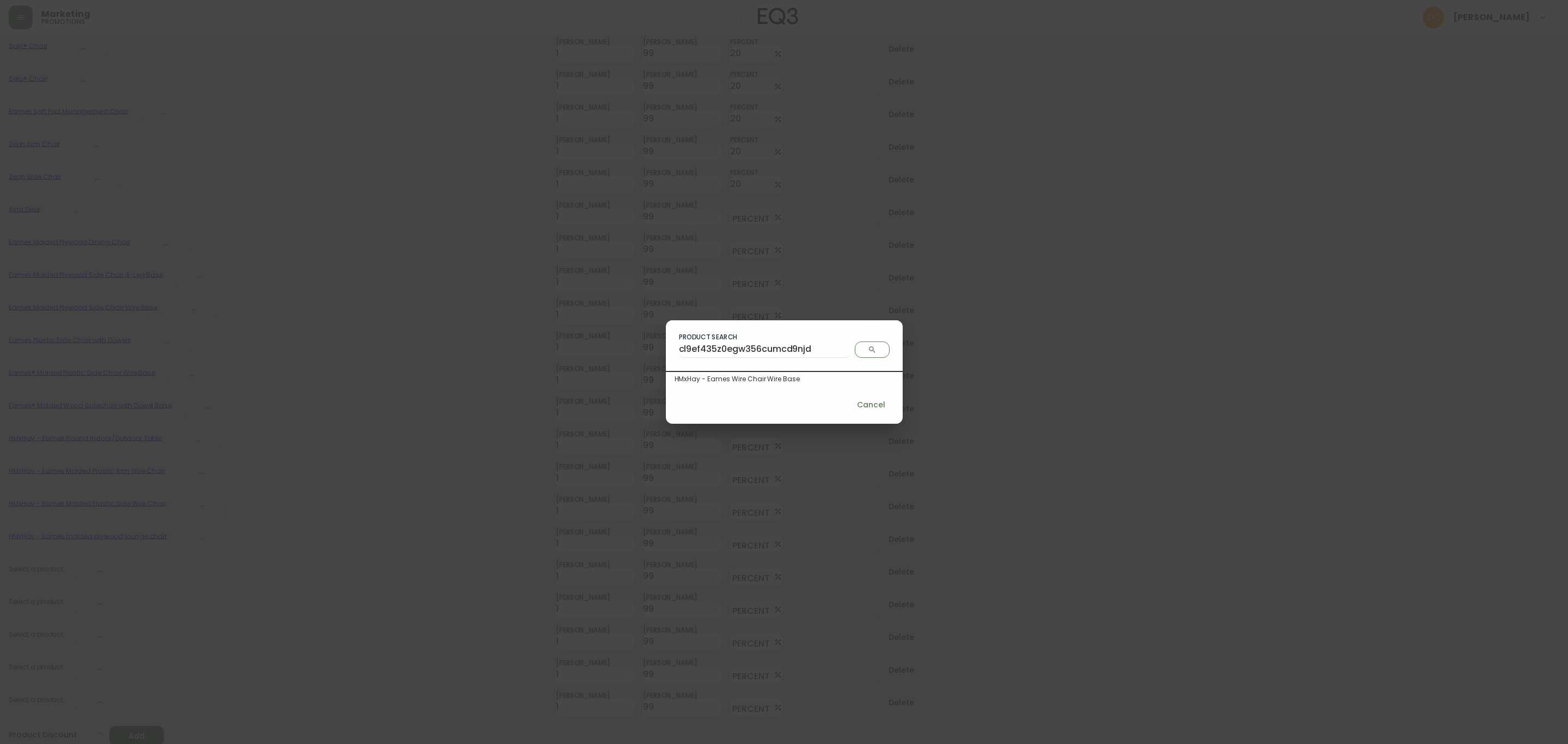
click at [771, 377] on div "HMxHay - Eames Wire Chair Wire Base" at bounding box center [784, 379] width 220 height 10
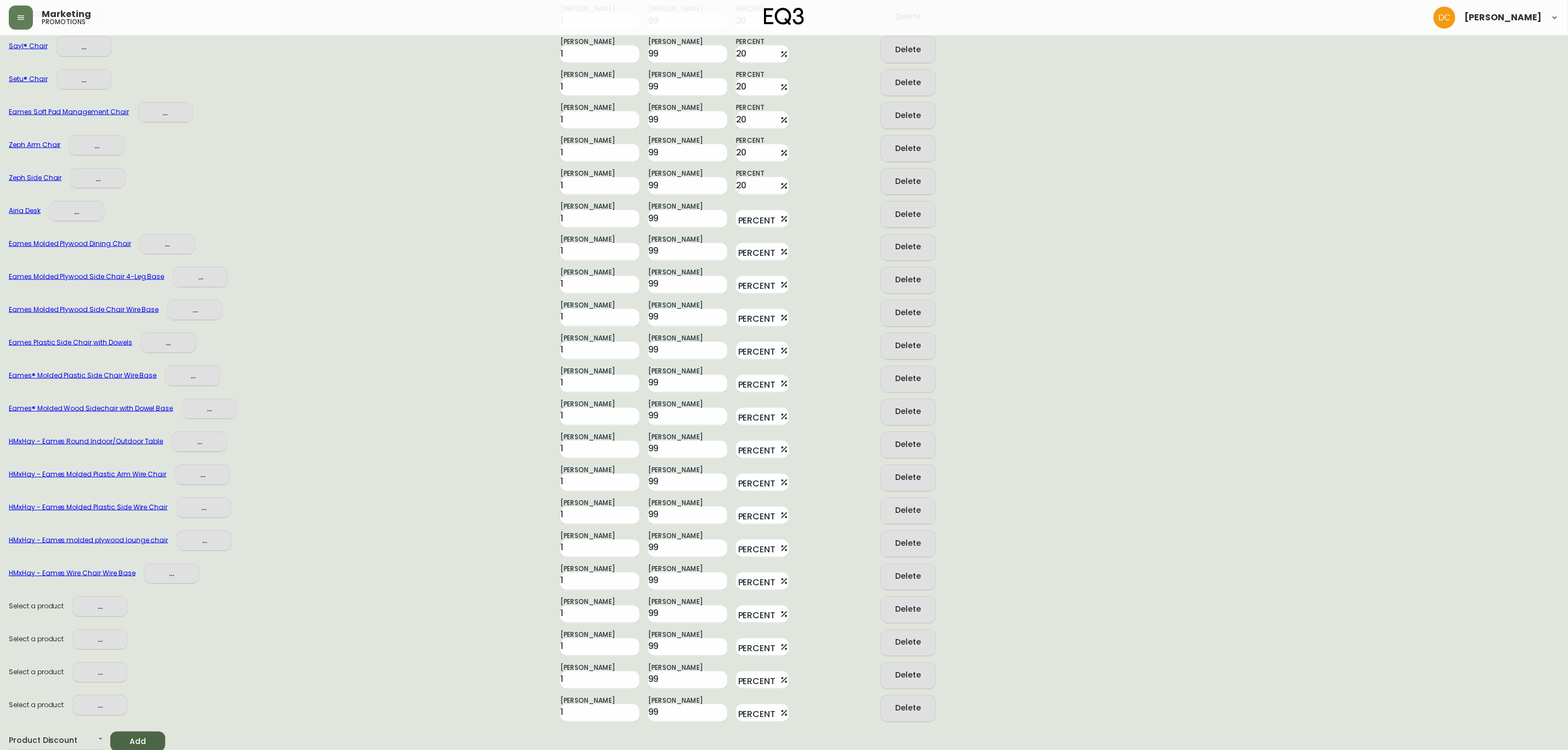
click at [98, 616] on div "Select a product ..." at bounding box center [280, 609] width 543 height 26
click at [107, 603] on span "..." at bounding box center [99, 606] width 37 height 13
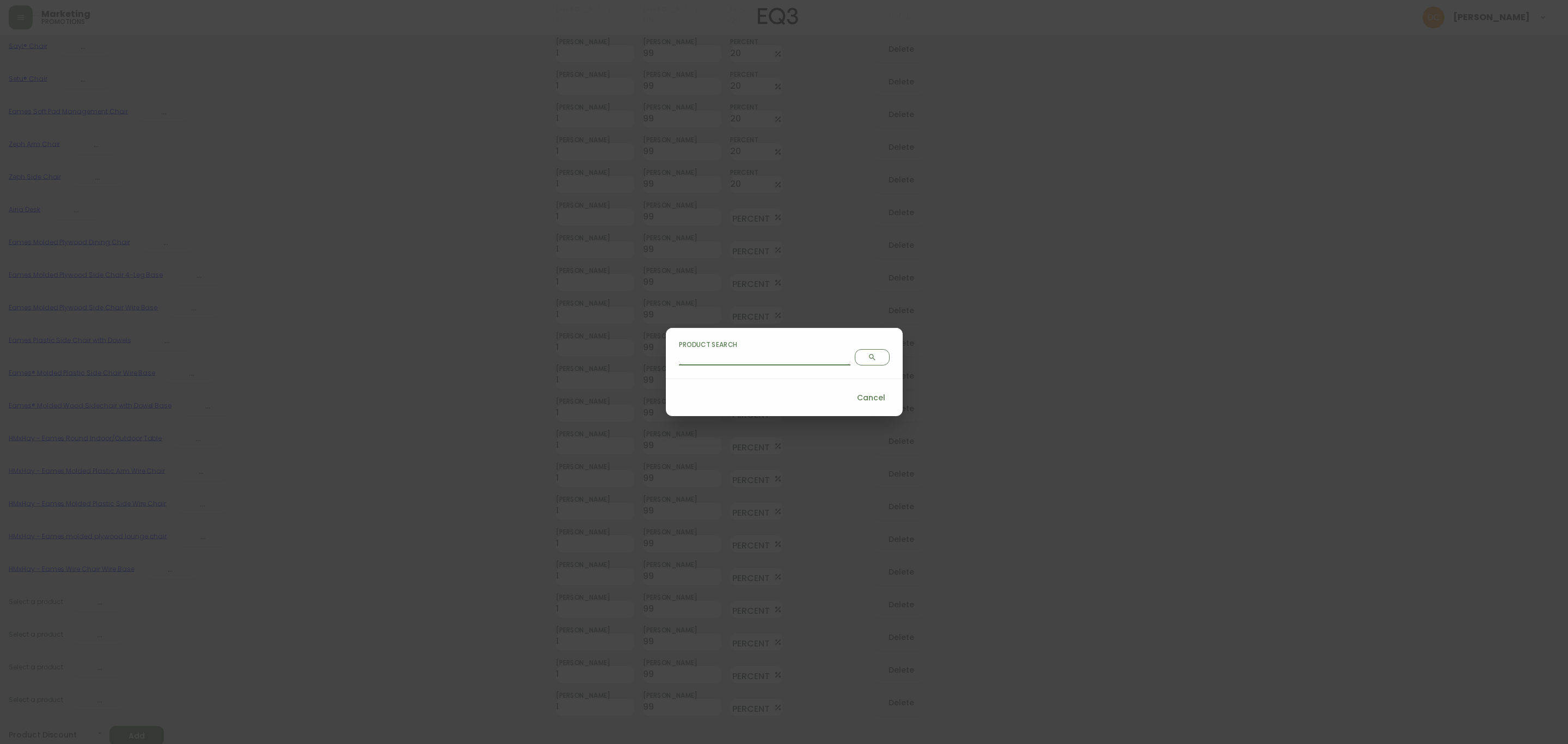
click at [791, 359] on input "Product Search" at bounding box center [764, 356] width 171 height 17
click at [860, 359] on span "Search" at bounding box center [872, 356] width 25 height 9
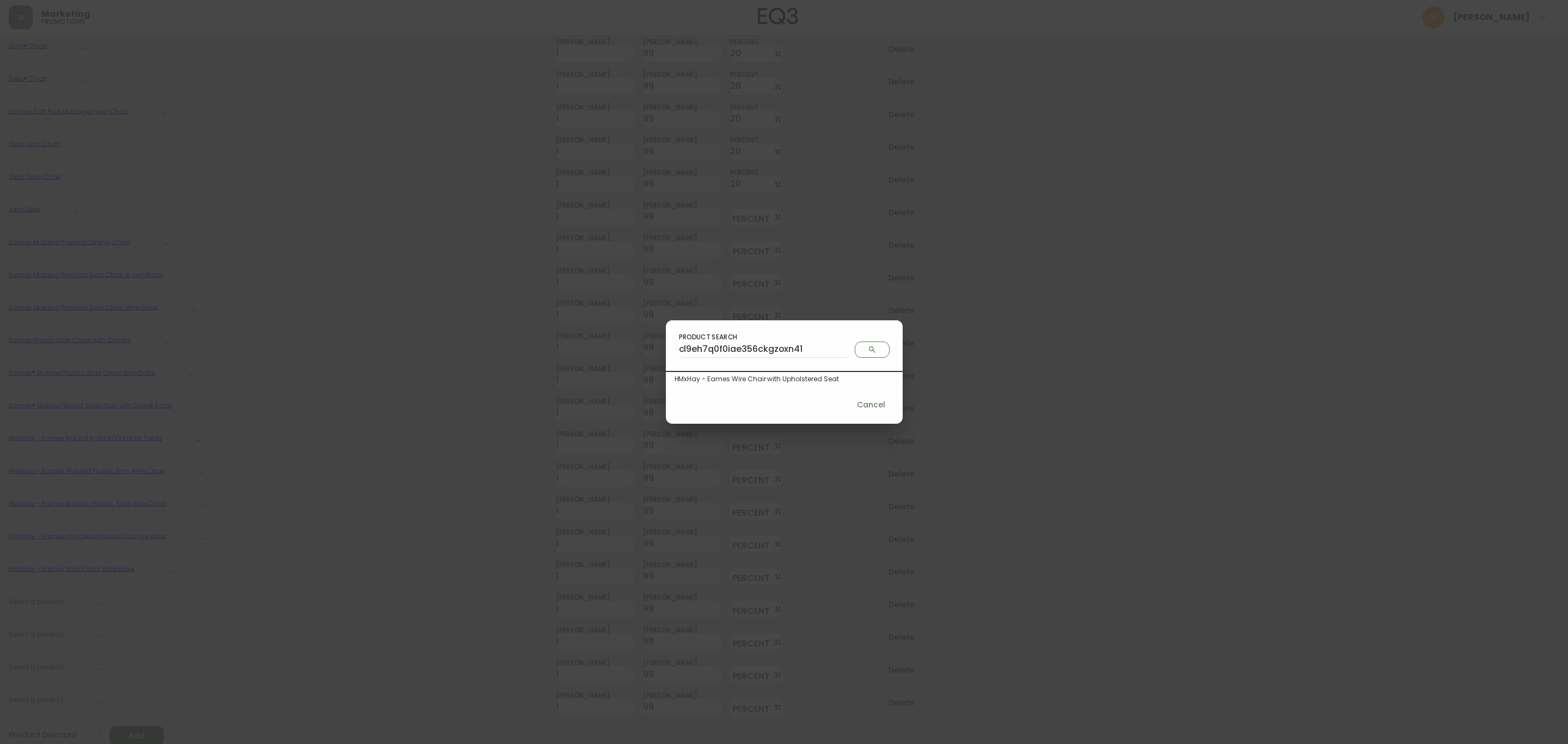
click at [749, 376] on div "HMxHay - Eames Wire Chair with Upholstered Seat" at bounding box center [784, 379] width 220 height 10
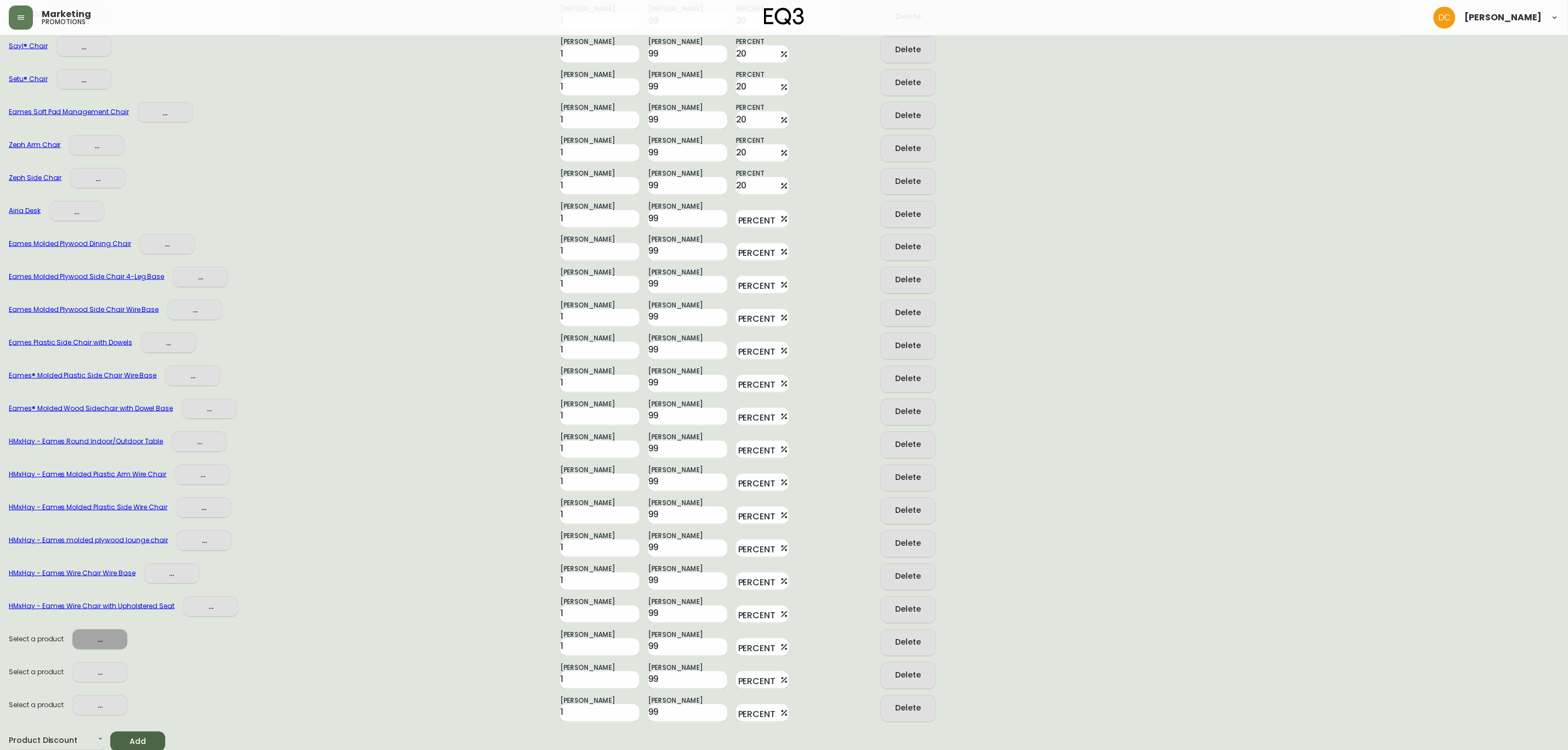
click at [113, 633] on span "..." at bounding box center [99, 639] width 37 height 13
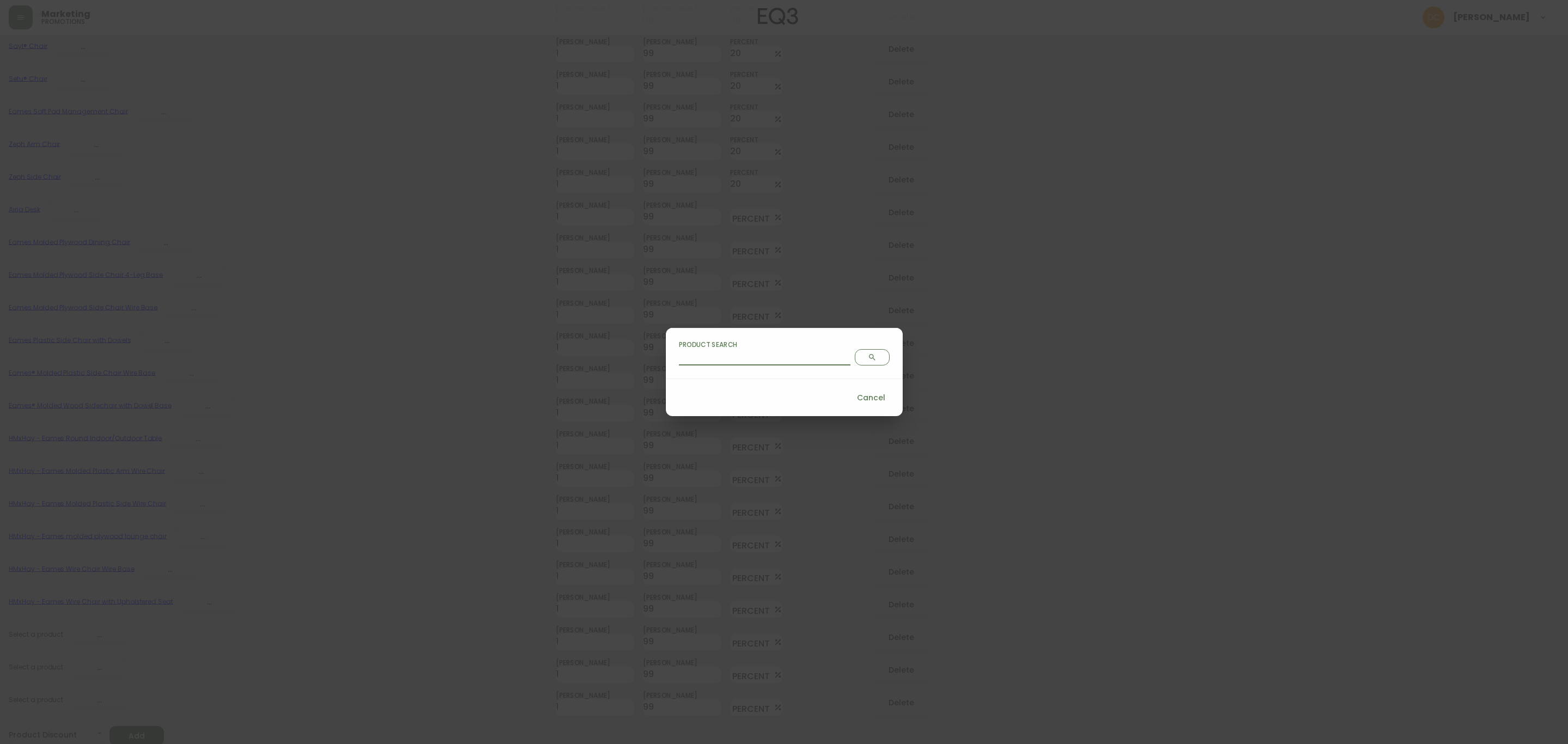
drag, startPoint x: 786, startPoint y: 356, endPoint x: 839, endPoint y: 365, distance: 53.8
click at [786, 356] on input "Product Search" at bounding box center [764, 356] width 171 height 17
click at [855, 365] on button "Search" at bounding box center [872, 357] width 35 height 16
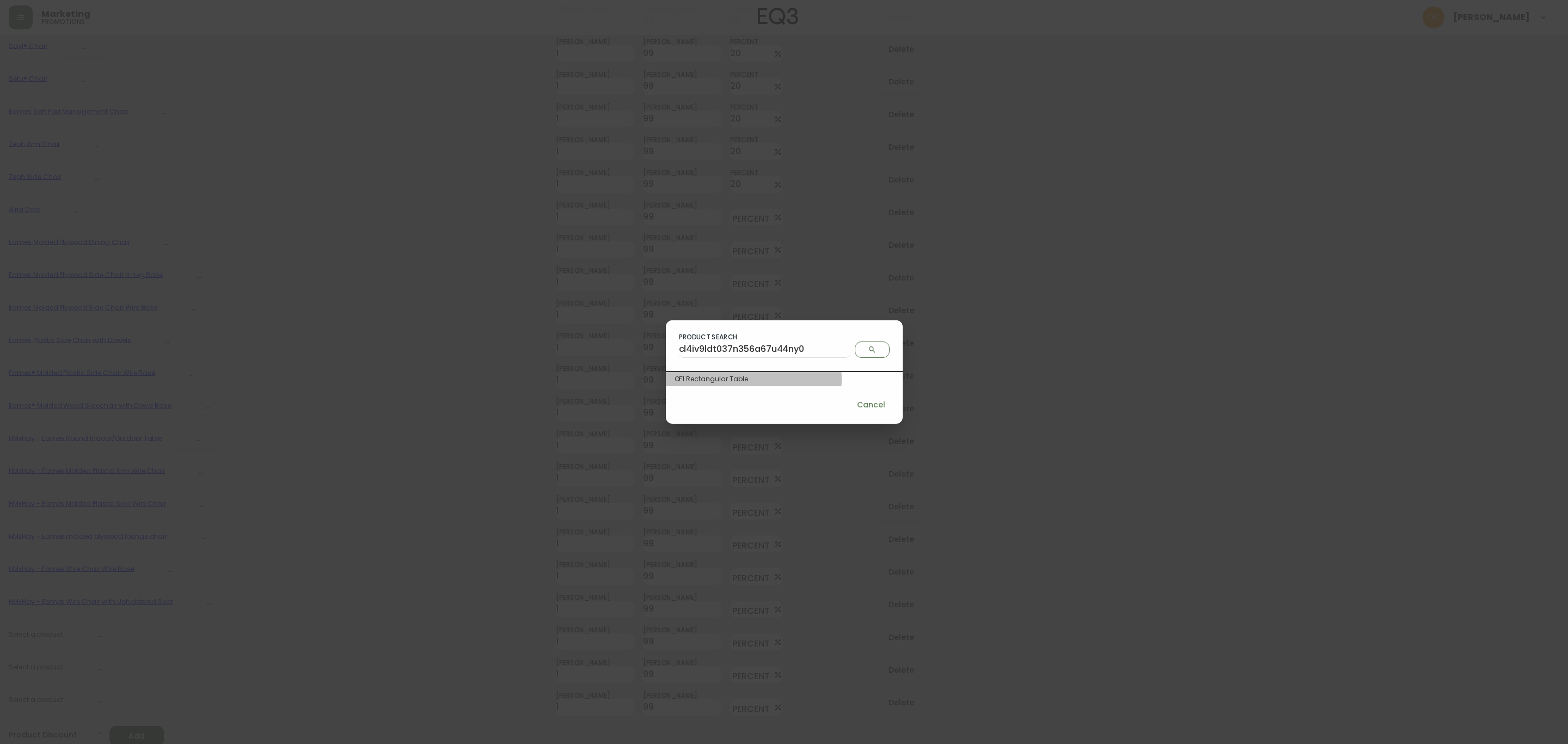
click at [780, 380] on div "OE1 Rectangular Table" at bounding box center [784, 379] width 220 height 10
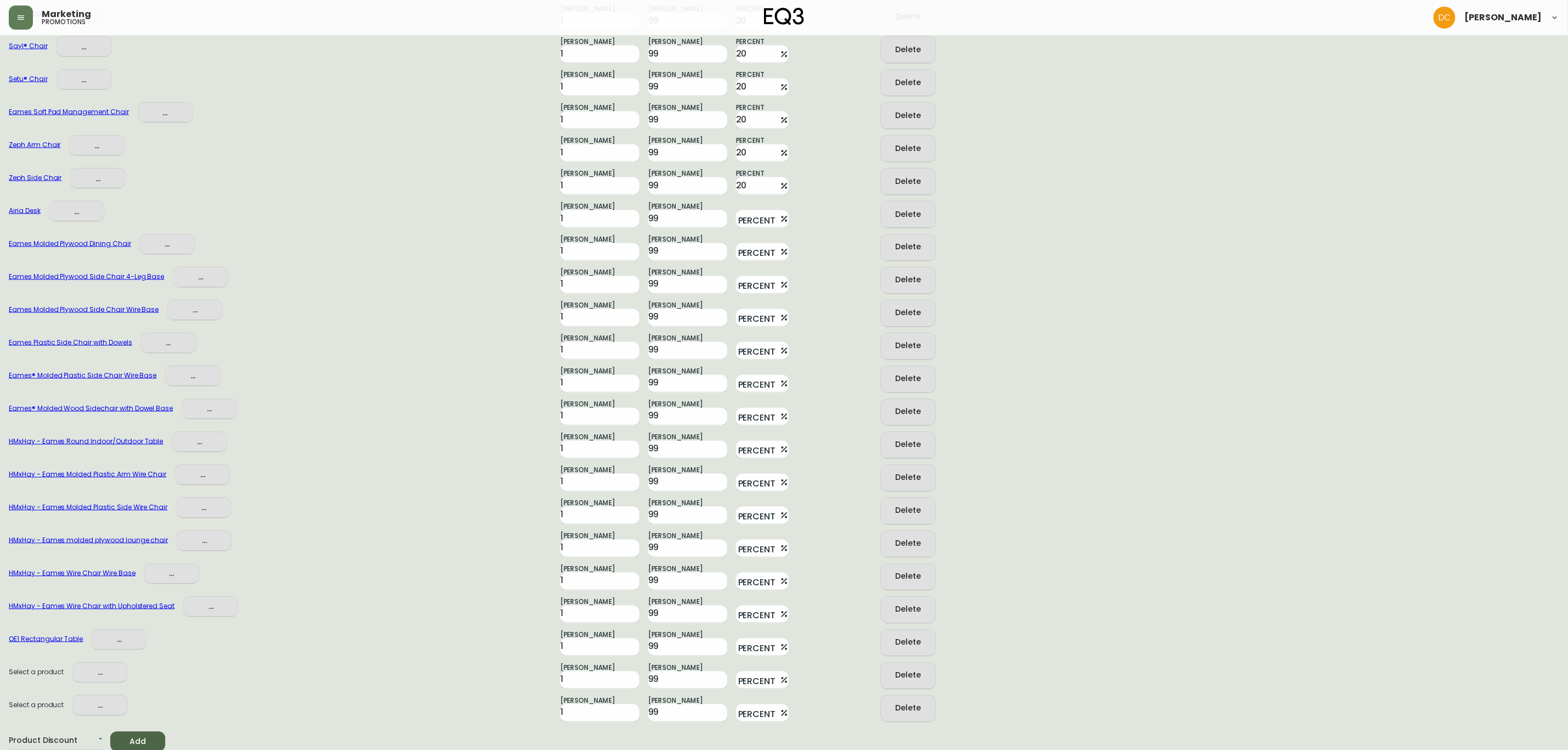
click at [97, 680] on button "..." at bounding box center [100, 673] width 55 height 20
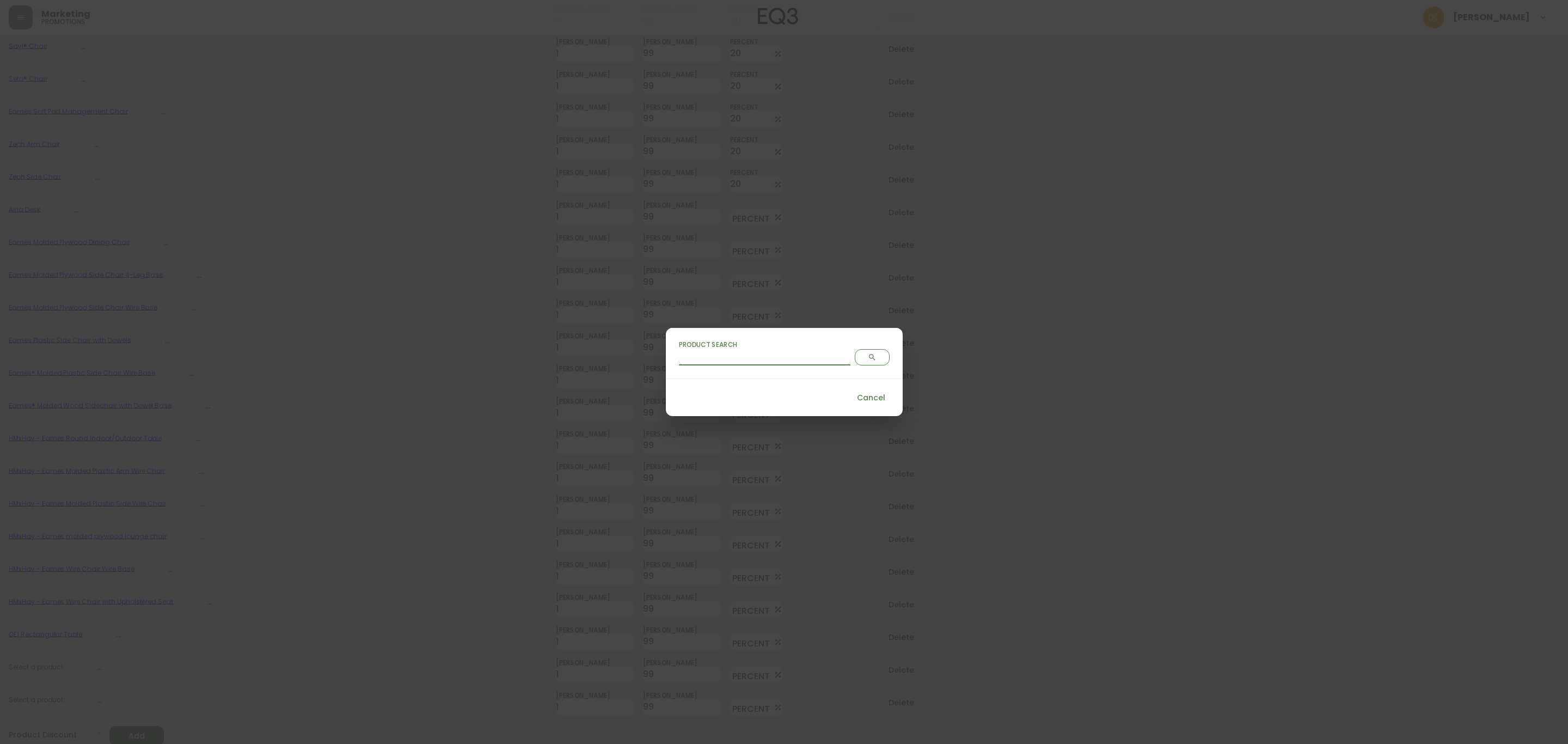
click at [750, 359] on input "Product Search" at bounding box center [764, 356] width 171 height 17
click at [860, 352] on span "Search" at bounding box center [872, 356] width 25 height 9
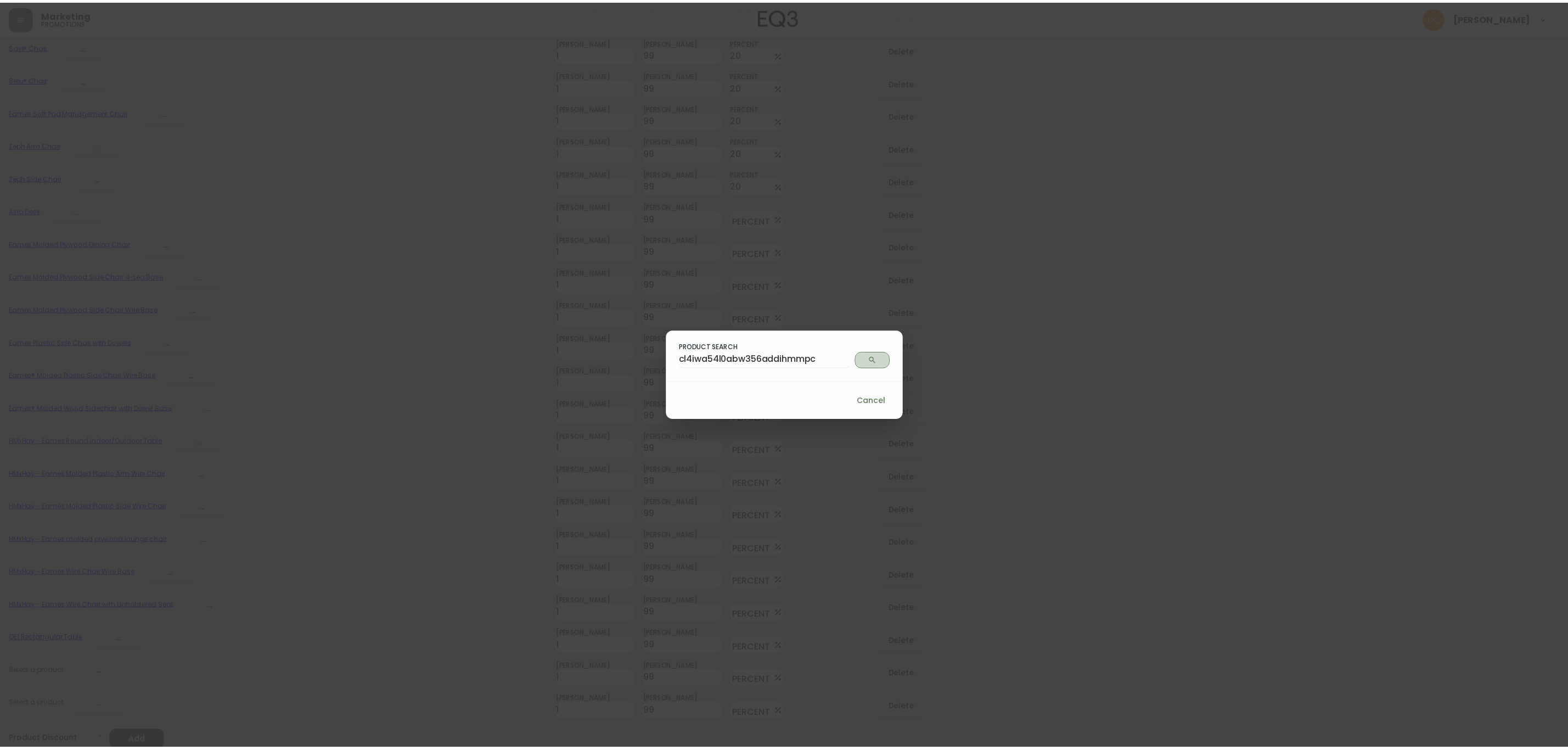
scroll to position [0, 0]
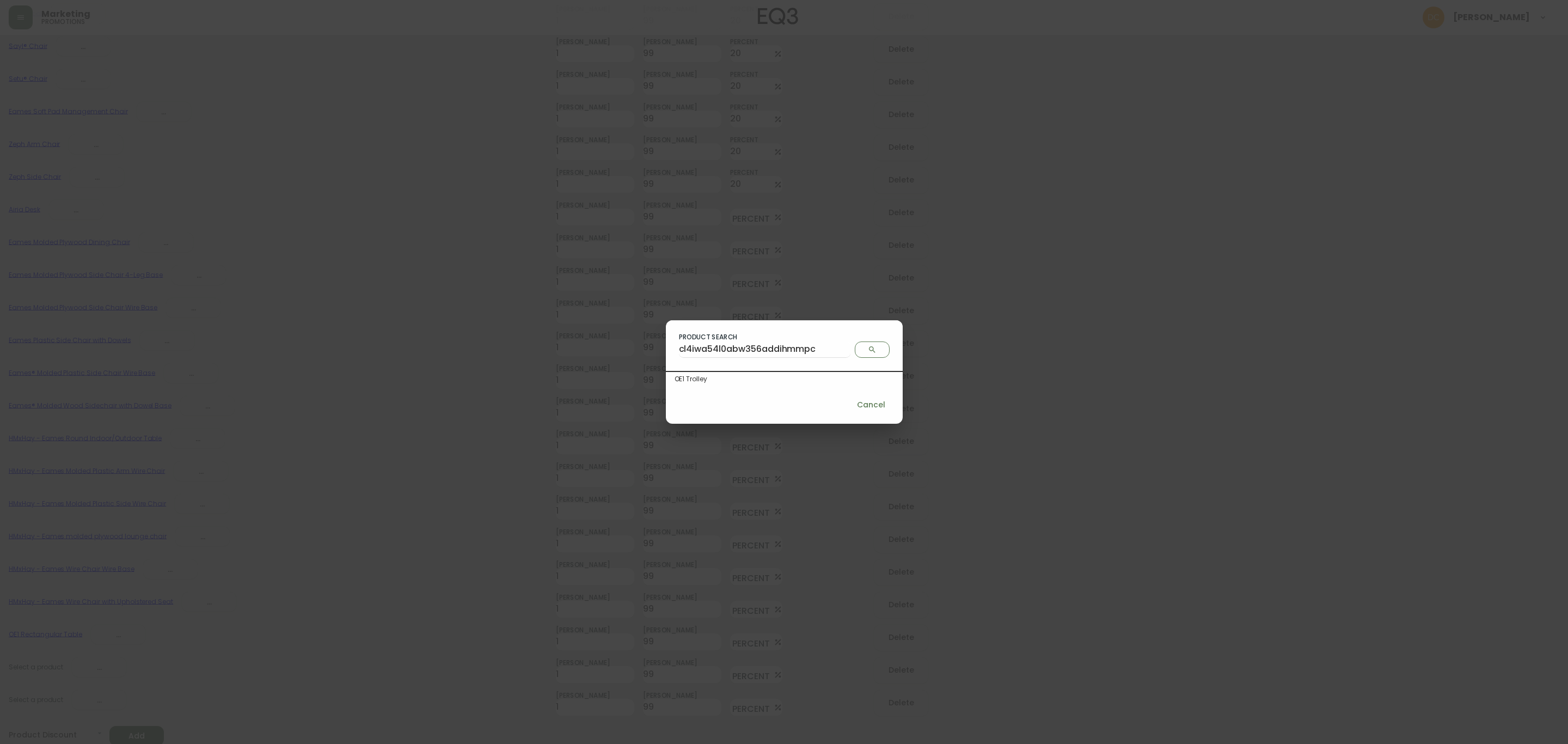
click at [736, 382] on div "OE1 Trolley" at bounding box center [784, 379] width 220 height 10
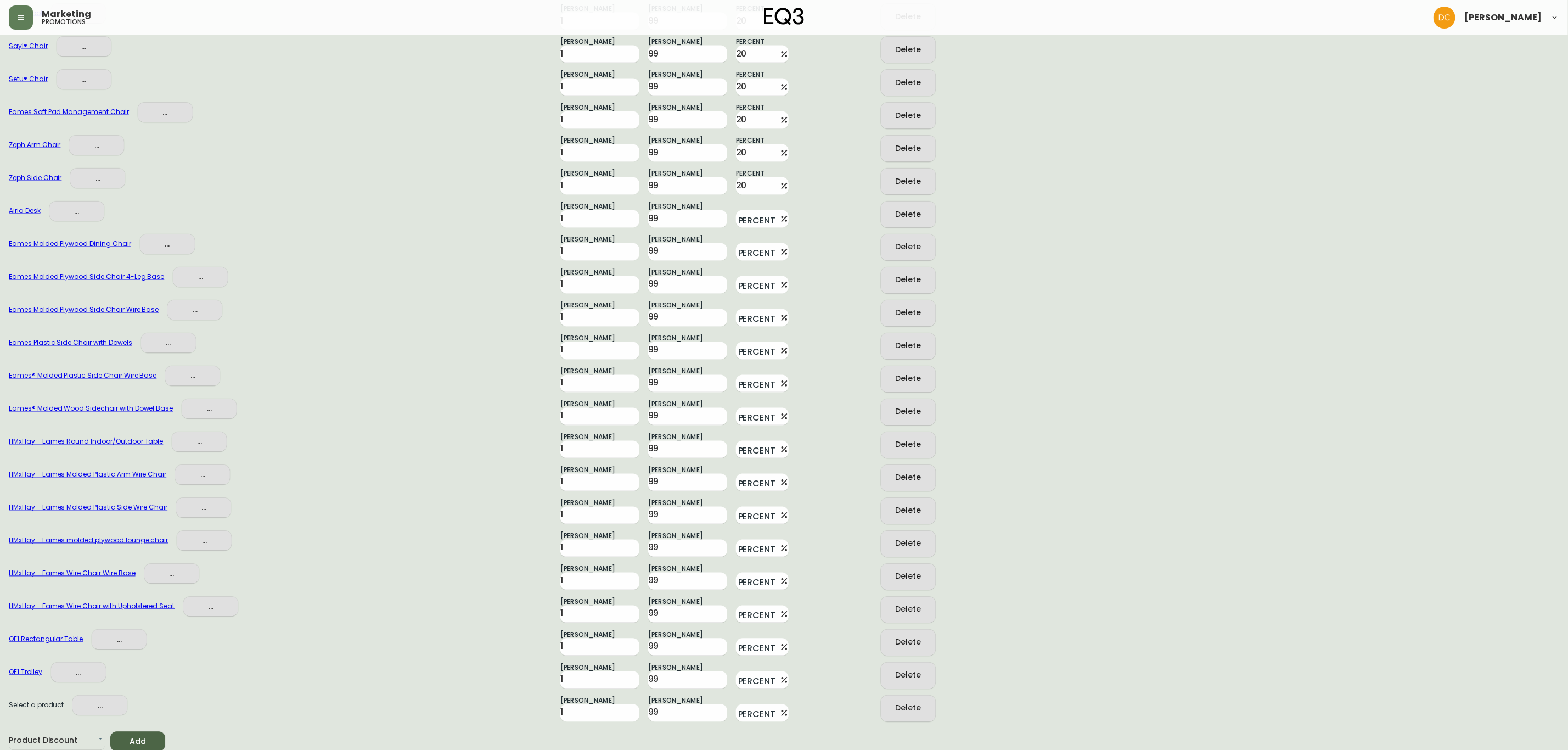
click at [752, 228] on div "Eames Molded Plywood Dining Chair ... Min Quantity 1 Max Quantity 99 Percent De…" at bounding box center [784, 244] width 1551 height 33
click at [752, 222] on input "Percent" at bounding box center [756, 219] width 39 height 17
click at [751, 224] on input "20" at bounding box center [756, 219] width 39 height 17
click at [750, 255] on input "Percent" at bounding box center [756, 252] width 39 height 17
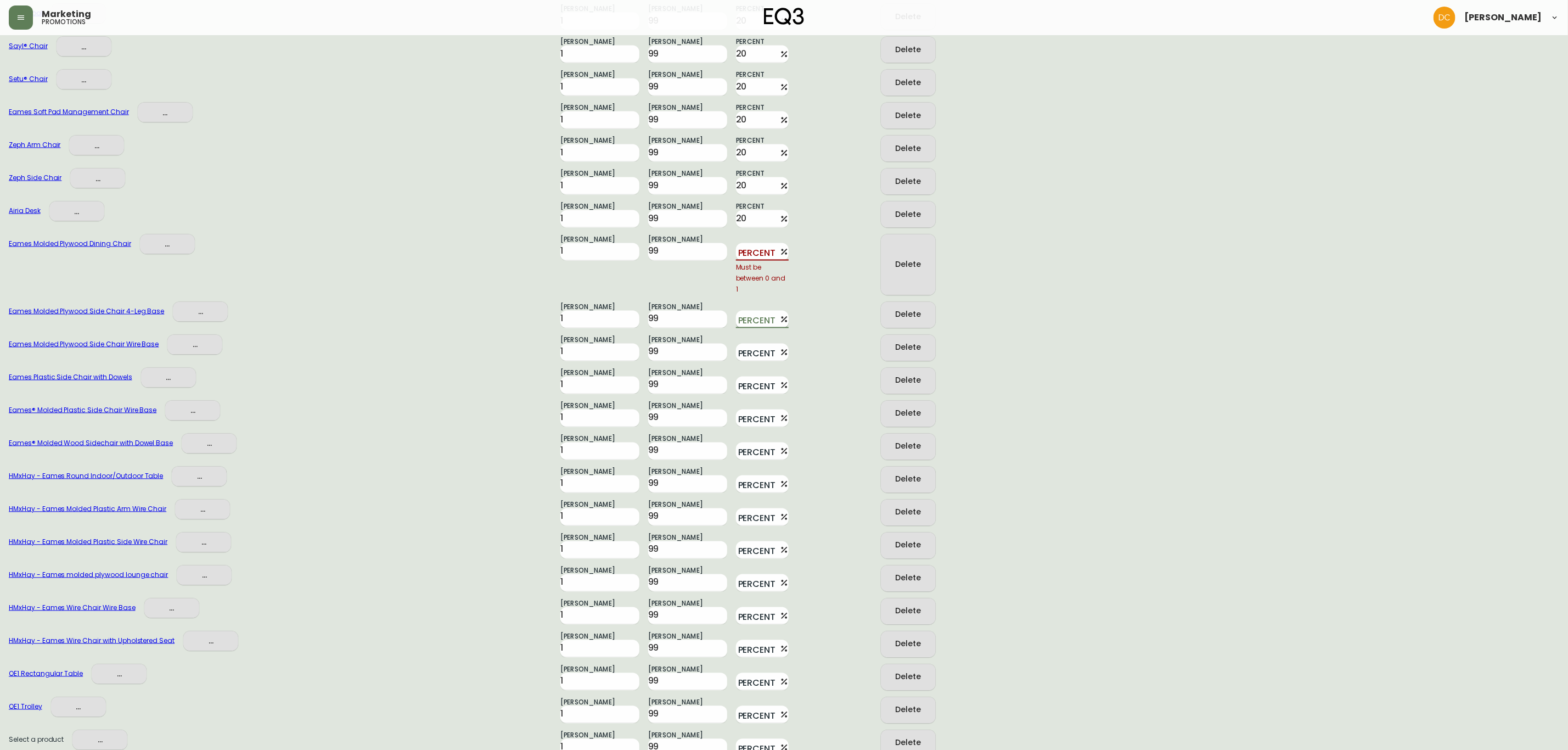
paste input "20"
click at [748, 252] on input "Percent" at bounding box center [756, 252] width 39 height 17
paste input "20"
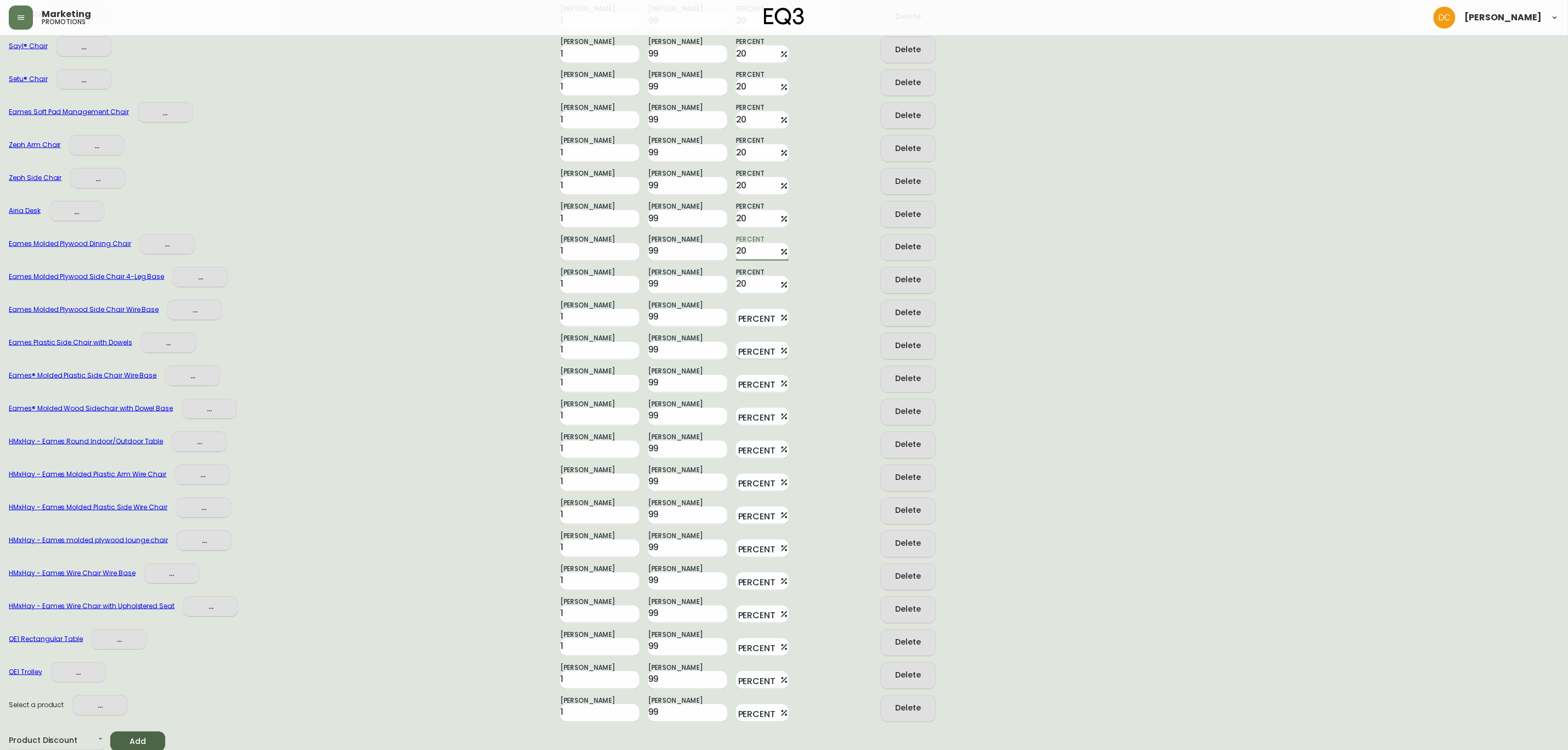
click at [745, 344] on input "Percent" at bounding box center [756, 351] width 39 height 17
paste input "20"
click at [748, 318] on input "Percent" at bounding box center [756, 317] width 39 height 17
paste input "20"
click at [748, 379] on input "Percent" at bounding box center [756, 384] width 39 height 17
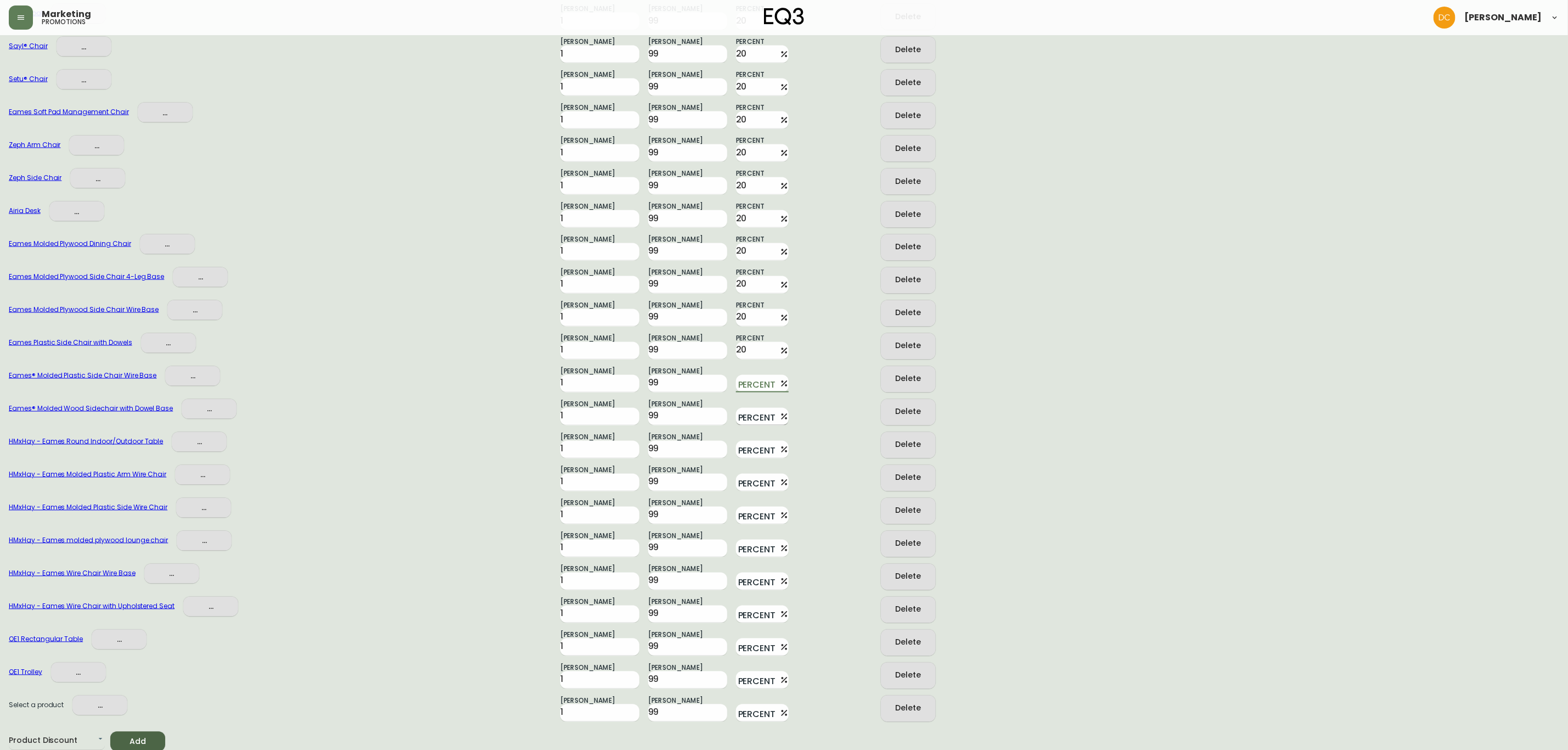
paste input "20"
click at [749, 423] on input "Percent" at bounding box center [756, 417] width 39 height 17
paste input "20"
click at [746, 461] on div "HMxHay - Eames Molded Plastic Arm Wire Chair ... Min Quantity 1 Max Quantity 99…" at bounding box center [784, 475] width 1551 height 33
click at [751, 440] on input "Percent" at bounding box center [756, 449] width 39 height 17
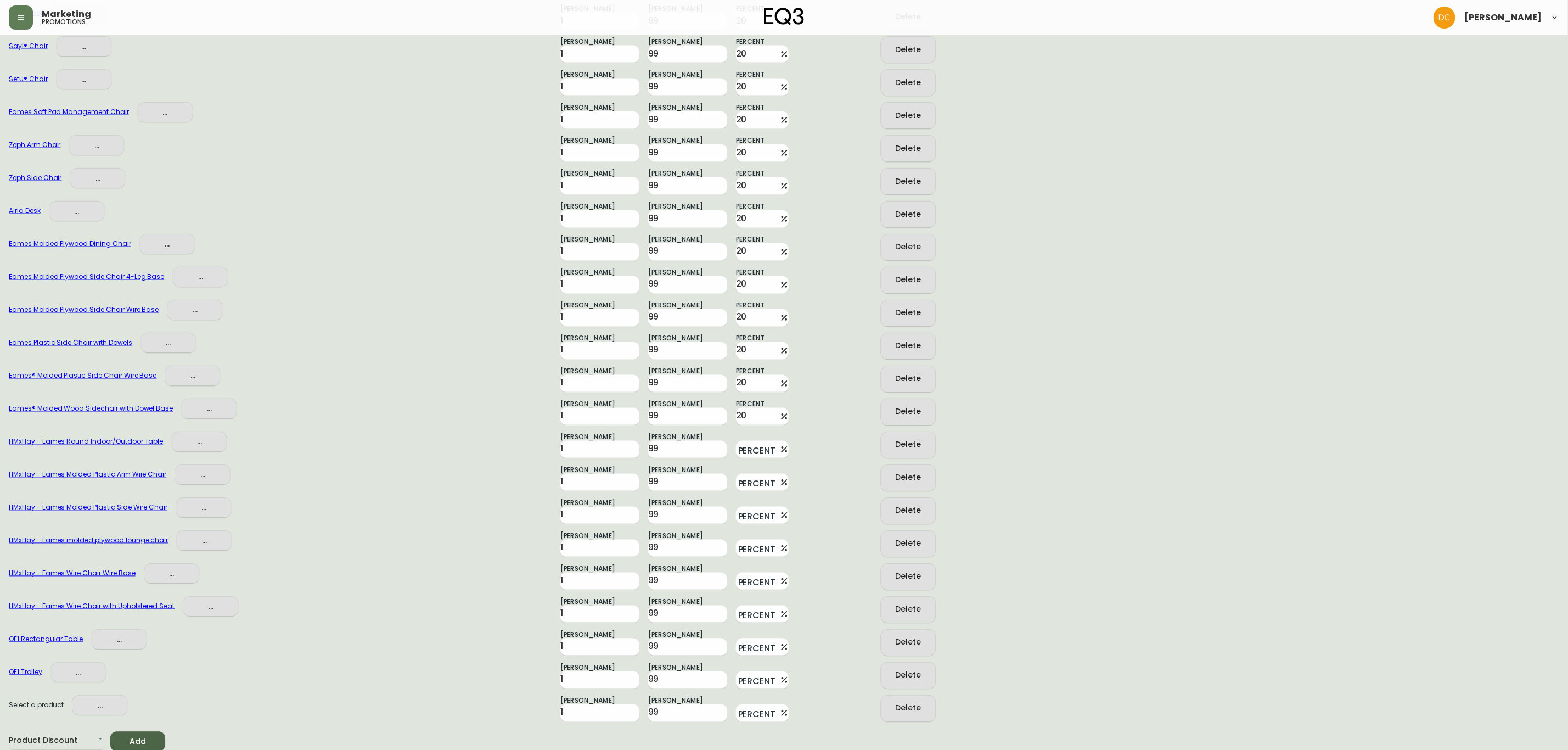
paste input "20"
click at [748, 473] on input "Percent" at bounding box center [756, 482] width 39 height 17
paste input "20"
click at [746, 502] on div "Percent" at bounding box center [762, 511] width 53 height 26
click at [748, 513] on input "Percent" at bounding box center [756, 515] width 39 height 17
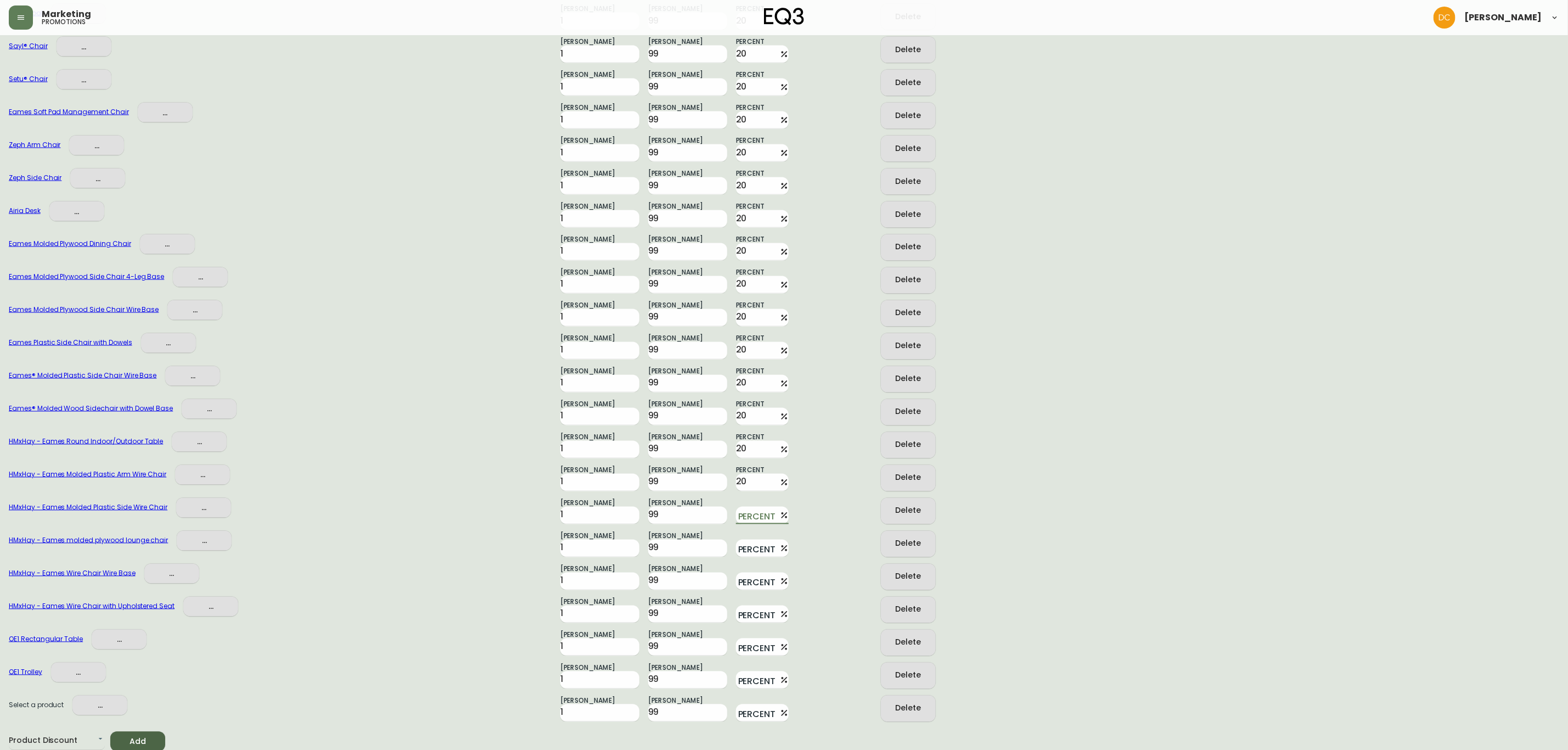
paste input "20"
click at [755, 540] on input "Percent" at bounding box center [756, 548] width 39 height 17
paste input "20"
click at [752, 573] on input "Percent" at bounding box center [756, 581] width 39 height 17
paste input "20"
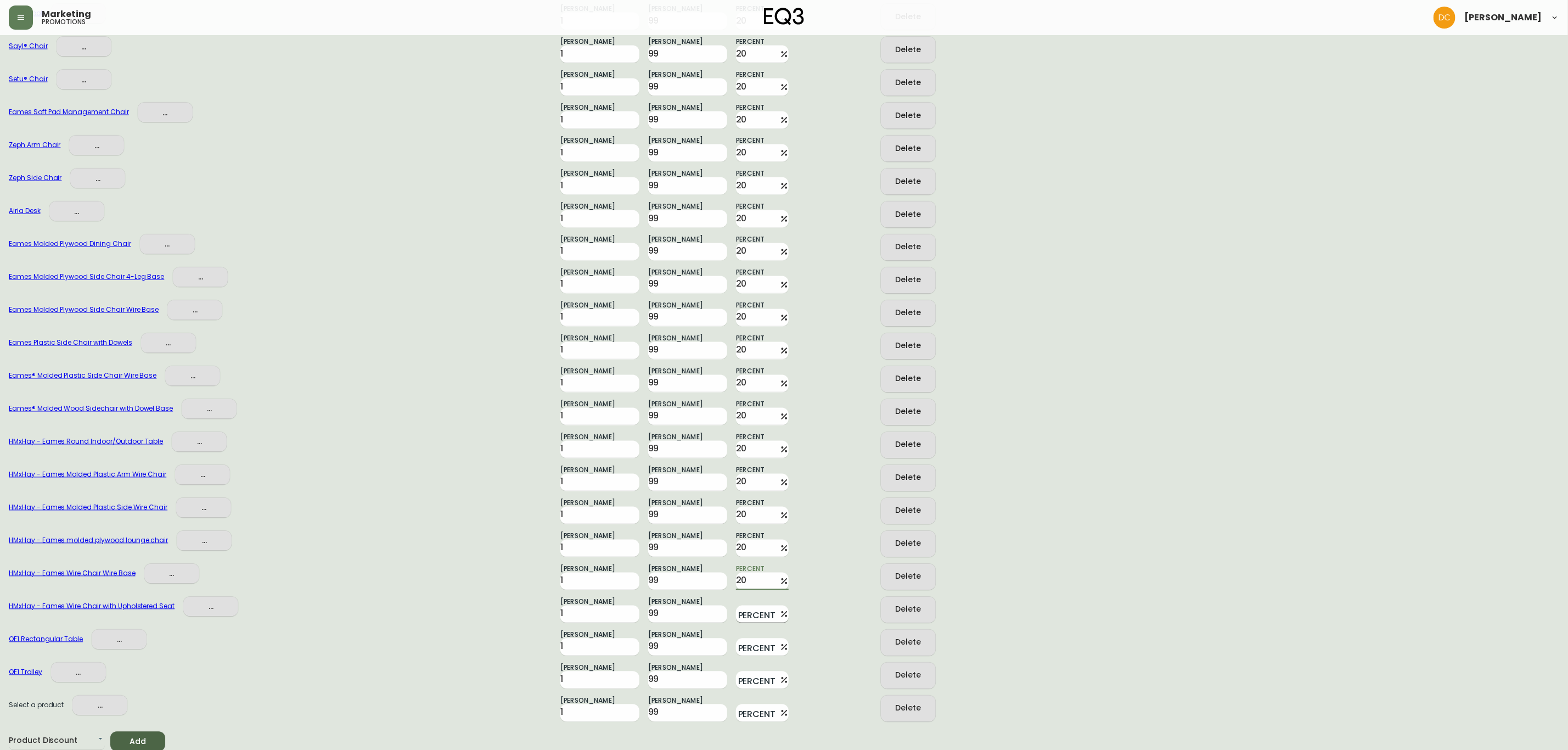
click at [753, 607] on input "Percent" at bounding box center [756, 614] width 39 height 17
paste input "20"
click at [745, 655] on div "OE1 Trolley ... Min Quantity 1 Max Quantity 99 Percent Delete" at bounding box center [784, 672] width 1551 height 33
click at [749, 650] on input "Percent" at bounding box center [756, 647] width 39 height 17
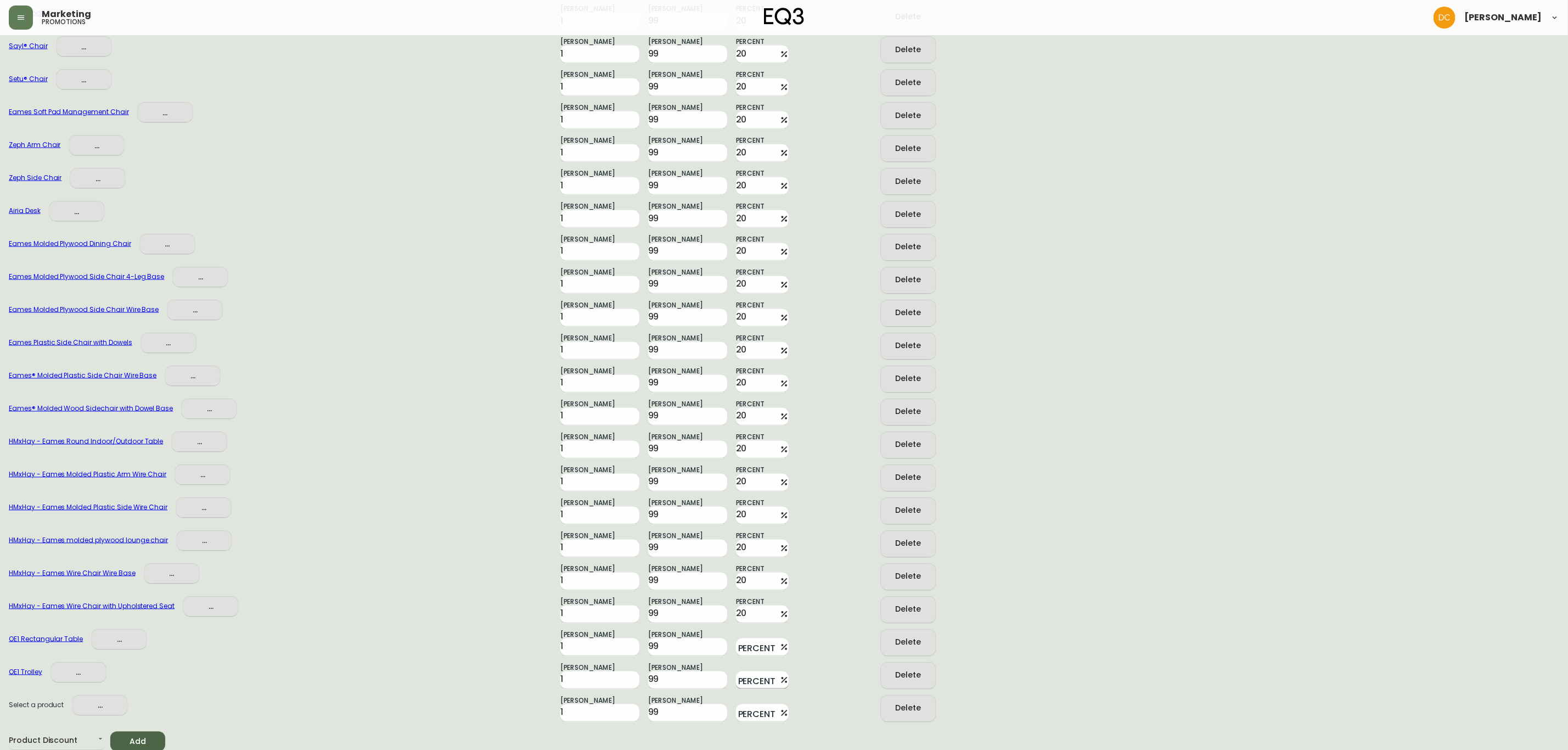
paste input "20"
click at [750, 672] on input "Percent" at bounding box center [756, 680] width 39 height 17
paste input "20"
click at [752, 707] on input "Percent" at bounding box center [756, 713] width 39 height 17
paste input "20"
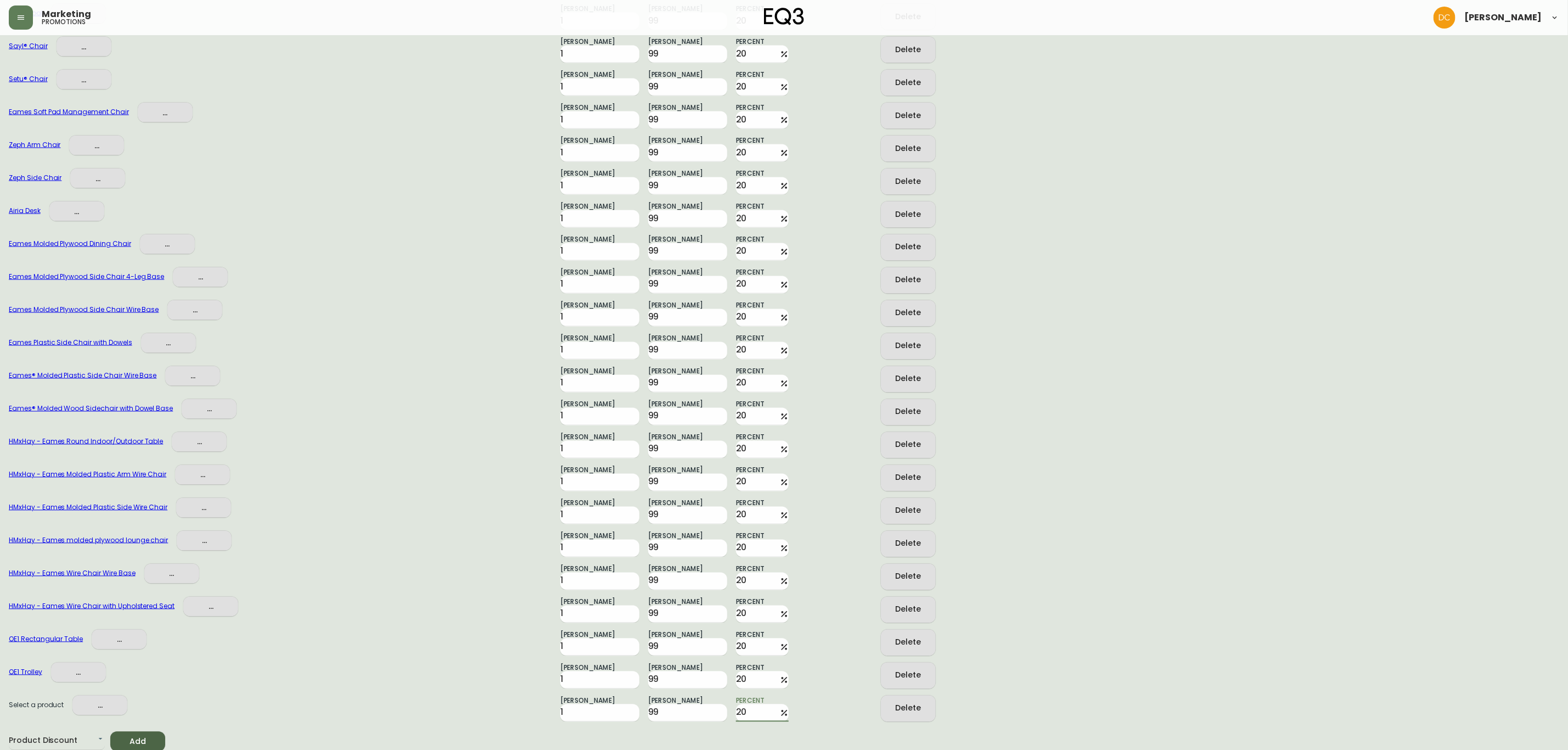
click at [827, 675] on span at bounding box center [830, 675] width 66 height 26
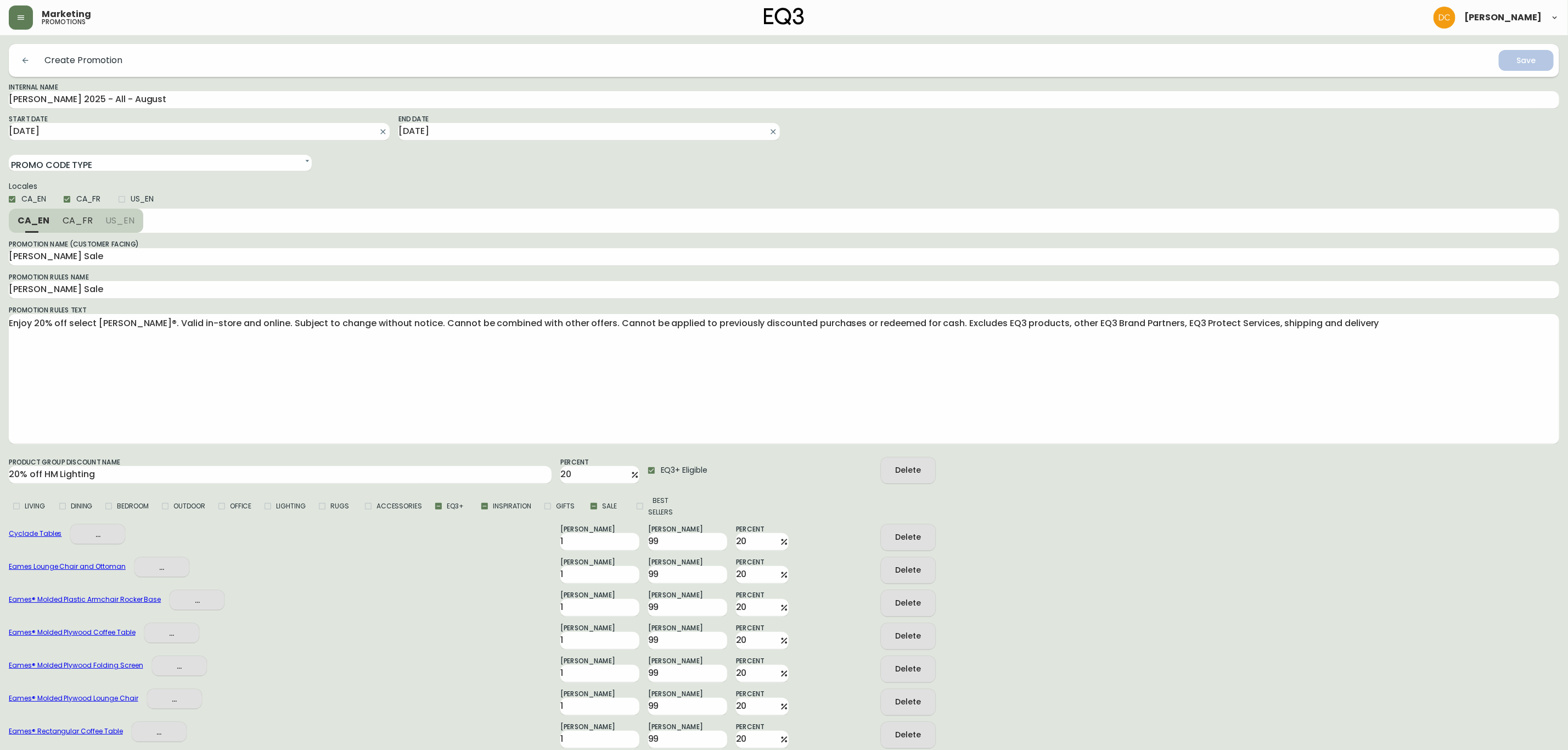
drag, startPoint x: 825, startPoint y: 693, endPoint x: 837, endPoint y: 489, distance: 204.4
click at [1240, 489] on div "Living Dining Bedroom Outdoor Office Lighting Rugs Accessories EQ3+ Inspiration…" at bounding box center [784, 500] width 1551 height 34
drag, startPoint x: 83, startPoint y: 221, endPoint x: 68, endPoint y: 222, distance: 15.0
click at [82, 221] on span "CA_FR" at bounding box center [77, 220] width 30 height 12
click at [35, 226] on button "CA_EN" at bounding box center [32, 221] width 46 height 24
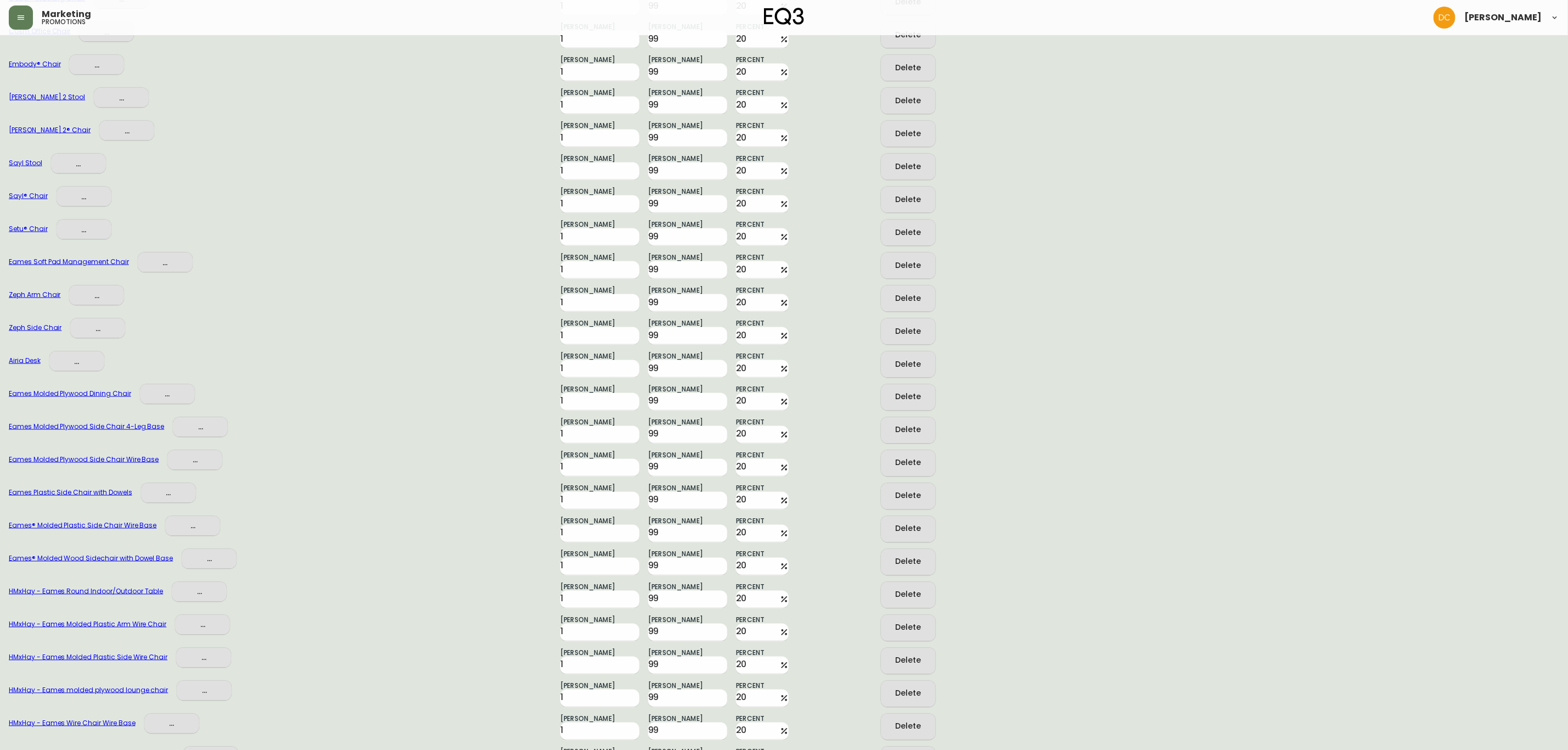
scroll to position [1343, 0]
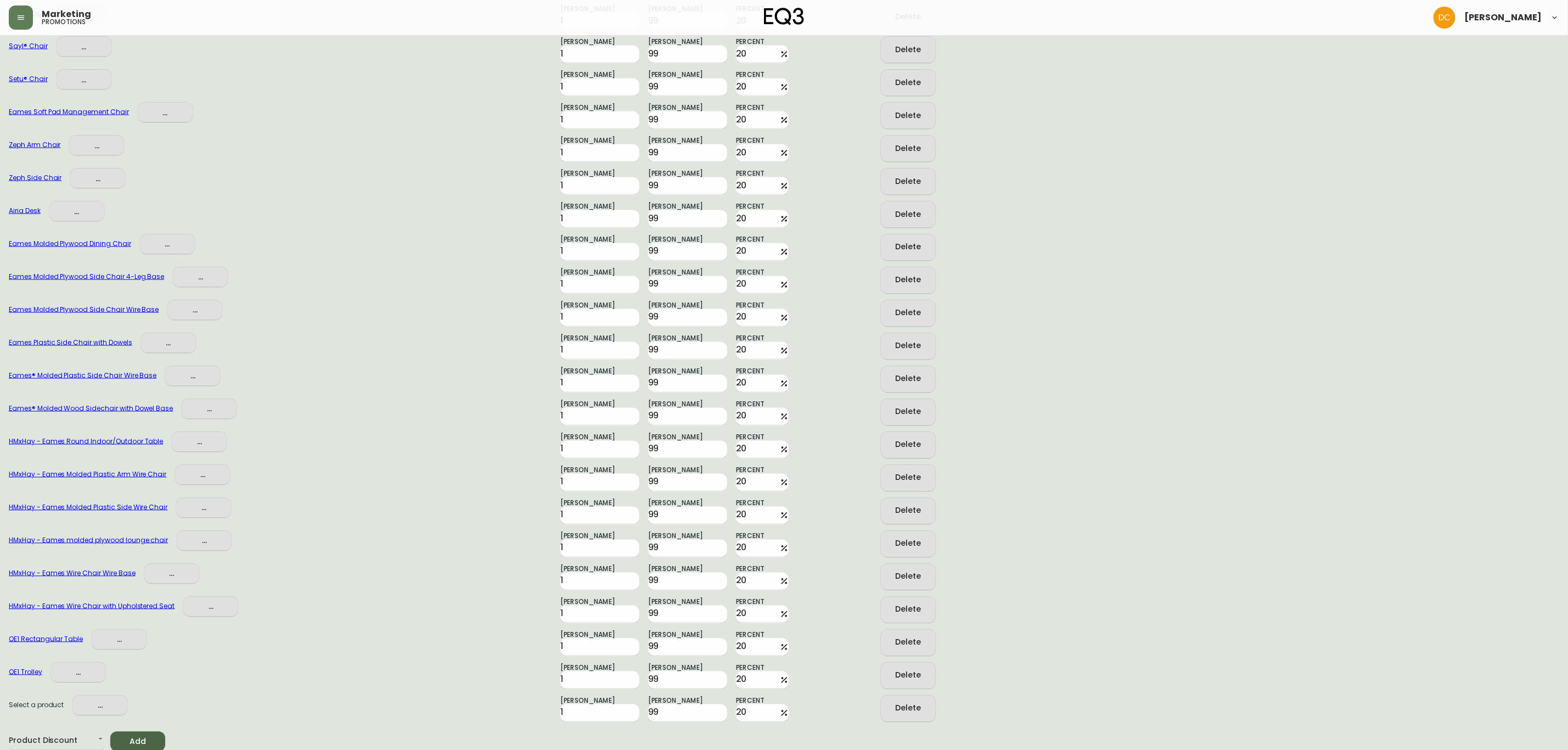
click at [907, 702] on div "Delete" at bounding box center [908, 707] width 26 height 13
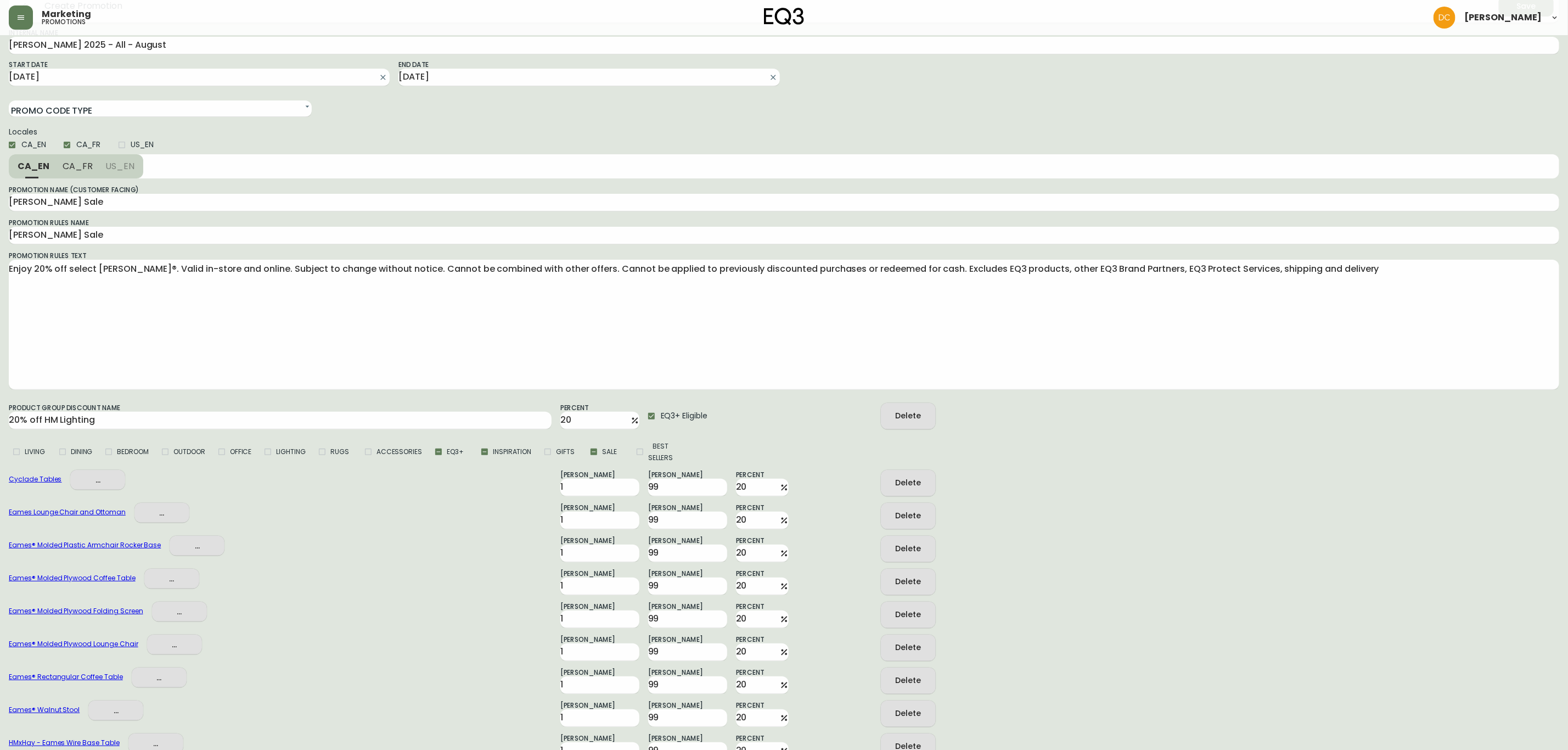
scroll to position [0, 0]
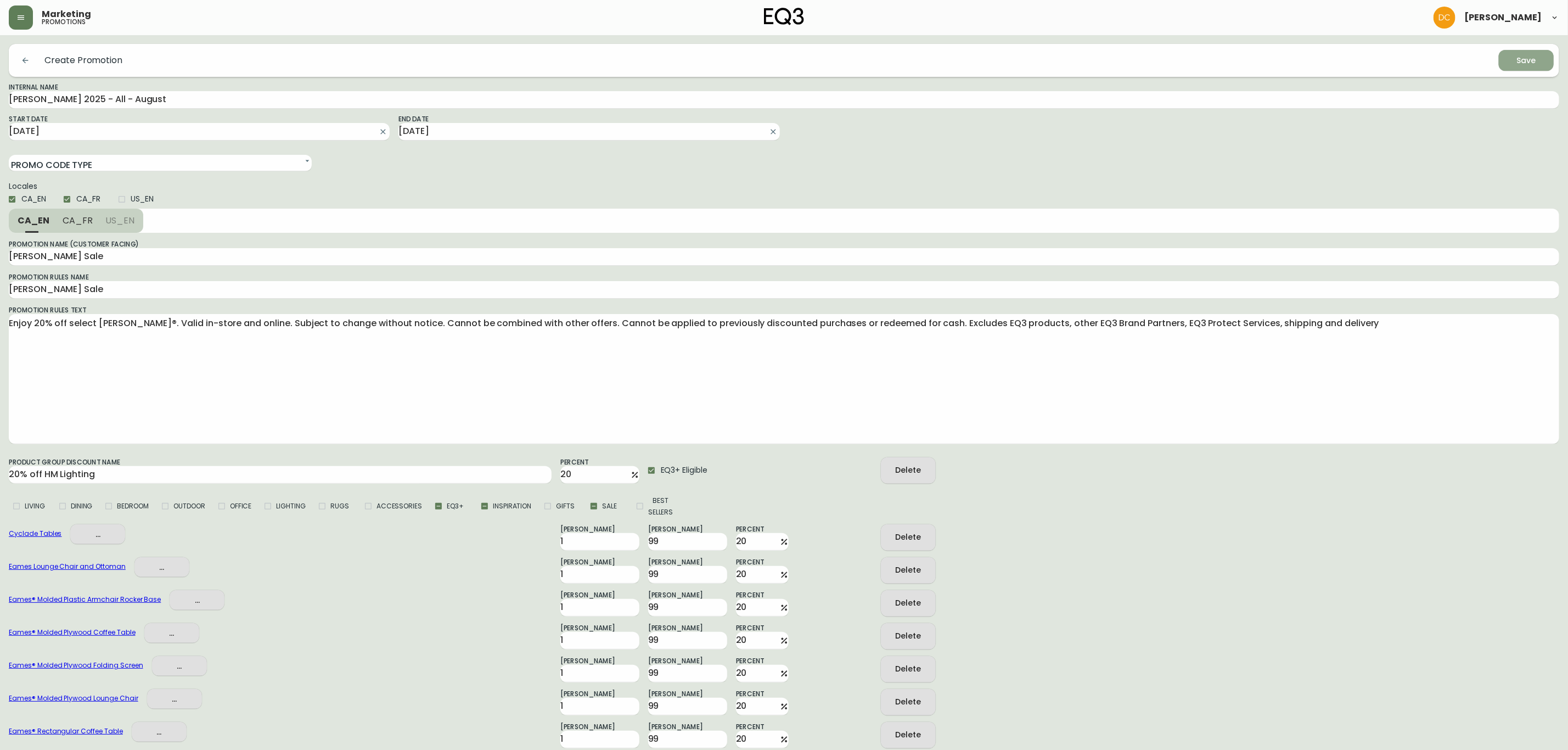
click at [1532, 65] on div "Save" at bounding box center [1526, 60] width 19 height 13
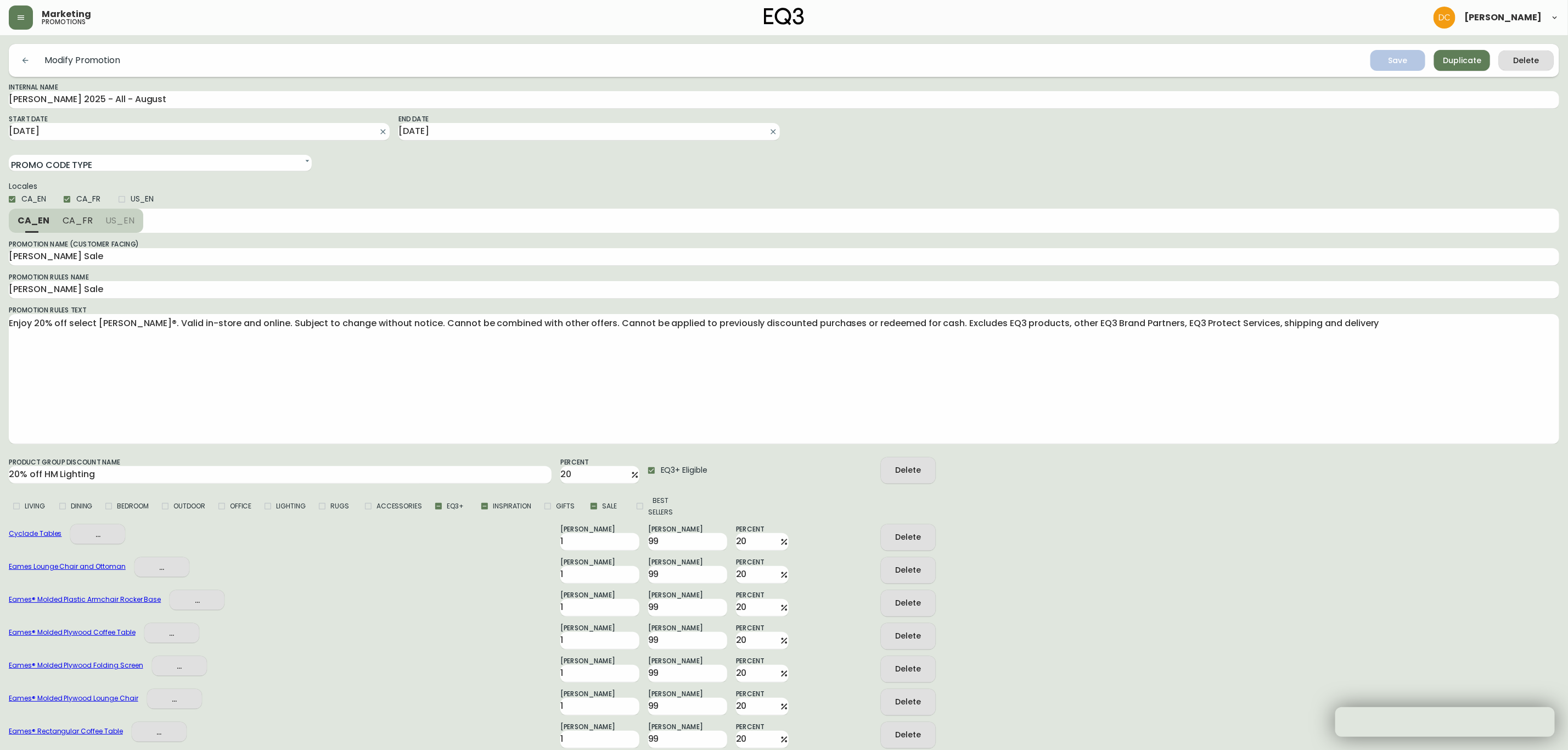
click at [21, 53] on button "button" at bounding box center [25, 61] width 22 height 22
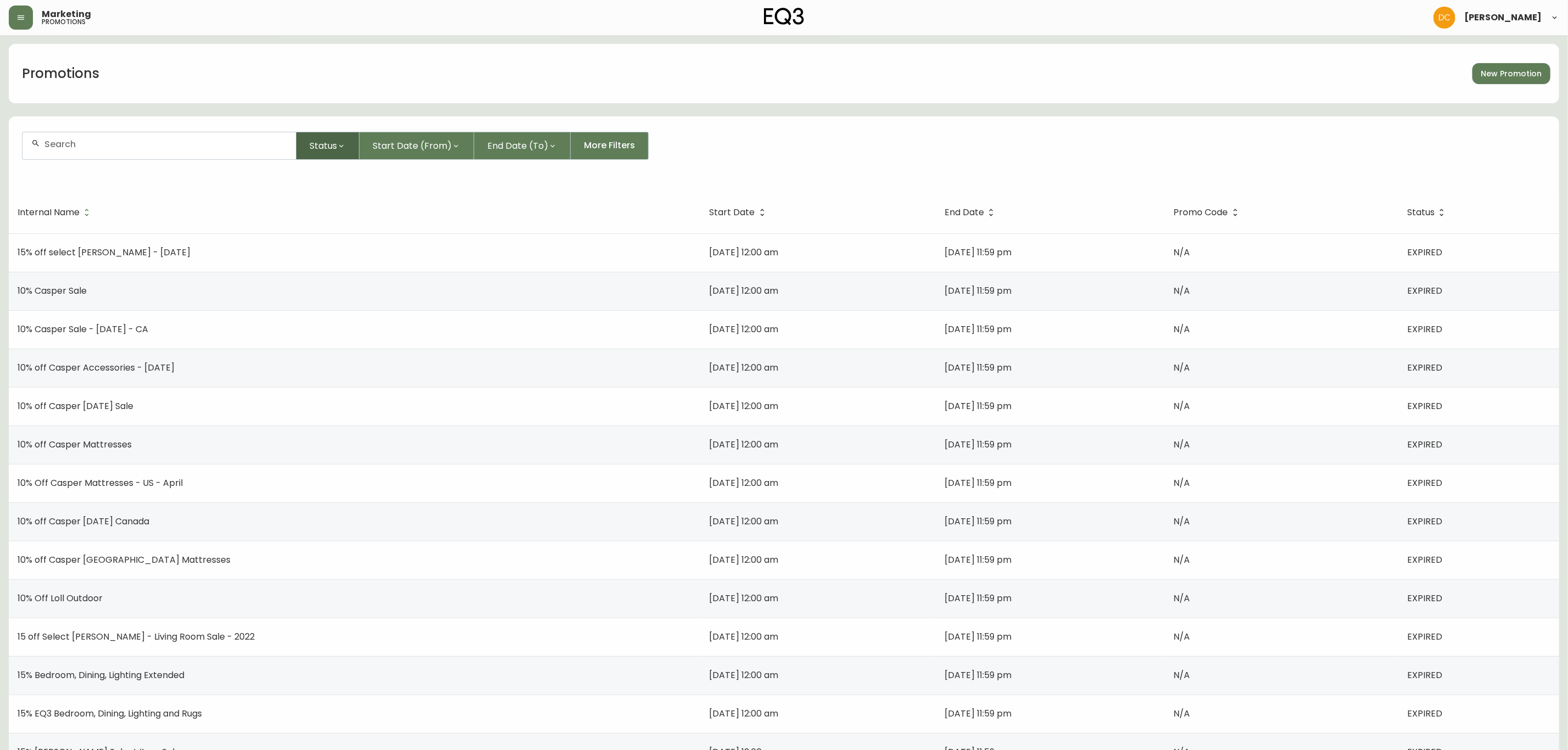
click at [323, 140] on span "Status" at bounding box center [323, 145] width 28 height 13
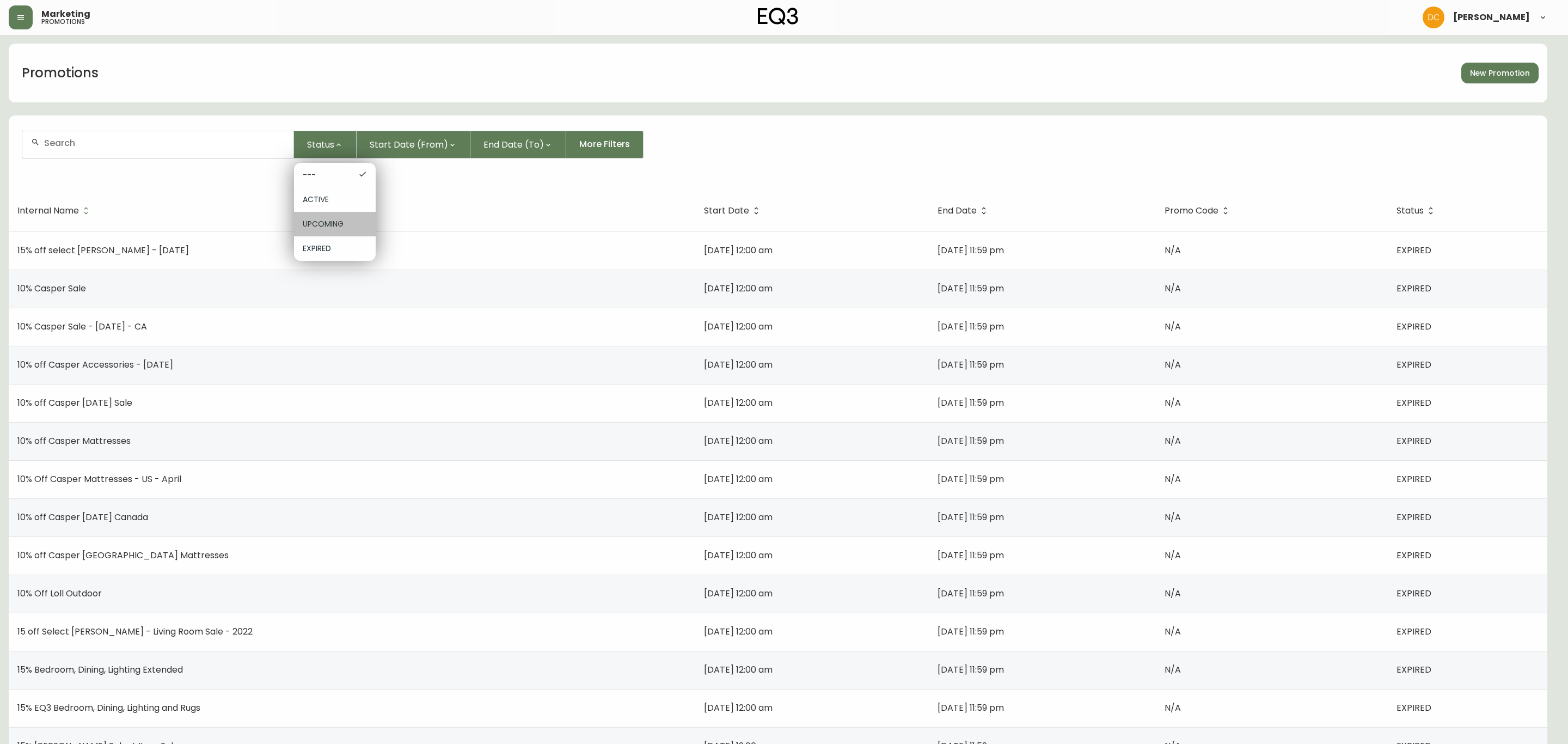
click at [349, 219] on span "UPCOMING" at bounding box center [335, 224] width 64 height 12
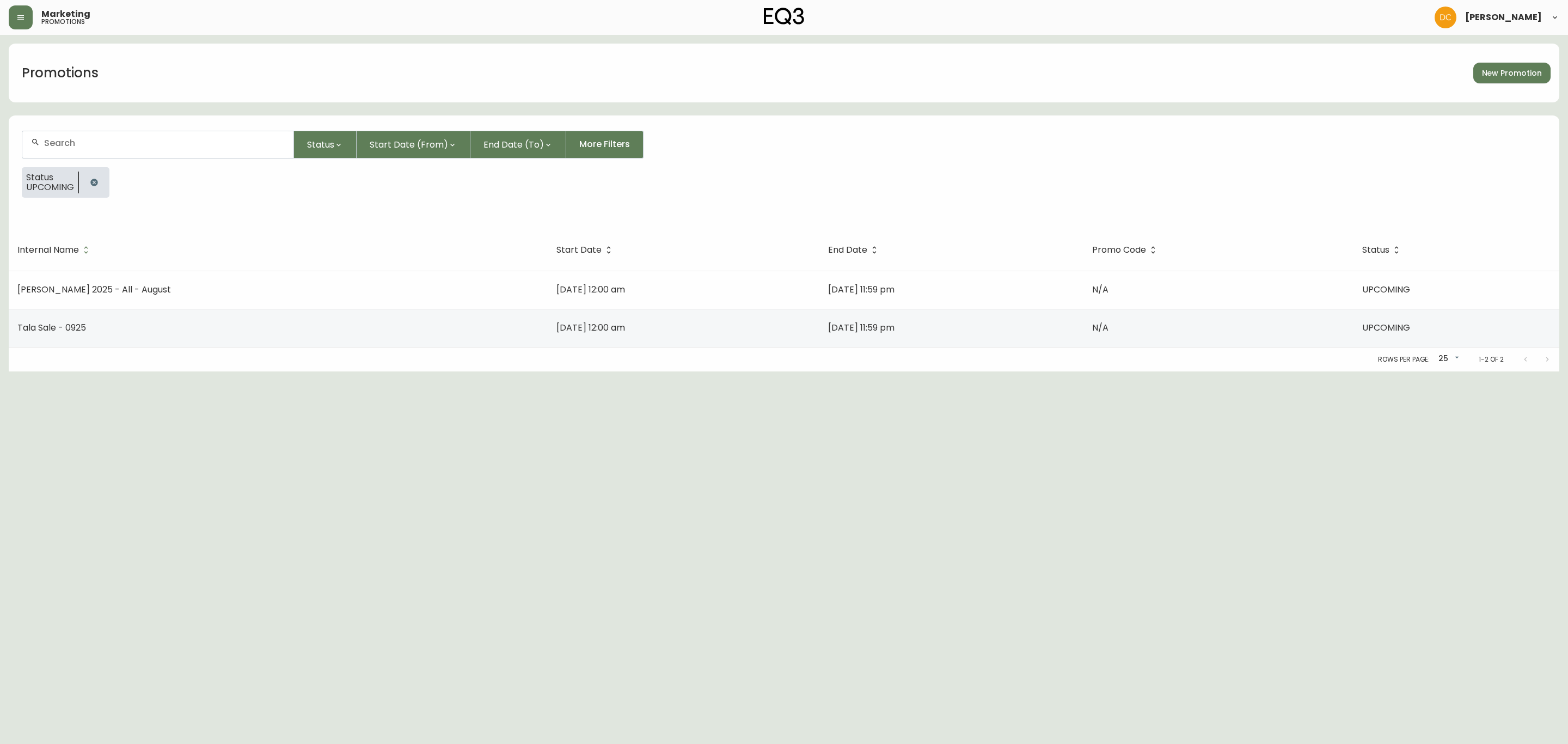
click at [216, 148] on div at bounding box center [158, 145] width 271 height 27
click at [111, 193] on div "Status UPCOMING" at bounding box center [784, 187] width 1524 height 39
click at [96, 183] on icon "button" at bounding box center [94, 181] width 7 height 7
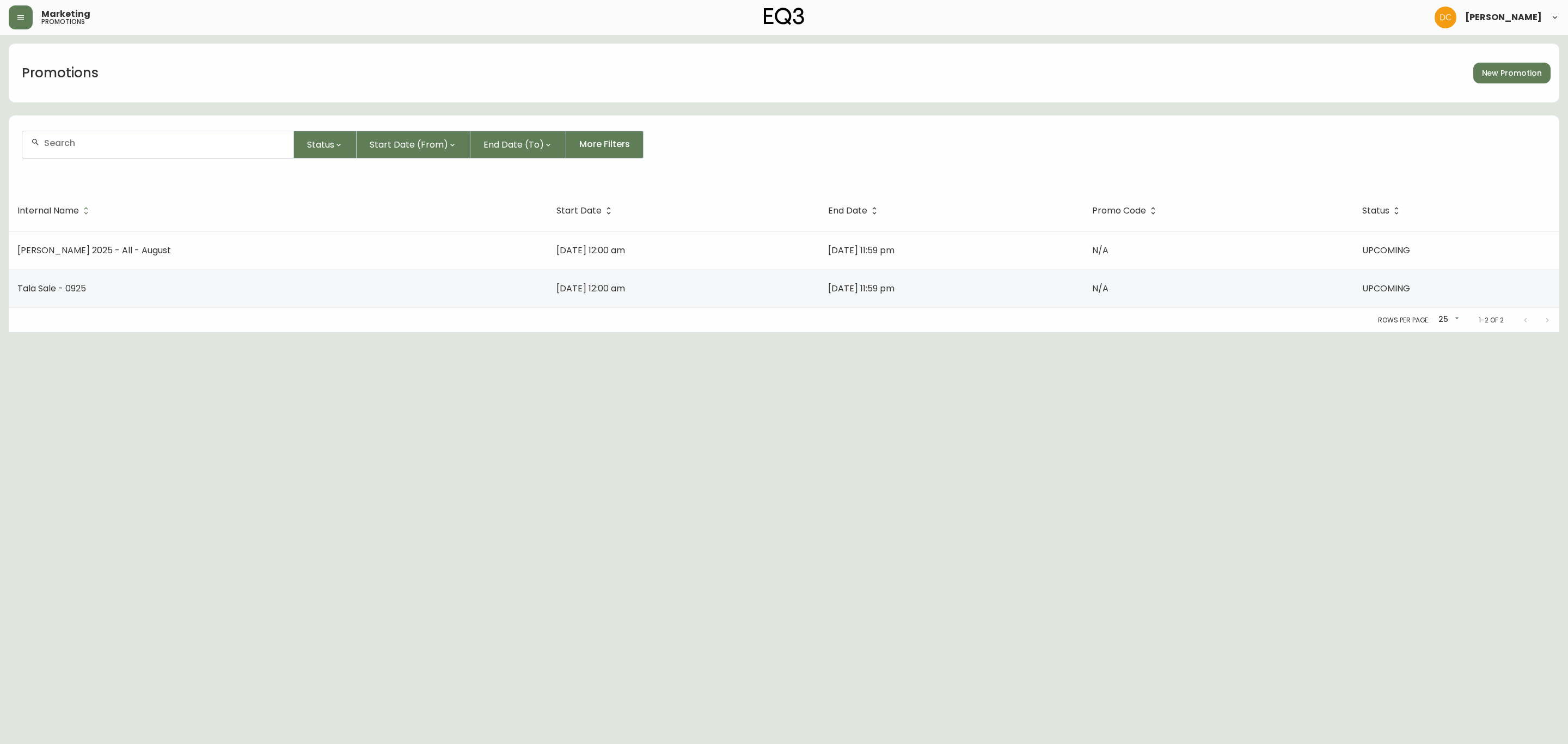
click at [124, 139] on input "text" at bounding box center [164, 142] width 241 height 10
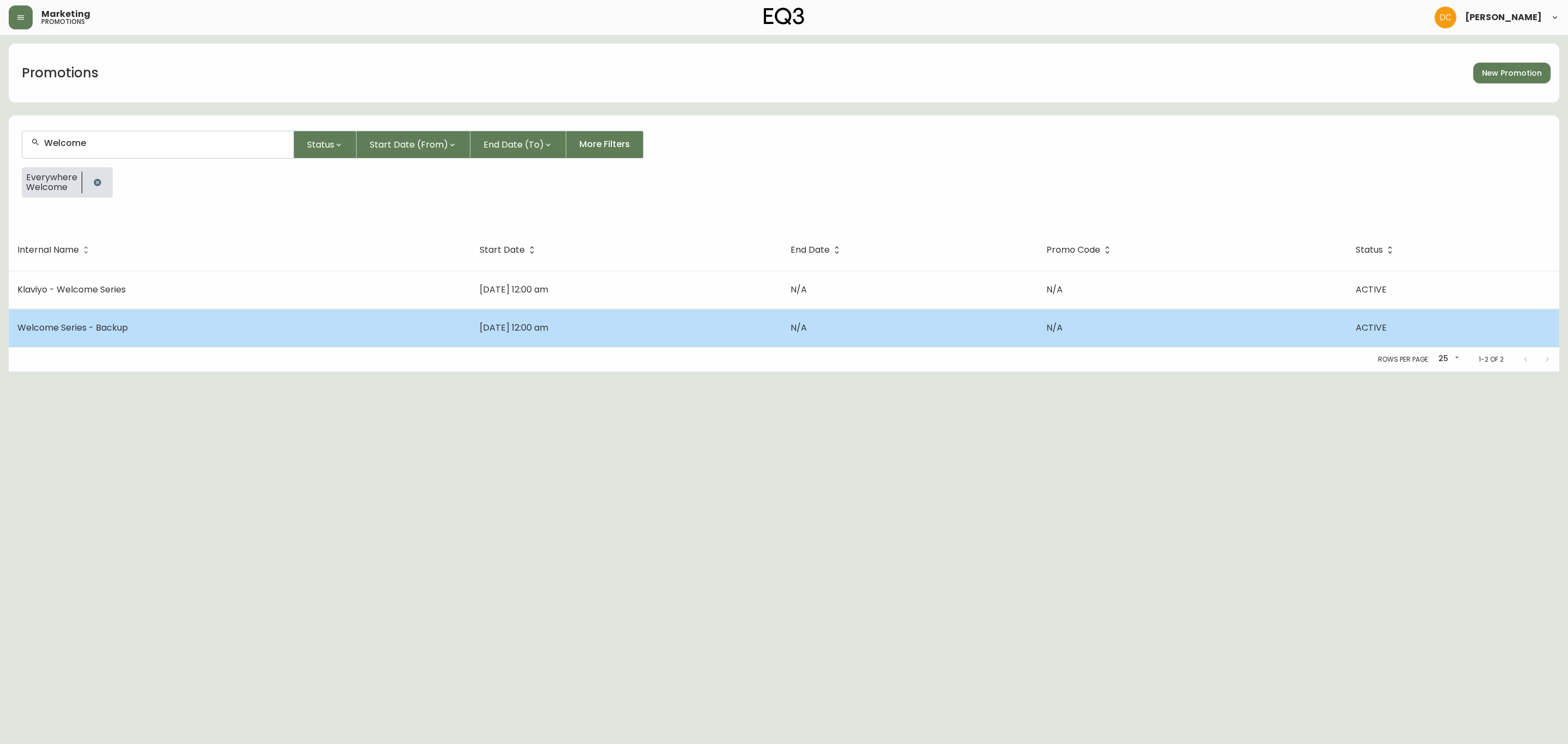
click at [163, 335] on td "Welcome Series - Backup" at bounding box center [239, 327] width 462 height 38
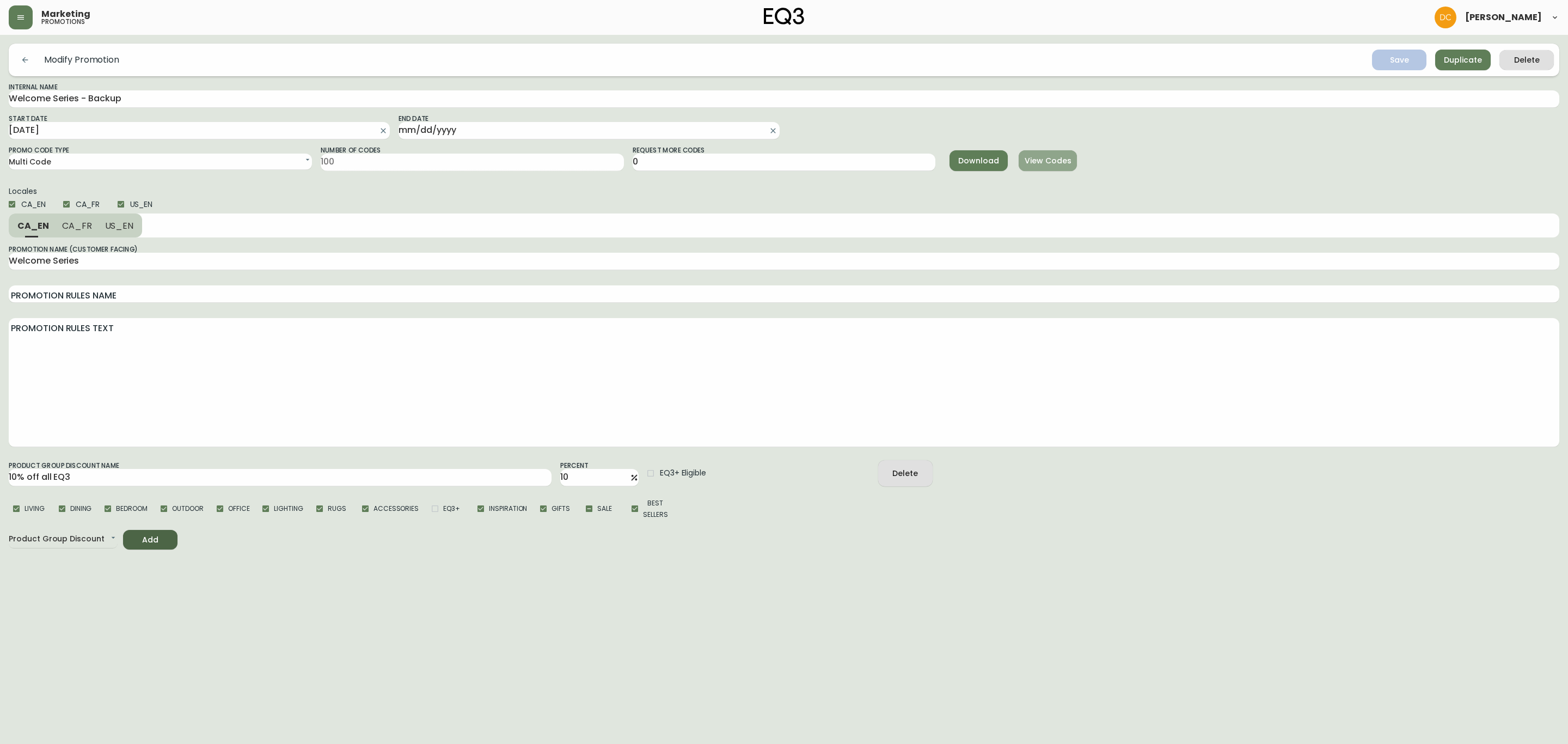
click at [1043, 152] on button "View Codes" at bounding box center [1047, 160] width 59 height 20
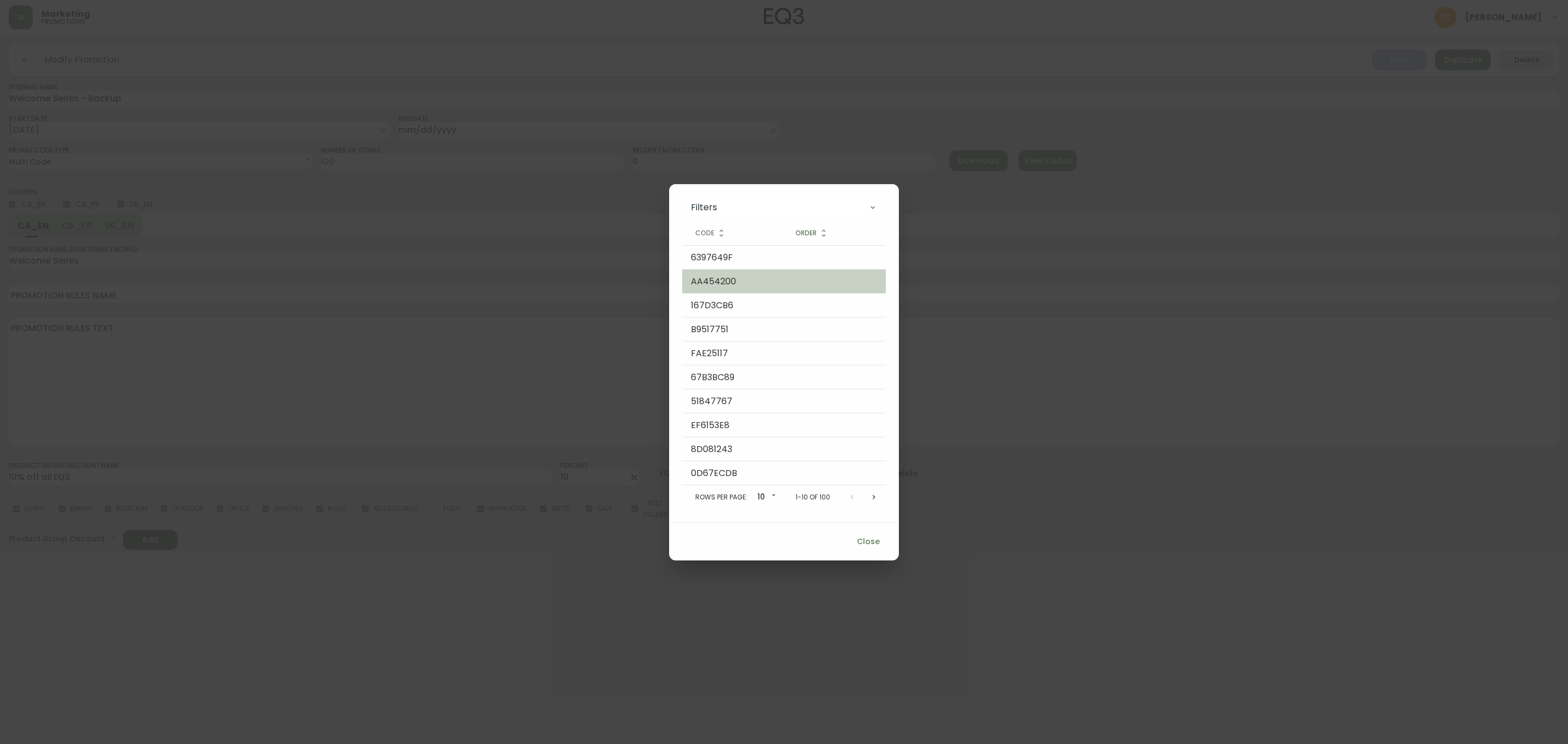
click at [724, 279] on td "AA454200" at bounding box center [732, 281] width 100 height 24
click at [724, 278] on td "AA454200" at bounding box center [732, 281] width 100 height 24
copy td "AA454200"
click at [860, 535] on span "Close" at bounding box center [868, 541] width 26 height 13
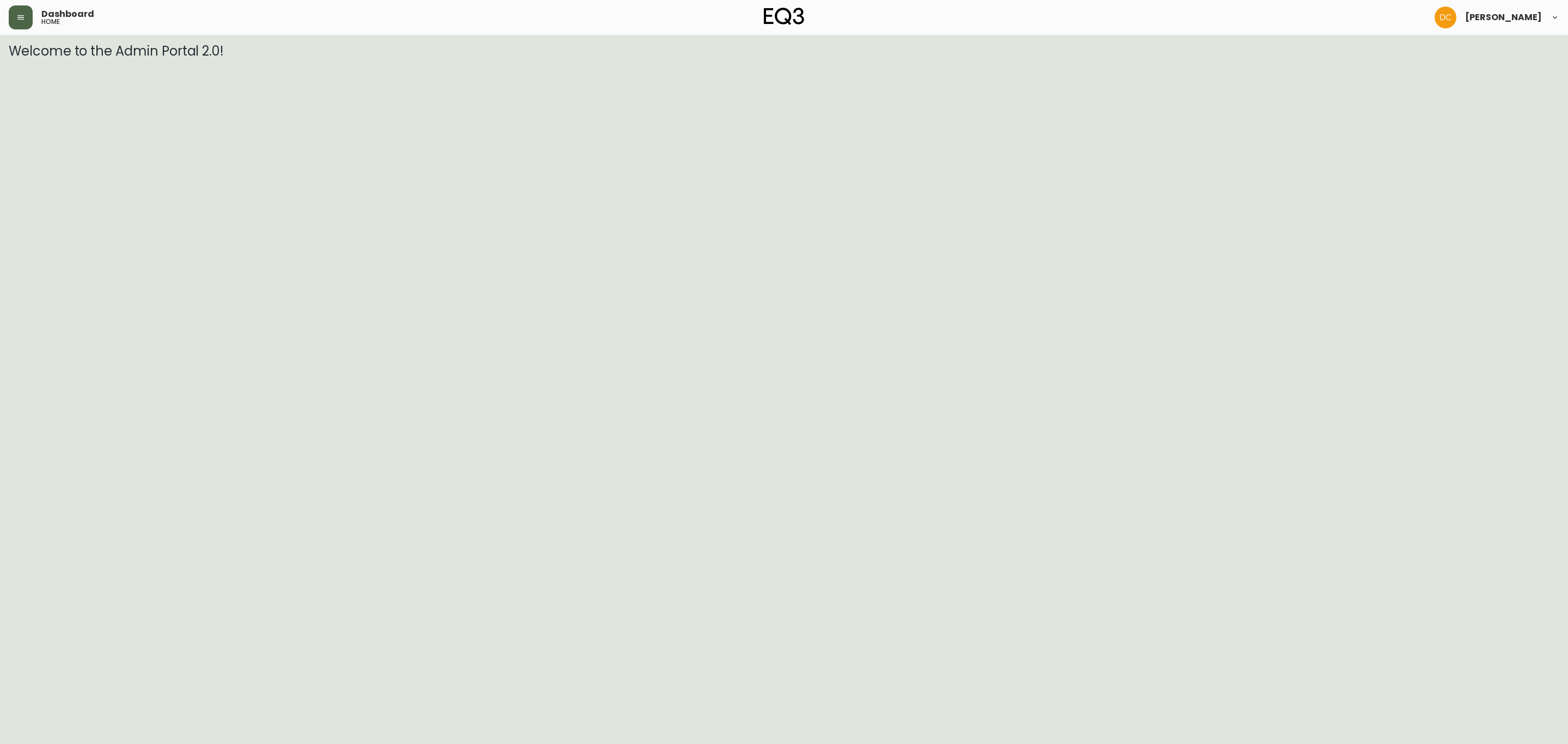
click at [13, 21] on button "button" at bounding box center [20, 17] width 24 height 24
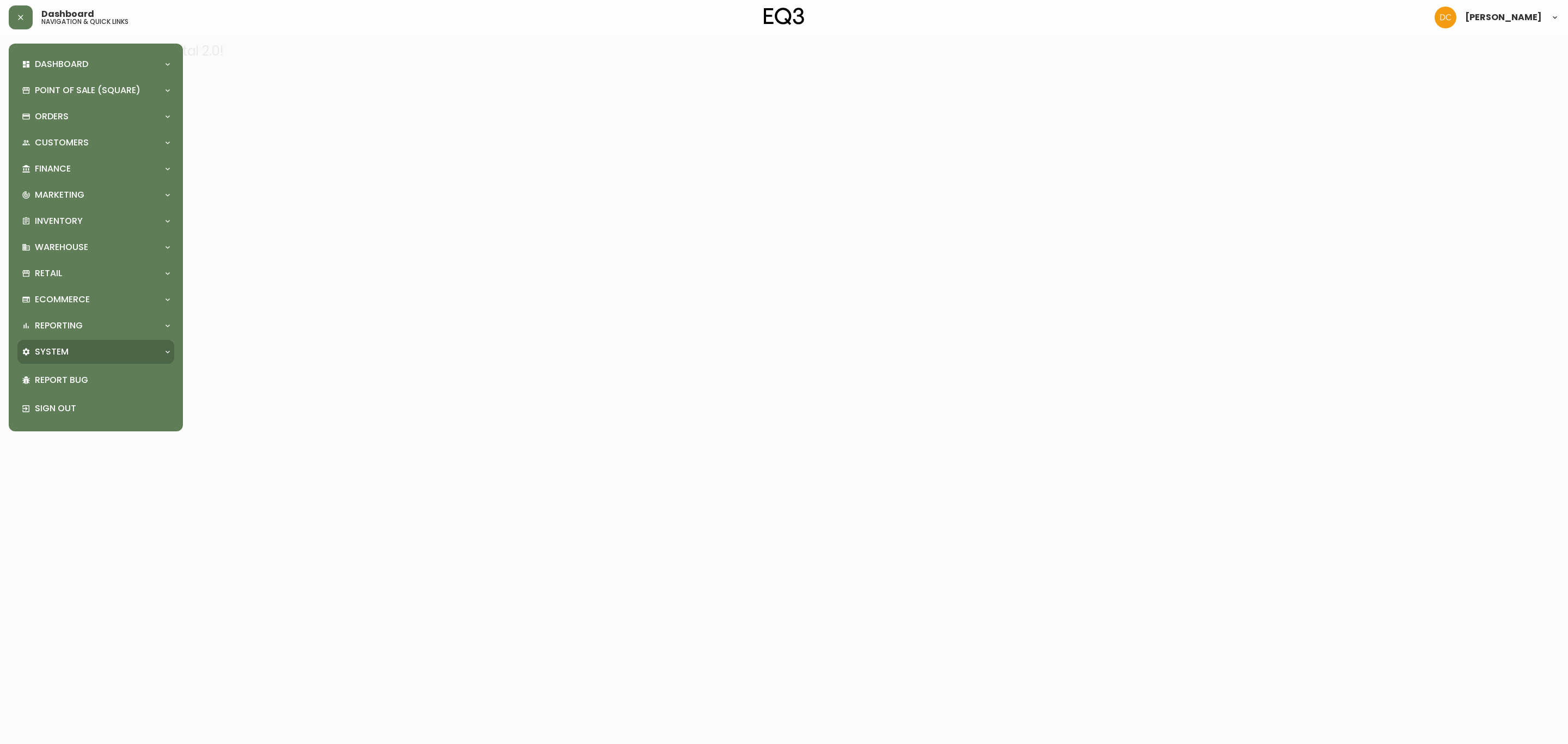
click at [59, 356] on p "System" at bounding box center [52, 351] width 34 height 12
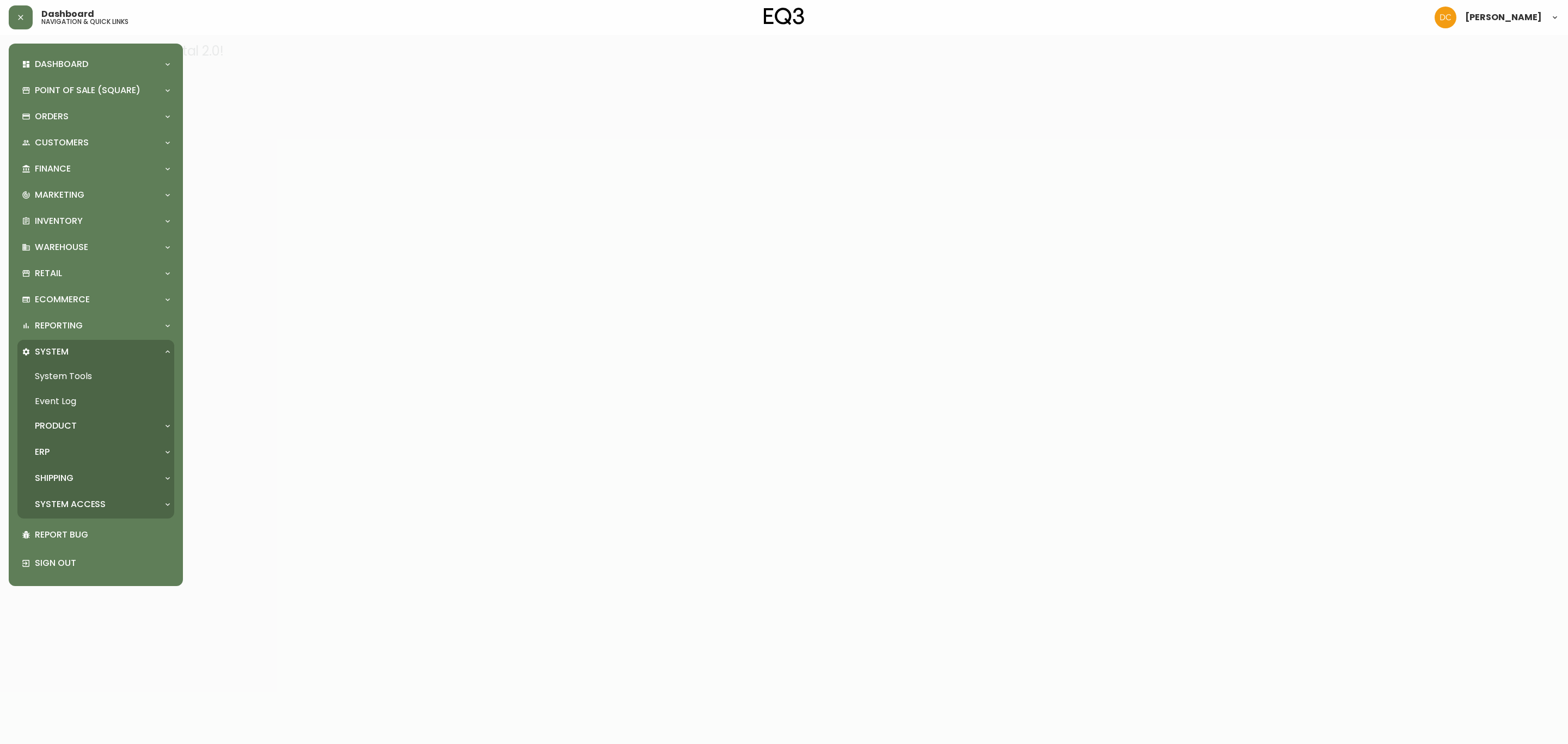
click at [69, 424] on p "Product" at bounding box center [56, 425] width 42 height 12
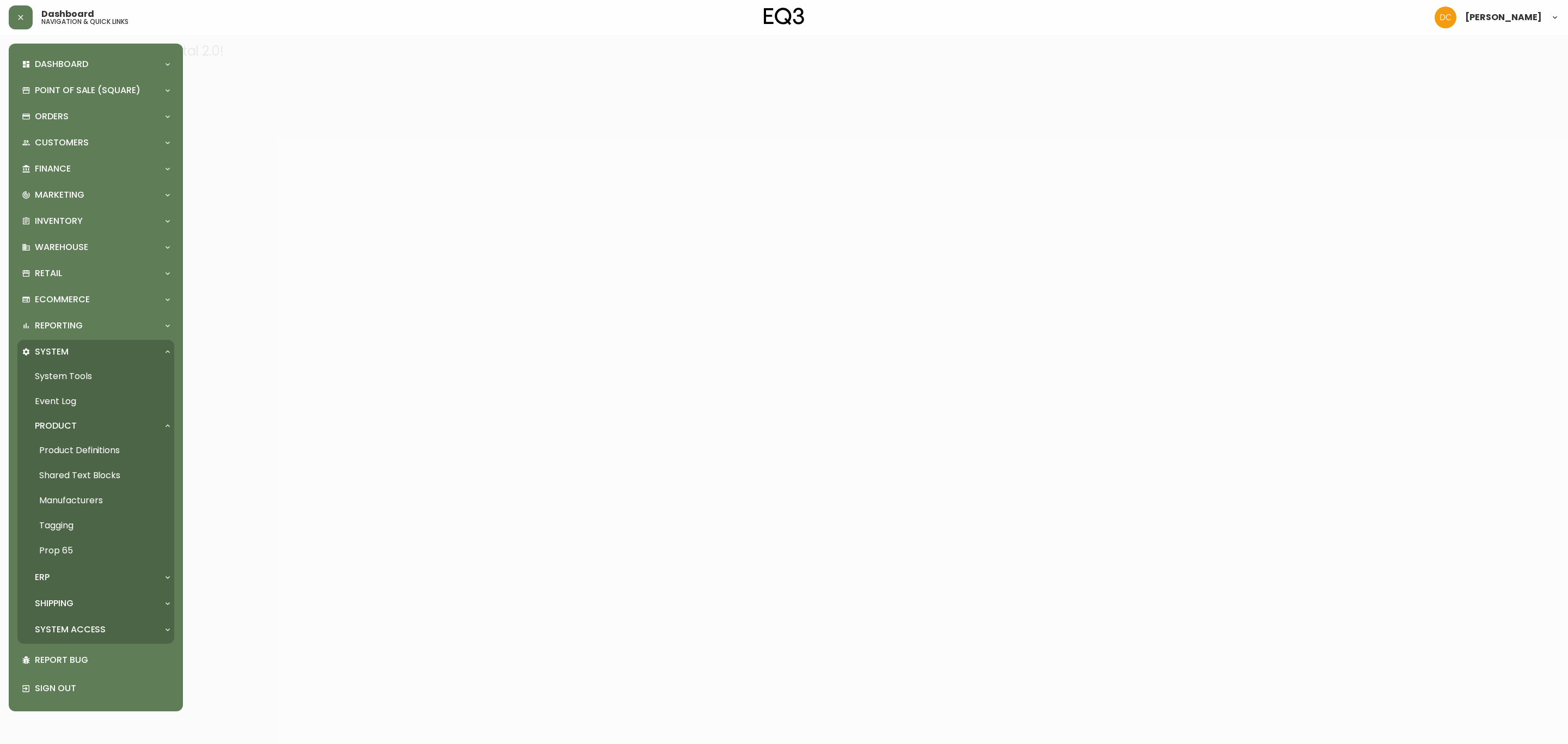
click at [79, 448] on link "Product Definitions" at bounding box center [95, 450] width 157 height 25
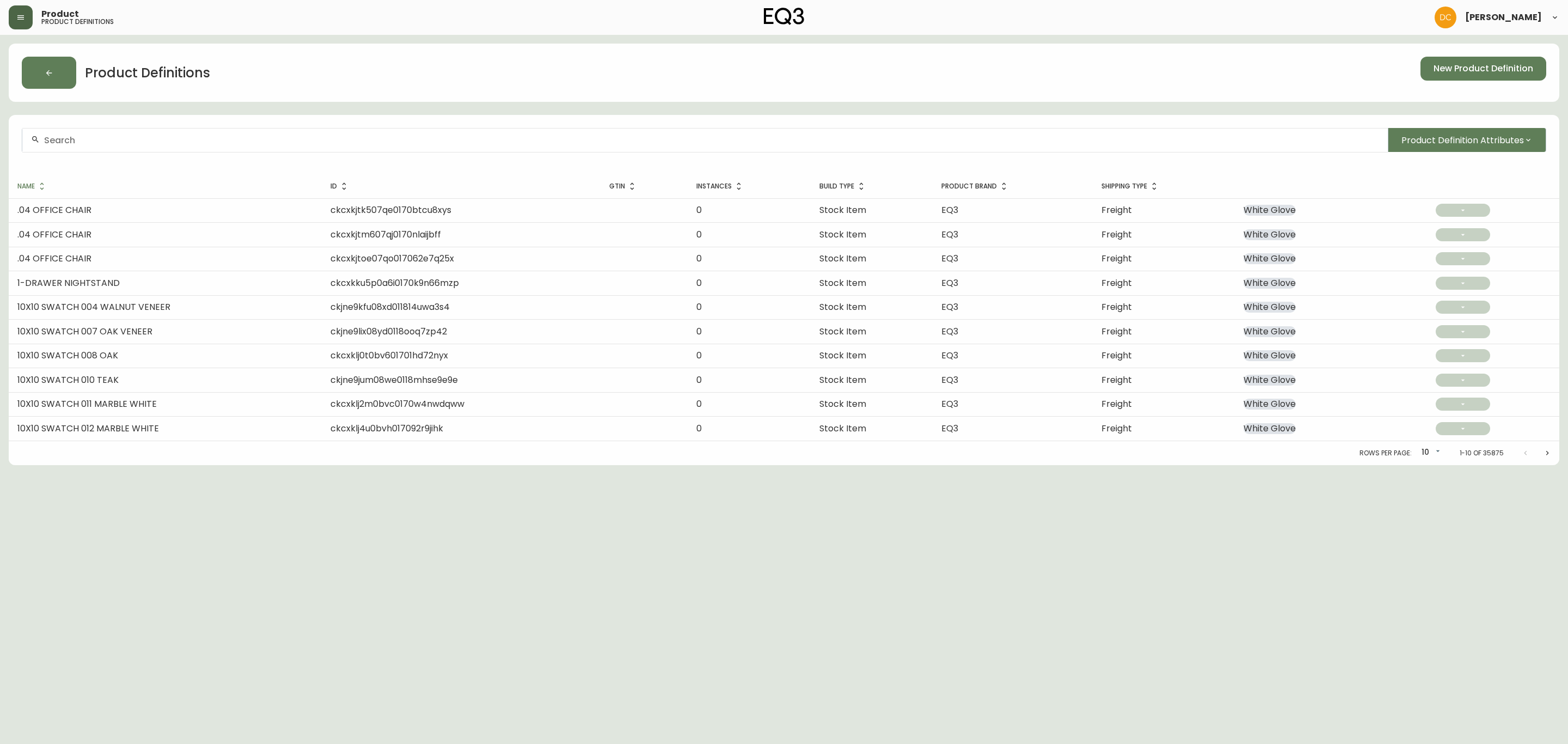
click at [16, 18] on icon "button" at bounding box center [20, 17] width 9 height 9
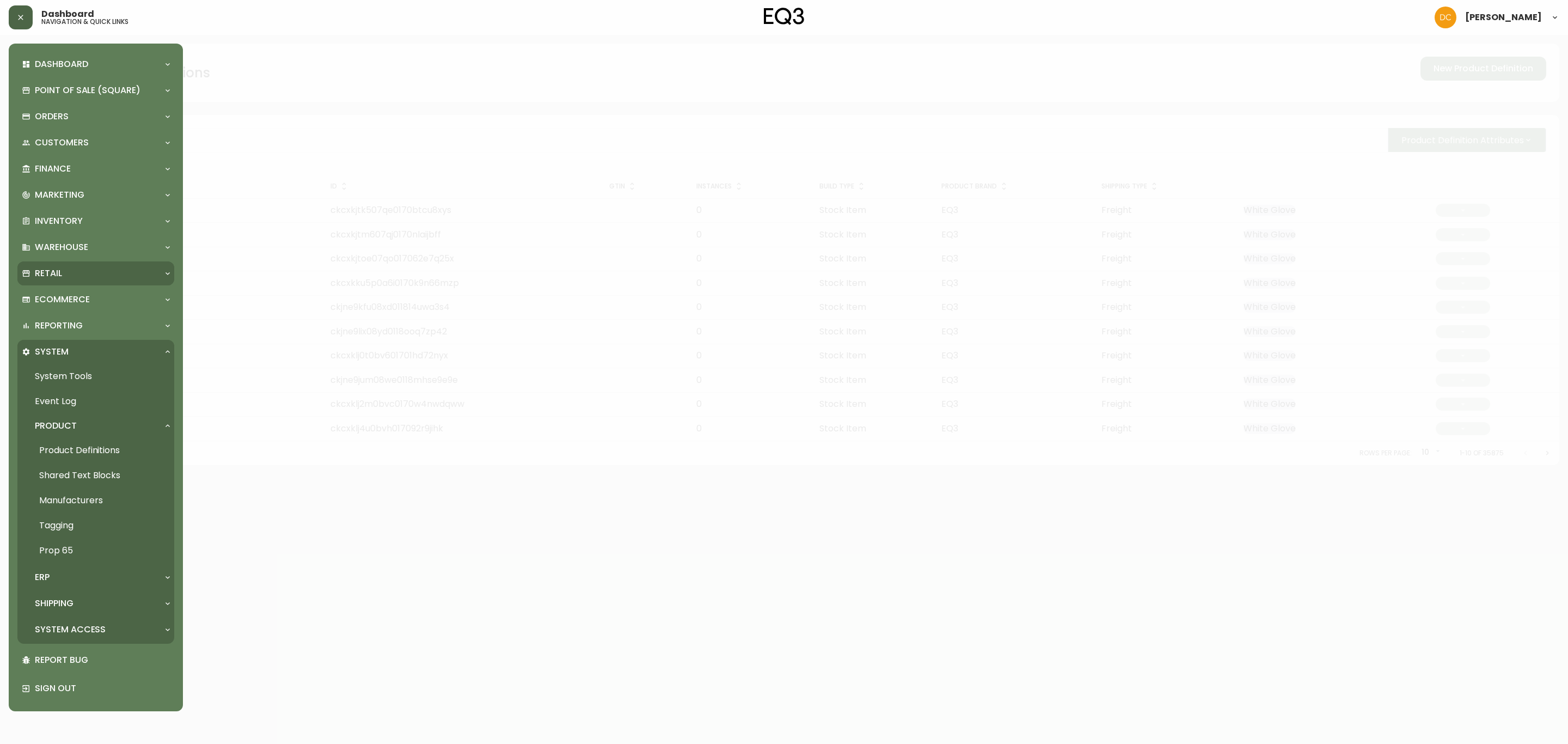
click at [99, 277] on div "Retail" at bounding box center [95, 273] width 157 height 24
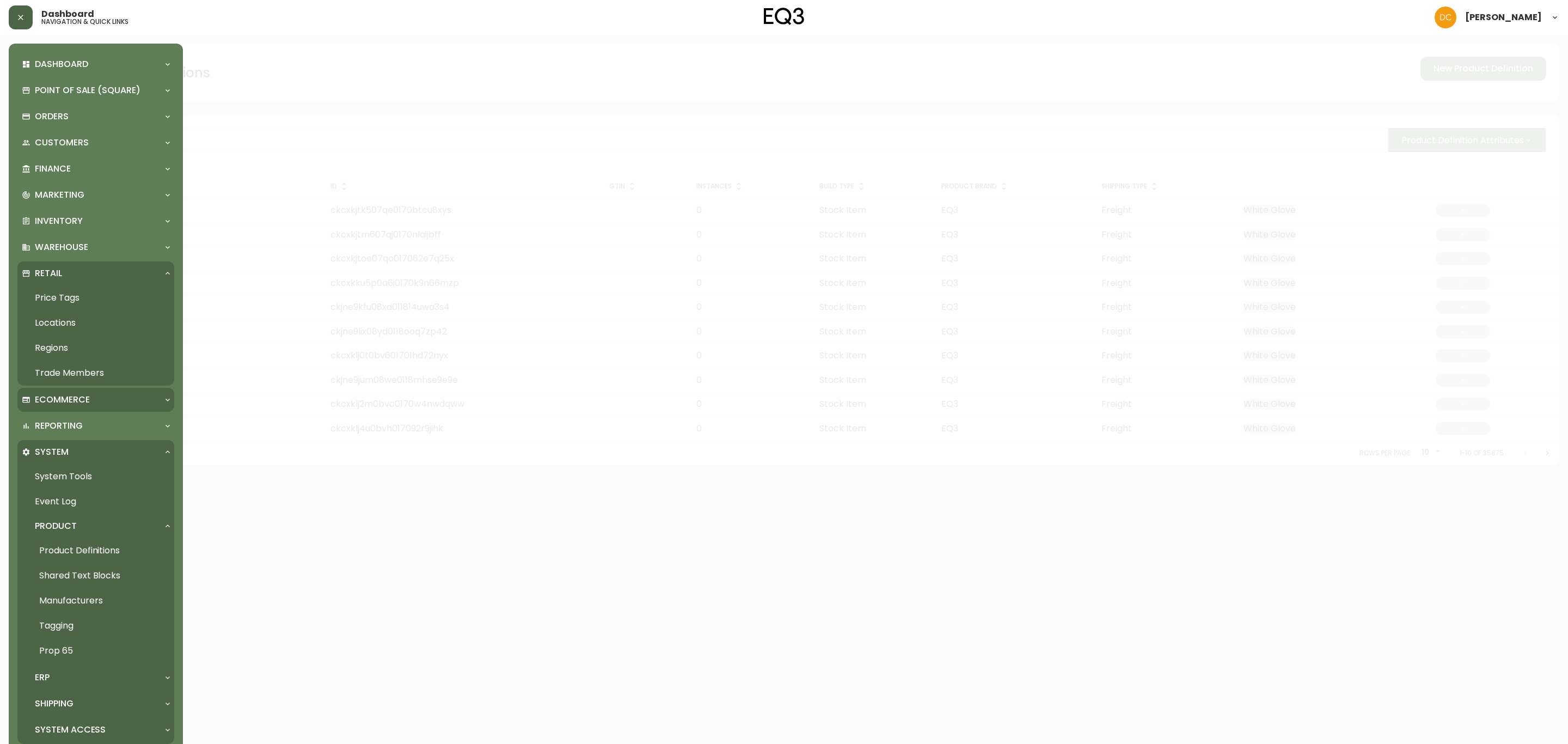
click at [97, 388] on div "Ecommerce" at bounding box center [95, 399] width 157 height 24
click at [80, 502] on p "Homepage" at bounding box center [59, 498] width 48 height 12
click at [91, 574] on link "Carousel" at bounding box center [95, 574] width 157 height 25
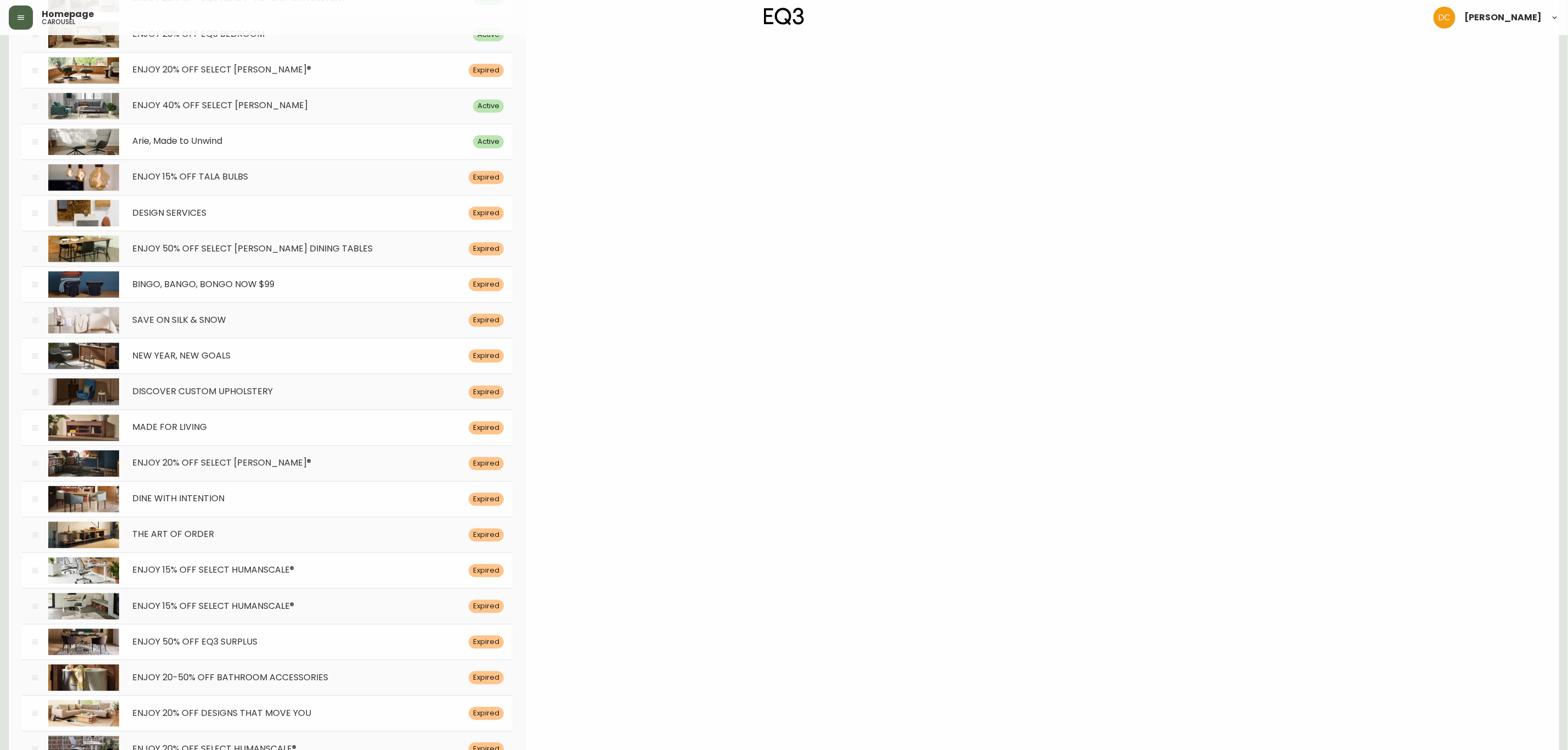
scroll to position [5174, 0]
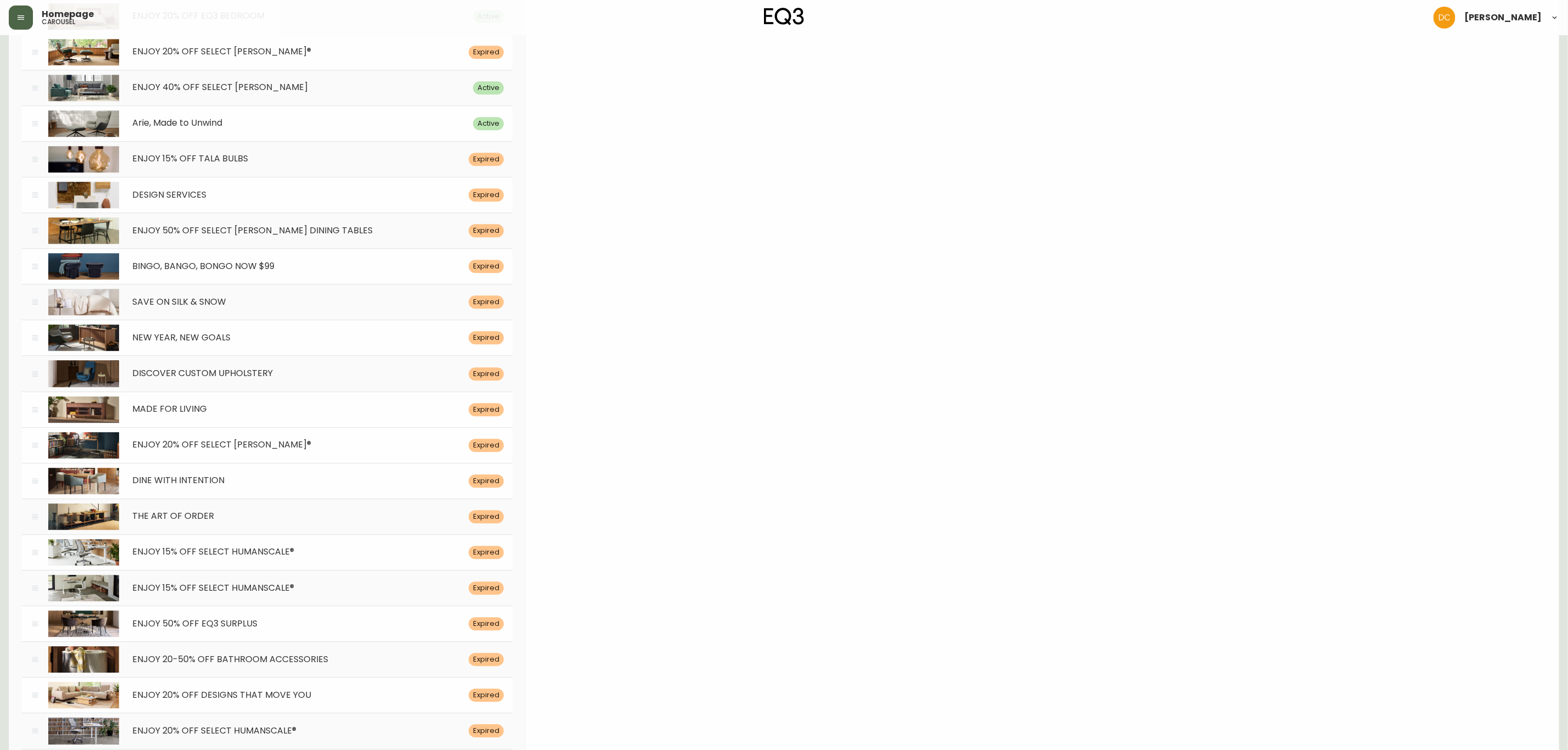
click at [257, 462] on div "ENJOY 20% OFF SELECT [PERSON_NAME]® Expired" at bounding box center [267, 444] width 491 height 35
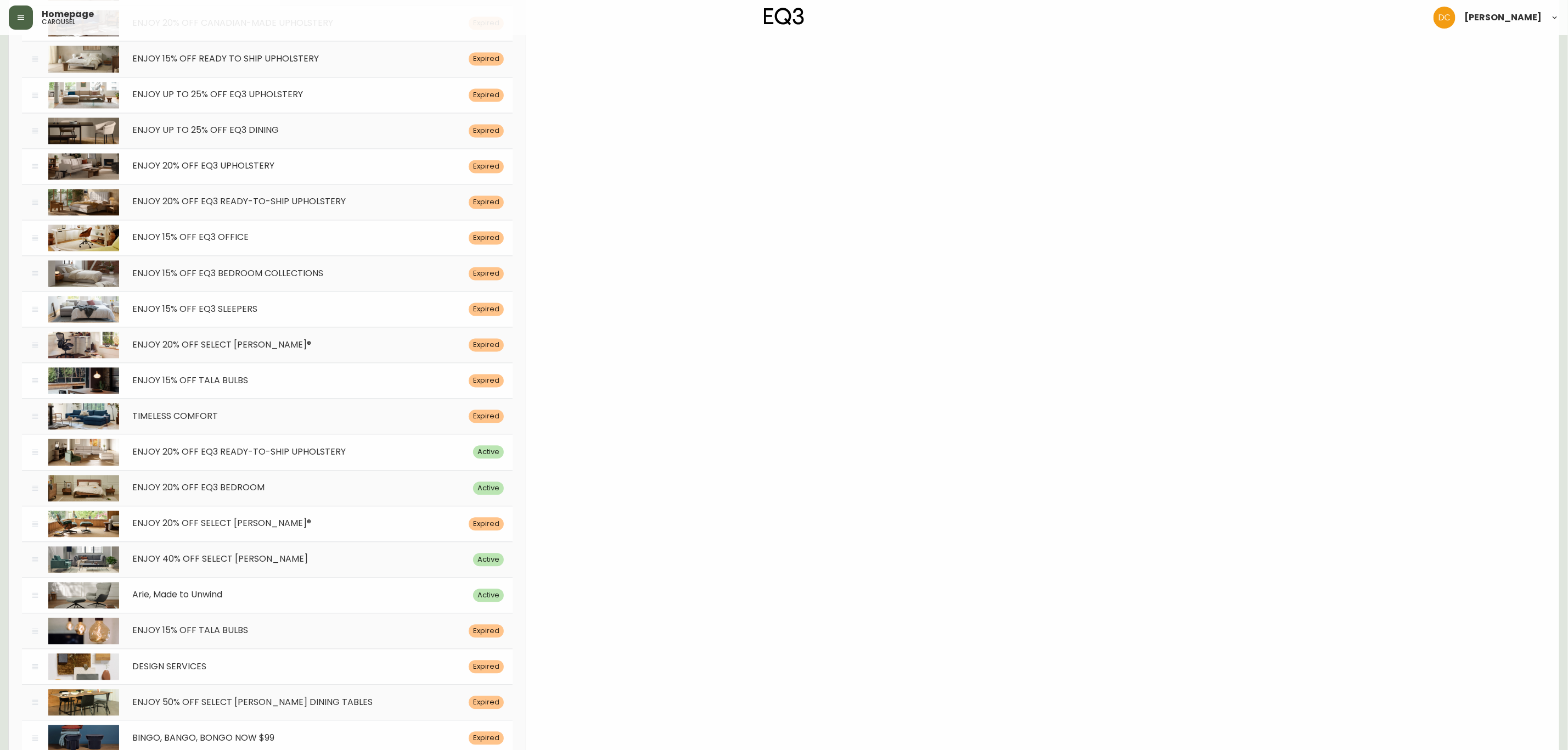
scroll to position [0, 0]
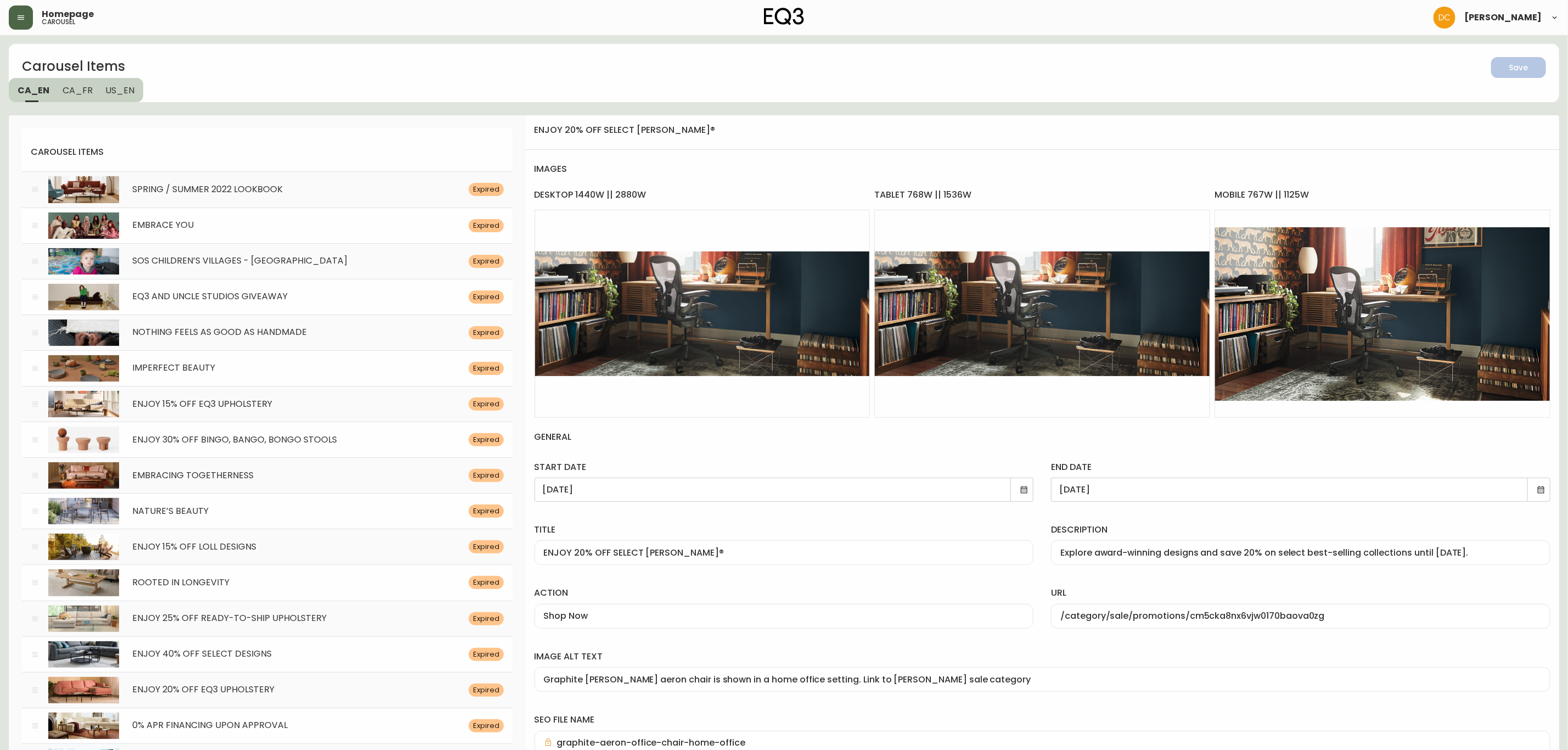
drag, startPoint x: 837, startPoint y: 621, endPoint x: 864, endPoint y: 295, distance: 327.1
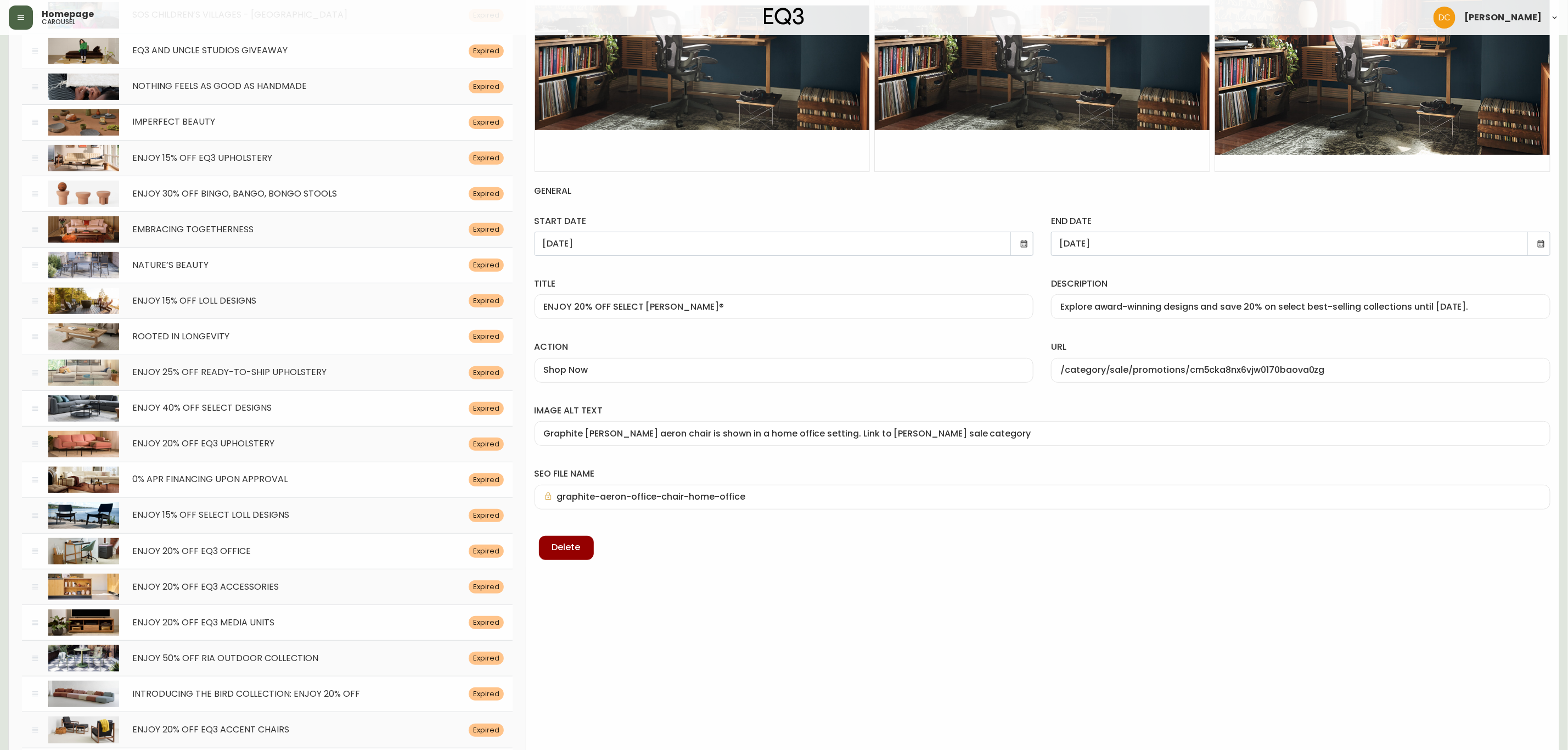
scroll to position [247, 0]
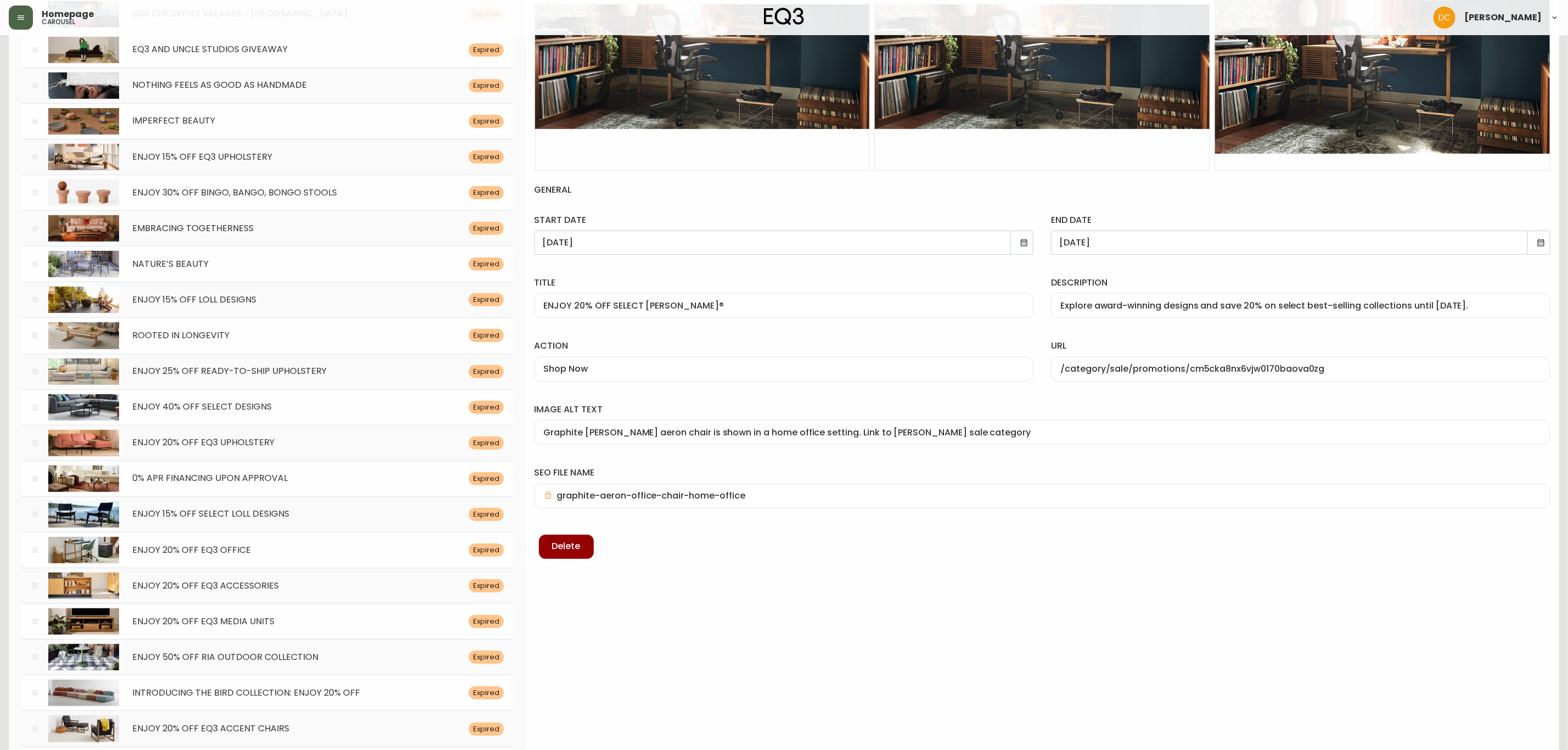
click at [1023, 242] on icon at bounding box center [1024, 242] width 6 height 7
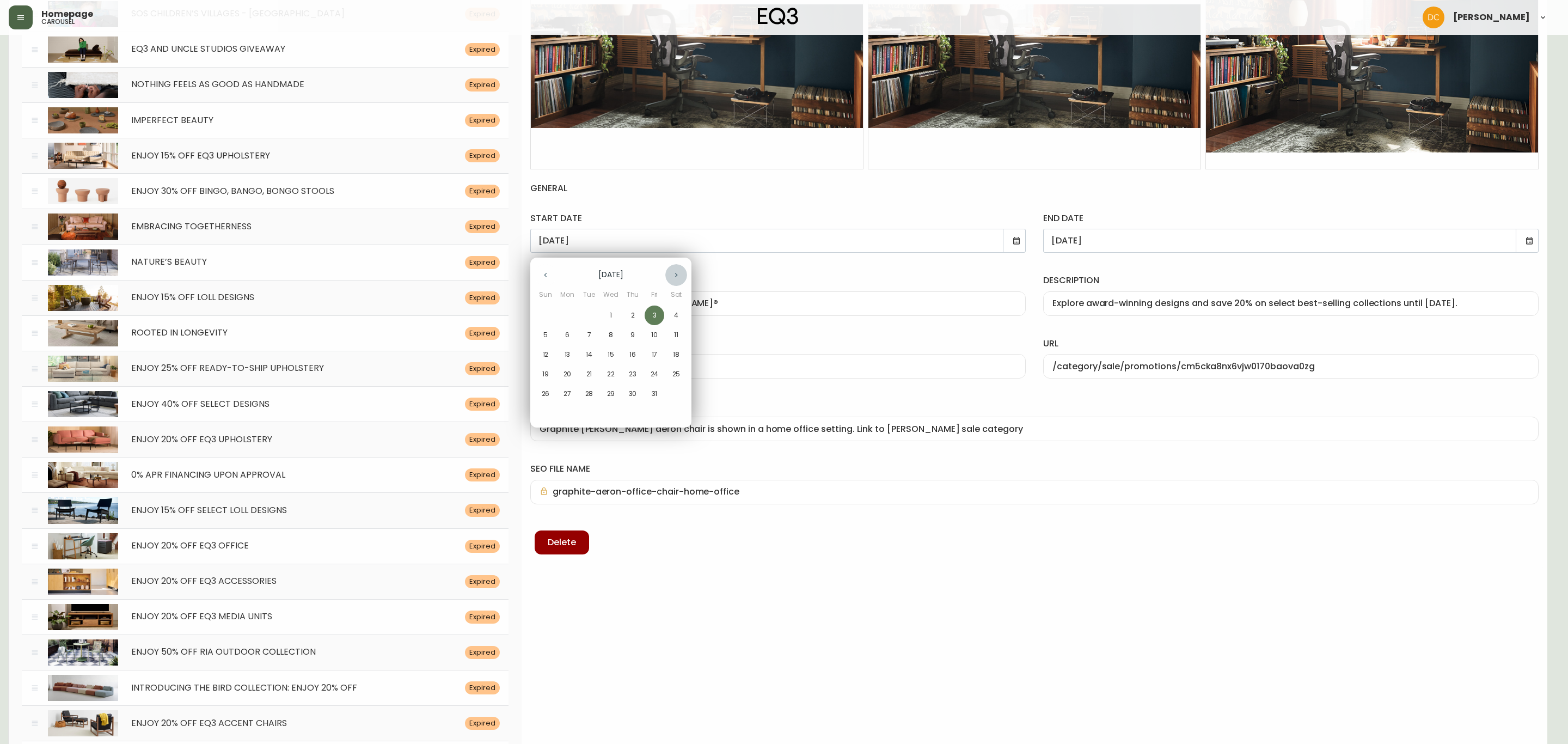
click at [675, 278] on icon "button" at bounding box center [676, 274] width 9 height 9
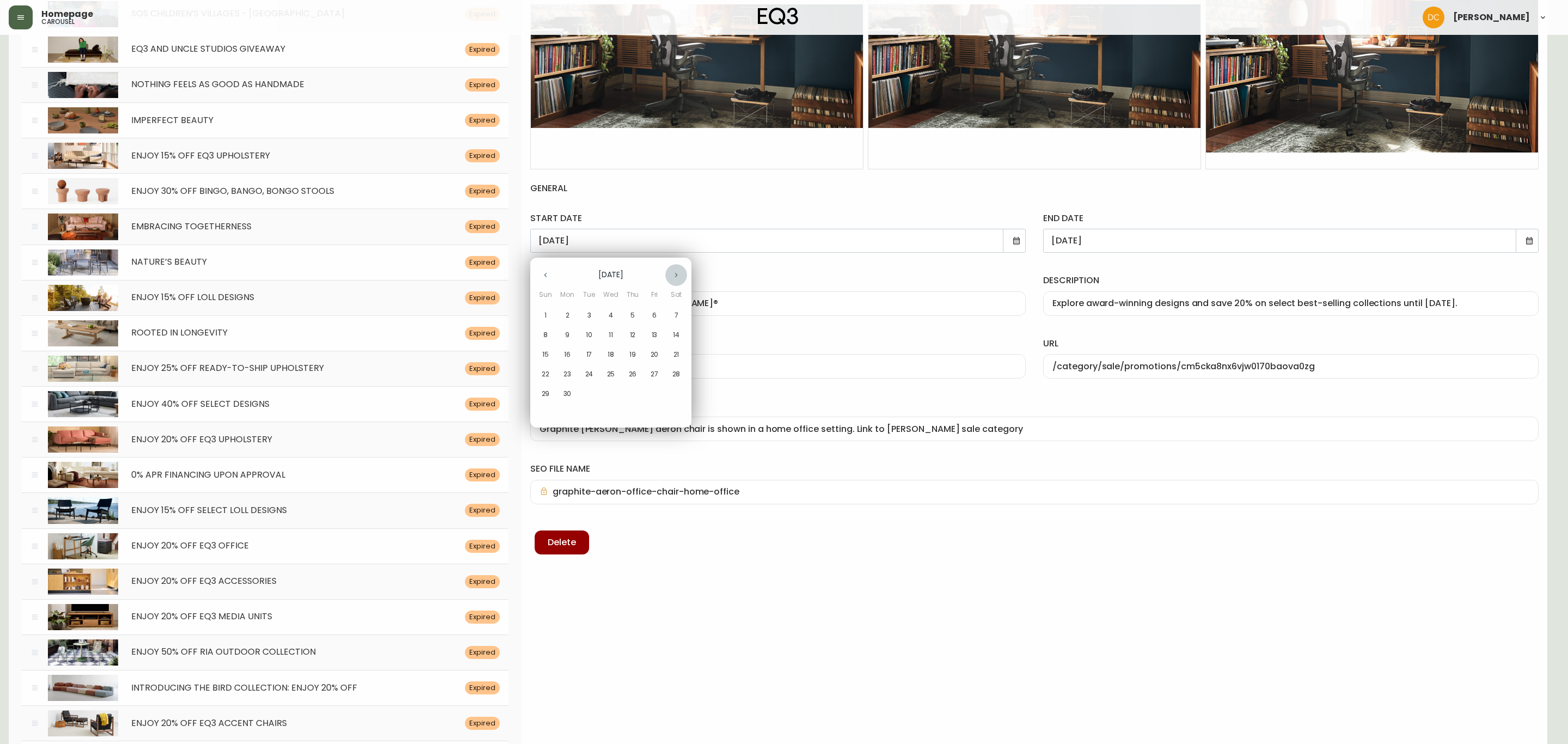
click at [675, 278] on icon "button" at bounding box center [676, 274] width 9 height 9
click at [676, 278] on icon "button" at bounding box center [676, 274] width 9 height 9
click at [538, 271] on button "button" at bounding box center [546, 275] width 22 height 22
click at [581, 394] on span "26" at bounding box center [589, 393] width 20 height 10
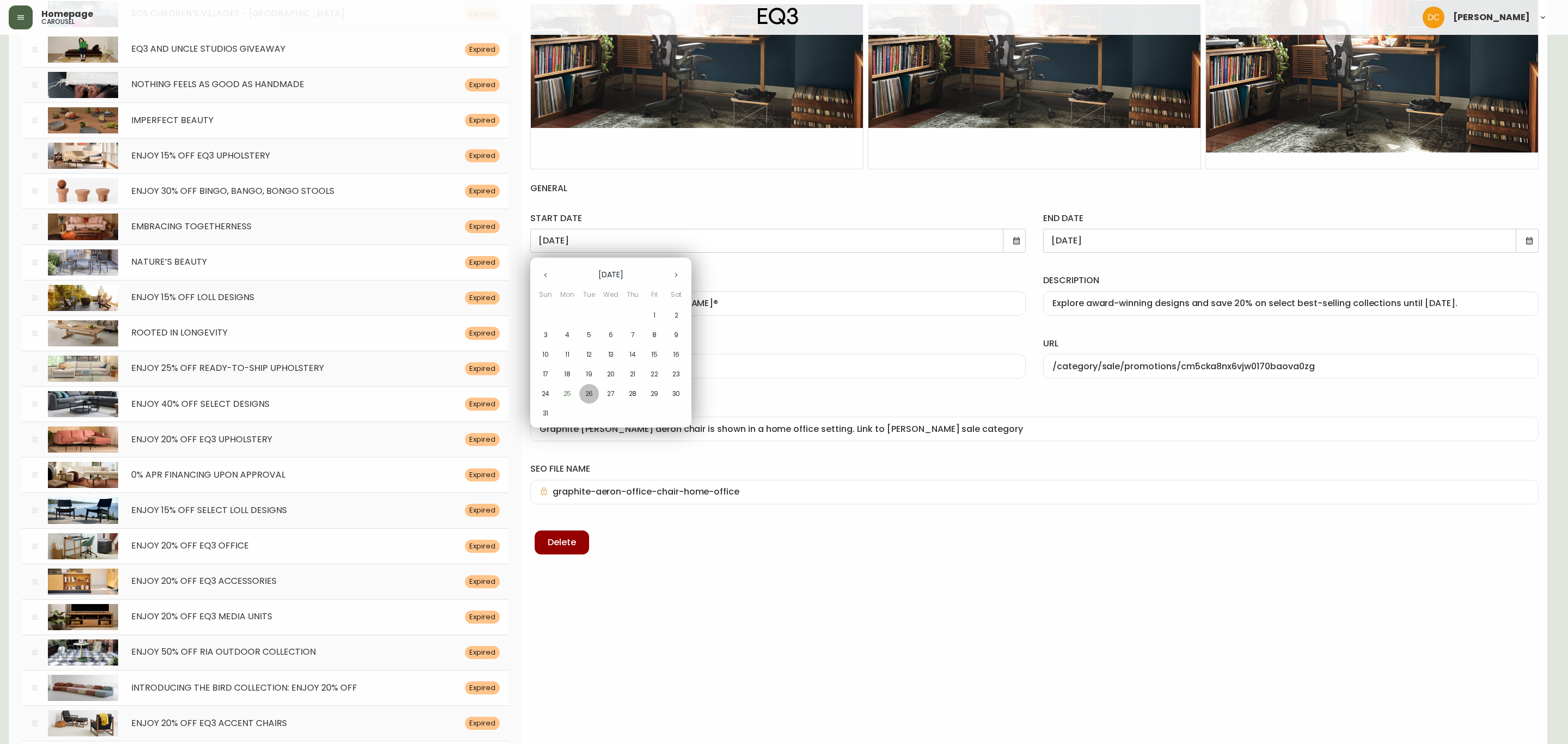
type input "[DATE]"
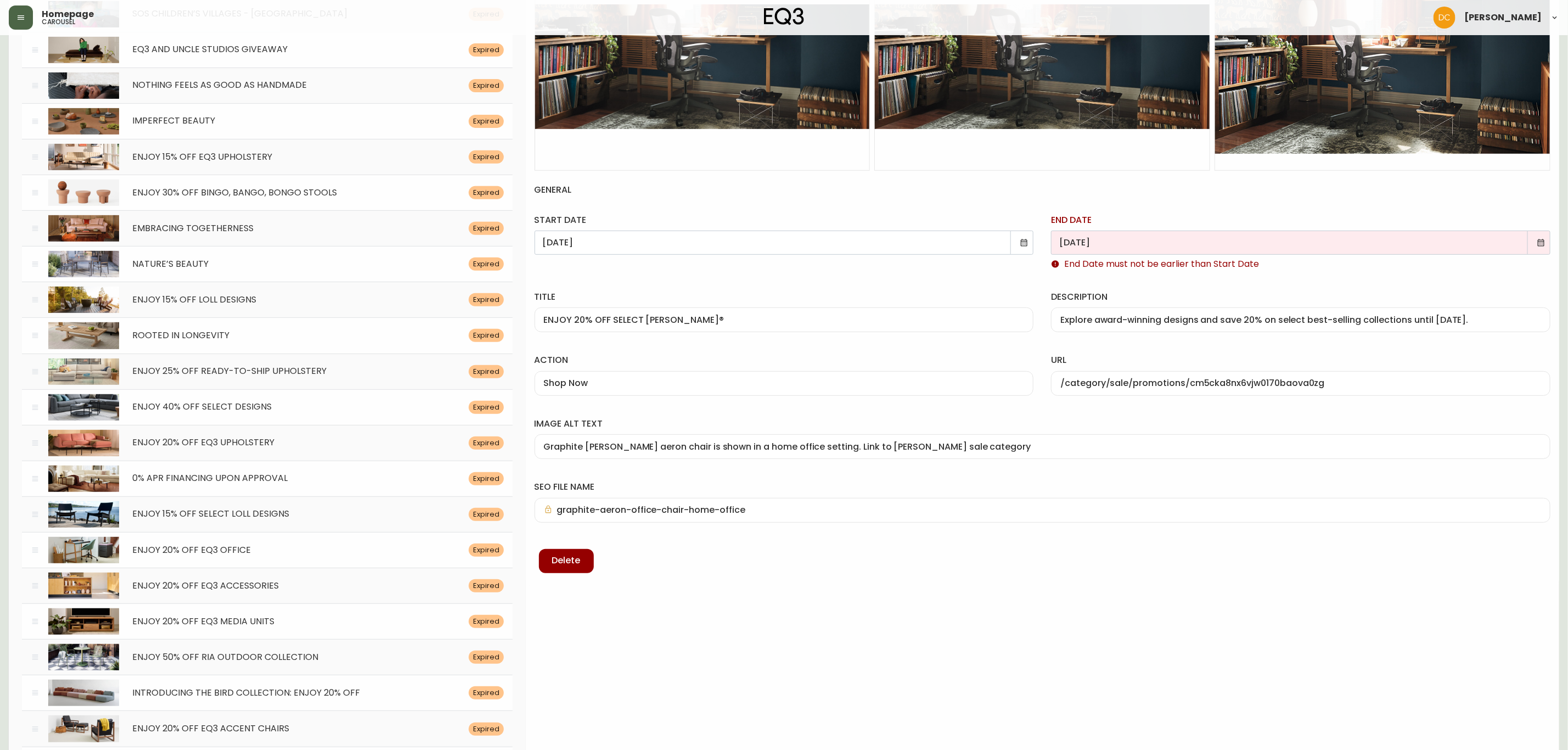
click at [1542, 244] on icon at bounding box center [1540, 242] width 9 height 9
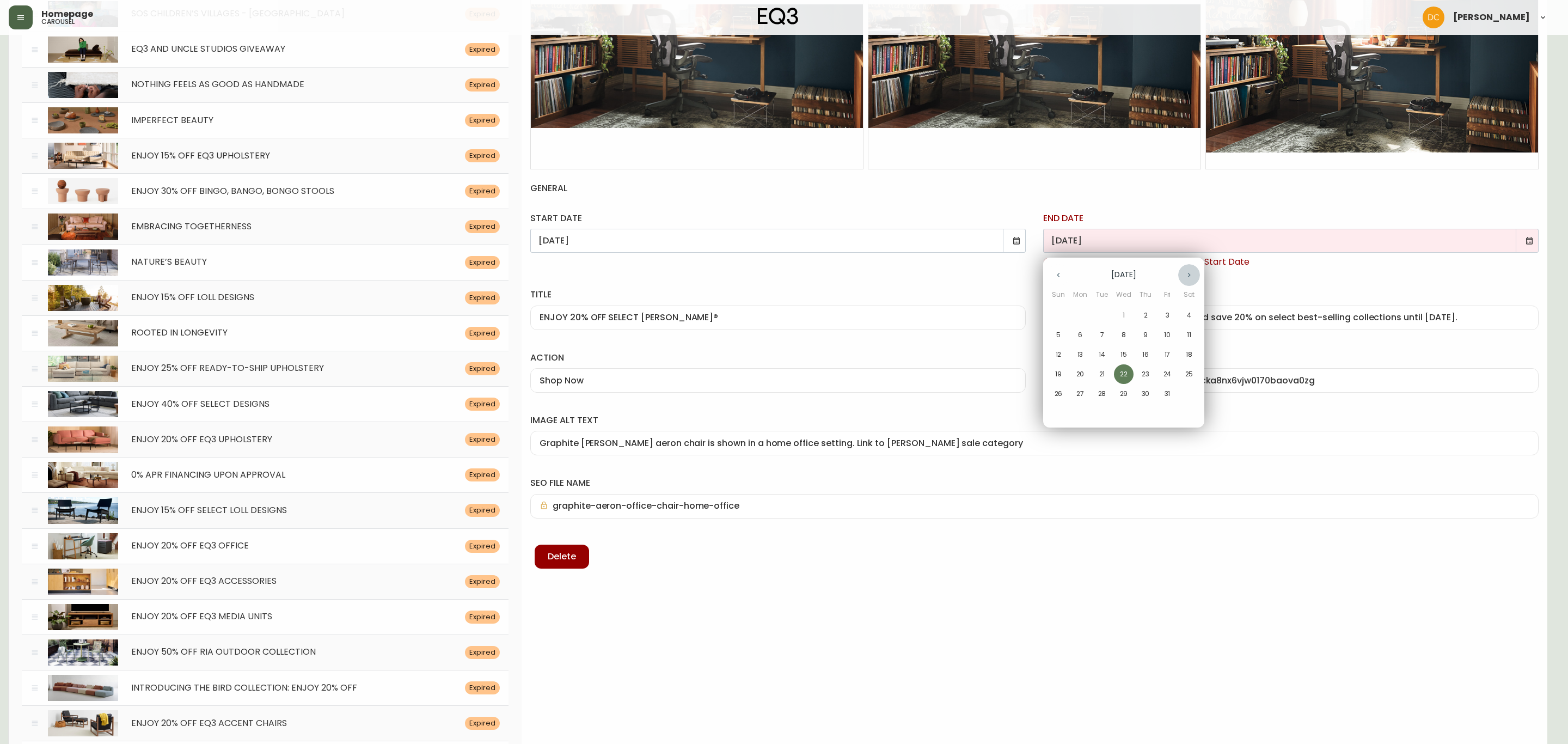
click at [1189, 274] on icon "button" at bounding box center [1189, 275] width 2 height 5
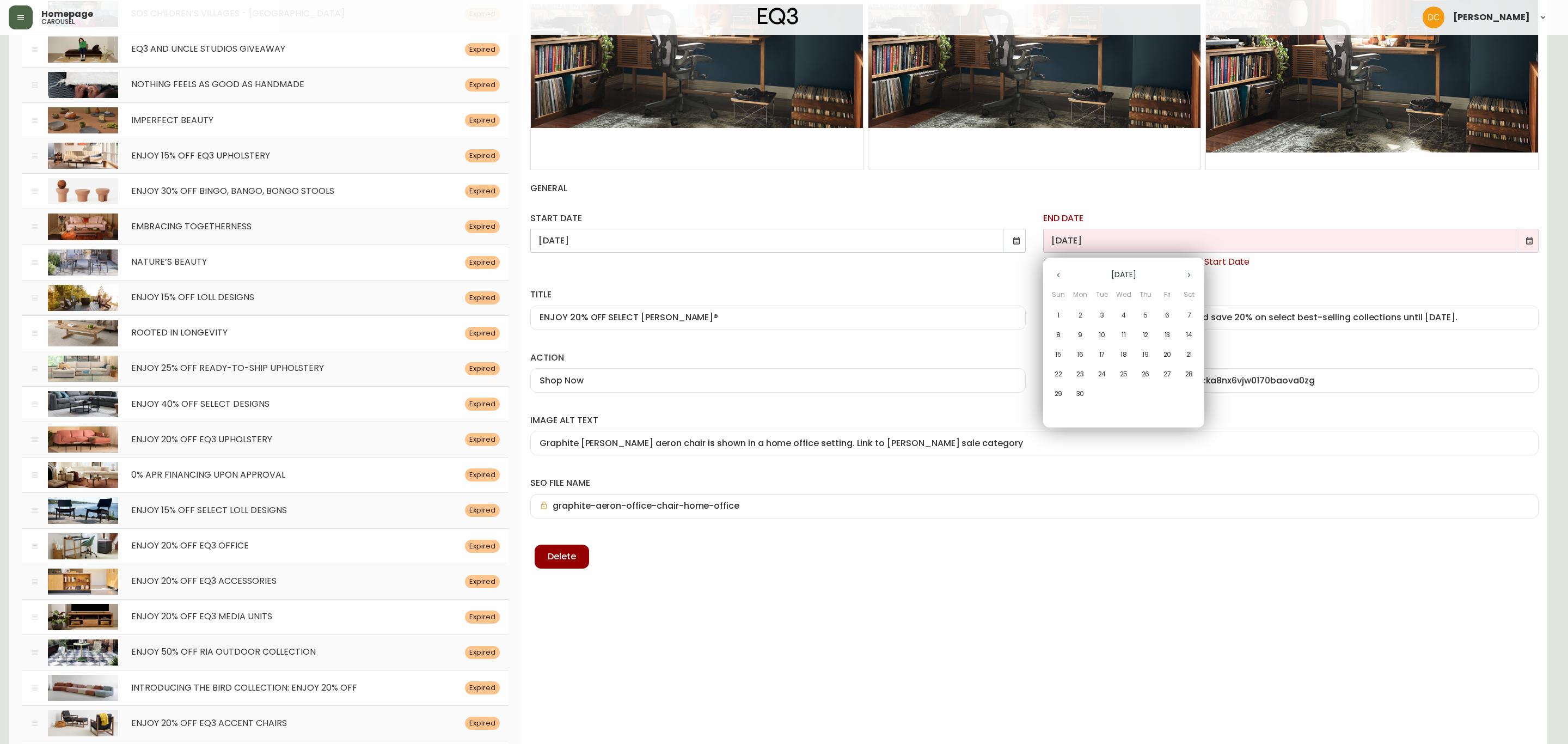
click at [1189, 274] on icon "button" at bounding box center [1189, 275] width 2 height 5
click at [1055, 270] on button "button" at bounding box center [1058, 275] width 22 height 22
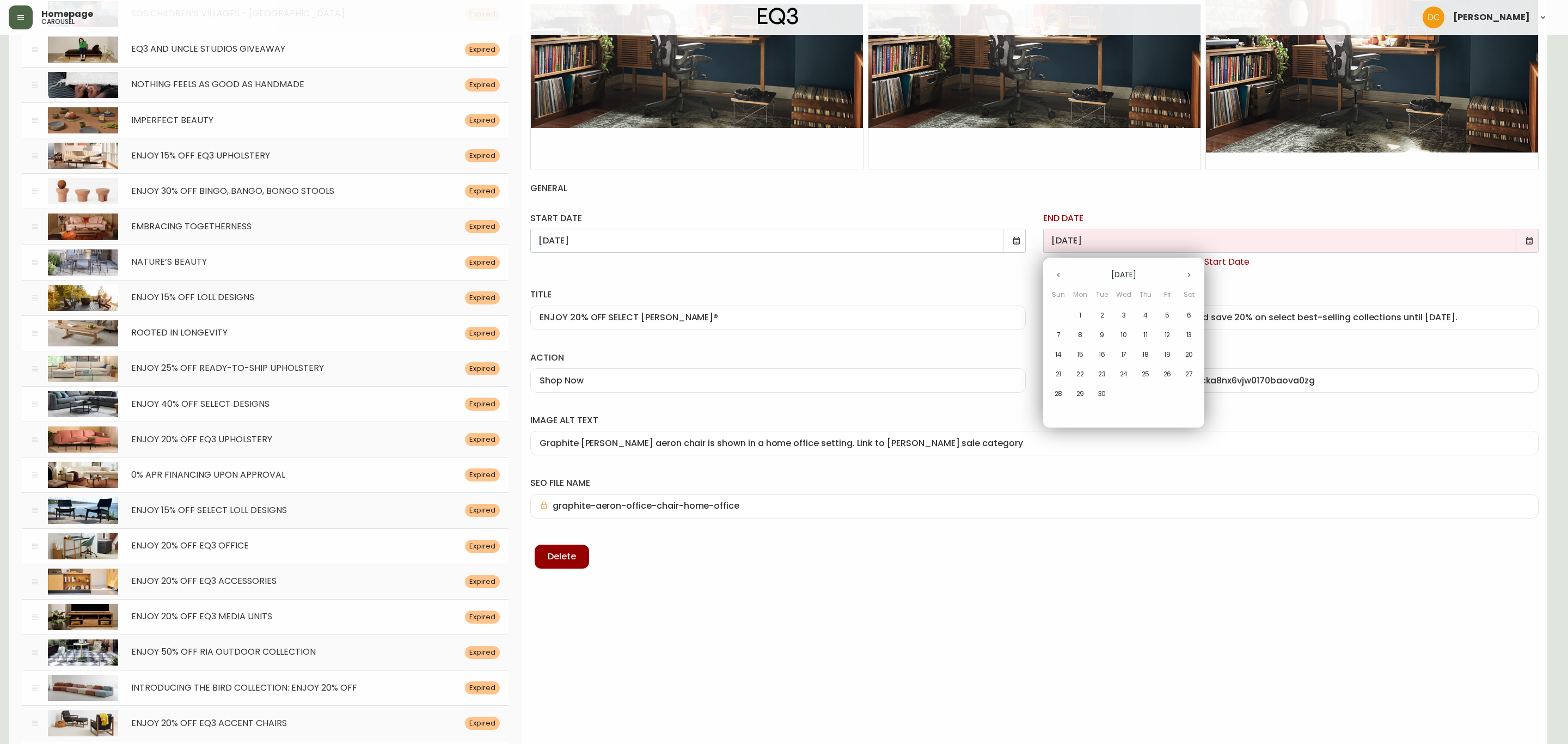
click at [1054, 352] on span "14" at bounding box center [1058, 354] width 20 height 10
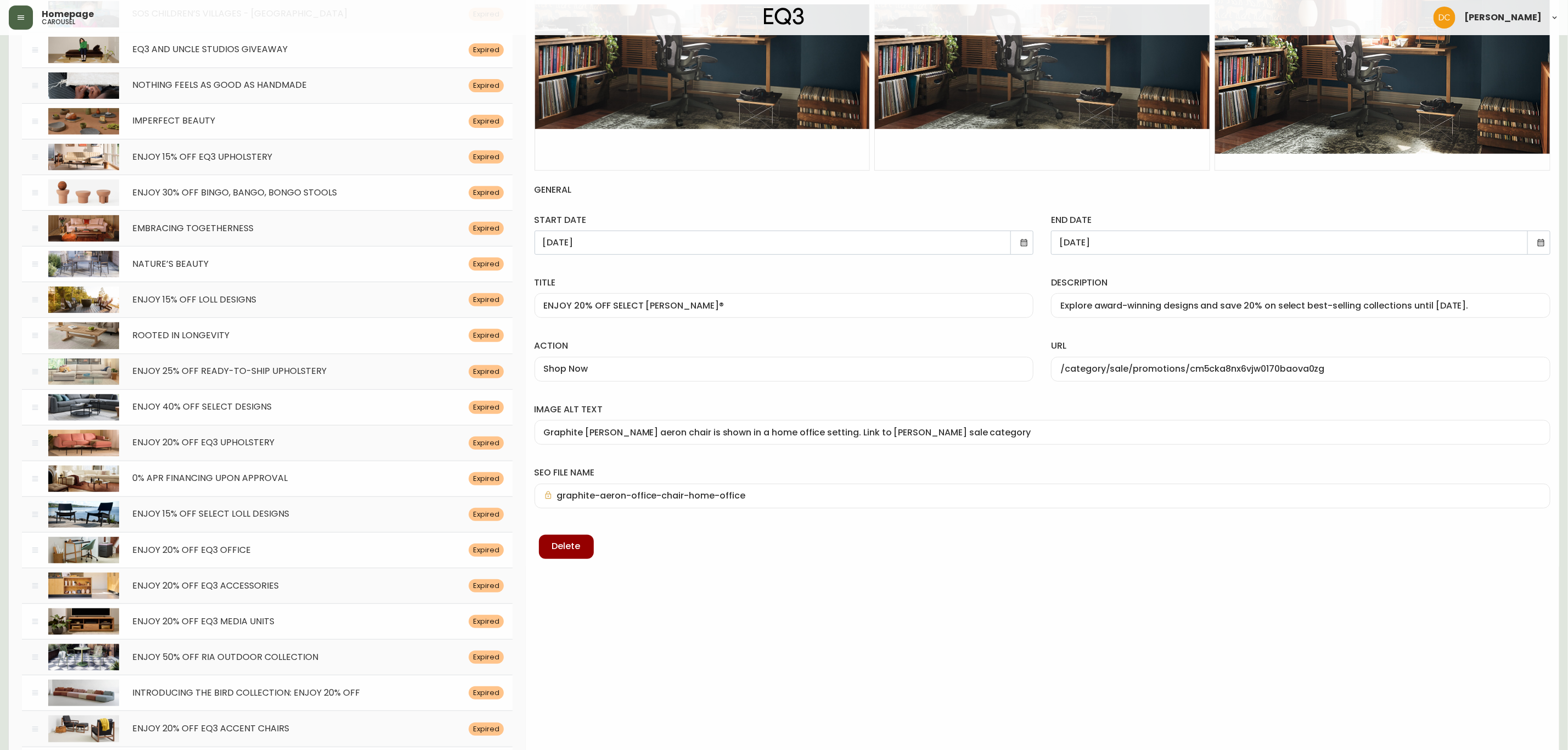
click at [1544, 239] on icon at bounding box center [1540, 242] width 9 height 9
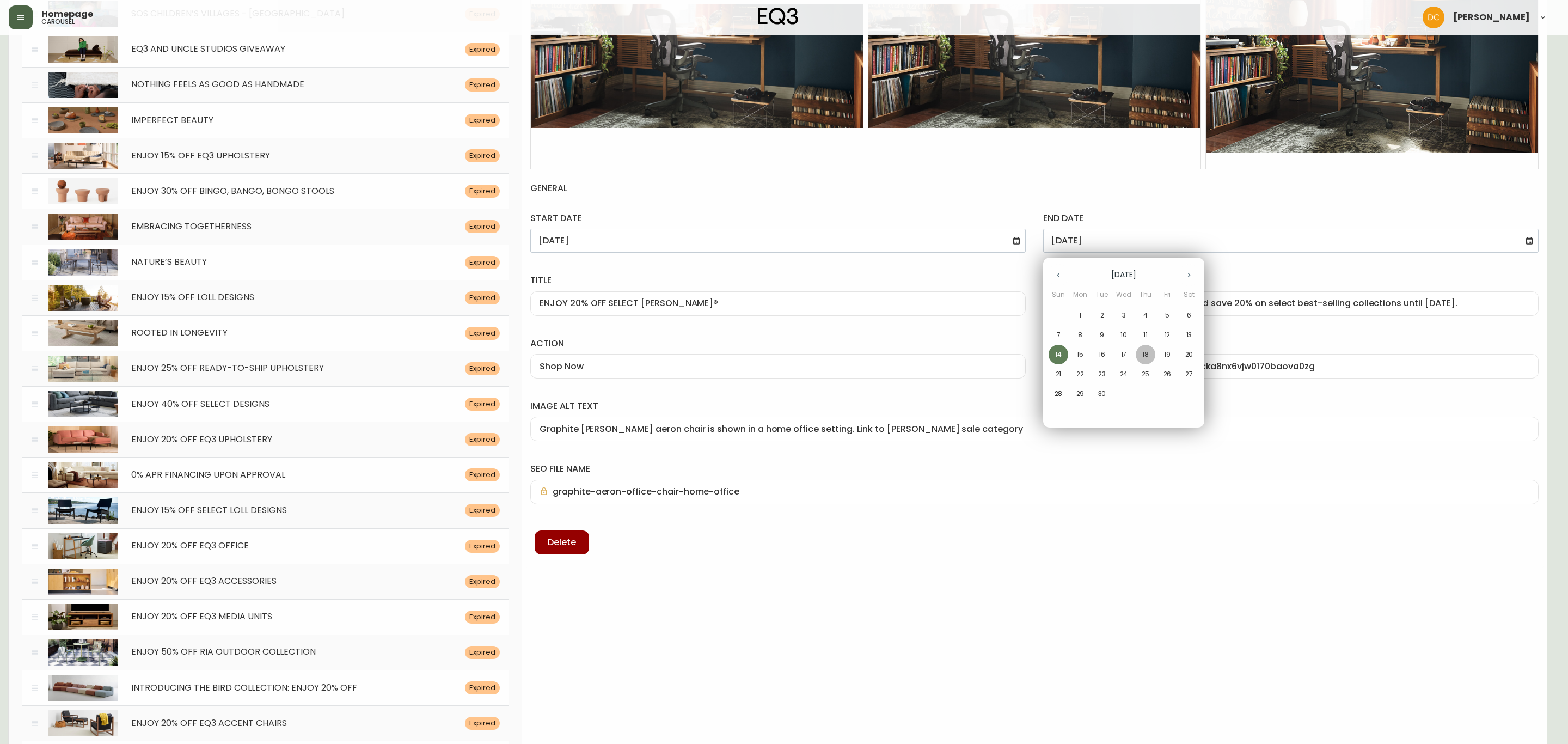
click at [1140, 354] on span "18" at bounding box center [1145, 354] width 20 height 10
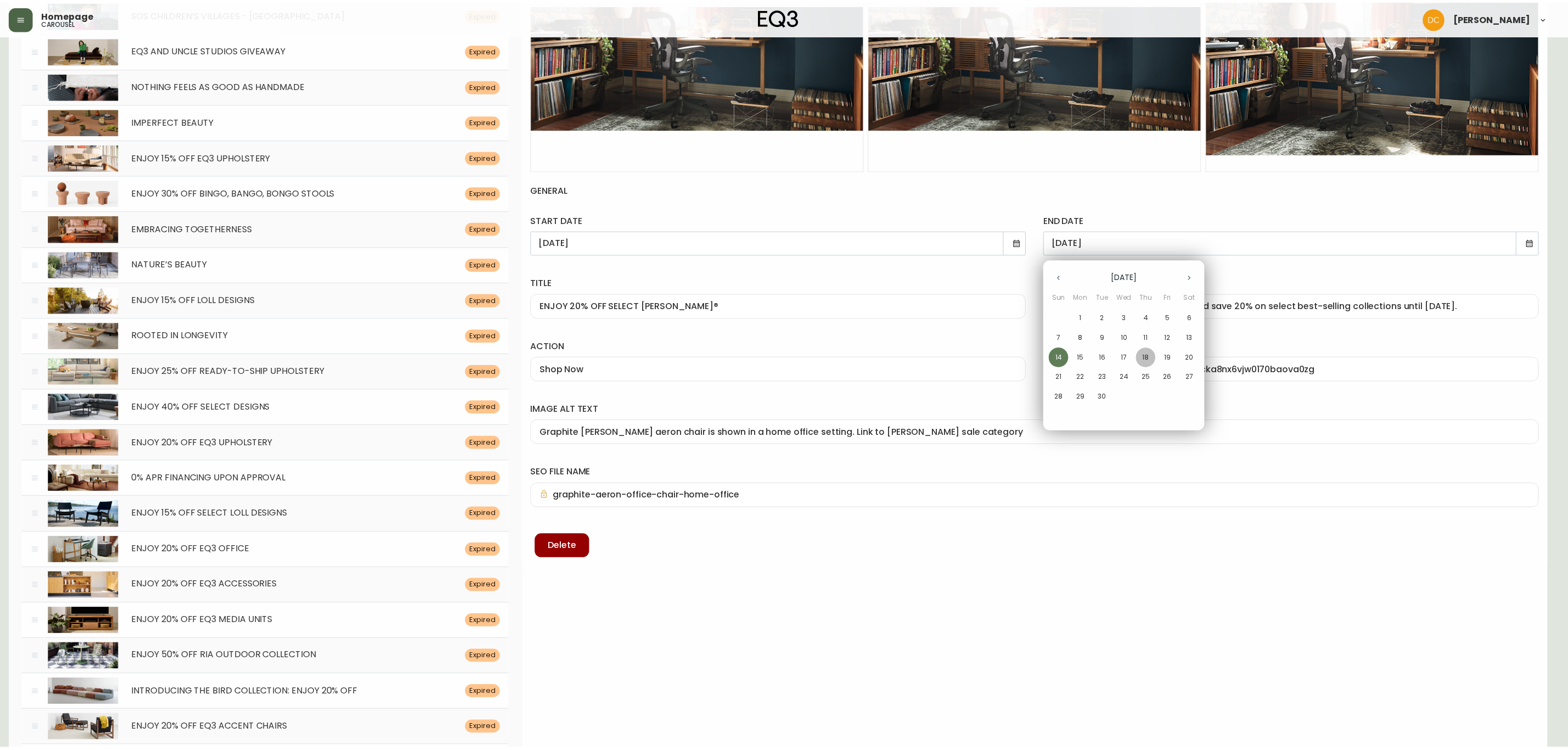
type input "[DATE]"
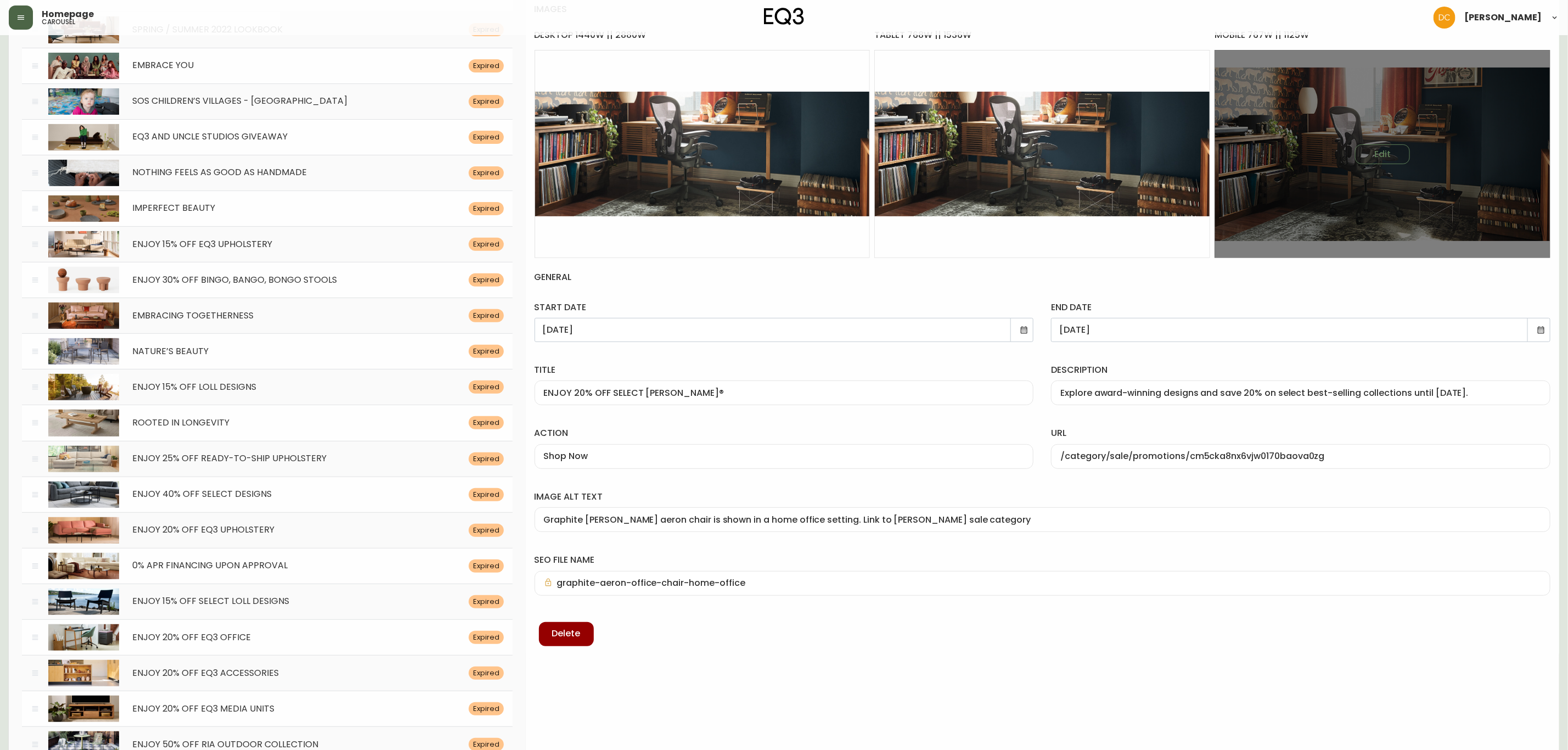
scroll to position [0, 0]
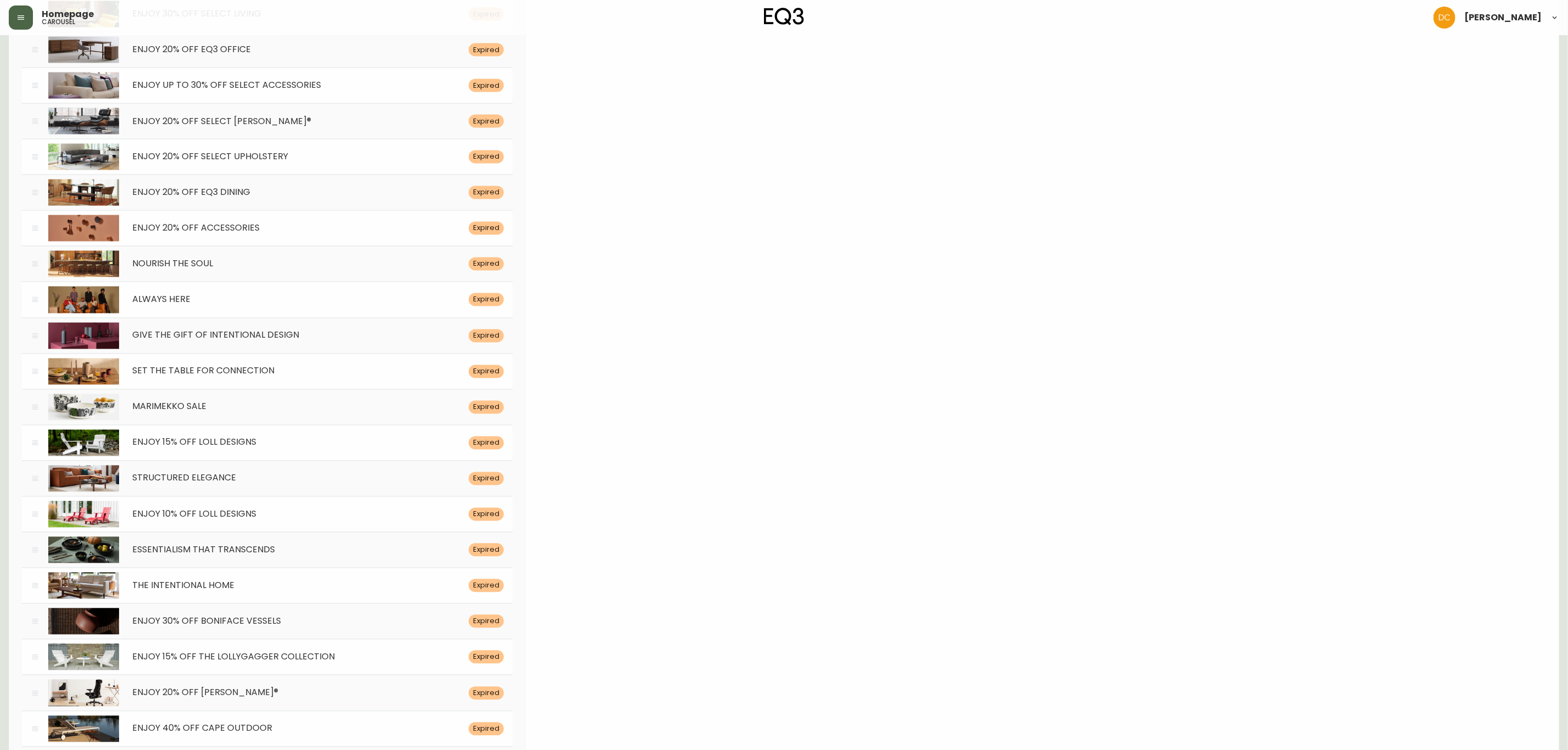
drag, startPoint x: 485, startPoint y: 71, endPoint x: 533, endPoint y: 560, distance: 491.4
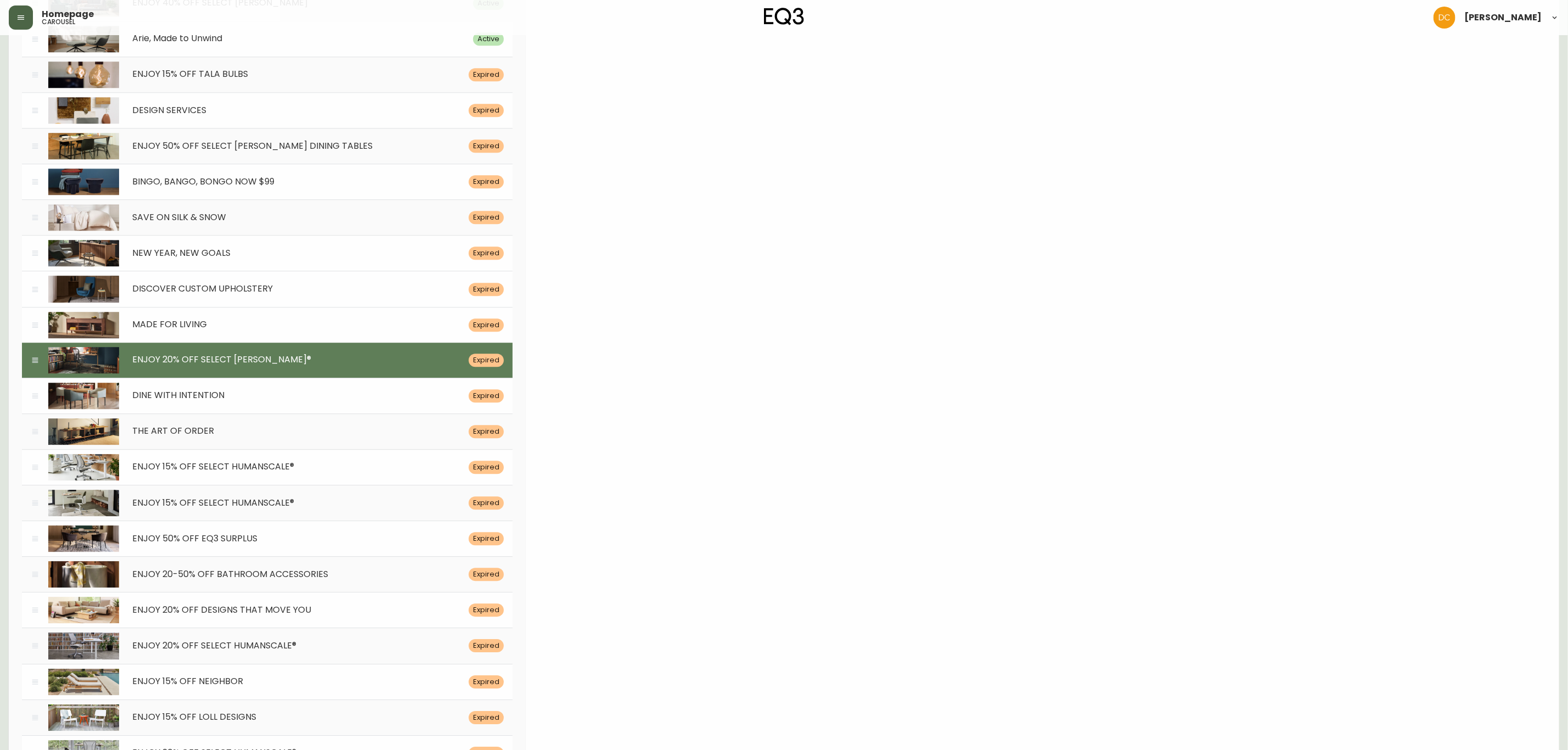
scroll to position [5009, 0]
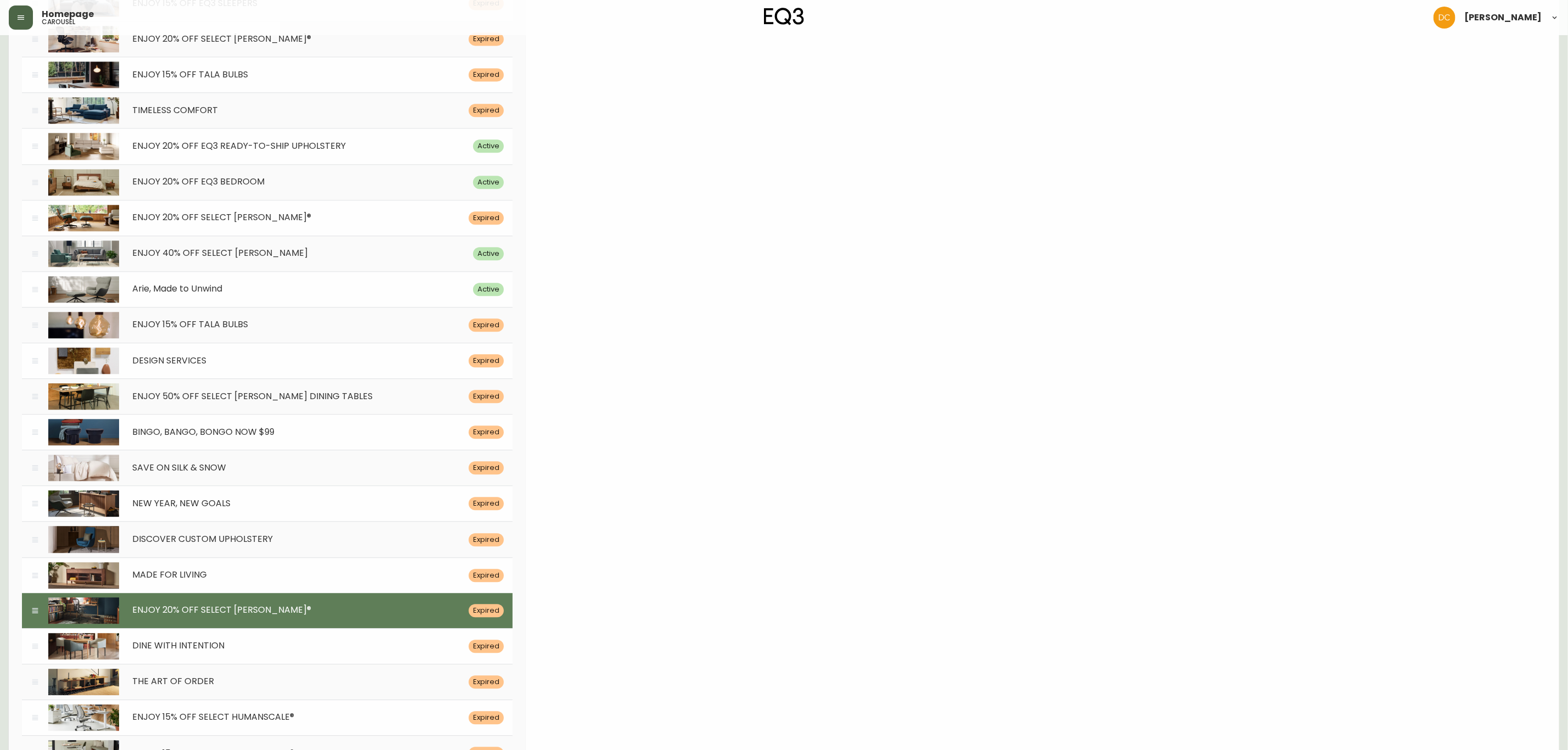
click at [202, 224] on span "ENJOY 20% OFF SELECT [PERSON_NAME]®" at bounding box center [221, 217] width 179 height 13
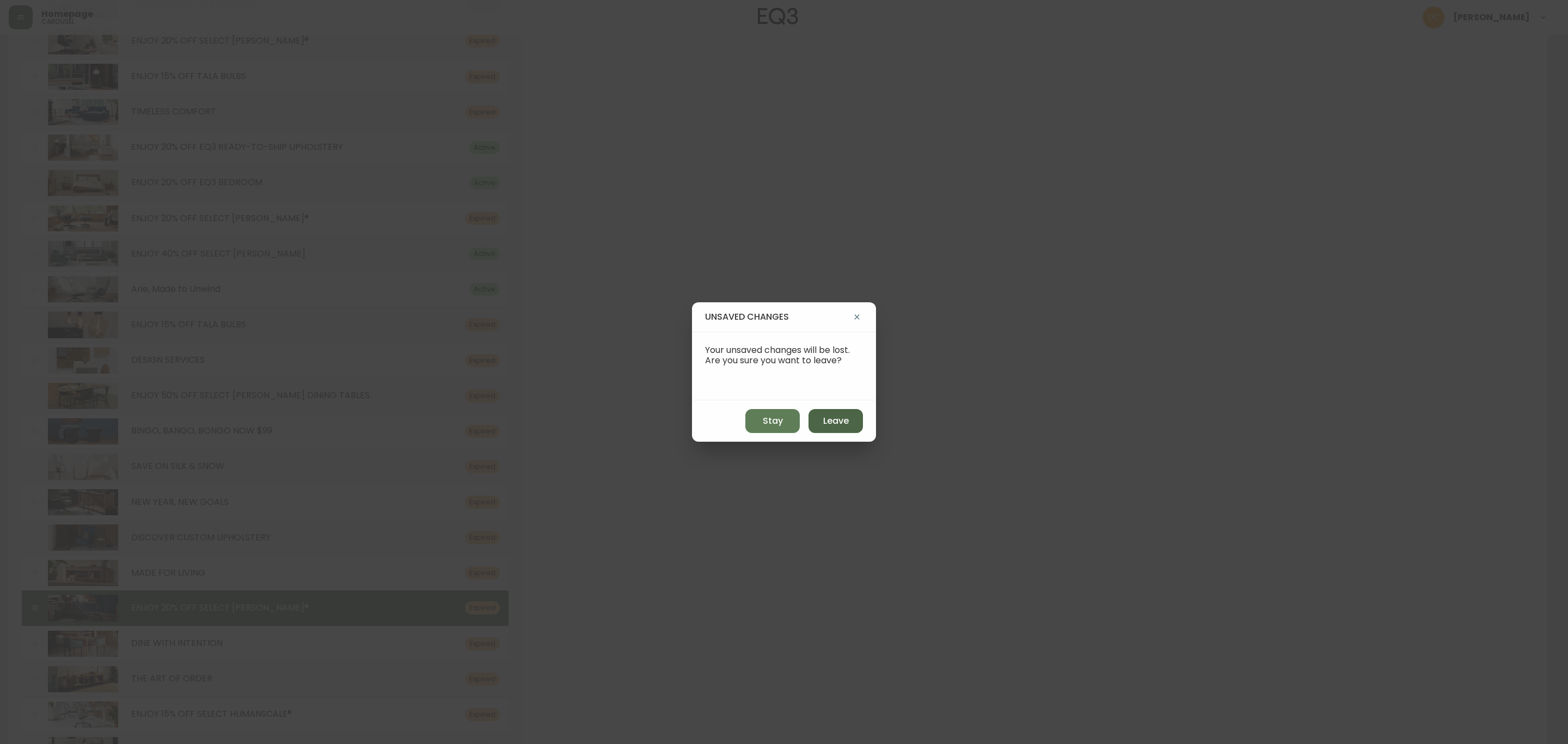
click at [839, 413] on button "Leave" at bounding box center [836, 420] width 55 height 24
type input "[DATE]"
type input "Explore award-winning designs and save 20% on best-selling collections until [D…"
type input "/category/sale/promotions/cmdhikpk10aoq0162umebbs06"
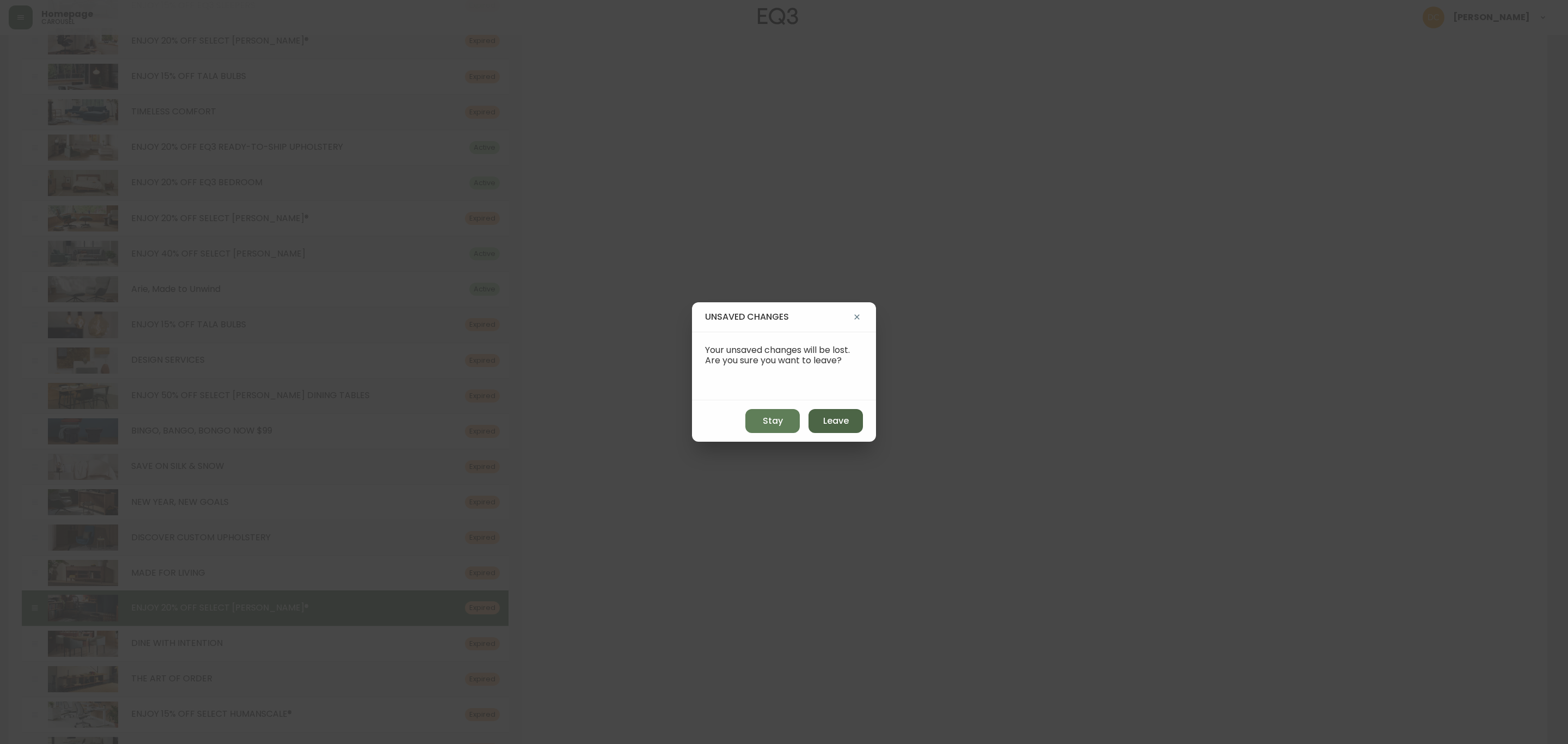
type input "walnut and black leather eames lounge chair and ottoman are displayed in front …"
type input "walnut-eames-lounge-chair"
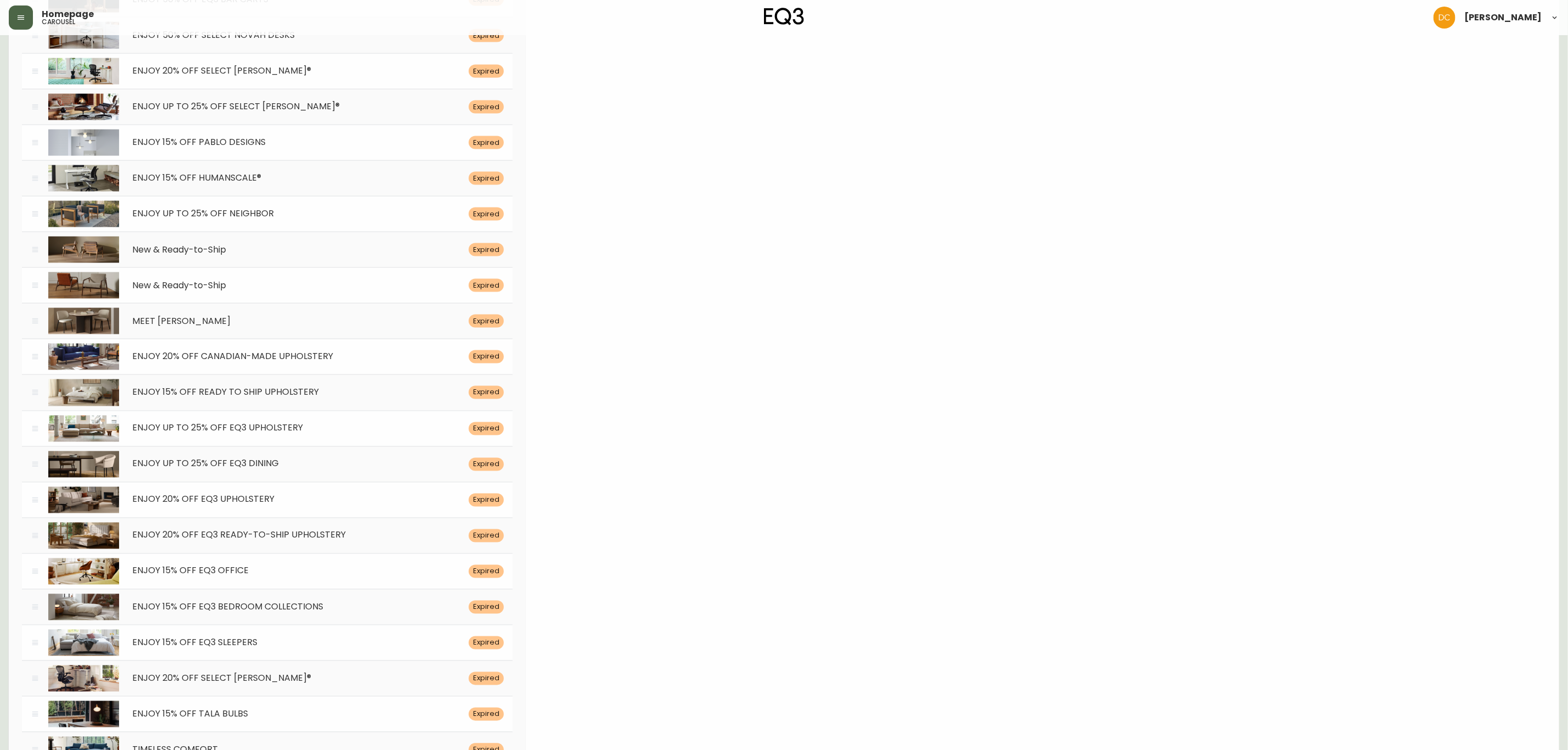
scroll to position [0, 0]
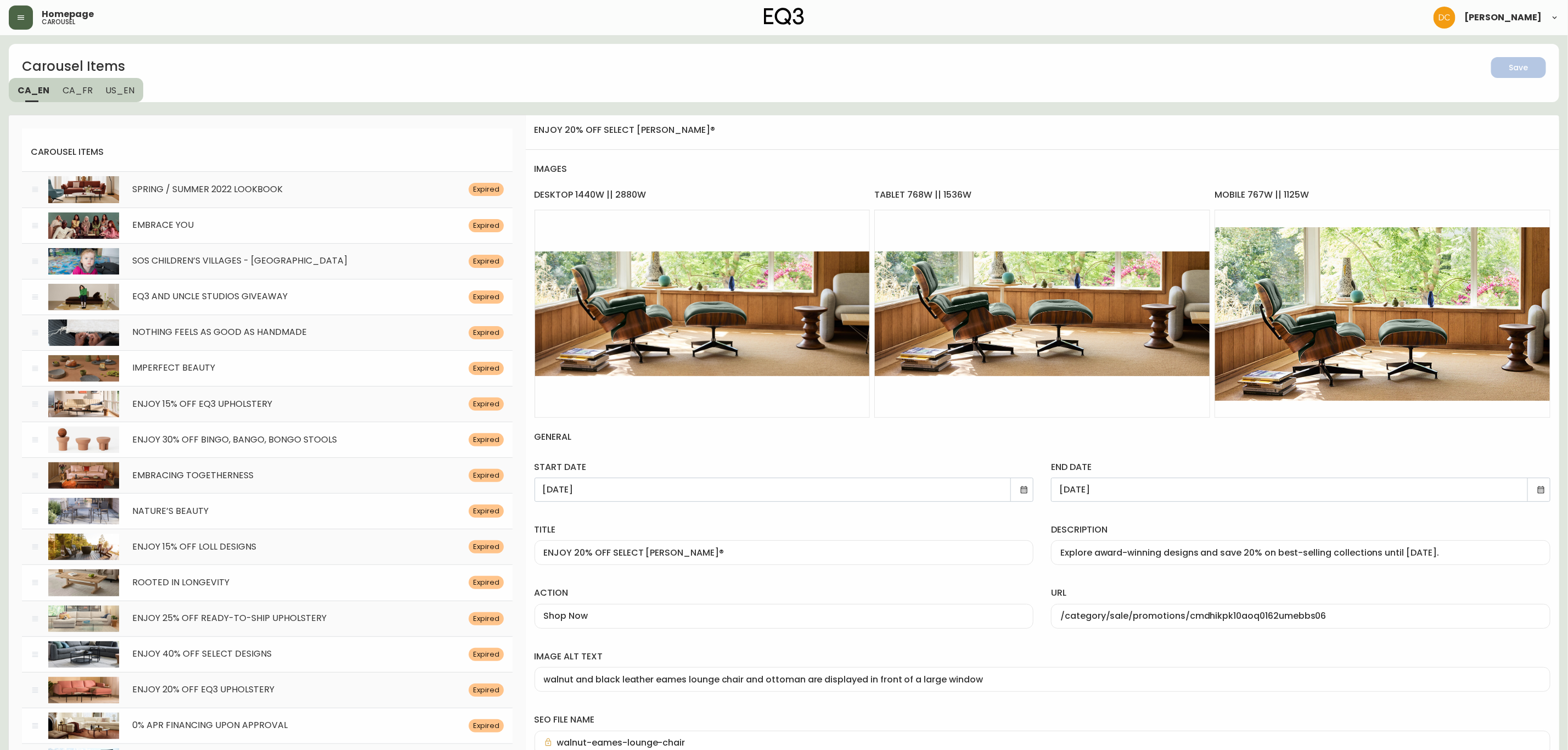
drag, startPoint x: 841, startPoint y: 525, endPoint x: 853, endPoint y: 258, distance: 267.3
click at [1024, 492] on icon at bounding box center [1024, 489] width 9 height 9
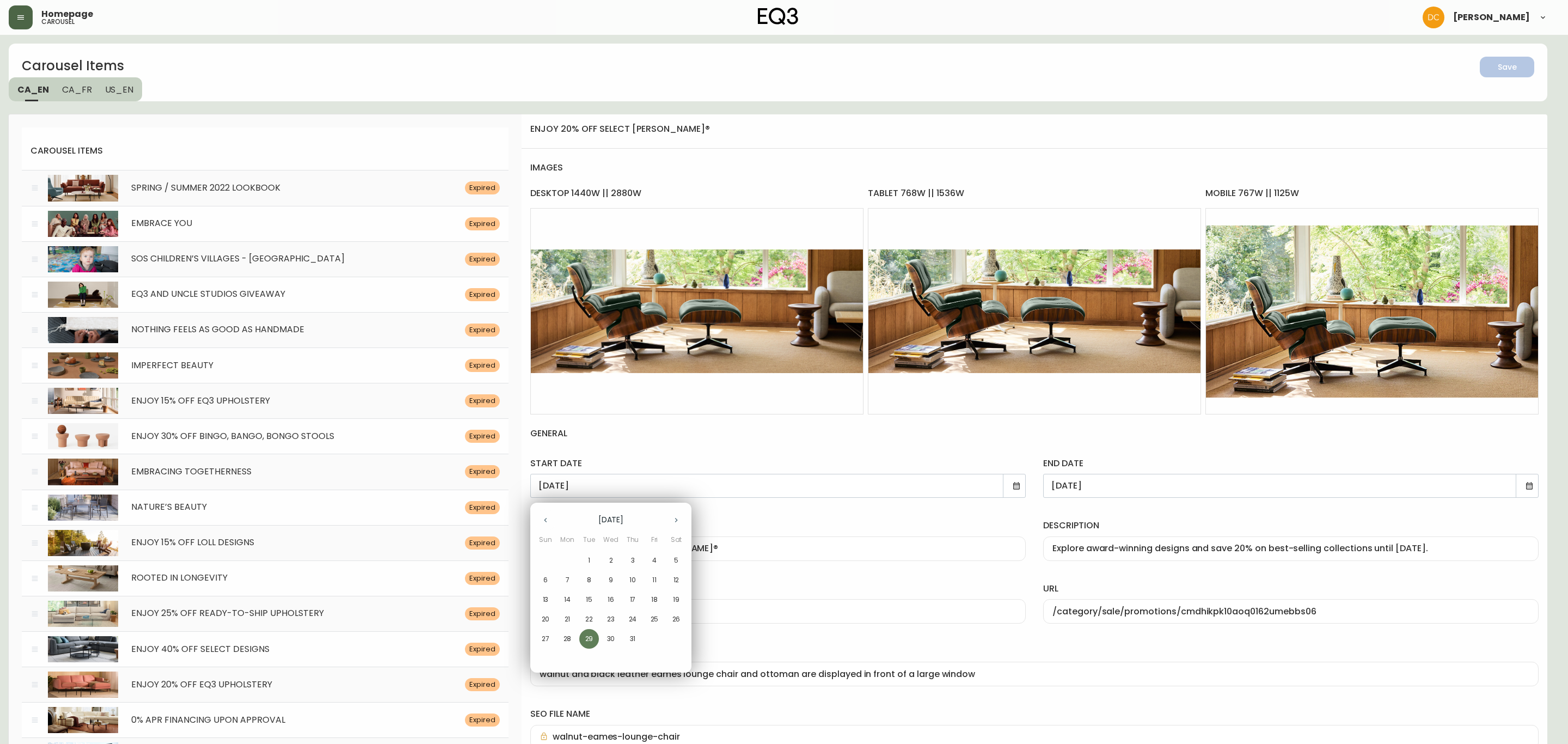
click at [673, 521] on icon "button" at bounding box center [676, 520] width 9 height 9
click at [541, 517] on icon "button" at bounding box center [545, 520] width 9 height 9
click at [560, 642] on span "25" at bounding box center [567, 638] width 20 height 10
type input "[DATE]"
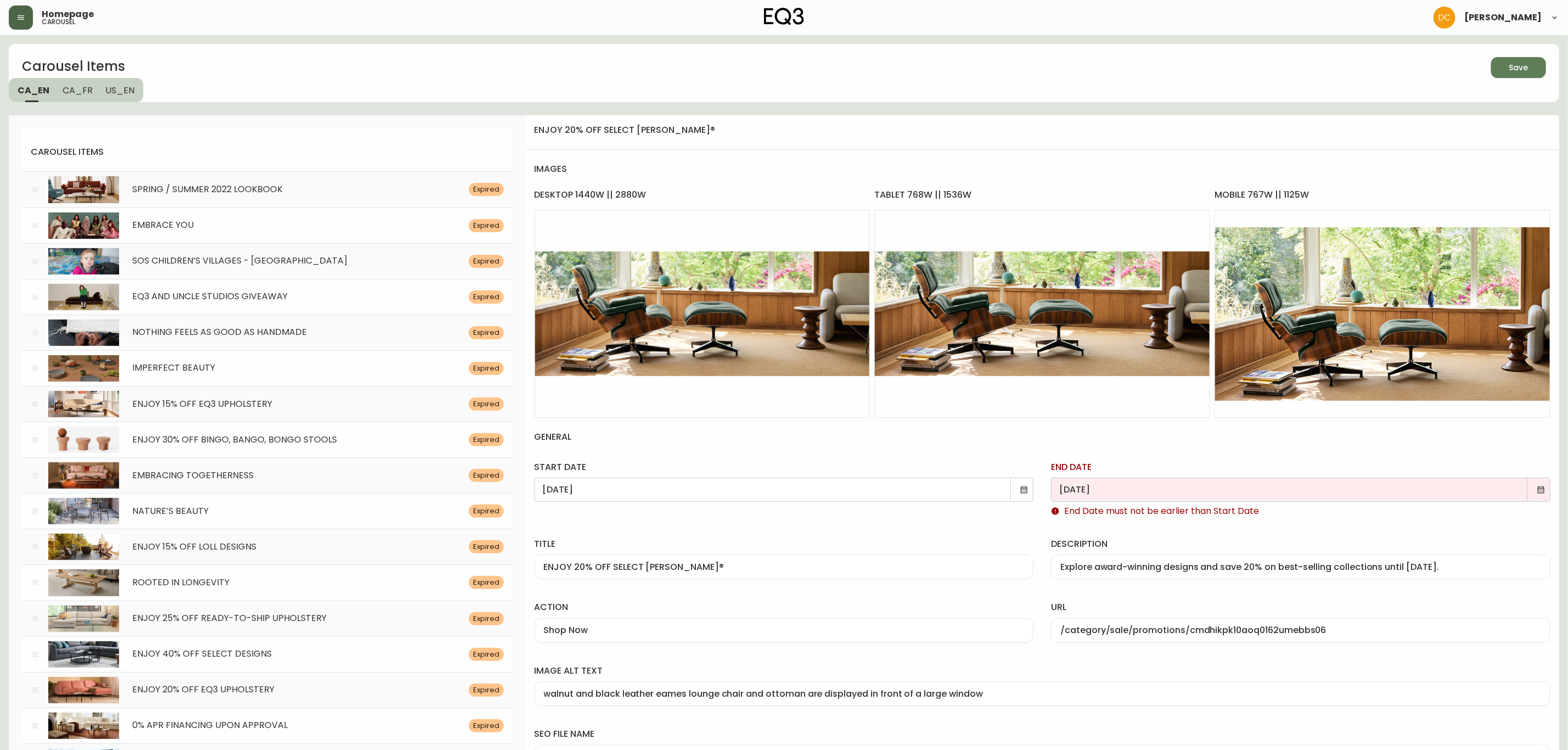
click at [1544, 488] on icon at bounding box center [1541, 488] width 6 height 7
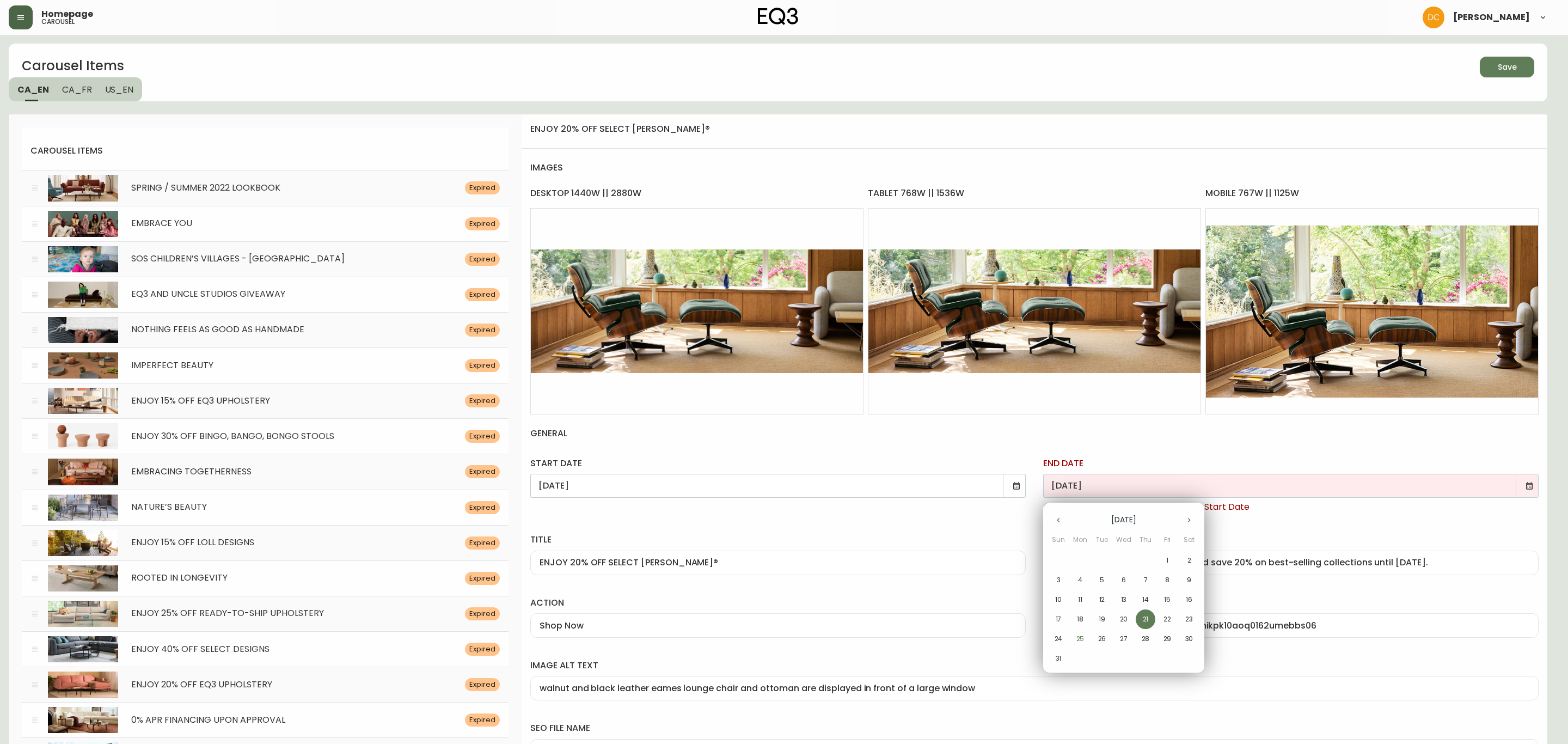
click at [1180, 513] on button "button" at bounding box center [1189, 520] width 22 height 22
click at [1142, 595] on p "18" at bounding box center [1145, 599] width 6 height 10
type input "[DATE]"
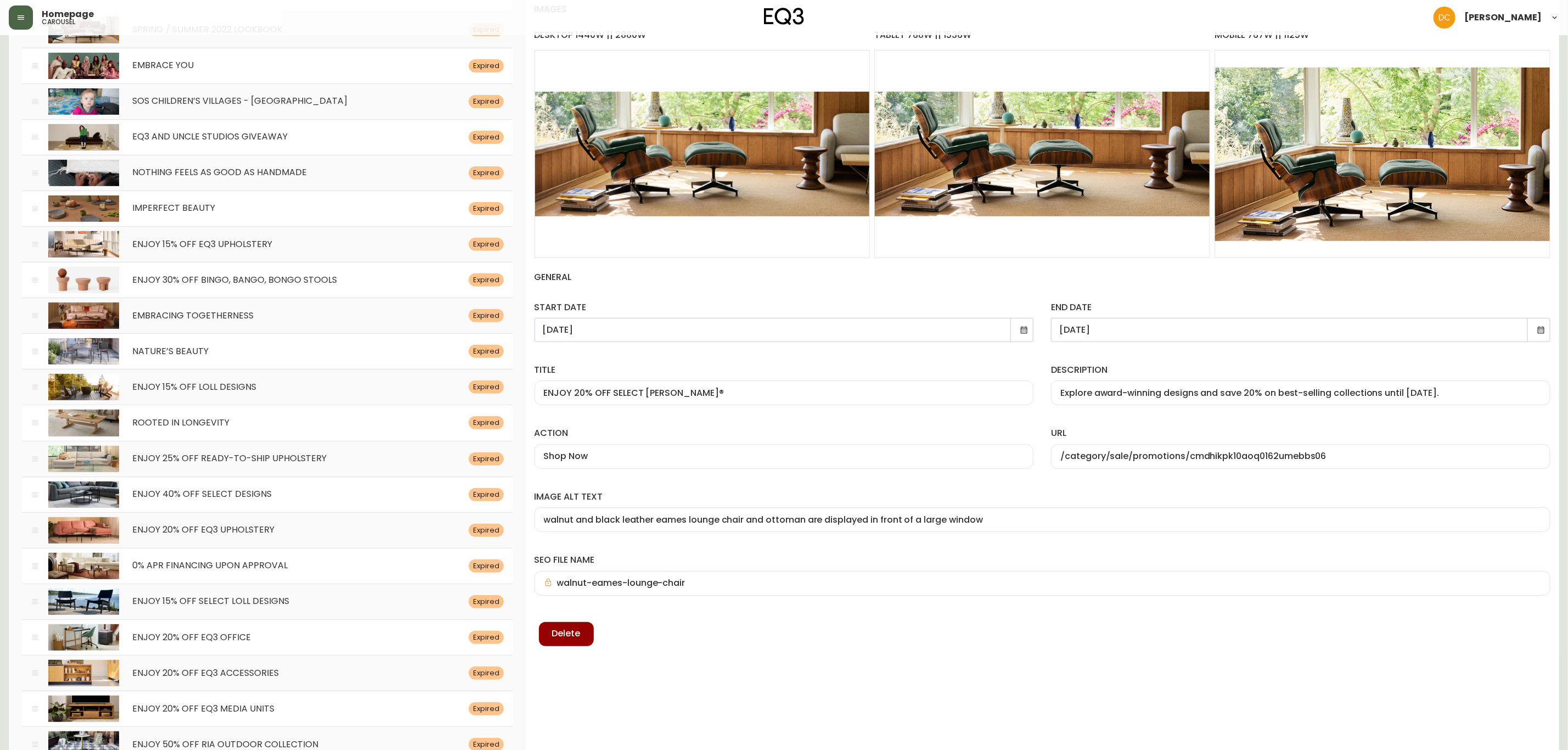
scroll to position [165, 0]
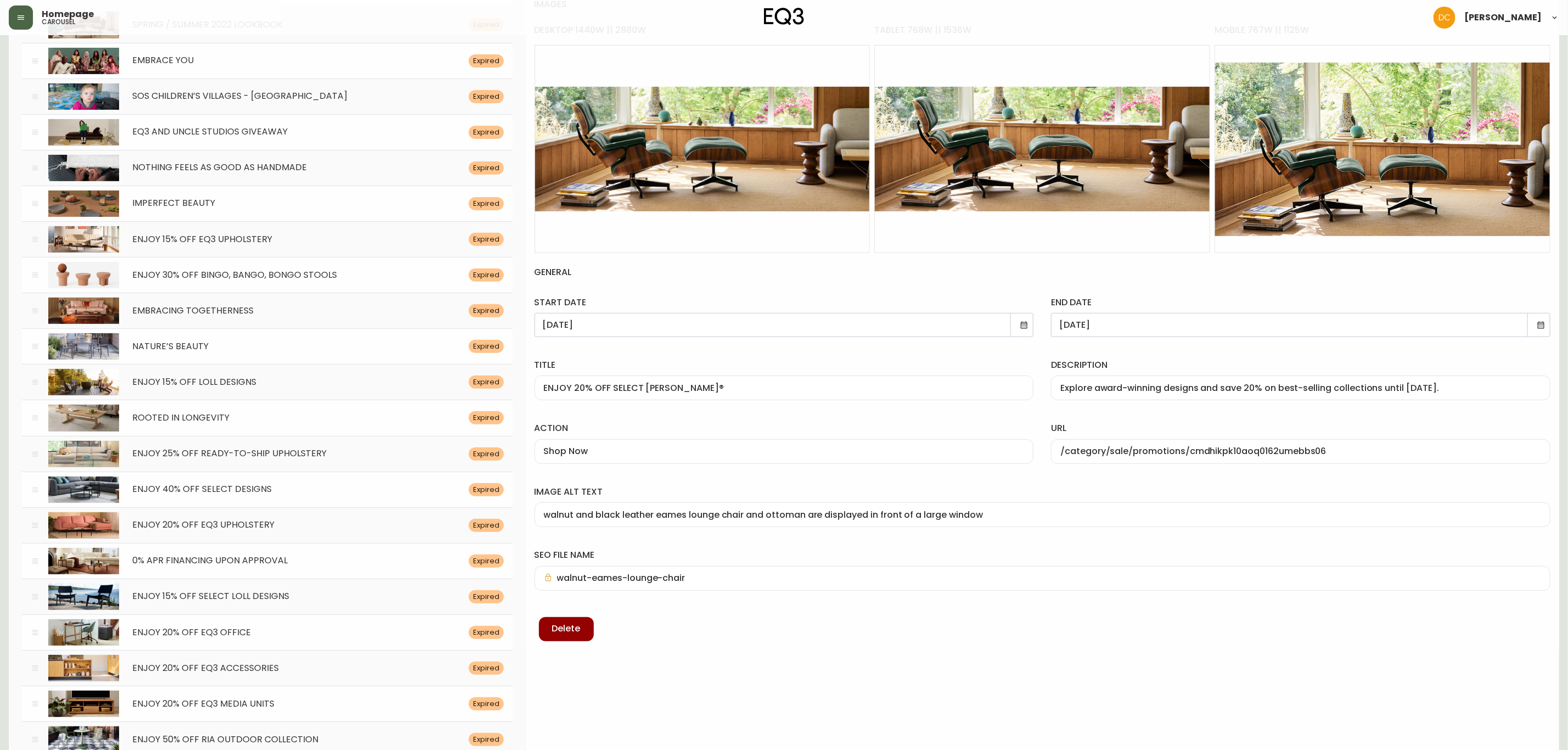
click at [1440, 389] on input "Explore award-winning designs and save 20% on best-selling collections until [D…" at bounding box center [1301, 388] width 481 height 10
click at [1290, 397] on div "Explore award-winning designs and save 20% on best-selling collections until ." at bounding box center [1301, 387] width 500 height 24
paste input "[DATE]."
type input "Explore award-winning designs and save 20% on best-selling collections until [D…"
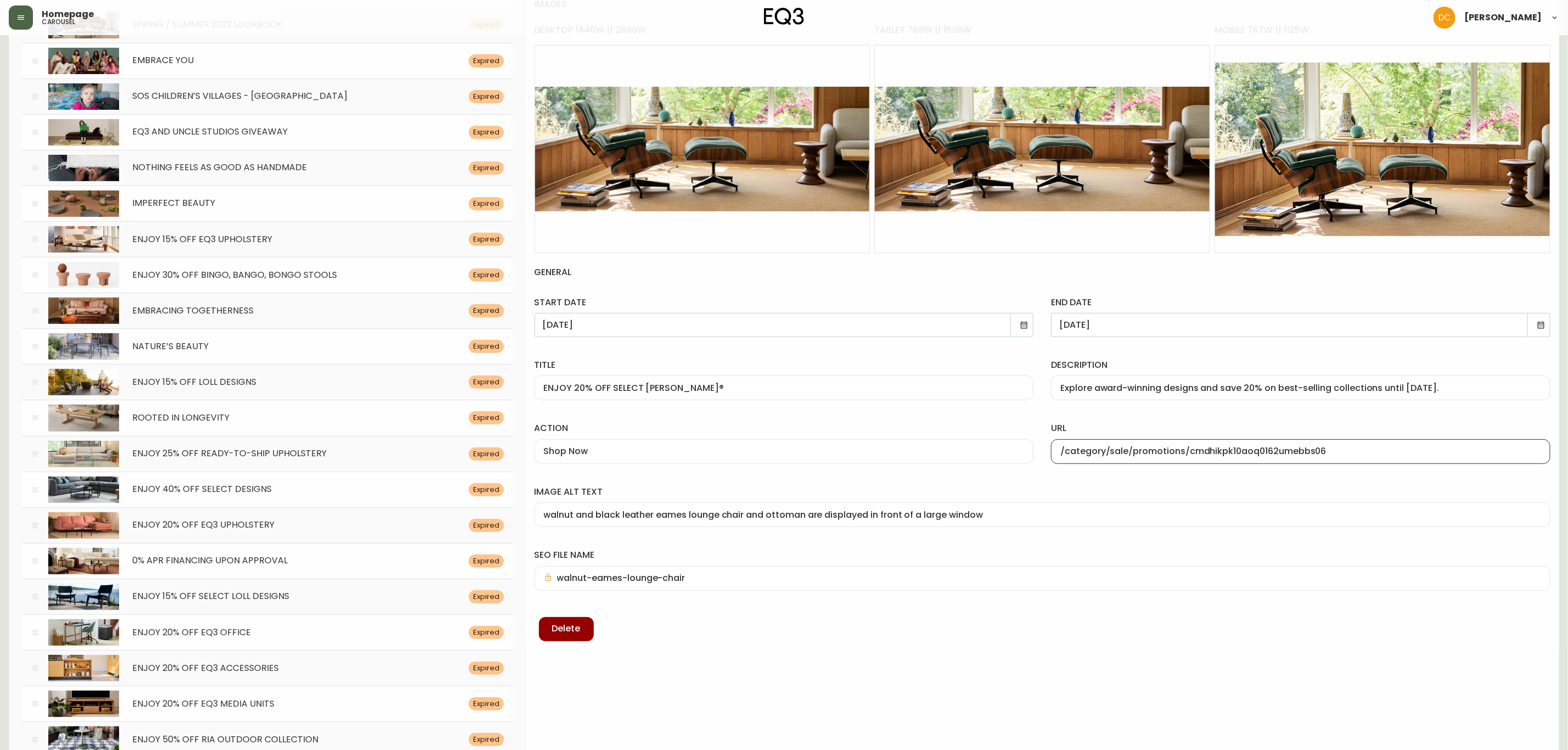
drag, startPoint x: 1242, startPoint y: 455, endPoint x: 1361, endPoint y: 459, distance: 119.1
click at [1361, 459] on div "/category/sale/promotions/cmdhikpk10aoq0162umebbs06" at bounding box center [1301, 451] width 500 height 24
type input "/category/eq3plus/[PERSON_NAME]"
click at [1221, 485] on div "image alt text walnut and black leather eames lounge chair and ottoman are disp…" at bounding box center [1042, 504] width 1034 height 63
click at [1010, 513] on input "walnut and black leather eames lounge chair and ottoman are displayed in front …" at bounding box center [1042, 514] width 998 height 10
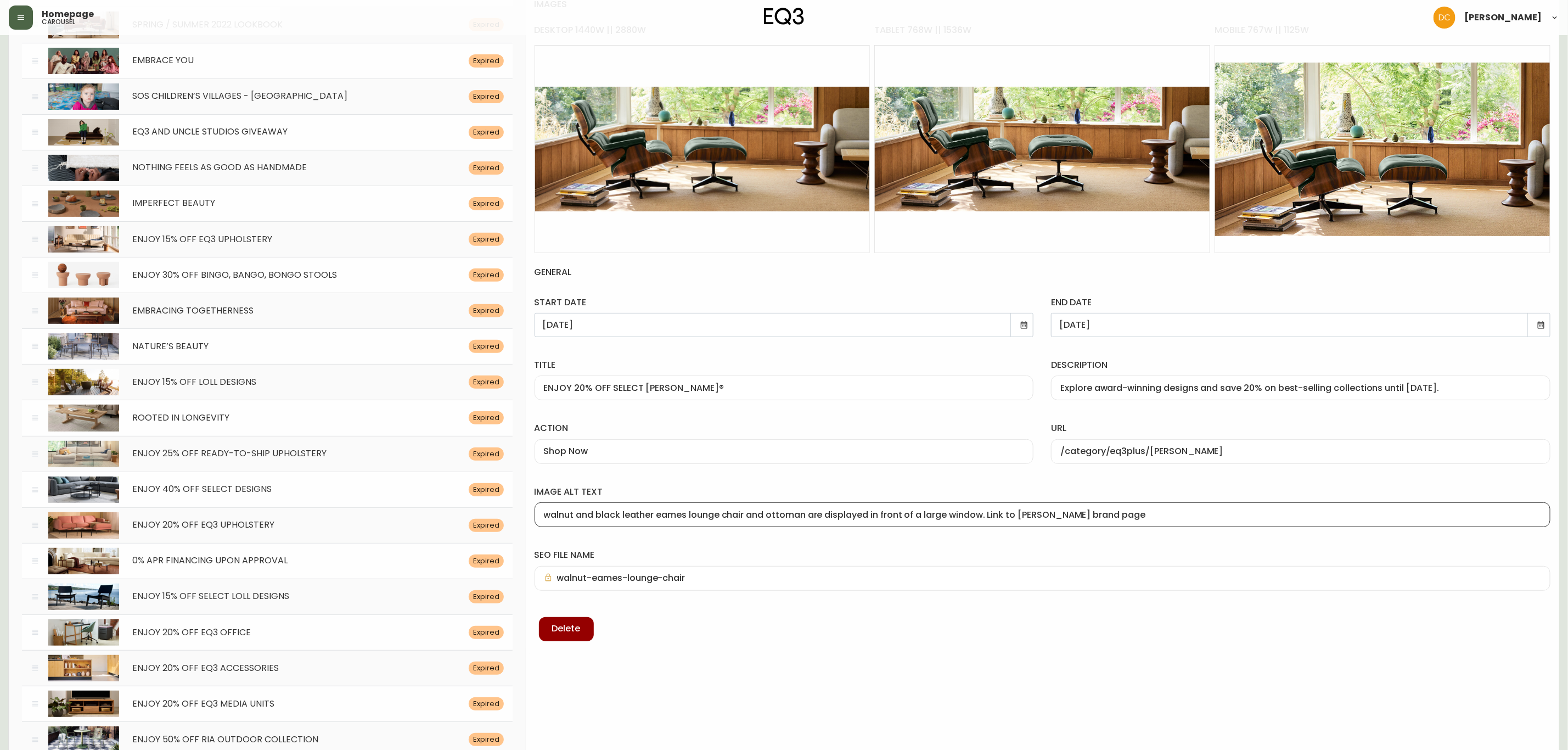
type input "walnut and black leather eames lounge chair and ottoman are displayed in front …"
click at [1016, 475] on div "image alt text walnut and black leather eames lounge chair and ottoman are disp…" at bounding box center [1042, 504] width 1034 height 63
click at [1227, 489] on label "image alt text" at bounding box center [1042, 491] width 1016 height 12
click at [1227, 509] on input "walnut and black leather eames lounge chair and ottoman are displayed in front …" at bounding box center [1042, 514] width 998 height 10
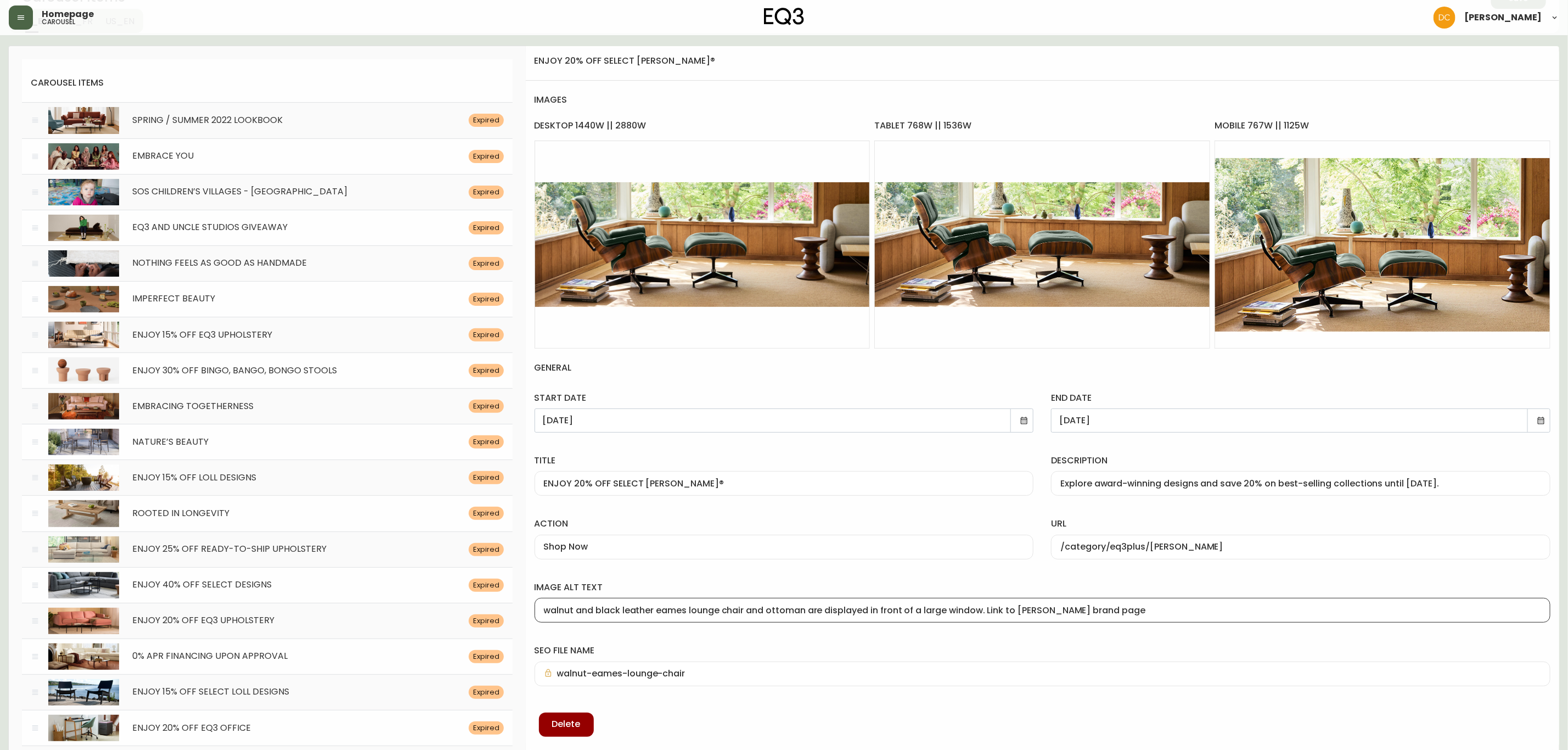
scroll to position [0, 0]
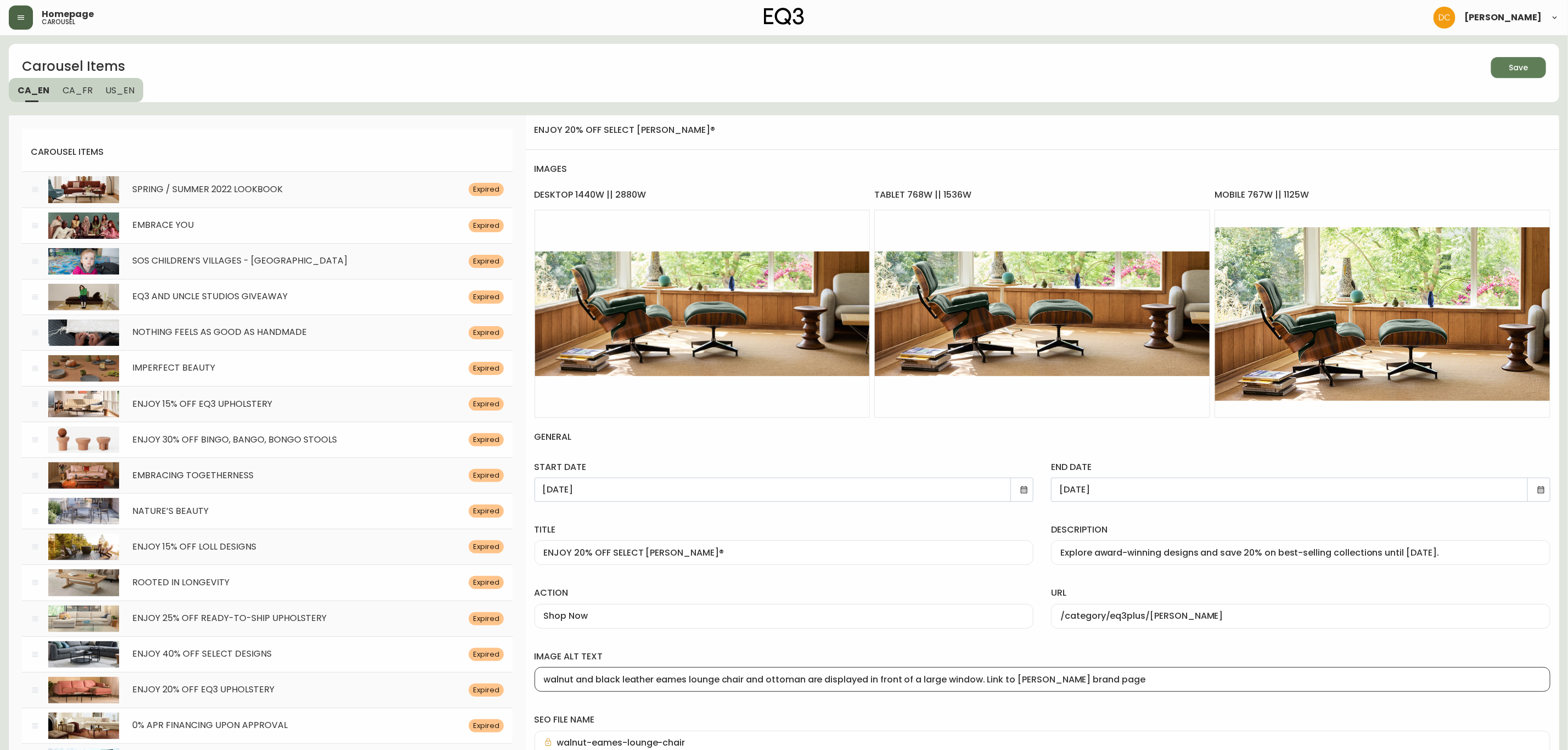
click at [1511, 74] on button "Save" at bounding box center [1519, 67] width 55 height 20
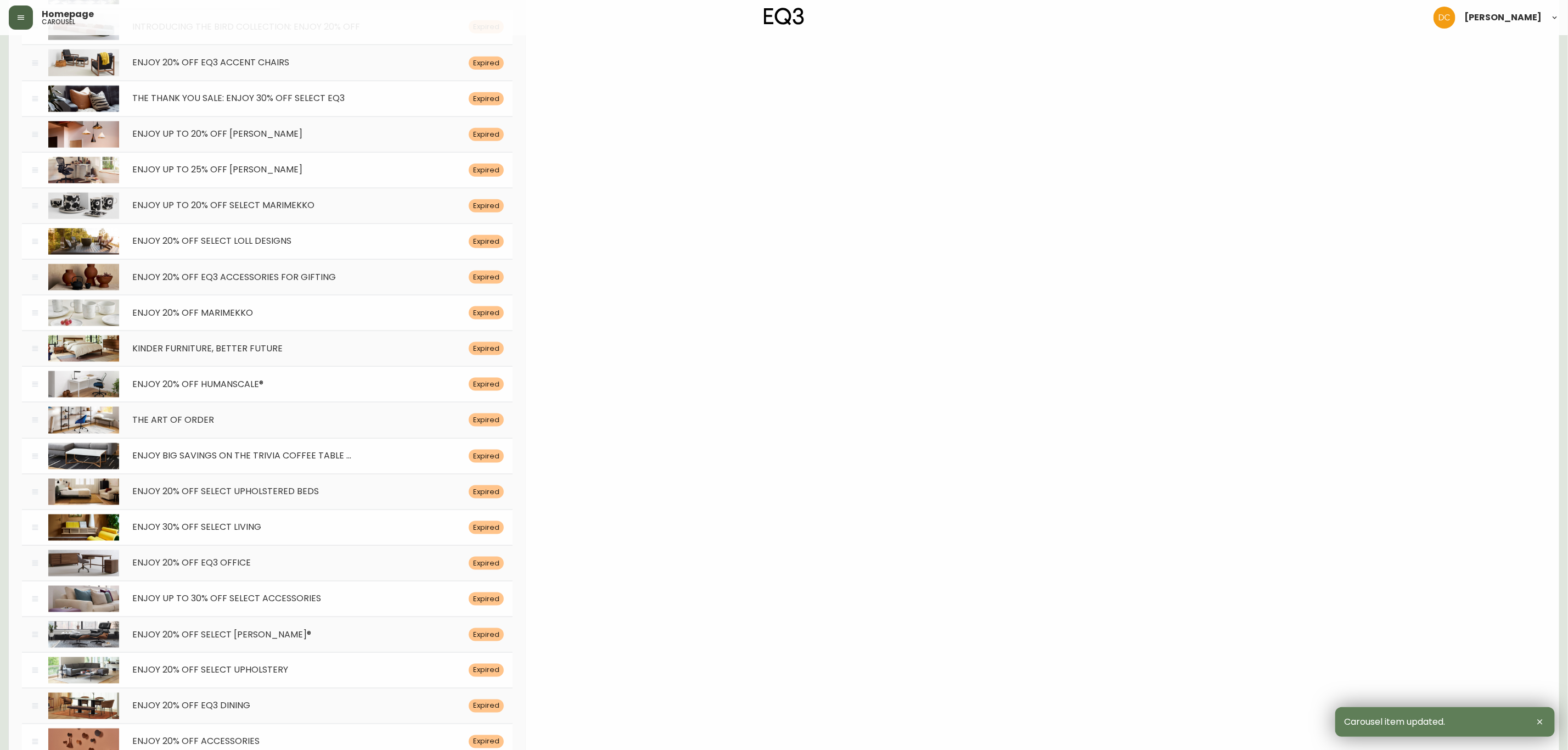
drag, startPoint x: 830, startPoint y: 87, endPoint x: 446, endPoint y: 492, distance: 558.1
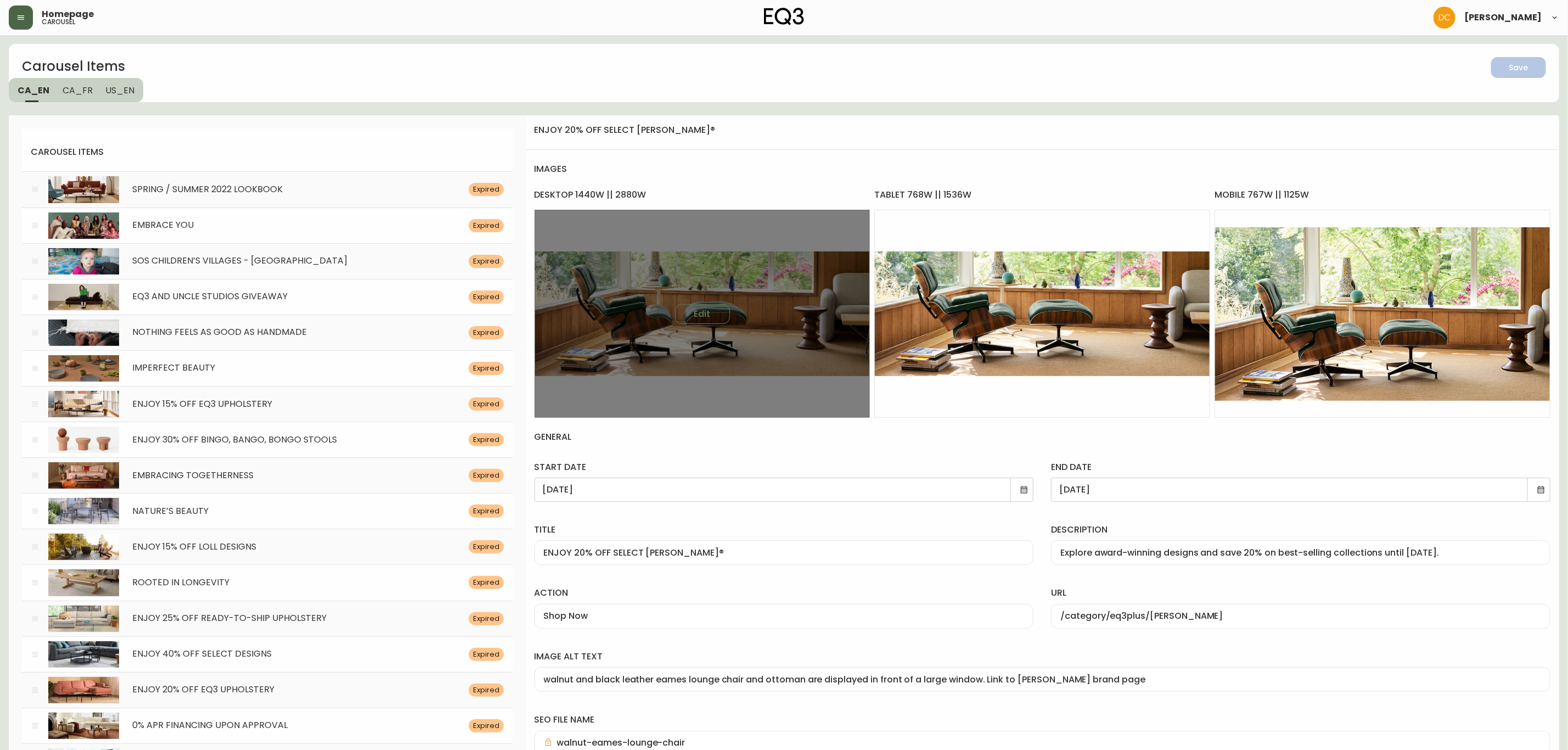
drag, startPoint x: 745, startPoint y: 578, endPoint x: 823, endPoint y: 348, distance: 242.9
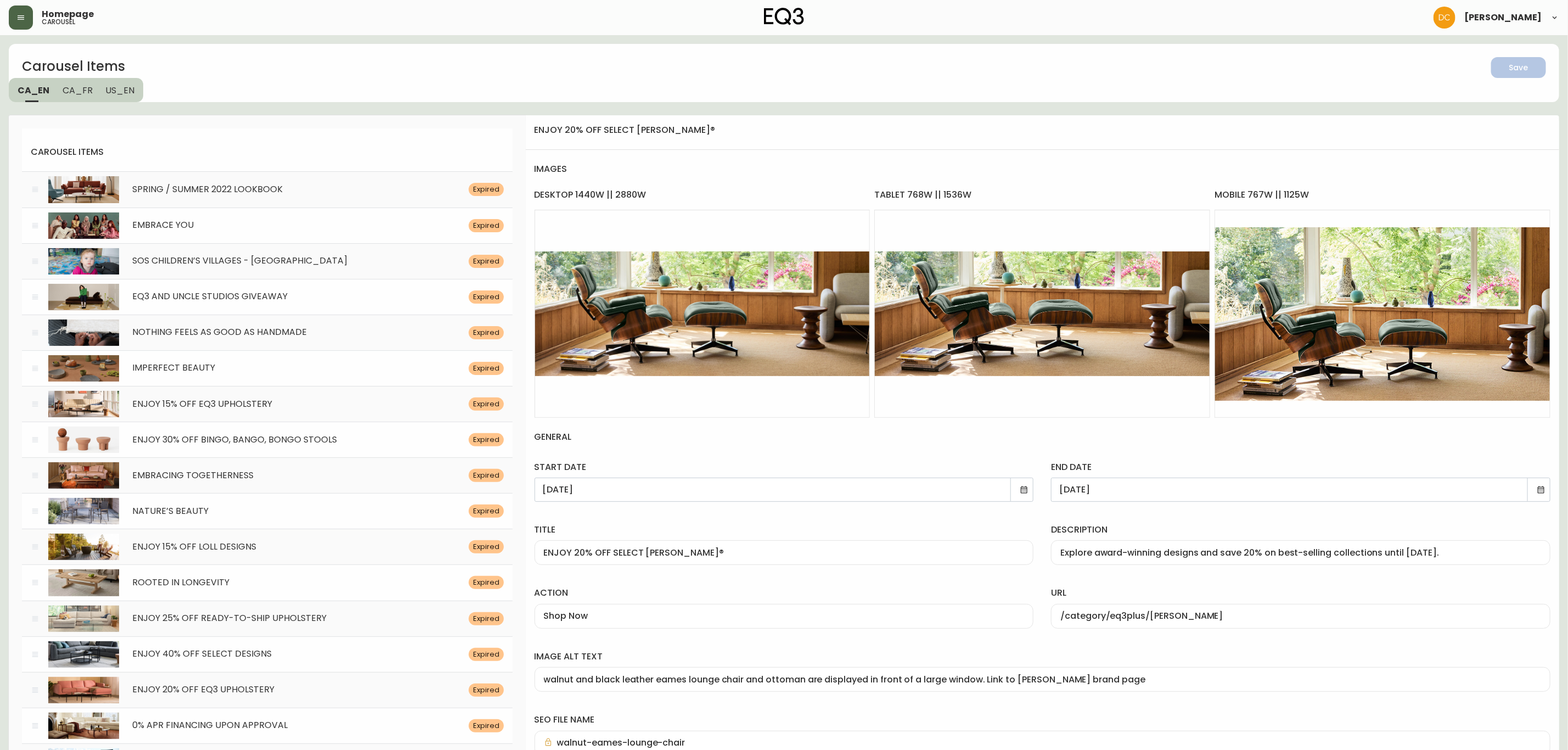
click at [1029, 492] on div "[DATE]" at bounding box center [784, 489] width 500 height 24
click at [1025, 492] on icon at bounding box center [1024, 489] width 9 height 9
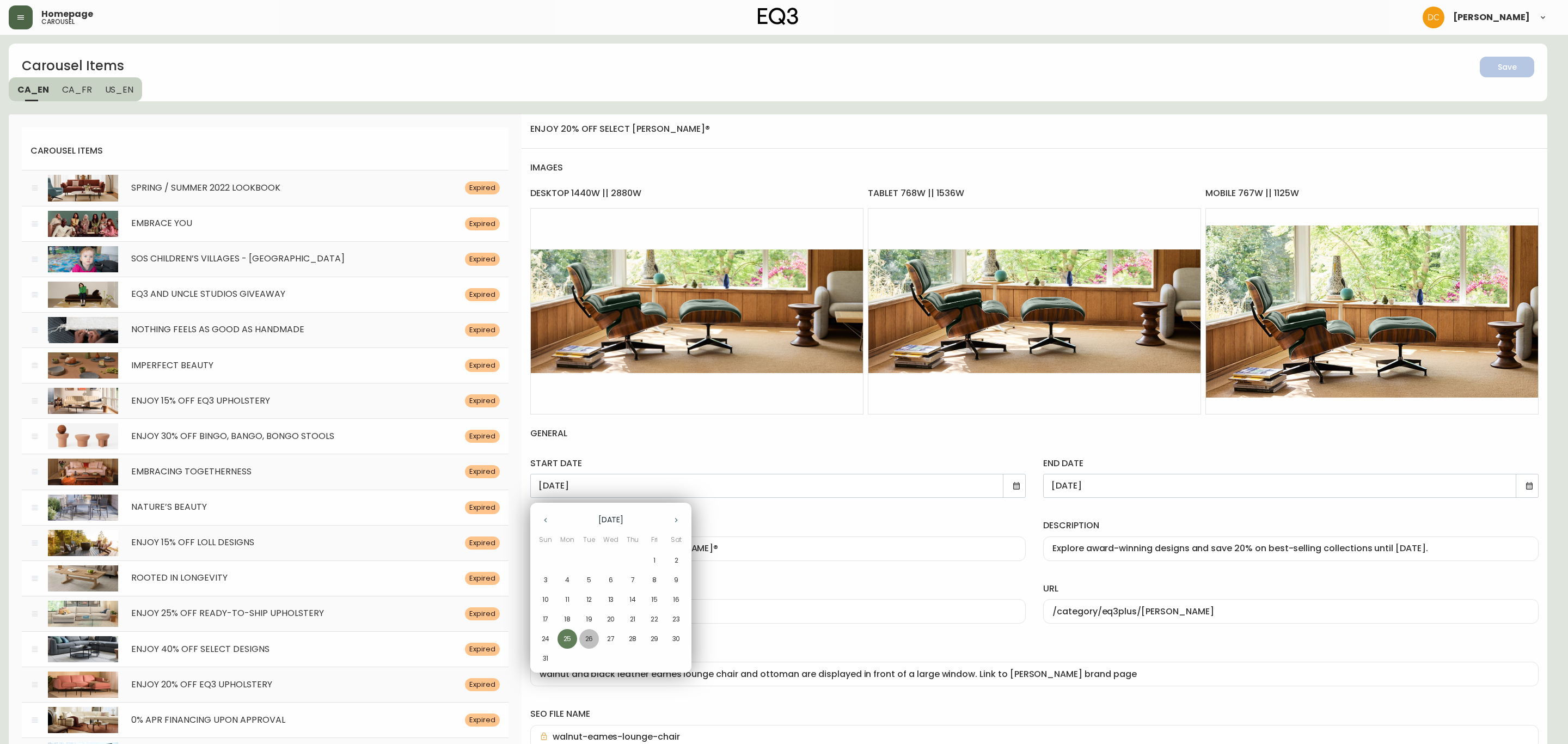
click at [593, 635] on span "26" at bounding box center [589, 638] width 20 height 10
type input "[DATE]"
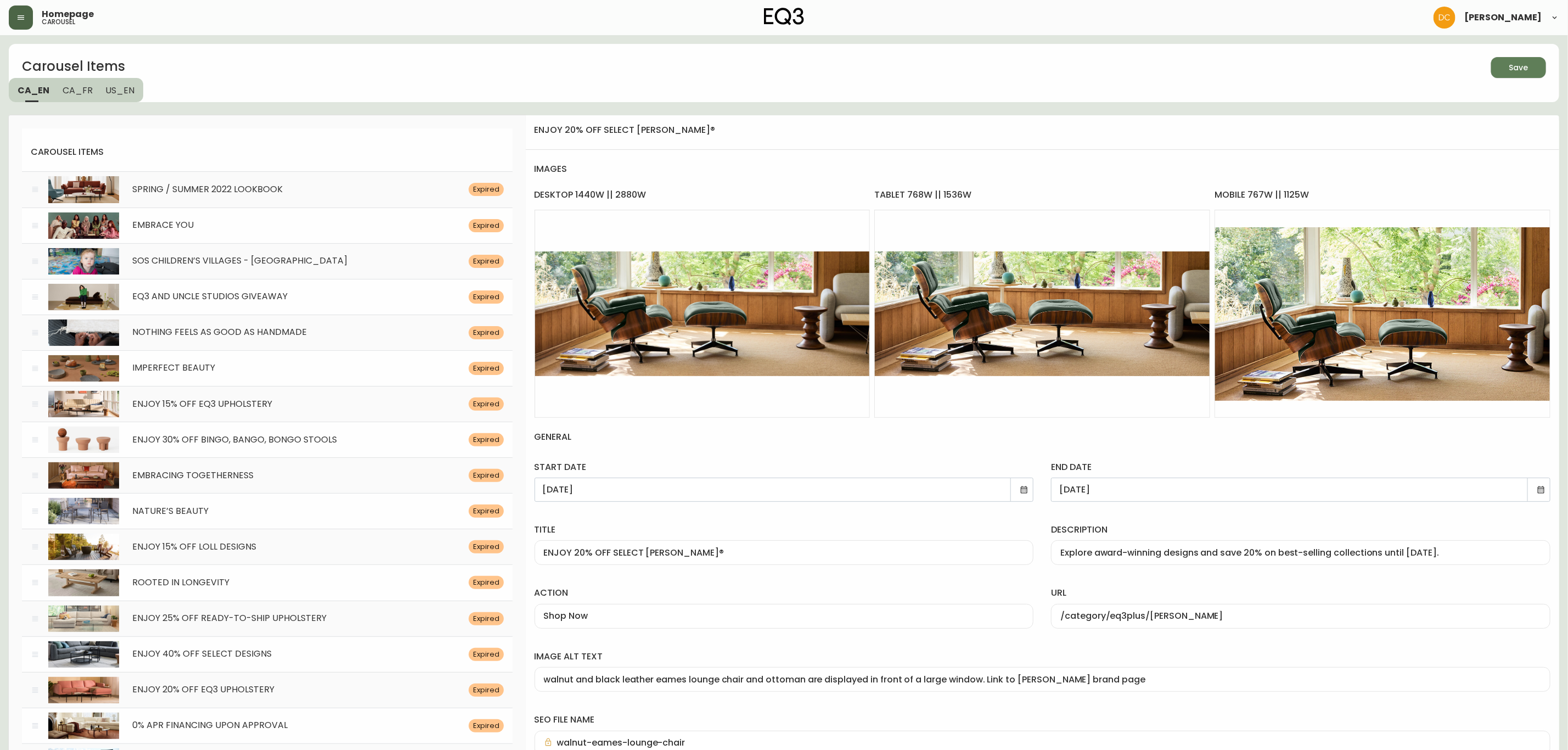
click at [1514, 61] on icon "button" at bounding box center [1514, 66] width 13 height 13
click at [1169, 78] on div "Carousel Items Save CA_EN CA_FR US_EN" at bounding box center [784, 73] width 1551 height 58
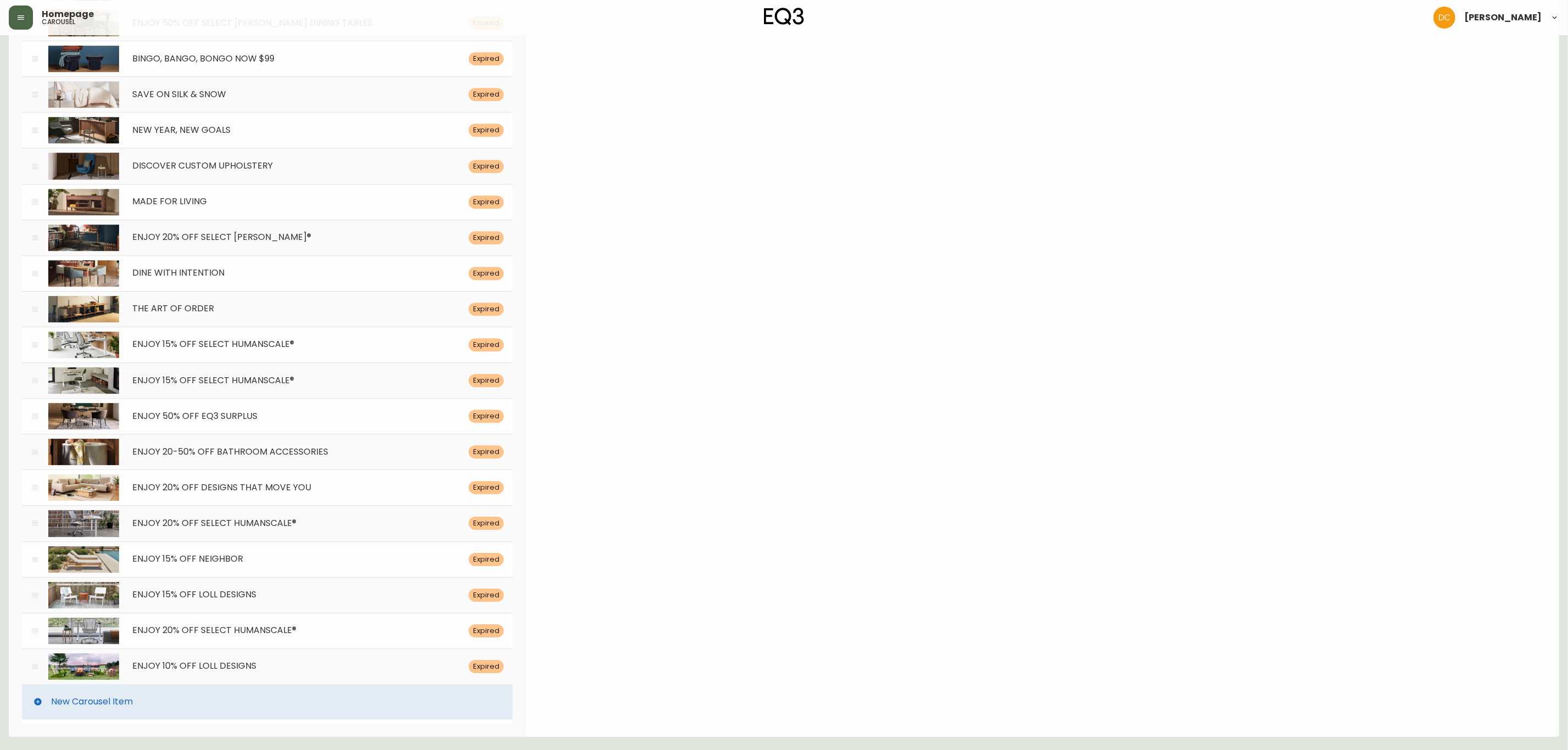
drag, startPoint x: 1056, startPoint y: 111, endPoint x: 607, endPoint y: 499, distance: 593.4
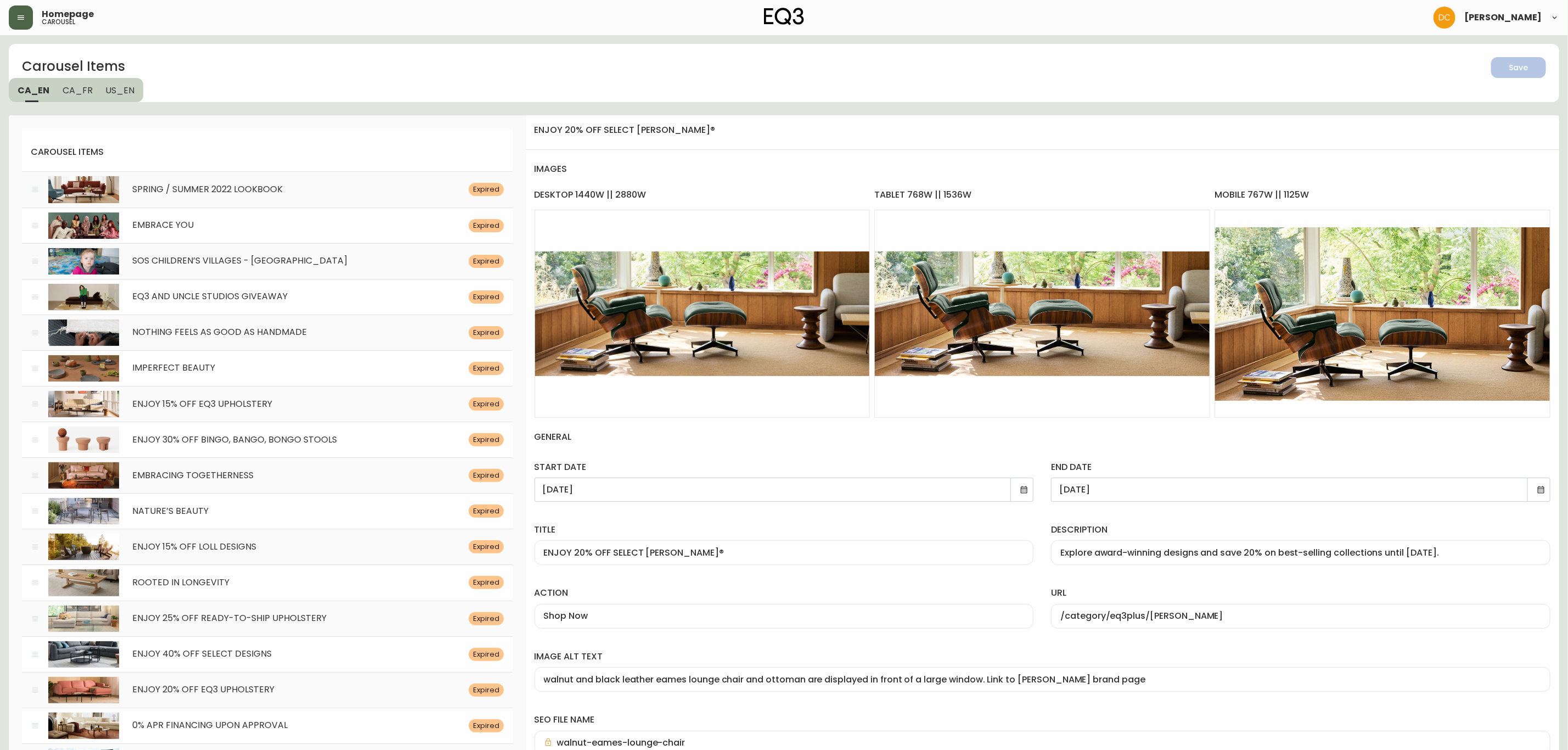
drag, startPoint x: 660, startPoint y: 569, endPoint x: 648, endPoint y: 321, distance: 248.3
click at [86, 86] on span "CA_FR" at bounding box center [77, 90] width 30 height 12
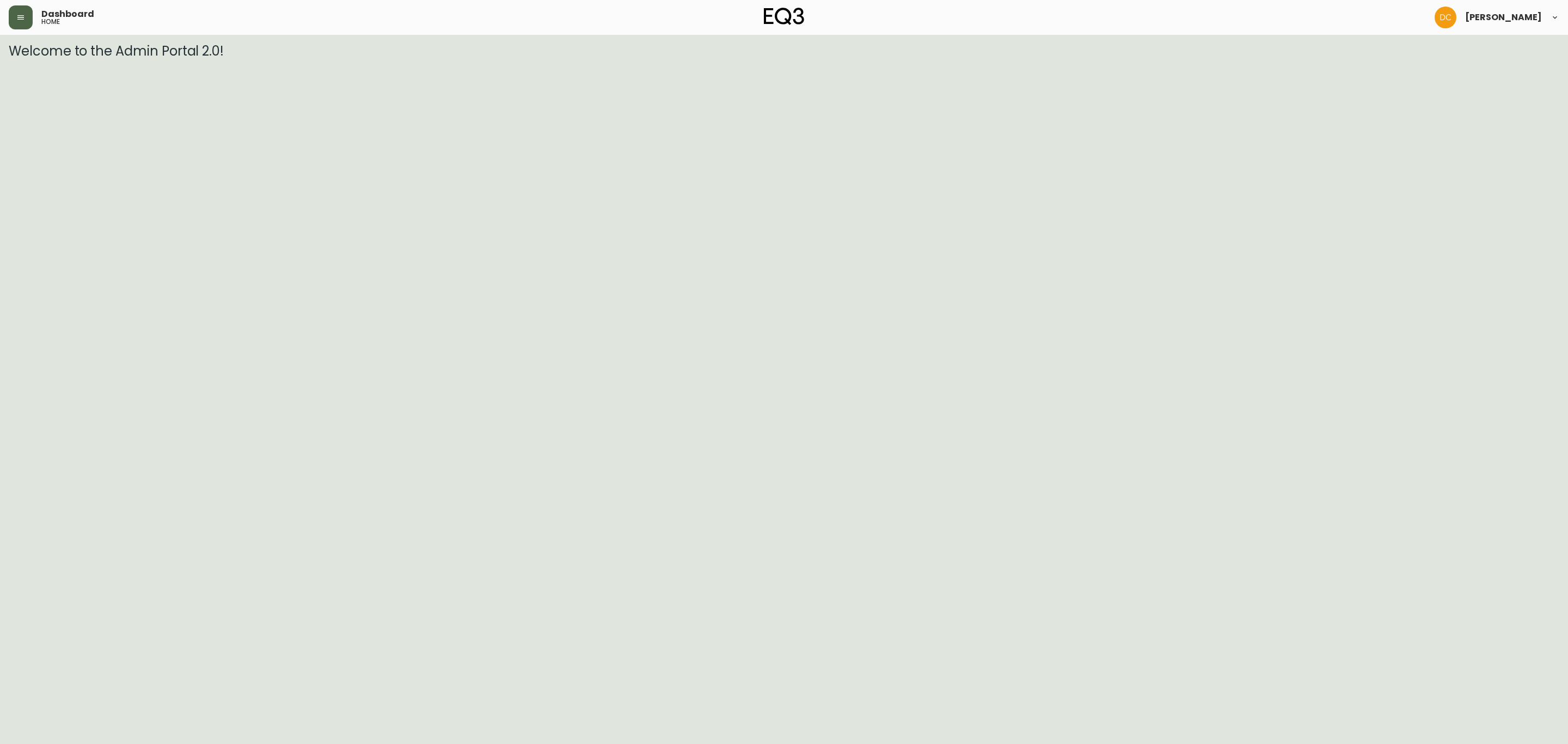
click at [13, 12] on button "button" at bounding box center [20, 17] width 24 height 24
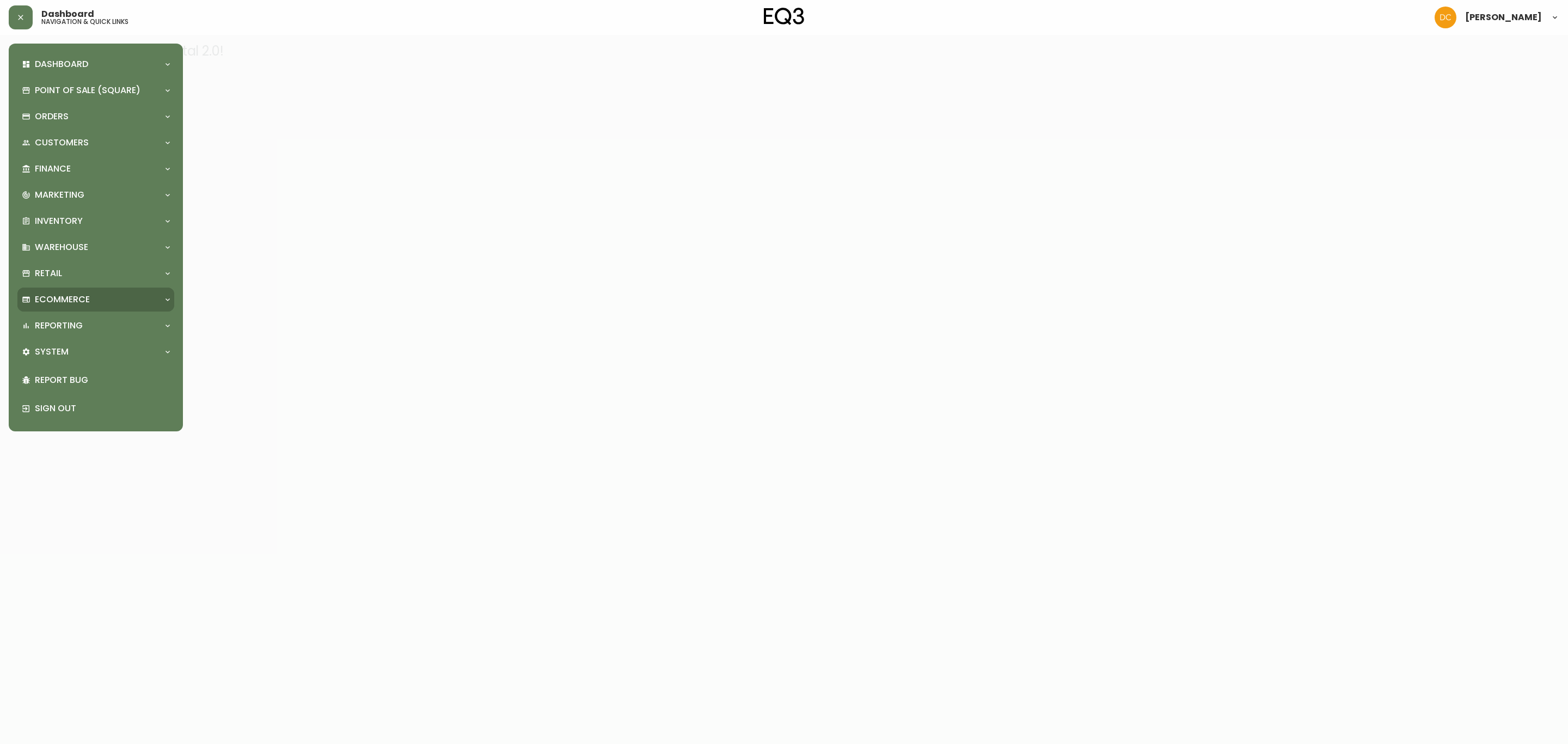
click at [89, 298] on p "Ecommerce" at bounding box center [63, 299] width 55 height 12
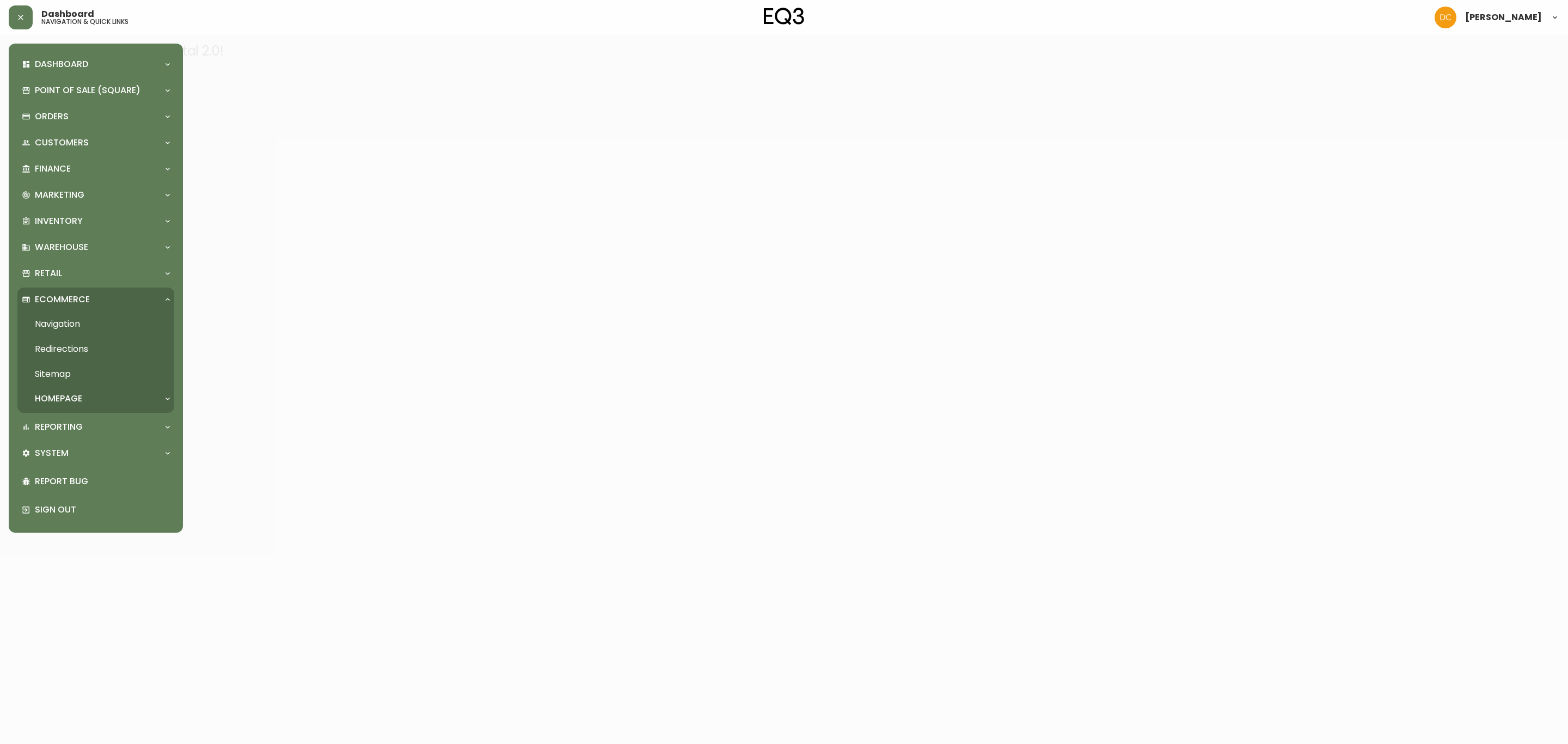
click at [67, 390] on div "Homepage" at bounding box center [95, 399] width 157 height 24
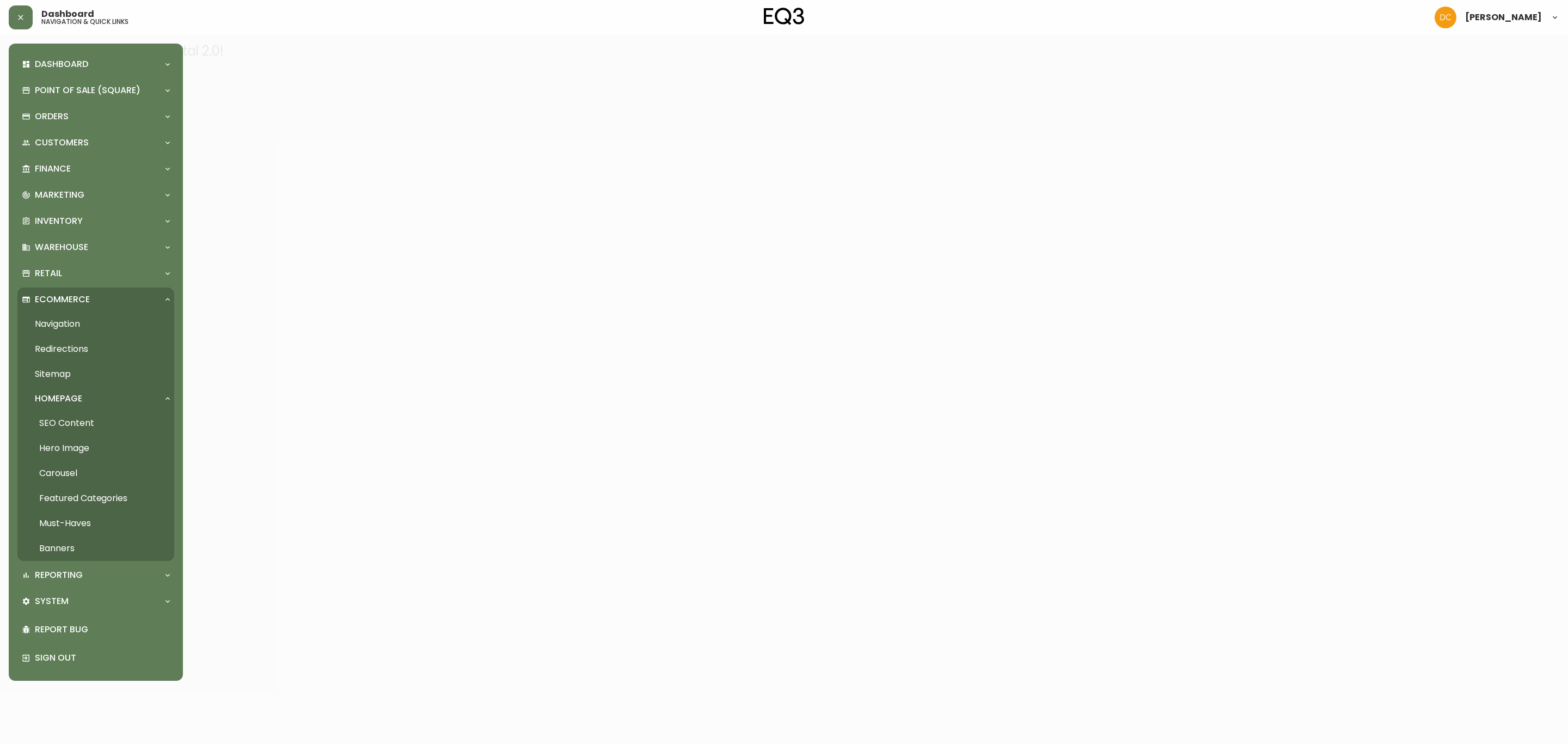
click at [90, 469] on link "Carousel" at bounding box center [95, 473] width 157 height 25
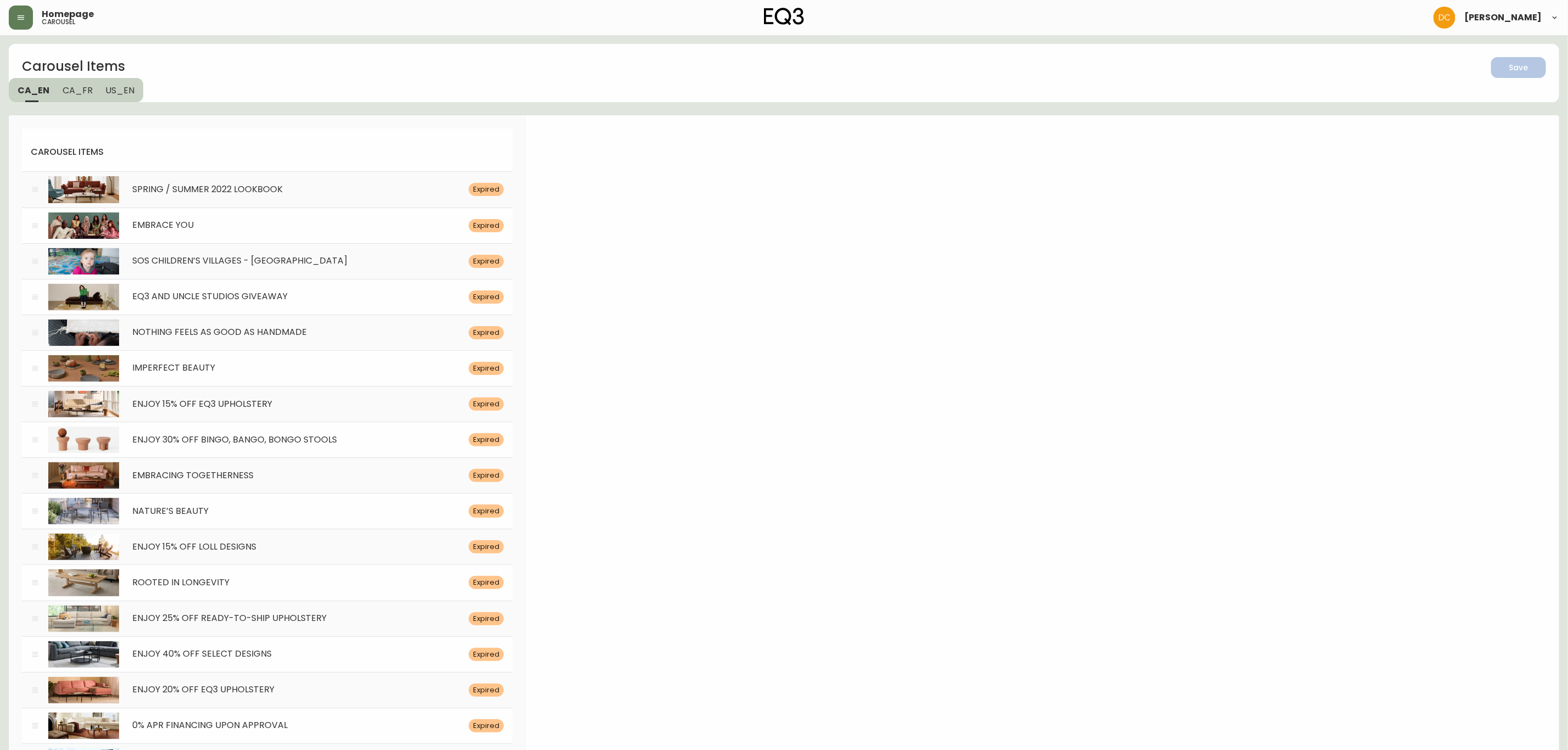
click at [89, 91] on span "CA_FR" at bounding box center [77, 90] width 30 height 12
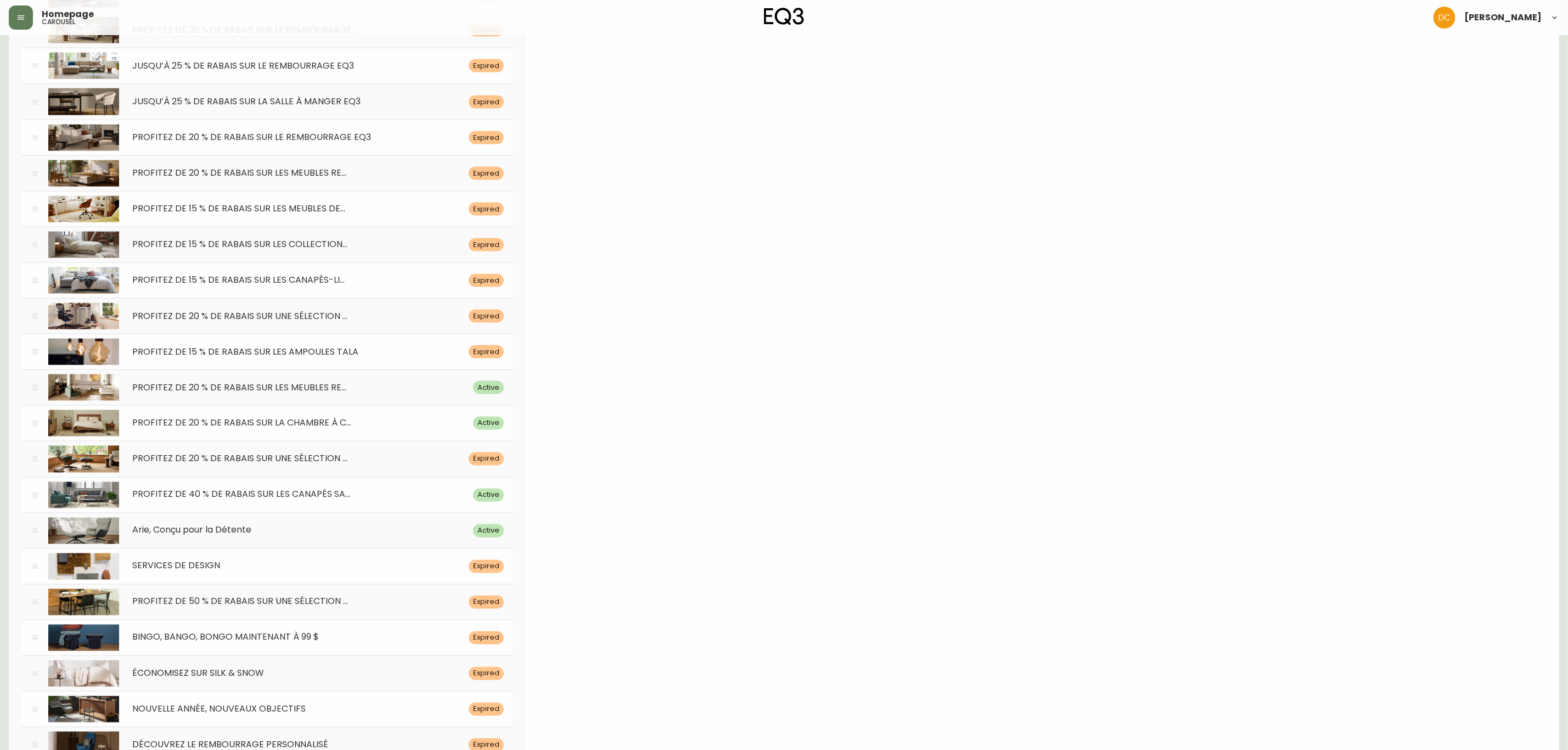
drag, startPoint x: 531, startPoint y: 82, endPoint x: 560, endPoint y: 326, distance: 245.7
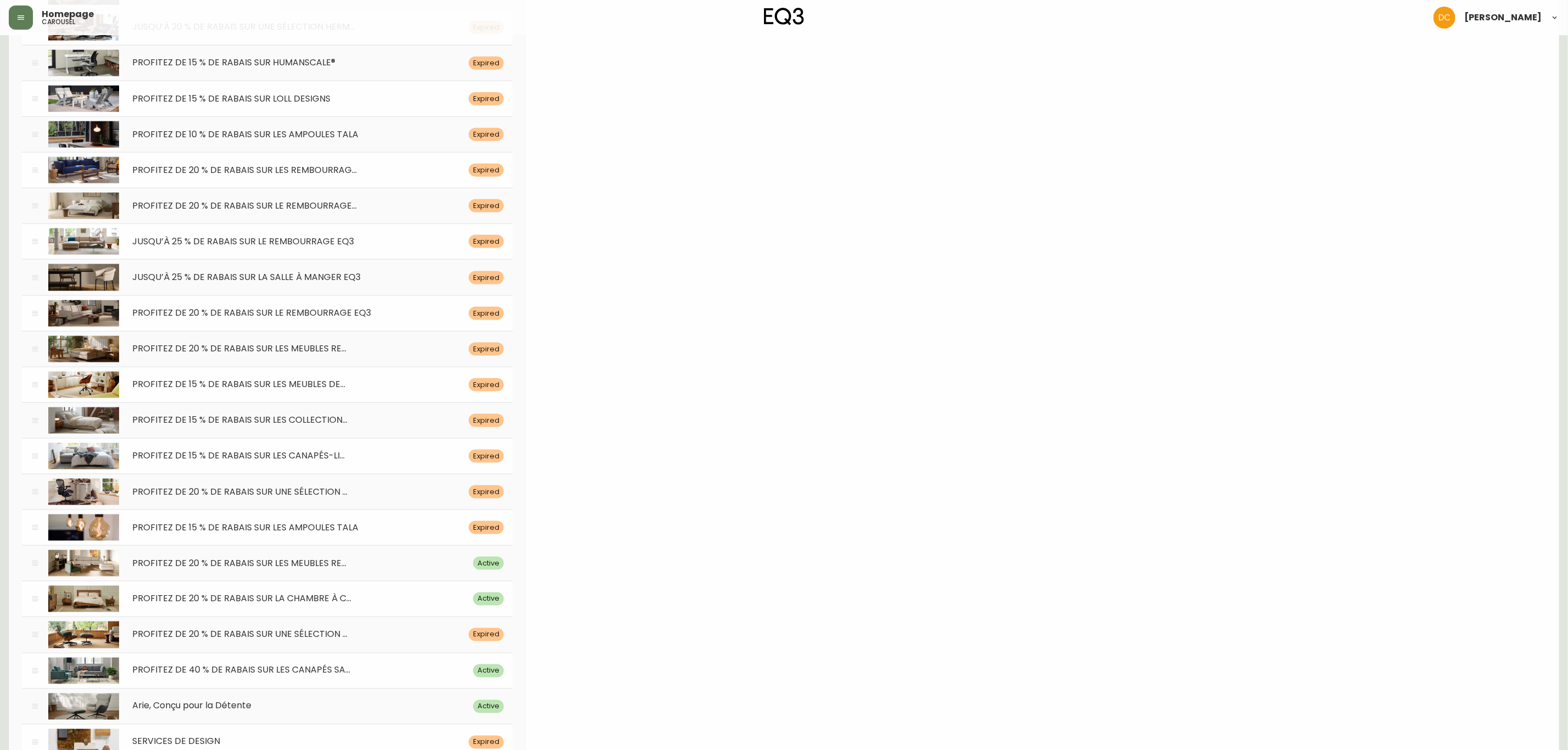
scroll to position [4351, 0]
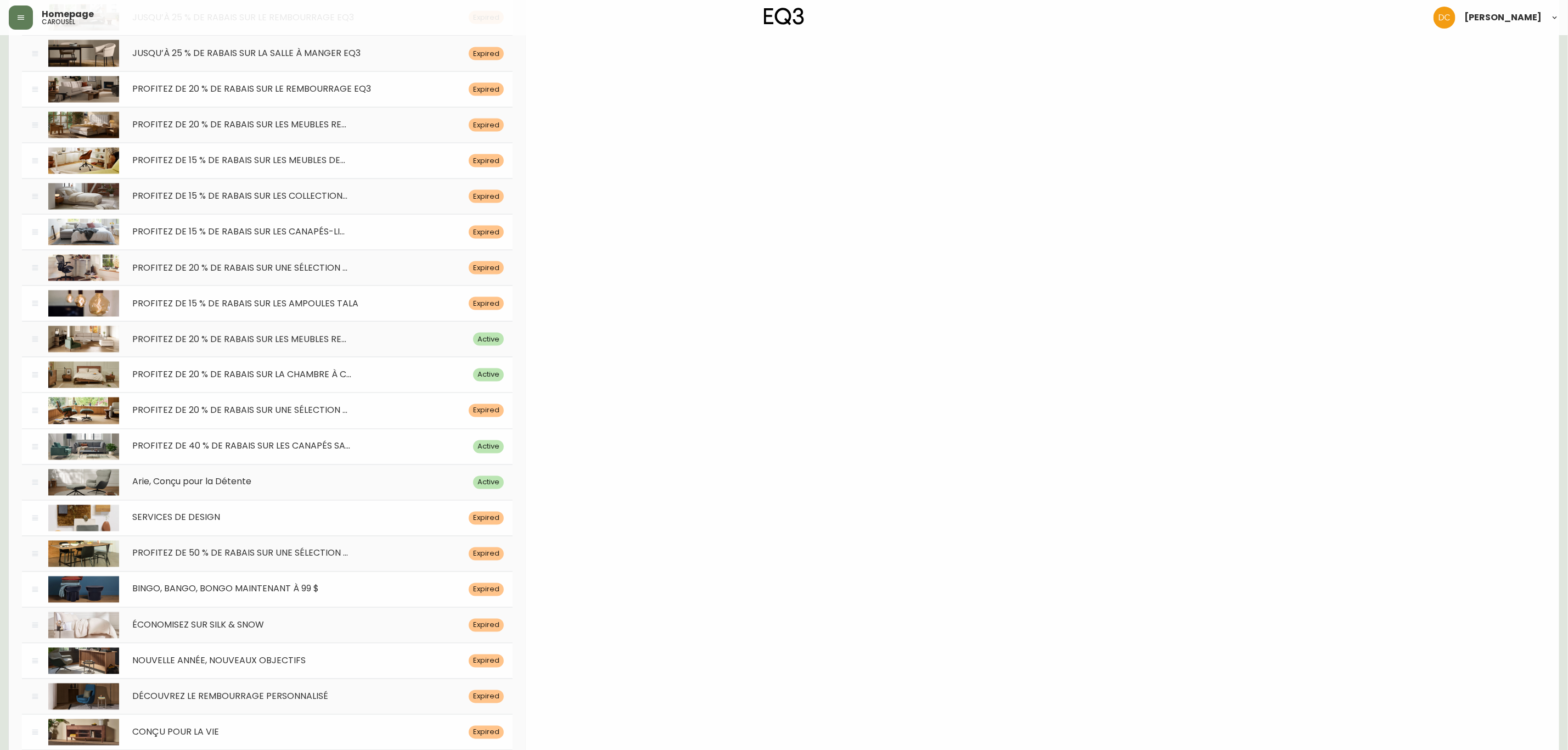
click at [175, 428] on div "PROFITEZ DE 20 % DE RABAIS SUR UNE SÉLECTION ... Expired" at bounding box center [267, 410] width 491 height 35
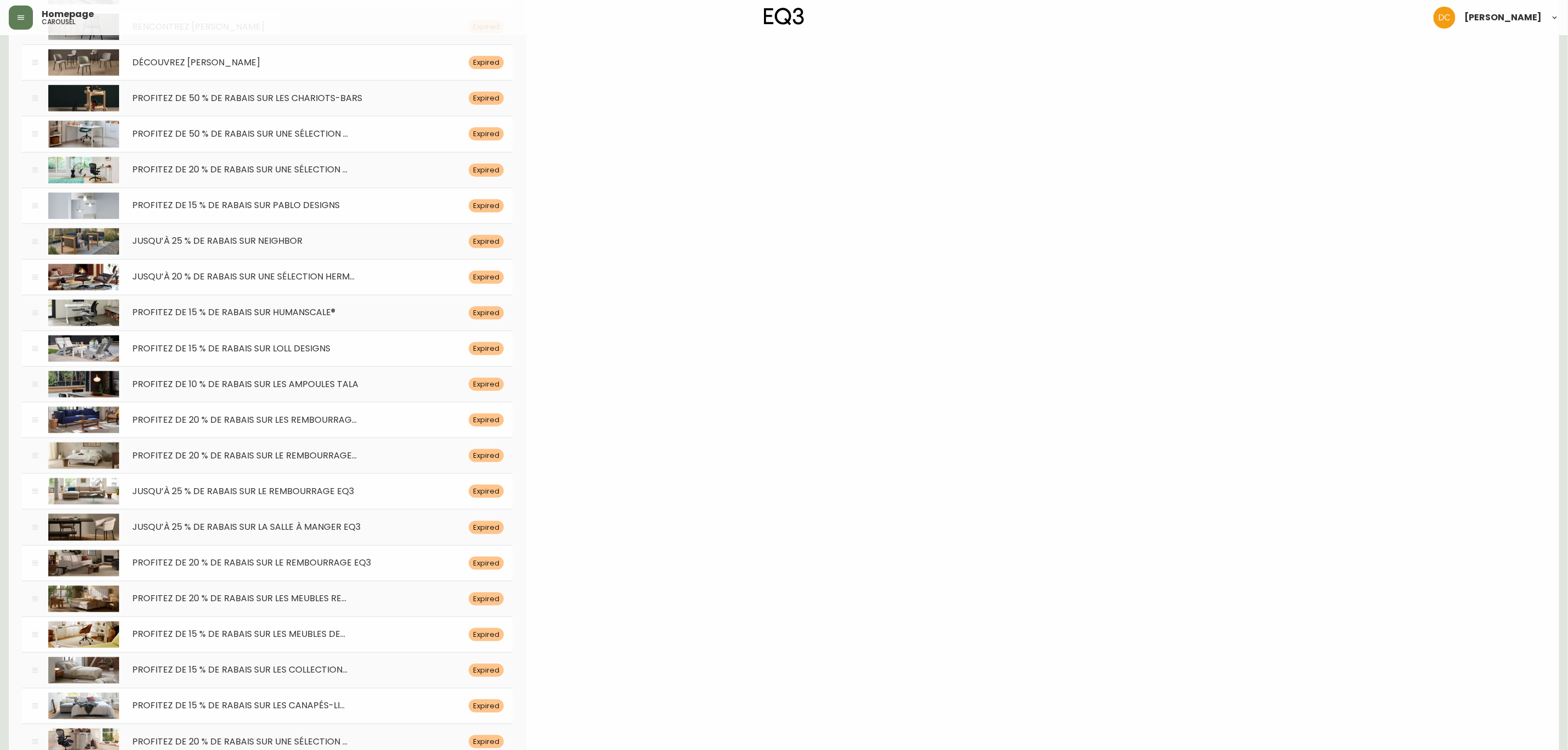
scroll to position [0, 0]
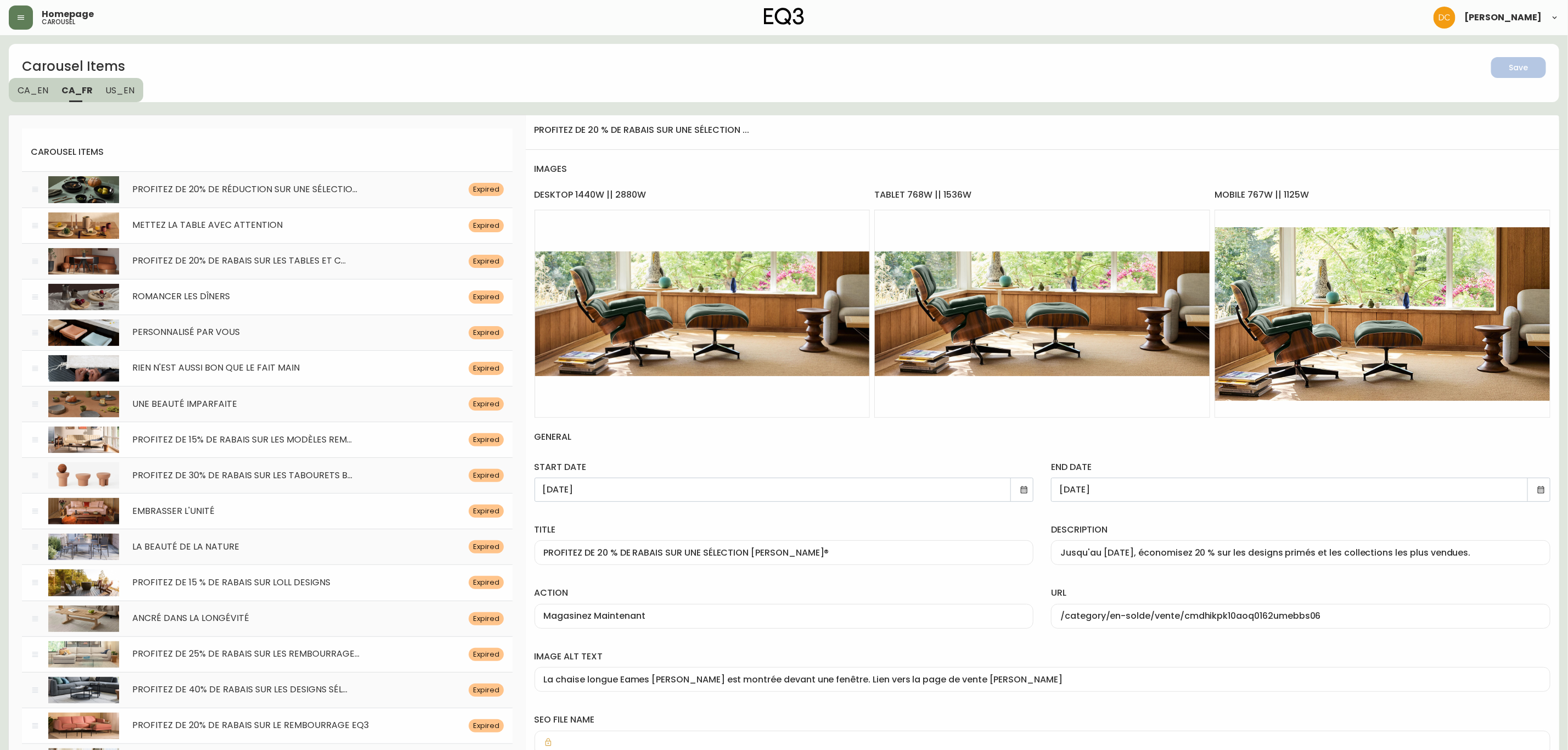
drag, startPoint x: 745, startPoint y: 609, endPoint x: 740, endPoint y: 341, distance: 268.0
click at [1018, 489] on div "[DATE]" at bounding box center [784, 489] width 500 height 24
click at [1020, 489] on icon at bounding box center [1024, 489] width 9 height 9
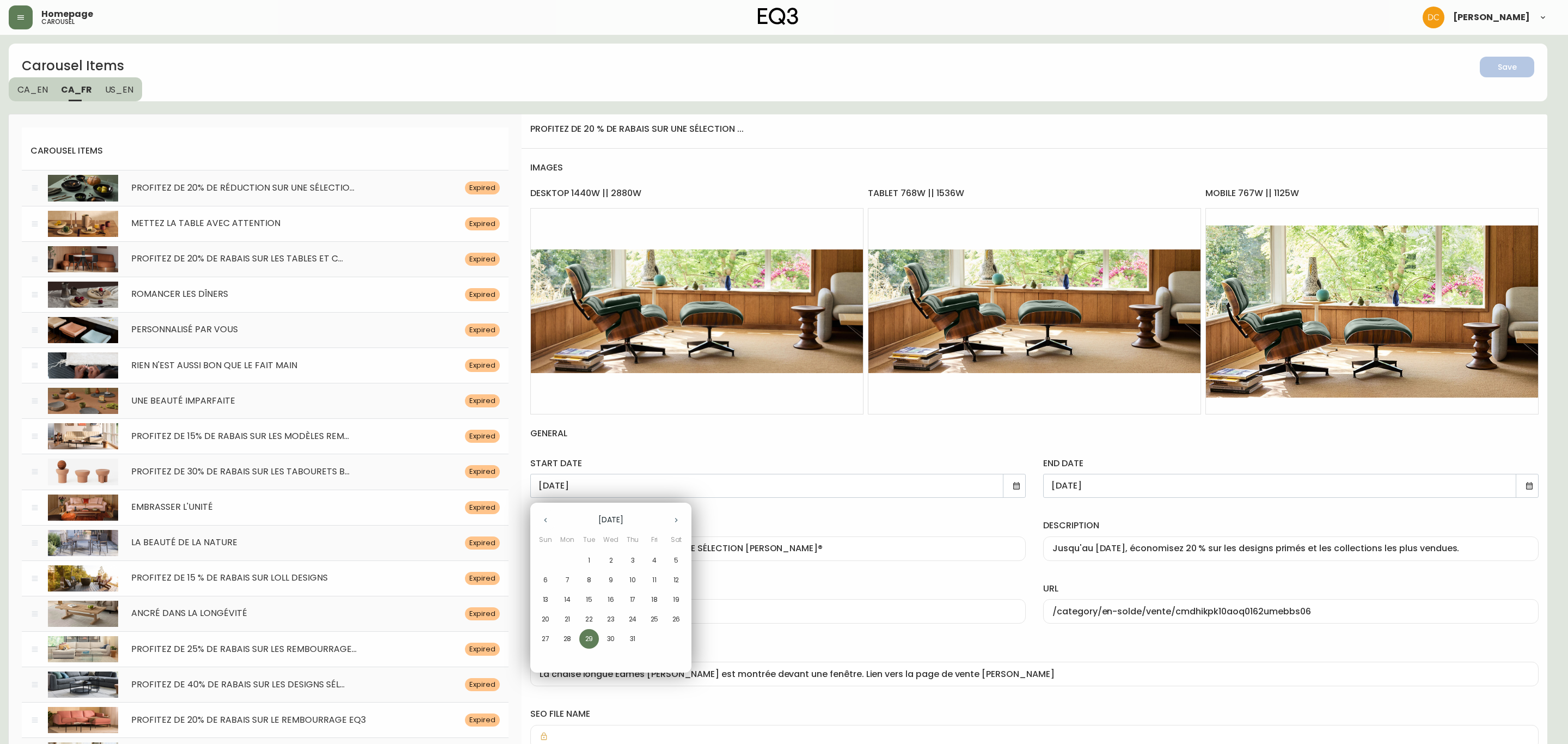
click at [673, 516] on icon "button" at bounding box center [676, 520] width 9 height 9
click at [595, 639] on span "26" at bounding box center [589, 638] width 20 height 10
type input "[DATE]"
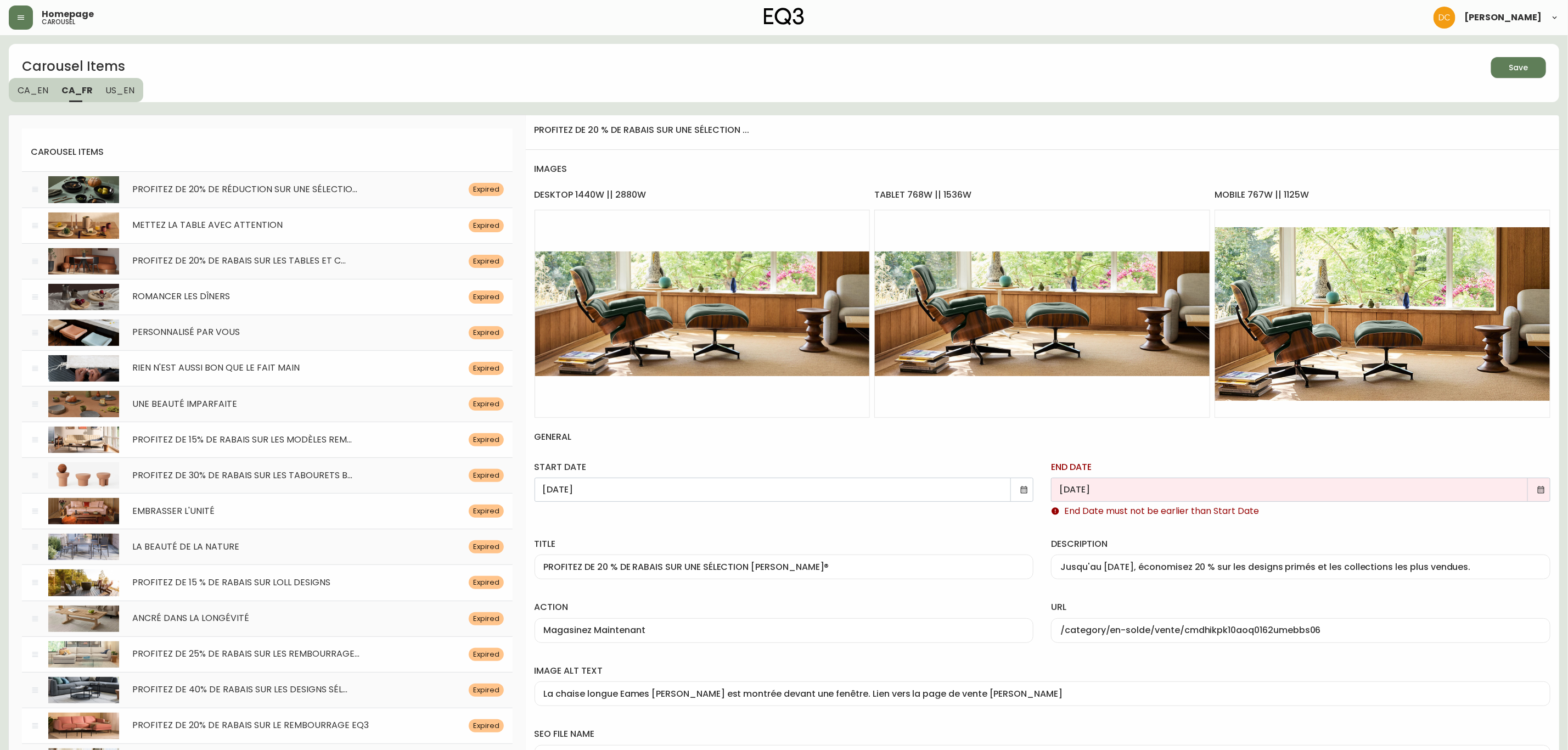
click at [1547, 489] on div "[DATE]" at bounding box center [1301, 489] width 500 height 24
click at [1543, 489] on icon at bounding box center [1541, 488] width 6 height 7
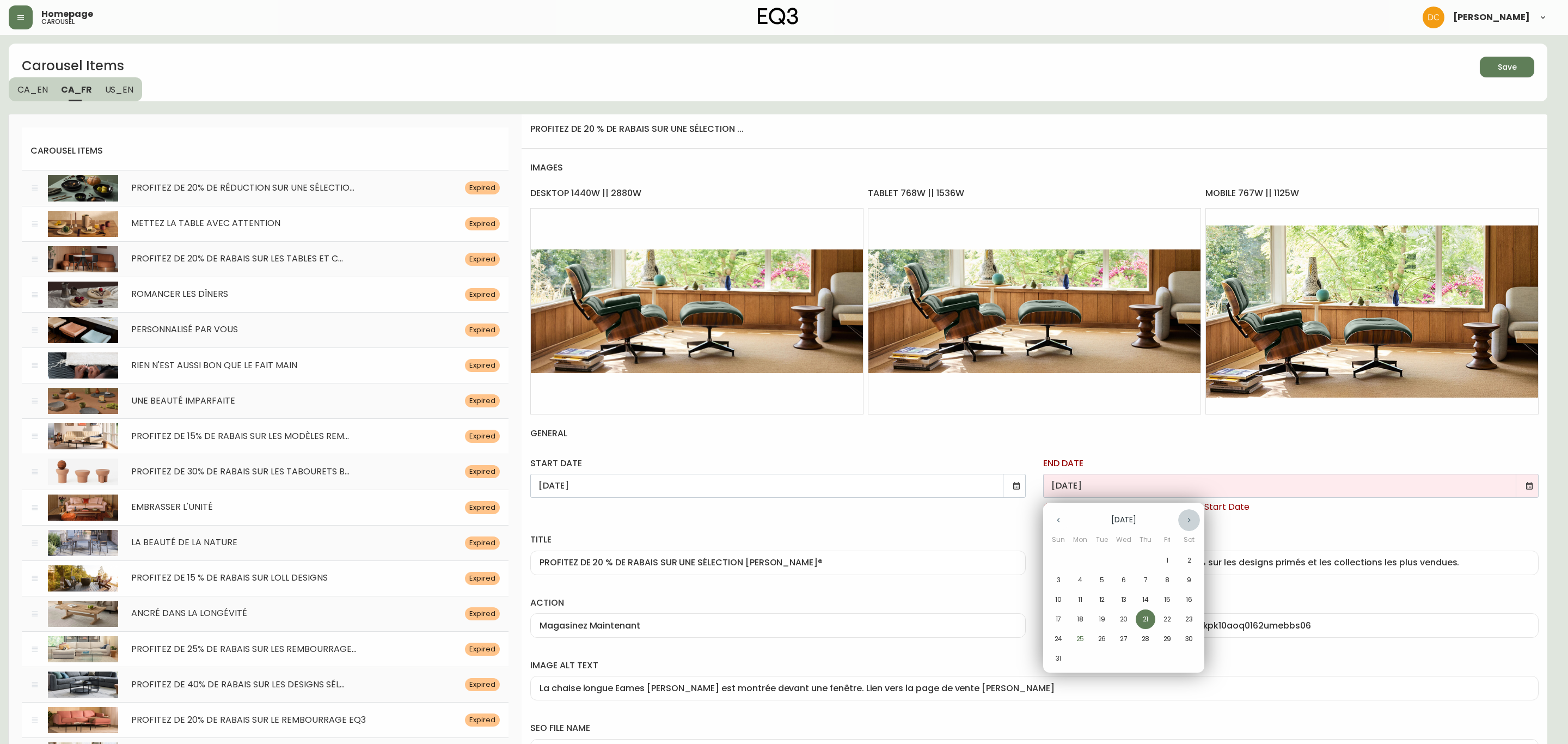
click at [1194, 518] on button "button" at bounding box center [1189, 520] width 22 height 22
click at [1146, 598] on p "18" at bounding box center [1145, 599] width 6 height 10
type input "[DATE]"
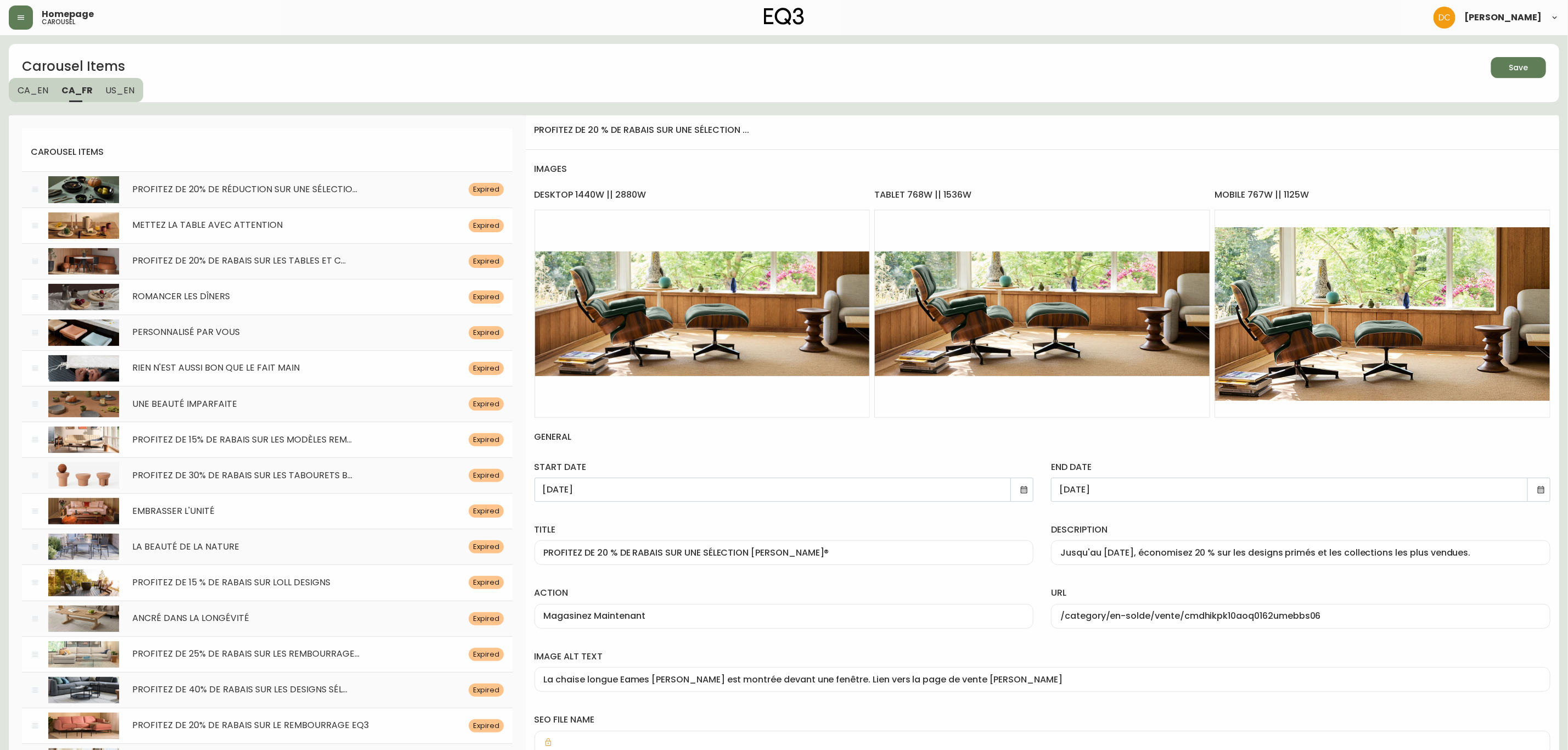
click at [1257, 555] on input "Jusqu'au 21 Août, économisez 20 % sur les designs primés et les collections les…" at bounding box center [1301, 552] width 481 height 10
paste input "18 Septembre, économisez 20 % sur les designs primés et les collections les plu…"
click at [1264, 514] on div "description Jusqu'au 18 Septembre, économisez 20 % sur les designs primés et le…" at bounding box center [1301, 542] width 517 height 63
click at [1512, 551] on input "Jusqu'au 18 Septembre, économisez 20 % sur les designs primés et les collection…" at bounding box center [1301, 552] width 481 height 10
type input "Jusqu'au 18 Septembre, économisez 20 % sur les designs primés et les collection…"
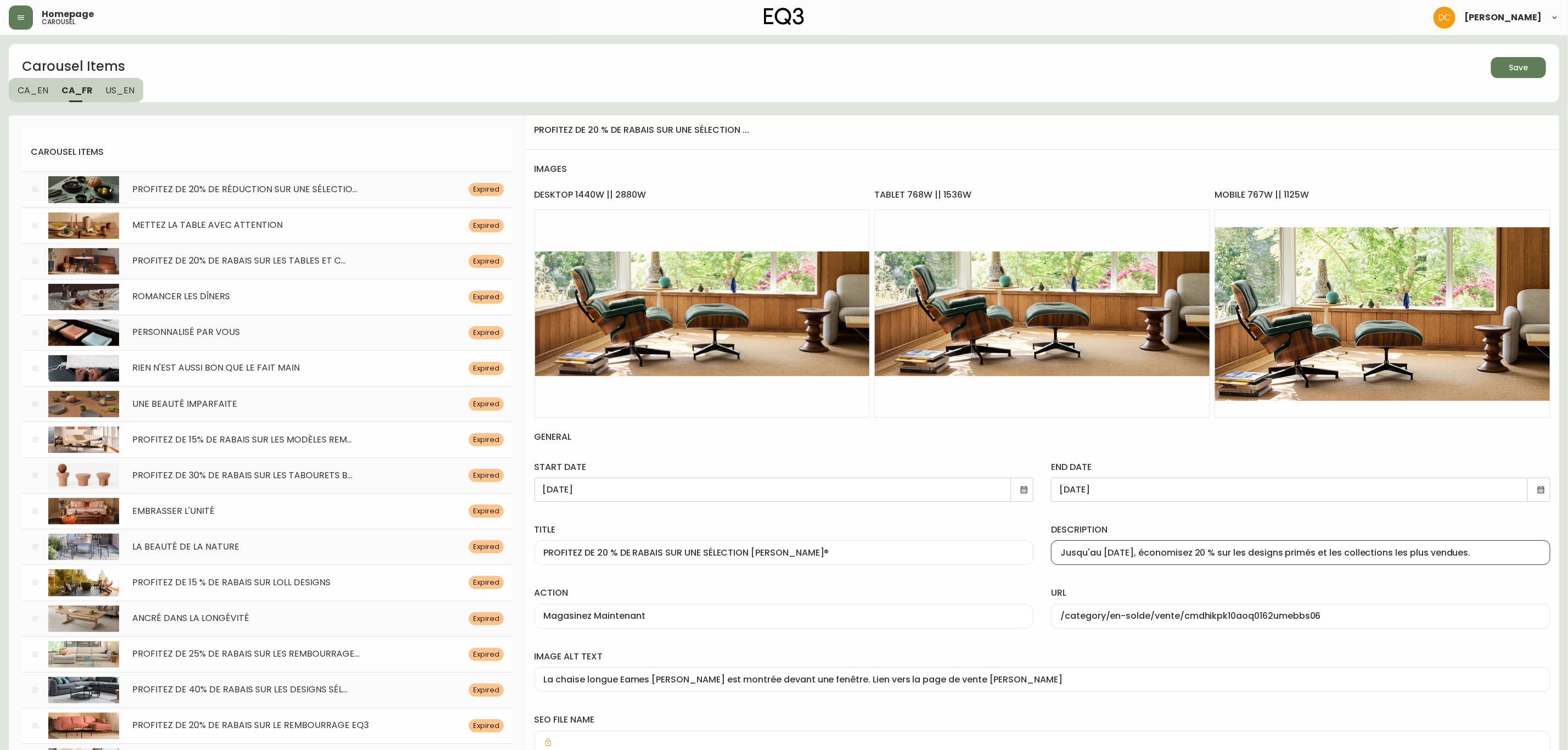
click at [1497, 573] on div "description Jusqu'au 18 Septembre, économisez 20 % sur les designs primés et le…" at bounding box center [1301, 542] width 517 height 63
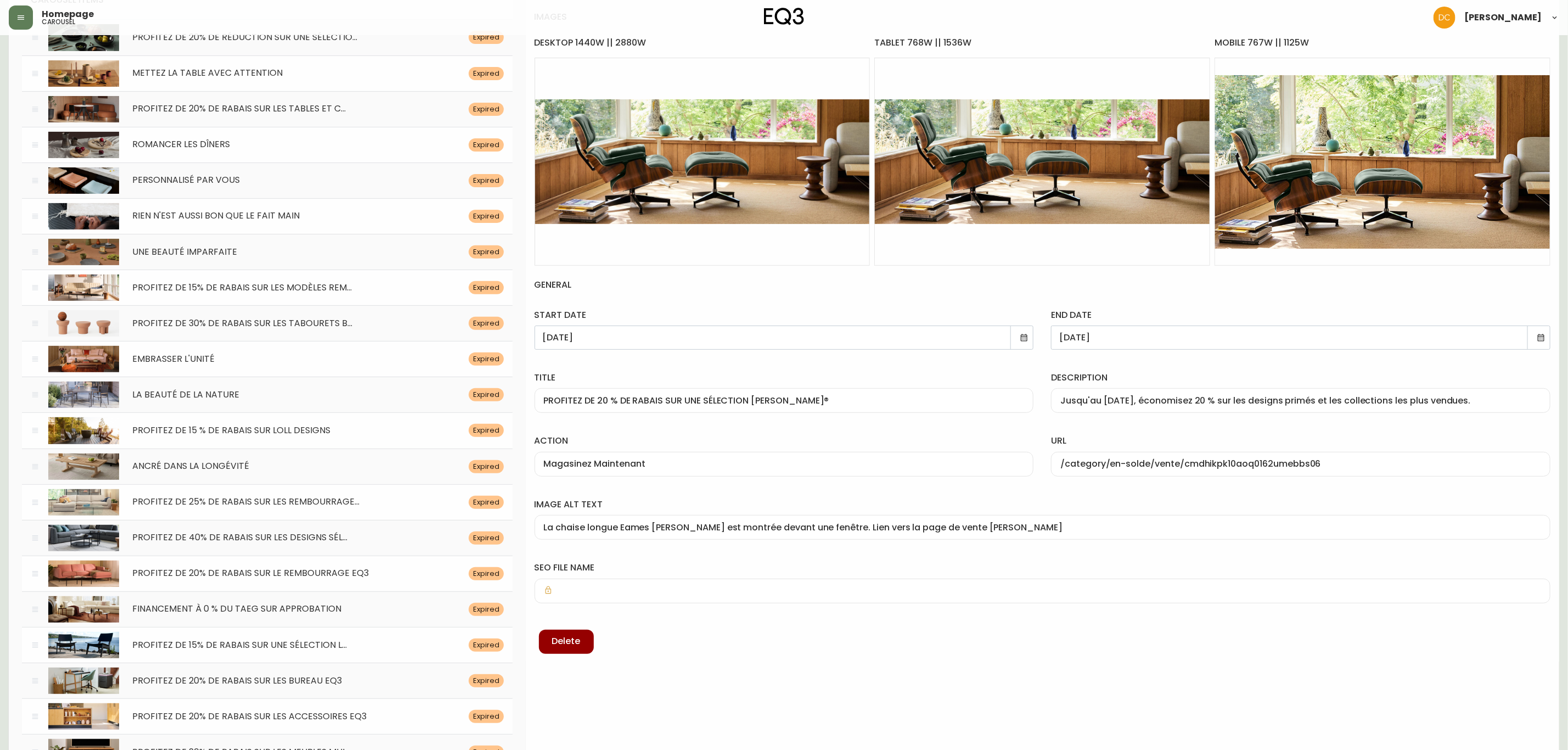
scroll to position [329, 0]
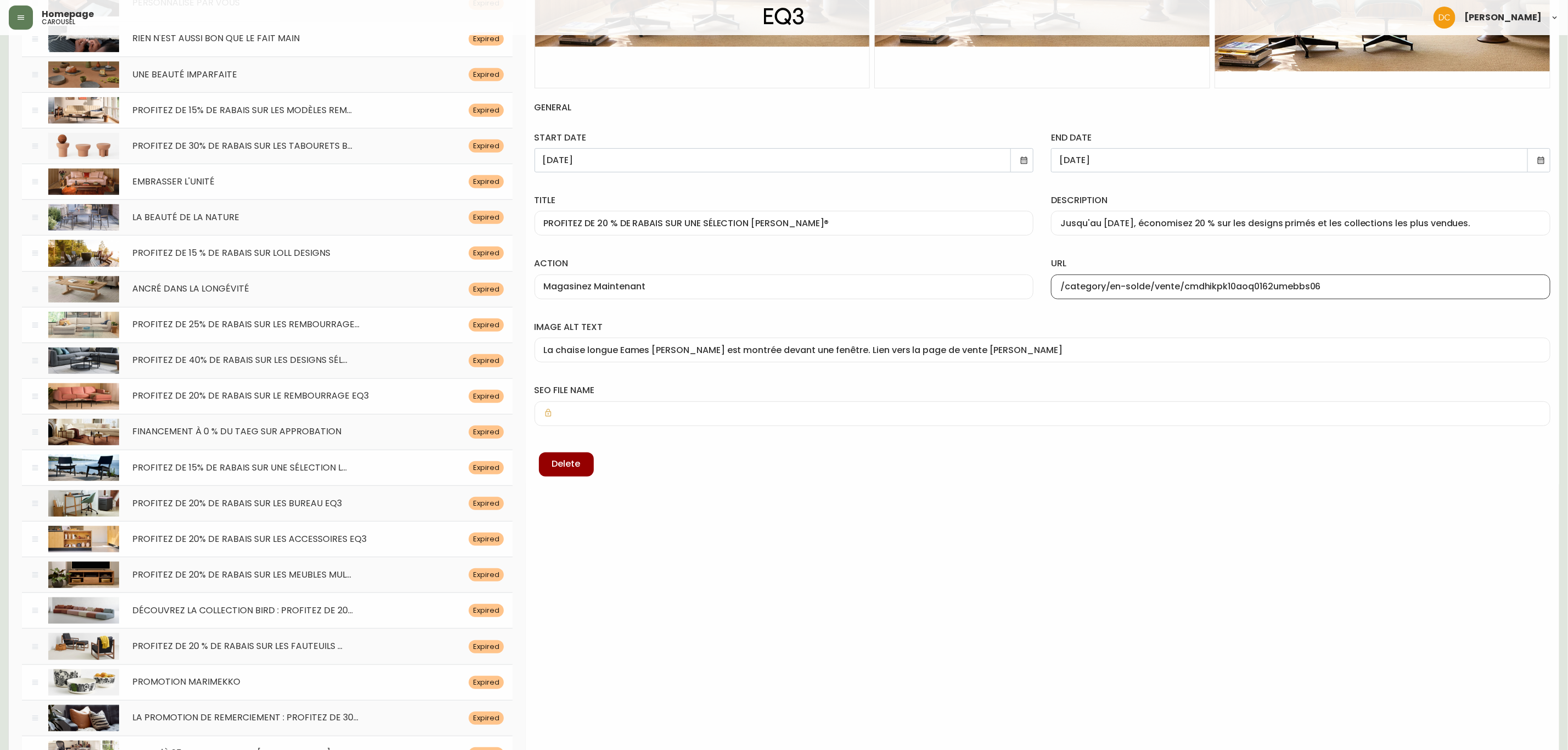
drag, startPoint x: 1110, startPoint y: 287, endPoint x: 1378, endPoint y: 290, distance: 268.0
click at [1378, 290] on input "/category/en-solde/vente/cmdhikpk10aoq0162umebbs06" at bounding box center [1301, 286] width 481 height 10
type input "/category/eq3plus/herman-miller"
click at [1200, 328] on label "image alt text" at bounding box center [1042, 327] width 1016 height 12
click at [1200, 344] on input "La chaise longue Eames herman miller est montrée devant une fenêtre. Lien vers …" at bounding box center [1042, 349] width 998 height 10
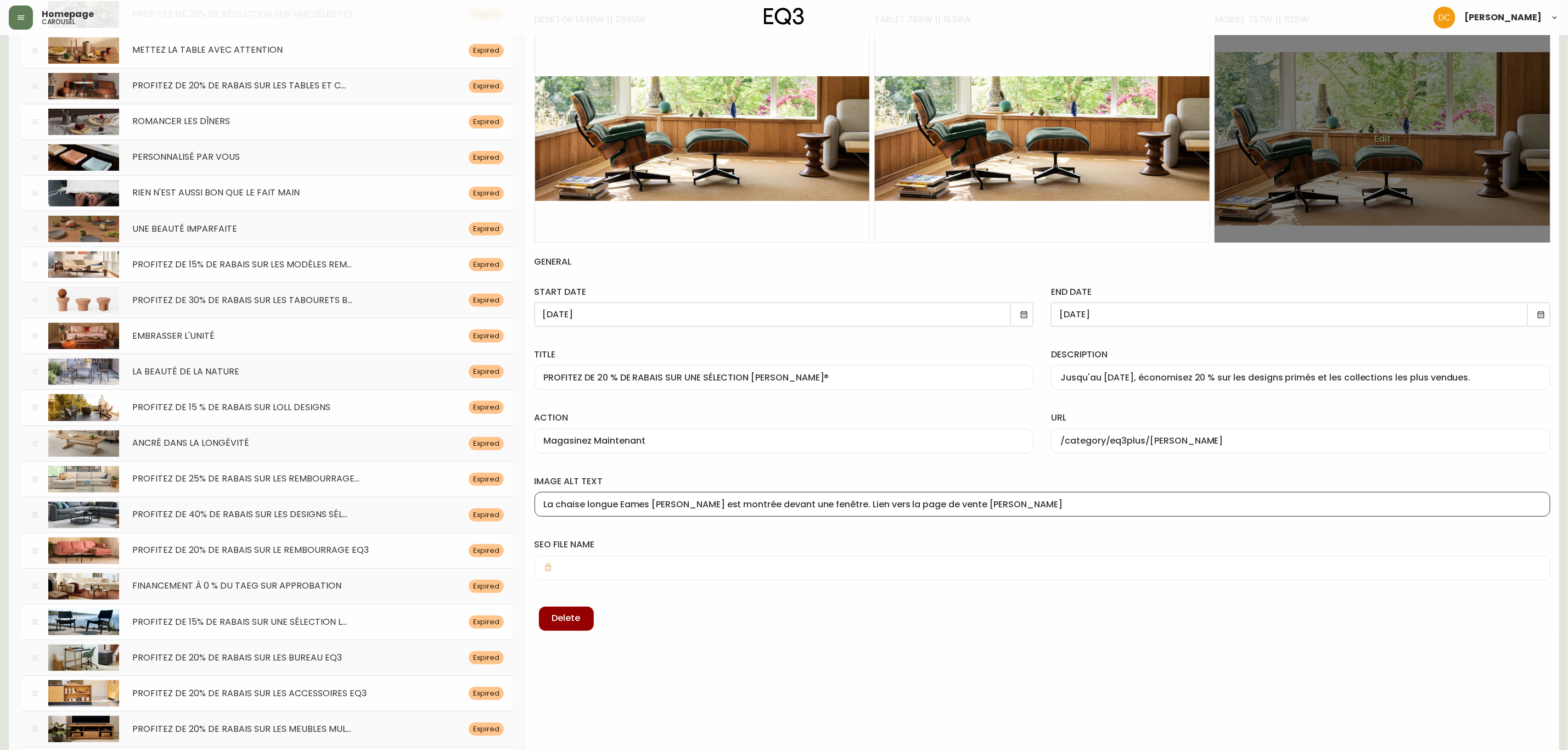
scroll to position [0, 0]
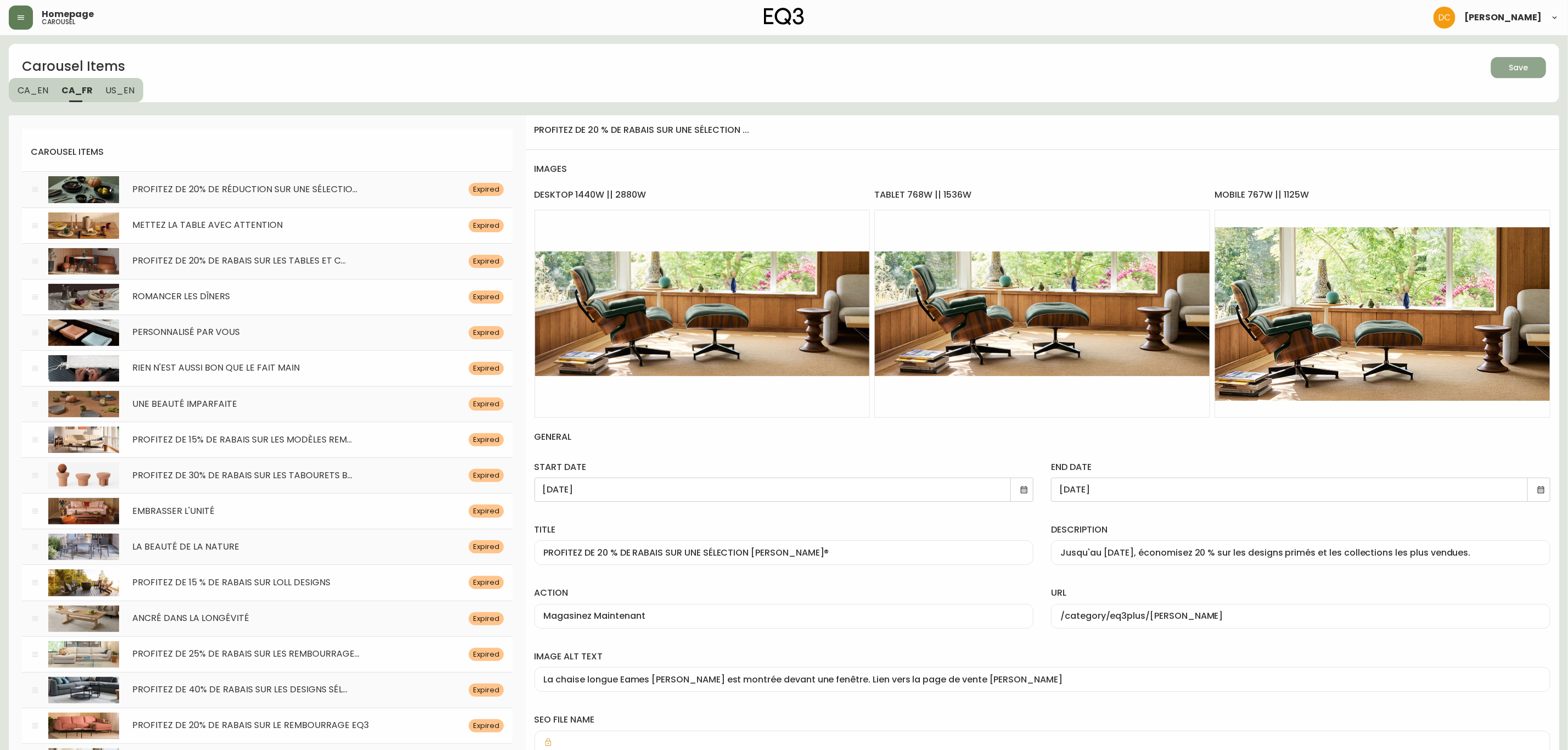
click at [1504, 77] on button "Save" at bounding box center [1519, 67] width 55 height 20
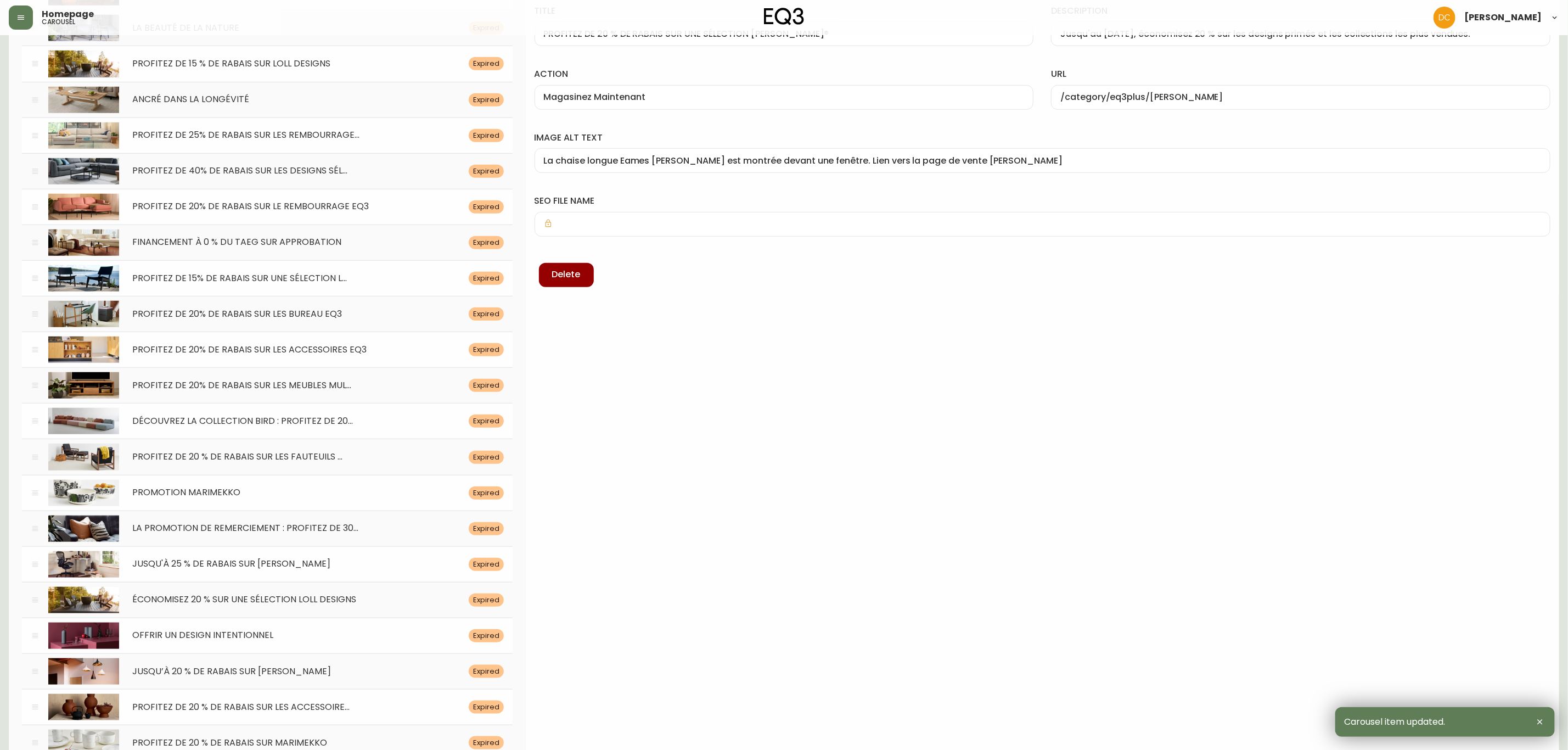
drag, startPoint x: 980, startPoint y: 60, endPoint x: 682, endPoint y: 589, distance: 607.2
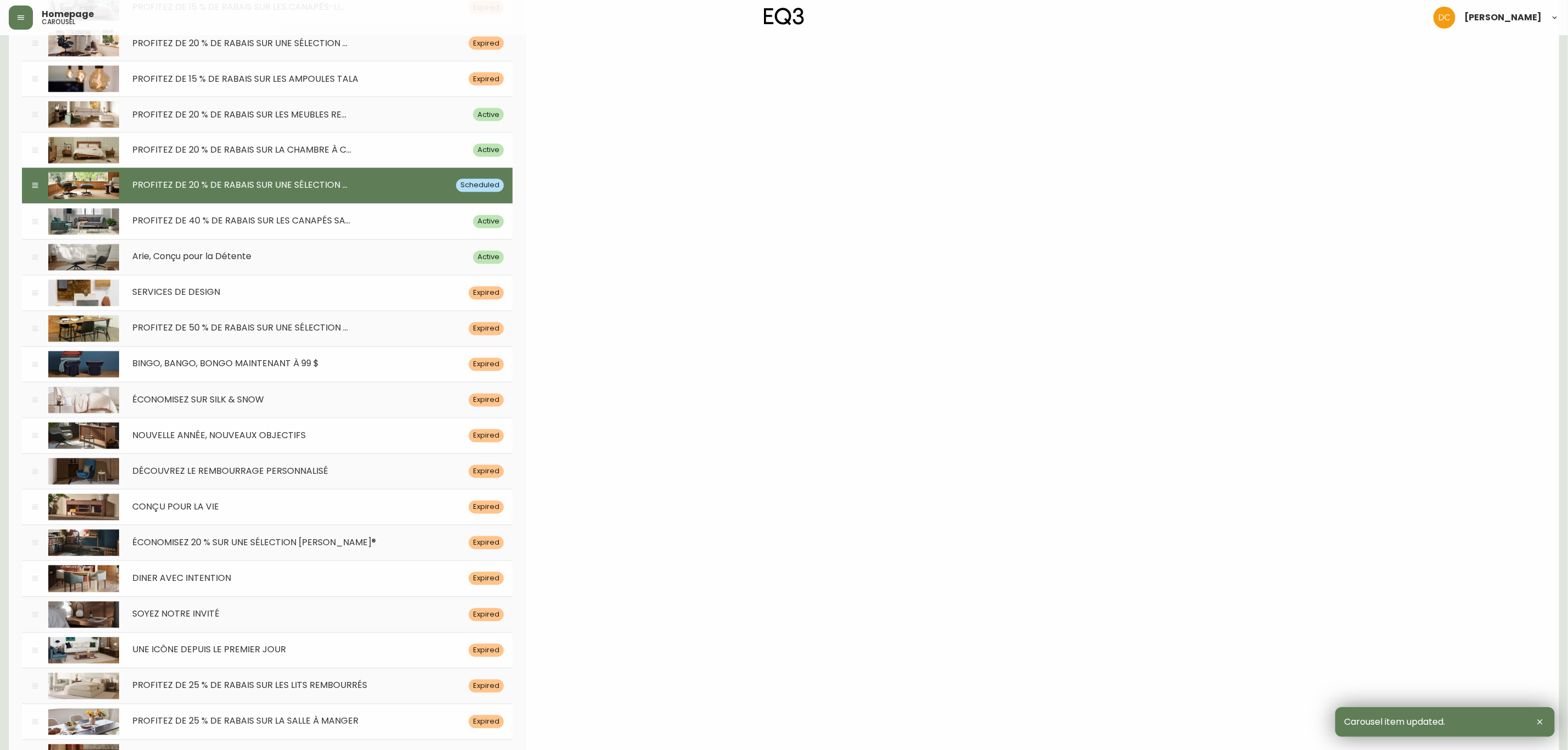
scroll to position [4435, 0]
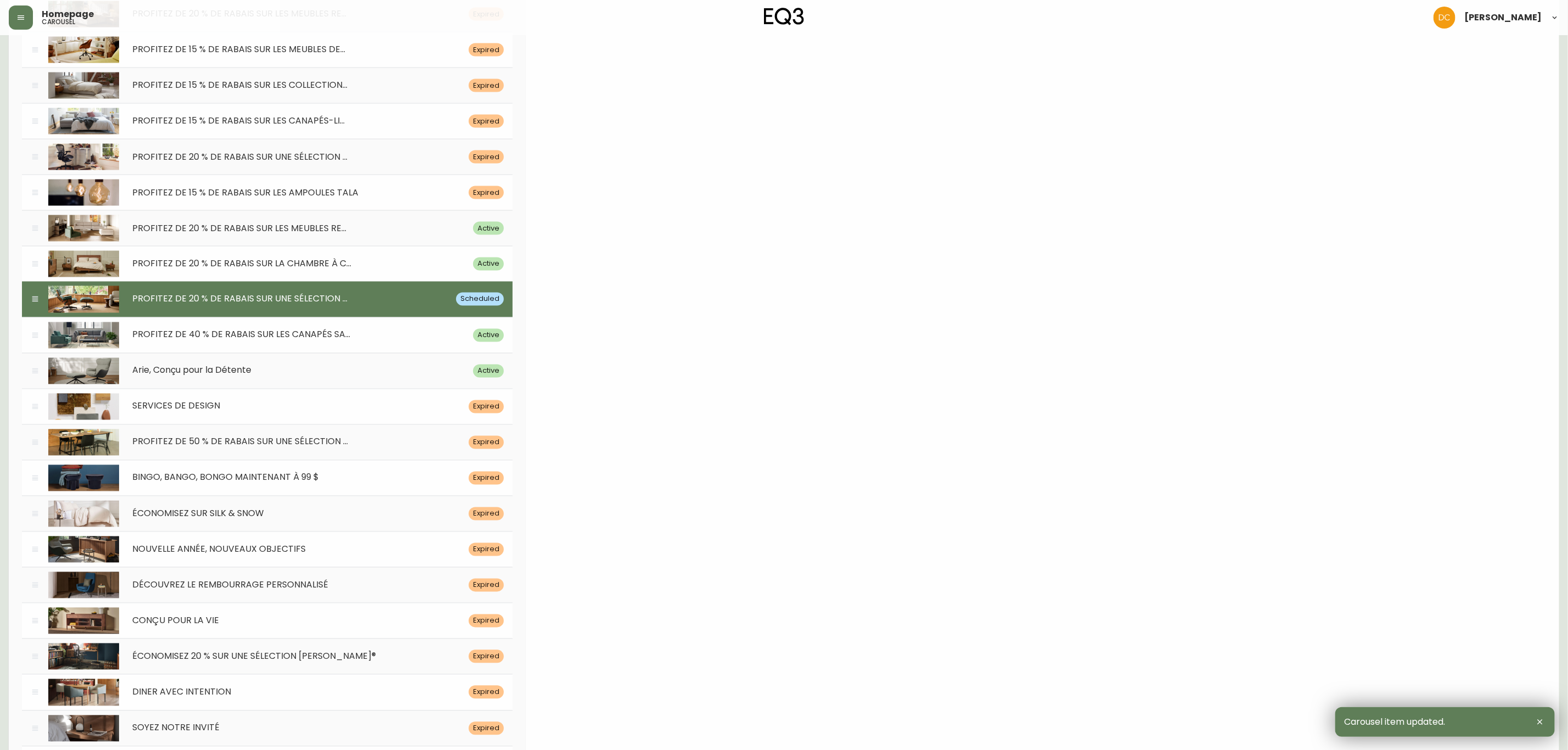
drag, startPoint x: 642, startPoint y: 640, endPoint x: 634, endPoint y: 598, distance: 42.8
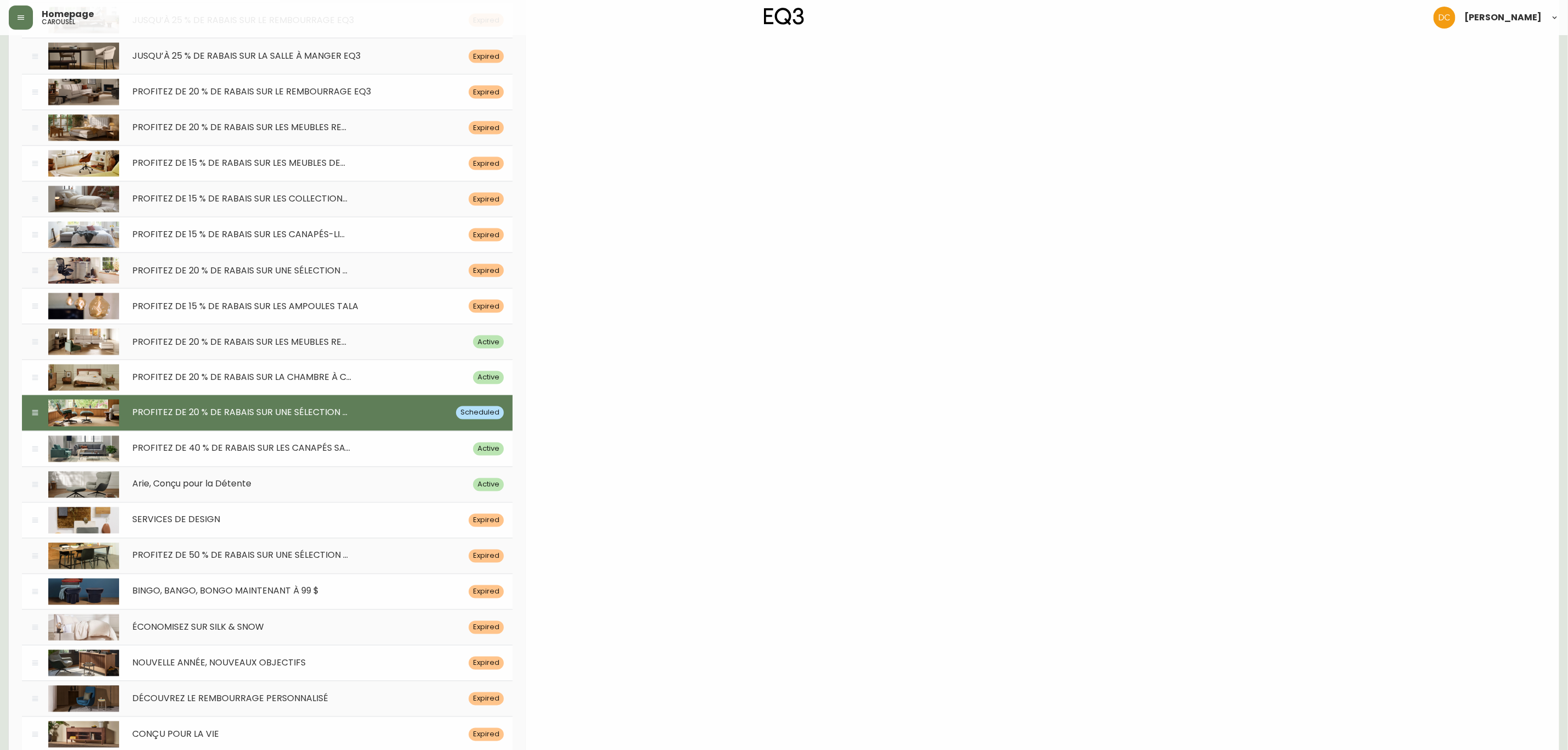
scroll to position [3041, 0]
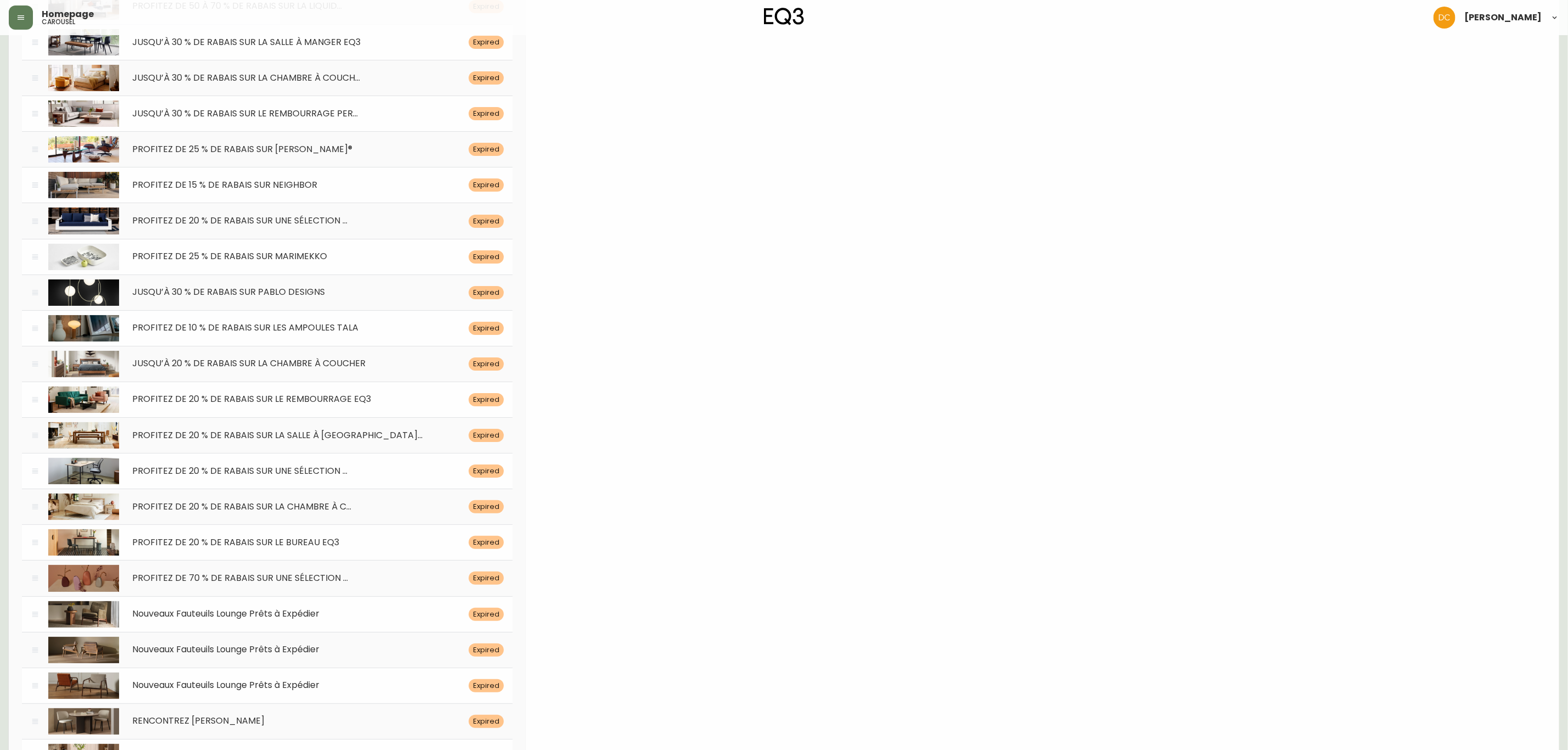
drag, startPoint x: 678, startPoint y: 594, endPoint x: 310, endPoint y: 0, distance: 698.8
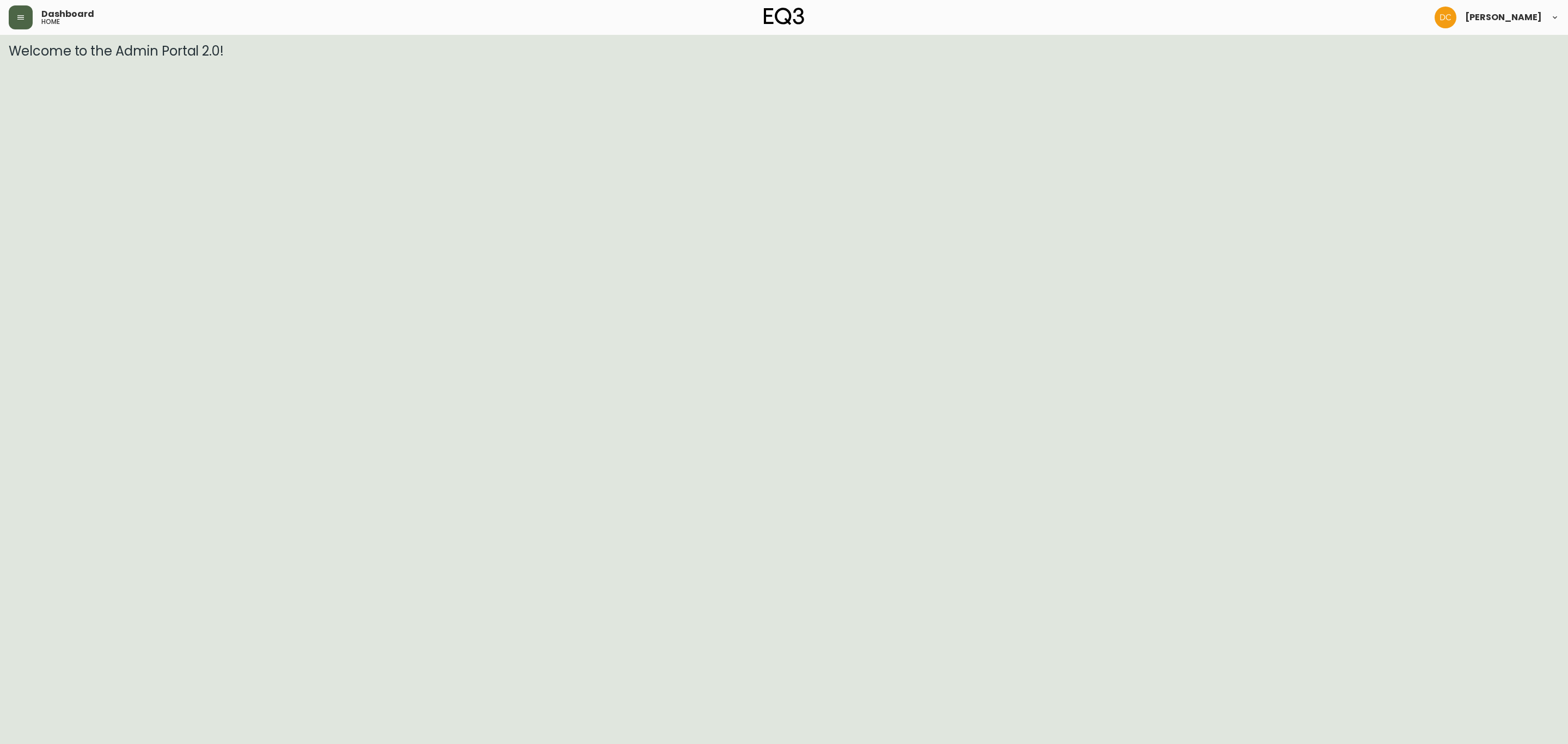
click at [10, 23] on button "button" at bounding box center [20, 17] width 24 height 24
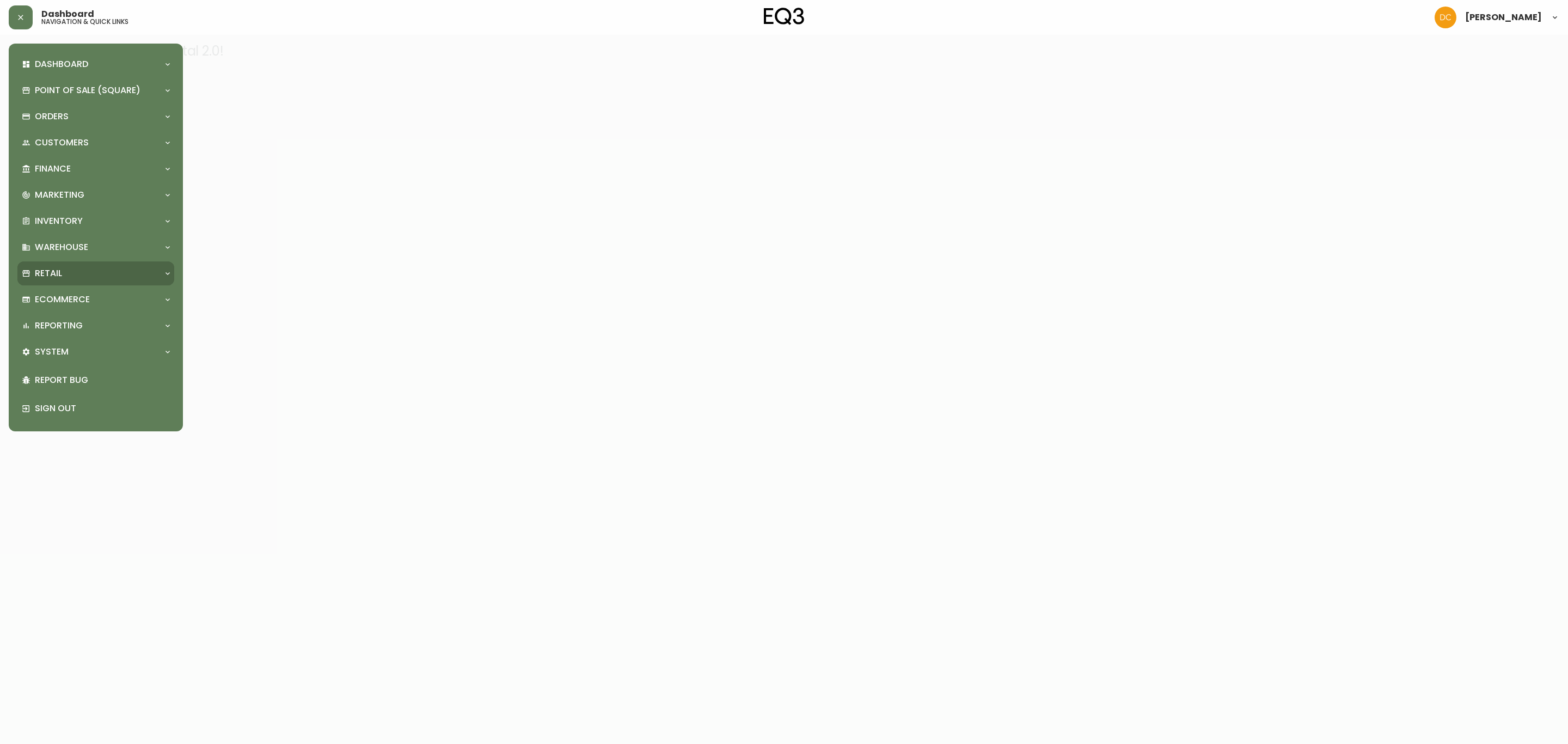
click at [85, 277] on div "Retail" at bounding box center [91, 273] width 138 height 12
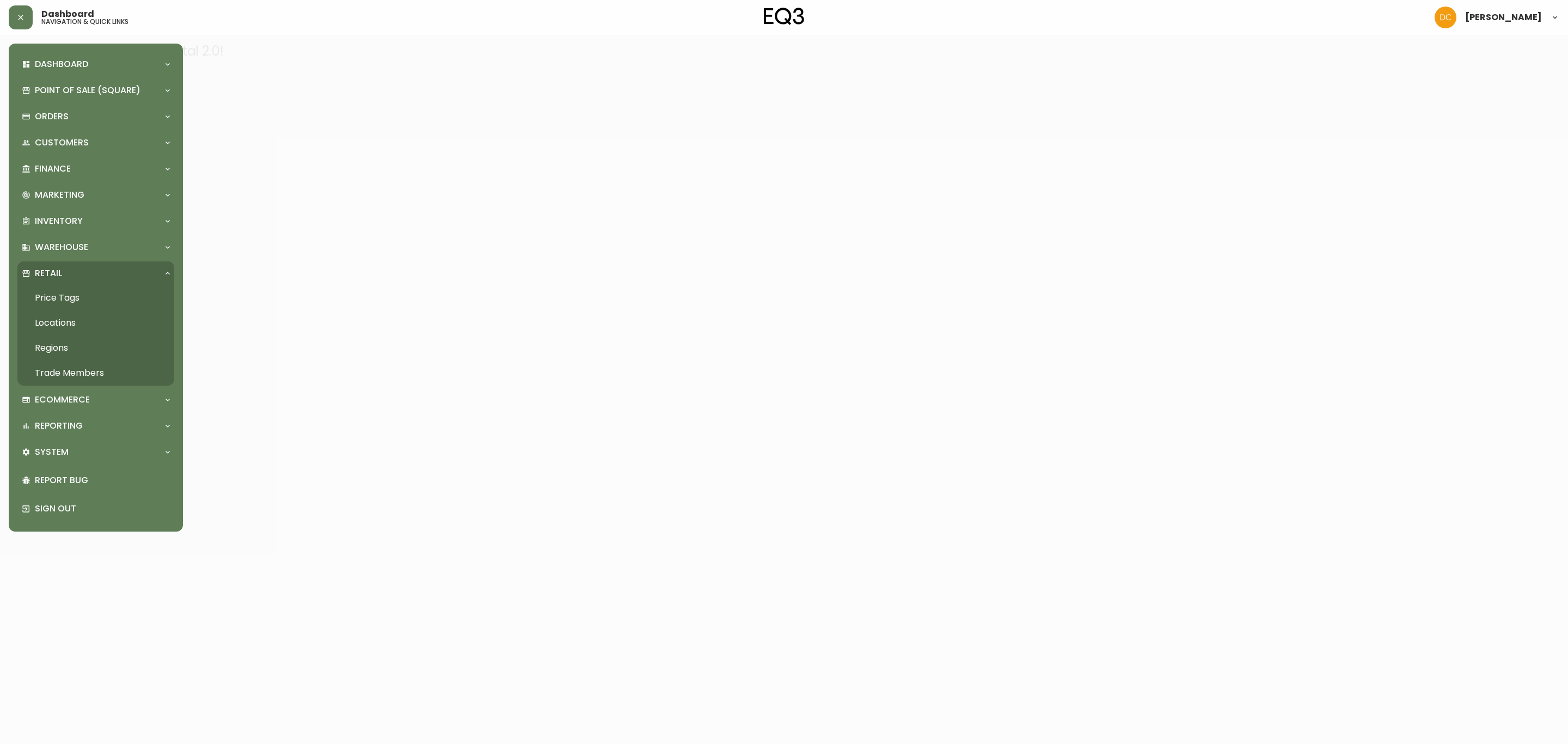
click at [72, 324] on link "Locations" at bounding box center [95, 323] width 157 height 25
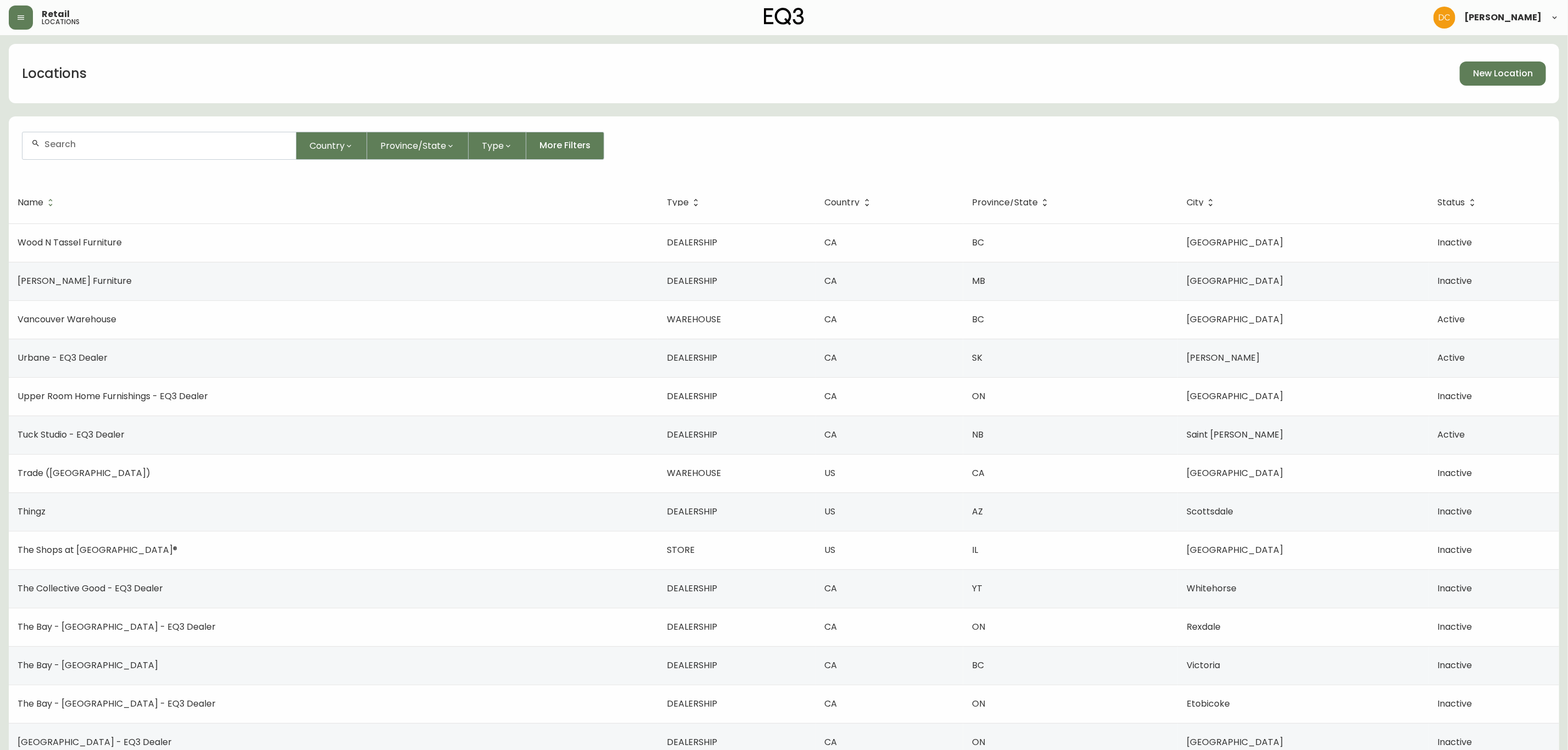
click at [173, 143] on input "text" at bounding box center [165, 143] width 243 height 10
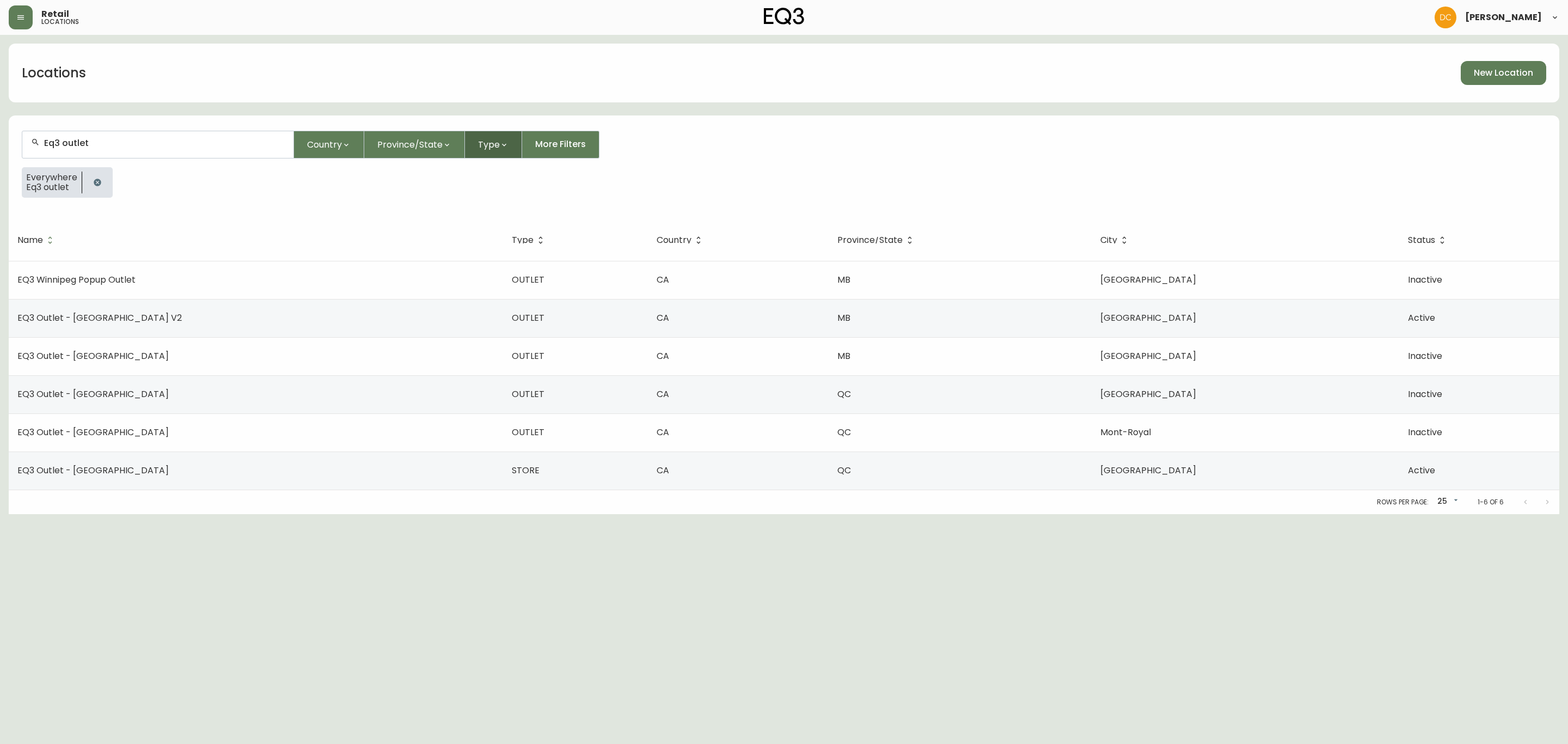
type input "Eq3 outlet"
click at [471, 145] on button "Type" at bounding box center [493, 145] width 57 height 28
click at [524, 247] on span "OUTLET" at bounding box center [505, 249] width 64 height 12
click at [686, 202] on div "Everywhere Eq3 outlet Type OUTLET" at bounding box center [784, 187] width 1524 height 39
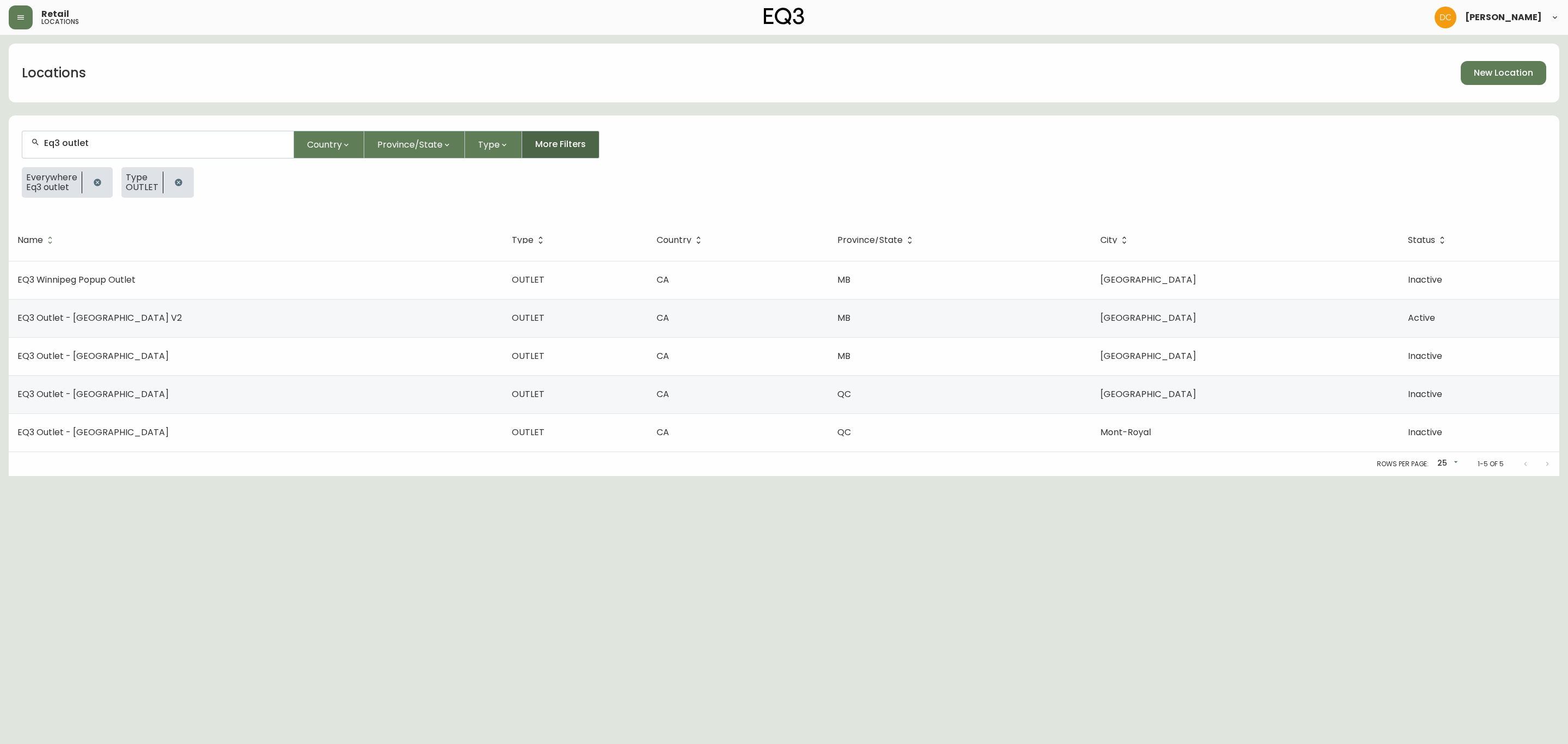
click at [538, 145] on span "More Filters" at bounding box center [560, 144] width 51 height 12
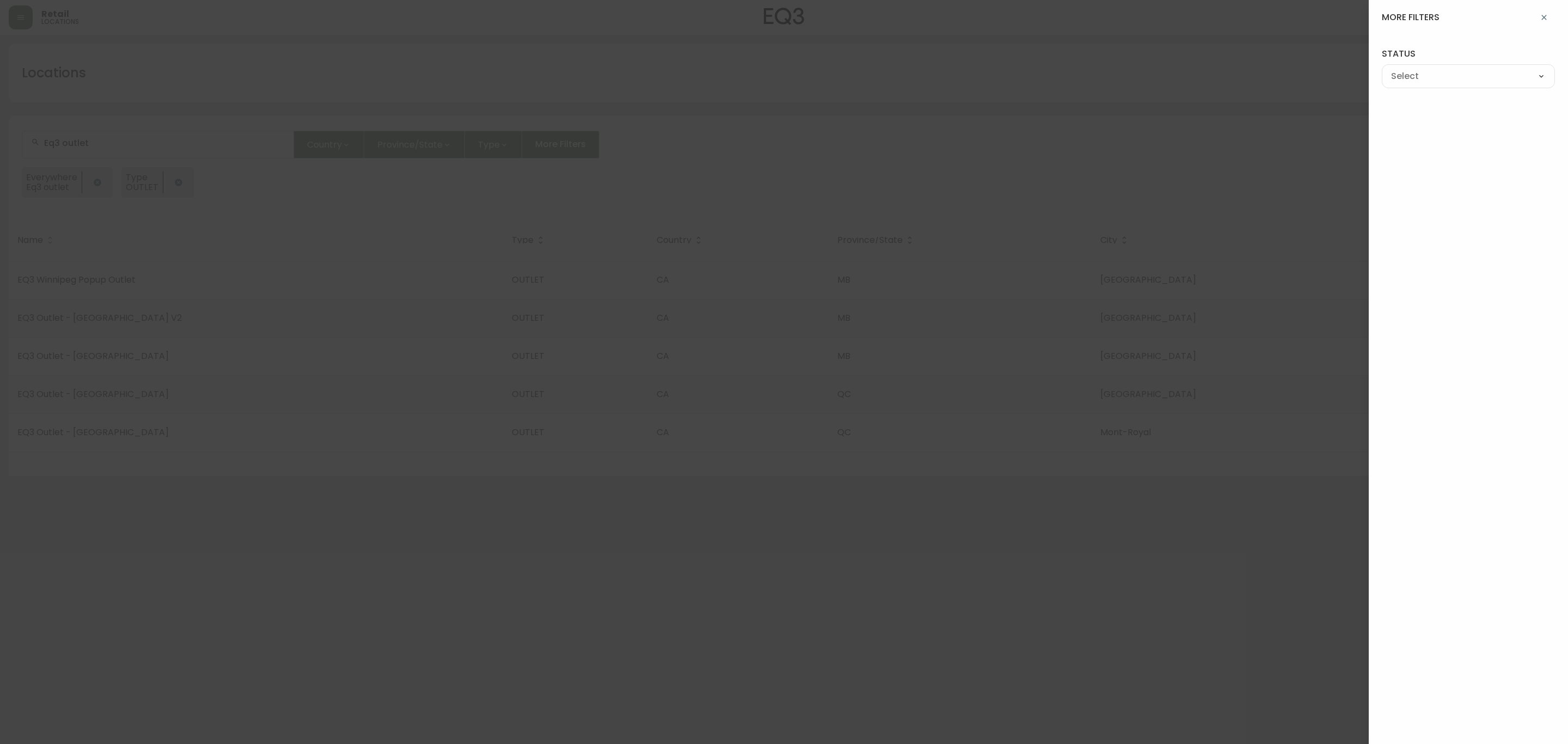
click at [1462, 74] on select "--- ACTIVE INACTIVE" at bounding box center [1469, 77] width 174 height 16
select select "TRUE"
click at [1382, 69] on select "--- ACTIVE INACTIVE" at bounding box center [1469, 77] width 174 height 16
type input "ACTIVE"
click at [1157, 148] on div at bounding box center [784, 372] width 1568 height 744
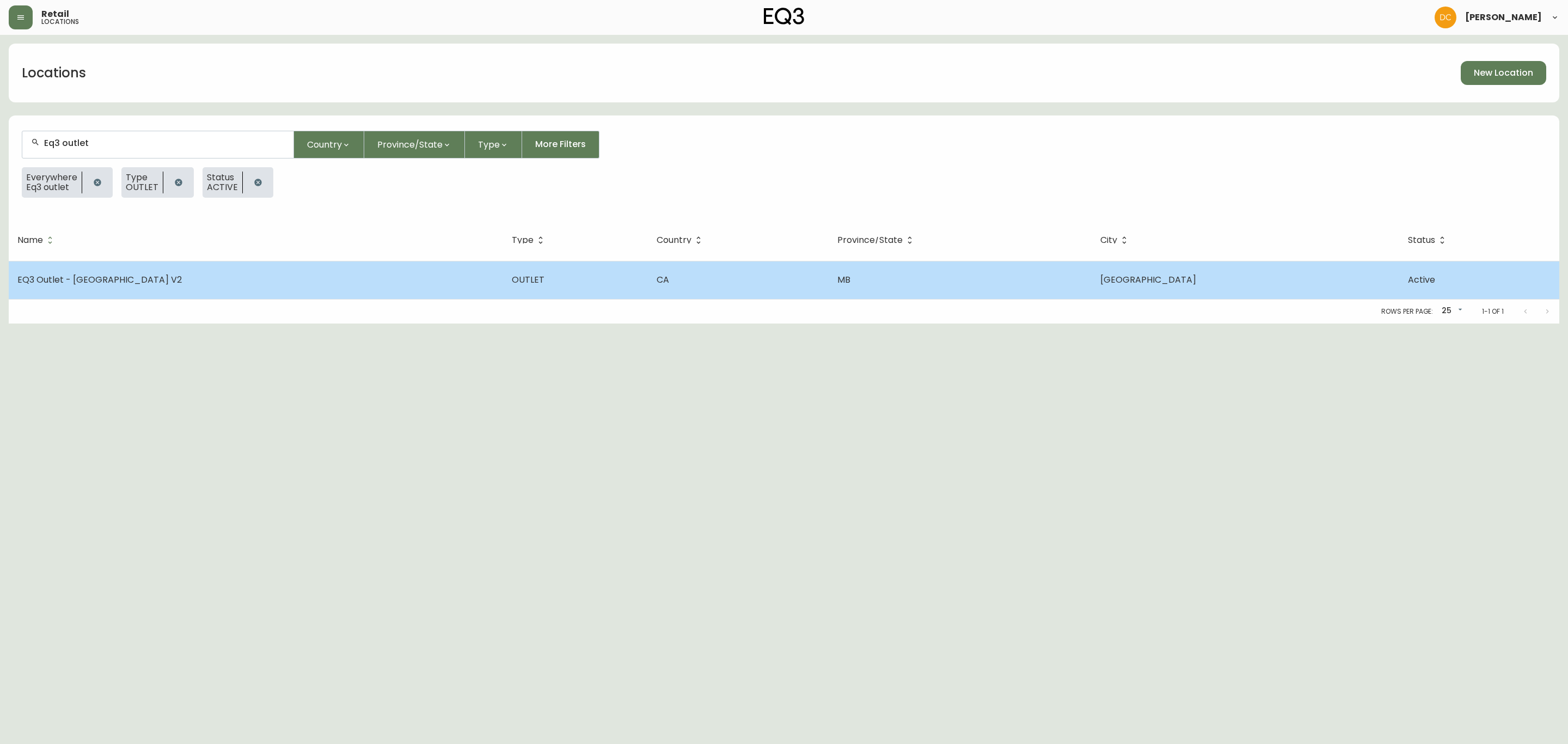
click at [648, 278] on td "CA" at bounding box center [738, 280] width 181 height 38
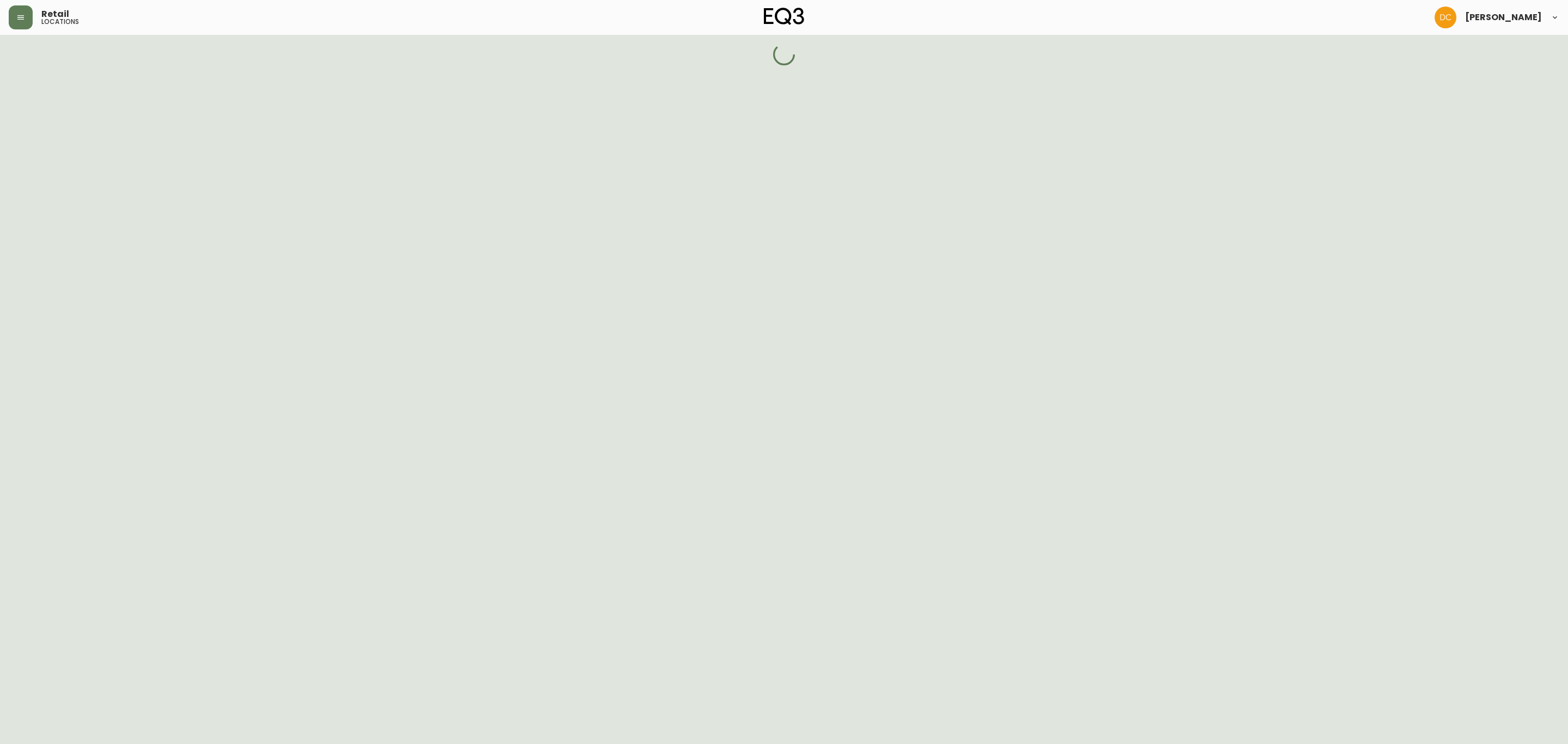
select select "OUTLET"
select select "MB"
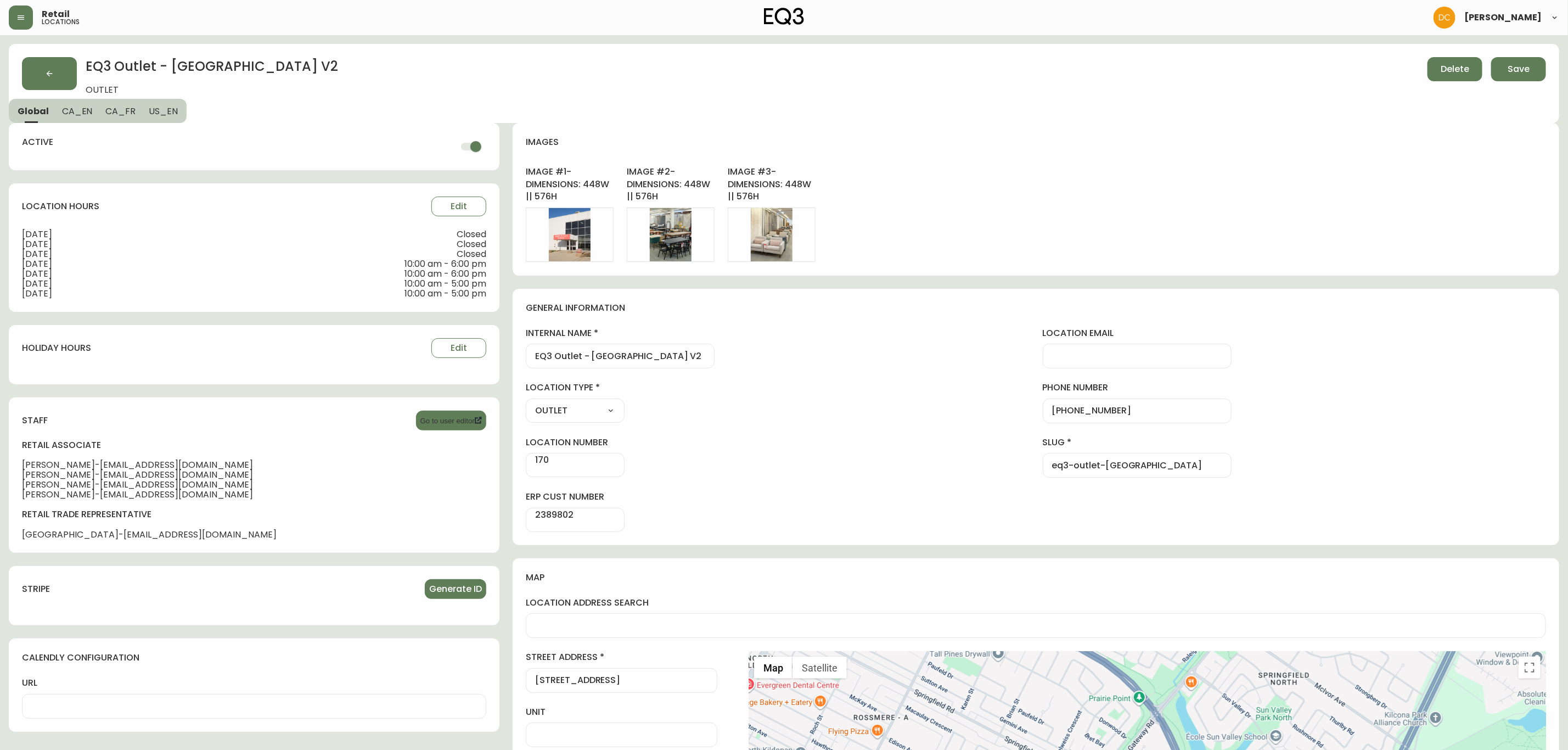
click at [79, 114] on span "CA_EN" at bounding box center [77, 111] width 31 height 12
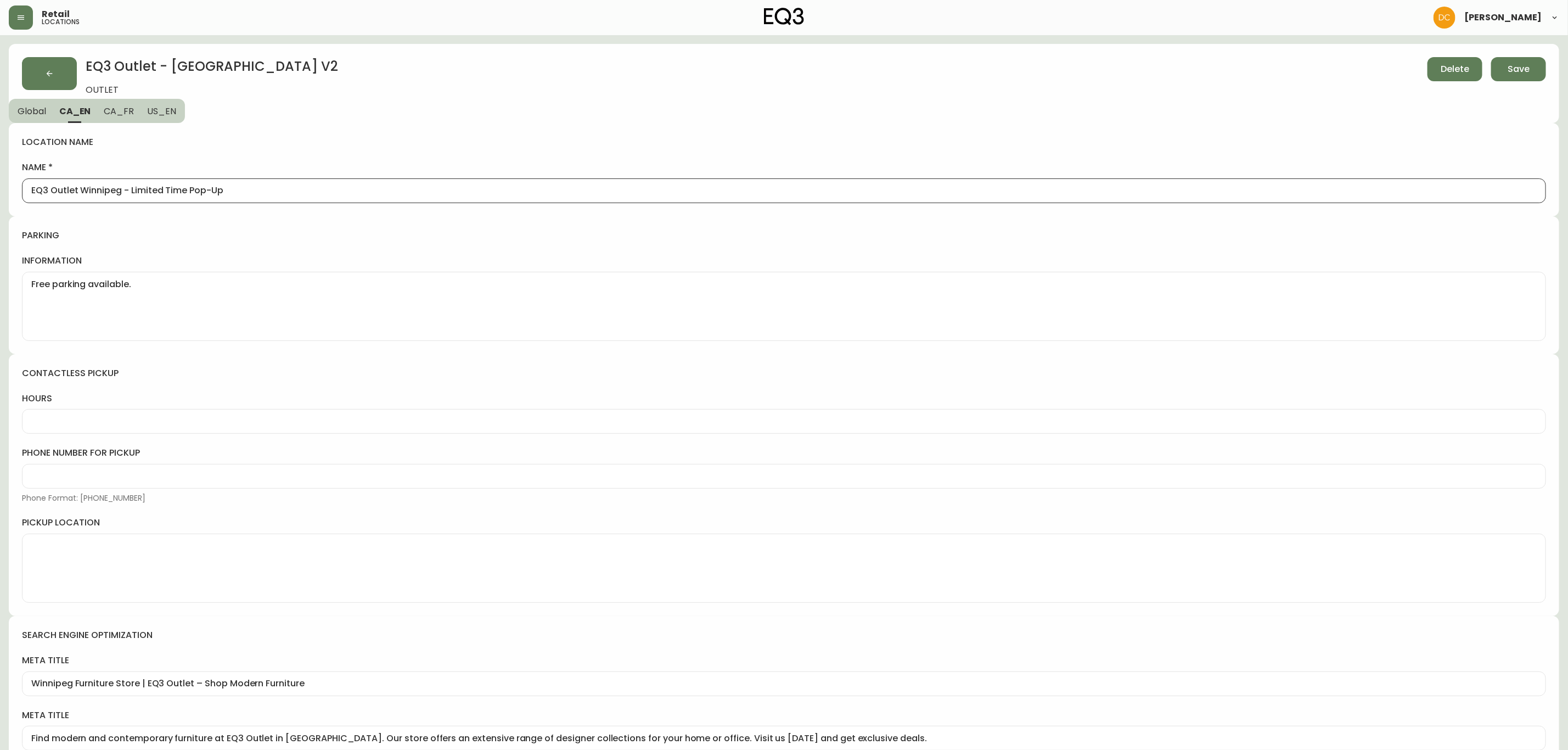
click at [261, 190] on input "EQ3 Outlet Winnipeg - Limited Time Pop-Up" at bounding box center [784, 190] width 1506 height 10
paste input "Palliser EQ3 Outlet [GEOGRAPHIC_DATA]"
type input "Palliser EQ3 Outlet [GEOGRAPHIC_DATA]"
click at [175, 115] on button "US_EN" at bounding box center [162, 110] width 44 height 24
type input "EQ3 Outlet Winnipeg - Limited Time Pop-Up"
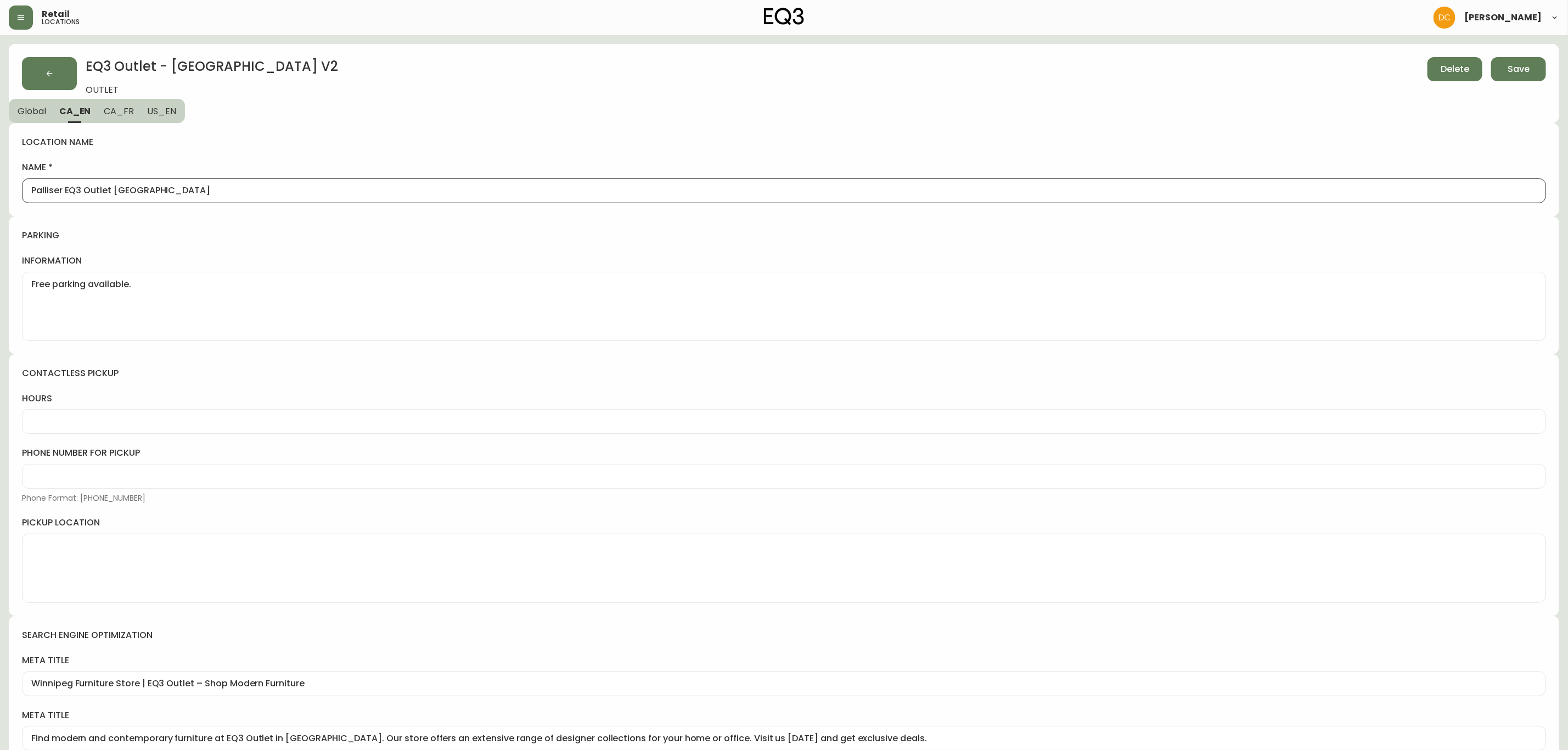
type input "Winnipeg Furniture Store | Modern & Contemporary Selection at EQ3 Outlet"
type input "Visit the EQ3 Outlet in [GEOGRAPHIC_DATA] MB to explore a selection of modern a…"
click at [205, 204] on div "location name name EQ3 Outlet Winnipeg - Limited Time Pop-Up" at bounding box center [784, 169] width 1551 height 93
click at [191, 190] on input "EQ3 Outlet Winnipeg - Limited Time Pop-Up" at bounding box center [784, 190] width 1506 height 10
paste input "Palliser EQ3 Outlet [GEOGRAPHIC_DATA]"
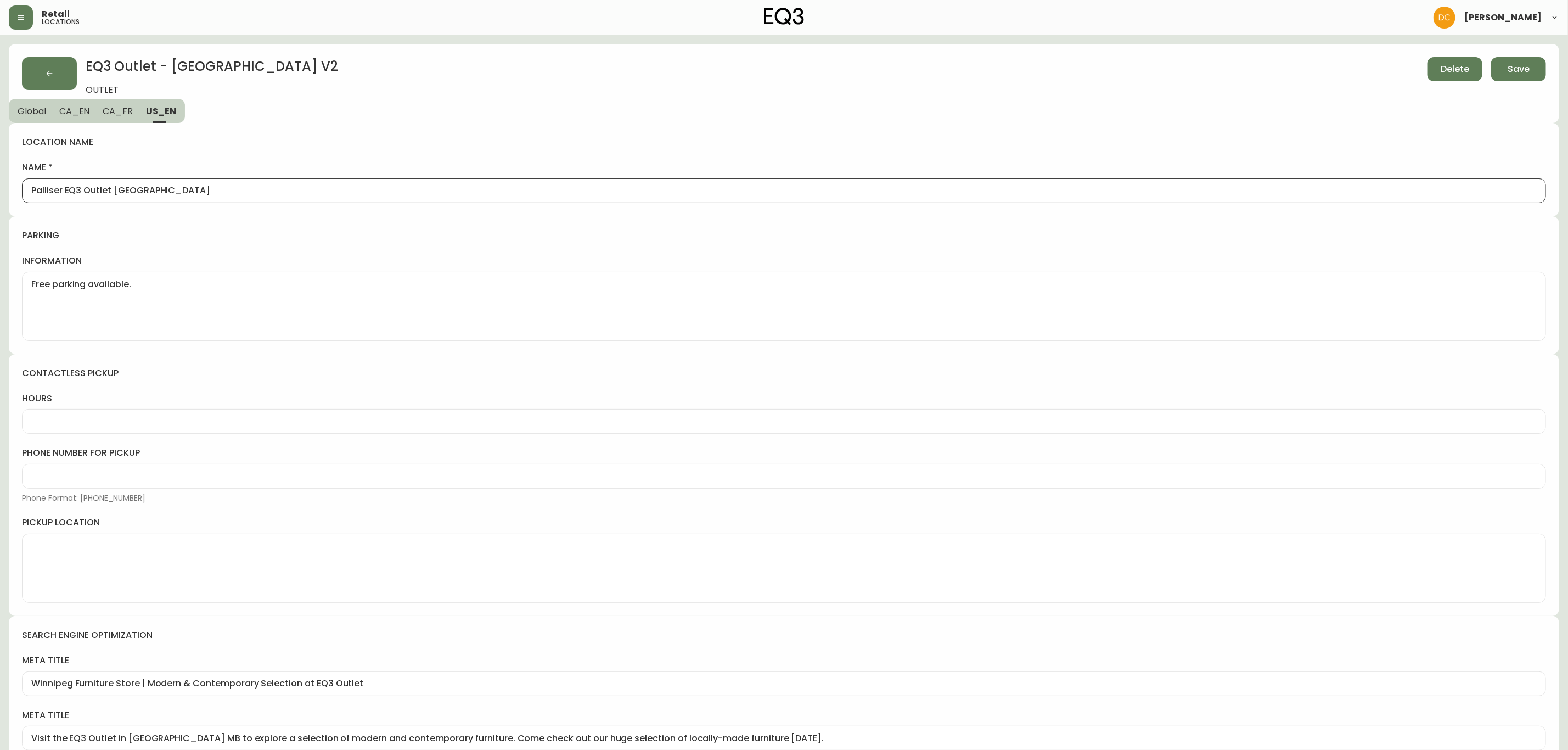
click at [124, 110] on span "CA_FR" at bounding box center [117, 111] width 30 height 12
type input "Centre de liquidation éphémère EQ3 [GEOGRAPHIC_DATA]"
type textarea "Stationnement gratuit disponible."
type input "Le magasin de meubles de [GEOGRAPHIC_DATA] - Meubles modernes et contemporains …"
type input "Découvrez des meubles modernes et contemporains au magasin EQ3 Outlet situé à […"
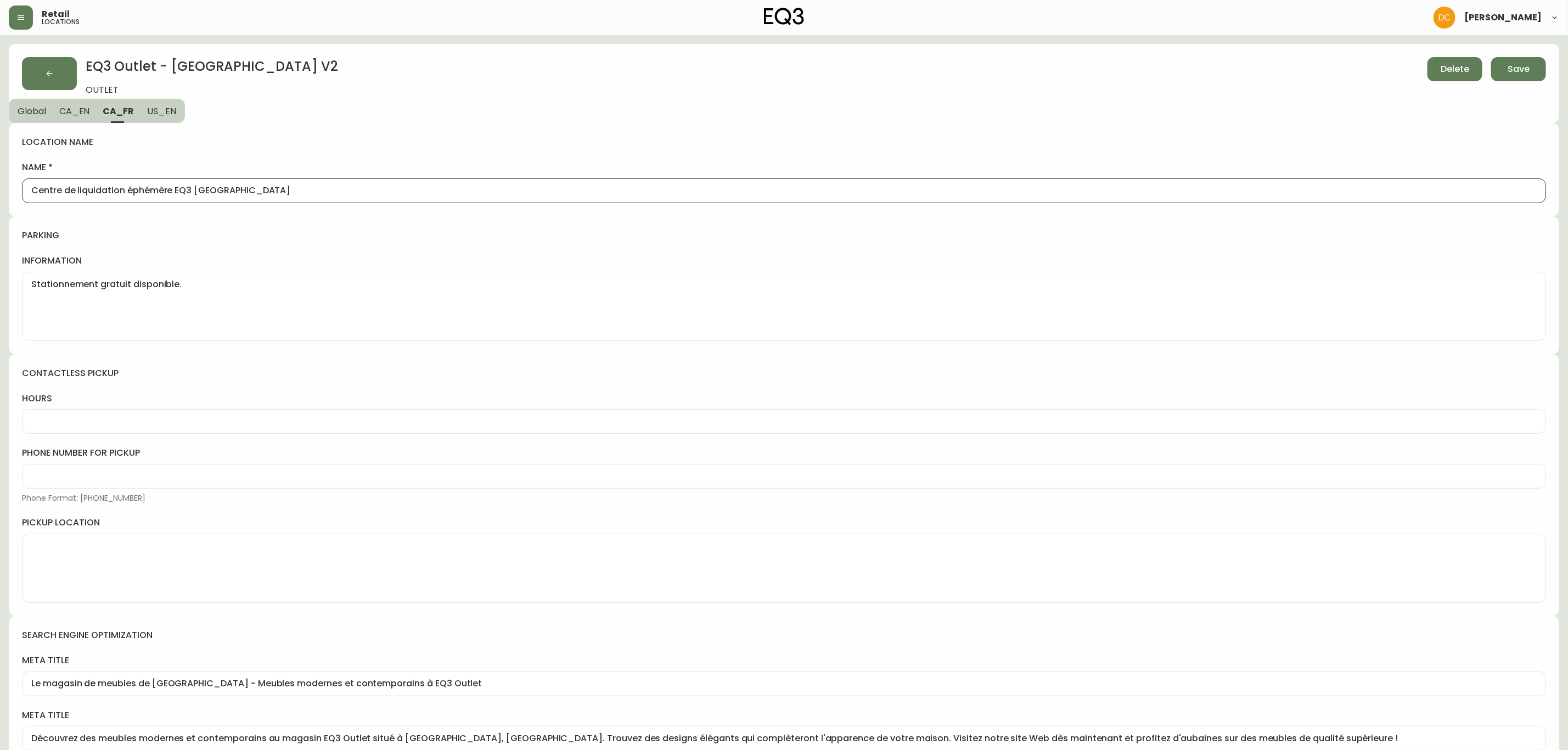
drag, startPoint x: 127, startPoint y: 188, endPoint x: 173, endPoint y: 188, distance: 46.0
click at [173, 188] on input "Centre de liquidation éphémère EQ3 [GEOGRAPHIC_DATA]" at bounding box center [784, 190] width 1506 height 10
click at [83, 117] on button "CA_EN" at bounding box center [75, 110] width 44 height 24
type input "Palliser EQ3 Outlet [GEOGRAPHIC_DATA]"
type textarea "Free parking available."
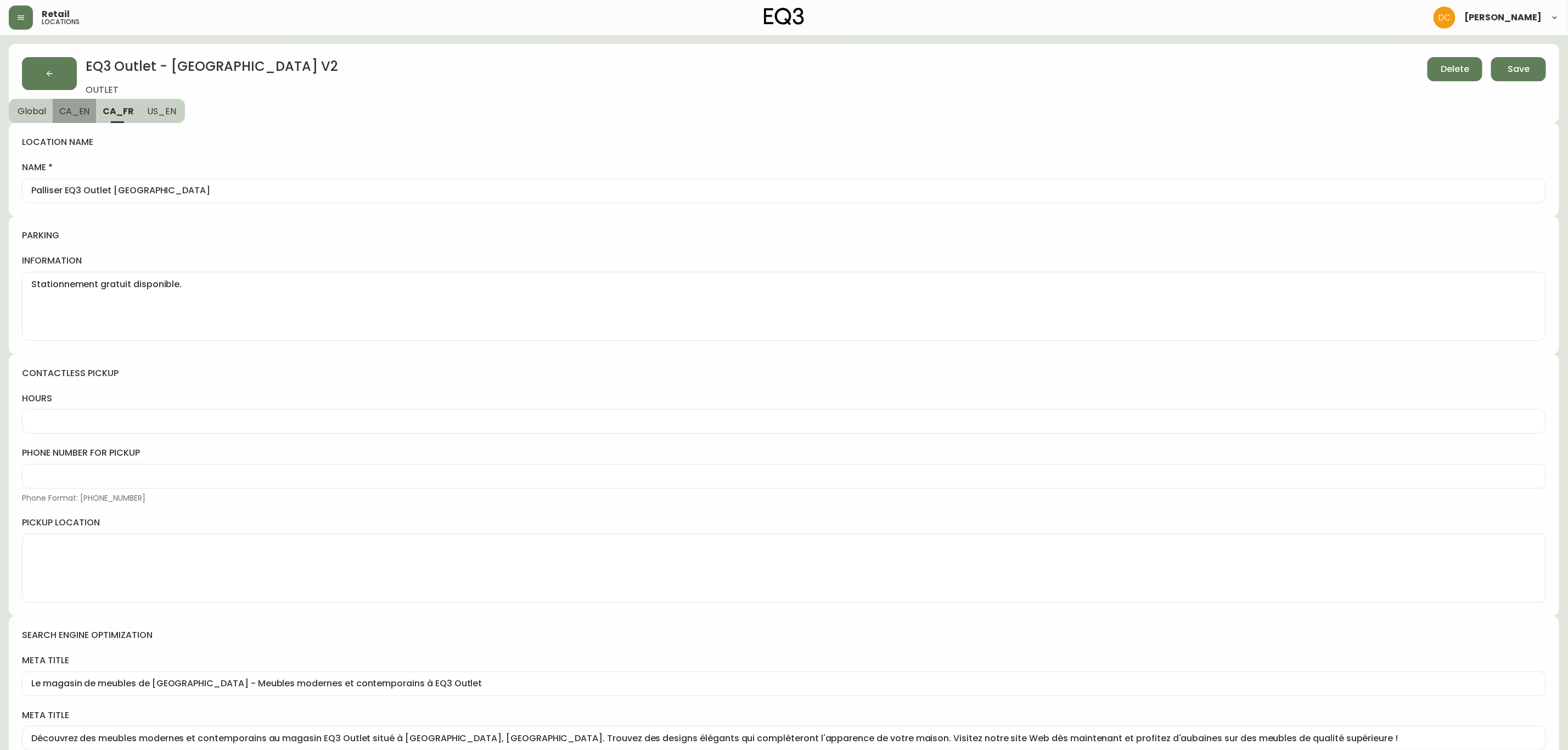
type input "Winnipeg Furniture Store | EQ3 Outlet – Shop Modern Furniture"
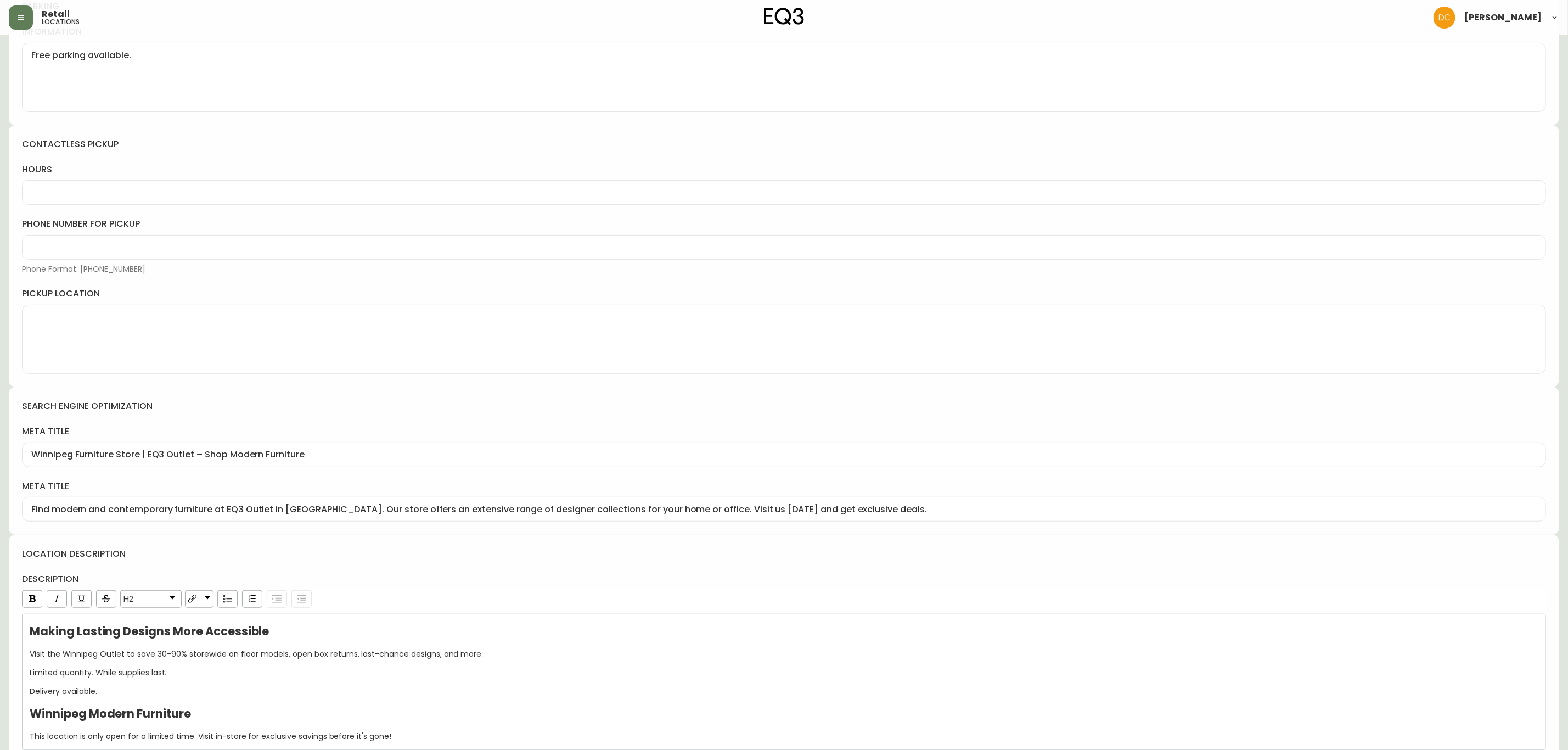
scroll to position [246, 0]
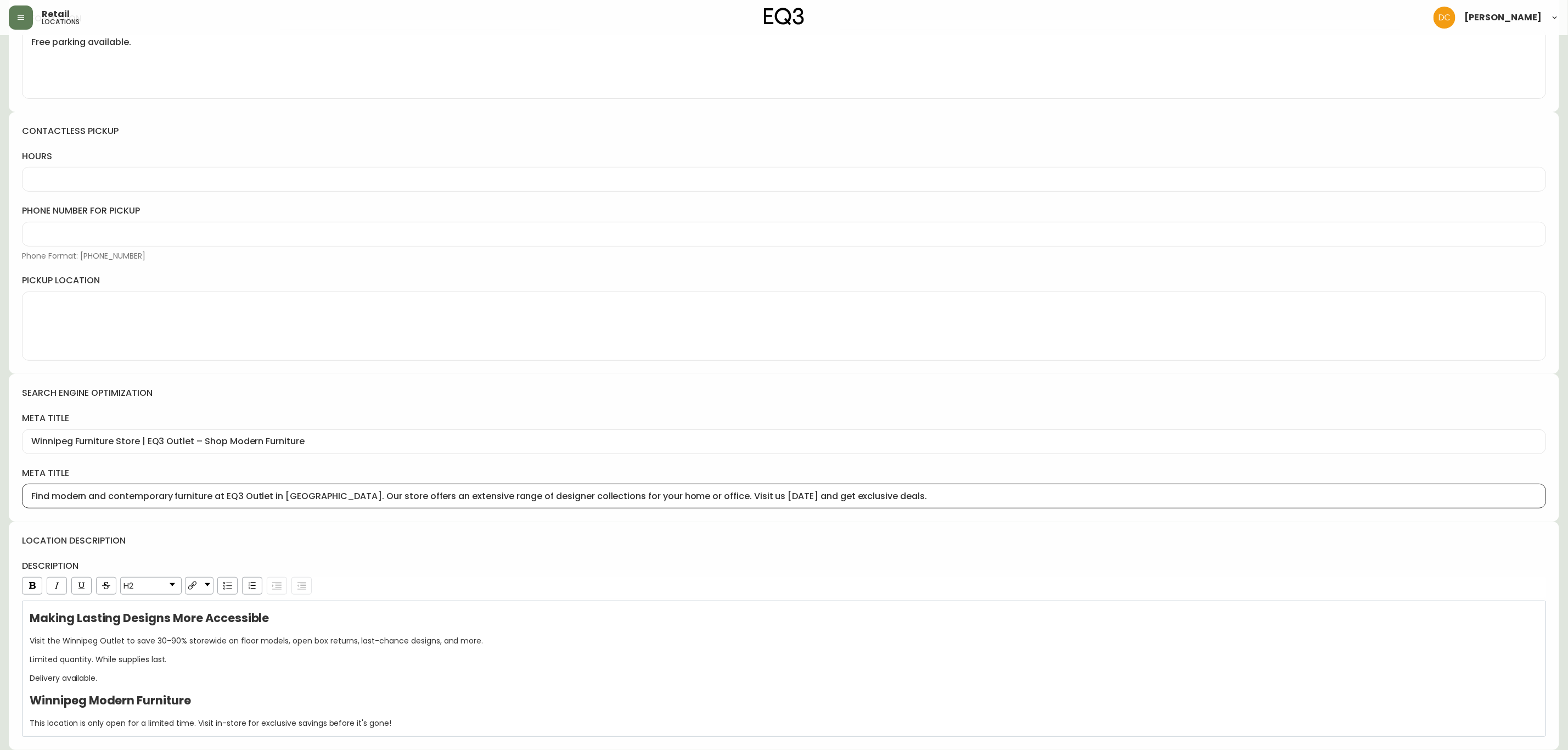
click at [236, 497] on input "Find modern and contemporary furniture at EQ3 Outlet in [GEOGRAPHIC_DATA]. Our …" at bounding box center [784, 496] width 1506 height 10
type input "Find modern and contemporary furniture at [GEOGRAPHIC_DATA] in [GEOGRAPHIC_DATA…"
click at [753, 544] on h4 "location description" at bounding box center [784, 540] width 1524 height 12
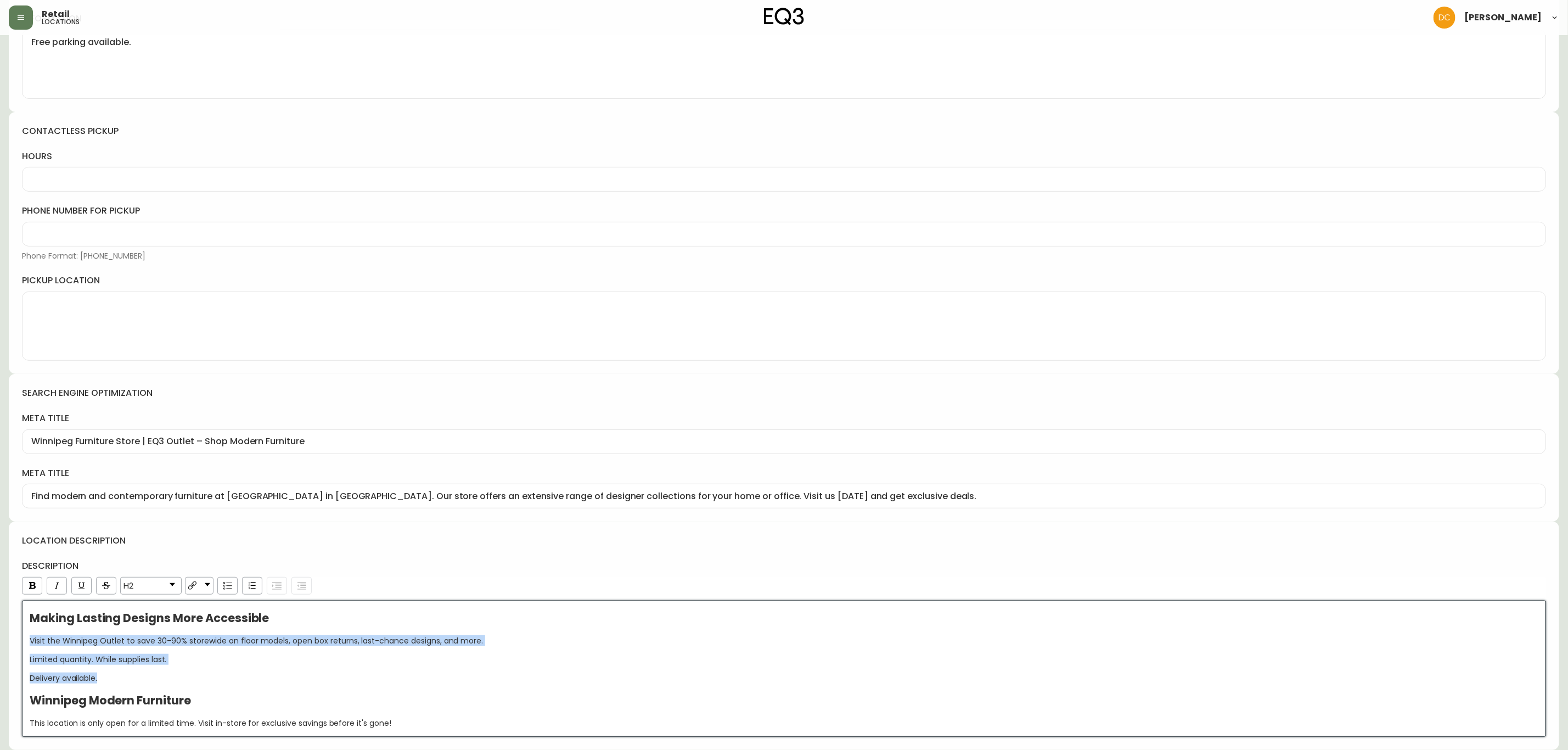
drag, startPoint x: 386, startPoint y: 676, endPoint x: 2, endPoint y: 631, distance: 386.6
click at [2, 631] on main "EQ3 Outlet - [GEOGRAPHIC_DATA] V2 OUTLET Delete Save Global CA_EN [GEOGRAPHIC_D…" at bounding box center [784, 271] width 1568 height 956
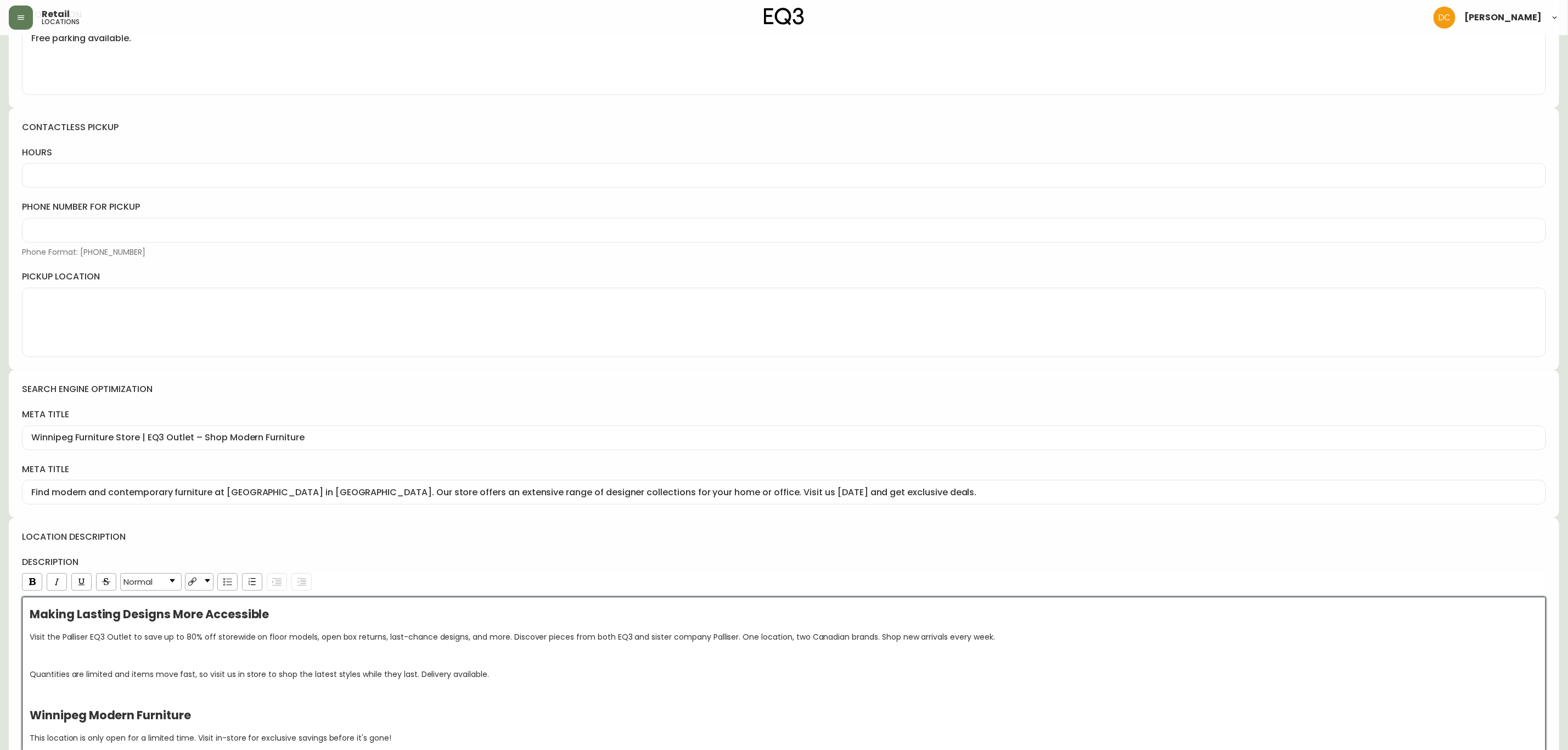
click at [344, 563] on div "location description description Normal Making Lasting Designs More Accessible …" at bounding box center [784, 640] width 1551 height 247
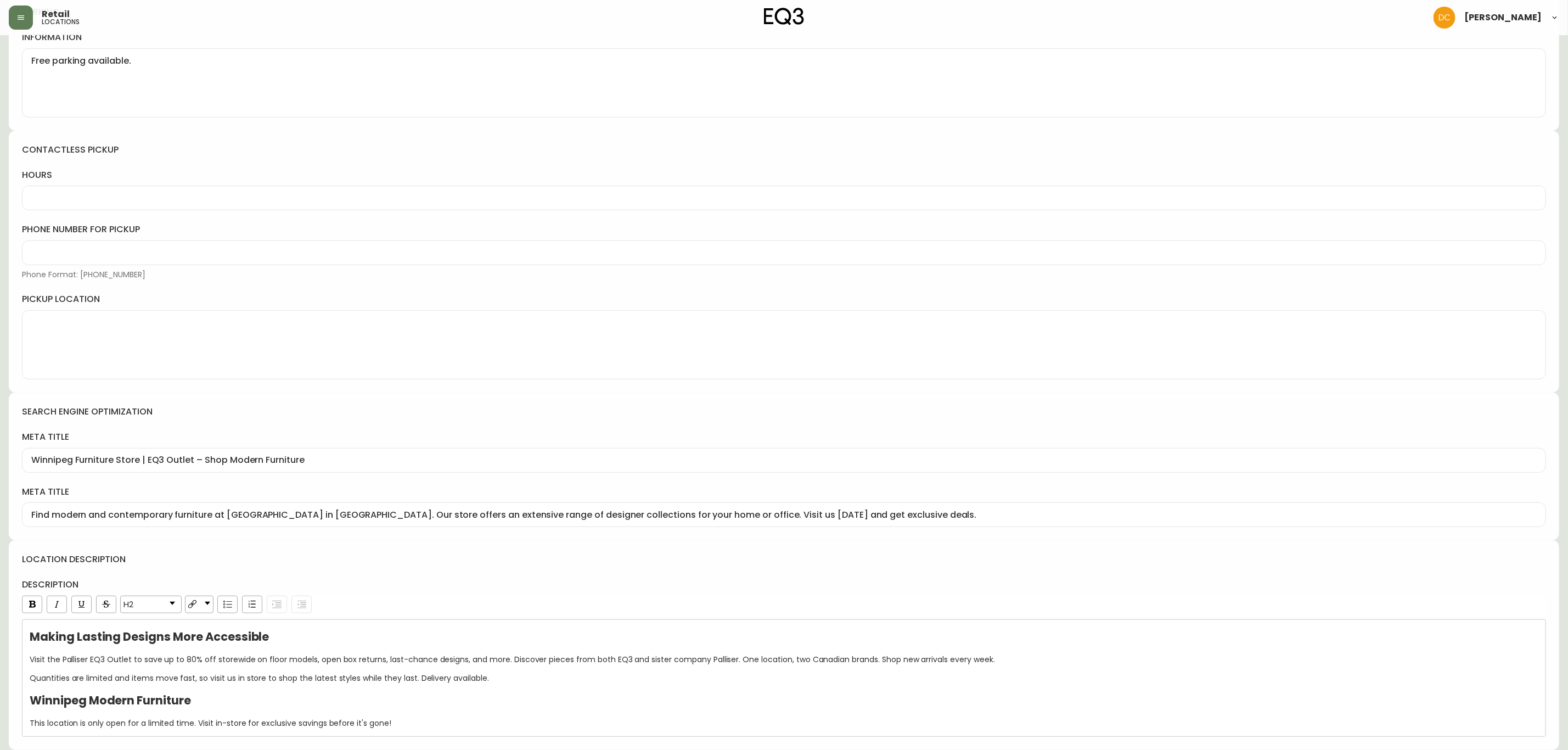
scroll to position [228, 0]
drag, startPoint x: 383, startPoint y: 723, endPoint x: 0, endPoint y: 696, distance: 384.0
click at [0, 696] on main "EQ3 Outlet - [GEOGRAPHIC_DATA] V2 OUTLET Delete Save Global CA_EN [GEOGRAPHIC_D…" at bounding box center [784, 280] width 1568 height 938
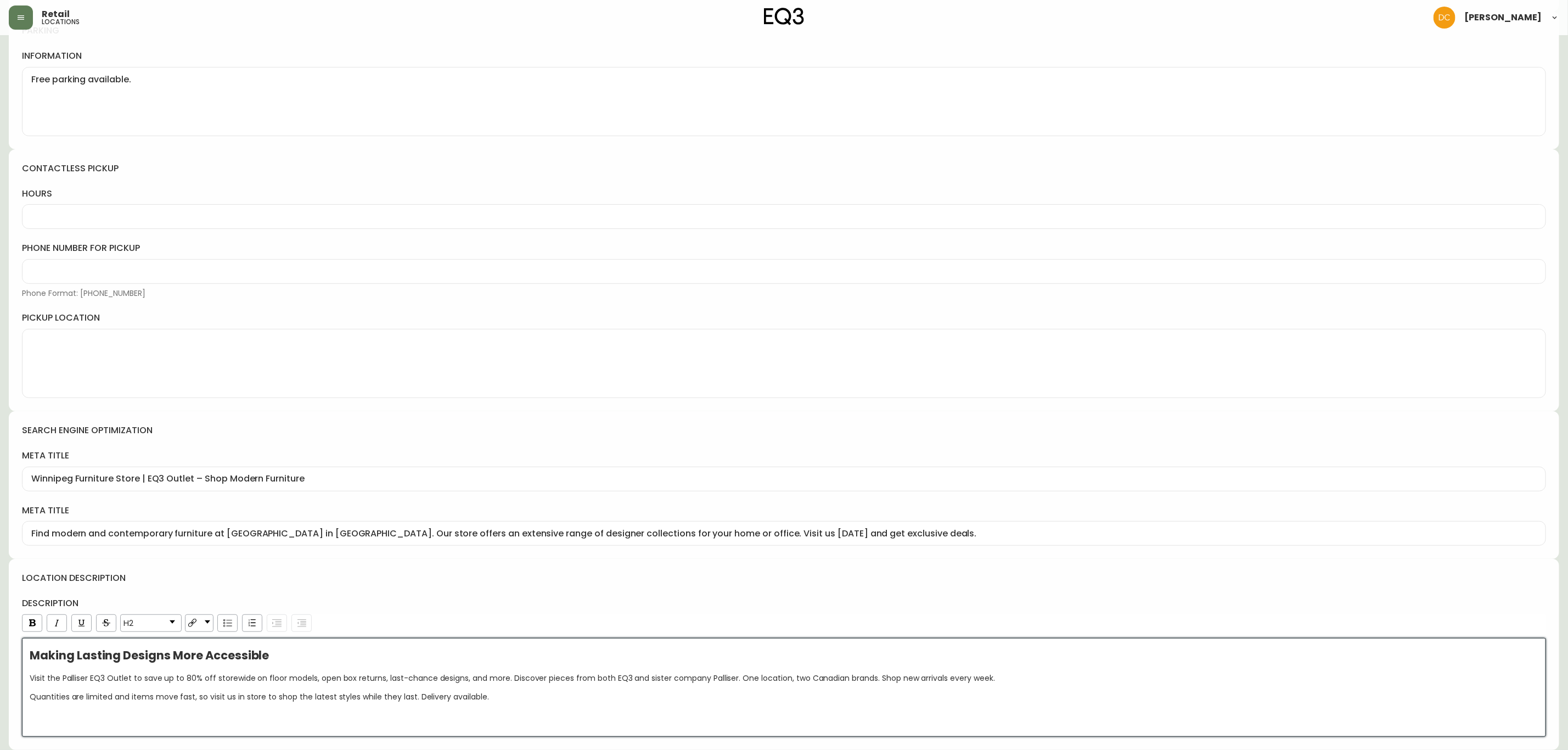
scroll to position [183, 0]
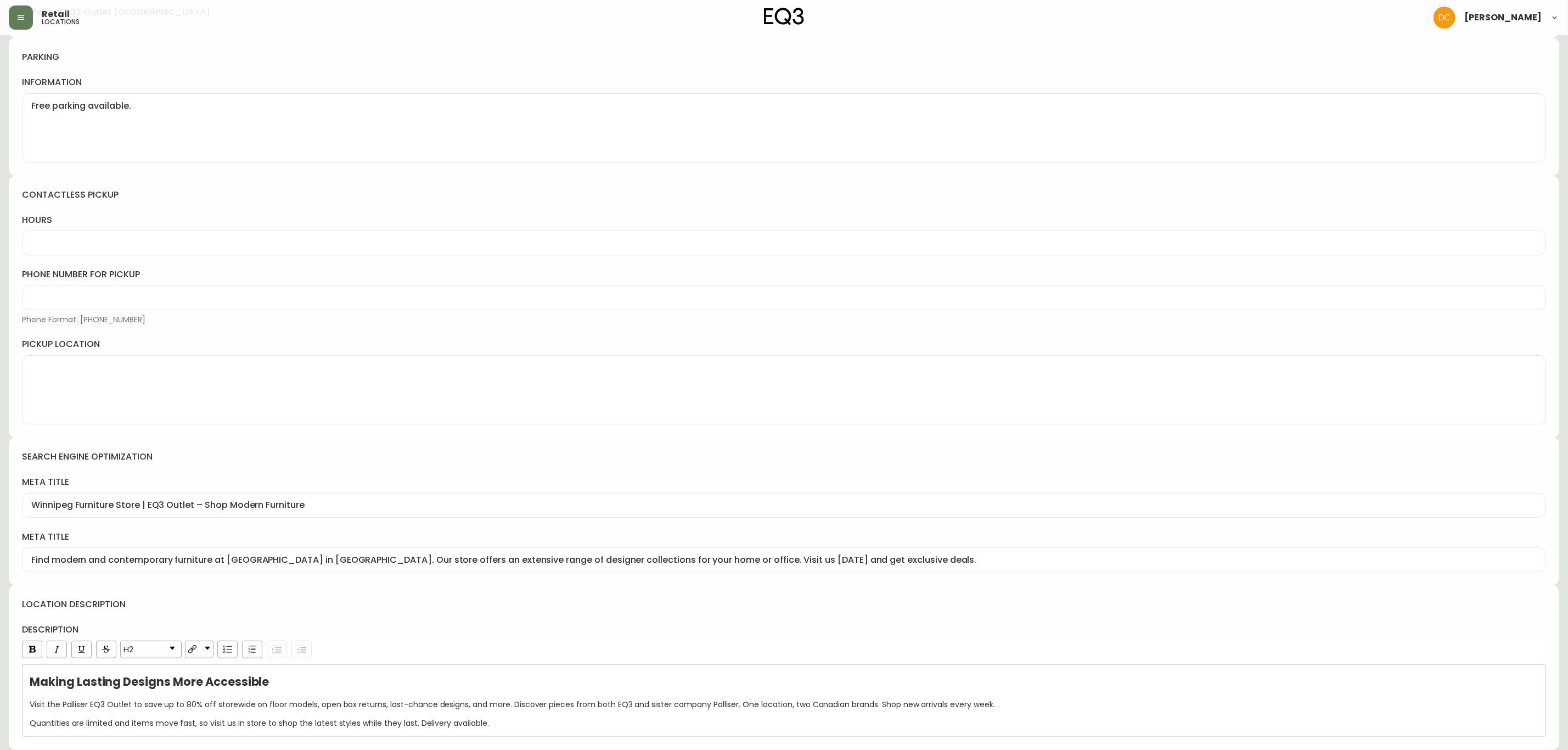
click at [642, 616] on div "location description description H2 Making Lasting Designs More Accessible Visi…" at bounding box center [784, 667] width 1551 height 165
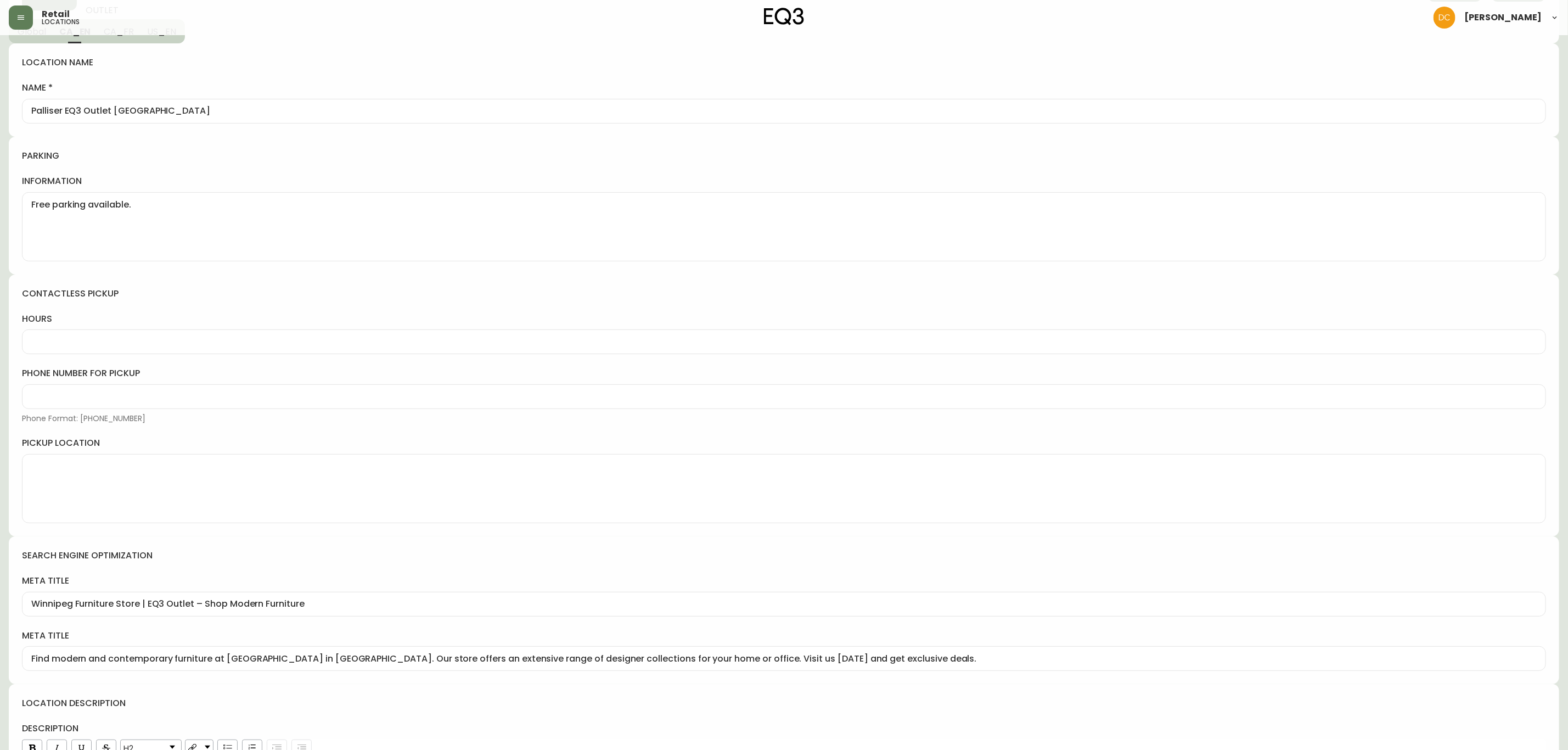
scroll to position [0, 0]
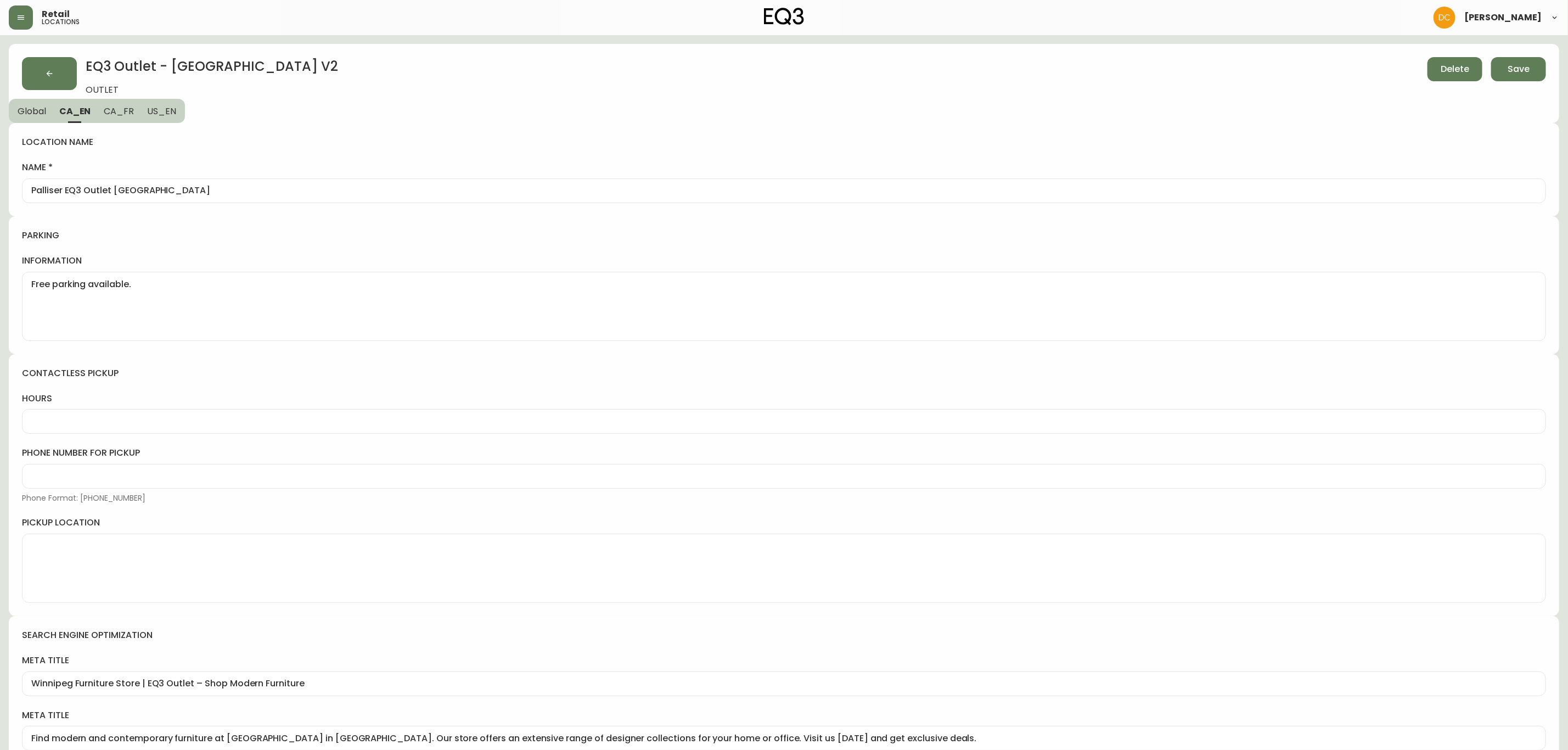
drag, startPoint x: 147, startPoint y: 110, endPoint x: 137, endPoint y: 112, distance: 10.2
click at [147, 110] on span "US_EN" at bounding box center [162, 111] width 29 height 12
type input "Winnipeg Furniture Store | Modern & Contemporary Selection at EQ3 Outlet"
type input "Visit the EQ3 Outlet in [GEOGRAPHIC_DATA] MB to explore a selection of modern a…"
drag, startPoint x: 124, startPoint y: 113, endPoint x: 117, endPoint y: 113, distance: 7.0
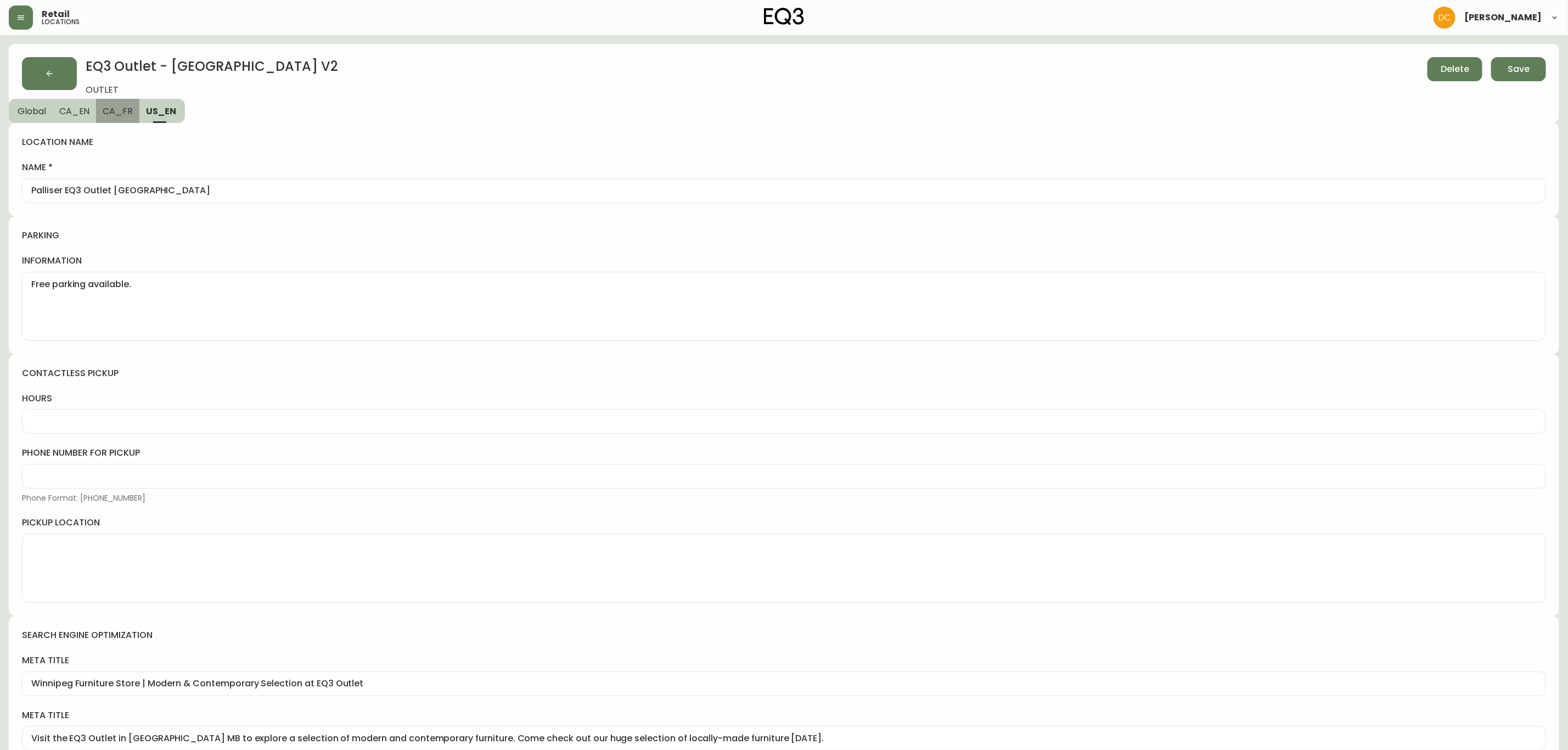
click at [121, 113] on span "CA_FR" at bounding box center [117, 111] width 30 height 12
type input "Centre de liquidation Palliser EQ3 [GEOGRAPHIC_DATA]"
type textarea "Stationnement gratuit disponible."
type input "Le magasin de meubles de [GEOGRAPHIC_DATA] - Meubles modernes et contemporains …"
type input "Découvrez des meubles modernes et contemporains au magasin EQ3 Outlet situé à […"
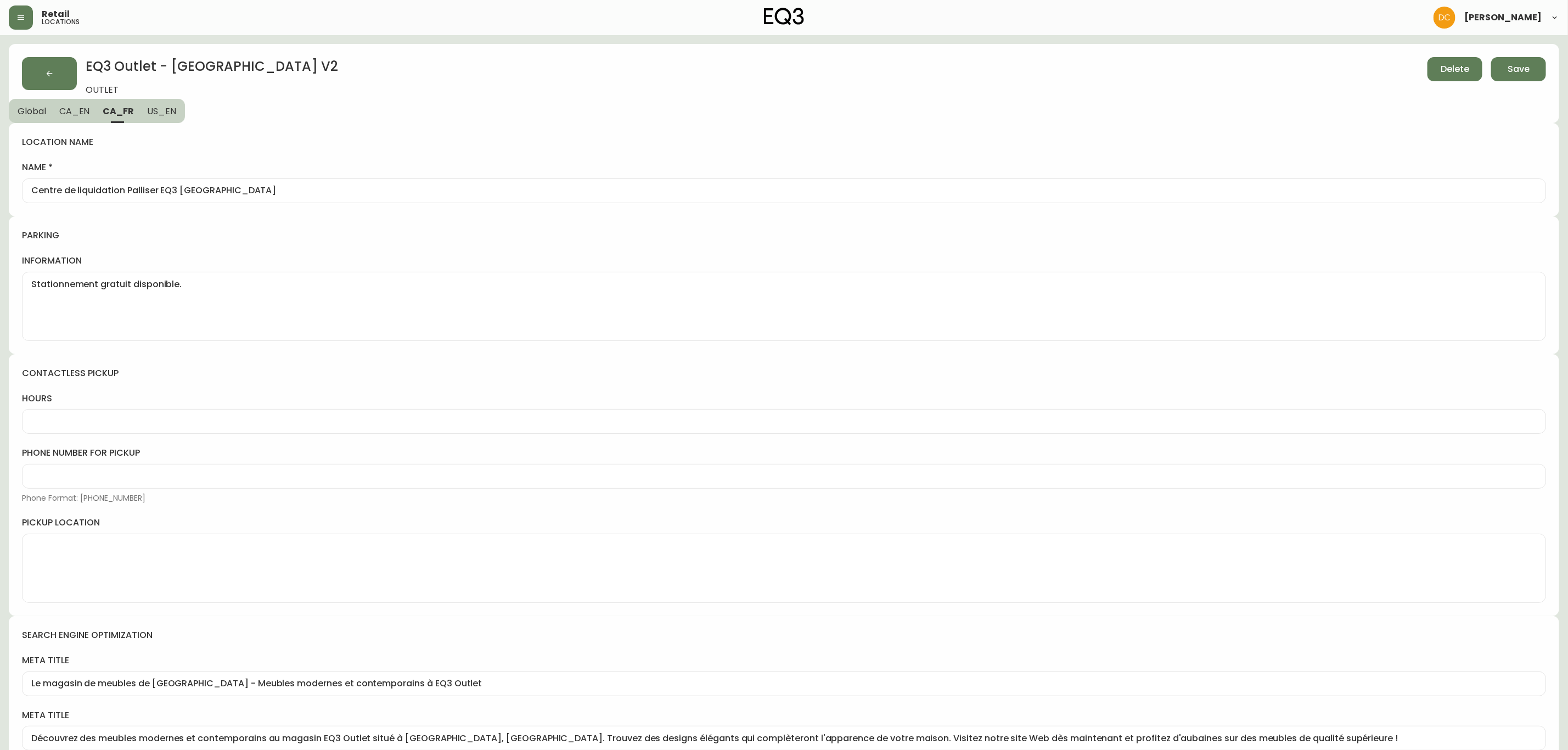
click at [68, 110] on span "CA_EN" at bounding box center [74, 111] width 31 height 12
type input "Palliser EQ3 Outlet [GEOGRAPHIC_DATA]"
type textarea "Free parking available."
type input "Winnipeg Furniture Store | EQ3 Outlet – Shop Modern Furniture"
type input "Find modern and contemporary furniture at [GEOGRAPHIC_DATA] in [GEOGRAPHIC_DATA…"
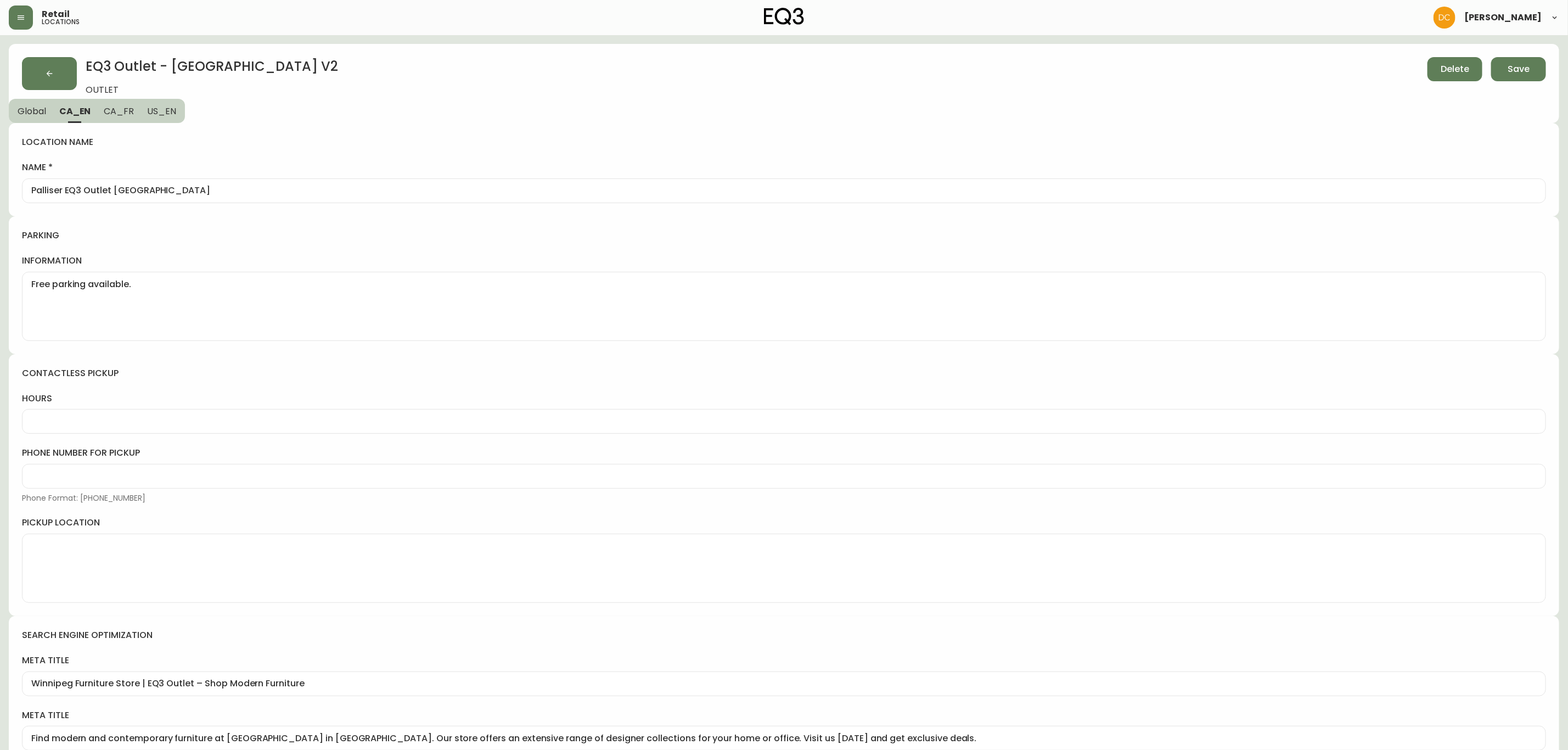
click at [20, 106] on span "Global" at bounding box center [32, 111] width 28 height 12
select select "OUTLET"
select select "MB"
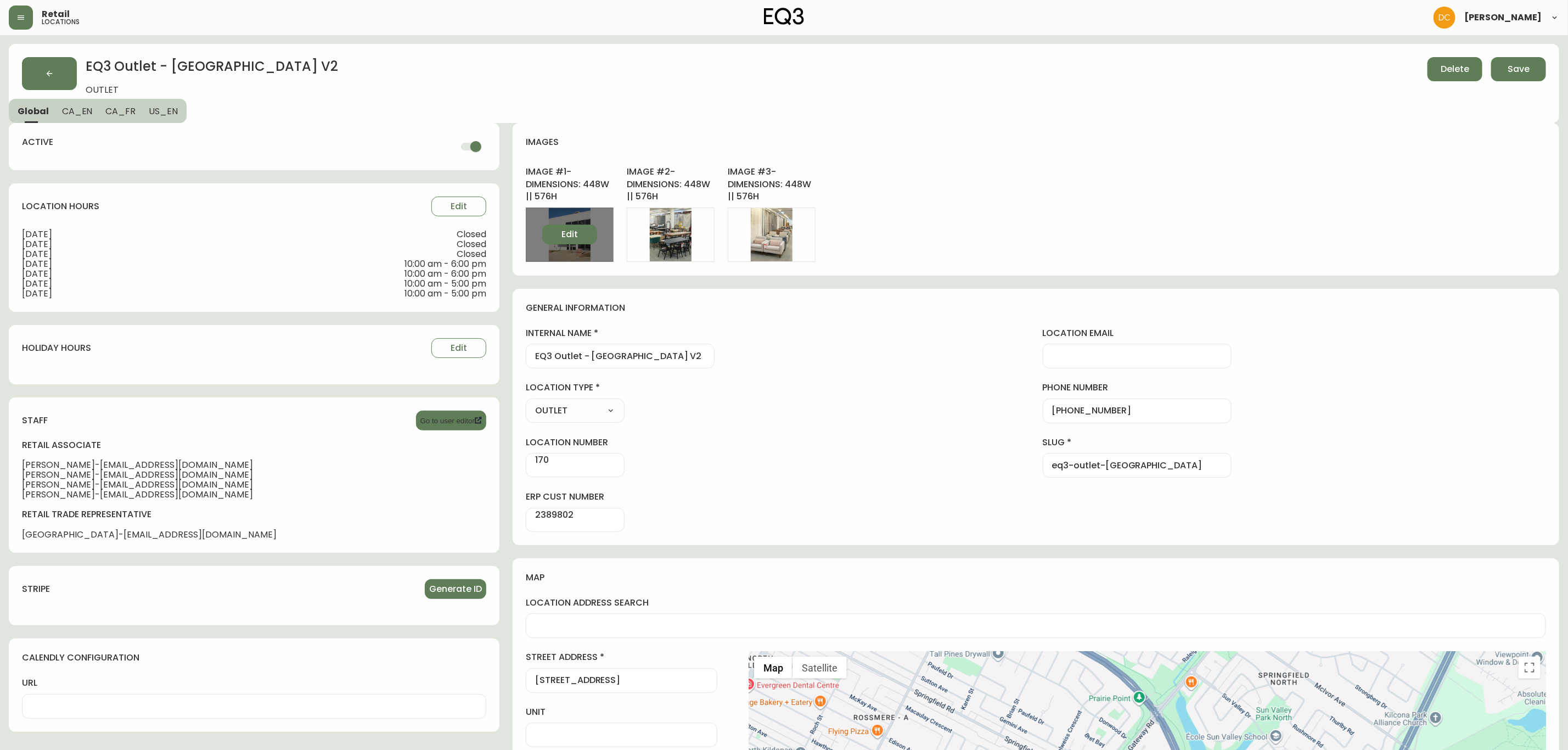
click at [562, 232] on span "Edit" at bounding box center [570, 234] width 17 height 12
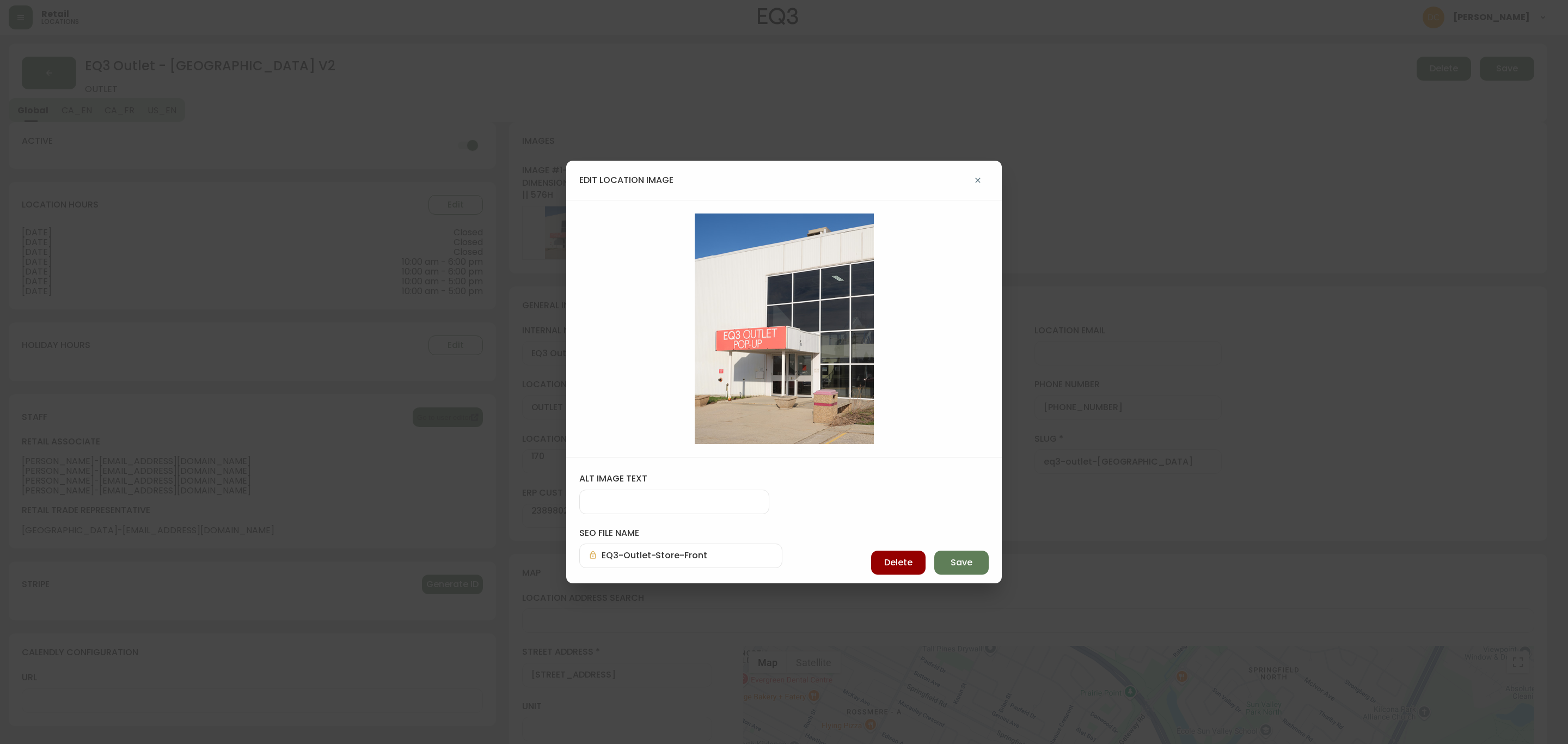
click at [972, 173] on button "button" at bounding box center [978, 181] width 22 height 22
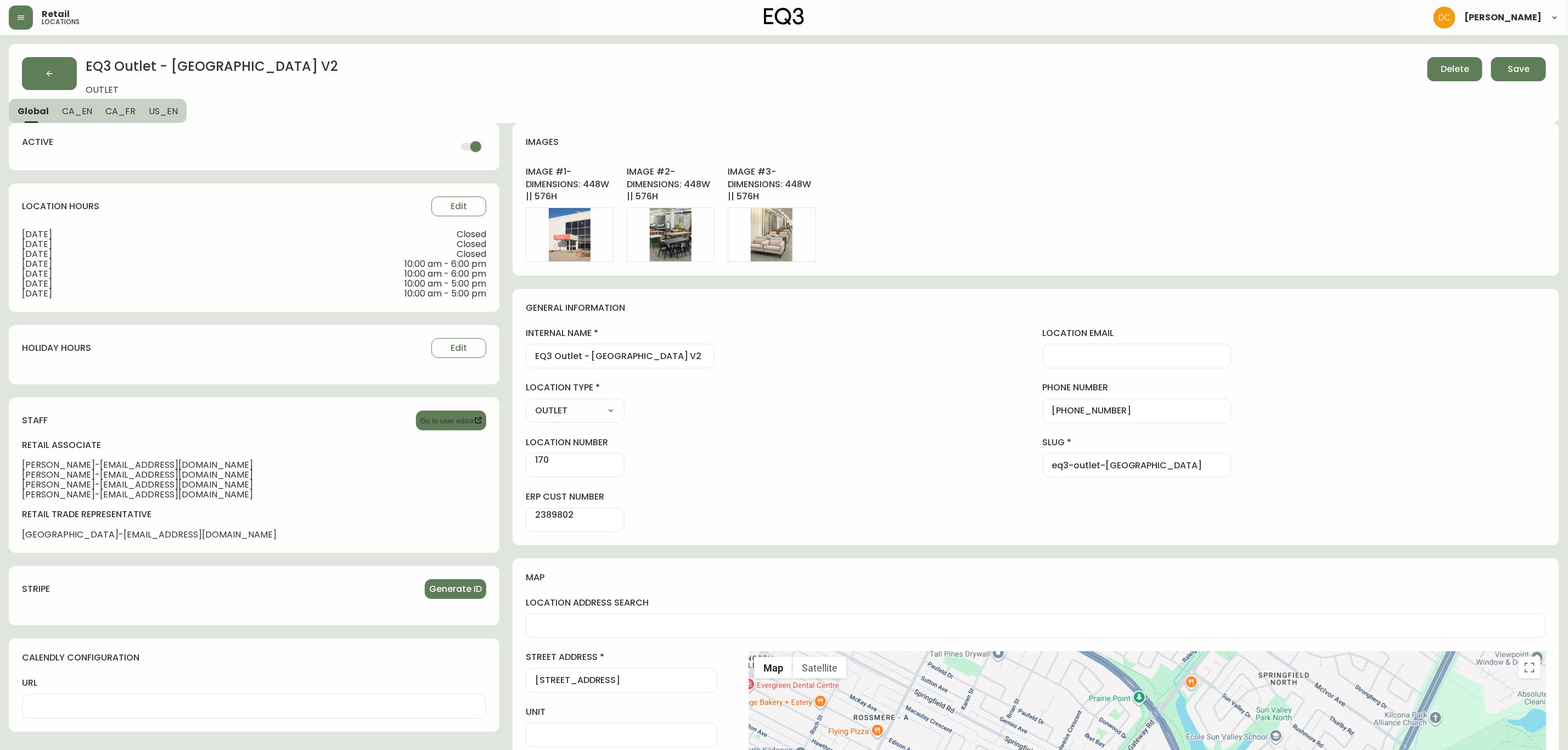
click at [980, 202] on div "Image # 1 - Dimensions: 448w || 576h Edit Image # 2 - Dimensions: 448w || 576h …" at bounding box center [1035, 213] width 1020 height 96
click at [562, 232] on span "Edit" at bounding box center [570, 234] width 17 height 12
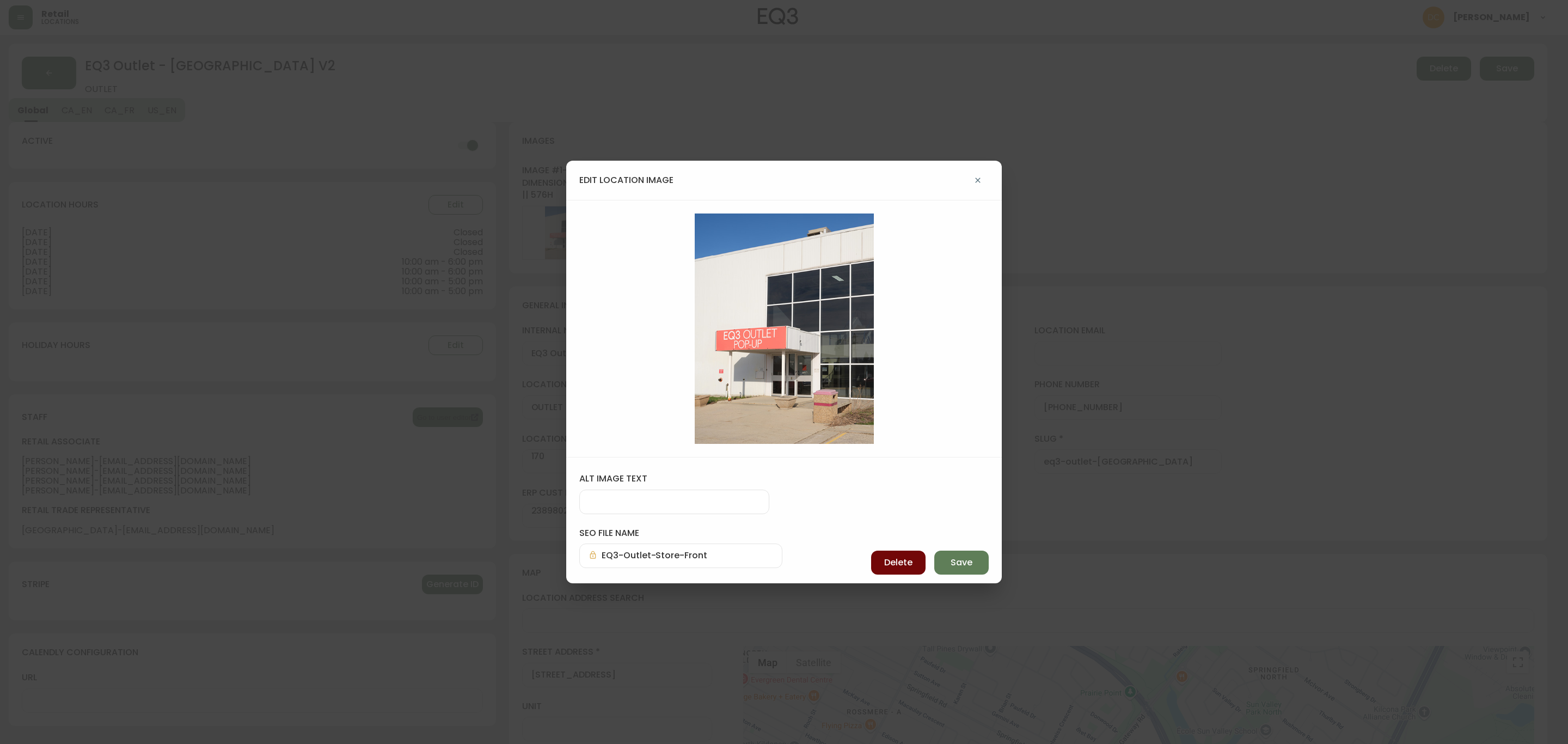
click at [899, 567] on span "Delete" at bounding box center [898, 562] width 28 height 12
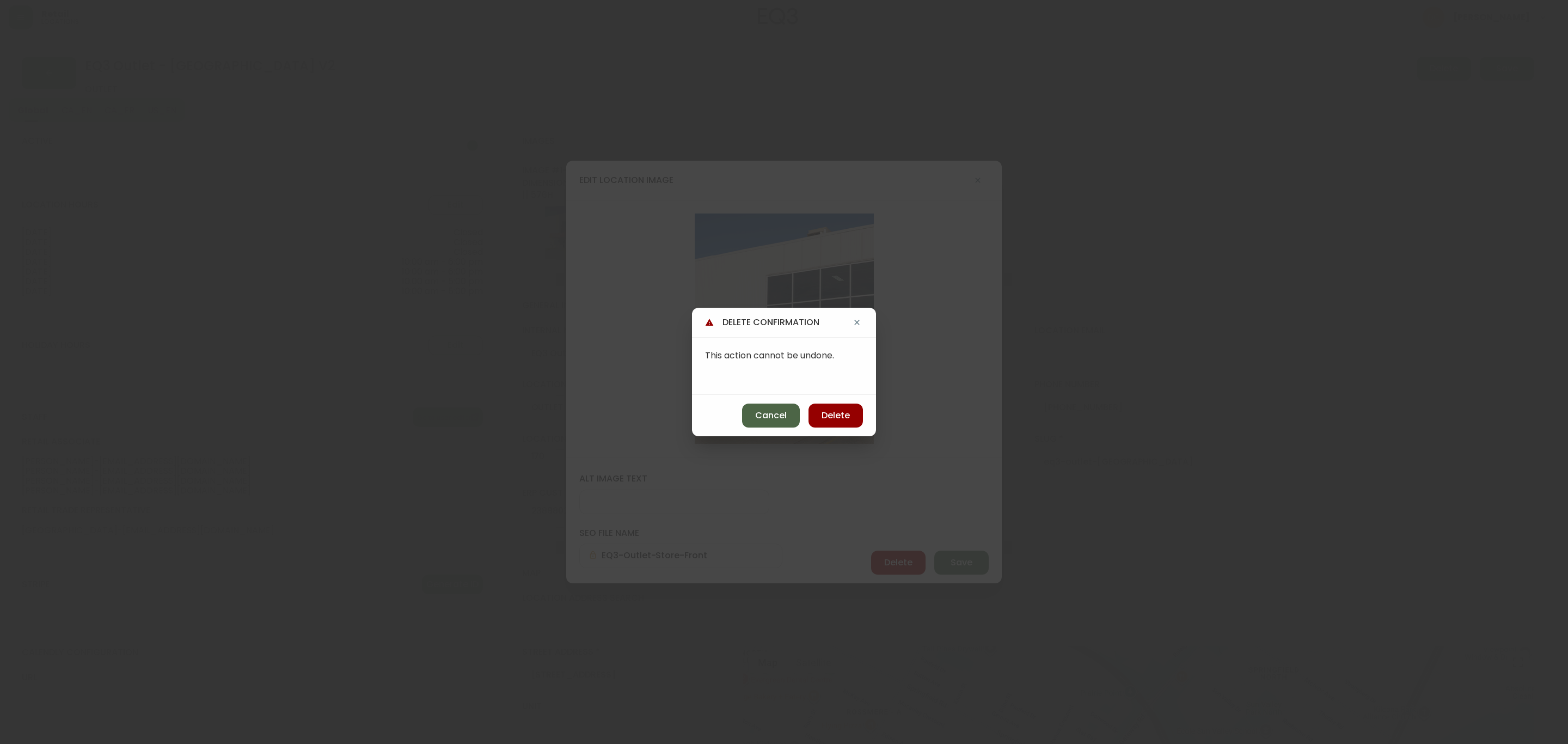
click at [791, 415] on button "Cancel" at bounding box center [771, 415] width 58 height 24
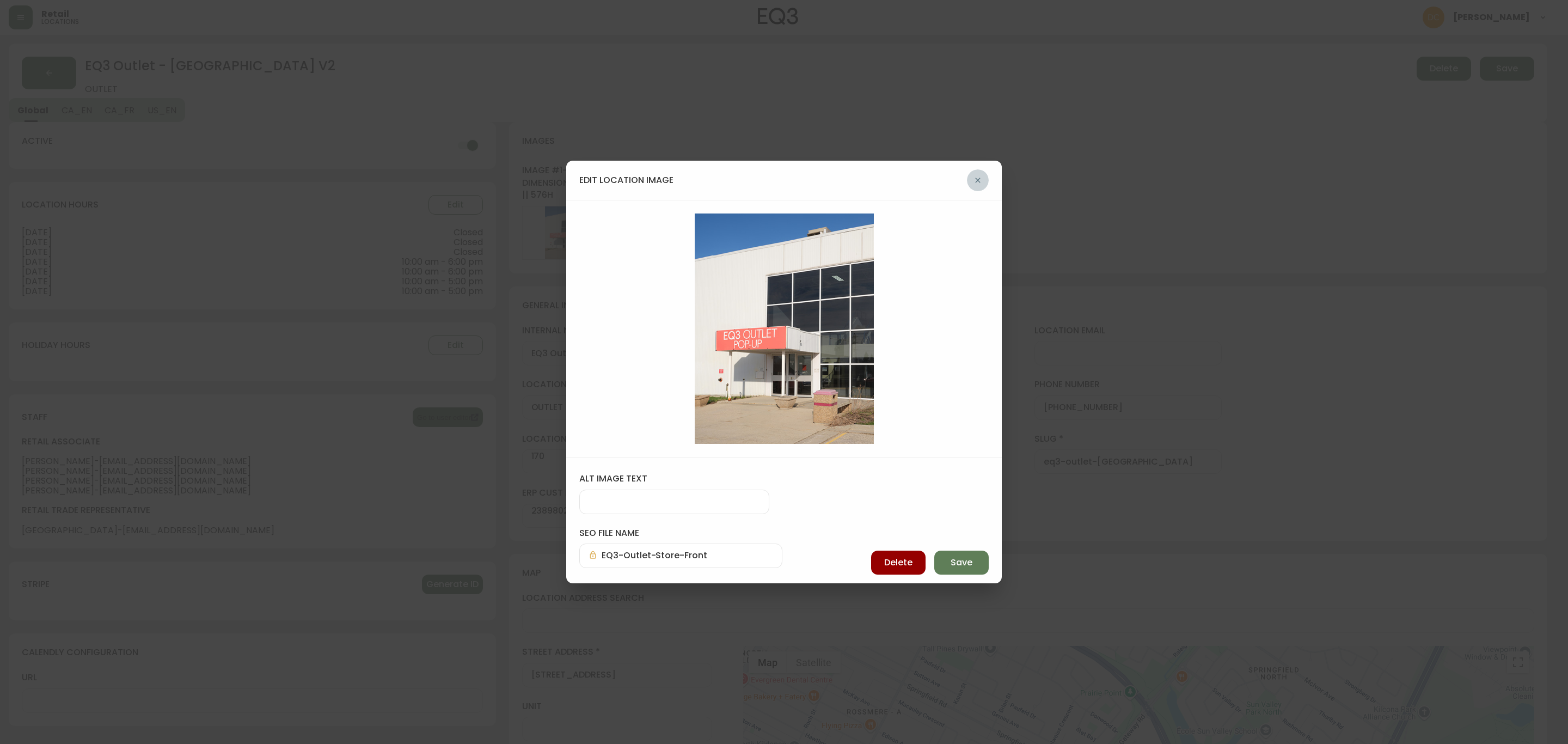
drag, startPoint x: 974, startPoint y: 181, endPoint x: 660, endPoint y: 201, distance: 314.6
click at [974, 181] on icon "button" at bounding box center [978, 180] width 9 height 9
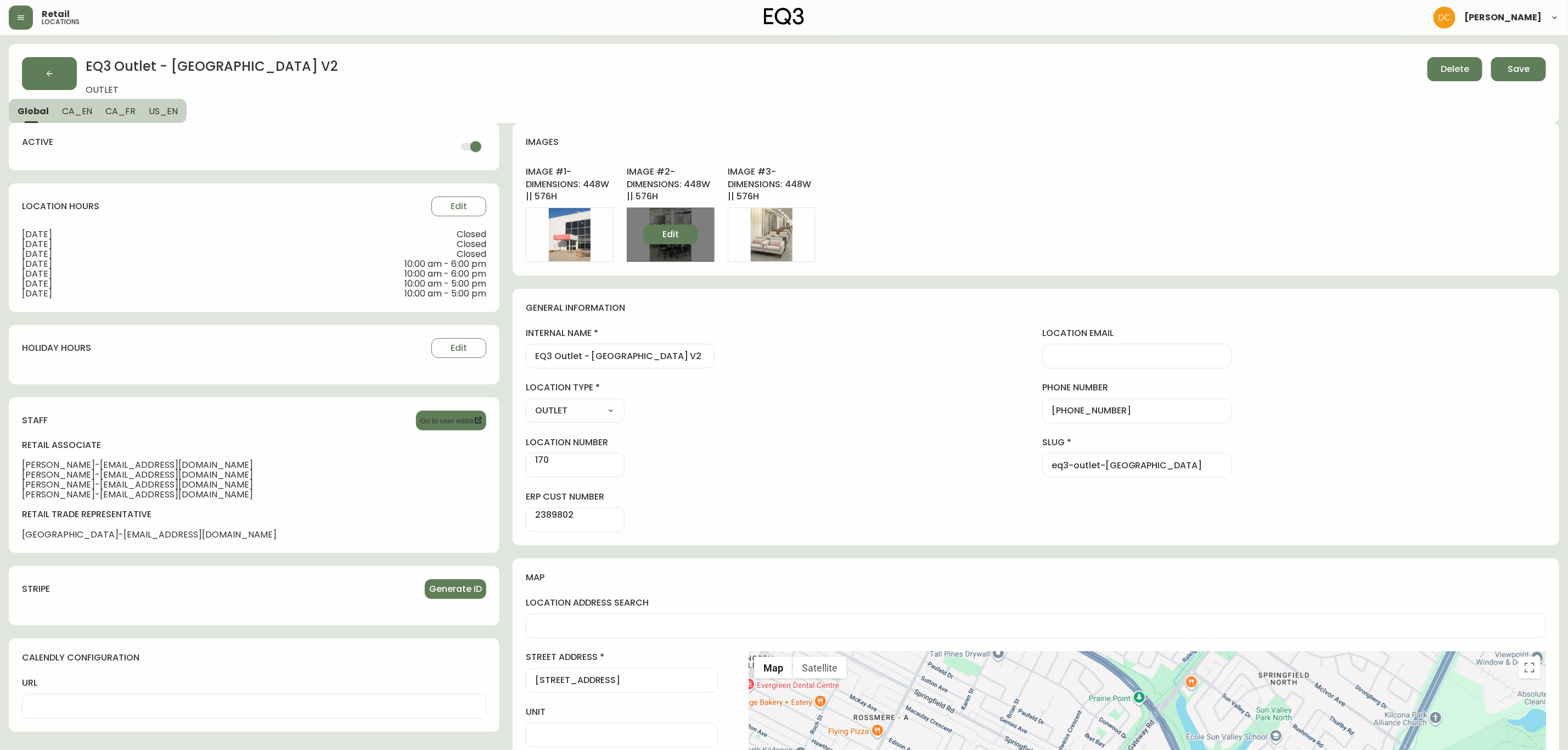
click at [643, 232] on button "Edit" at bounding box center [671, 234] width 55 height 20
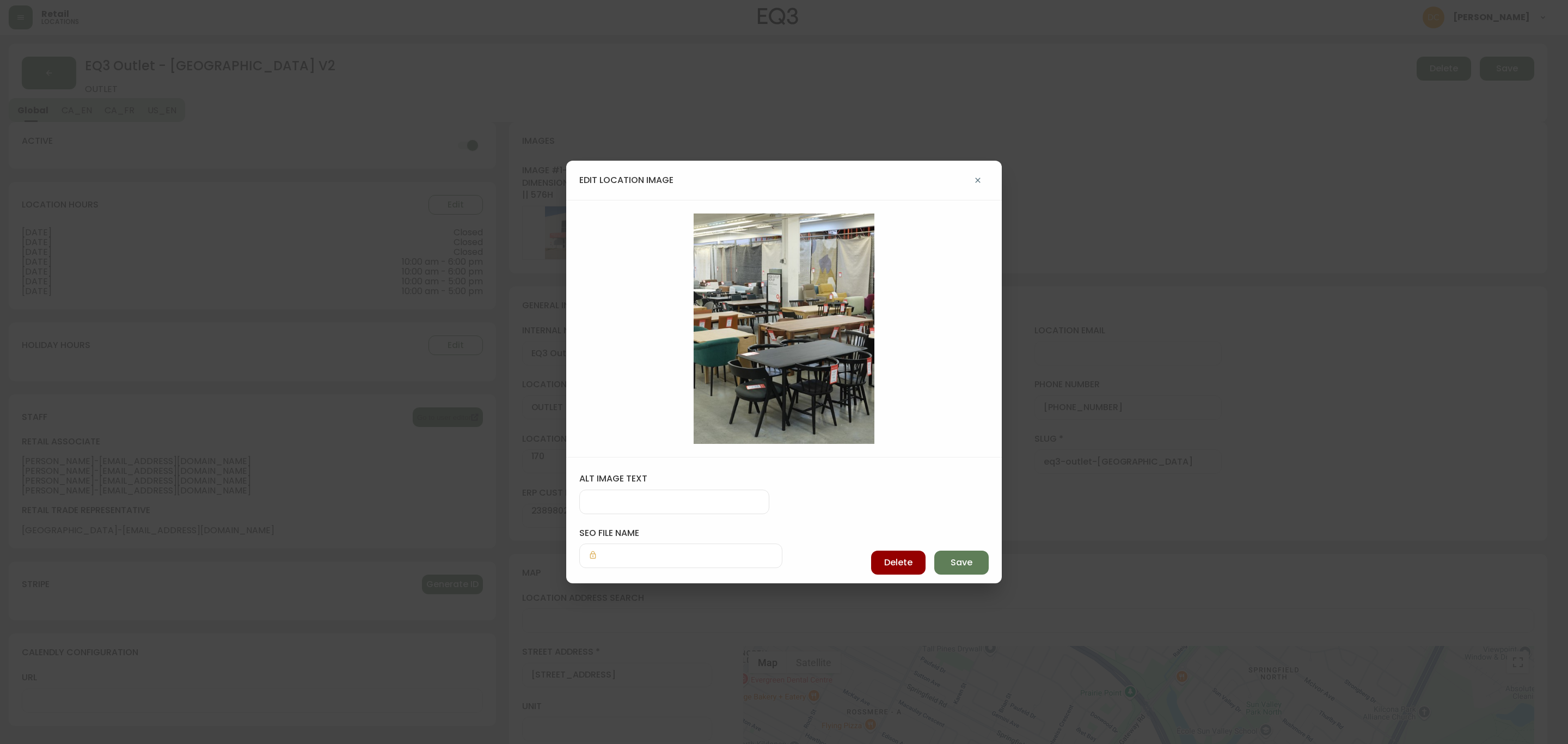
click at [976, 182] on icon "button" at bounding box center [978, 180] width 9 height 9
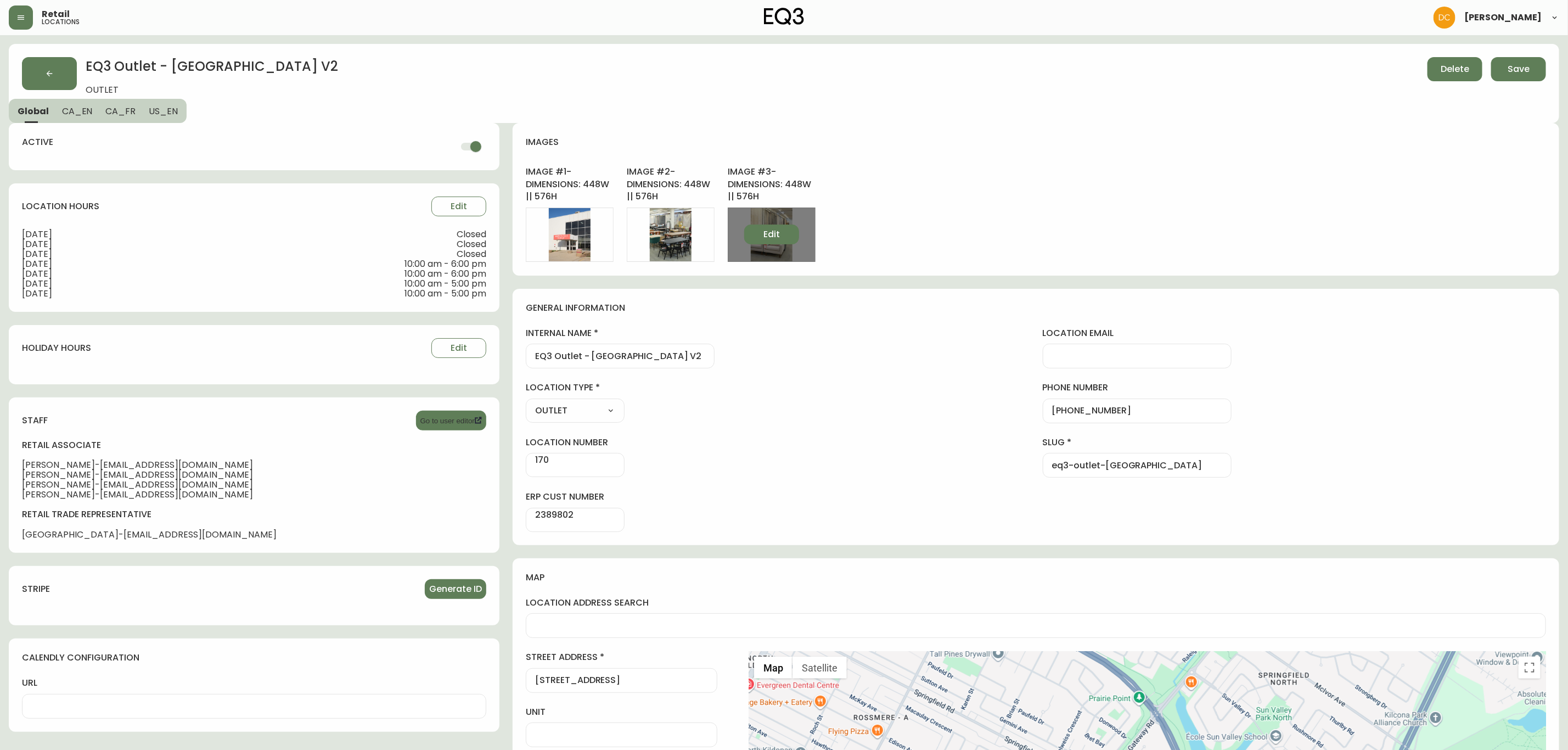
click at [745, 236] on button "Edit" at bounding box center [772, 234] width 55 height 20
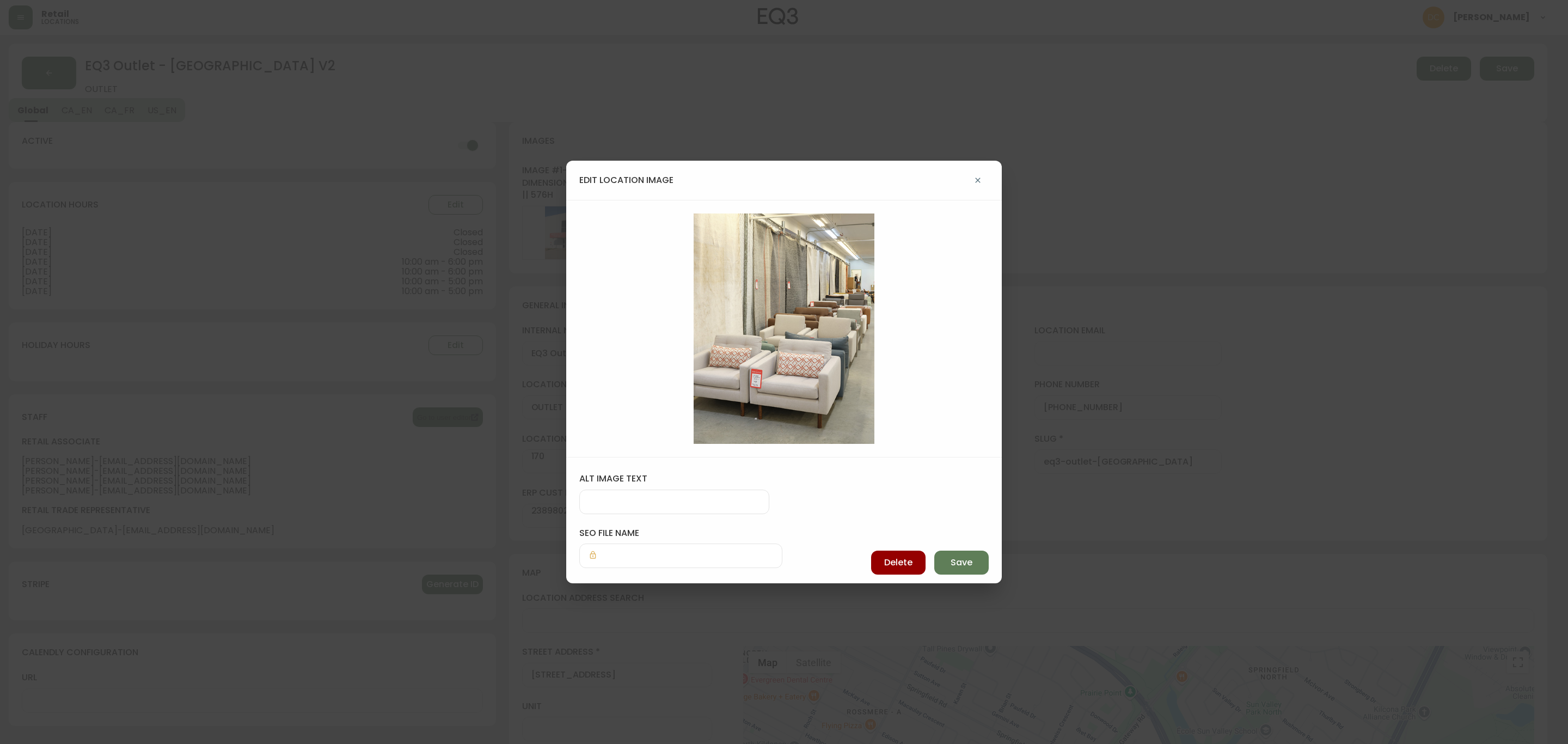
drag, startPoint x: 610, startPoint y: 288, endPoint x: 830, endPoint y: 237, distance: 225.8
click at [907, 565] on span "Delete" at bounding box center [898, 562] width 28 height 12
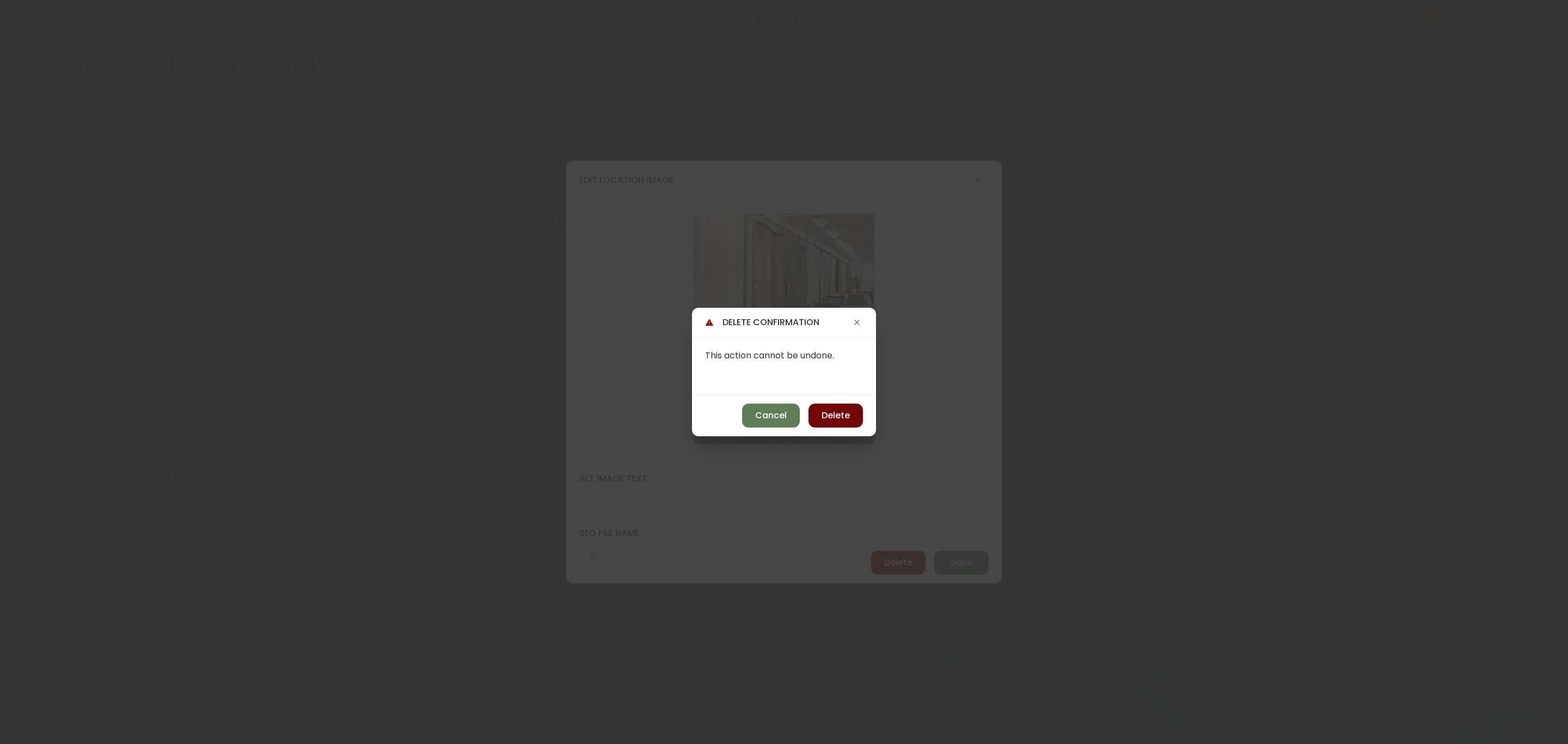
click at [844, 417] on span "Delete" at bounding box center [836, 415] width 28 height 12
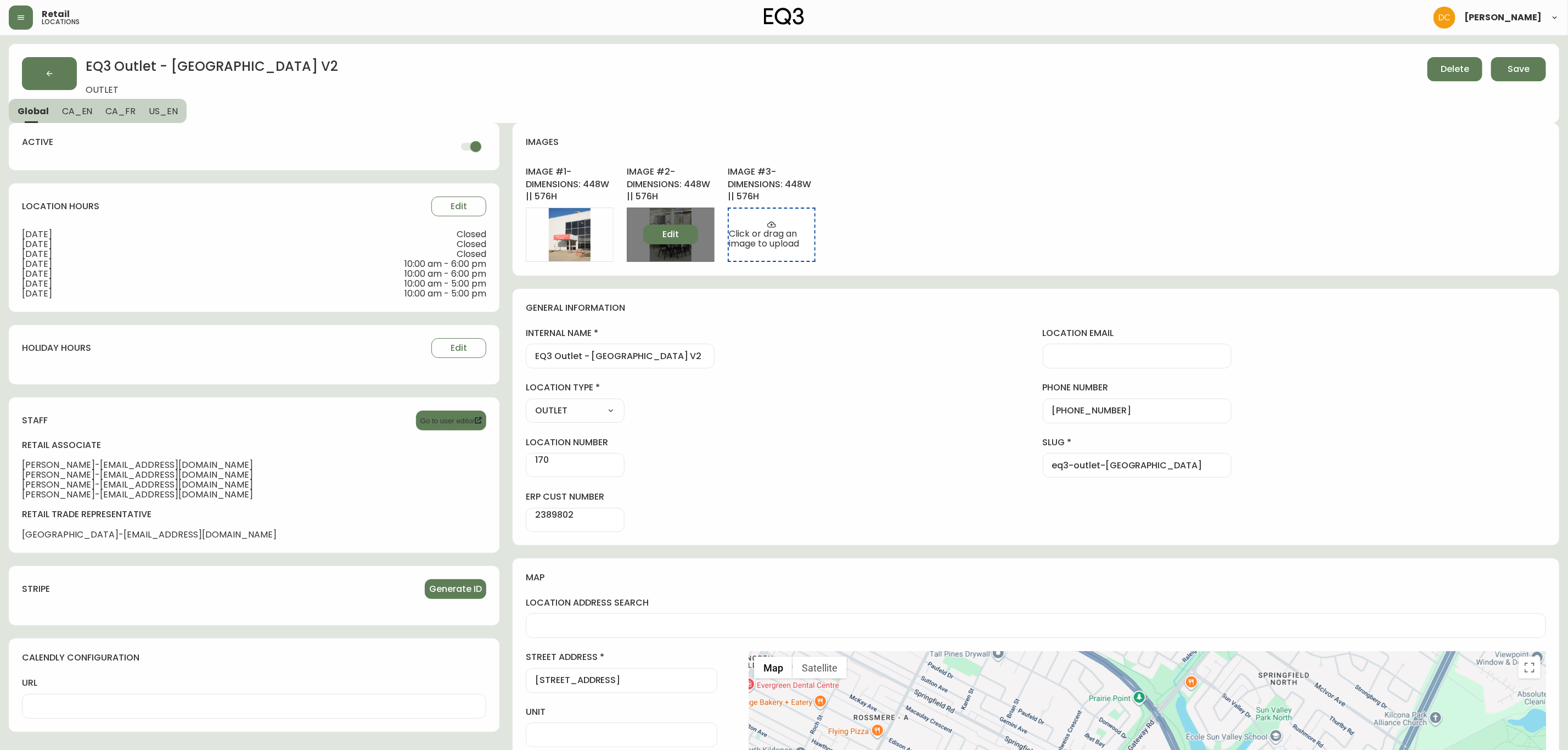
click at [672, 225] on button "Edit" at bounding box center [671, 234] width 55 height 20
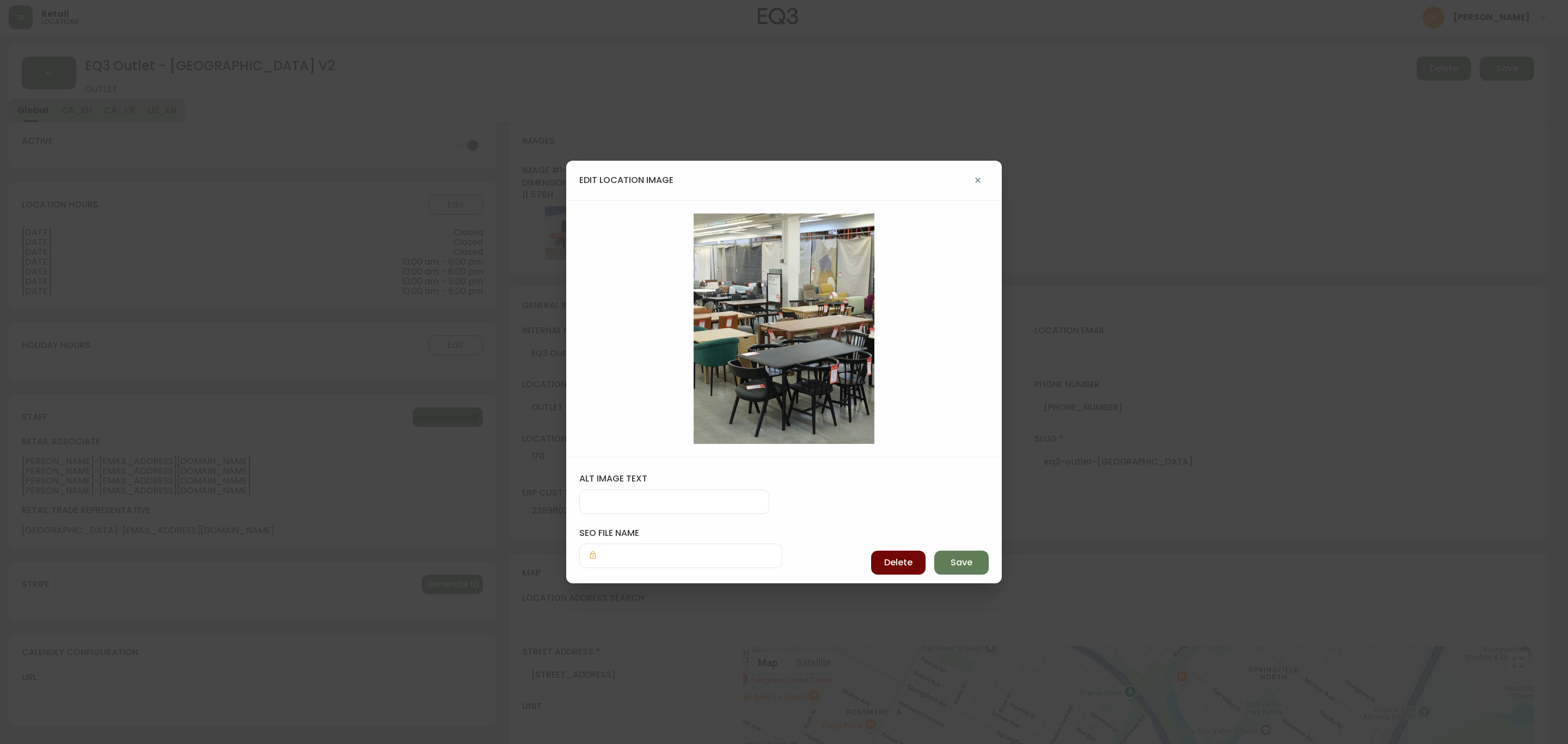
click at [895, 551] on button "Delete" at bounding box center [899, 562] width 55 height 24
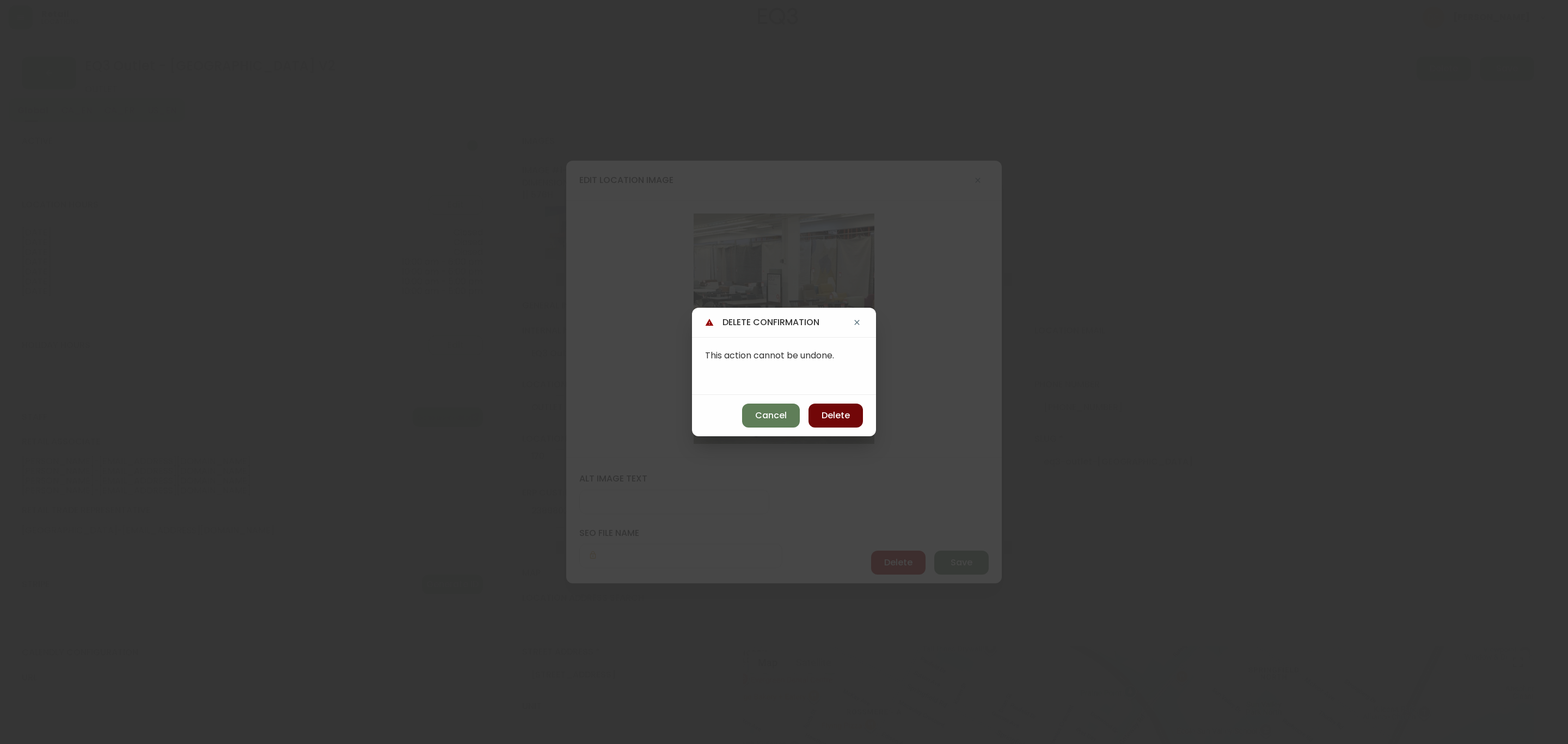
click at [840, 413] on span "Delete" at bounding box center [836, 415] width 28 height 12
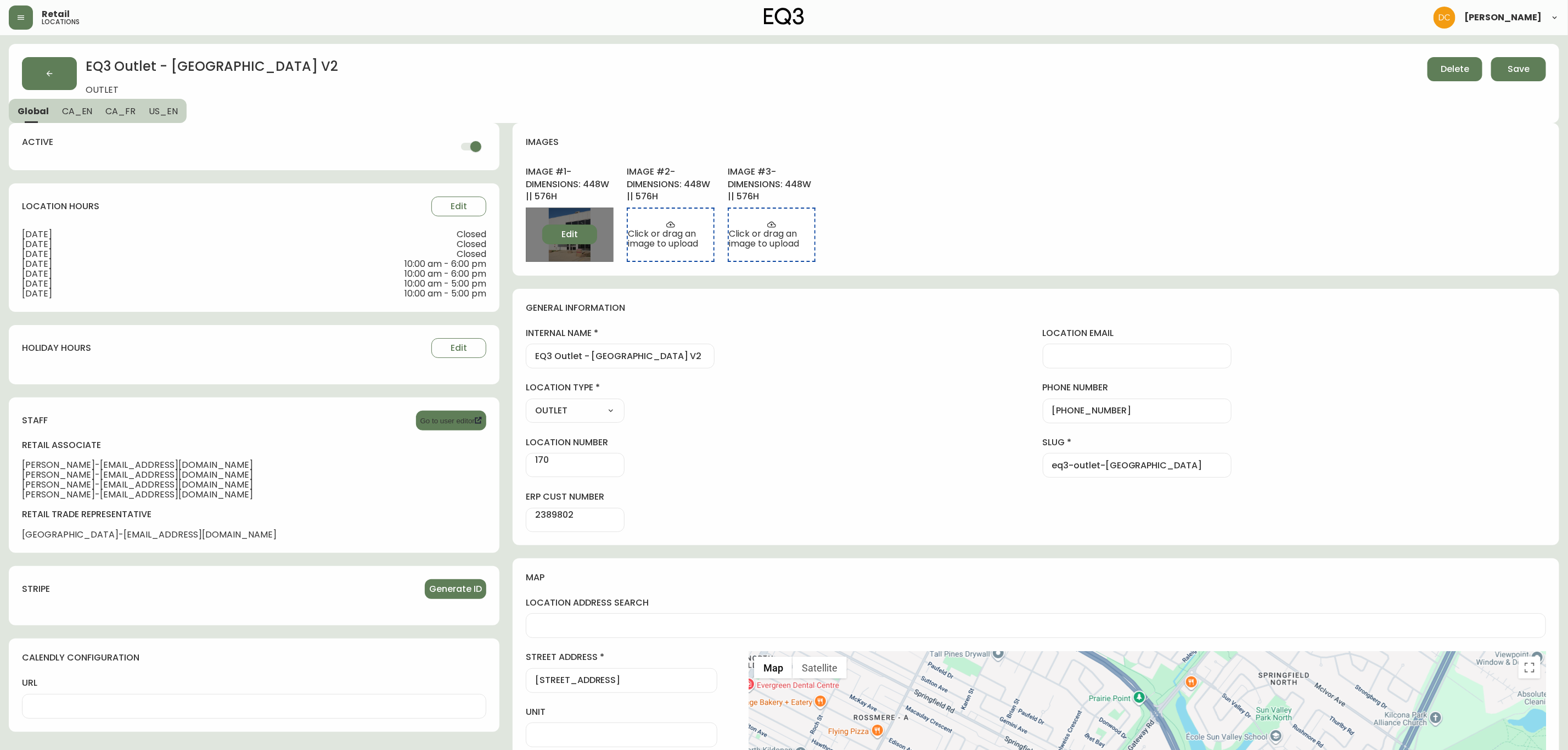
click at [562, 232] on span "Edit" at bounding box center [570, 234] width 17 height 12
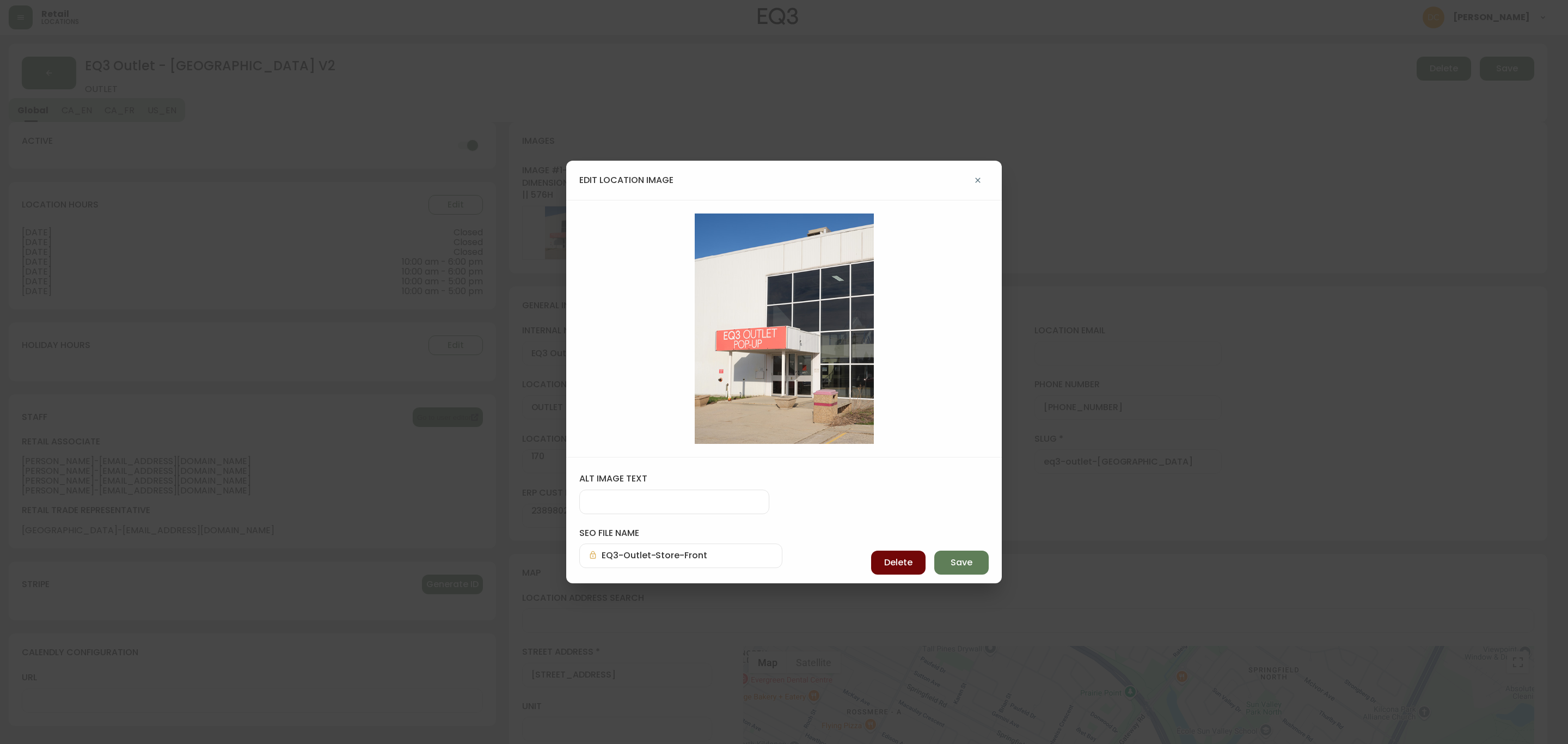
click at [878, 561] on button "Delete" at bounding box center [899, 562] width 55 height 24
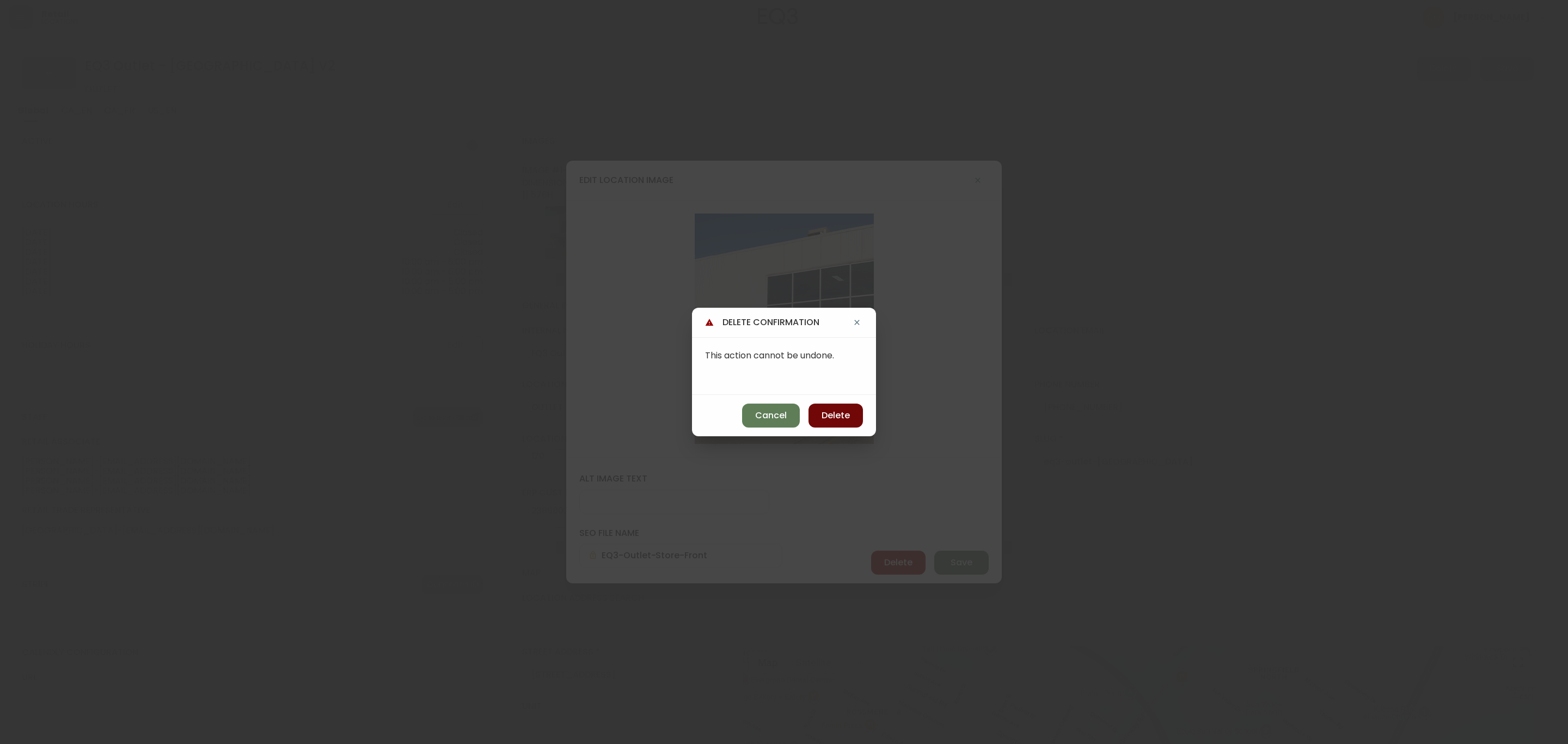
click at [837, 426] on button "Delete" at bounding box center [836, 415] width 55 height 24
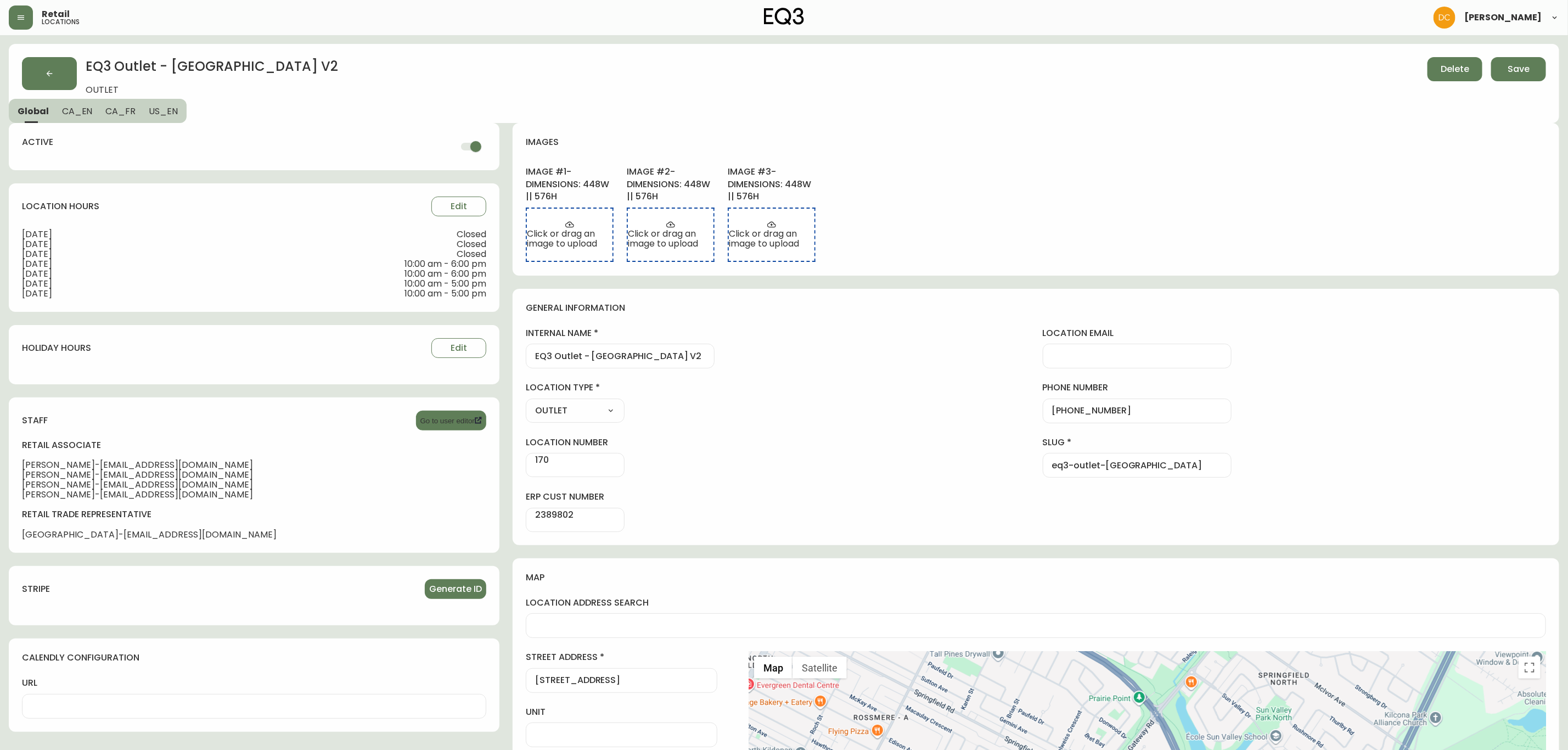
click at [802, 445] on div "general information internal name EQ3 Outlet - [GEOGRAPHIC_DATA] V2 location em…" at bounding box center [1036, 416] width 1046 height 256
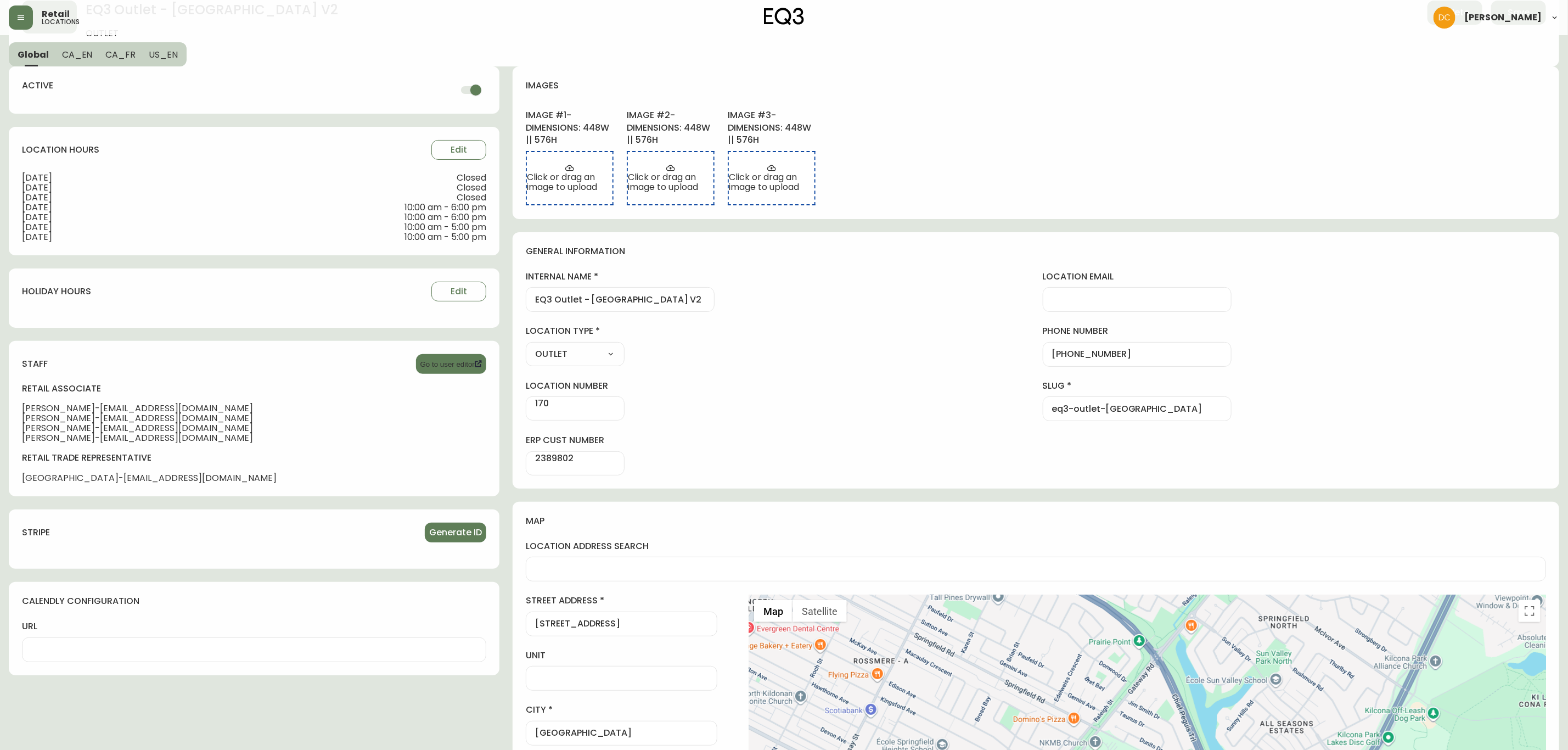
scroll to position [165, 0]
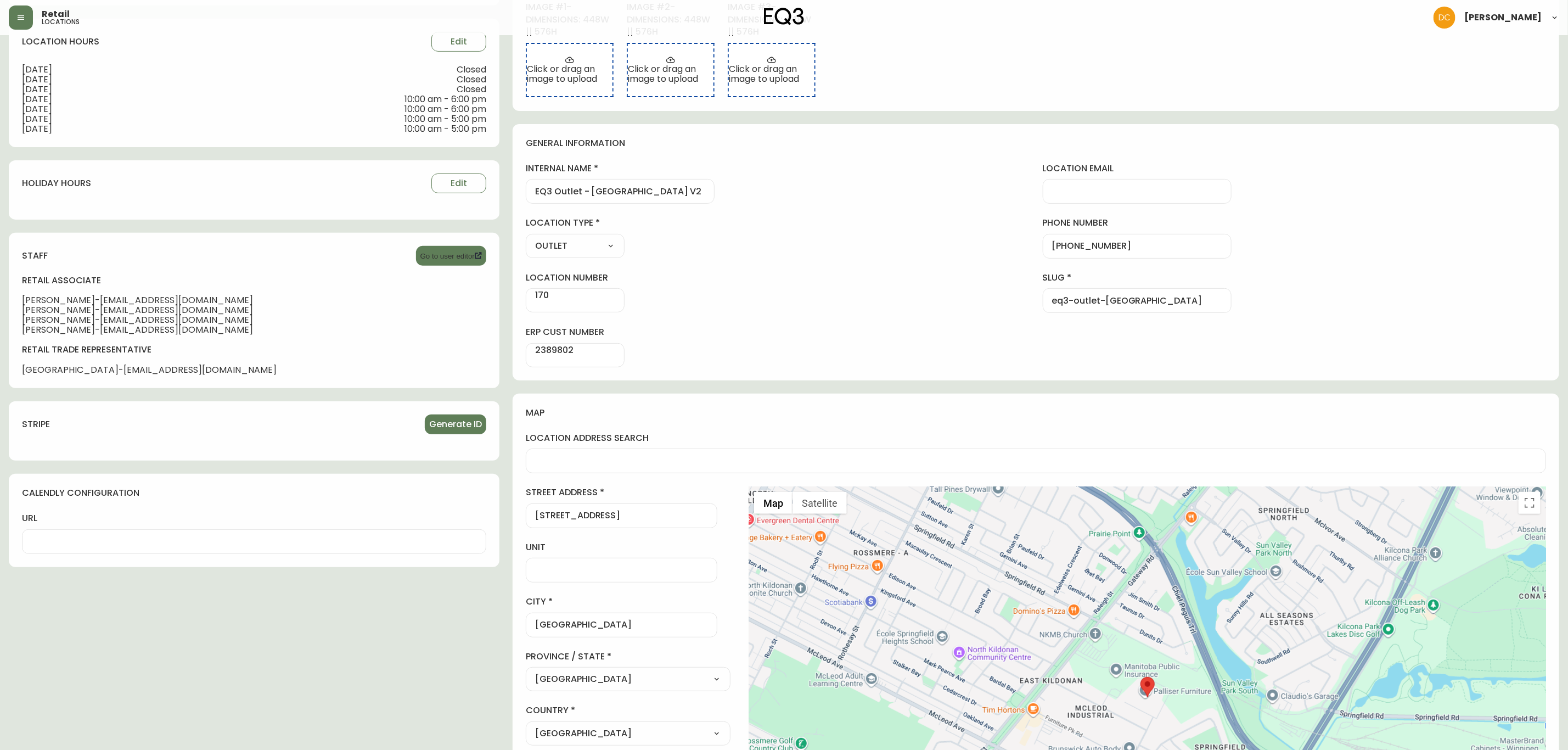
click at [588, 300] on input "170" at bounding box center [575, 295] width 98 height 13
type input "170"
click at [669, 331] on div "general information internal name EQ3 Outlet - [GEOGRAPHIC_DATA] V2 location em…" at bounding box center [1036, 251] width 1046 height 256
click at [1105, 239] on div "[PHONE_NUMBER]" at bounding box center [1138, 246] width 189 height 24
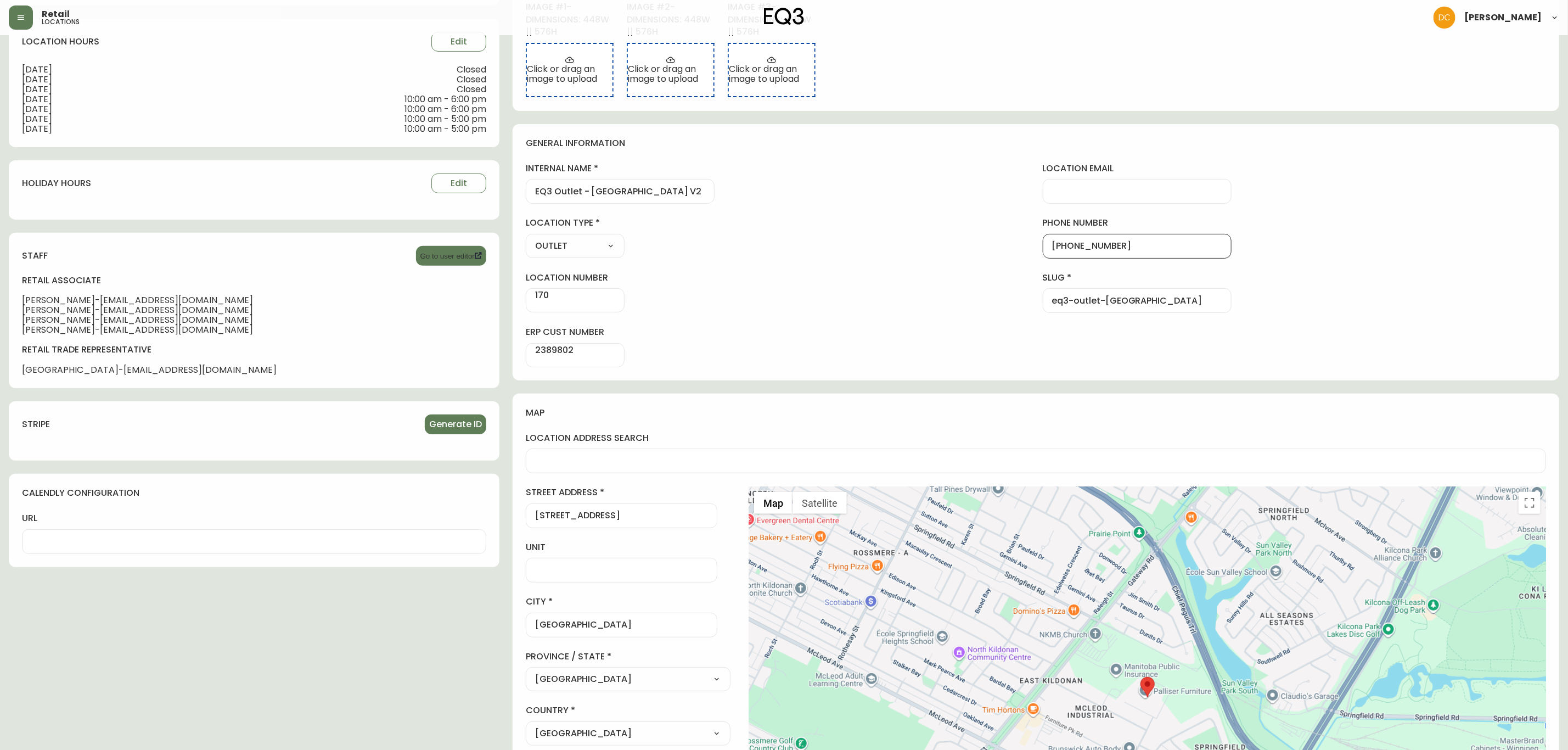
click at [1105, 238] on div "[PHONE_NUMBER]" at bounding box center [1138, 246] width 189 height 24
click at [633, 471] on div at bounding box center [1035, 460] width 1020 height 24
type input "[PHONE_NUMBER]"
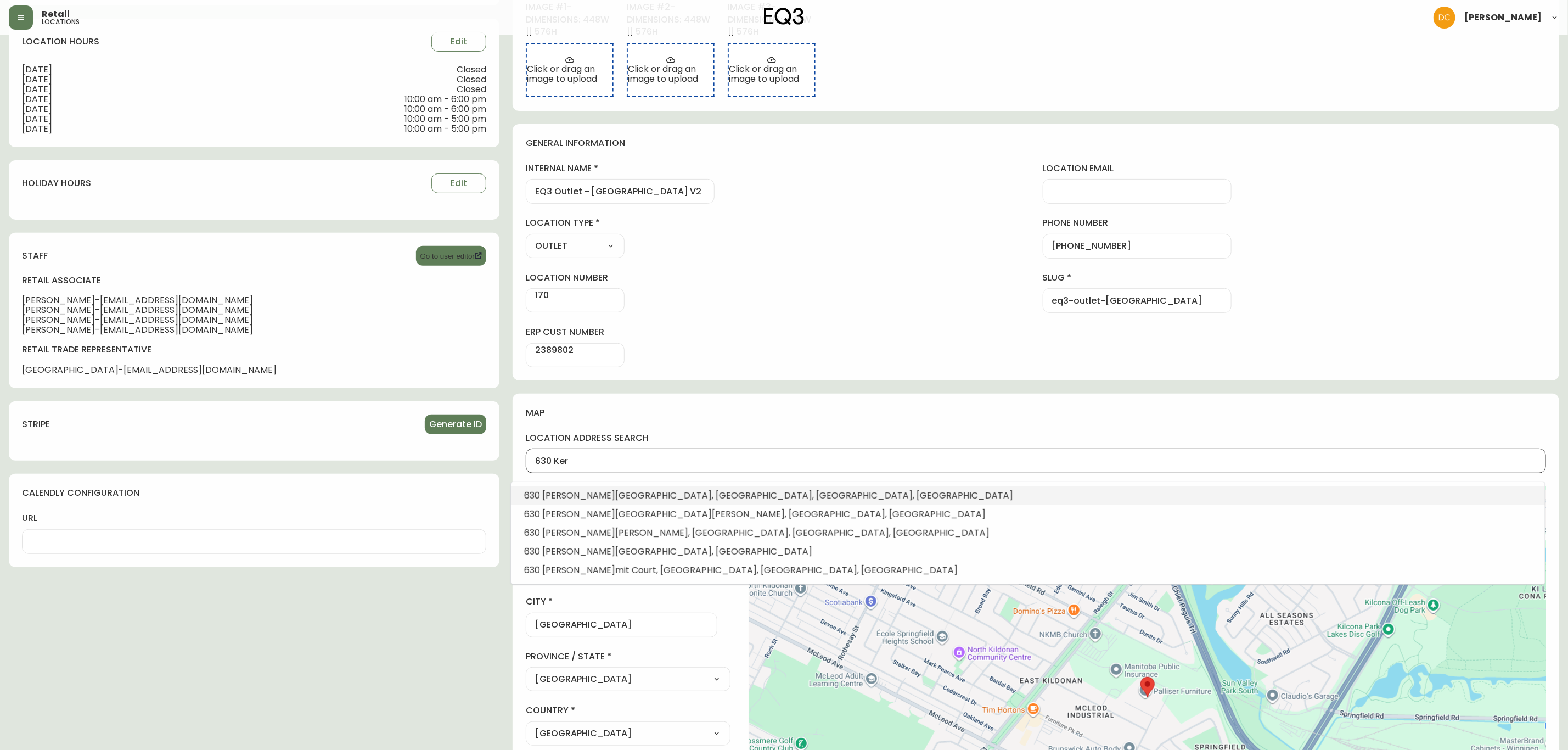
click at [622, 489] on span "[GEOGRAPHIC_DATA], [GEOGRAPHIC_DATA], [GEOGRAPHIC_DATA], [GEOGRAPHIC_DATA]" at bounding box center [814, 496] width 398 height 13
type input "[STREET_ADDRESS]"
type input "R2C 5G1"
type input "49.8903593"
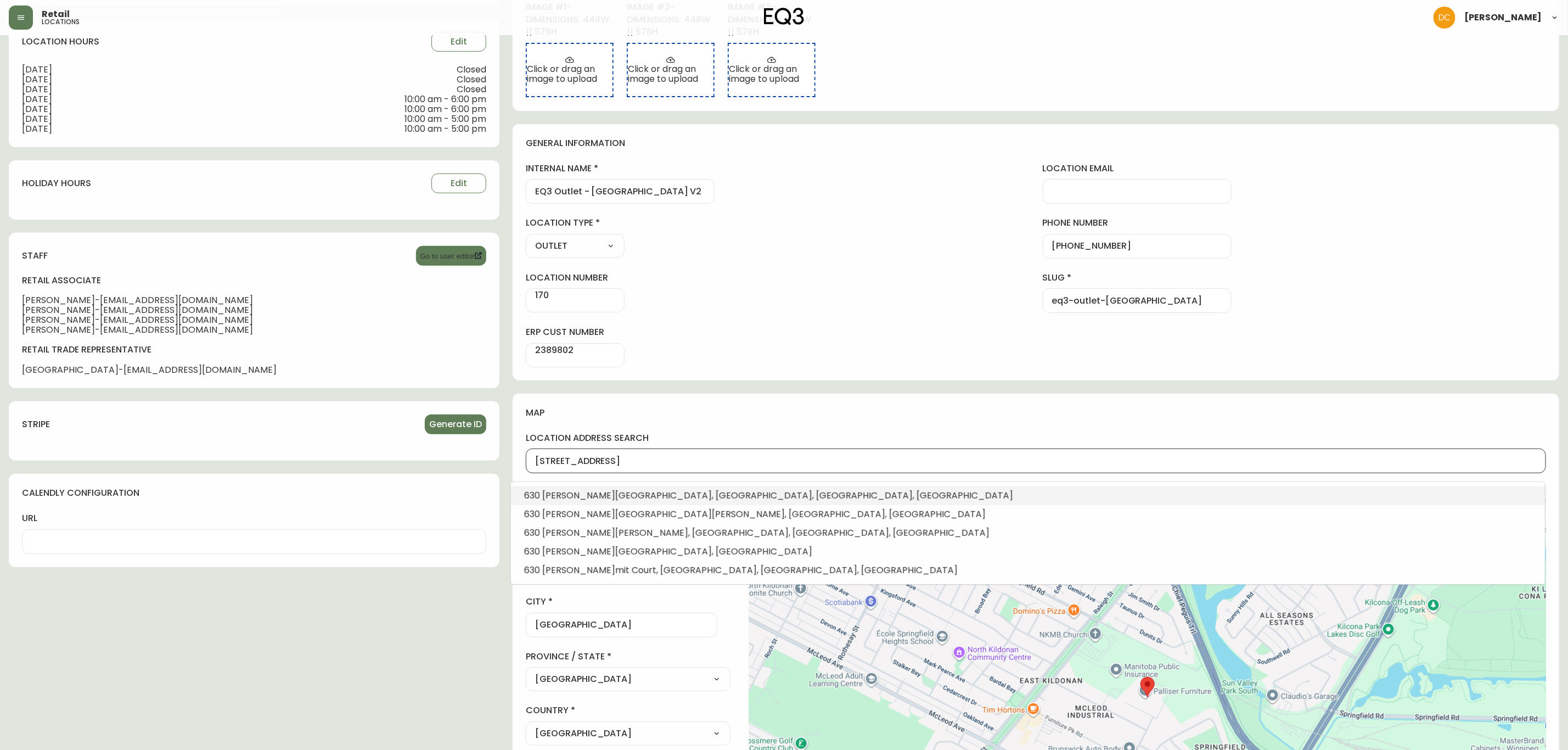
type input "-97.0184172"
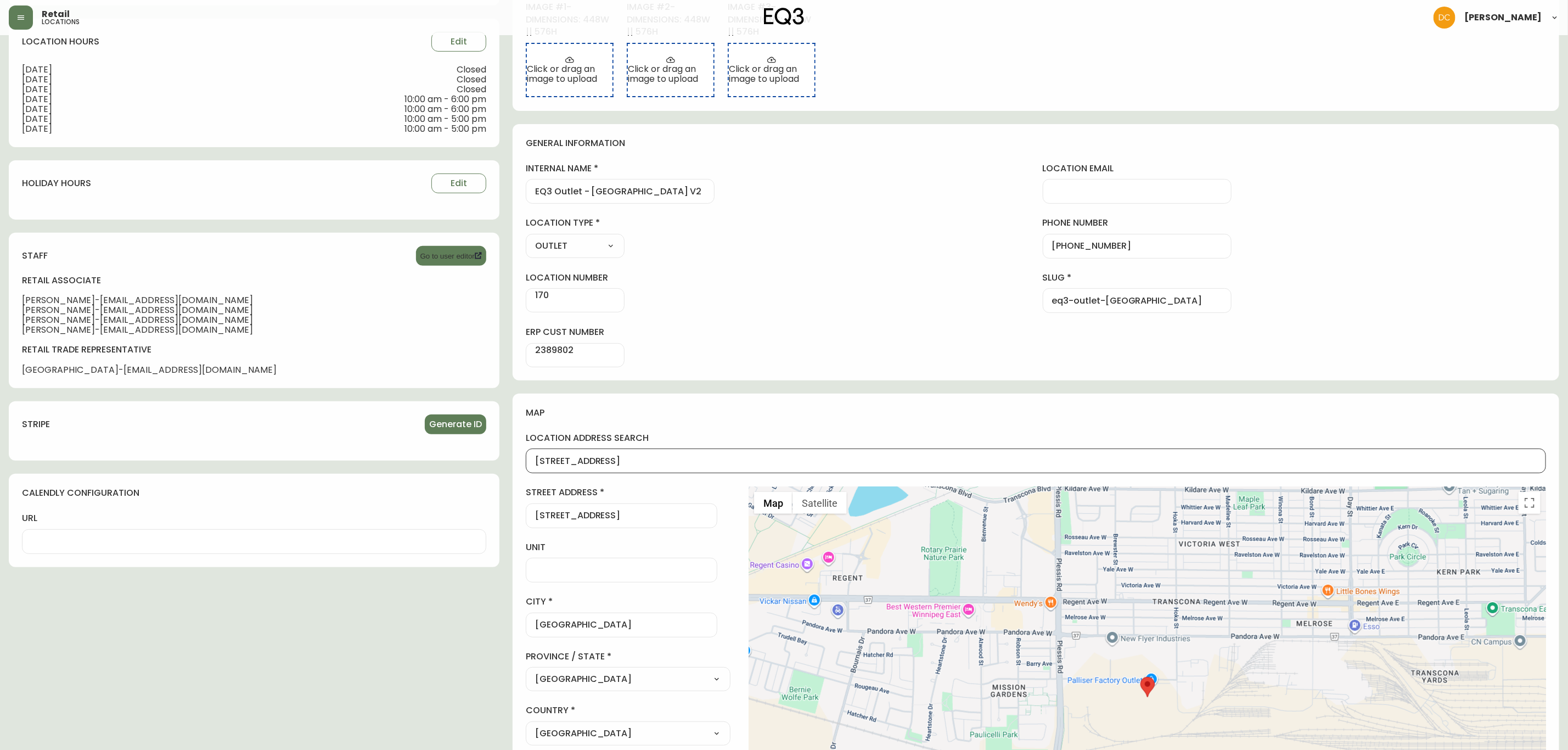
type input "[STREET_ADDRESS]"
click at [696, 415] on h4 "map" at bounding box center [1035, 412] width 1020 height 12
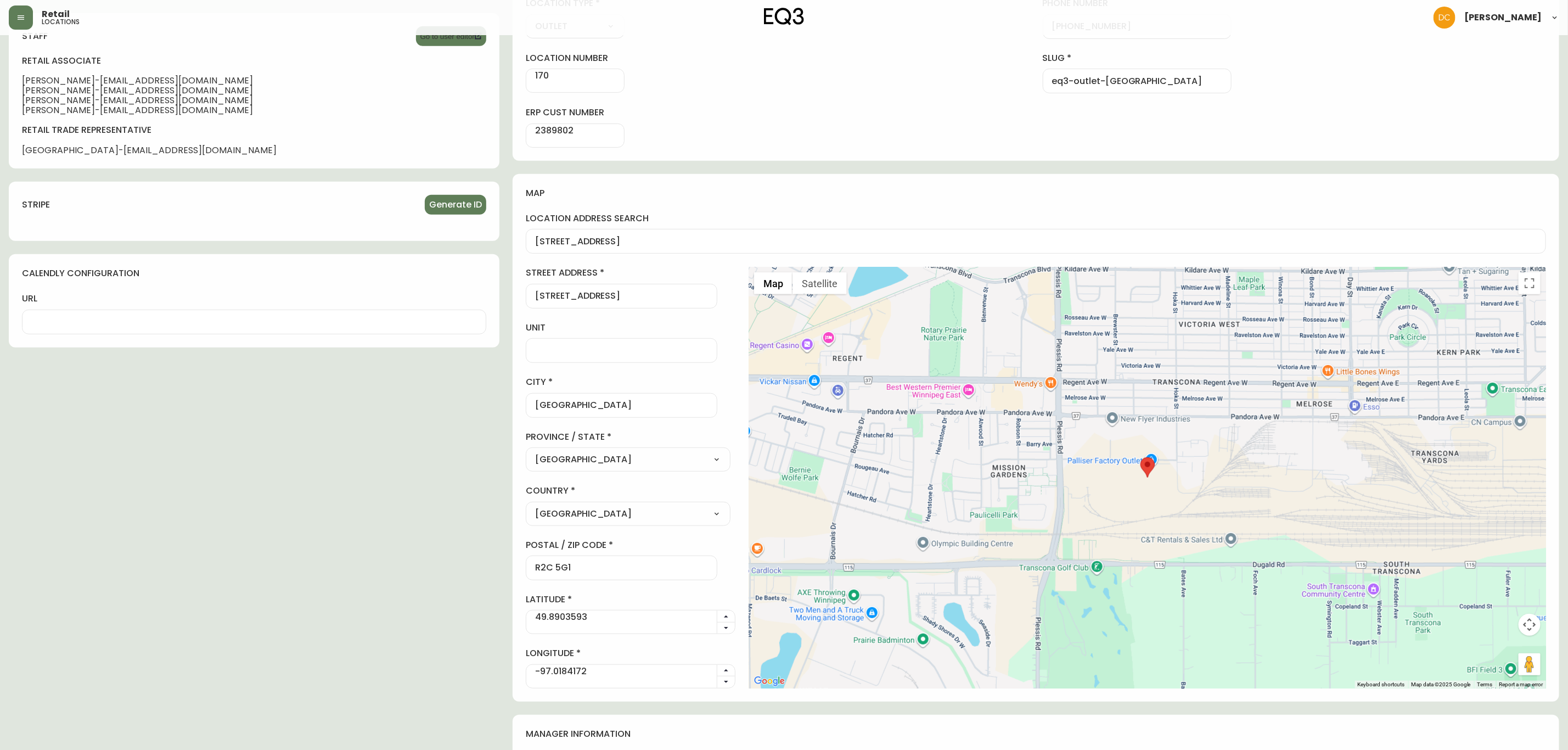
scroll to position [411, 0]
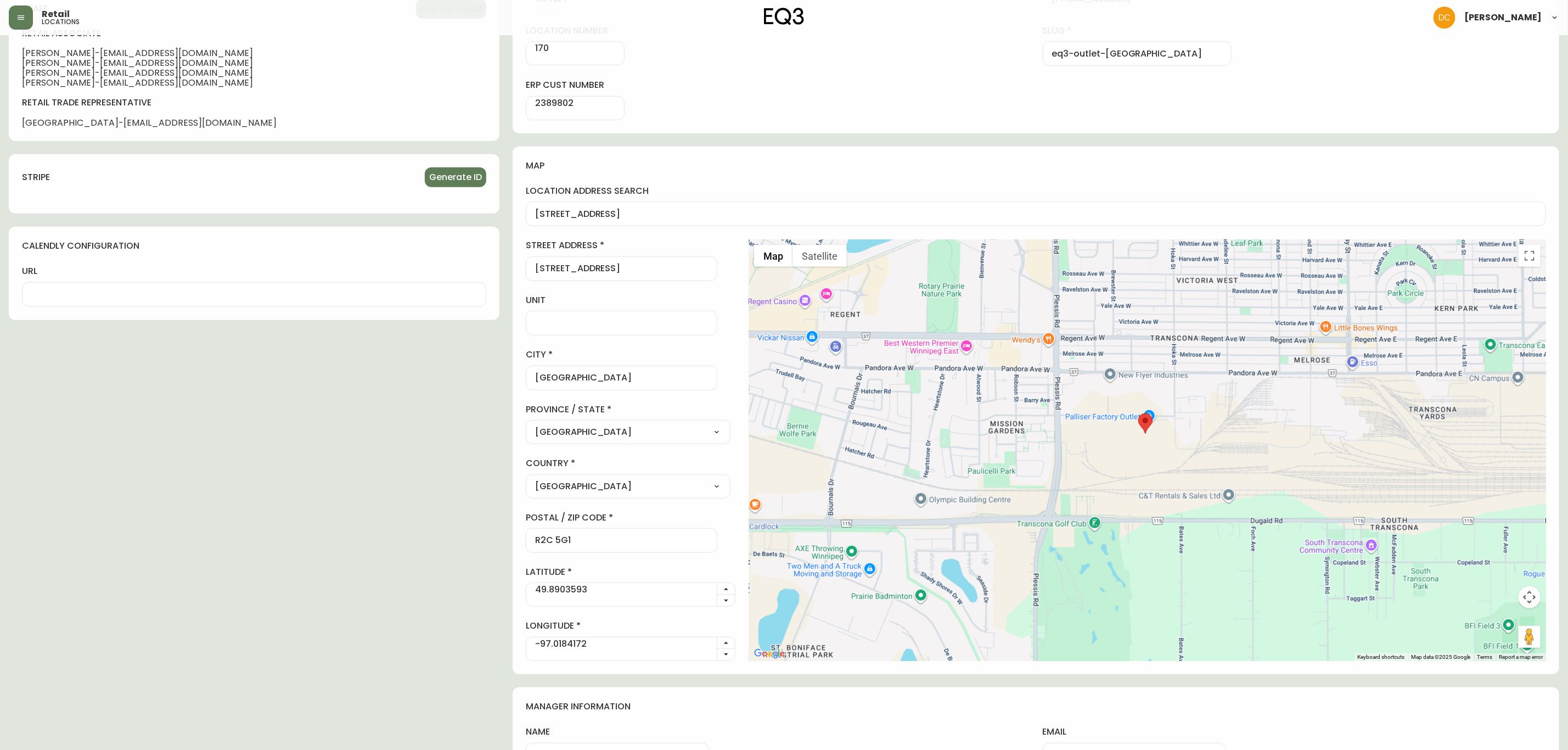
drag, startPoint x: 1113, startPoint y: 440, endPoint x: 1107, endPoint y: 424, distance: 17.1
click at [1139, 414] on area at bounding box center [1139, 414] width 0 height 0
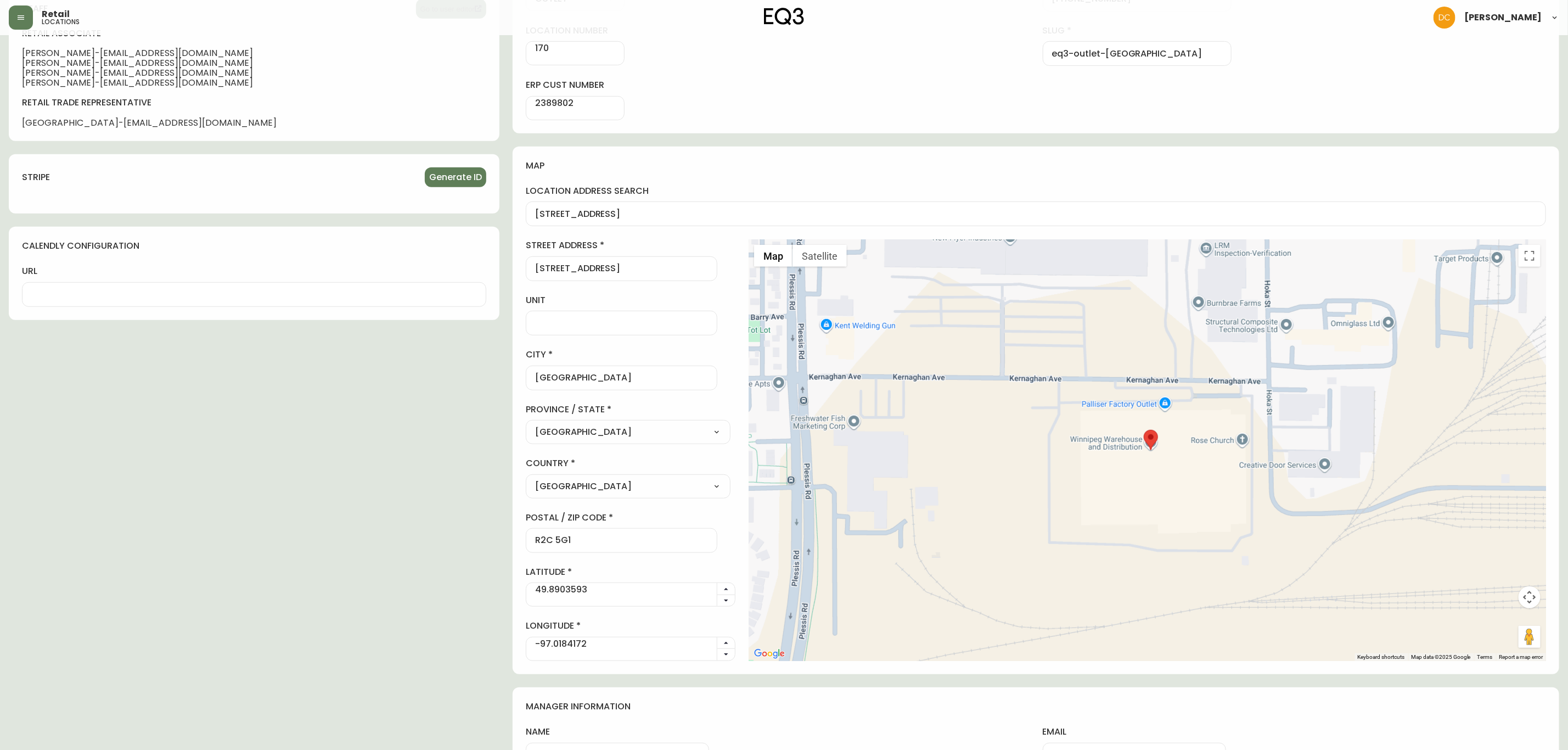
click at [1126, 411] on div at bounding box center [1147, 450] width 797 height 421
click at [1131, 403] on div at bounding box center [1147, 450] width 797 height 421
click at [1131, 403] on div "Palliser Factory Outlet Palliser Factory Outlet #79 [STREET_ADDRESS] View on Go…" at bounding box center [1147, 450] width 797 height 421
click at [1144, 429] on area at bounding box center [1144, 429] width 0 height 0
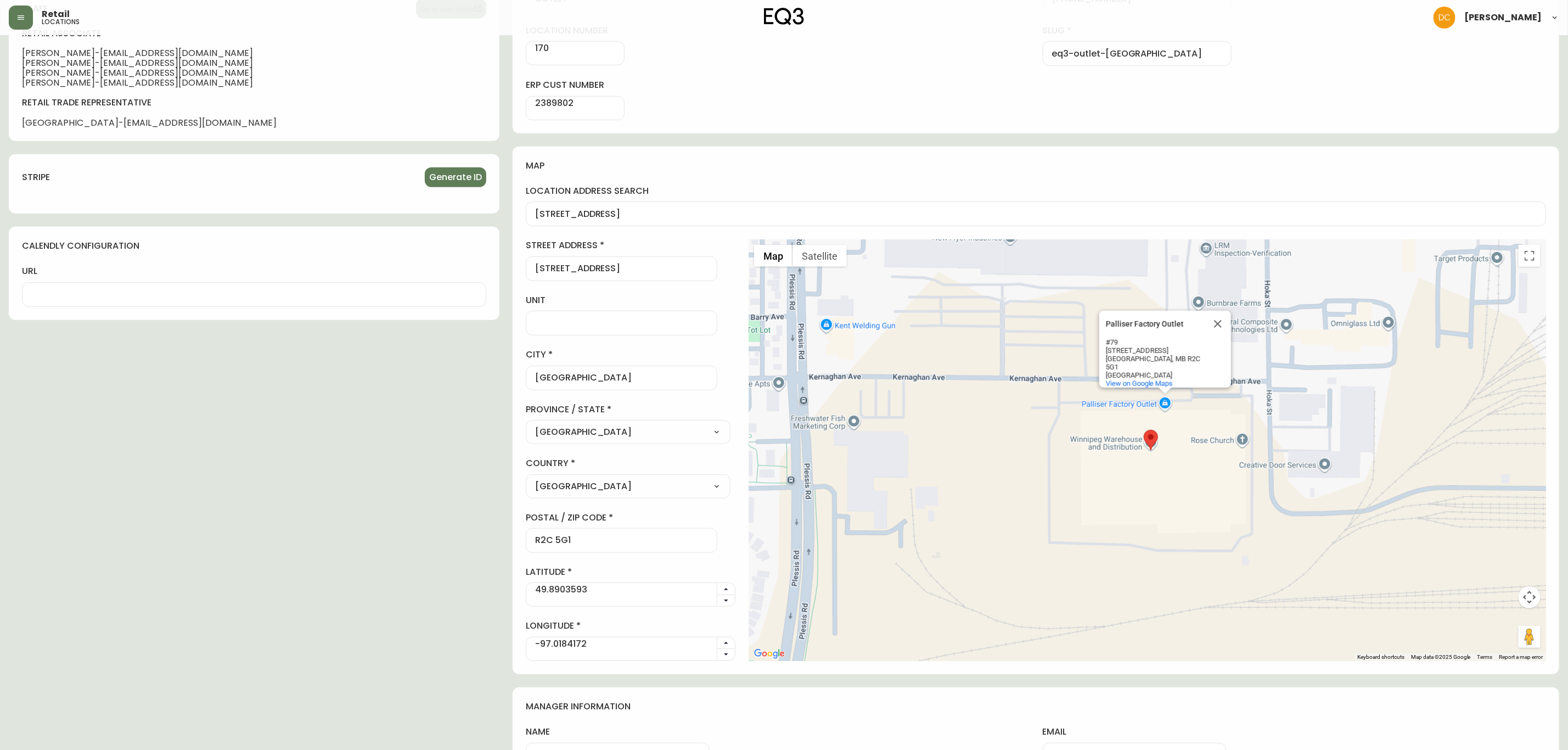
click at [1001, 501] on div "Palliser Factory Outlet Palliser Factory Outlet #79 [STREET_ADDRESS] View on Go…" at bounding box center [1147, 450] width 797 height 421
click at [447, 359] on div "active location hours Edit [DATE] Closed [DATE] Closed [DATE] Closed [DATE] 10:…" at bounding box center [254, 282] width 491 height 1142
click at [397, 596] on div "active location hours Edit [DATE] Closed [DATE] Closed [DATE] Closed [DATE] 10:…" at bounding box center [254, 282] width 491 height 1142
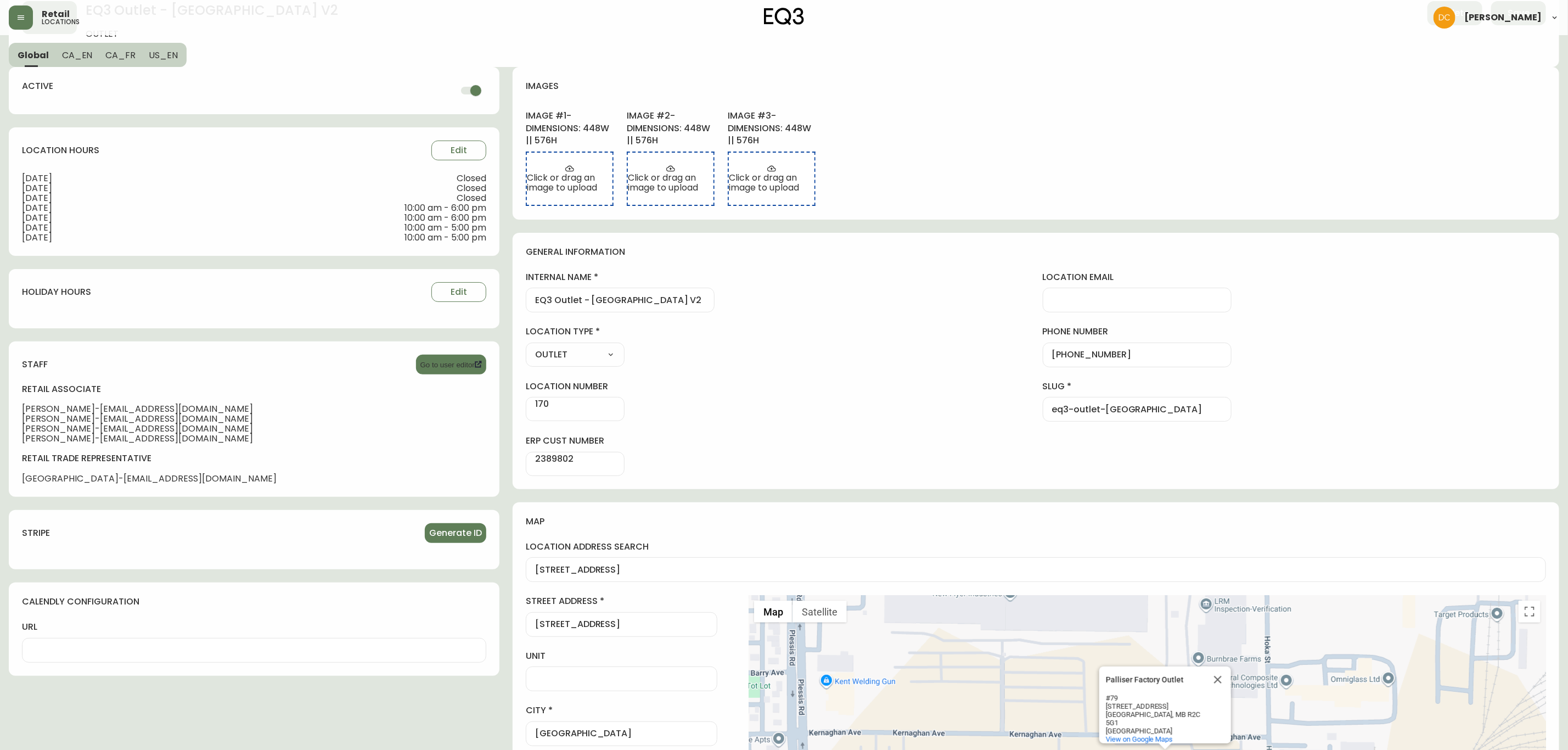
scroll to position [82, 0]
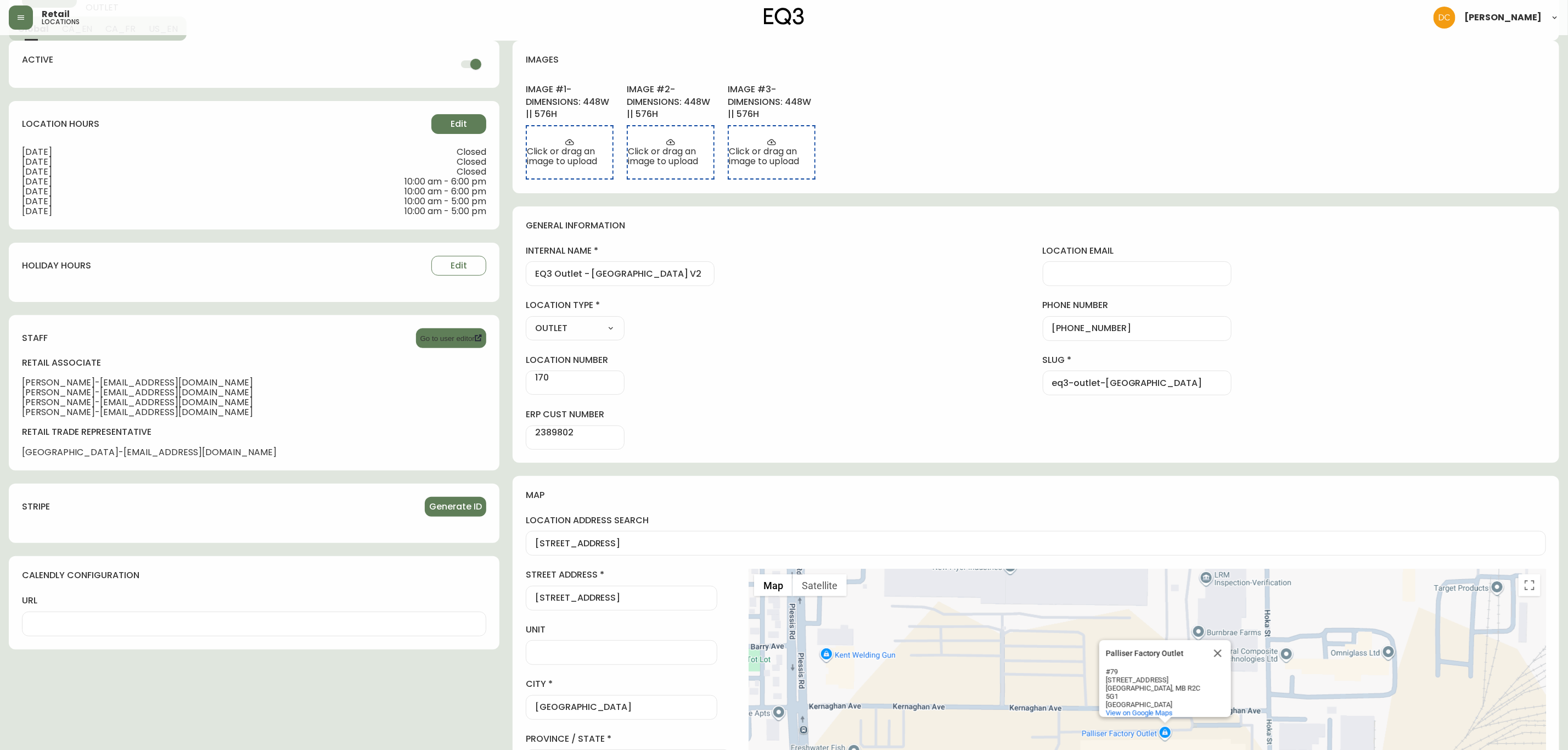
click at [432, 124] on button "Edit" at bounding box center [459, 124] width 55 height 20
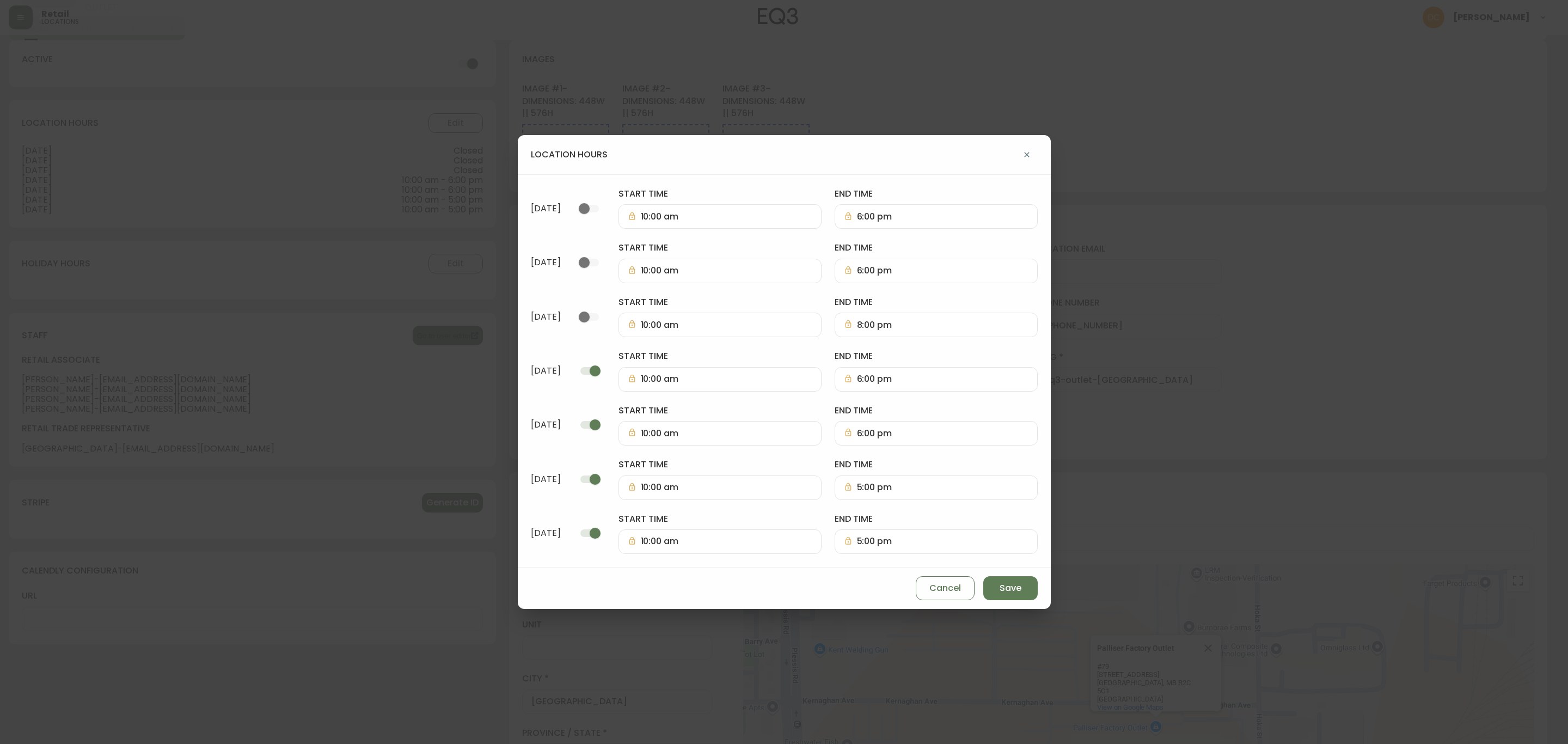
drag, startPoint x: 664, startPoint y: 374, endPoint x: 668, endPoint y: 408, distance: 34.2
click at [626, 374] on input "checkbox" at bounding box center [595, 370] width 62 height 20
checkbox input "false"
click at [626, 428] on input "checkbox" at bounding box center [595, 424] width 62 height 20
checkbox input "false"
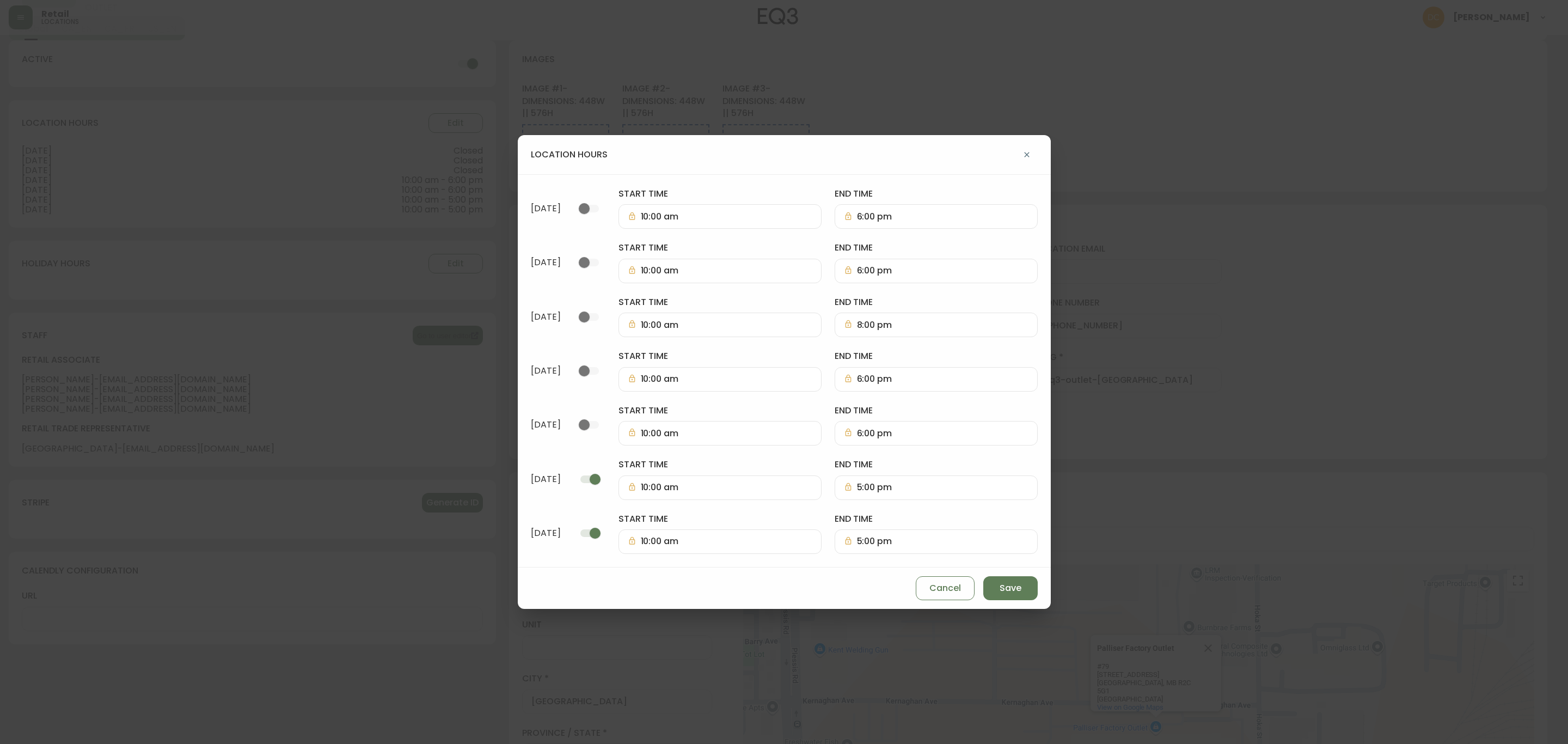
click at [626, 472] on input "checkbox" at bounding box center [595, 479] width 62 height 20
checkbox input "false"
click at [626, 531] on input "checkbox" at bounding box center [595, 533] width 62 height 20
checkbox input "false"
click at [615, 207] on input "checkbox" at bounding box center [584, 209] width 62 height 20
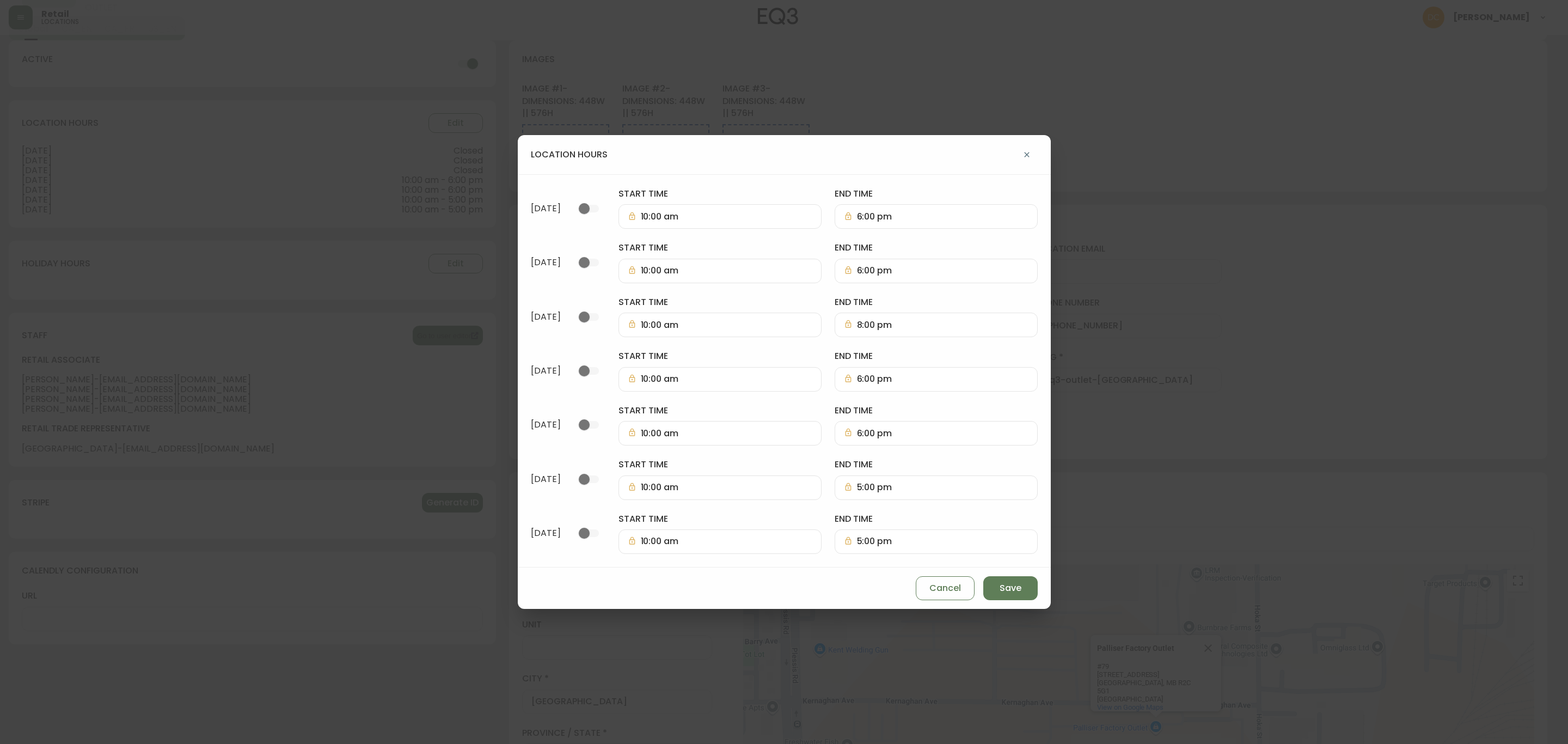
checkbox input "true"
click at [615, 253] on input "checkbox" at bounding box center [584, 263] width 62 height 20
checkbox input "true"
click at [615, 306] on input "checkbox" at bounding box center [584, 317] width 62 height 20
checkbox input "true"
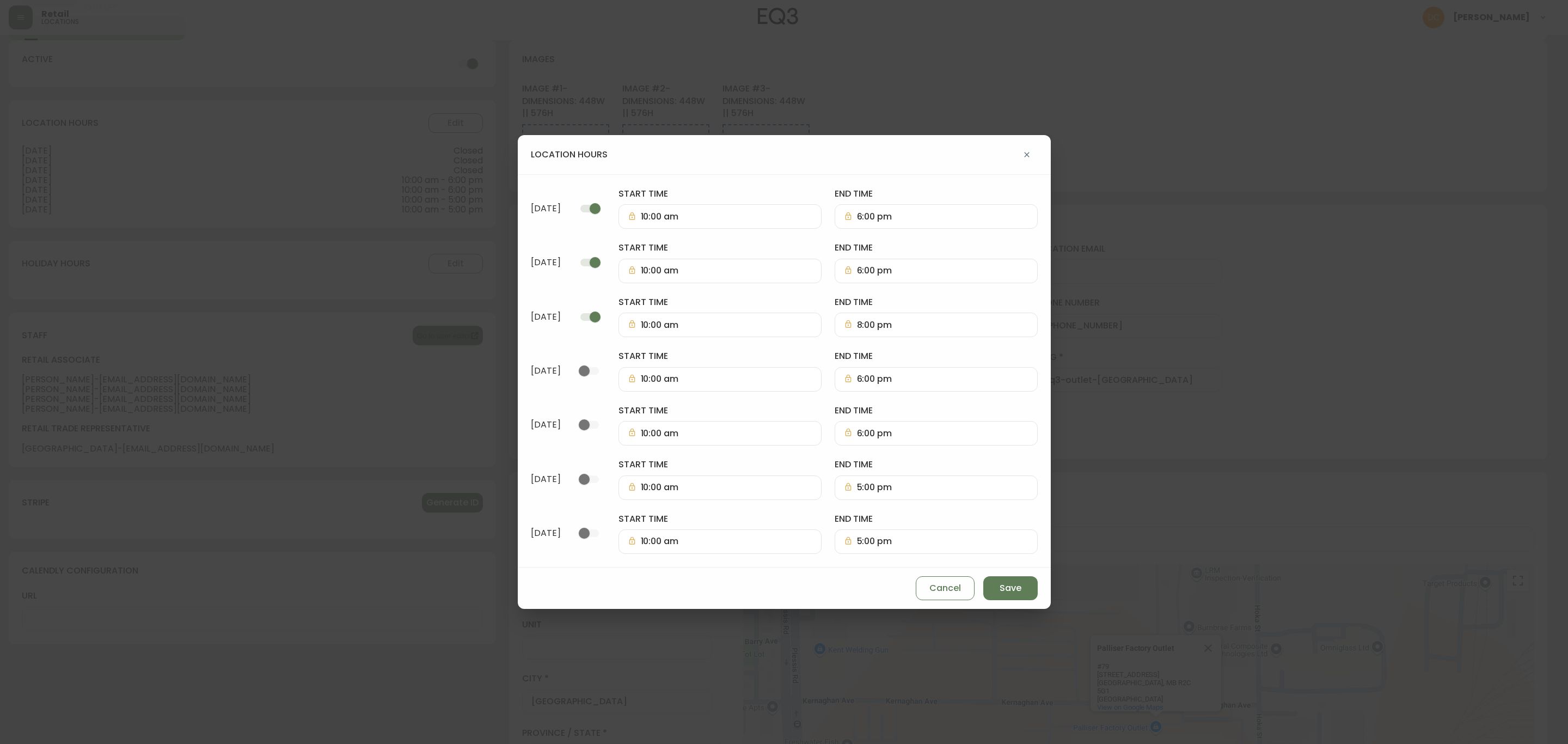
click at [615, 374] on input "checkbox" at bounding box center [584, 370] width 62 height 20
checkbox input "true"
click at [615, 430] on input "checkbox" at bounding box center [584, 424] width 62 height 20
checkbox input "true"
click at [667, 466] on div "[DATE] start time 10:00 am end time 6:00 pm [DATE] start time 10:00 am end time…" at bounding box center [784, 370] width 533 height 393
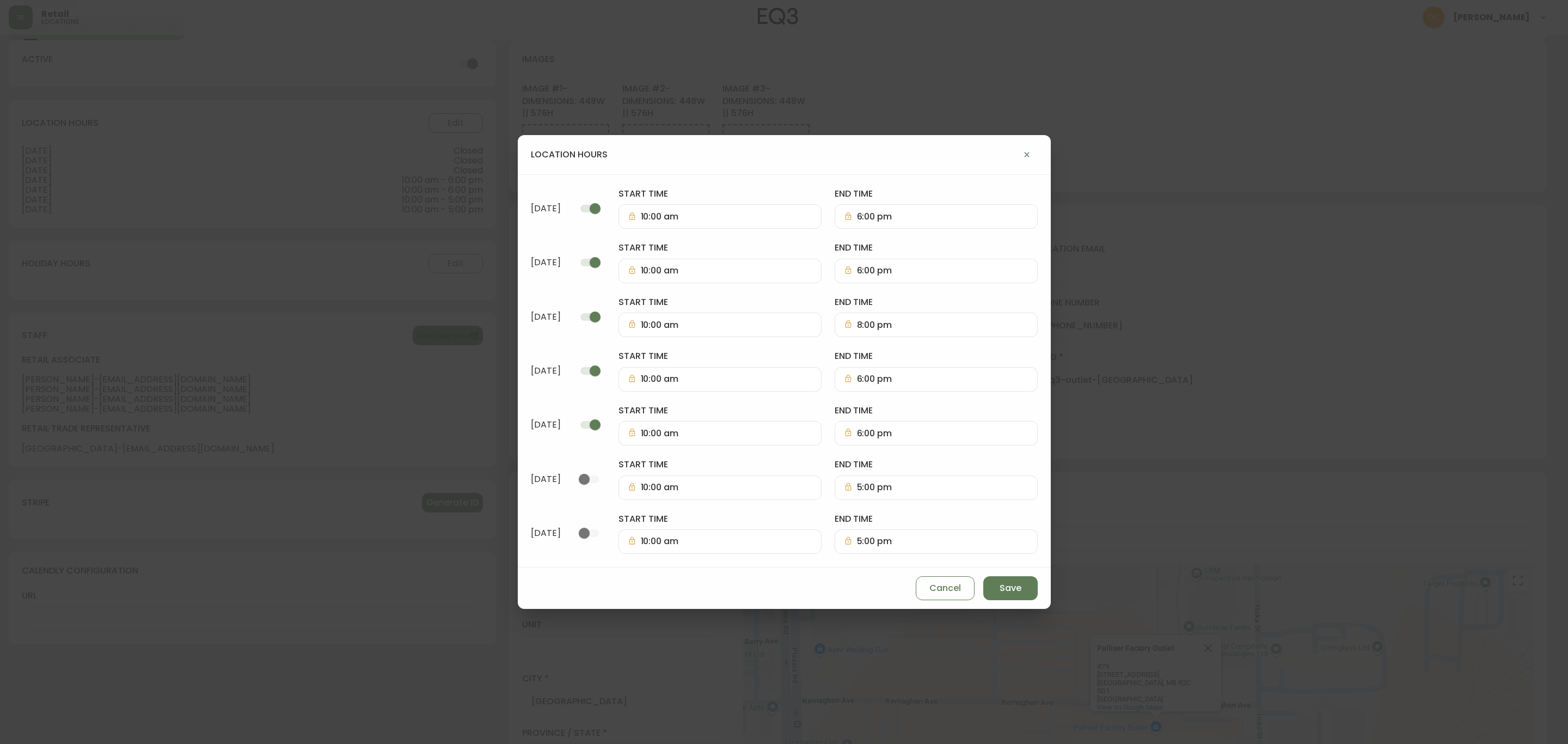
drag, startPoint x: 661, startPoint y: 490, endPoint x: 661, endPoint y: 497, distance: 7.0
click at [661, 495] on div "[DATE] start time 10:00 am end time 6:00 pm [DATE] start time 10:00 am end time…" at bounding box center [784, 370] width 533 height 393
click at [615, 528] on input "checkbox" at bounding box center [584, 533] width 62 height 20
checkbox input "true"
click at [615, 484] on input "checkbox" at bounding box center [584, 479] width 62 height 20
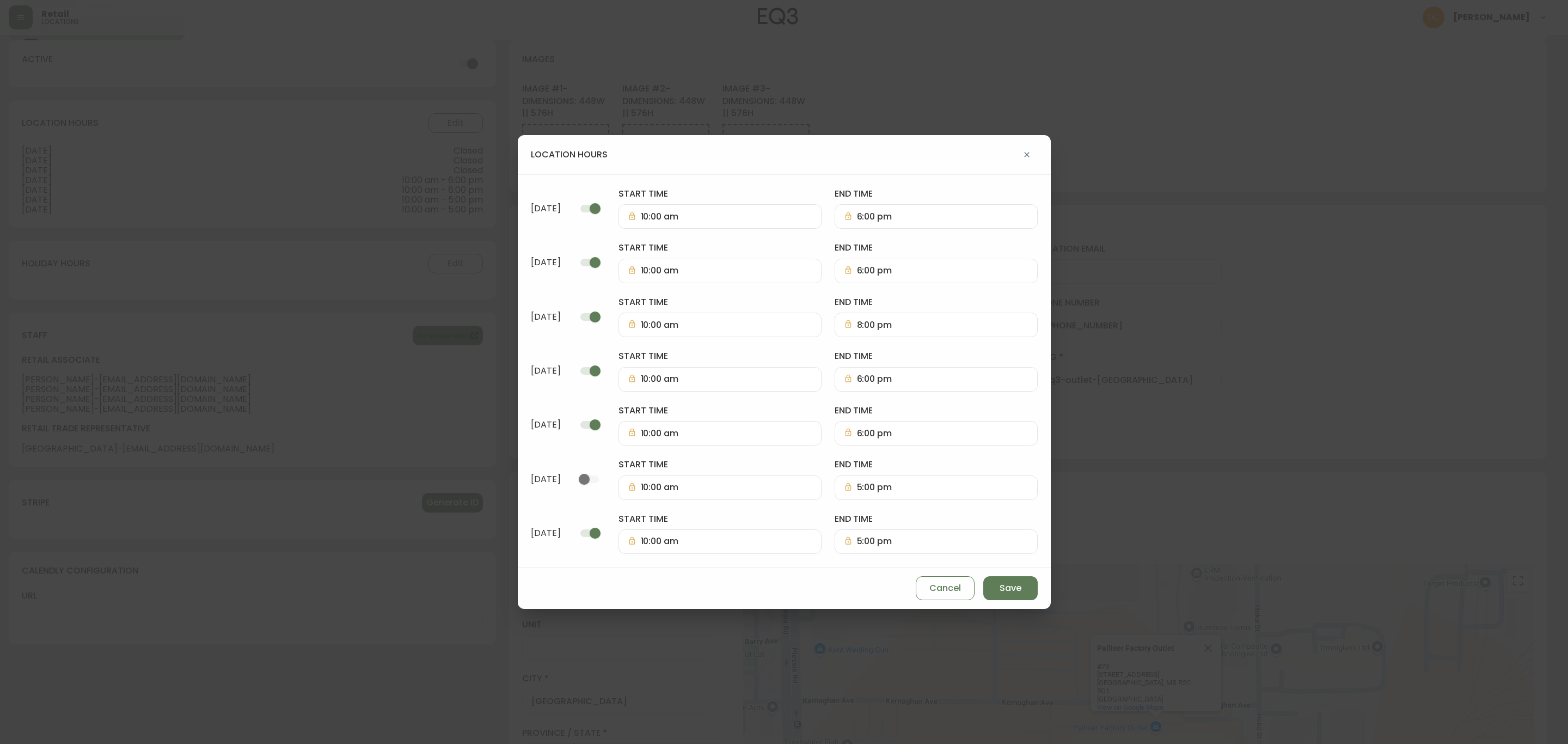
checkbox input "true"
click at [626, 206] on input "checkbox" at bounding box center [595, 209] width 62 height 20
checkbox input "false"
click at [719, 268] on input "10:00 am" at bounding box center [726, 270] width 171 height 10
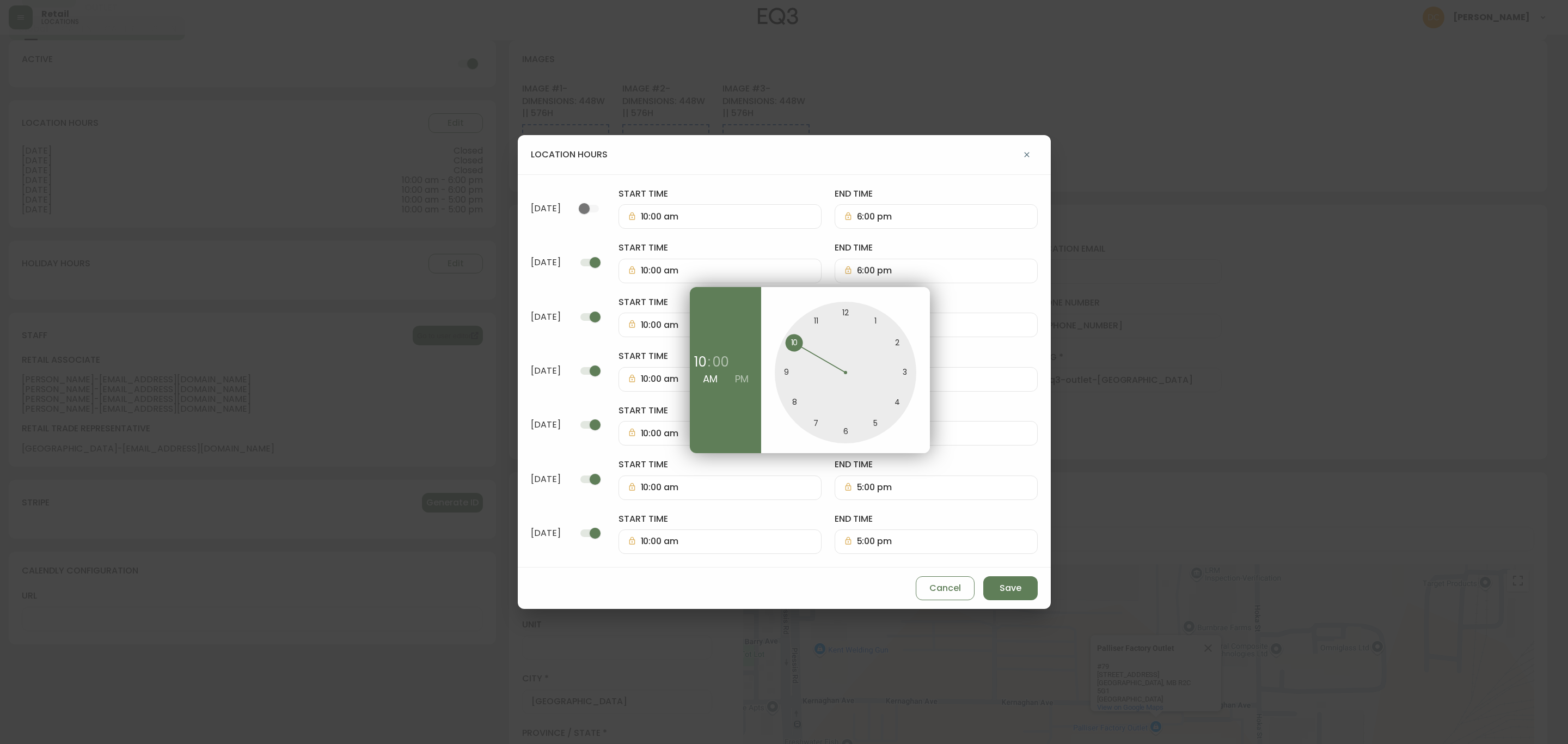
click at [843, 253] on div at bounding box center [784, 372] width 1568 height 744
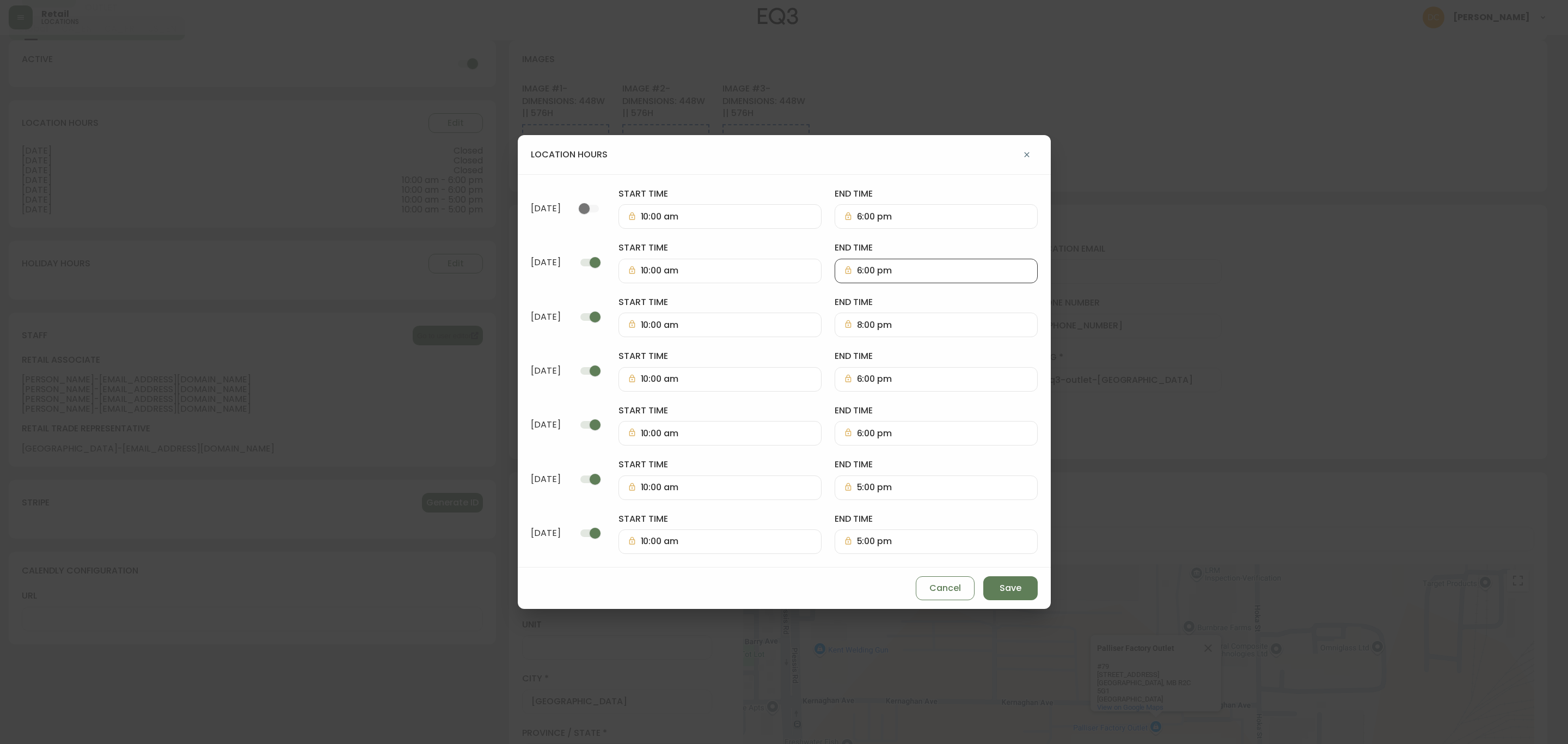
click at [869, 270] on input "6:00 pm" at bounding box center [942, 270] width 171 height 10
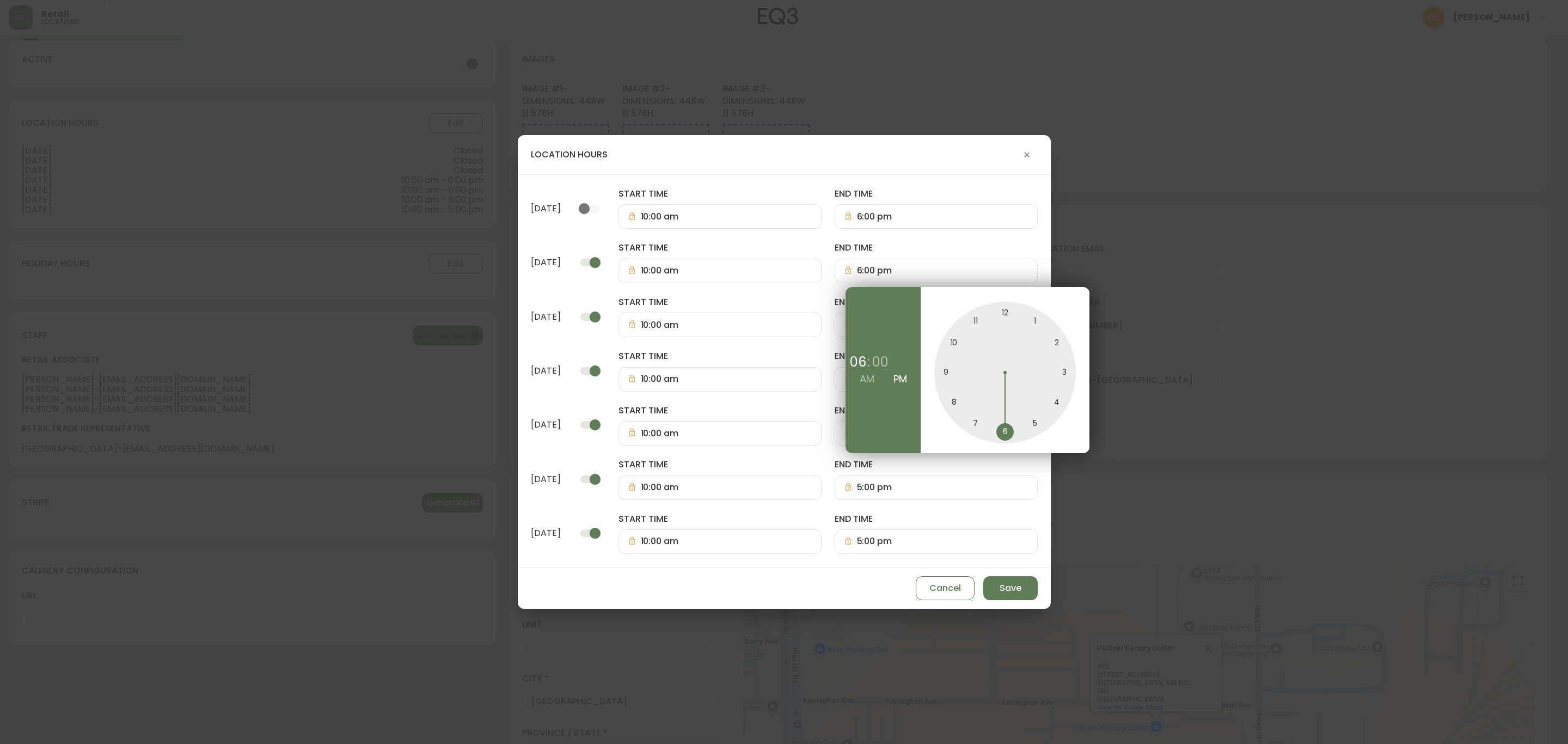
click at [1036, 423] on div at bounding box center [1004, 372] width 141 height 141
type input "5:00 pm"
click at [836, 274] on div at bounding box center [784, 372] width 1568 height 744
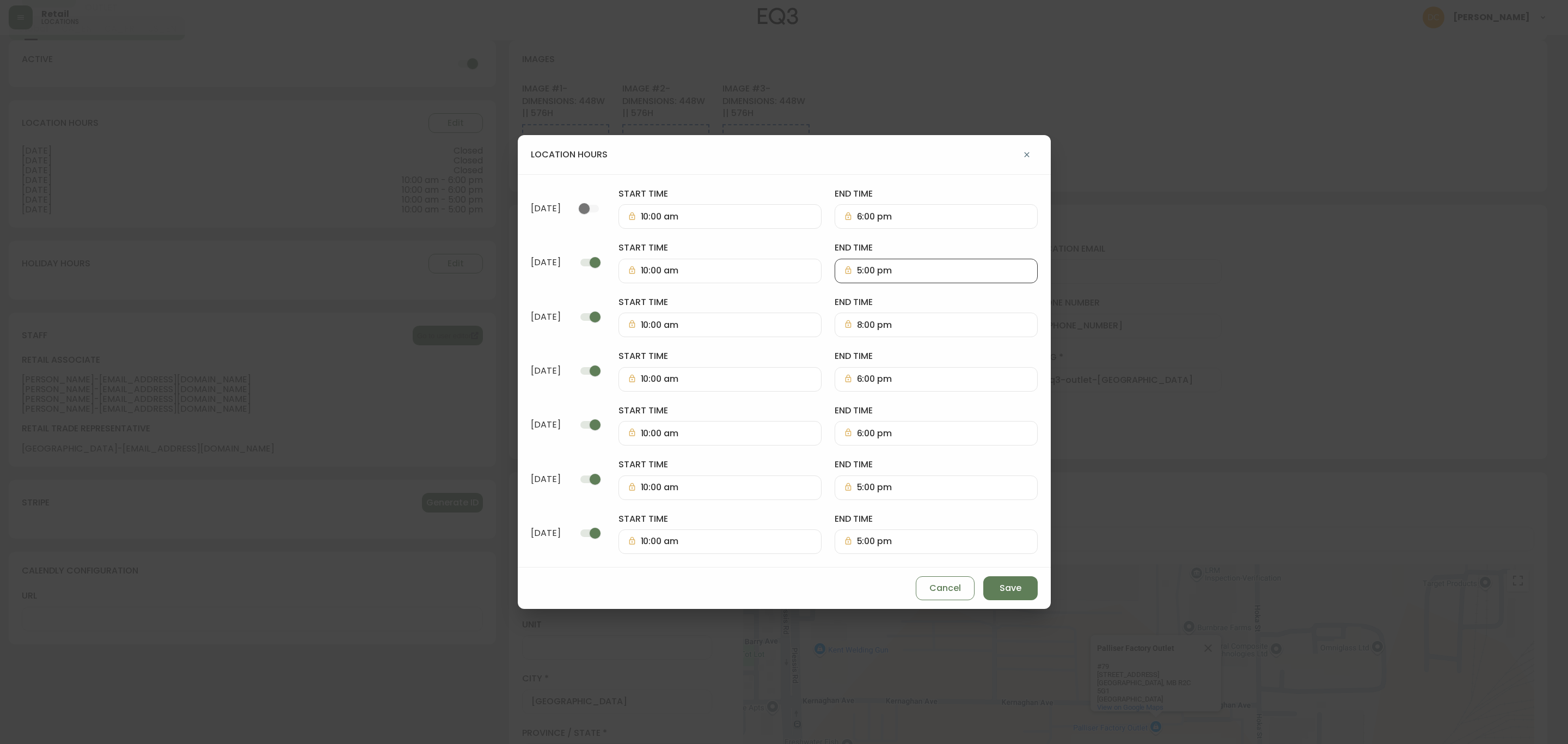
click at [872, 326] on input "8:00 pm" at bounding box center [942, 324] width 171 height 10
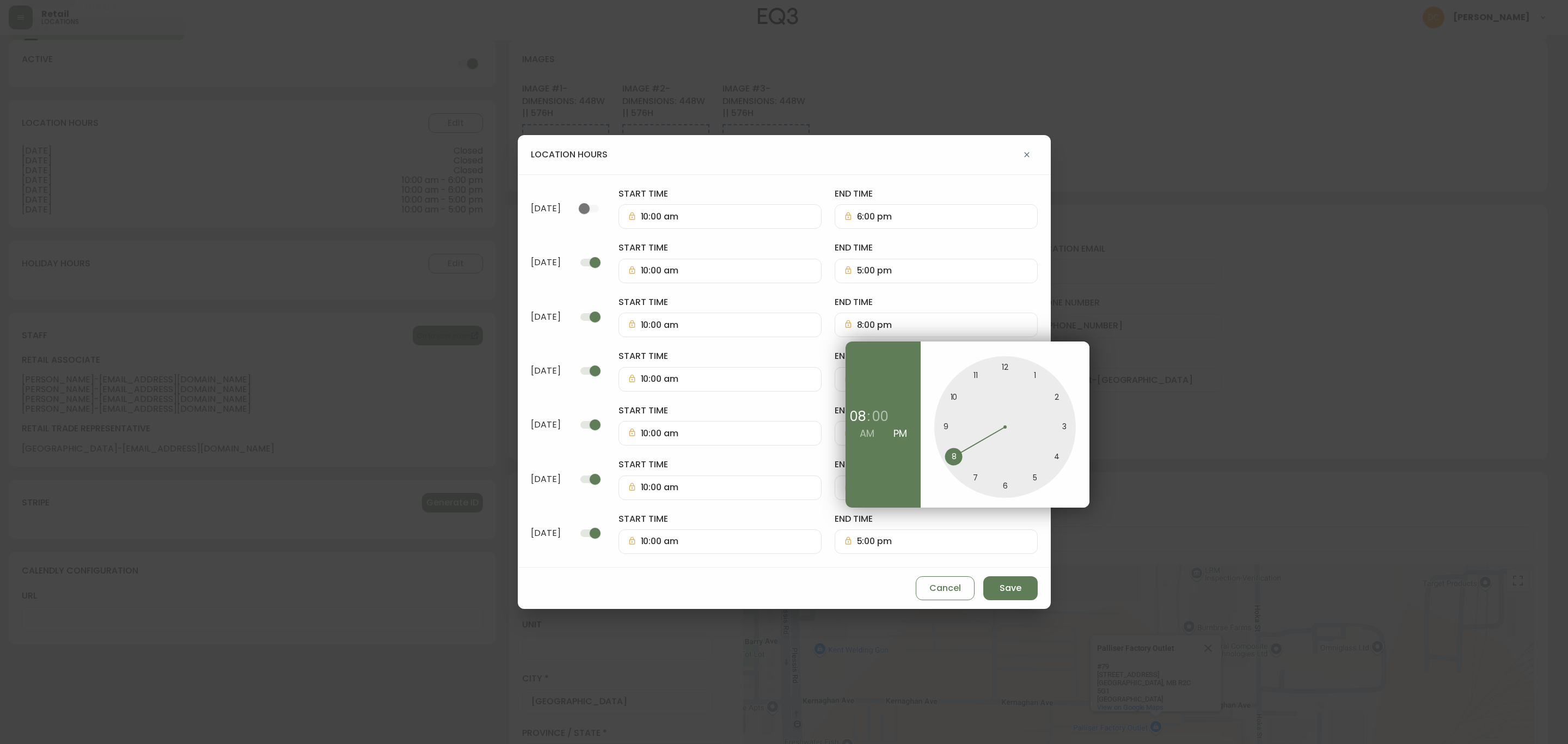
click at [974, 478] on div at bounding box center [1004, 427] width 141 height 141
type input "7:00 pm"
click at [928, 301] on div at bounding box center [784, 372] width 1568 height 744
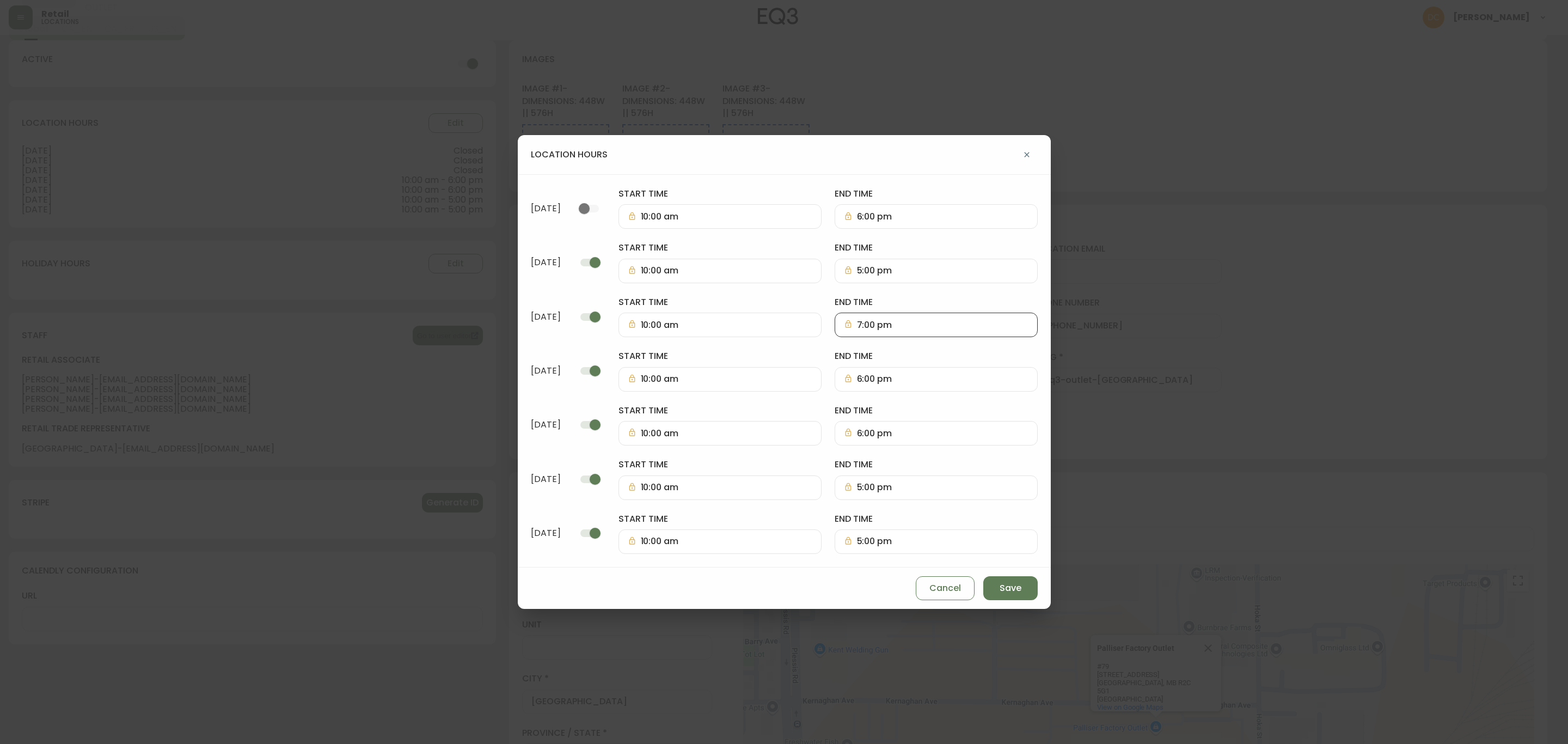
click at [920, 374] on input "6:00 pm" at bounding box center [942, 379] width 171 height 10
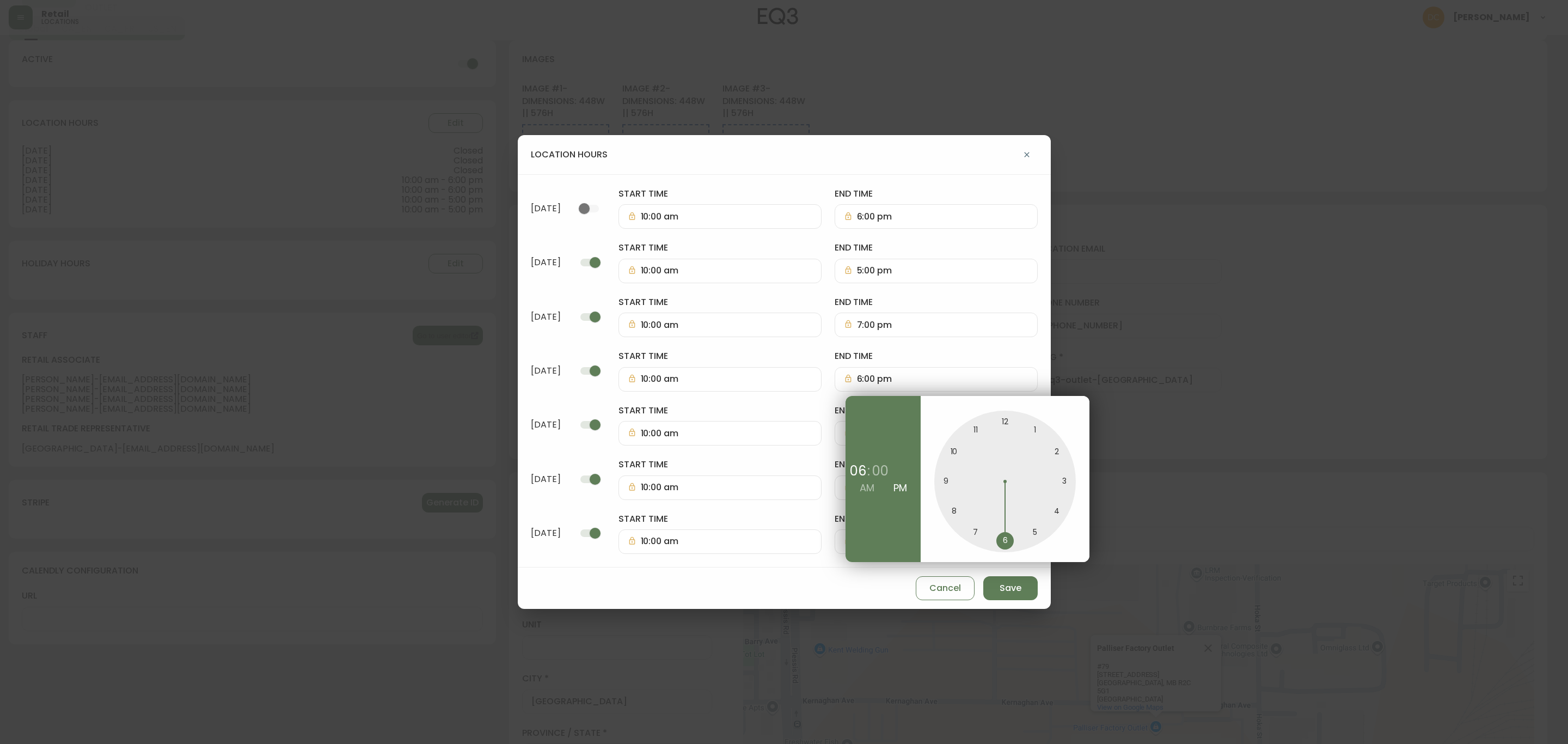
click at [974, 534] on div at bounding box center [1004, 481] width 141 height 141
type input "7:00 pm"
click at [899, 345] on div at bounding box center [784, 372] width 1568 height 744
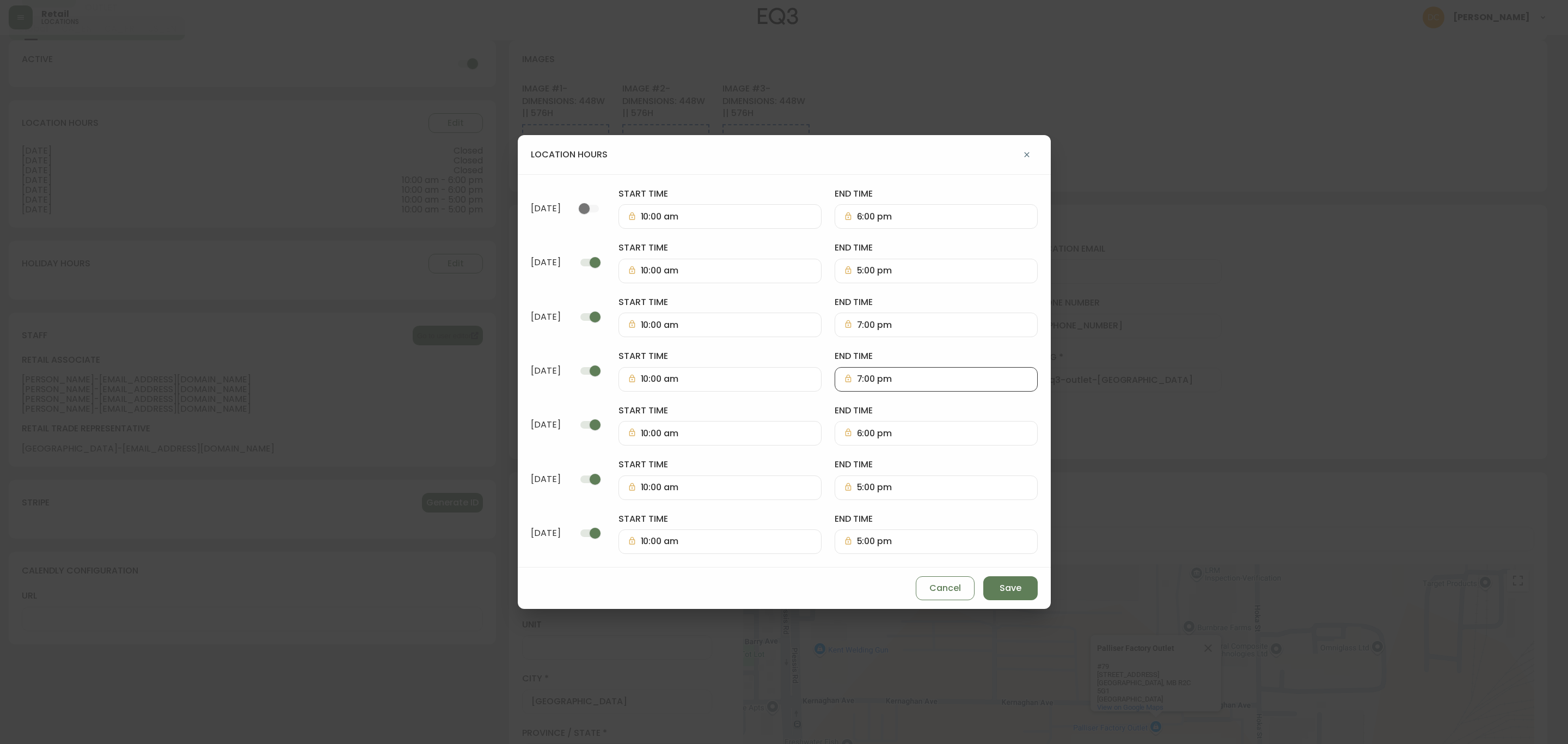
click at [897, 441] on div "6:00 pm" at bounding box center [936, 432] width 203 height 24
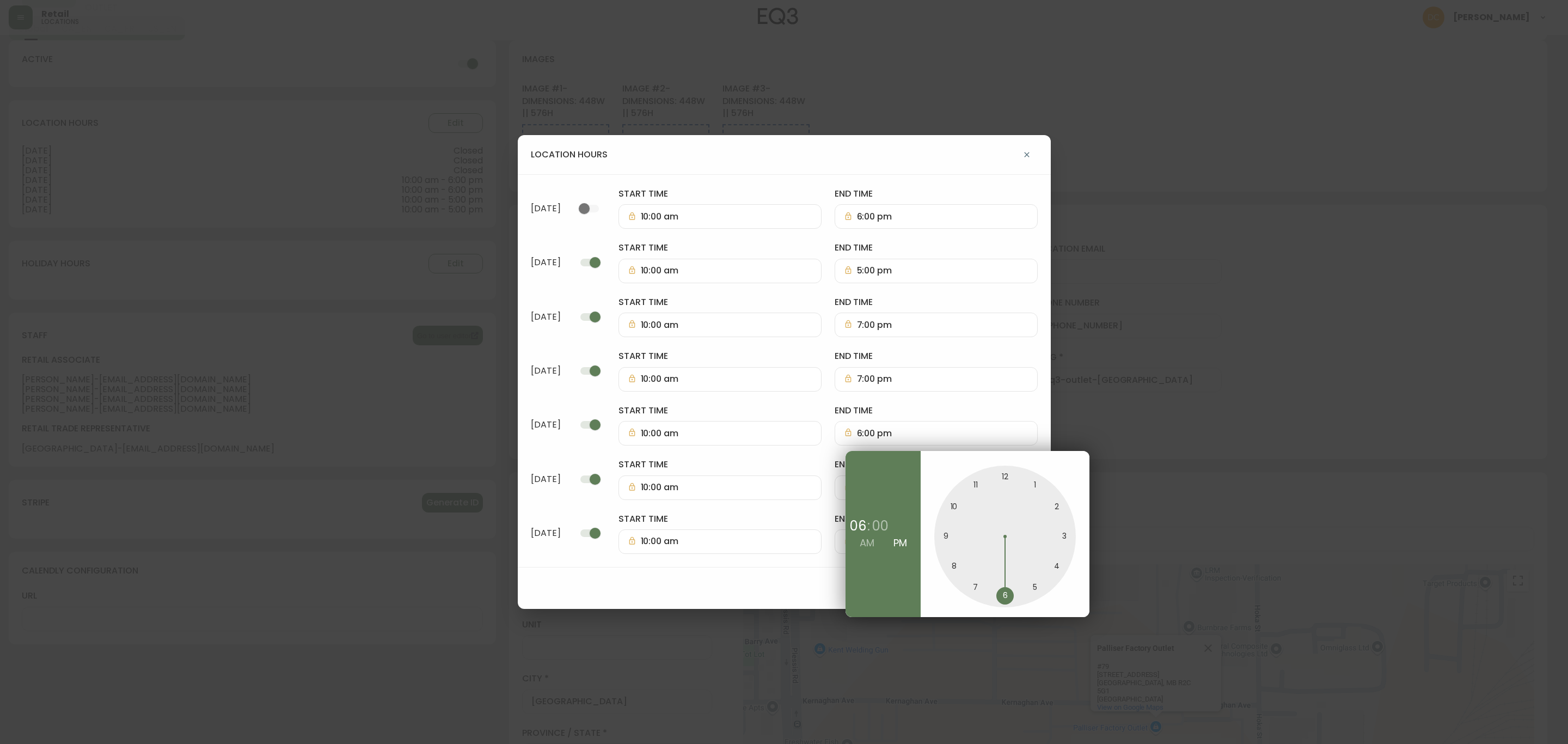
click at [976, 586] on div at bounding box center [1004, 536] width 141 height 141
type input "7:00 pm"
drag, startPoint x: 824, startPoint y: 455, endPoint x: 830, endPoint y: 459, distance: 7.2
click at [824, 454] on div at bounding box center [784, 372] width 1568 height 744
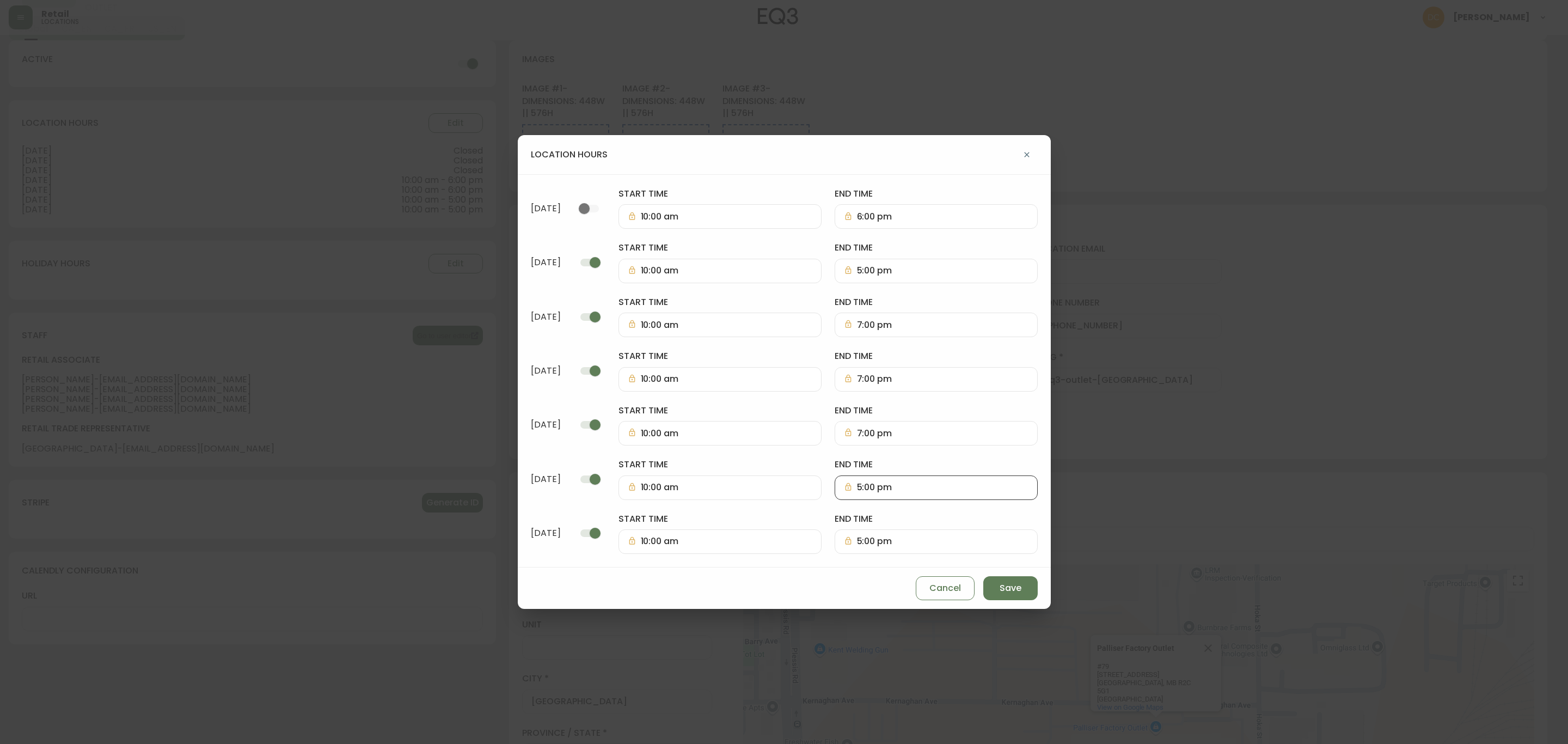
click at [911, 488] on input "5:00 pm" at bounding box center [942, 487] width 171 height 10
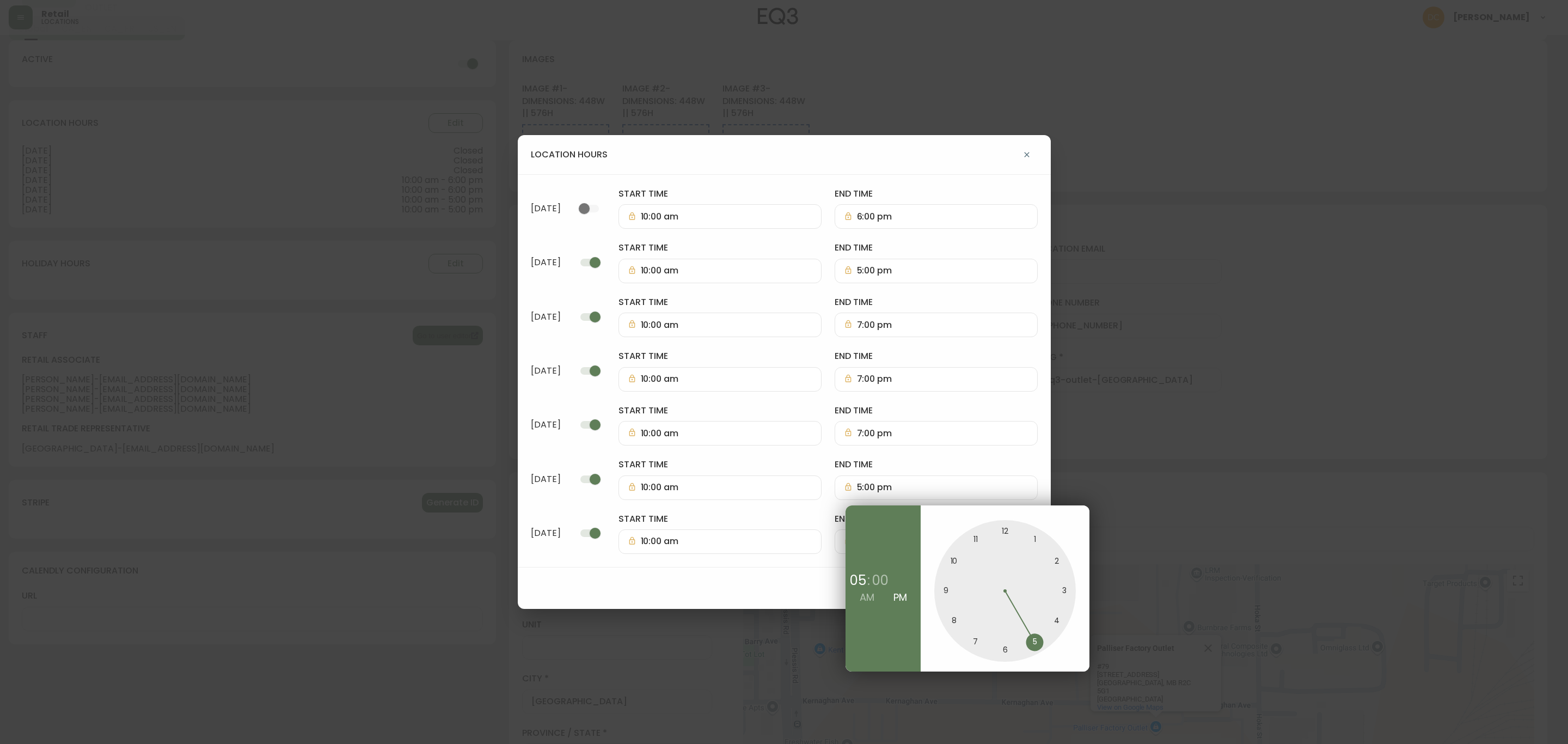
click at [825, 449] on div at bounding box center [784, 372] width 1568 height 744
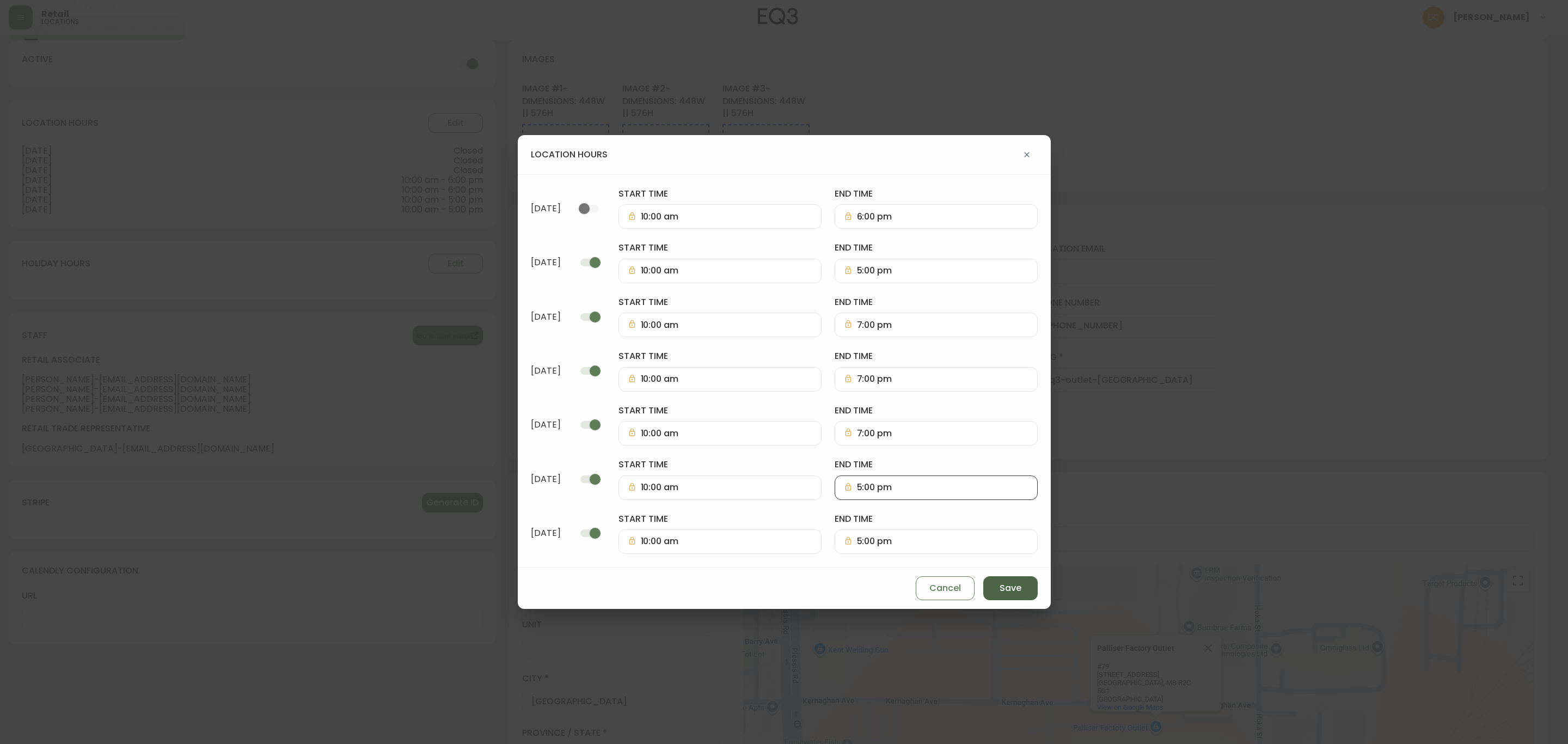
click at [1000, 589] on span "Save" at bounding box center [1011, 588] width 22 height 12
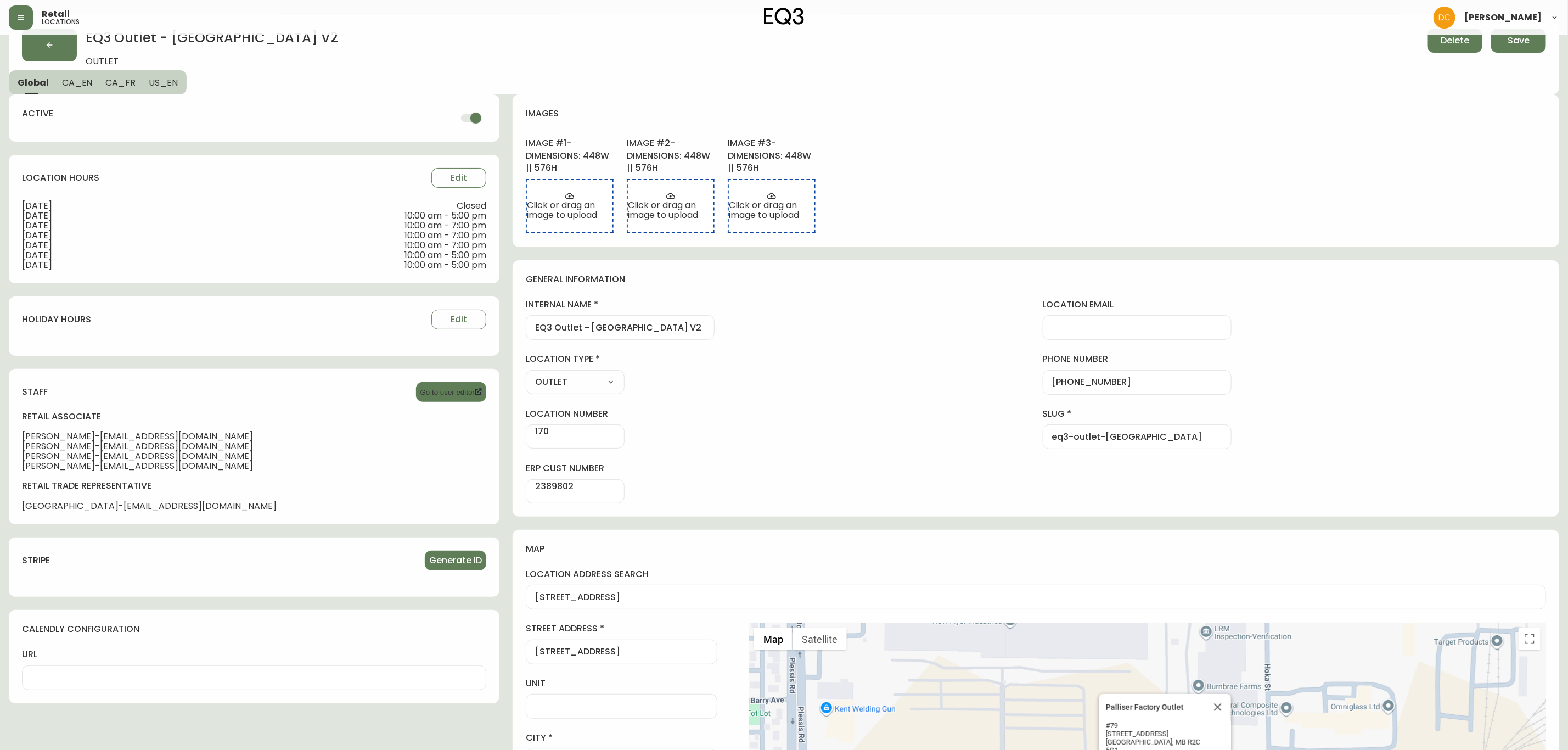
scroll to position [0, 0]
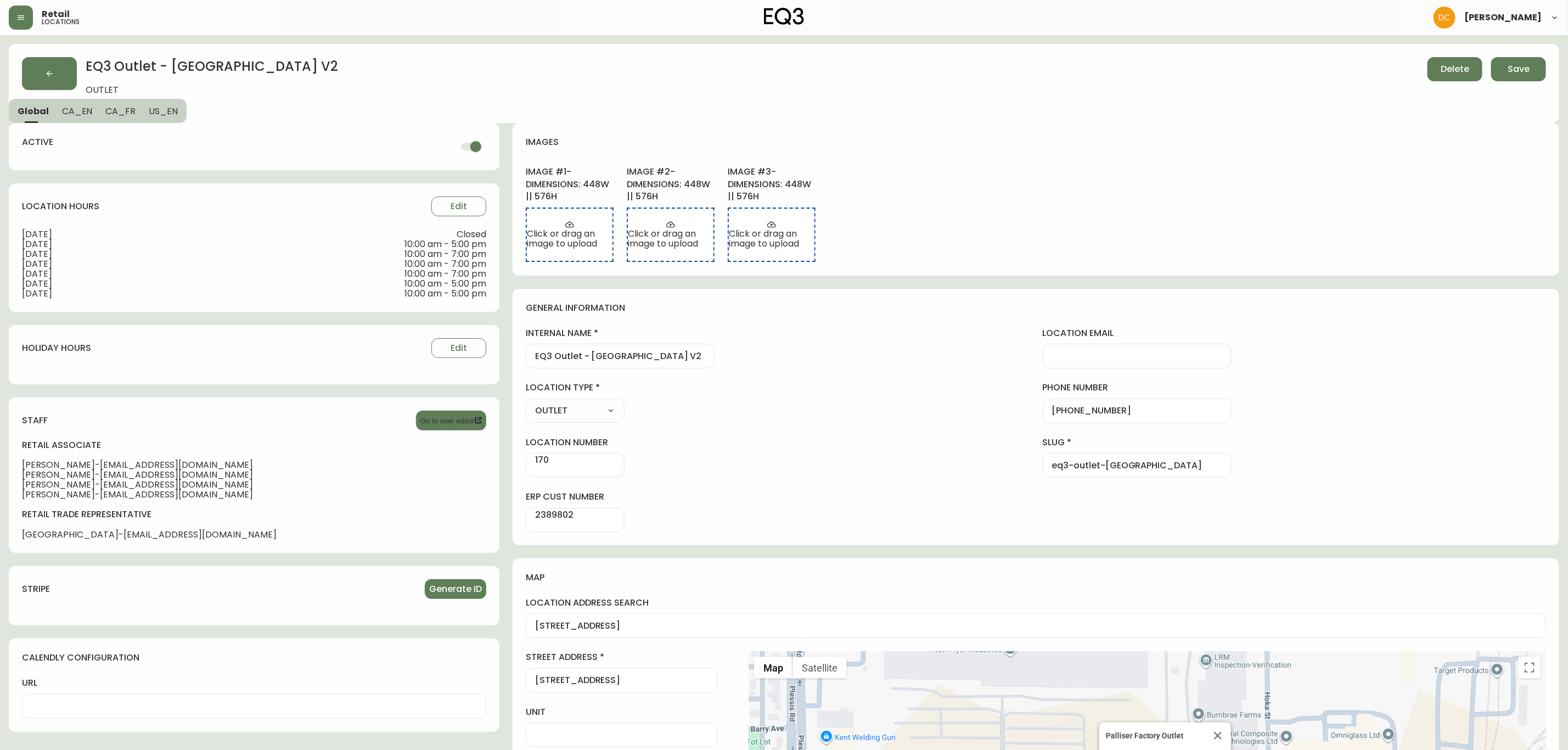
click at [347, 343] on div "holiday hours Edit" at bounding box center [254, 347] width 464 height 20
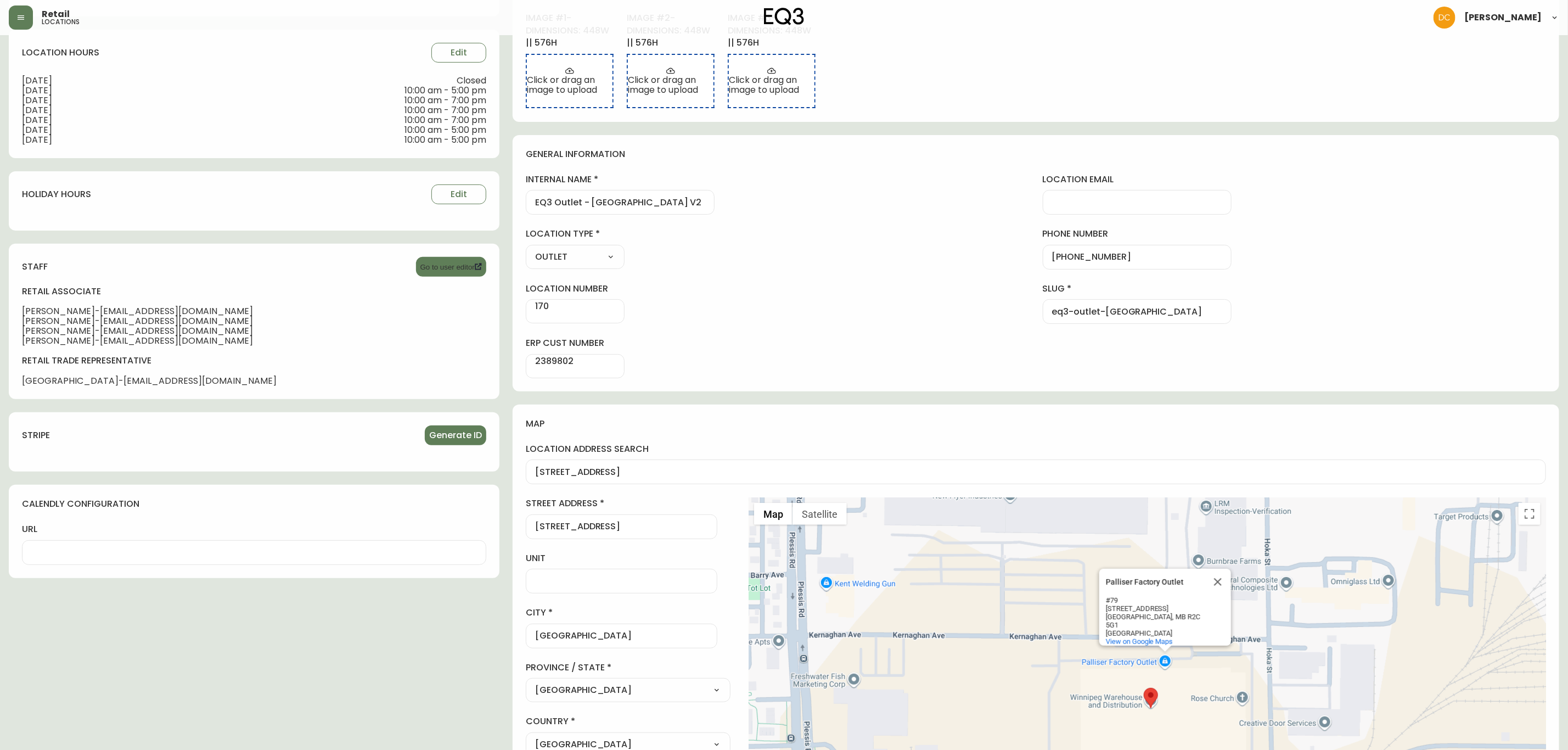
scroll to position [165, 0]
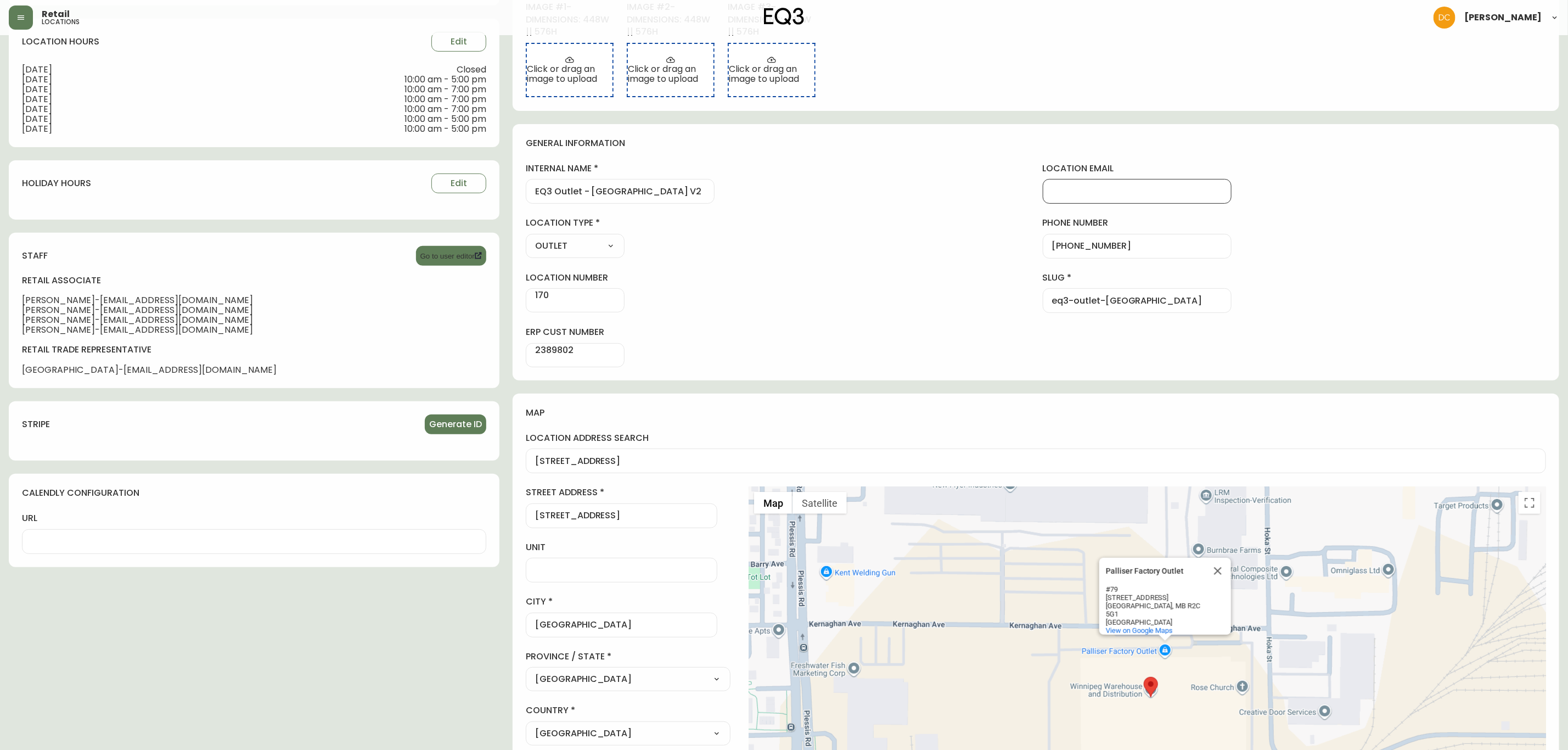
click at [1074, 187] on input "location email" at bounding box center [1137, 191] width 170 height 10
drag, startPoint x: 1090, startPoint y: 193, endPoint x: 1104, endPoint y: 182, distance: 17.8
click at [1090, 193] on input "location email" at bounding box center [1137, 191] width 170 height 10
paste input "[EMAIL_ADDRESS][DOMAIN_NAME]"
type input "[EMAIL_ADDRESS][DOMAIN_NAME]"
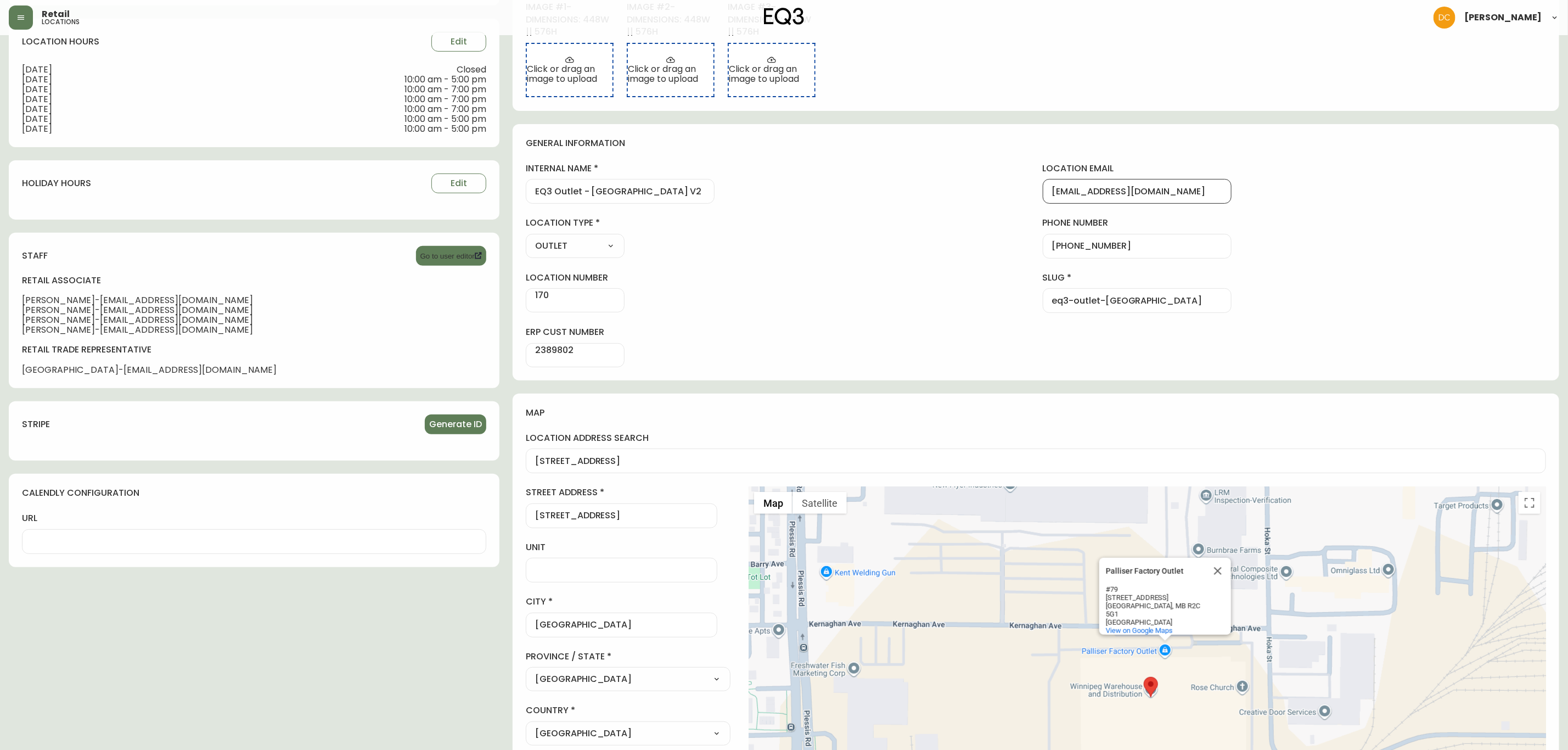
click at [1141, 137] on h4 "general information" at bounding box center [1035, 143] width 1020 height 12
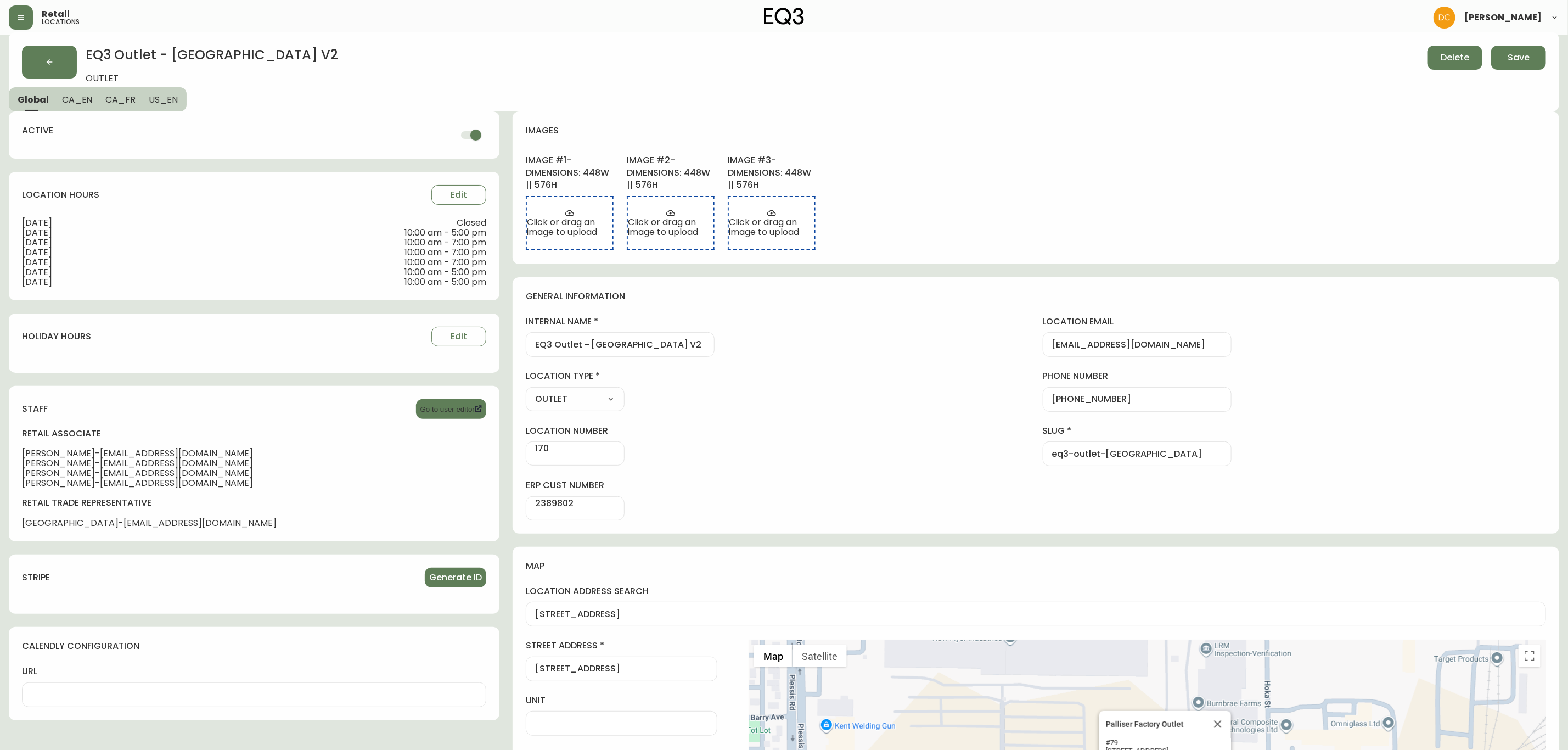
scroll to position [0, 0]
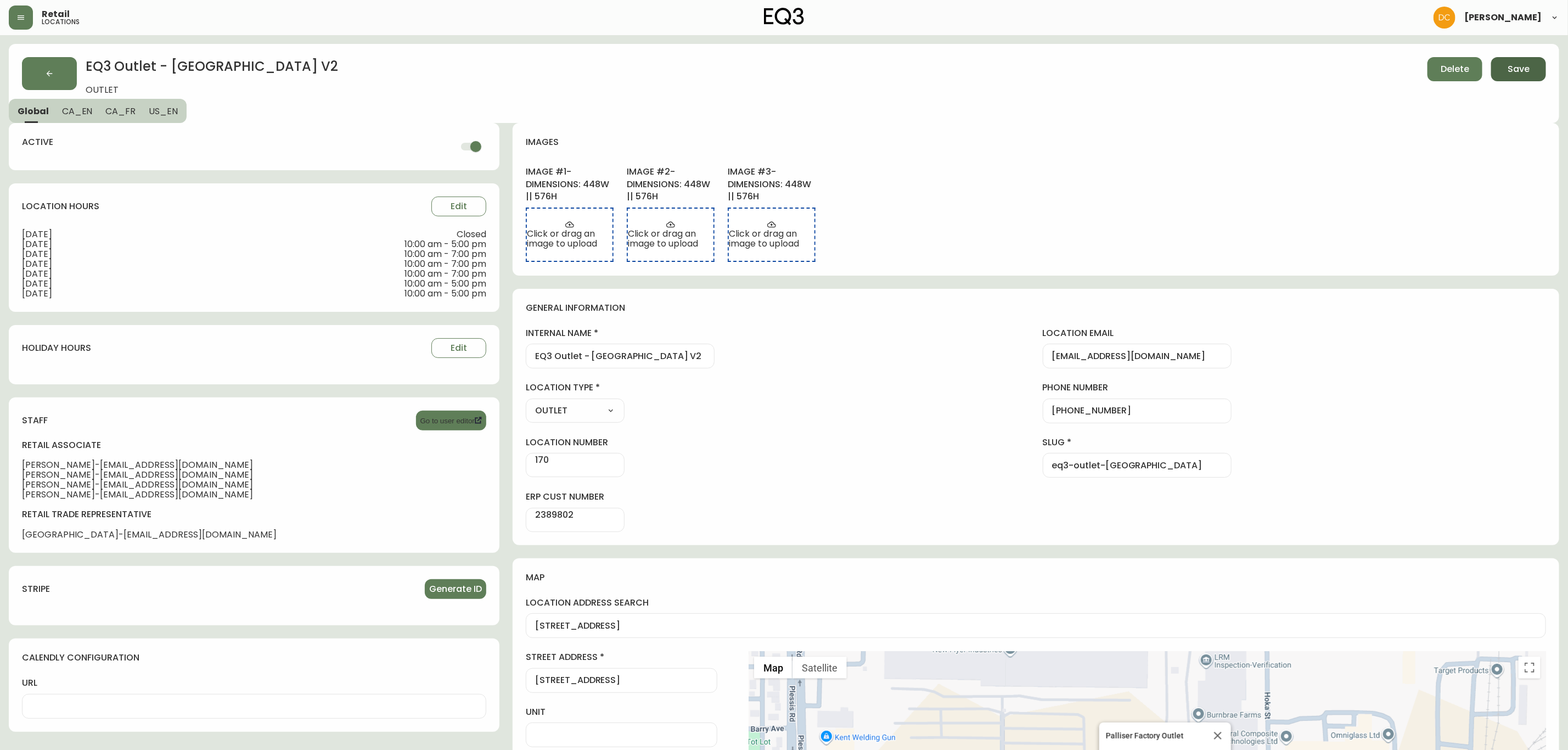
click at [1509, 65] on span "Save" at bounding box center [1519, 69] width 22 height 12
type input "[PHONE_NUMBER]"
click at [117, 109] on span "CA_FR" at bounding box center [121, 111] width 30 height 12
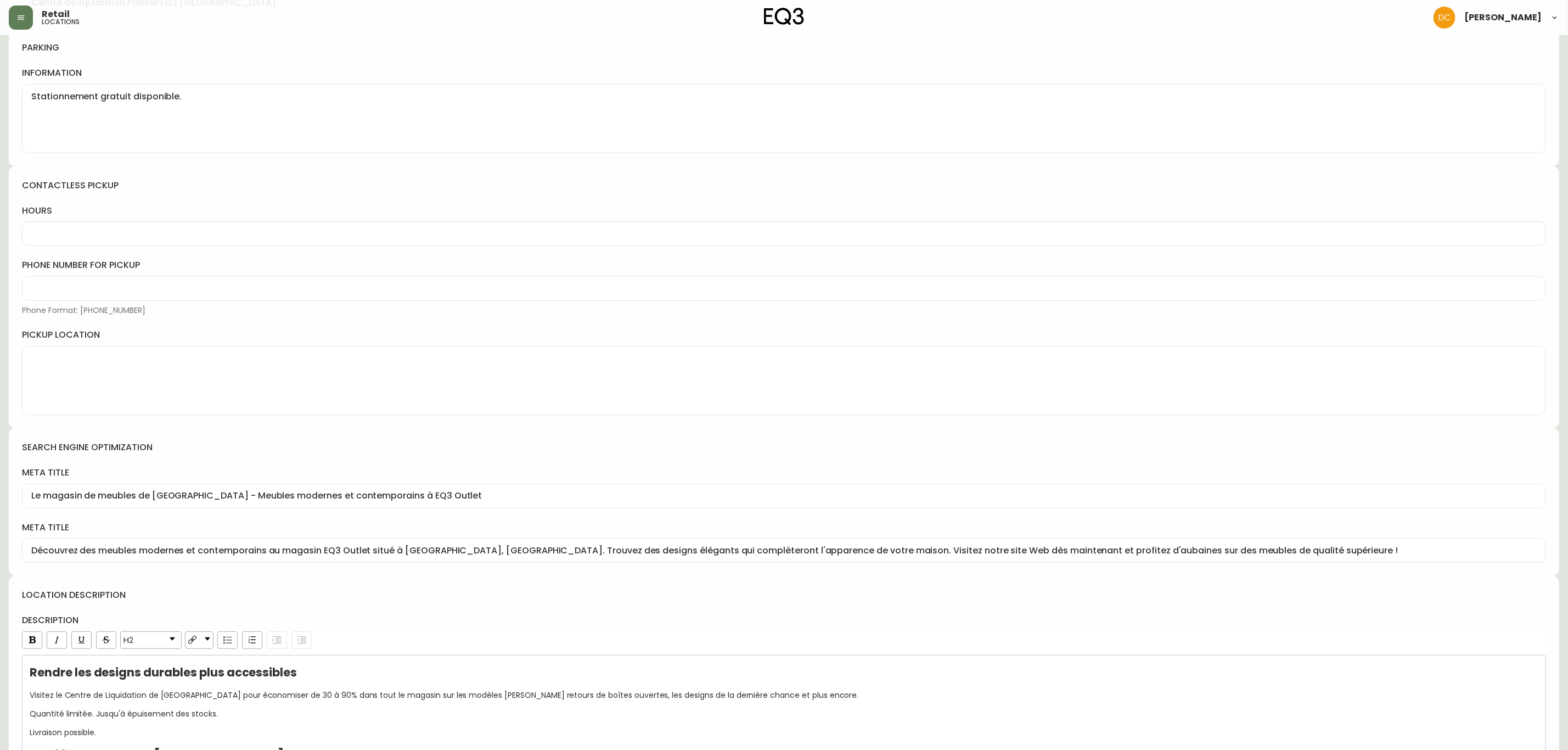
scroll to position [246, 0]
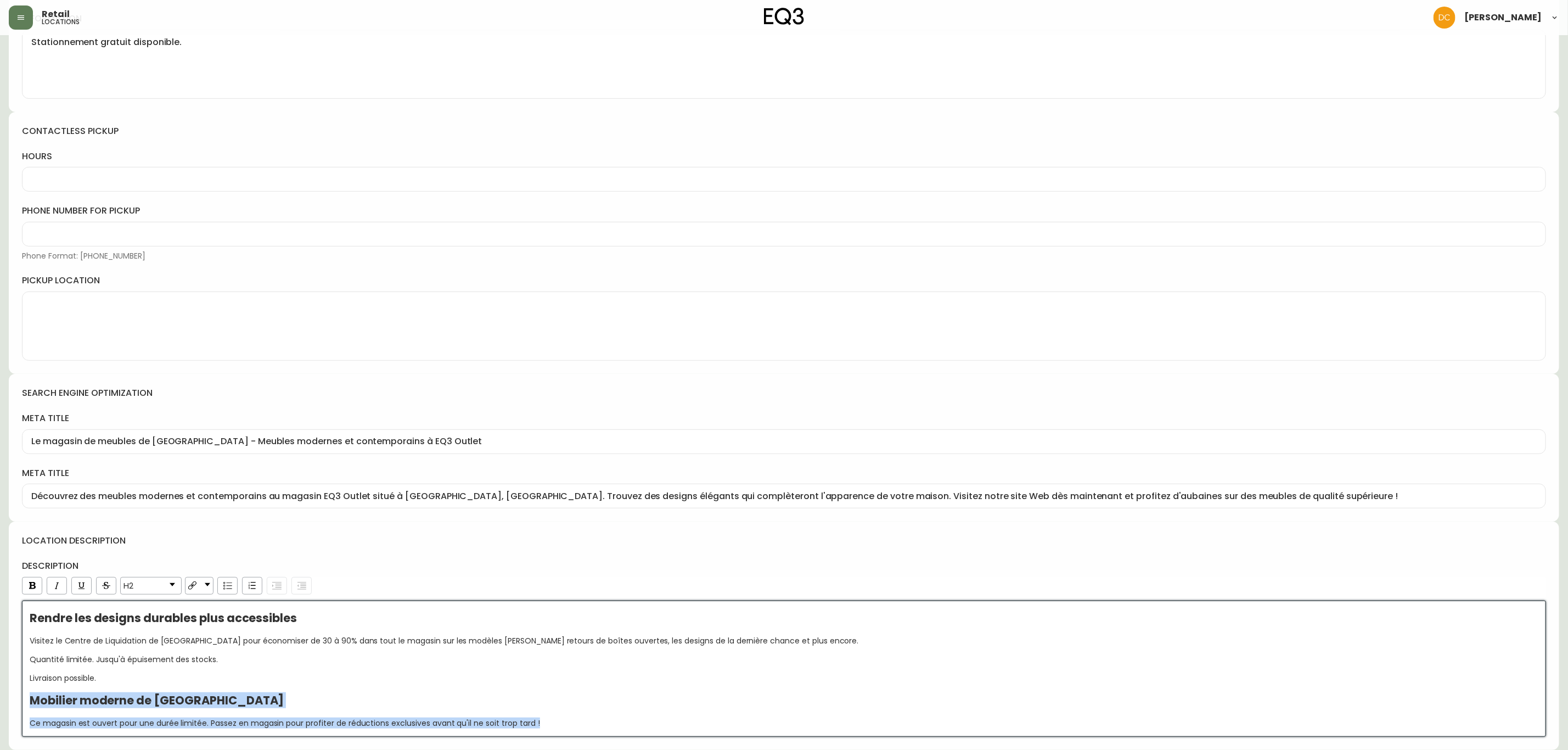
drag, startPoint x: 626, startPoint y: 720, endPoint x: 2, endPoint y: 698, distance: 624.4
click at [2, 698] on main "EQ3 Outlet - [GEOGRAPHIC_DATA] V2 OUTLET Delete Save Global CA_EN [GEOGRAPHIC_D…" at bounding box center [784, 271] width 1568 height 956
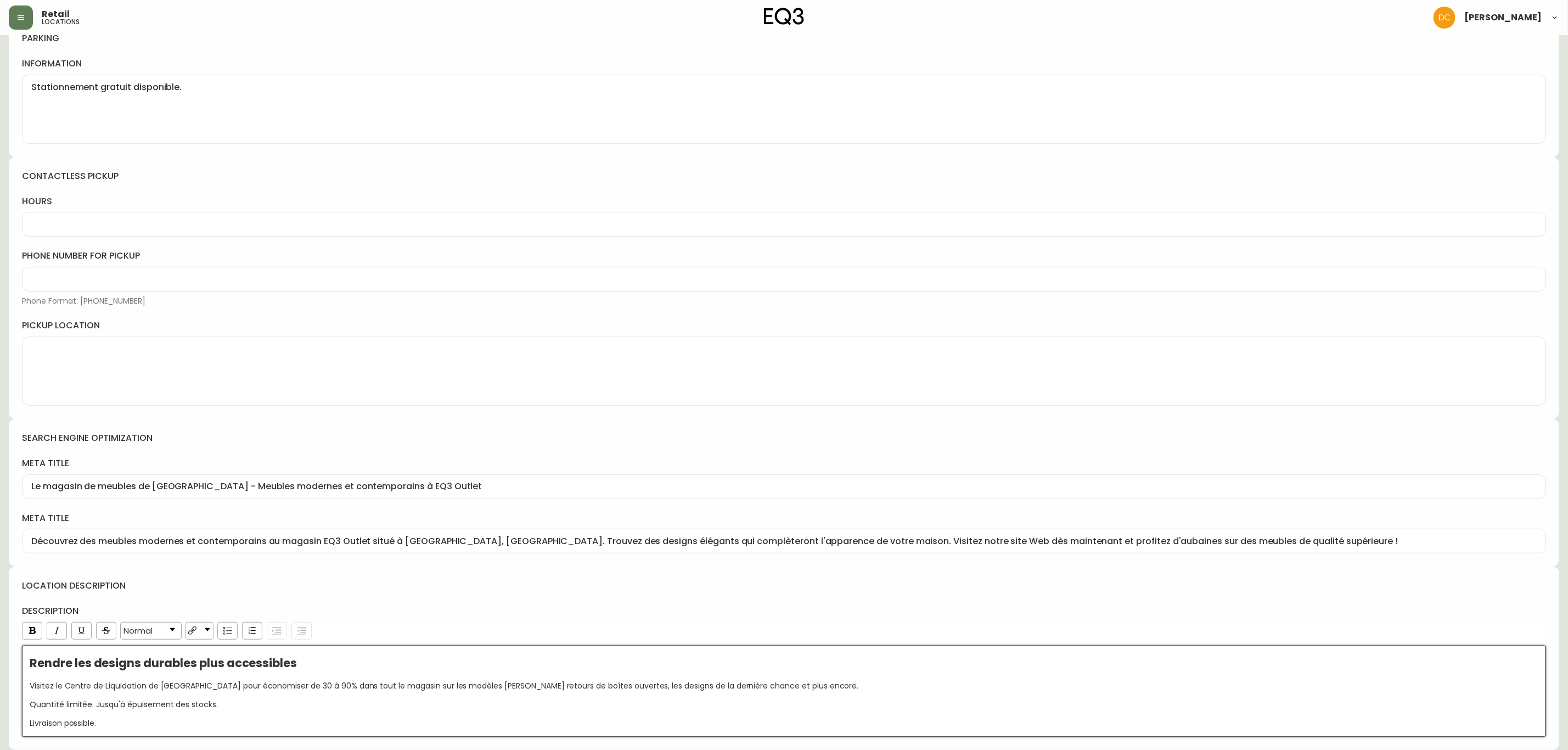
click at [496, 605] on h4 "description" at bounding box center [784, 611] width 1524 height 12
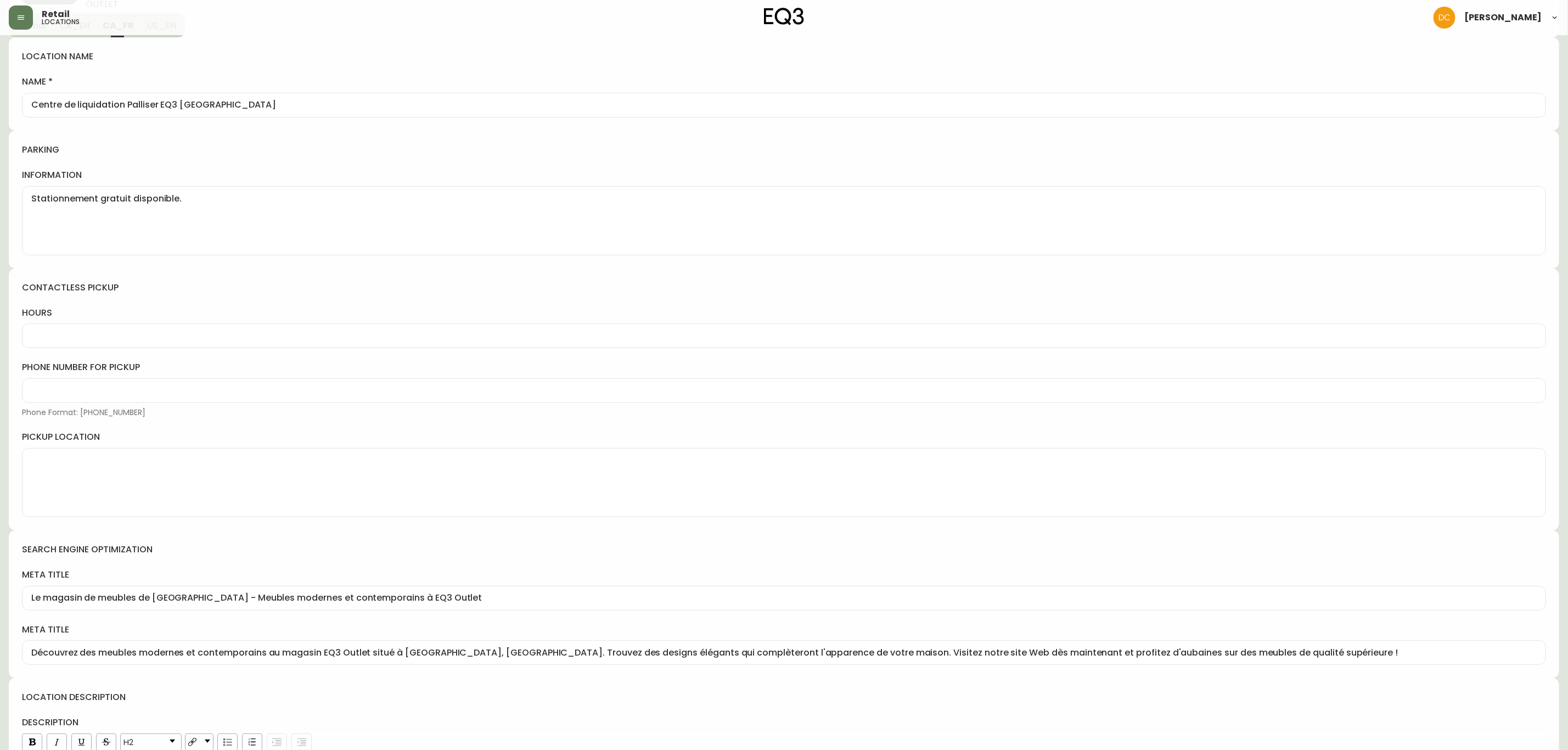
scroll to position [202, 0]
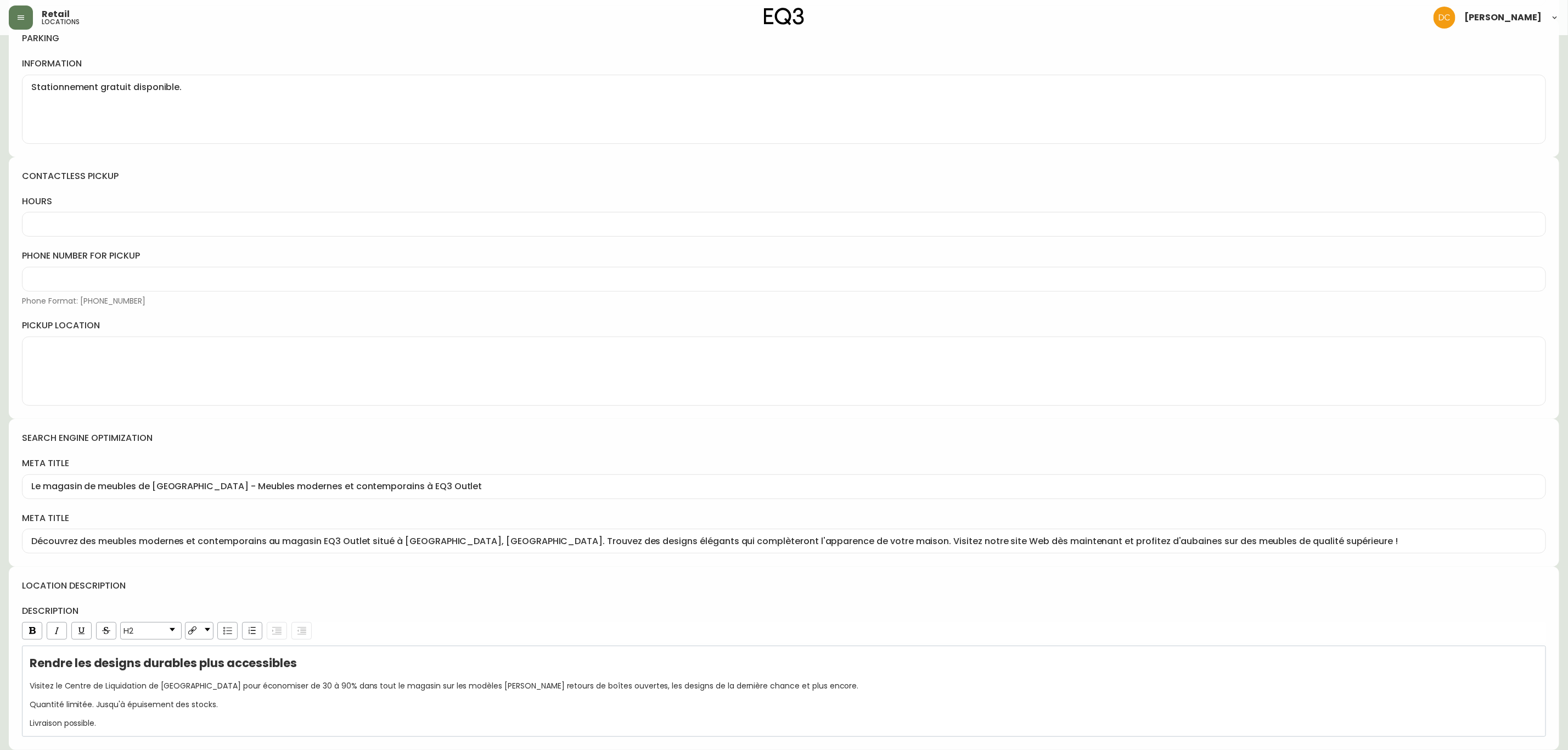
click at [379, 485] on input "Le magasin de meubles de [GEOGRAPHIC_DATA] - Meubles modernes et contemporains …" at bounding box center [784, 486] width 1506 height 10
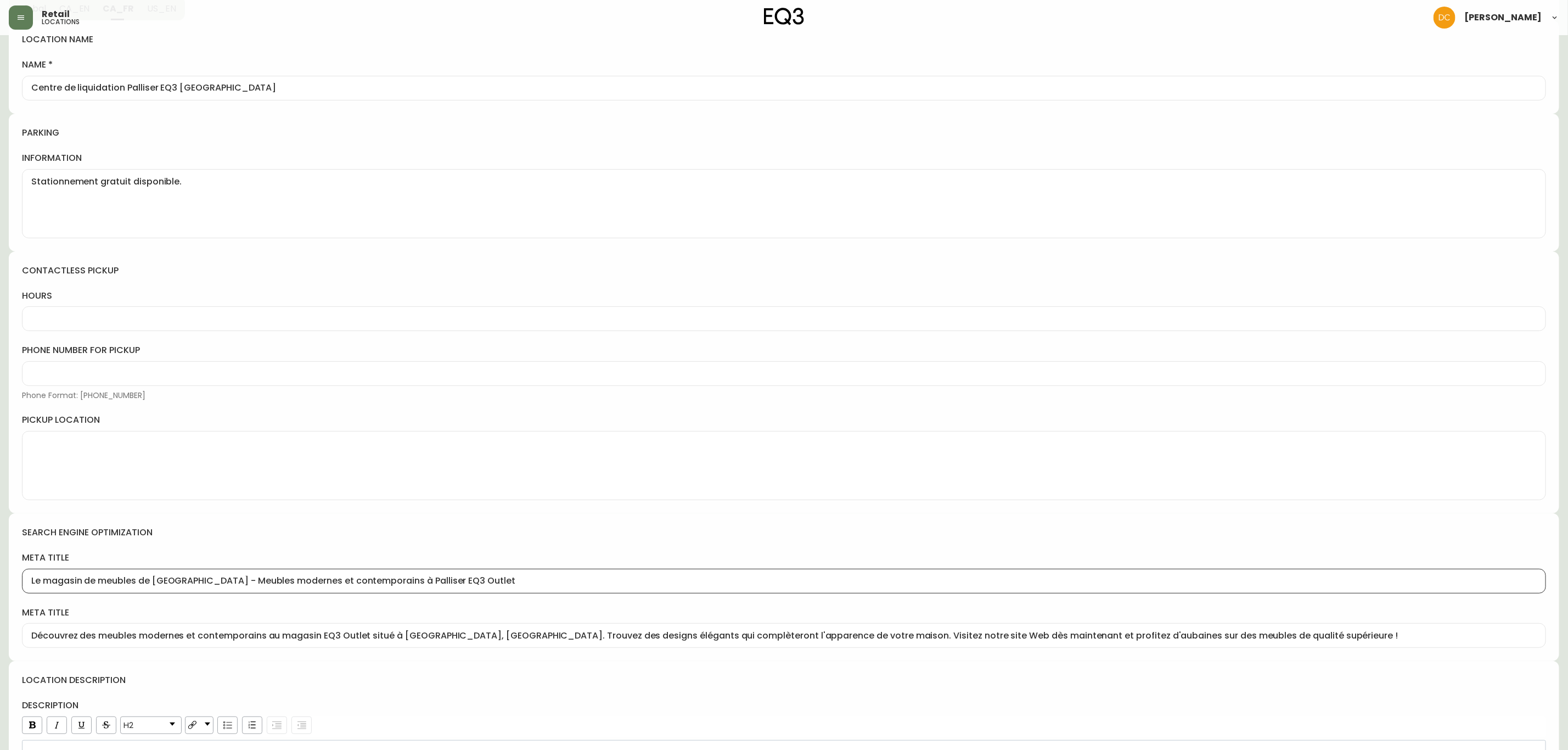
scroll to position [0, 0]
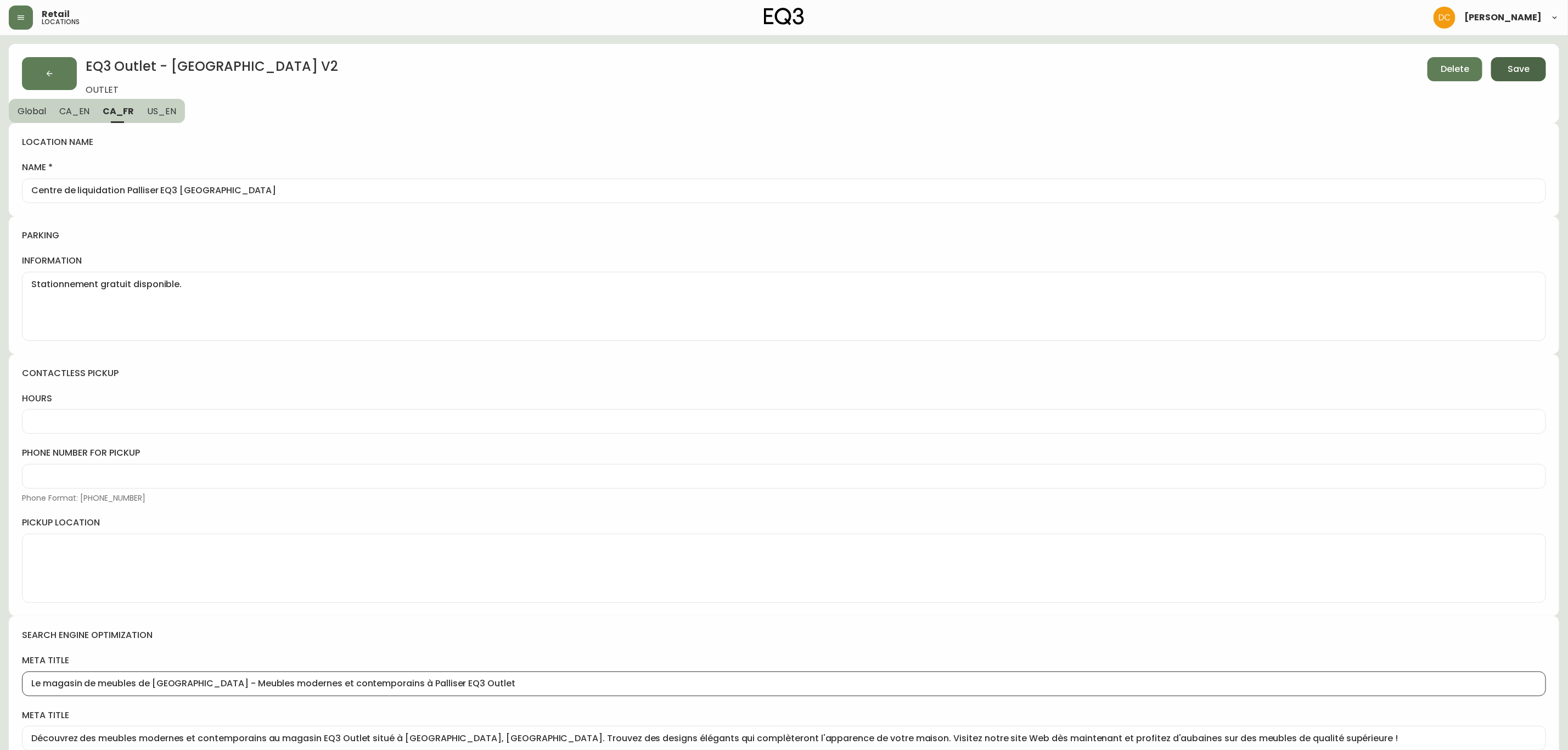
type input "Le magasin de meubles de [GEOGRAPHIC_DATA] - Meubles modernes et contemporains …"
click at [68, 109] on span "CA_EN" at bounding box center [74, 111] width 31 height 12
type input "Palliser EQ3 Outlet [GEOGRAPHIC_DATA]"
type textarea "Free parking available."
type input "Winnipeg Furniture Store | EQ3 Outlet – Shop Modern Furniture"
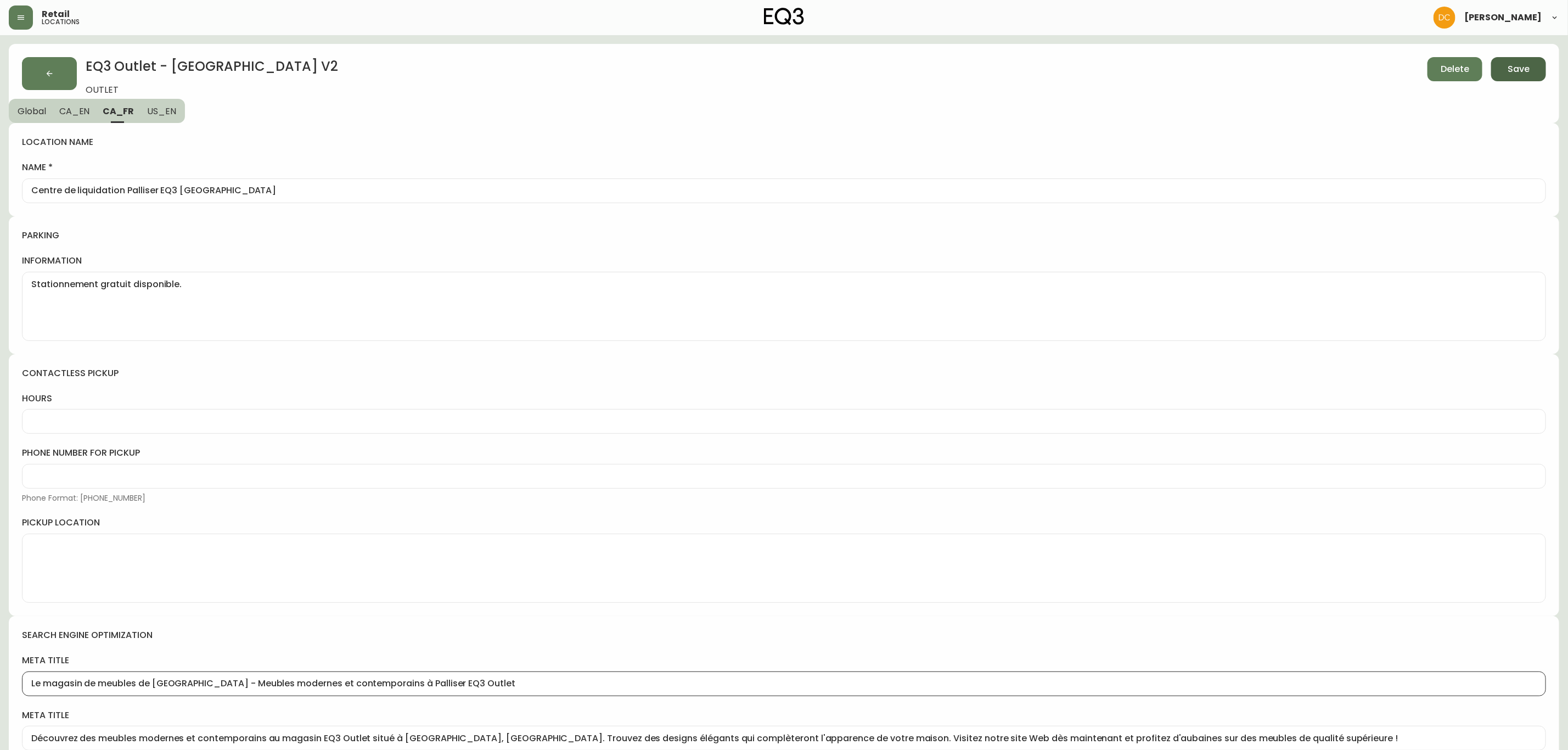
type input "Find modern and contemporary furniture at [GEOGRAPHIC_DATA] in [GEOGRAPHIC_DATA…"
click at [28, 110] on span "Global" at bounding box center [32, 111] width 28 height 12
select select "OUTLET"
select select "MB"
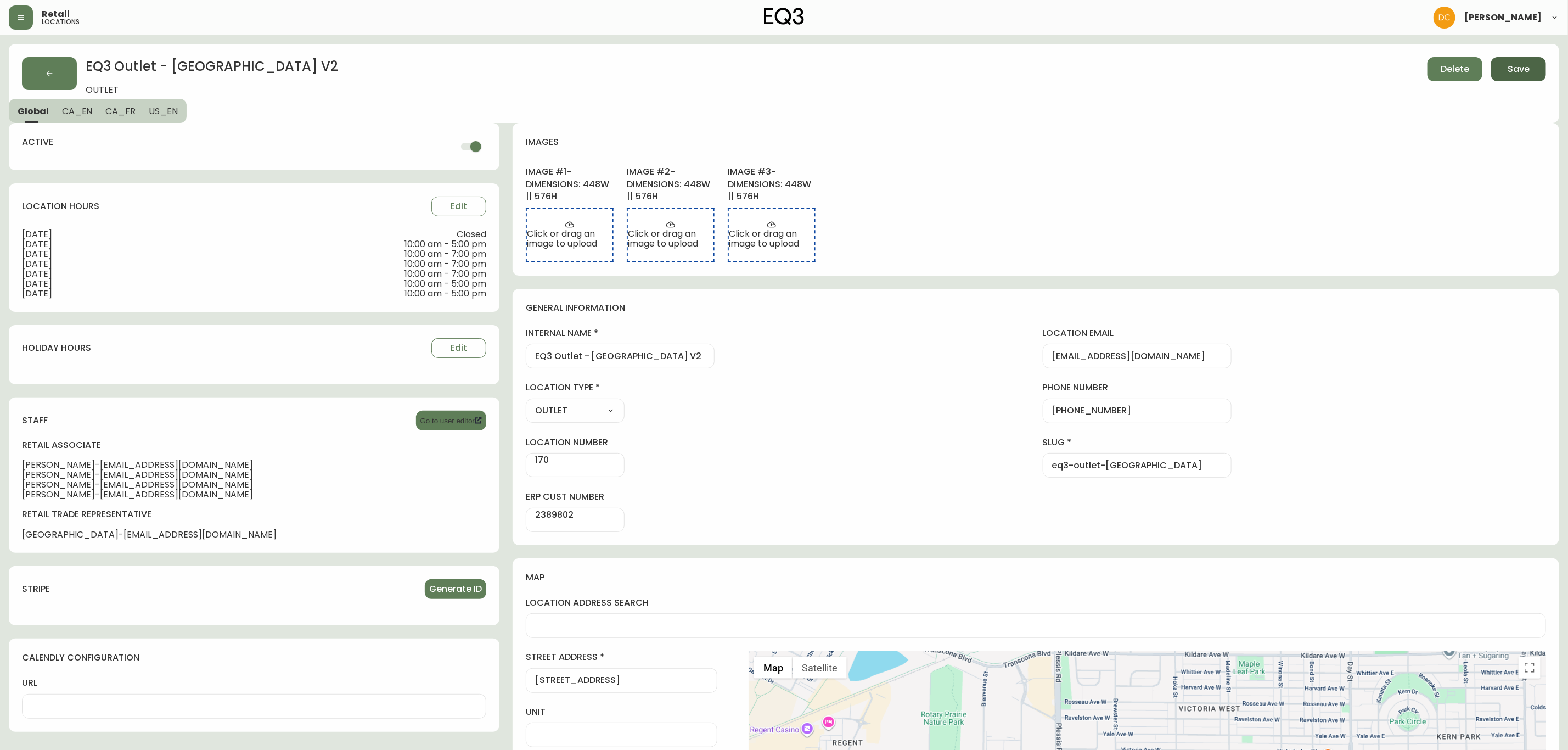
click at [1510, 76] on button "Save" at bounding box center [1519, 69] width 55 height 24
